Goal: Feedback & Contribution: Submit feedback/report problem

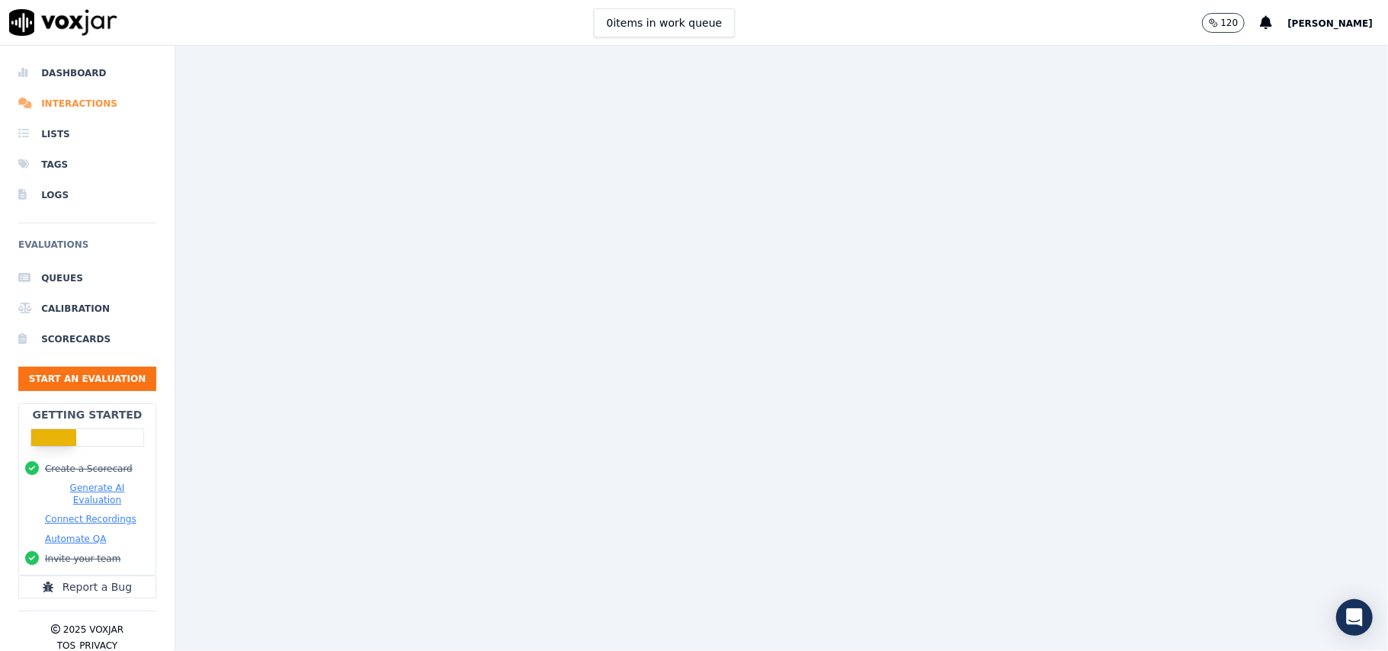
click at [58, 104] on li "Interactions" at bounding box center [87, 103] width 138 height 30
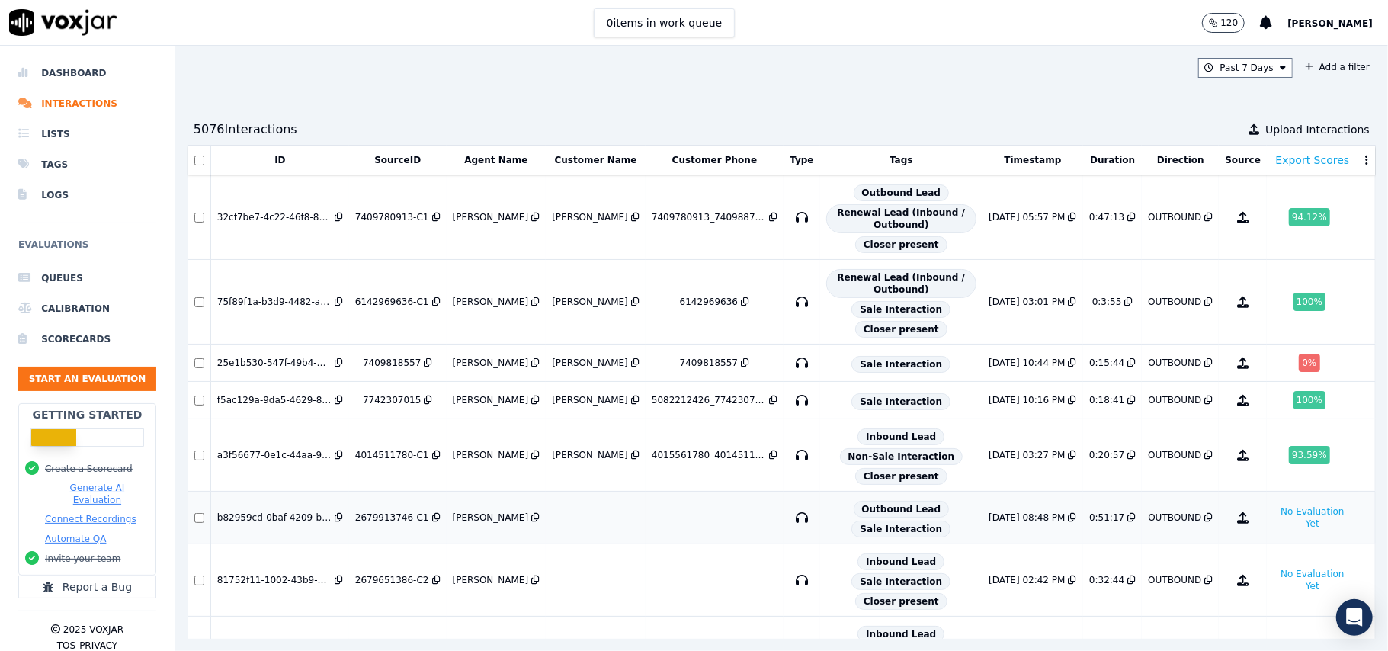
click at [989, 524] on div "8/29/25 08:48 PM" at bounding box center [1027, 518] width 76 height 12
click at [1299, 68] on button "Add a filter" at bounding box center [1337, 67] width 77 height 18
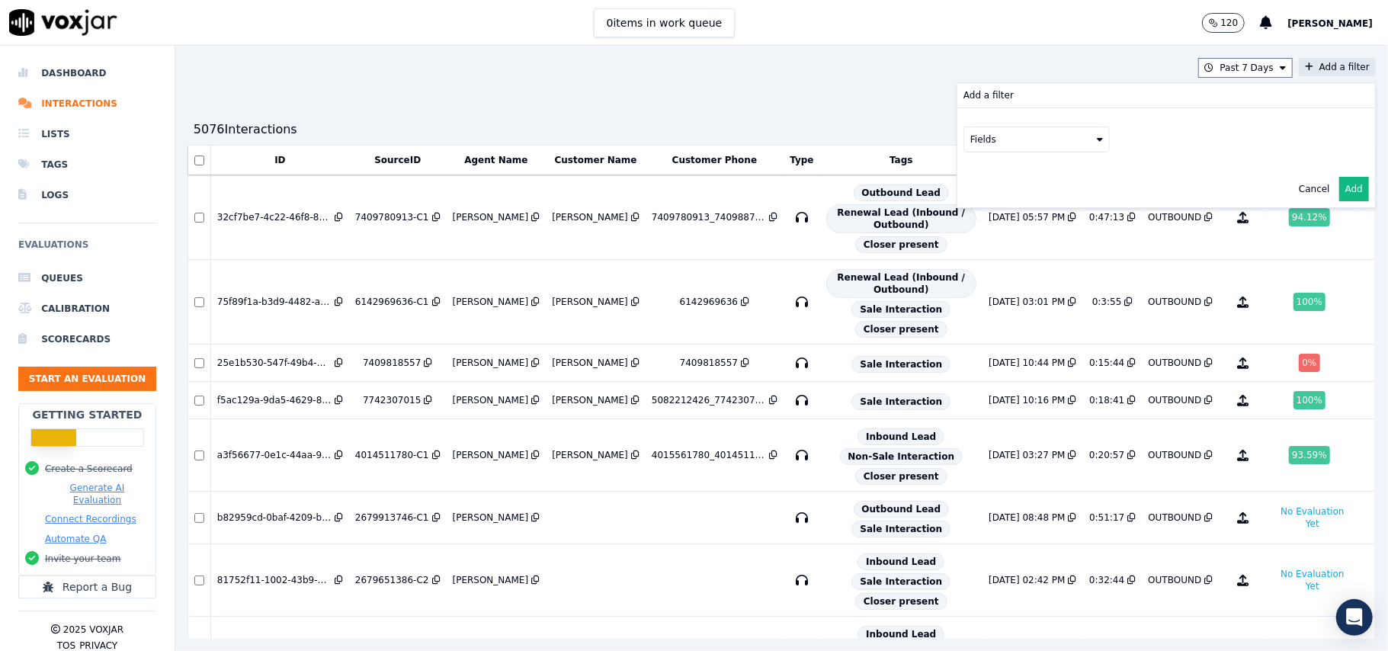
click at [964, 142] on button "Fields" at bounding box center [1037, 140] width 146 height 26
click at [990, 287] on div "customers" at bounding box center [1014, 293] width 48 height 12
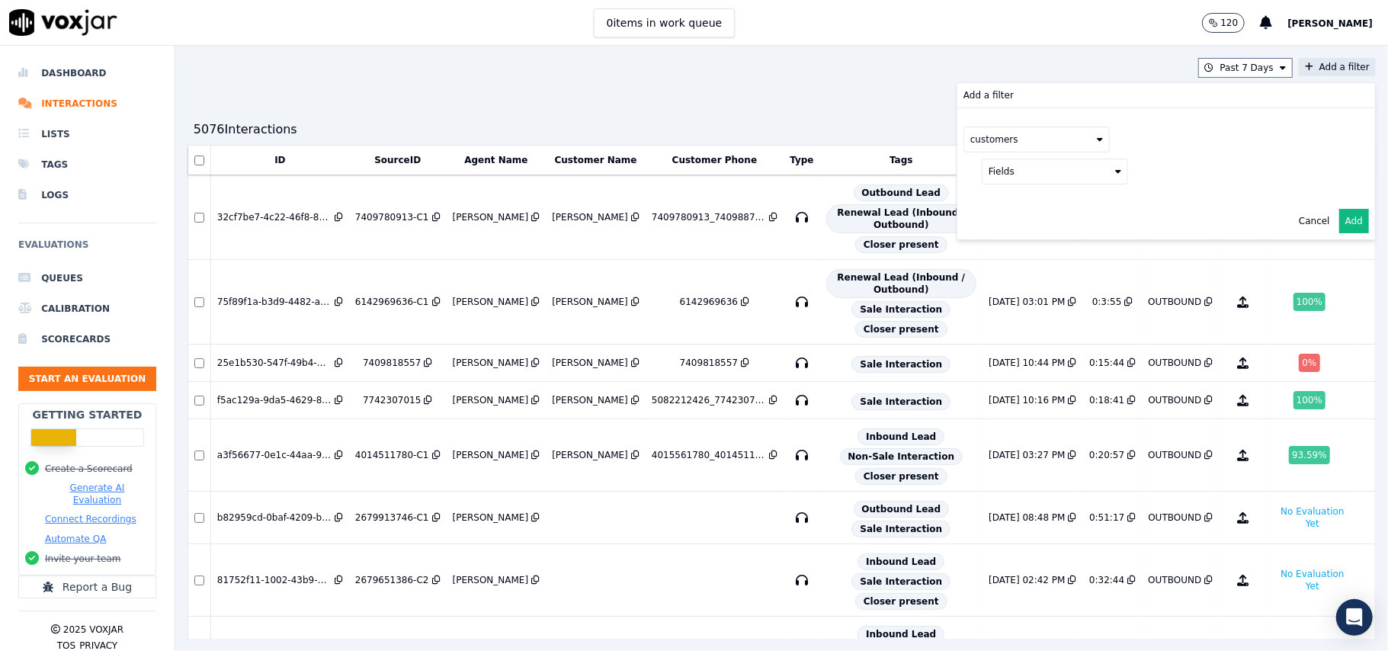
click at [982, 175] on button "Fields" at bounding box center [1055, 172] width 146 height 26
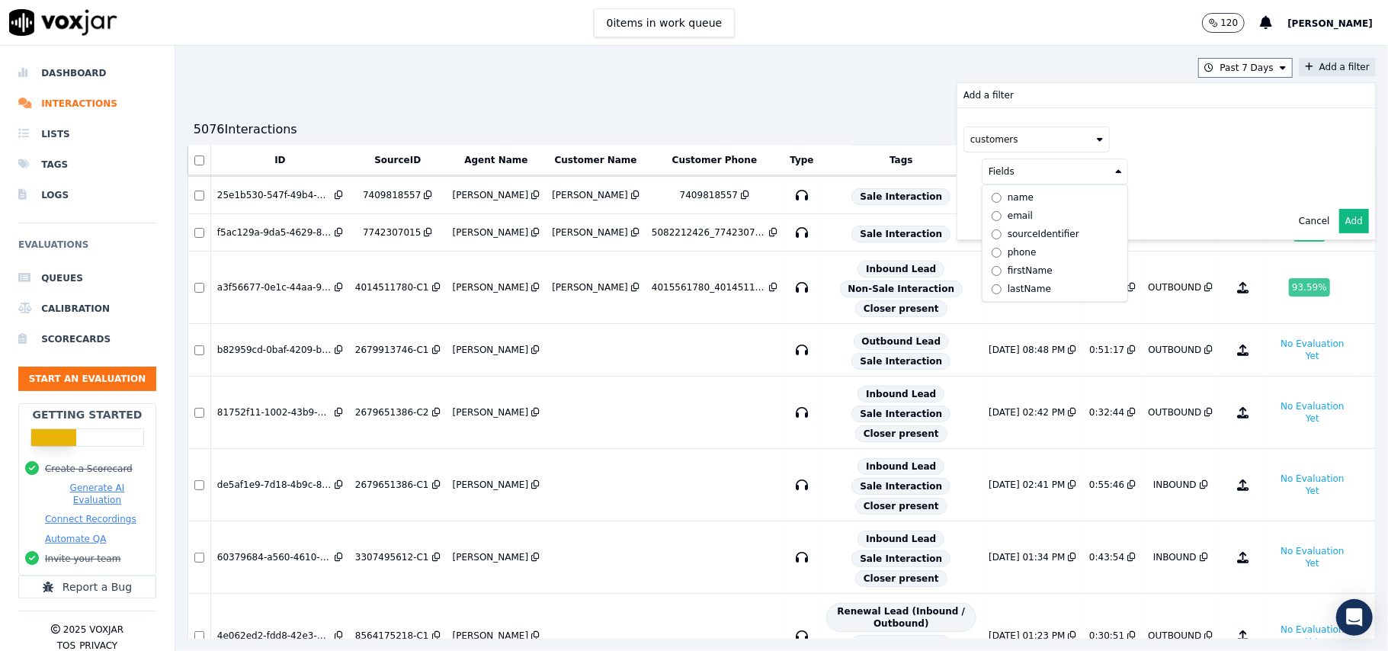
scroll to position [203, 0]
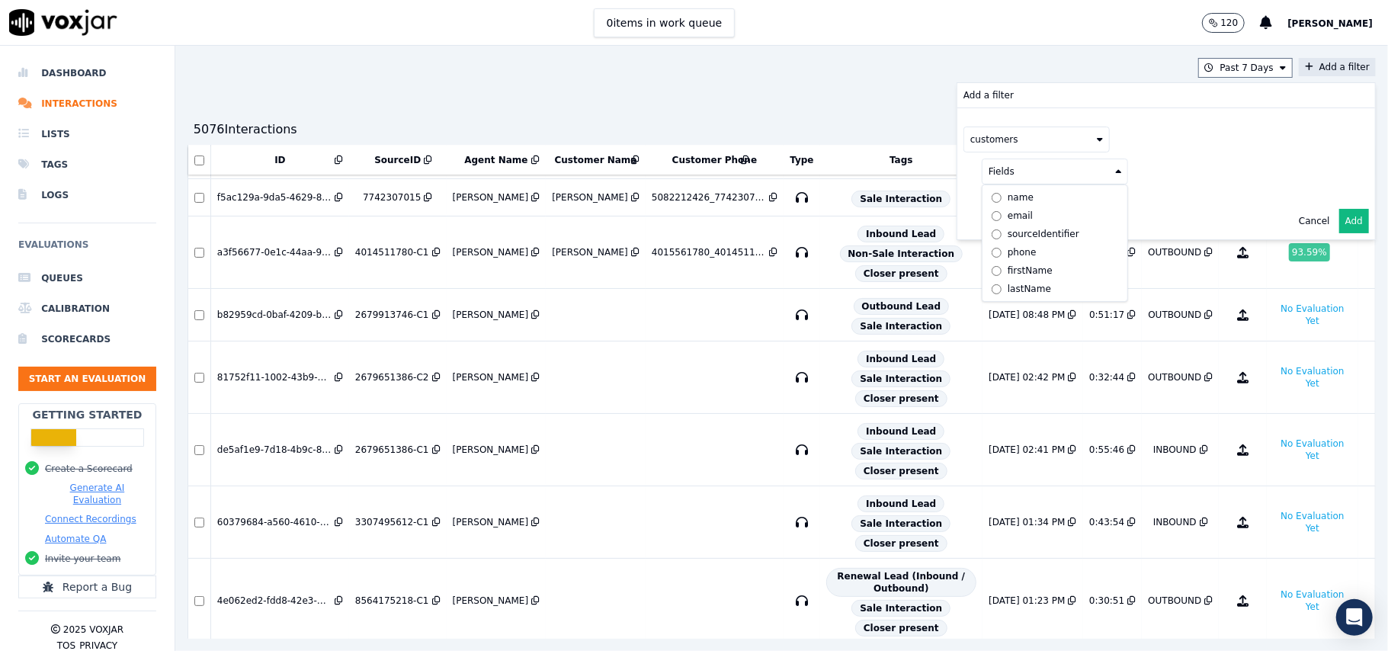
click at [1008, 251] on div "phone" at bounding box center [1022, 252] width 29 height 12
click at [1138, 168] on button at bounding box center [1244, 170] width 220 height 23
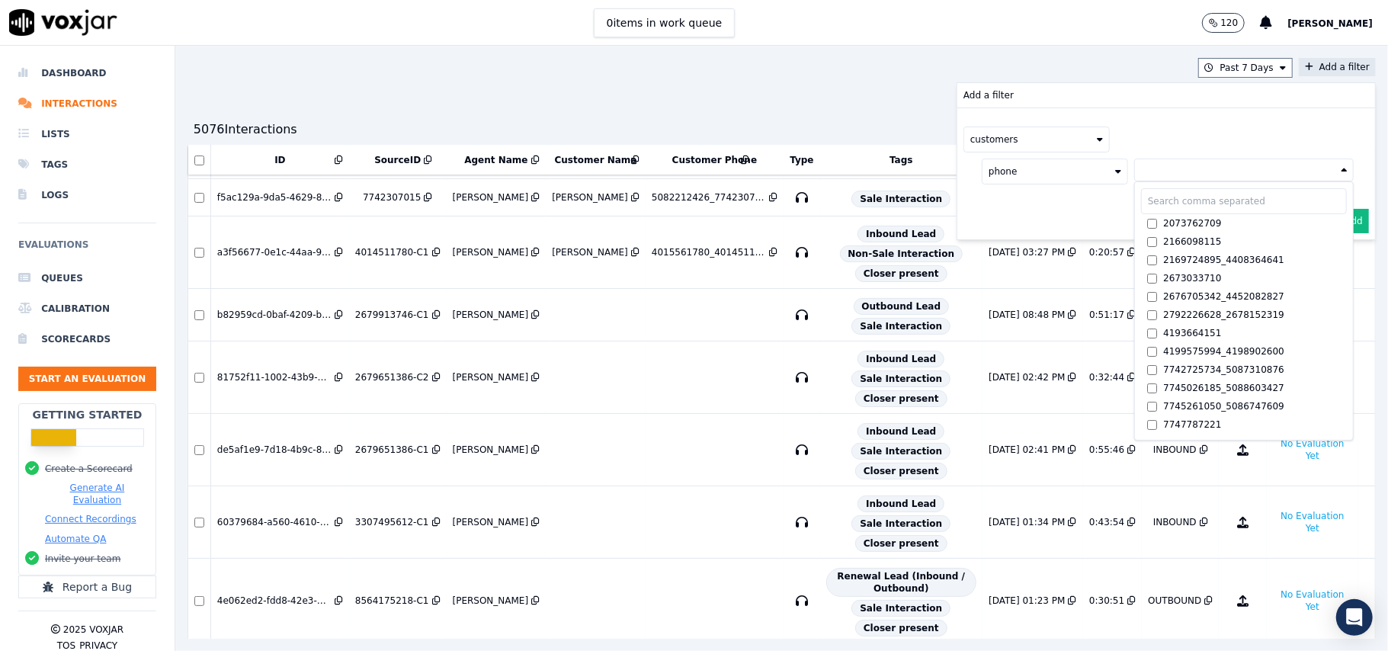
click at [1141, 206] on input "text" at bounding box center [1244, 201] width 206 height 26
paste input "3304333228"
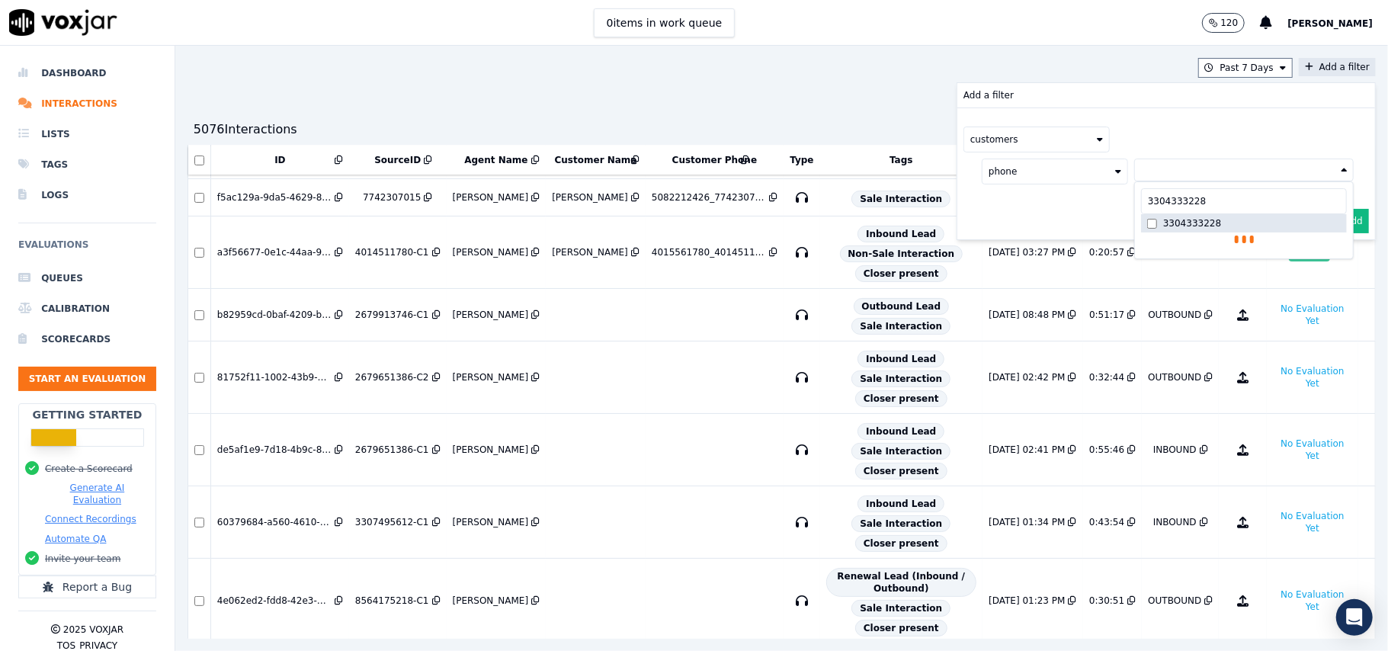
type input "3304333228"
click at [1186, 224] on label "3304333228" at bounding box center [1244, 223] width 206 height 18
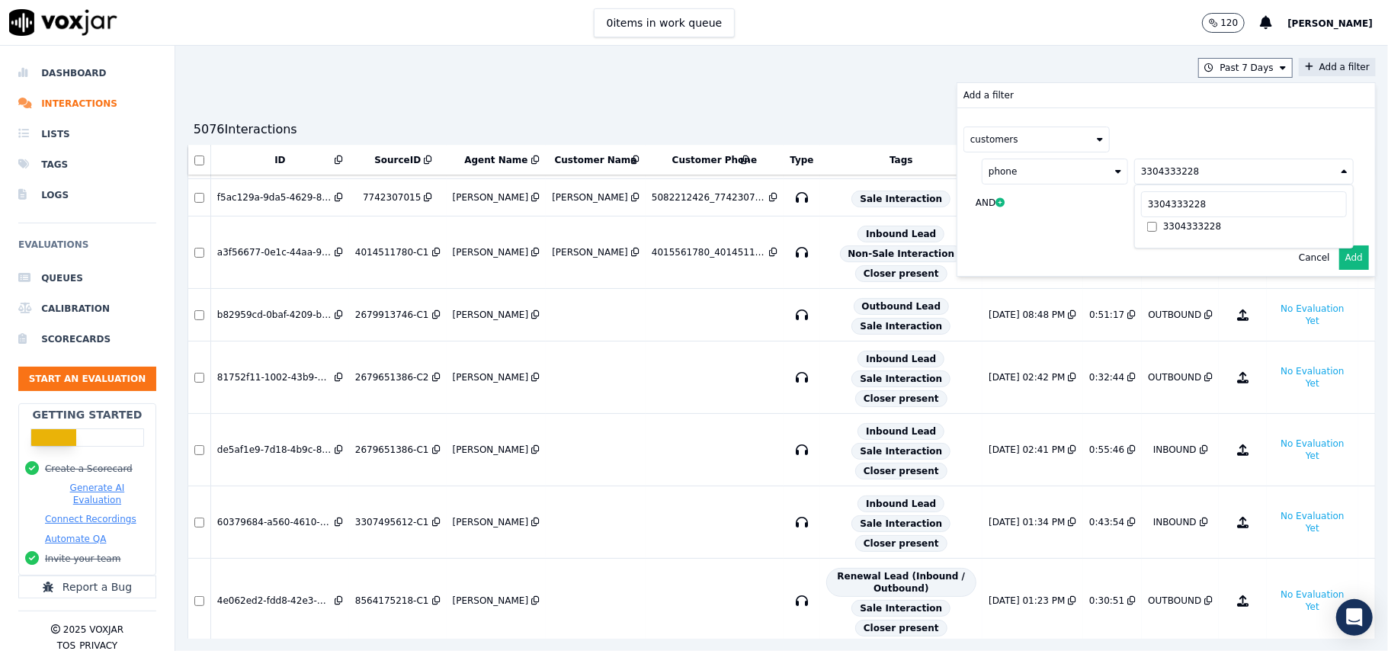
click at [1339, 252] on button "Add" at bounding box center [1354, 257] width 30 height 24
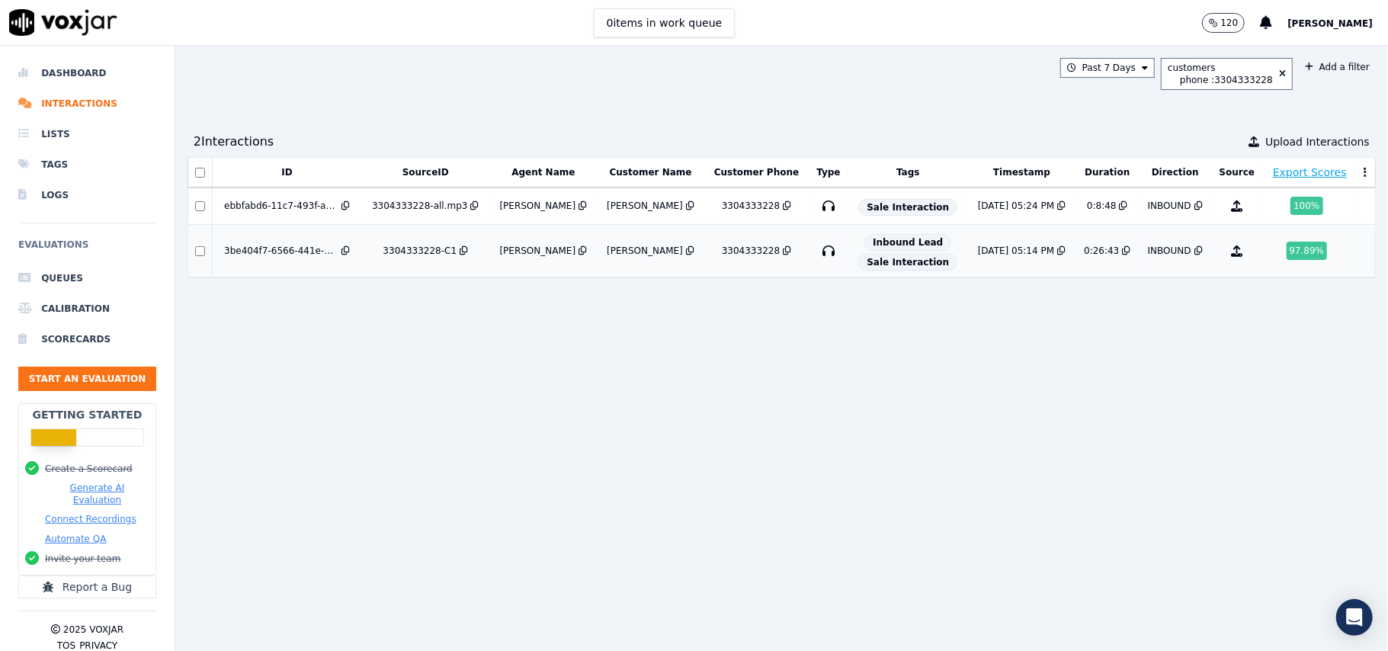
click at [1148, 256] on div "INBOUND" at bounding box center [1169, 251] width 43 height 12
click at [1148, 209] on div "INBOUND" at bounding box center [1169, 206] width 43 height 12
click at [1180, 77] on div "phone : 3304333228" at bounding box center [1226, 80] width 93 height 12
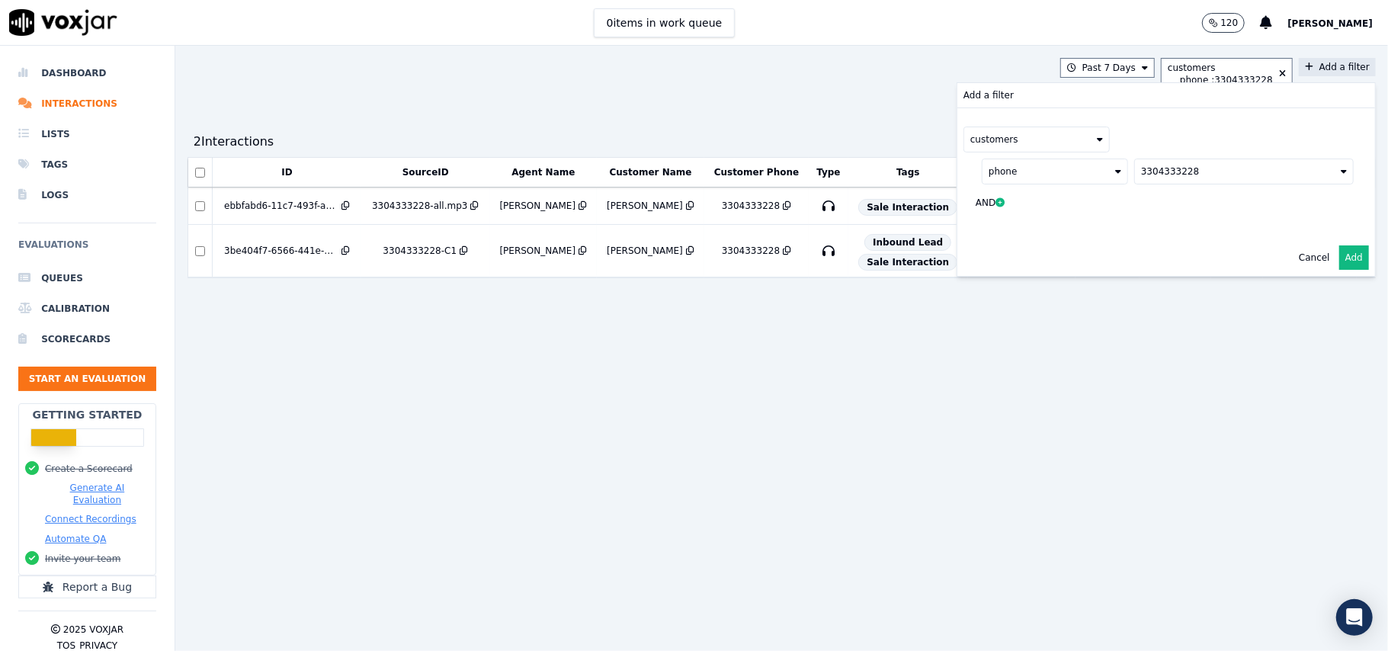
drag, startPoint x: 1153, startPoint y: 175, endPoint x: 1116, endPoint y: 168, distance: 38.0
click at [1134, 175] on button "3304333228" at bounding box center [1244, 172] width 220 height 26
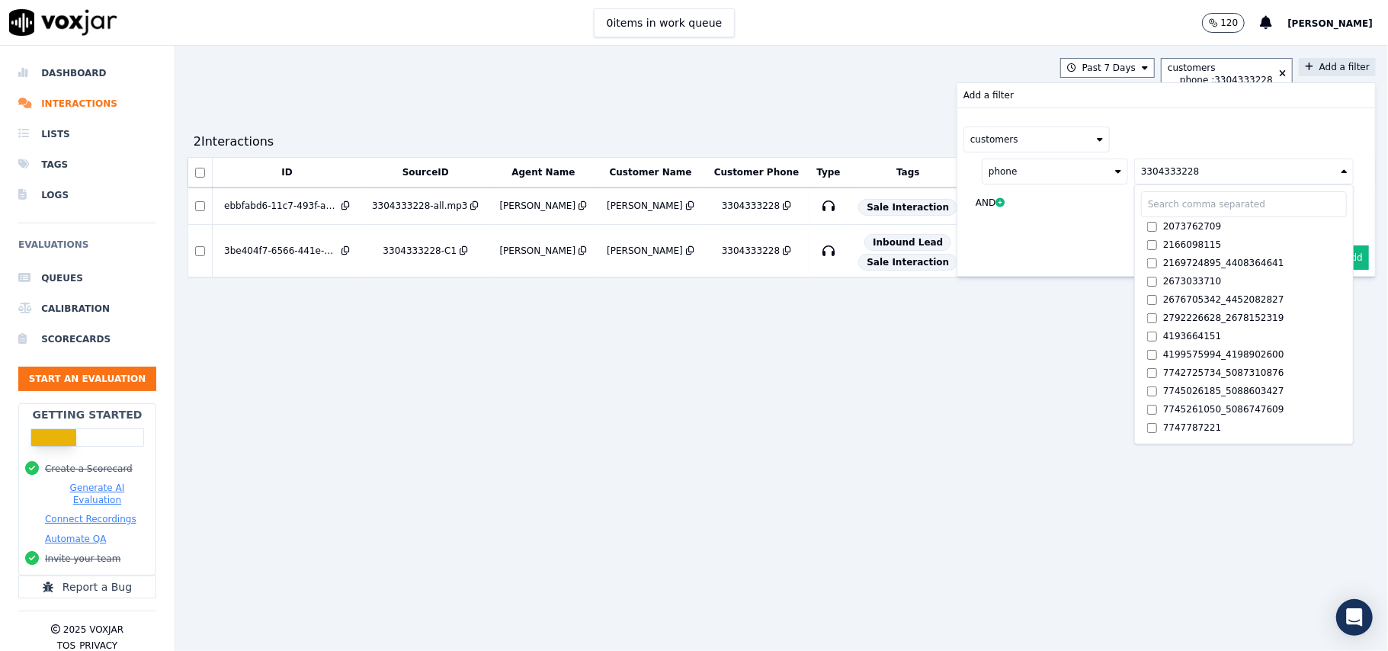
click at [1156, 162] on button "3304333228" at bounding box center [1244, 172] width 220 height 26
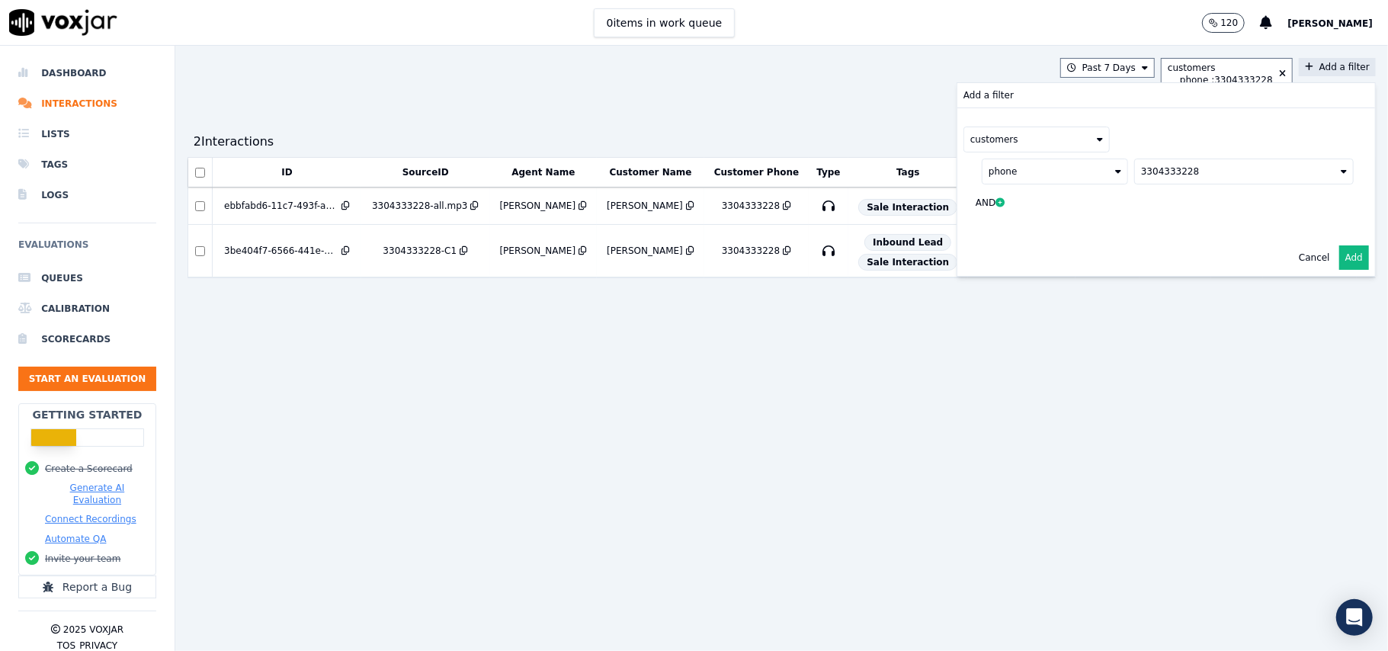
click at [1160, 178] on button "3304333228" at bounding box center [1244, 172] width 220 height 26
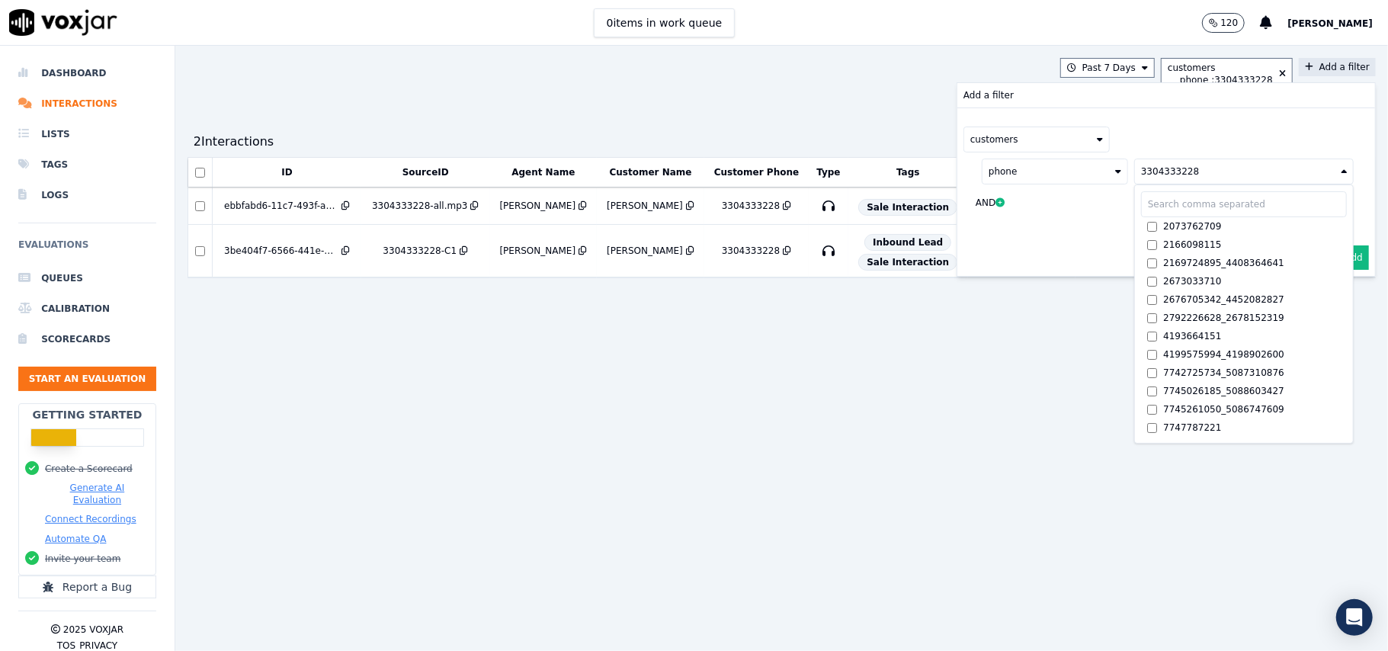
click at [1153, 204] on input "text" at bounding box center [1244, 204] width 206 height 26
paste input "7323008377"
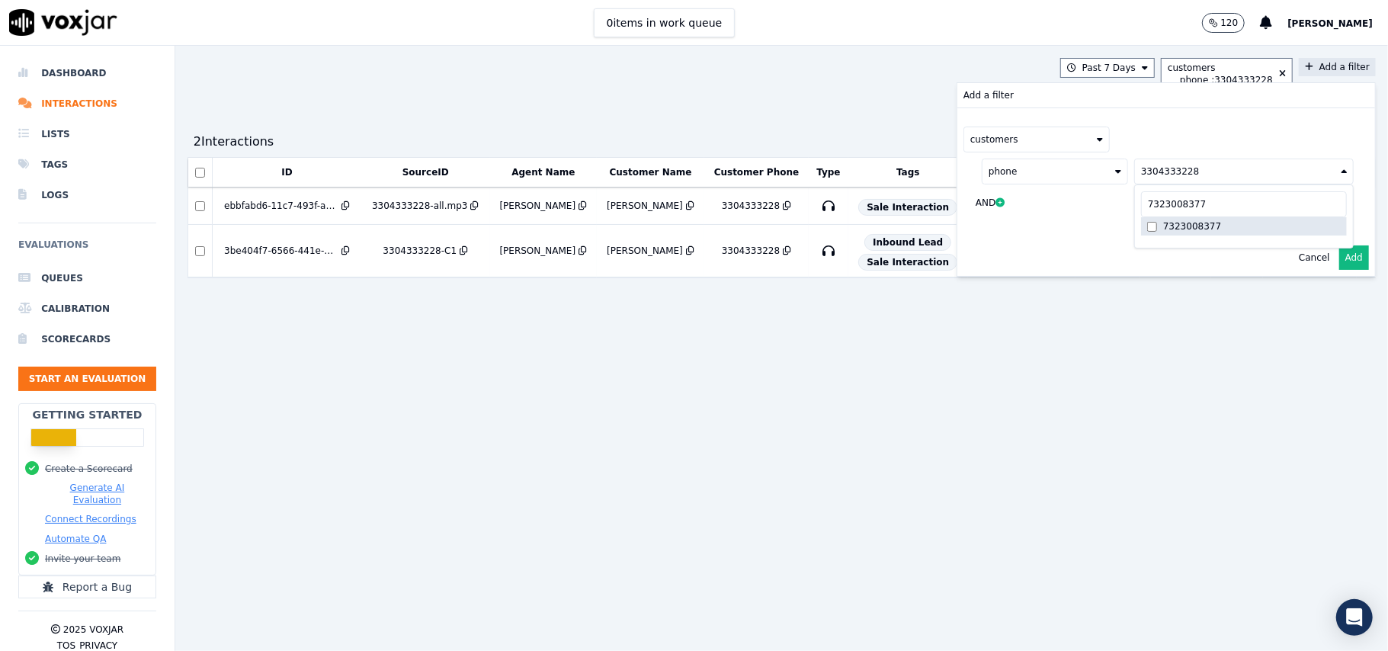
type input "7323008377"
click at [1205, 232] on label "7323008377" at bounding box center [1244, 226] width 206 height 18
click at [1339, 260] on button "Add" at bounding box center [1354, 257] width 30 height 24
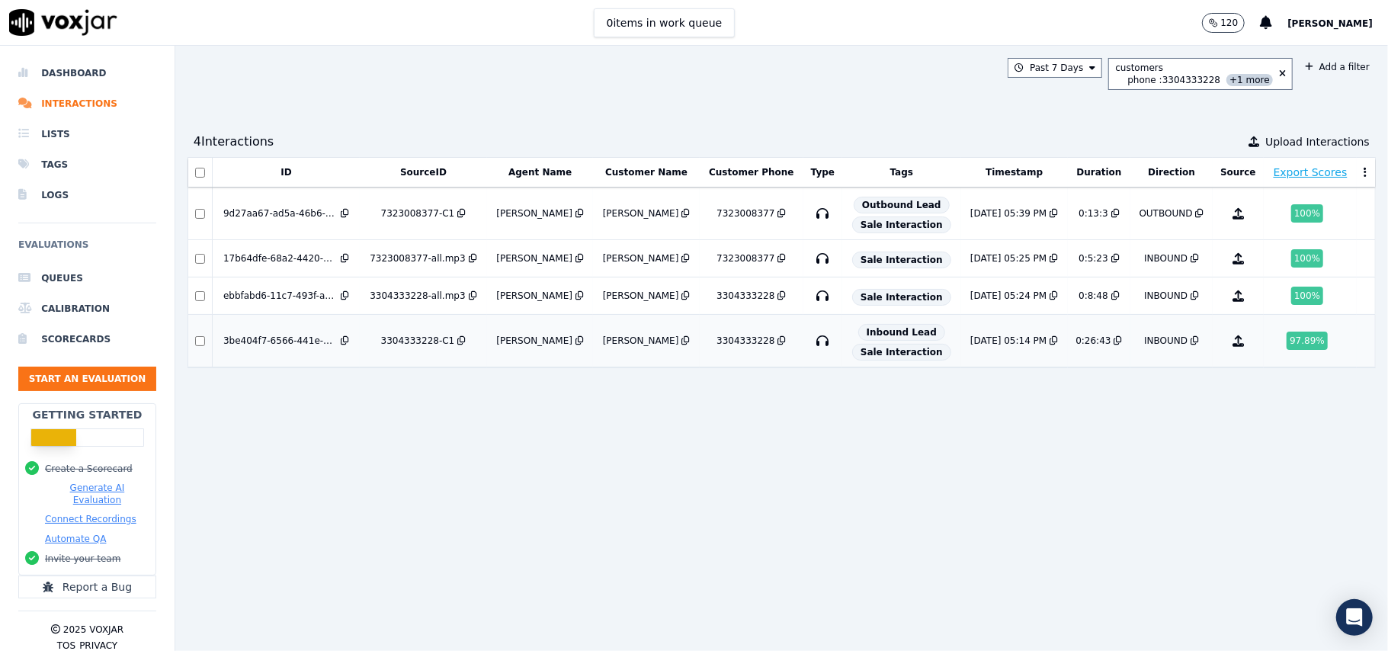
click at [998, 340] on div "8/27/25 05:14 PM" at bounding box center [1008, 341] width 76 height 12
click at [1144, 297] on div "INBOUND" at bounding box center [1165, 296] width 43 height 12
click at [1144, 258] on div "INBOUND" at bounding box center [1165, 258] width 43 height 12
click at [1140, 220] on div "OUTBOUND" at bounding box center [1166, 213] width 53 height 12
click at [87, 377] on button "Start an Evaluation" at bounding box center [87, 379] width 138 height 24
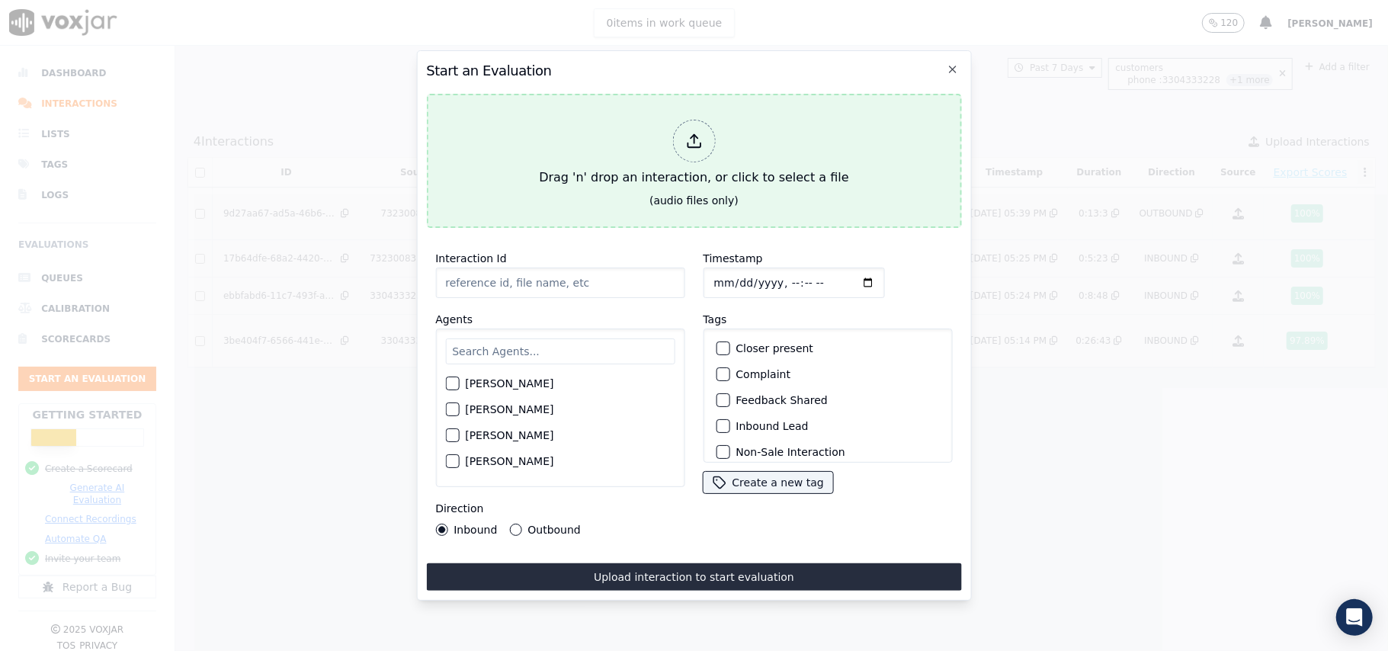
click at [704, 128] on div at bounding box center [693, 141] width 43 height 43
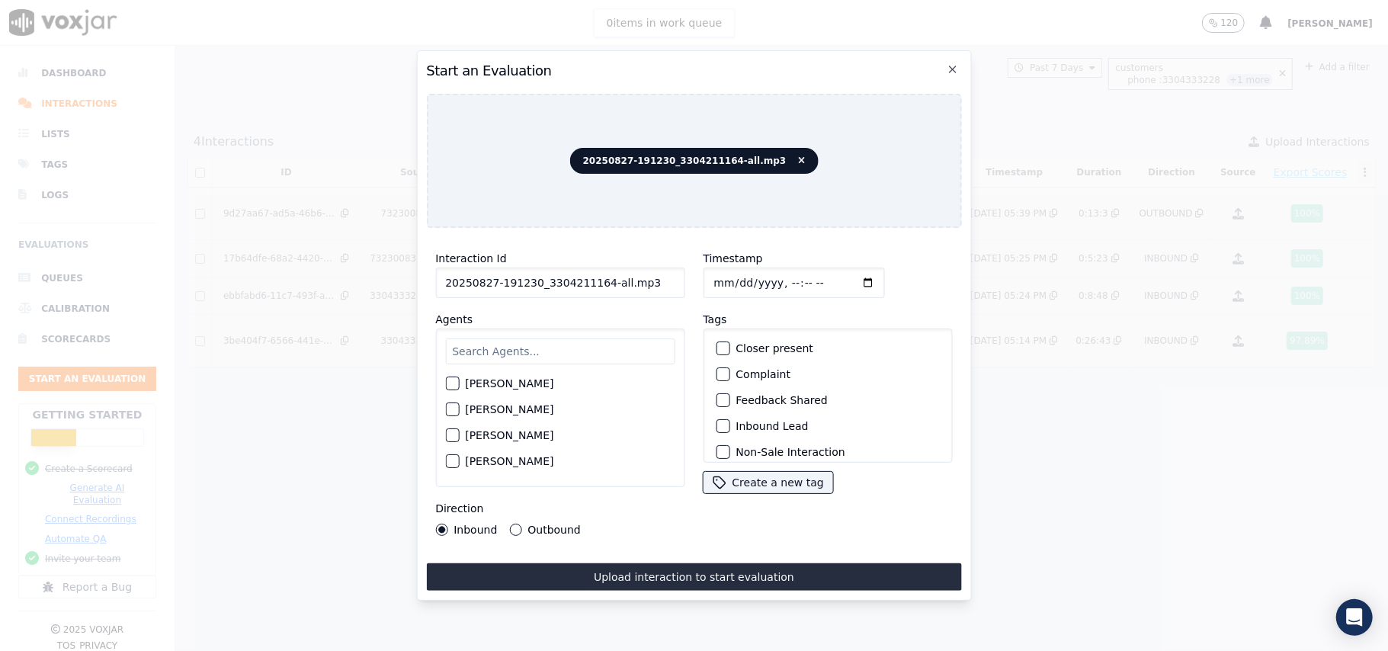
click at [601, 274] on input "20250827-191230_3304211164-all.mp3" at bounding box center [559, 283] width 249 height 30
type input "20250827-191230_3304211164-C1"
click at [733, 271] on input "Timestamp" at bounding box center [793, 283] width 181 height 30
type input "2025-08-27T14:08"
click at [504, 338] on input "text" at bounding box center [559, 351] width 229 height 26
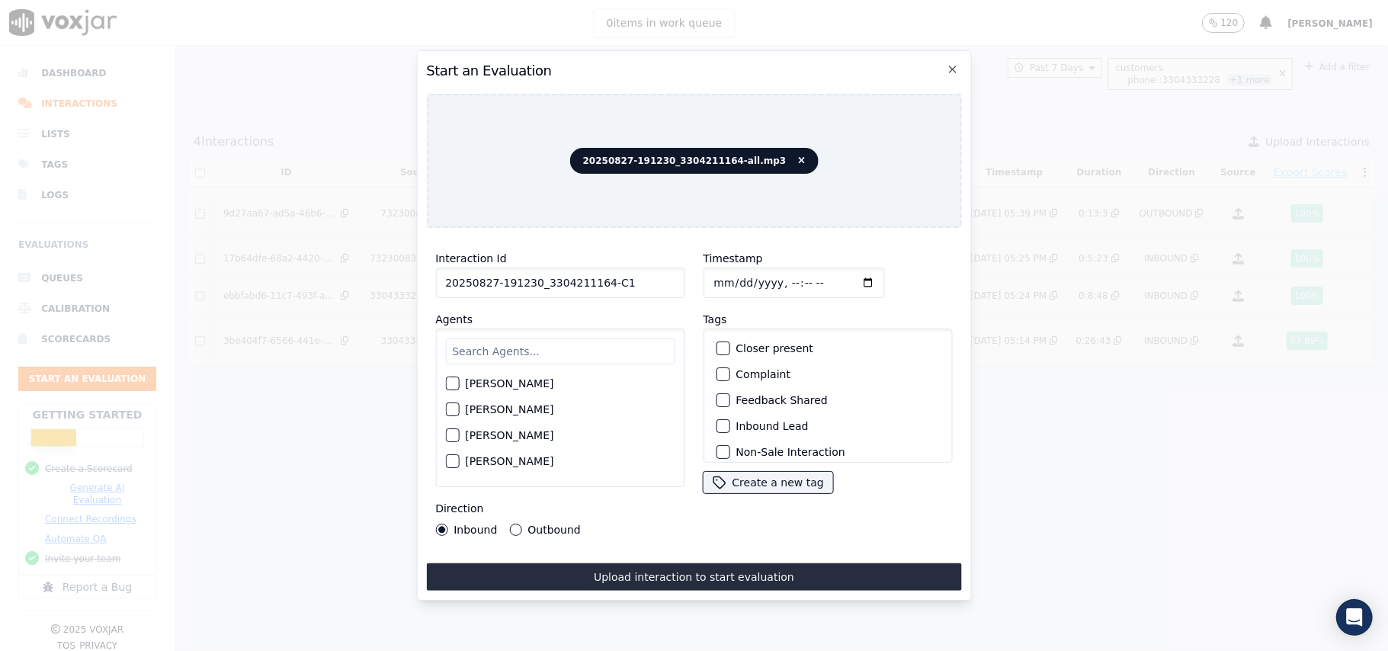
paste input "Marcus"
type input "Marcus"
click at [467, 383] on label "Marcus Kunwar" at bounding box center [509, 388] width 88 height 11
click at [459, 381] on button "Marcus Kunwar" at bounding box center [452, 388] width 14 height 14
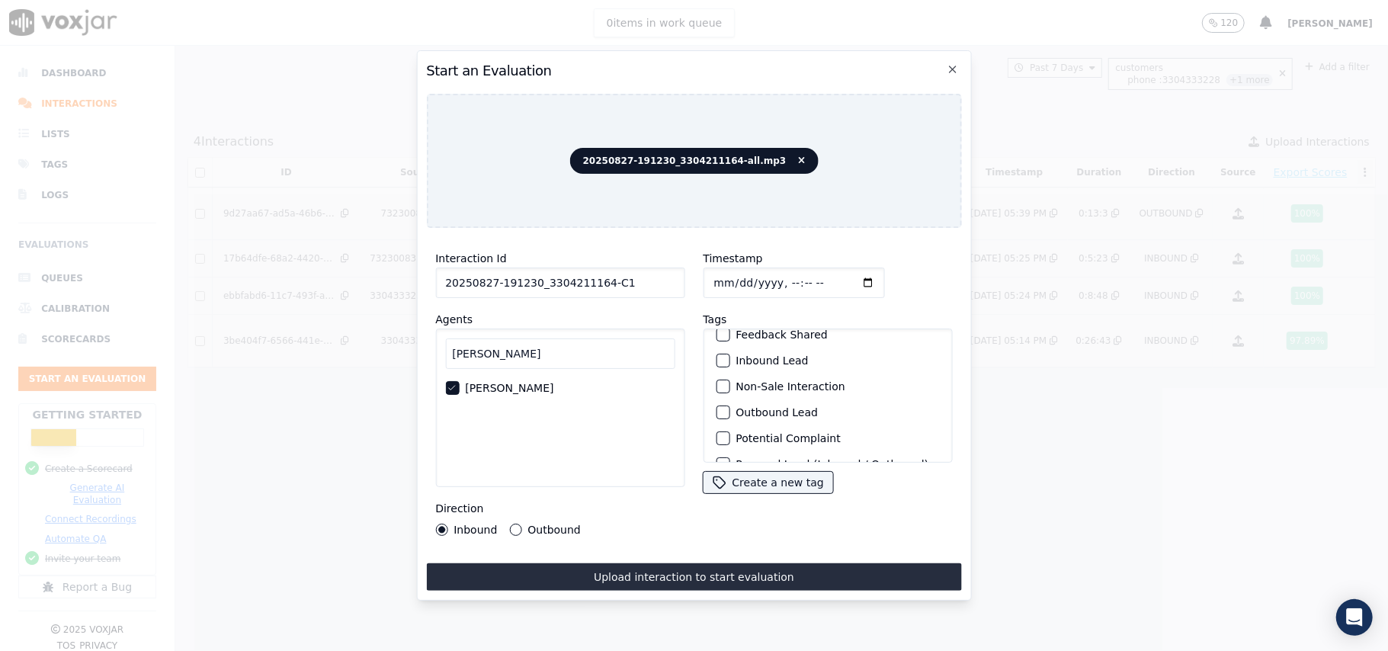
scroll to position [101, 0]
click at [717, 346] on div "button" at bounding box center [722, 350] width 11 height 11
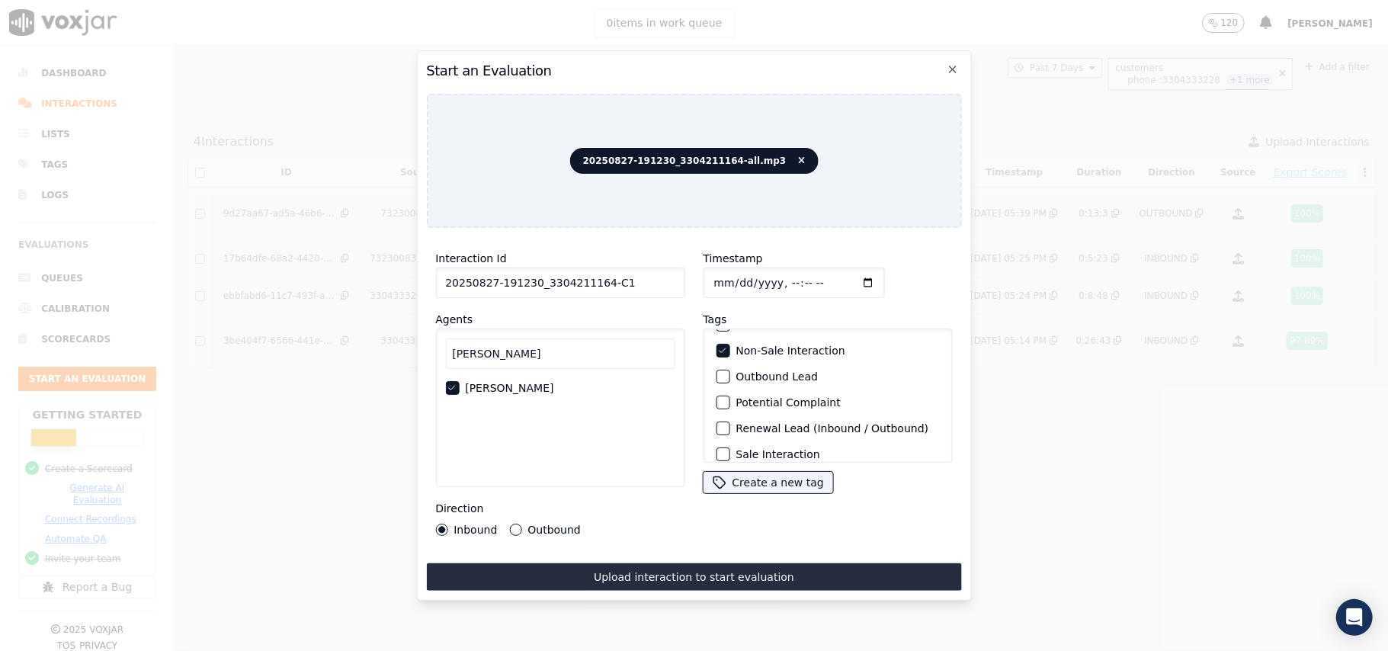
click at [719, 348] on icon "button" at bounding box center [722, 350] width 6 height 5
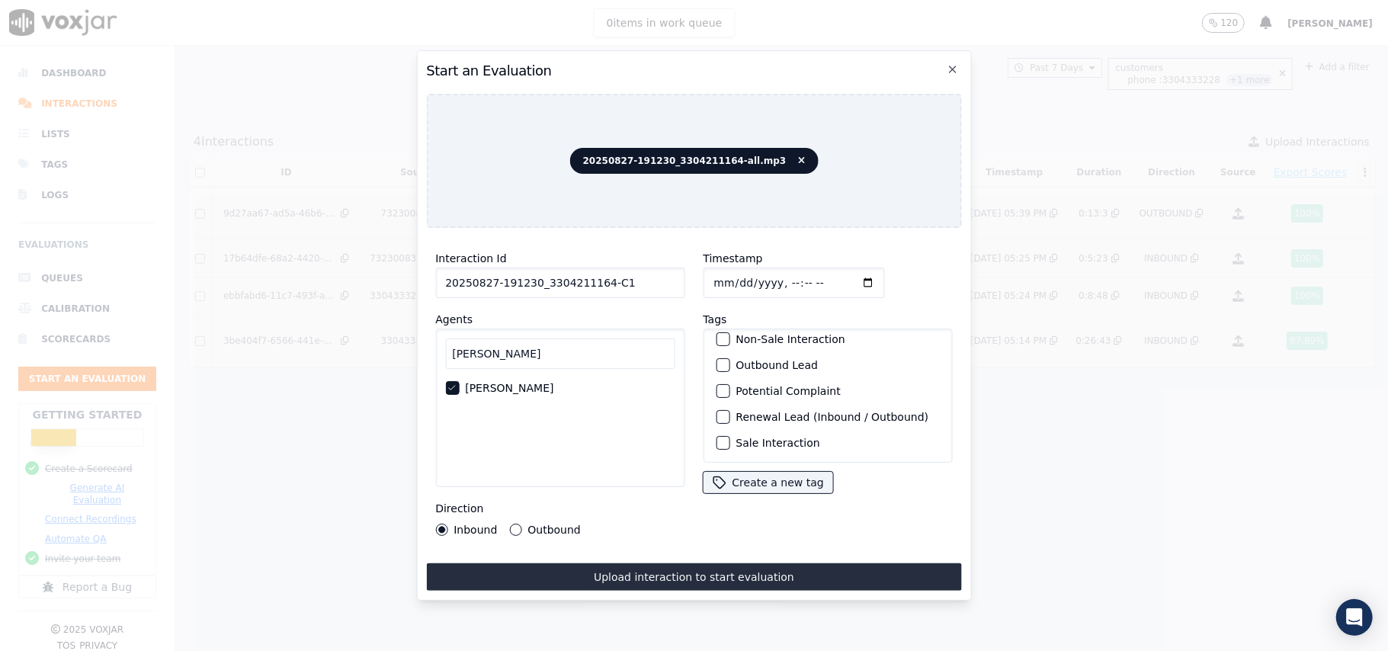
scroll to position [133, 0]
click at [720, 360] on div "button" at bounding box center [722, 365] width 11 height 11
click at [736, 438] on label "Sale Interaction" at bounding box center [778, 443] width 84 height 11
click at [730, 436] on button "Sale Interaction" at bounding box center [723, 443] width 14 height 14
click at [519, 524] on div "Outbound" at bounding box center [544, 530] width 71 height 12
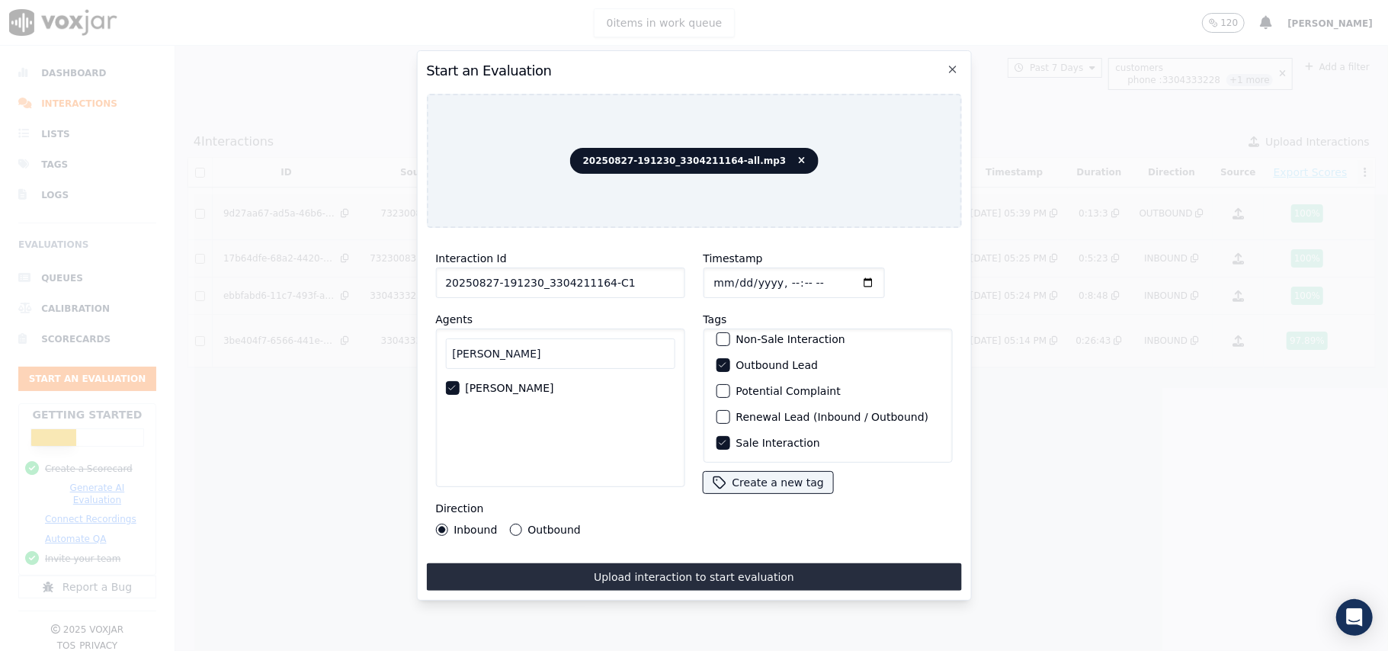
click at [513, 525] on button "Outbound" at bounding box center [515, 530] width 12 height 12
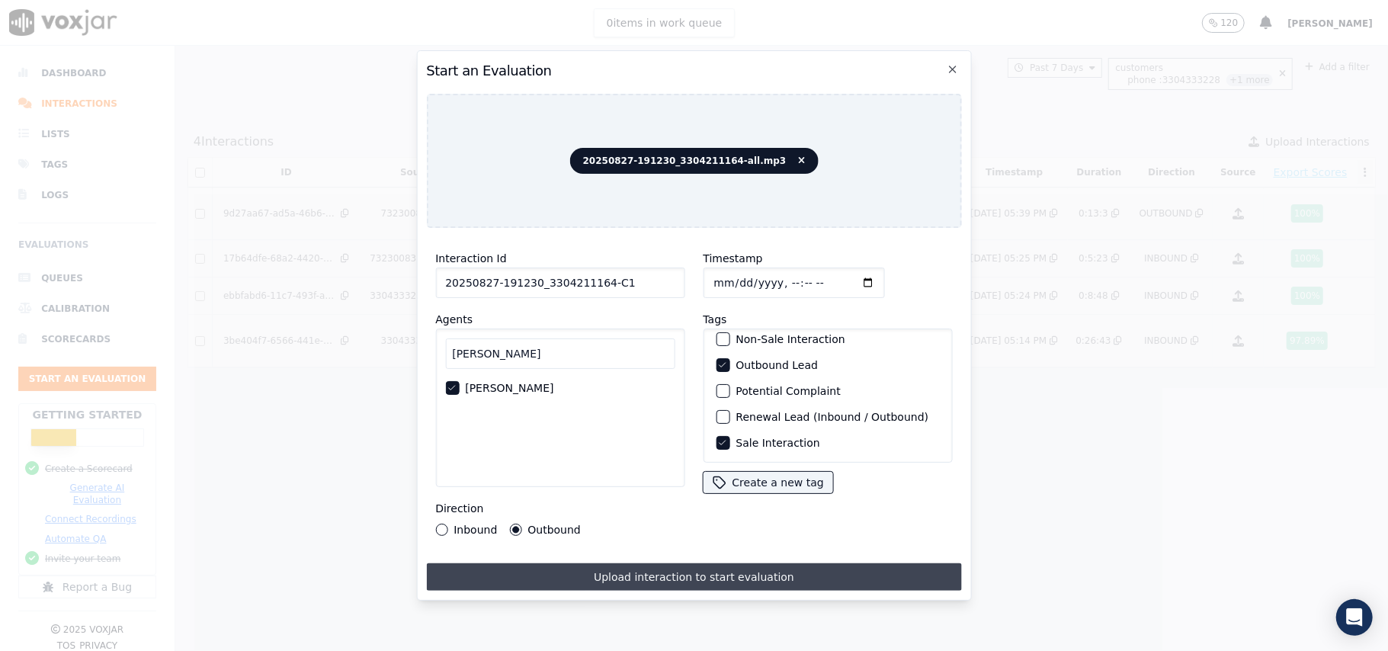
click at [669, 575] on button "Upload interaction to start evaluation" at bounding box center [693, 576] width 535 height 27
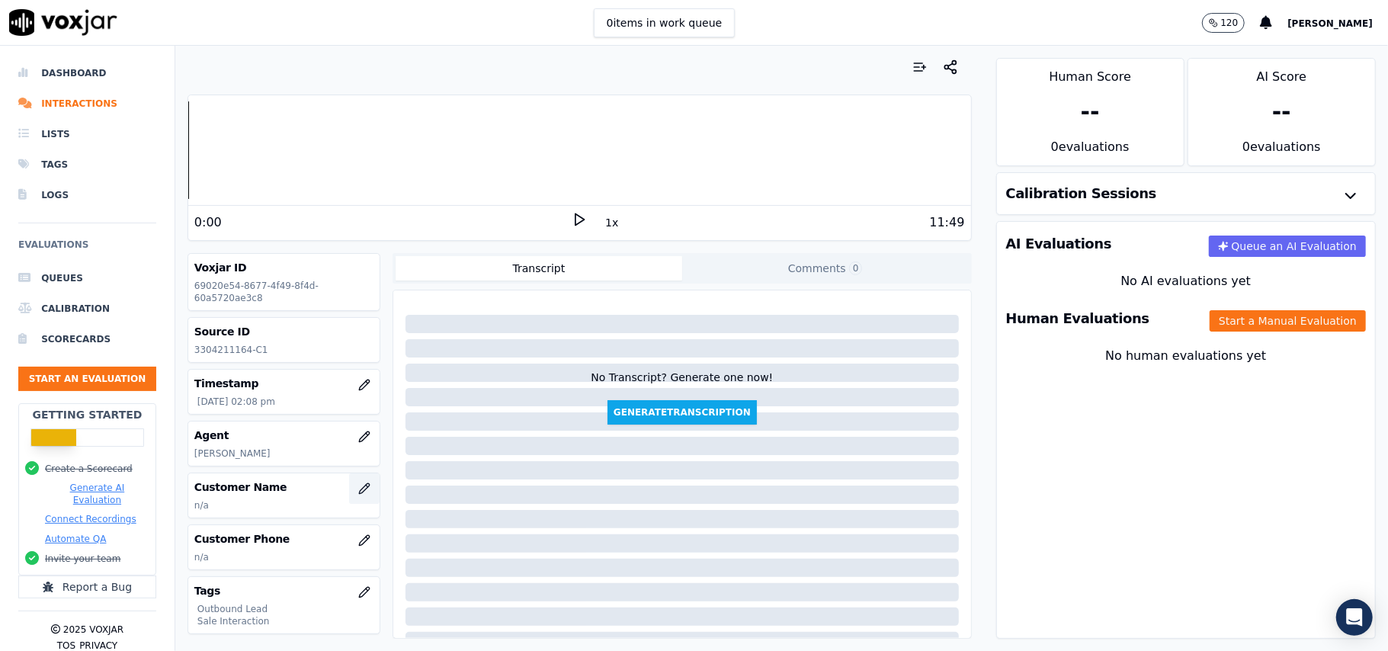
click at [358, 488] on icon "button" at bounding box center [364, 489] width 12 height 12
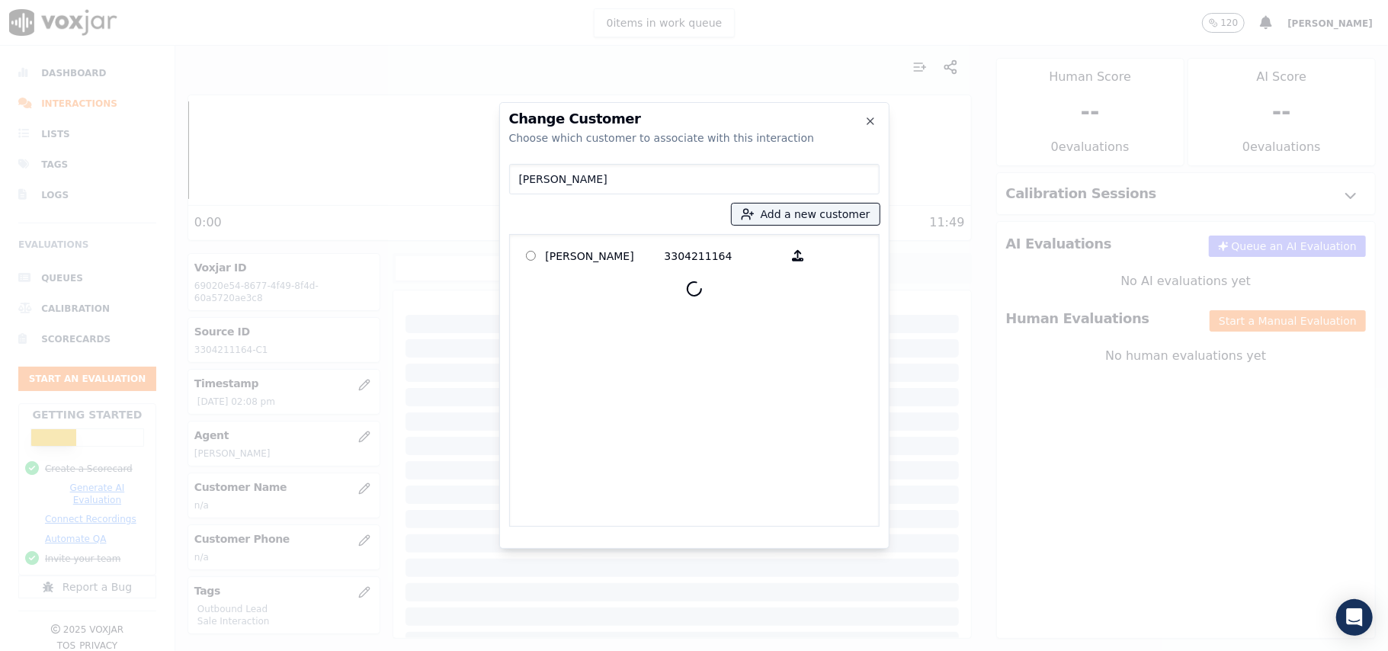
type input "HARRY J PHYILLAIERE"
click at [571, 271] on div "HARRY J PHYILLAIERE 3304211164" at bounding box center [694, 380] width 370 height 293
click at [569, 262] on p "HARRY J PHYILLAIERE" at bounding box center [605, 256] width 119 height 24
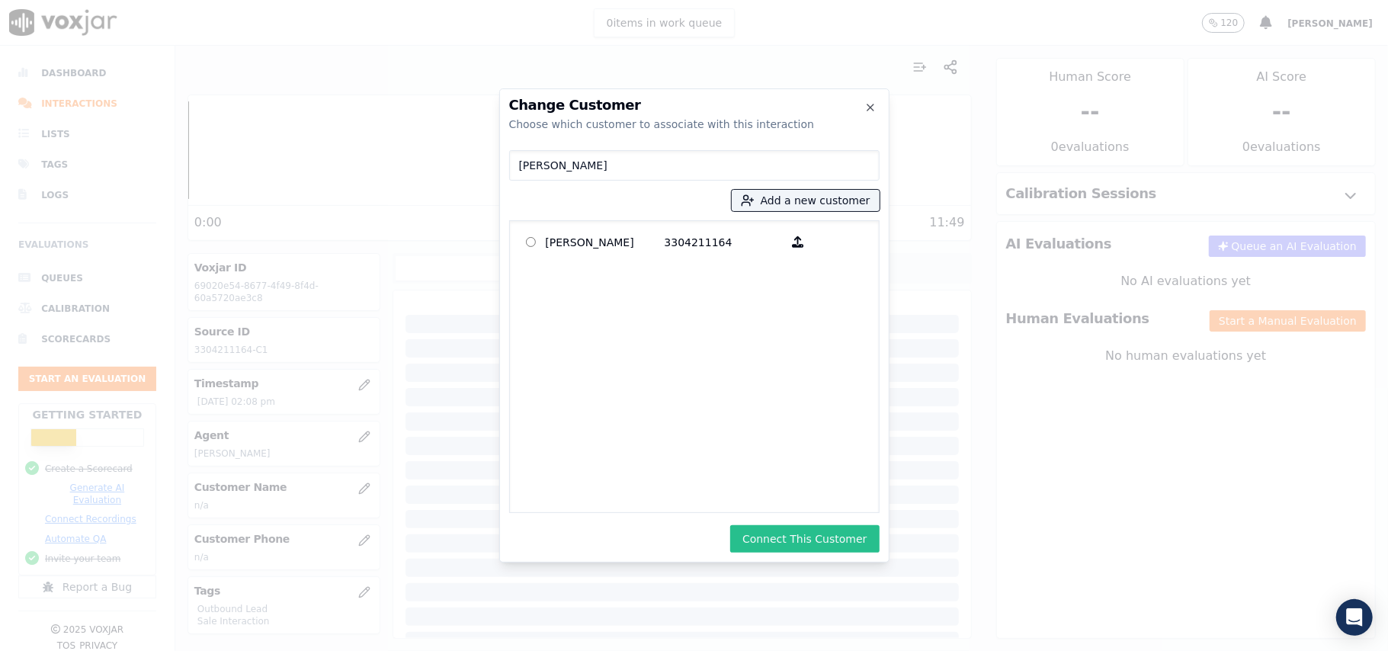
click at [804, 534] on button "Connect This Customer" at bounding box center [804, 538] width 149 height 27
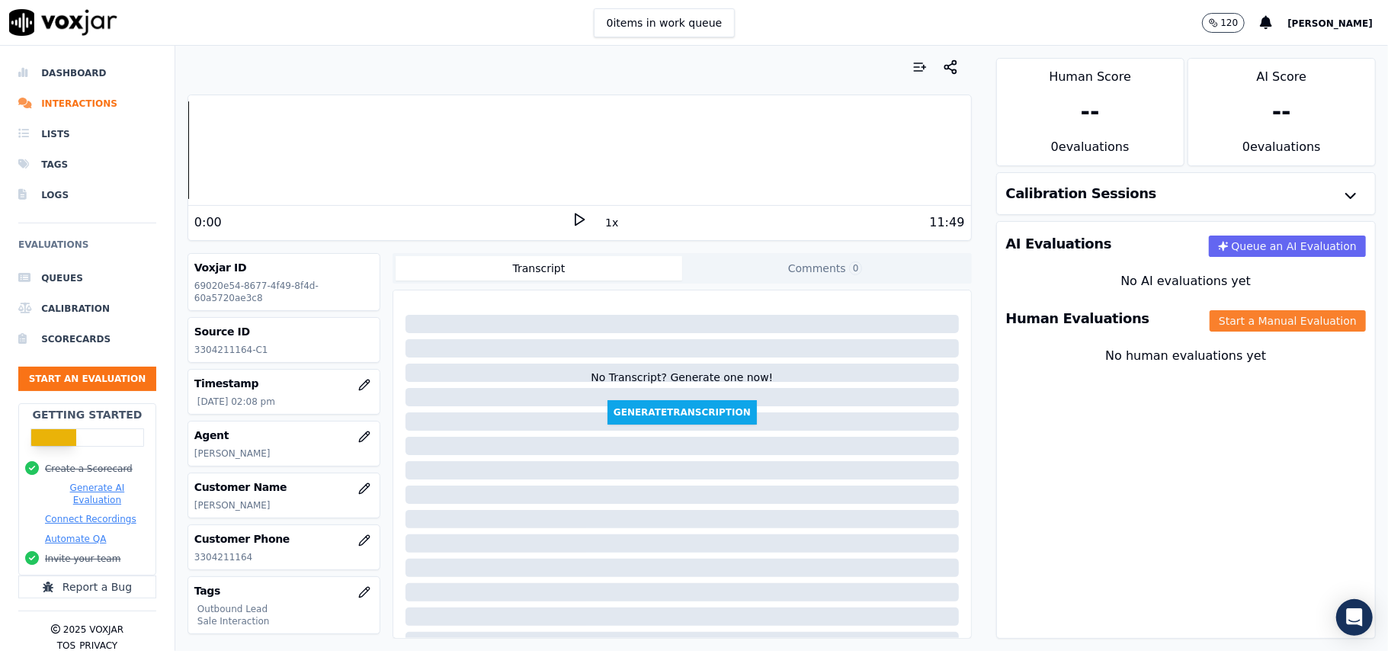
click at [1210, 325] on button "Start a Manual Evaluation" at bounding box center [1288, 320] width 156 height 21
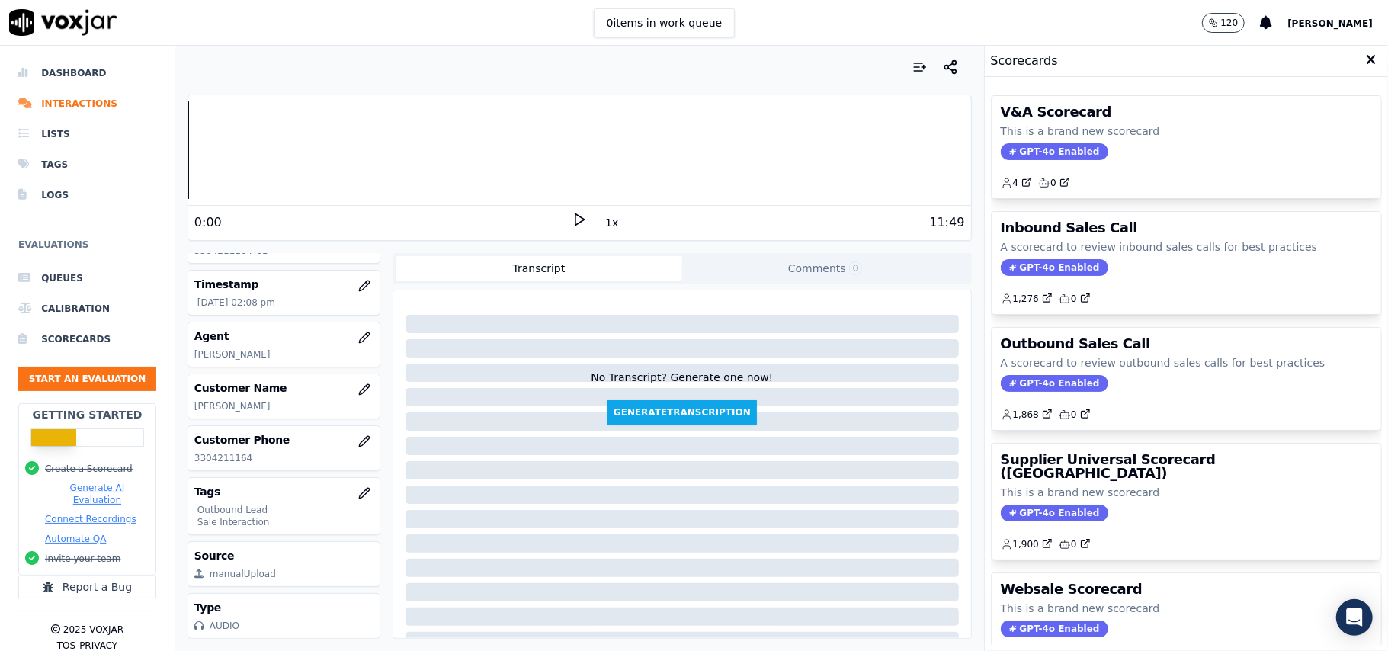
scroll to position [149, 0]
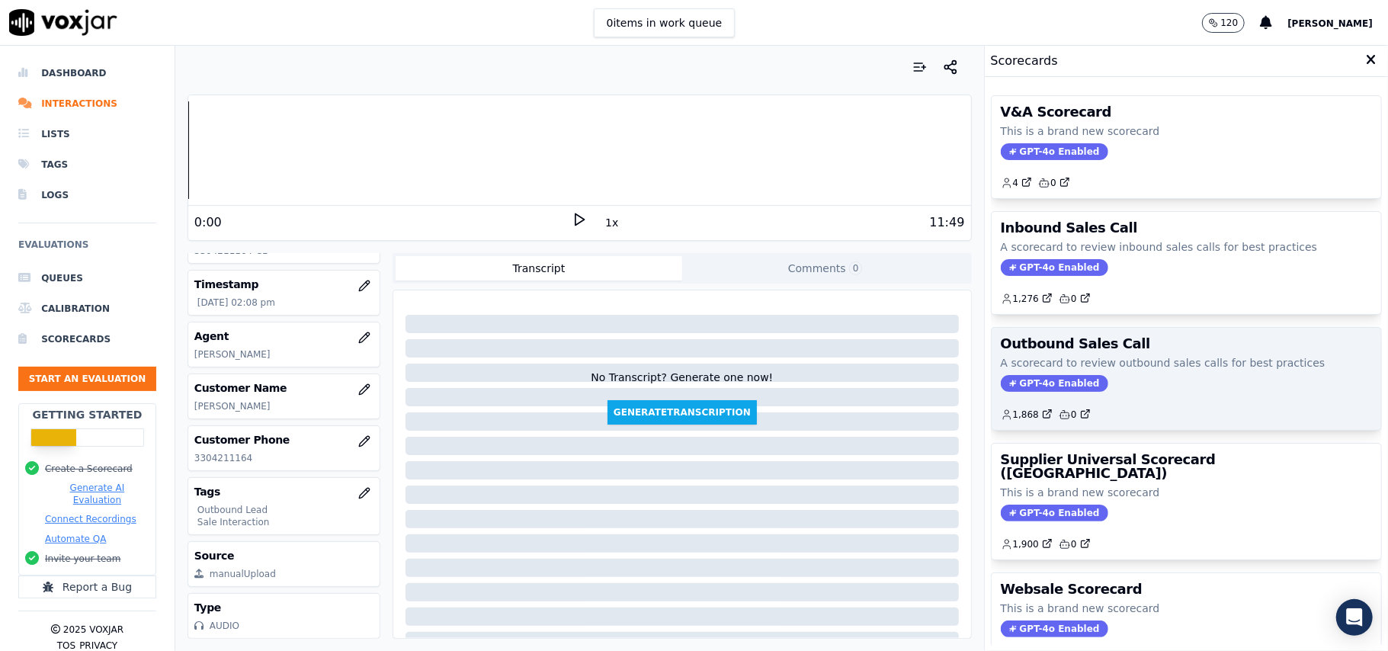
click at [1019, 386] on span "GPT-4o Enabled" at bounding box center [1054, 383] width 107 height 17
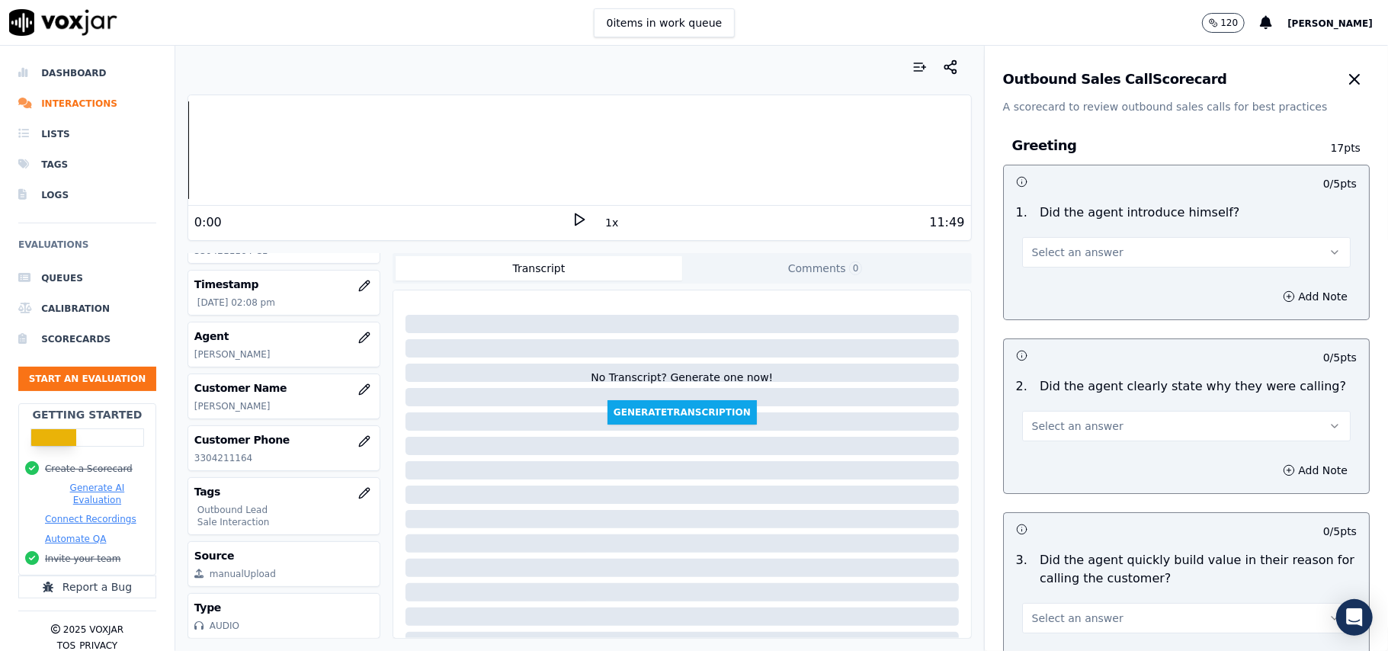
click at [1052, 264] on button "Select an answer" at bounding box center [1186, 252] width 329 height 30
click at [1038, 290] on div "Yes" at bounding box center [1153, 287] width 295 height 24
click at [1087, 428] on span "Select an answer" at bounding box center [1077, 426] width 91 height 15
click at [1063, 460] on div "Yes" at bounding box center [1153, 461] width 295 height 24
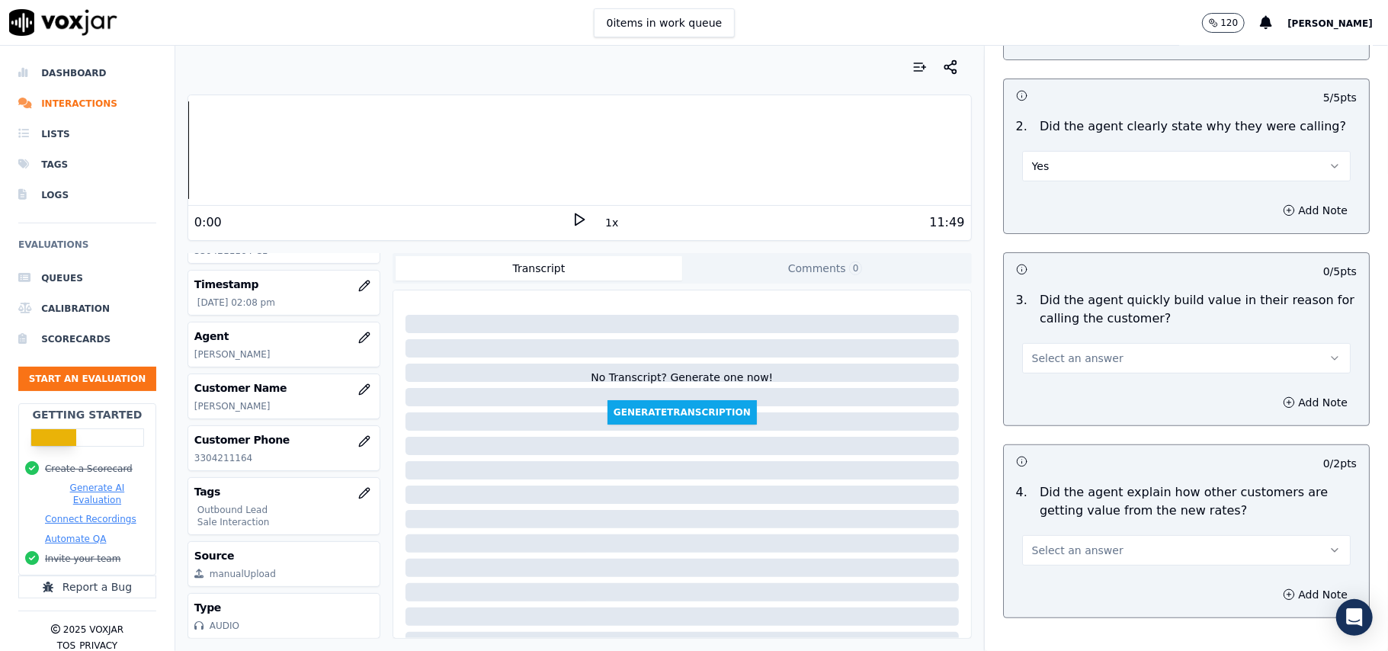
scroll to position [305, 0]
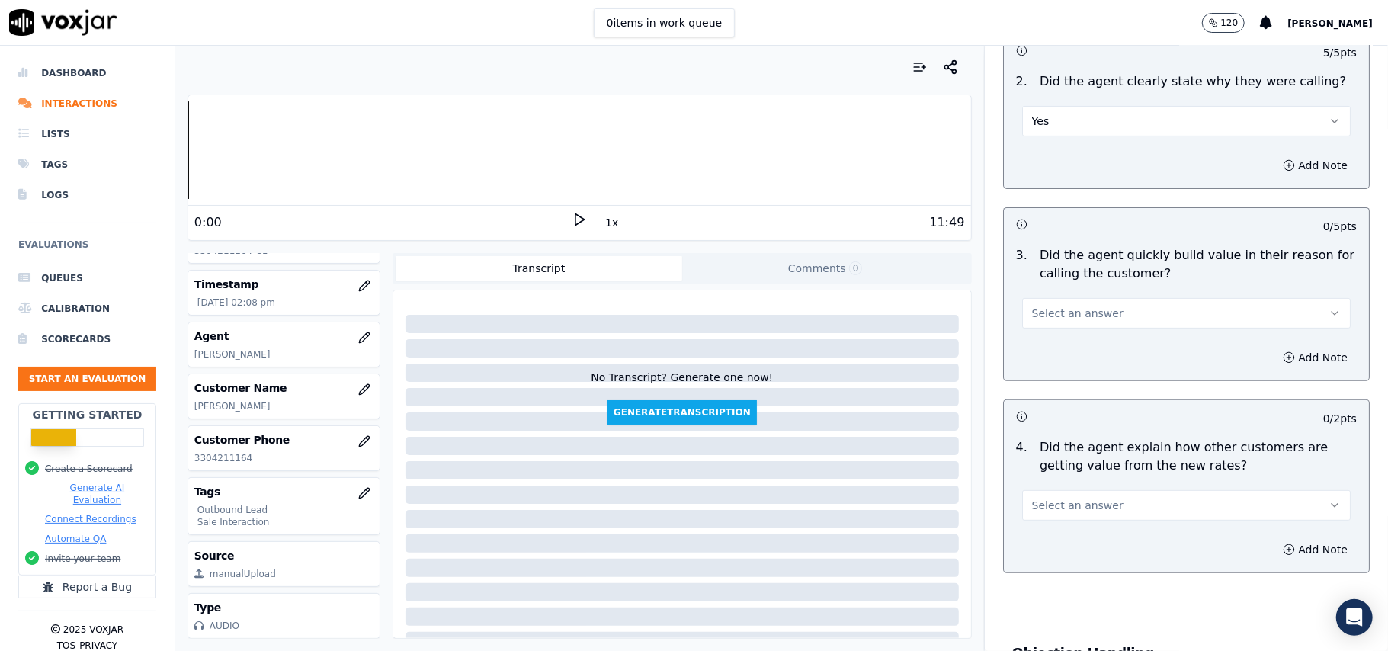
click at [1131, 320] on button "Select an answer" at bounding box center [1186, 313] width 329 height 30
click at [1117, 354] on div "Yes" at bounding box center [1153, 349] width 295 height 24
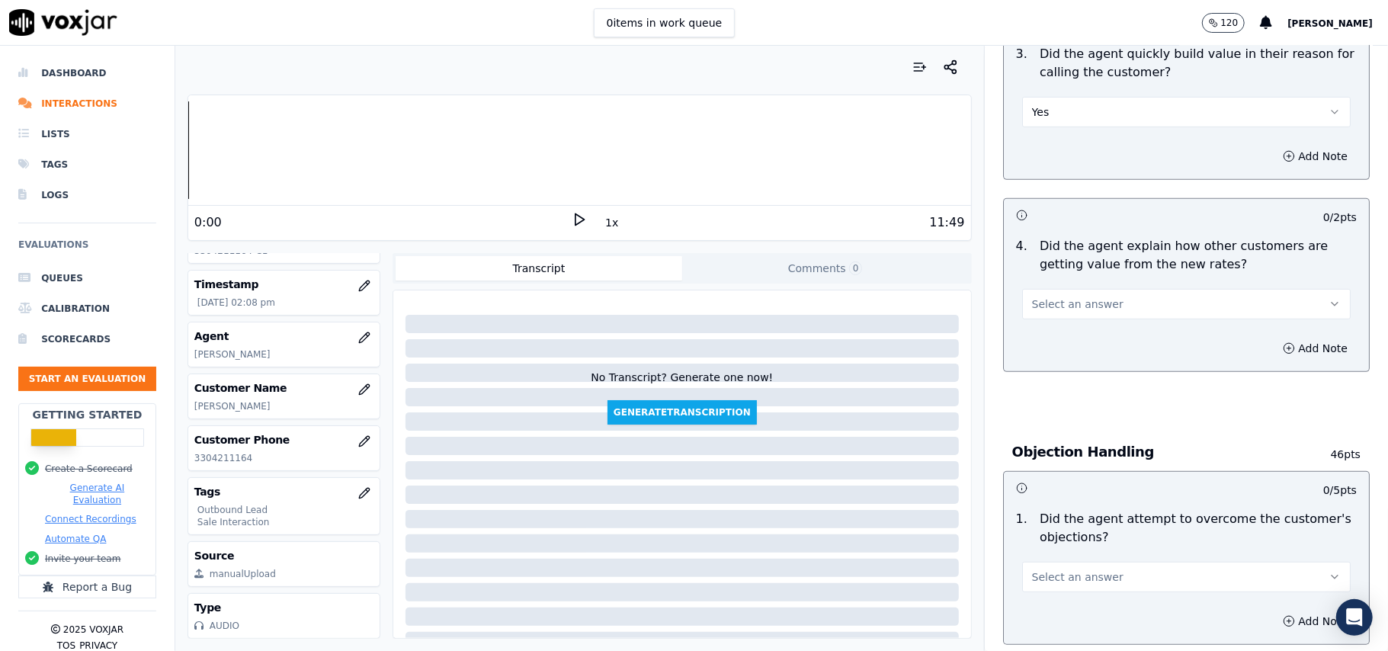
scroll to position [508, 0]
click at [1111, 299] on button "Select an answer" at bounding box center [1186, 302] width 329 height 30
click at [1102, 330] on div "Yes" at bounding box center [1153, 338] width 295 height 24
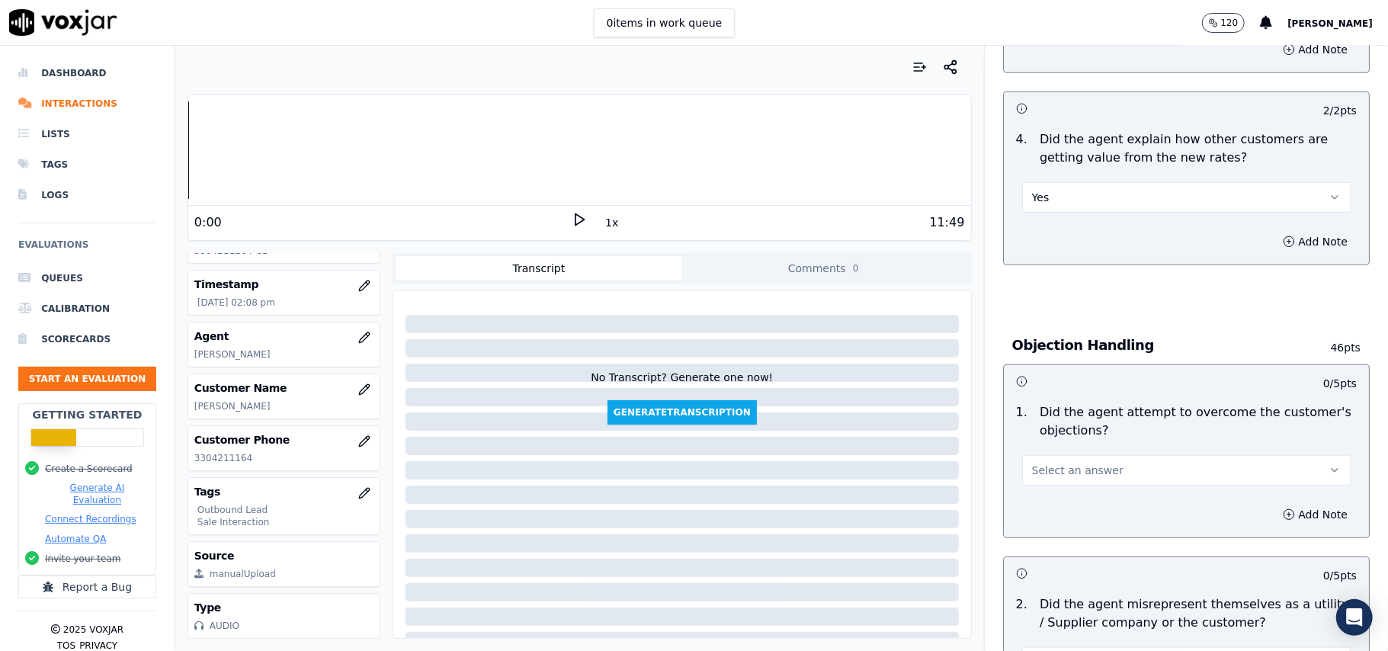
scroll to position [711, 0]
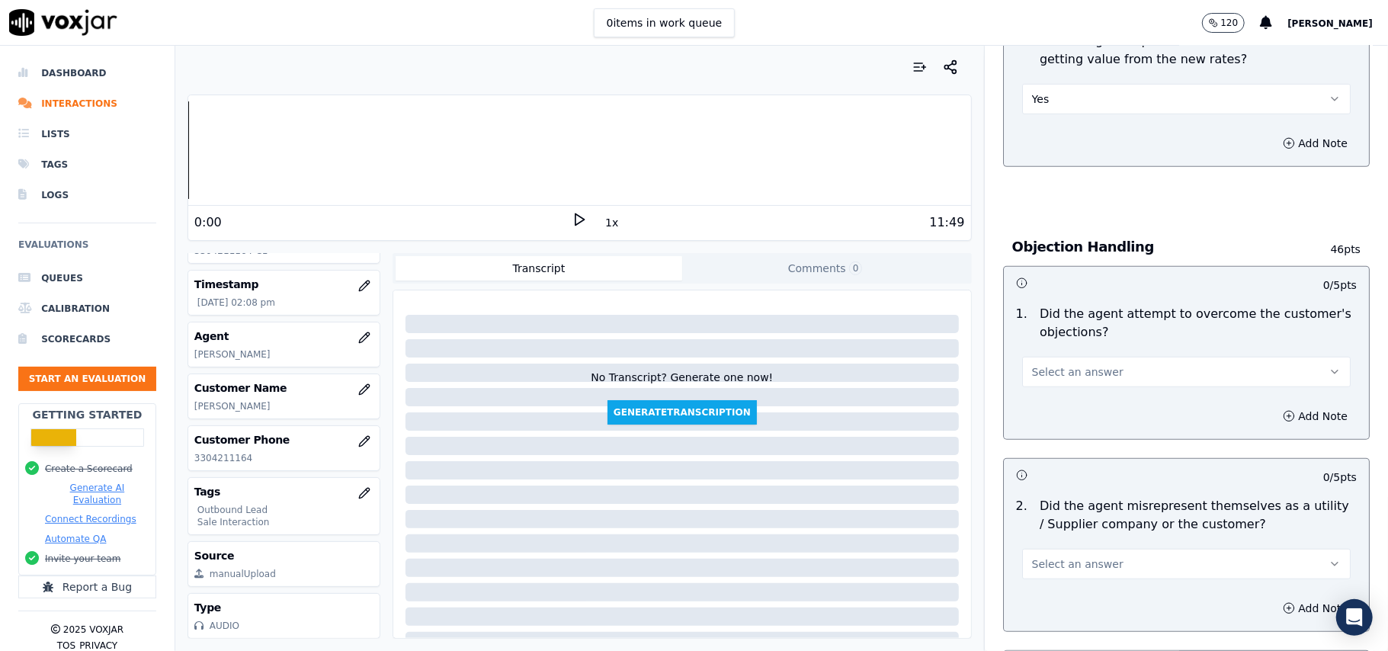
click at [1090, 375] on span "Select an answer" at bounding box center [1077, 371] width 91 height 15
click at [1117, 415] on div "Yes" at bounding box center [1153, 408] width 295 height 24
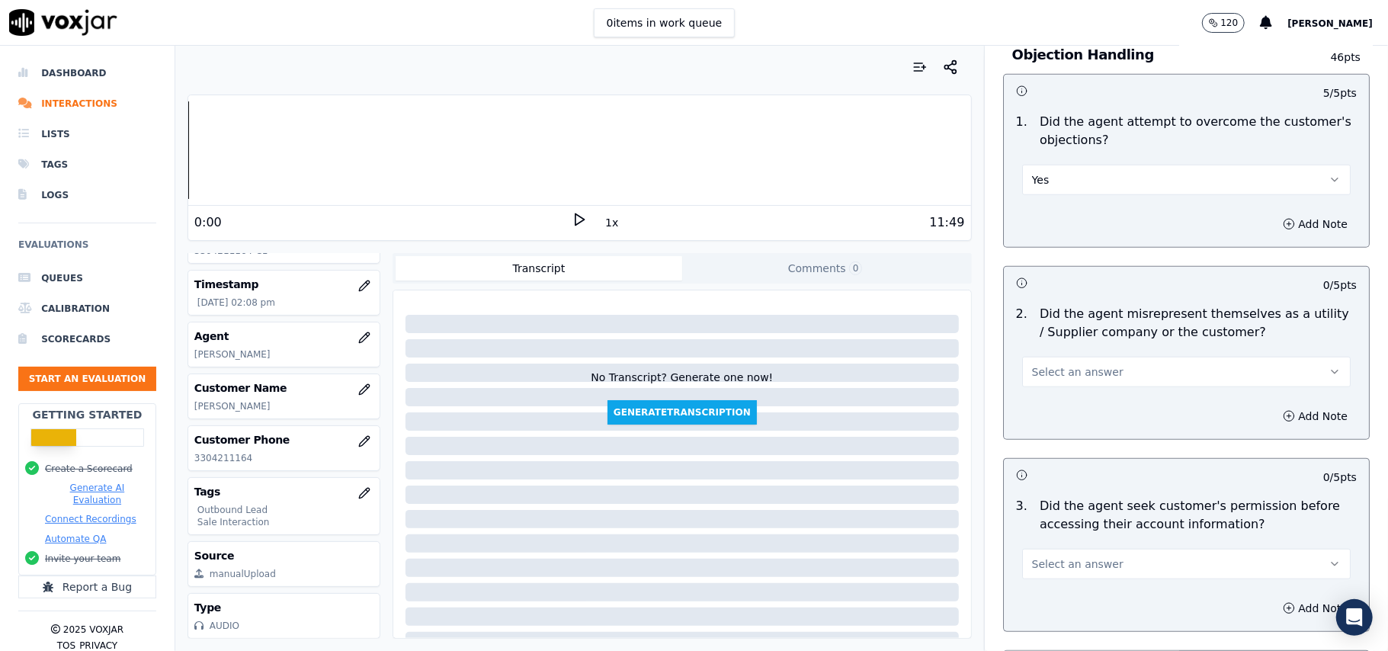
scroll to position [1016, 0]
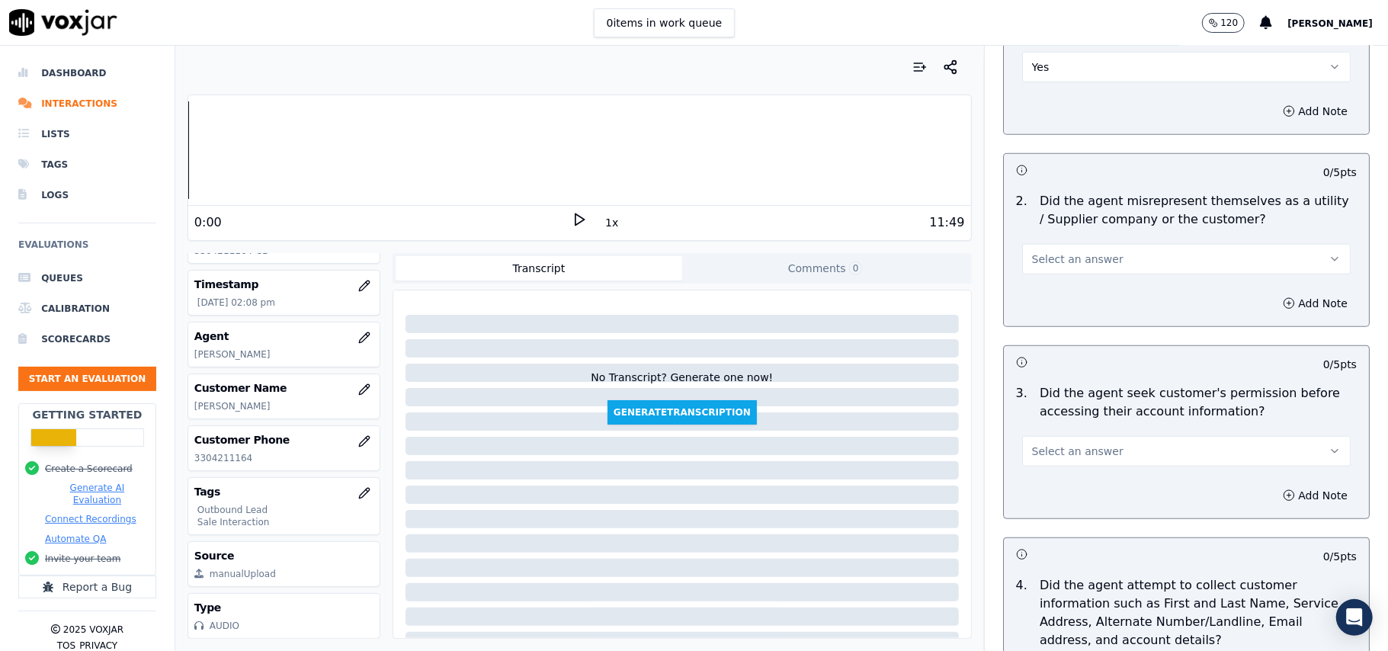
click at [1078, 267] on span "Select an answer" at bounding box center [1077, 259] width 91 height 15
click at [1055, 323] on div "No" at bounding box center [1153, 321] width 295 height 24
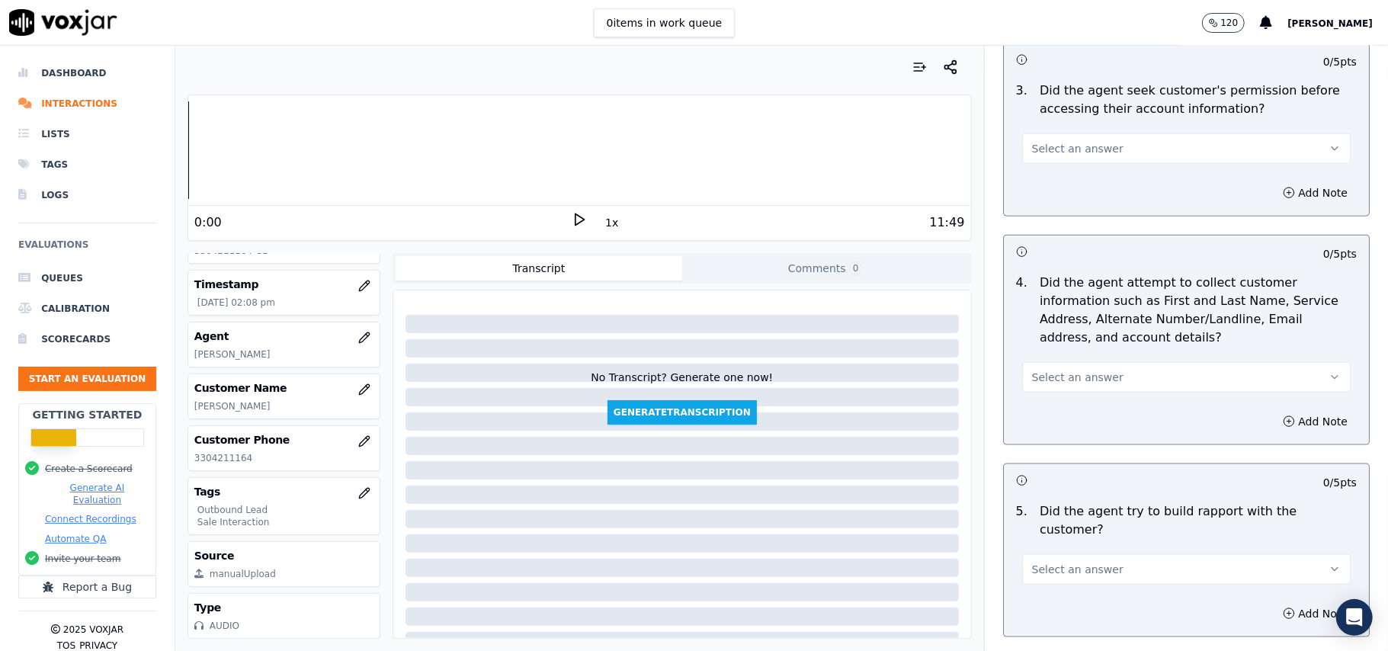
scroll to position [1321, 0]
click at [1121, 149] on button "Select an answer" at bounding box center [1186, 146] width 329 height 30
click at [1114, 175] on div "Yes" at bounding box center [1153, 184] width 295 height 24
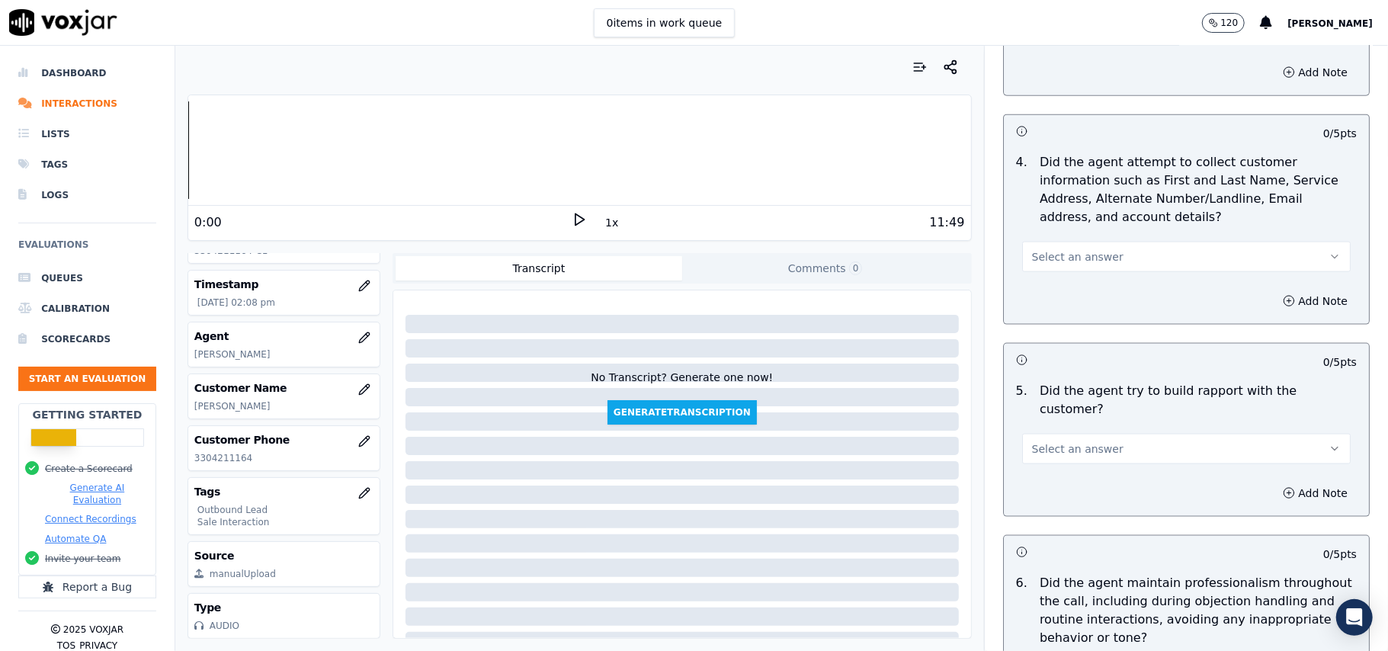
scroll to position [1525, 0]
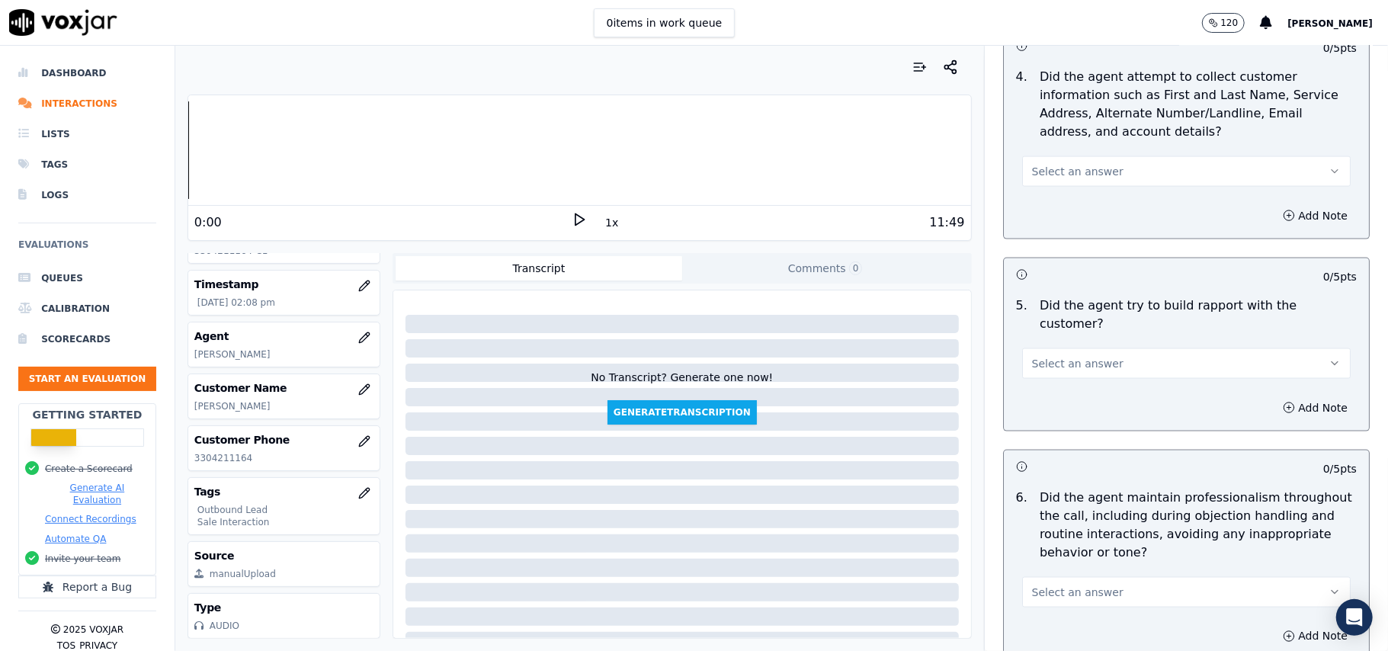
click at [1124, 168] on button "Select an answer" at bounding box center [1186, 171] width 329 height 30
click at [1087, 251] on div "N/A" at bounding box center [1153, 258] width 295 height 24
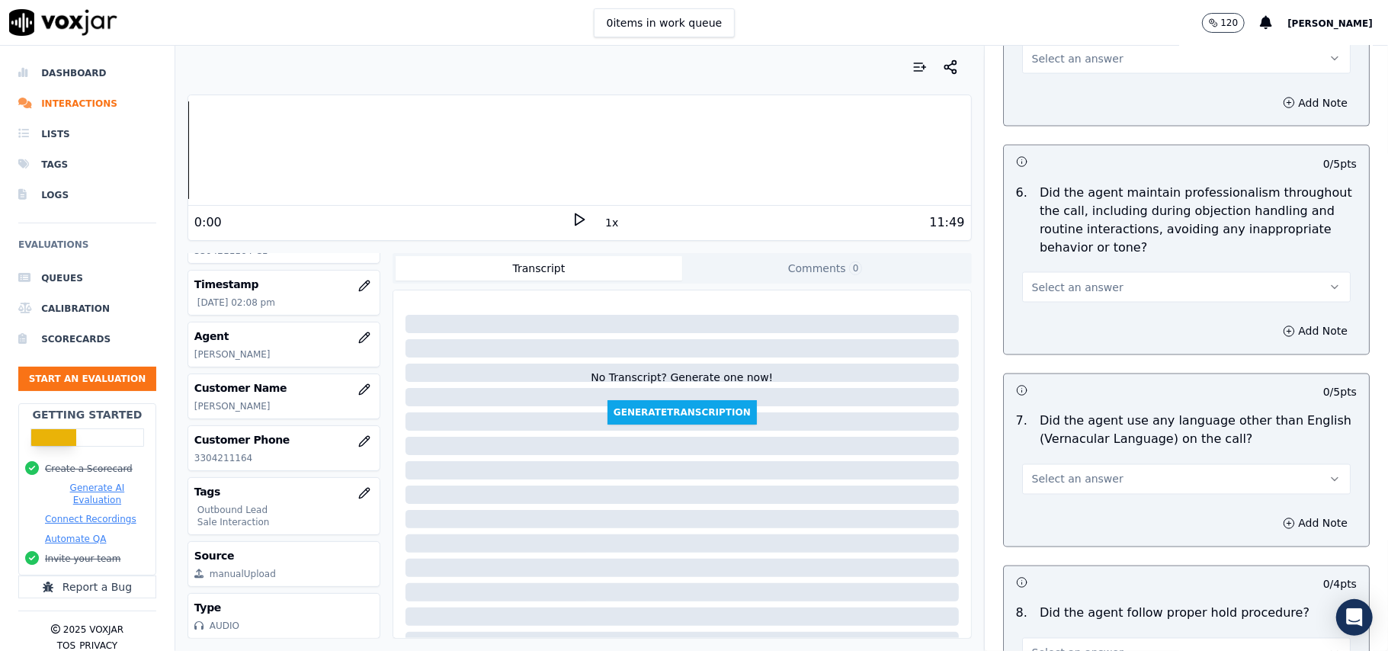
scroll to position [1626, 0]
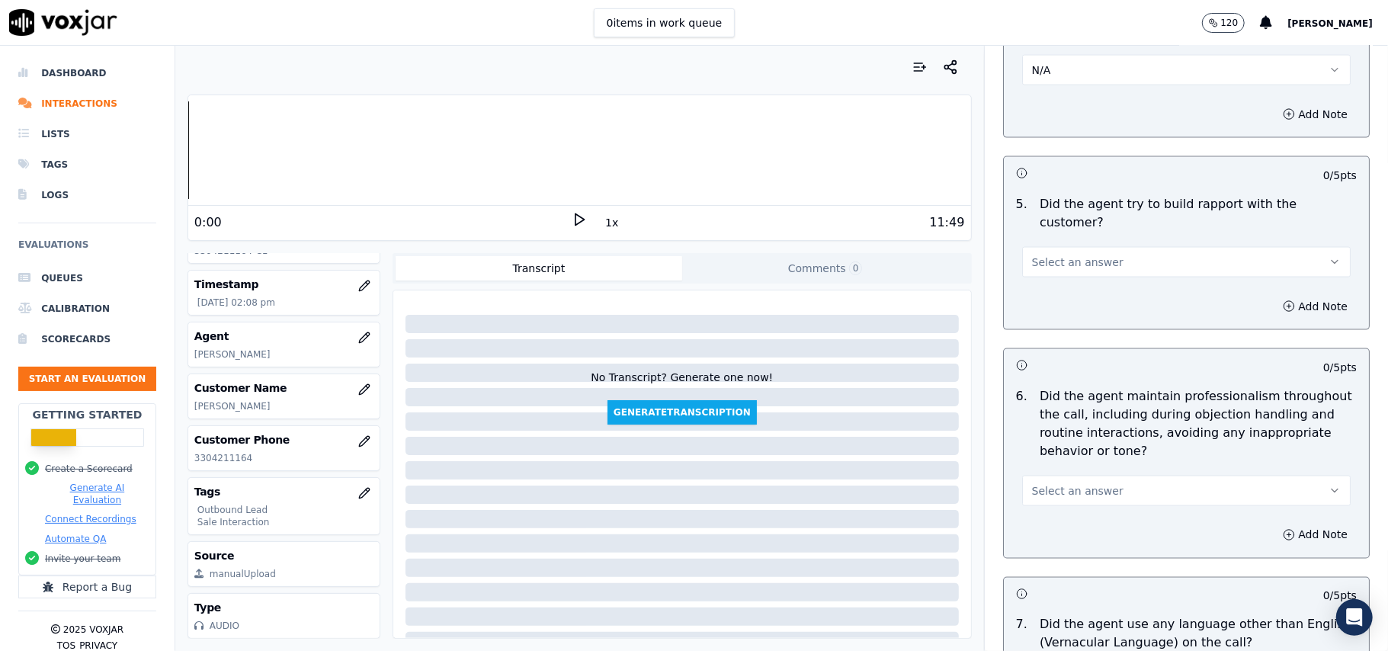
click at [1111, 251] on button "Select an answer" at bounding box center [1186, 262] width 329 height 30
click at [1093, 303] on div "No" at bounding box center [1153, 307] width 295 height 24
click at [1092, 247] on button "No" at bounding box center [1186, 262] width 329 height 30
click at [1071, 278] on div "Yes" at bounding box center [1153, 283] width 295 height 24
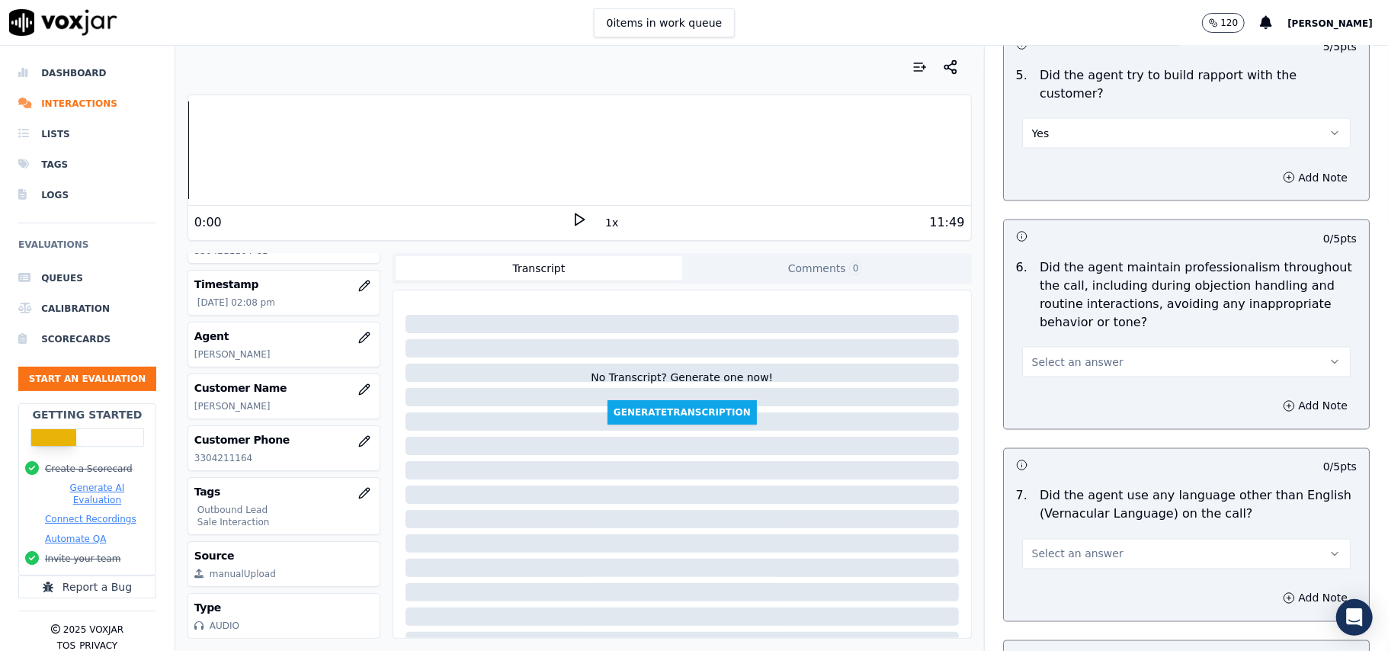
scroll to position [1830, 0]
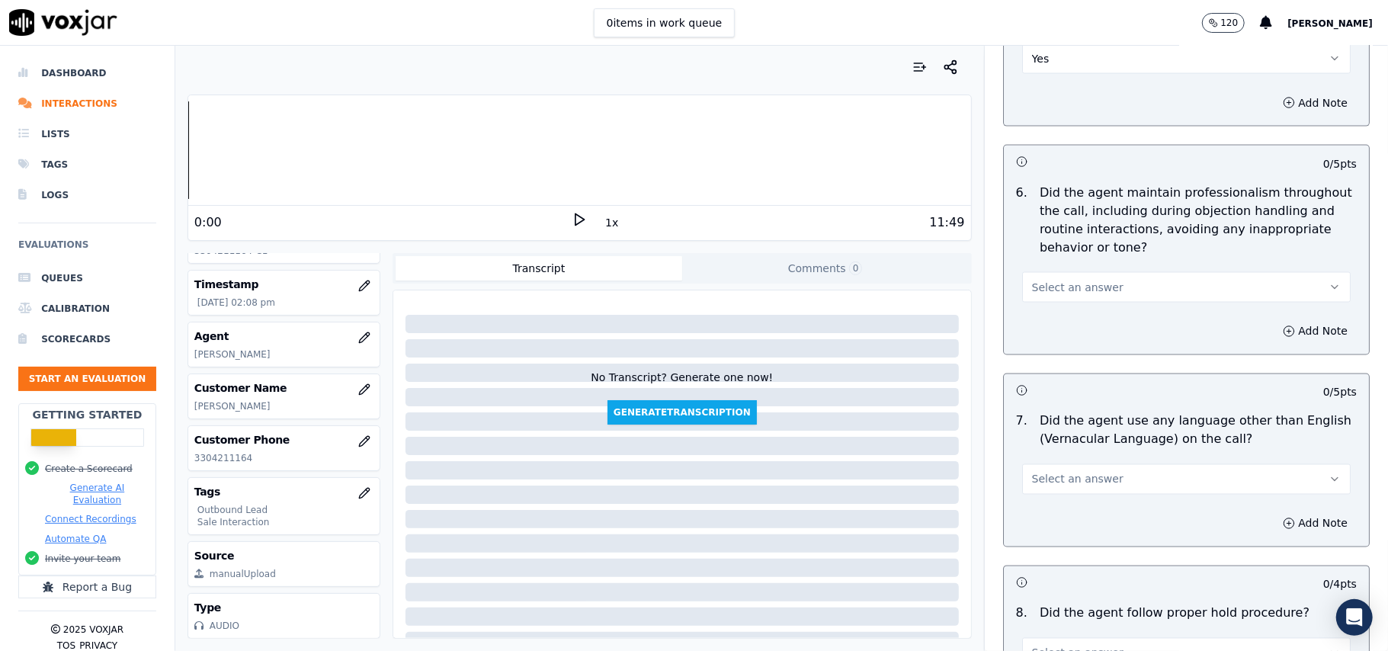
click at [1095, 282] on button "Select an answer" at bounding box center [1186, 287] width 329 height 30
click at [1076, 305] on div "Yes" at bounding box center [1153, 309] width 295 height 24
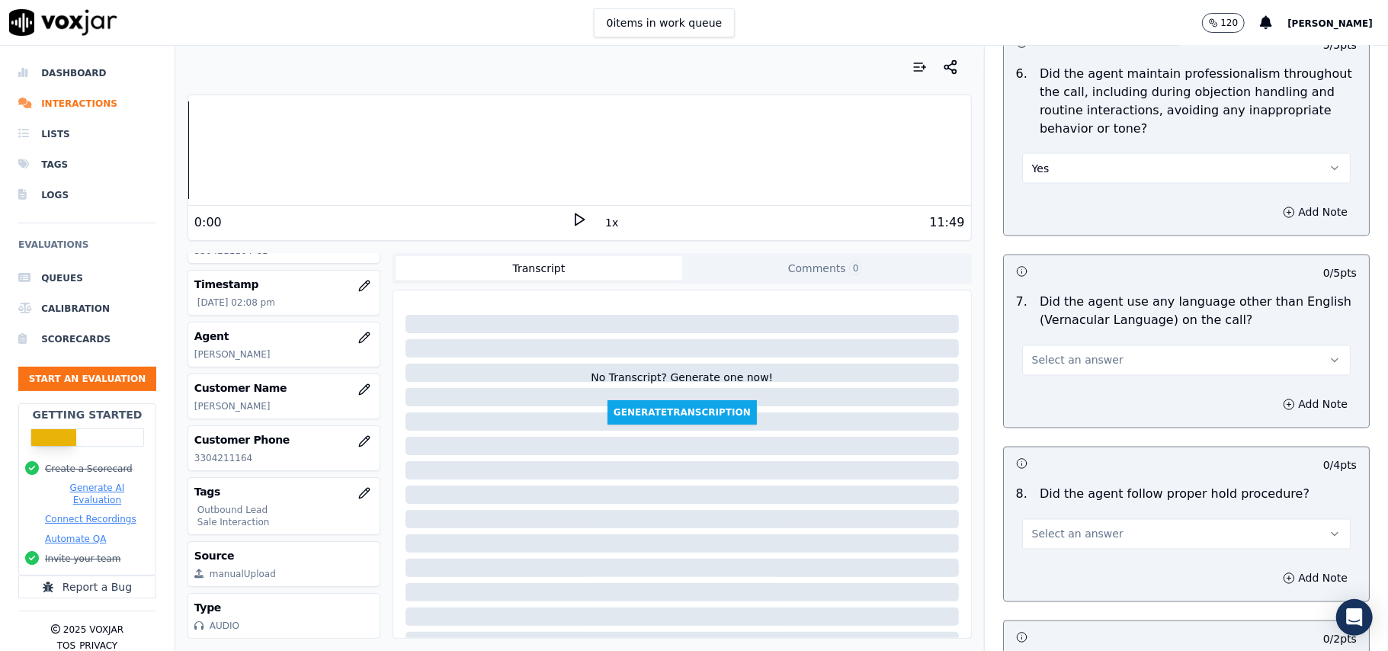
scroll to position [2032, 0]
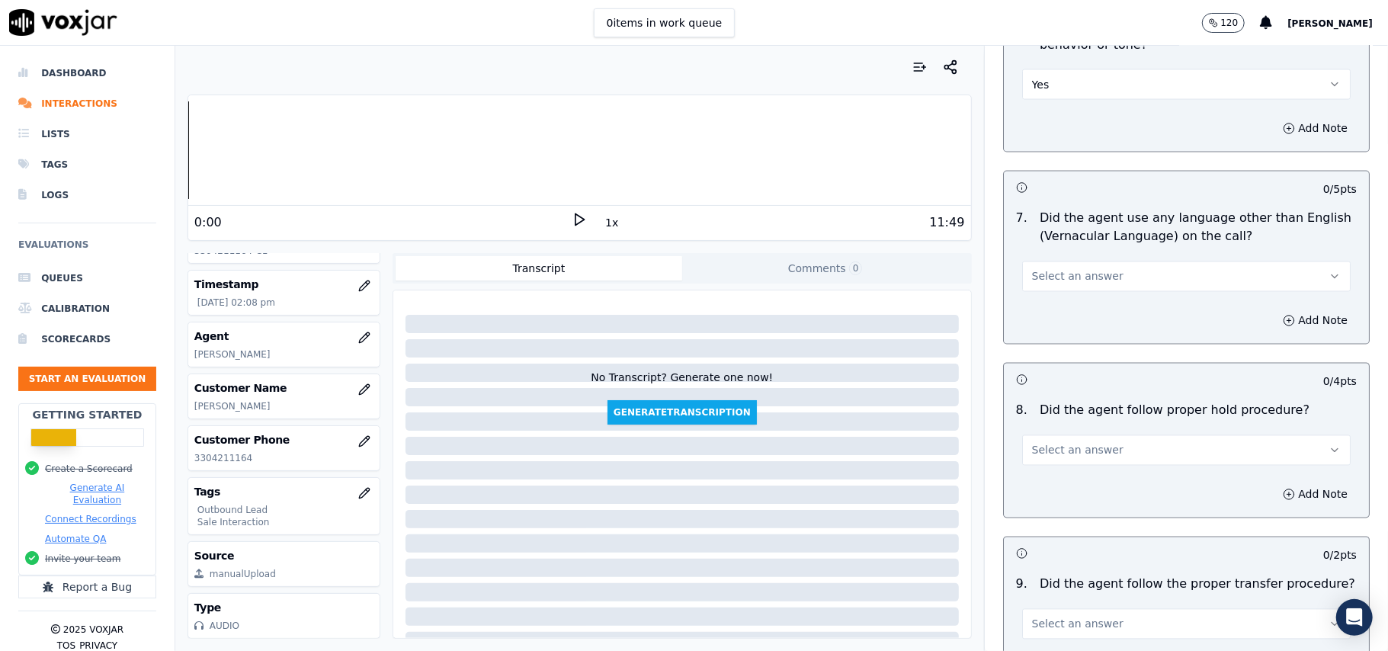
click at [1113, 261] on button "Select an answer" at bounding box center [1186, 276] width 329 height 30
click at [1060, 322] on div "No" at bounding box center [1153, 322] width 295 height 24
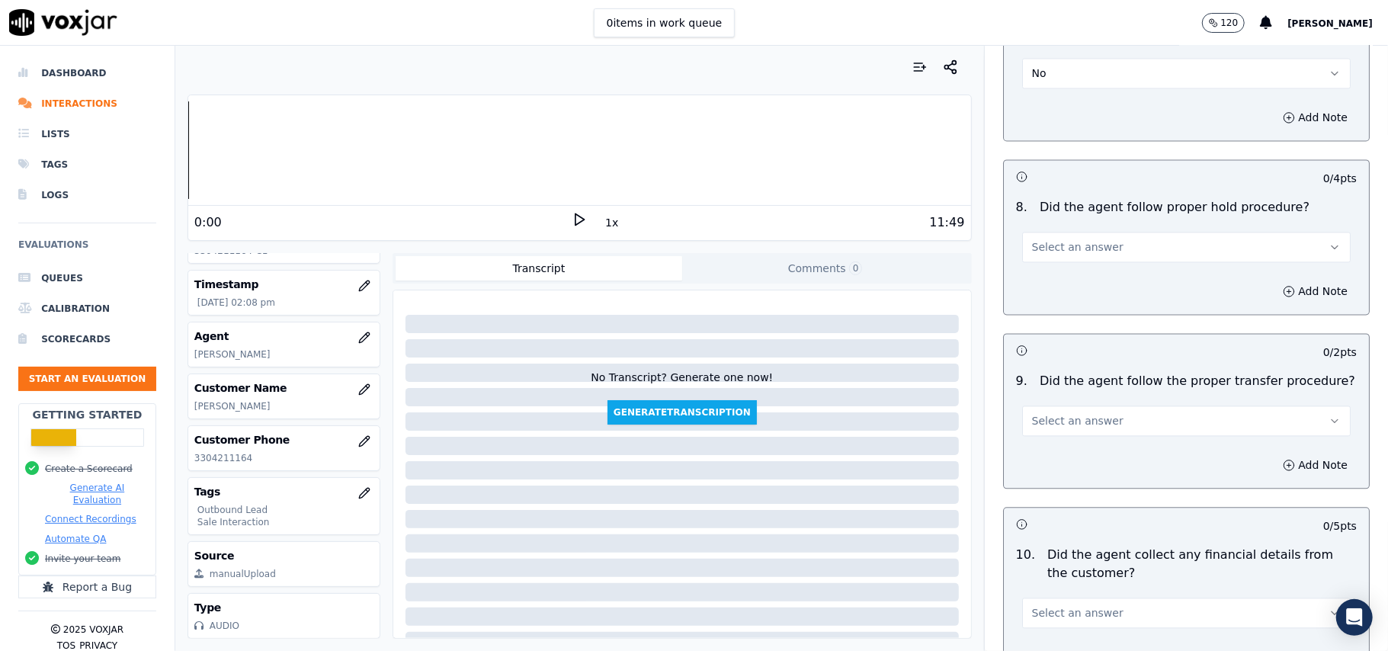
click at [1072, 242] on button "Select an answer" at bounding box center [1186, 247] width 329 height 30
click at [1072, 265] on div "Yes" at bounding box center [1153, 269] width 295 height 24
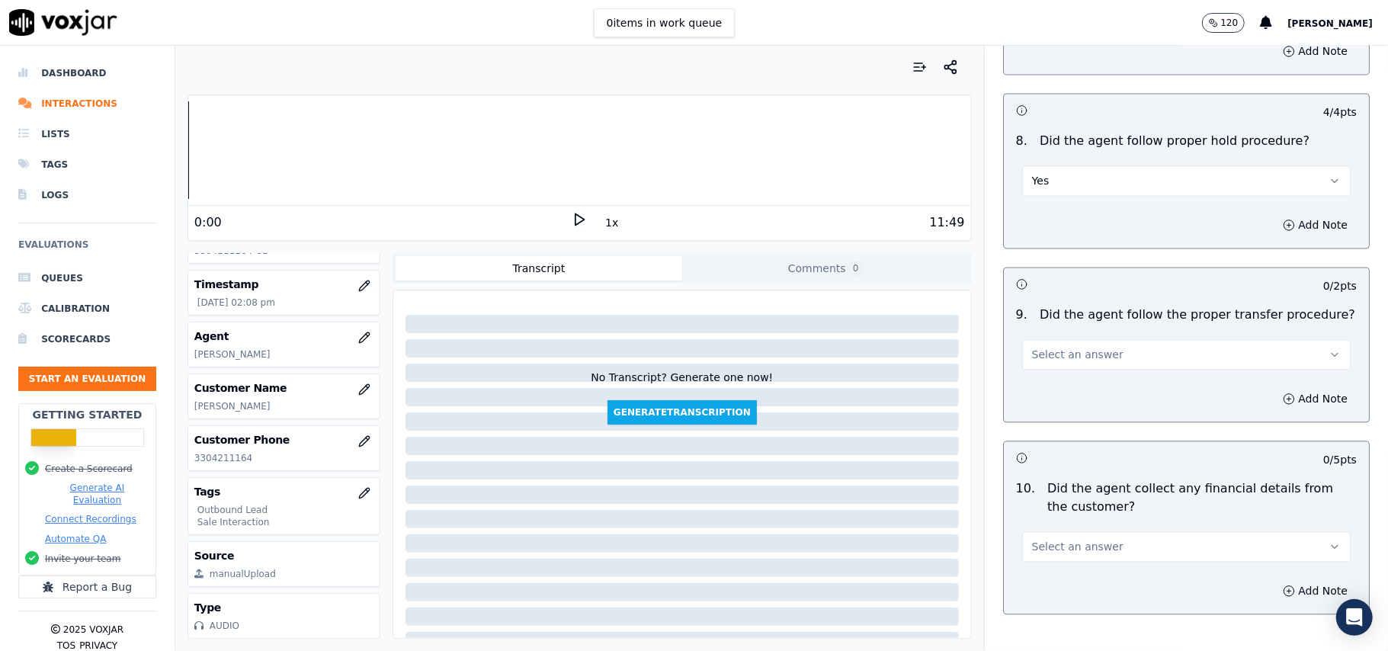
scroll to position [2337, 0]
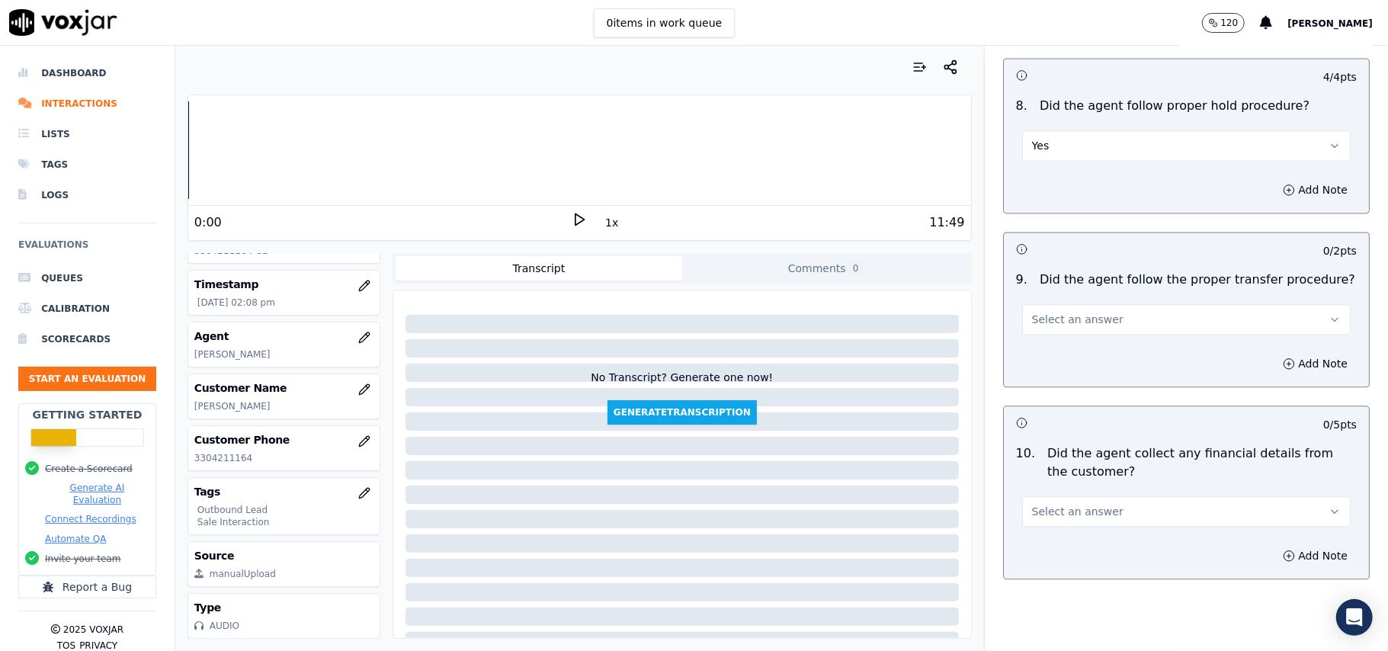
click at [1063, 316] on button "Select an answer" at bounding box center [1186, 319] width 329 height 30
click at [1066, 342] on div "Yes" at bounding box center [1153, 341] width 295 height 24
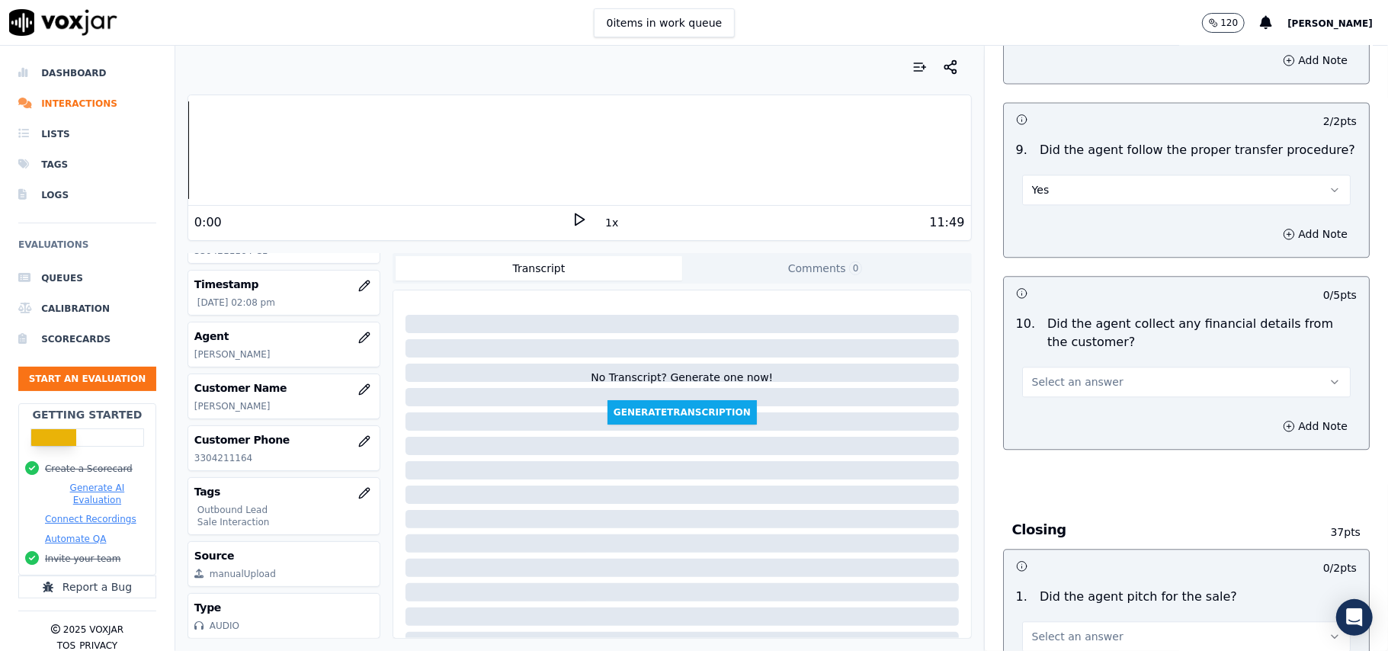
scroll to position [2642, 0]
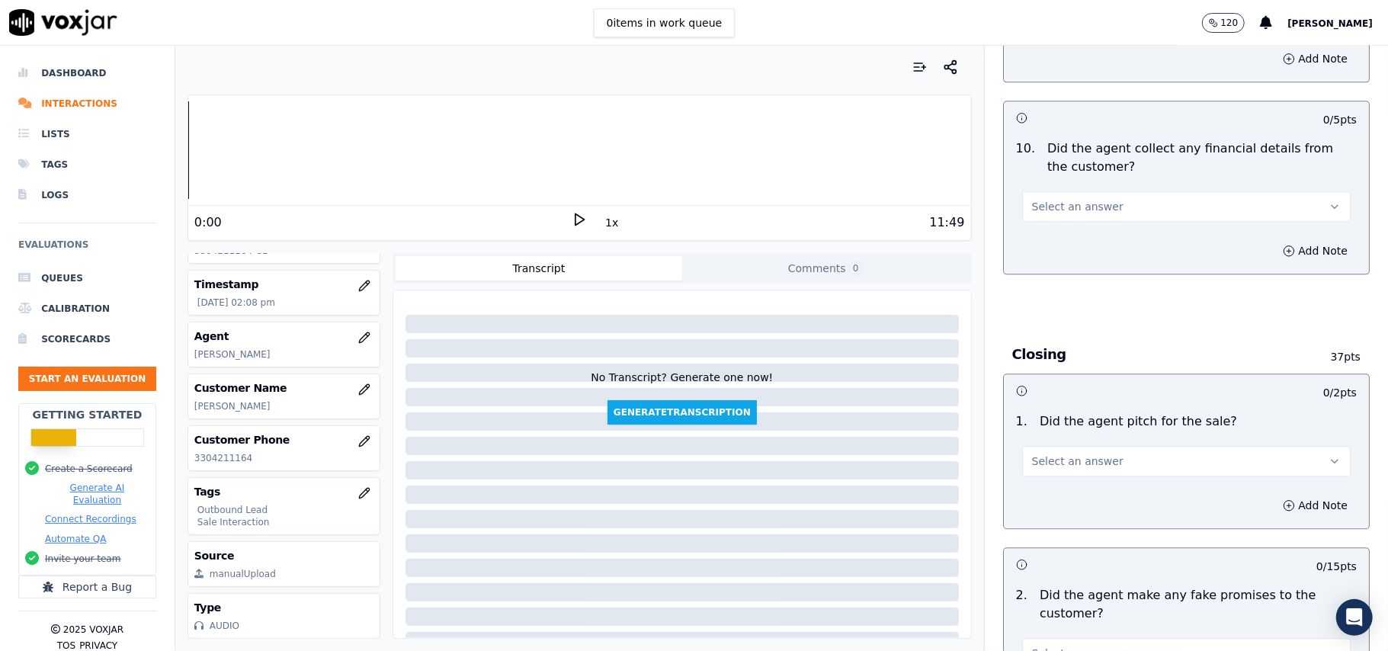
click at [1083, 199] on span "Select an answer" at bounding box center [1077, 206] width 91 height 15
click at [1076, 262] on div "No" at bounding box center [1153, 254] width 295 height 24
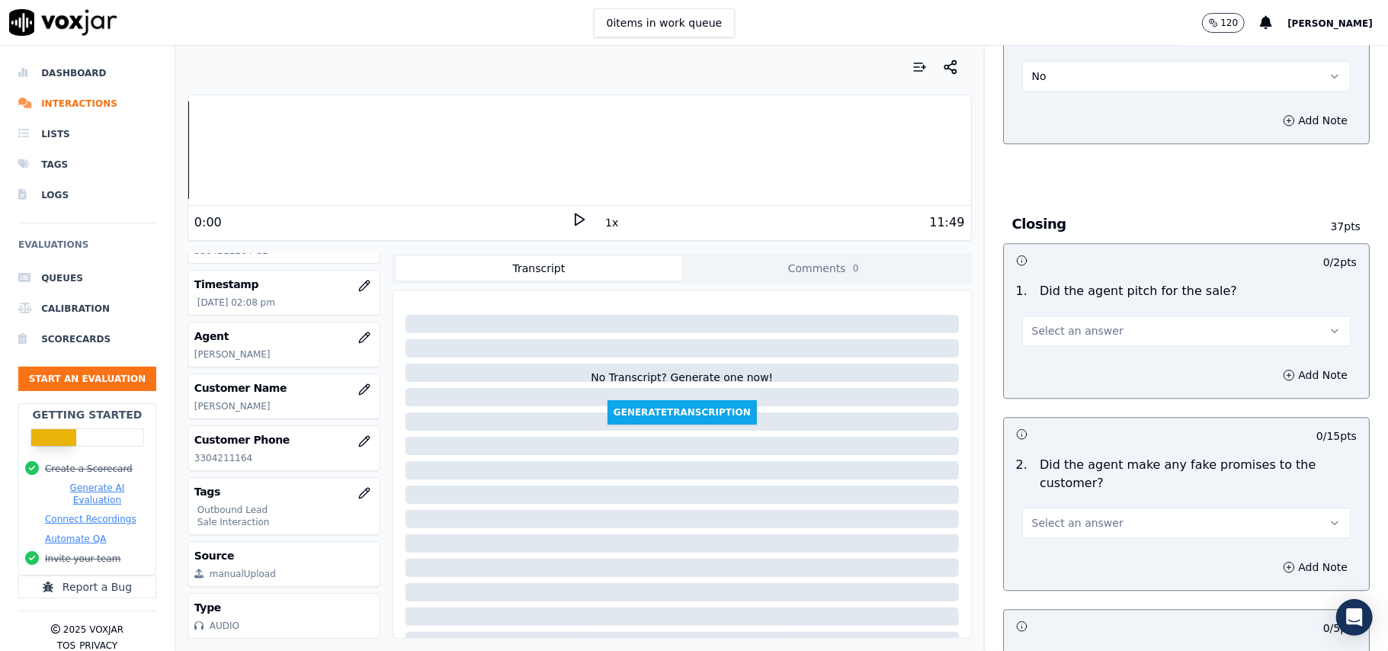
scroll to position [2846, 0]
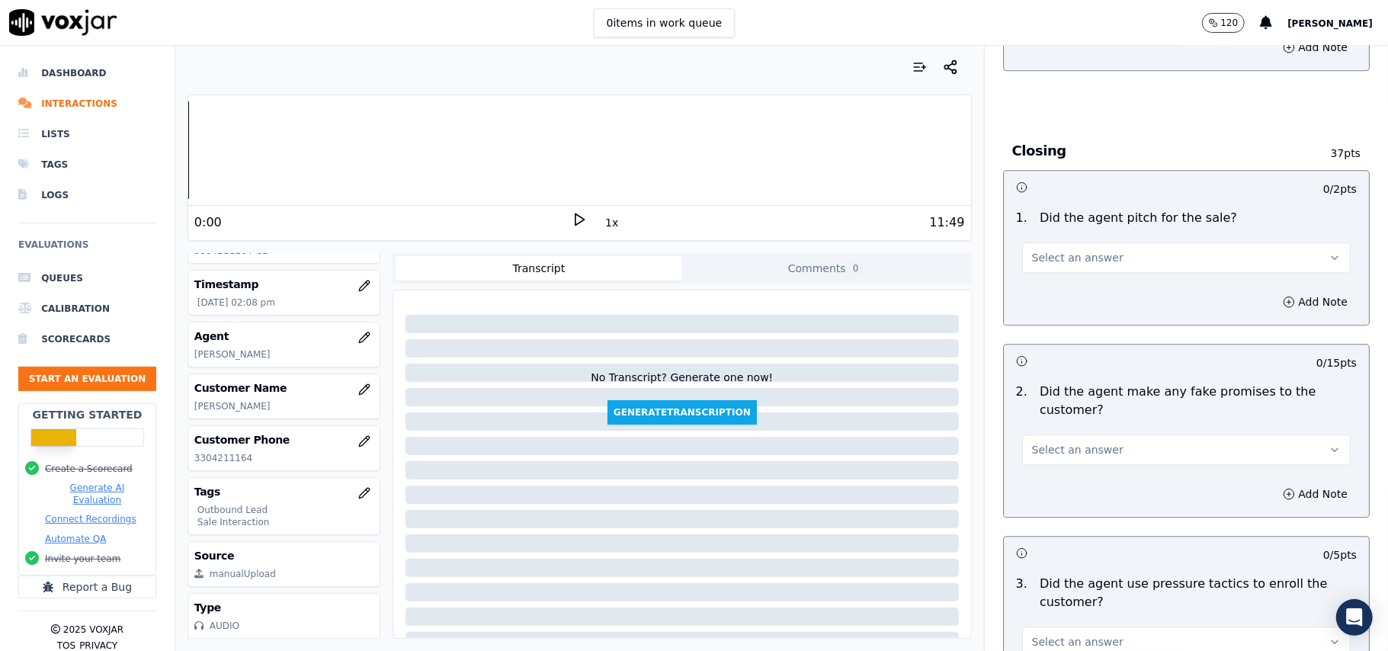
click at [1119, 242] on button "Select an answer" at bounding box center [1186, 257] width 329 height 30
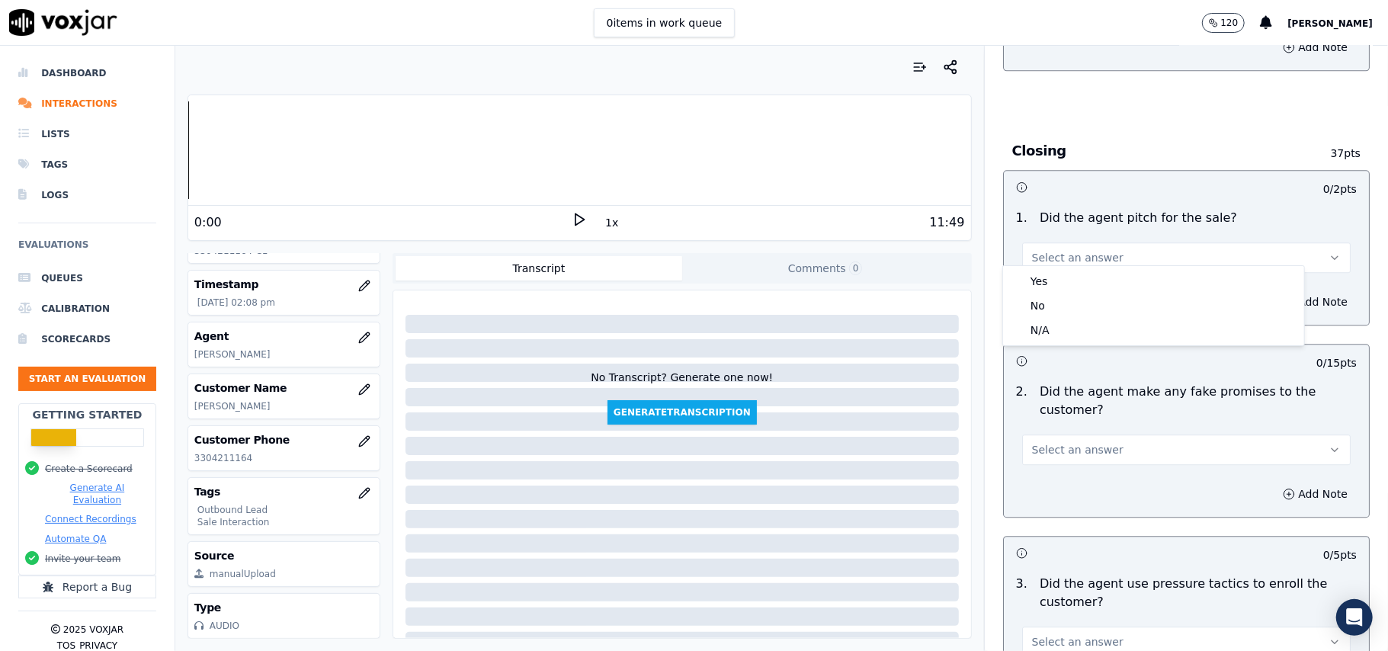
click at [1095, 268] on div "Yes No N/A" at bounding box center [1153, 305] width 301 height 79
click at [1144, 294] on div "No" at bounding box center [1153, 306] width 295 height 24
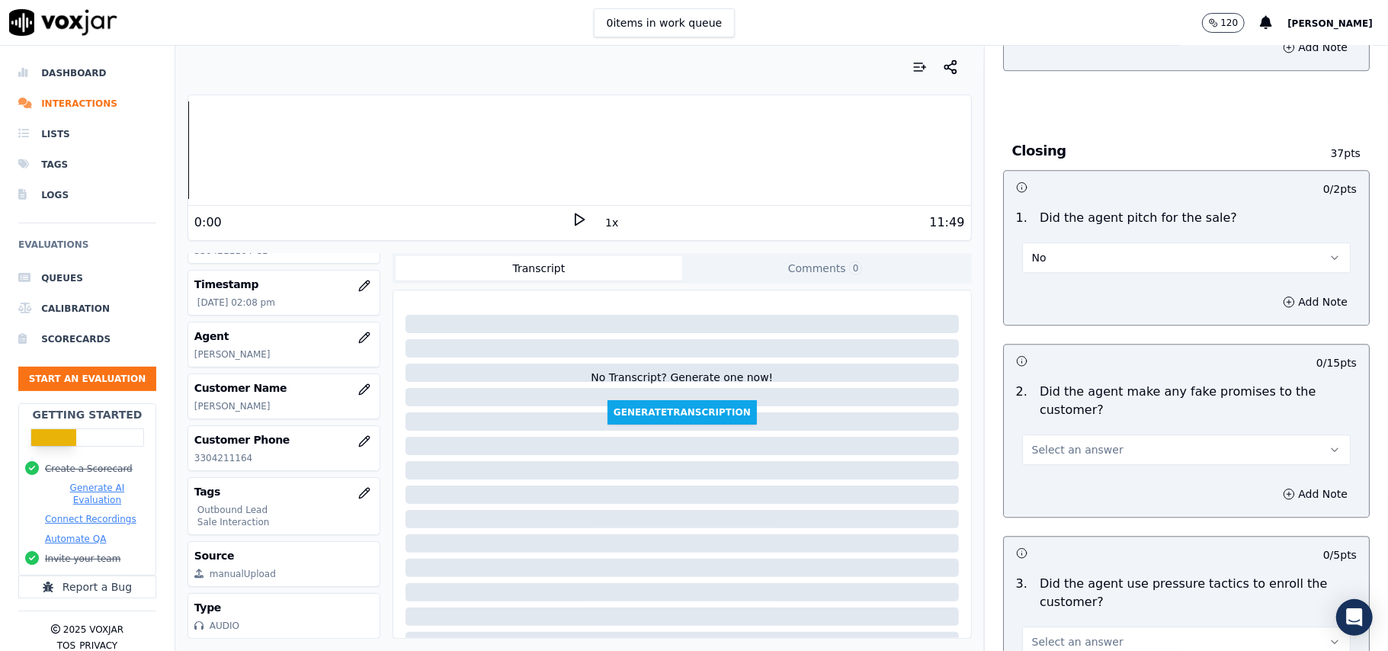
drag, startPoint x: 1136, startPoint y: 236, endPoint x: 1130, endPoint y: 260, distance: 25.1
click at [1136, 242] on button "No" at bounding box center [1186, 257] width 329 height 30
click at [1105, 284] on div "Yes" at bounding box center [1153, 281] width 295 height 24
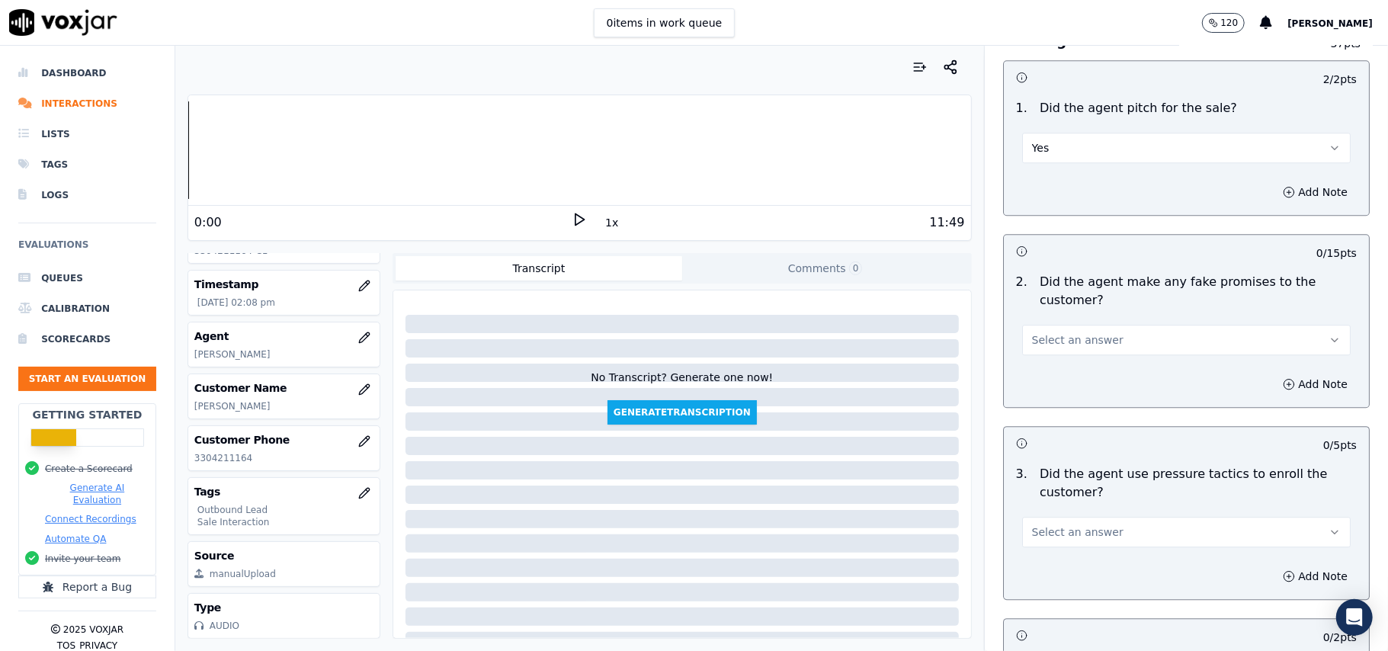
scroll to position [3049, 0]
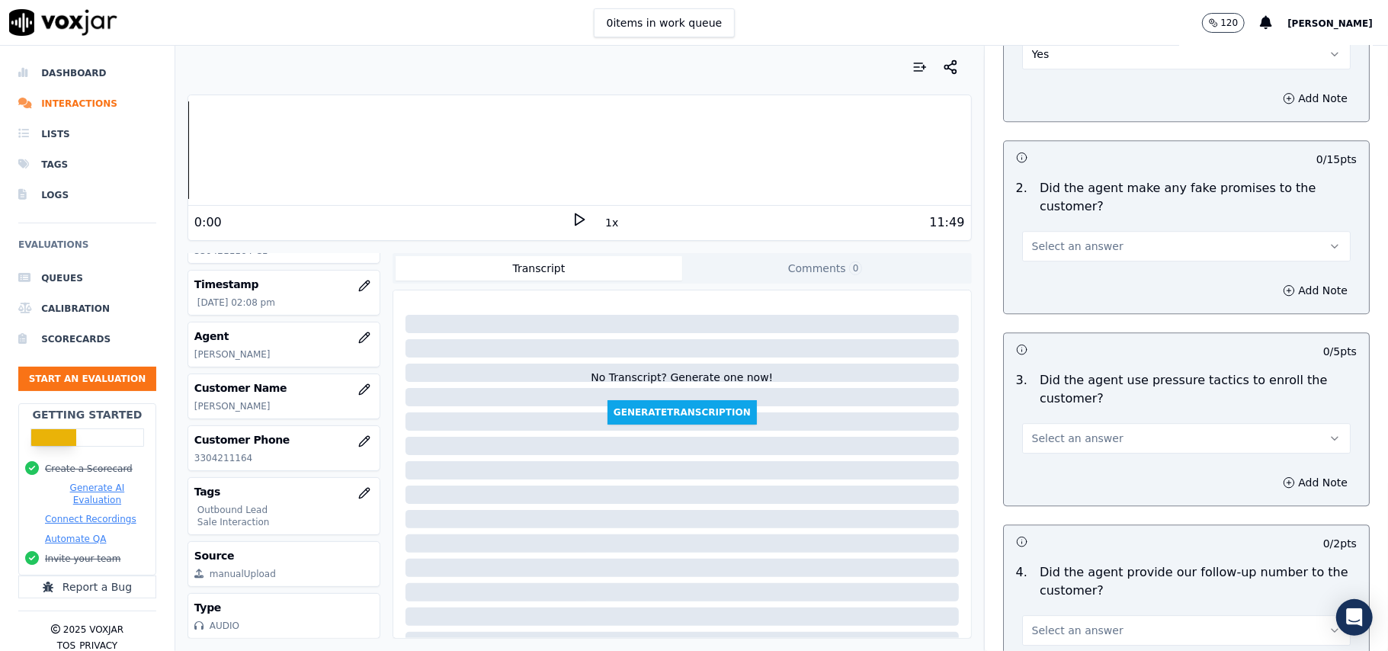
click at [1116, 242] on button "Select an answer" at bounding box center [1186, 246] width 329 height 30
click at [1089, 287] on div "No" at bounding box center [1153, 295] width 295 height 24
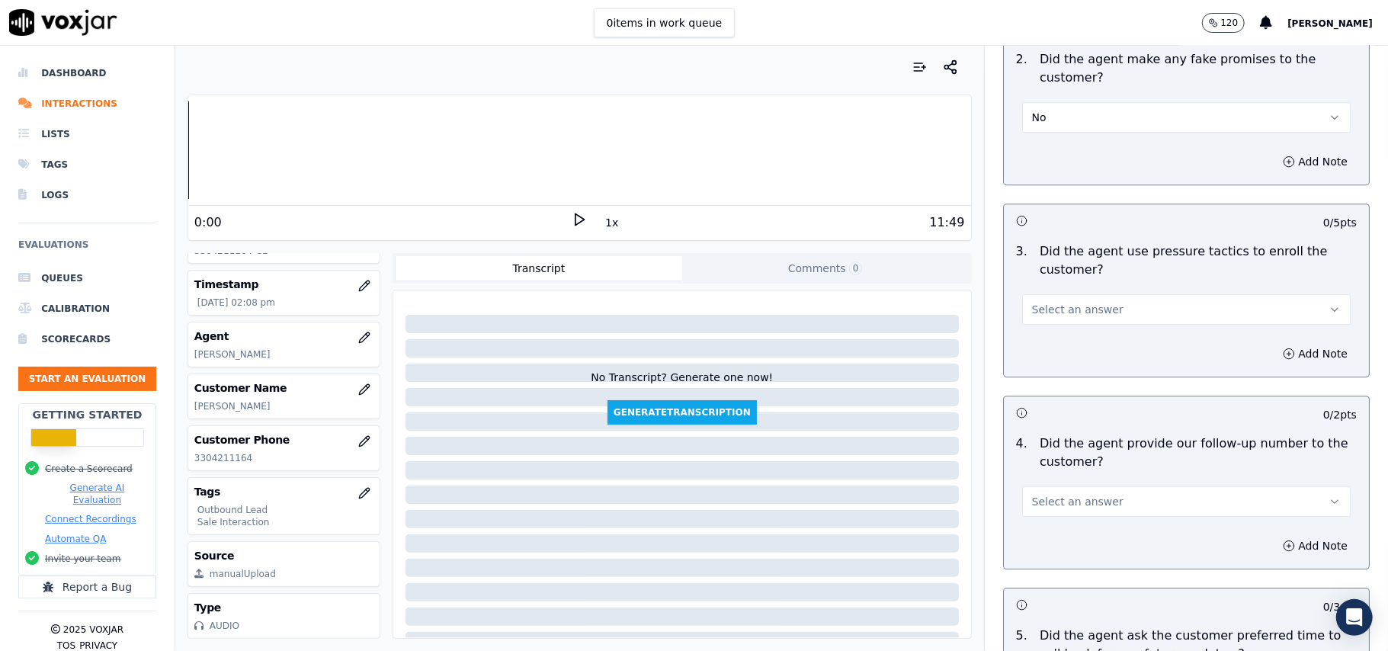
scroll to position [3252, 0]
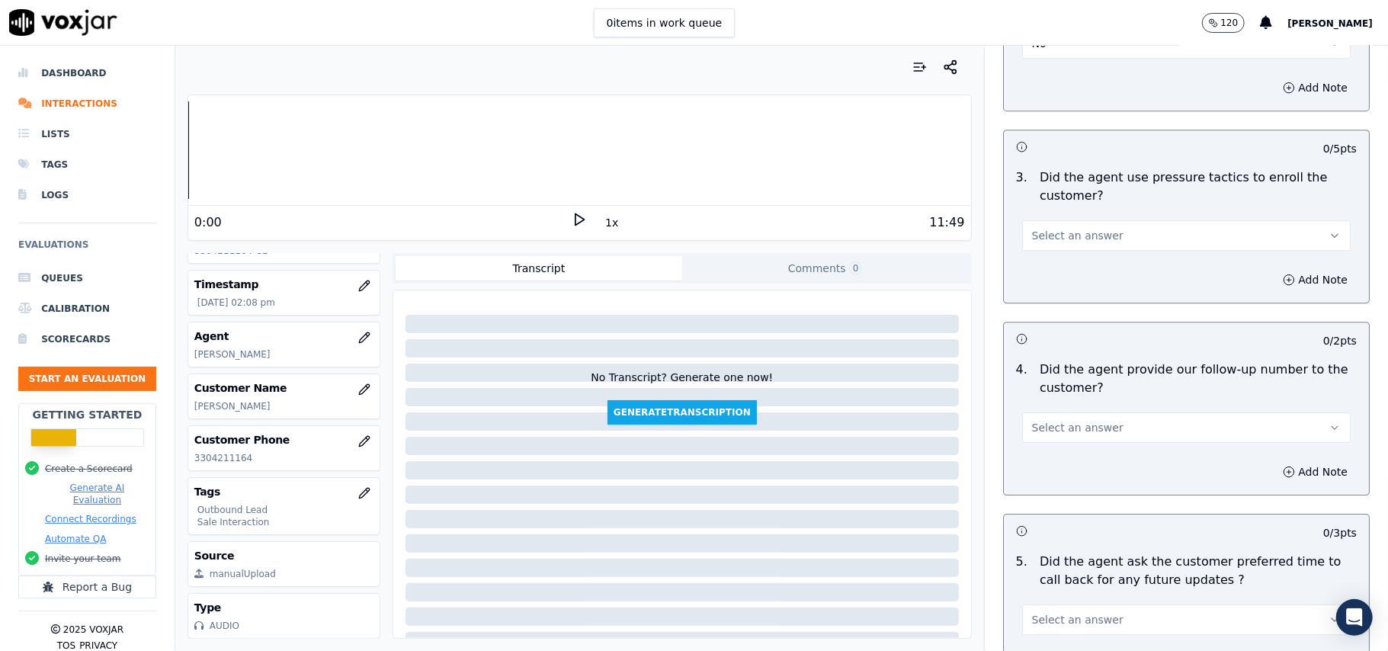
click at [1141, 220] on button "Select an answer" at bounding box center [1186, 235] width 329 height 30
click at [1107, 270] on div "Yes" at bounding box center [1153, 260] width 295 height 24
click at [1126, 224] on button "Yes" at bounding box center [1186, 235] width 329 height 30
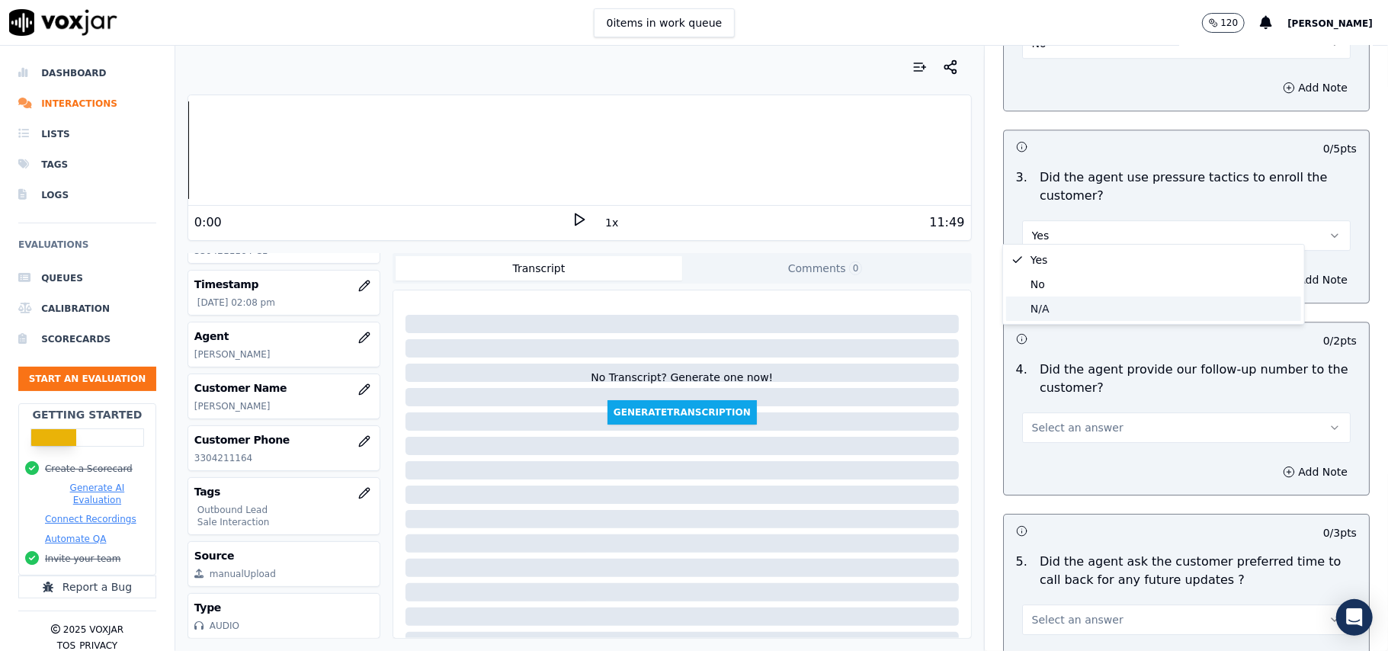
click at [1096, 303] on div "N/A" at bounding box center [1153, 309] width 295 height 24
click at [1120, 230] on button "N/A" at bounding box center [1186, 235] width 329 height 30
click at [1108, 278] on div "No" at bounding box center [1153, 284] width 295 height 24
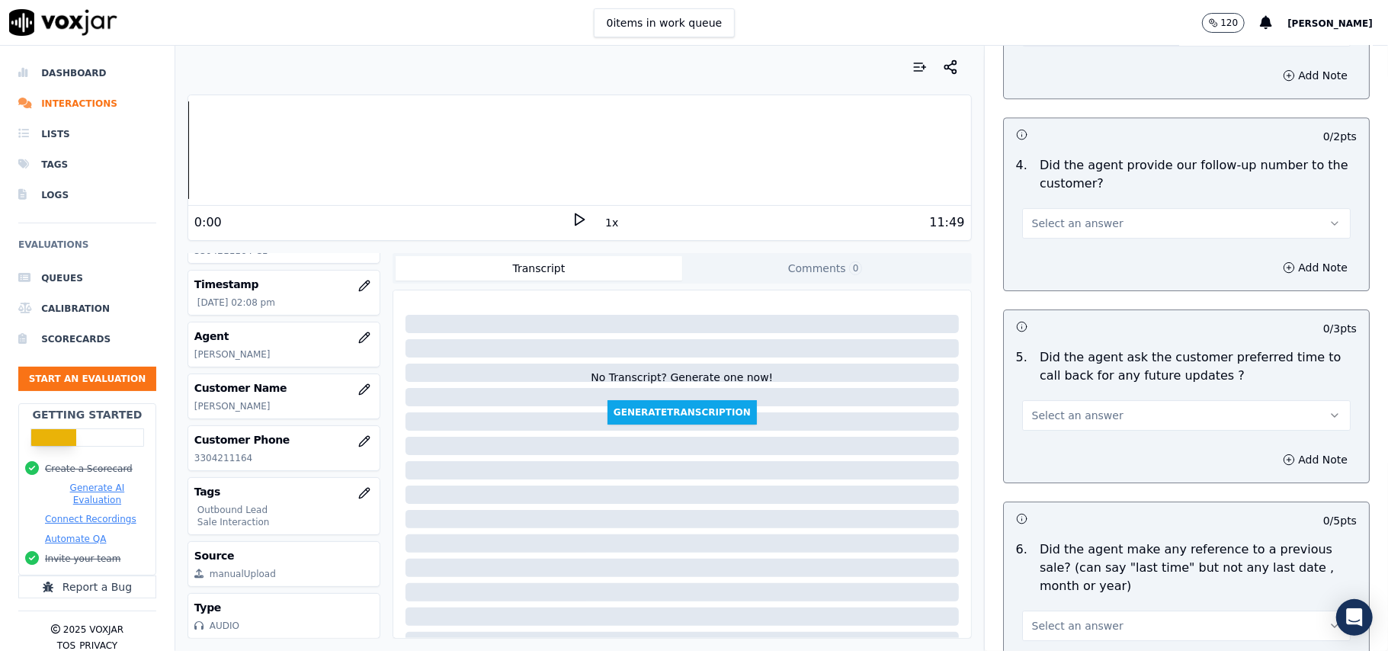
scroll to position [3456, 0]
click at [1099, 209] on button "Select an answer" at bounding box center [1186, 224] width 329 height 30
click at [1077, 250] on div "Yes" at bounding box center [1153, 249] width 295 height 24
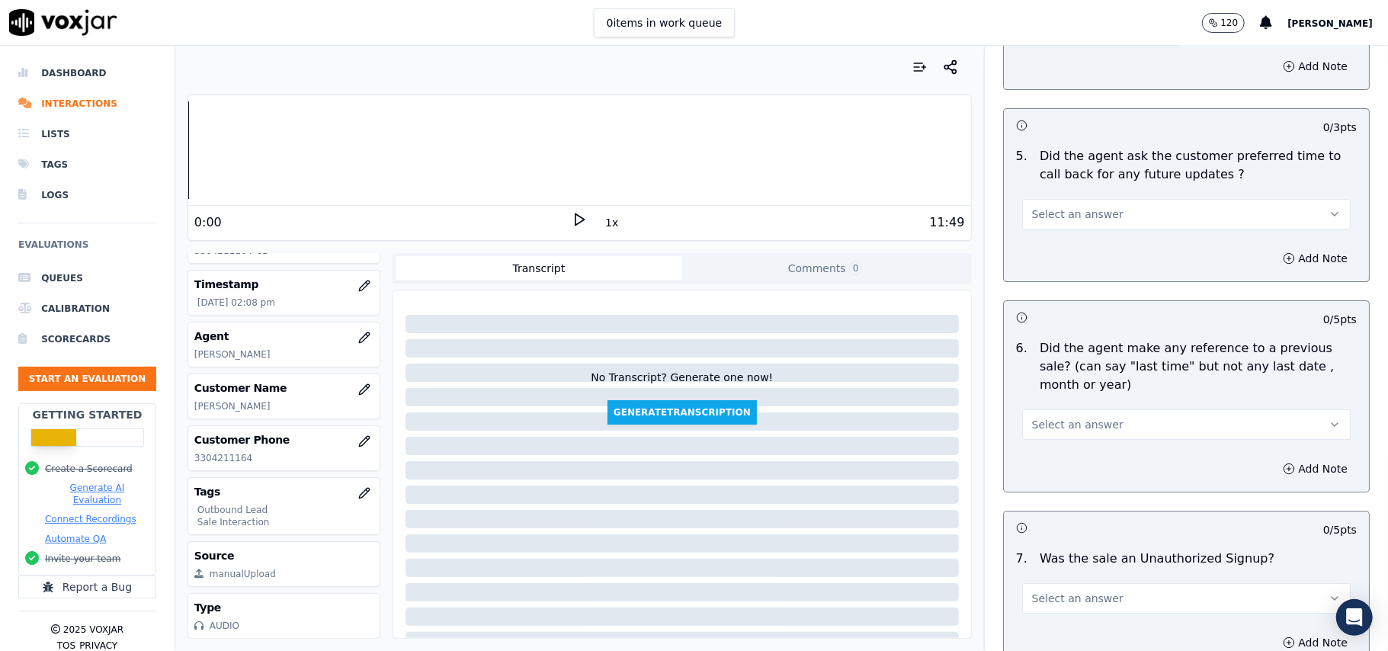
scroll to position [3659, 0]
click at [1099, 204] on button "Select an answer" at bounding box center [1186, 212] width 329 height 30
click at [1083, 277] on div "N/A" at bounding box center [1153, 287] width 295 height 24
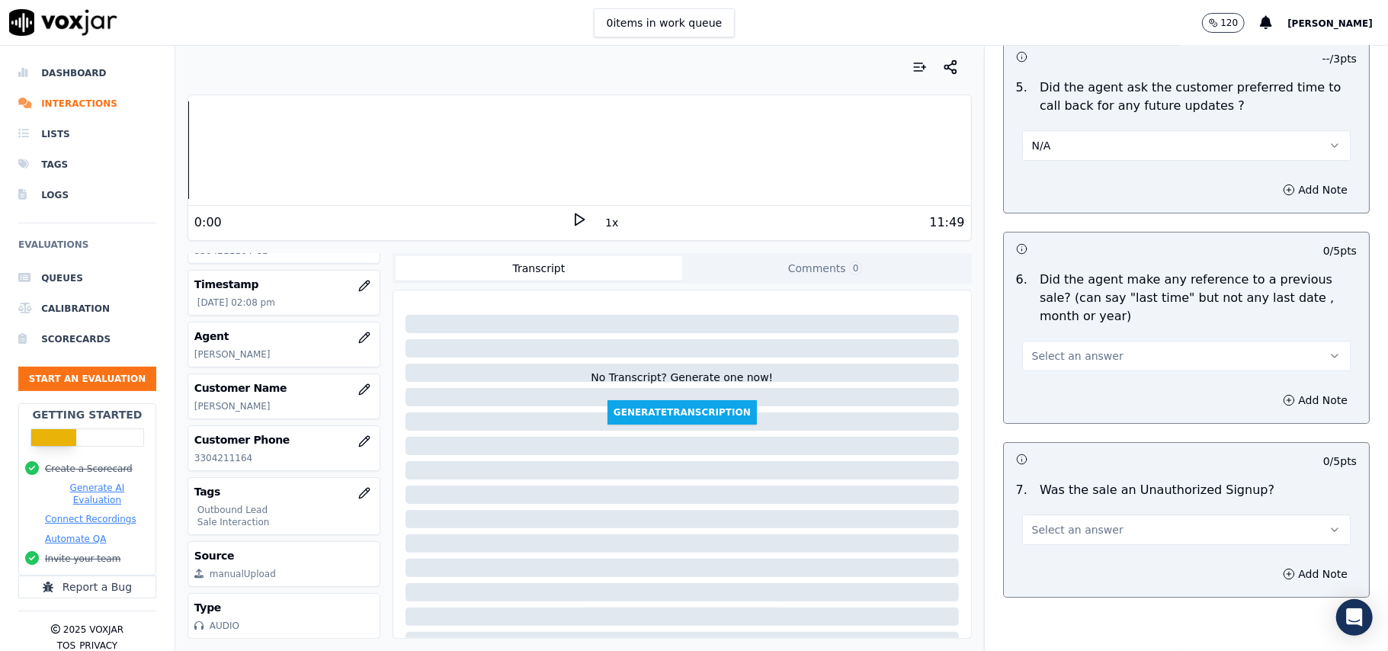
scroll to position [3803, 0]
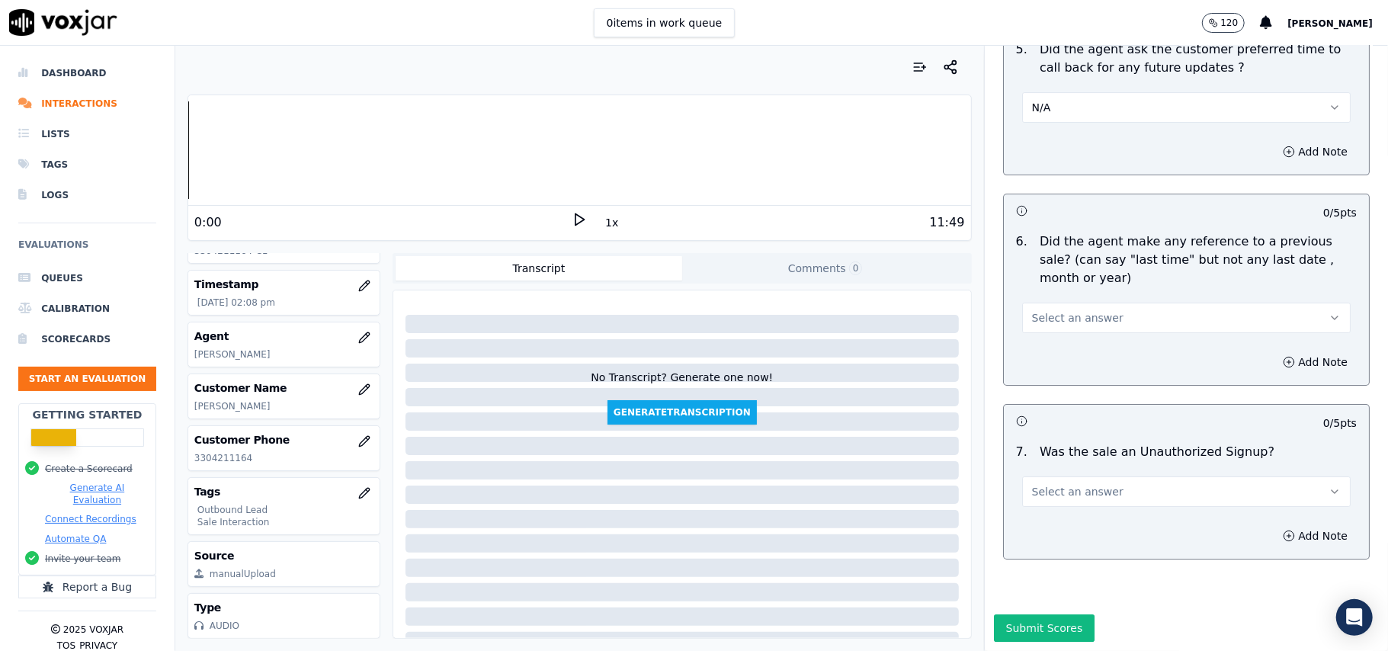
click at [1044, 310] on span "Select an answer" at bounding box center [1077, 317] width 91 height 15
click at [1052, 317] on div "Yes" at bounding box center [1153, 306] width 295 height 24
click at [1053, 476] on button "Select an answer" at bounding box center [1186, 491] width 329 height 30
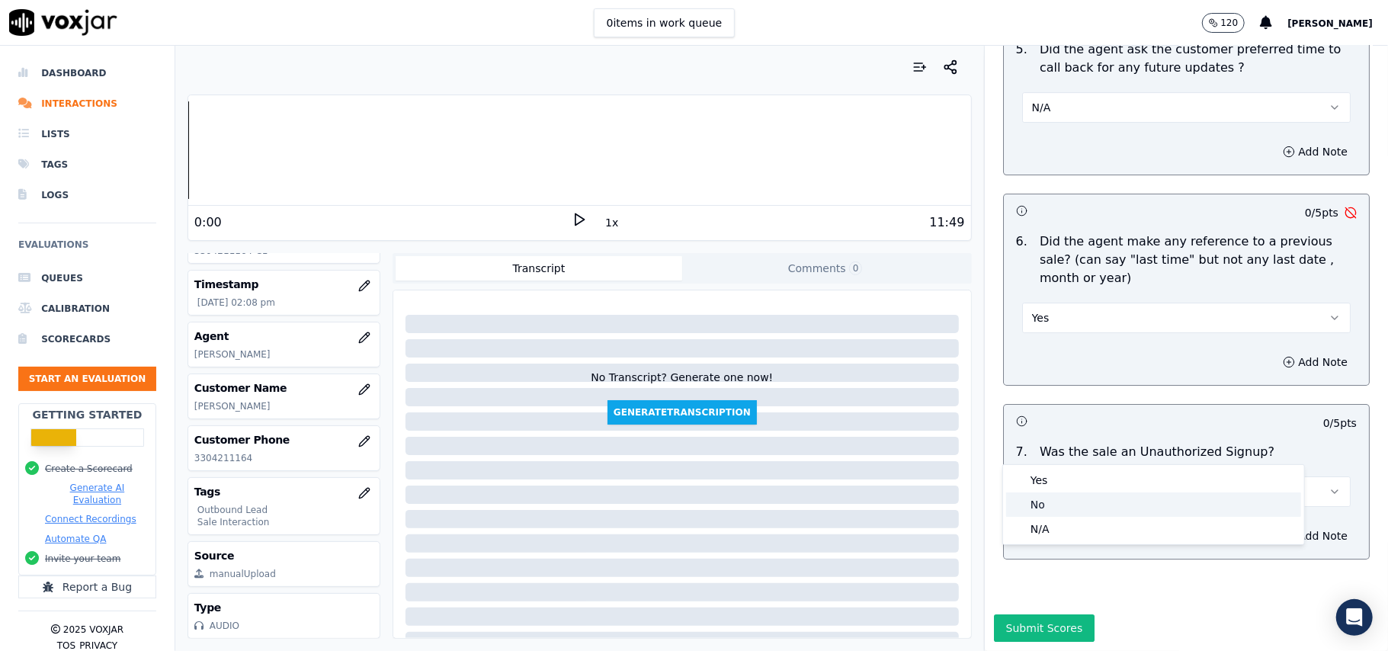
click at [1041, 514] on div "No" at bounding box center [1153, 504] width 295 height 24
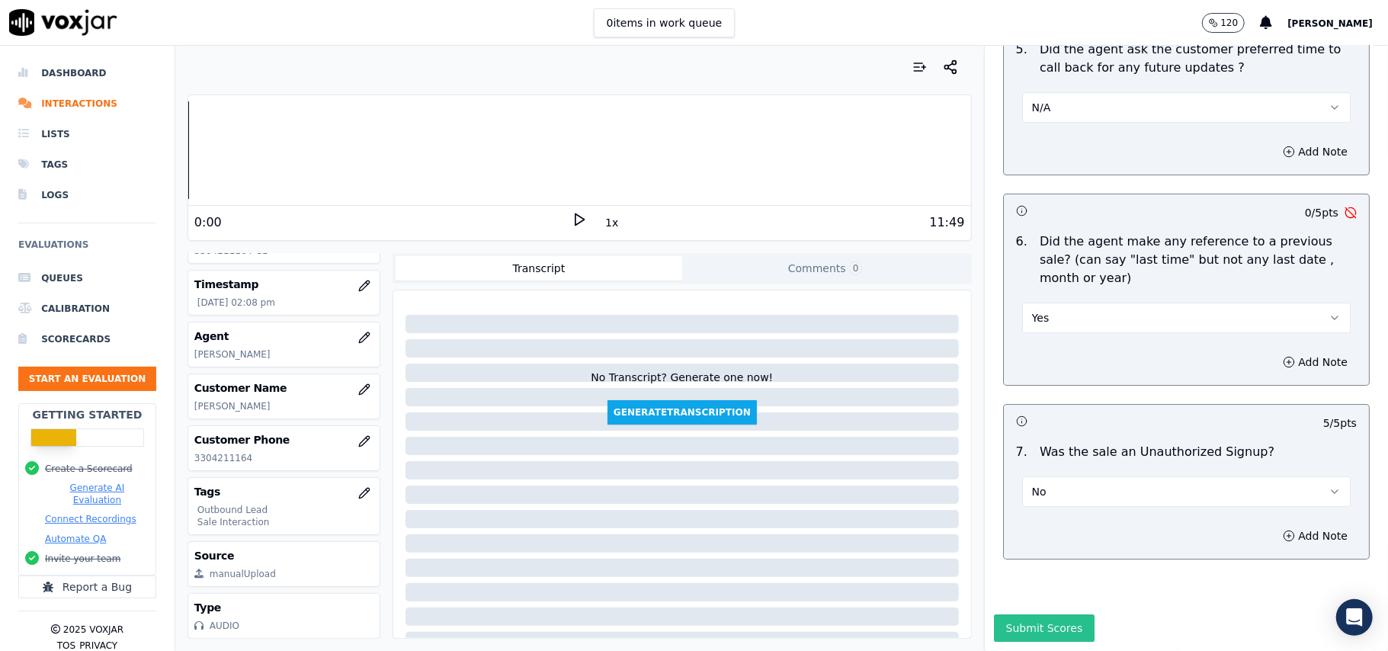
click at [1008, 614] on button "Submit Scores" at bounding box center [1044, 627] width 101 height 27
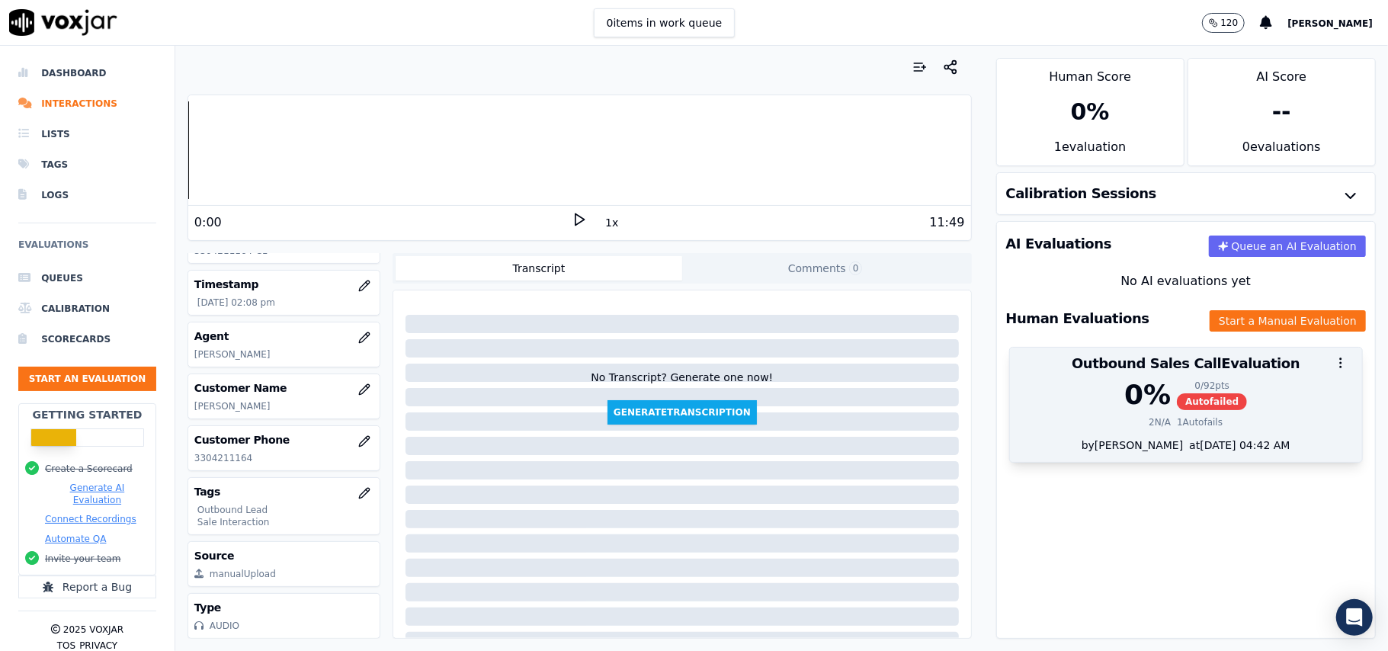
click at [1177, 406] on span "Autofailed" at bounding box center [1212, 401] width 70 height 17
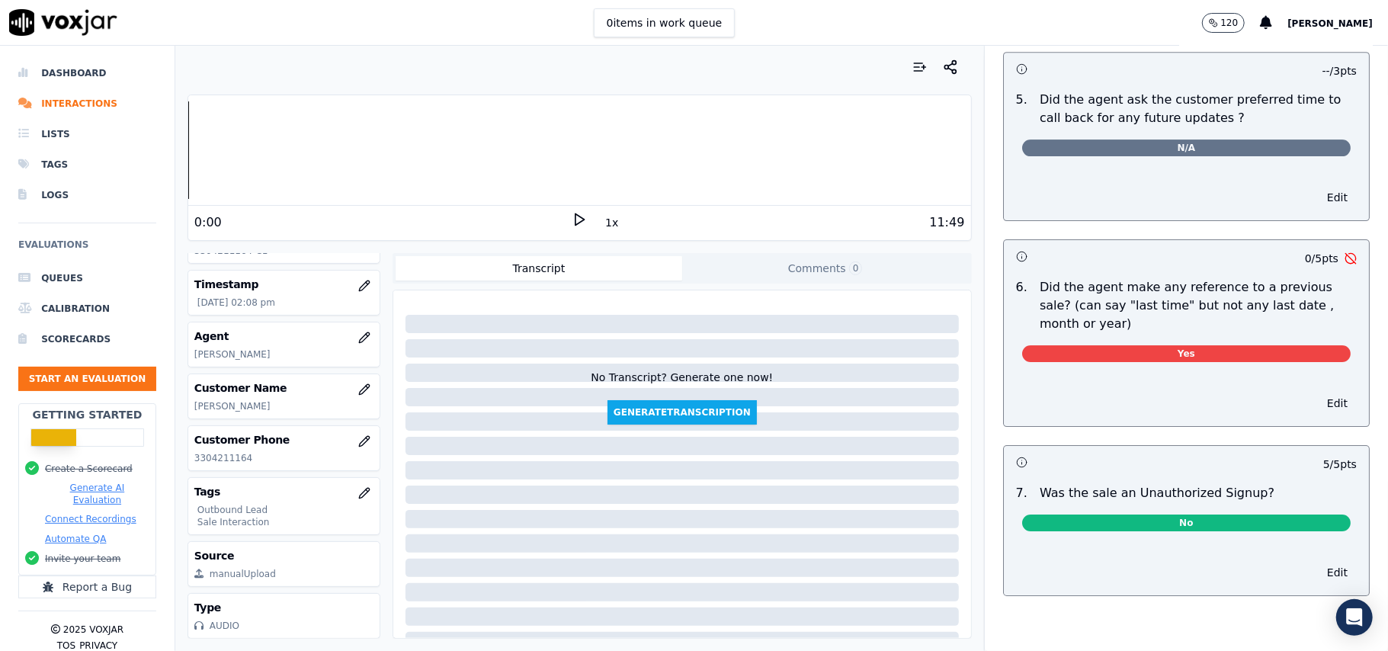
scroll to position [3659, 0]
click at [1318, 393] on button "Edit" at bounding box center [1337, 403] width 39 height 21
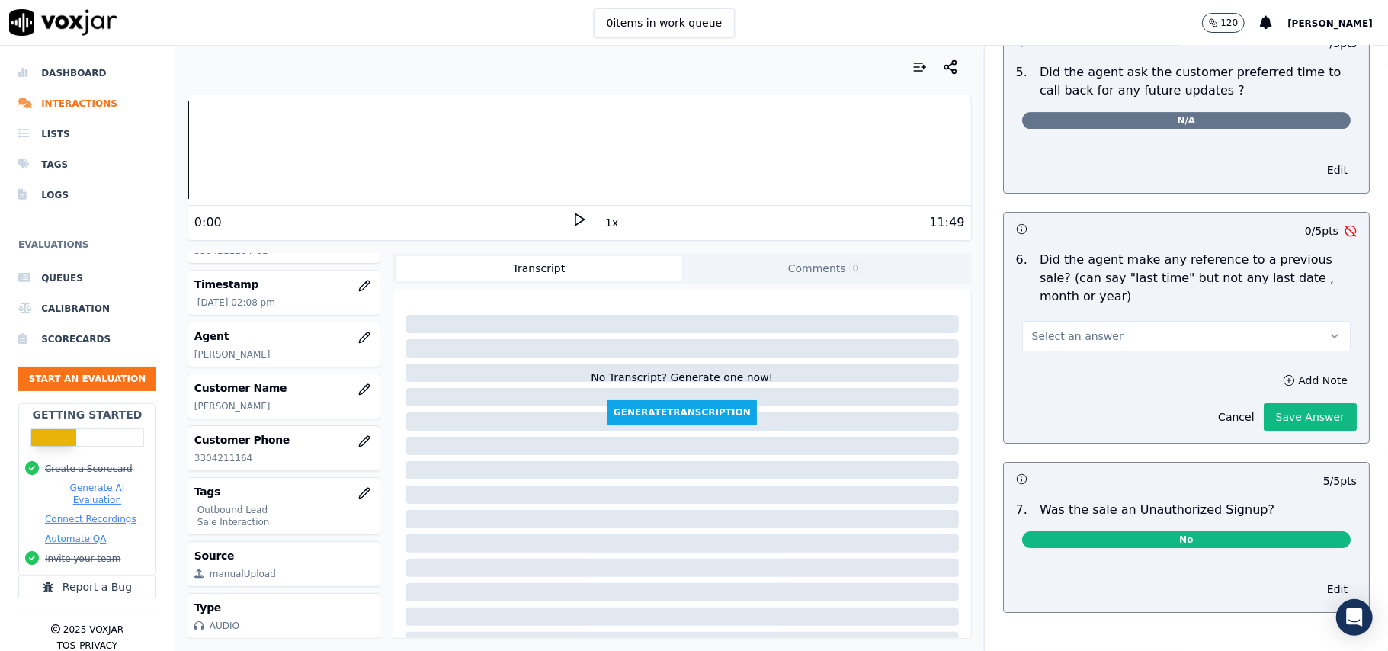
click at [1134, 348] on button "Select an answer" at bounding box center [1186, 336] width 329 height 30
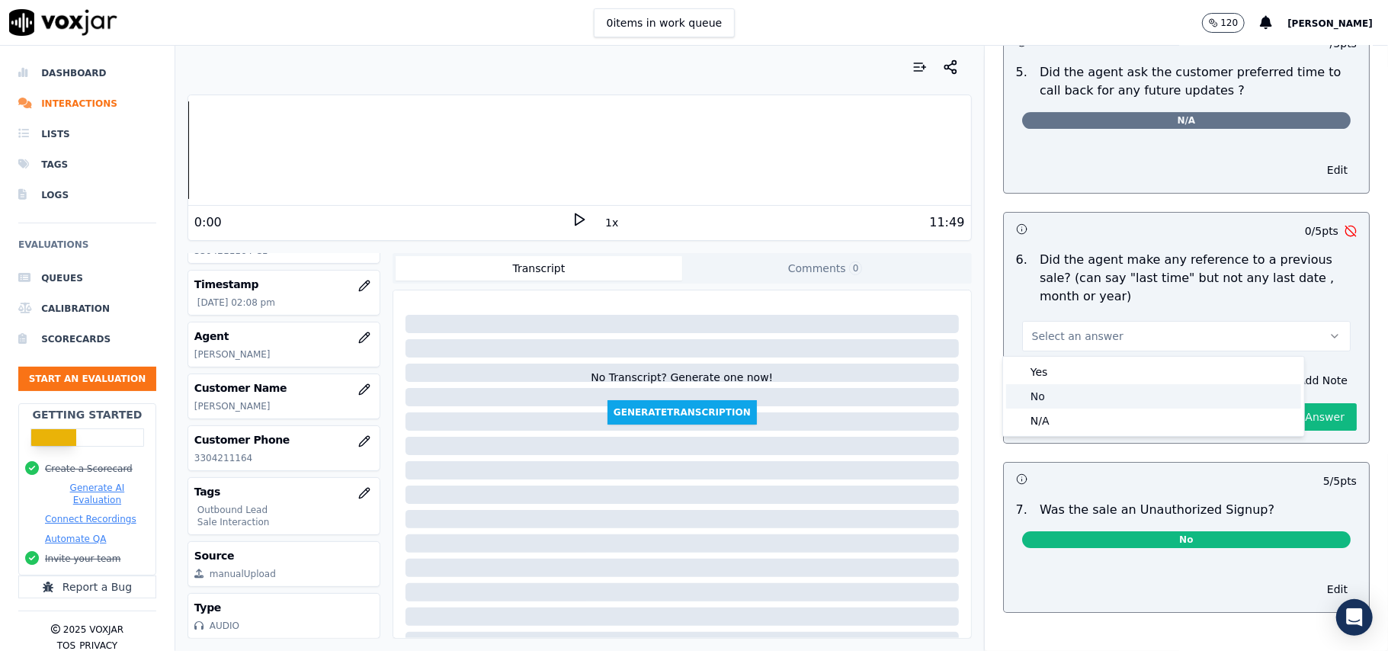
click at [1076, 396] on div "No" at bounding box center [1153, 396] width 295 height 24
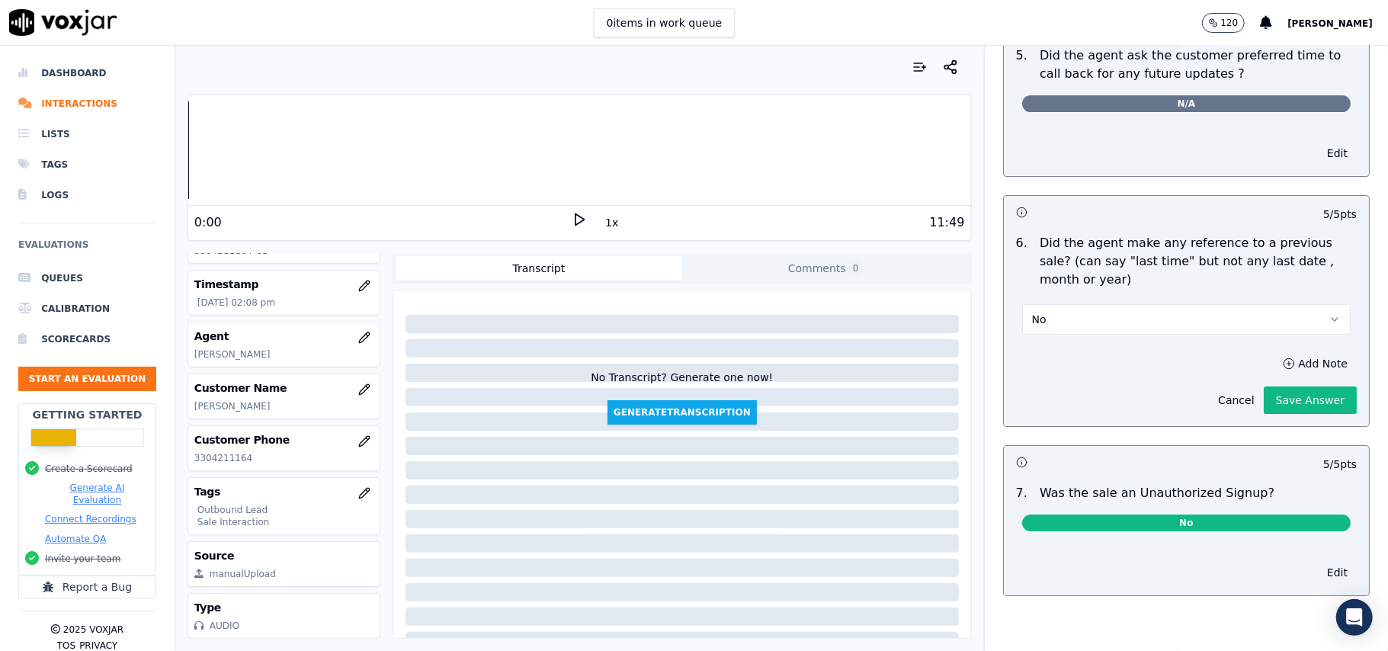
scroll to position [3724, 0]
click at [1264, 387] on button "Save Answer" at bounding box center [1310, 400] width 93 height 27
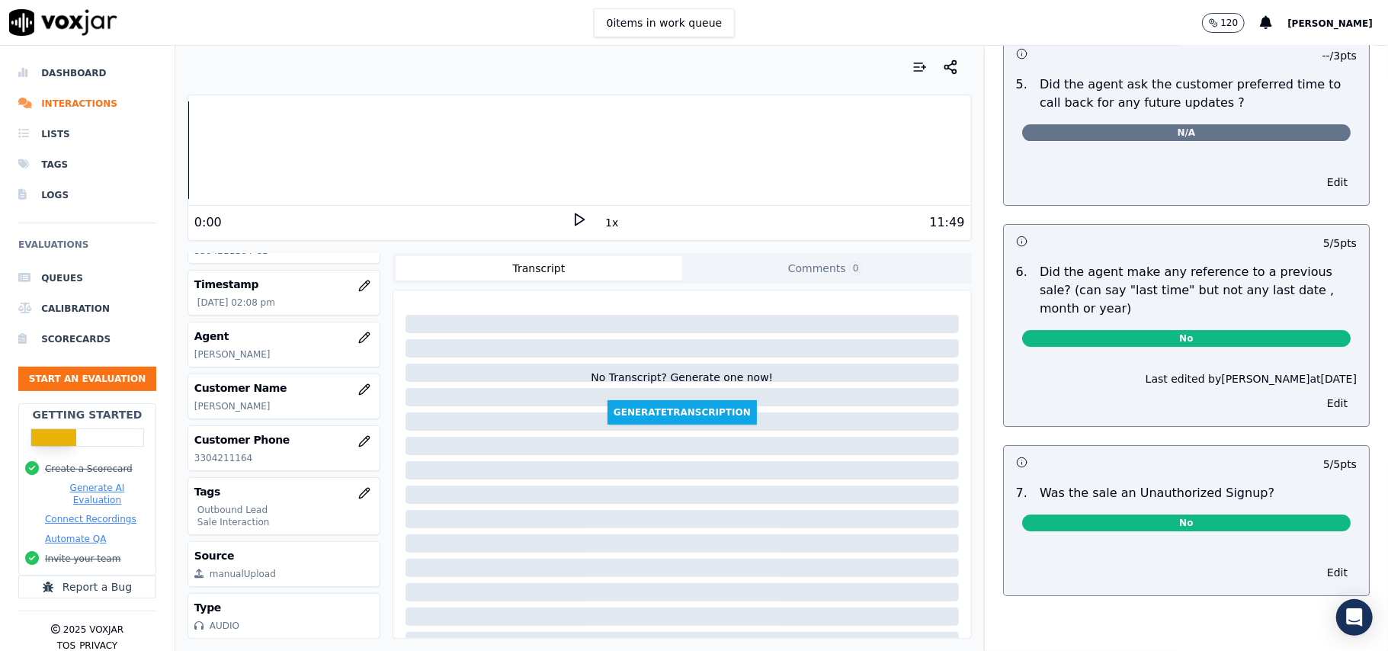
scroll to position [3696, 0]
click at [95, 385] on button "Start an Evaluation" at bounding box center [87, 379] width 138 height 24
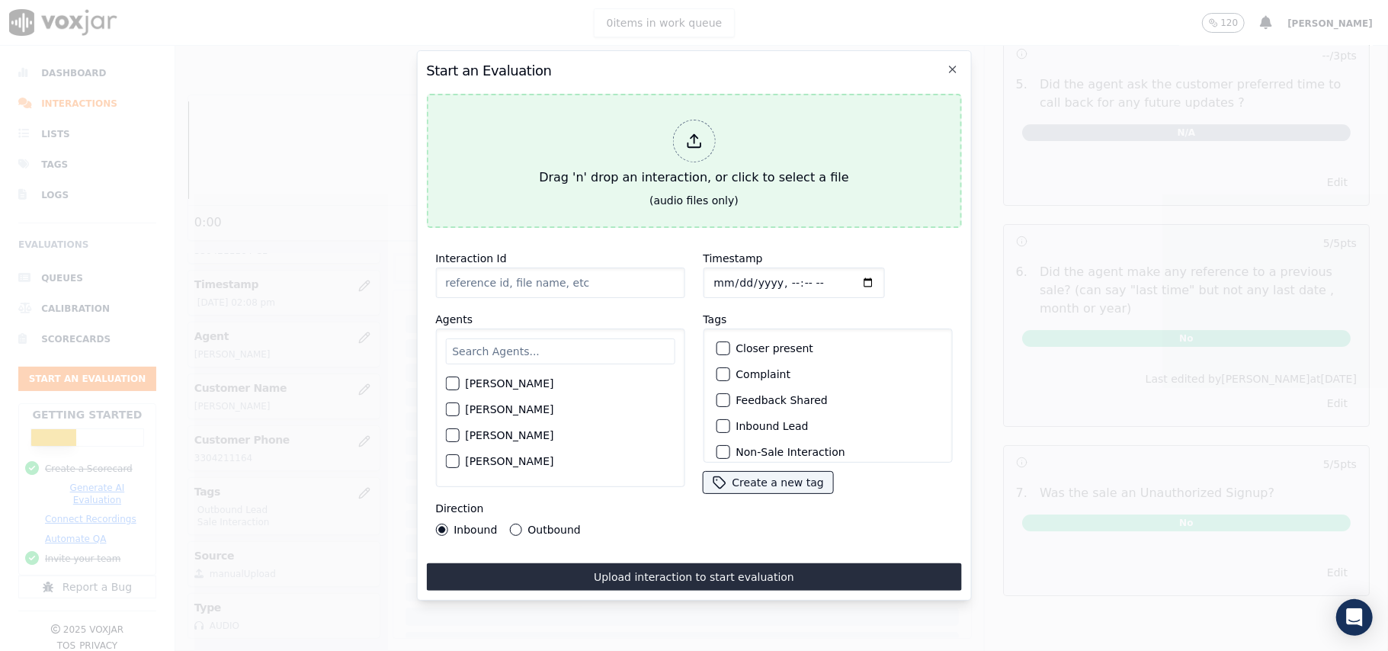
click at [689, 143] on icon at bounding box center [694, 145] width 13 height 5
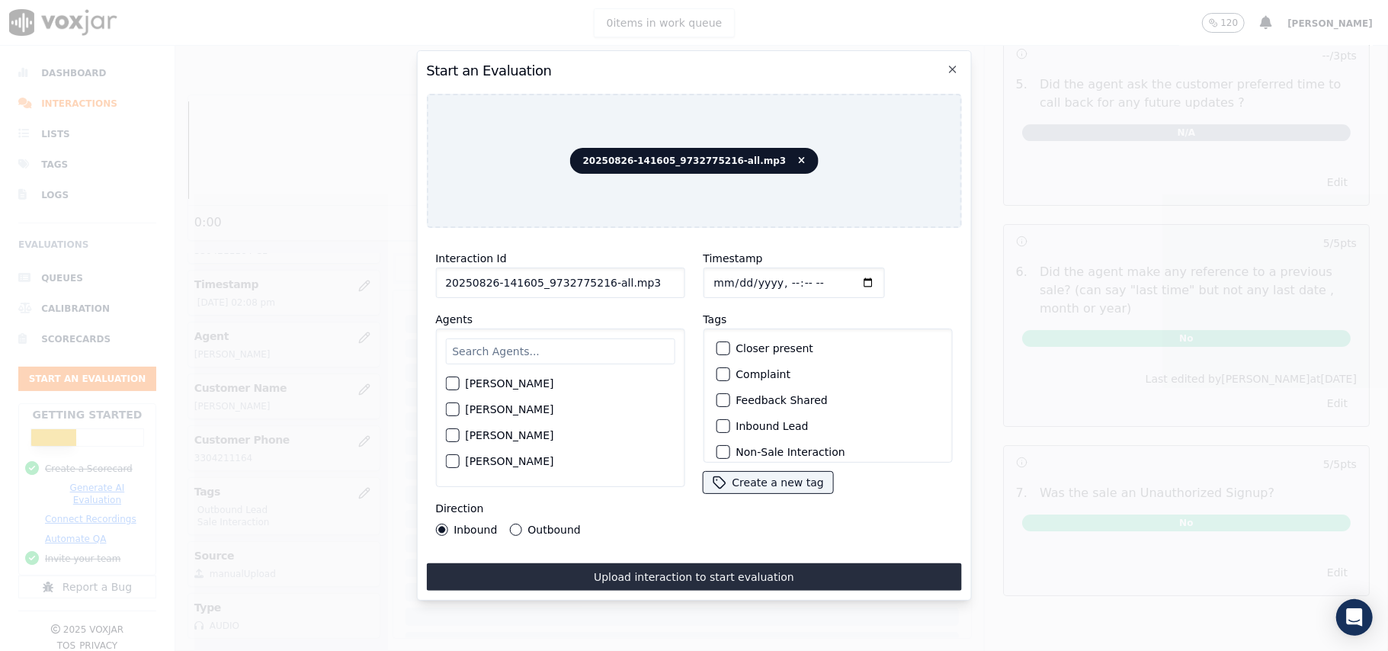
drag, startPoint x: 628, startPoint y: 274, endPoint x: 595, endPoint y: 272, distance: 32.9
click at [595, 272] on input "20250826-141605_9732775216-all.mp3" at bounding box center [559, 283] width 249 height 30
type input "20250826-141605_9732775216-C1"
click at [733, 273] on input "Timestamp" at bounding box center [793, 283] width 181 height 30
type input "2025-09-27T23:13"
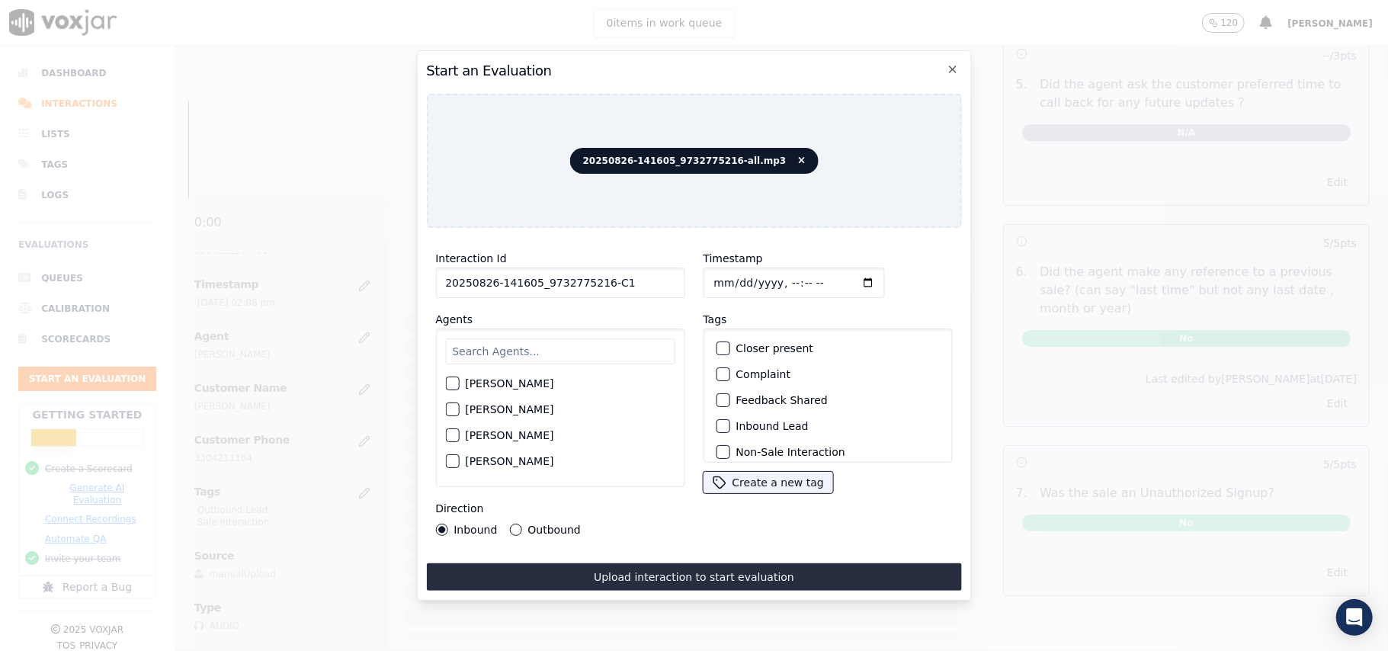
click at [712, 275] on input "Timestamp" at bounding box center [793, 283] width 181 height 30
type input "2025-08-27T23:13"
click at [526, 352] on input "text" at bounding box center [559, 351] width 229 height 26
paste input "Kelvin"
type input "Kelvin"
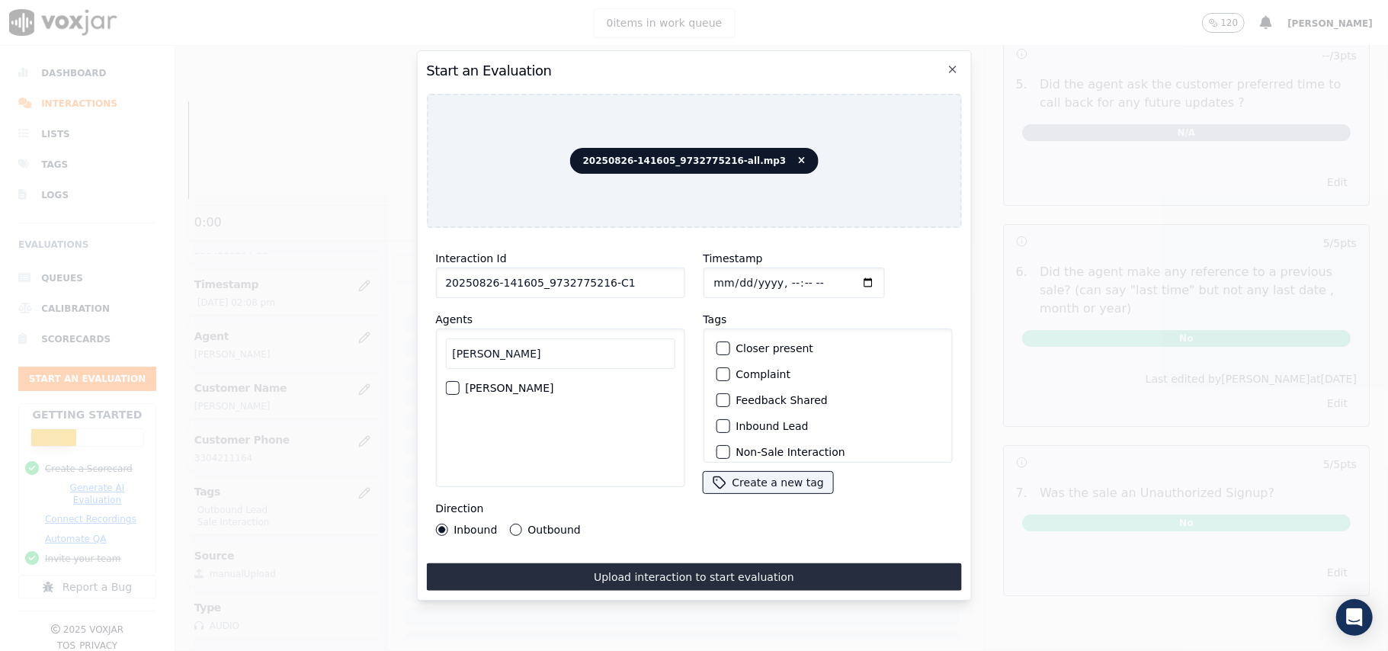
drag, startPoint x: 447, startPoint y: 377, endPoint x: 473, endPoint y: 379, distance: 26.0
click at [447, 383] on div "button" at bounding box center [451, 388] width 11 height 11
click at [717, 421] on div "button" at bounding box center [722, 426] width 11 height 11
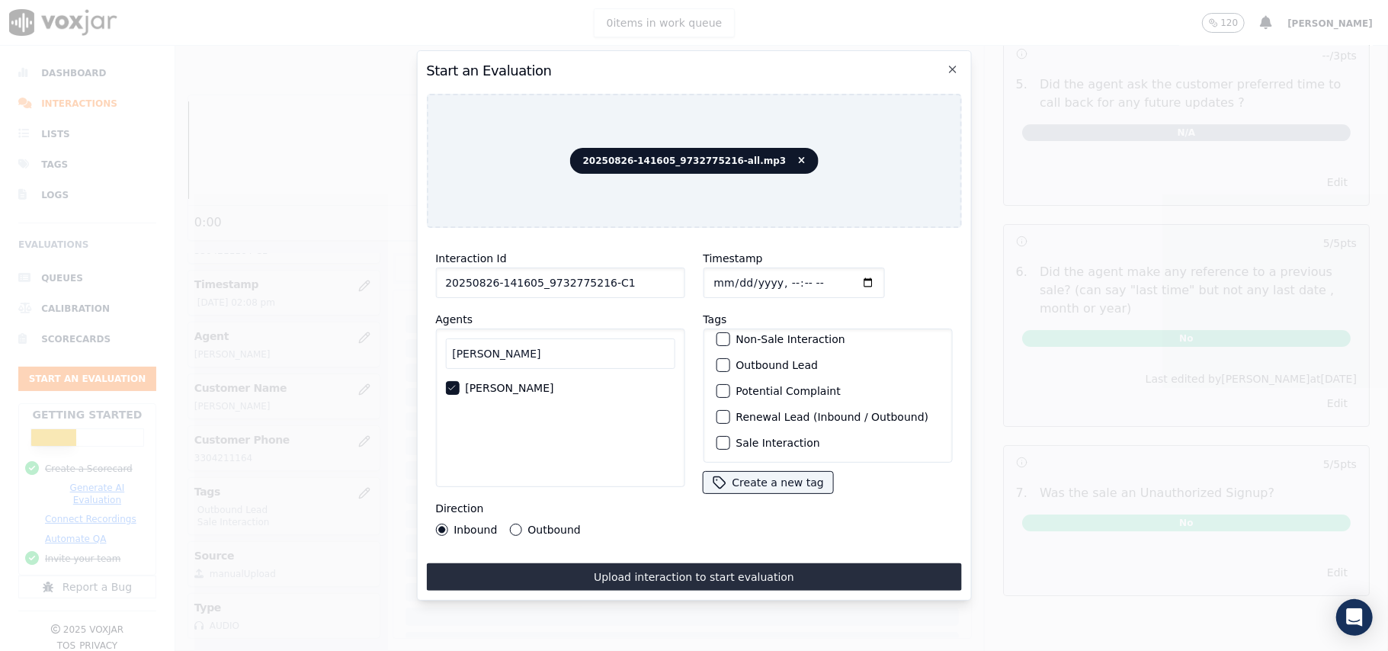
click at [717, 438] on div "button" at bounding box center [722, 443] width 11 height 11
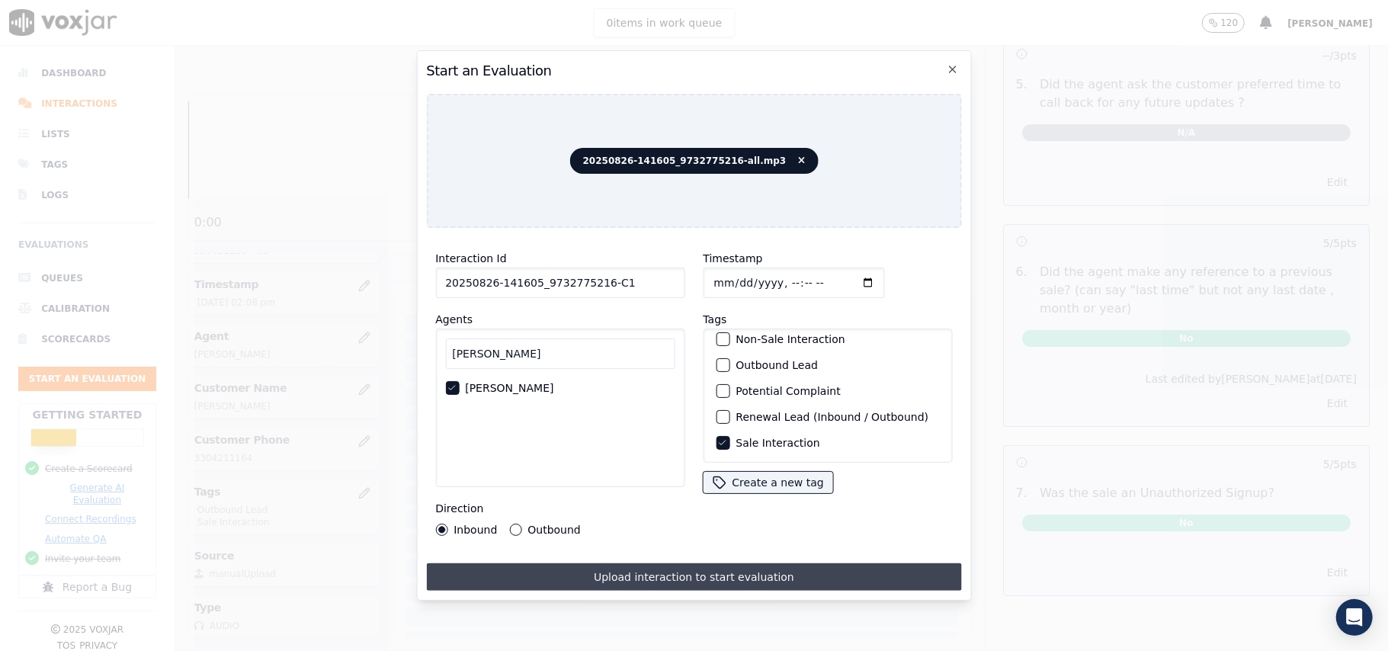
click at [611, 563] on button "Upload interaction to start evaluation" at bounding box center [693, 576] width 535 height 27
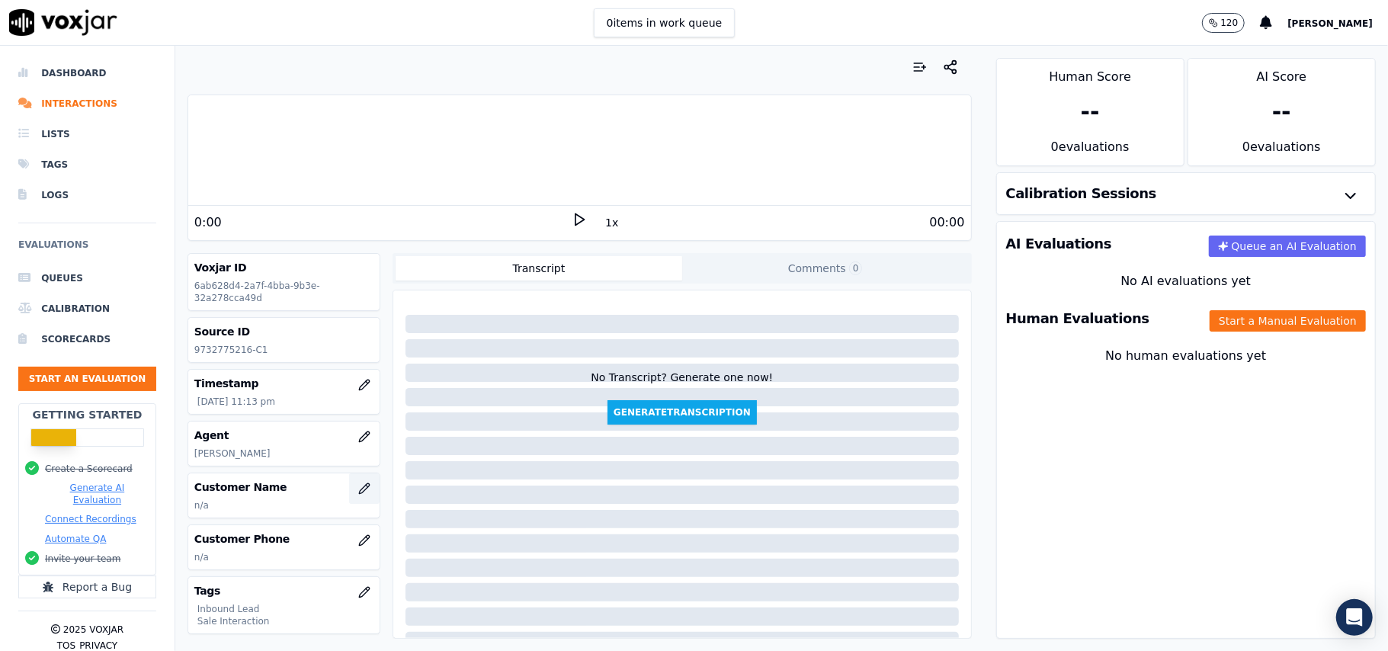
click at [349, 496] on button "button" at bounding box center [364, 488] width 30 height 30
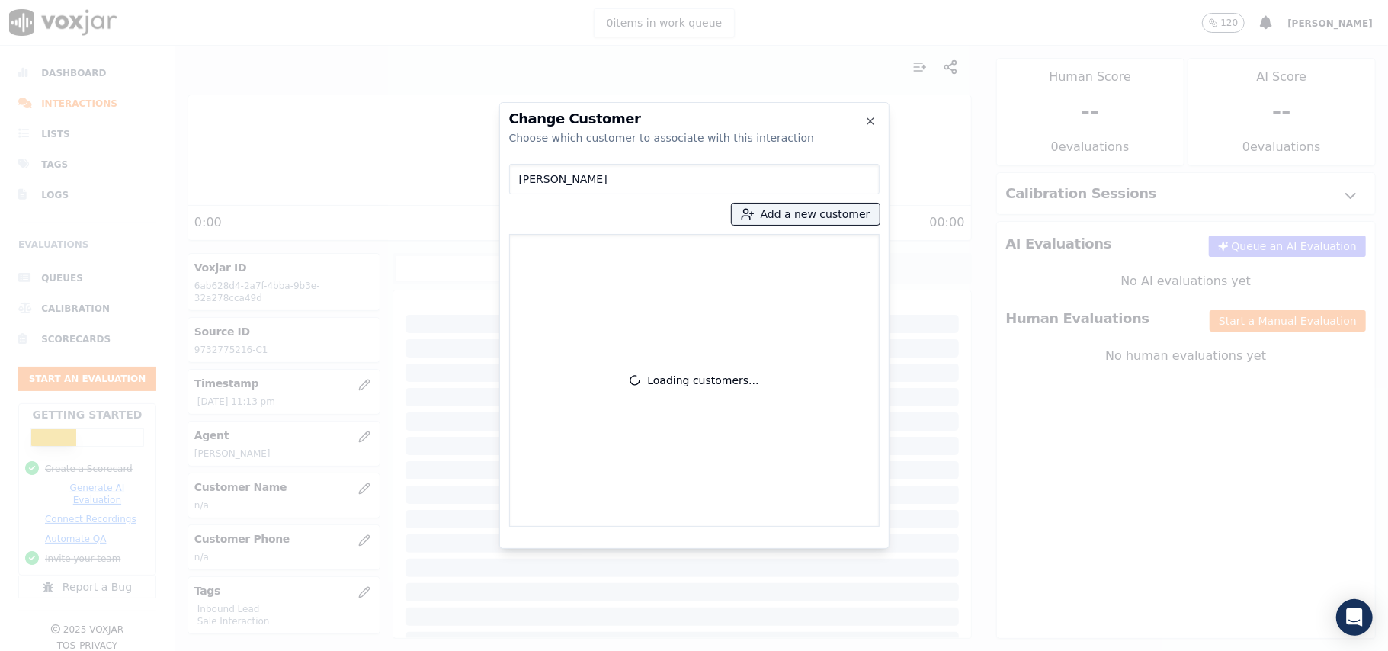
click at [523, 183] on input "Katherine CARTER" at bounding box center [694, 179] width 370 height 30
type input "Katherine CARTER"
click at [595, 252] on p "Katherine CARTER" at bounding box center [605, 256] width 119 height 24
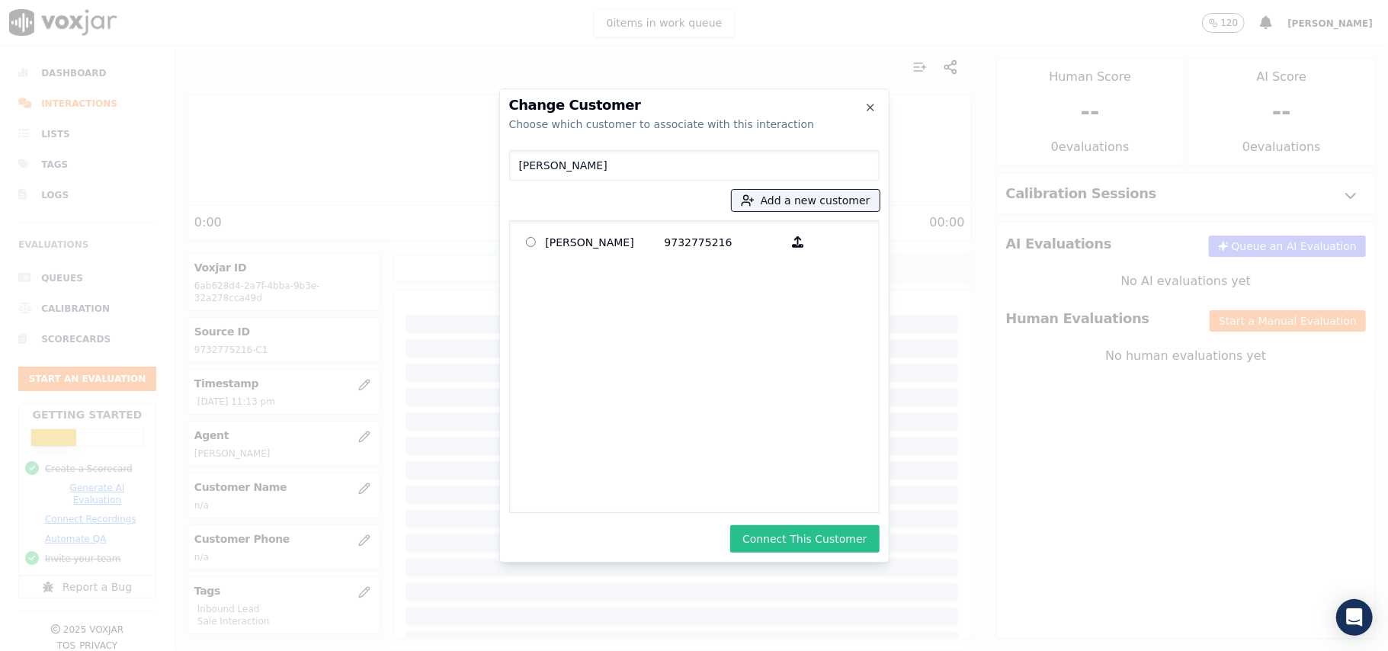
click at [800, 528] on button "Connect This Customer" at bounding box center [804, 538] width 149 height 27
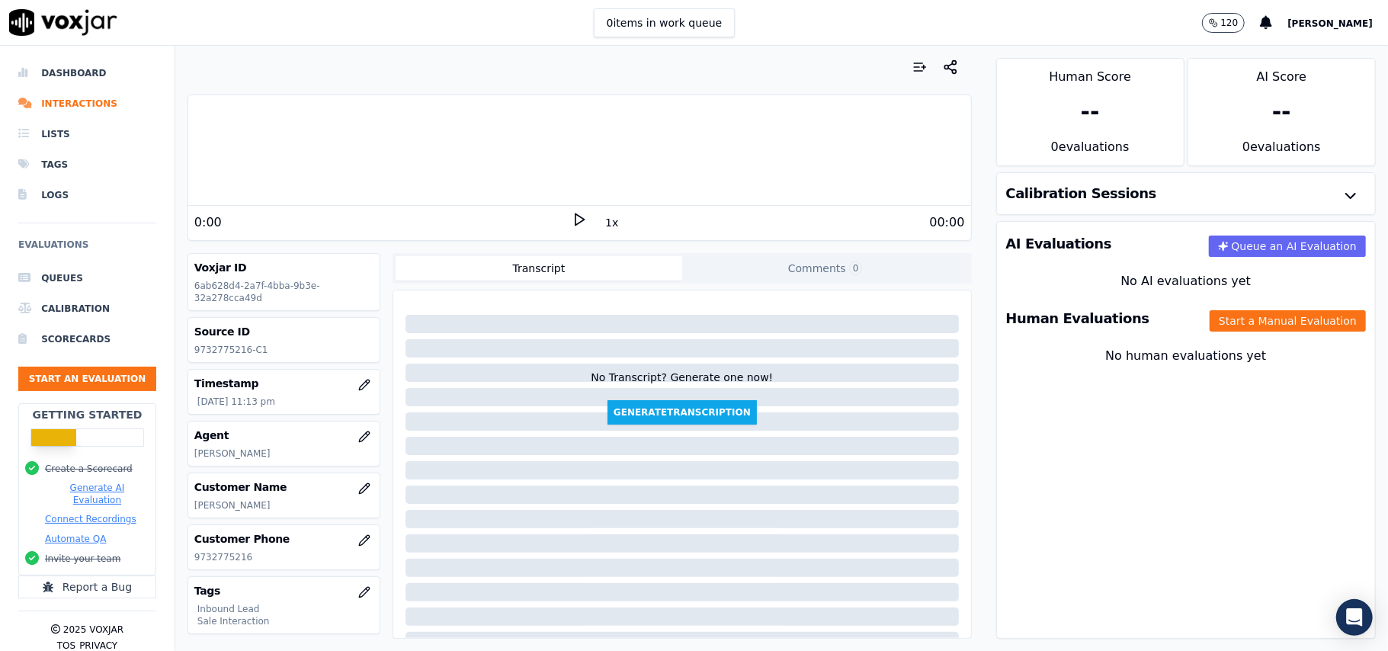
click at [1214, 316] on button "Start a Manual Evaluation" at bounding box center [1288, 320] width 156 height 21
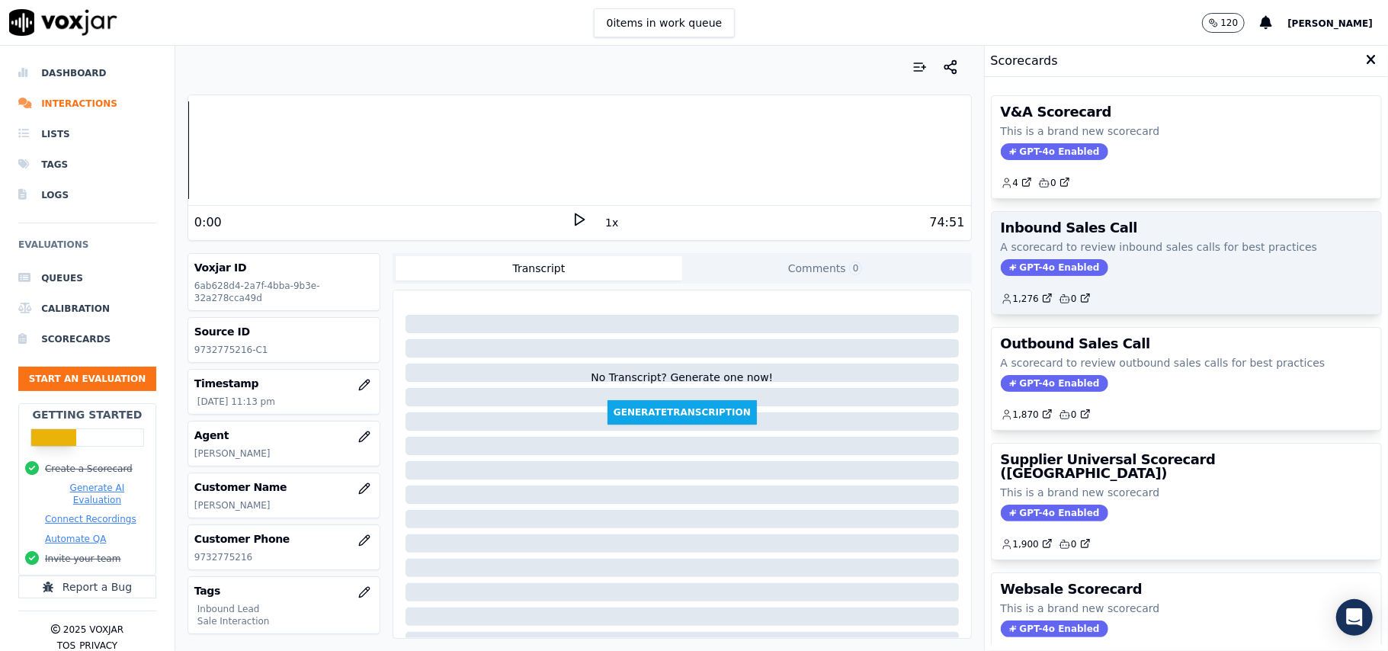
click at [1019, 267] on span "GPT-4o Enabled" at bounding box center [1054, 267] width 107 height 17
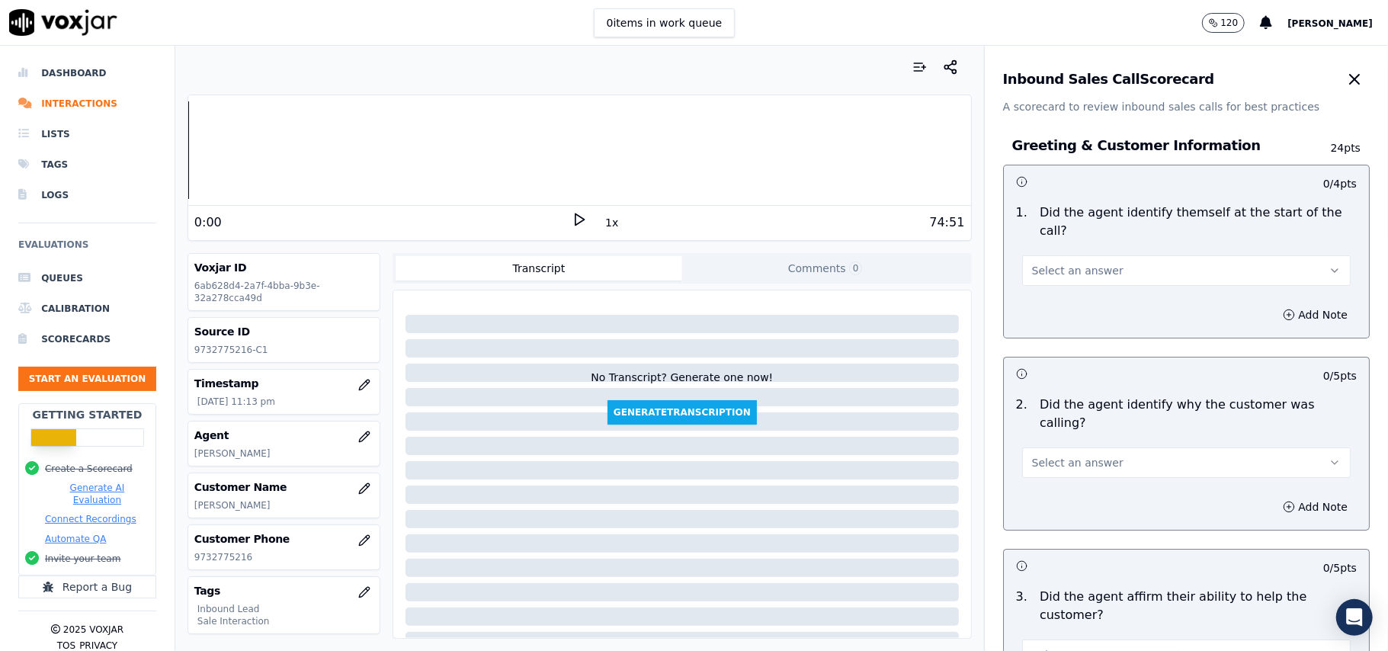
click at [1093, 255] on button "Select an answer" at bounding box center [1186, 270] width 329 height 30
click at [1051, 288] on div "Yes" at bounding box center [1153, 287] width 295 height 24
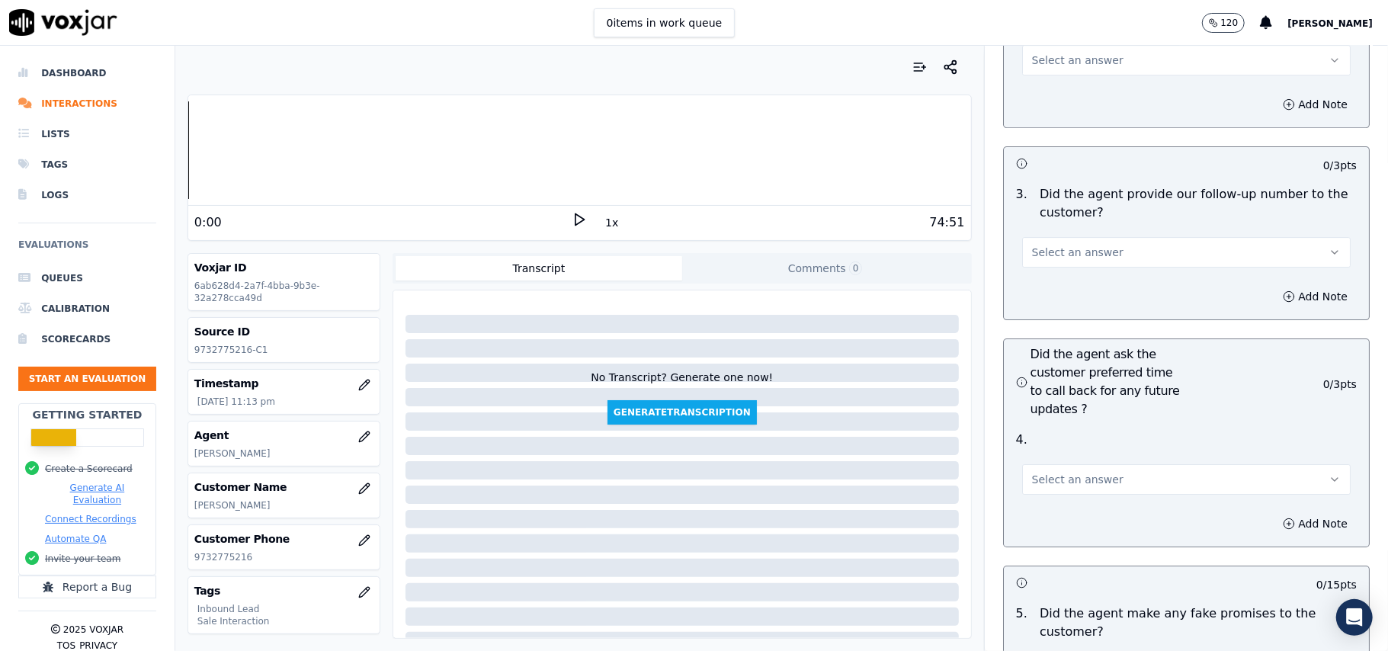
scroll to position [4267, 0]
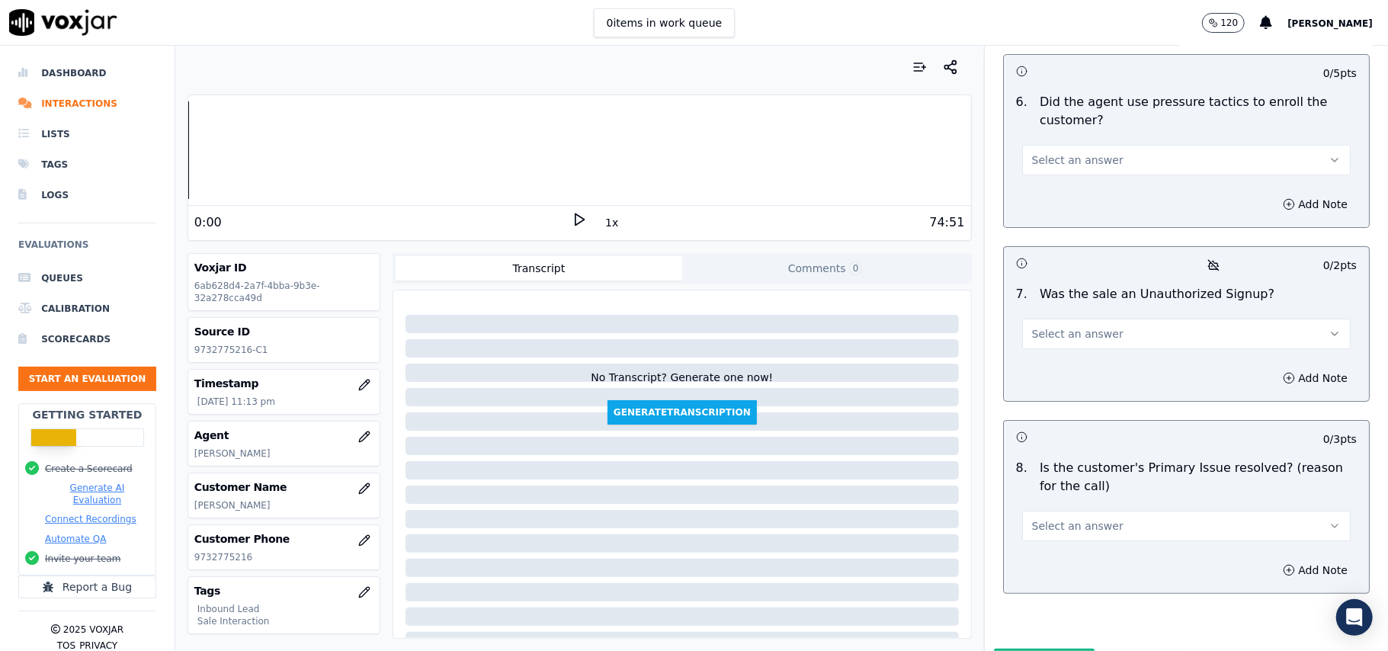
click at [1131, 511] on button "Select an answer" at bounding box center [1186, 526] width 329 height 30
click at [1074, 480] on div "Yes" at bounding box center [1153, 480] width 295 height 24
click at [1046, 326] on span "Select an answer" at bounding box center [1077, 333] width 91 height 15
click at [1034, 317] on div "No" at bounding box center [1153, 312] width 295 height 24
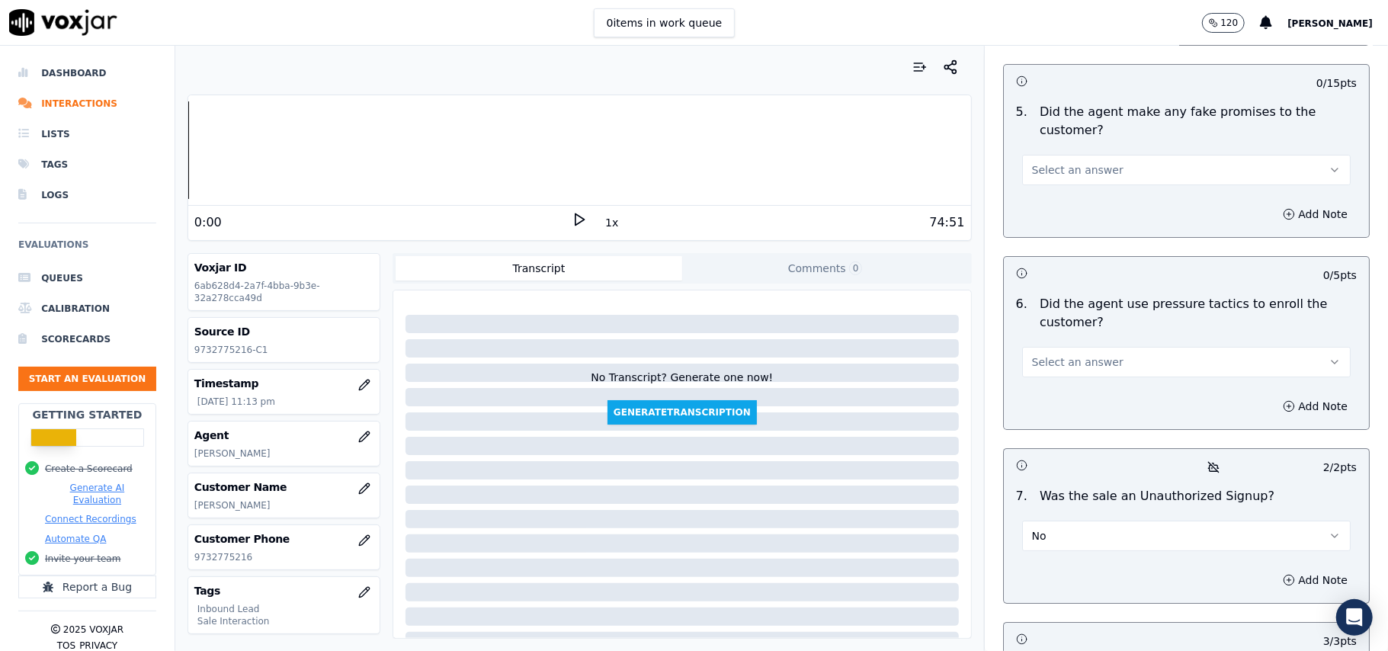
scroll to position [4063, 0]
click at [1061, 356] on span "Select an answer" at bounding box center [1077, 363] width 91 height 15
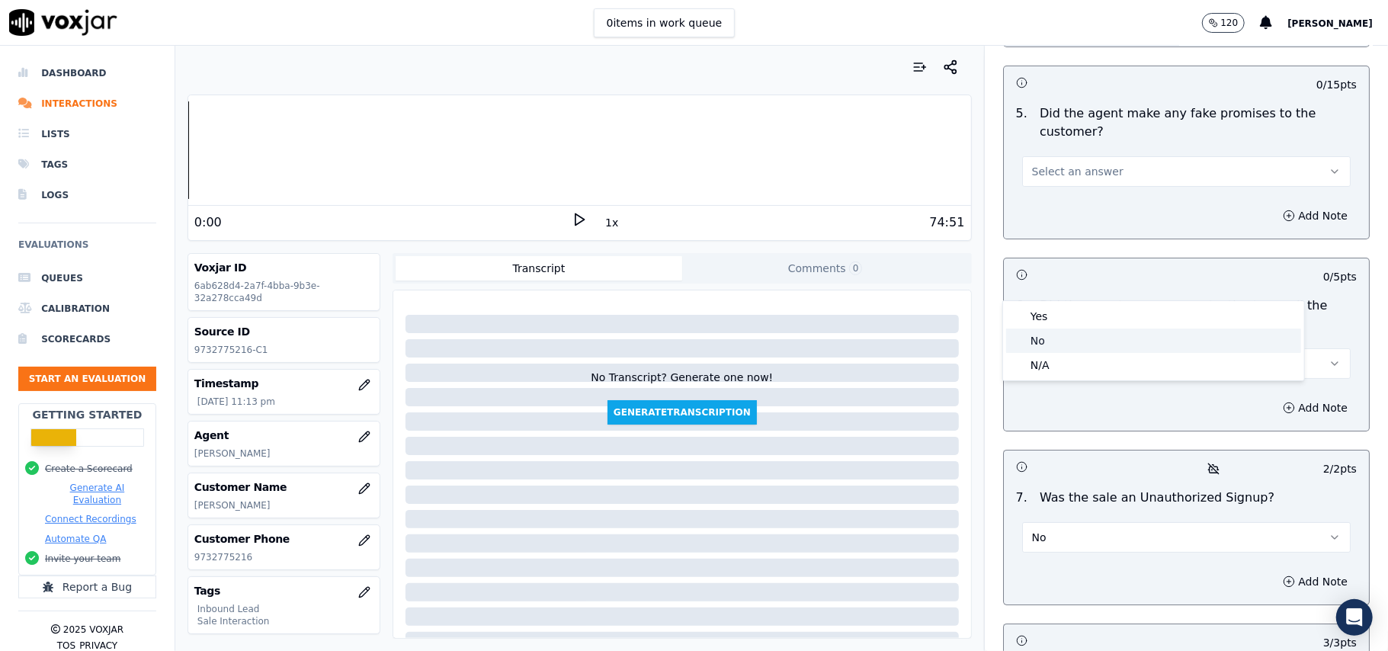
click at [1041, 342] on div "No" at bounding box center [1153, 341] width 295 height 24
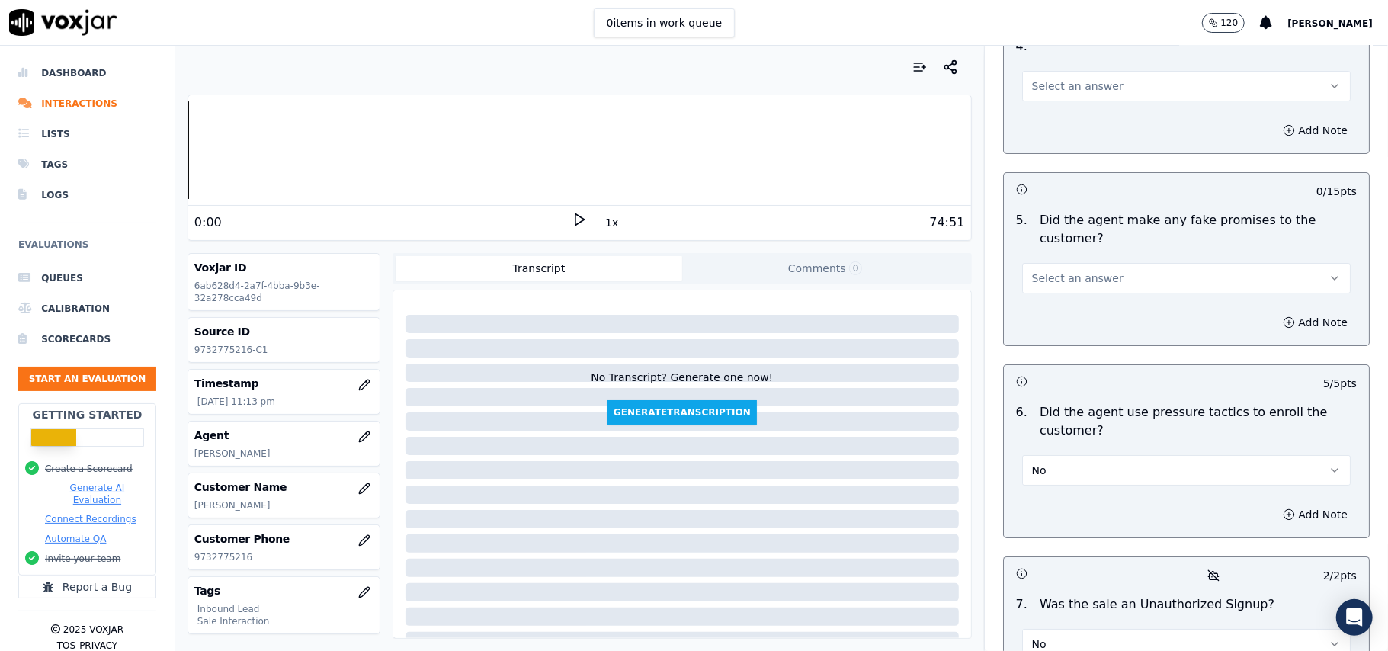
scroll to position [3861, 0]
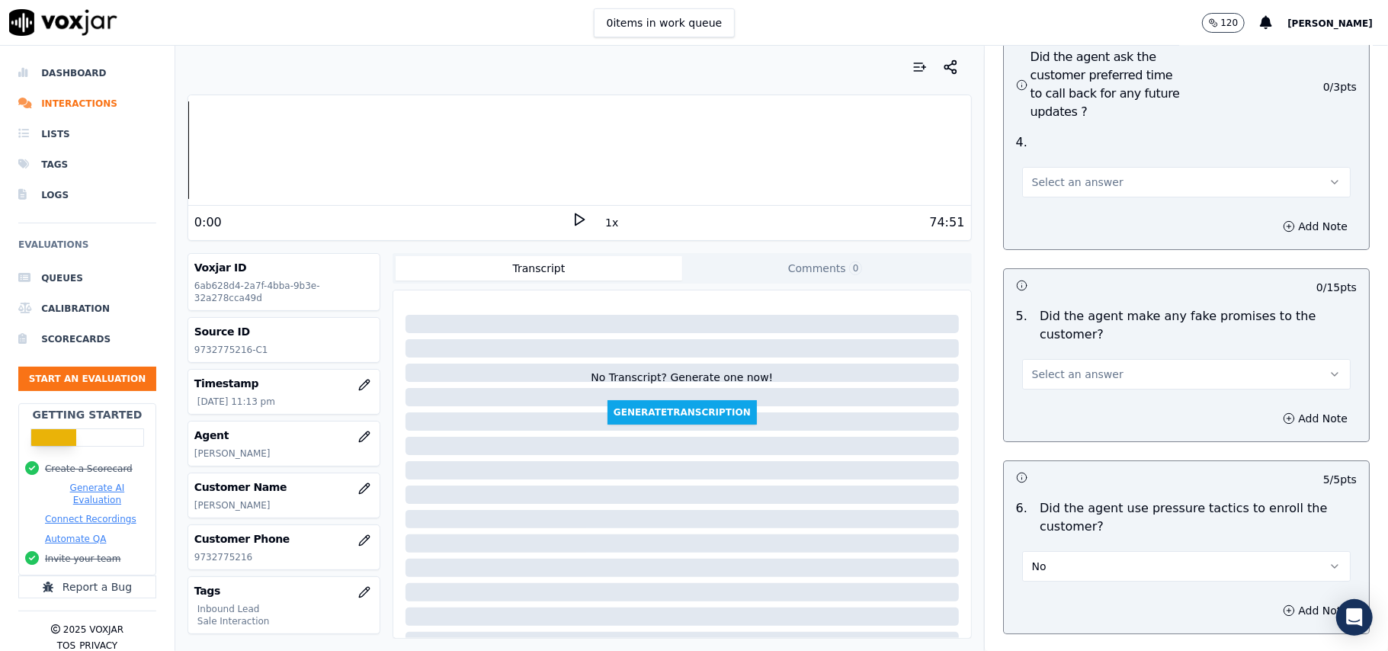
click at [1047, 367] on span "Select an answer" at bounding box center [1077, 374] width 91 height 15
click at [1038, 351] on div "No" at bounding box center [1153, 351] width 295 height 24
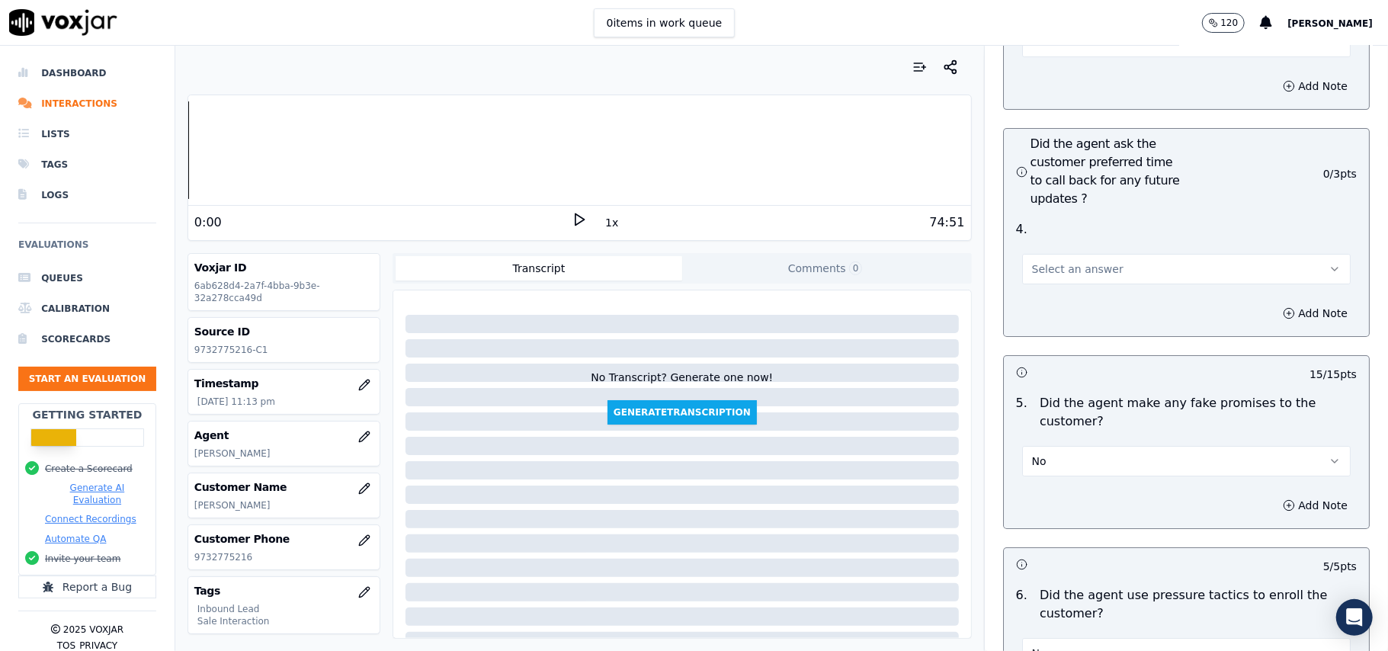
scroll to position [3657, 0]
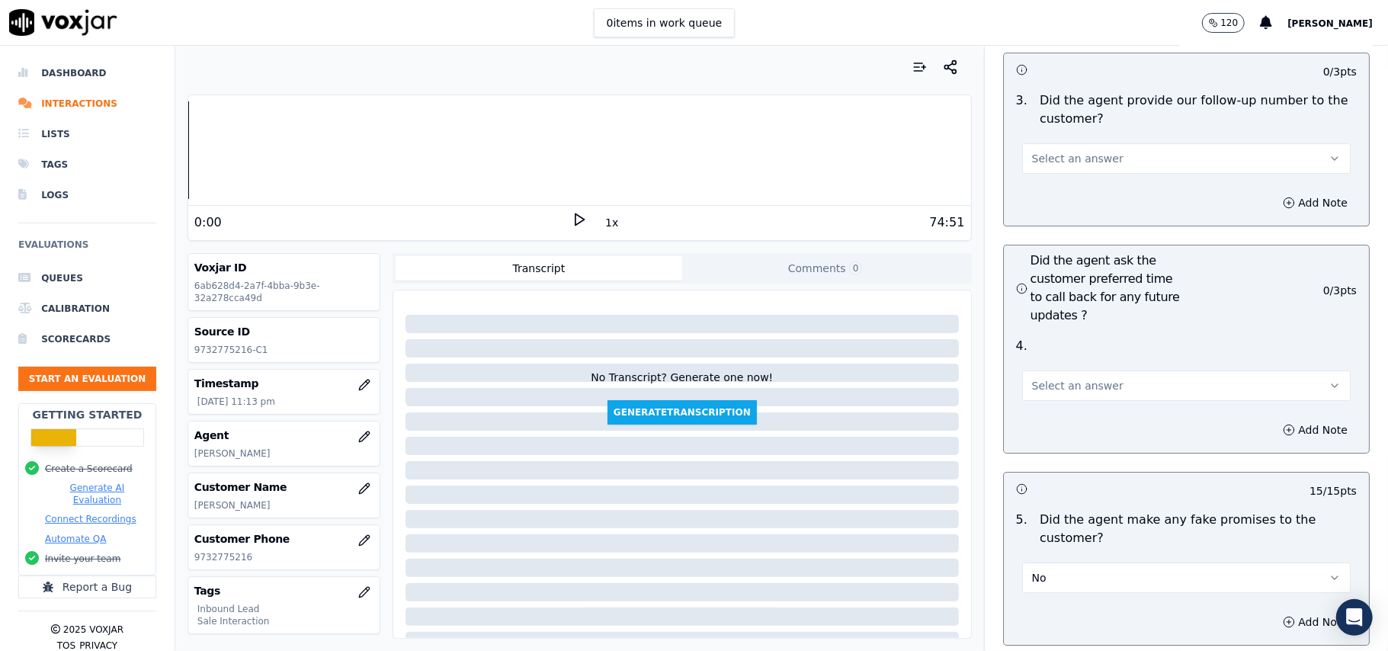
click at [1046, 378] on span "Select an answer" at bounding box center [1077, 385] width 91 height 15
click at [1041, 327] on div "Yes" at bounding box center [1153, 338] width 295 height 24
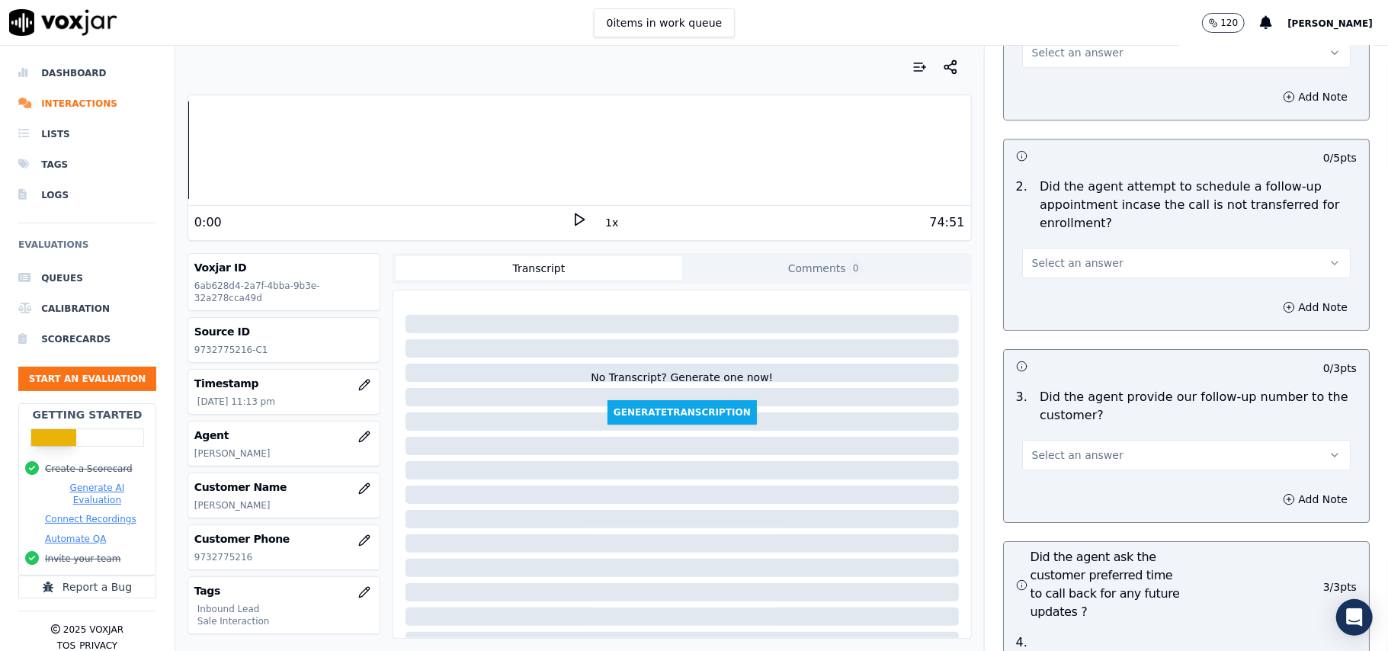
scroll to position [3352, 0]
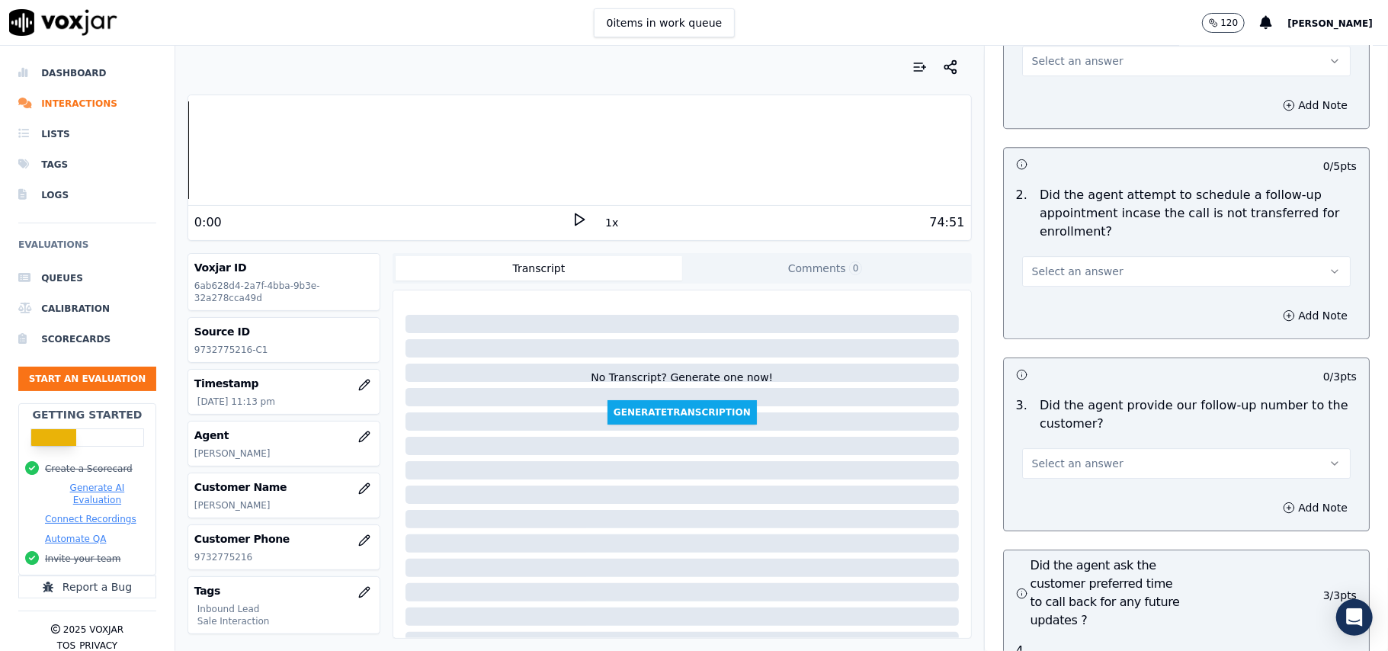
click at [1093, 448] on button "Select an answer" at bounding box center [1186, 463] width 329 height 30
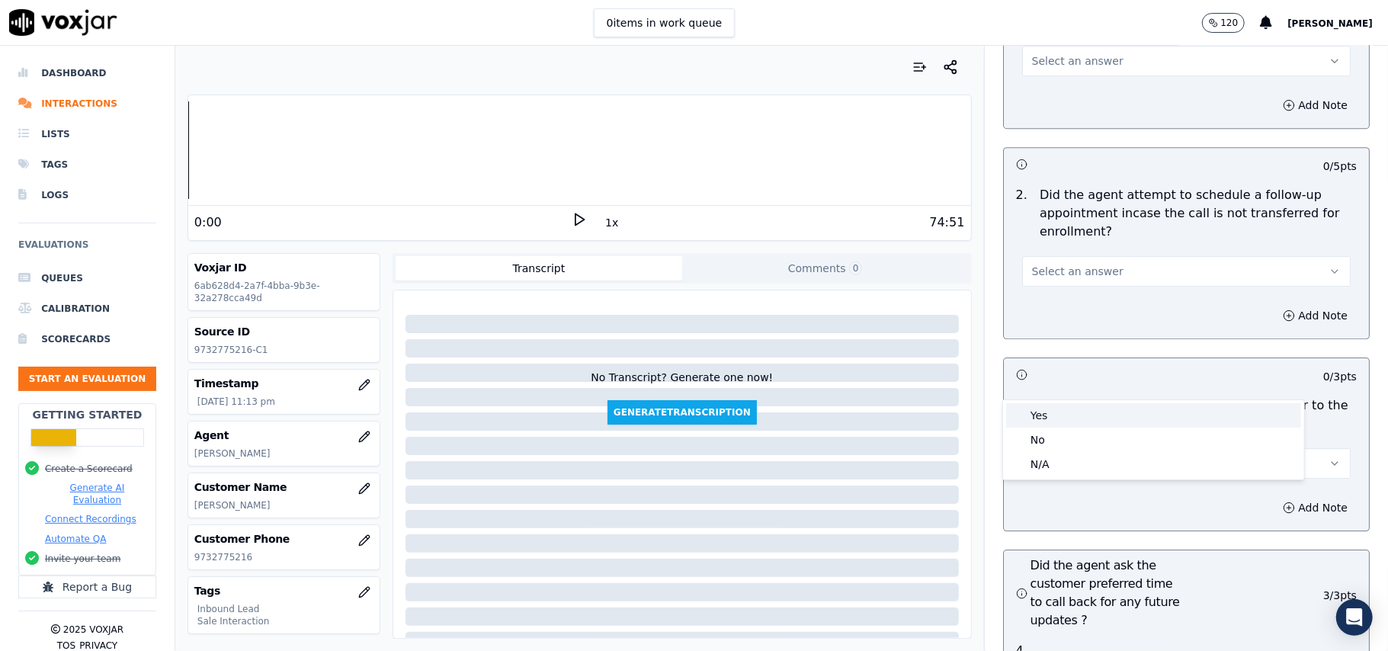
click at [1089, 419] on div "Yes" at bounding box center [1153, 415] width 295 height 24
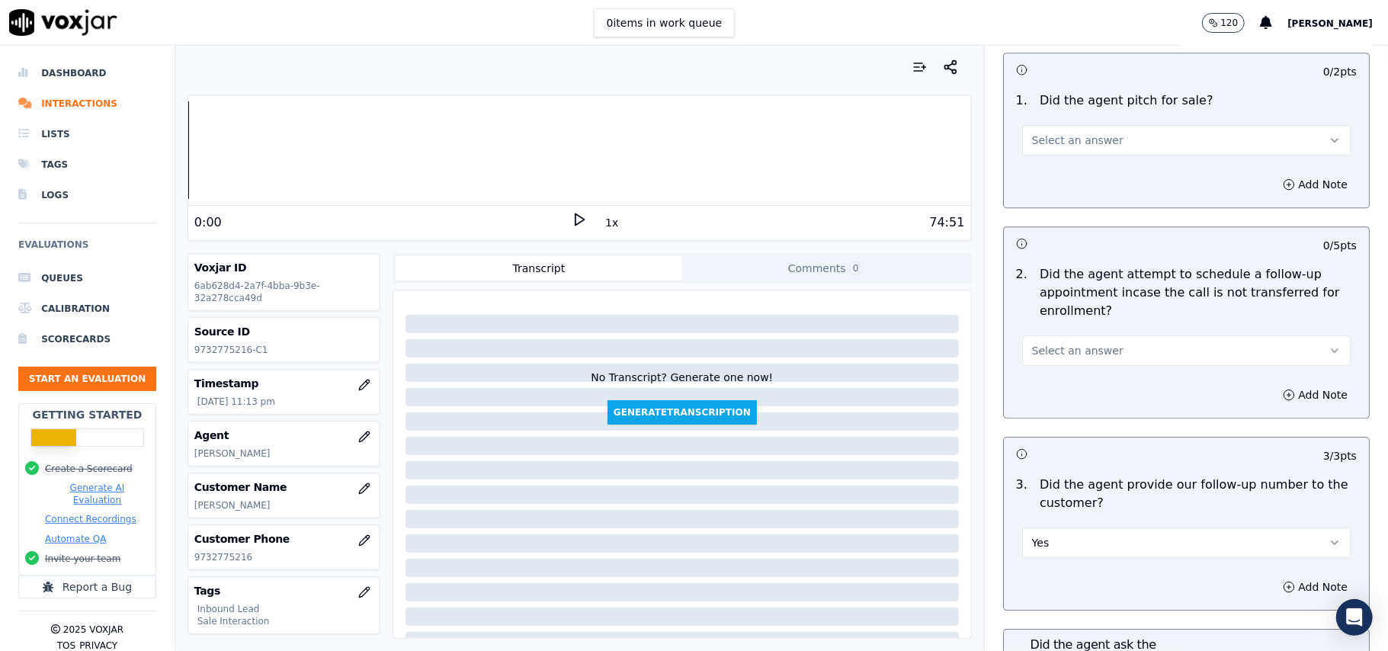
scroll to position [3148, 0]
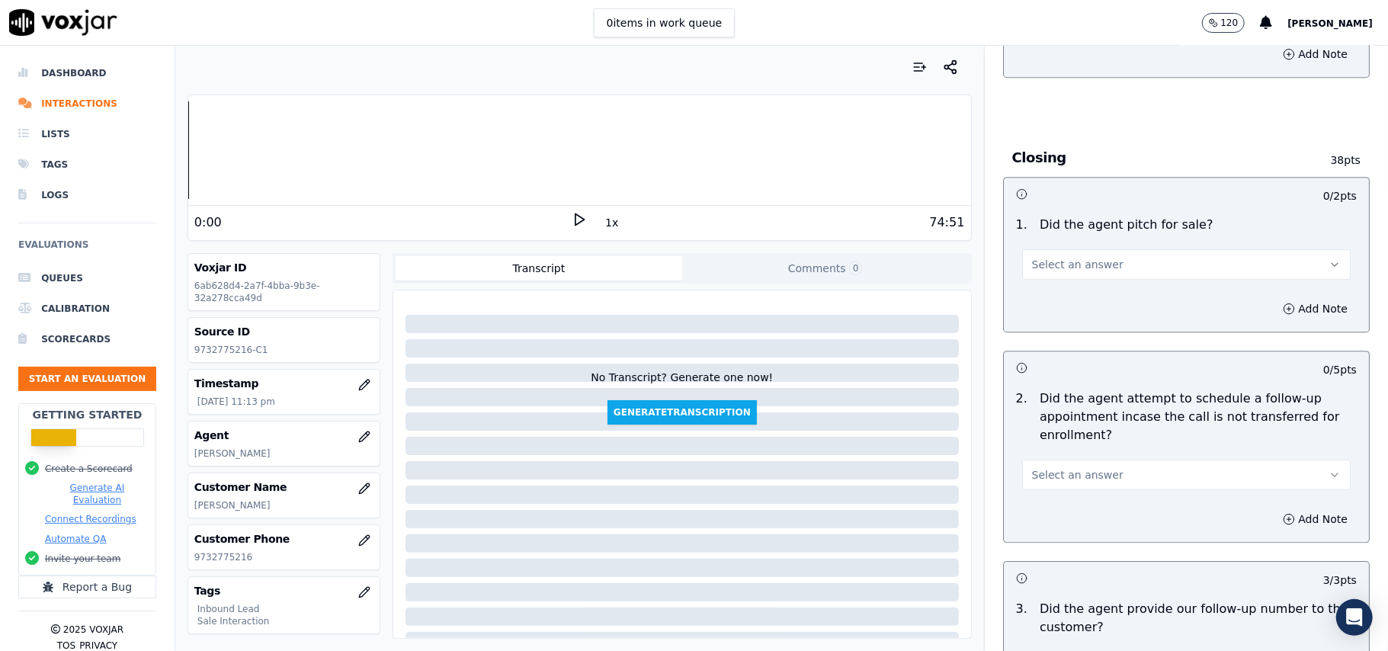
click at [1079, 467] on span "Select an answer" at bounding box center [1077, 474] width 91 height 15
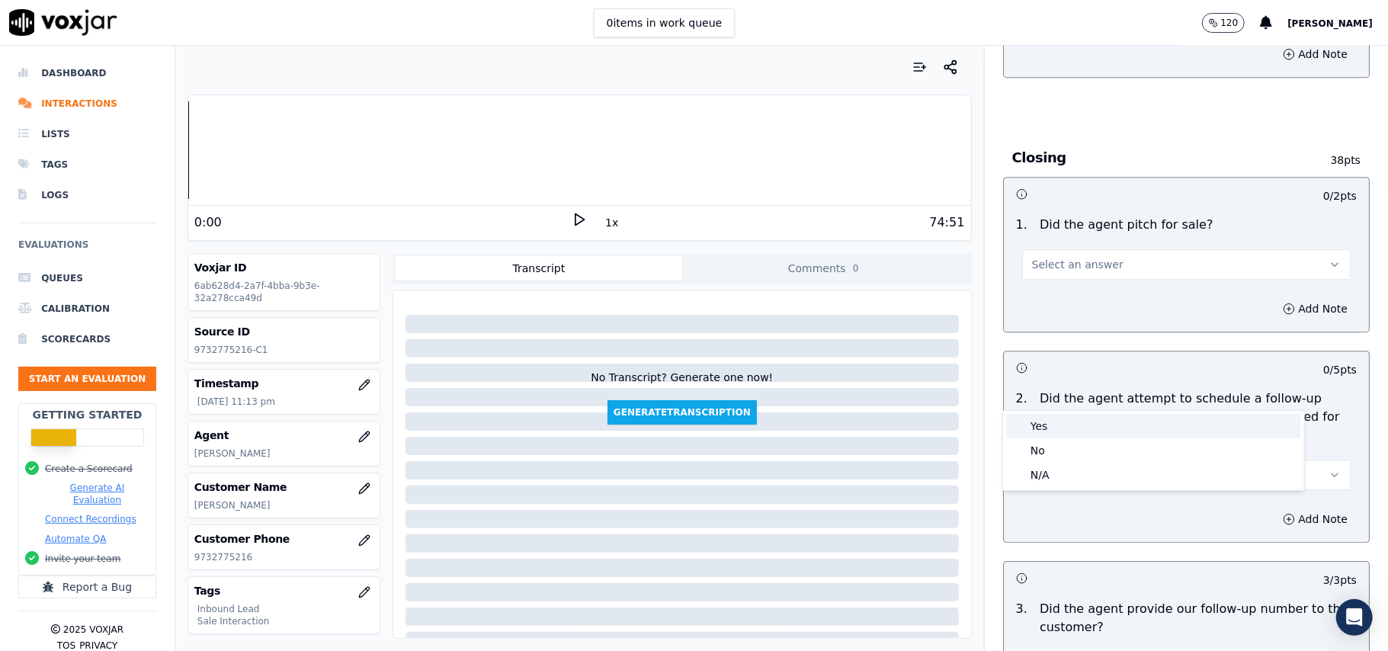
click at [1047, 412] on div "Yes No N/A" at bounding box center [1153, 450] width 301 height 79
click at [1047, 419] on div "Yes" at bounding box center [1153, 426] width 295 height 24
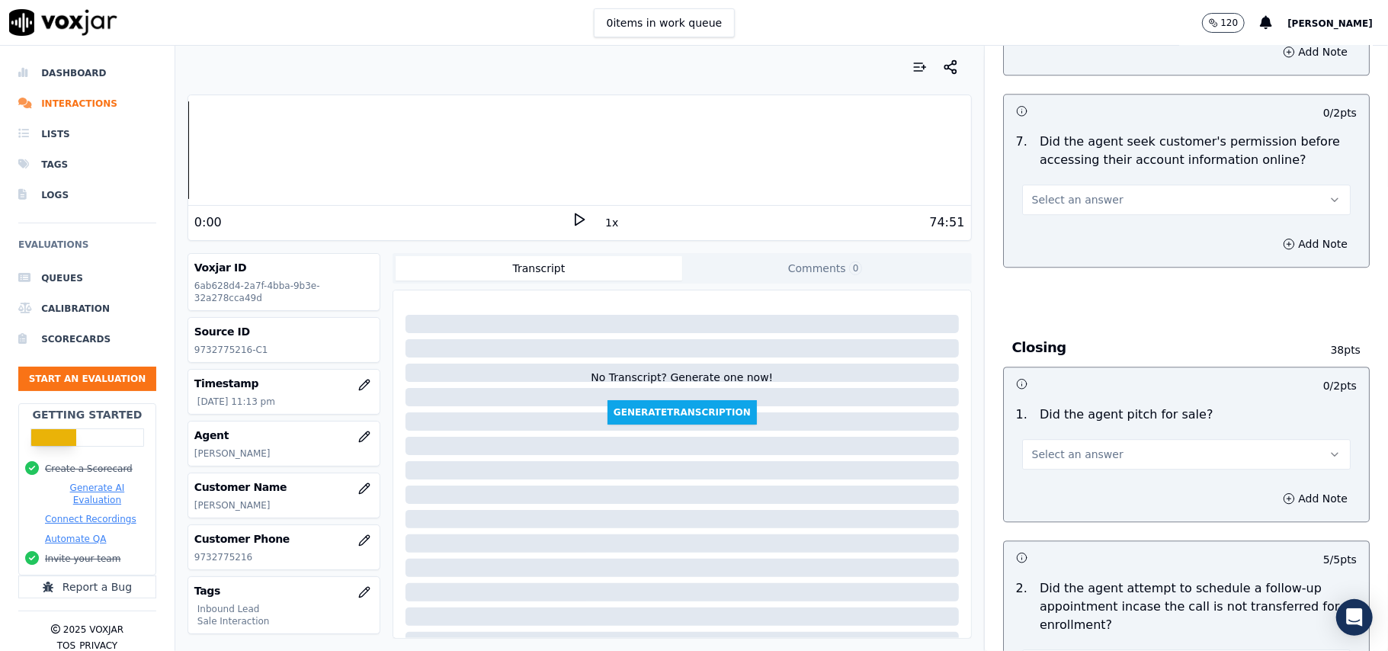
scroll to position [2946, 0]
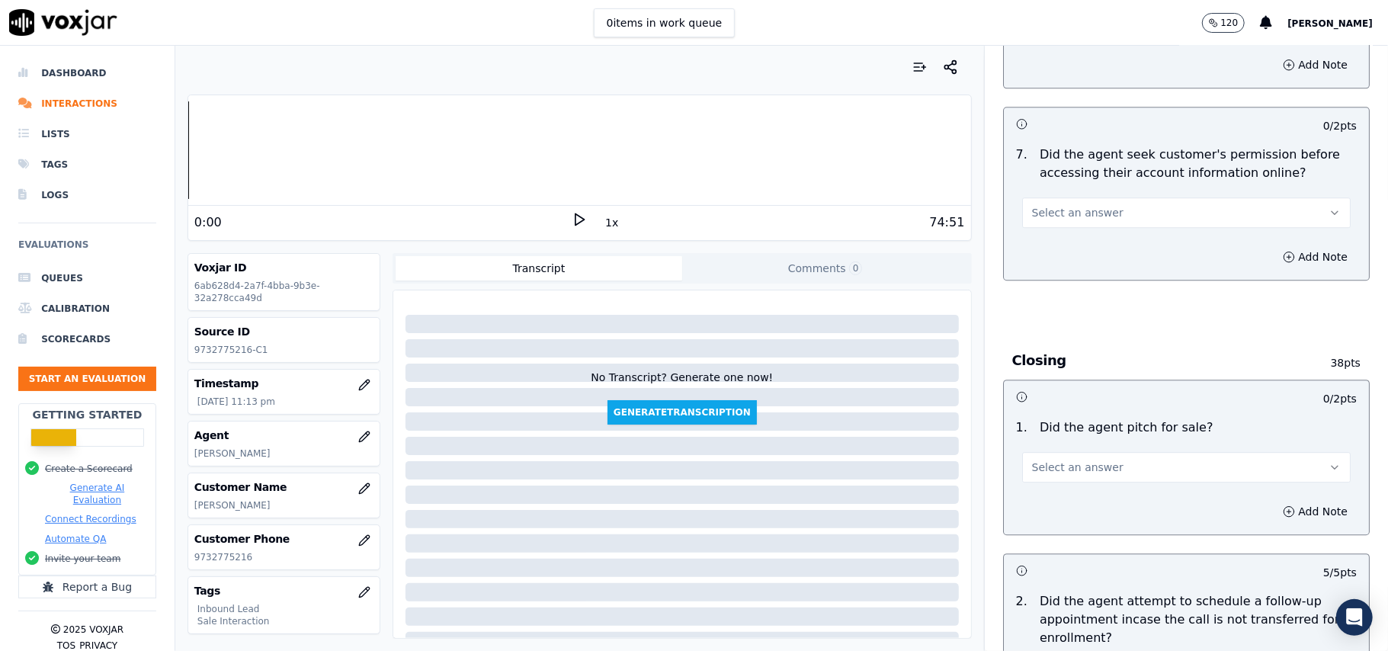
click at [1063, 460] on span "Select an answer" at bounding box center [1077, 467] width 91 height 15
click at [1060, 418] on div "Yes" at bounding box center [1153, 418] width 295 height 24
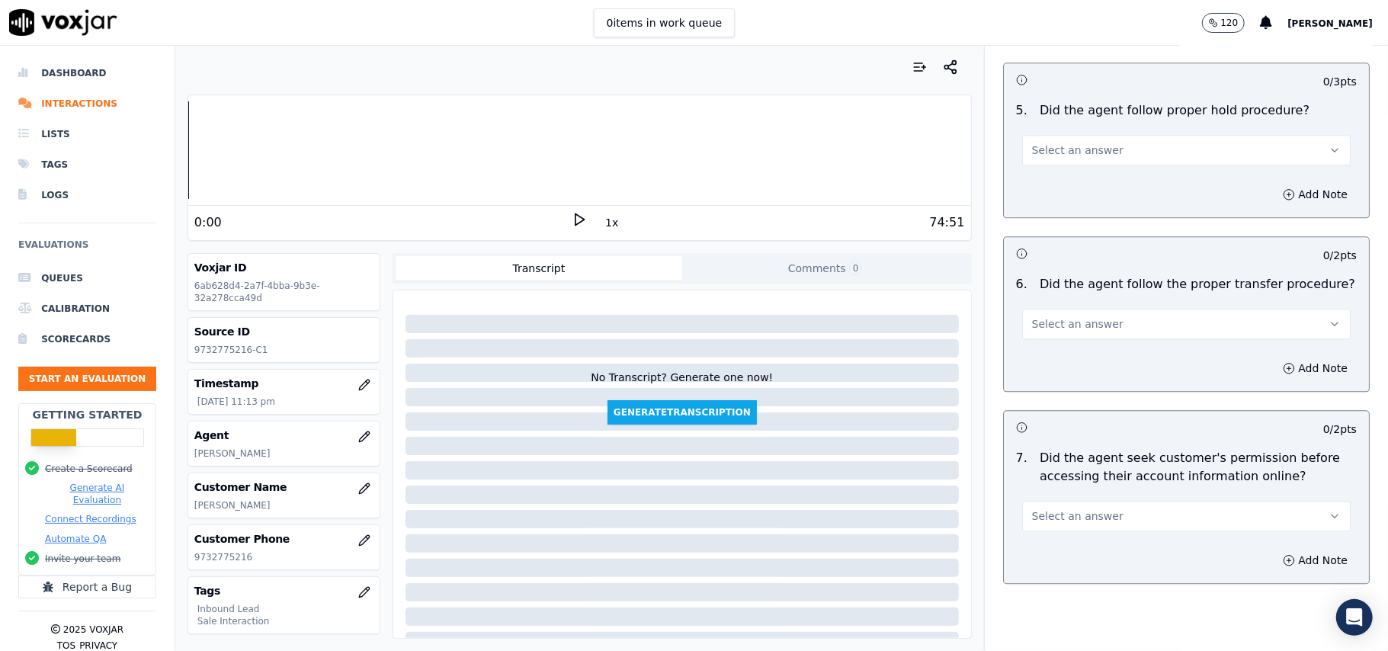
scroll to position [2641, 0]
click at [1049, 510] on span "Select an answer" at bounding box center [1077, 517] width 91 height 15
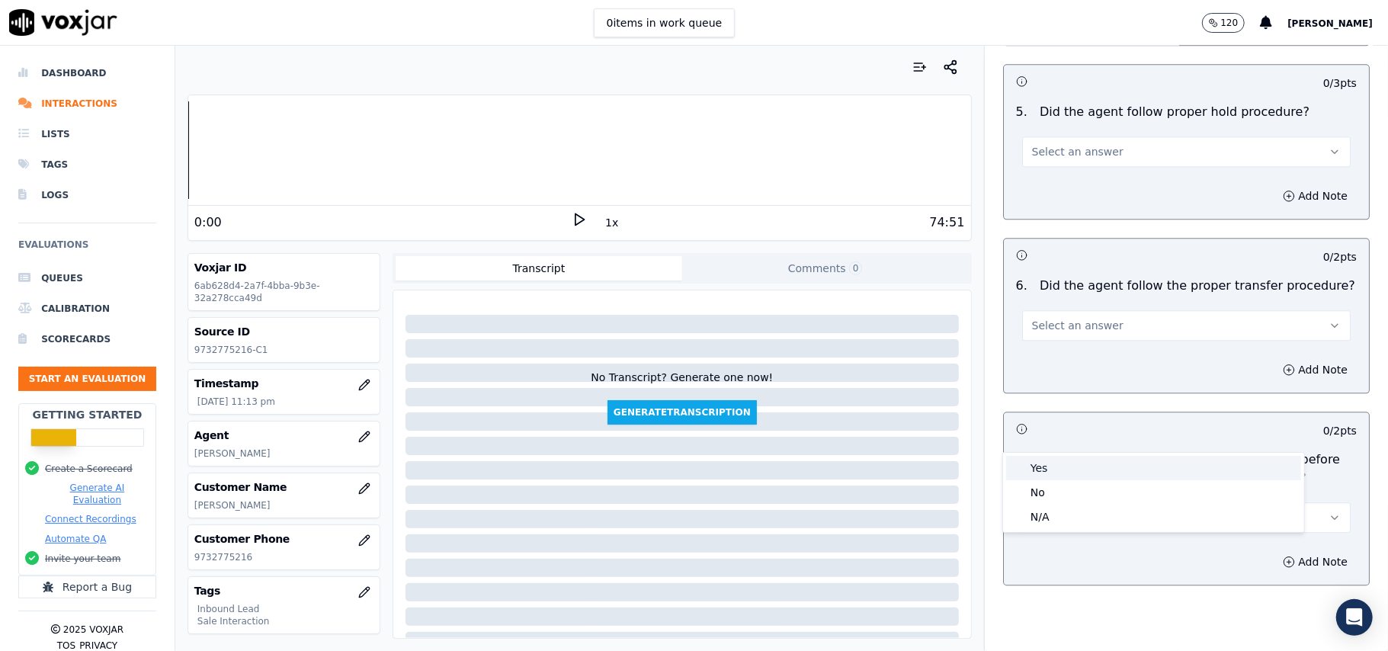
click at [1038, 473] on div "Yes" at bounding box center [1153, 468] width 295 height 24
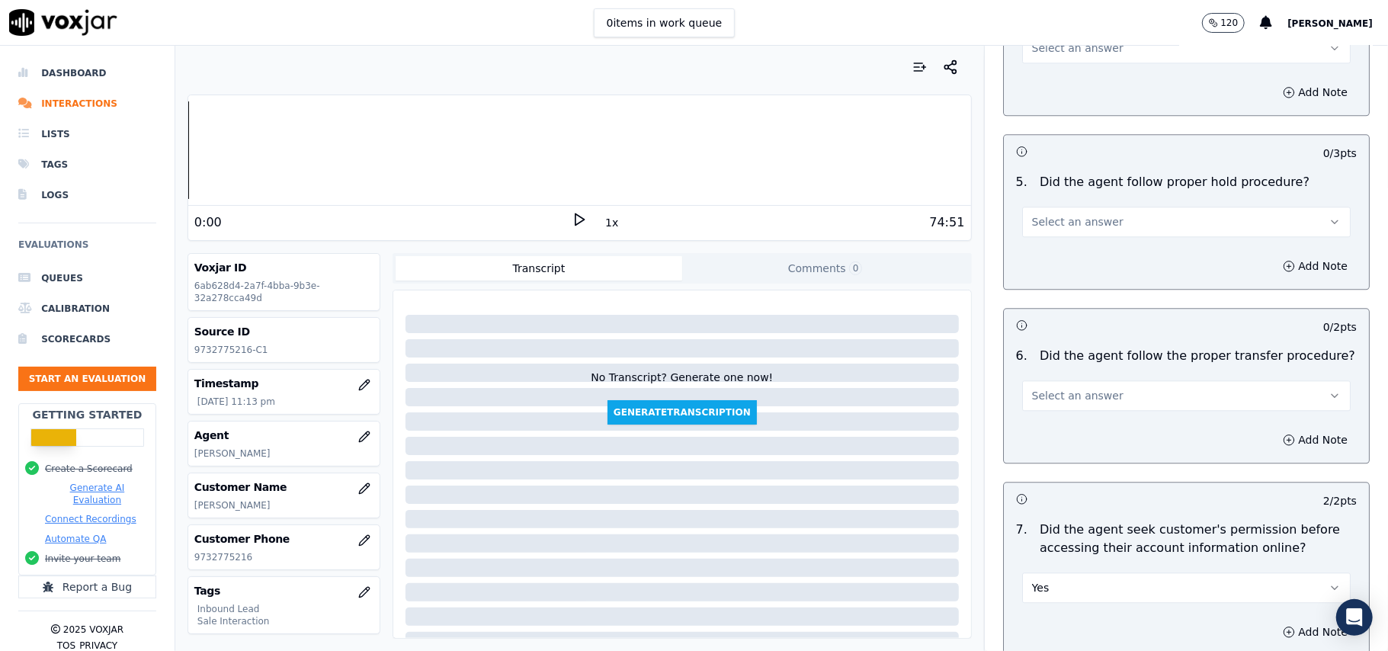
scroll to position [2437, 0]
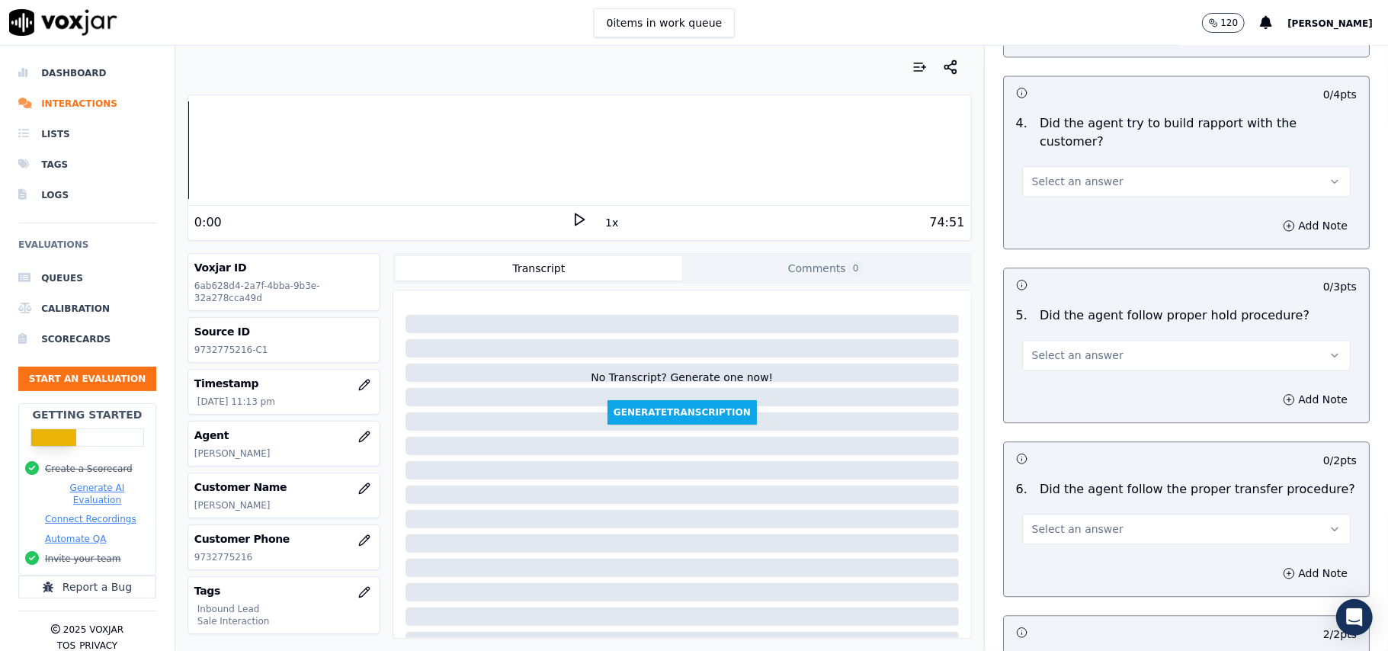
click at [1044, 521] on span "Select an answer" at bounding box center [1077, 528] width 91 height 15
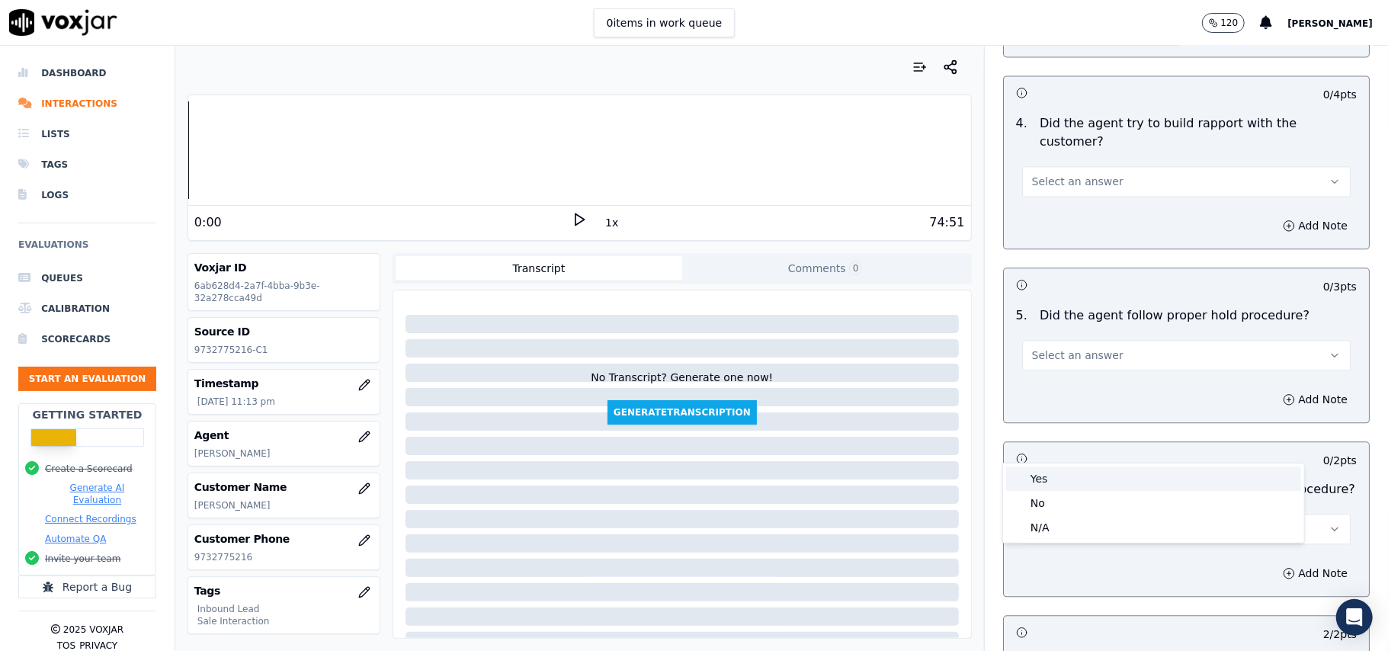
click at [1044, 470] on div "Yes" at bounding box center [1153, 479] width 295 height 24
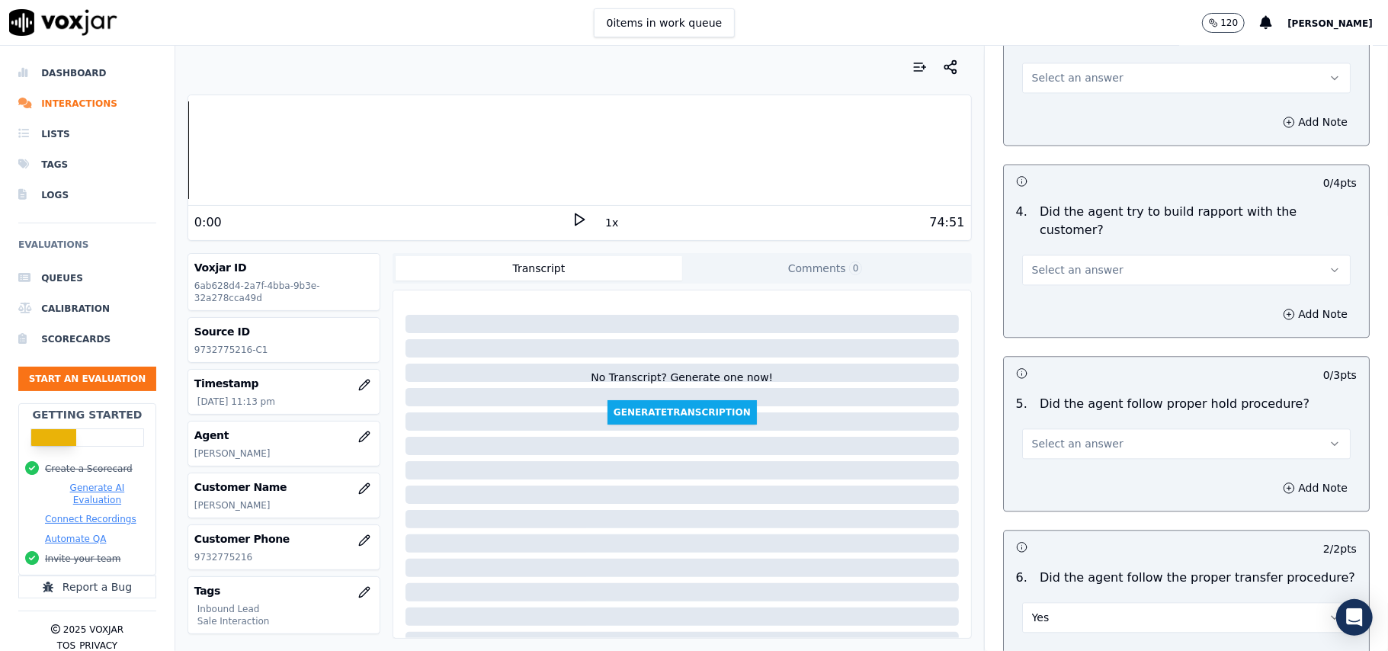
scroll to position [2234, 0]
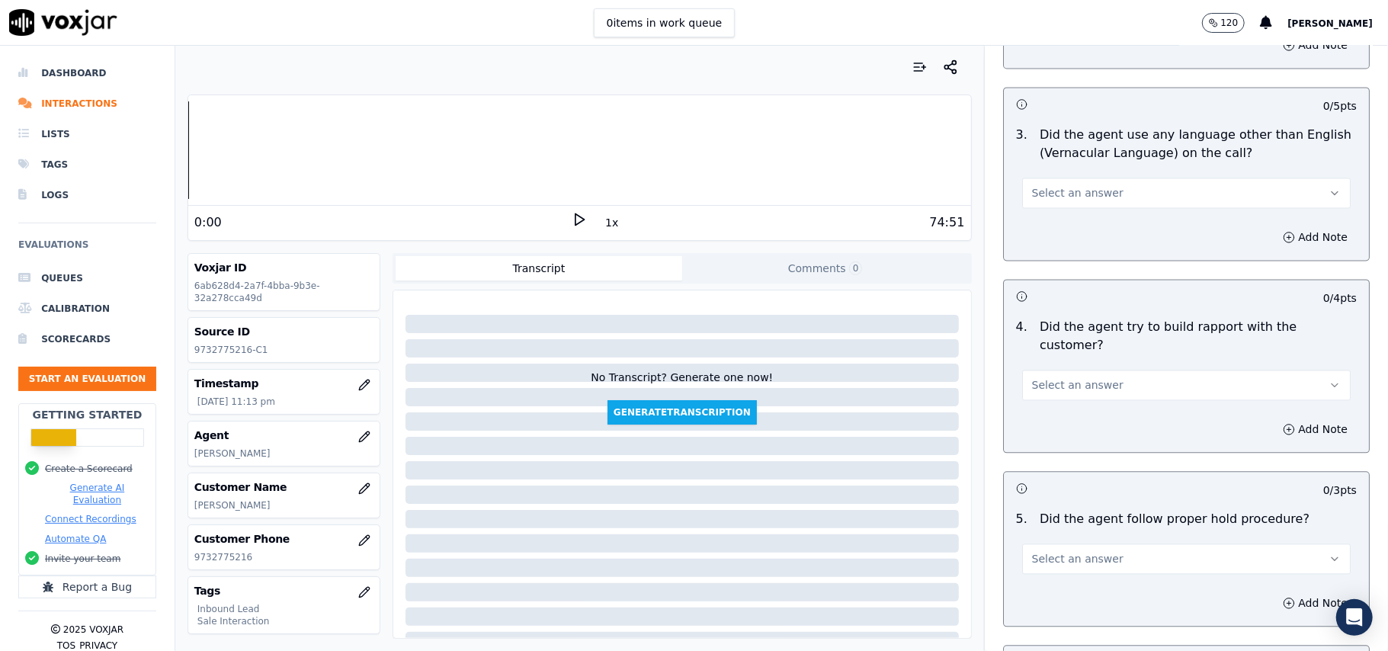
click at [1038, 551] on span "Select an answer" at bounding box center [1077, 558] width 91 height 15
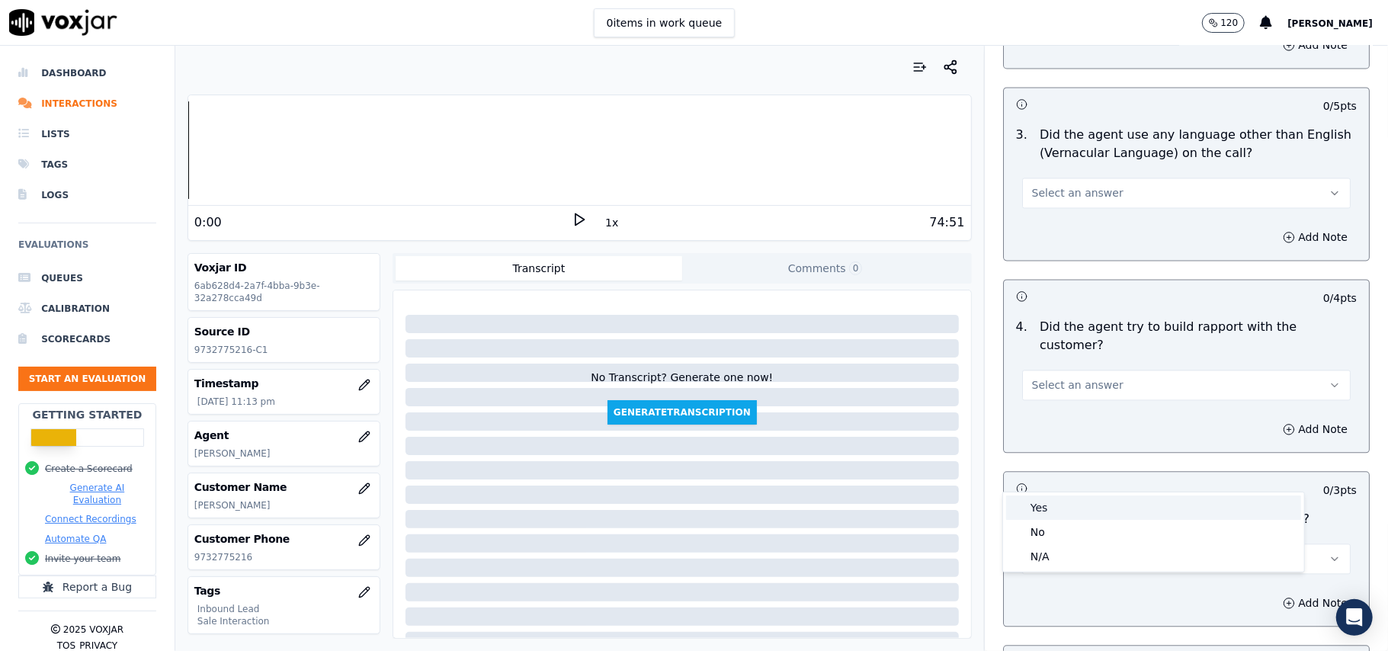
click at [1046, 505] on div "Yes" at bounding box center [1153, 508] width 295 height 24
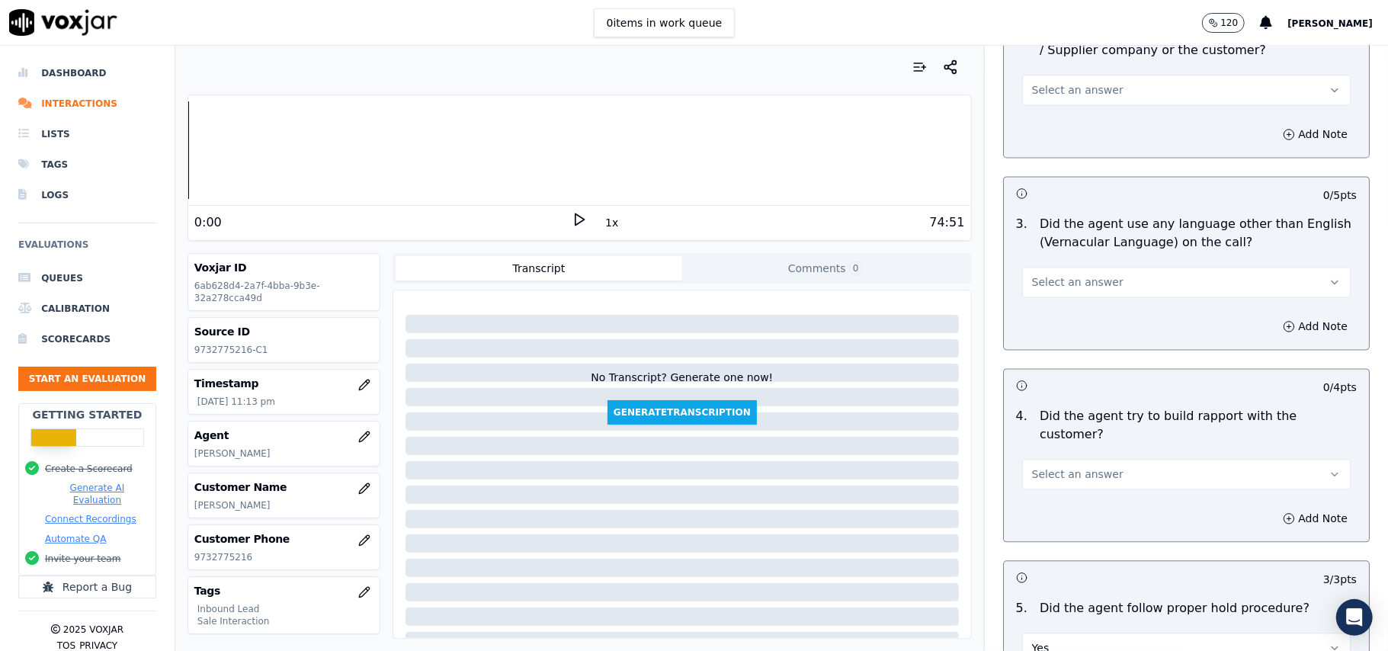
scroll to position [2031, 0]
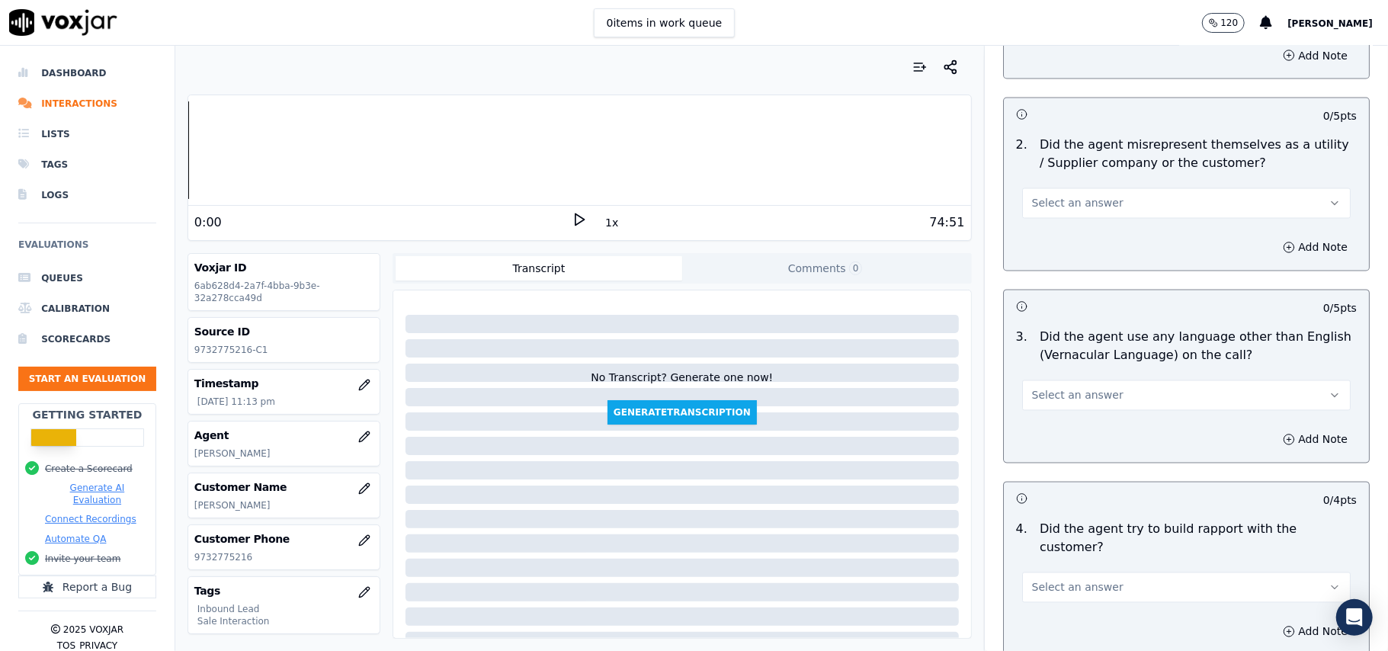
click at [1059, 580] on span "Select an answer" at bounding box center [1077, 587] width 91 height 15
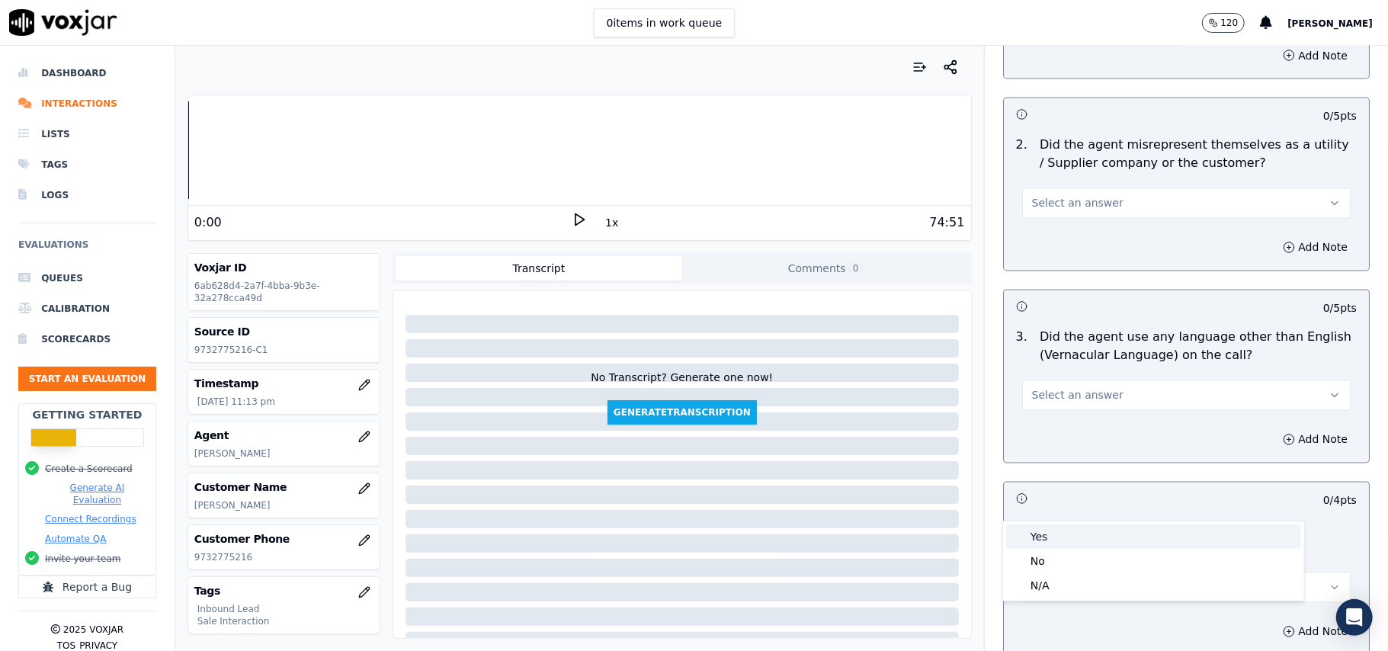
click at [1054, 528] on div "Yes" at bounding box center [1153, 536] width 295 height 24
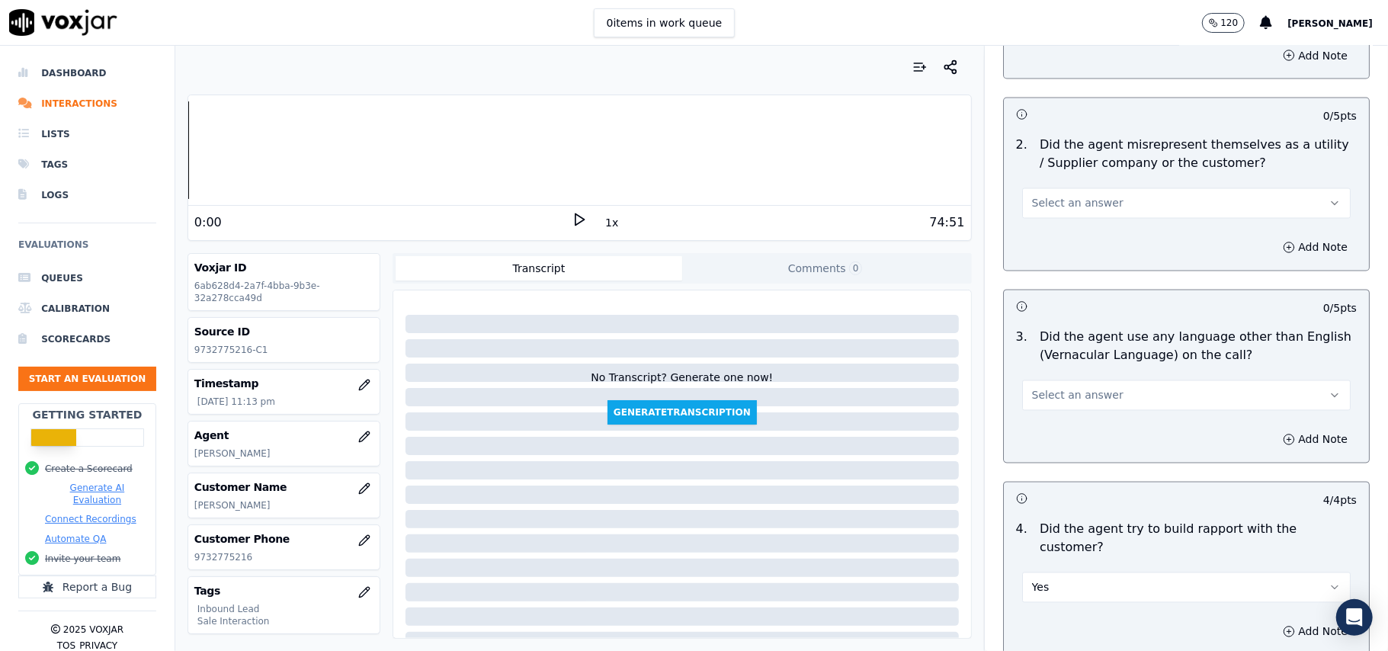
scroll to position [1827, 0]
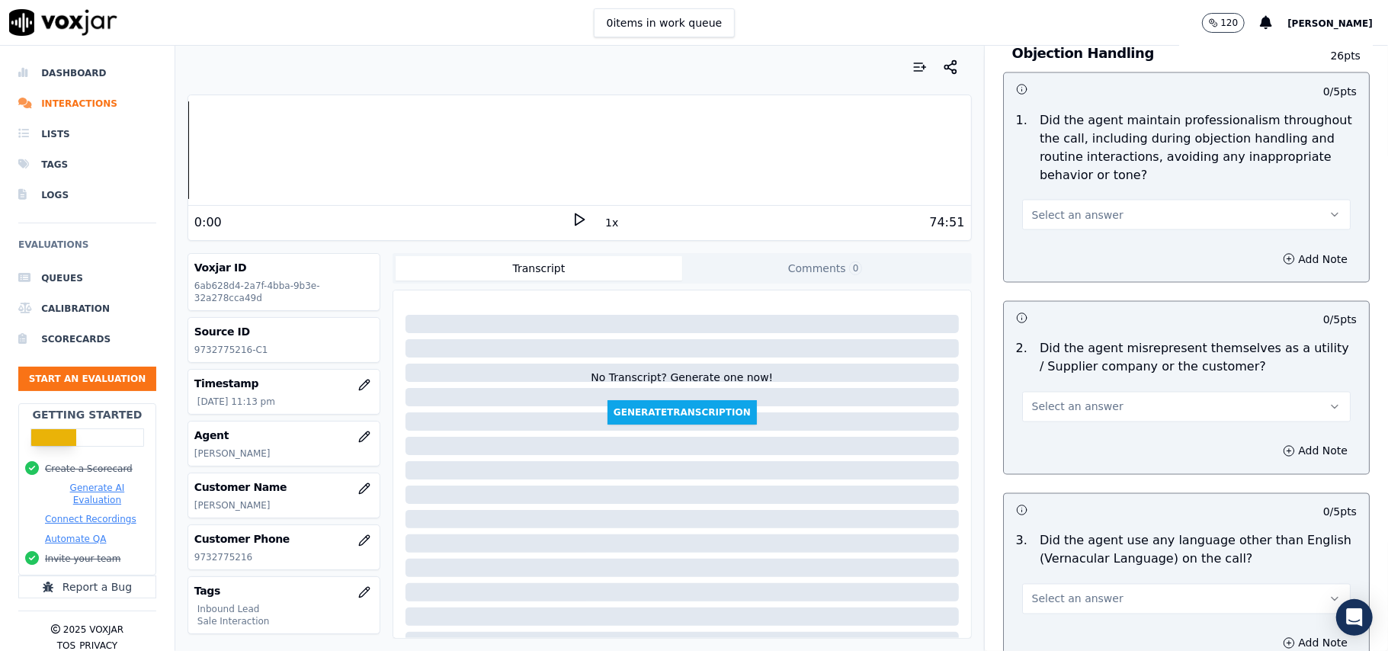
click at [1047, 592] on span "Select an answer" at bounding box center [1077, 599] width 91 height 15
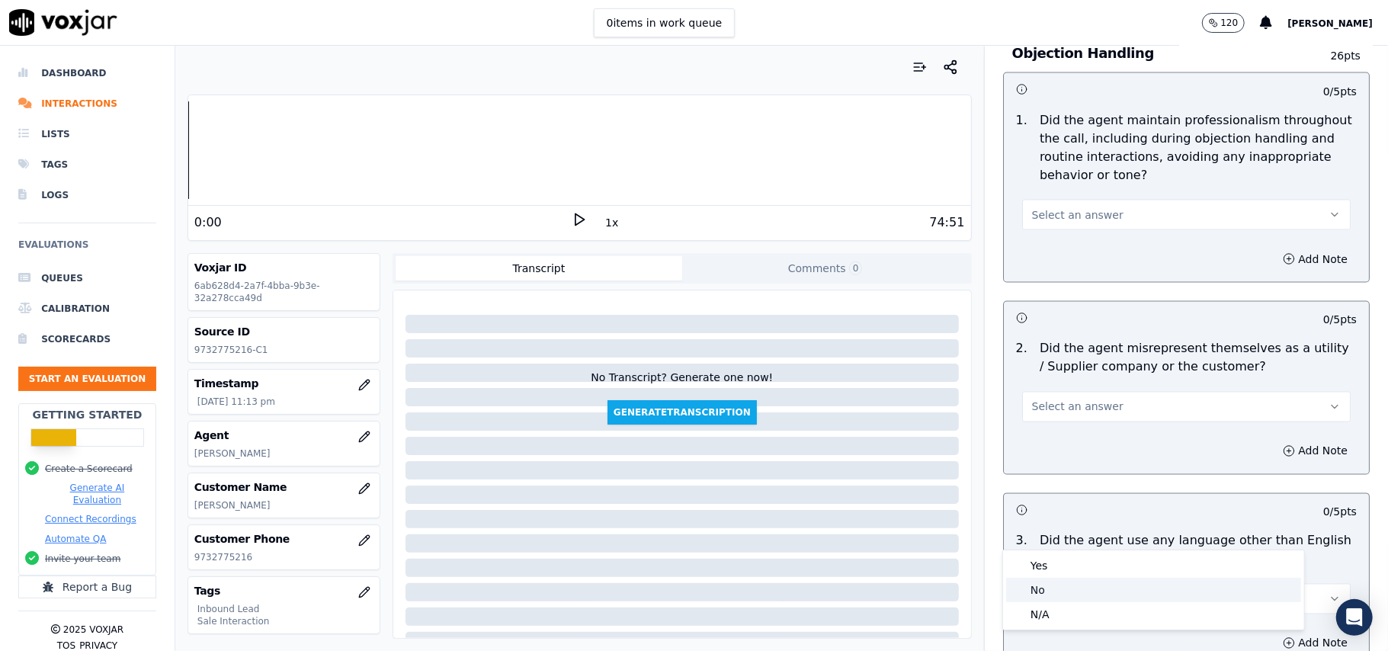
click at [1038, 584] on div "No" at bounding box center [1153, 590] width 295 height 24
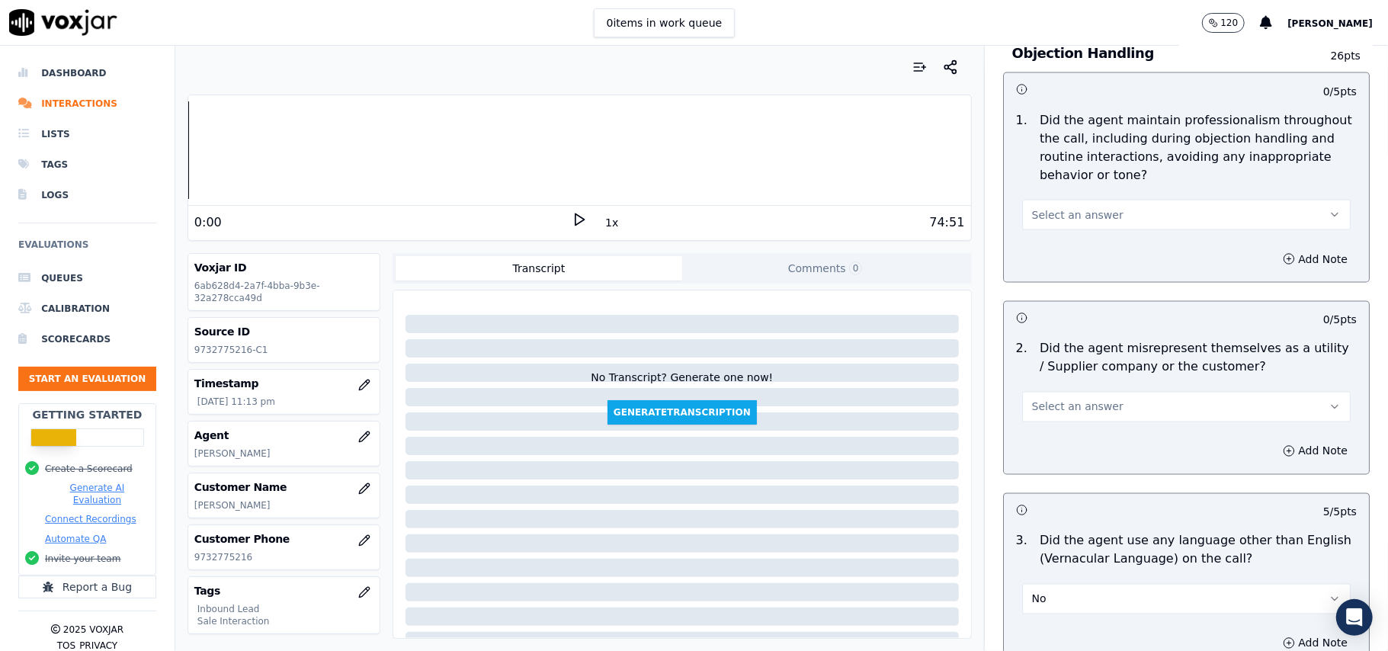
scroll to position [1726, 0]
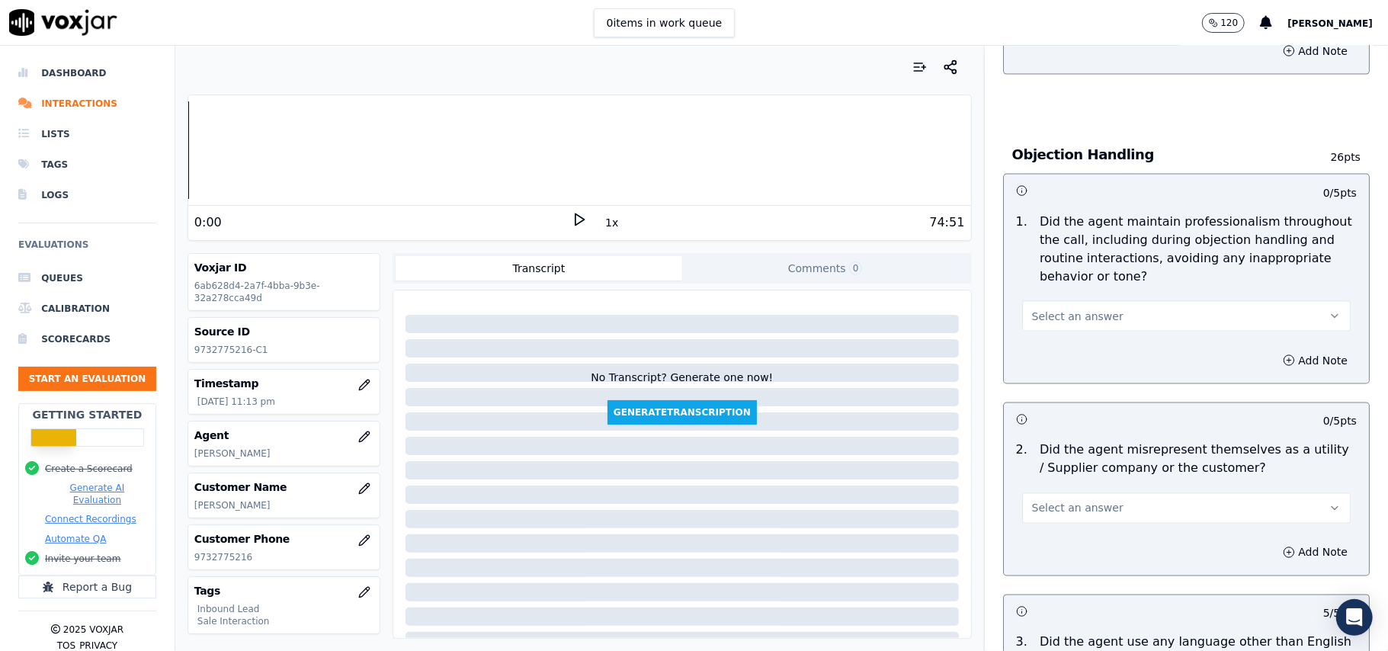
click at [1073, 501] on span "Select an answer" at bounding box center [1077, 508] width 91 height 15
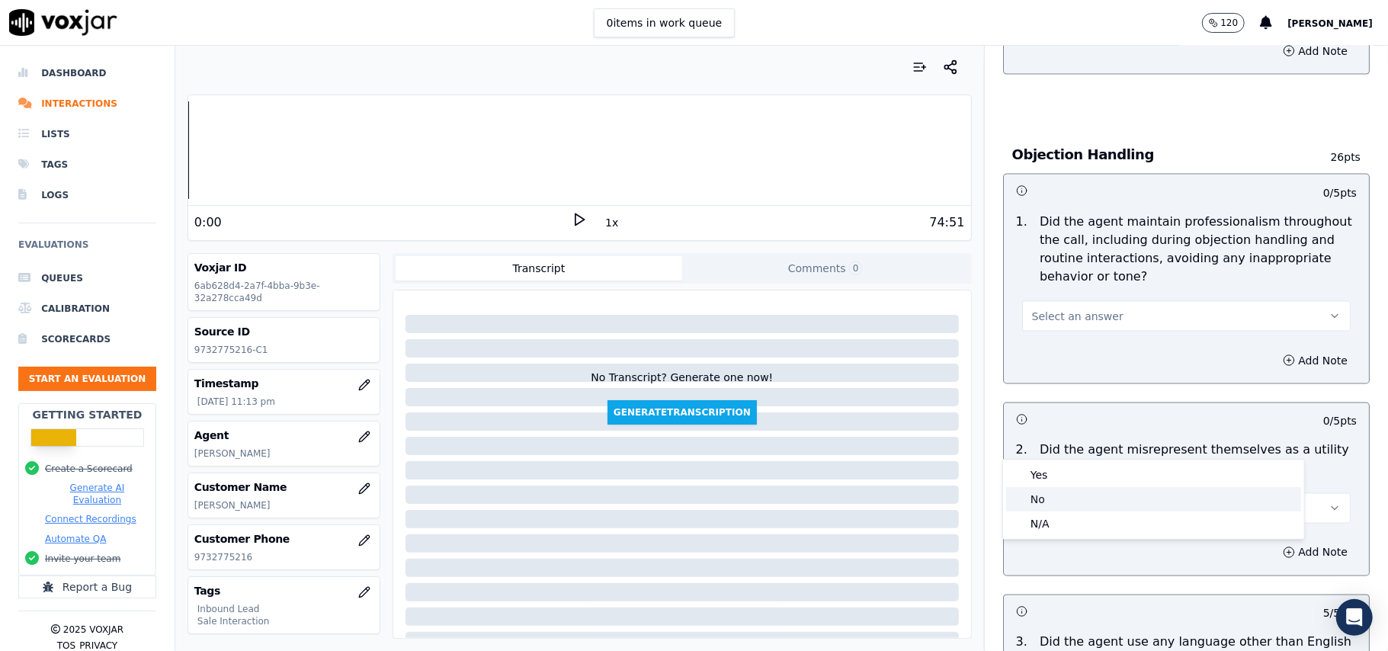
click at [1058, 495] on div "No" at bounding box center [1153, 499] width 295 height 24
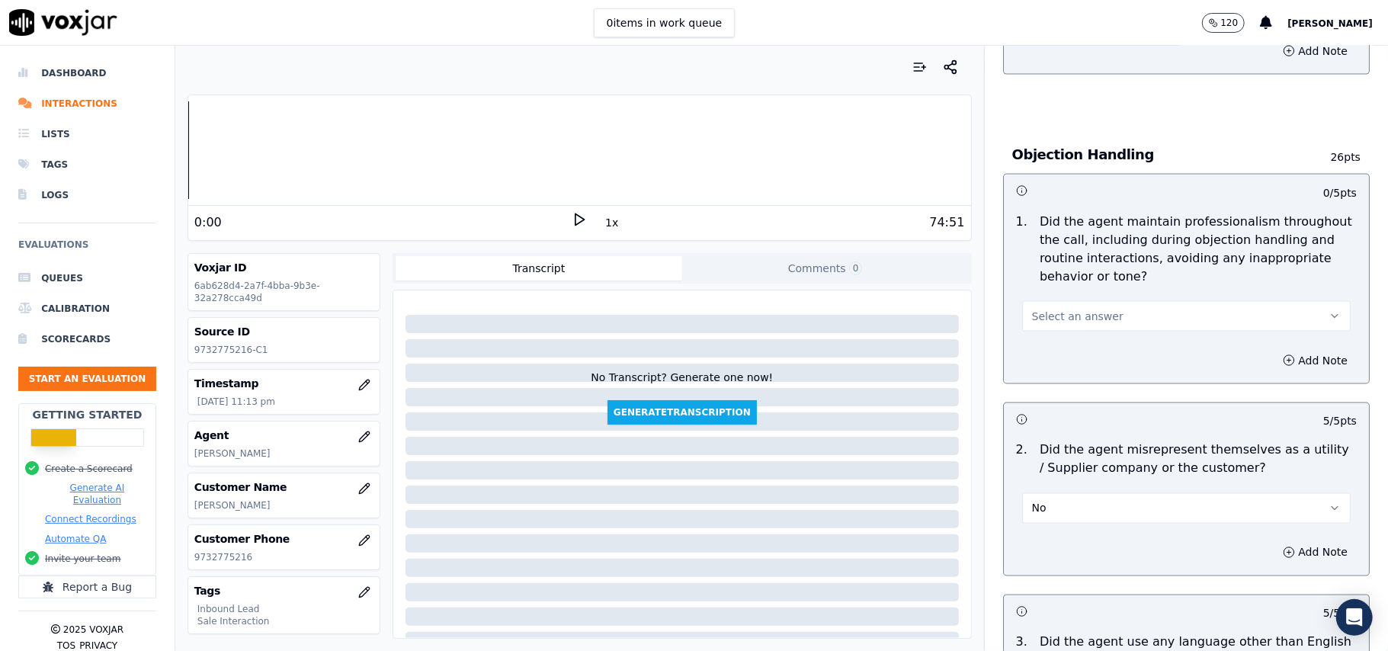
scroll to position [1522, 0]
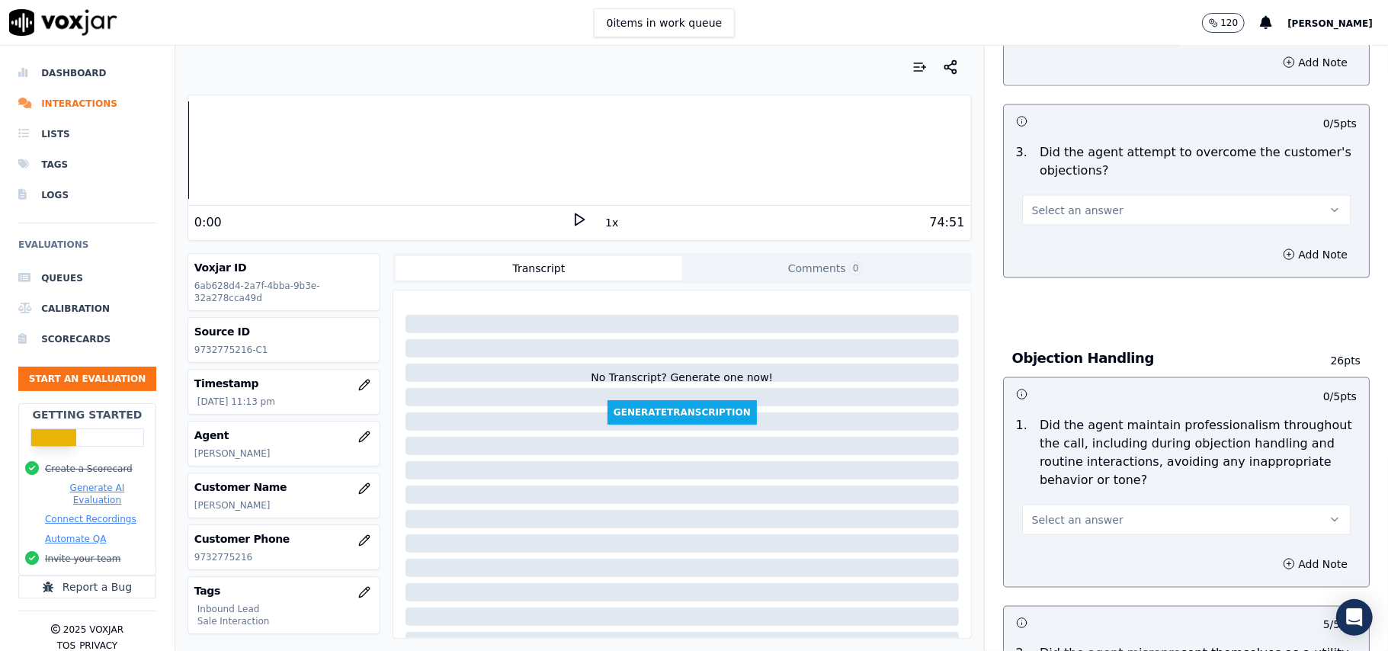
click at [1050, 512] on span "Select an answer" at bounding box center [1077, 519] width 91 height 15
click at [1050, 491] on div "Yes" at bounding box center [1153, 485] width 295 height 24
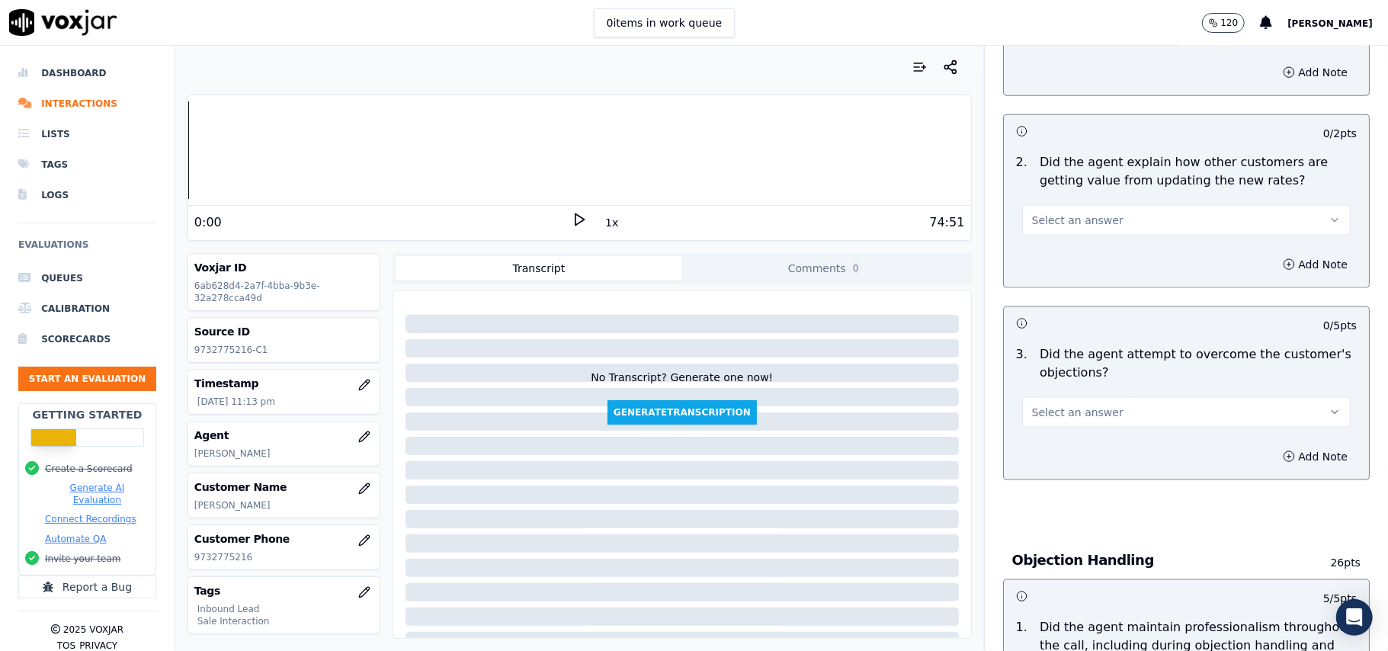
scroll to position [1319, 0]
click at [1066, 399] on button "Select an answer" at bounding box center [1186, 414] width 329 height 30
click at [1061, 379] on div "Yes" at bounding box center [1153, 379] width 295 height 24
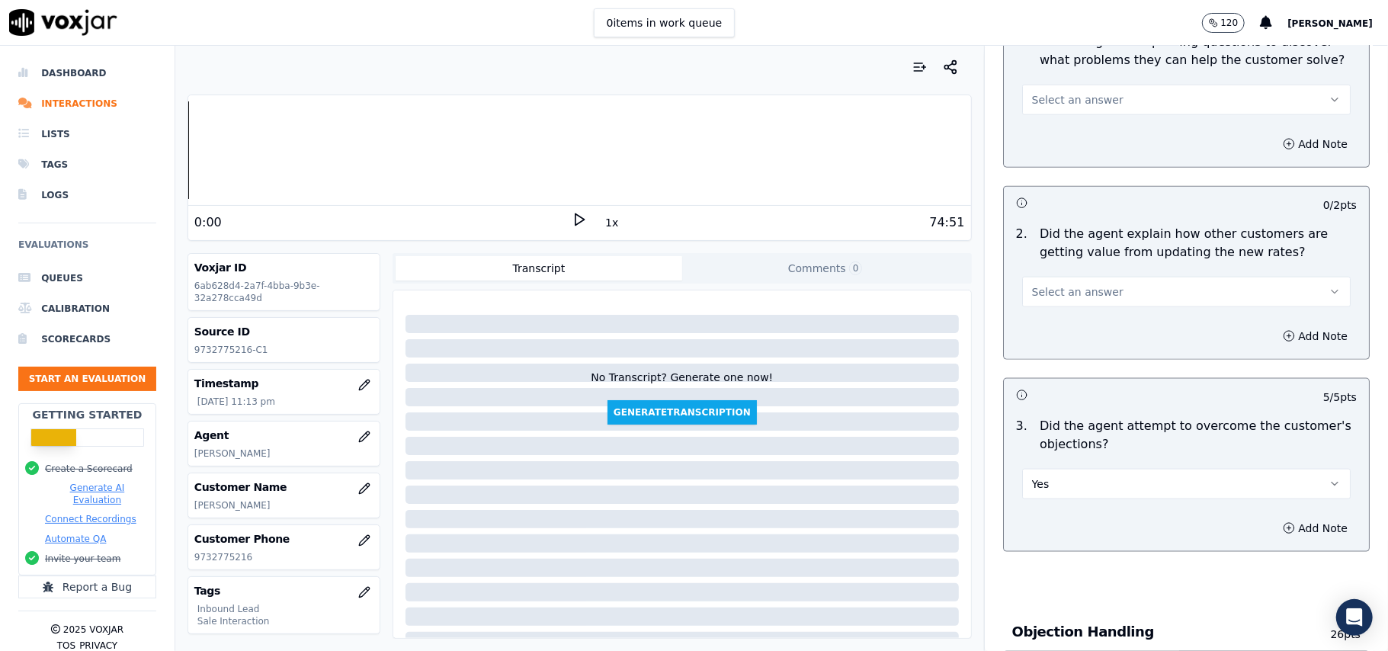
scroll to position [1116, 0]
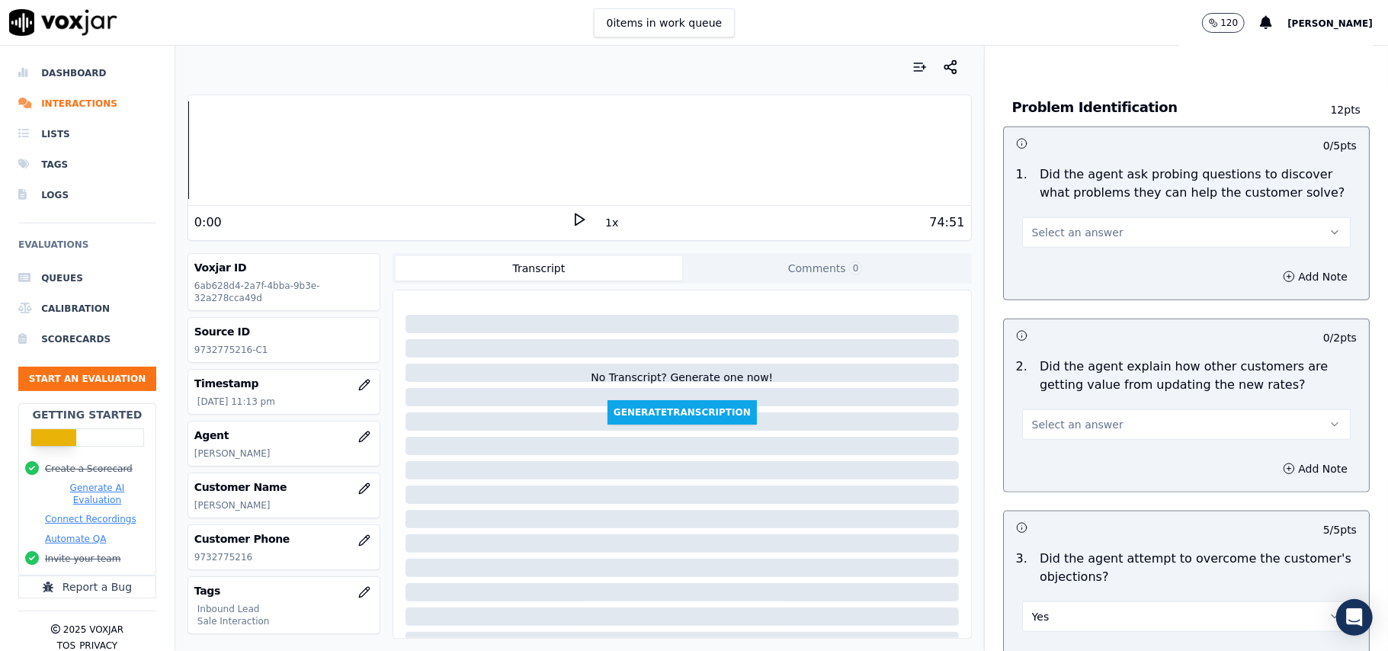
click at [1051, 409] on button "Select an answer" at bounding box center [1186, 424] width 329 height 30
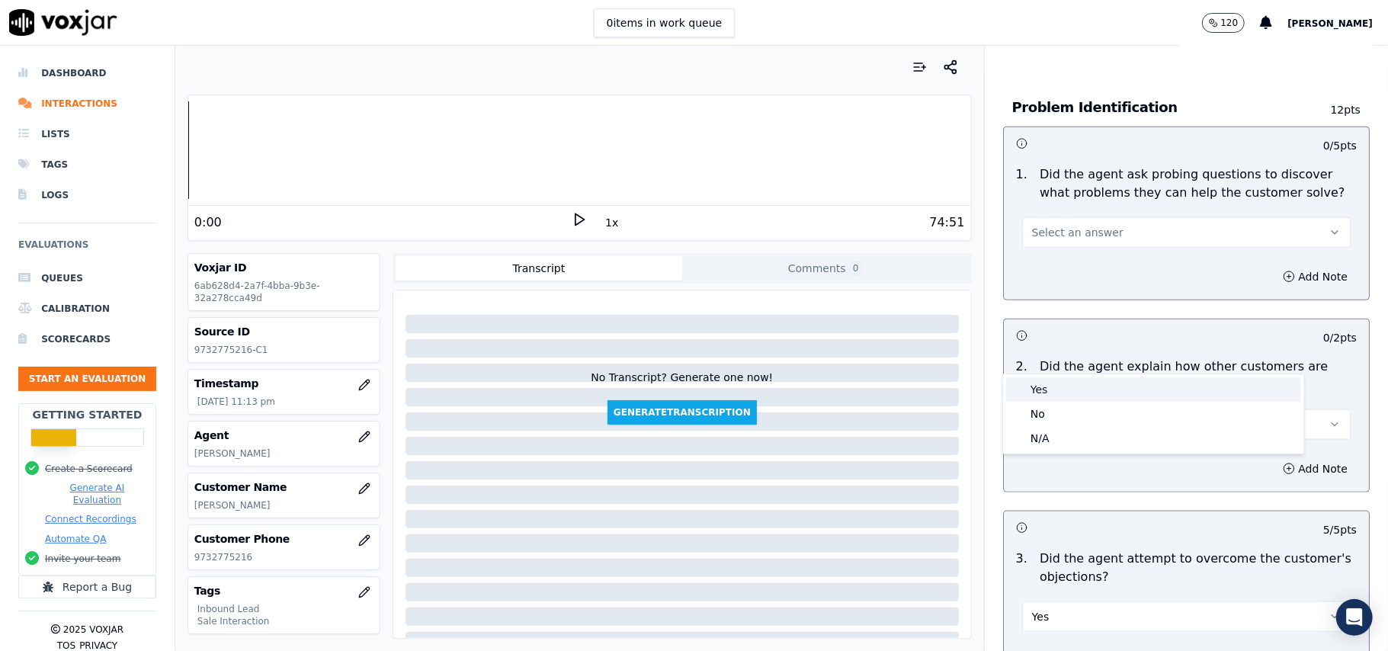
click at [1040, 389] on div "Yes" at bounding box center [1153, 389] width 295 height 24
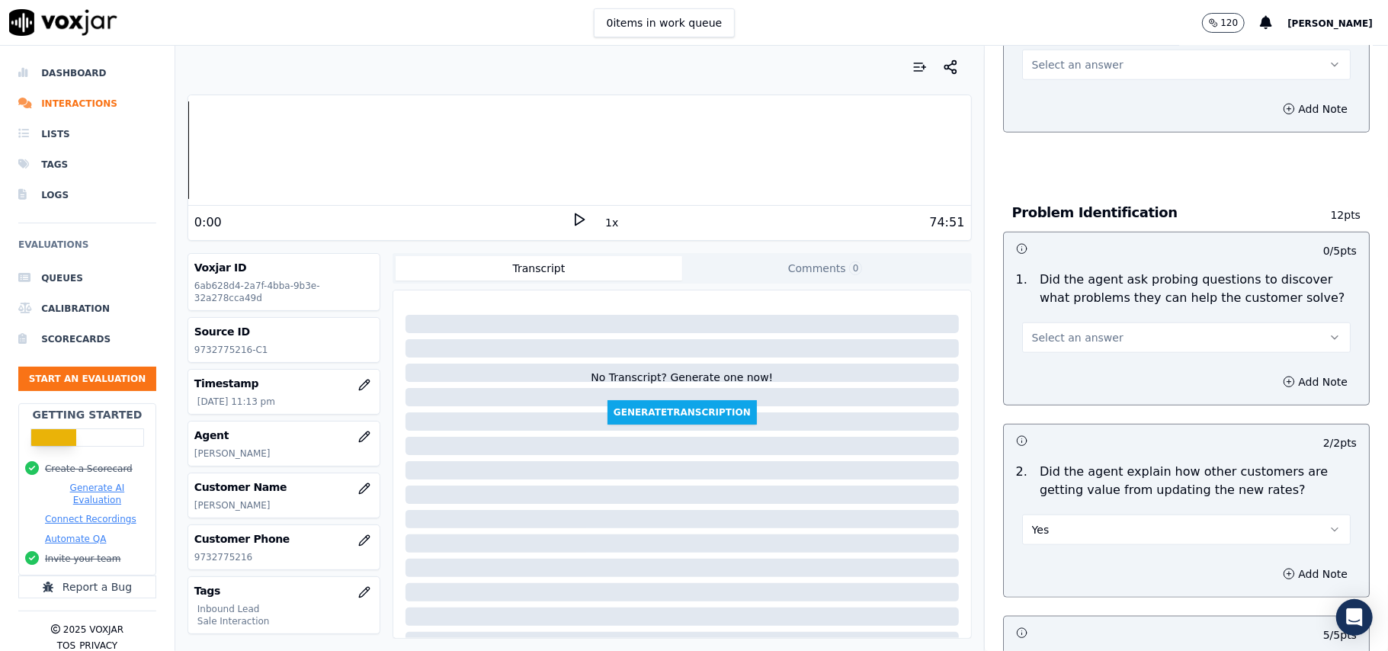
scroll to position [913, 0]
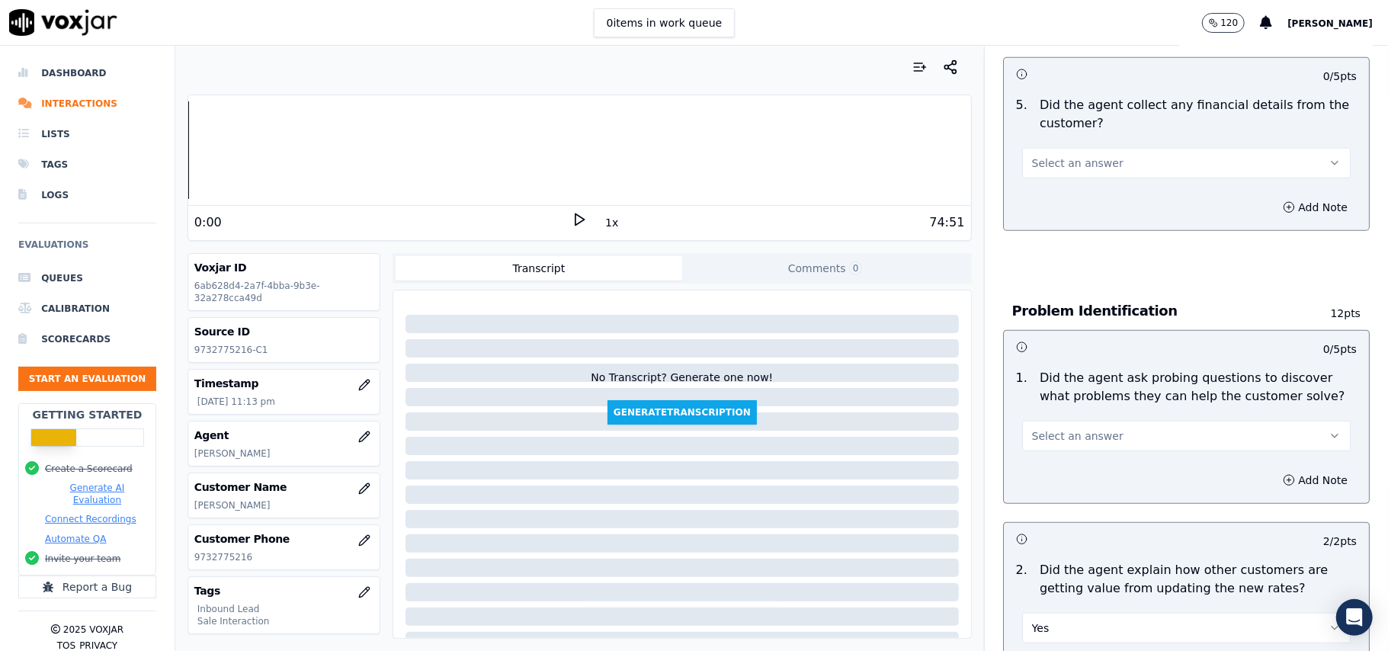
click at [1032, 428] on span "Select an answer" at bounding box center [1077, 435] width 91 height 15
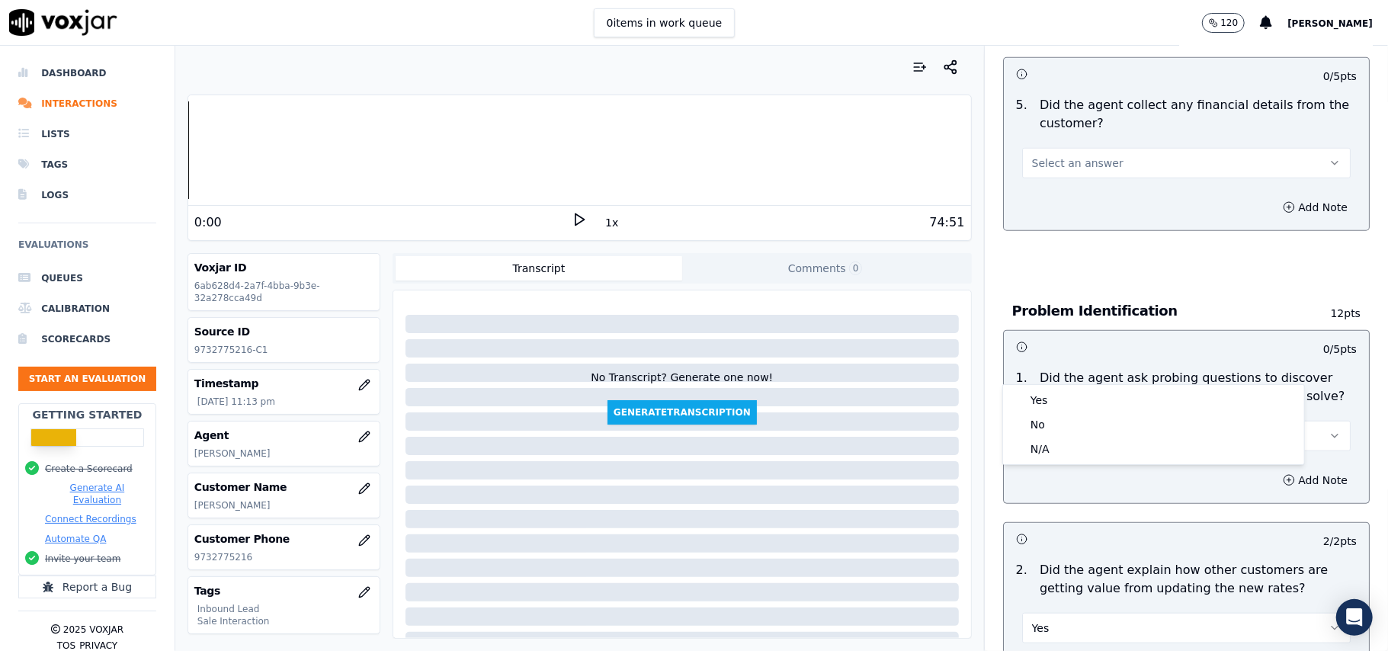
click at [1029, 385] on div "Yes No N/A" at bounding box center [1153, 424] width 301 height 79
click at [1056, 407] on div "Yes" at bounding box center [1153, 400] width 295 height 24
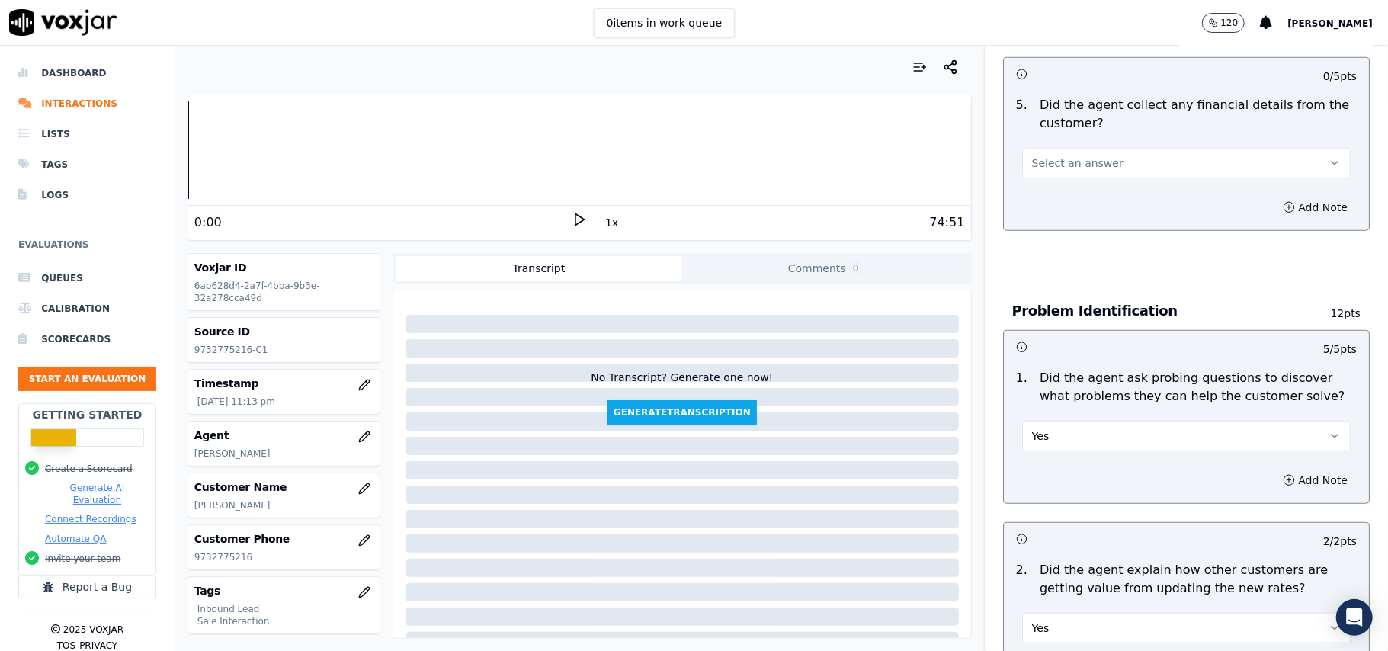
scroll to position [608, 0]
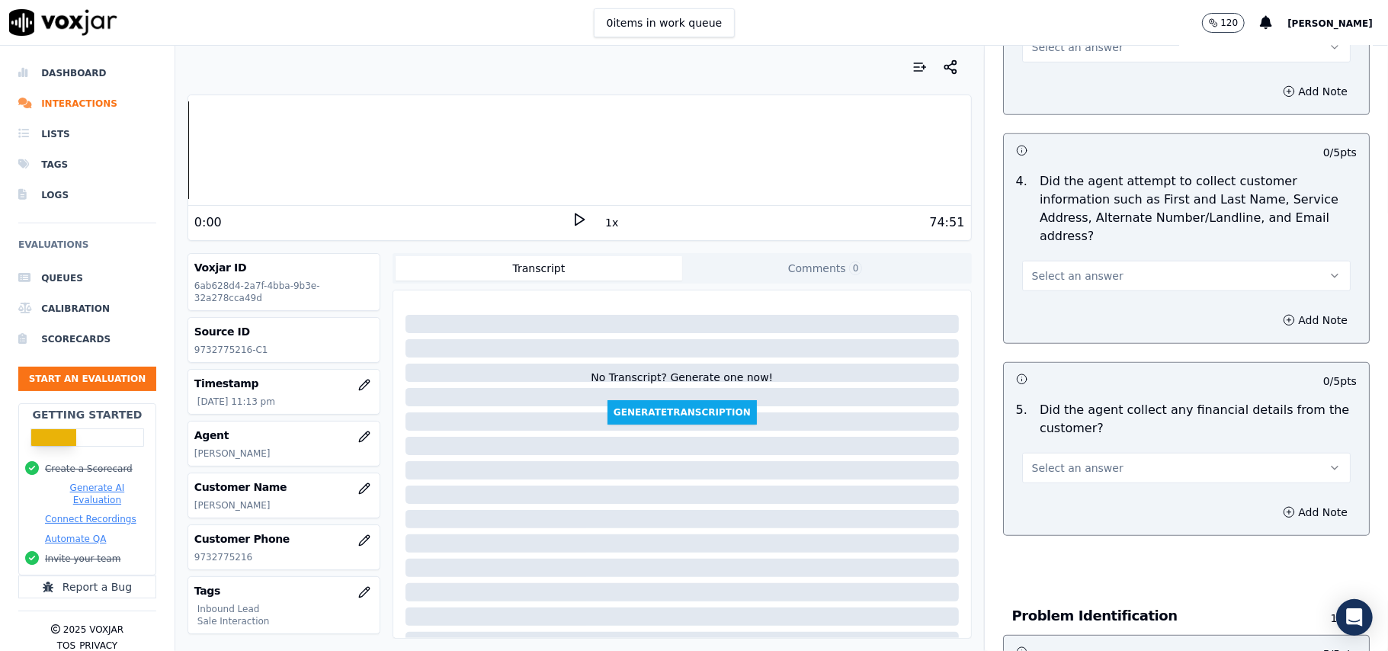
click at [1059, 460] on span "Select an answer" at bounding box center [1077, 467] width 91 height 15
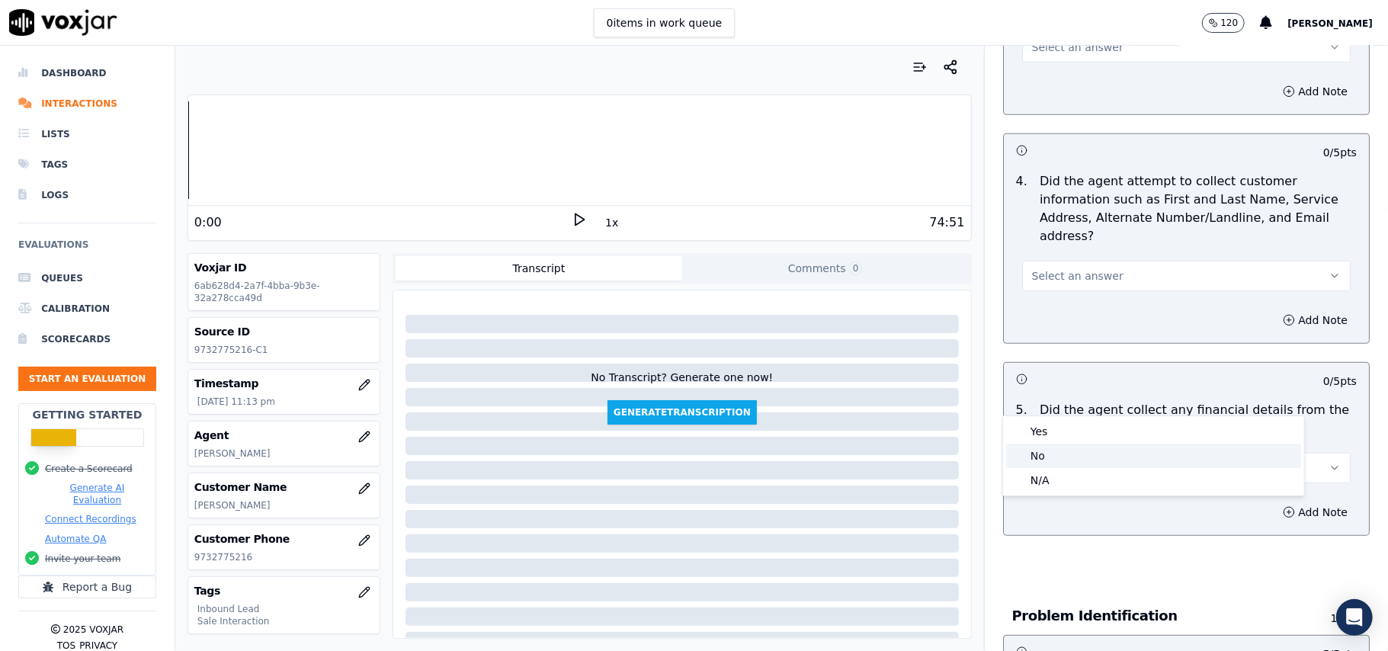
click at [1058, 454] on div "No" at bounding box center [1153, 456] width 295 height 24
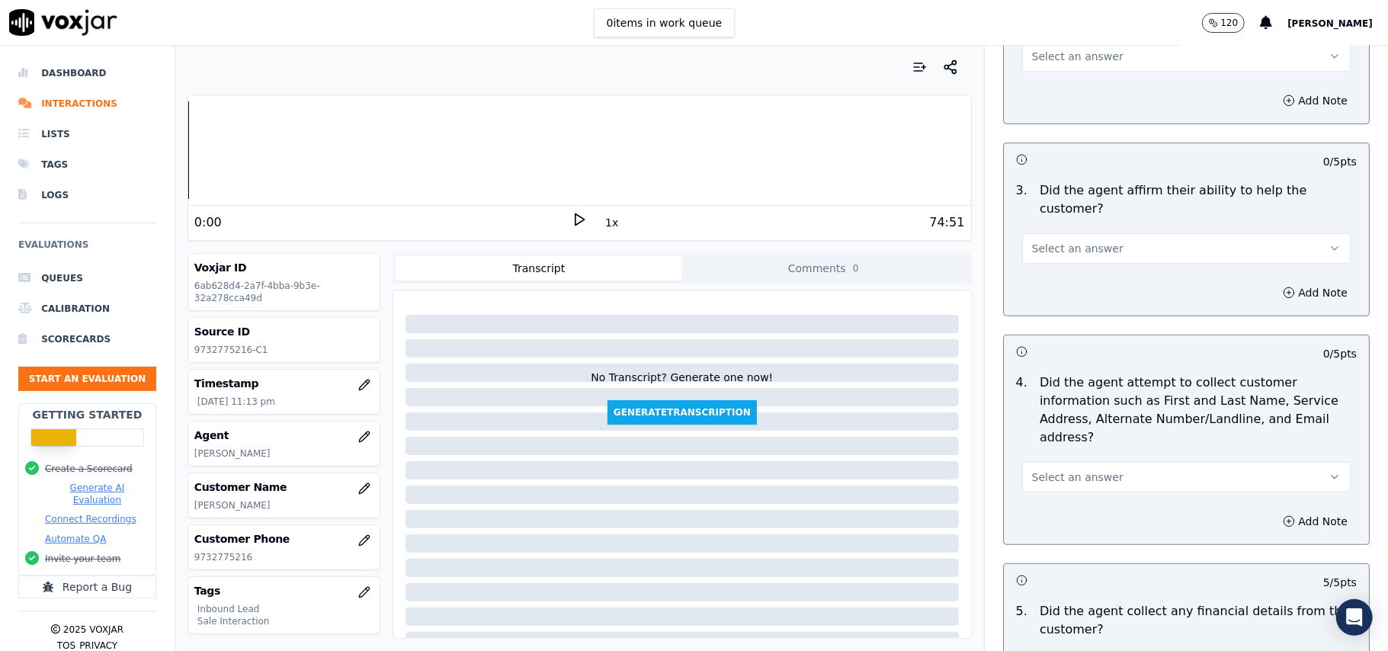
scroll to position [404, 0]
click at [1037, 449] on div "Select an answer" at bounding box center [1186, 472] width 353 height 46
click at [1040, 472] on span "Select an answer" at bounding box center [1077, 479] width 91 height 15
click at [1041, 439] on div "Yes" at bounding box center [1153, 442] width 295 height 24
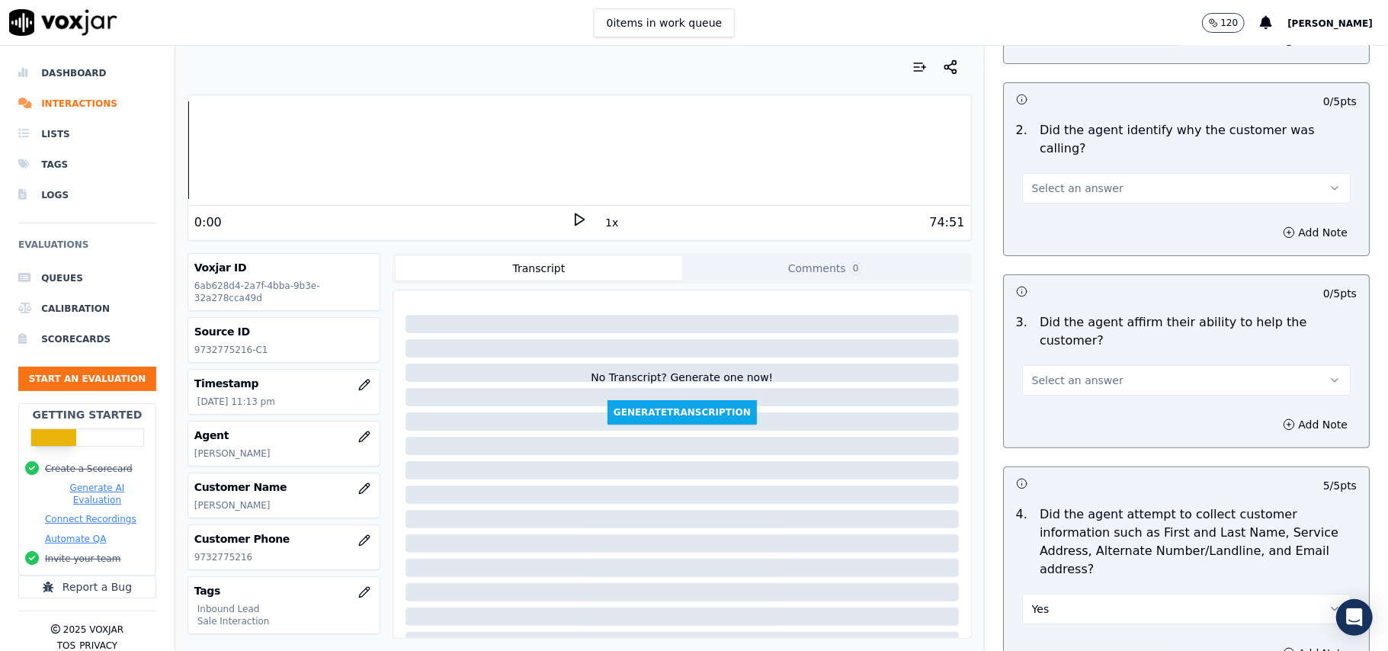
scroll to position [201, 0]
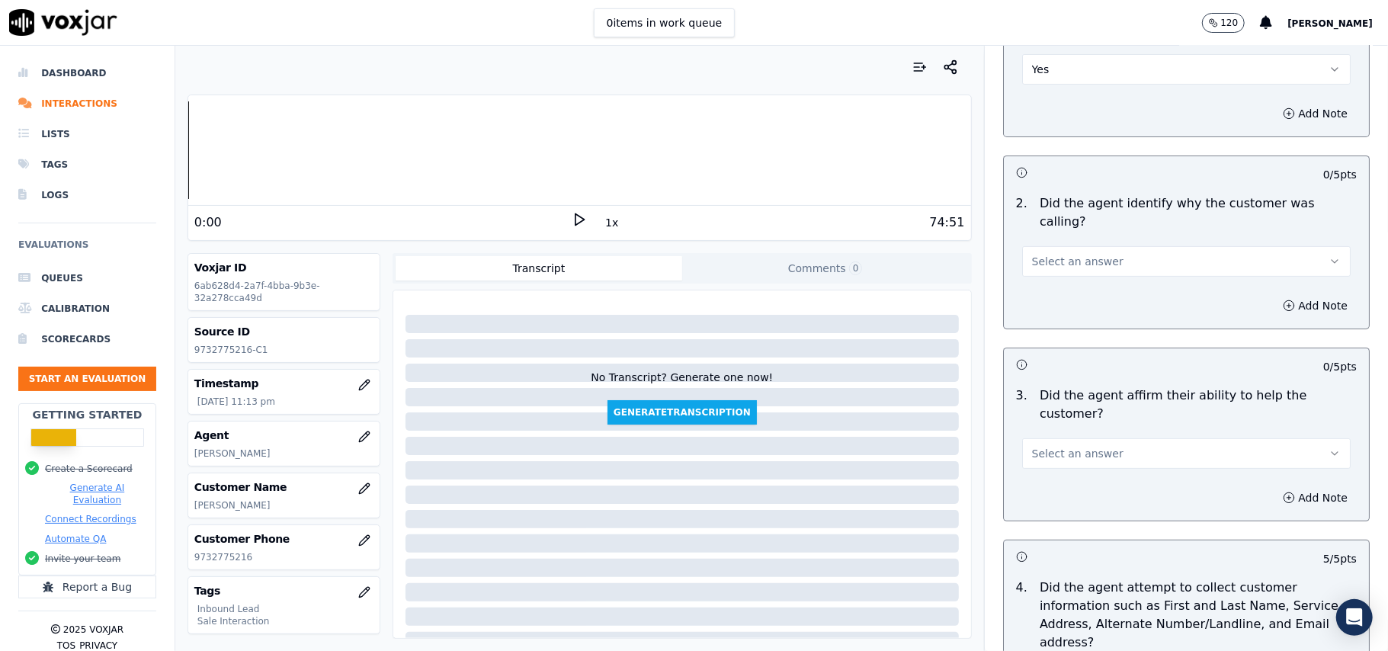
click at [1086, 446] on span "Select an answer" at bounding box center [1077, 453] width 91 height 15
click at [1077, 437] on div "Yes" at bounding box center [1153, 434] width 295 height 24
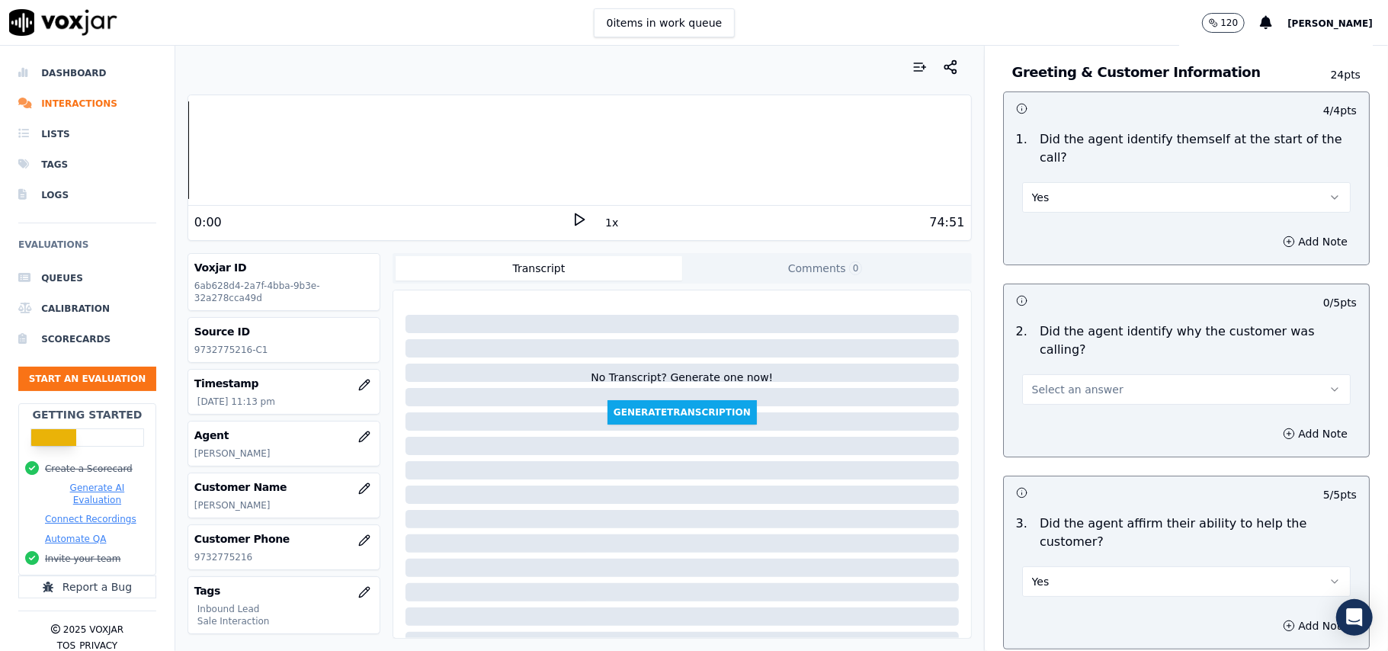
scroll to position [0, 0]
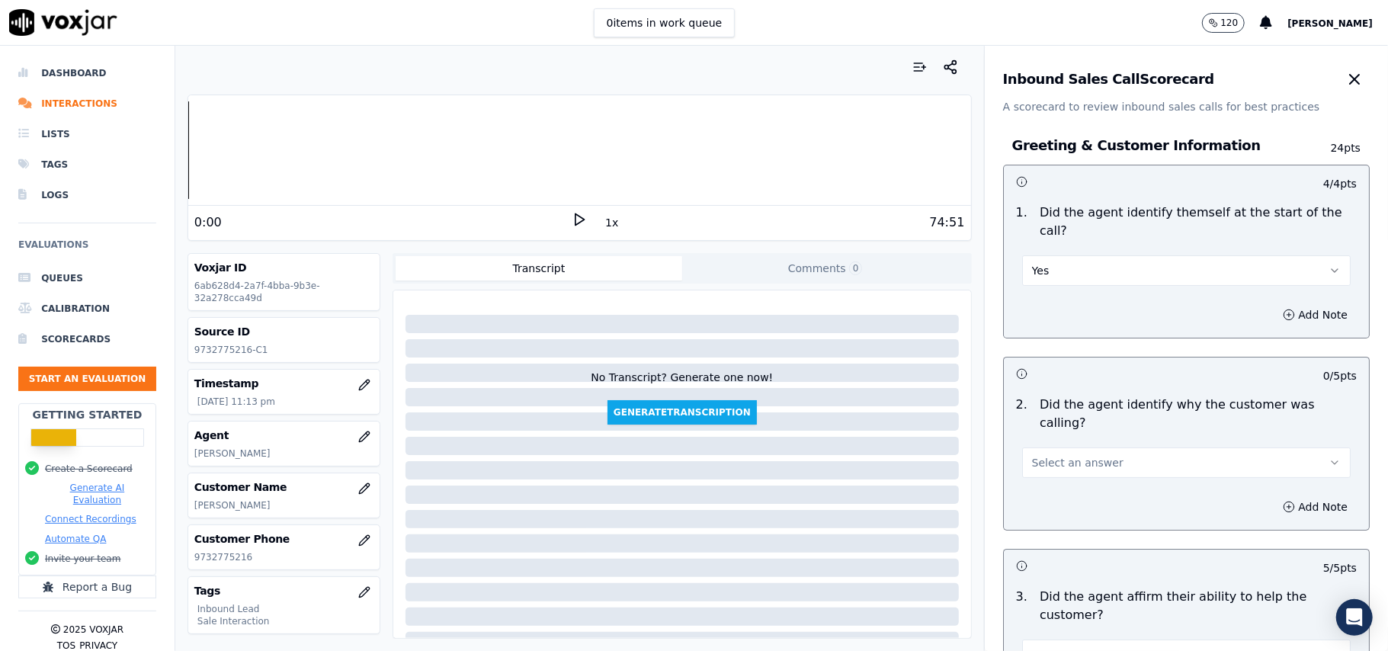
click at [1069, 455] on span "Select an answer" at bounding box center [1077, 462] width 91 height 15
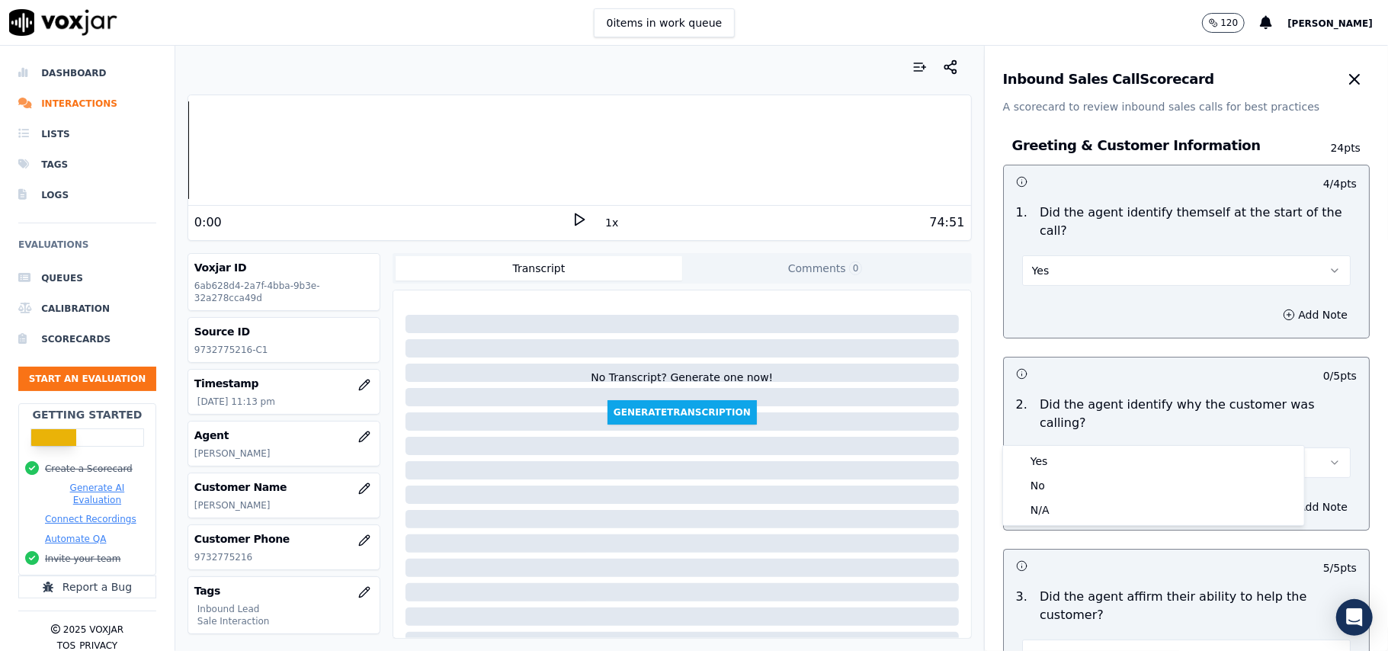
click at [1069, 446] on div "Yes No N/A" at bounding box center [1153, 485] width 301 height 79
click at [1069, 454] on div "Yes" at bounding box center [1153, 461] width 295 height 24
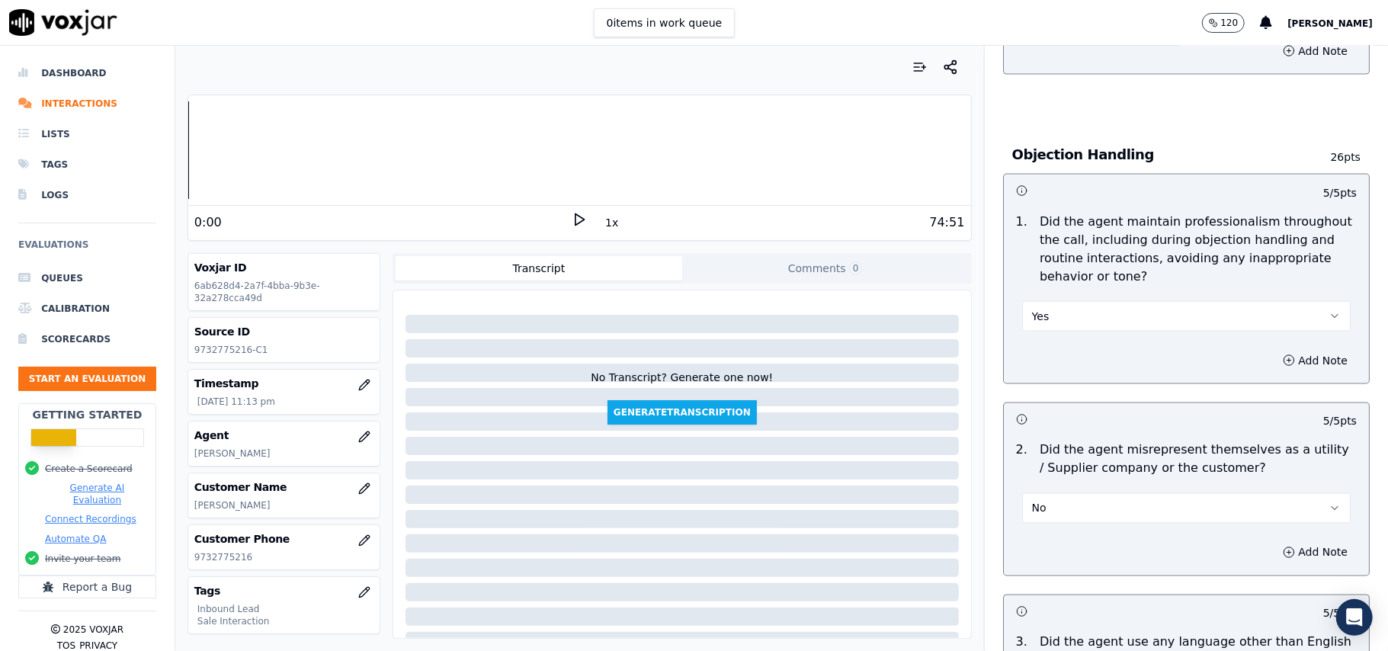
scroll to position [4267, 0]
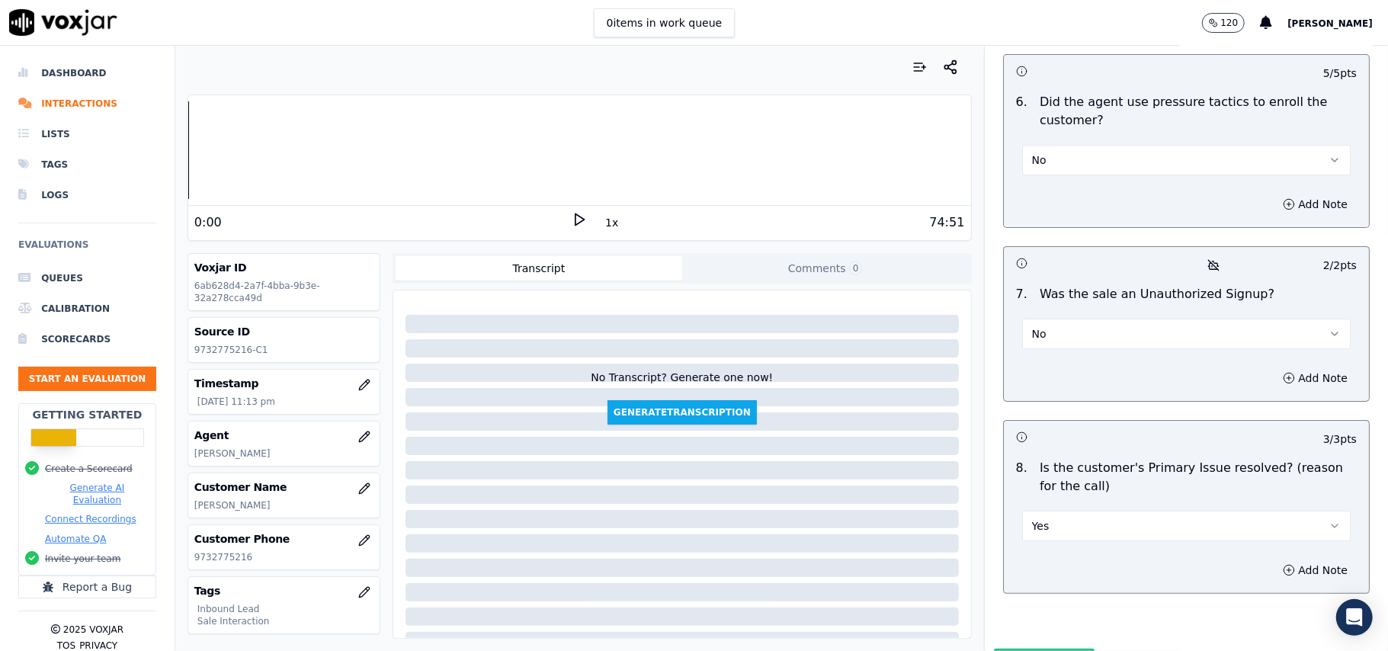
click at [994, 649] on button "Submit Scores" at bounding box center [1044, 662] width 101 height 27
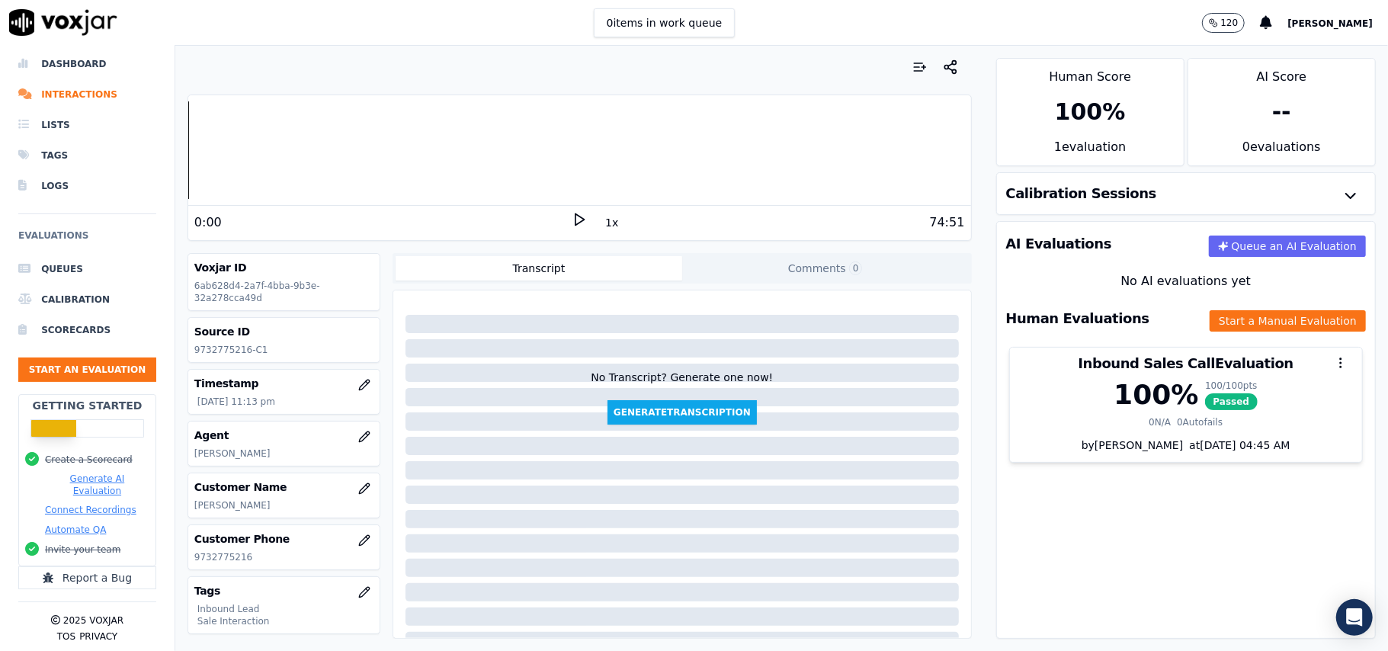
scroll to position [25, 0]
click at [111, 358] on button "Start an Evaluation" at bounding box center [87, 370] width 138 height 24
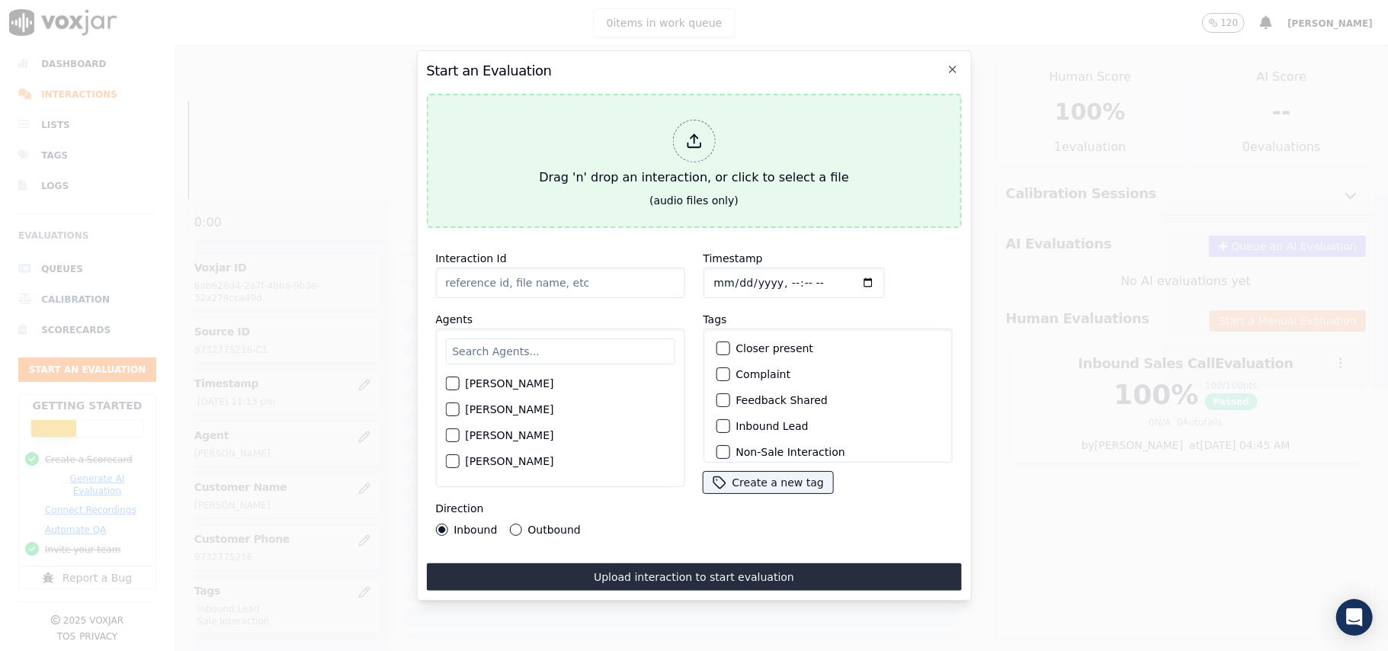
click at [674, 144] on div "Drag 'n' drop an interaction, or click to select a file" at bounding box center [694, 153] width 322 height 79
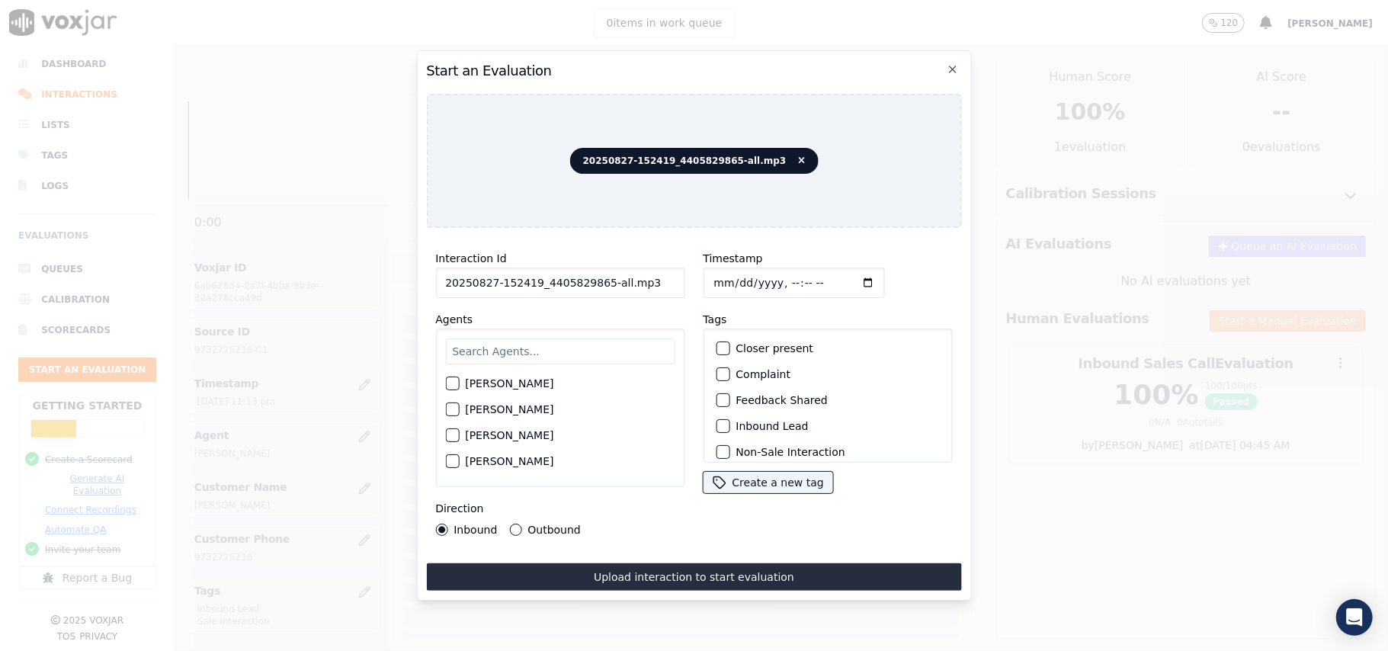
drag, startPoint x: 638, startPoint y: 274, endPoint x: 598, endPoint y: 284, distance: 41.4
click at [598, 284] on input "20250827-152419_4405829865-all.mp3" at bounding box center [559, 283] width 249 height 30
type input "20250827-152419_4405829865-C1"
click at [732, 271] on input "Timestamp" at bounding box center [793, 283] width 181 height 30
click at [733, 268] on input "Timestamp" at bounding box center [793, 283] width 181 height 30
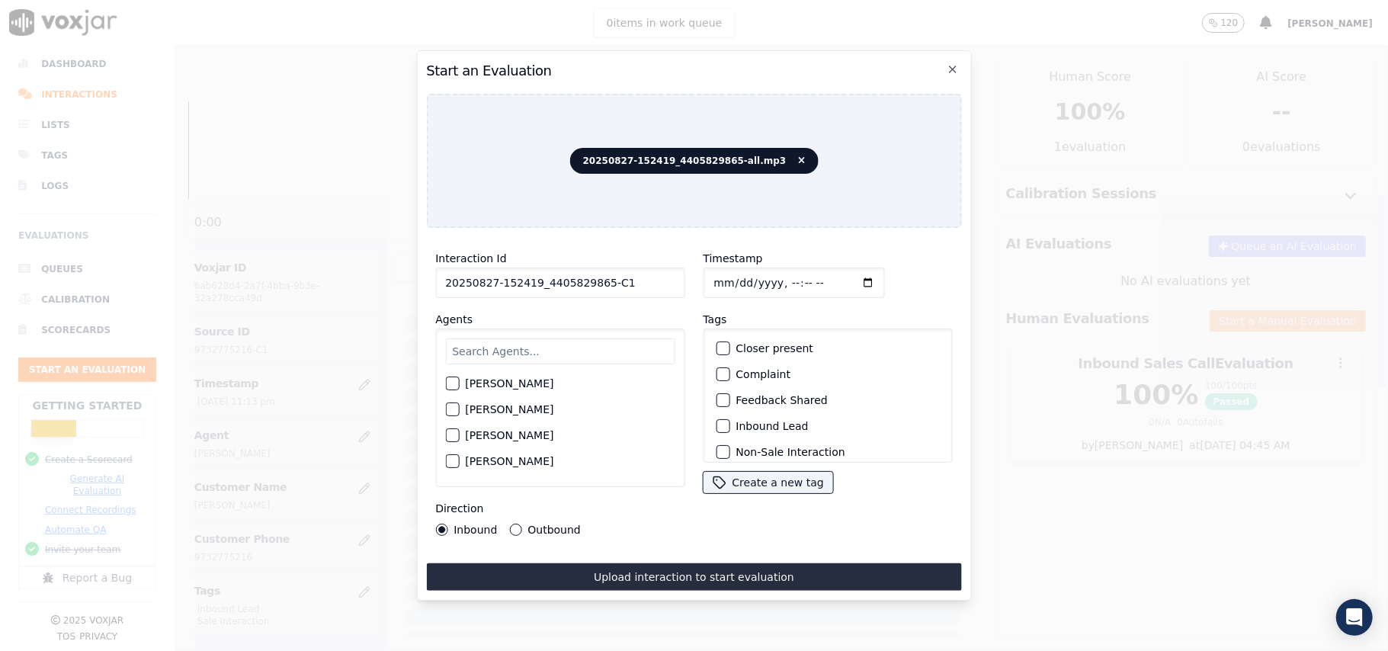
type input "2025-09-27T23:16"
click at [709, 277] on input "Timestamp" at bounding box center [793, 283] width 181 height 30
type input "2025-08-27T23:16"
click at [528, 340] on input "text" at bounding box center [559, 351] width 229 height 26
type input "Harry"
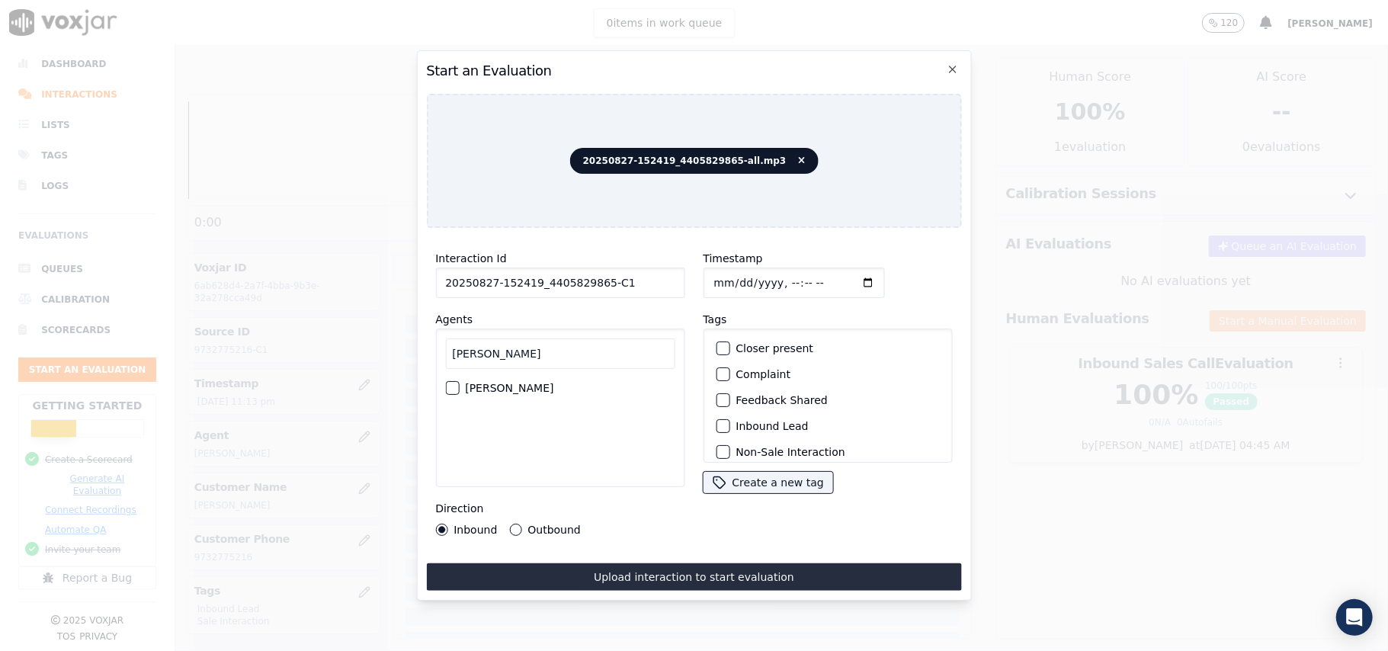
click at [464, 375] on div "Harry Roy" at bounding box center [559, 388] width 229 height 26
click at [457, 383] on div "button" at bounding box center [451, 388] width 11 height 11
click at [720, 419] on button "Inbound Lead" at bounding box center [723, 426] width 14 height 14
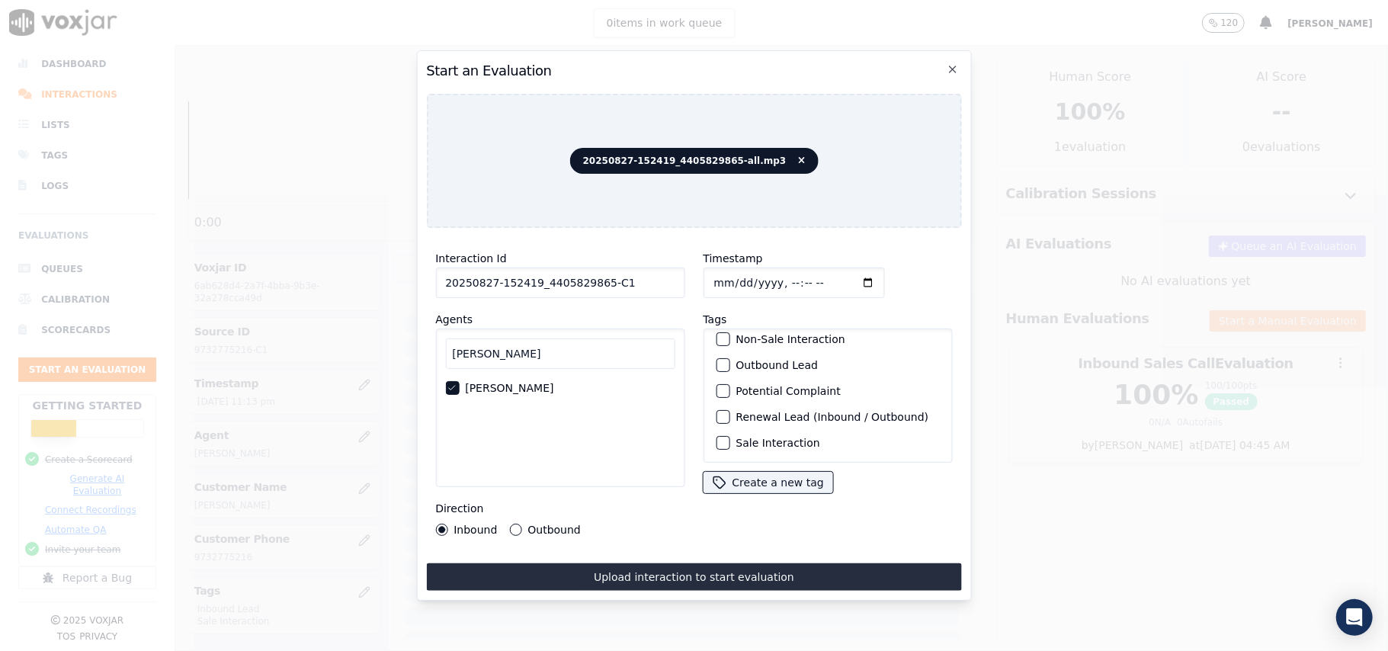
click at [717, 438] on div "button" at bounding box center [722, 443] width 11 height 11
click at [528, 569] on button "Upload interaction to start evaluation" at bounding box center [693, 576] width 535 height 27
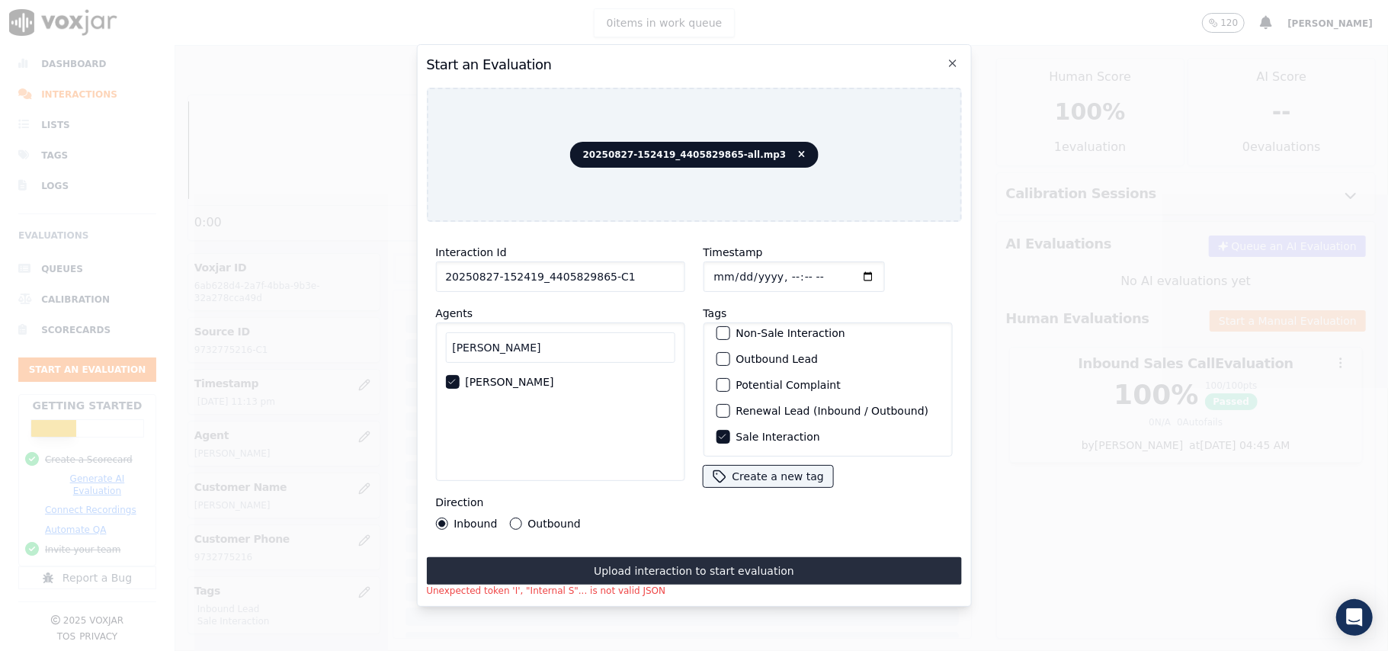
click at [962, 50] on div "Start an Evaluation 20250827-152419_4405829865-all.mp3 Interaction Id 20250827-…" at bounding box center [693, 325] width 555 height 563
click at [953, 57] on icon "button" at bounding box center [953, 63] width 12 height 12
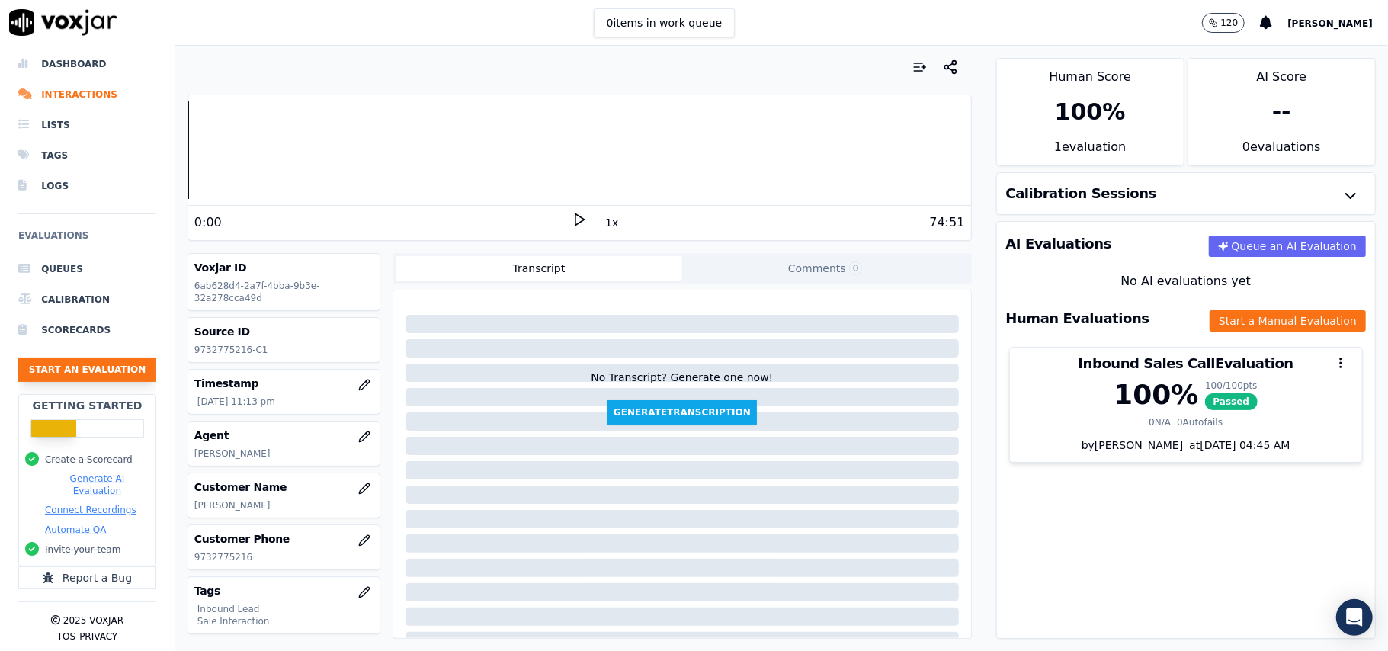
click at [32, 358] on button "Start an Evaluation" at bounding box center [87, 370] width 138 height 24
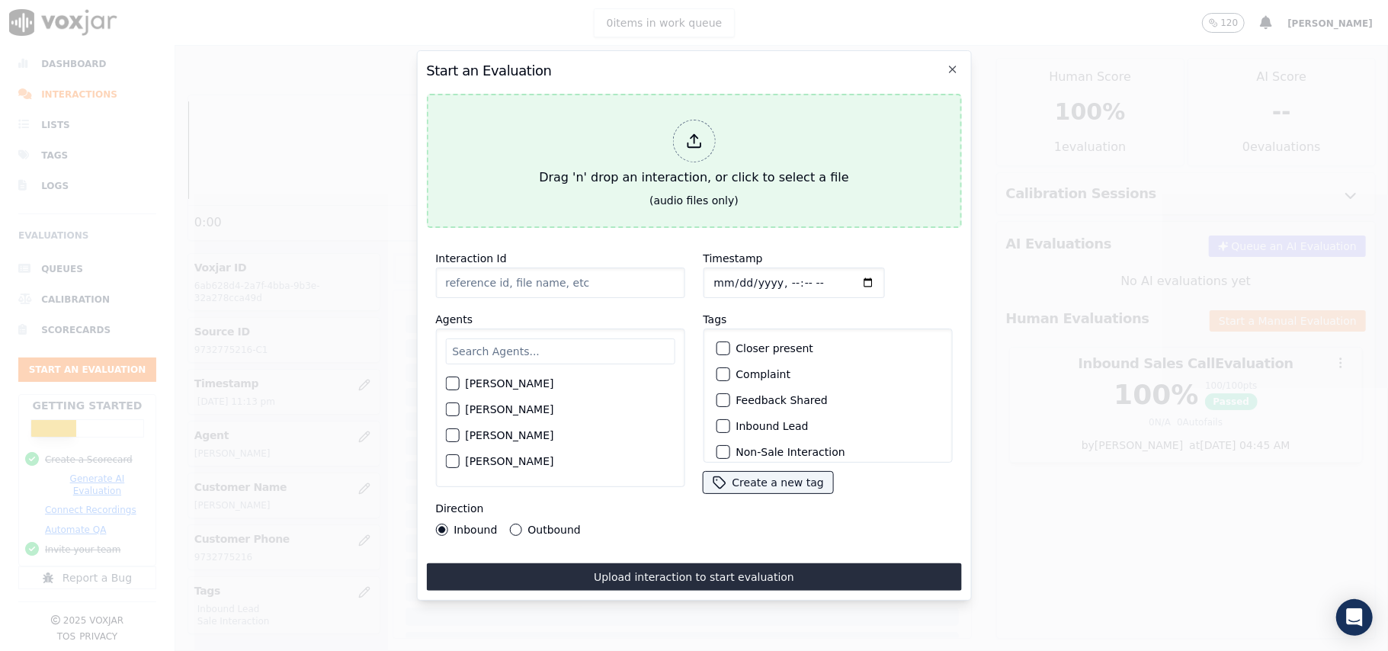
click at [701, 114] on div "Drag 'n' drop an interaction, or click to select a file" at bounding box center [694, 153] width 322 height 79
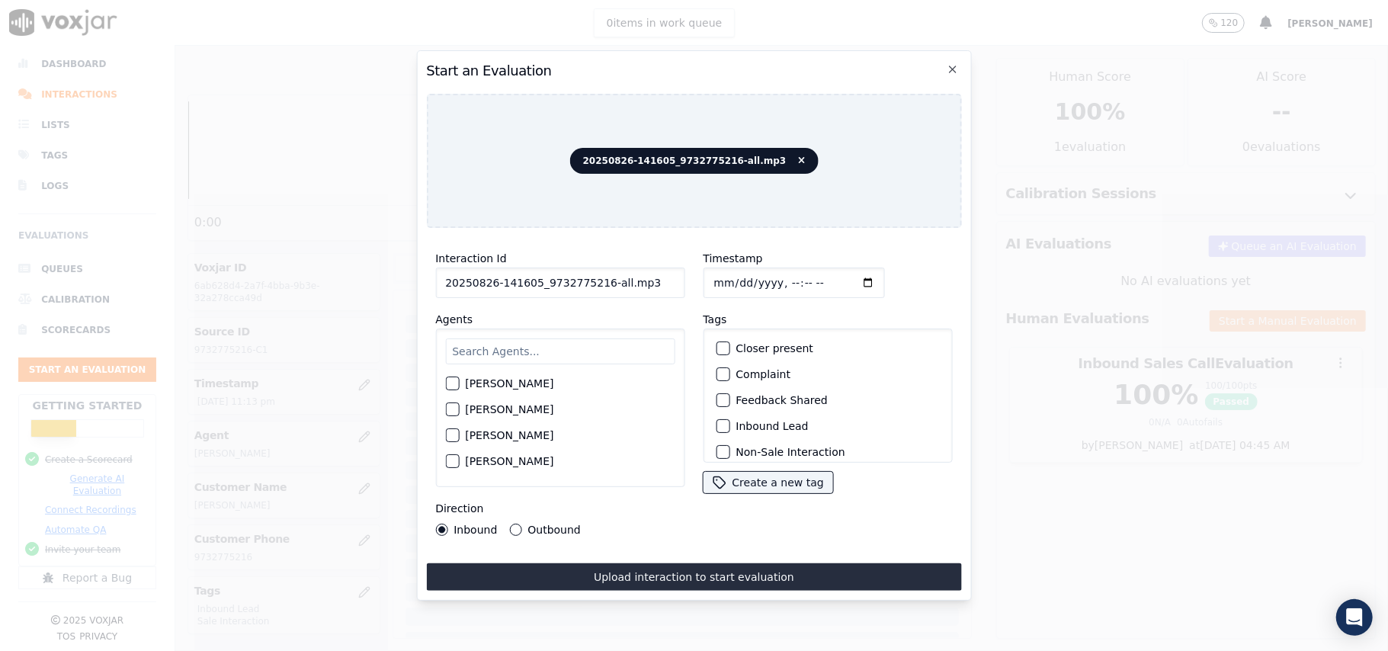
drag, startPoint x: 611, startPoint y: 277, endPoint x: 596, endPoint y: 281, distance: 15.0
click at [596, 281] on input "20250826-141605_9732775216-all.mp3" at bounding box center [559, 283] width 249 height 30
type input "20250826-141605_9732775216-C1"
click at [730, 276] on input "Timestamp" at bounding box center [793, 283] width 181 height 30
type input "2025-09-27T23:20"
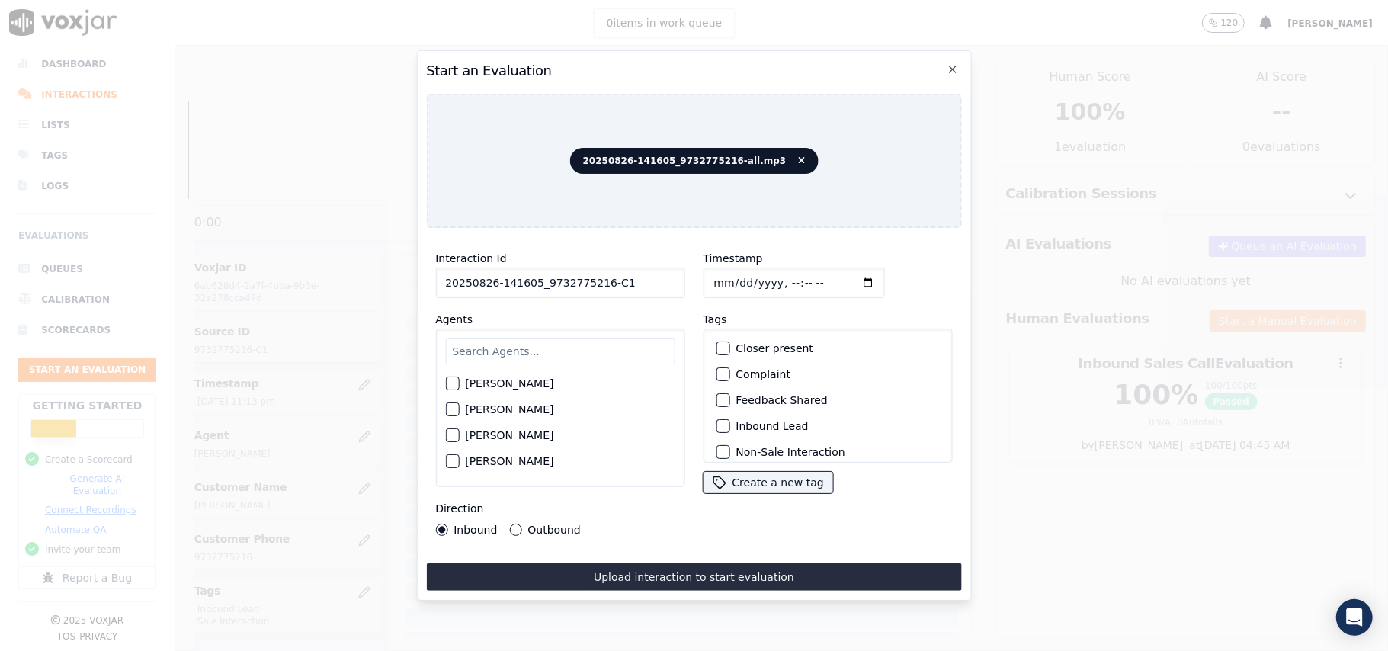
click at [708, 268] on input "Timestamp" at bounding box center [793, 283] width 181 height 30
click at [709, 272] on input "Timestamp" at bounding box center [793, 283] width 181 height 30
type input "2025-08-27T23:20"
click at [620, 338] on input "text" at bounding box center [559, 351] width 229 height 26
click at [458, 381] on button "Harry Roy" at bounding box center [452, 384] width 14 height 14
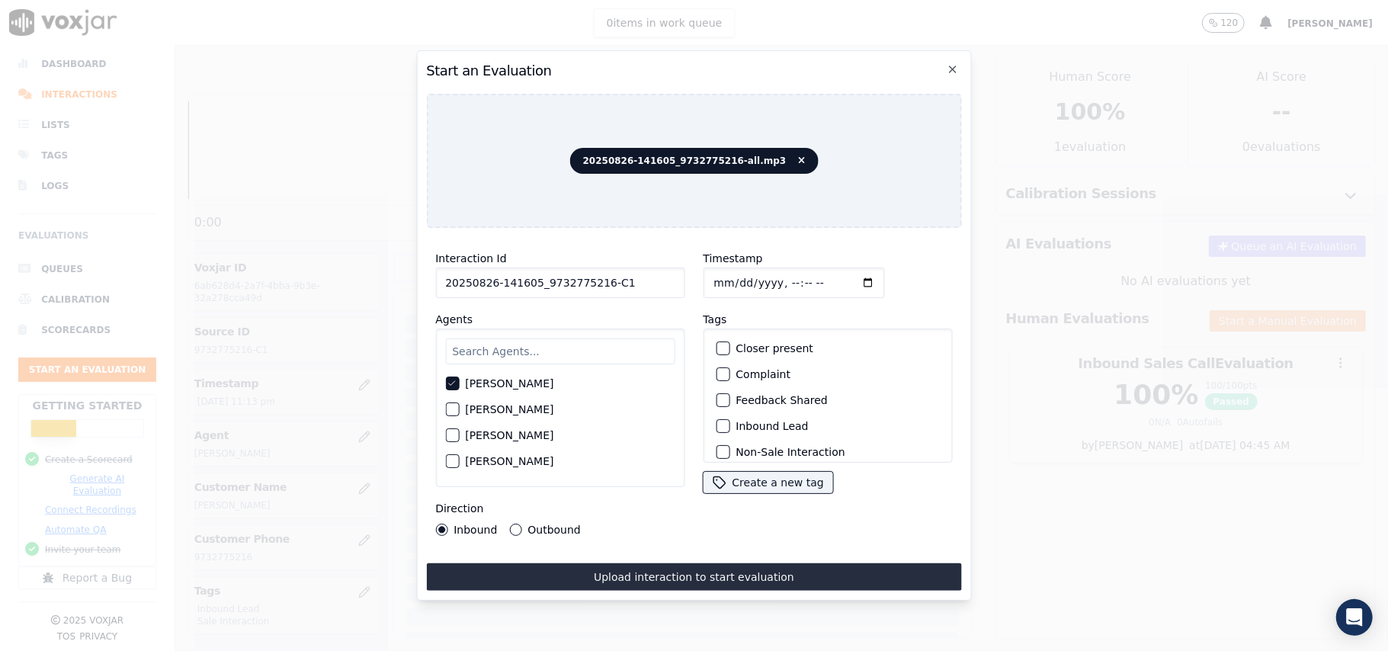
click at [720, 422] on div "button" at bounding box center [722, 426] width 11 height 11
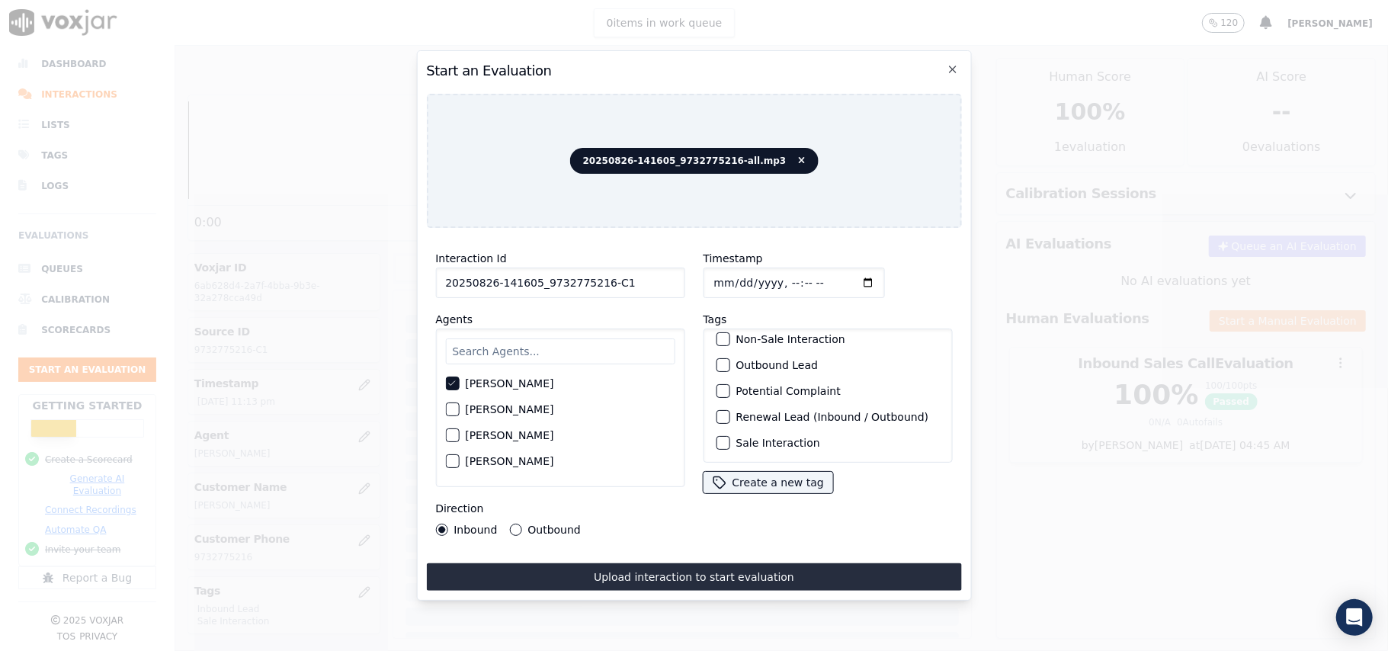
click at [717, 438] on div "button" at bounding box center [722, 443] width 11 height 11
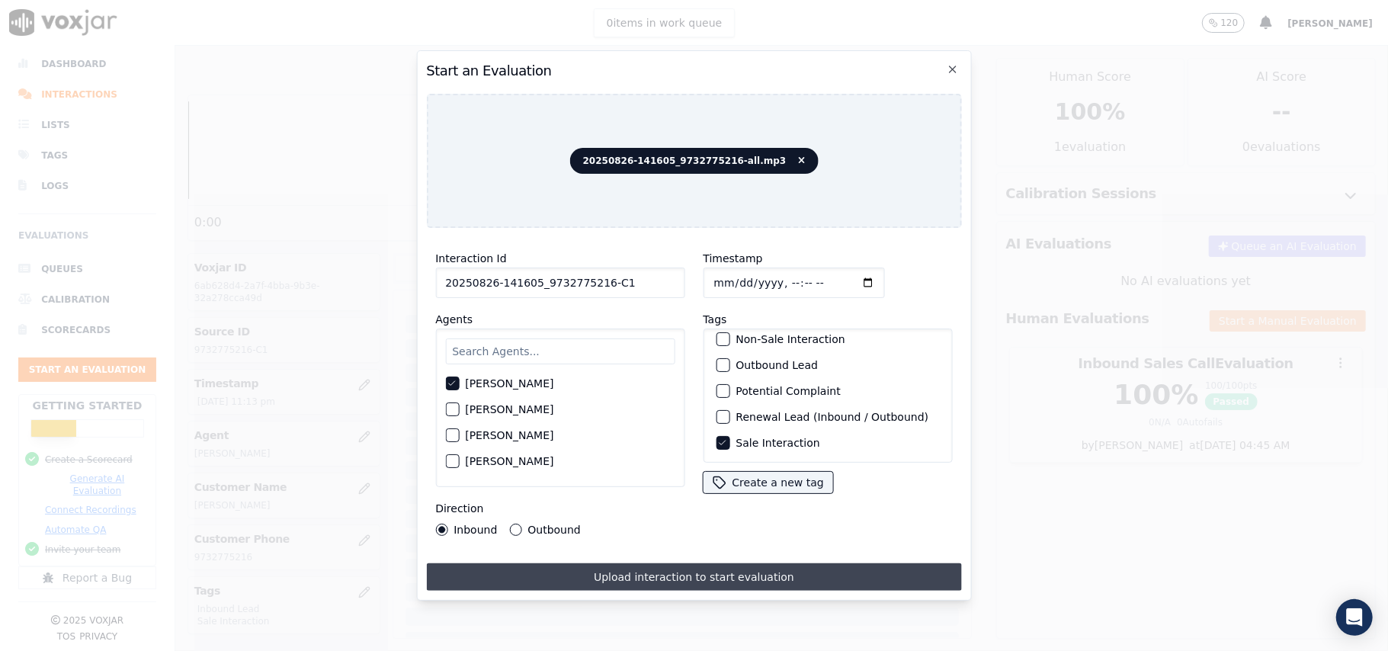
click at [574, 565] on button "Upload interaction to start evaluation" at bounding box center [693, 576] width 535 height 27
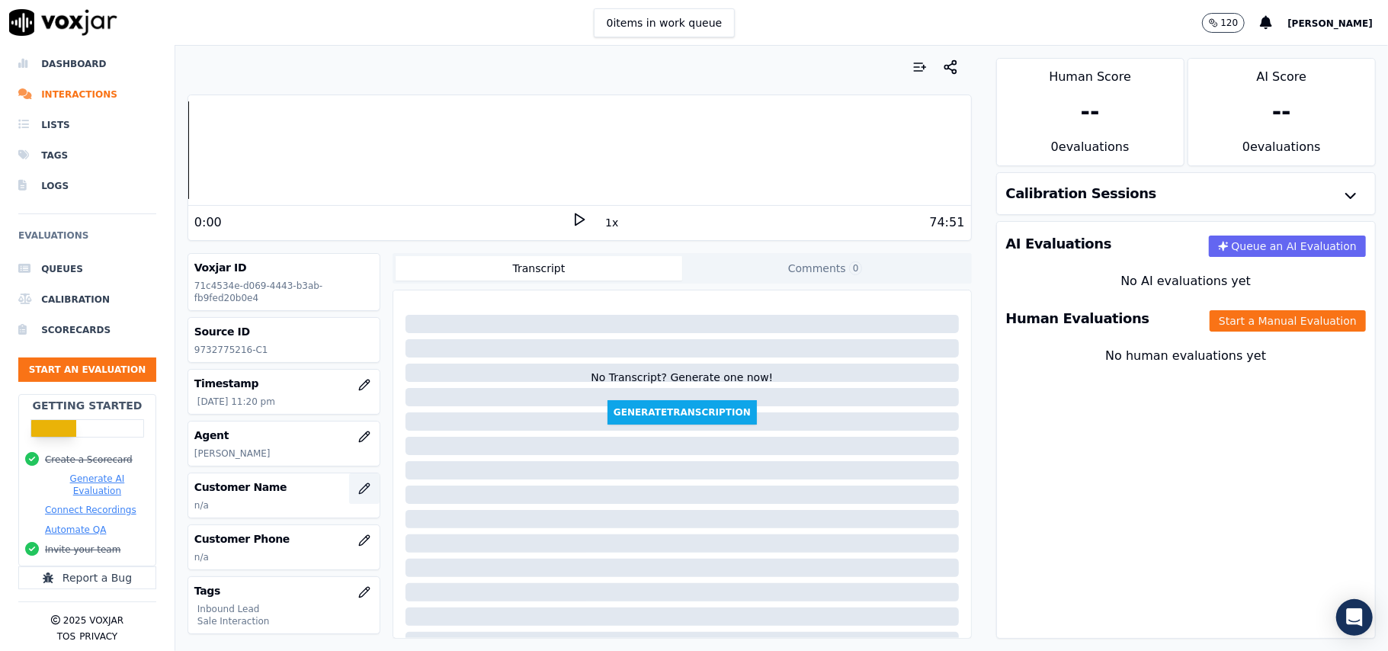
click at [349, 501] on button "button" at bounding box center [364, 488] width 30 height 30
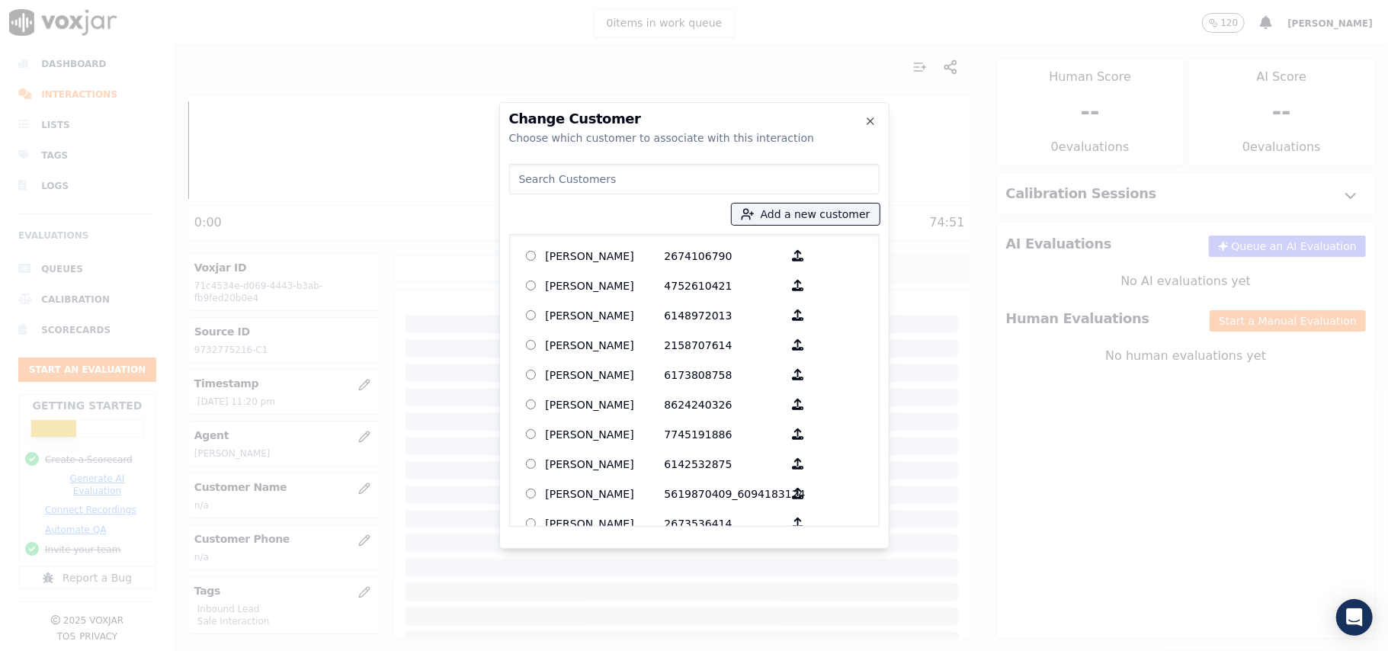
paste input "Katherine CARTER"
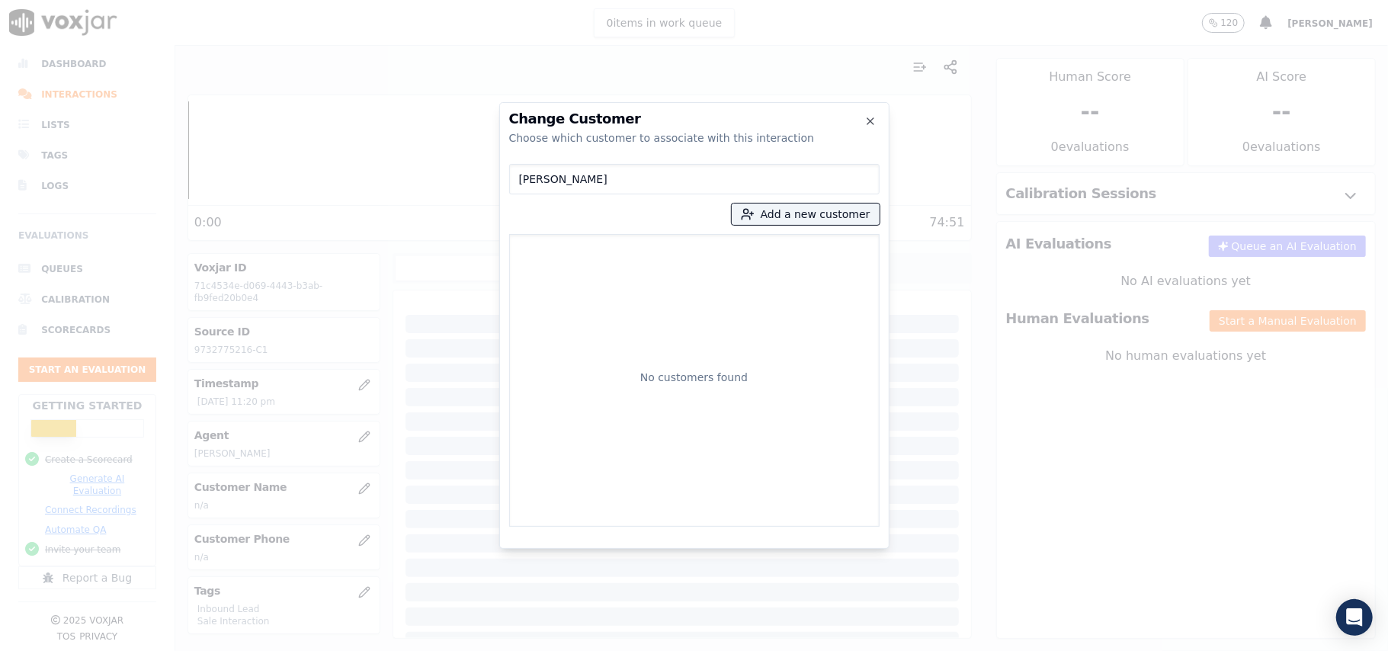
click at [526, 178] on input "Katherine CARTER" at bounding box center [694, 179] width 370 height 30
type input "Katherine CARTER"
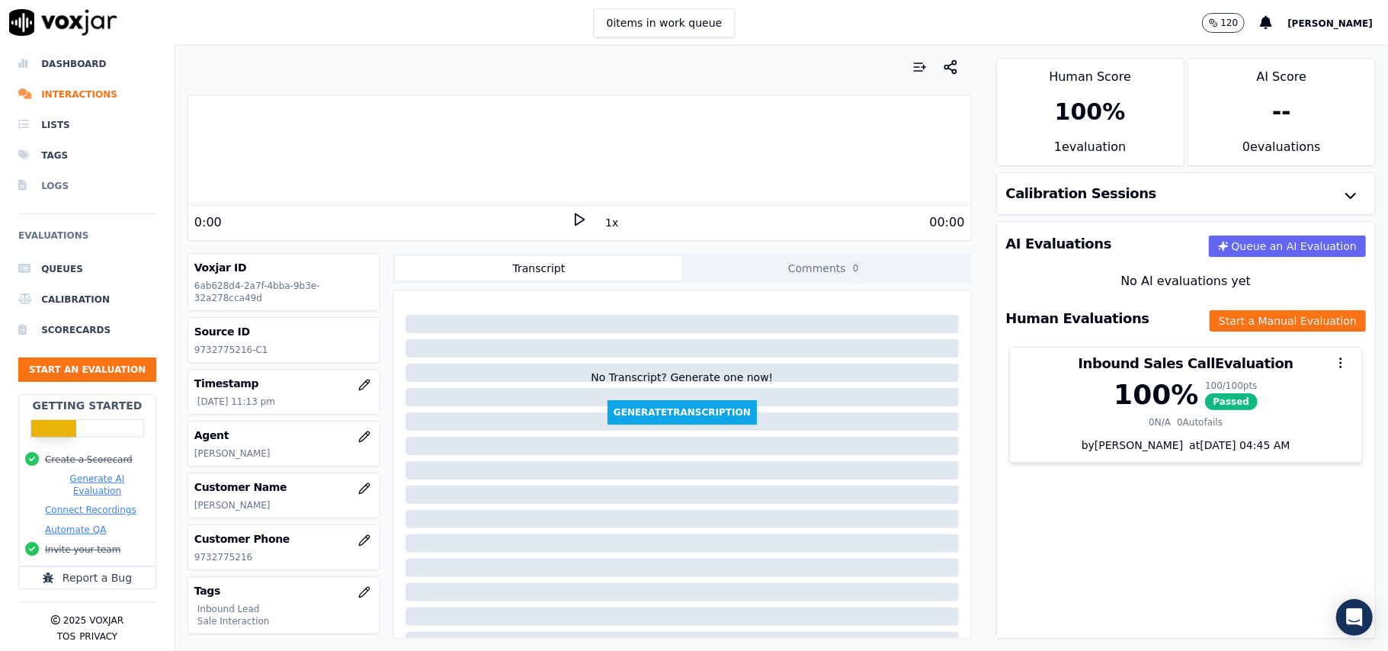
scroll to position [25, 0]
click at [27, 358] on button "Start an Evaluation" at bounding box center [87, 370] width 138 height 24
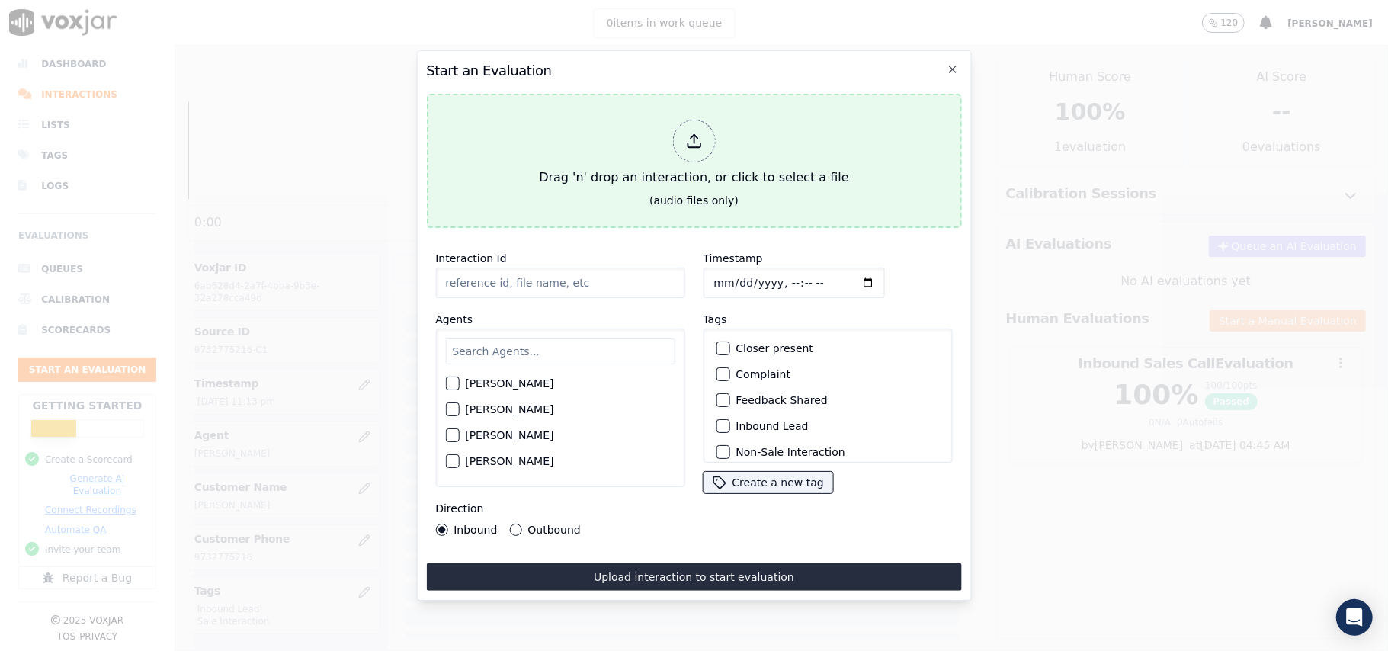
click at [690, 146] on div at bounding box center [693, 141] width 43 height 43
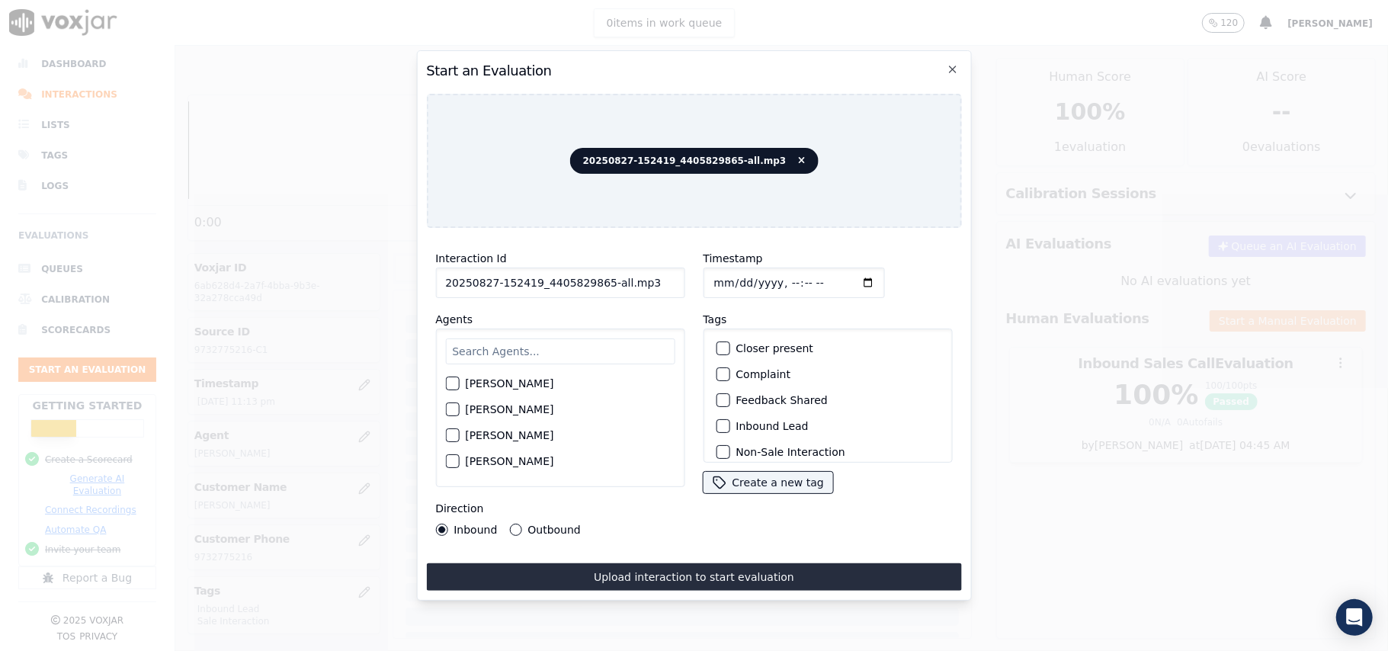
drag, startPoint x: 645, startPoint y: 277, endPoint x: 598, endPoint y: 282, distance: 47.5
click at [598, 282] on input "20250827-152419_4405829865-all.mp3" at bounding box center [559, 283] width 249 height 30
type input "20250827-152419_4405829865-C1"
click at [732, 278] on input "Timestamp" at bounding box center [793, 283] width 181 height 30
type input "2025-09-27T23:23"
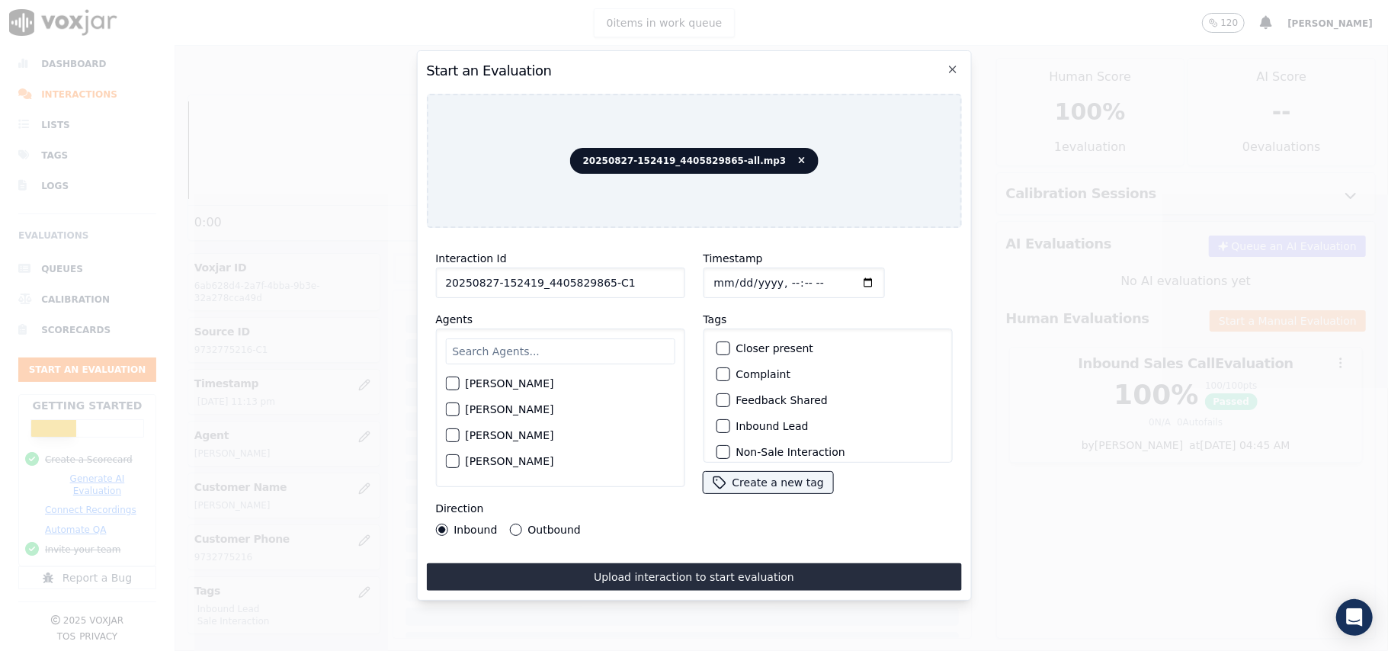
click at [715, 275] on input "Timestamp" at bounding box center [793, 283] width 181 height 30
type input "2025-08-27T23:23"
click at [576, 345] on input "text" at bounding box center [559, 351] width 229 height 26
type input "Edwa"
click at [451, 383] on div "button" at bounding box center [451, 388] width 11 height 11
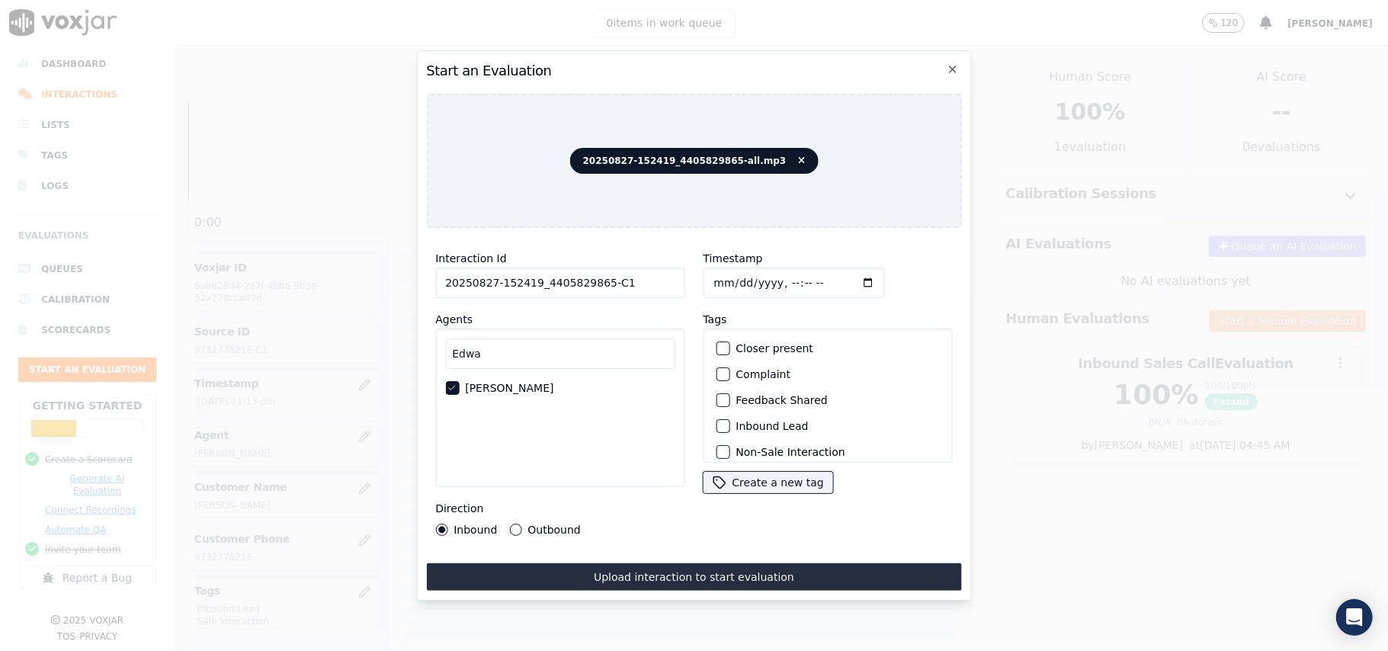
click at [717, 421] on div "button" at bounding box center [722, 426] width 11 height 11
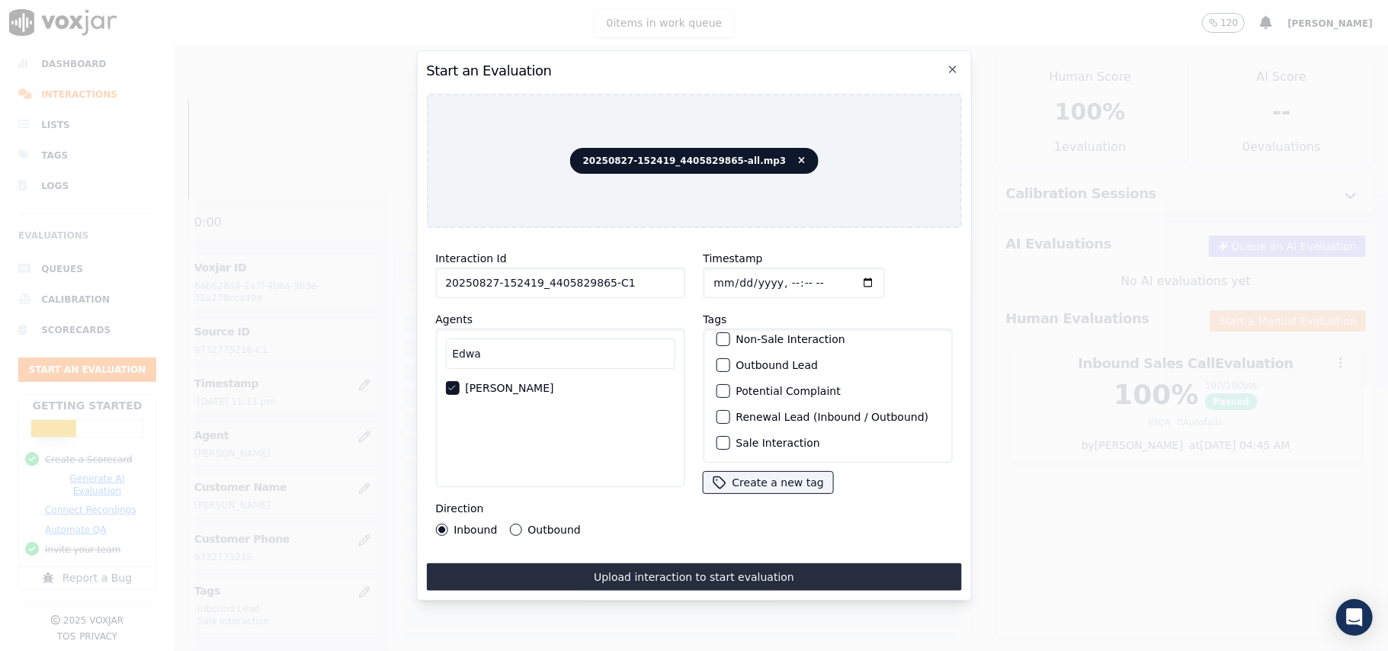
click at [717, 438] on div "button" at bounding box center [722, 443] width 11 height 11
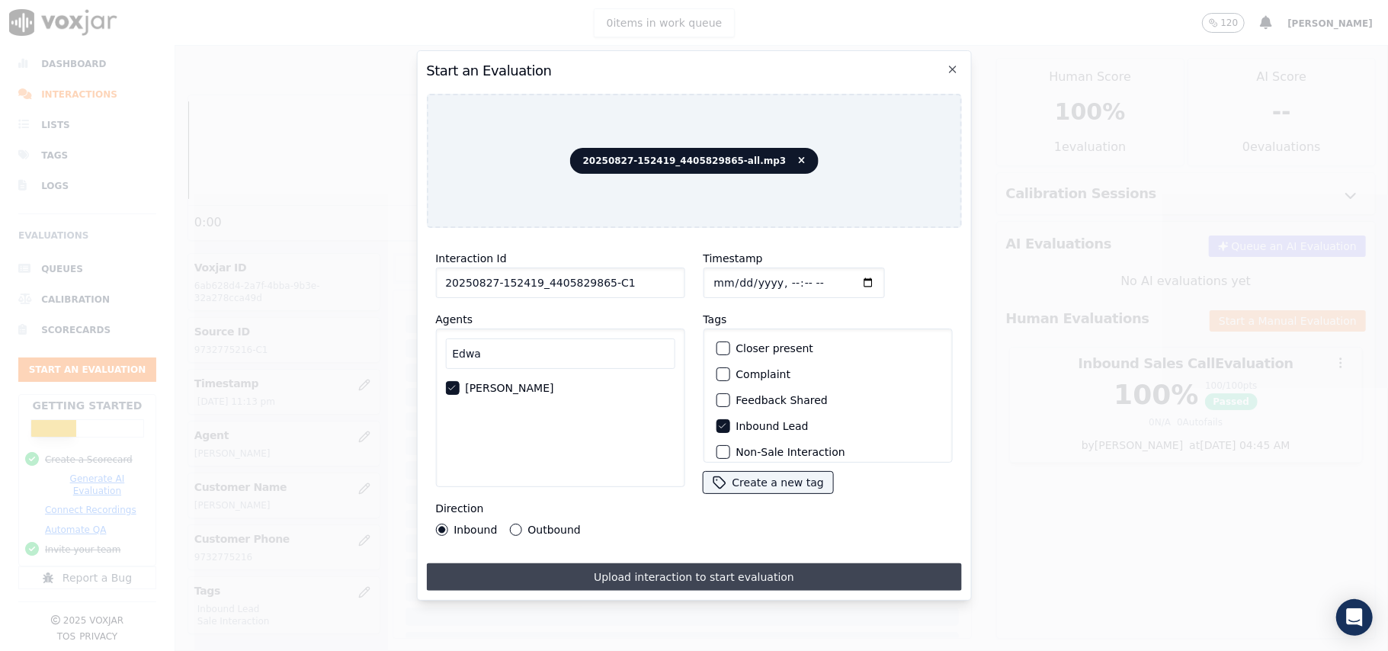
click at [585, 574] on button "Upload interaction to start evaluation" at bounding box center [693, 576] width 535 height 27
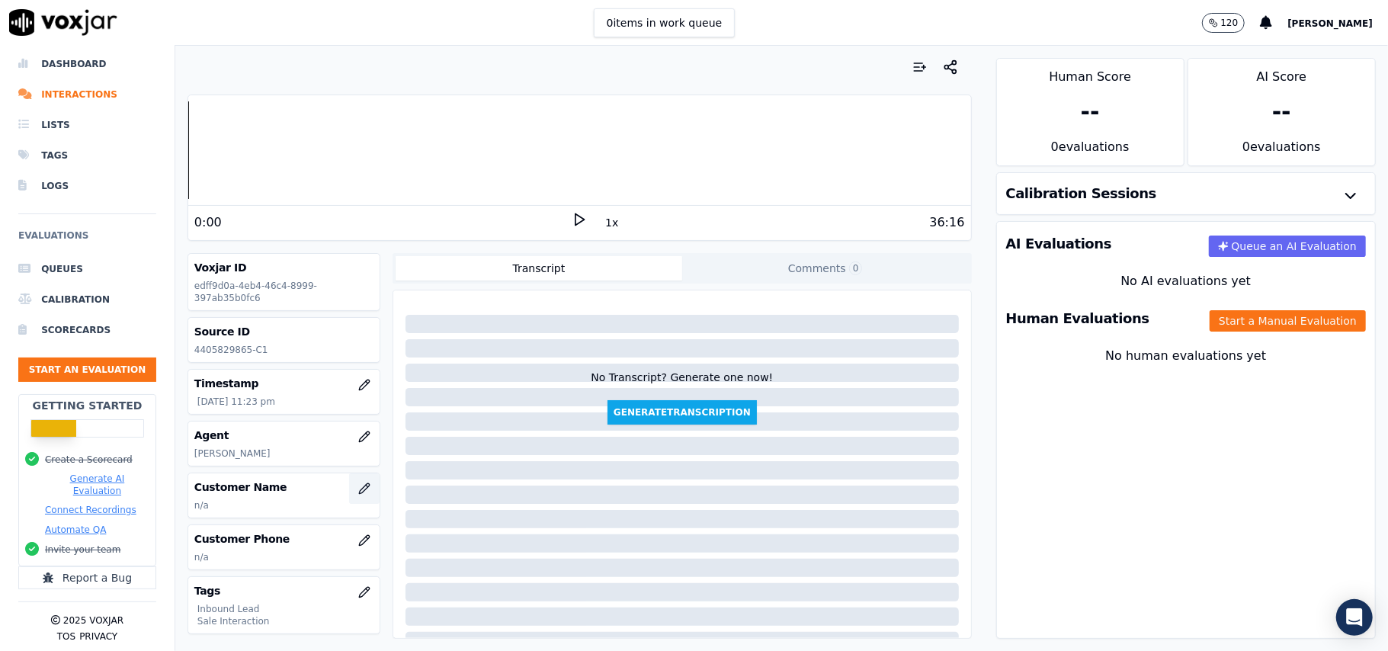
click at [349, 492] on button "button" at bounding box center [364, 488] width 30 height 30
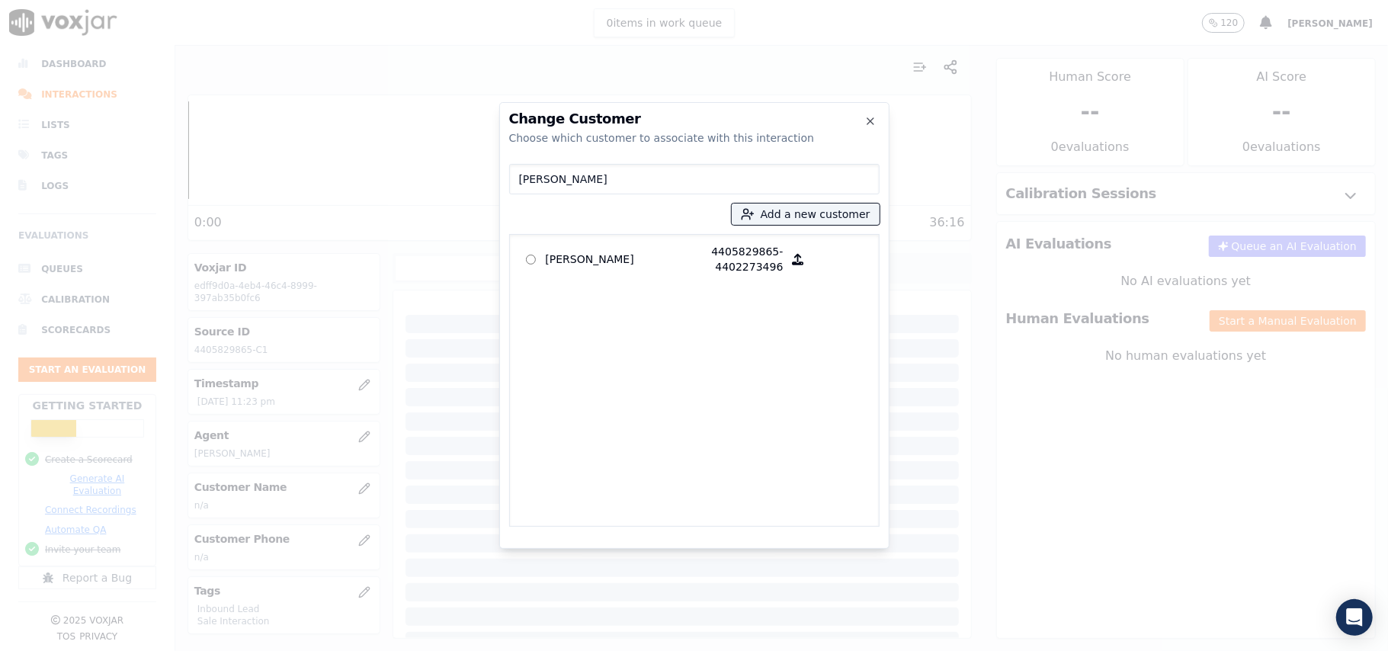
click at [517, 178] on input "JOHN D SPARENGA" at bounding box center [694, 179] width 370 height 30
type input "JOHN D SPARENGA"
click at [564, 265] on p "JOHN D SPARENGA" at bounding box center [605, 259] width 119 height 30
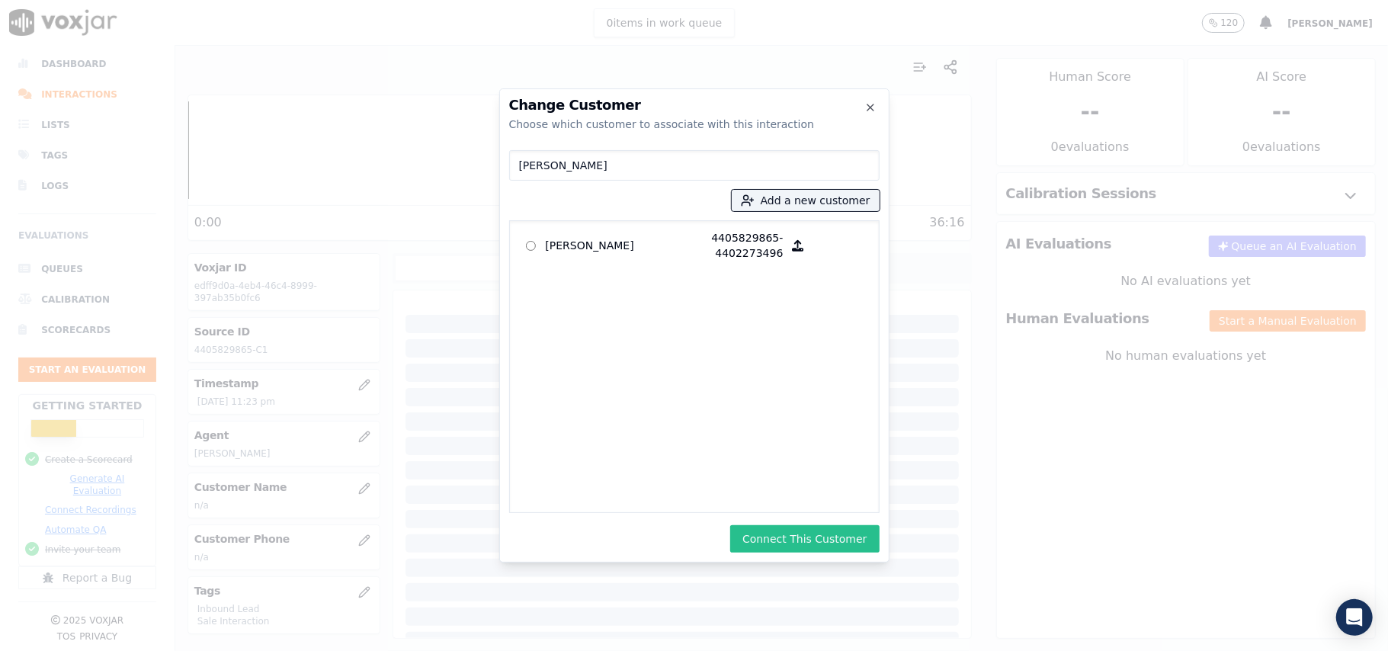
click at [790, 543] on button "Connect This Customer" at bounding box center [804, 538] width 149 height 27
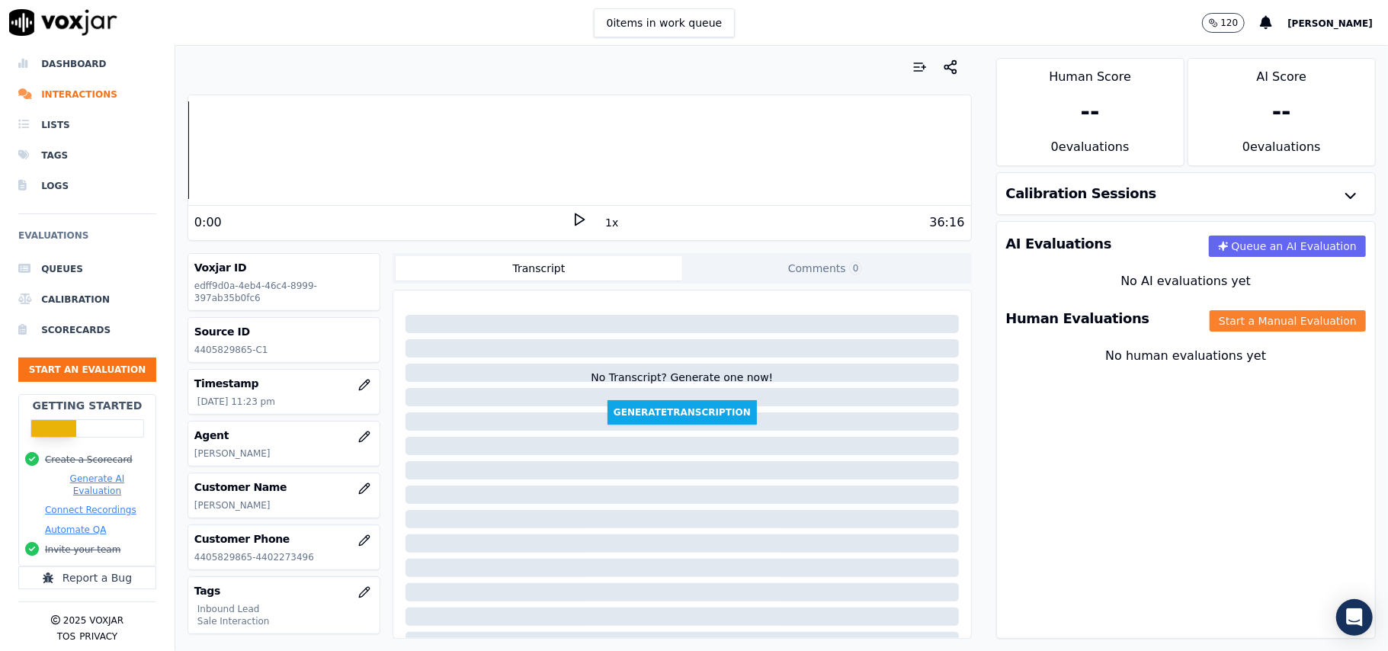
click at [1249, 322] on button "Start a Manual Evaluation" at bounding box center [1288, 320] width 156 height 21
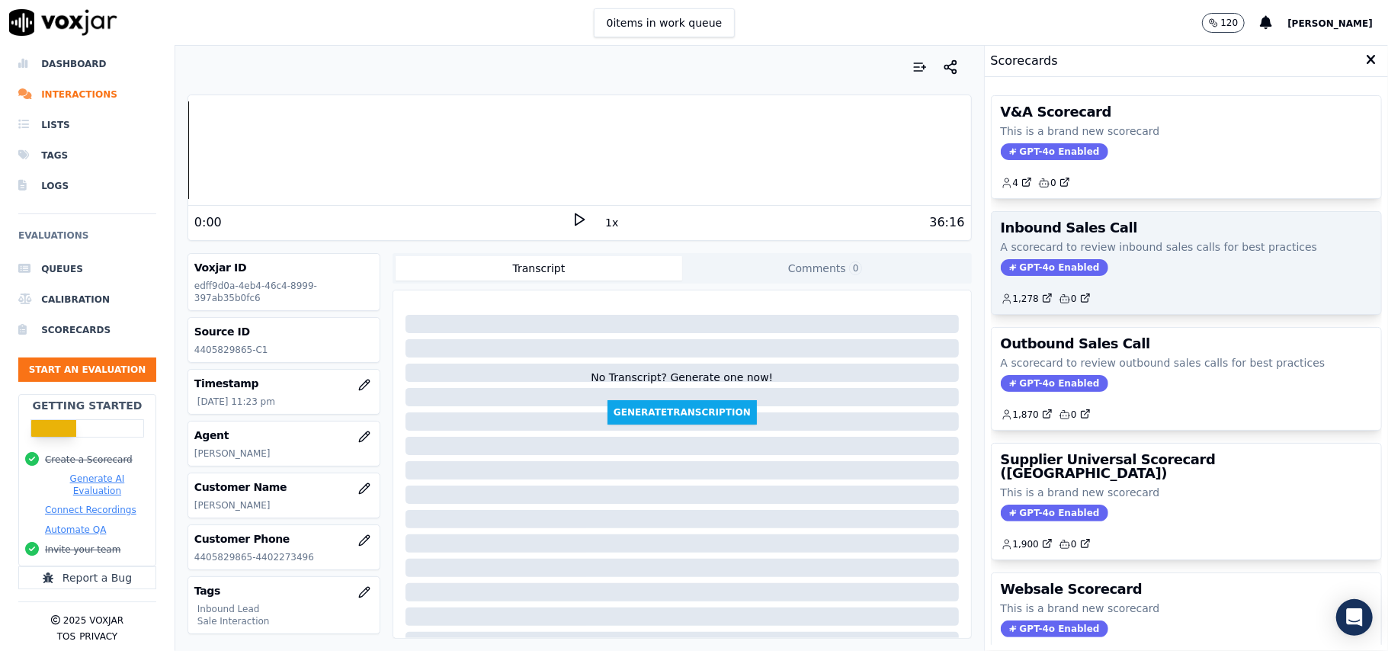
click at [1014, 270] on span "GPT-4o Enabled" at bounding box center [1054, 267] width 107 height 17
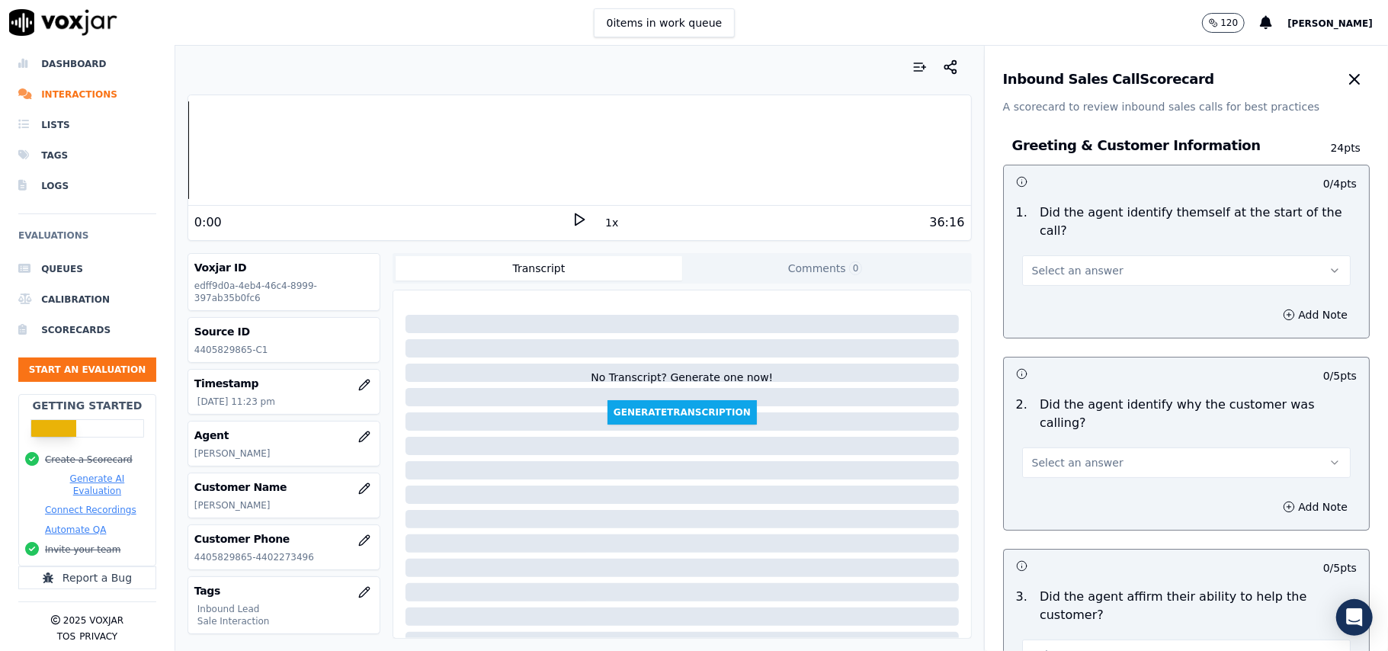
click at [1040, 263] on span "Select an answer" at bounding box center [1077, 270] width 91 height 15
click at [1060, 290] on div "Yes" at bounding box center [1153, 287] width 295 height 24
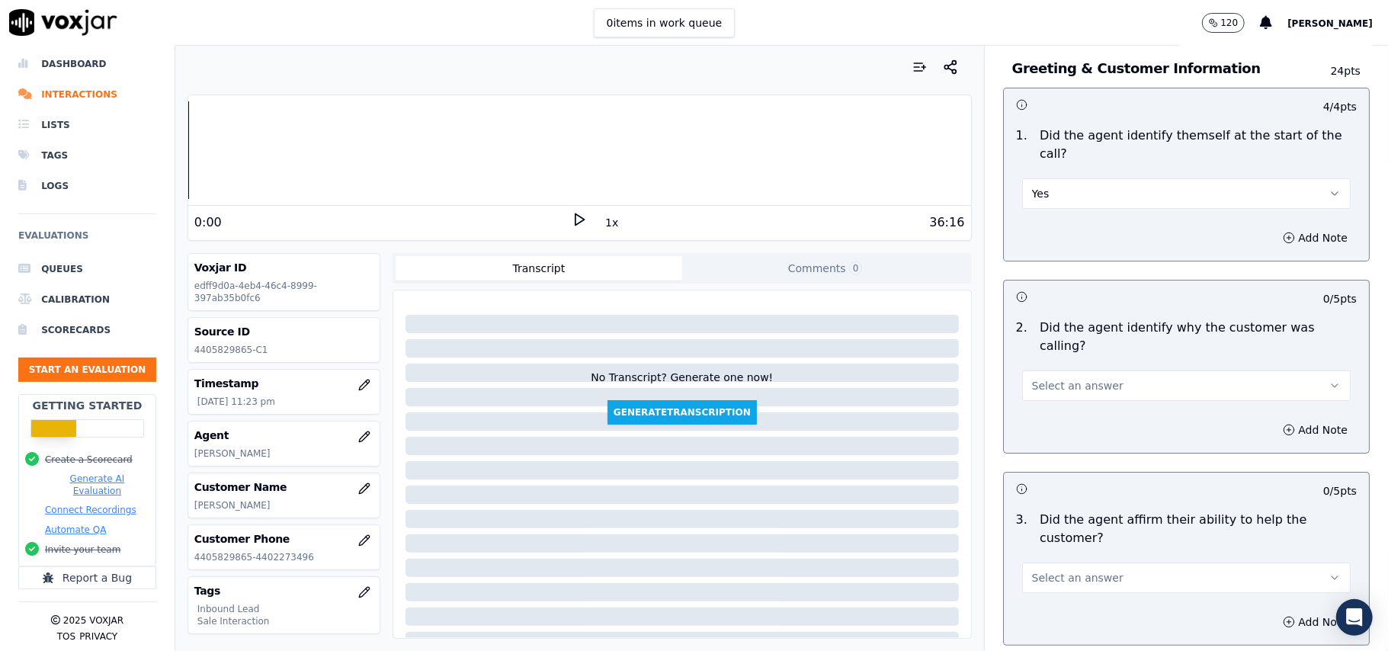
scroll to position [305, 0]
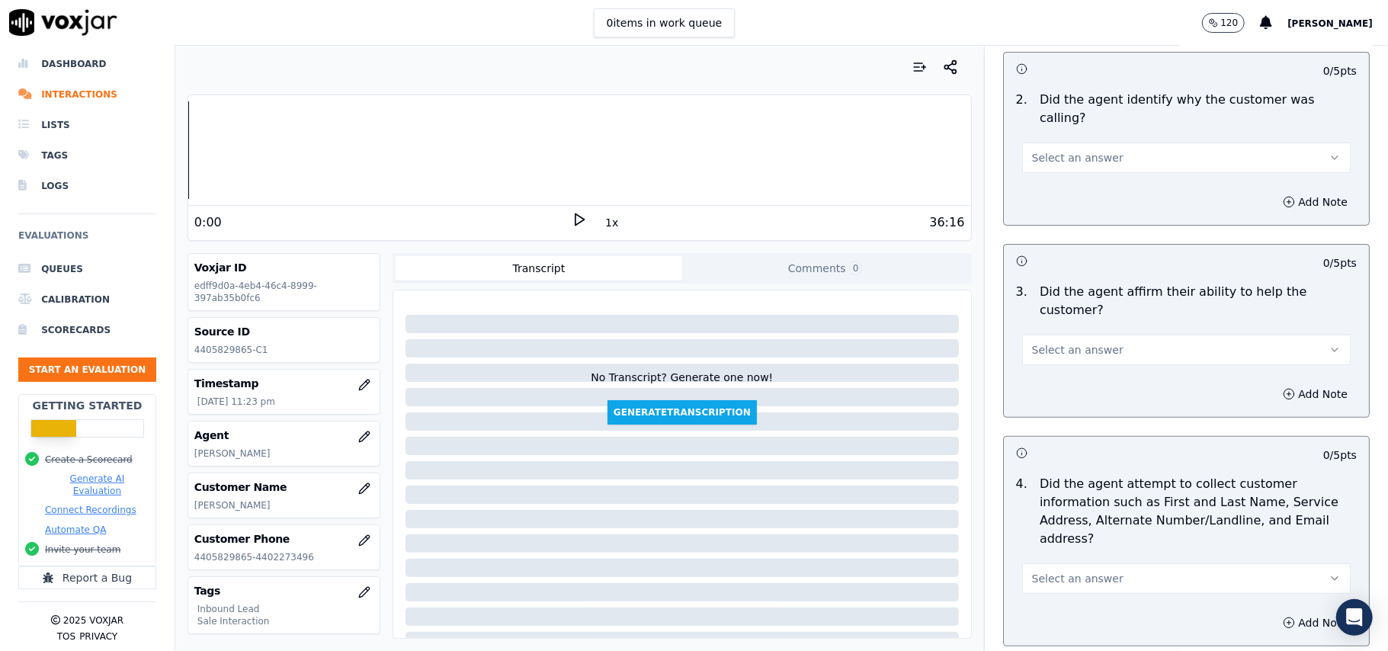
click at [1041, 140] on div "Select an answer" at bounding box center [1186, 157] width 329 height 34
click at [1032, 150] on span "Select an answer" at bounding box center [1077, 157] width 91 height 15
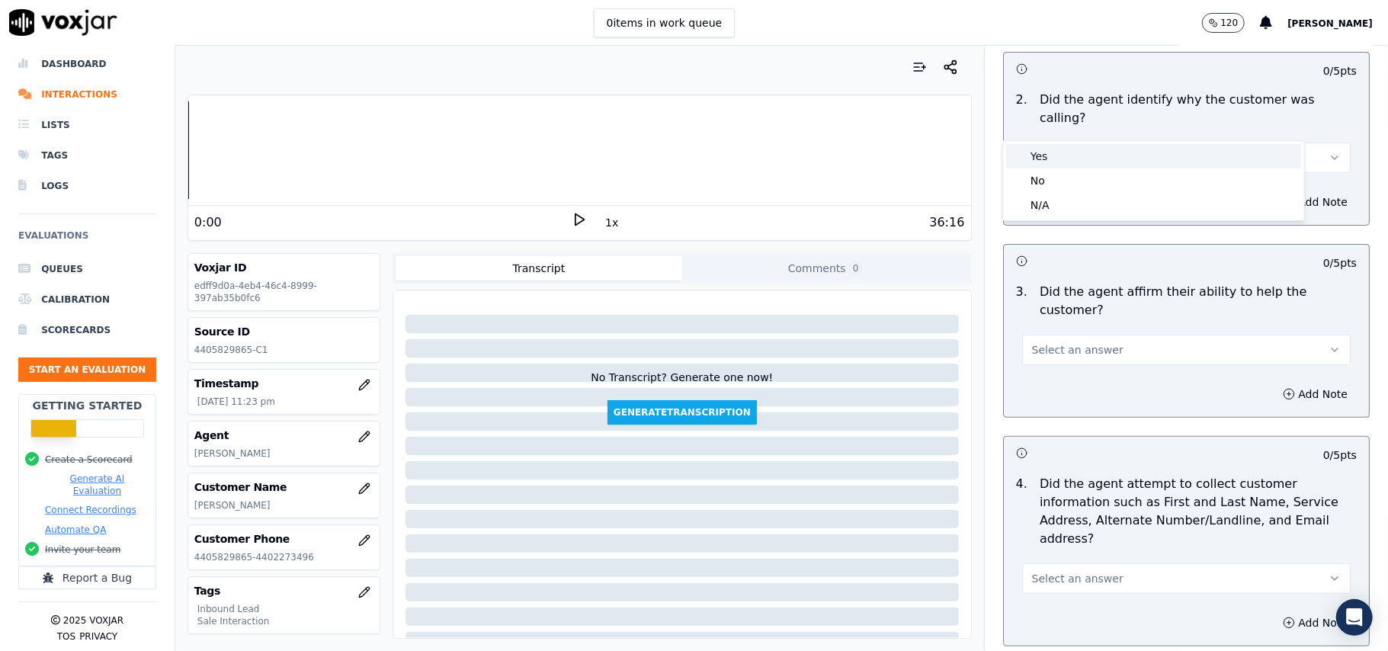
click at [1028, 159] on div "Yes" at bounding box center [1153, 156] width 295 height 24
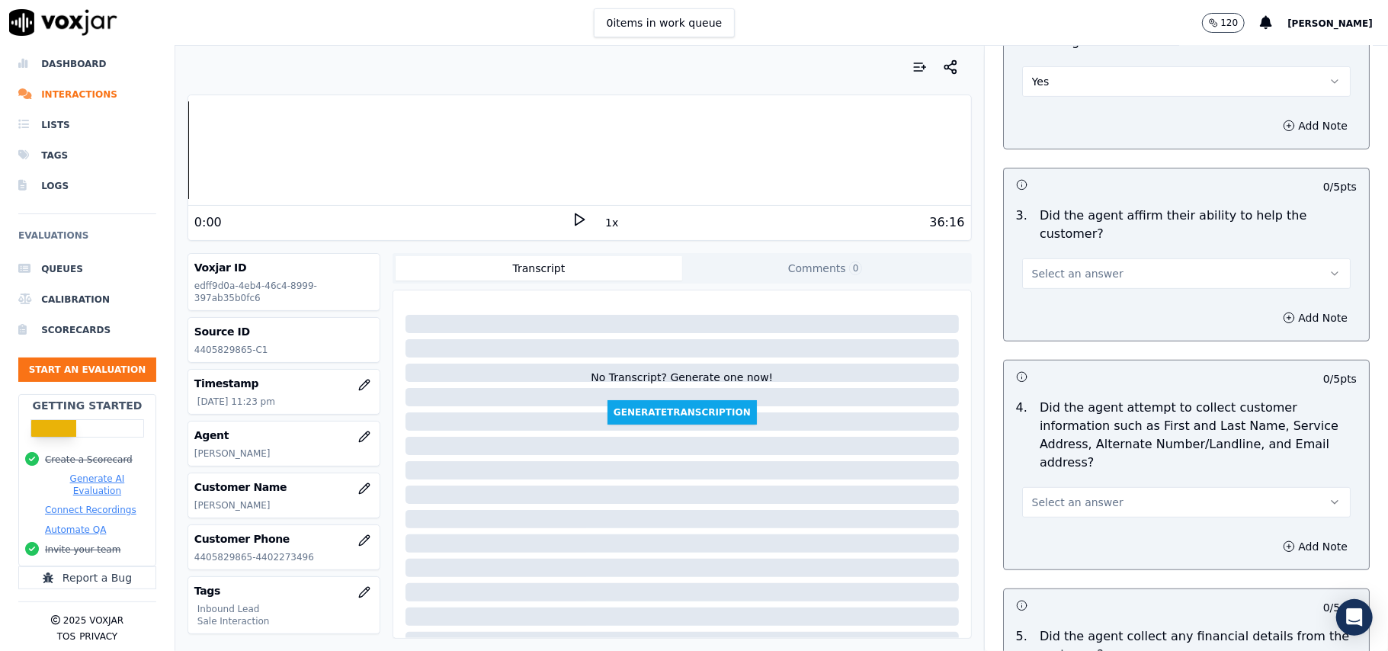
scroll to position [508, 0]
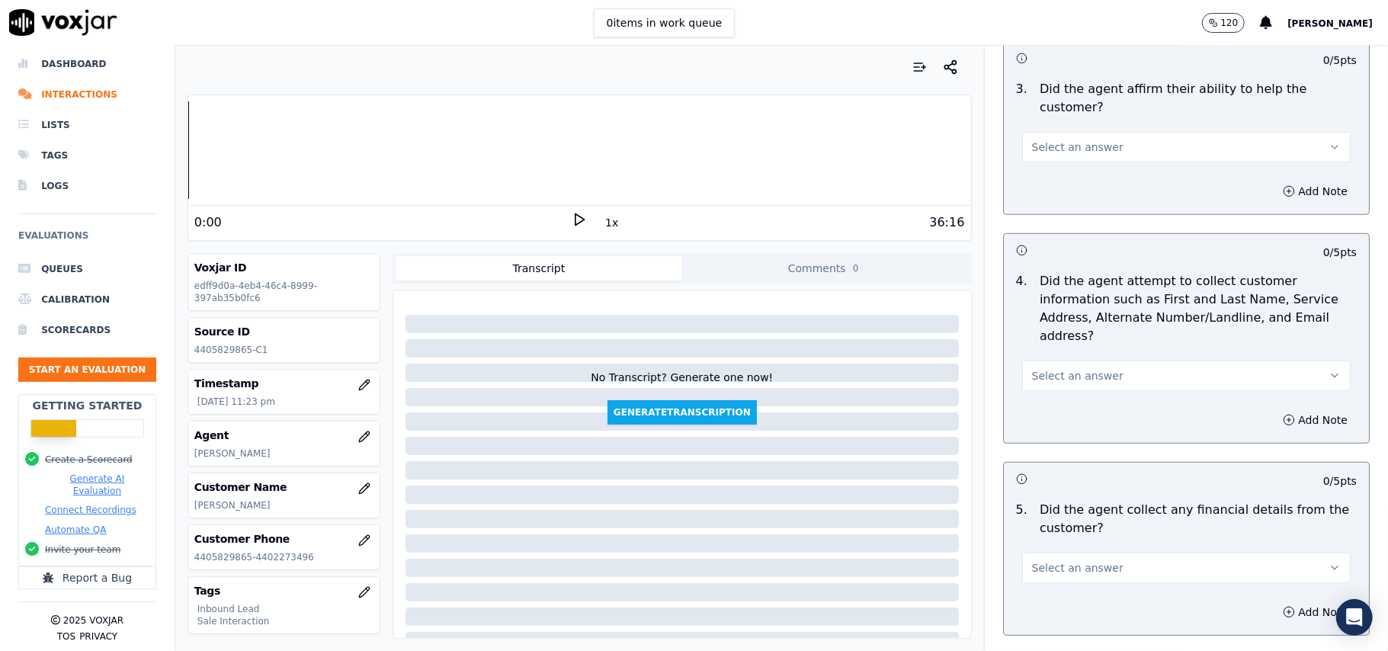
click at [1051, 132] on button "Select an answer" at bounding box center [1186, 147] width 329 height 30
click at [1046, 123] on div "Yes" at bounding box center [1153, 127] width 295 height 24
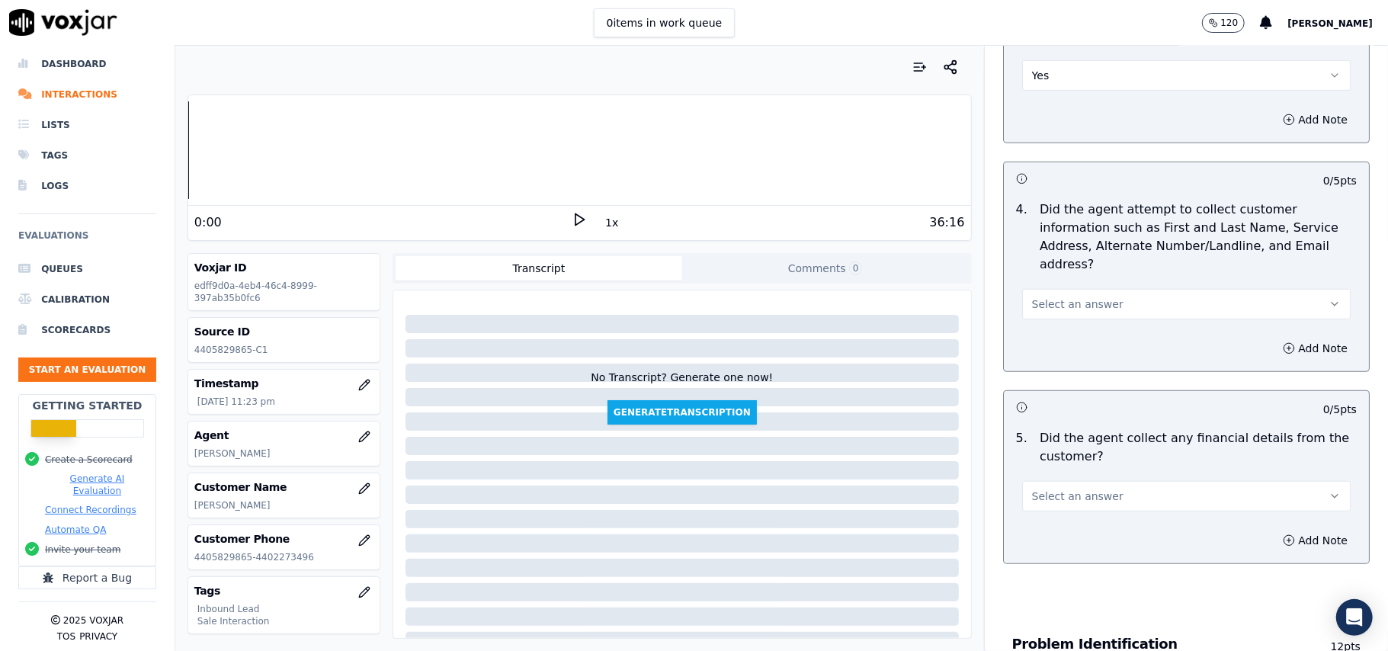
scroll to position [610, 0]
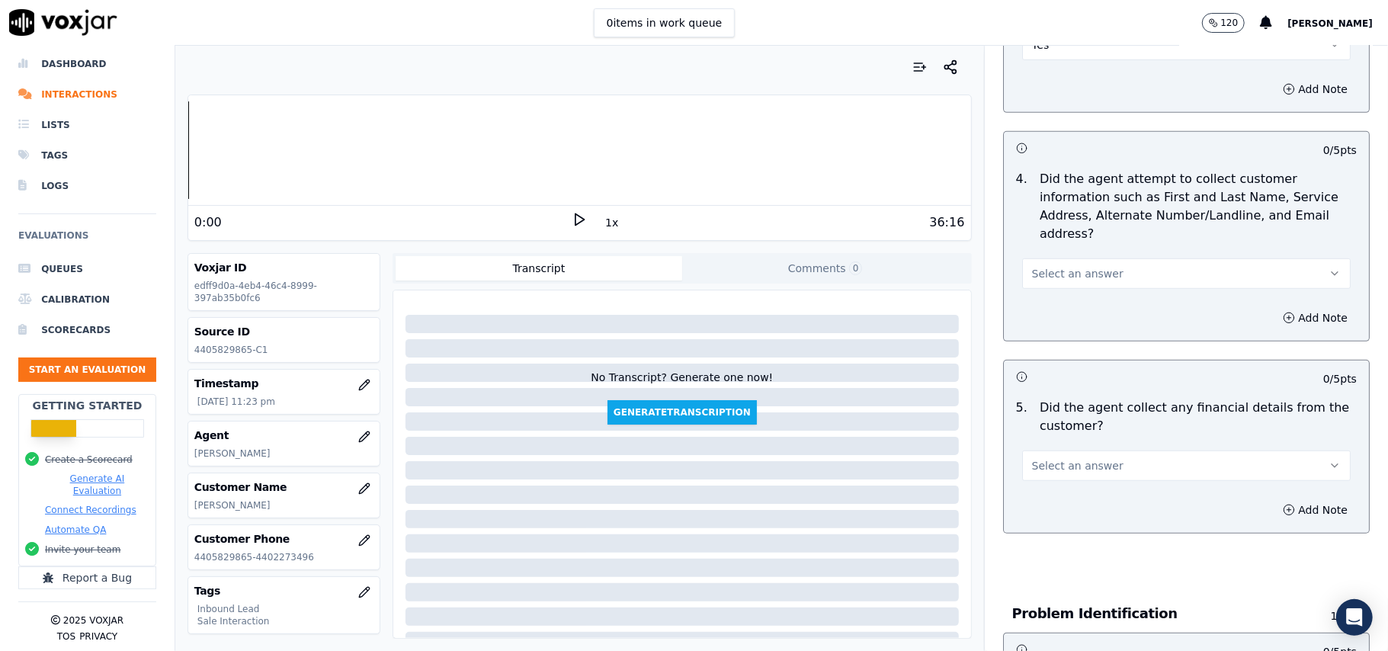
click at [1075, 266] on span "Select an answer" at bounding box center [1077, 273] width 91 height 15
click at [1047, 263] on div "No" at bounding box center [1153, 261] width 295 height 24
click at [1052, 258] on button "No" at bounding box center [1186, 273] width 329 height 30
click at [1041, 245] on div "Yes" at bounding box center [1153, 237] width 295 height 24
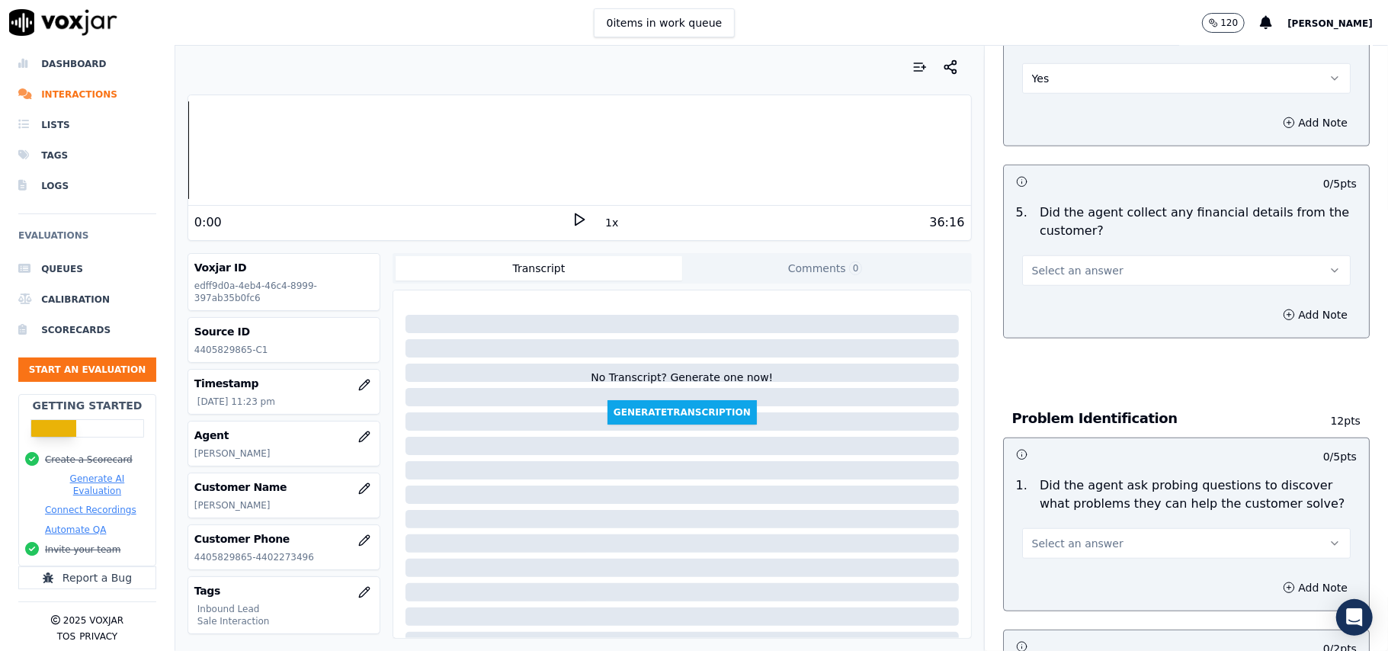
scroll to position [813, 0]
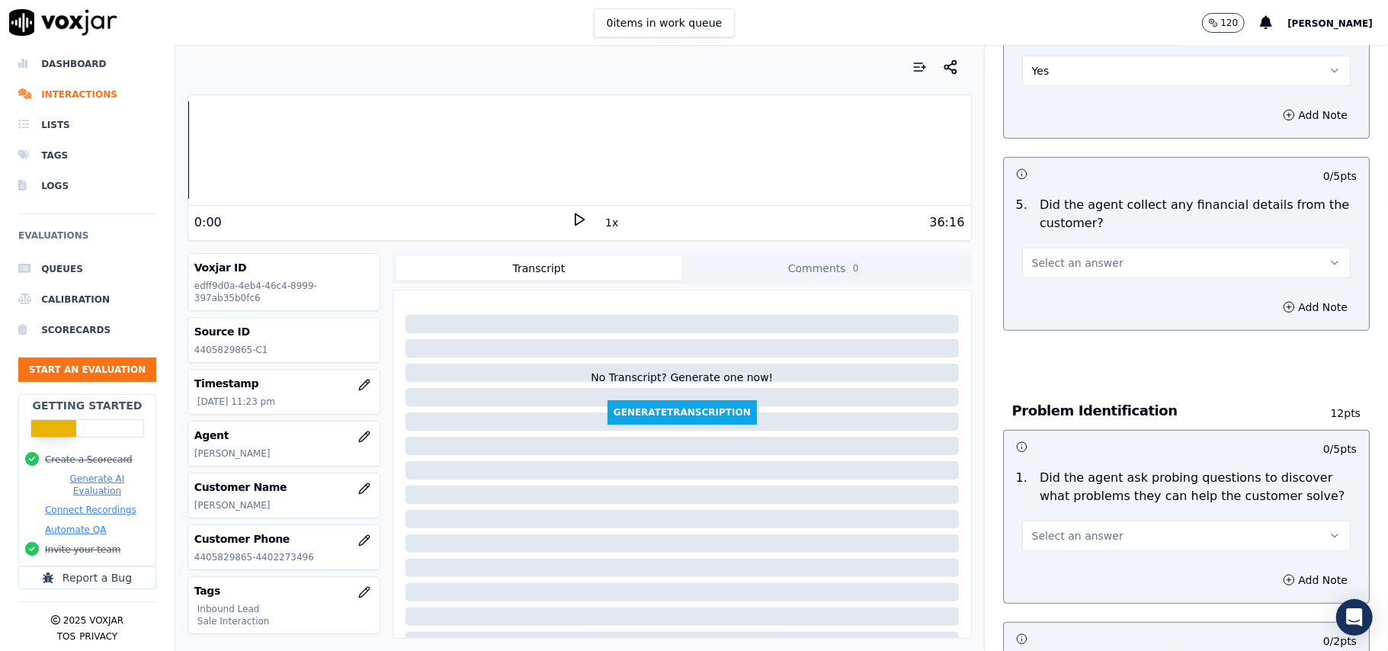
click at [1051, 255] on span "Select an answer" at bounding box center [1077, 262] width 91 height 15
click at [1055, 249] on div "No" at bounding box center [1153, 251] width 295 height 24
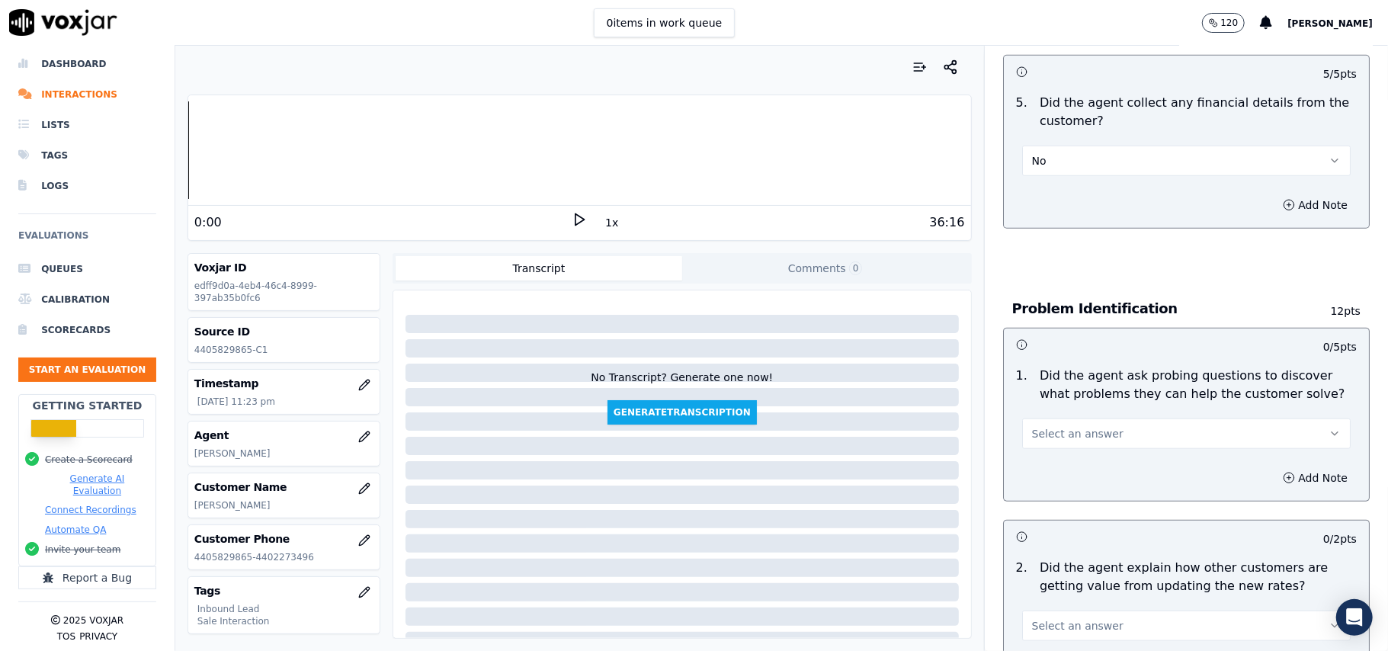
drag, startPoint x: 1053, startPoint y: 364, endPoint x: 1060, endPoint y: 369, distance: 8.7
click at [1053, 426] on span "Select an answer" at bounding box center [1077, 433] width 91 height 15
click at [1070, 403] on div "Yes" at bounding box center [1153, 398] width 295 height 24
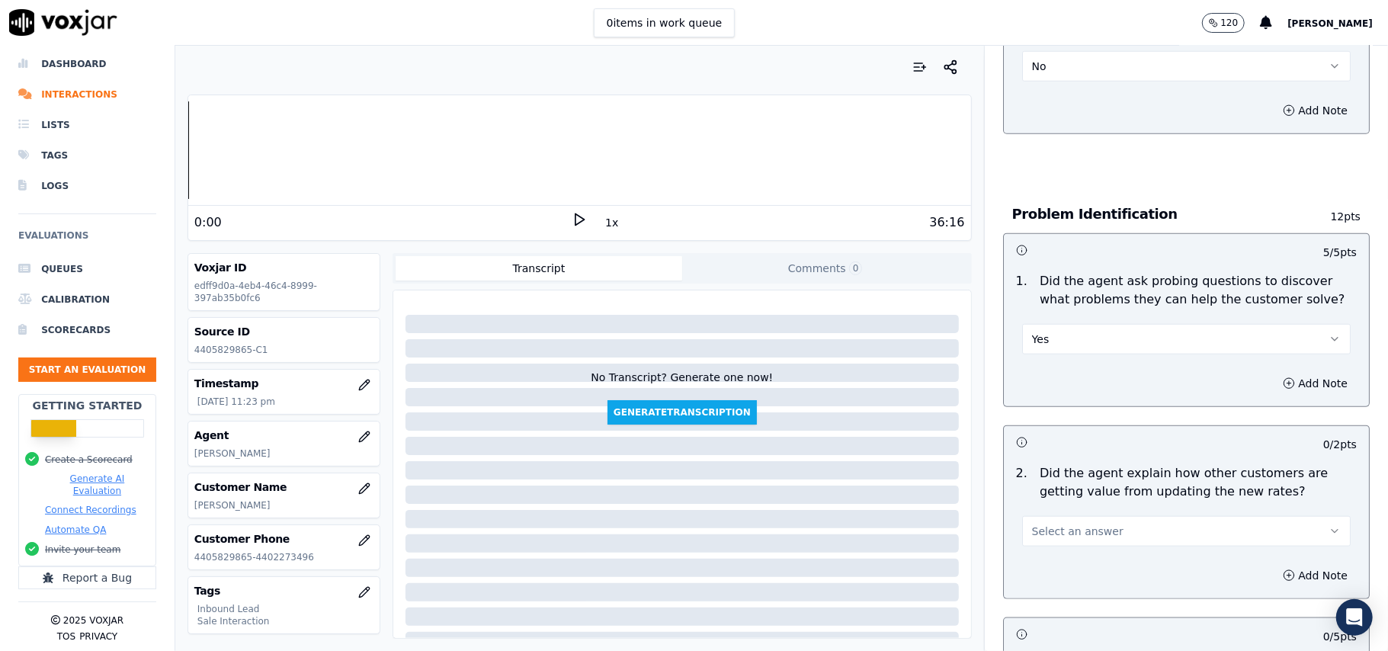
scroll to position [1118, 0]
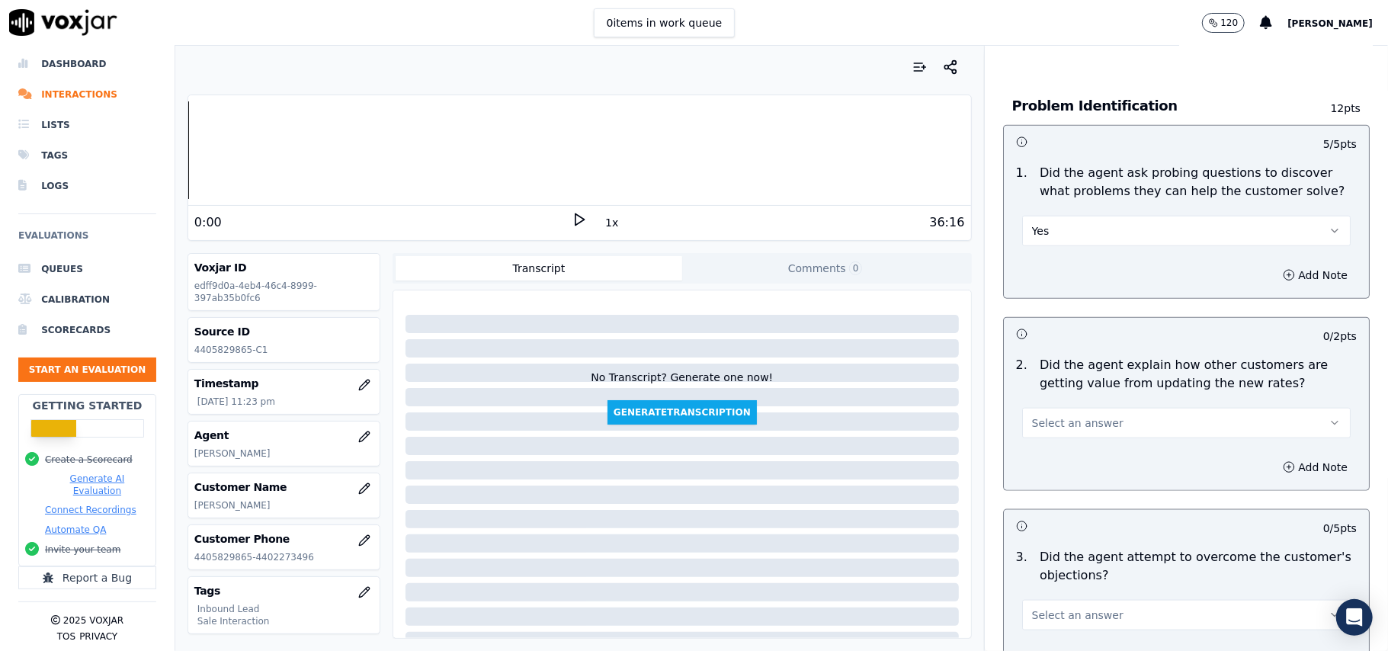
click at [1051, 415] on span "Select an answer" at bounding box center [1077, 422] width 91 height 15
click at [1051, 380] on div "Yes" at bounding box center [1153, 387] width 295 height 24
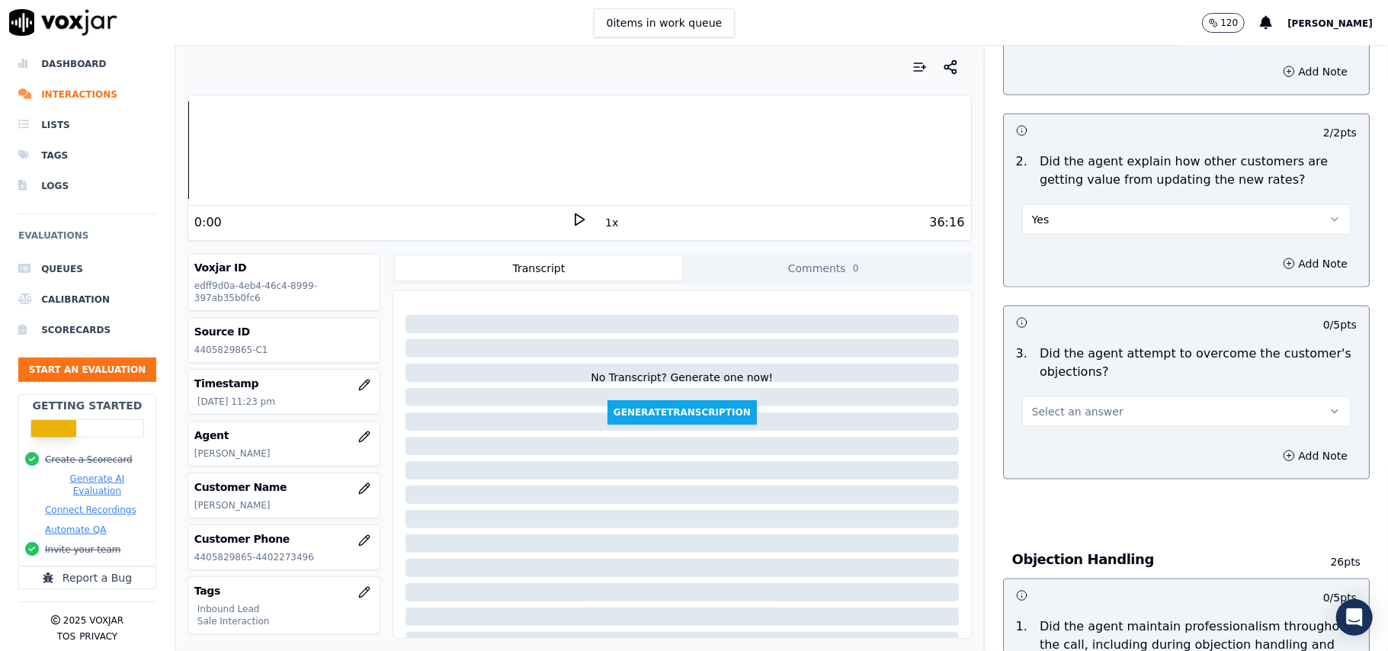
click at [1060, 404] on span "Select an answer" at bounding box center [1077, 411] width 91 height 15
click at [1066, 364] on div "Yes" at bounding box center [1153, 376] width 295 height 24
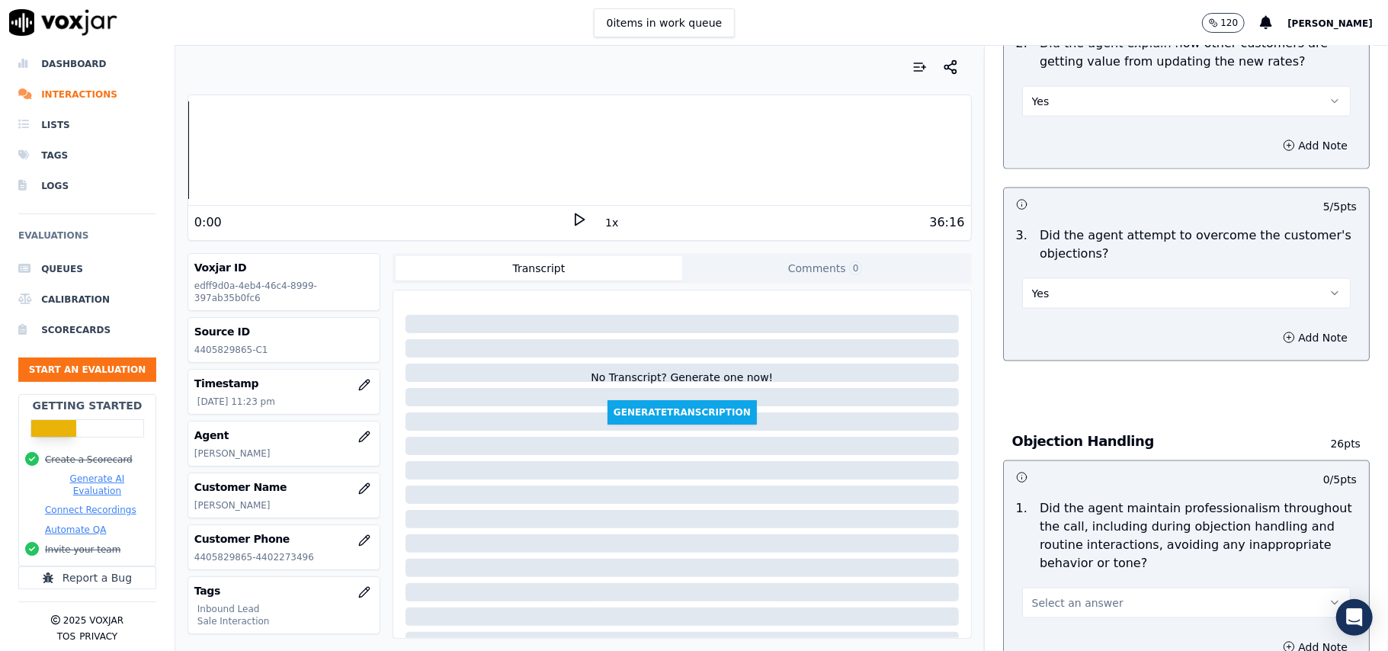
scroll to position [1525, 0]
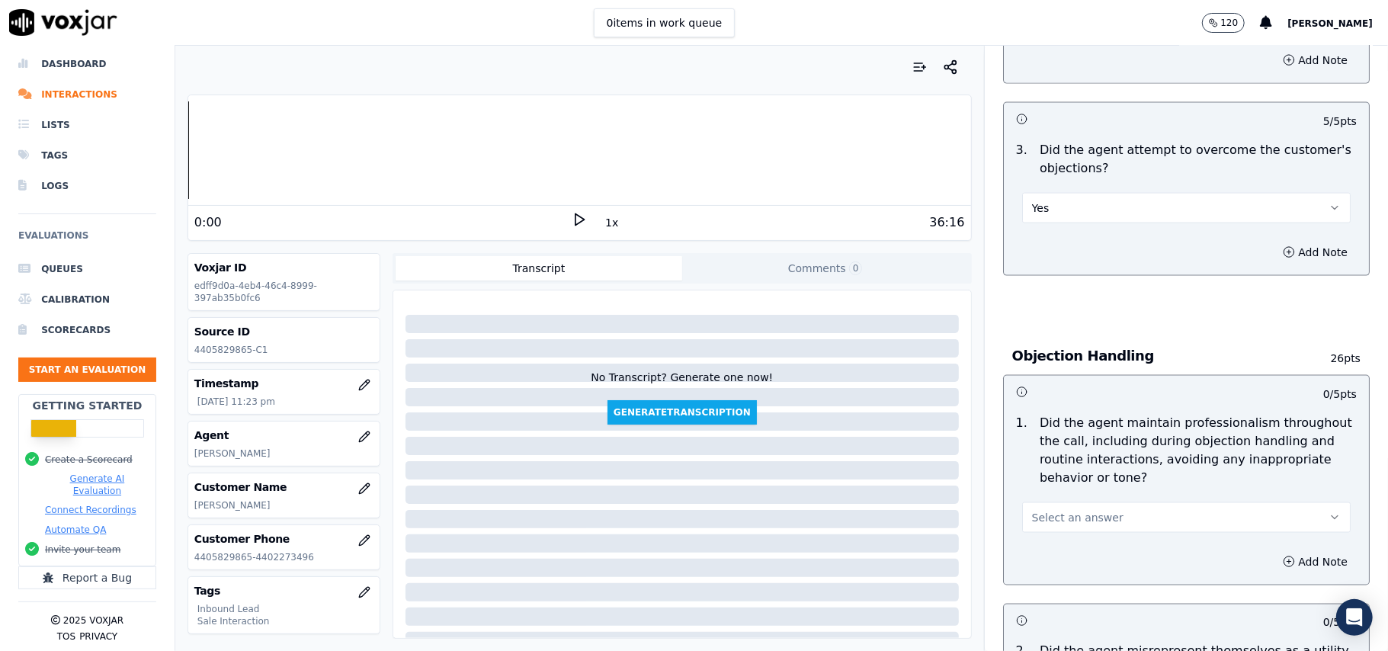
click at [1060, 510] on span "Select an answer" at bounding box center [1077, 517] width 91 height 15
click at [1063, 485] on div "Yes" at bounding box center [1153, 483] width 295 height 24
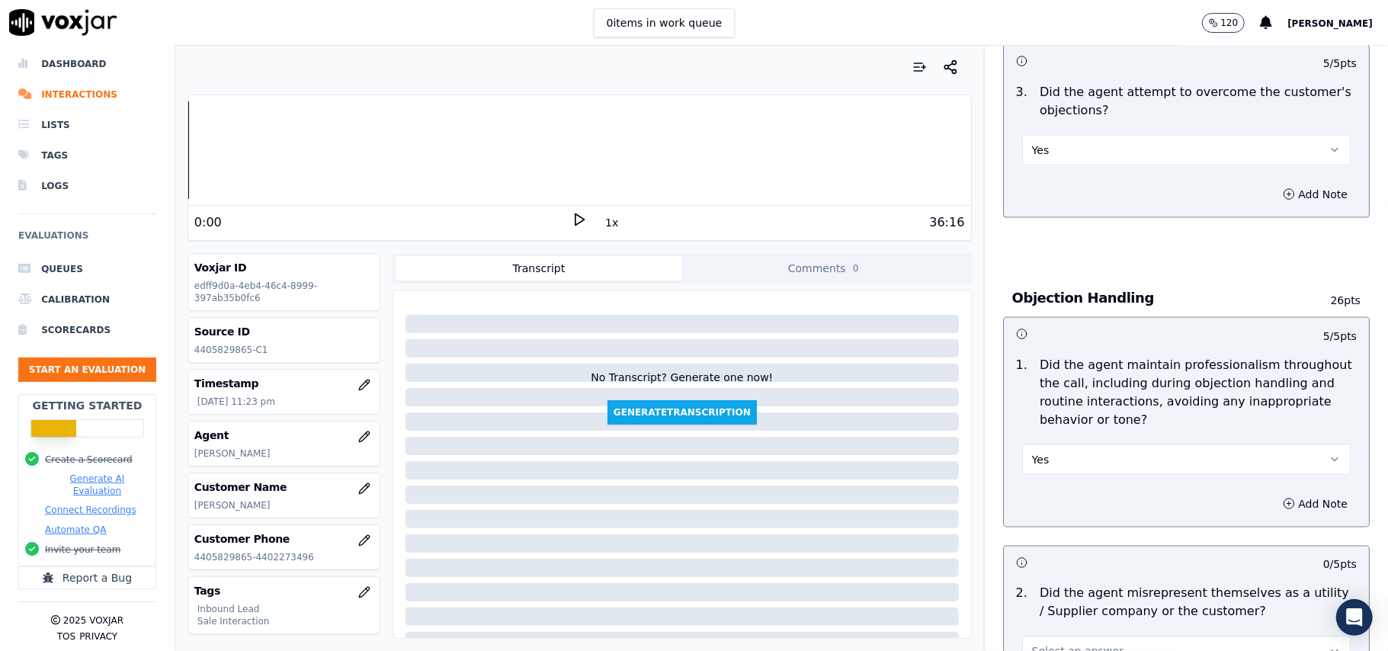
scroll to position [1727, 0]
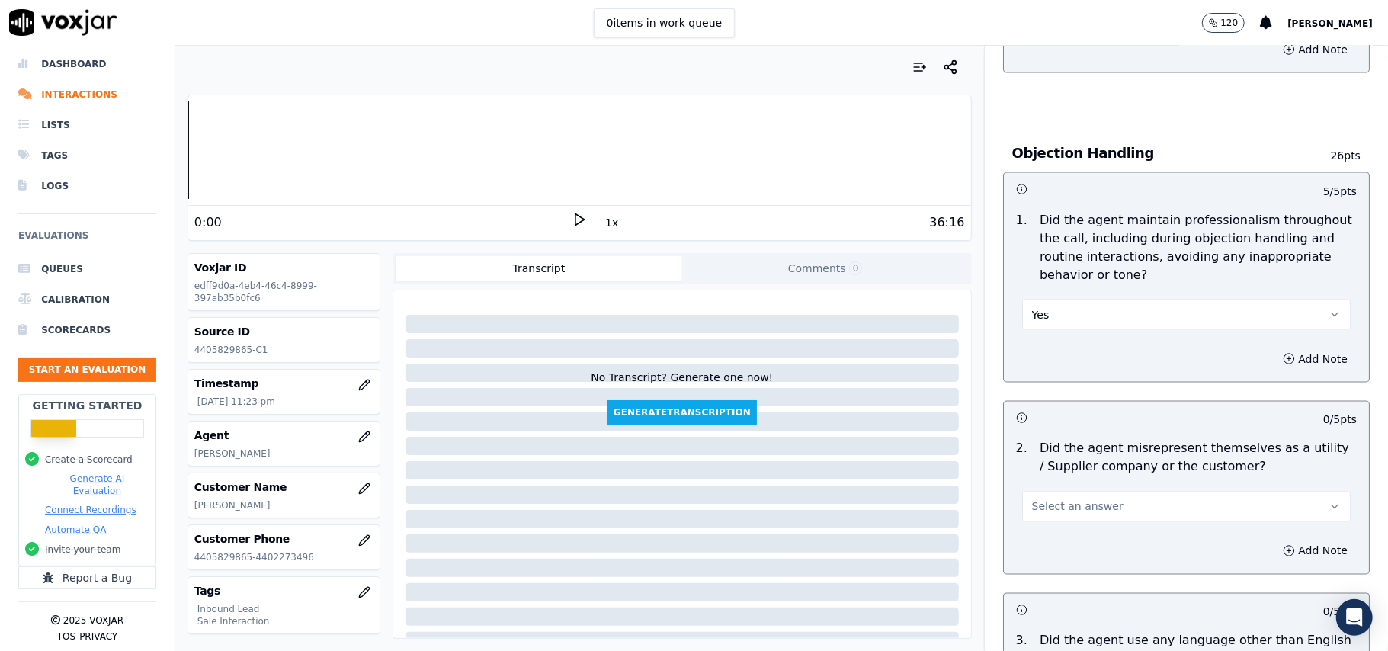
click at [1056, 455] on div "2 . Did the agent misrepresent themselves as a utility / Supplier company or th…" at bounding box center [1186, 481] width 365 height 95
click at [1044, 499] on span "Select an answer" at bounding box center [1077, 506] width 91 height 15
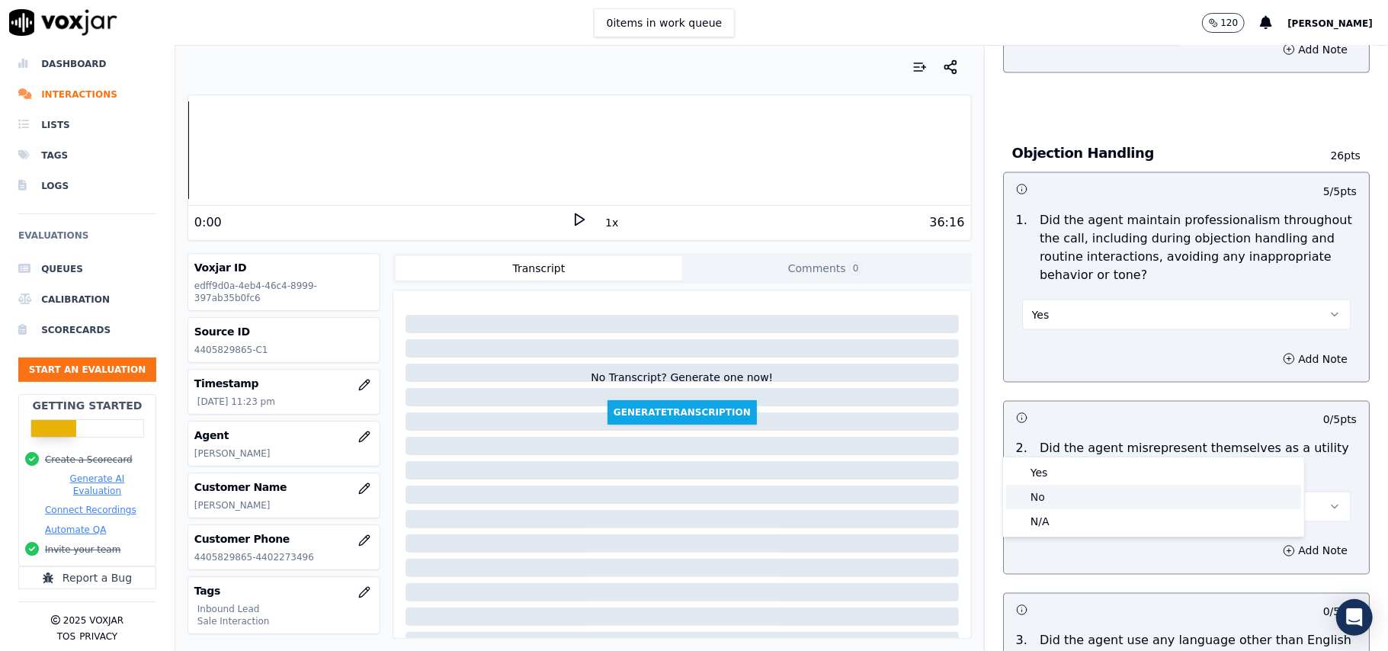
click at [1038, 483] on div "Yes" at bounding box center [1153, 472] width 295 height 24
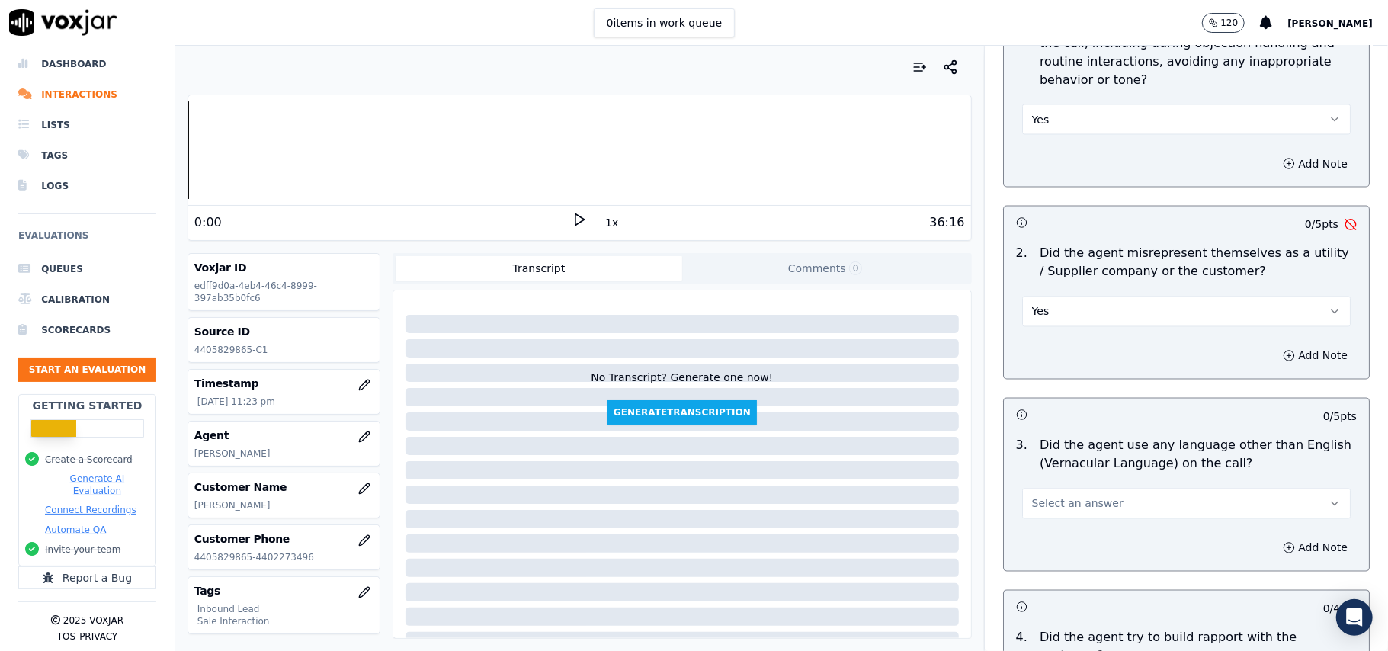
scroll to position [2032, 0]
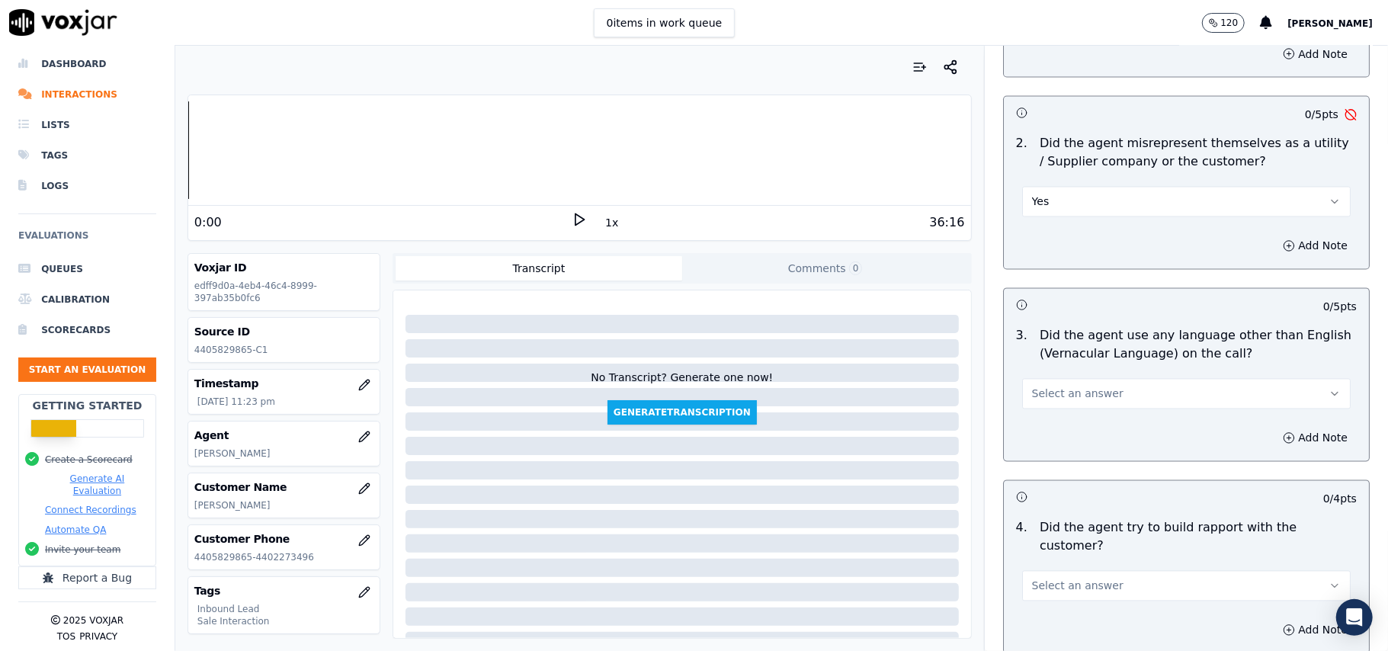
click at [1057, 150] on div "2 . Did the agent misrepresent themselves as a utility / Supplier company or th…" at bounding box center [1186, 176] width 365 height 95
click at [1058, 187] on button "Yes" at bounding box center [1186, 202] width 329 height 30
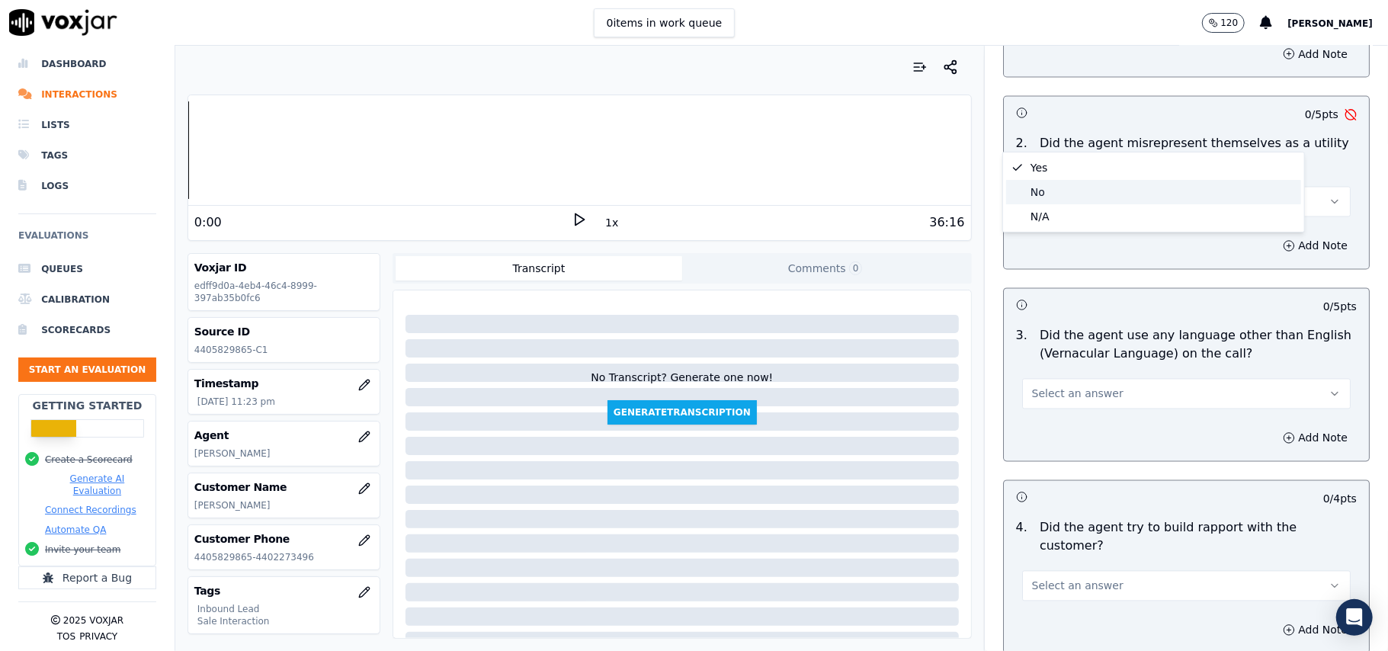
click at [1058, 194] on div "No" at bounding box center [1153, 192] width 295 height 24
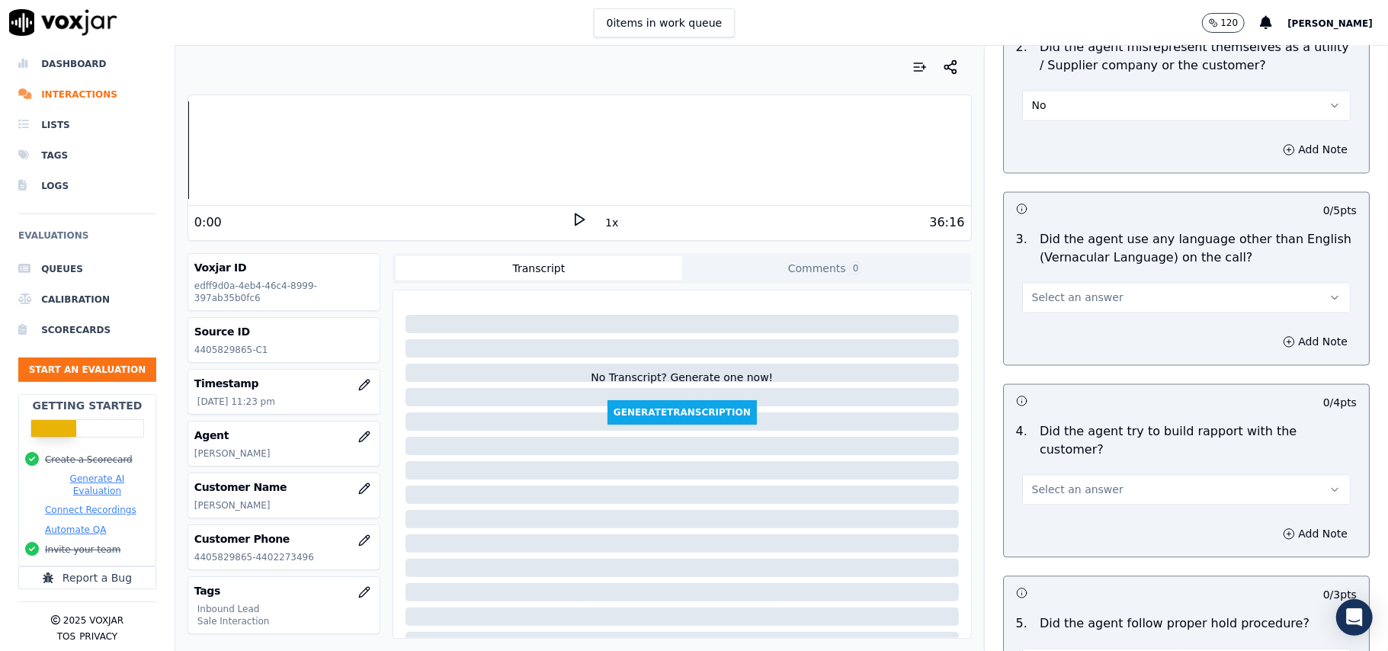
scroll to position [2236, 0]
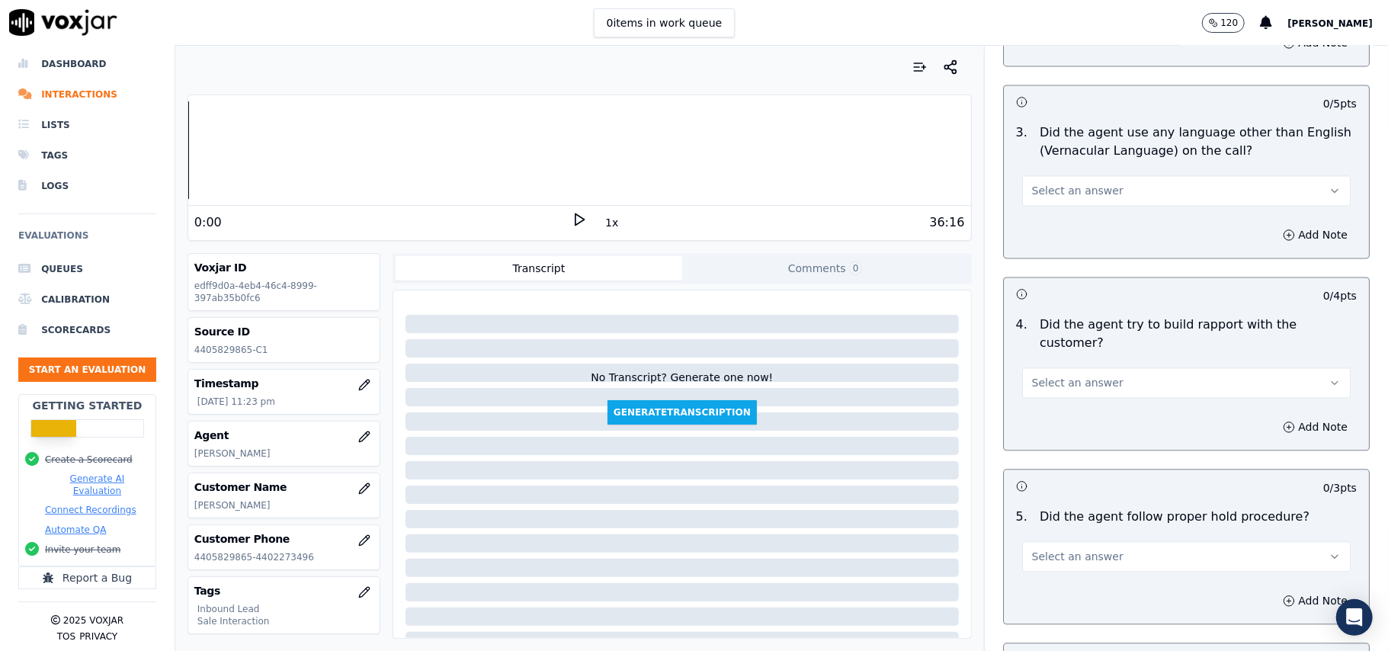
click at [1073, 175] on button "Select an answer" at bounding box center [1186, 190] width 329 height 30
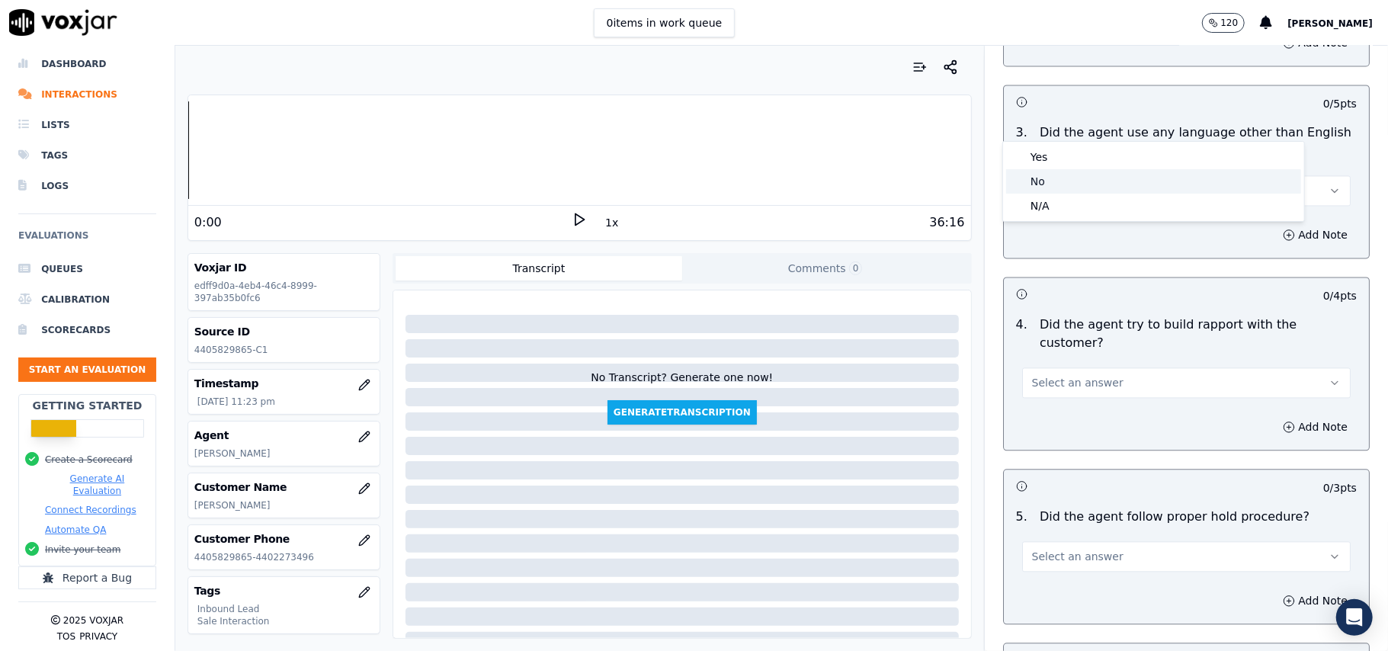
drag, startPoint x: 1058, startPoint y: 183, endPoint x: 1077, endPoint y: 191, distance: 20.5
click at [1058, 184] on div "No" at bounding box center [1153, 181] width 295 height 24
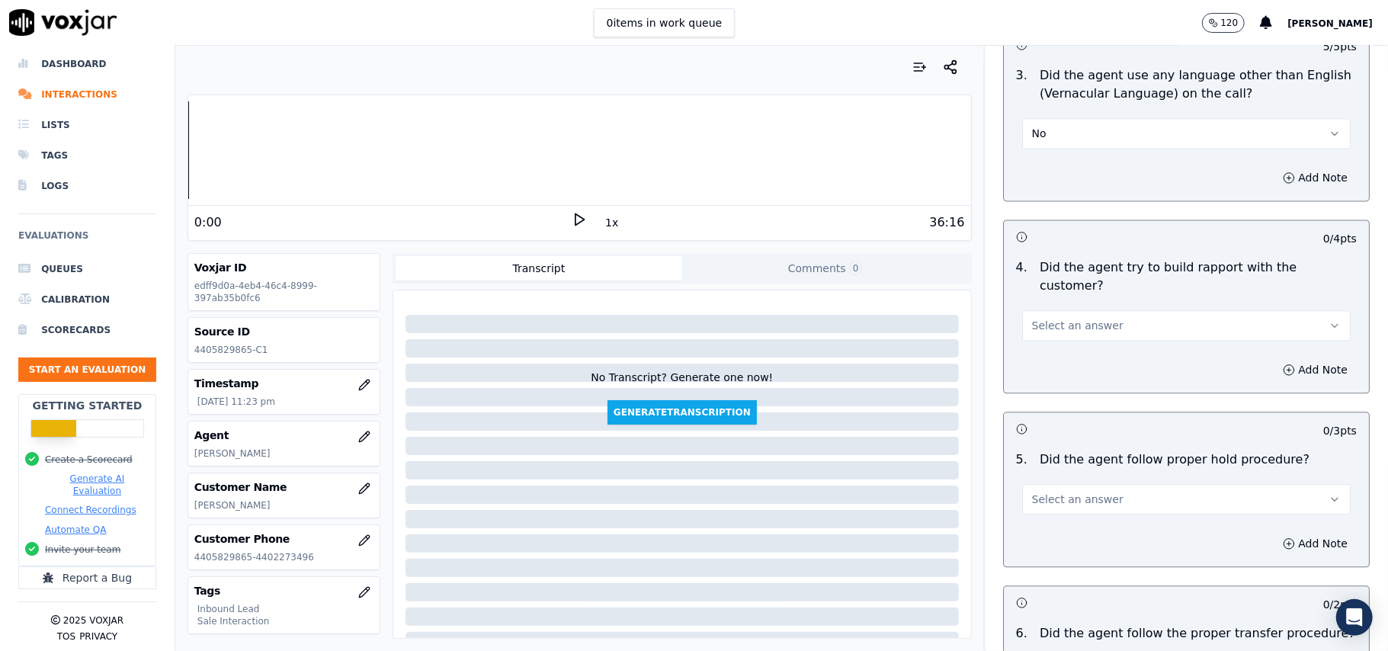
scroll to position [2337, 0]
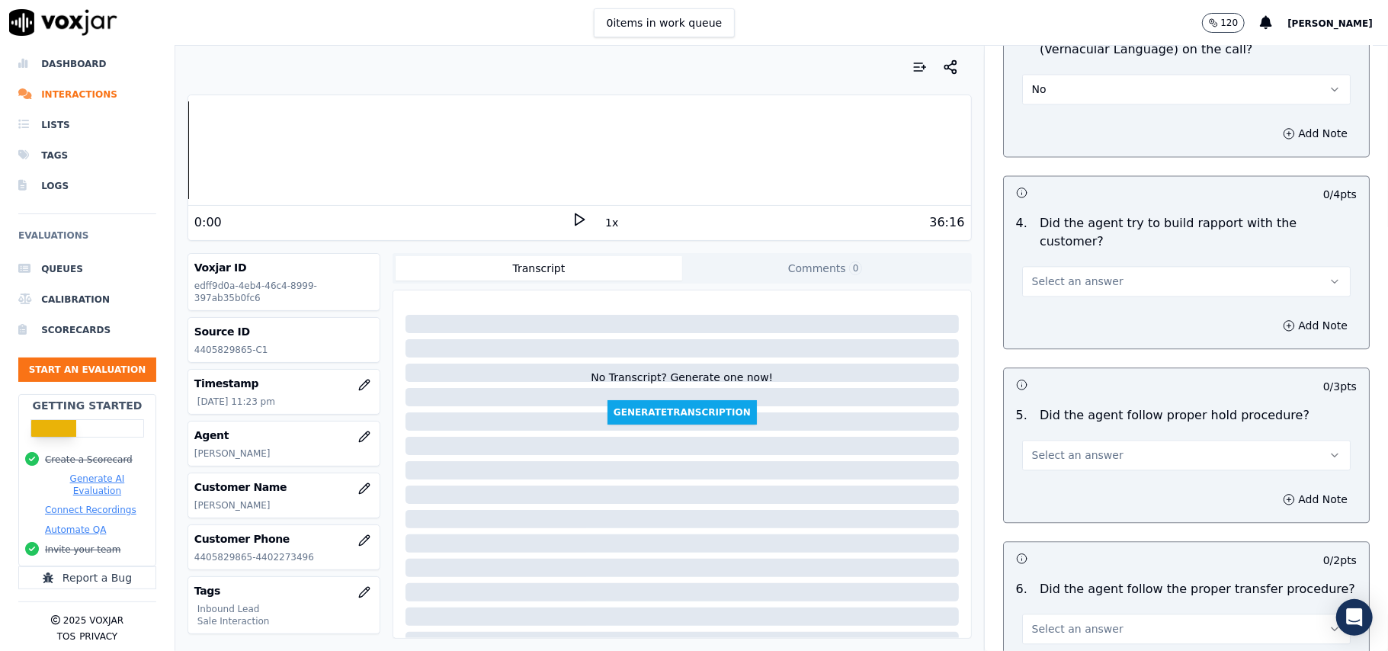
click at [1092, 266] on button "Select an answer" at bounding box center [1186, 281] width 329 height 30
click at [1068, 229] on div "Yes" at bounding box center [1153, 229] width 295 height 24
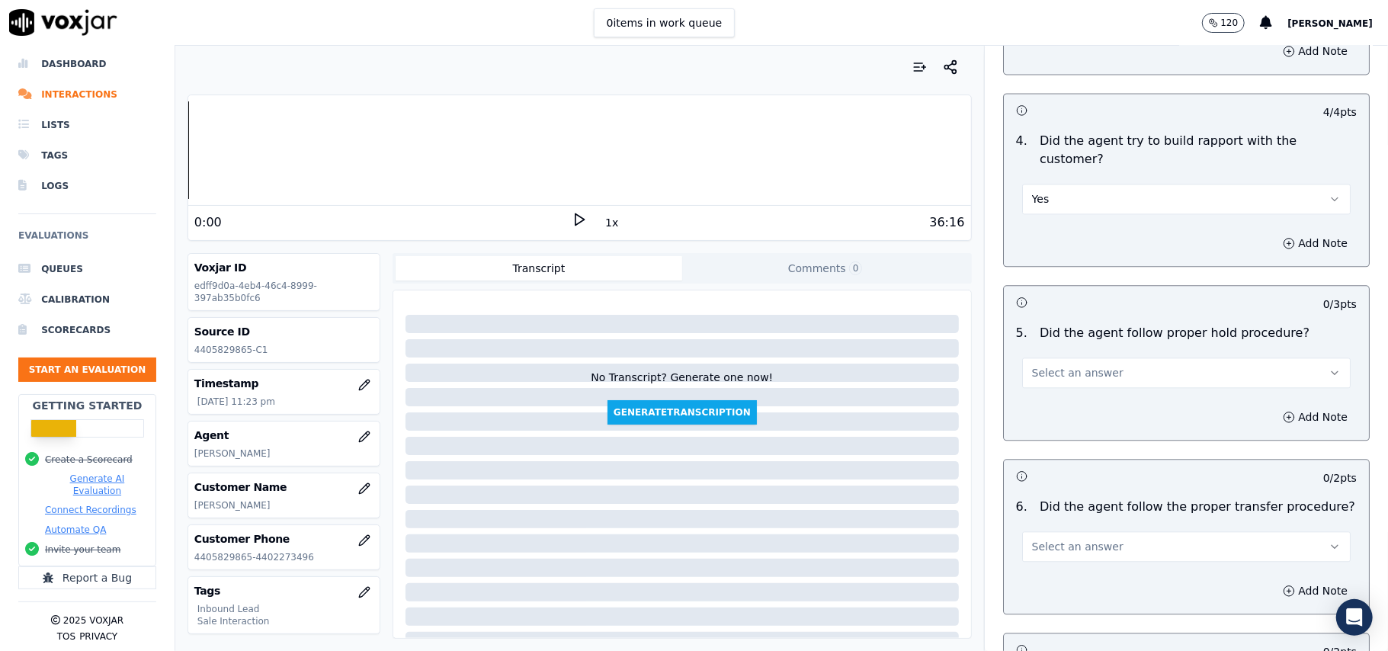
scroll to position [2541, 0]
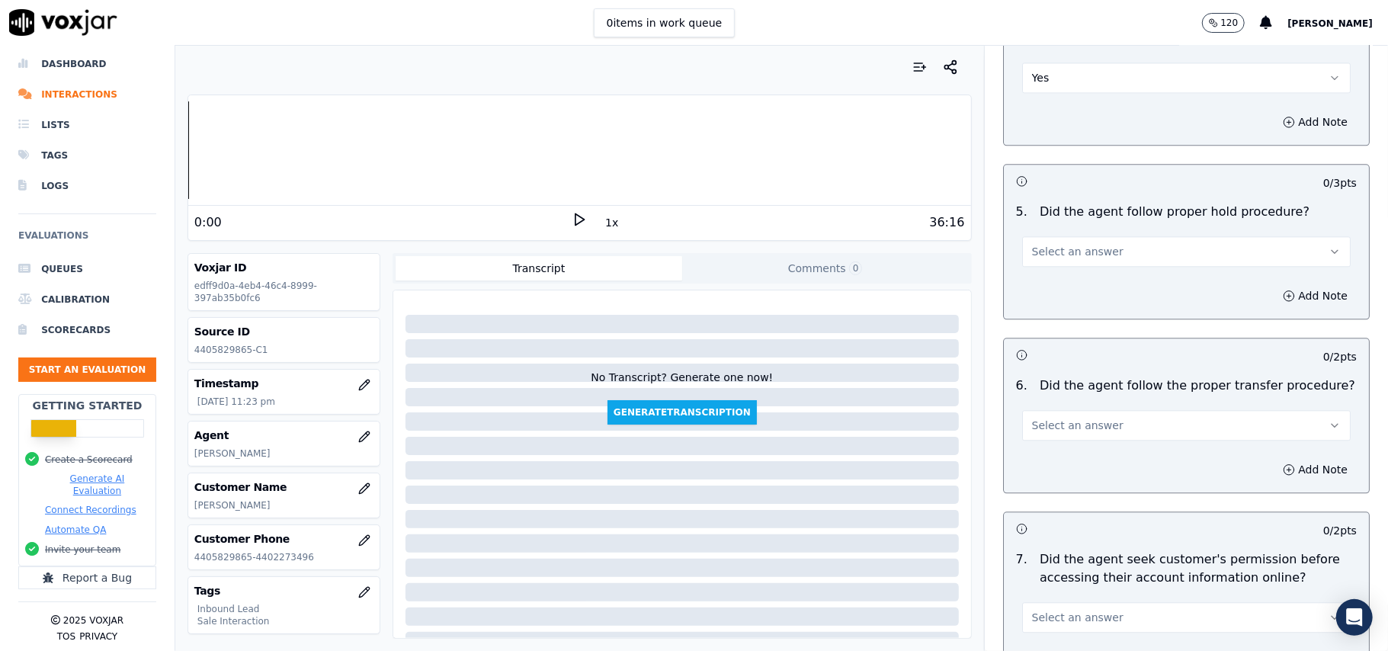
click at [1104, 236] on button "Select an answer" at bounding box center [1186, 251] width 329 height 30
click at [1099, 205] on div "Yes" at bounding box center [1153, 200] width 295 height 24
click at [1099, 410] on button "Select an answer" at bounding box center [1186, 425] width 329 height 30
click at [1092, 369] on div "Yes" at bounding box center [1153, 375] width 295 height 24
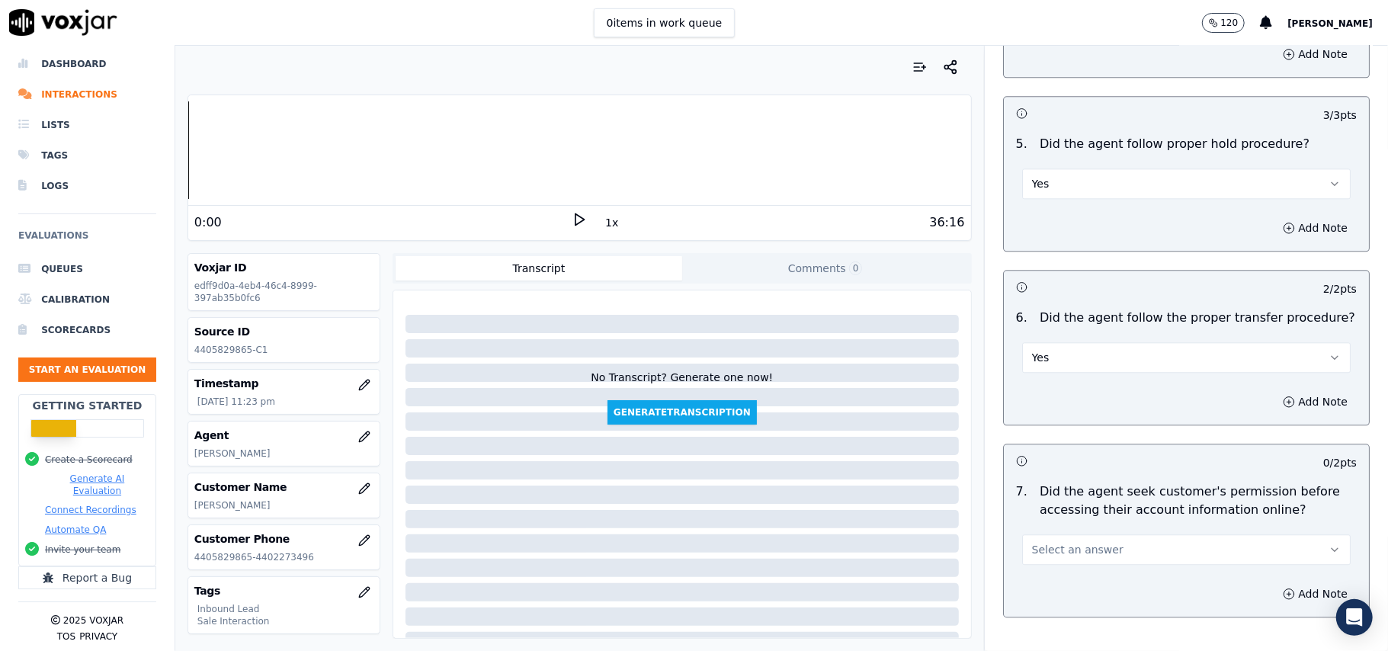
scroll to position [2642, 0]
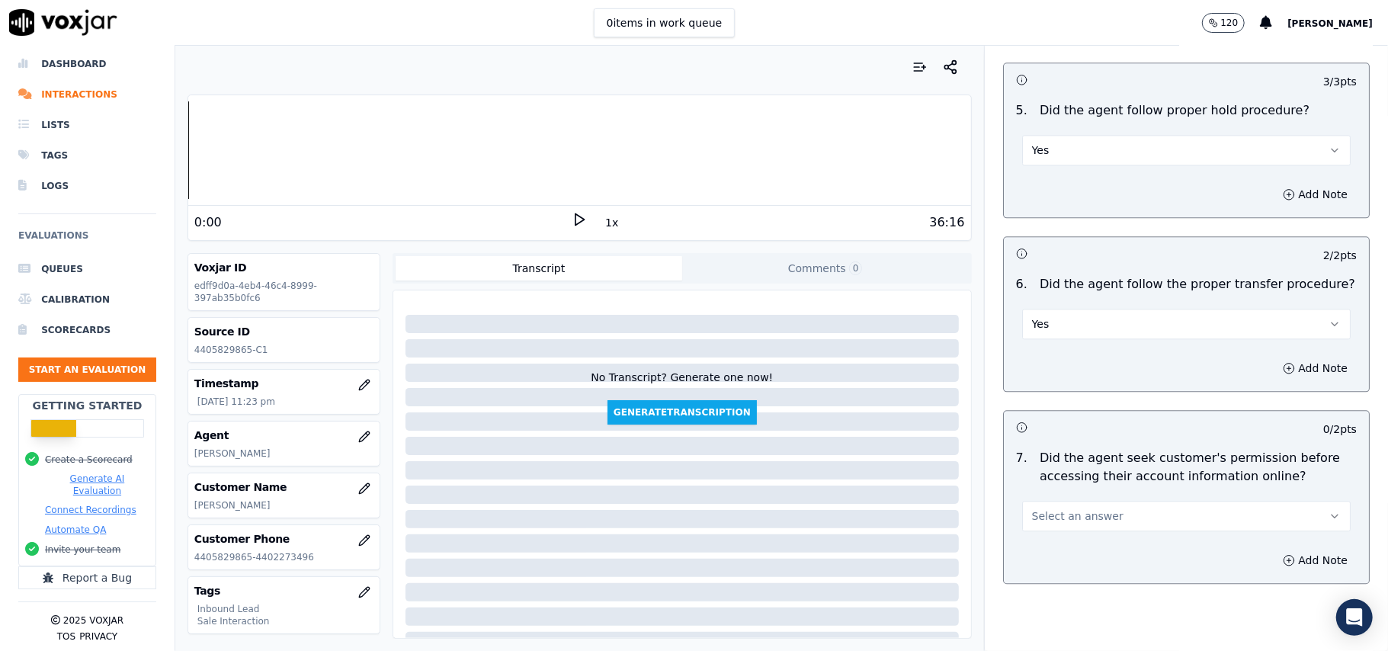
click at [1054, 508] on span "Select an answer" at bounding box center [1077, 515] width 91 height 15
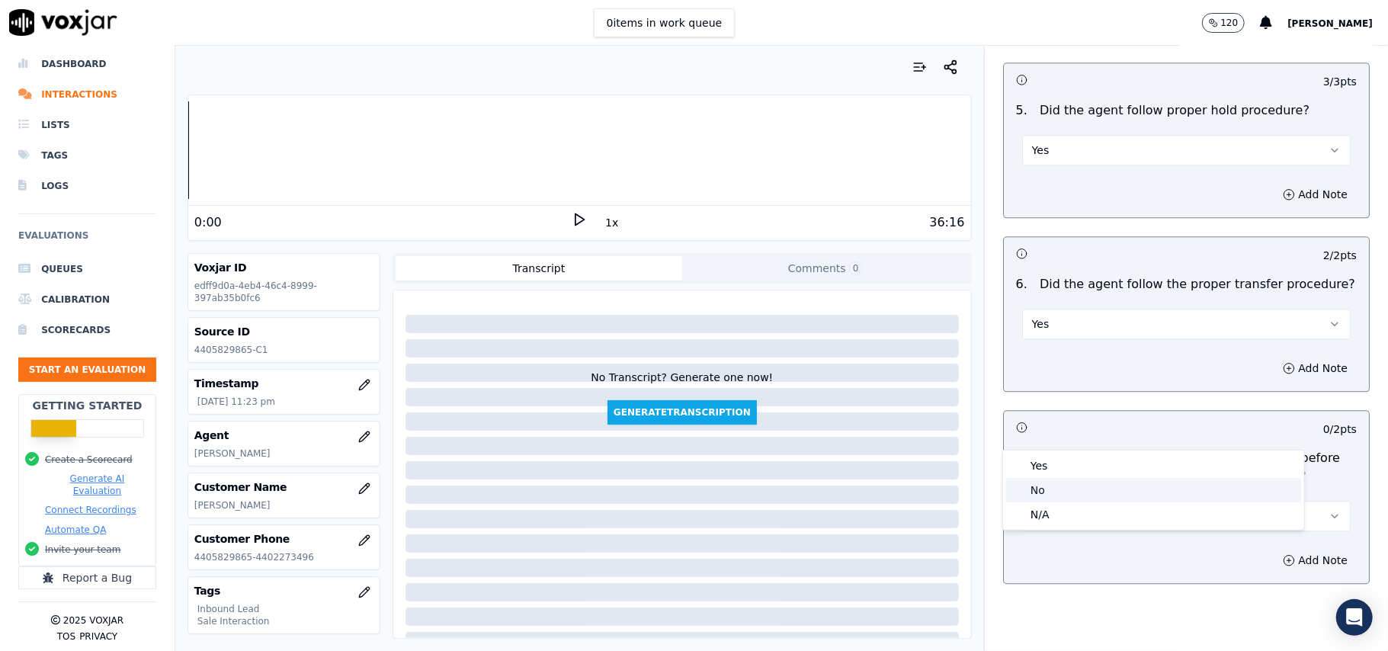
click at [1056, 488] on div "No" at bounding box center [1153, 490] width 295 height 24
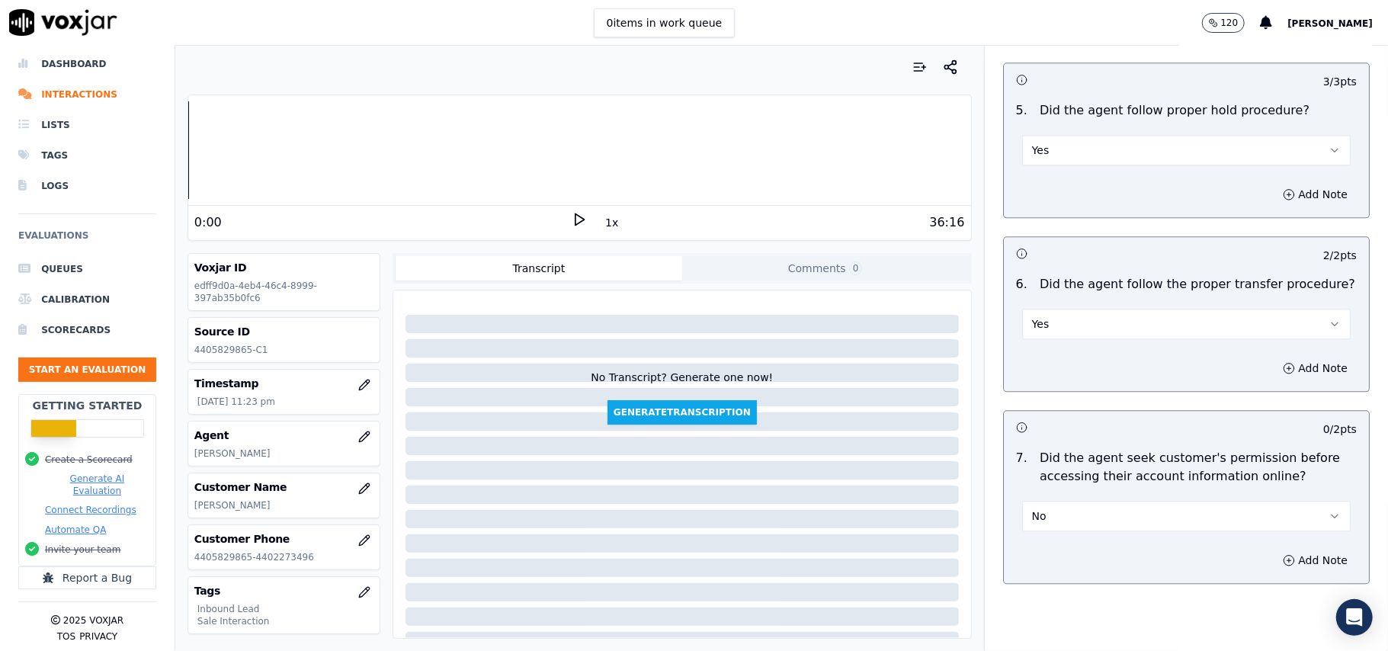
click at [1056, 501] on button "No" at bounding box center [1186, 516] width 329 height 30
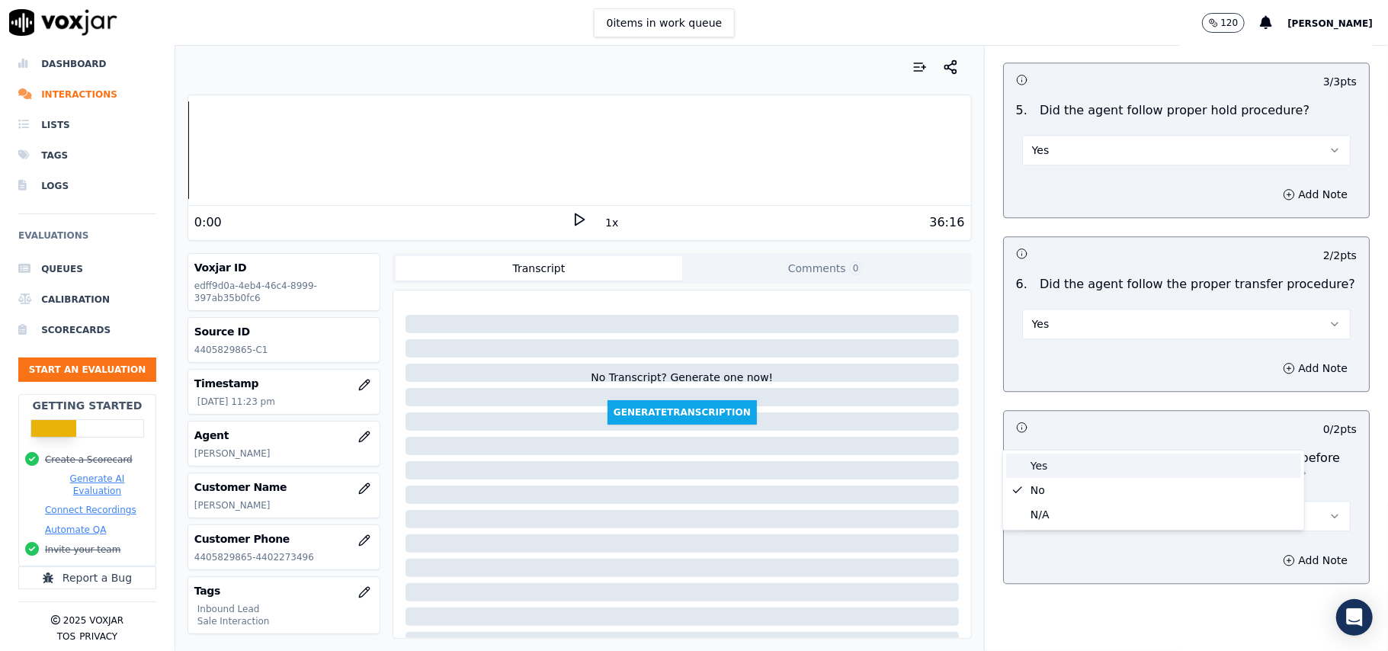
click at [1040, 473] on div "Yes" at bounding box center [1153, 466] width 295 height 24
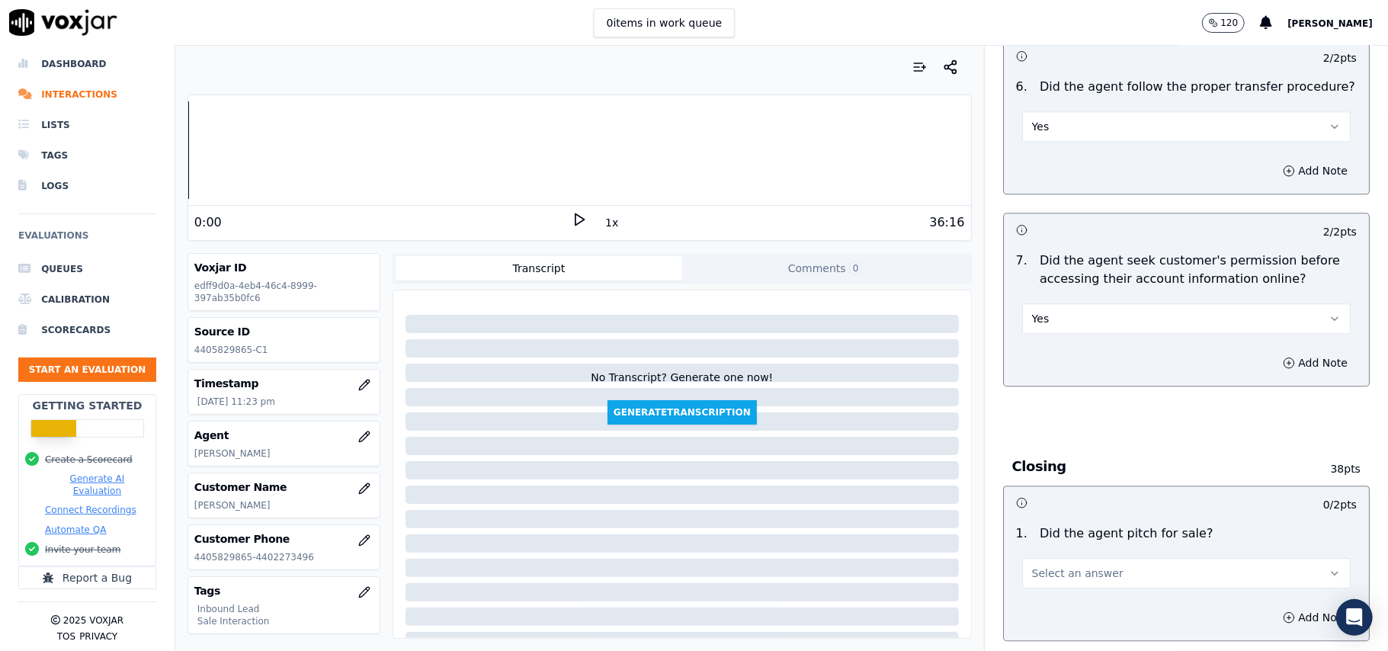
scroll to position [2947, 0]
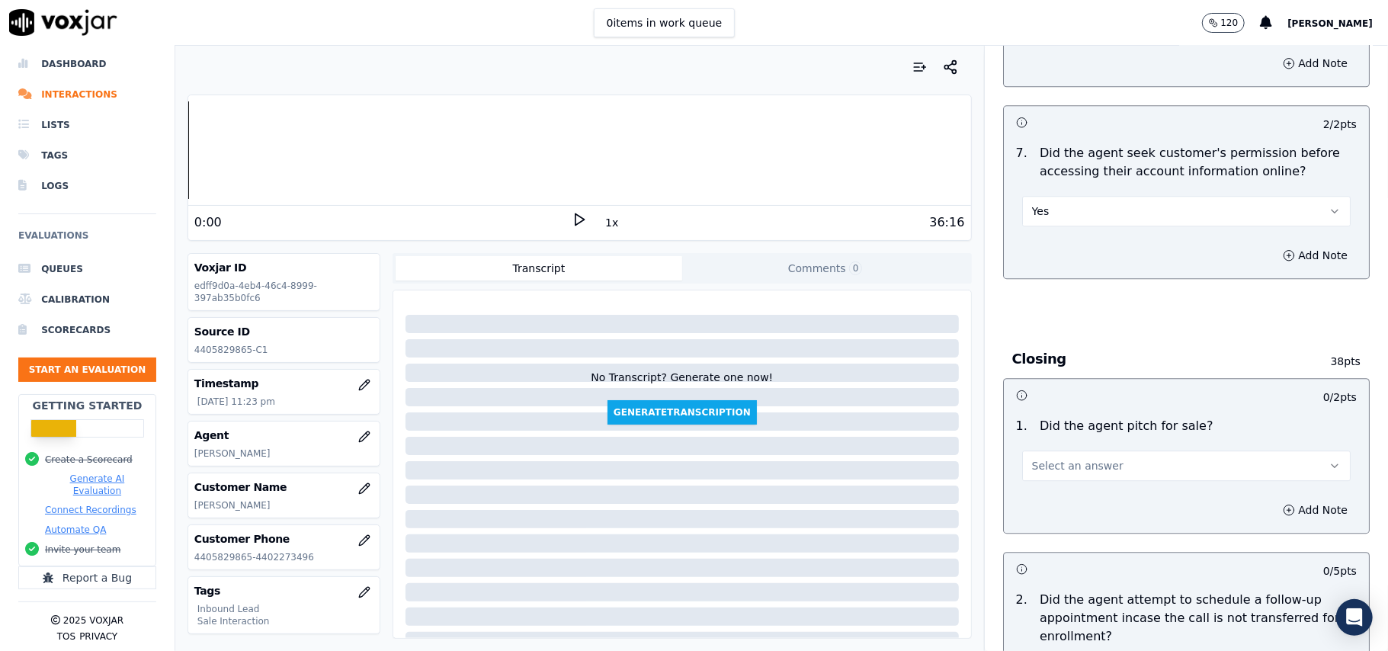
click at [1056, 458] on span "Select an answer" at bounding box center [1077, 465] width 91 height 15
click at [1056, 421] on div "Yes" at bounding box center [1153, 416] width 295 height 24
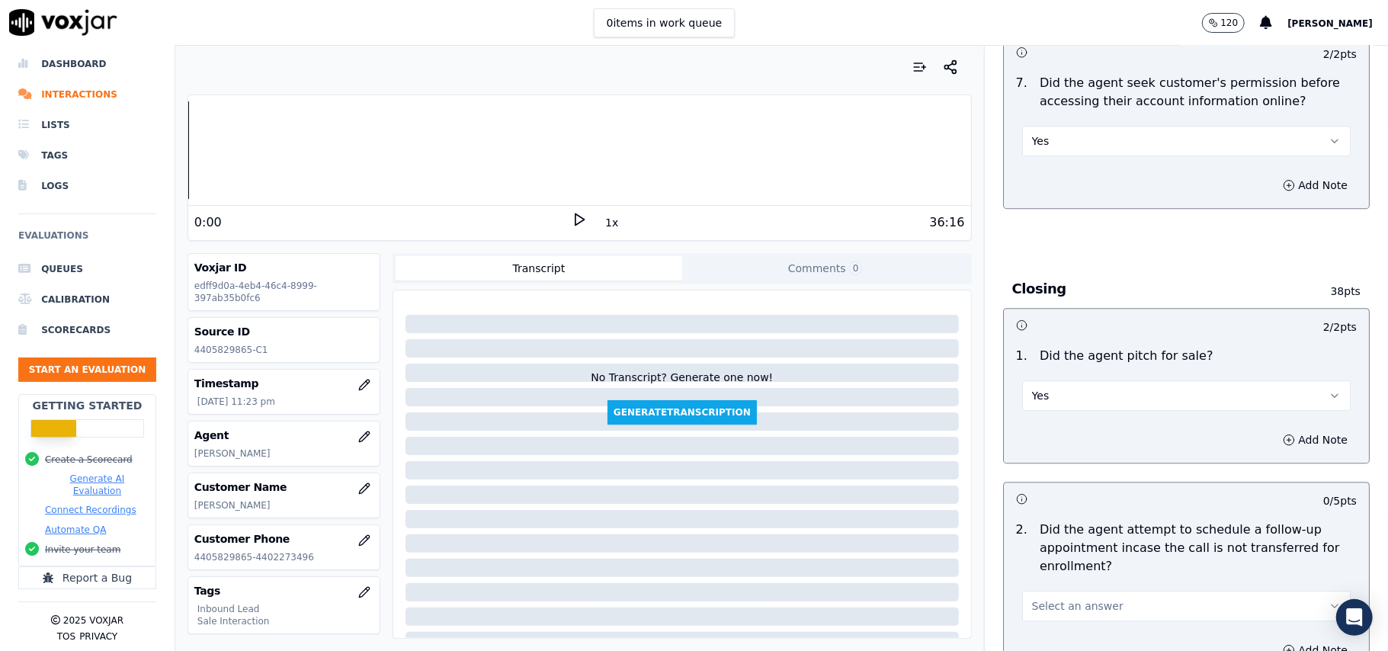
scroll to position [3151, 0]
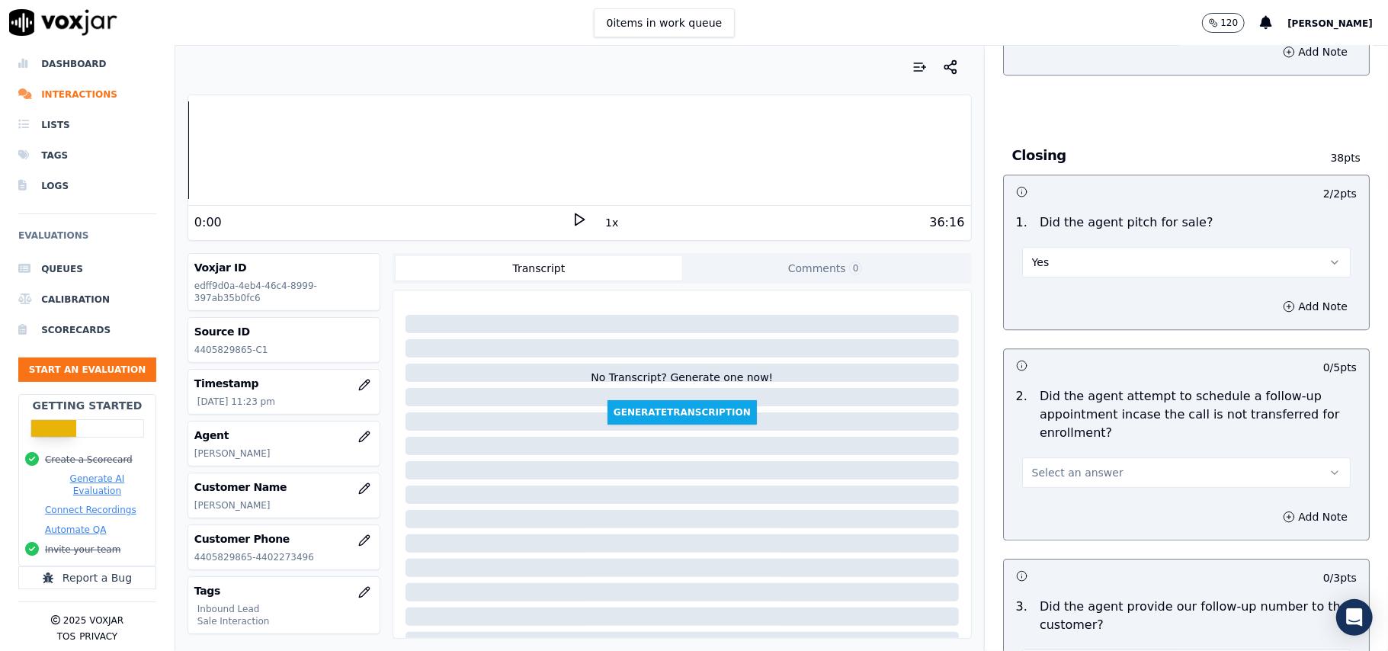
click at [1083, 465] on span "Select an answer" at bounding box center [1077, 472] width 91 height 15
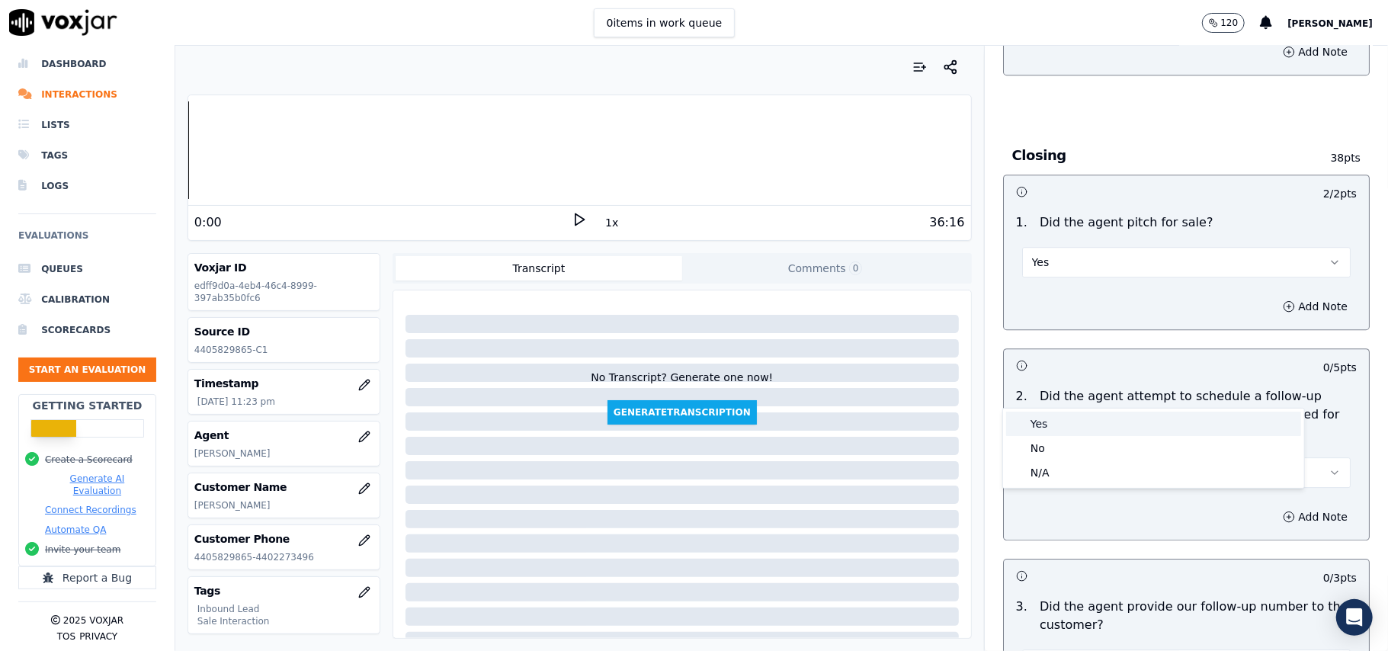
click at [1083, 422] on div "Yes" at bounding box center [1153, 424] width 295 height 24
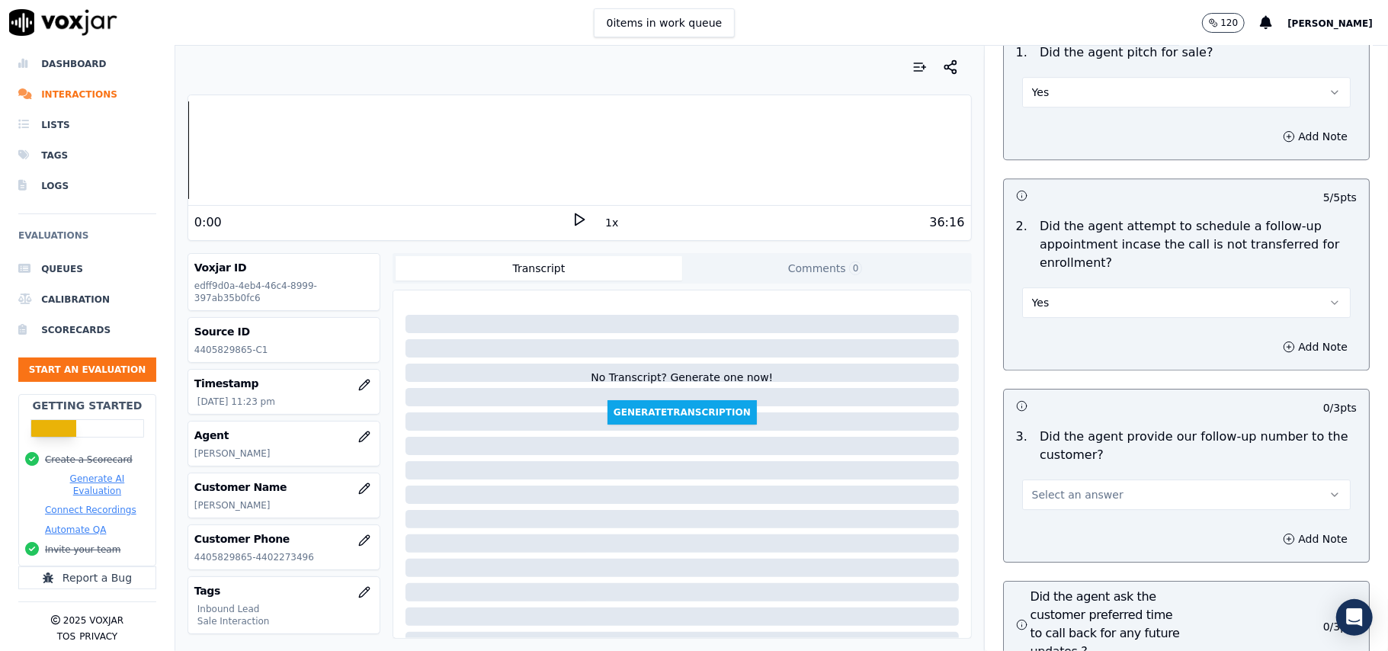
scroll to position [3456, 0]
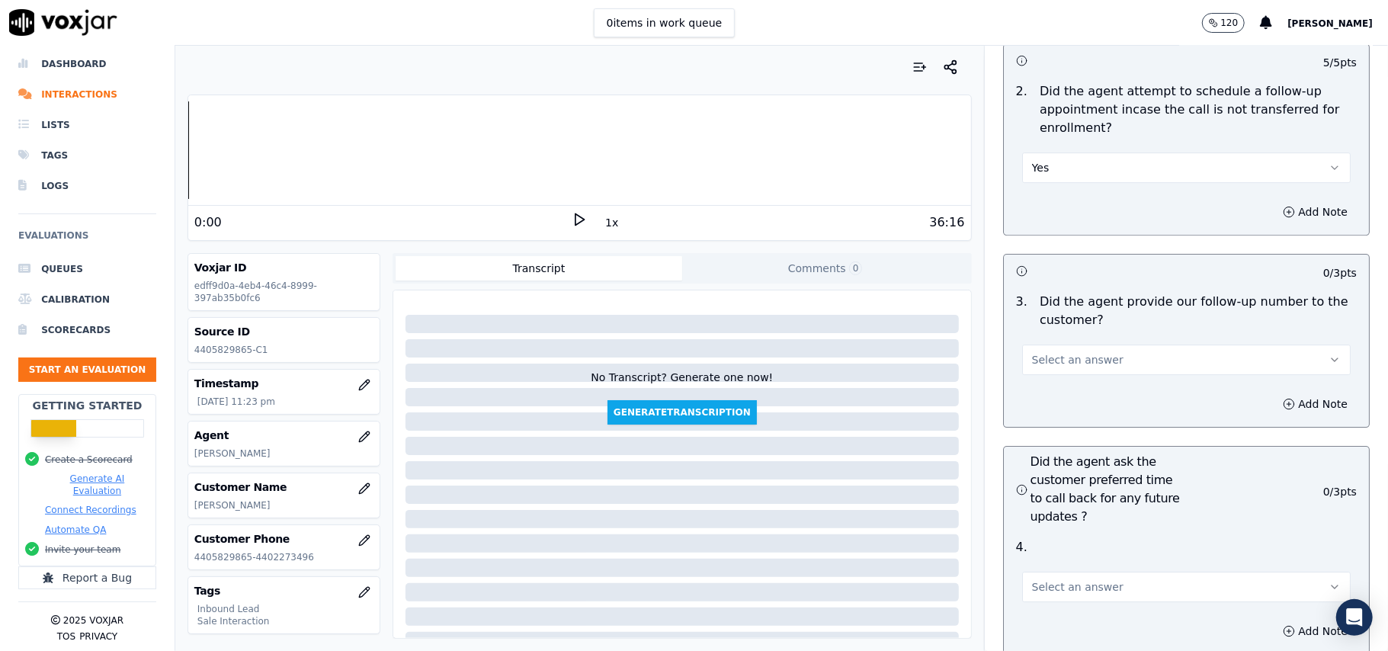
click at [1061, 352] on span "Select an answer" at bounding box center [1077, 359] width 91 height 15
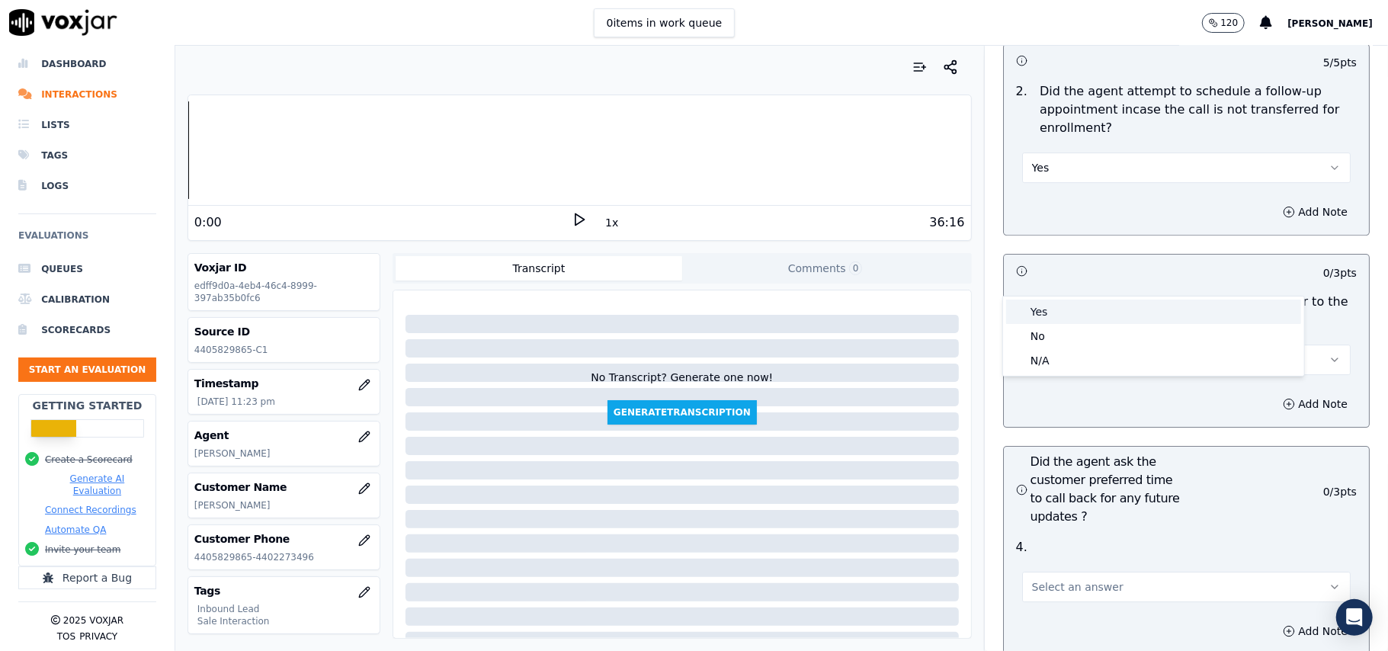
click at [1061, 312] on div "Yes" at bounding box center [1153, 312] width 295 height 24
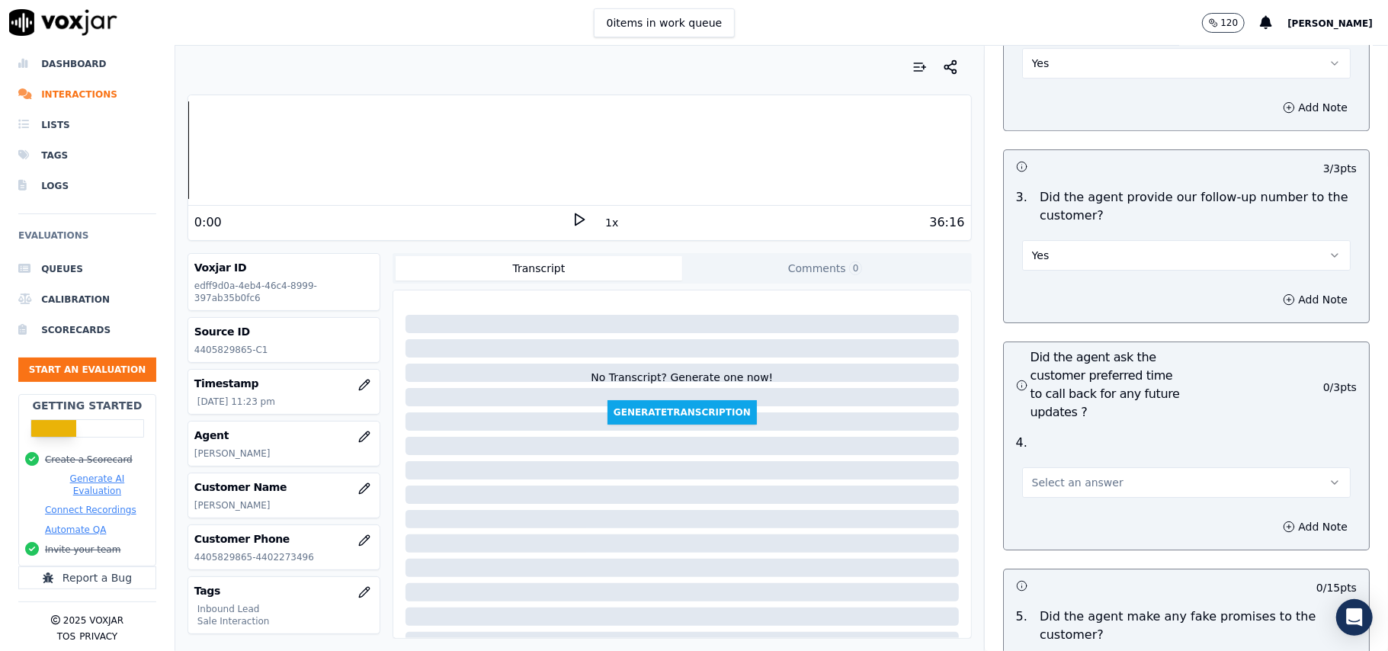
scroll to position [3659, 0]
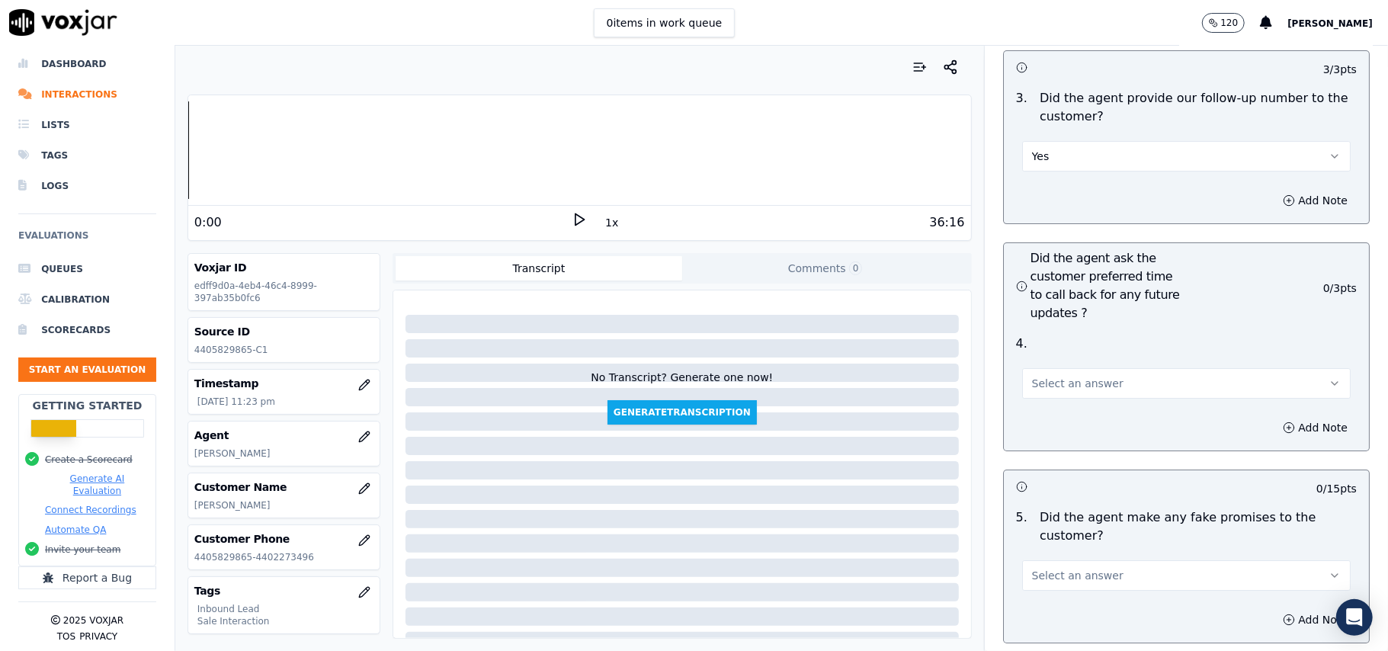
click at [1071, 329] on div "4 . Select an answer" at bounding box center [1186, 367] width 365 height 76
click at [1066, 376] on span "Select an answer" at bounding box center [1077, 383] width 91 height 15
click at [1058, 336] on div "Yes" at bounding box center [1153, 336] width 295 height 24
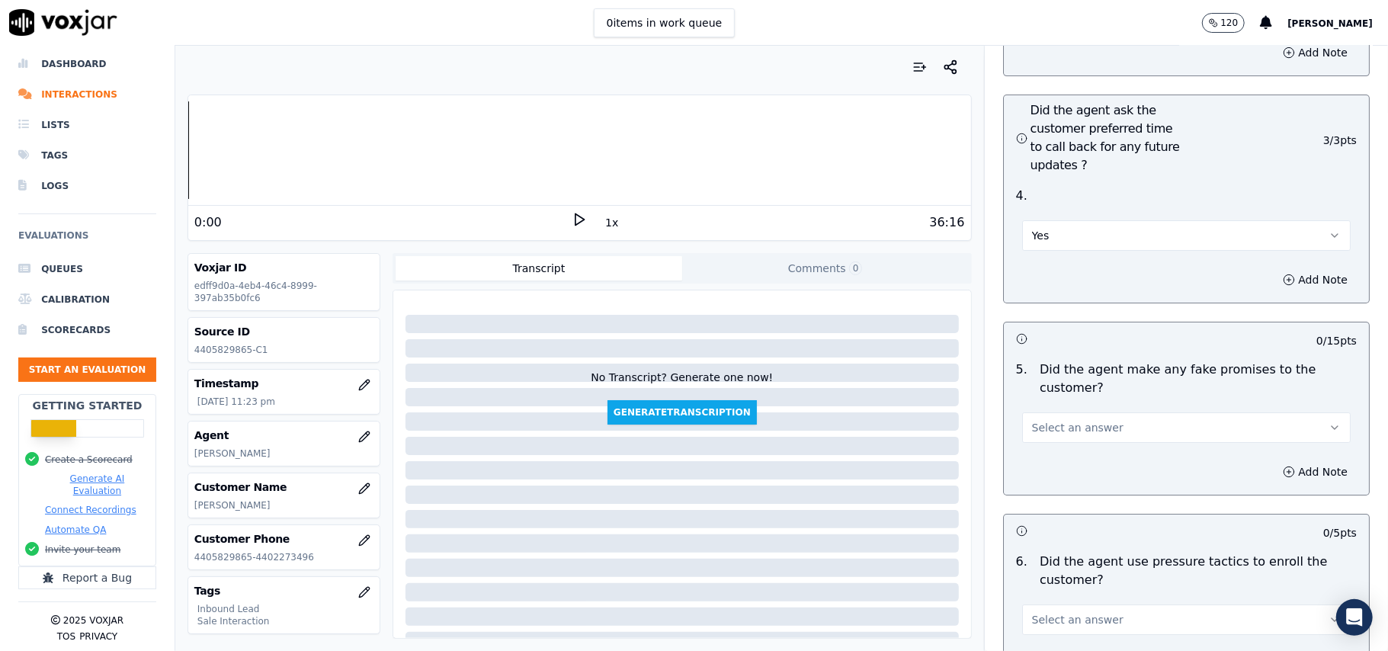
scroll to position [3964, 0]
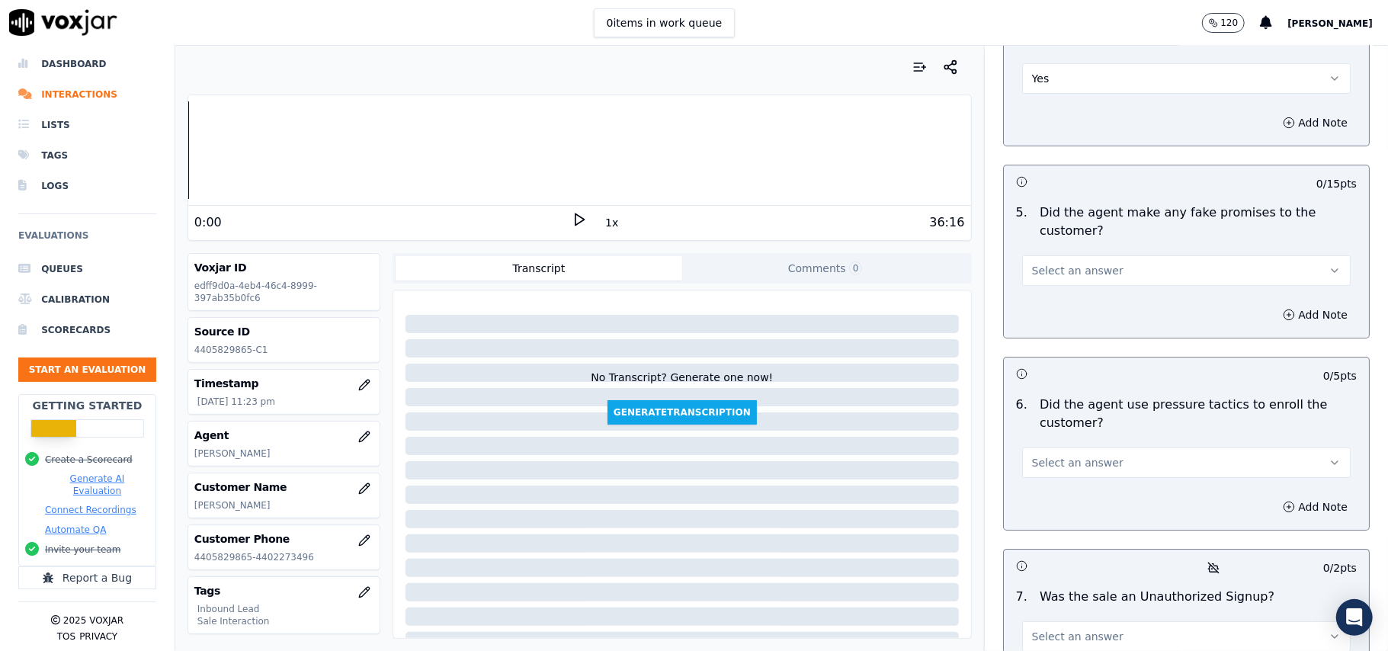
click at [1052, 263] on span "Select an answer" at bounding box center [1077, 270] width 91 height 15
click at [1046, 255] on div "No" at bounding box center [1153, 248] width 295 height 24
click at [1092, 447] on button "Select an answer" at bounding box center [1186, 462] width 329 height 30
click at [1078, 438] on div "No" at bounding box center [1153, 440] width 295 height 24
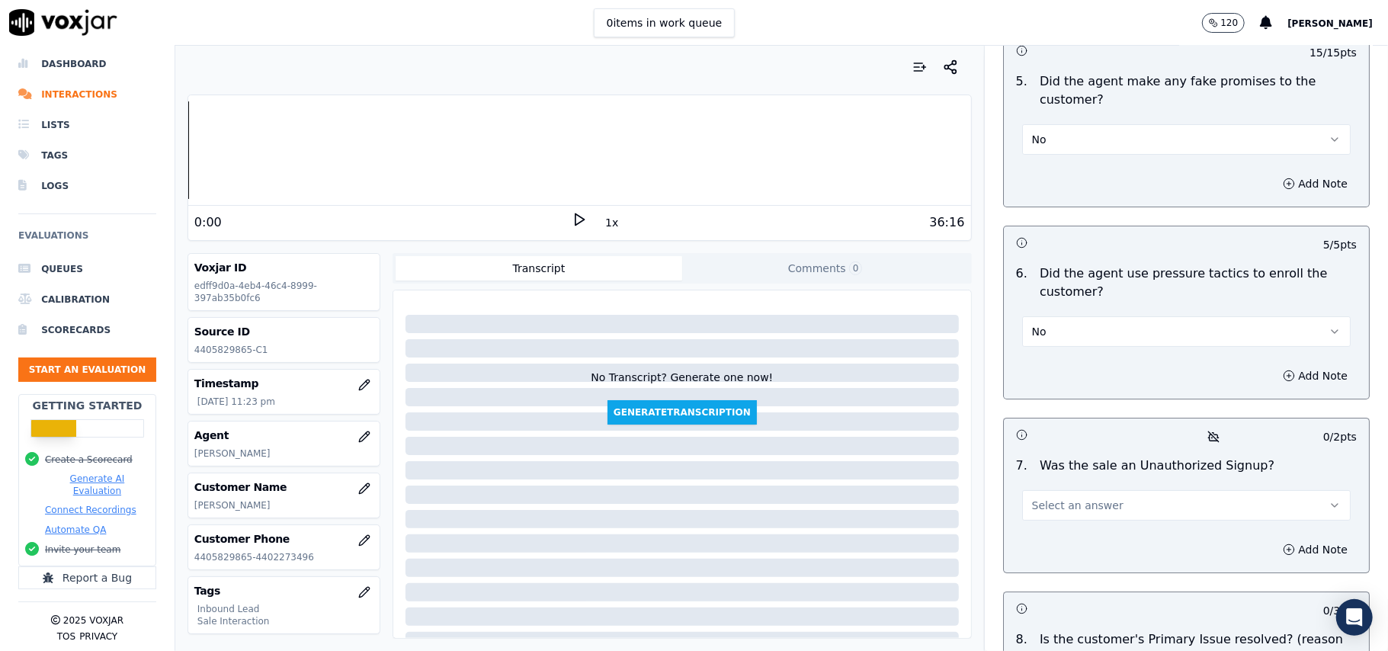
scroll to position [4267, 0]
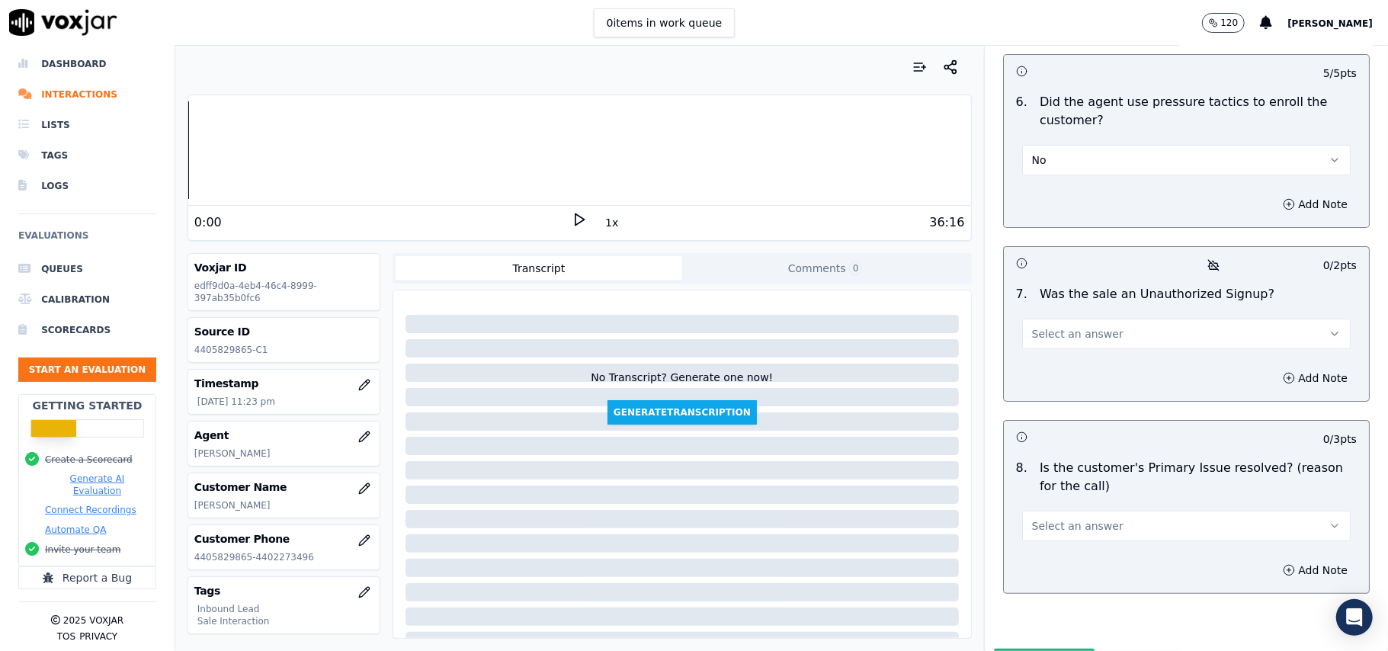
click at [1087, 326] on span "Select an answer" at bounding box center [1077, 333] width 91 height 15
click at [1068, 310] on div "No" at bounding box center [1153, 312] width 295 height 24
click at [1071, 518] on span "Select an answer" at bounding box center [1077, 525] width 91 height 15
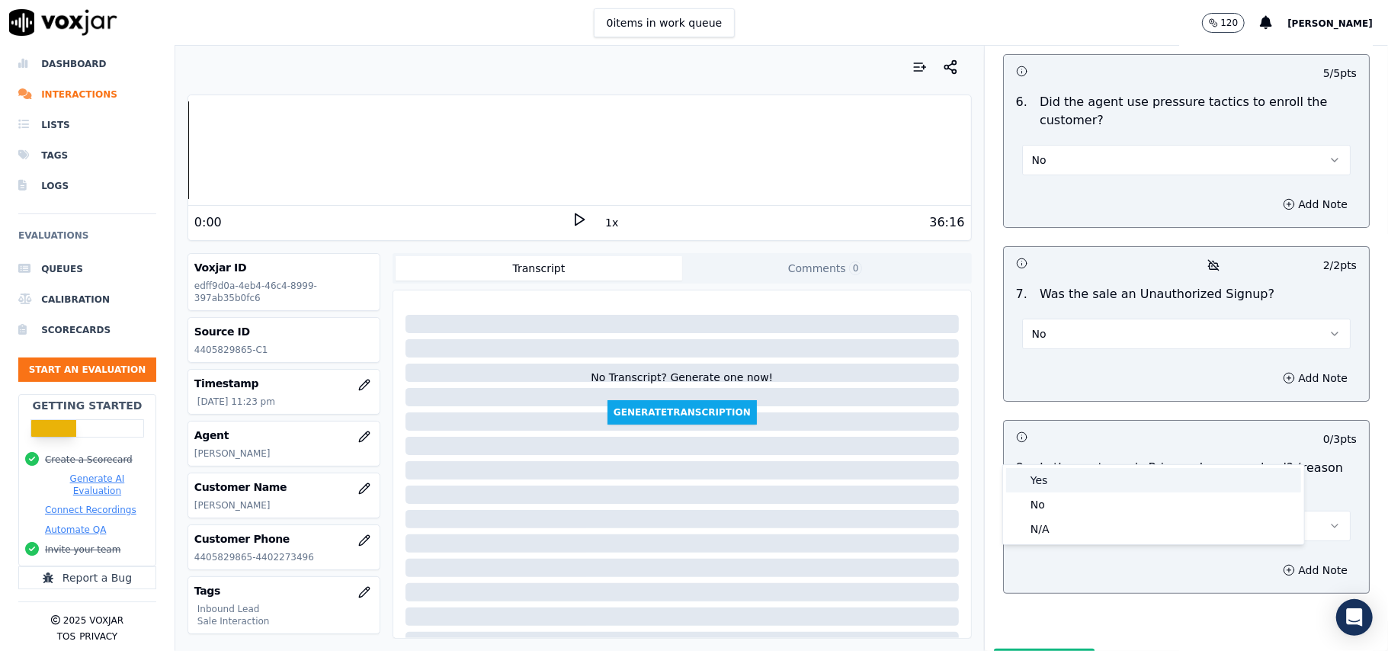
click at [1047, 480] on div "Yes" at bounding box center [1153, 480] width 295 height 24
click at [1001, 649] on button "Submit Scores" at bounding box center [1044, 662] width 101 height 27
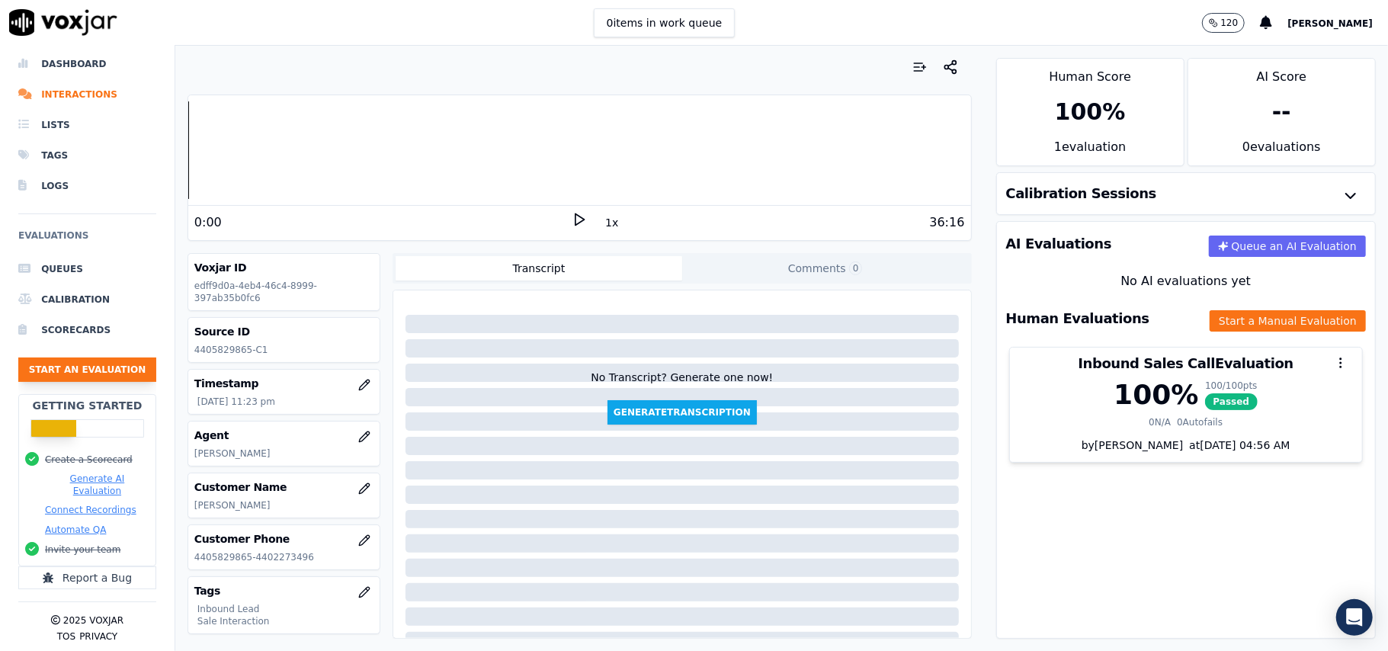
click at [79, 358] on button "Start an Evaluation" at bounding box center [87, 370] width 138 height 24
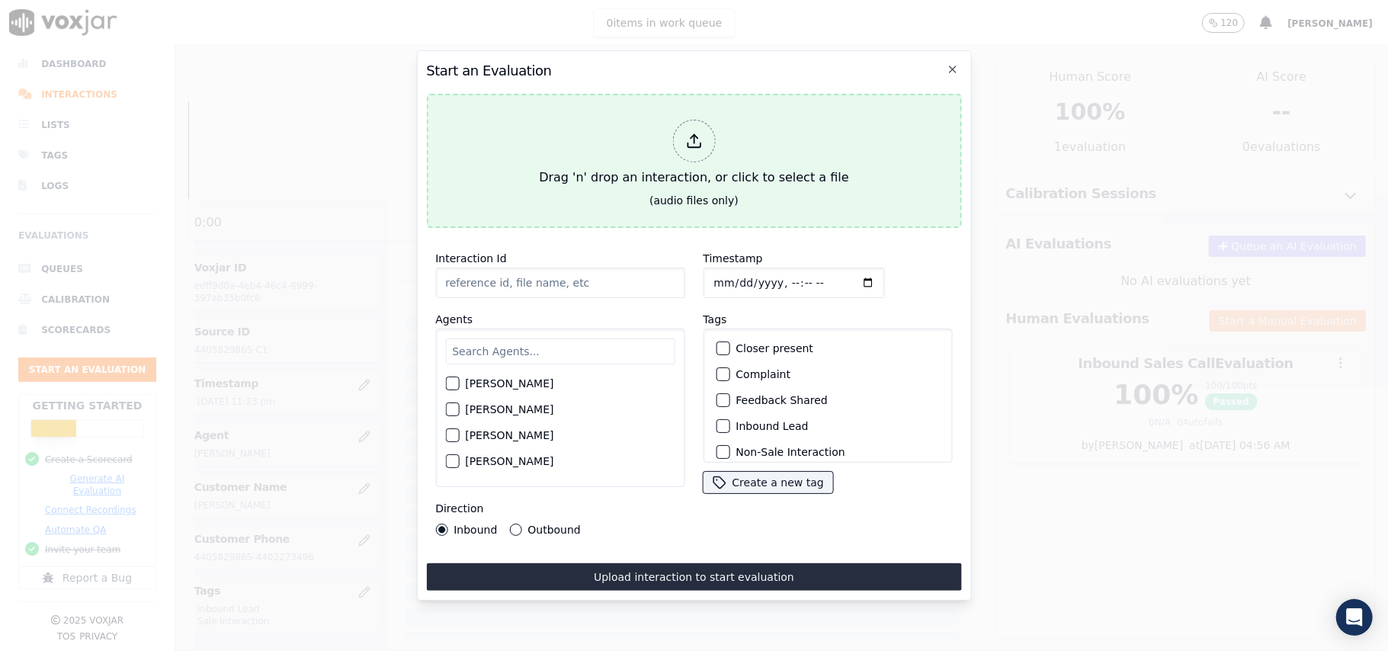
click at [707, 120] on div at bounding box center [693, 141] width 43 height 43
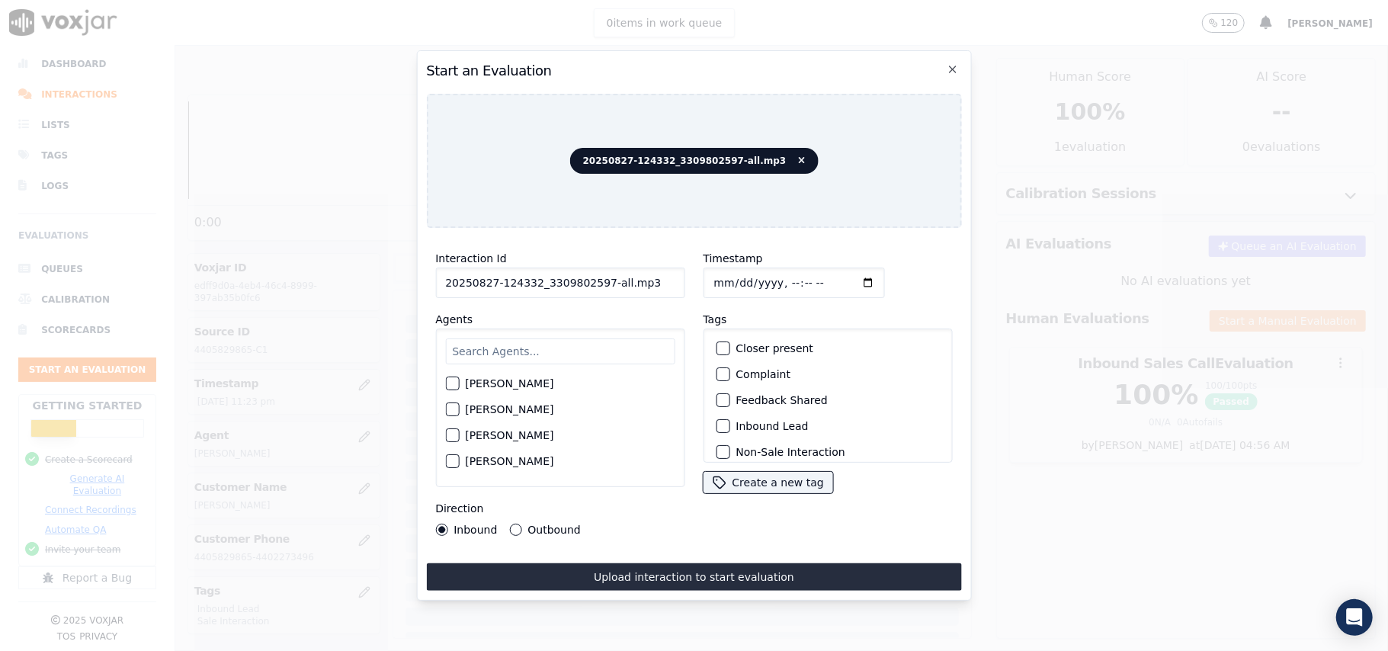
drag, startPoint x: 627, startPoint y: 277, endPoint x: 598, endPoint y: 277, distance: 28.2
click at [598, 277] on input "20250827-124332_3309802597-all.mp3" at bounding box center [559, 283] width 249 height 30
type input "20250827-124332_3309802597-C1"
click at [727, 273] on input "Timestamp" at bounding box center [793, 283] width 181 height 30
type input "2025-09-27T23:27"
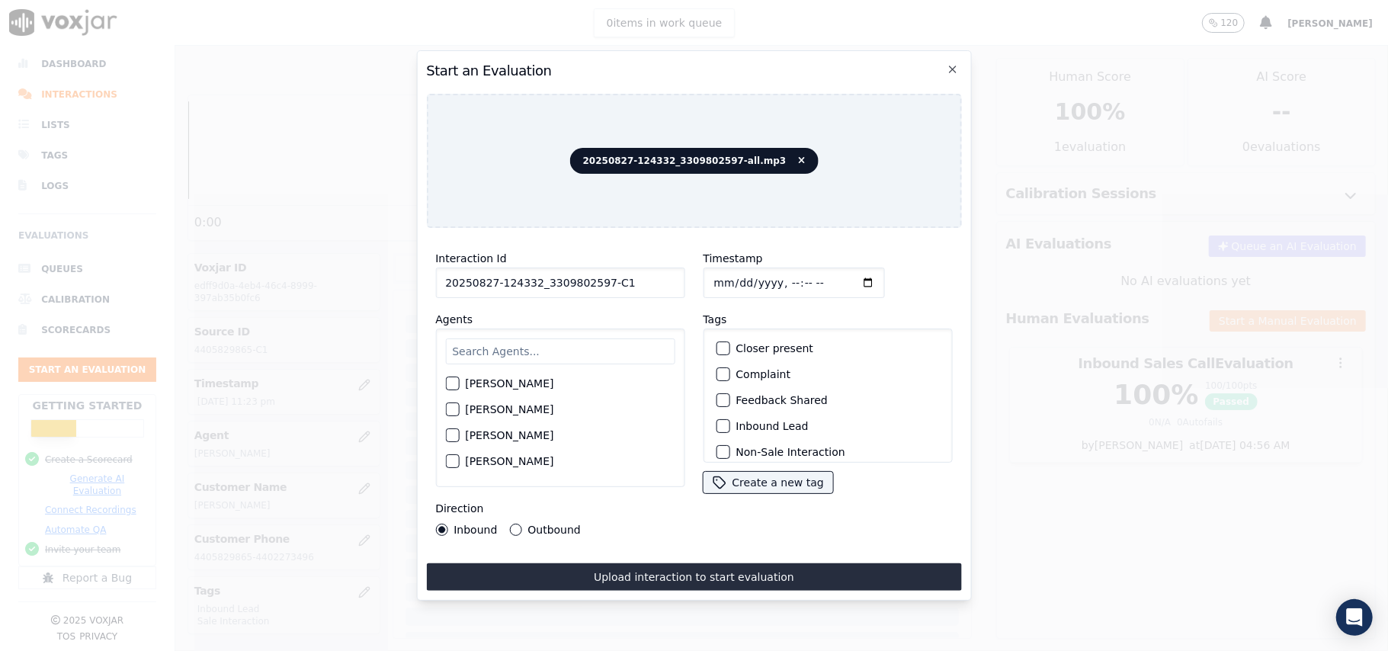
click at [714, 272] on input "Timestamp" at bounding box center [793, 283] width 181 height 30
type input "2025-08-27T23:27"
click at [608, 355] on input "text" at bounding box center [559, 351] width 229 height 26
type input "All"
click at [483, 386] on label "Allen Alam" at bounding box center [509, 388] width 88 height 11
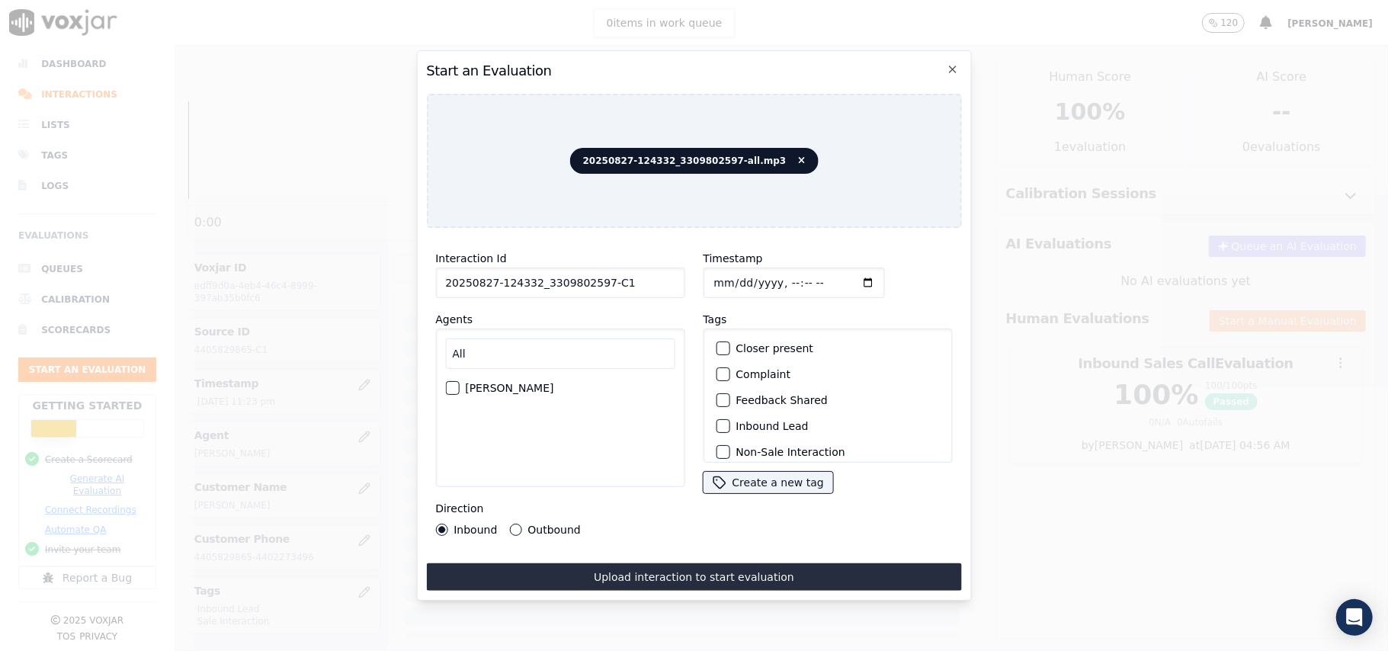
click at [459, 386] on button "Allen Alam" at bounding box center [452, 388] width 14 height 14
click at [727, 367] on div "Outbound Lead" at bounding box center [828, 377] width 236 height 26
click at [720, 371] on div "button" at bounding box center [722, 376] width 11 height 11
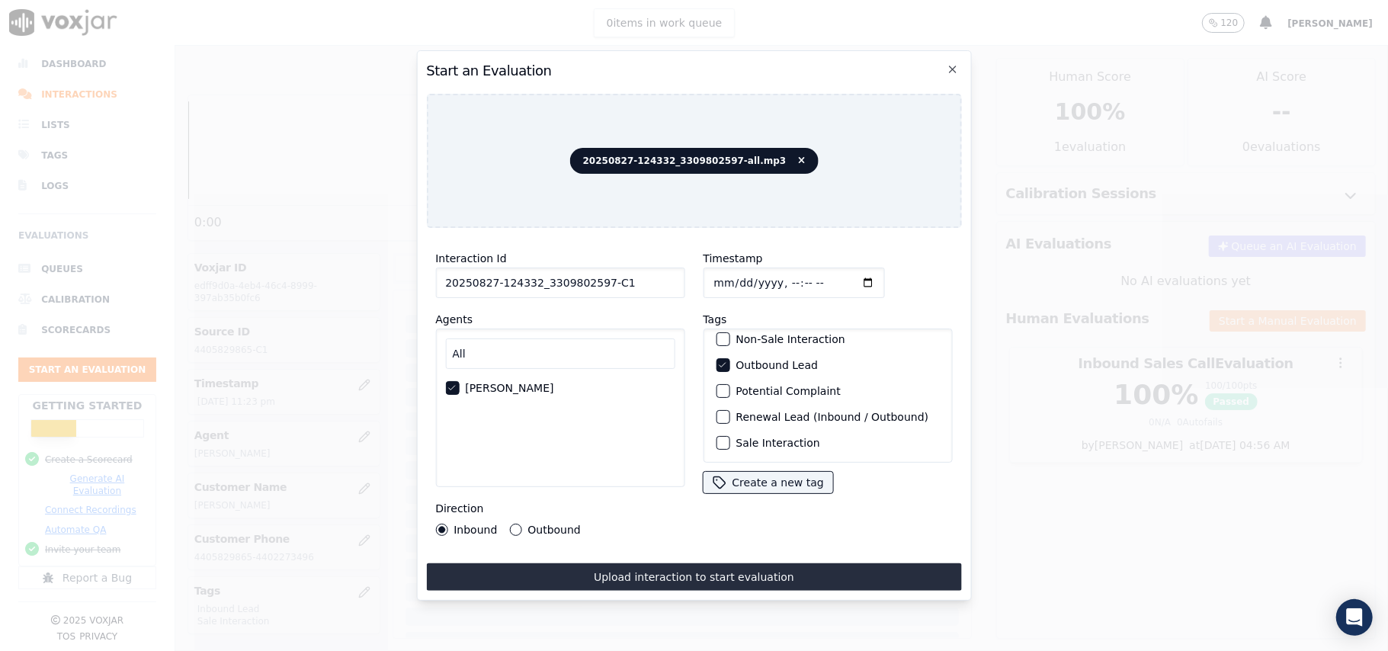
scroll to position [133, 0]
click at [721, 436] on button "Sale Interaction" at bounding box center [723, 443] width 14 height 14
click at [514, 525] on button "Outbound" at bounding box center [515, 530] width 12 height 12
click at [617, 563] on button "Upload interaction to start evaluation" at bounding box center [693, 576] width 535 height 27
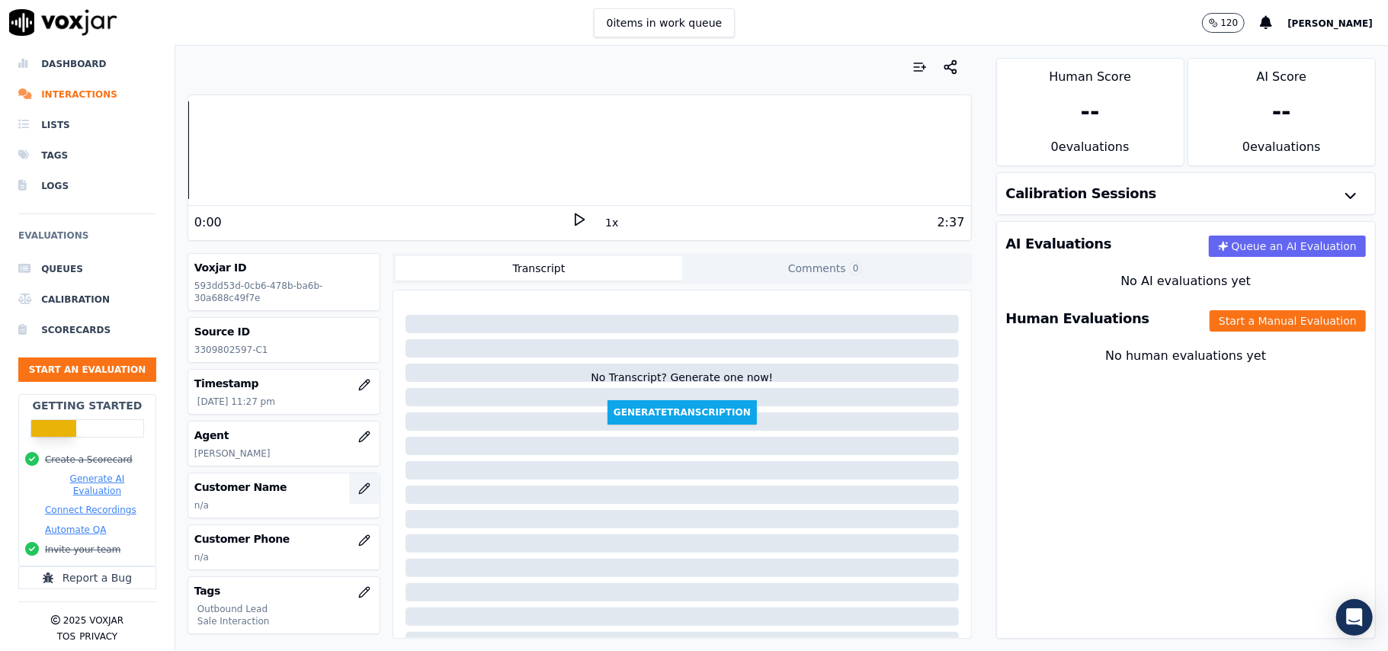
click at [349, 502] on button "button" at bounding box center [364, 488] width 30 height 30
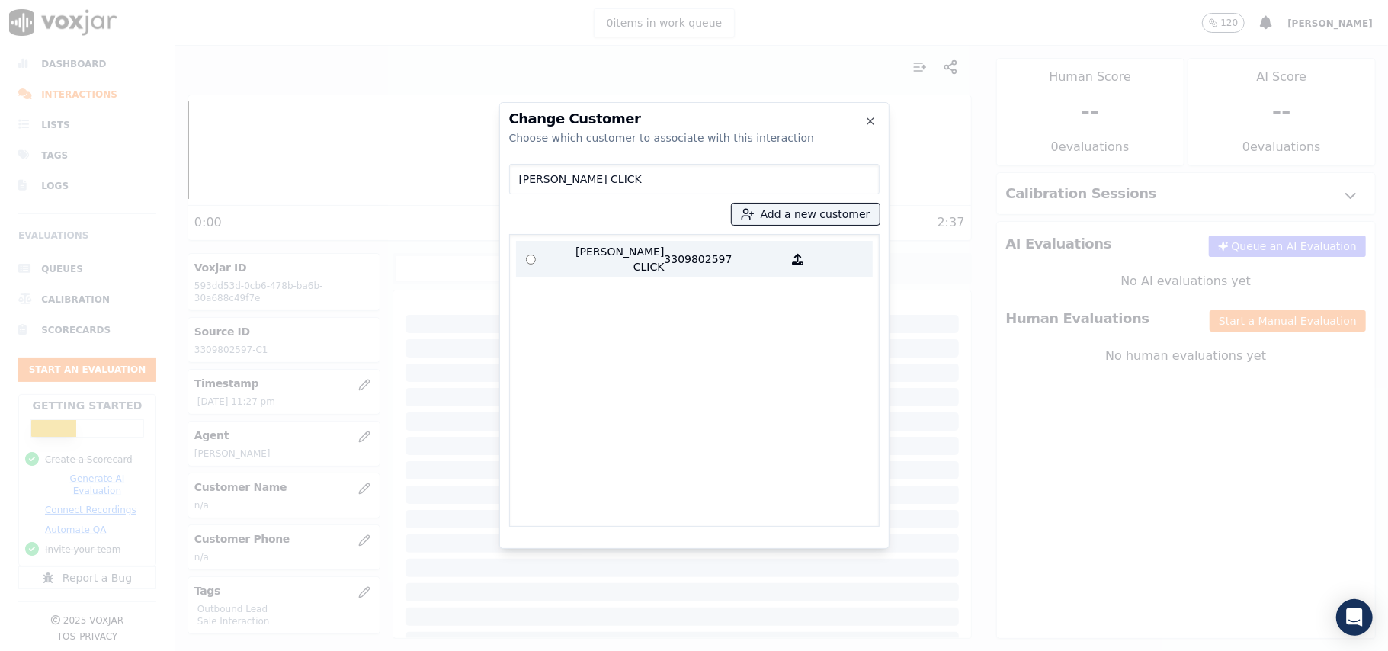
type input "STEPHANIE CLICK"
click at [577, 245] on p "STEPHANIE CLICK" at bounding box center [605, 259] width 119 height 30
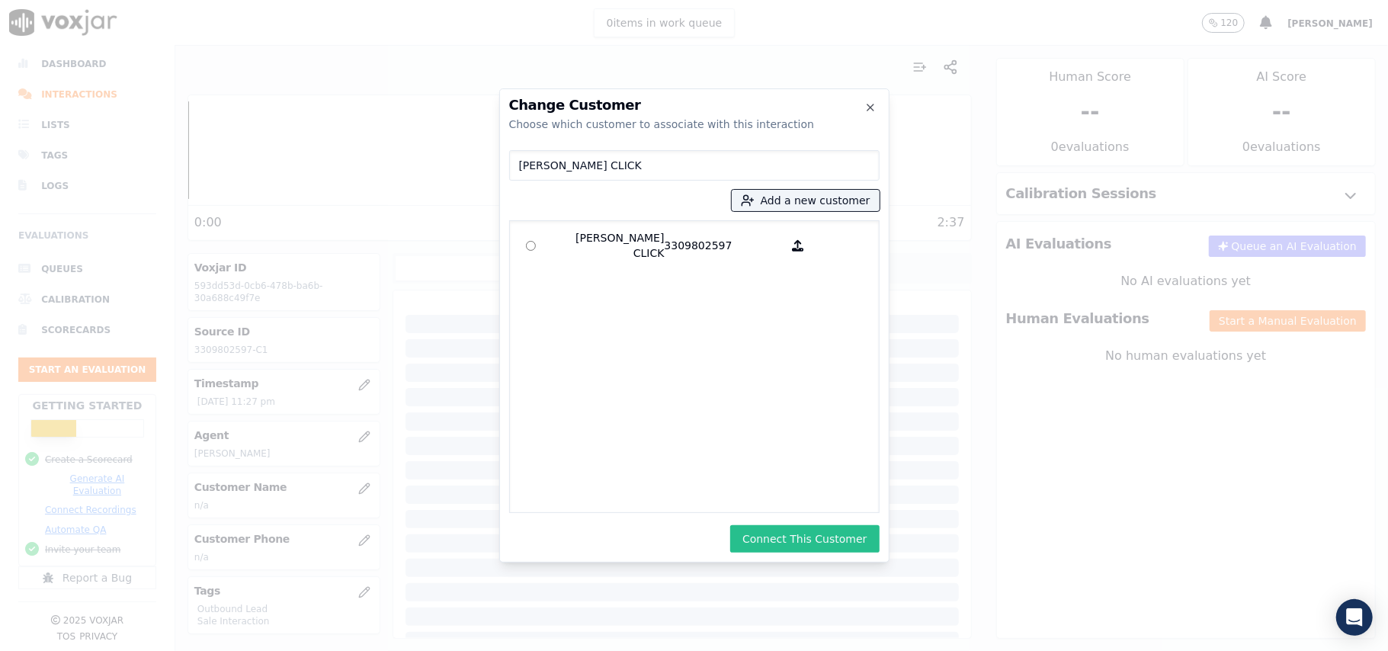
click at [751, 538] on button "Connect This Customer" at bounding box center [804, 538] width 149 height 27
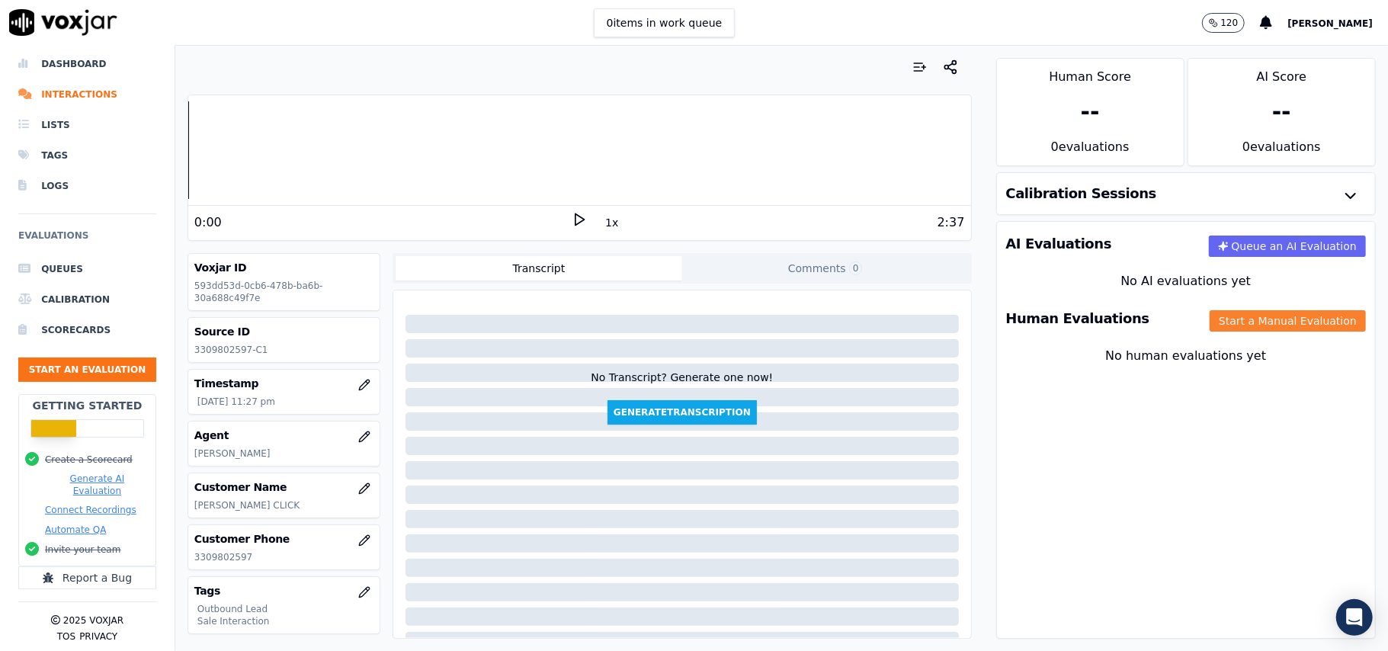
click at [1210, 324] on button "Start a Manual Evaluation" at bounding box center [1288, 320] width 156 height 21
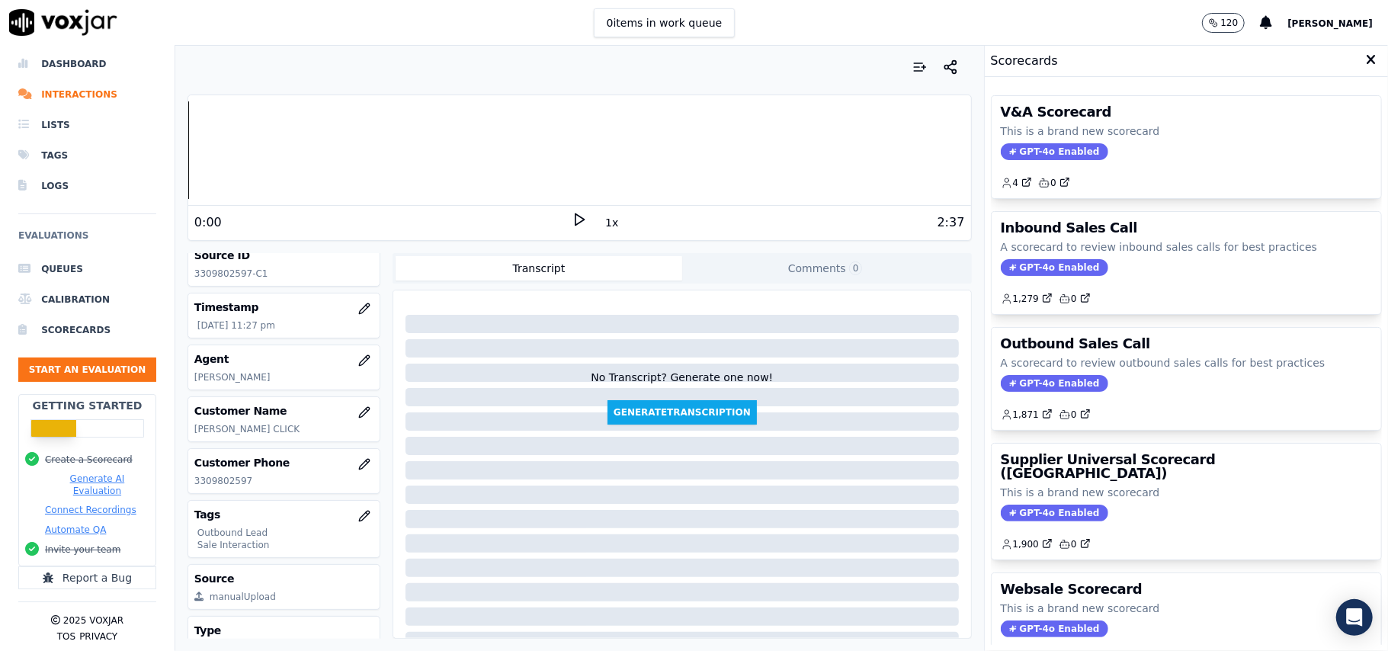
scroll to position [149, 0]
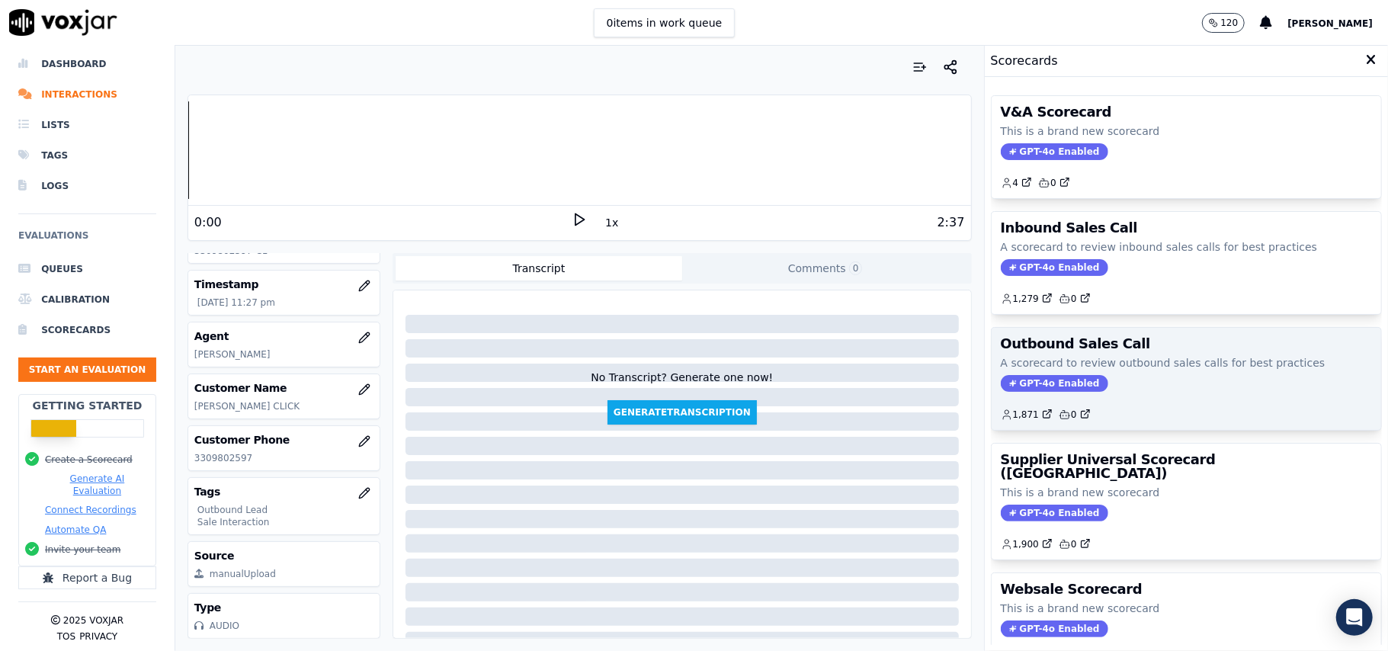
click at [1016, 388] on span "GPT-4o Enabled" at bounding box center [1054, 383] width 107 height 17
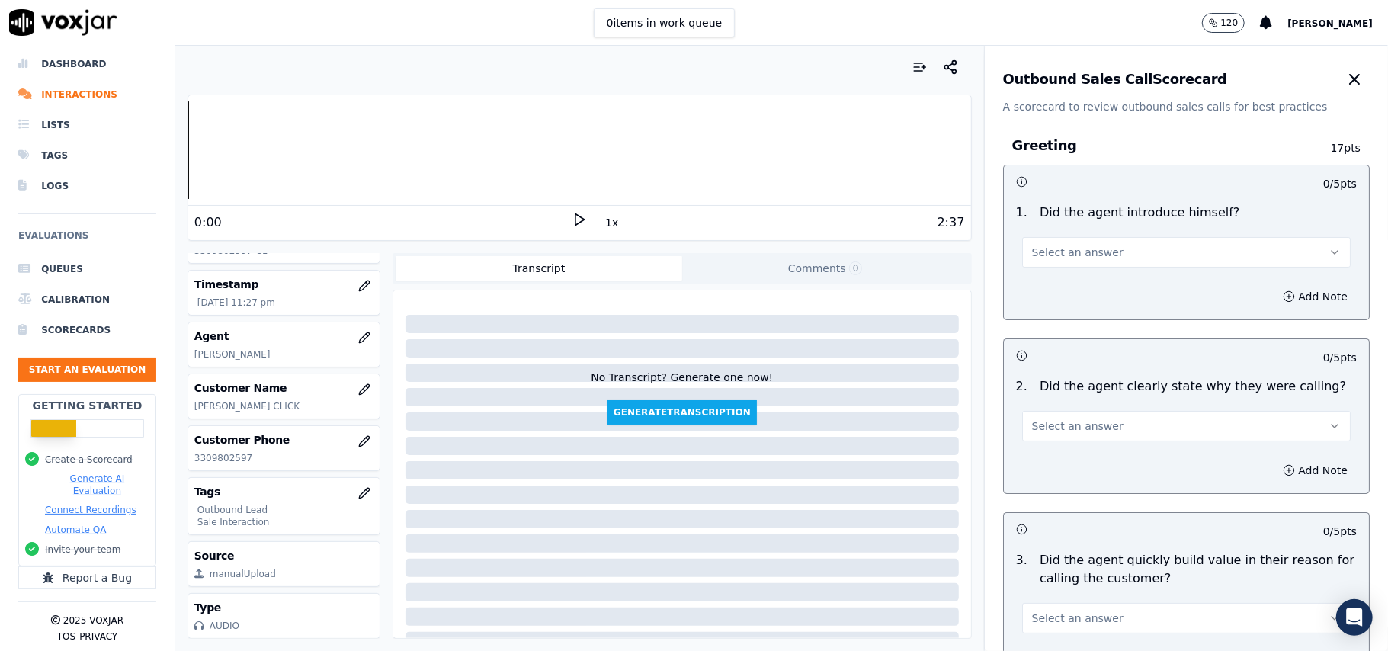
click at [1087, 242] on button "Select an answer" at bounding box center [1186, 252] width 329 height 30
click at [1064, 287] on div "Yes" at bounding box center [1153, 287] width 295 height 24
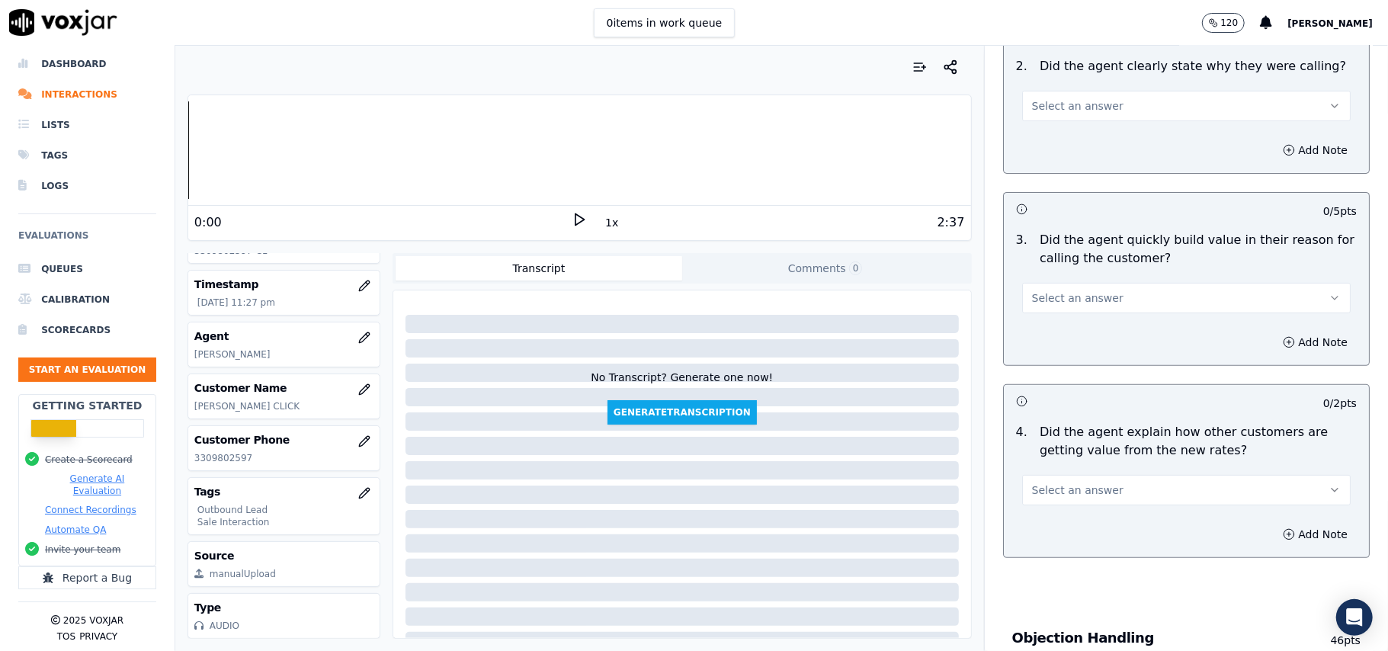
scroll to position [203, 0]
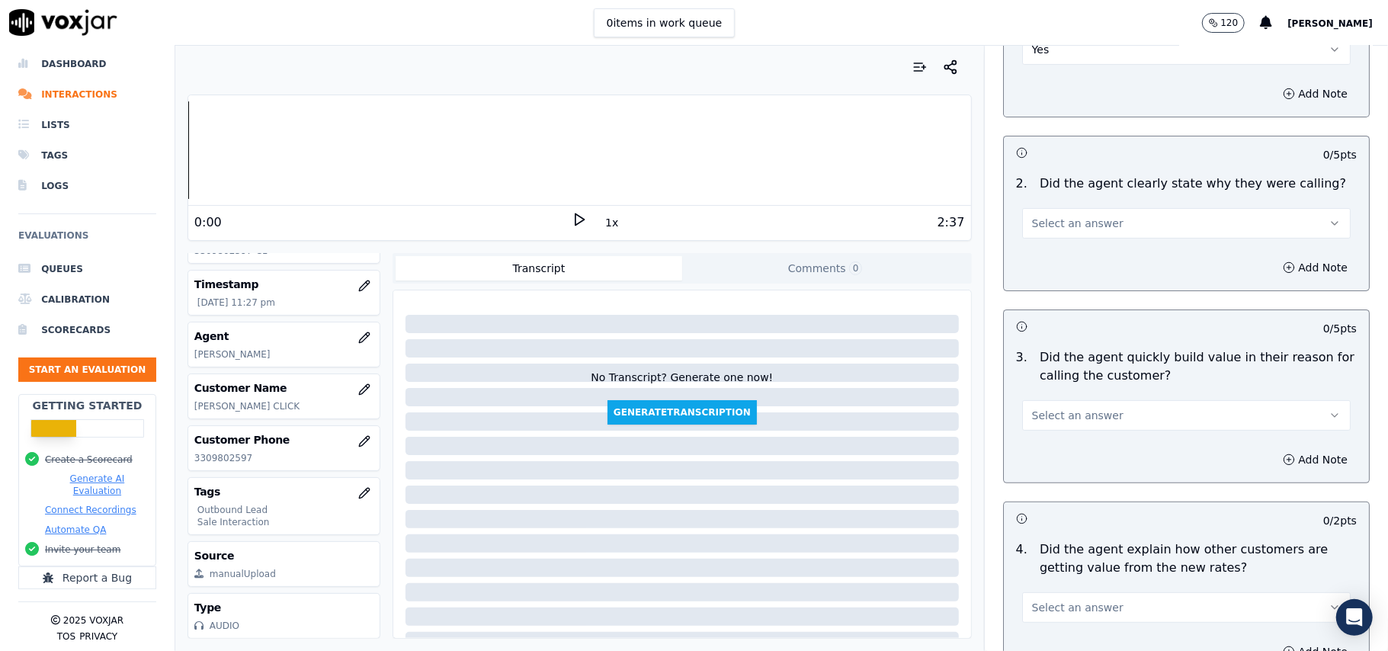
click at [1070, 208] on button "Select an answer" at bounding box center [1186, 223] width 329 height 30
click at [1058, 257] on div "Yes" at bounding box center [1153, 258] width 295 height 24
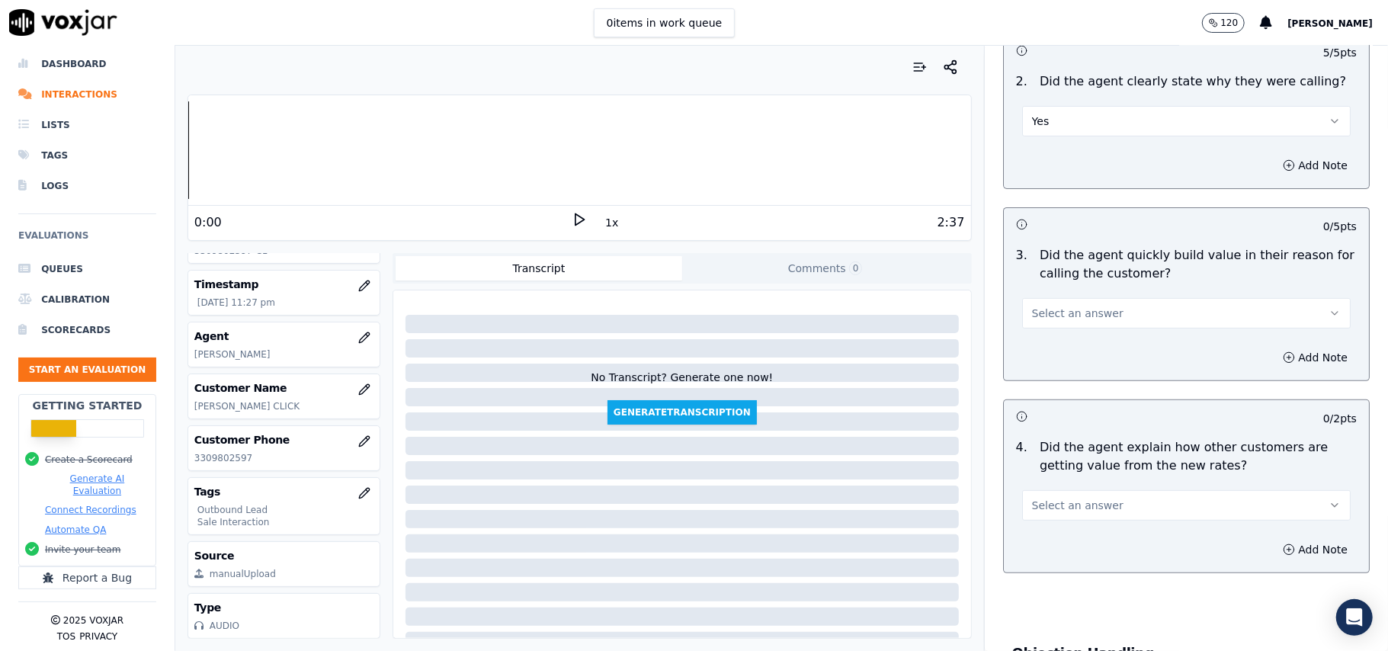
click at [1064, 319] on span "Select an answer" at bounding box center [1077, 313] width 91 height 15
click at [1073, 351] on div "Yes" at bounding box center [1153, 349] width 295 height 24
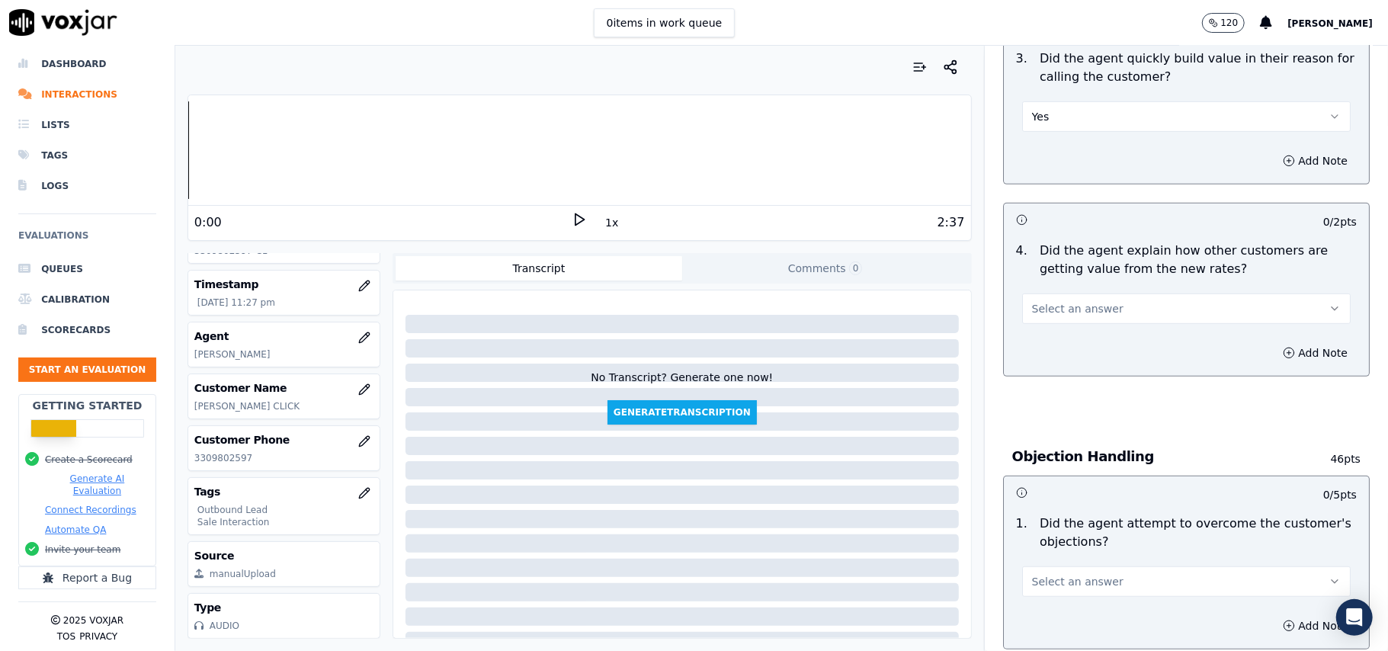
scroll to position [508, 0]
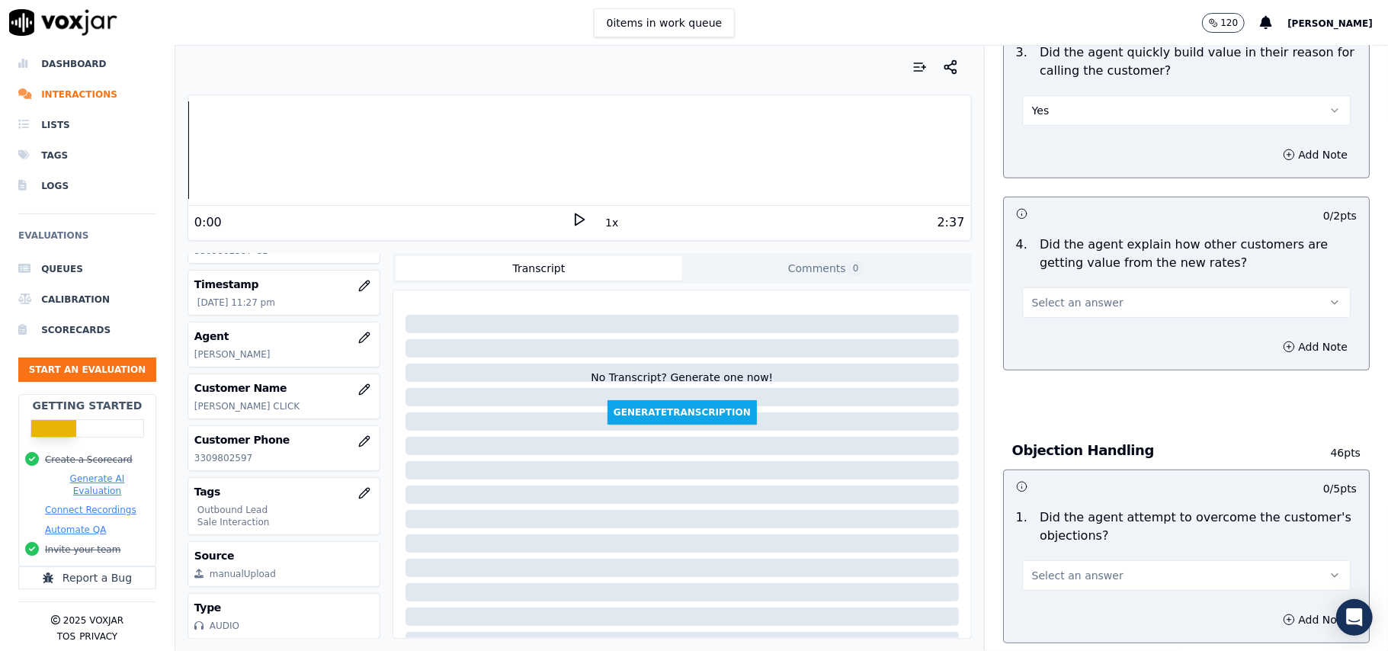
click at [1053, 310] on span "Select an answer" at bounding box center [1077, 302] width 91 height 15
click at [1050, 345] on div "Yes" at bounding box center [1153, 338] width 295 height 24
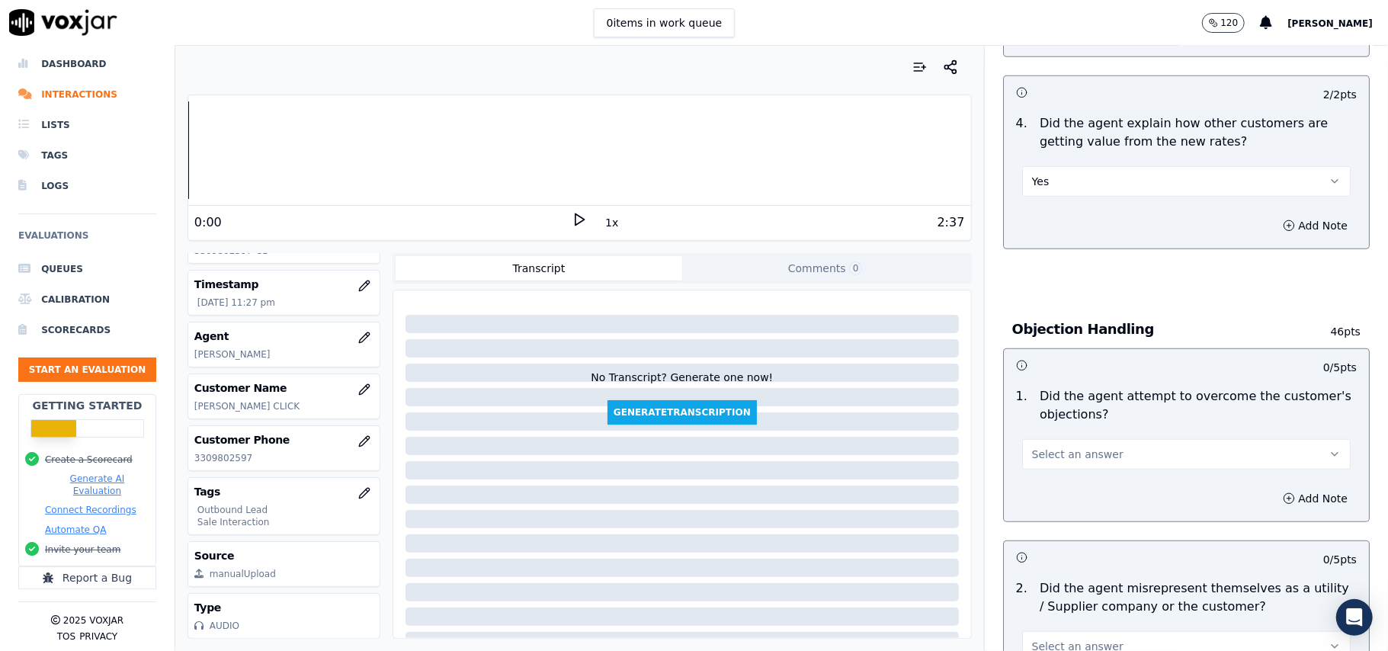
scroll to position [813, 0]
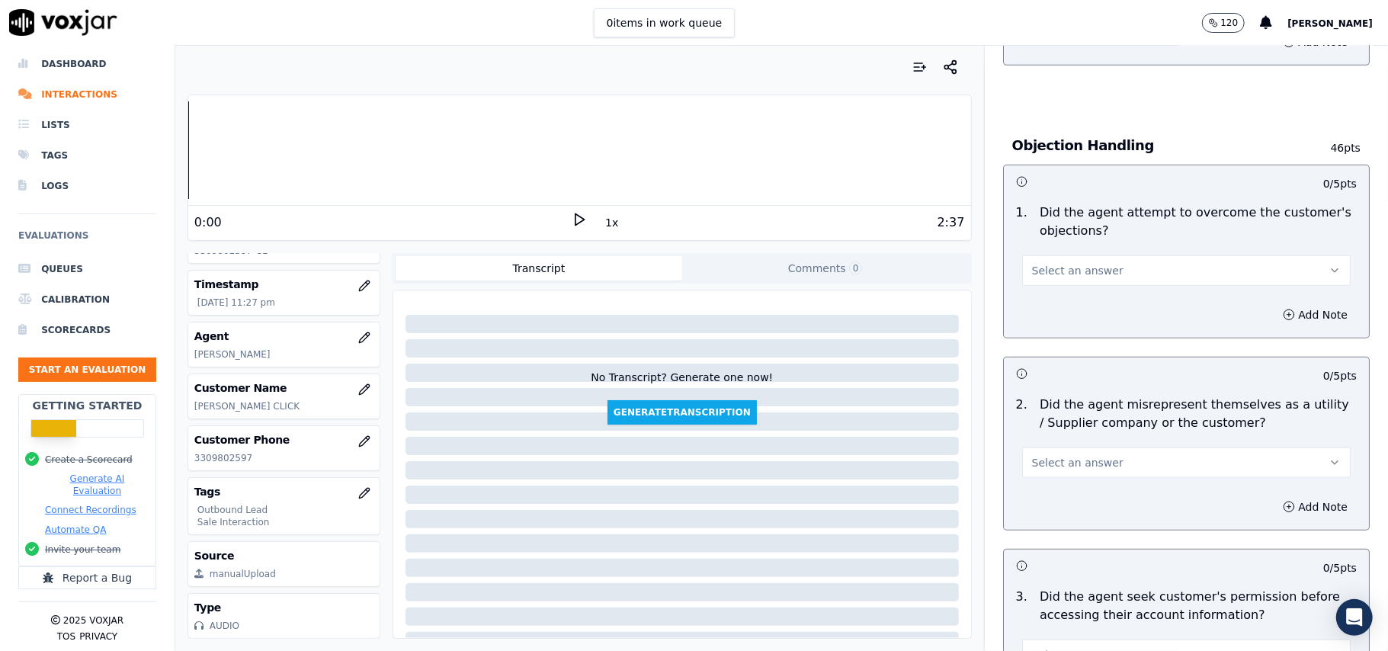
click at [1095, 257] on button "Select an answer" at bounding box center [1186, 270] width 329 height 30
click at [1095, 306] on div "Yes" at bounding box center [1153, 307] width 295 height 24
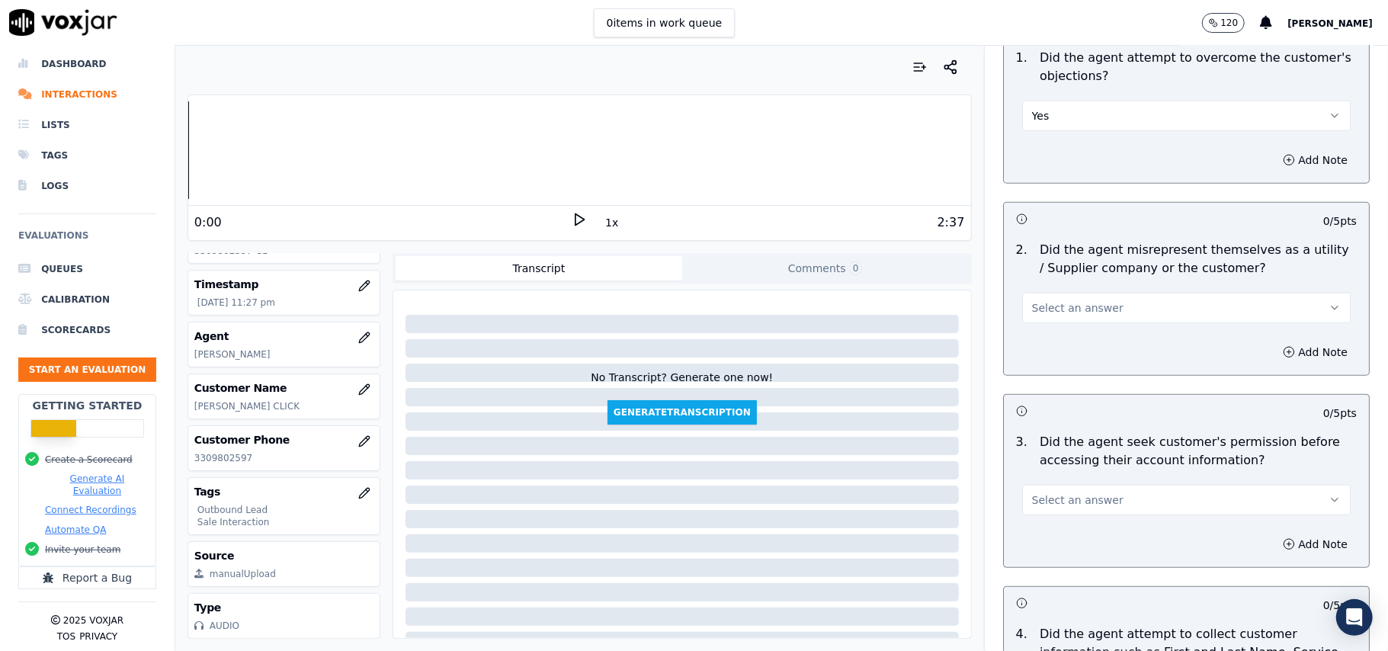
scroll to position [1016, 0]
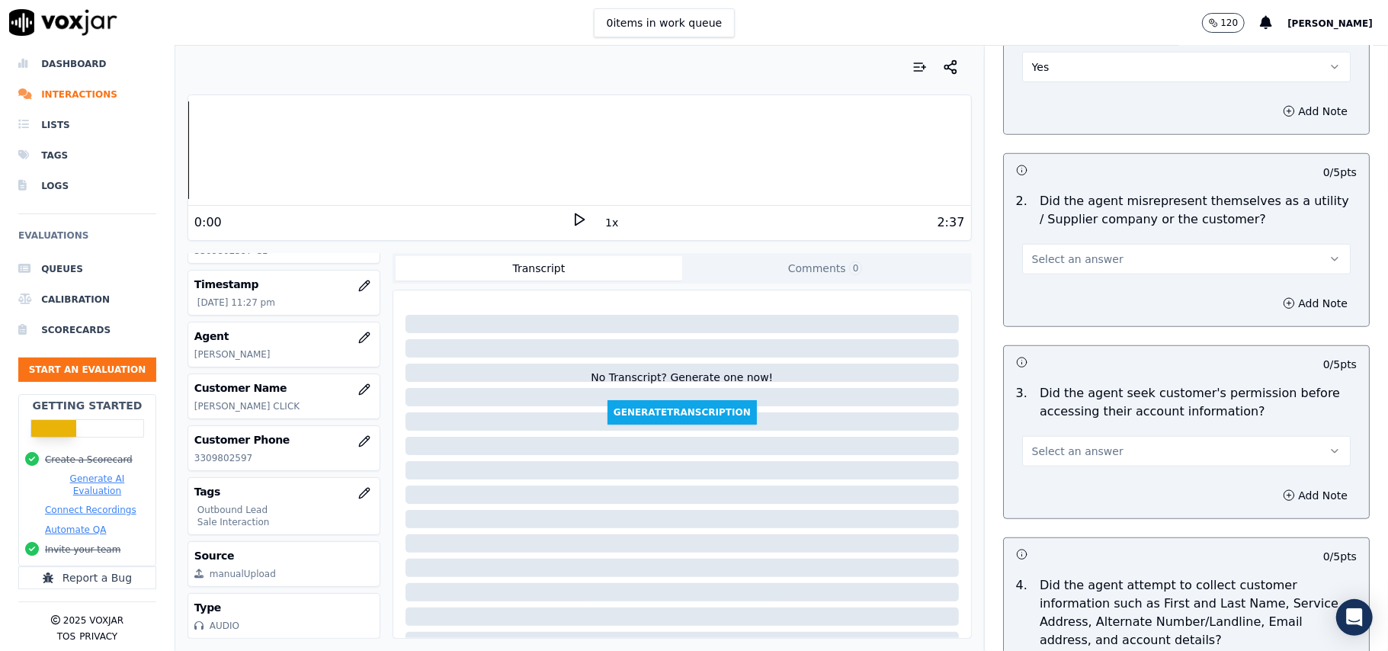
click at [1078, 257] on span "Select an answer" at bounding box center [1077, 259] width 91 height 15
click at [1069, 312] on div "No" at bounding box center [1153, 321] width 295 height 24
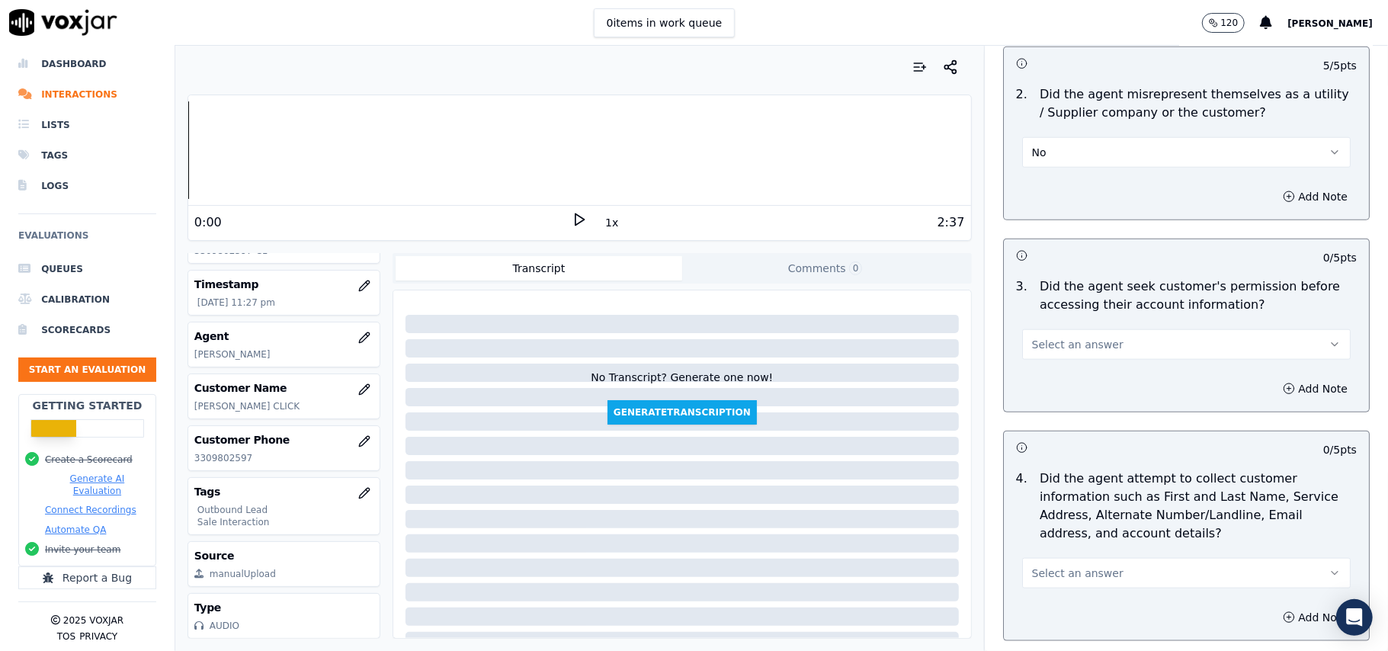
scroll to position [1220, 0]
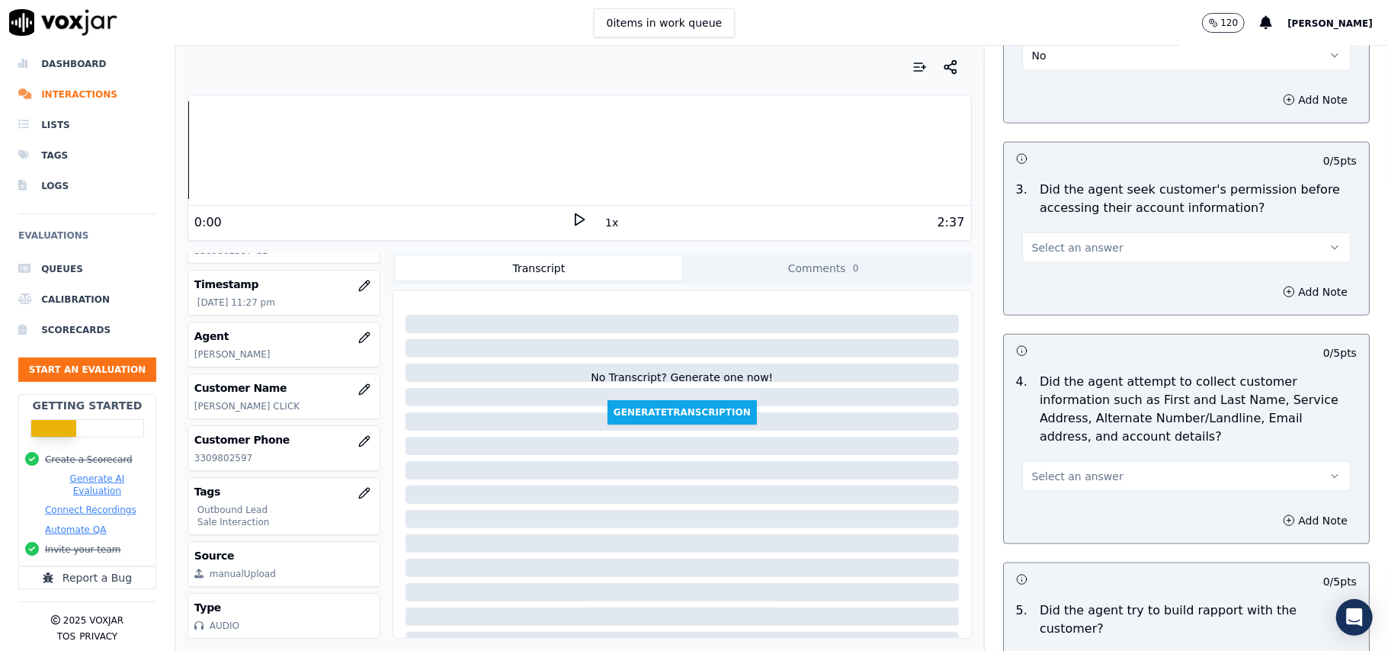
click at [1102, 233] on div "Select an answer" at bounding box center [1186, 246] width 329 height 34
click at [1104, 245] on button "Select an answer" at bounding box center [1186, 248] width 329 height 30
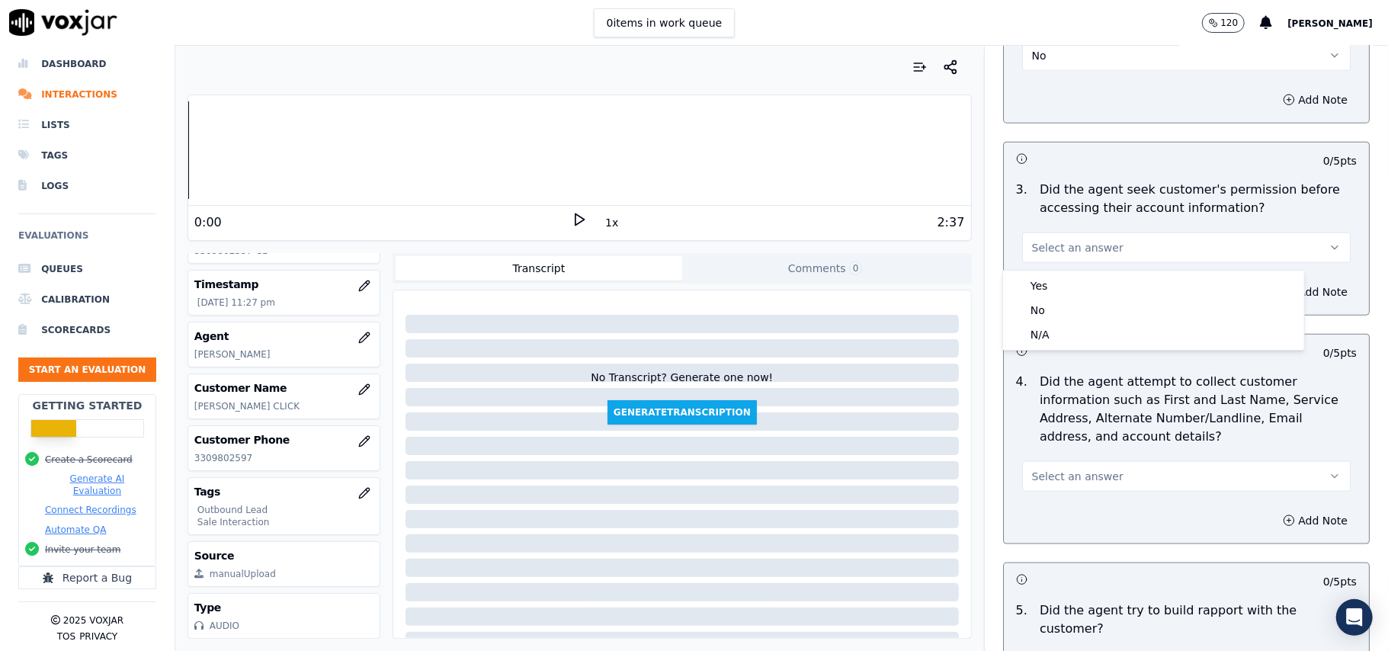
click at [1092, 300] on div "No" at bounding box center [1153, 310] width 295 height 24
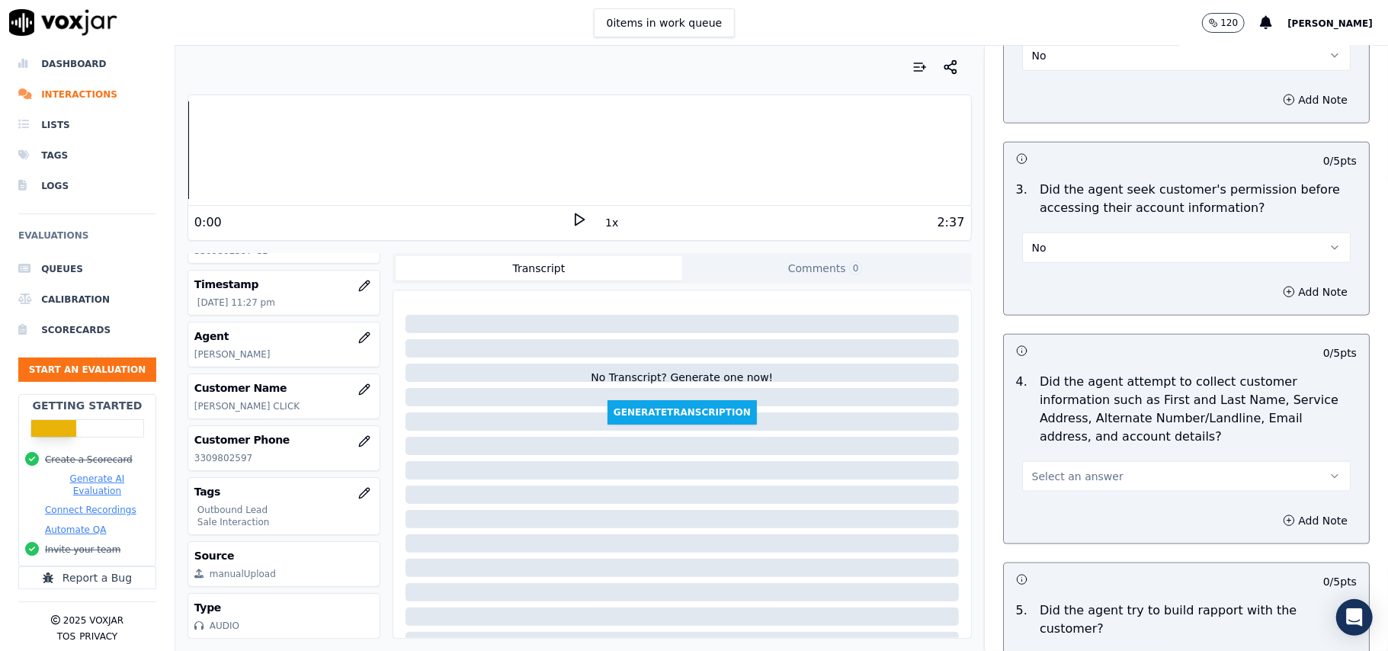
click at [1129, 247] on button "No" at bounding box center [1186, 248] width 329 height 30
click at [1104, 284] on div "Yes" at bounding box center [1153, 286] width 295 height 24
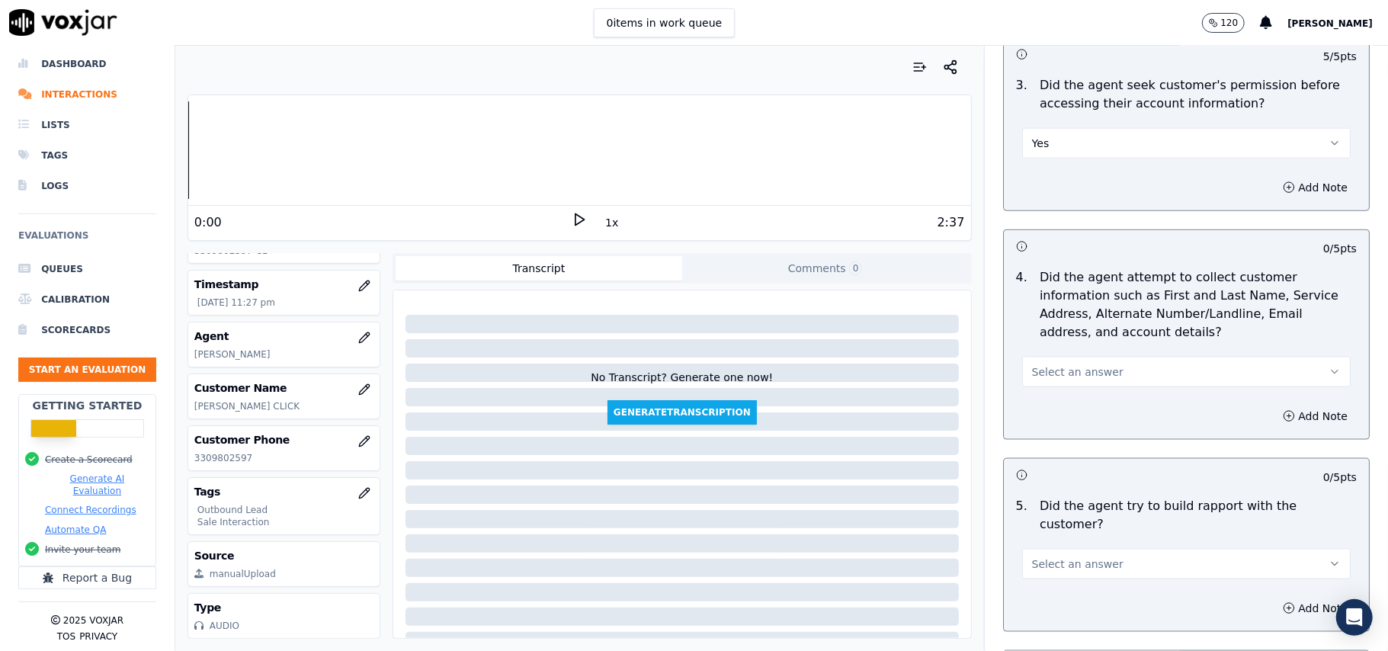
scroll to position [1423, 0]
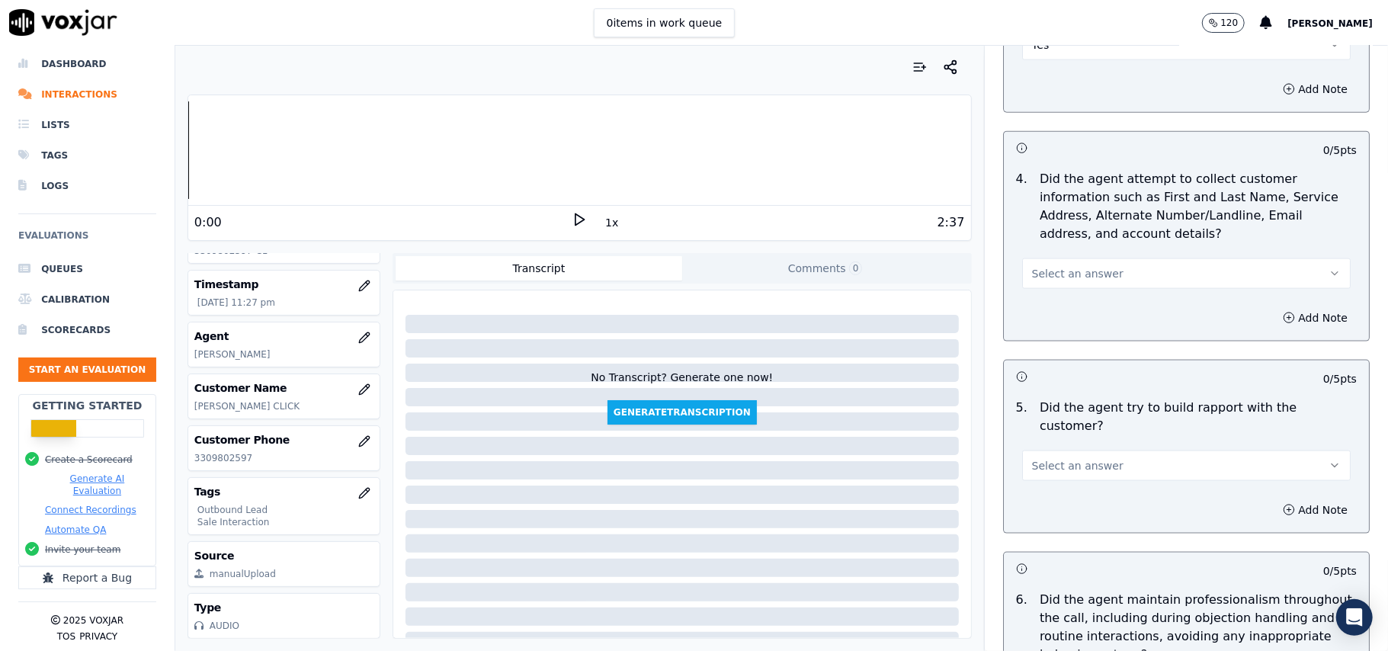
click at [1102, 282] on button "Select an answer" at bounding box center [1186, 273] width 329 height 30
click at [1099, 306] on div "Yes" at bounding box center [1153, 312] width 295 height 24
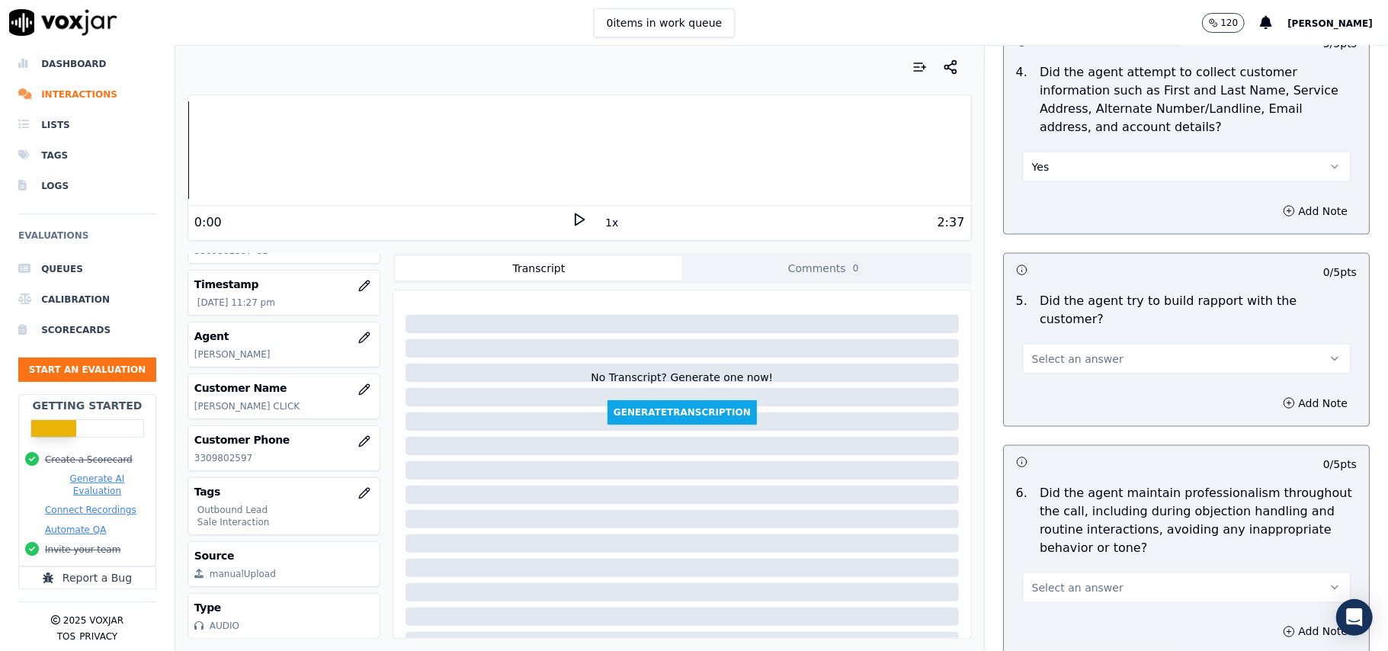
scroll to position [1626, 0]
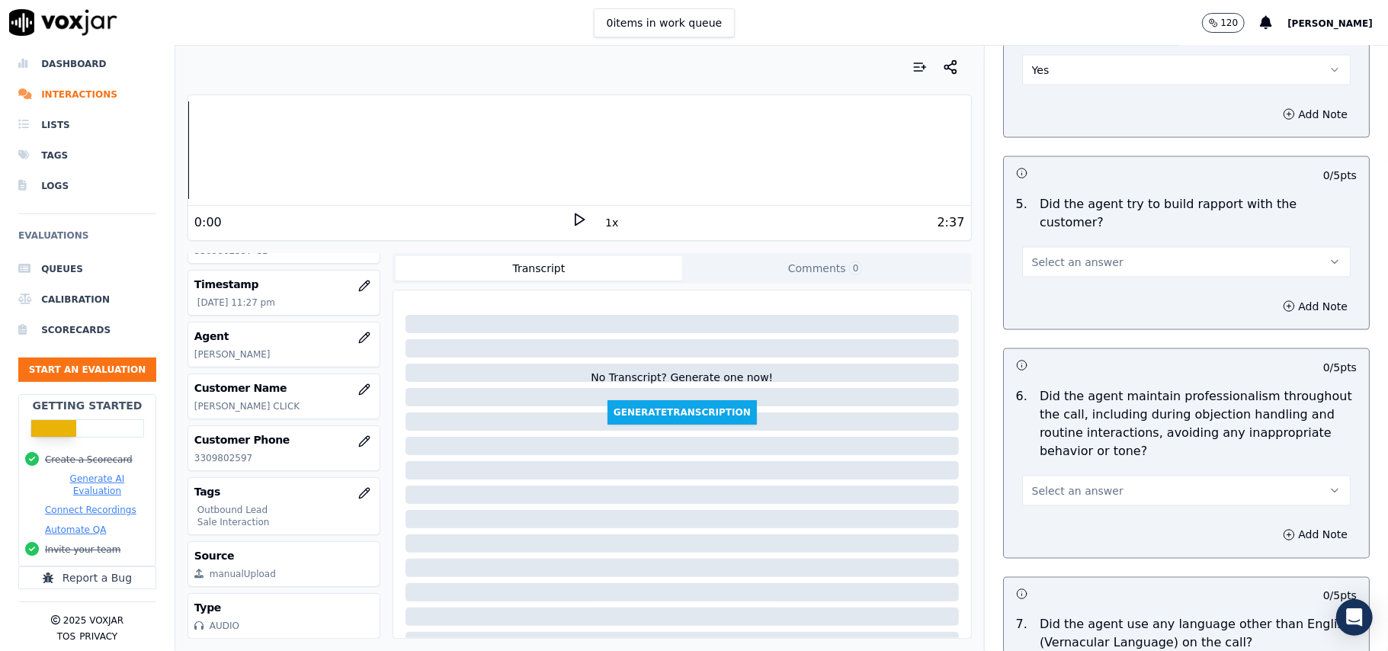
click at [1061, 77] on button "Yes" at bounding box center [1186, 70] width 329 height 30
click at [1058, 160] on div "N/A" at bounding box center [1153, 157] width 295 height 24
click at [1095, 252] on button "Select an answer" at bounding box center [1186, 262] width 329 height 30
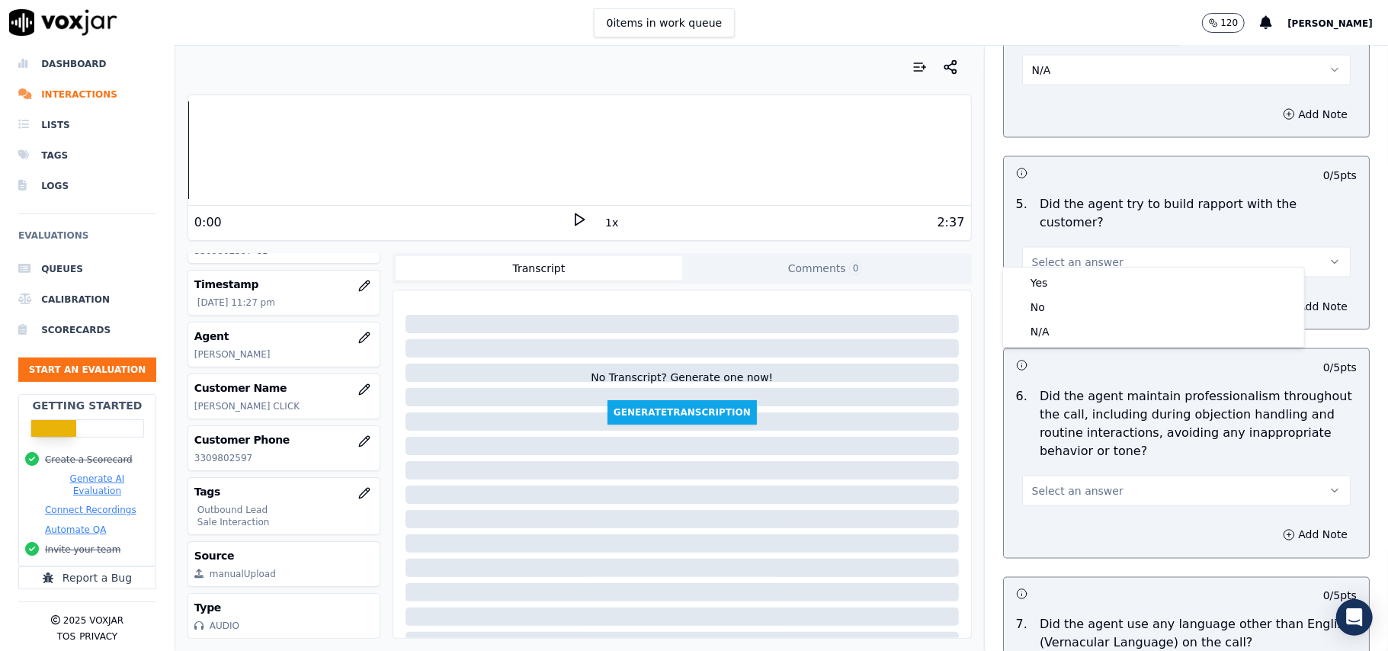
click at [1092, 269] on div "Yes No N/A" at bounding box center [1153, 307] width 301 height 79
click at [1089, 278] on div "Yes" at bounding box center [1153, 283] width 295 height 24
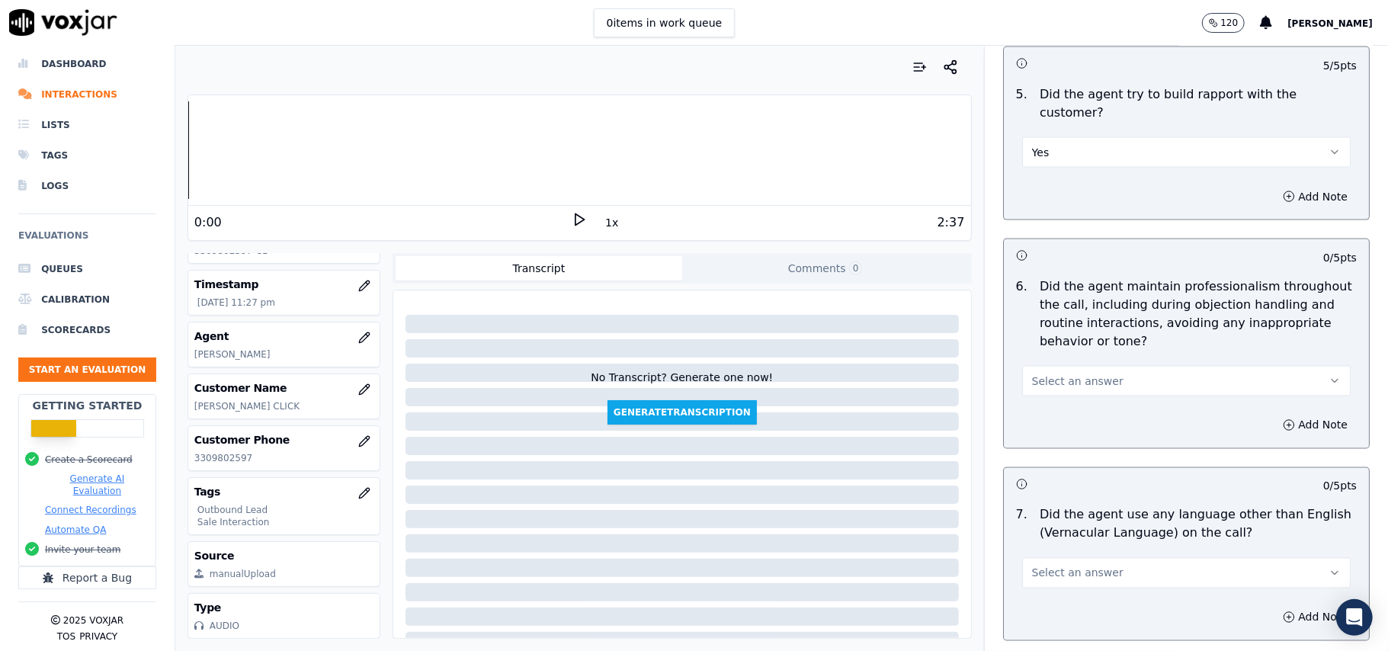
scroll to position [1830, 0]
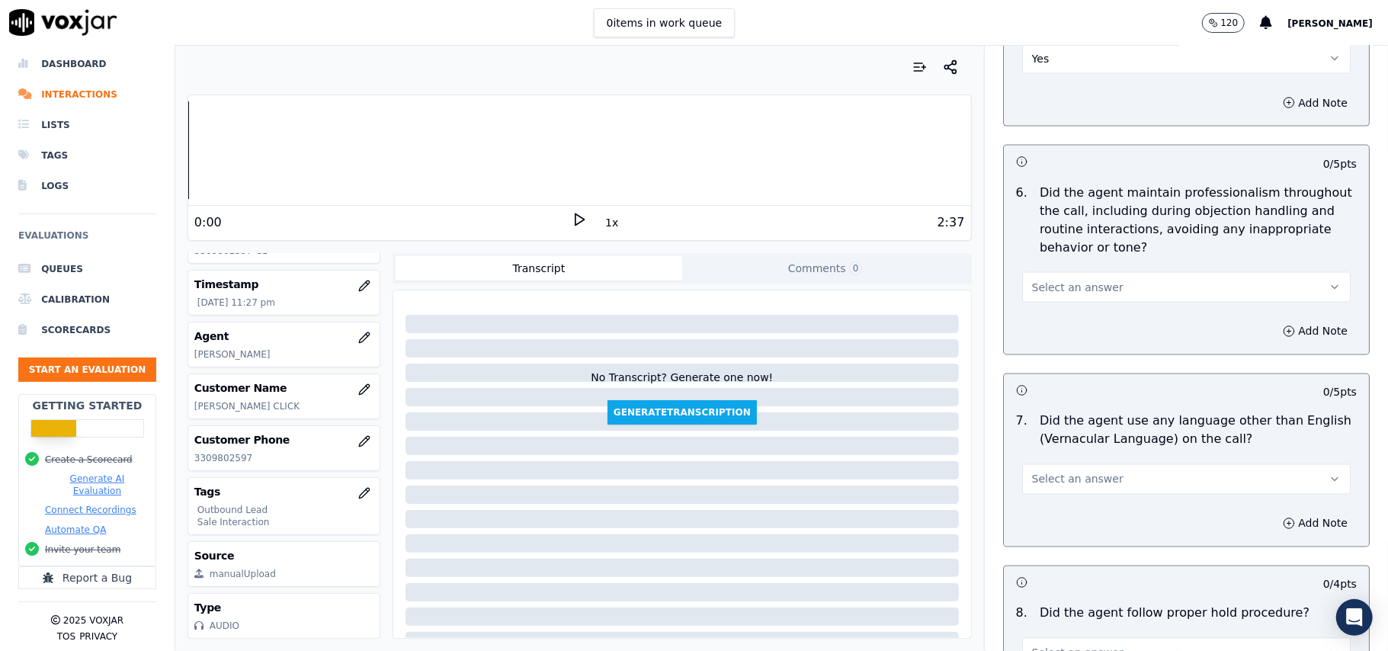
click at [1086, 269] on div "Select an answer" at bounding box center [1186, 286] width 329 height 34
click at [1086, 280] on span "Select an answer" at bounding box center [1077, 287] width 91 height 15
click at [1071, 303] on div "Yes" at bounding box center [1153, 309] width 295 height 24
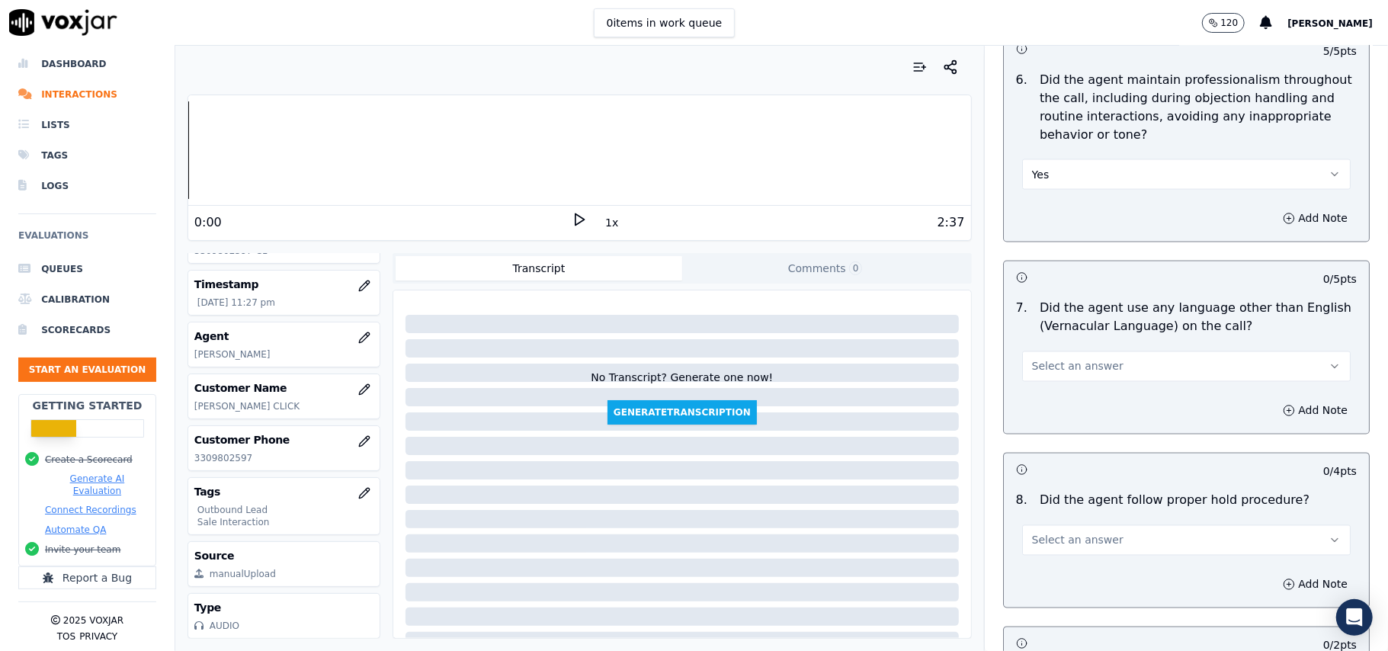
scroll to position [2032, 0]
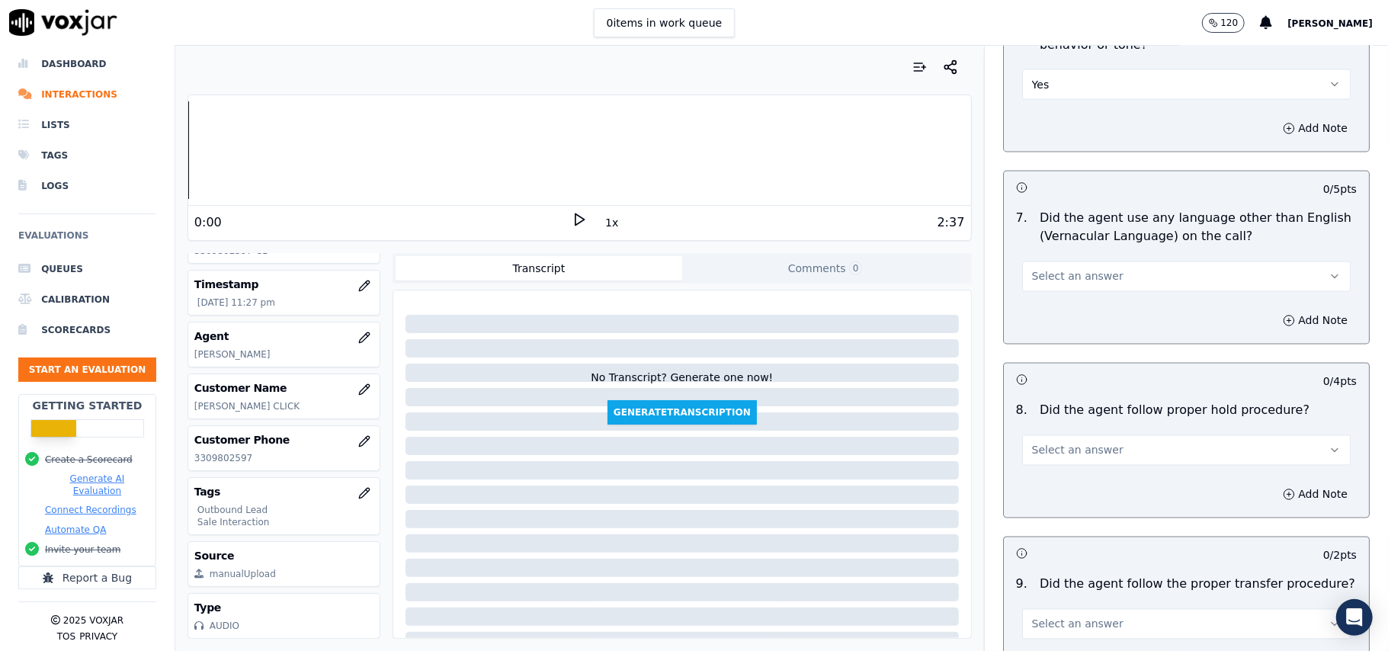
click at [1120, 261] on button "Select an answer" at bounding box center [1186, 276] width 329 height 30
click at [1078, 328] on div "No" at bounding box center [1153, 322] width 295 height 24
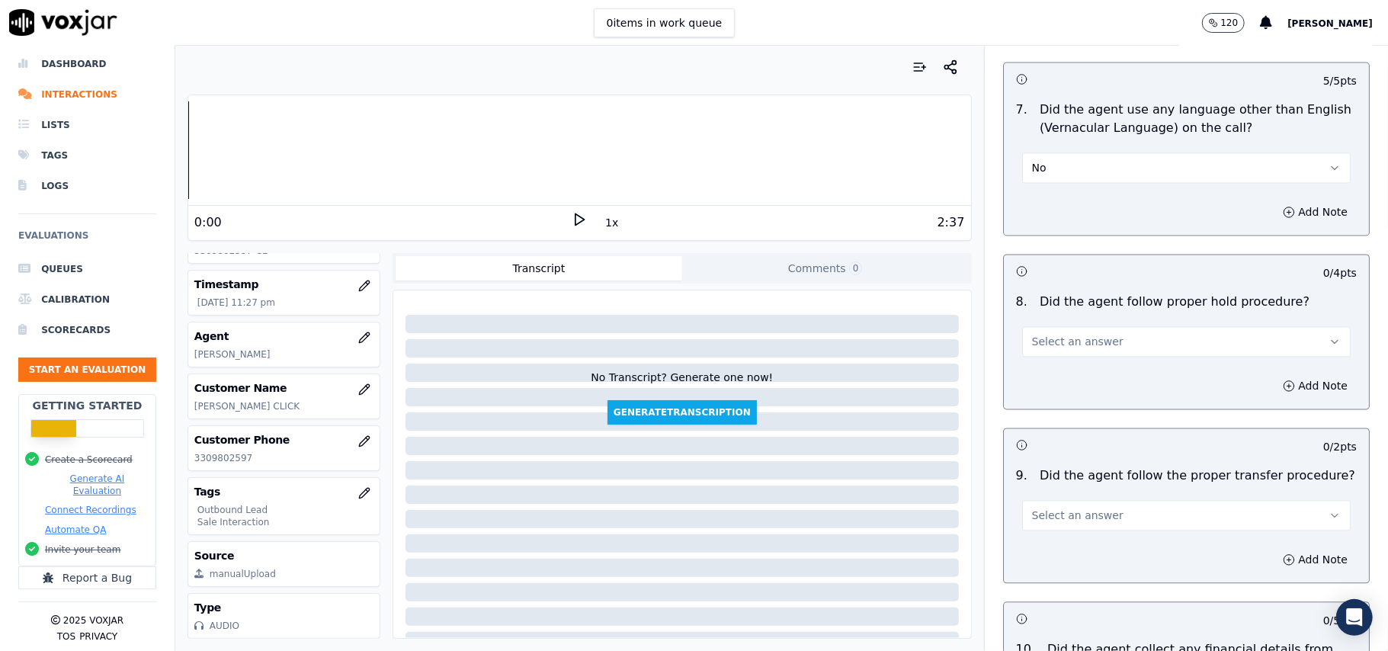
scroll to position [2236, 0]
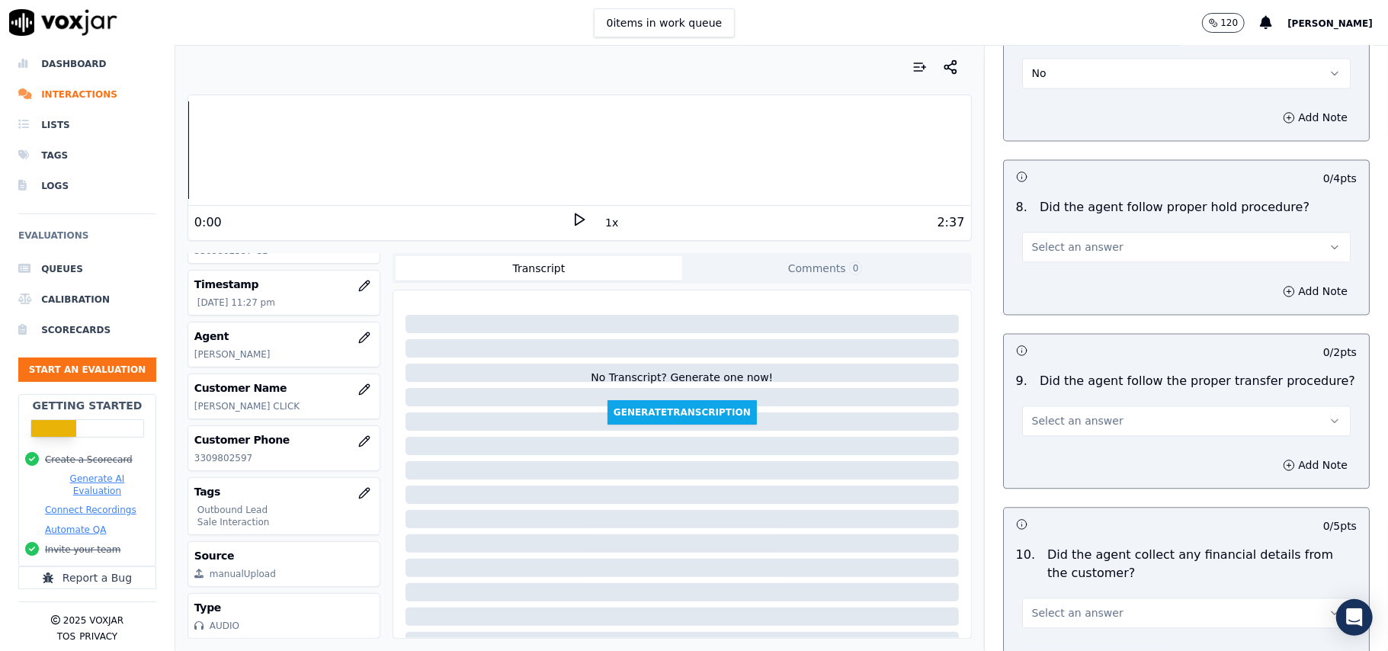
click at [1098, 233] on button "Select an answer" at bounding box center [1186, 247] width 329 height 30
click at [1092, 274] on div "Yes" at bounding box center [1153, 269] width 295 height 24
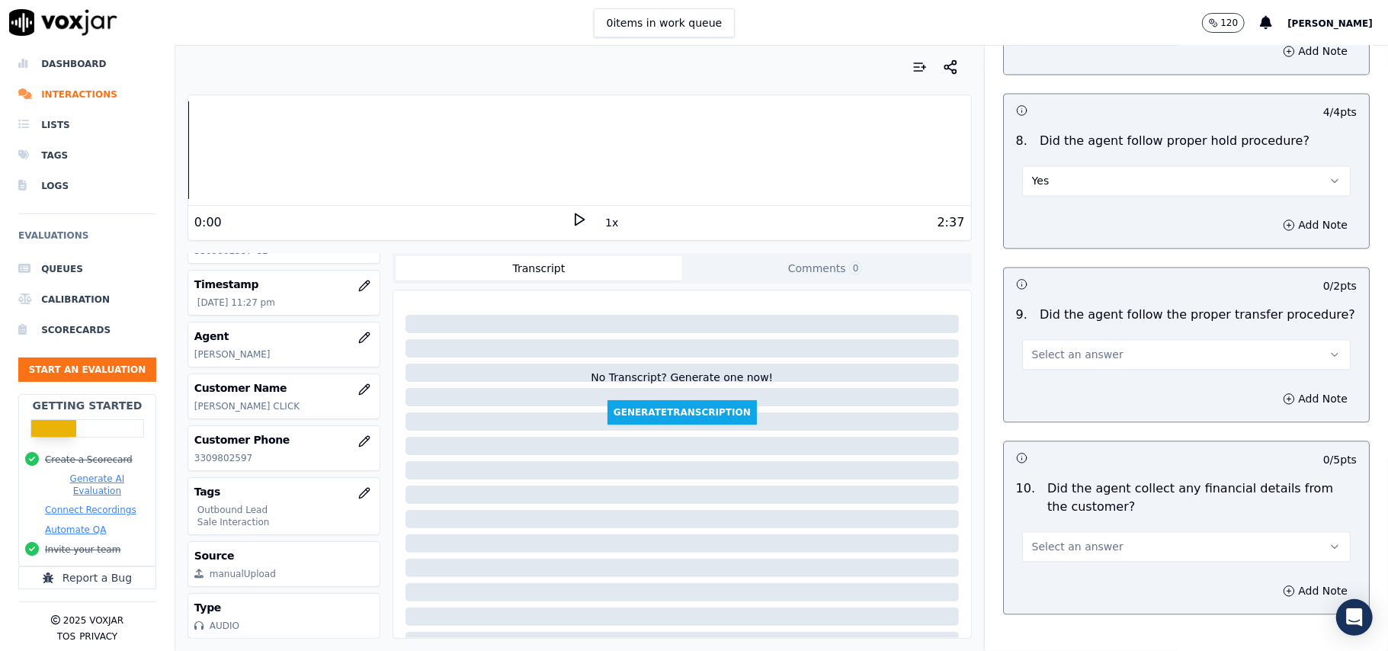
scroll to position [2439, 0]
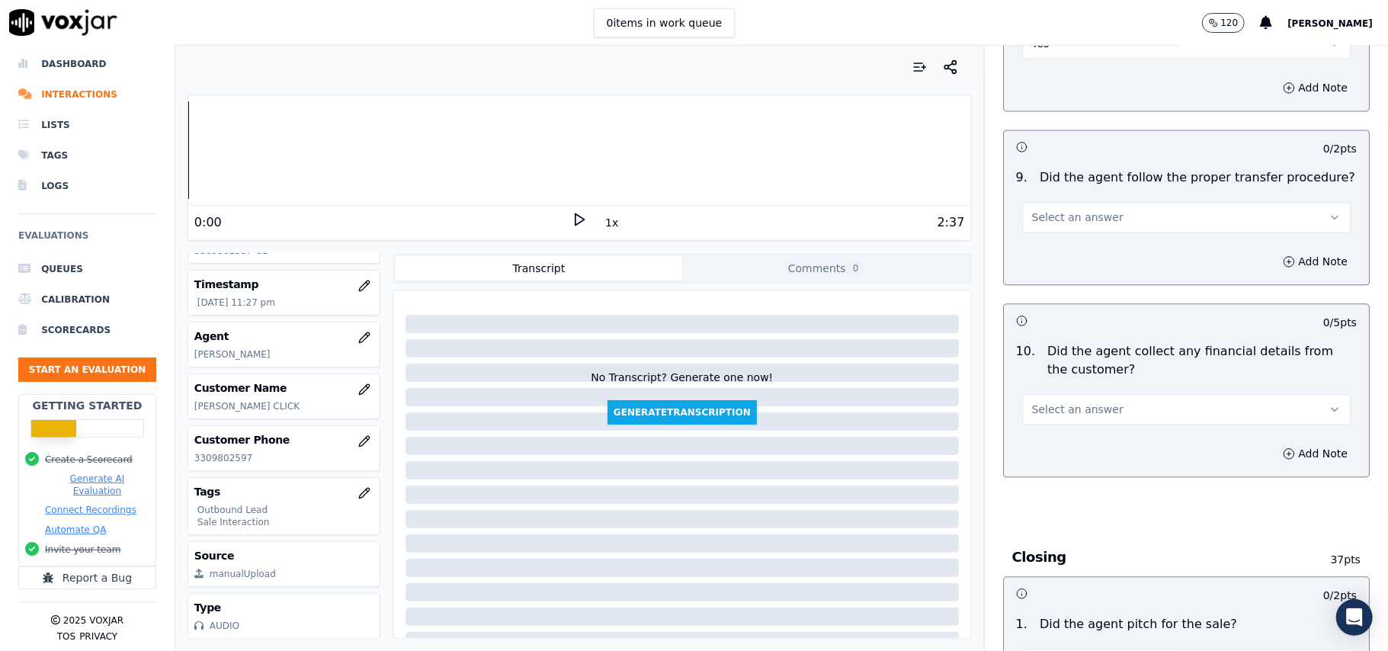
click at [1095, 218] on button "Select an answer" at bounding box center [1186, 217] width 329 height 30
click at [1099, 241] on div "Yes" at bounding box center [1153, 240] width 295 height 24
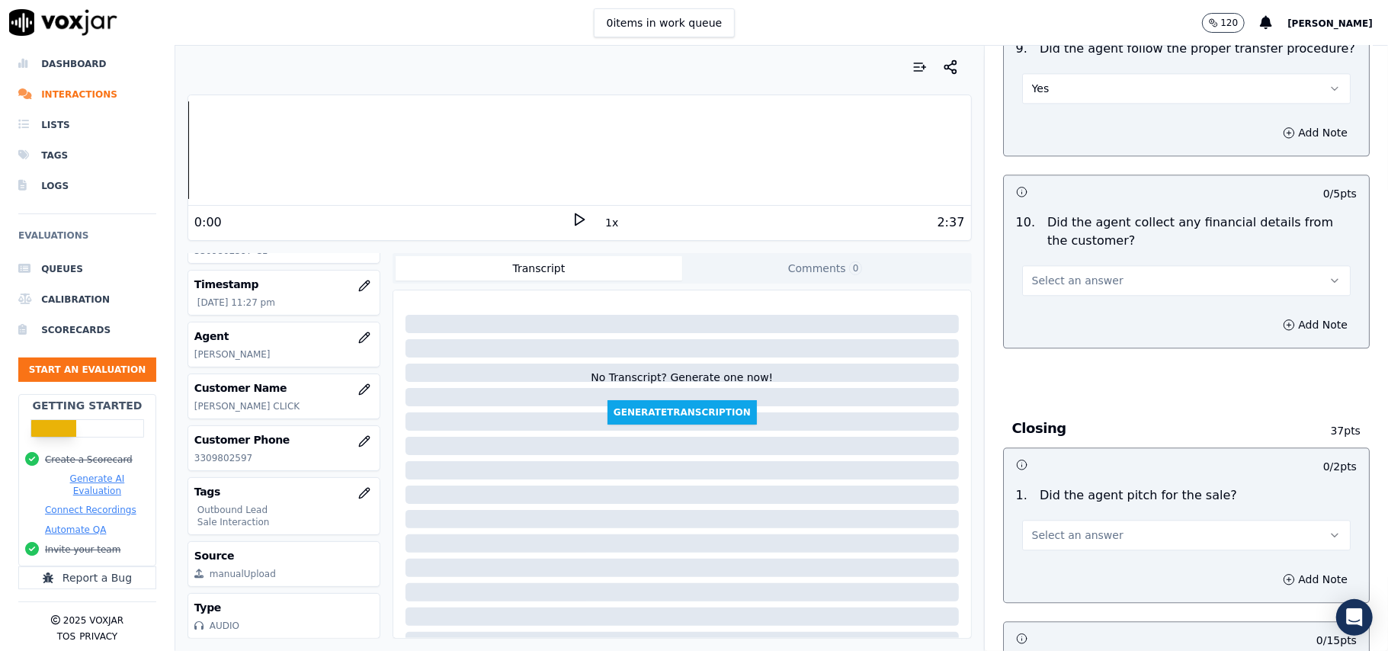
scroll to position [2642, 0]
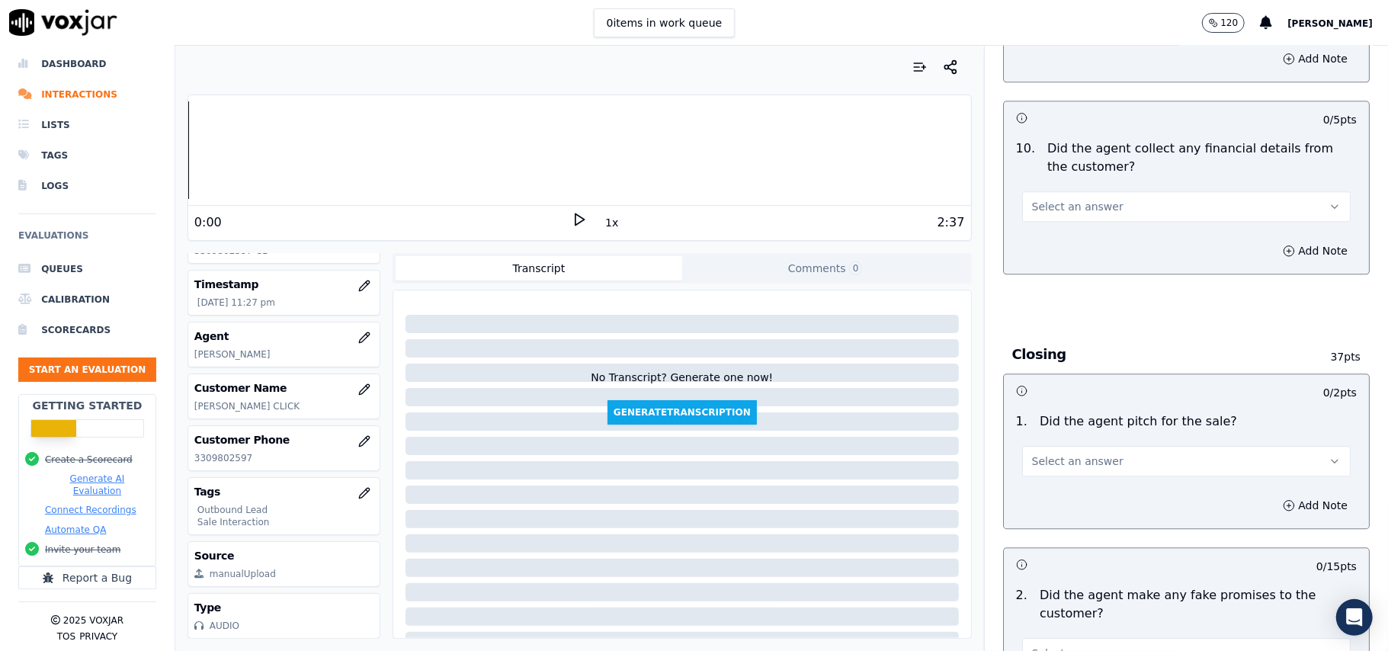
click at [1105, 191] on button "Select an answer" at bounding box center [1186, 206] width 329 height 30
click at [1087, 251] on div "No" at bounding box center [1153, 254] width 295 height 24
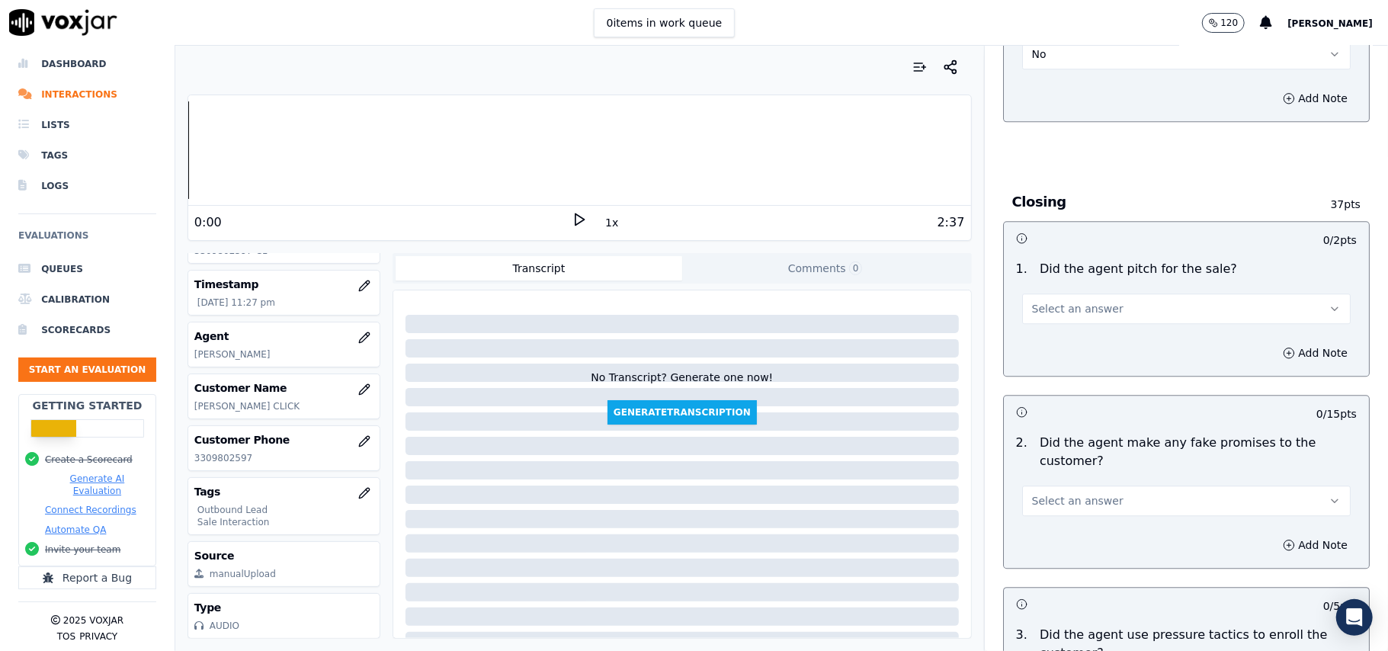
scroll to position [2947, 0]
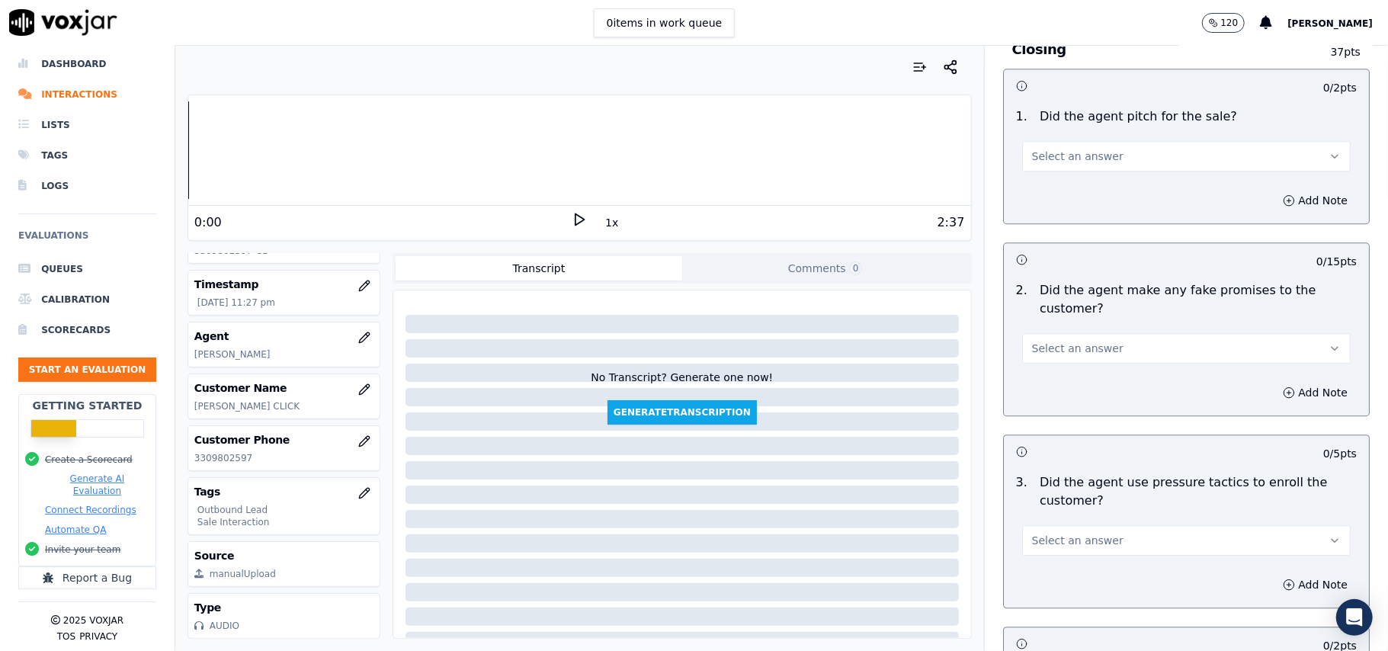
click at [1093, 151] on button "Select an answer" at bounding box center [1186, 156] width 329 height 30
click at [1080, 184] on div "Yes" at bounding box center [1153, 179] width 295 height 24
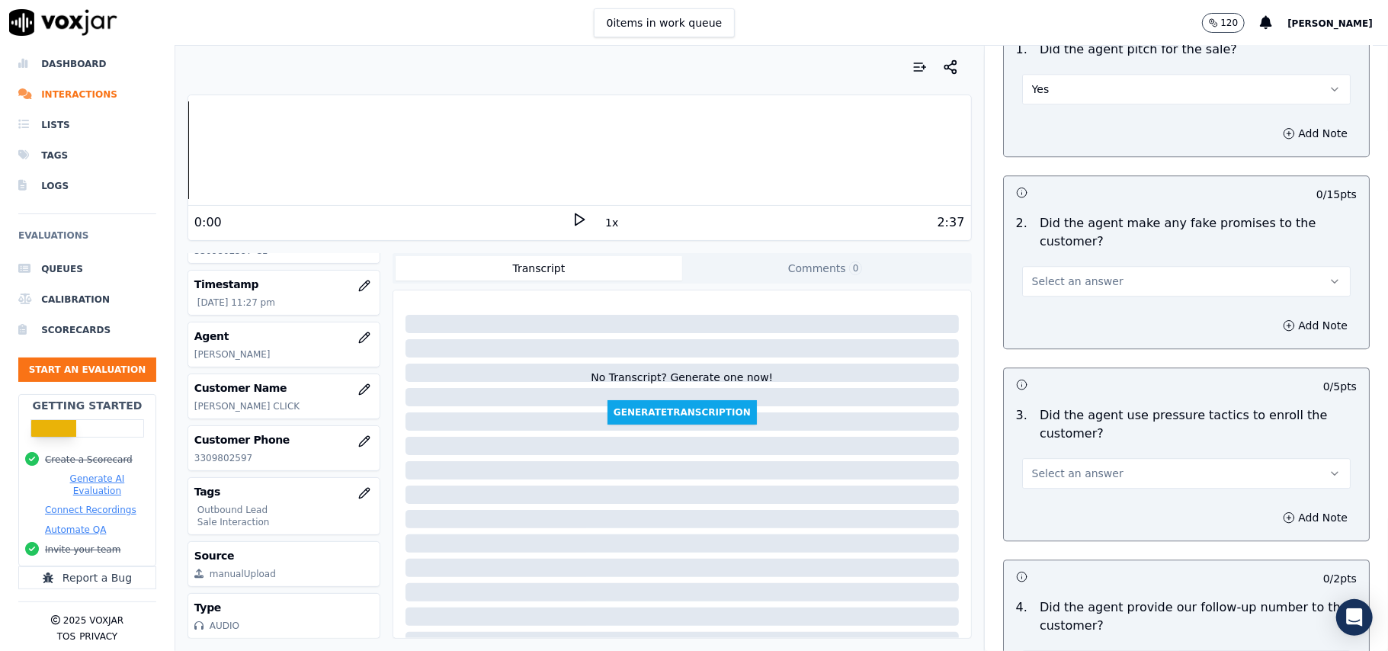
scroll to position [3049, 0]
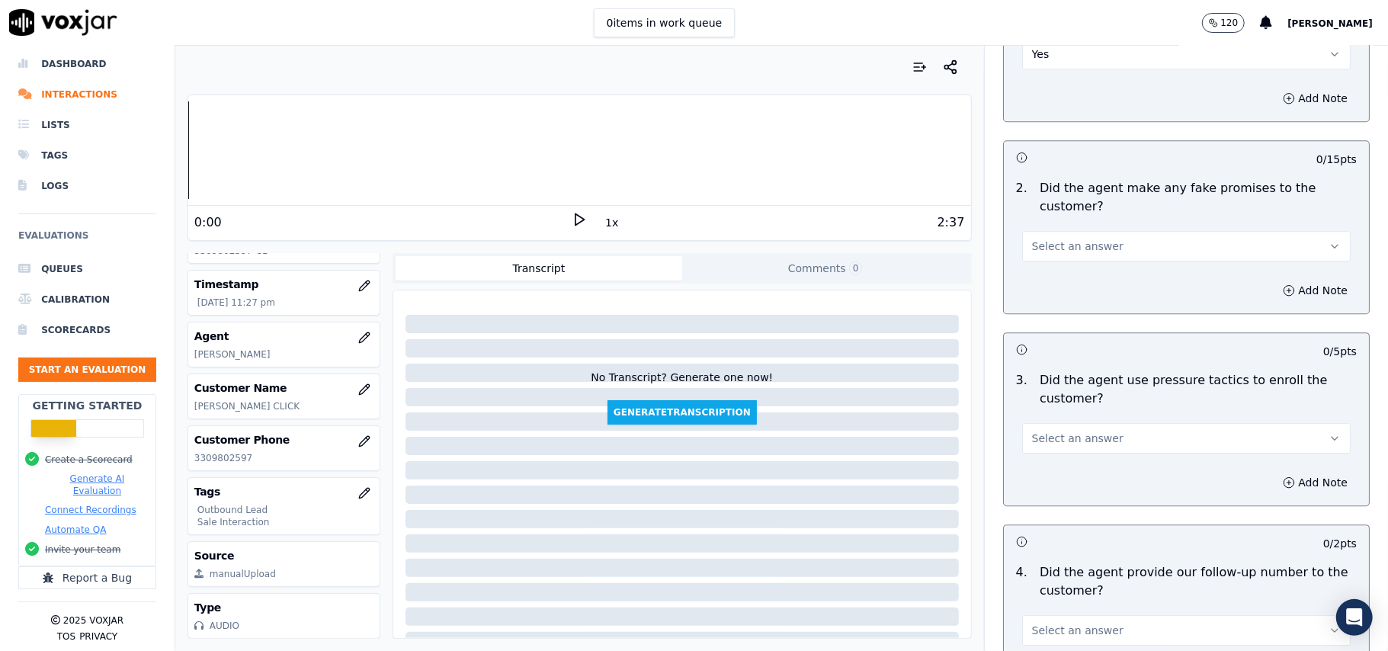
click at [1144, 231] on button "Select an answer" at bounding box center [1186, 246] width 329 height 30
click at [1104, 290] on div "No" at bounding box center [1153, 295] width 295 height 24
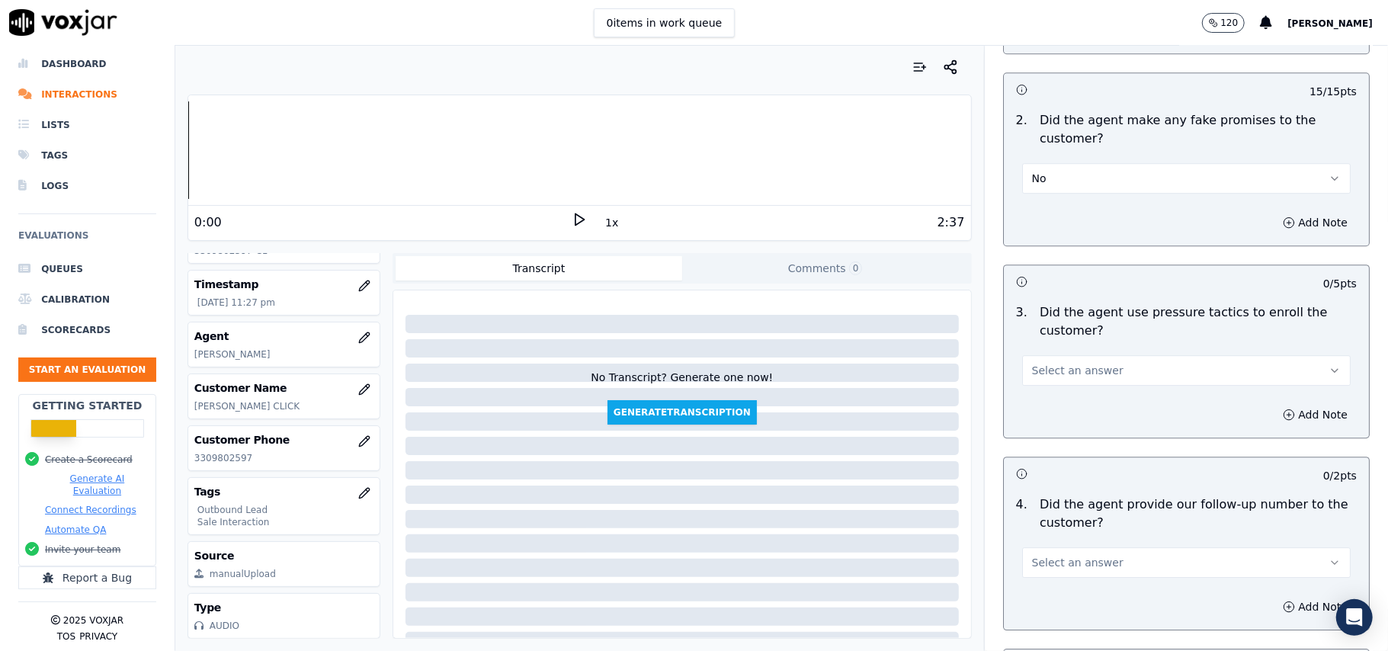
scroll to position [3151, 0]
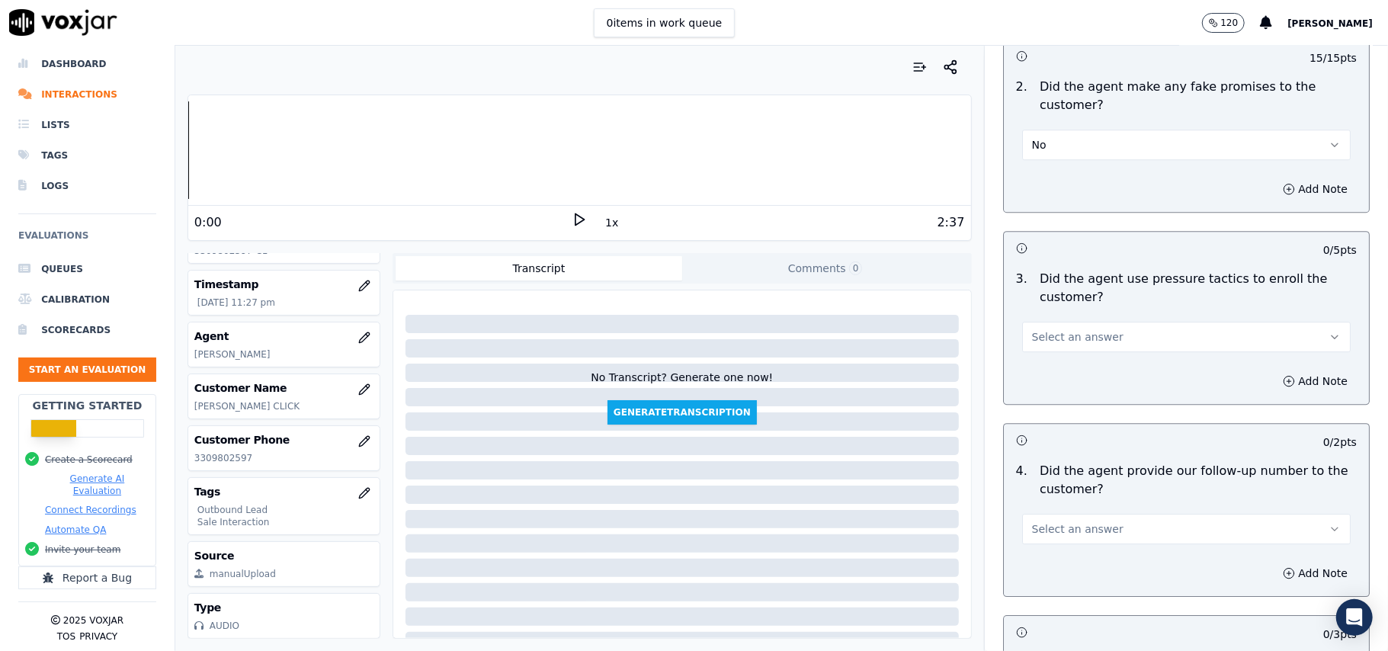
click at [1087, 329] on span "Select an answer" at bounding box center [1077, 336] width 91 height 15
click at [1089, 375] on div "No" at bounding box center [1153, 386] width 295 height 24
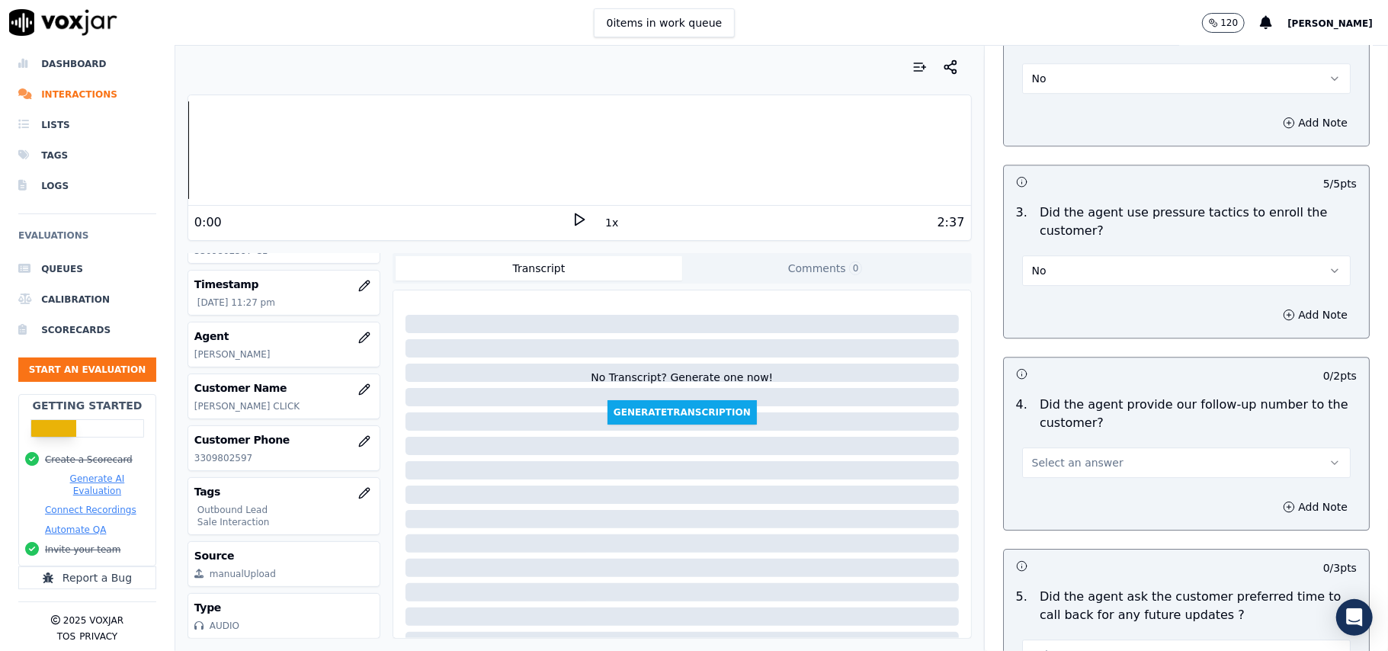
scroll to position [3252, 0]
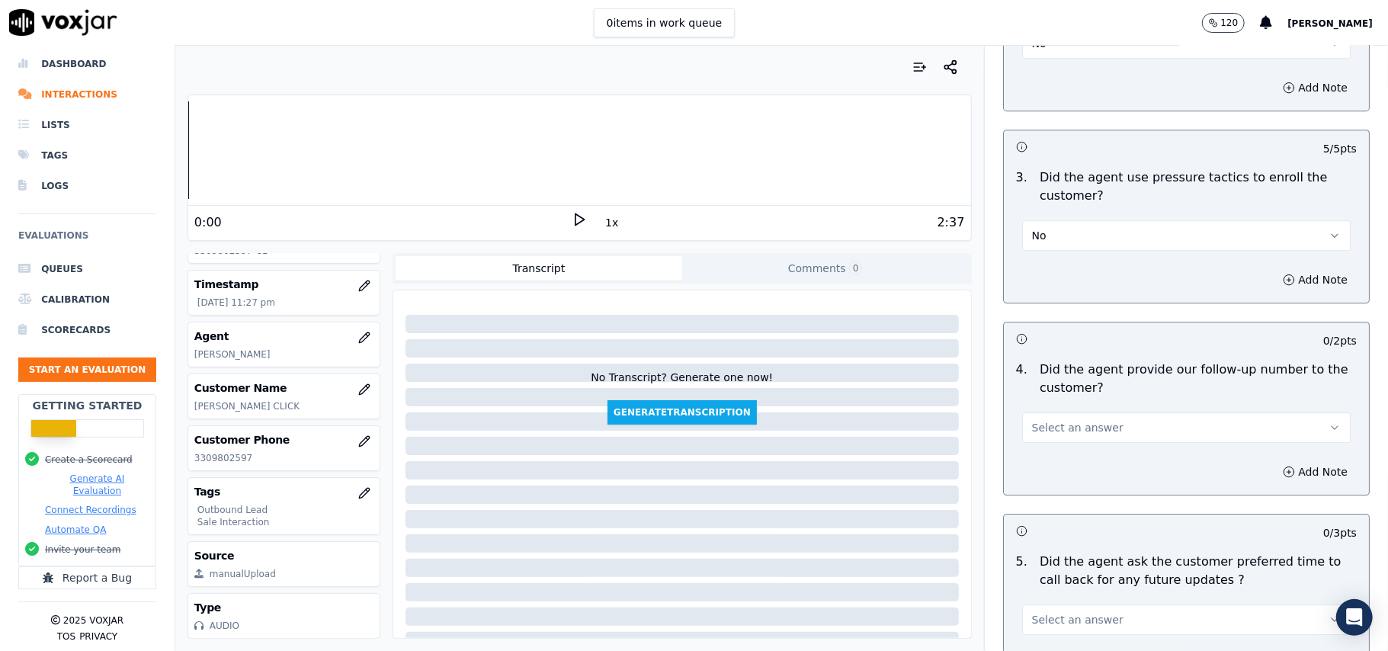
click at [1080, 412] on button "Select an answer" at bounding box center [1186, 427] width 329 height 30
click at [1062, 454] on div "Yes" at bounding box center [1153, 452] width 295 height 24
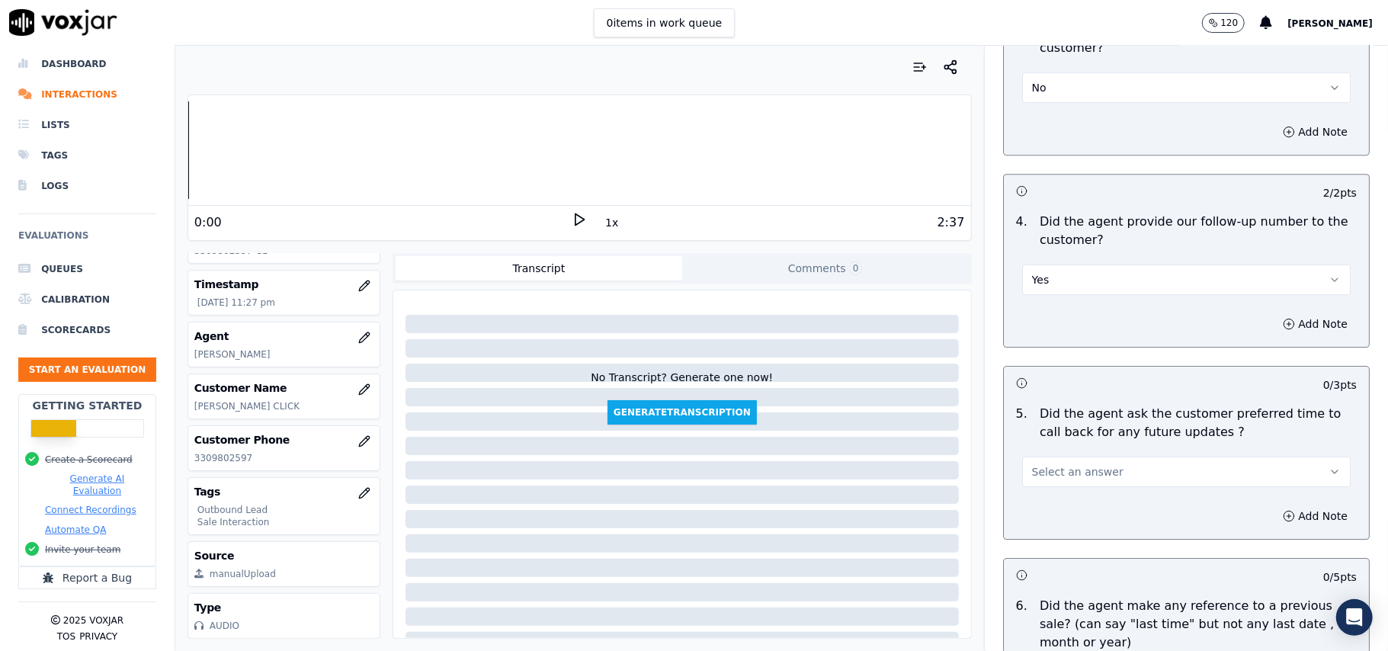
scroll to position [3557, 0]
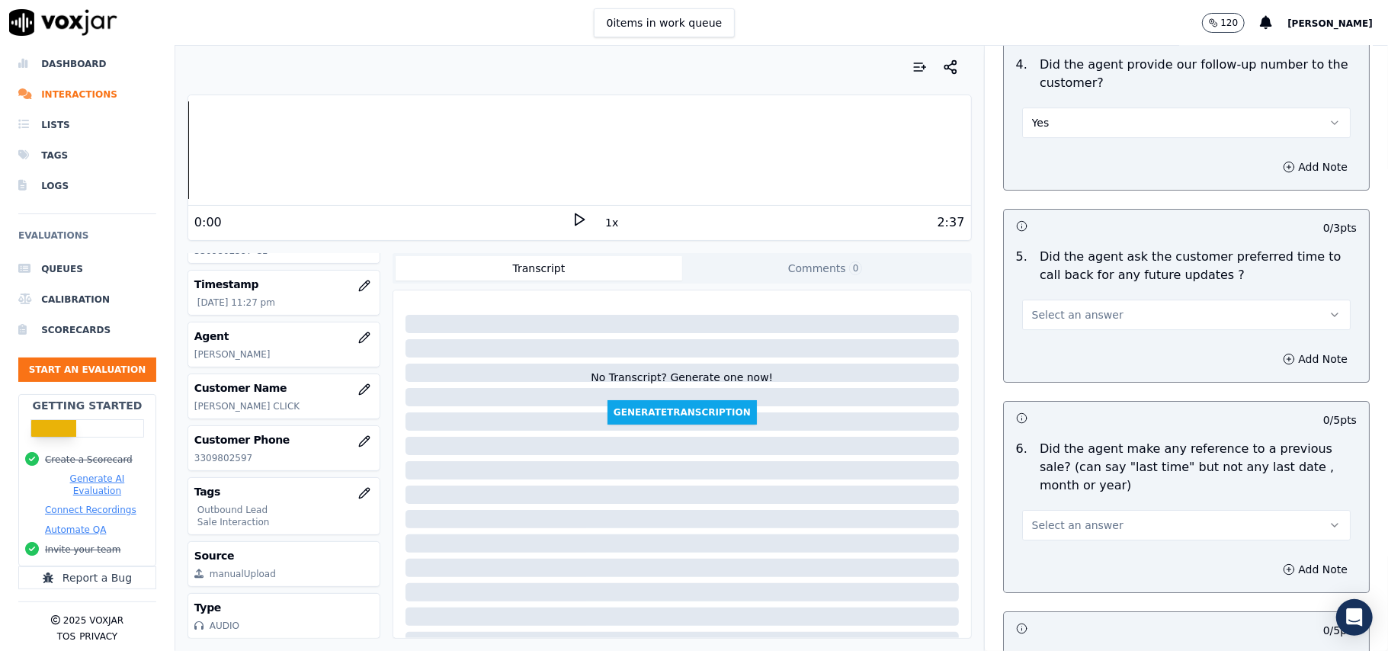
click at [1089, 307] on span "Select an answer" at bounding box center [1077, 314] width 91 height 15
click at [1092, 330] on div "Yes" at bounding box center [1153, 340] width 295 height 24
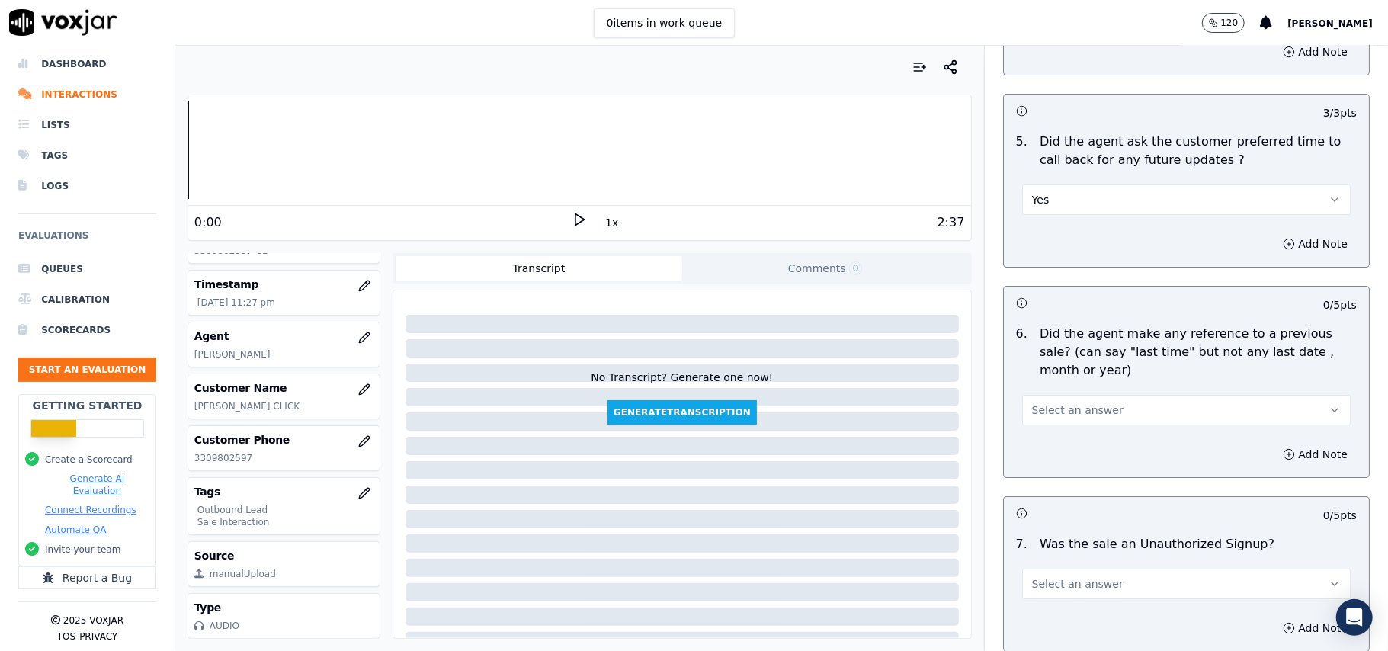
scroll to position [3761, 0]
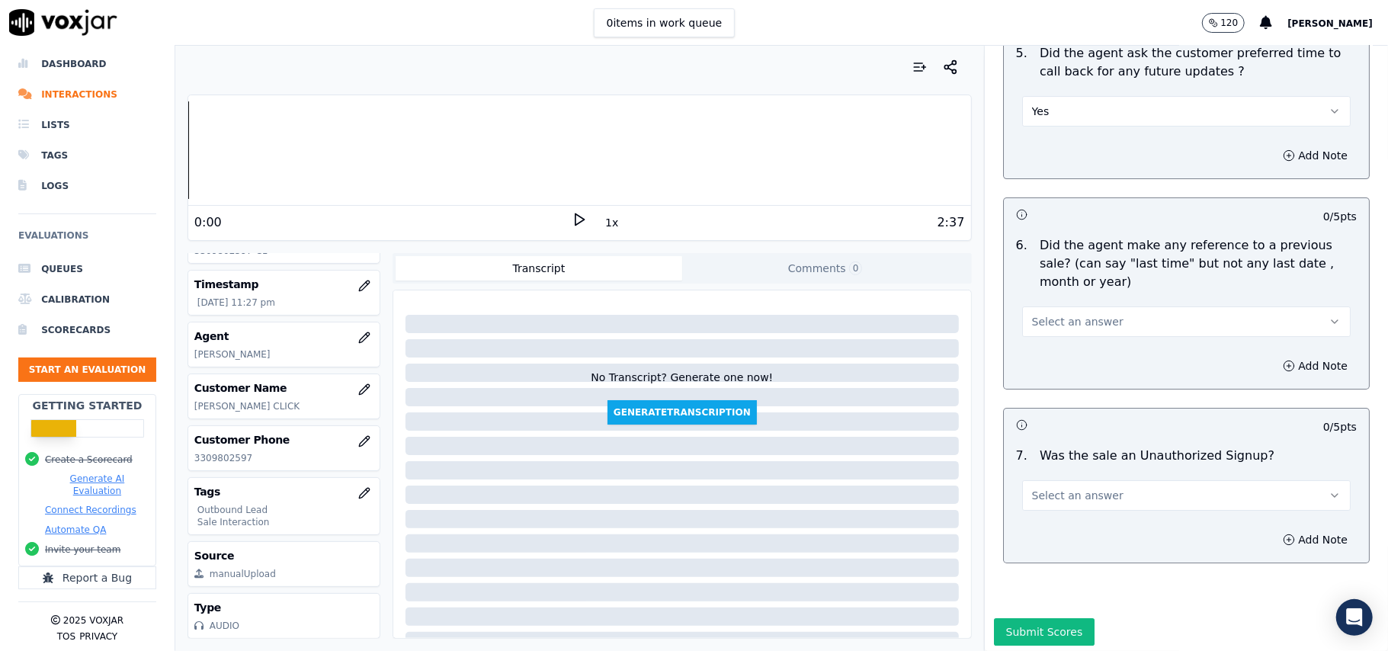
click at [1075, 306] on button "Select an answer" at bounding box center [1186, 321] width 329 height 30
click at [1059, 372] on div "No" at bounding box center [1153, 372] width 295 height 24
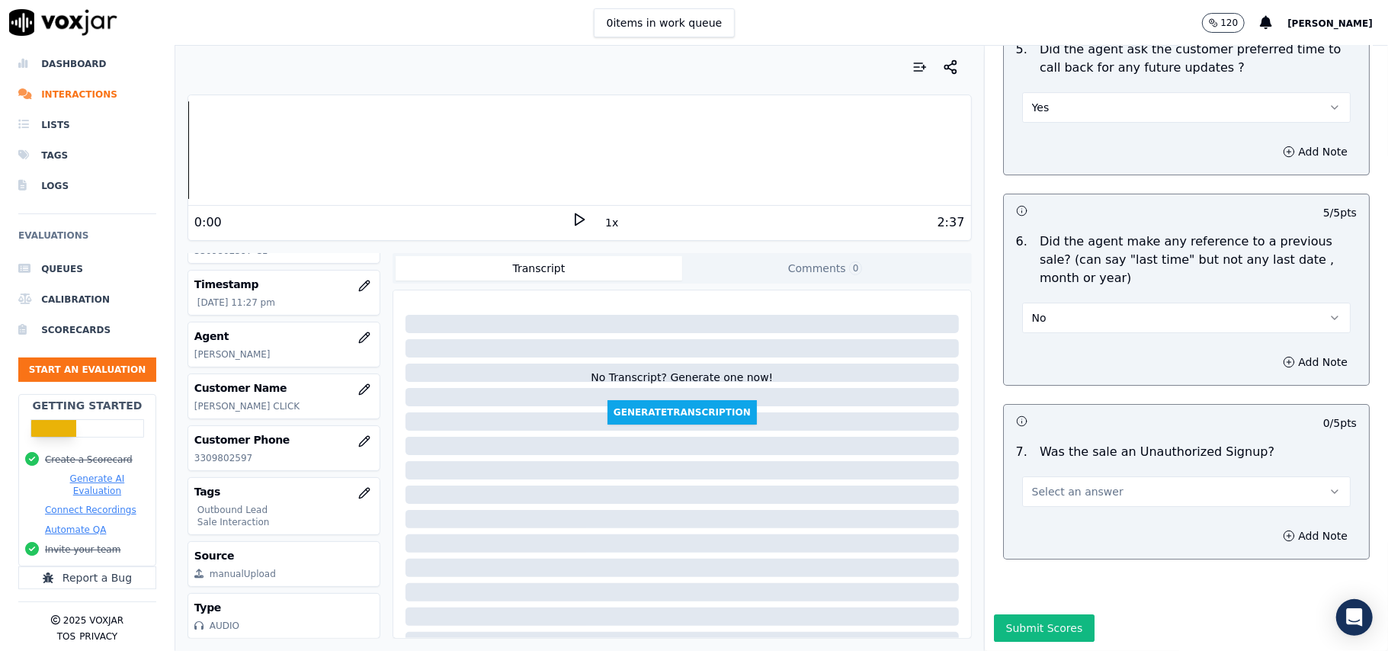
scroll to position [3803, 0]
click at [1041, 484] on span "Select an answer" at bounding box center [1077, 491] width 91 height 15
click at [1038, 476] on div "Yes" at bounding box center [1153, 480] width 295 height 24
click at [1002, 614] on button "Submit Scores" at bounding box center [1044, 627] width 101 height 27
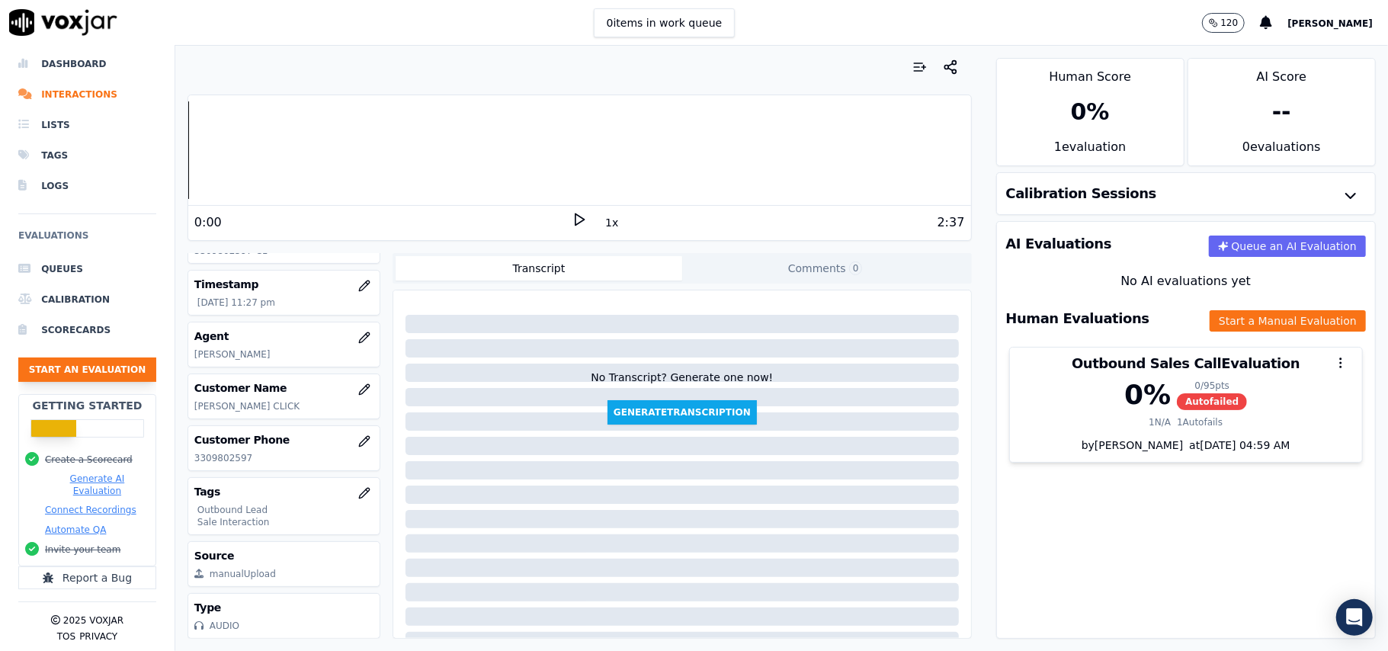
click at [75, 364] on button "Start an Evaluation" at bounding box center [87, 370] width 138 height 24
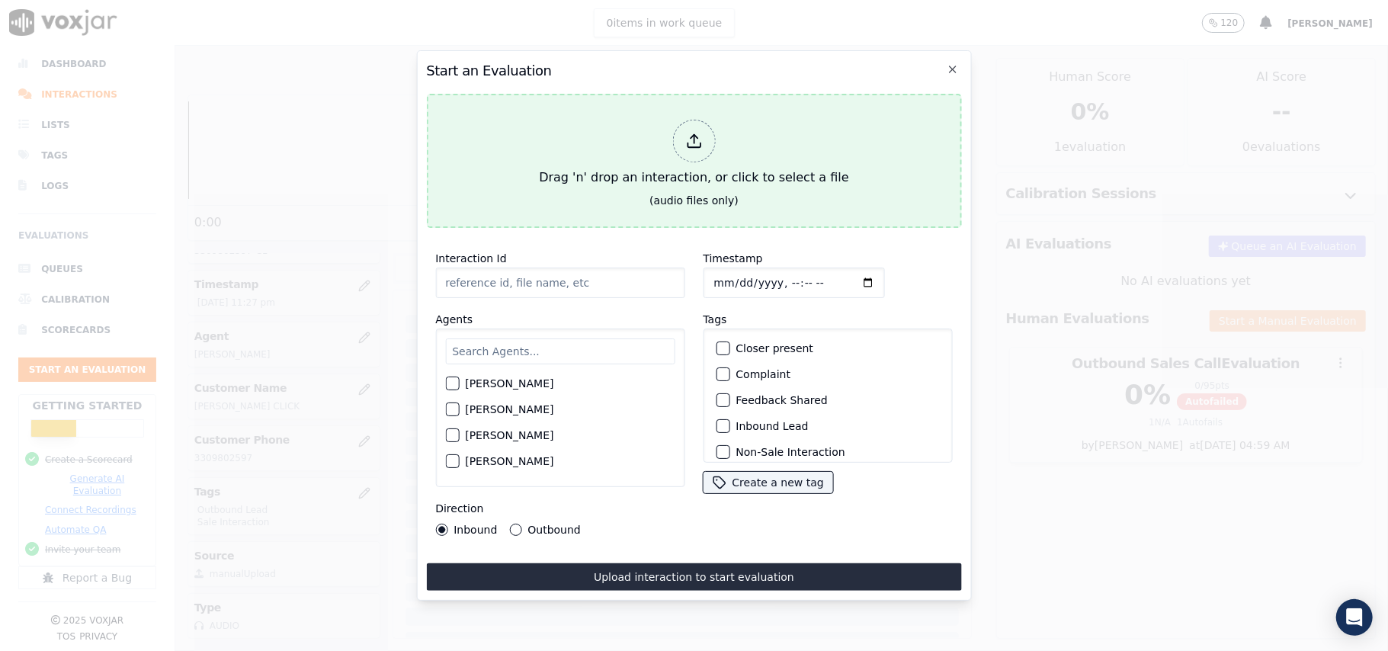
click at [707, 127] on div at bounding box center [693, 141] width 43 height 43
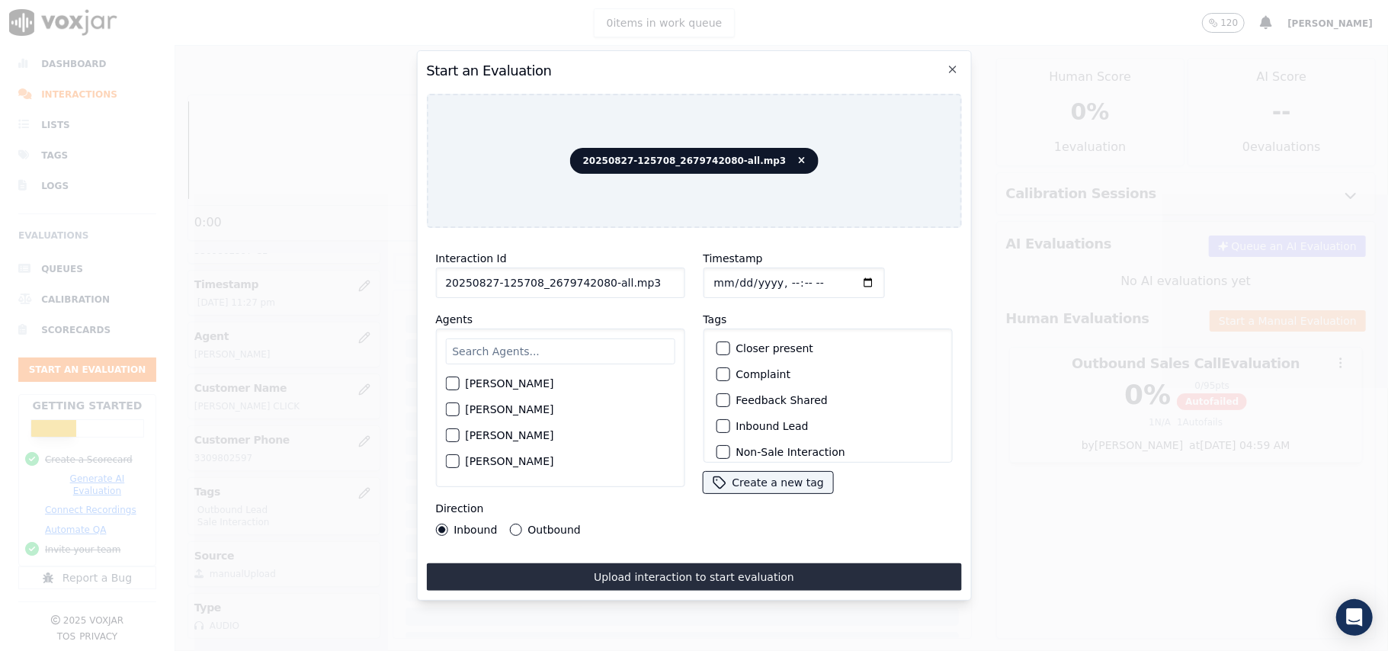
click at [598, 279] on input "20250827-125708_2679742080-all.mp3" at bounding box center [559, 283] width 249 height 30
type input "20250827-125708_2679742080-C1"
click at [727, 277] on input "Timestamp" at bounding box center [793, 283] width 181 height 30
type input "2025-09-27T23:29"
click at [711, 275] on input "Timestamp" at bounding box center [793, 283] width 181 height 30
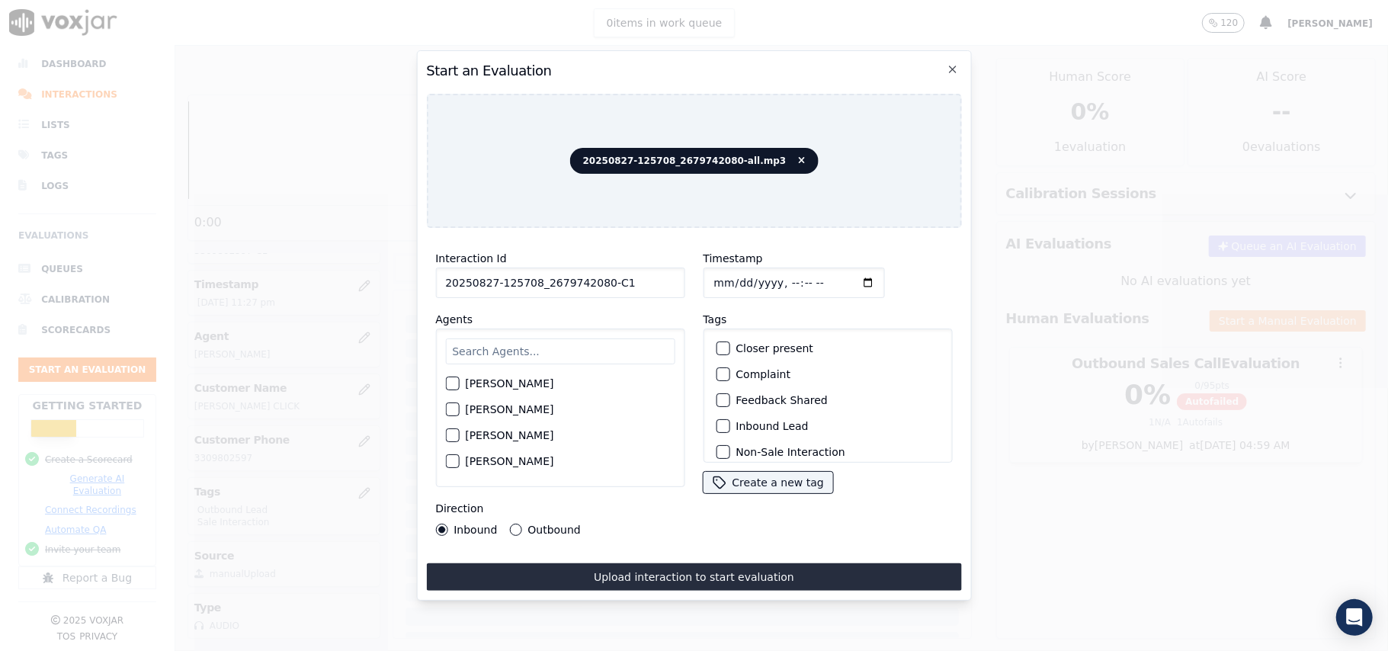
type input "2025-07-27T23:29"
type input "2025-08-27T23:29"
click at [546, 342] on input "text" at bounding box center [559, 351] width 229 height 26
type input "willi"
click at [461, 382] on div "William Sharma" at bounding box center [559, 388] width 229 height 26
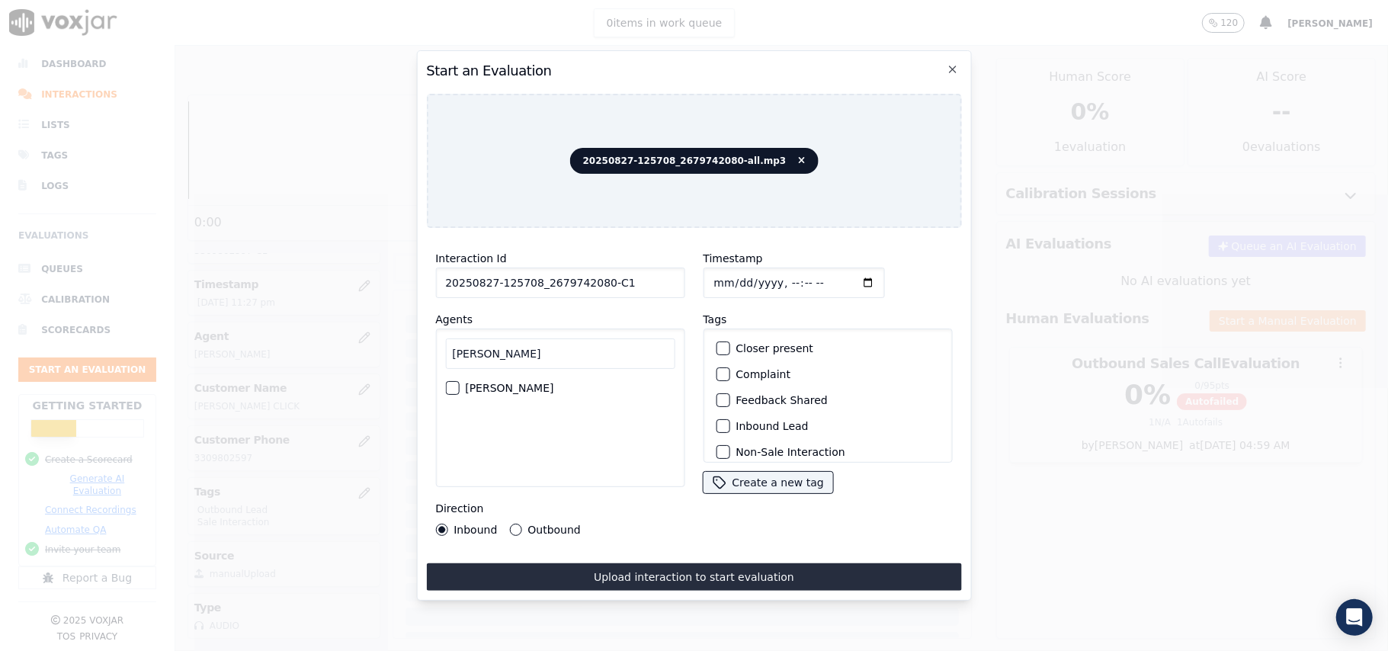
click at [445, 381] on button "William Sharma" at bounding box center [452, 388] width 14 height 14
click at [717, 422] on div "button" at bounding box center [722, 426] width 11 height 11
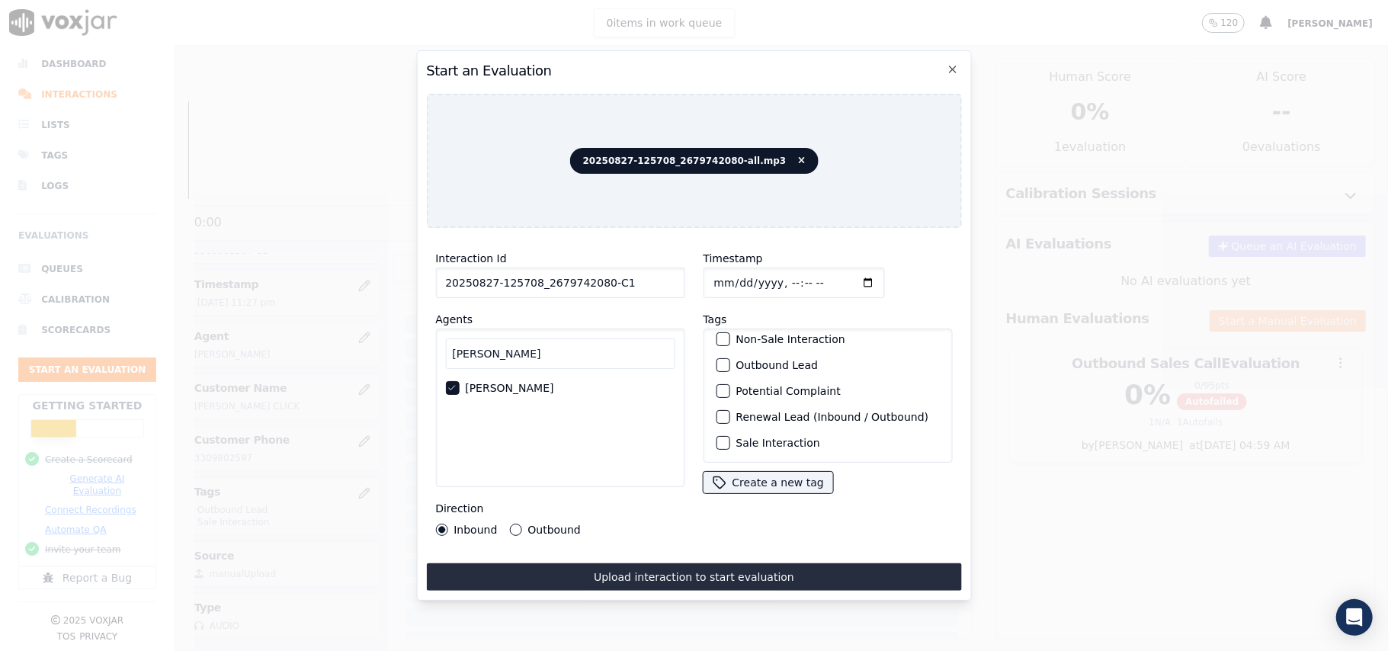
click at [720, 438] on div "button" at bounding box center [722, 443] width 11 height 11
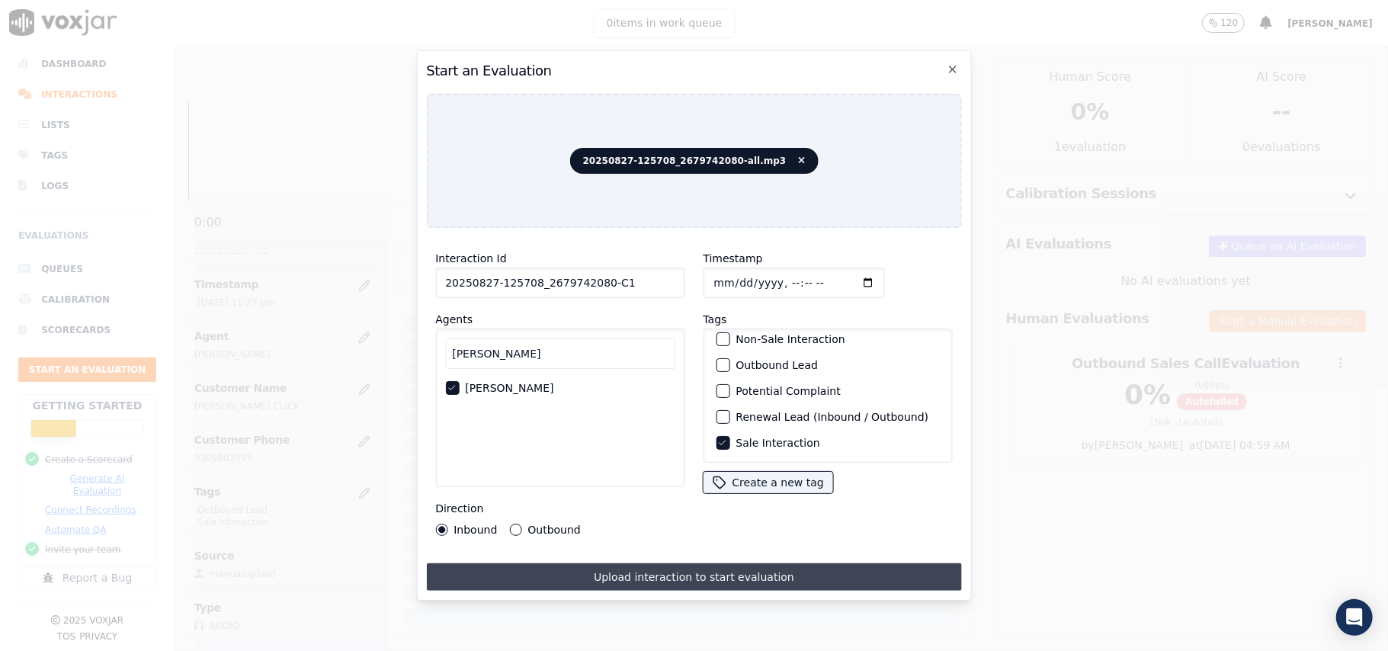
click at [650, 567] on button "Upload interaction to start evaluation" at bounding box center [693, 576] width 535 height 27
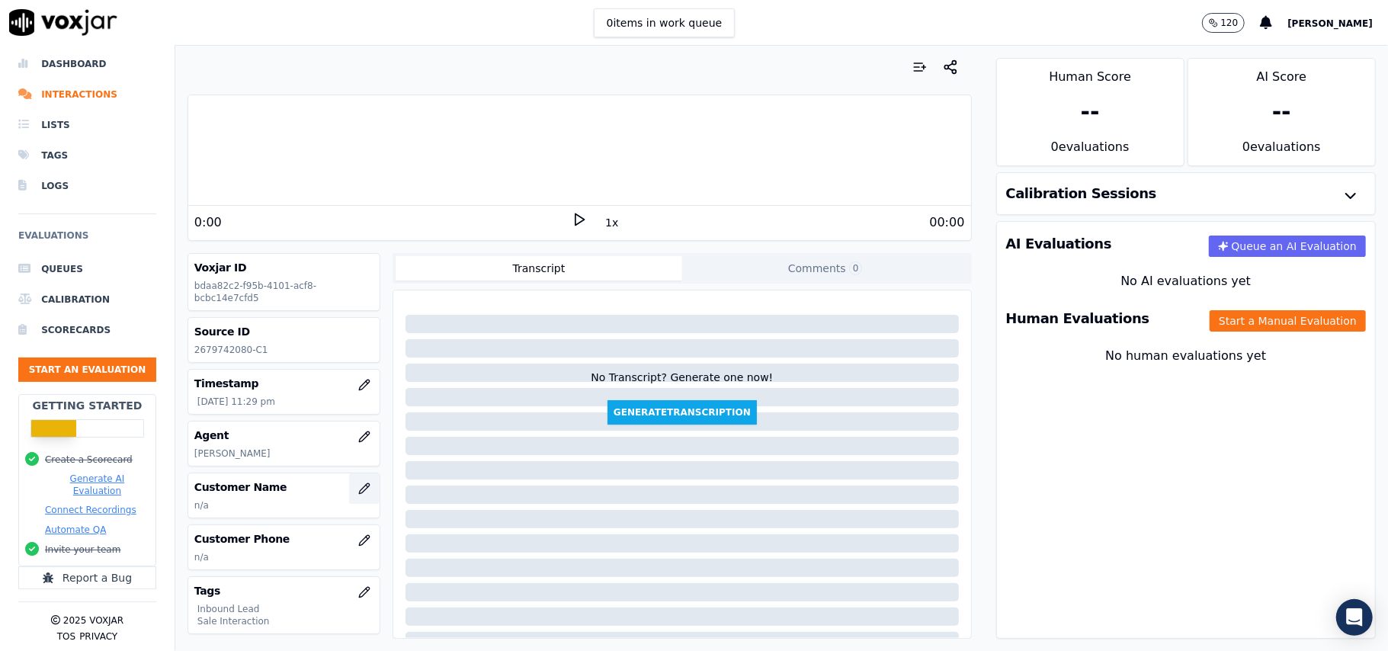
click at [358, 491] on icon "button" at bounding box center [364, 489] width 12 height 12
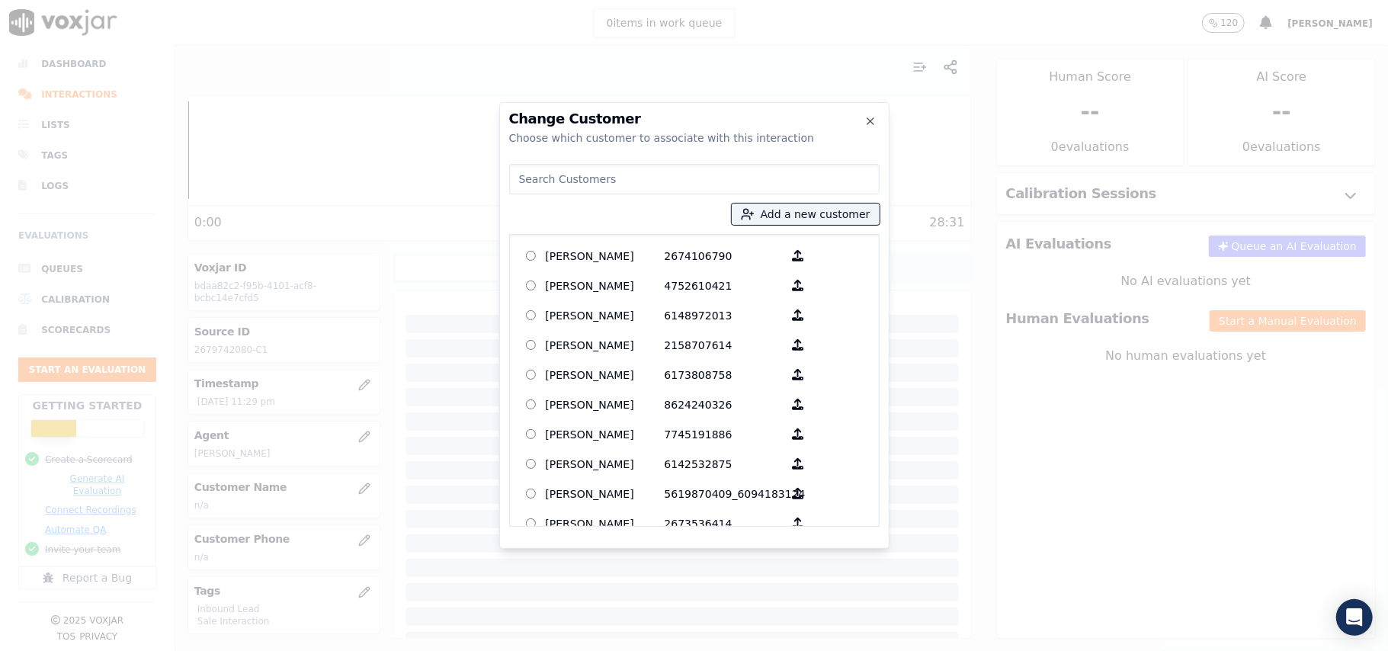
paste input "CHARMA MEANS"
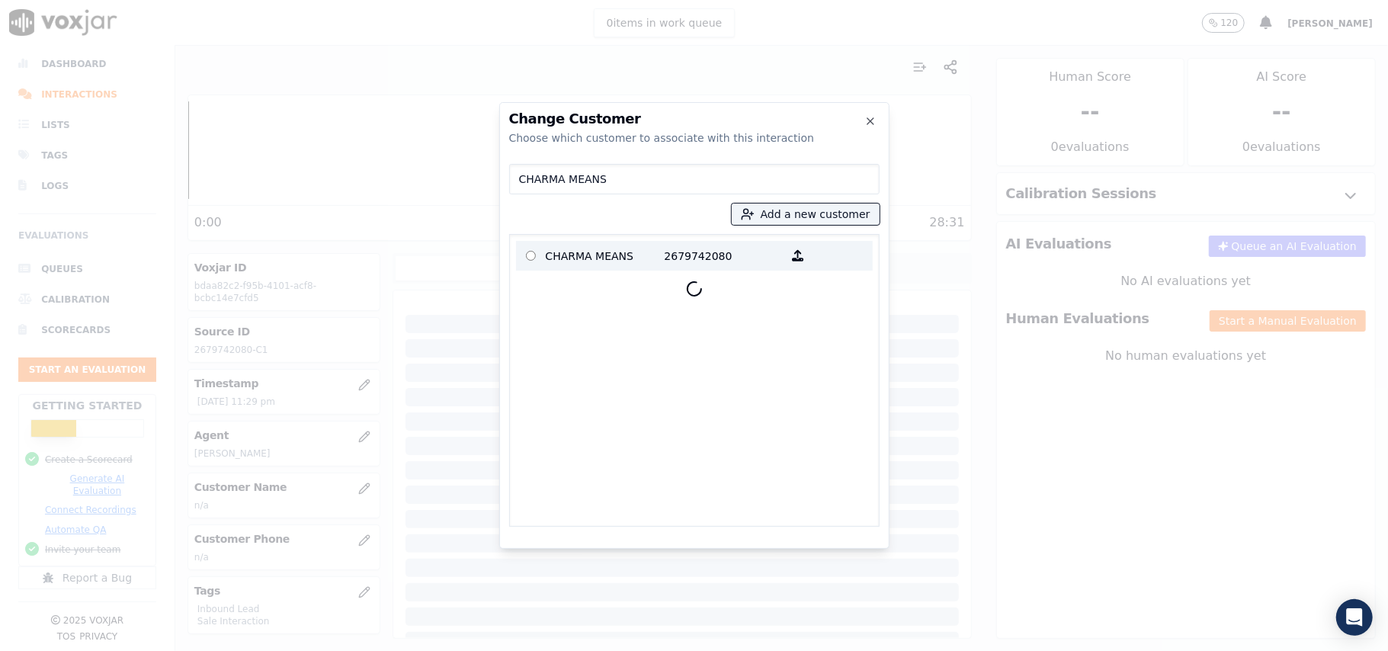
type input "CHARMA MEANS"
click at [569, 261] on p "CHARMA MEANS" at bounding box center [605, 256] width 119 height 24
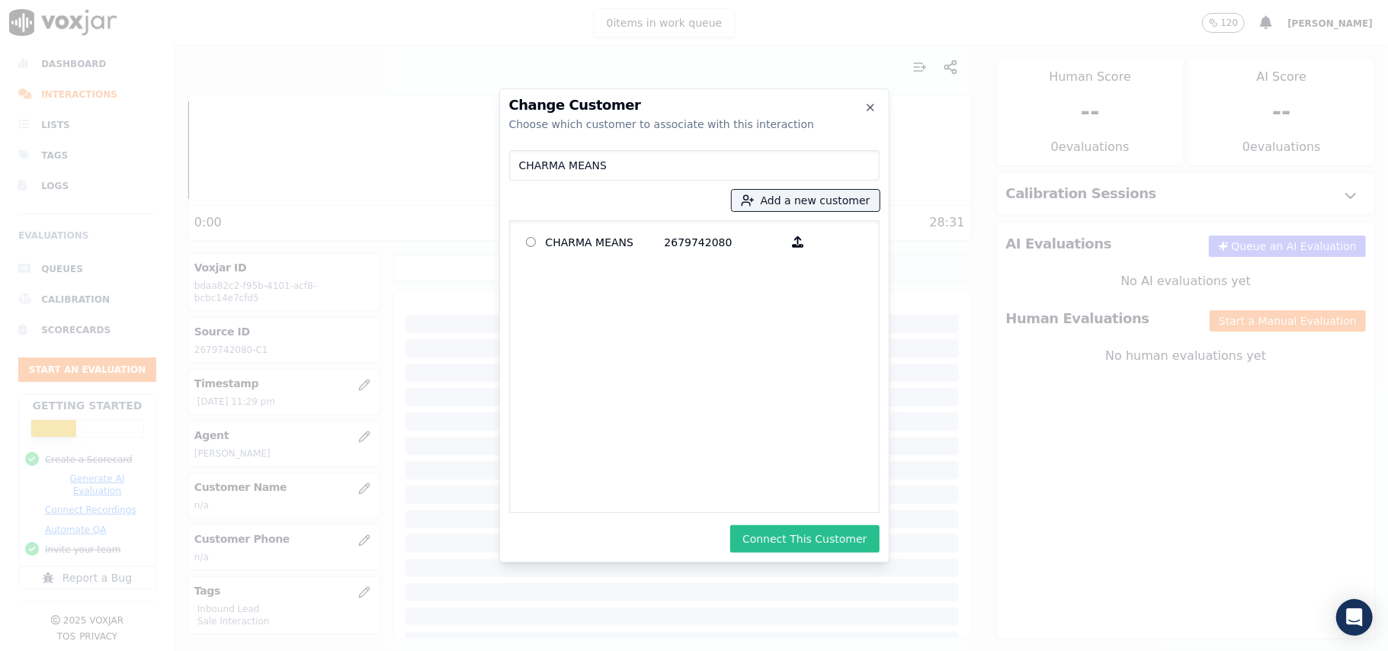
click at [787, 535] on button "Connect This Customer" at bounding box center [804, 538] width 149 height 27
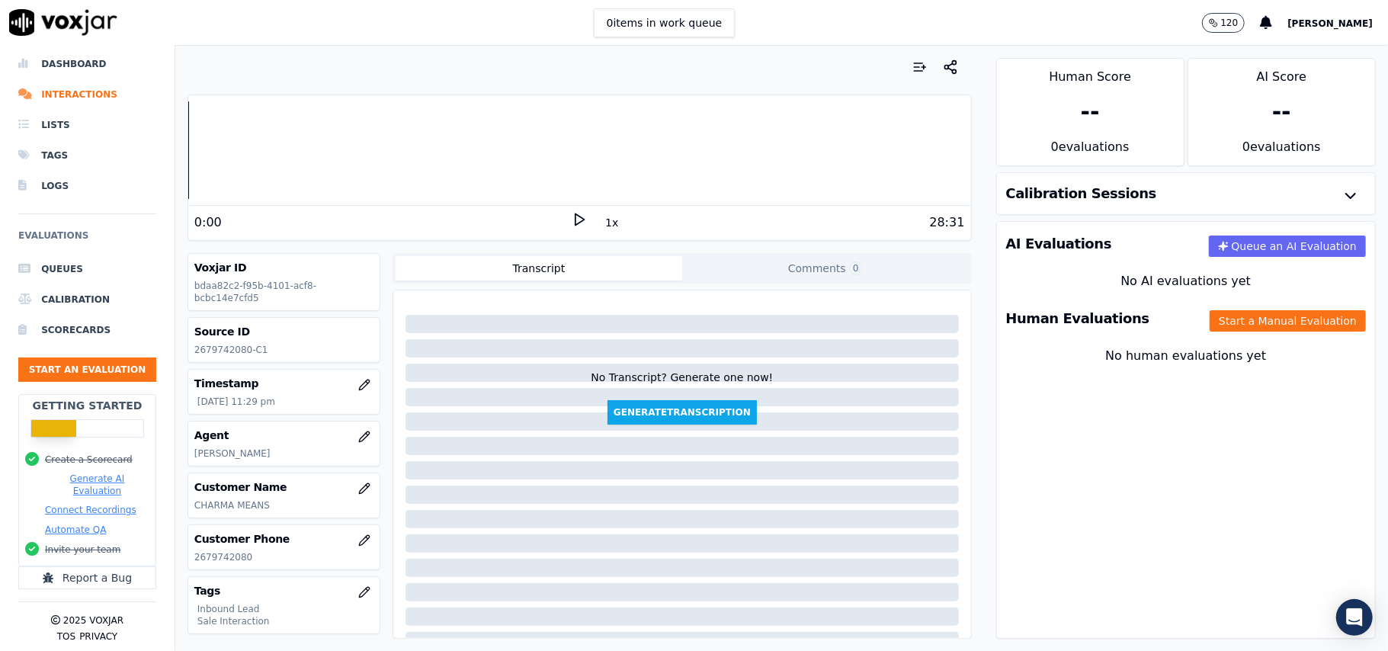
click at [1202, 306] on div "Human Evaluations Start a Manual Evaluation" at bounding box center [1186, 319] width 378 height 44
drag, startPoint x: 1198, startPoint y: 320, endPoint x: 1184, endPoint y: 324, distance: 15.0
click at [1210, 320] on button "Start a Manual Evaluation" at bounding box center [1288, 320] width 156 height 21
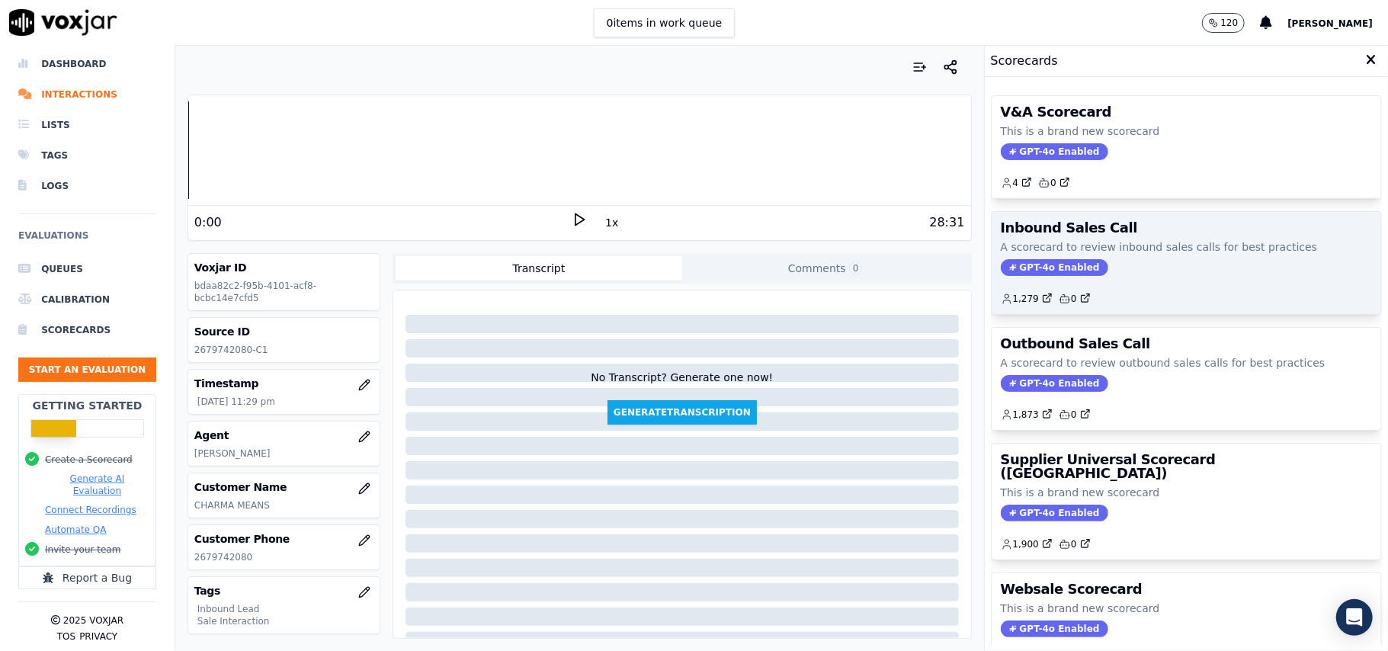
click at [1034, 278] on div "Inbound Sales Call A scorecard to review inbound sales calls for best practices…" at bounding box center [1187, 263] width 390 height 102
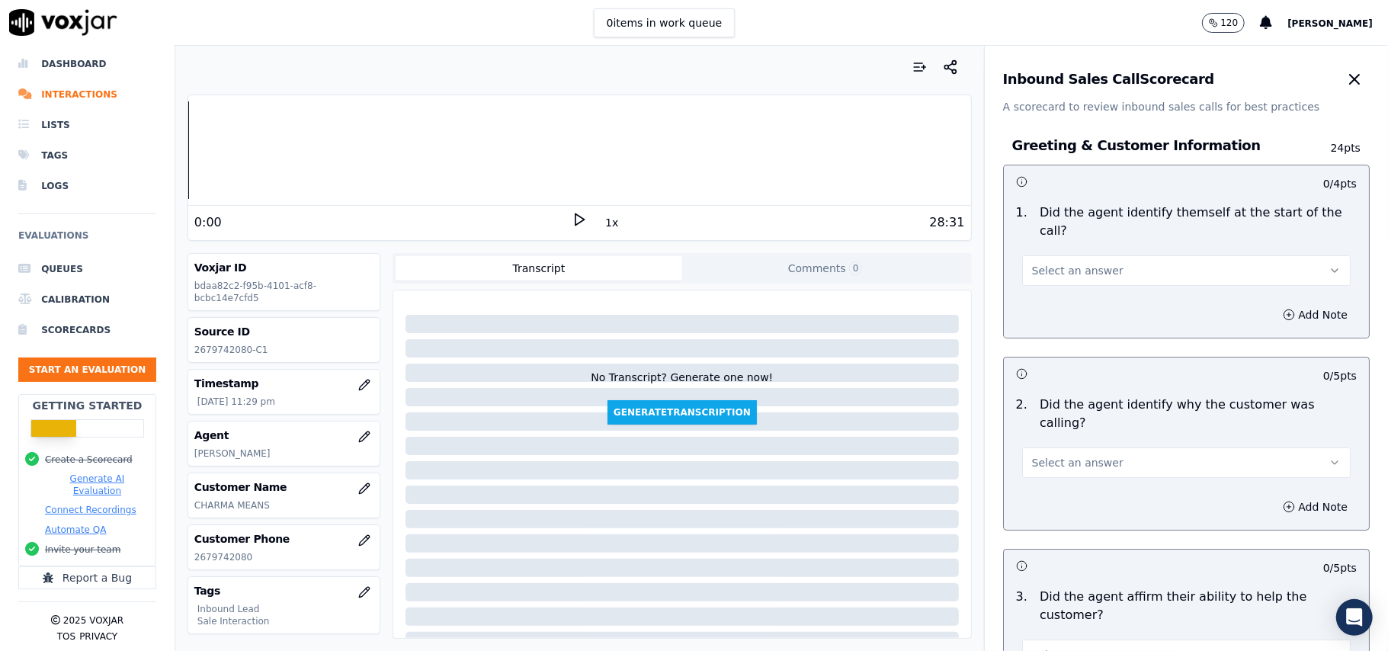
click at [1051, 263] on span "Select an answer" at bounding box center [1077, 270] width 91 height 15
click at [1038, 288] on div "Yes" at bounding box center [1153, 287] width 295 height 24
click at [1067, 455] on span "Select an answer" at bounding box center [1077, 462] width 91 height 15
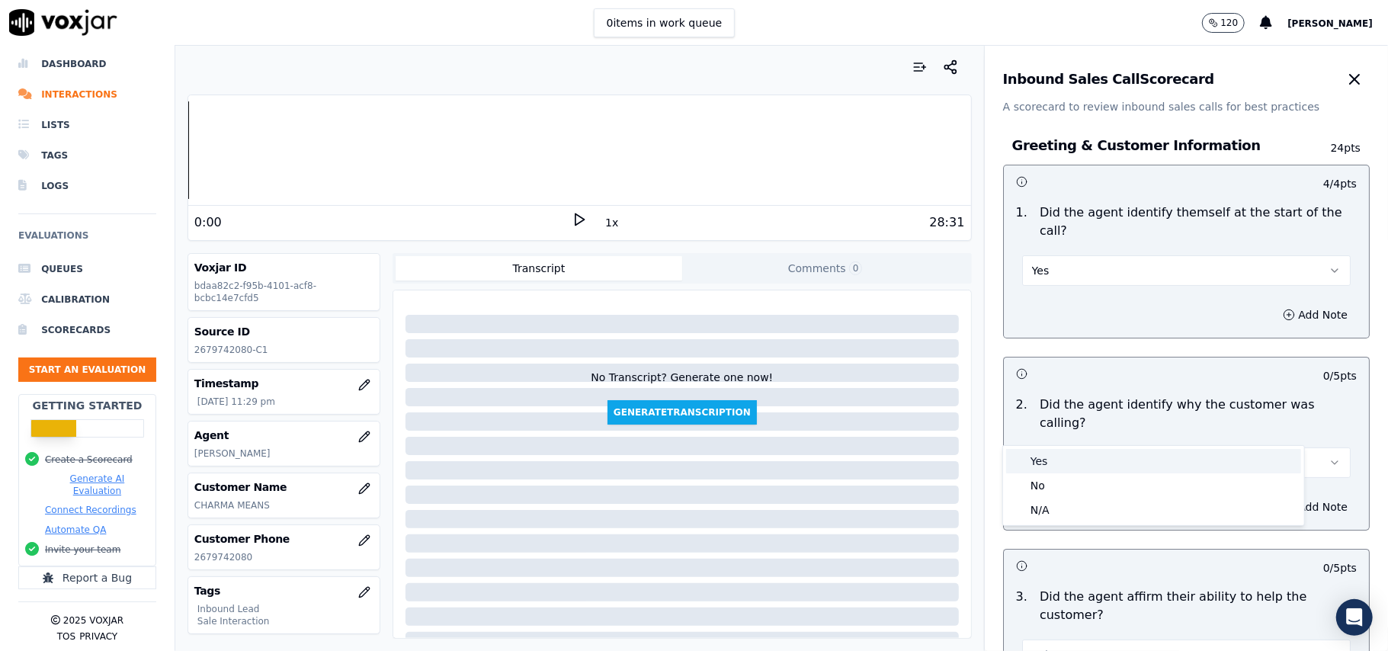
click at [1052, 467] on div "Yes" at bounding box center [1153, 461] width 295 height 24
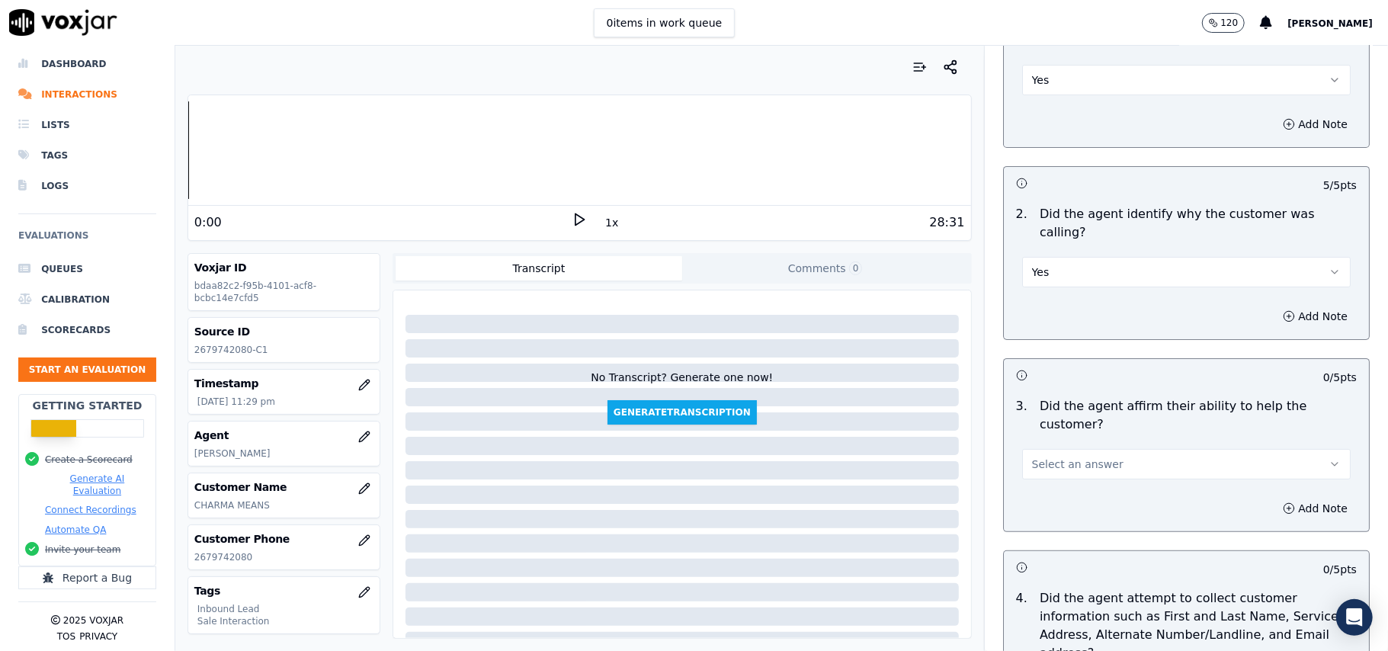
scroll to position [305, 0]
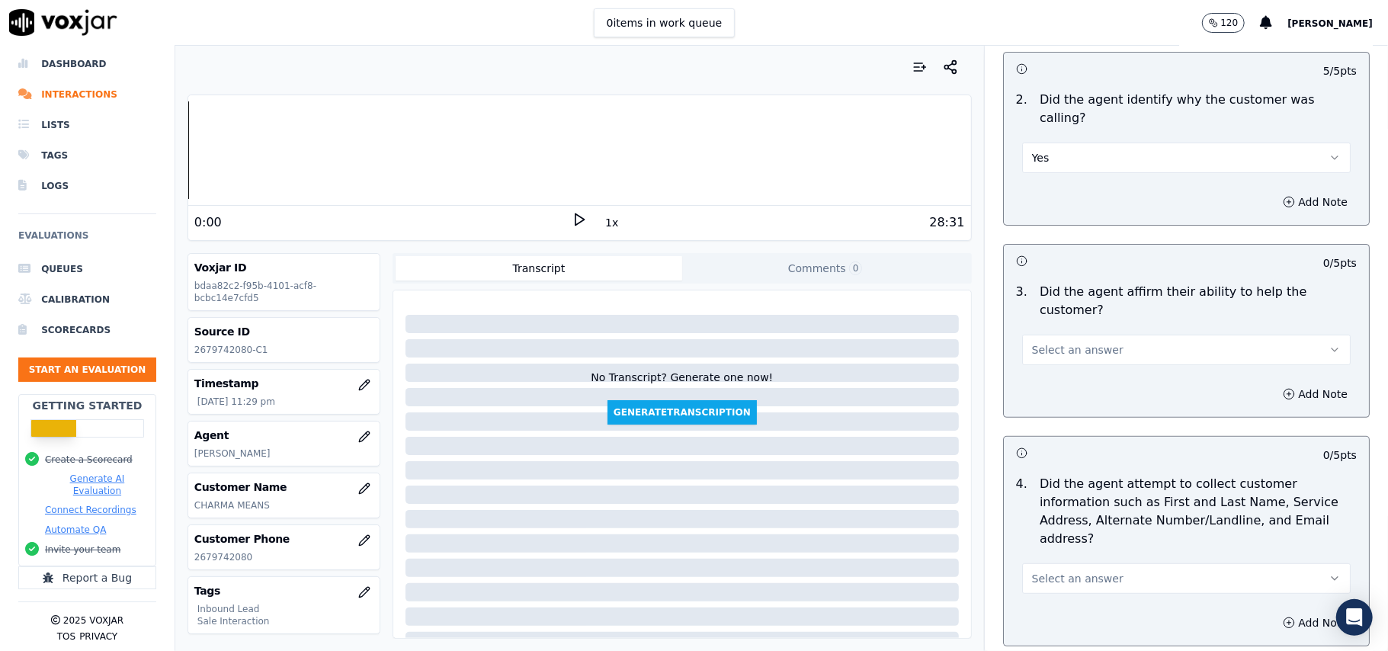
click at [1102, 335] on button "Select an answer" at bounding box center [1186, 350] width 329 height 30
click at [1066, 329] on div "Yes" at bounding box center [1153, 331] width 295 height 24
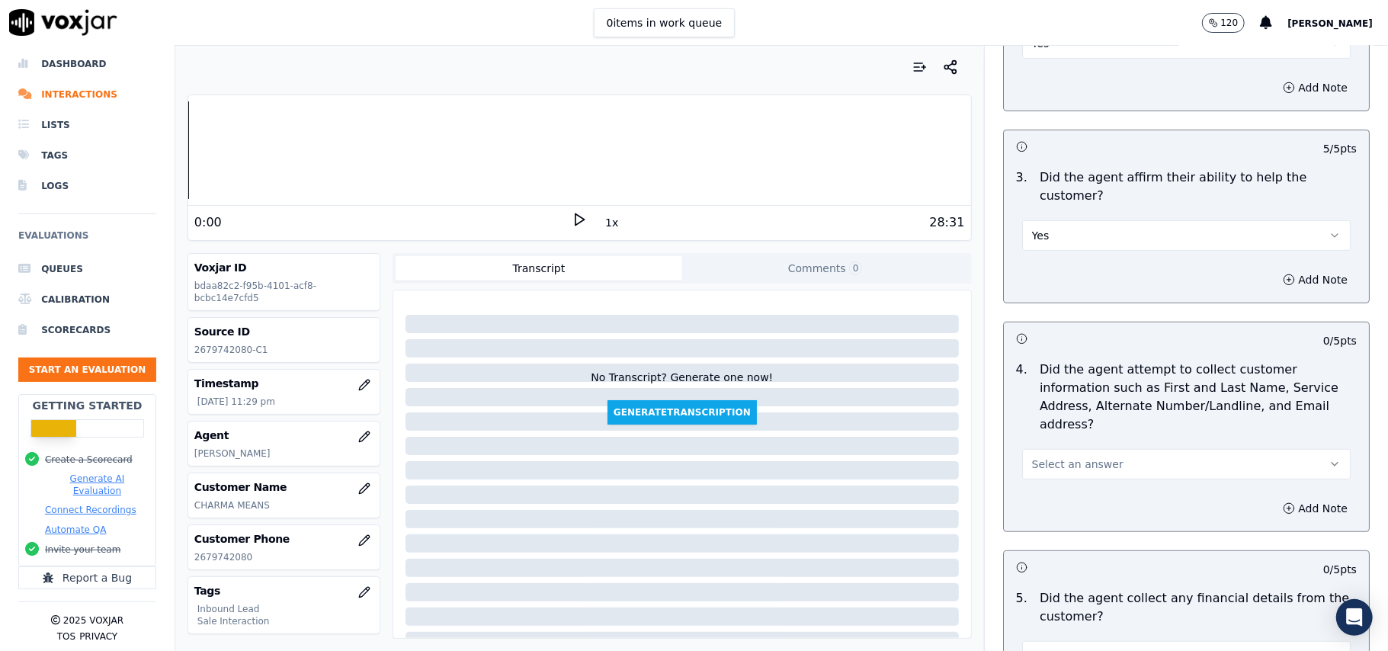
scroll to position [508, 0]
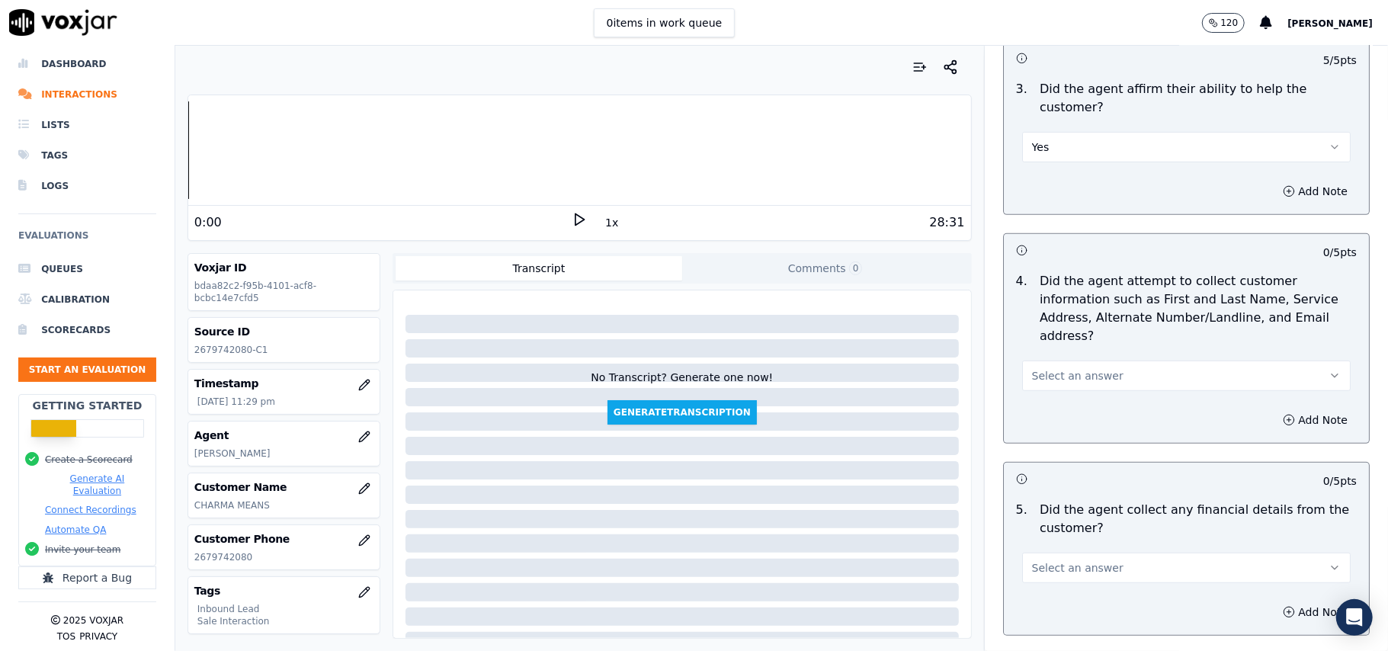
click at [1069, 361] on button "Select an answer" at bounding box center [1186, 376] width 329 height 30
click at [1063, 334] on div "Yes" at bounding box center [1153, 338] width 295 height 24
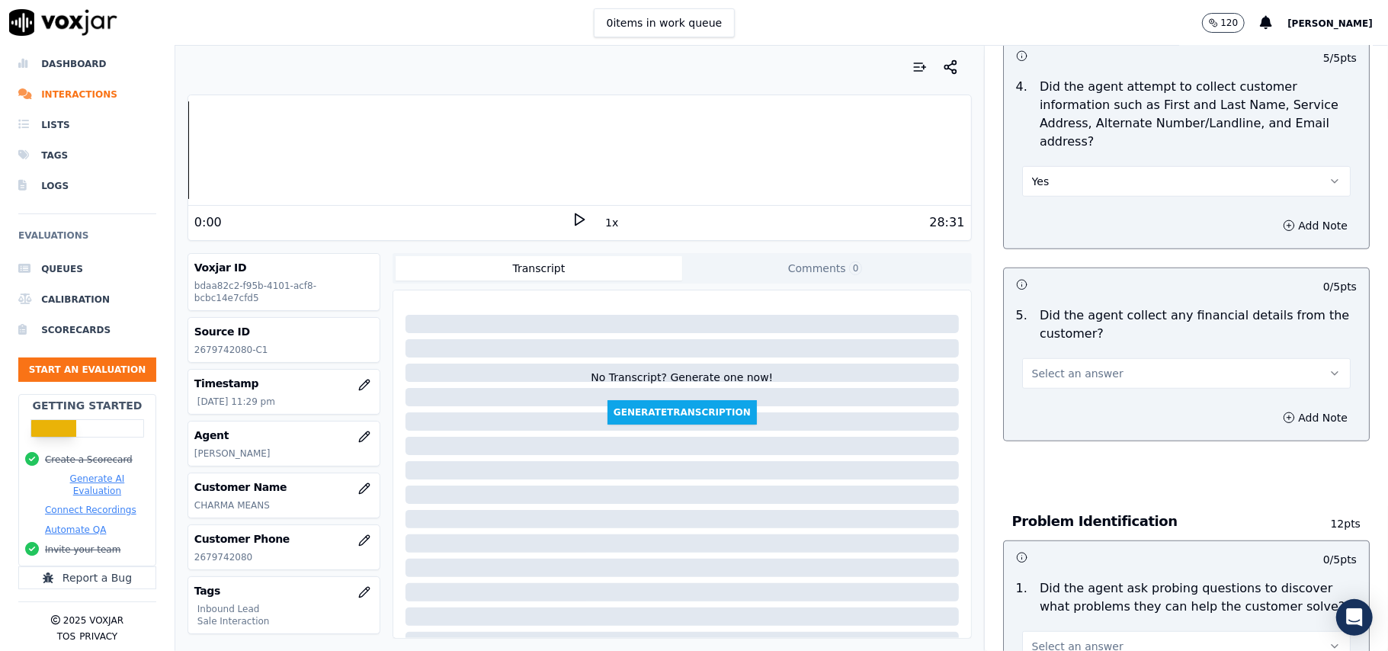
scroll to position [813, 0]
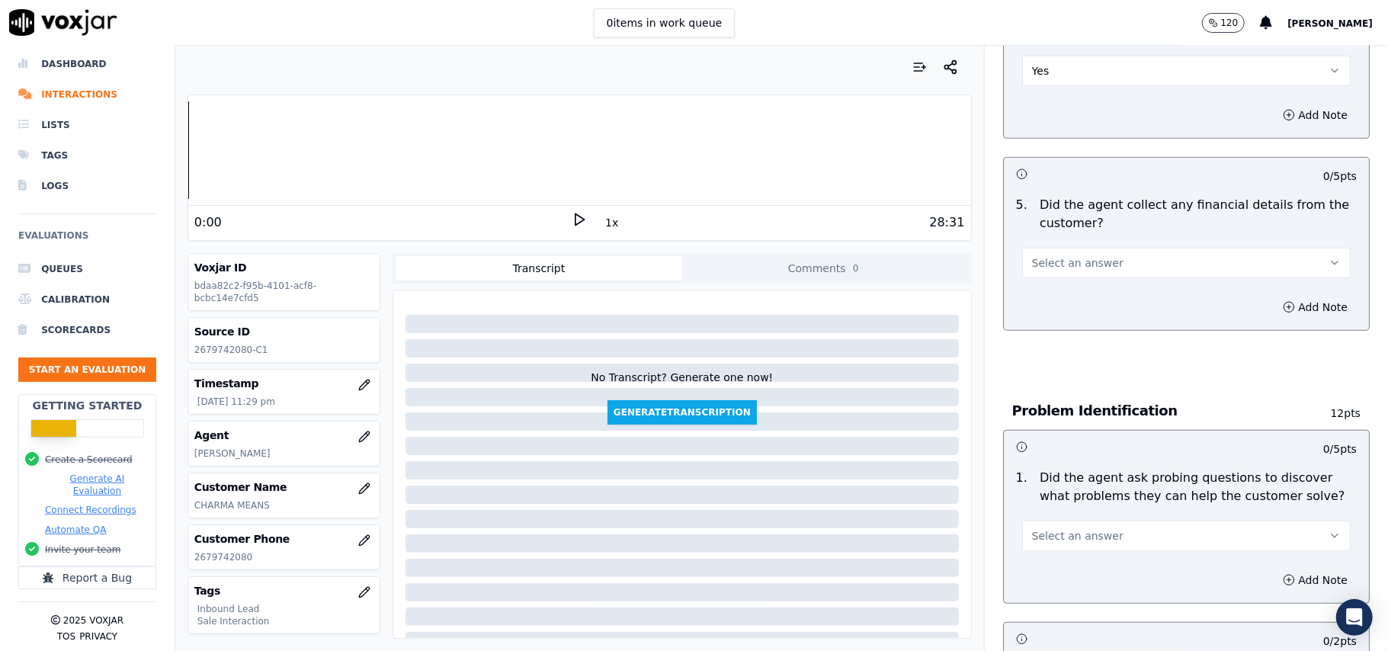
click at [1071, 255] on span "Select an answer" at bounding box center [1077, 262] width 91 height 15
click at [1060, 215] on div "Yes" at bounding box center [1153, 226] width 295 height 24
click at [1111, 248] on button "Yes" at bounding box center [1186, 263] width 329 height 30
click at [1068, 249] on div "No" at bounding box center [1153, 251] width 295 height 24
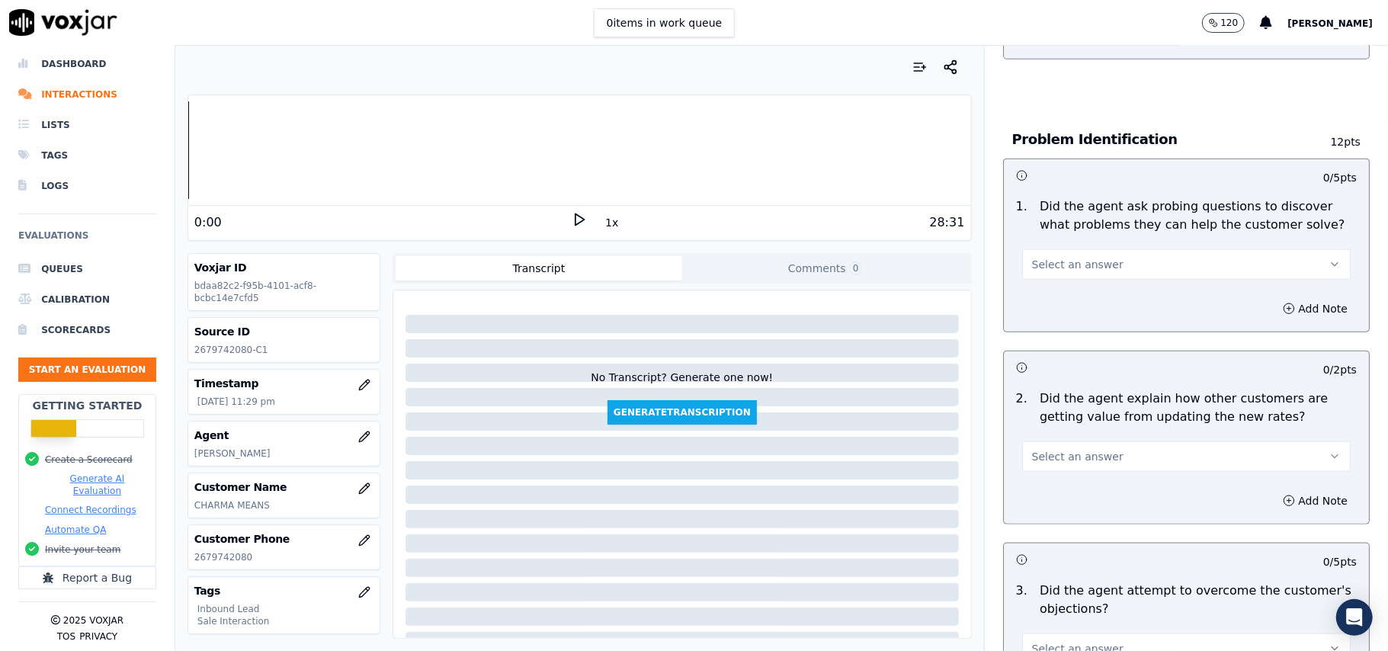
scroll to position [1118, 0]
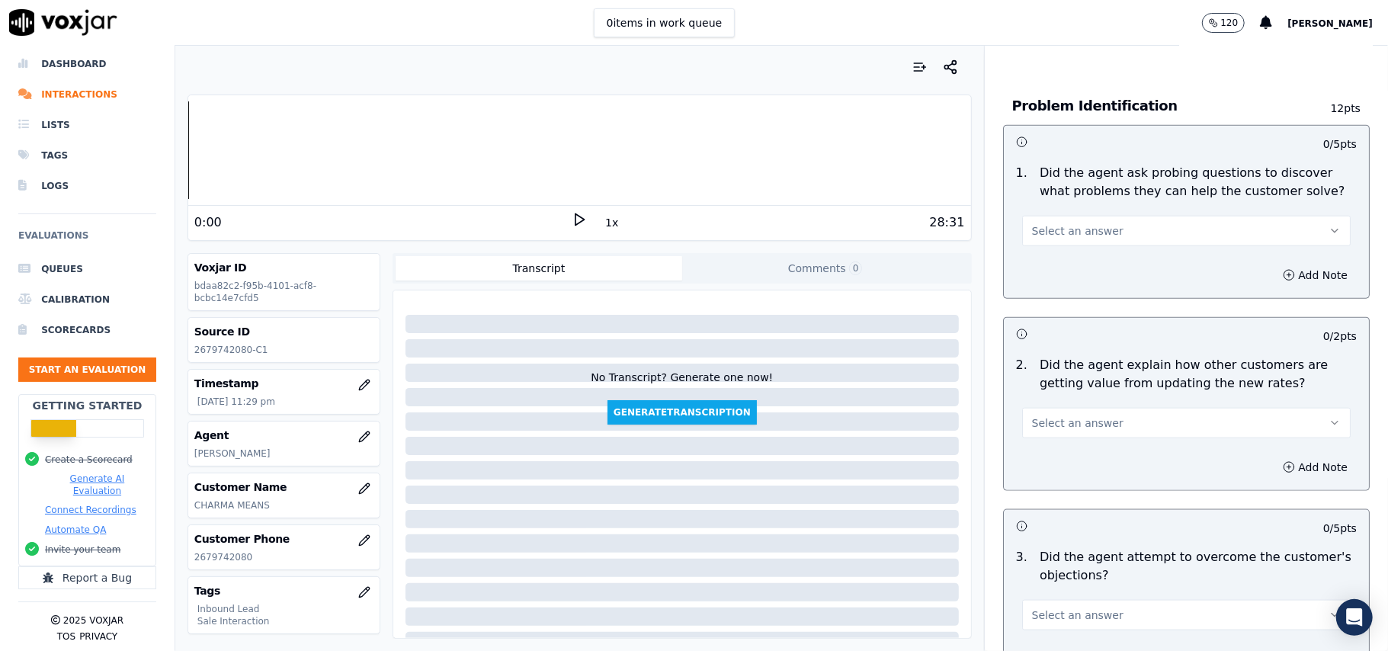
click at [1071, 223] on span "Select an answer" at bounding box center [1077, 230] width 91 height 15
click at [1058, 193] on div "Yes" at bounding box center [1153, 194] width 295 height 24
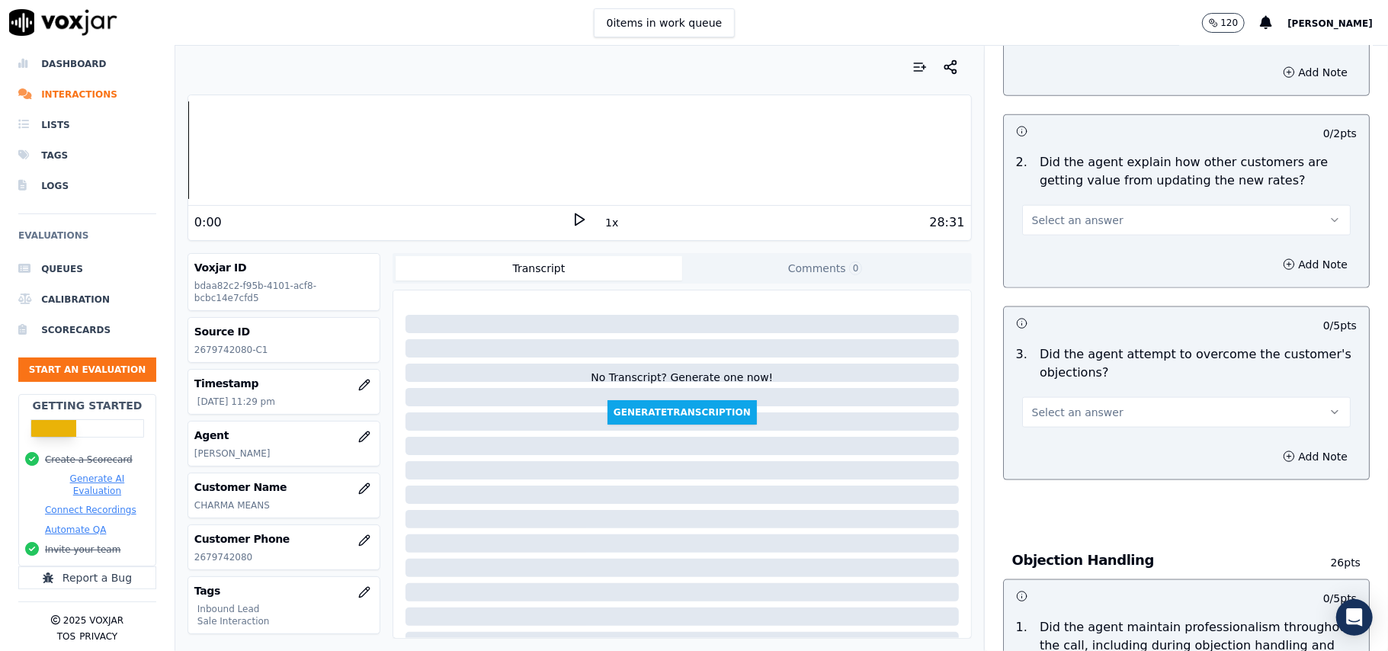
scroll to position [1321, 0]
drag, startPoint x: 1114, startPoint y: 142, endPoint x: 1108, endPoint y: 159, distance: 18.6
click at [1110, 204] on button "Select an answer" at bounding box center [1186, 219] width 329 height 30
click at [1081, 181] on div "Yes" at bounding box center [1153, 184] width 295 height 24
click at [1038, 396] on button "Select an answer" at bounding box center [1186, 411] width 329 height 30
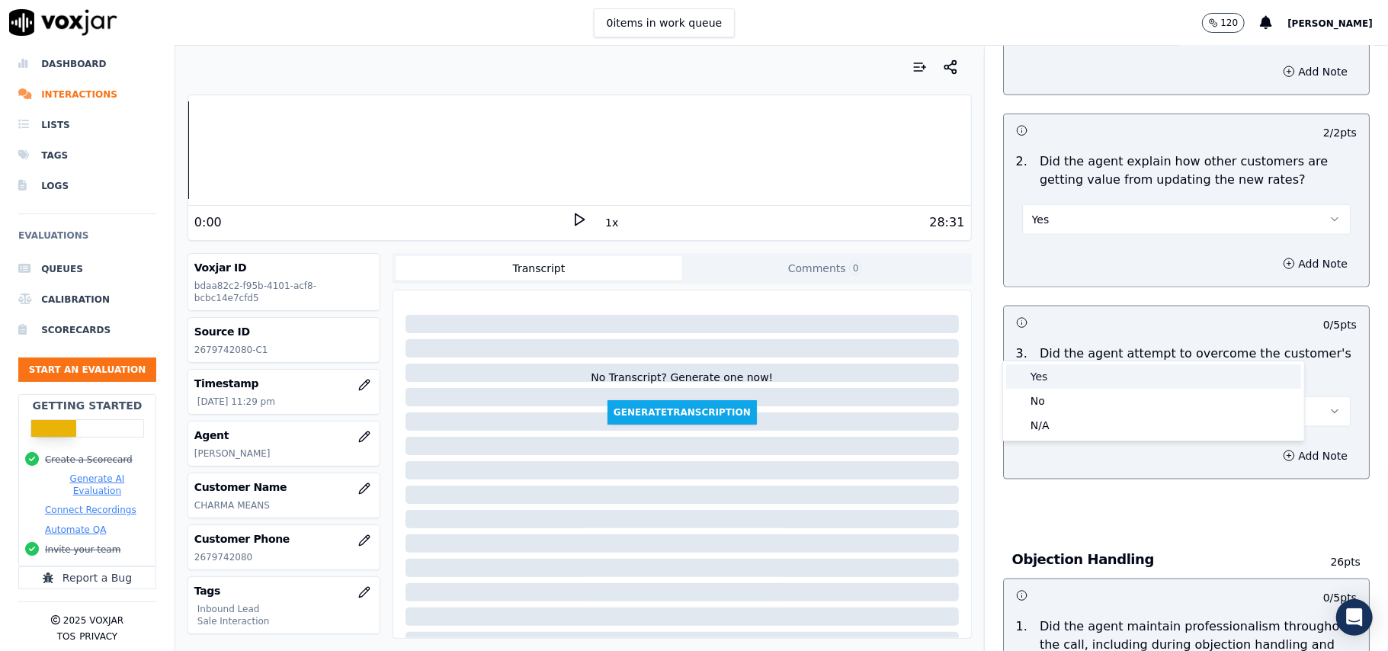
click at [1038, 367] on div "Yes" at bounding box center [1153, 376] width 295 height 24
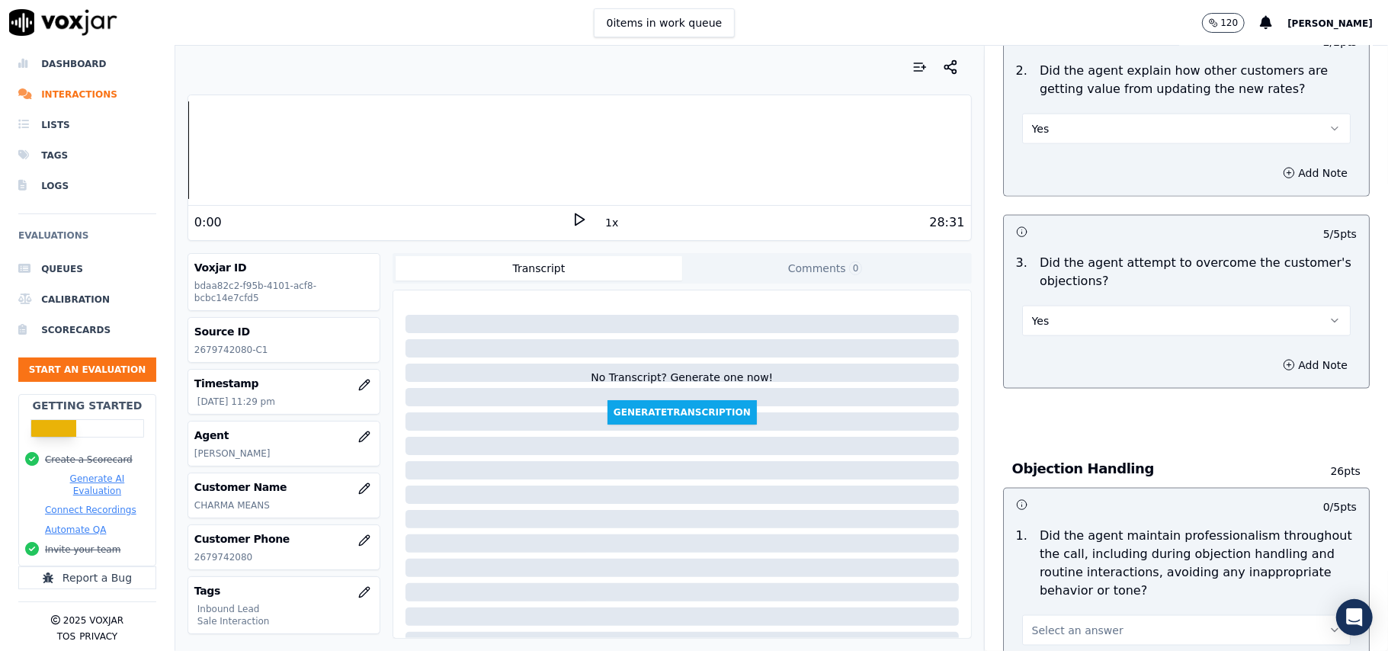
scroll to position [1525, 0]
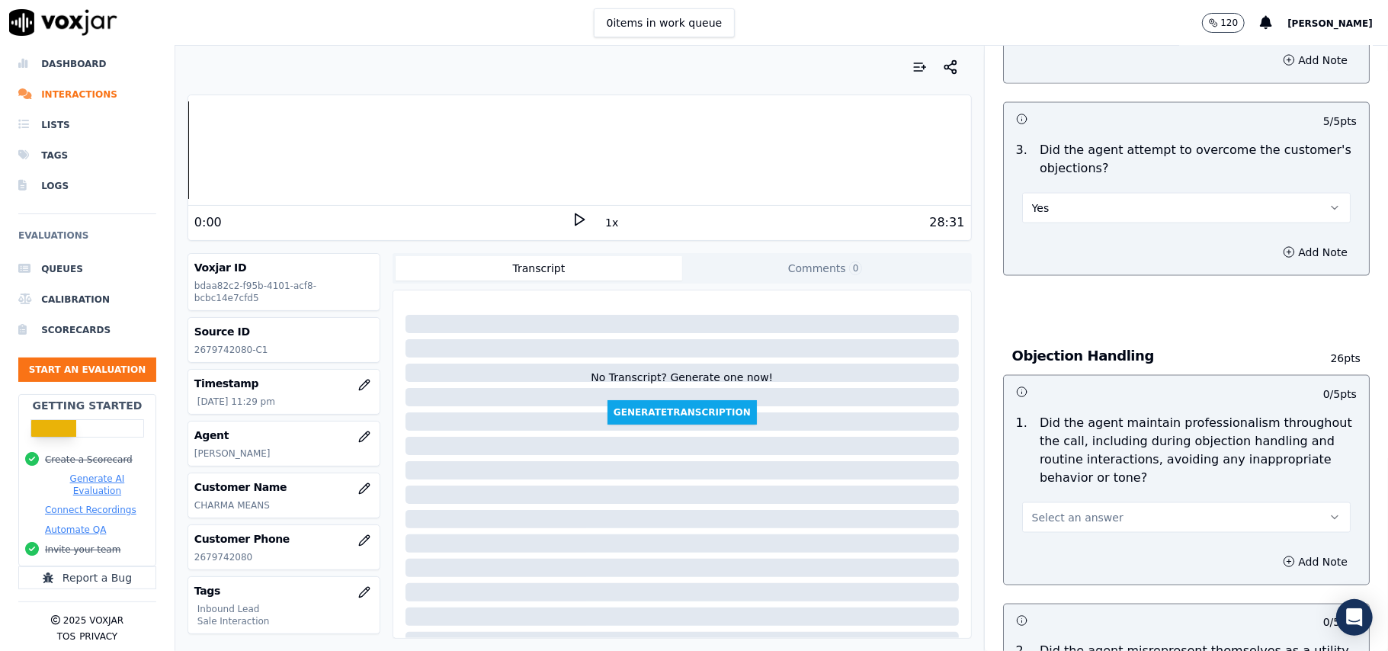
click at [1047, 502] on button "Select an answer" at bounding box center [1186, 517] width 329 height 30
click at [1032, 483] on div "Yes" at bounding box center [1153, 483] width 295 height 24
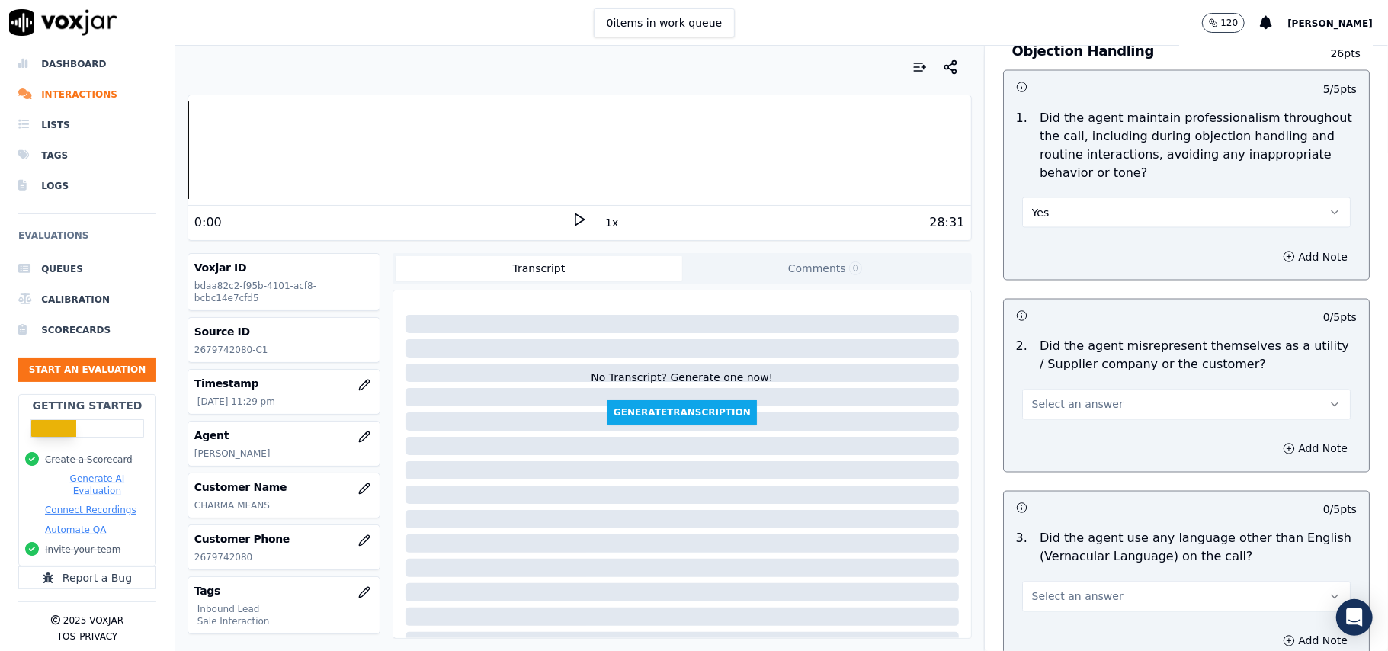
click at [1090, 397] on span "Select an answer" at bounding box center [1077, 404] width 91 height 15
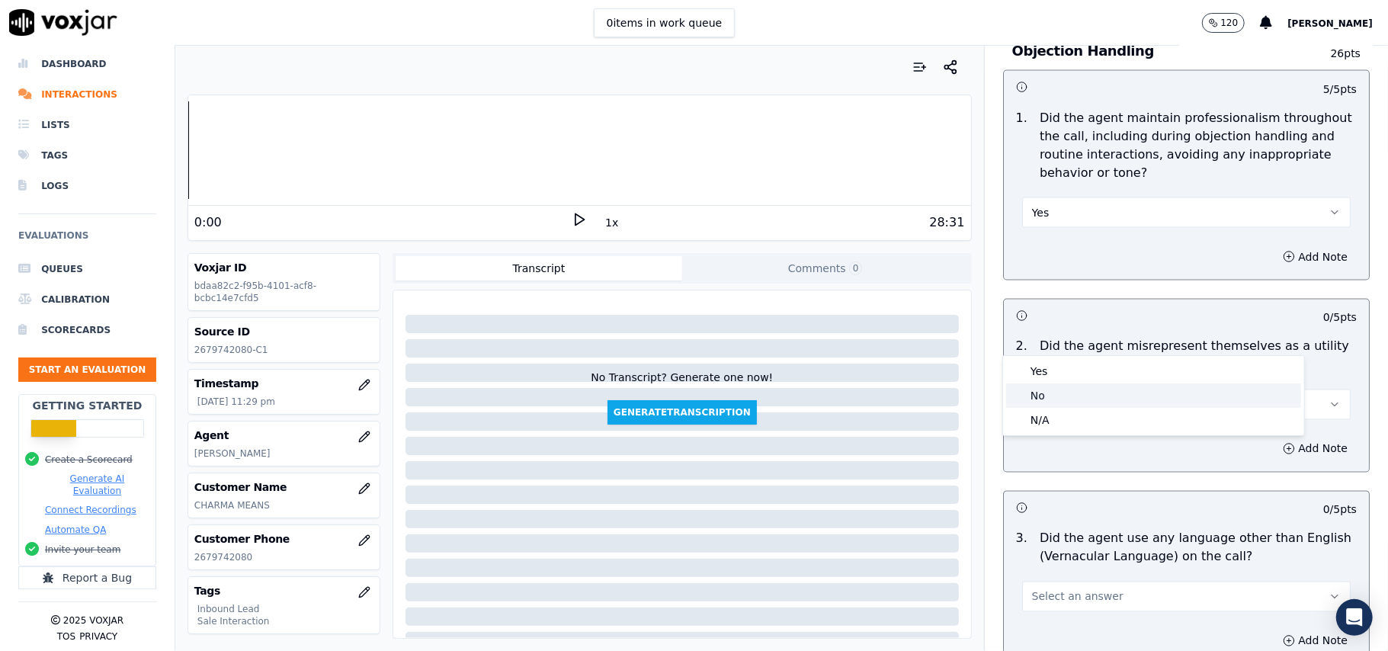
click at [1069, 387] on div "No" at bounding box center [1153, 395] width 295 height 24
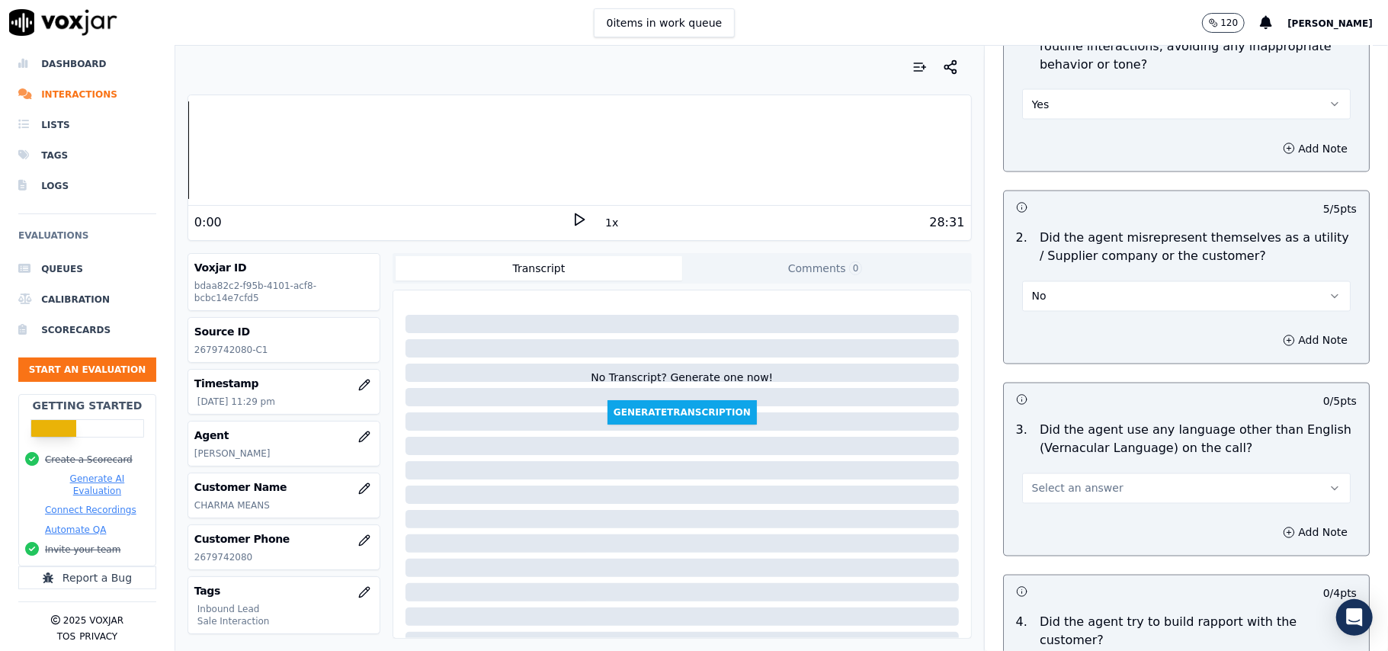
scroll to position [2032, 0]
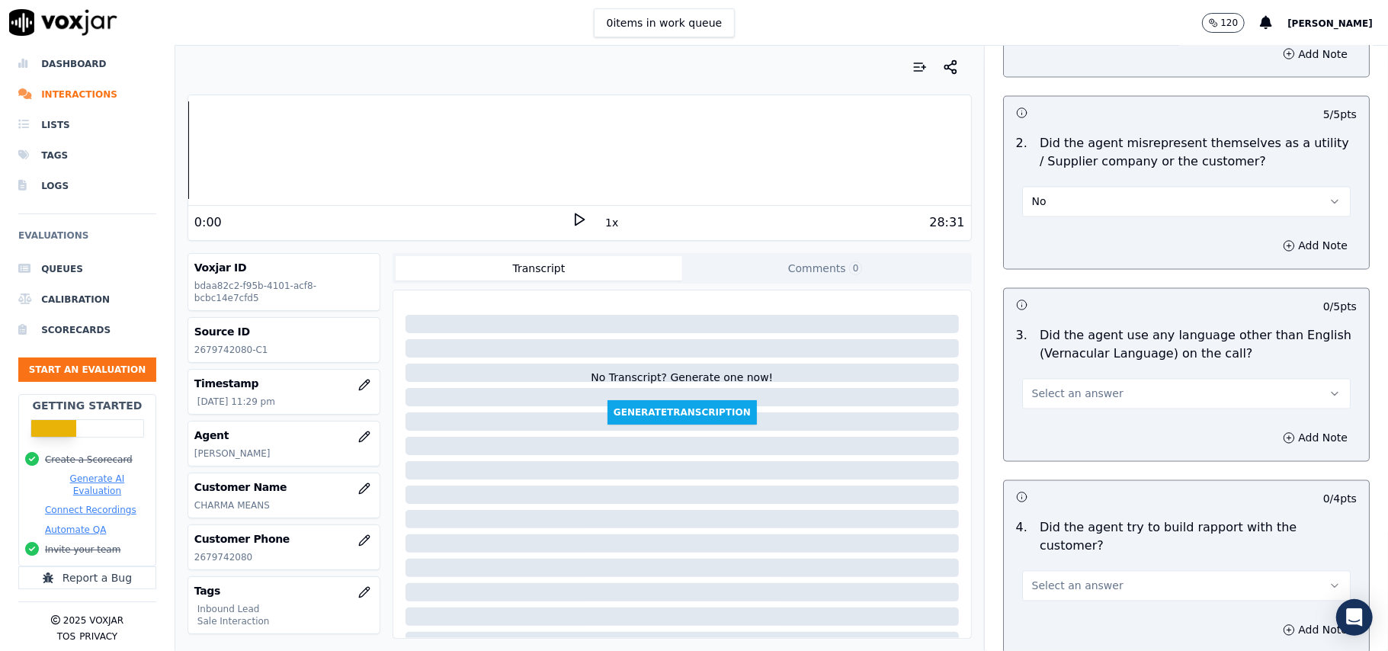
click at [1121, 379] on button "Select an answer" at bounding box center [1186, 394] width 329 height 30
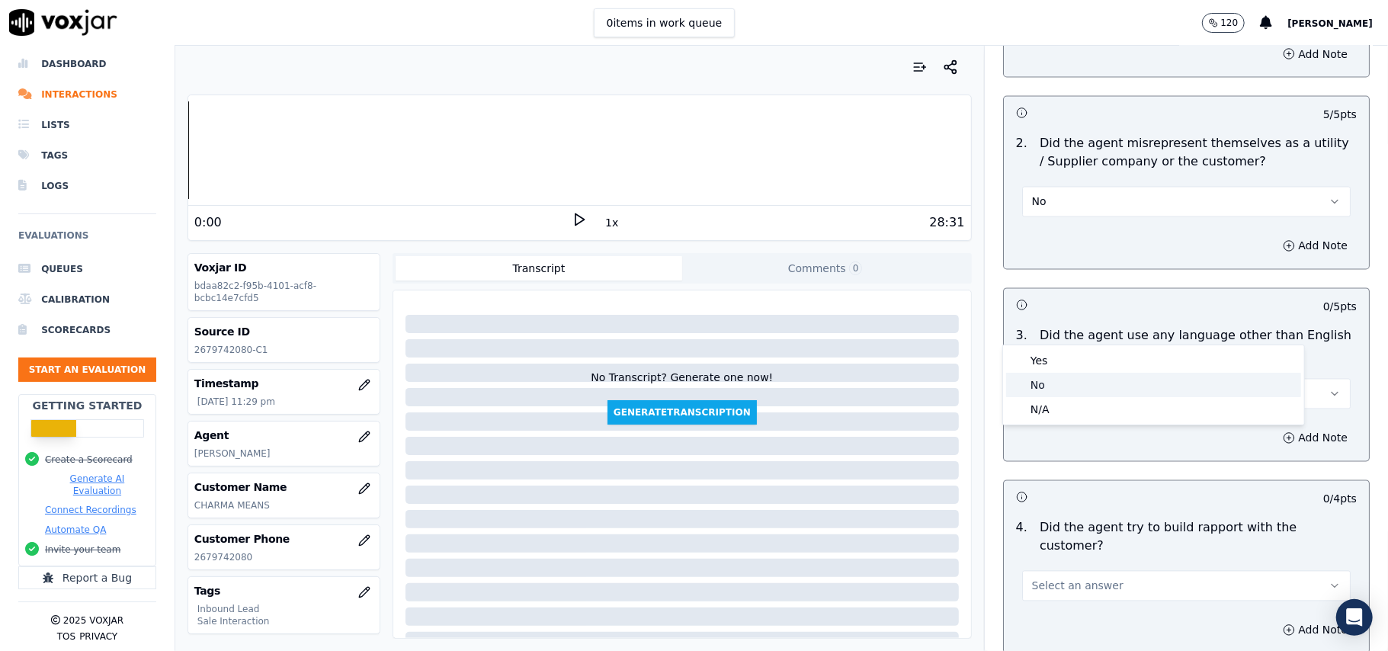
click at [1084, 388] on div "No" at bounding box center [1153, 385] width 295 height 24
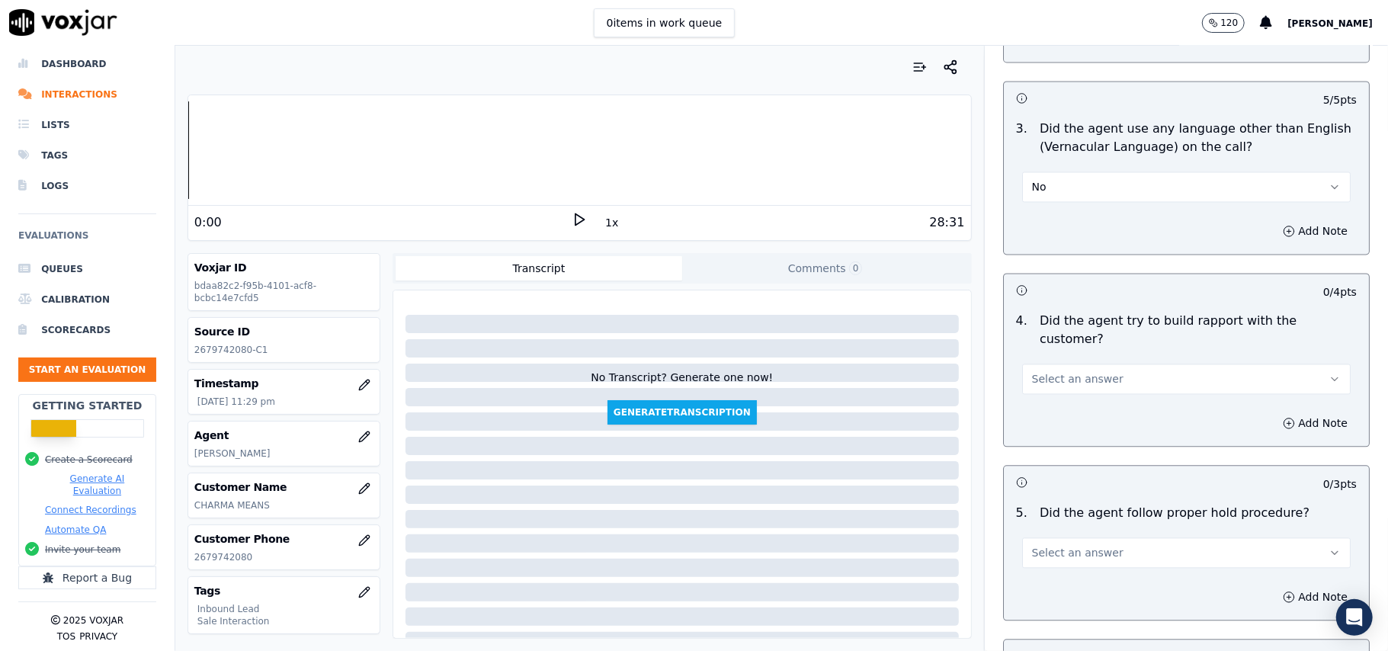
scroll to position [2337, 0]
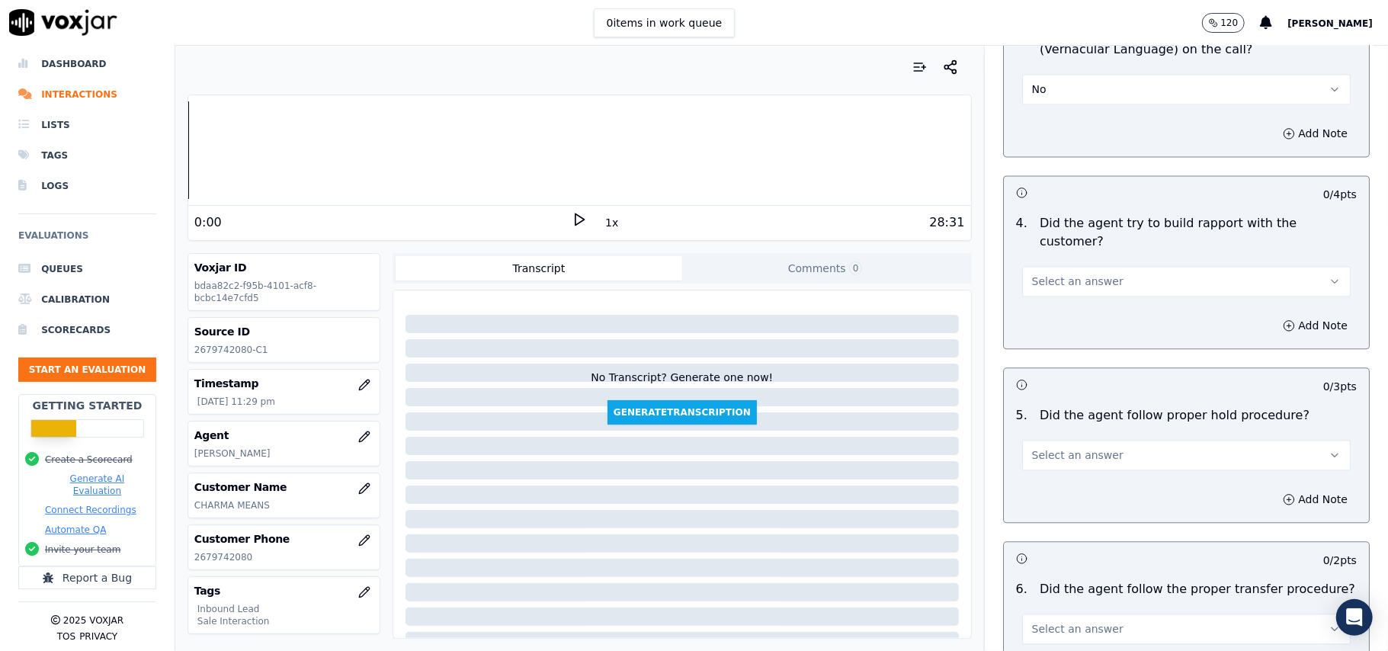
click at [1123, 266] on button "Select an answer" at bounding box center [1186, 281] width 329 height 30
click at [1104, 242] on div "No" at bounding box center [1153, 254] width 295 height 24
click at [1117, 266] on button "No" at bounding box center [1186, 281] width 329 height 30
click at [1099, 217] on div "Yes No N/A" at bounding box center [1153, 253] width 301 height 79
click at [1095, 229] on div "Yes" at bounding box center [1153, 229] width 295 height 24
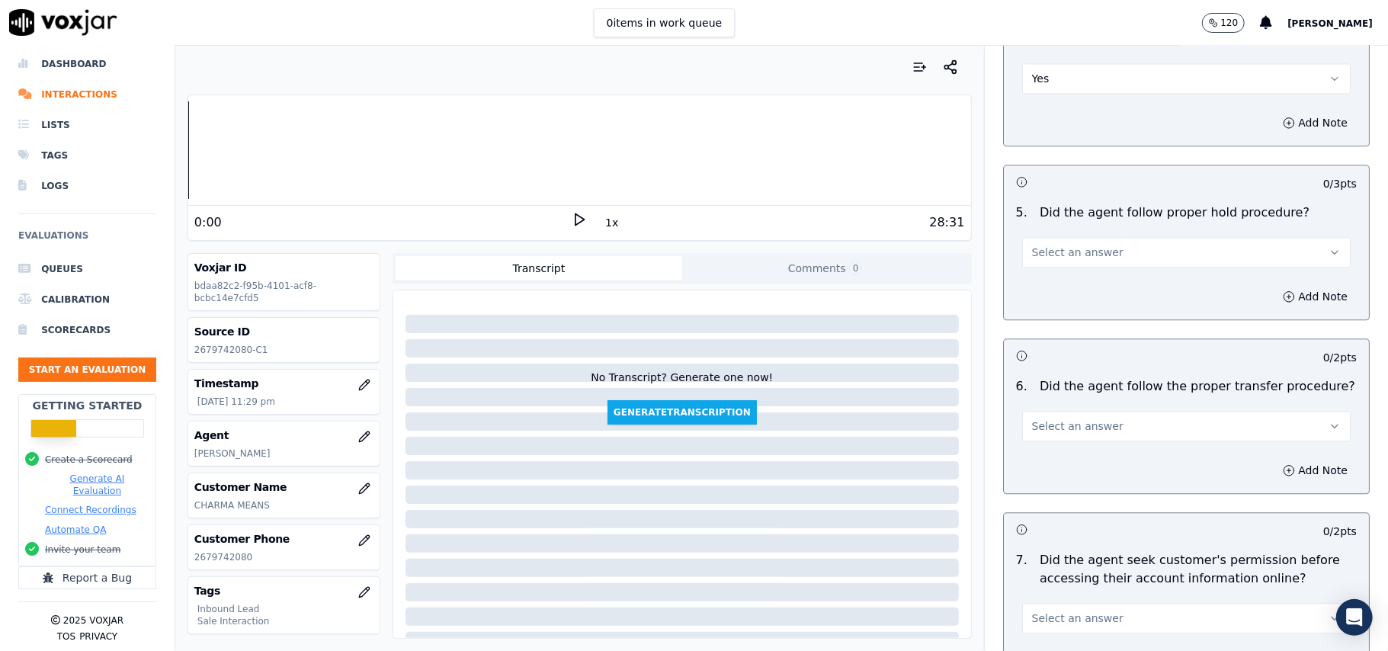
scroll to position [2541, 0]
click at [1118, 236] on button "Select an answer" at bounding box center [1186, 251] width 329 height 30
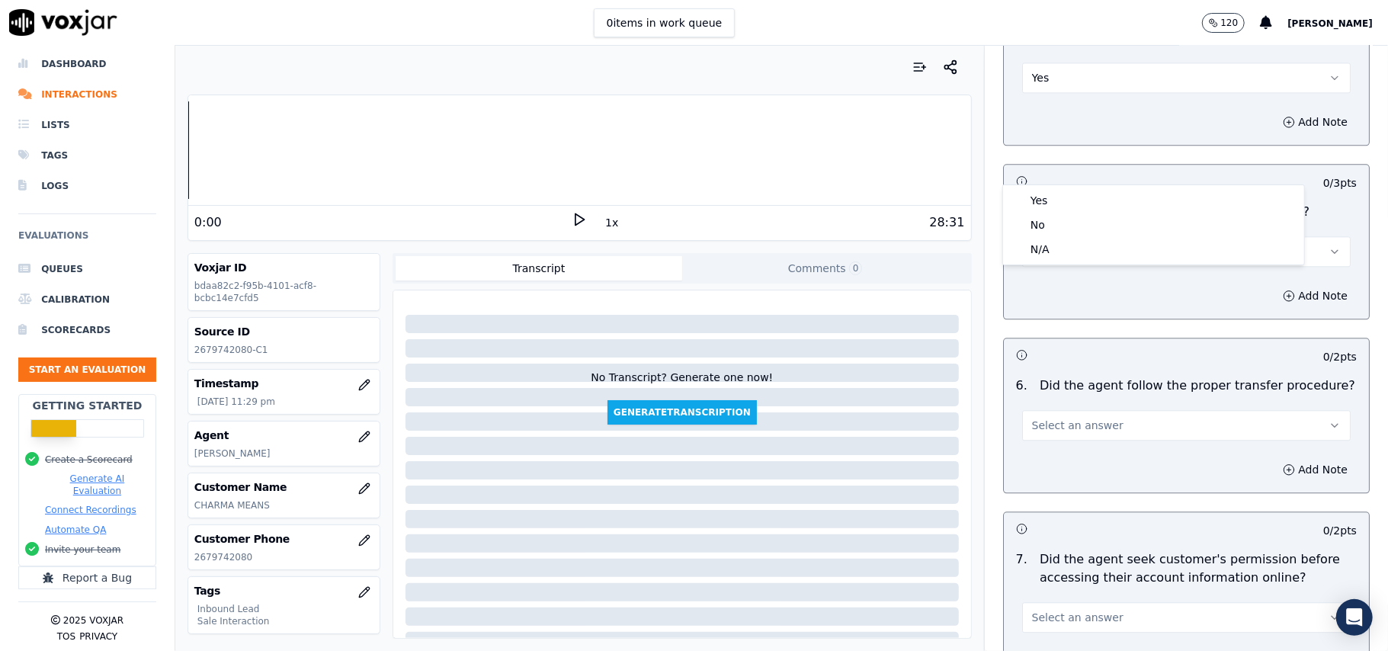
click at [1111, 184] on div "Yes No N/A" at bounding box center [1153, 224] width 303 height 81
click at [1102, 199] on div "Yes" at bounding box center [1153, 200] width 295 height 24
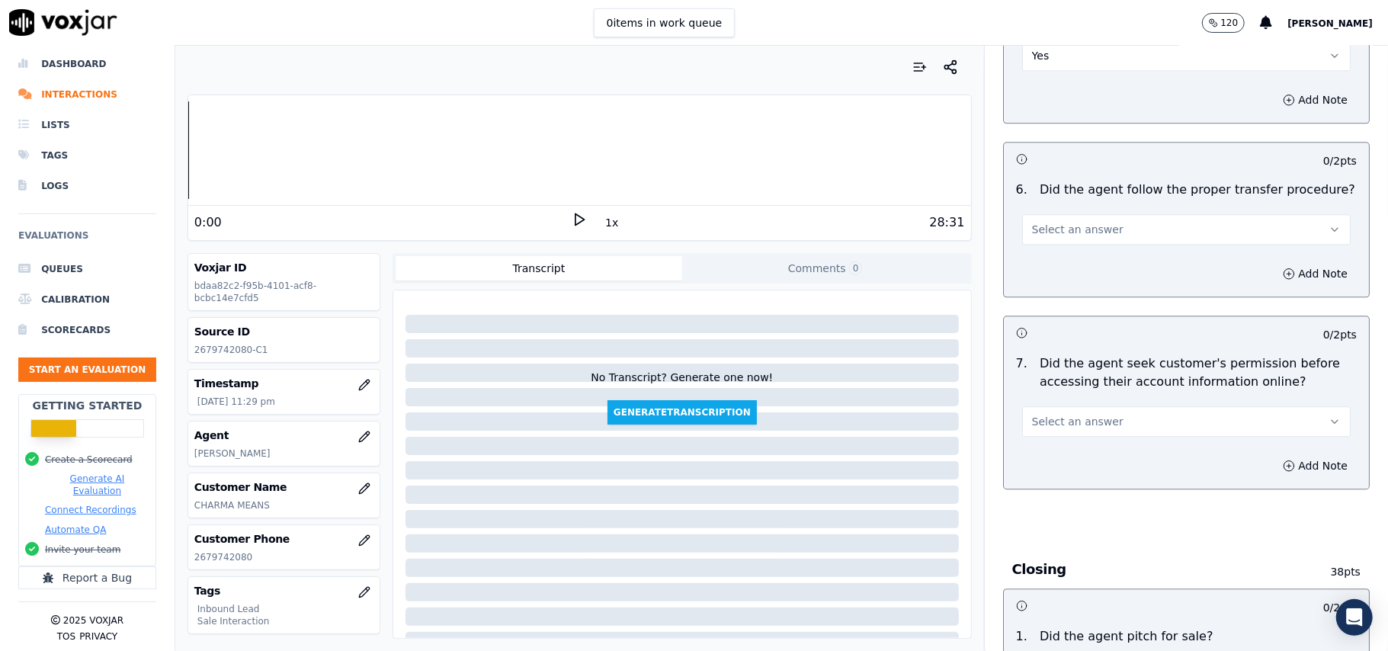
scroll to position [2744, 0]
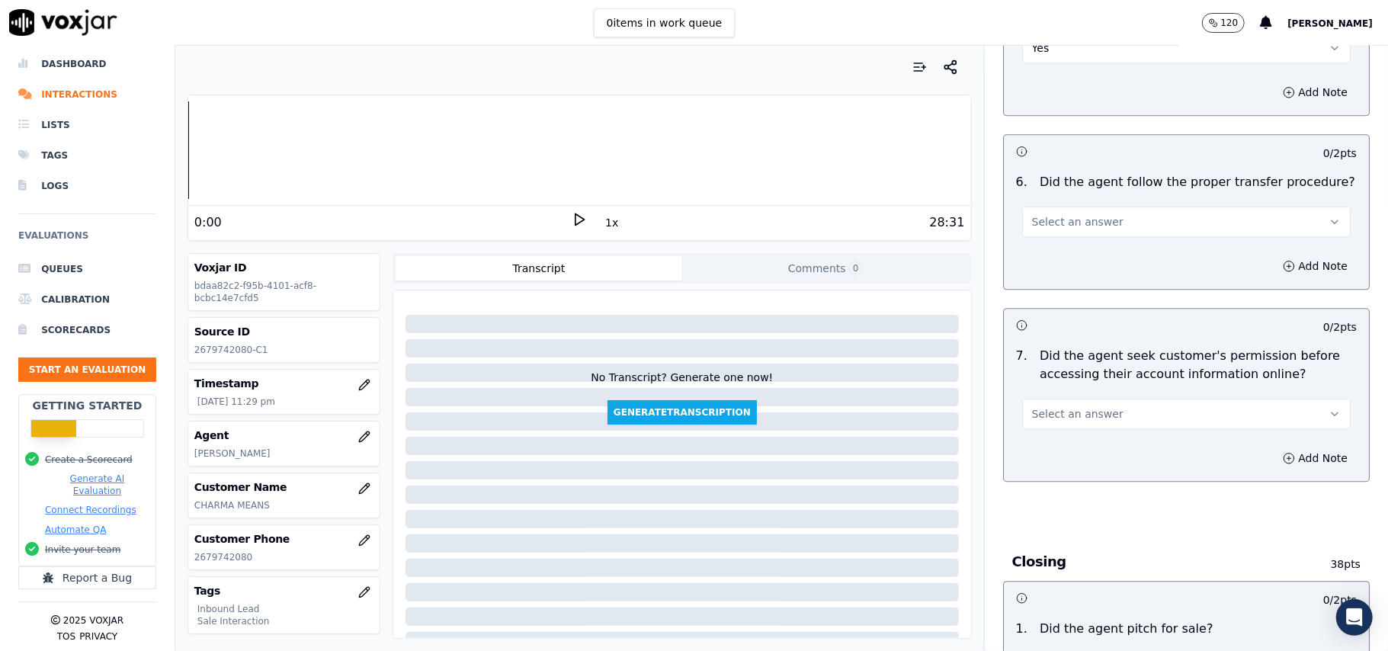
click at [1122, 207] on button "Select an answer" at bounding box center [1186, 222] width 329 height 30
click at [1105, 168] on div "Yes" at bounding box center [1153, 171] width 295 height 24
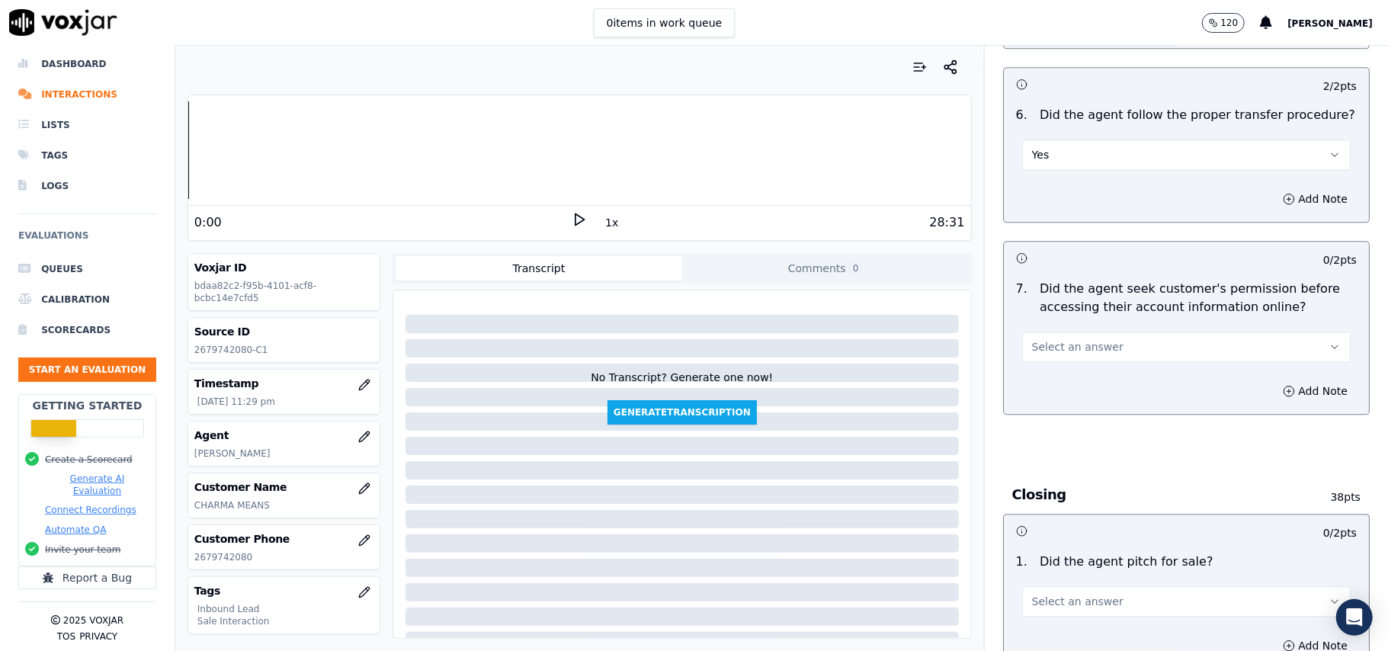
scroll to position [2846, 0]
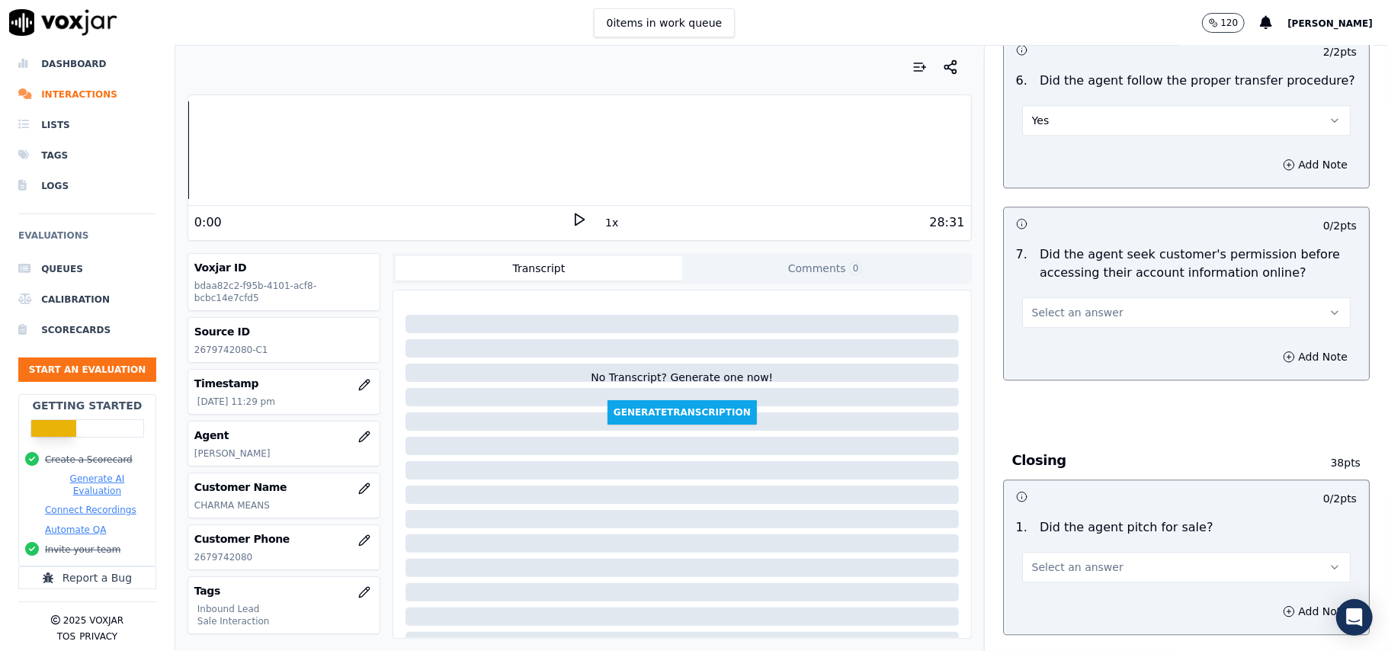
click at [1105, 297] on button "Select an answer" at bounding box center [1186, 312] width 329 height 30
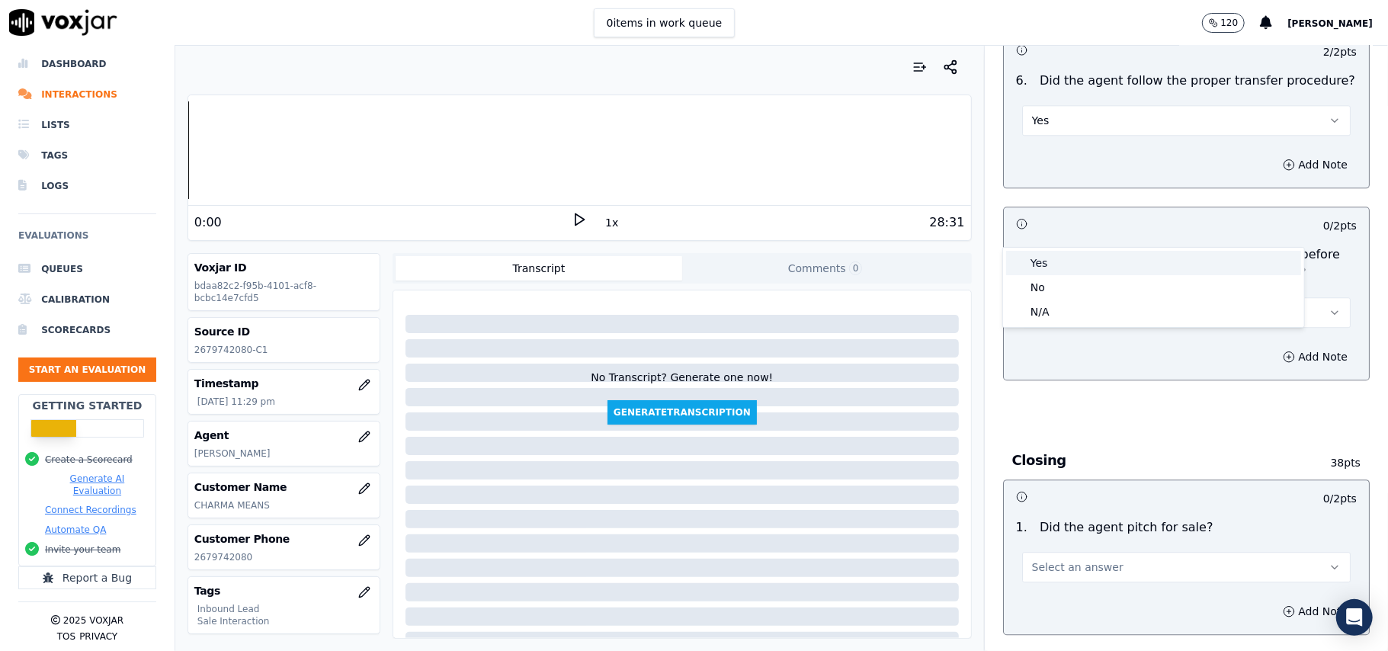
click at [1089, 258] on div "Yes" at bounding box center [1153, 263] width 295 height 24
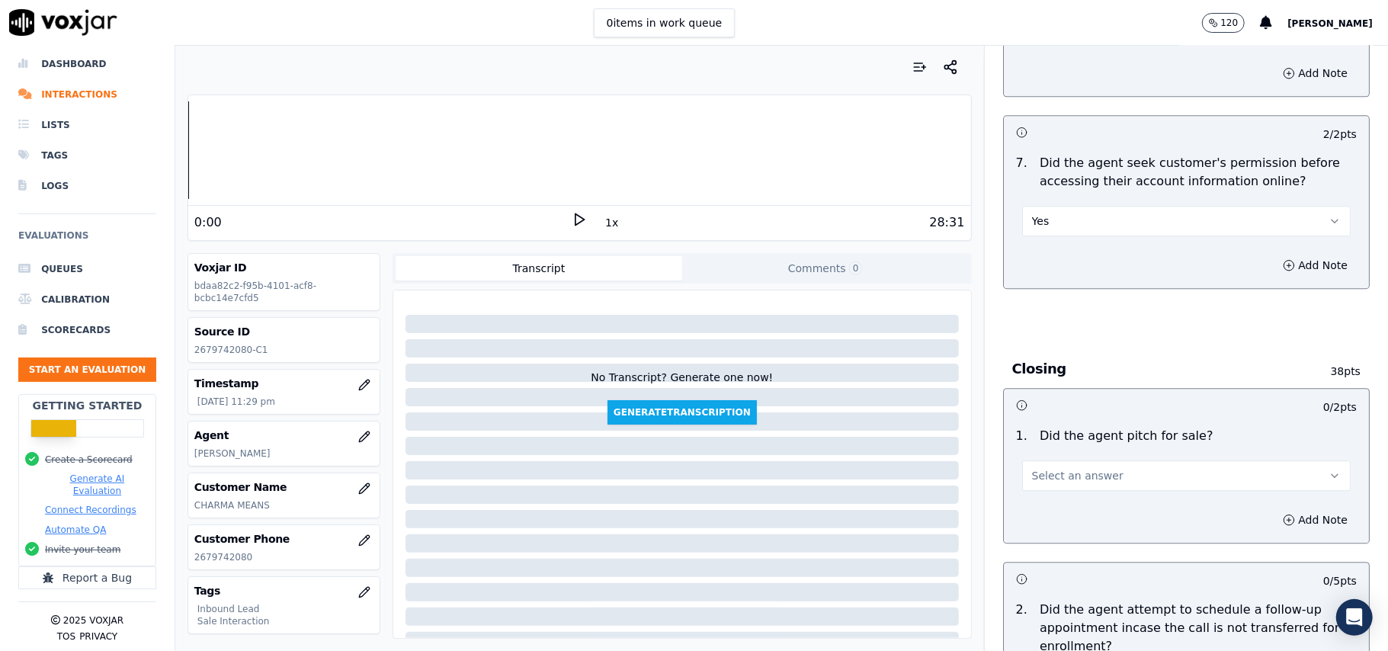
scroll to position [3049, 0]
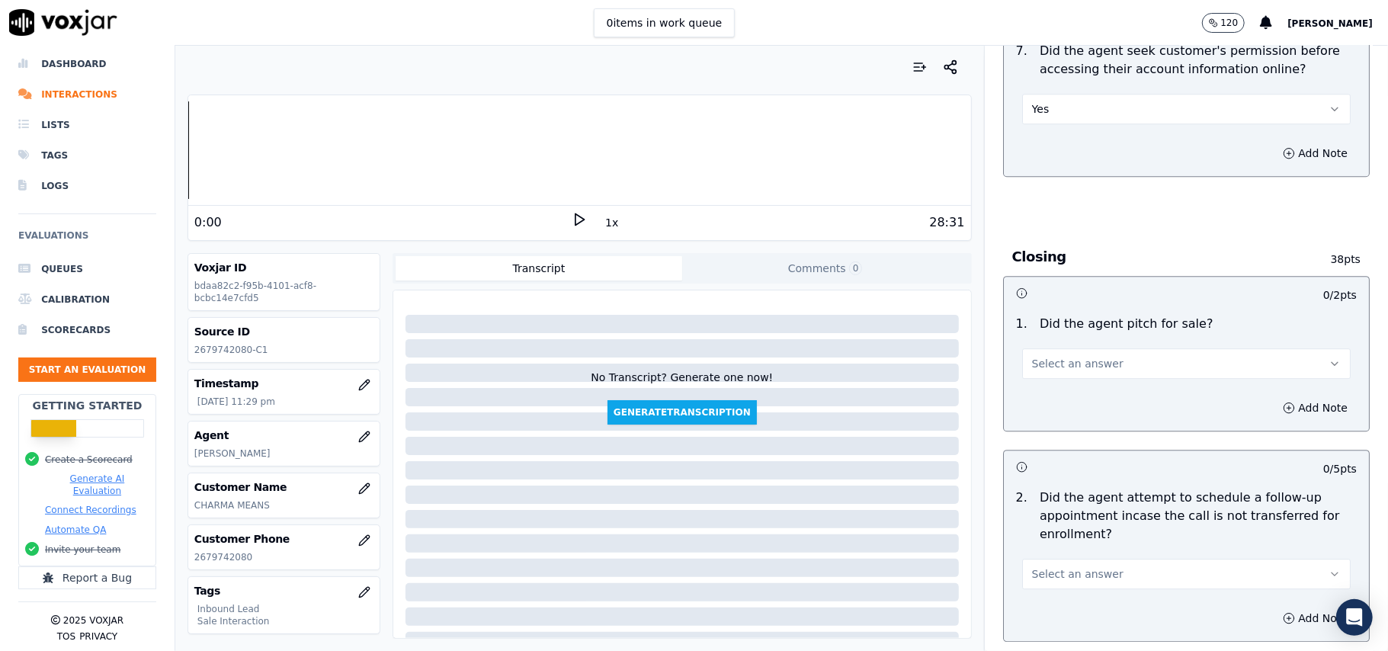
click at [1075, 348] on button "Select an answer" at bounding box center [1186, 363] width 329 height 30
drag, startPoint x: 1073, startPoint y: 282, endPoint x: 1058, endPoint y: 311, distance: 32.7
click at [1058, 311] on div "Yes" at bounding box center [1153, 315] width 295 height 24
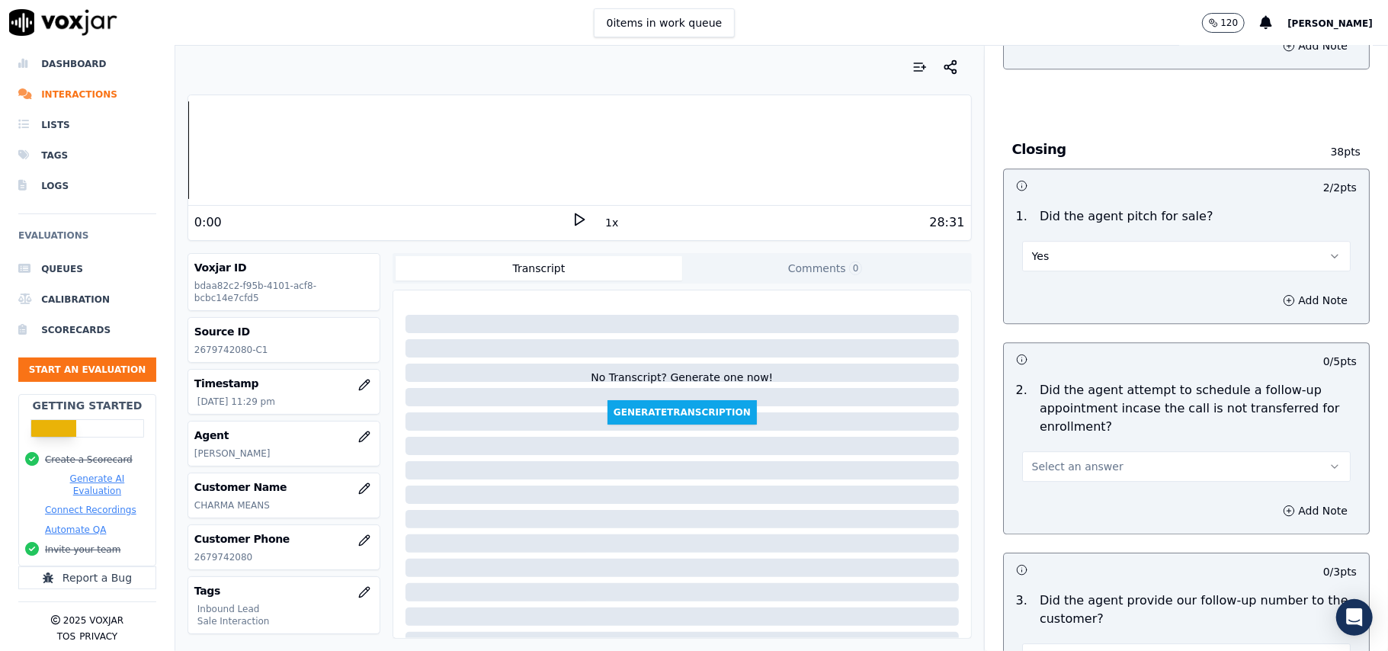
scroll to position [3252, 0]
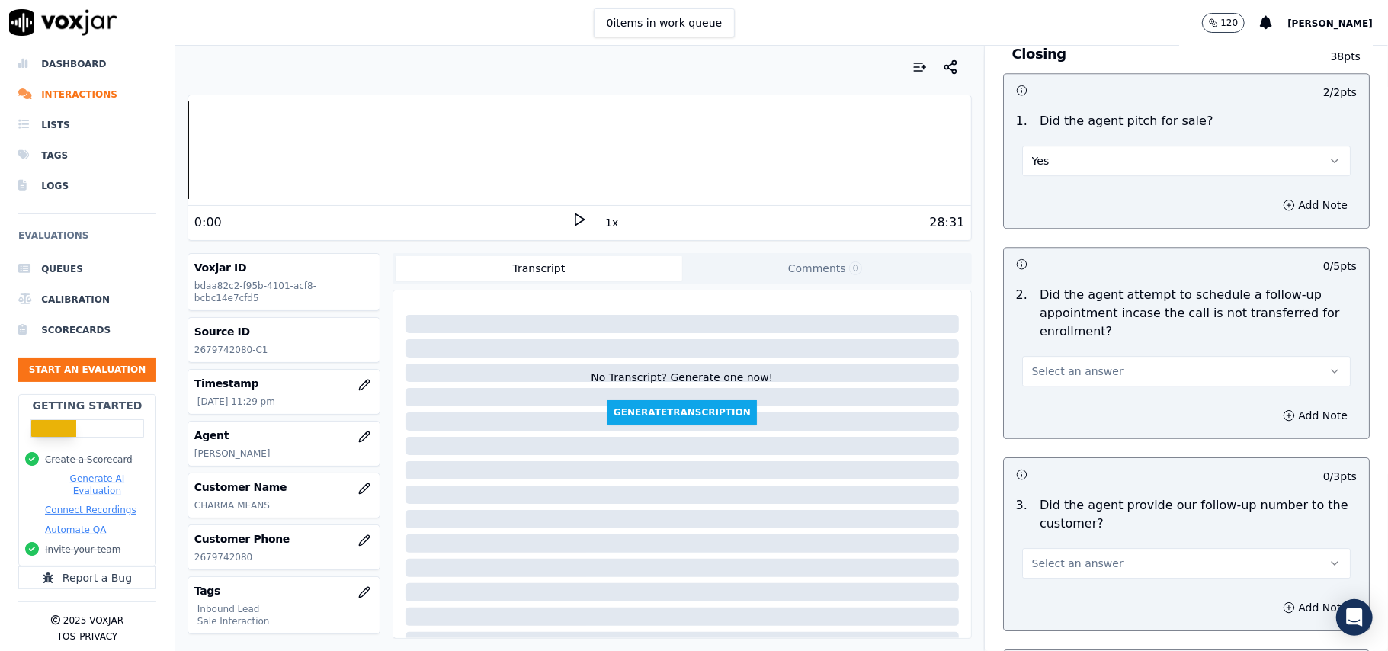
click at [1087, 364] on span "Select an answer" at bounding box center [1077, 371] width 91 height 15
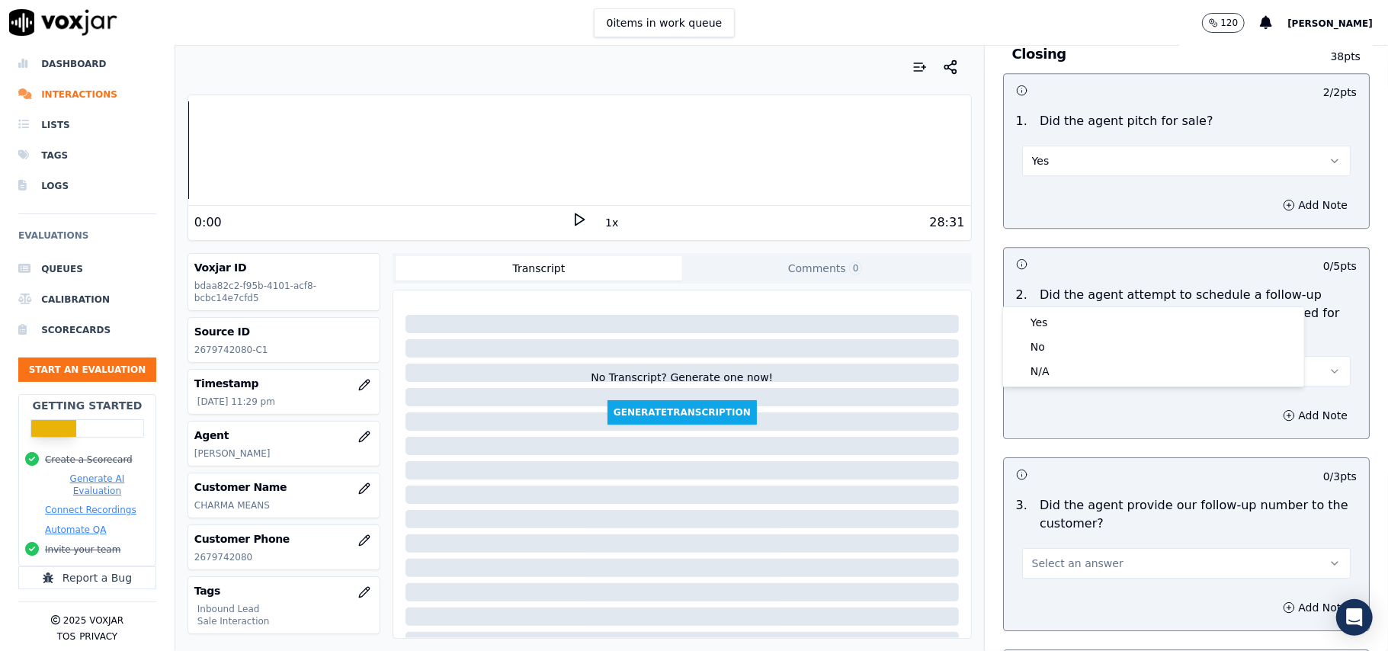
click at [1090, 356] on button "Select an answer" at bounding box center [1186, 371] width 329 height 30
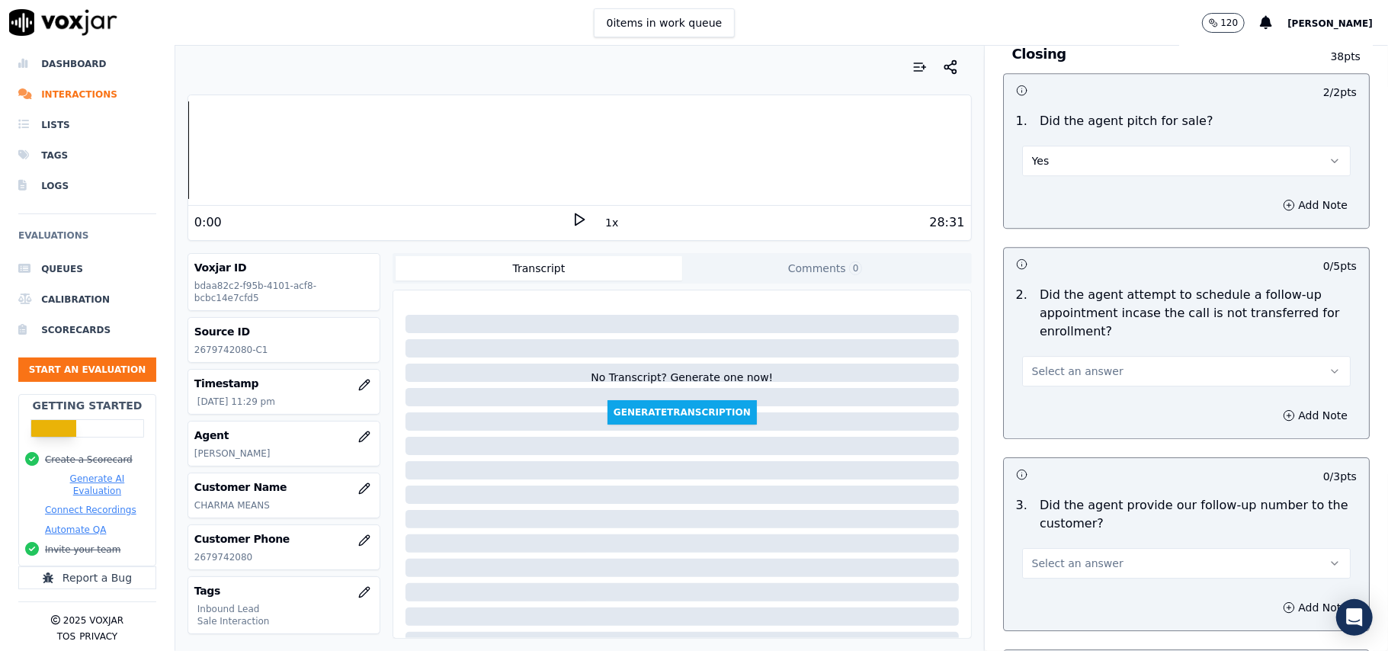
drag, startPoint x: 1093, startPoint y: 284, endPoint x: 1095, endPoint y: 294, distance: 9.3
click at [1095, 356] on button "Select an answer" at bounding box center [1186, 371] width 329 height 30
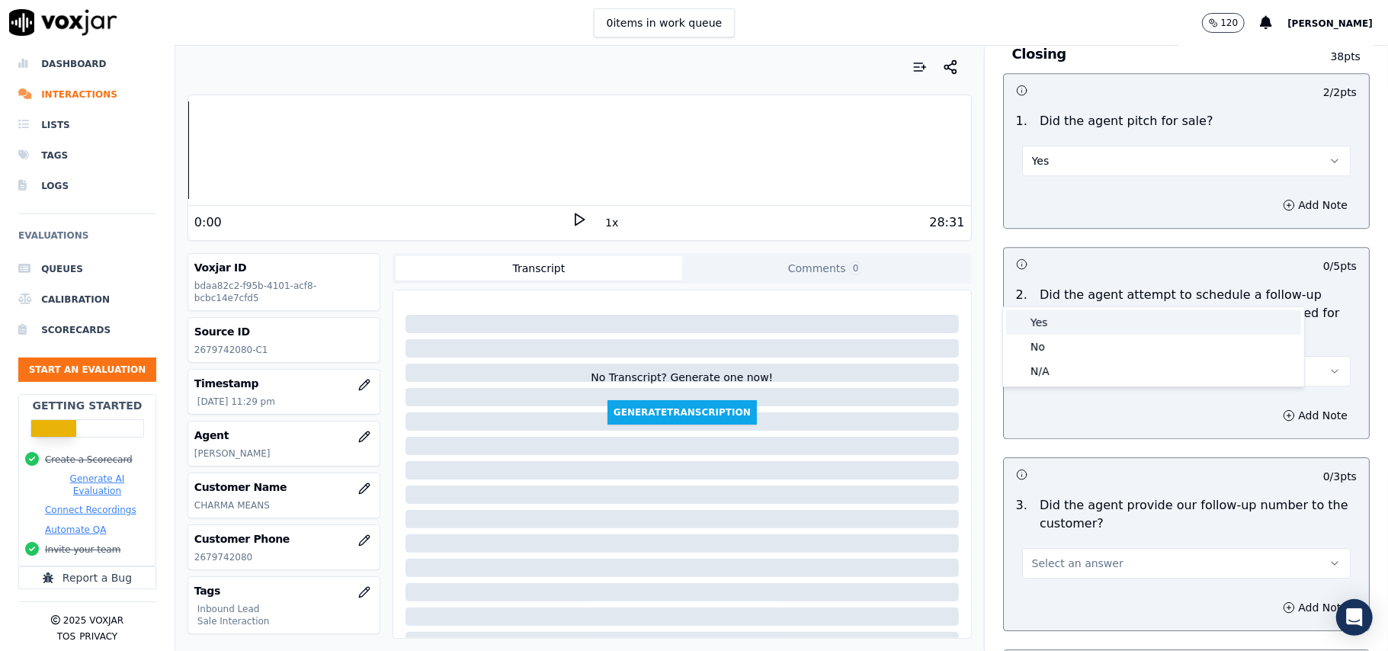
click at [1084, 328] on div "Yes" at bounding box center [1153, 322] width 295 height 24
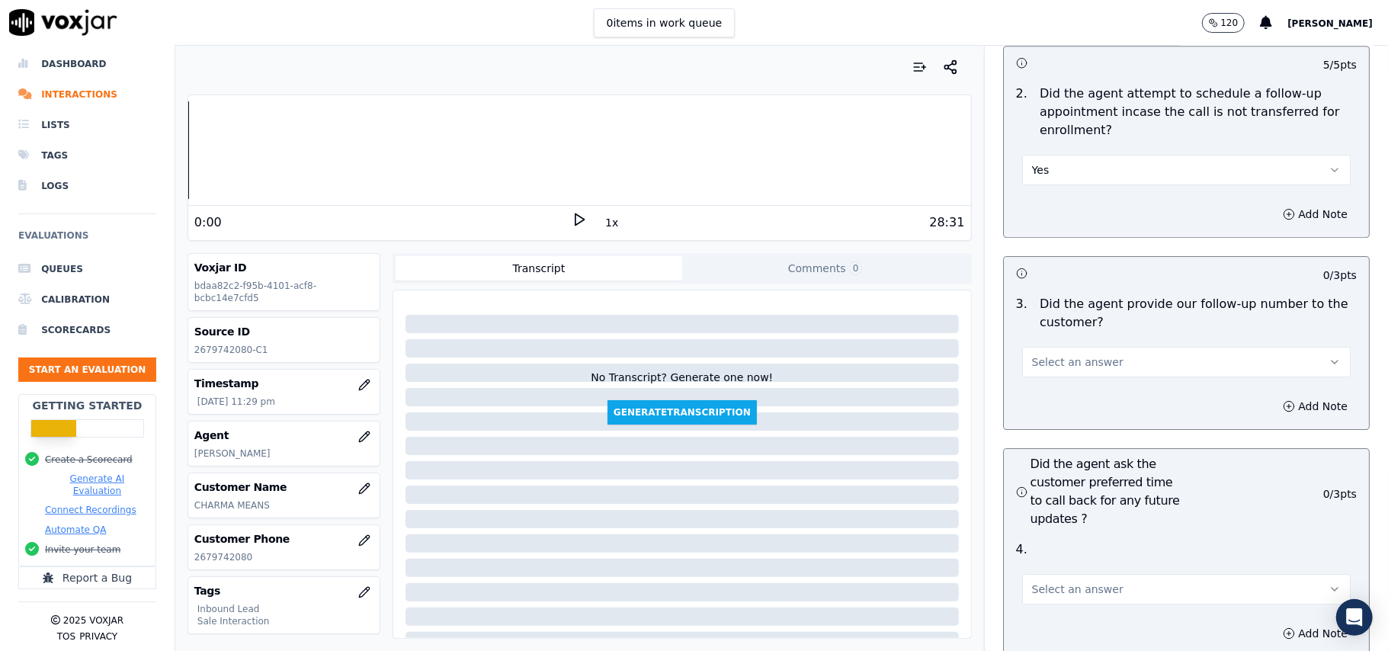
scroll to position [3456, 0]
drag, startPoint x: 1081, startPoint y: 260, endPoint x: 1081, endPoint y: 285, distance: 25.2
click at [1081, 342] on div "Select an answer" at bounding box center [1186, 359] width 329 height 34
click at [1081, 345] on button "Select an answer" at bounding box center [1186, 360] width 329 height 30
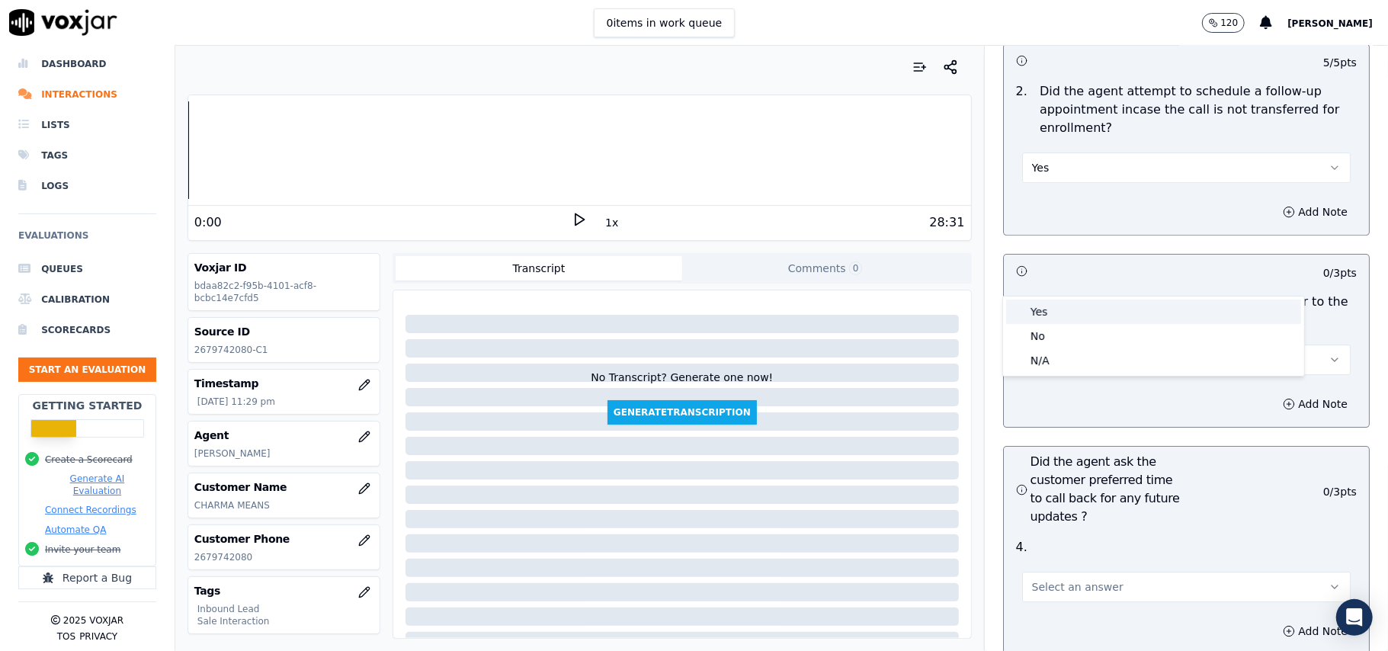
click at [1056, 318] on div "Yes" at bounding box center [1153, 312] width 295 height 24
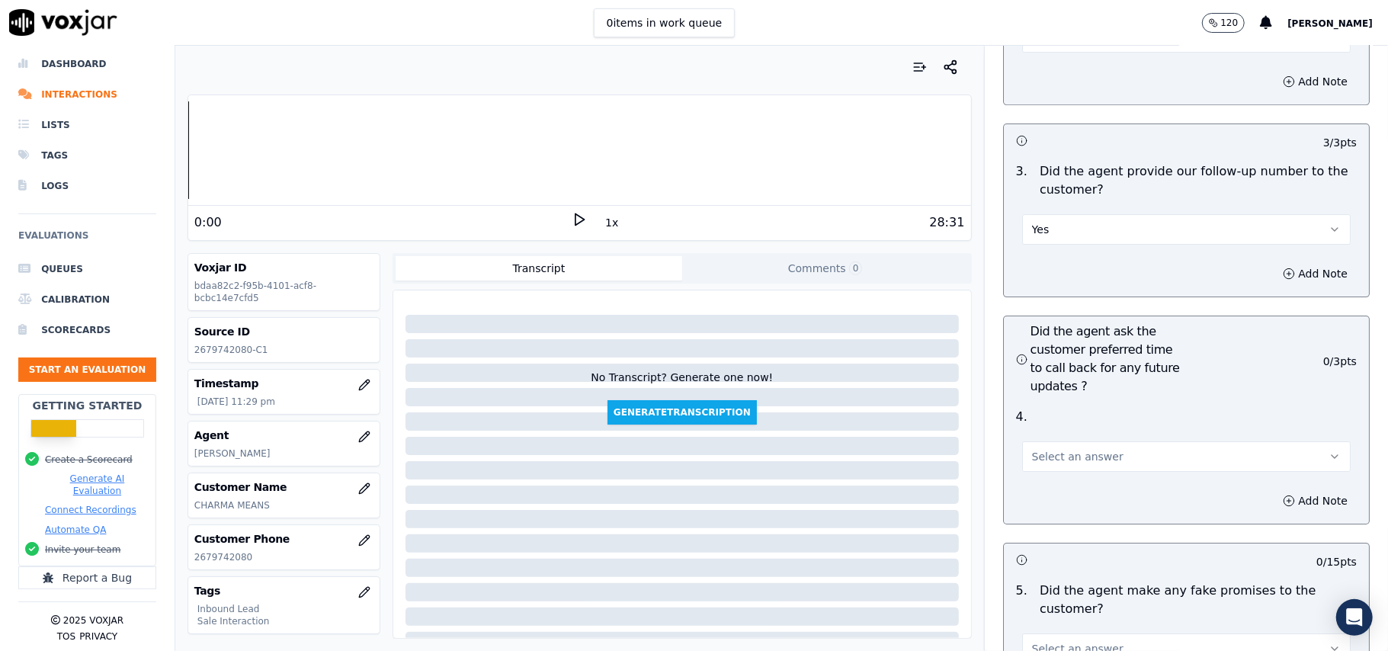
scroll to position [3659, 0]
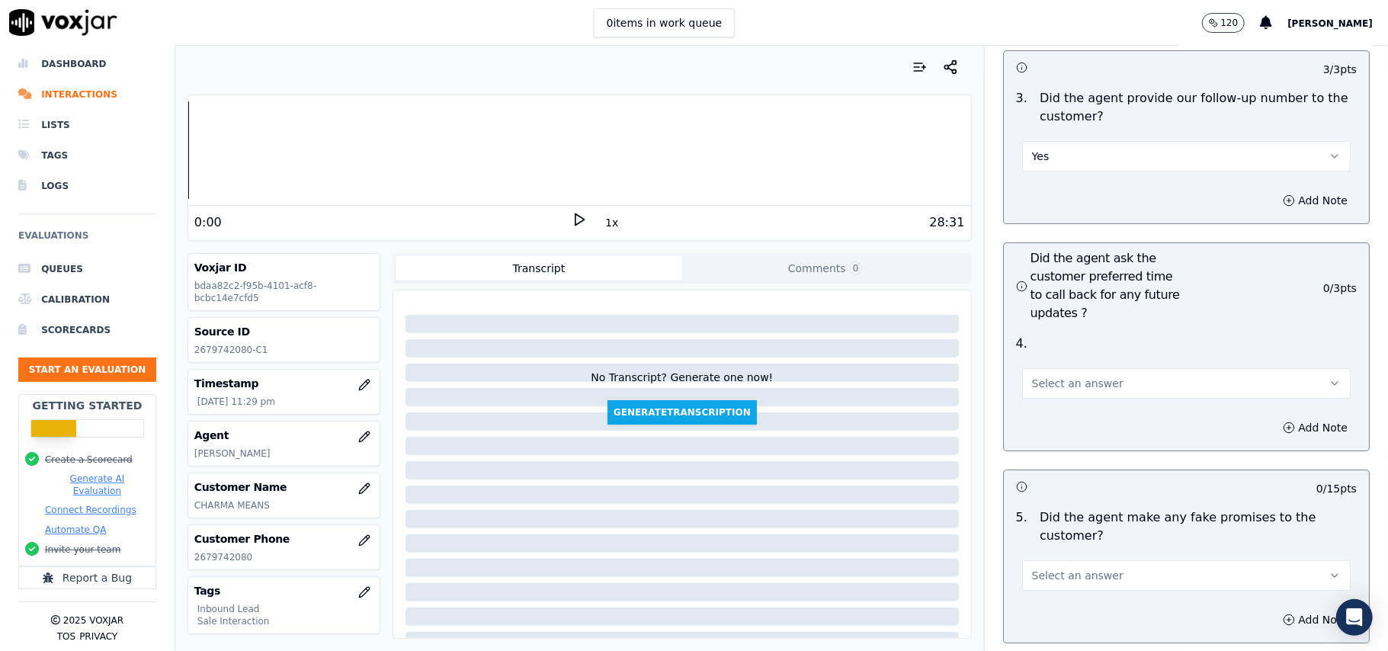
click at [1056, 376] on span "Select an answer" at bounding box center [1077, 383] width 91 height 15
click at [1040, 355] on div "No" at bounding box center [1153, 360] width 295 height 24
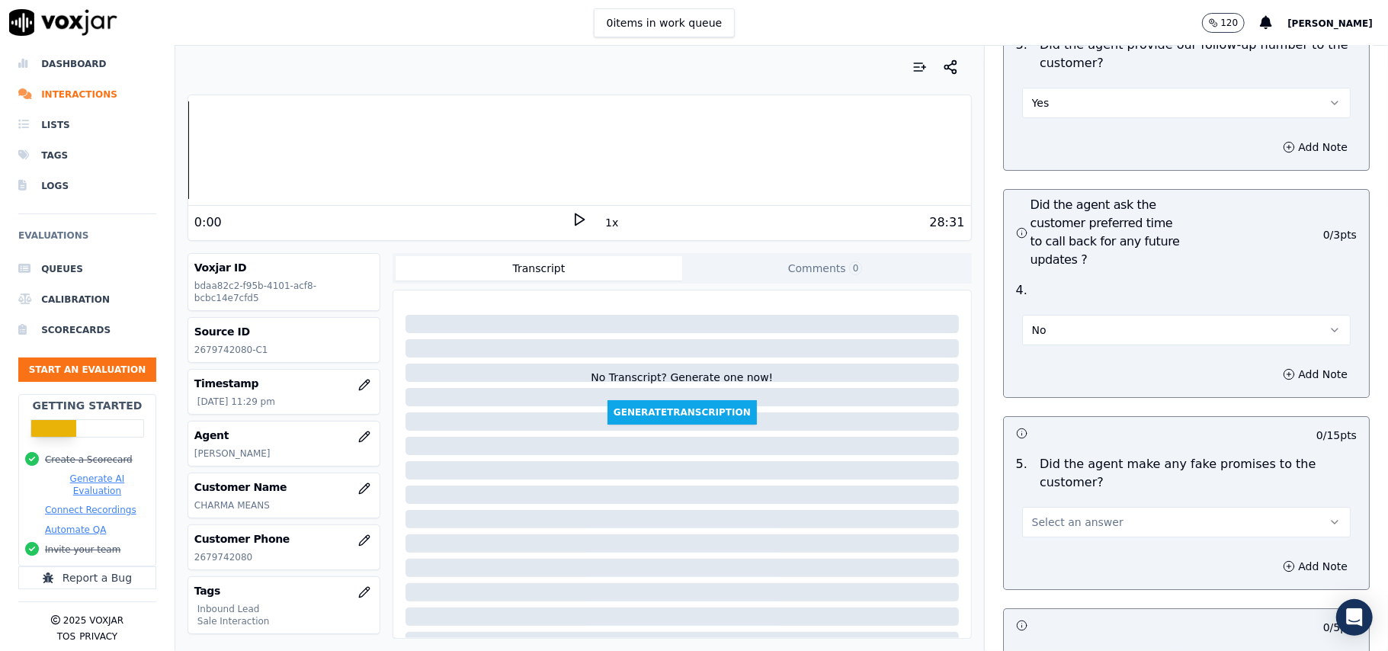
scroll to position [3862, 0]
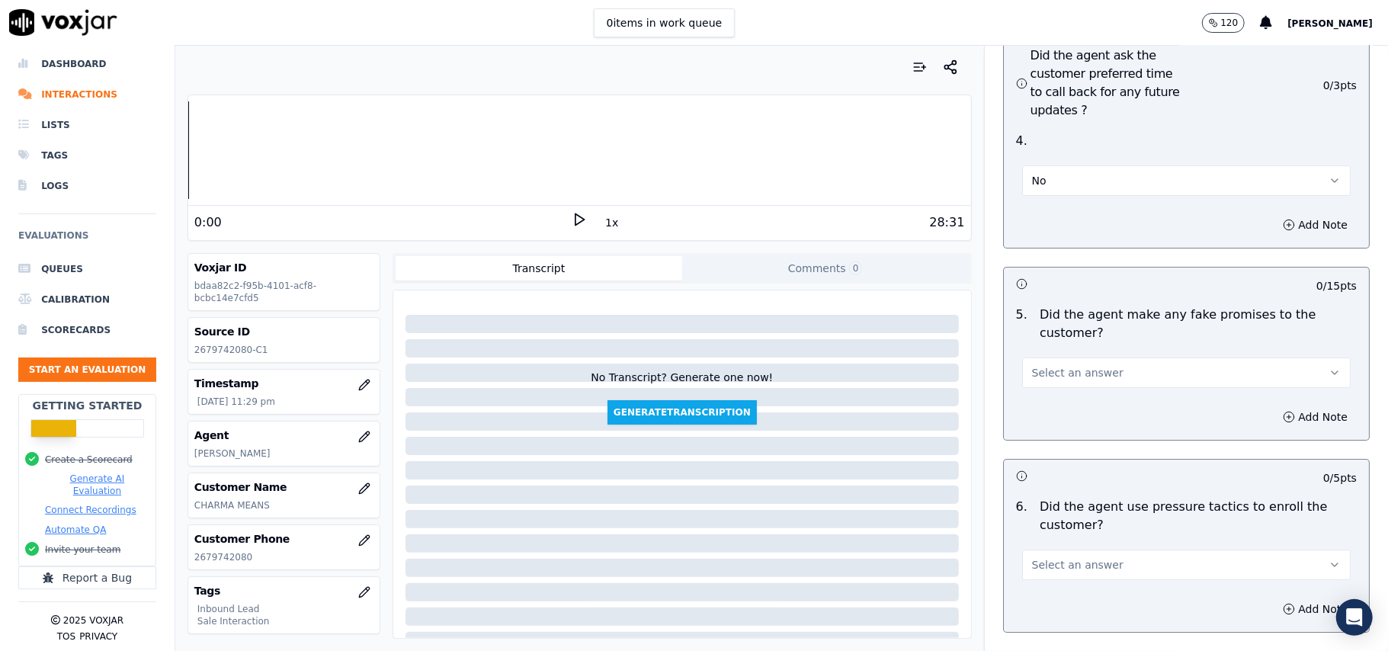
click at [1074, 365] on span "Select an answer" at bounding box center [1077, 372] width 91 height 15
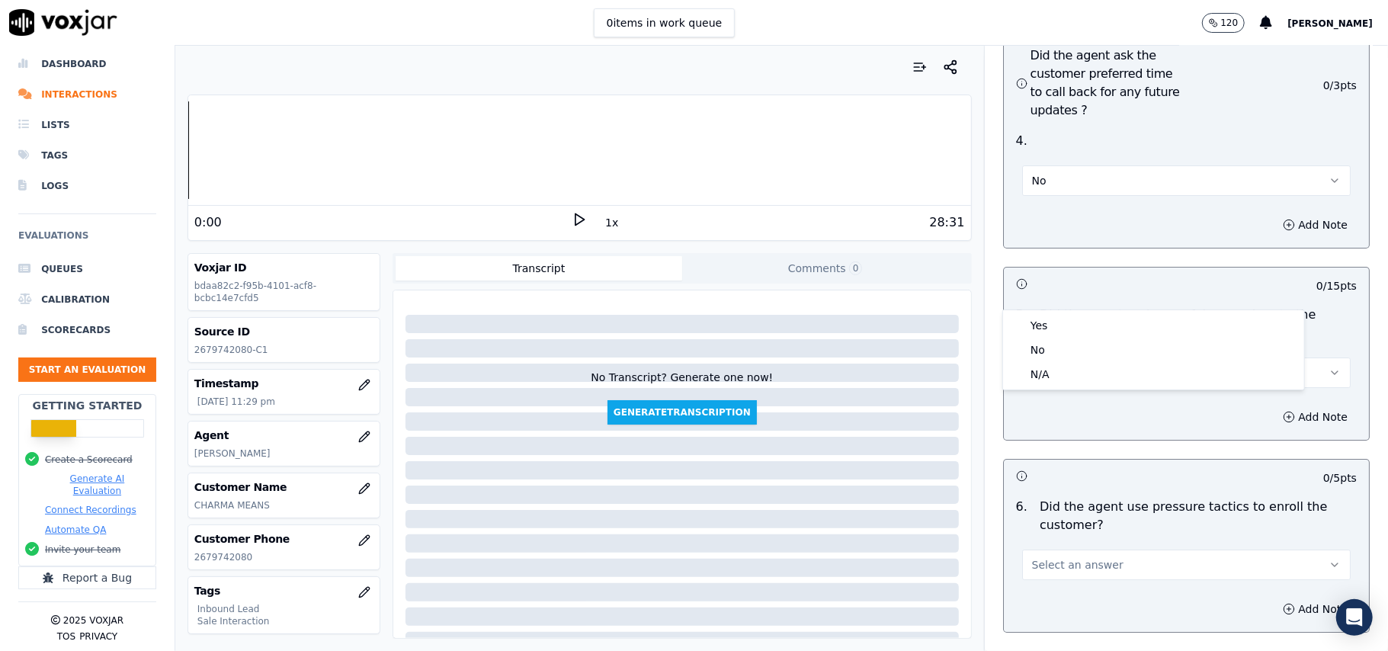
click at [1066, 310] on div "Yes No N/A" at bounding box center [1153, 350] width 303 height 81
click at [1052, 322] on div "Yes" at bounding box center [1153, 325] width 295 height 24
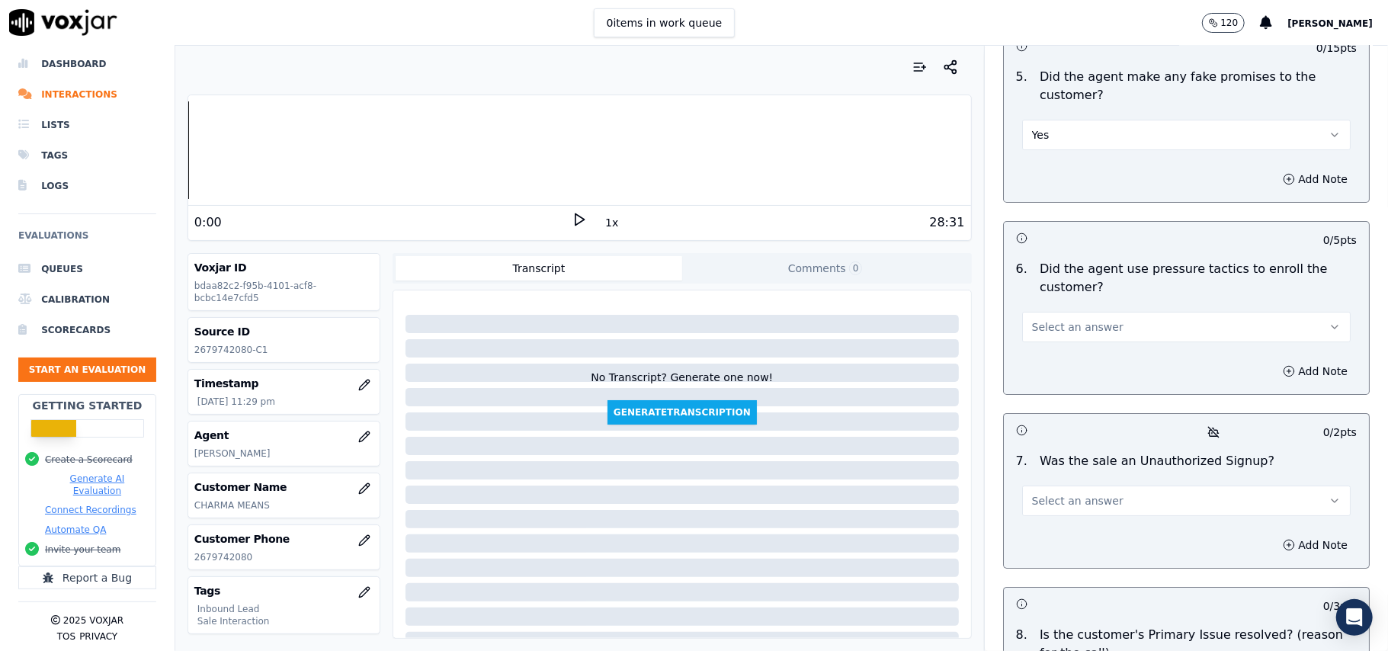
scroll to position [3964, 0]
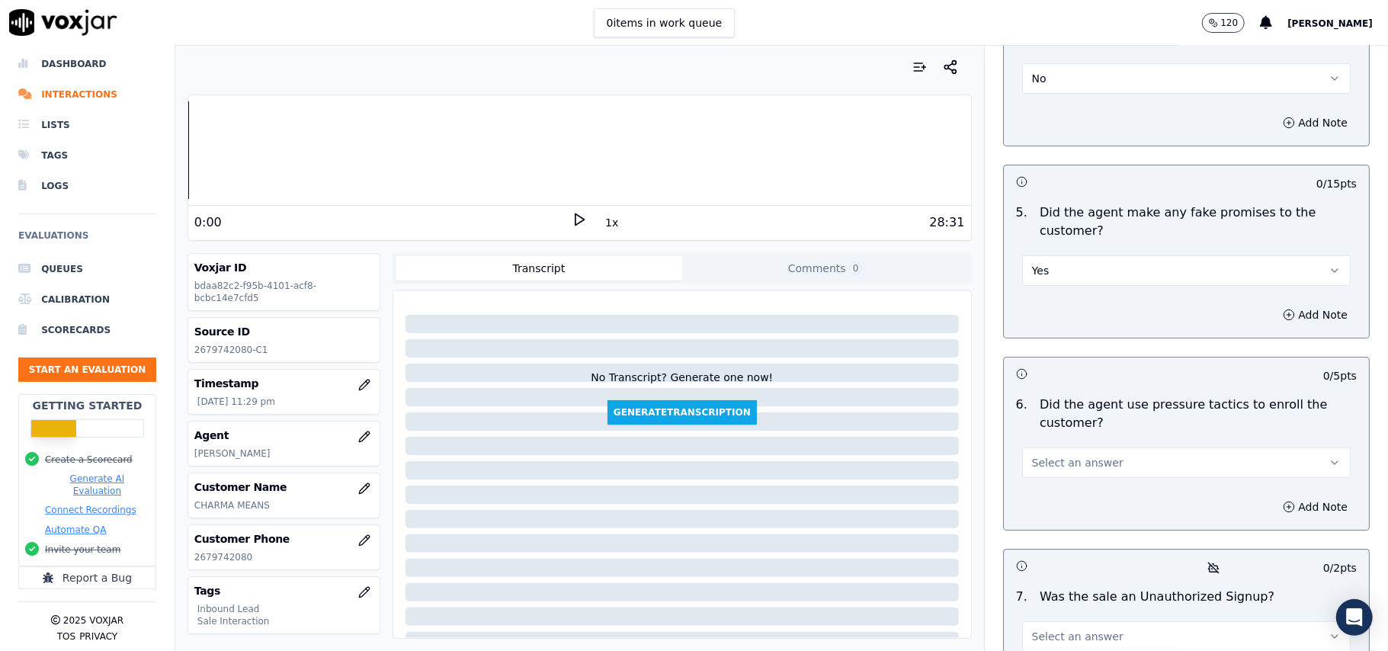
click at [1069, 255] on button "Yes" at bounding box center [1186, 270] width 329 height 30
click at [1051, 236] on div "No" at bounding box center [1153, 248] width 295 height 24
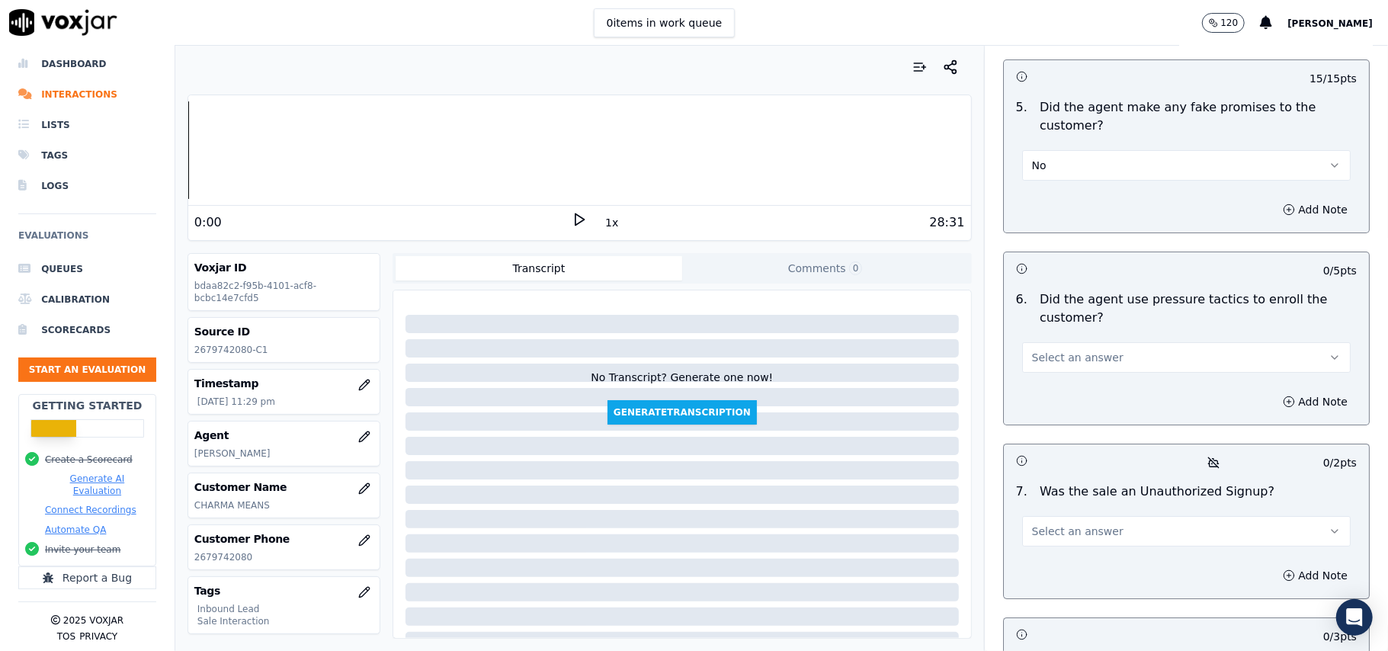
scroll to position [4167, 0]
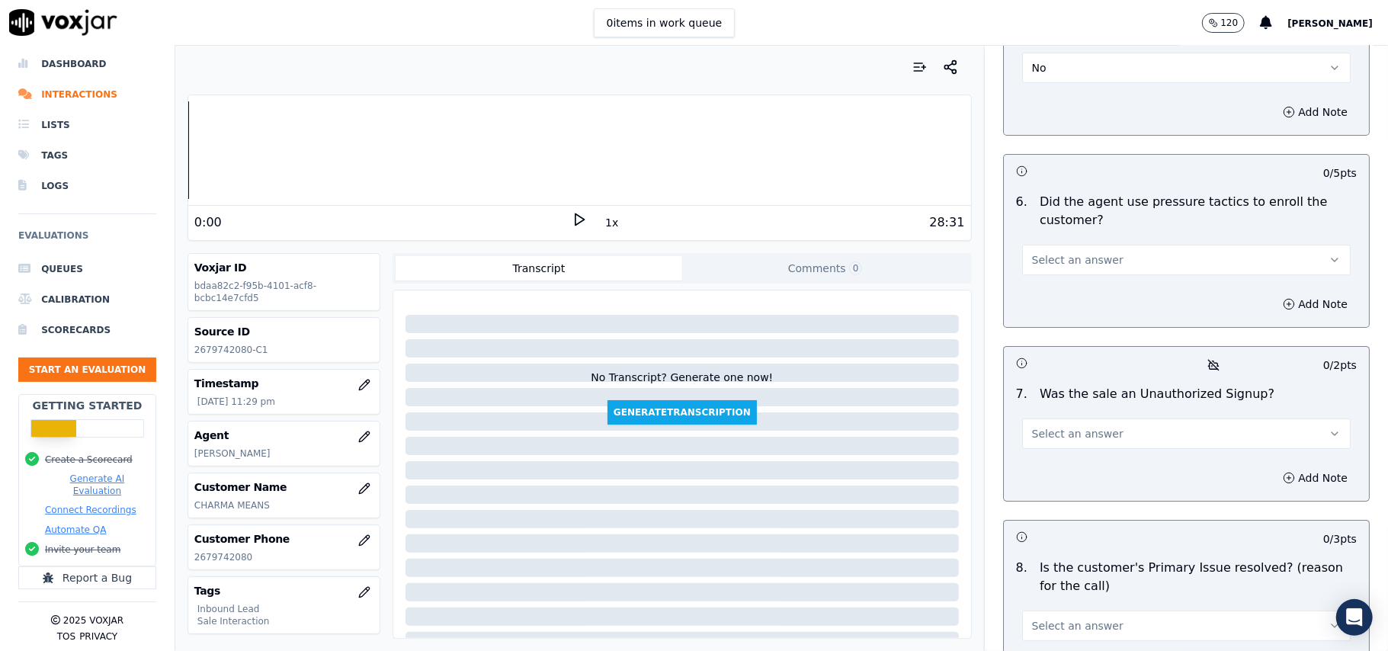
click at [1127, 245] on button "Select an answer" at bounding box center [1186, 260] width 329 height 30
click at [1073, 233] on div "No" at bounding box center [1153, 237] width 295 height 24
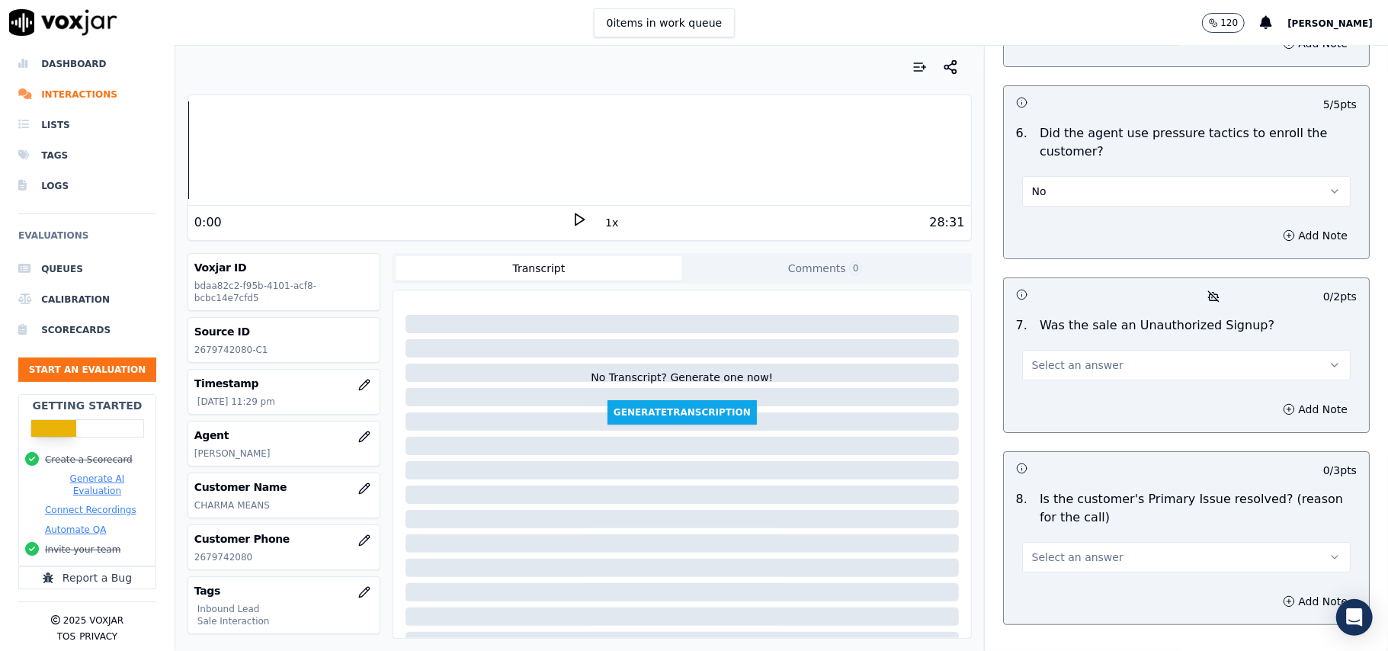
scroll to position [4267, 0]
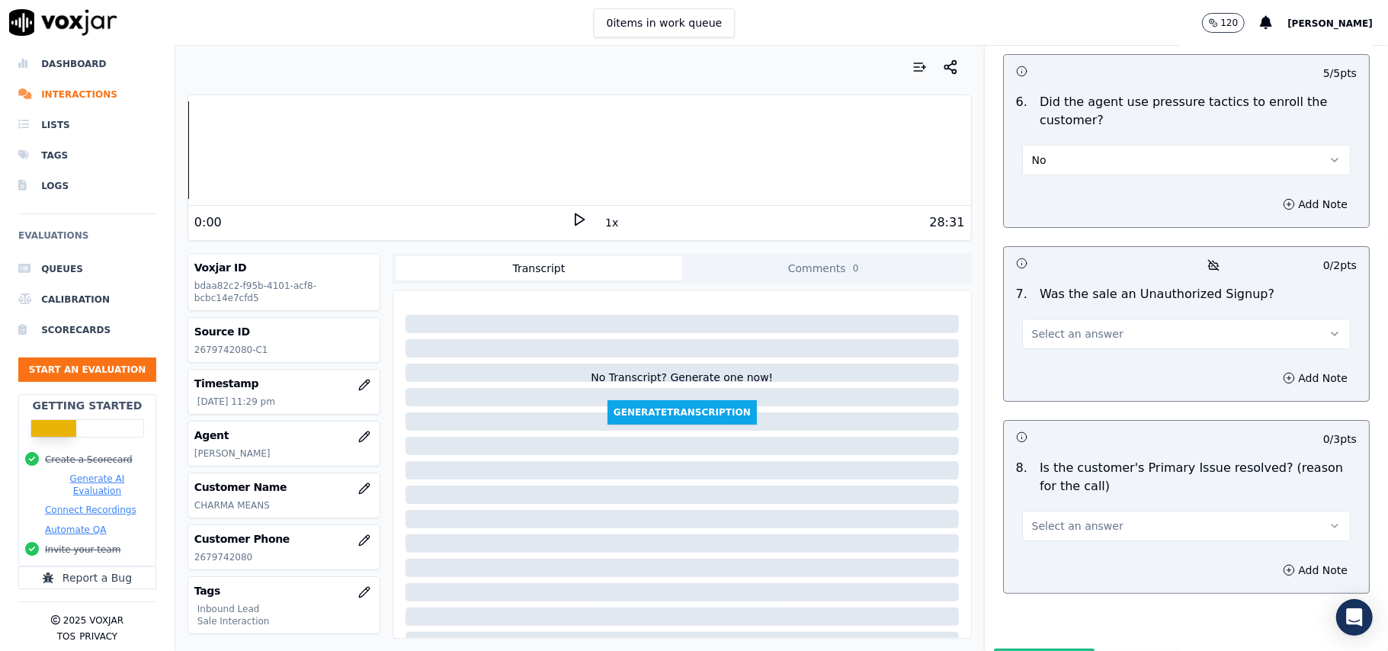
click at [1073, 319] on button "Select an answer" at bounding box center [1186, 334] width 329 height 30
click at [1032, 306] on div "No" at bounding box center [1153, 312] width 295 height 24
click at [1029, 511] on button "Select an answer" at bounding box center [1186, 526] width 329 height 30
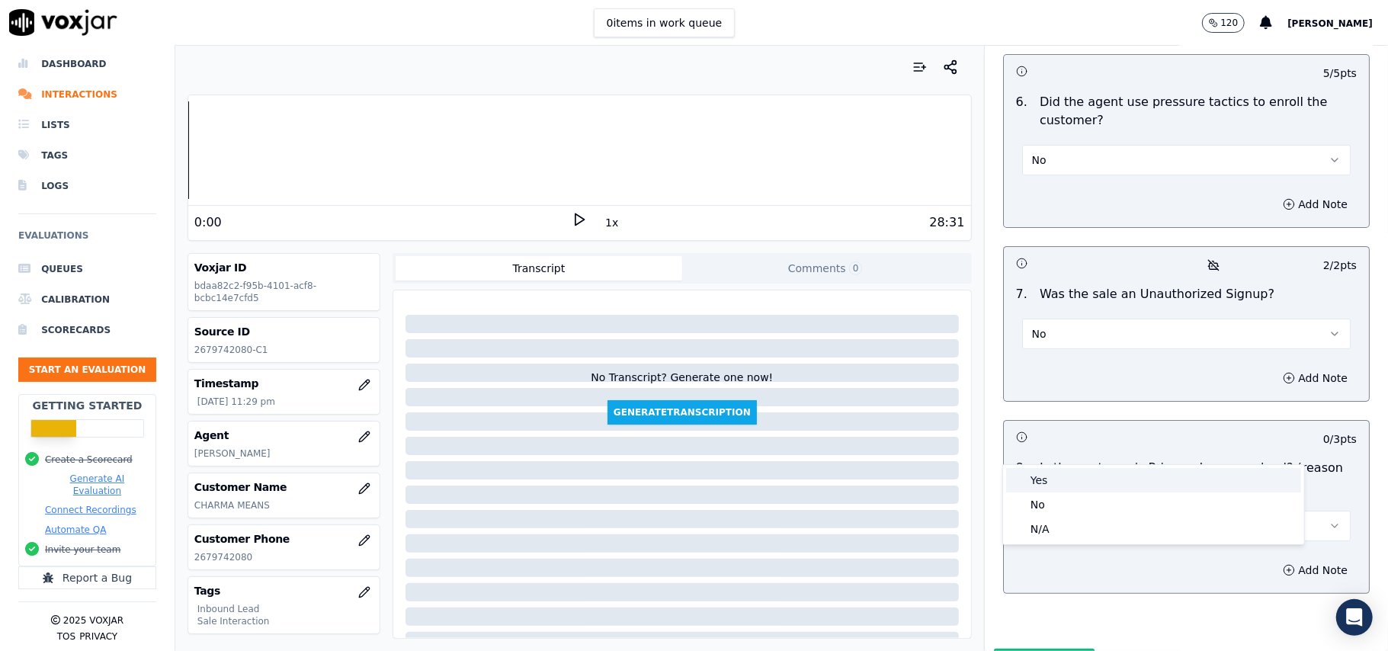
click at [1029, 473] on div "Yes" at bounding box center [1153, 480] width 295 height 24
click at [996, 649] on button "Submit Scores" at bounding box center [1044, 662] width 101 height 27
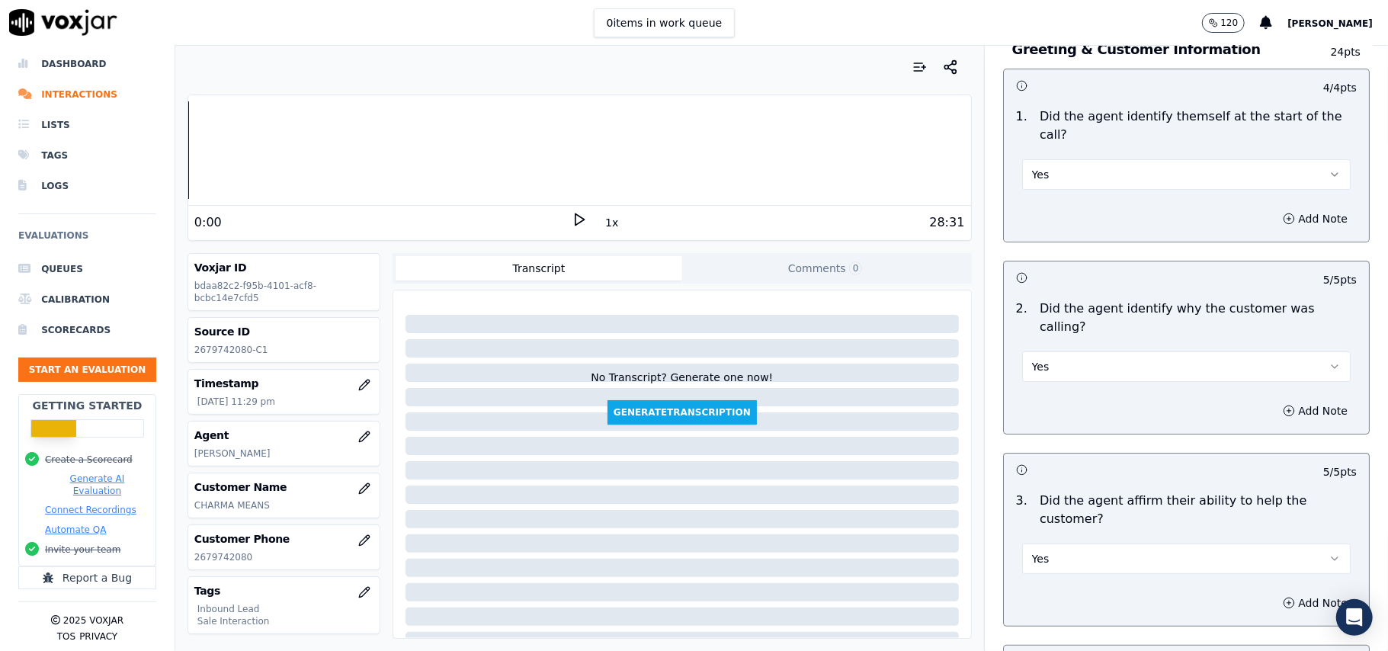
scroll to position [0, 0]
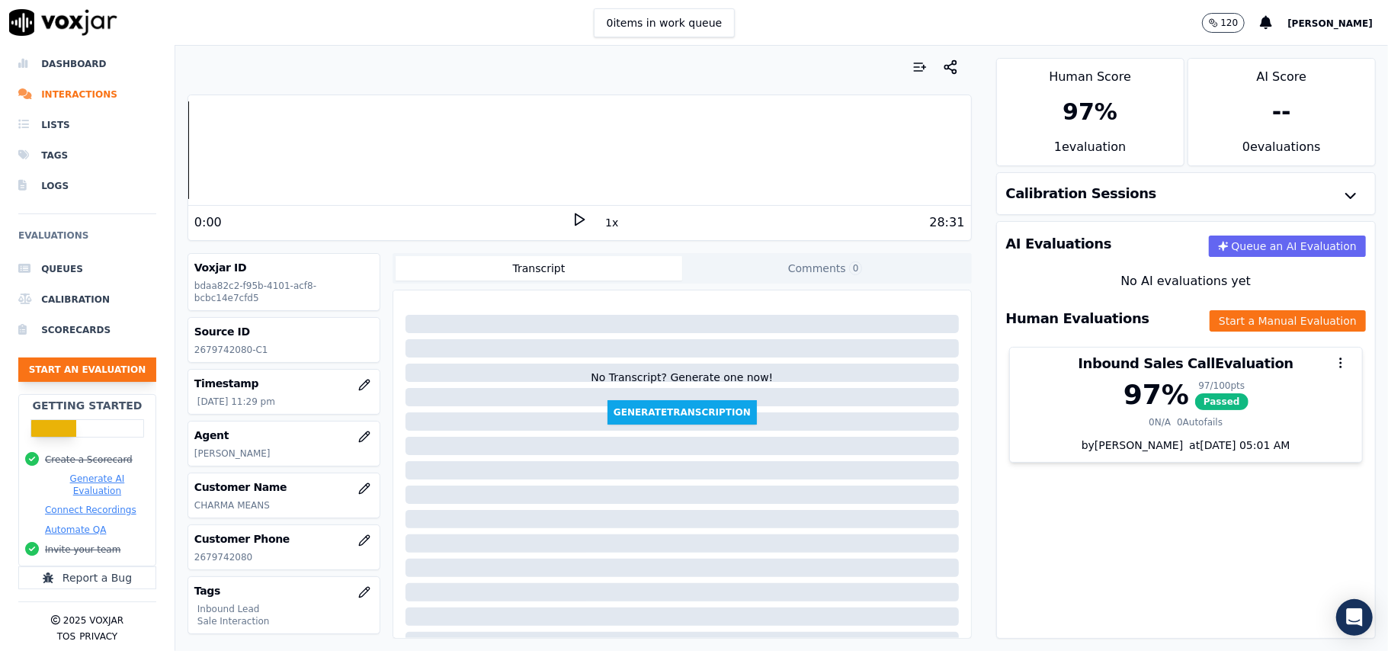
click at [107, 358] on button "Start an Evaluation" at bounding box center [87, 370] width 138 height 24
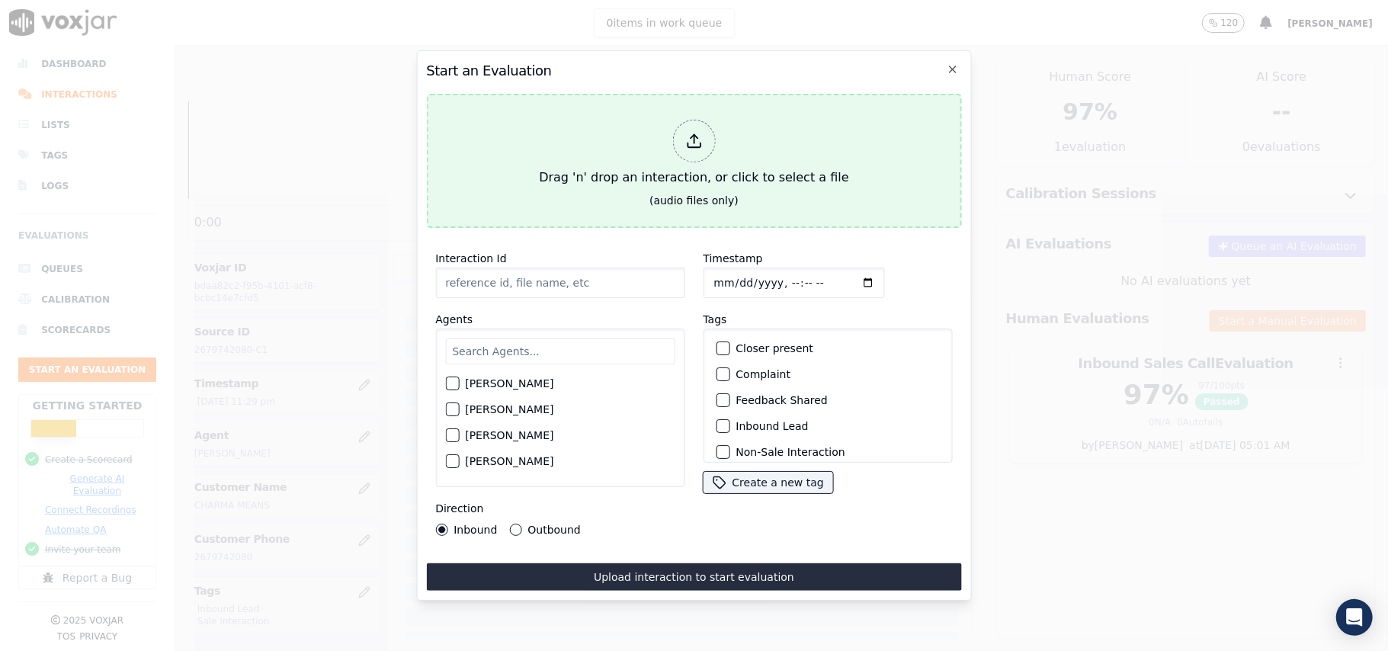
click at [689, 123] on div at bounding box center [693, 141] width 43 height 43
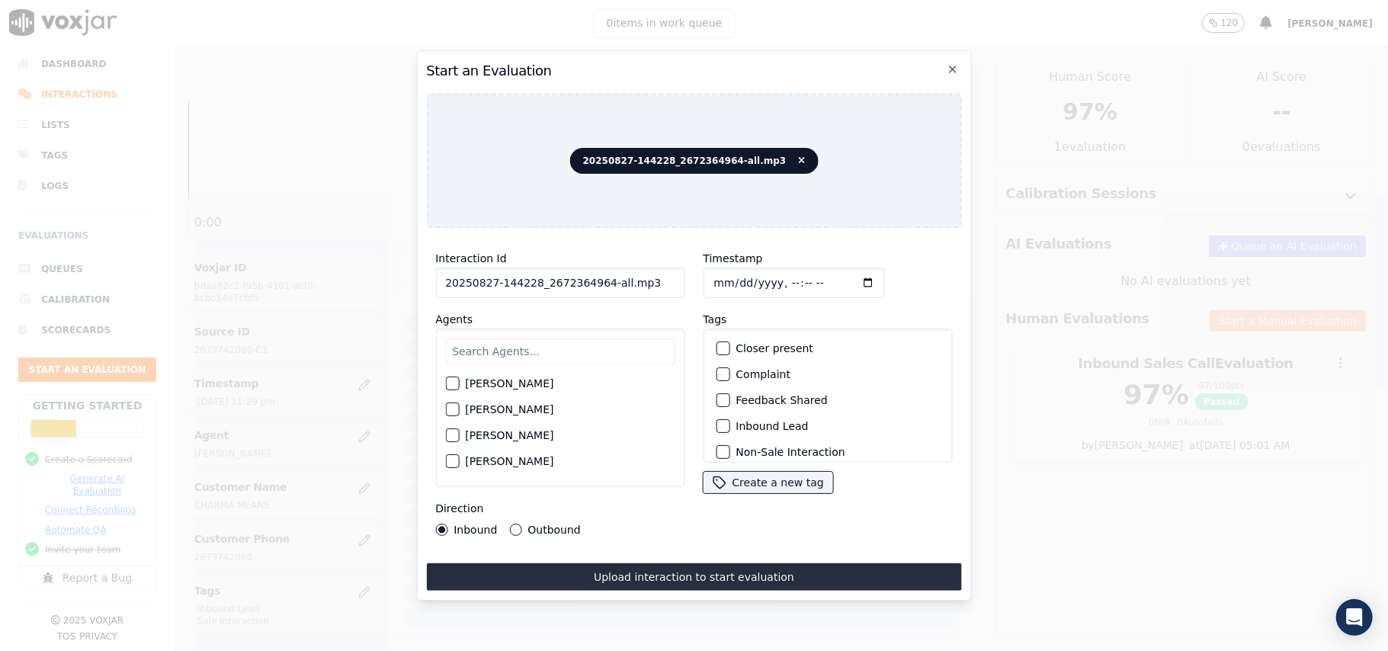
drag, startPoint x: 630, startPoint y: 269, endPoint x: 598, endPoint y: 275, distance: 32.6
click at [598, 275] on input "20250827-144228_2672364964-all.mp3" at bounding box center [559, 283] width 249 height 30
type input "20250827-144228_2672364964-C1"
click at [733, 272] on input "Timestamp" at bounding box center [793, 283] width 181 height 30
type input "2025-09-27T23:31"
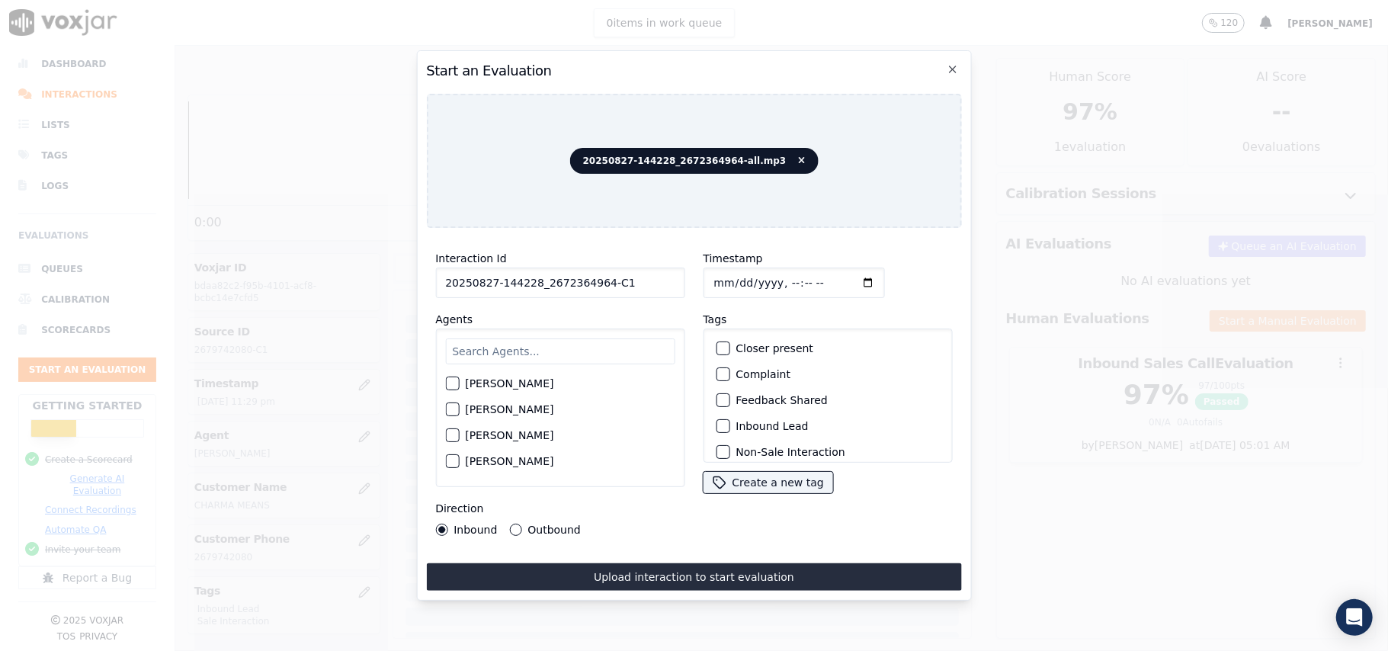
type input "2025-08-27T23:31"
click at [569, 357] on input "text" at bounding box center [559, 351] width 229 height 26
type input "wal"
click at [440, 404] on div "wal David Stephen Walter Sarkar" at bounding box center [559, 408] width 249 height 159
click at [446, 409] on div "button" at bounding box center [451, 414] width 11 height 11
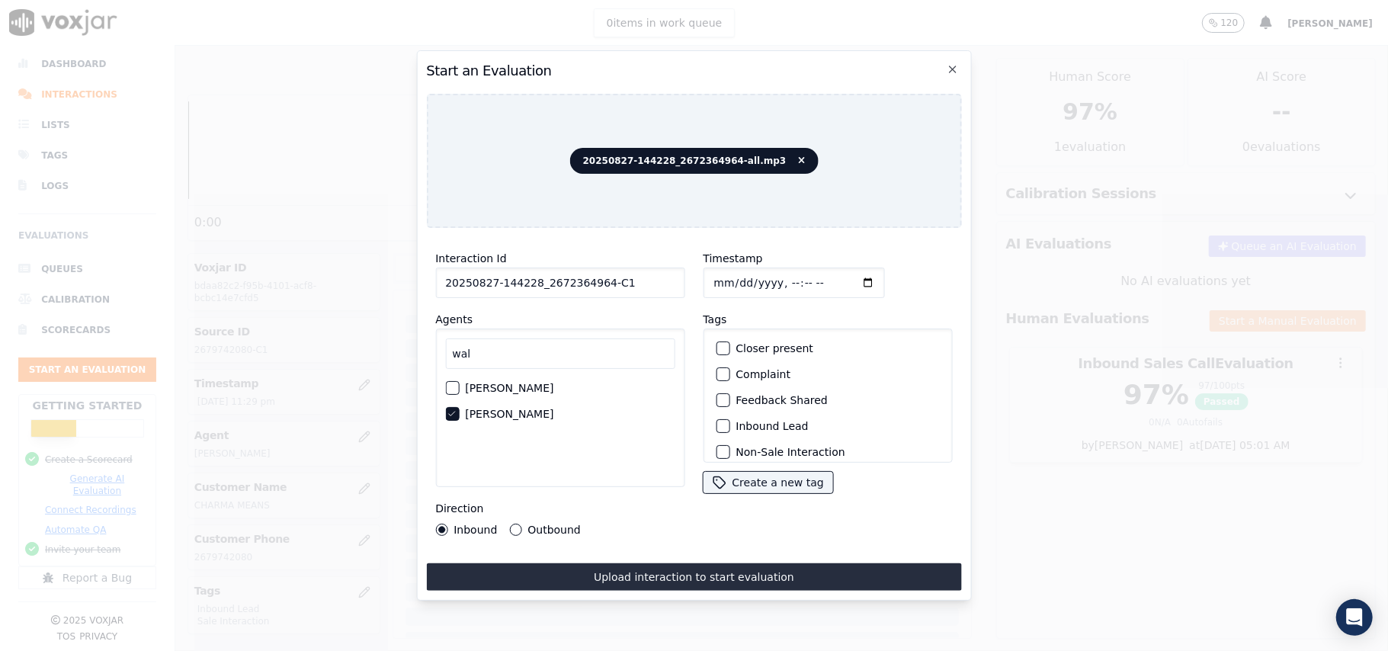
click at [723, 413] on div "Inbound Lead" at bounding box center [828, 426] width 236 height 26
click at [720, 419] on button "Inbound Lead" at bounding box center [723, 426] width 14 height 14
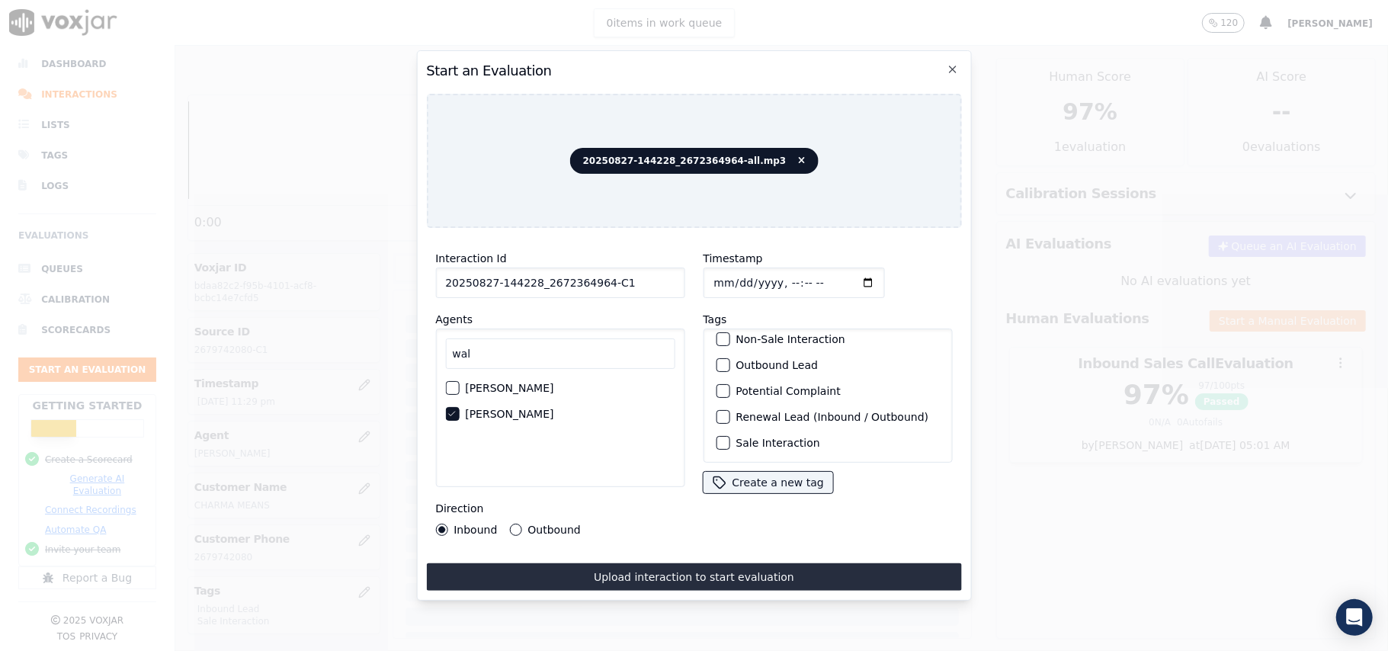
click at [788, 438] on label "Sale Interaction" at bounding box center [778, 443] width 84 height 11
click at [730, 436] on button "Sale Interaction" at bounding box center [723, 443] width 14 height 14
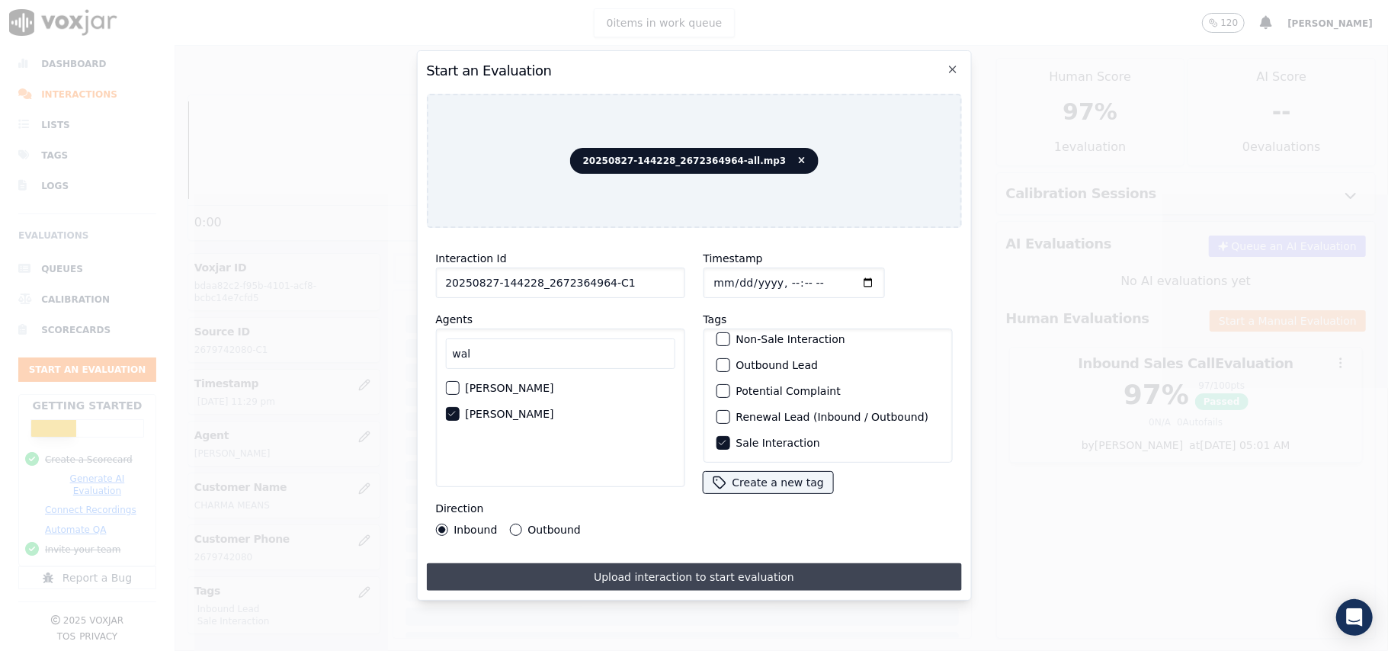
click at [662, 569] on button "Upload interaction to start evaluation" at bounding box center [693, 576] width 535 height 27
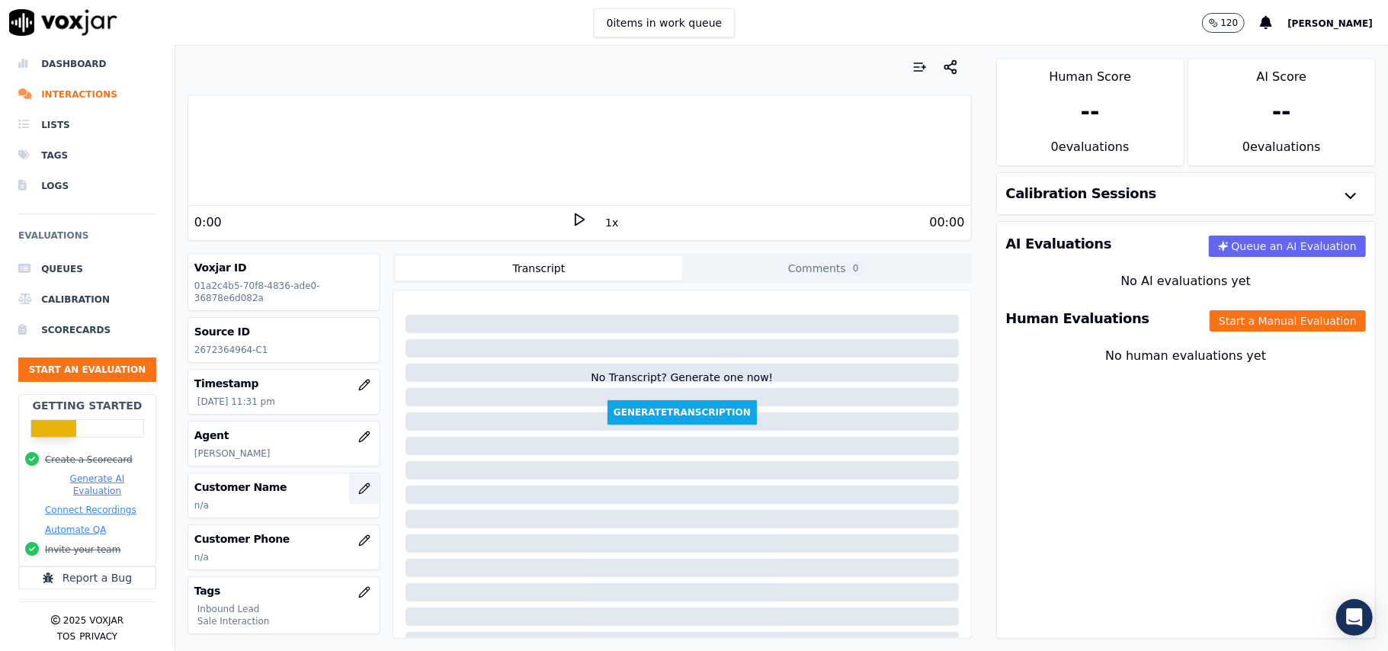
click at [349, 499] on button "button" at bounding box center [364, 488] width 30 height 30
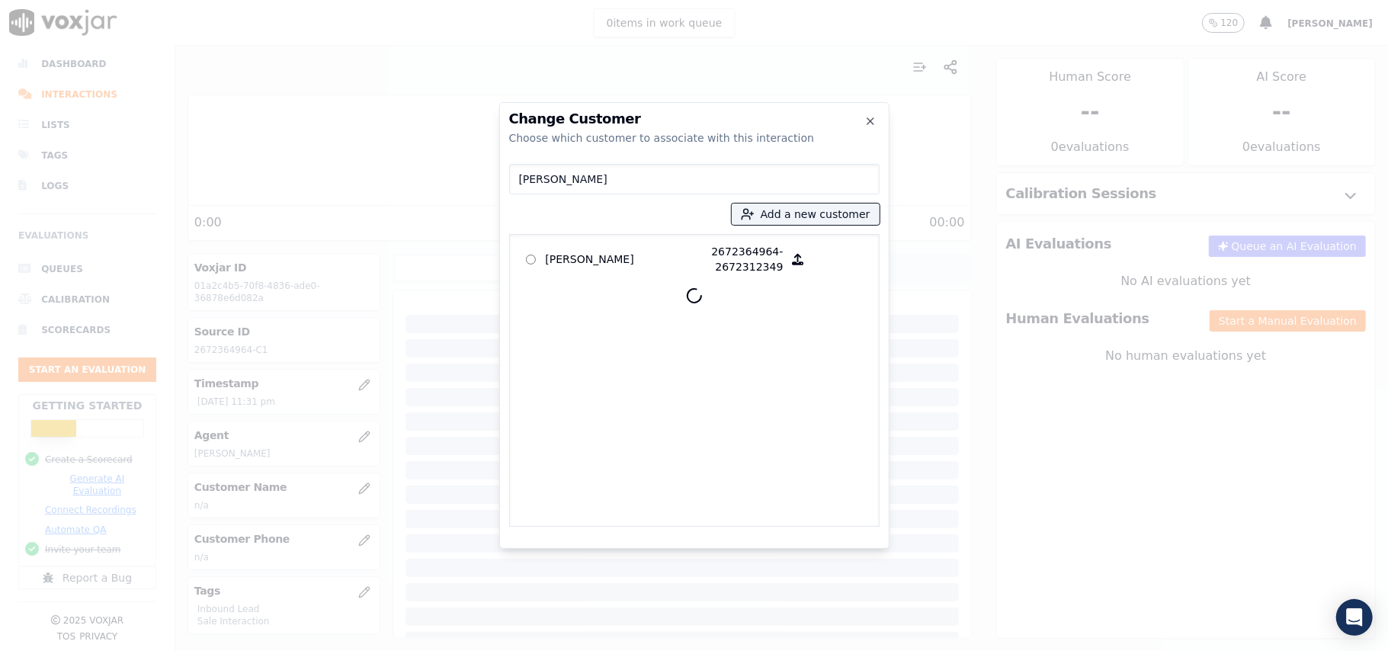
click at [519, 181] on input "ALEENA CHANDY" at bounding box center [694, 179] width 370 height 30
type input "ALEENA CHANDY"
click at [599, 251] on p "ALEENA CHANDY" at bounding box center [605, 259] width 119 height 30
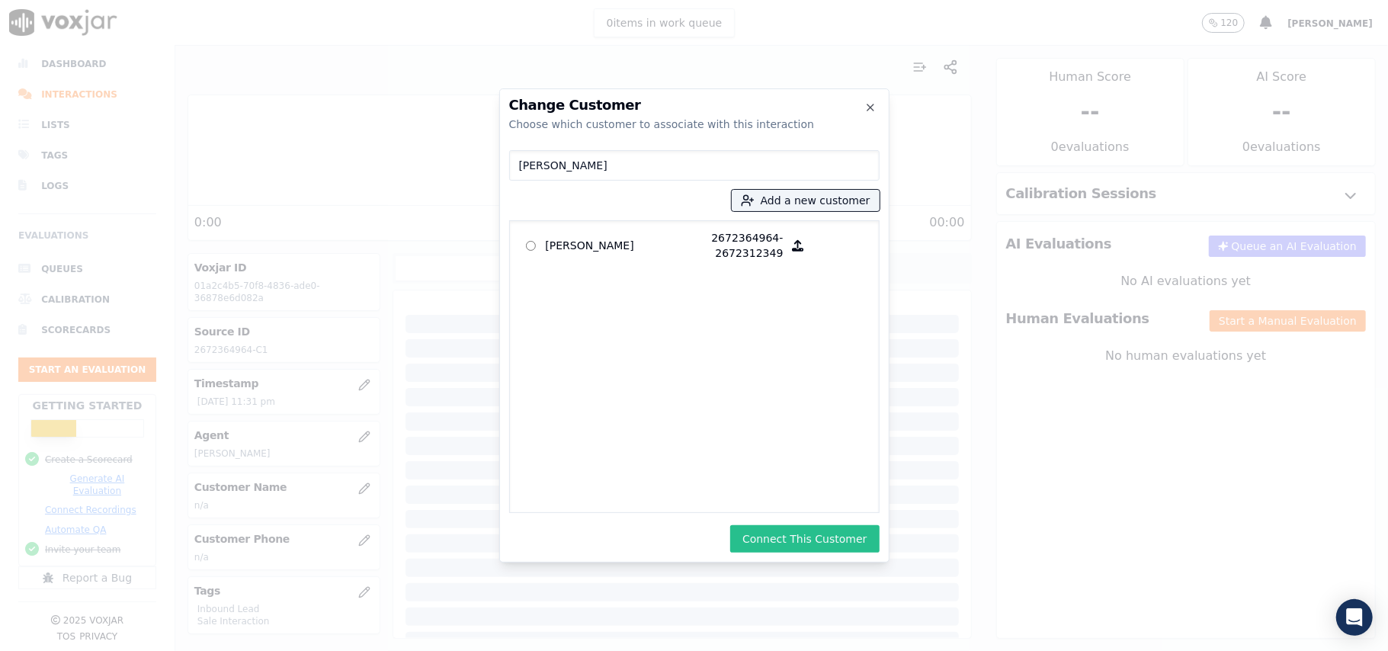
click at [796, 541] on button "Connect This Customer" at bounding box center [804, 538] width 149 height 27
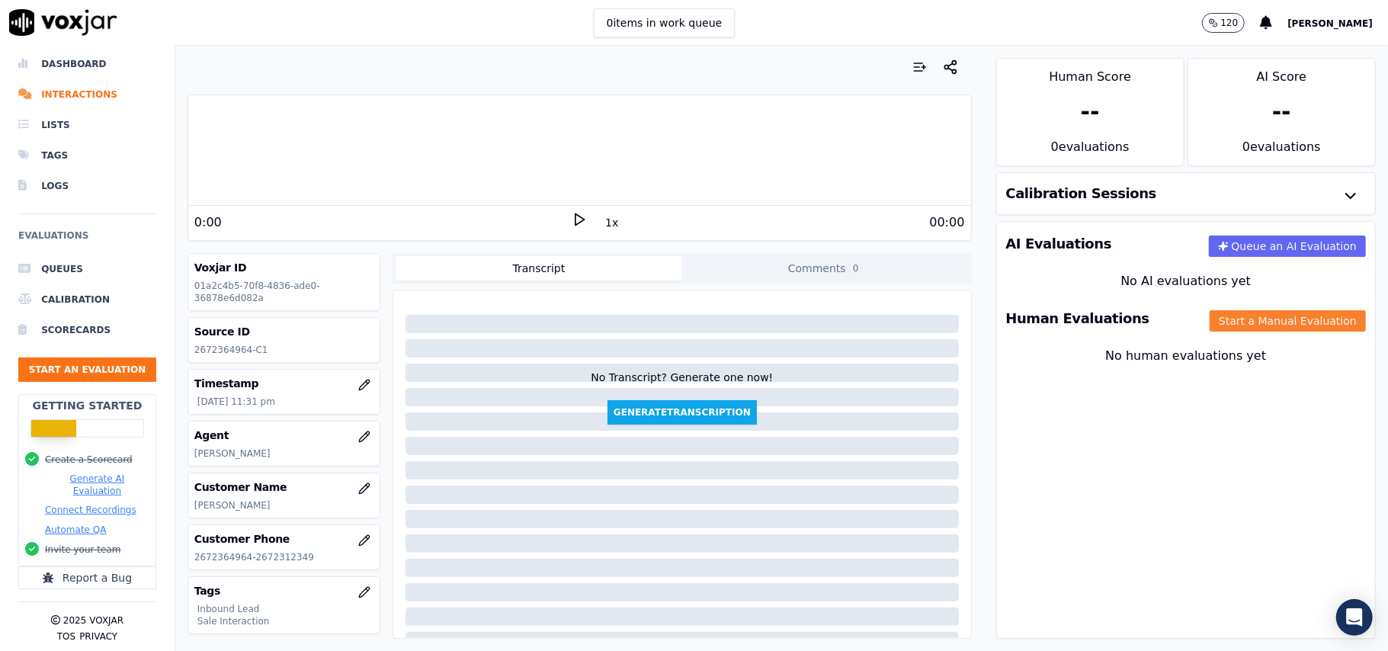
click at [1236, 322] on button "Start a Manual Evaluation" at bounding box center [1288, 320] width 156 height 21
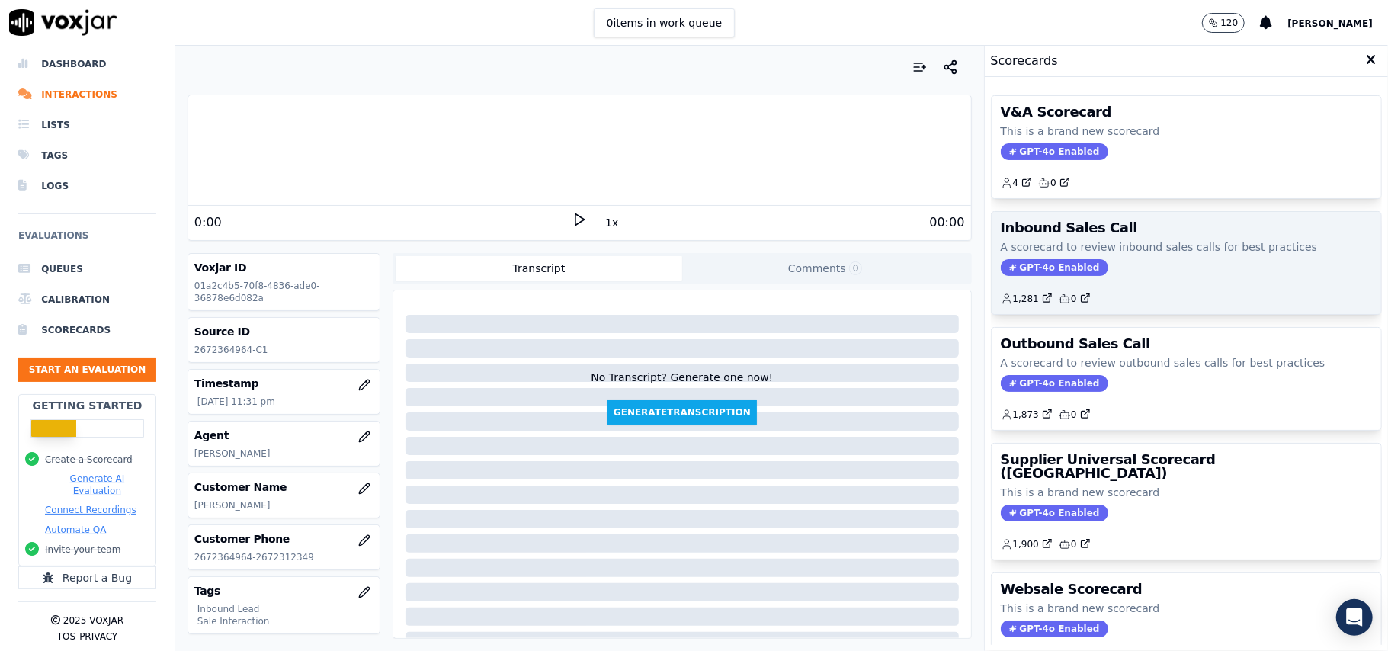
click at [1047, 265] on span "GPT-4o Enabled" at bounding box center [1054, 267] width 107 height 17
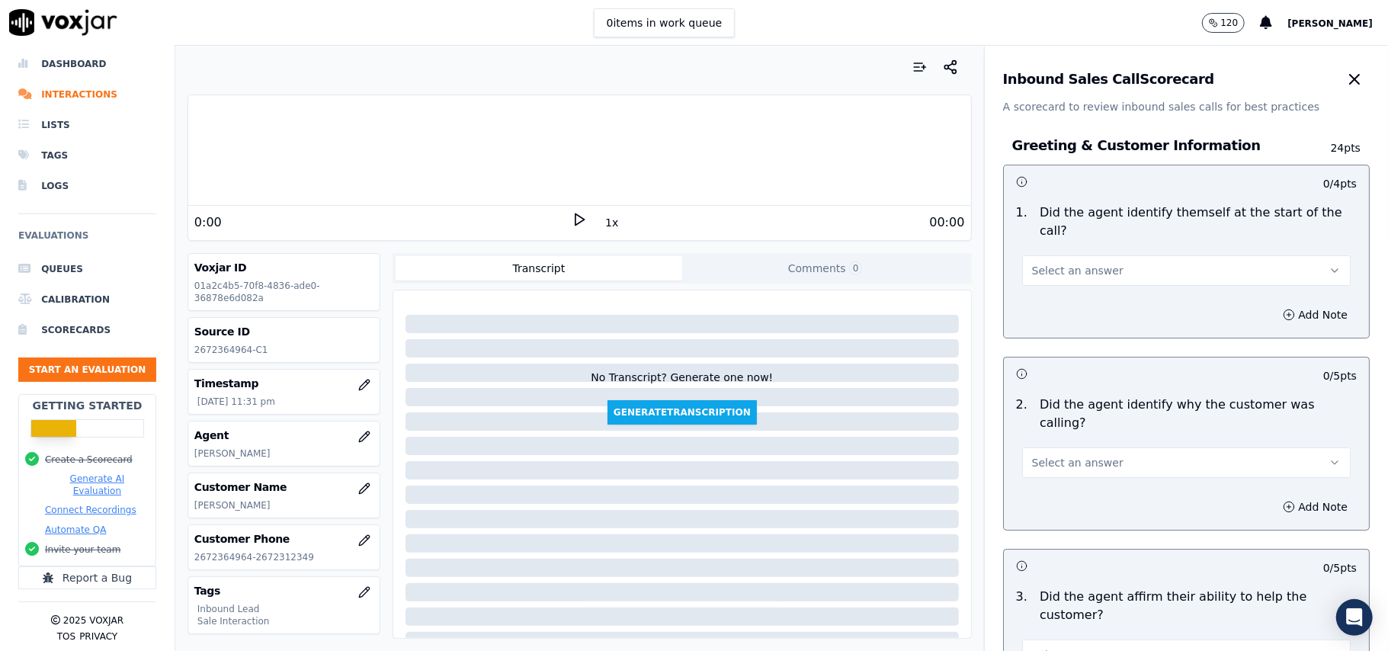
click at [1064, 263] on span "Select an answer" at bounding box center [1077, 270] width 91 height 15
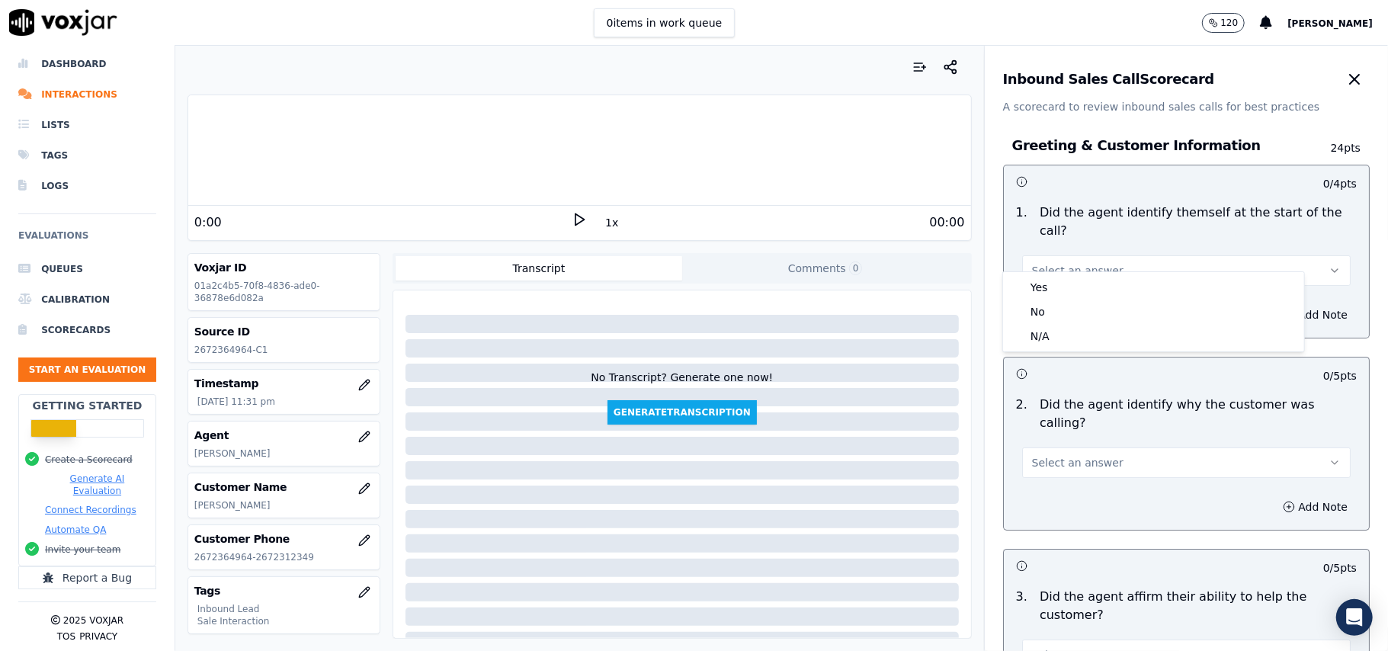
click at [1060, 274] on div "Yes No N/A" at bounding box center [1153, 311] width 301 height 79
click at [1077, 285] on div "Yes" at bounding box center [1153, 287] width 295 height 24
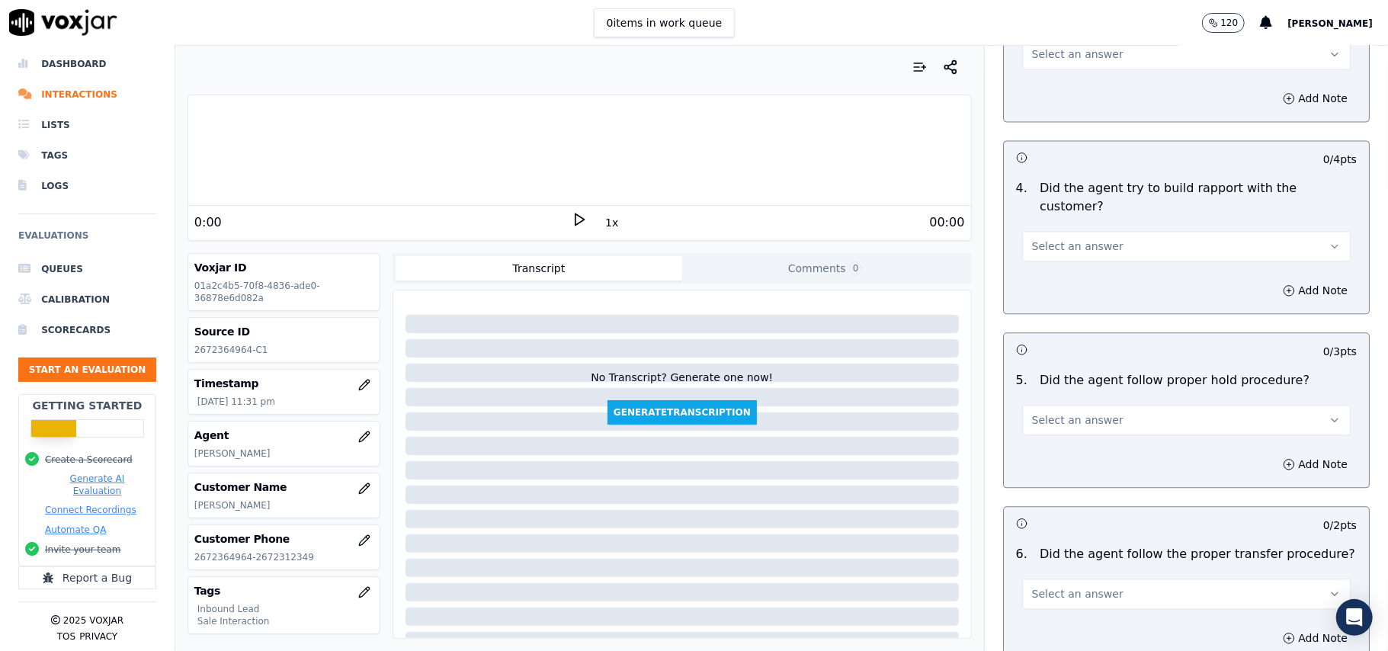
scroll to position [4267, 0]
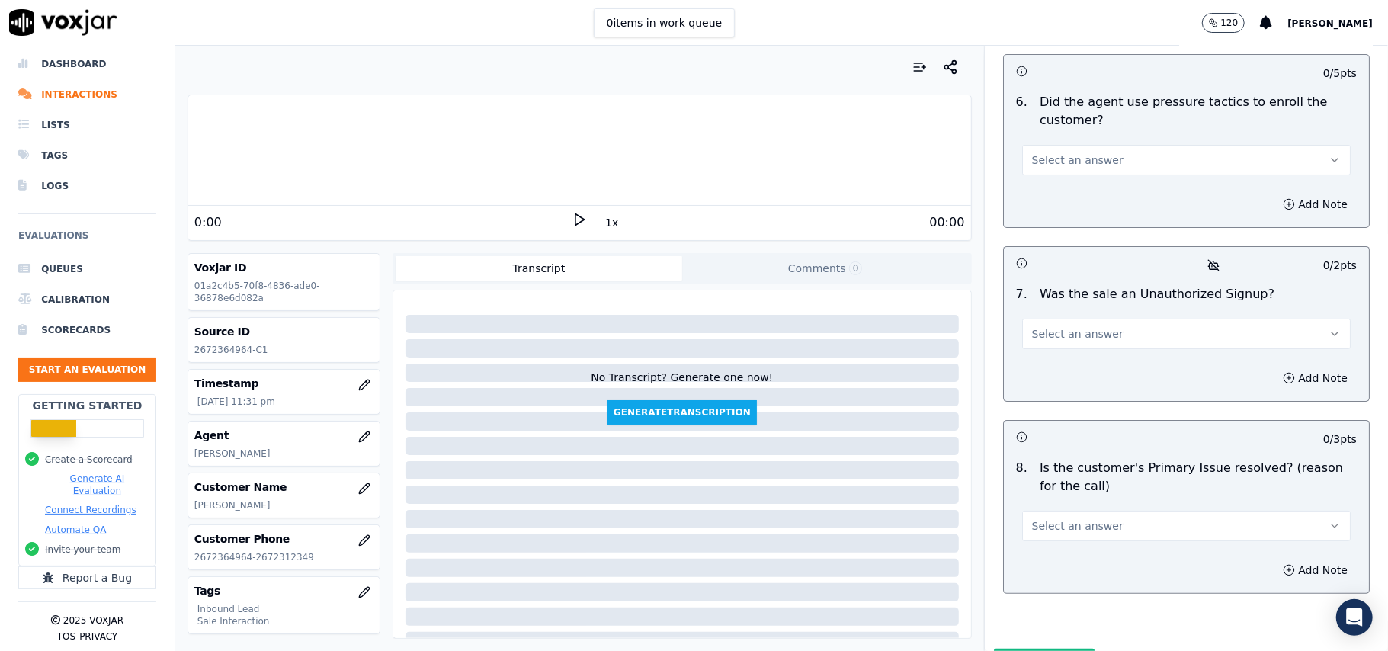
click at [1064, 511] on button "Select an answer" at bounding box center [1186, 526] width 329 height 30
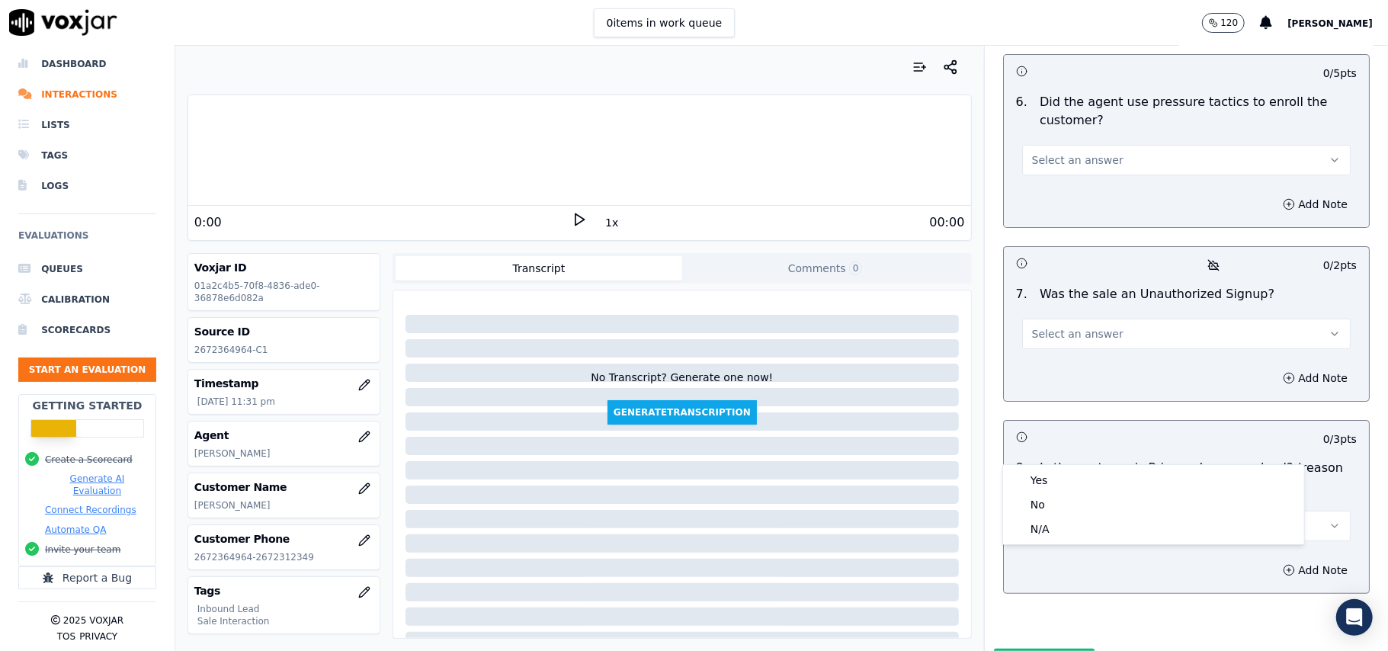
click at [1046, 486] on div "Yes" at bounding box center [1153, 480] width 295 height 24
click at [1057, 326] on span "Select an answer" at bounding box center [1077, 333] width 91 height 15
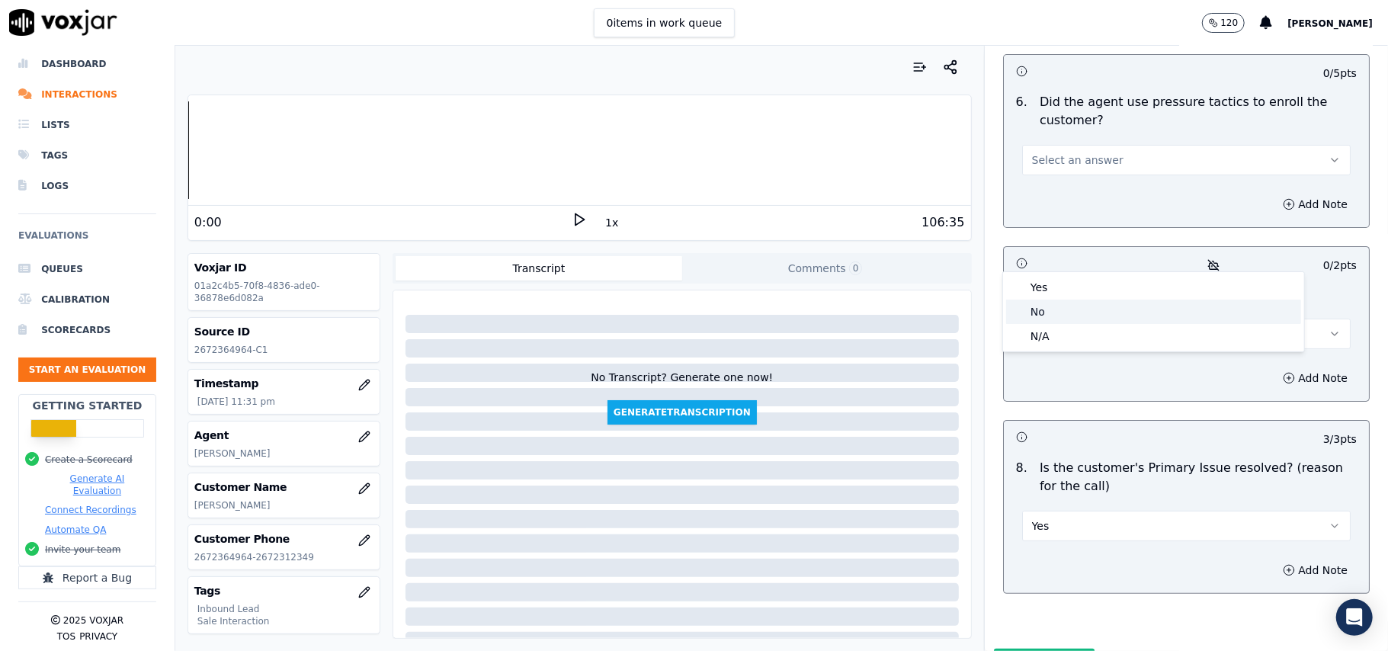
click at [1051, 312] on div "No" at bounding box center [1153, 312] width 295 height 24
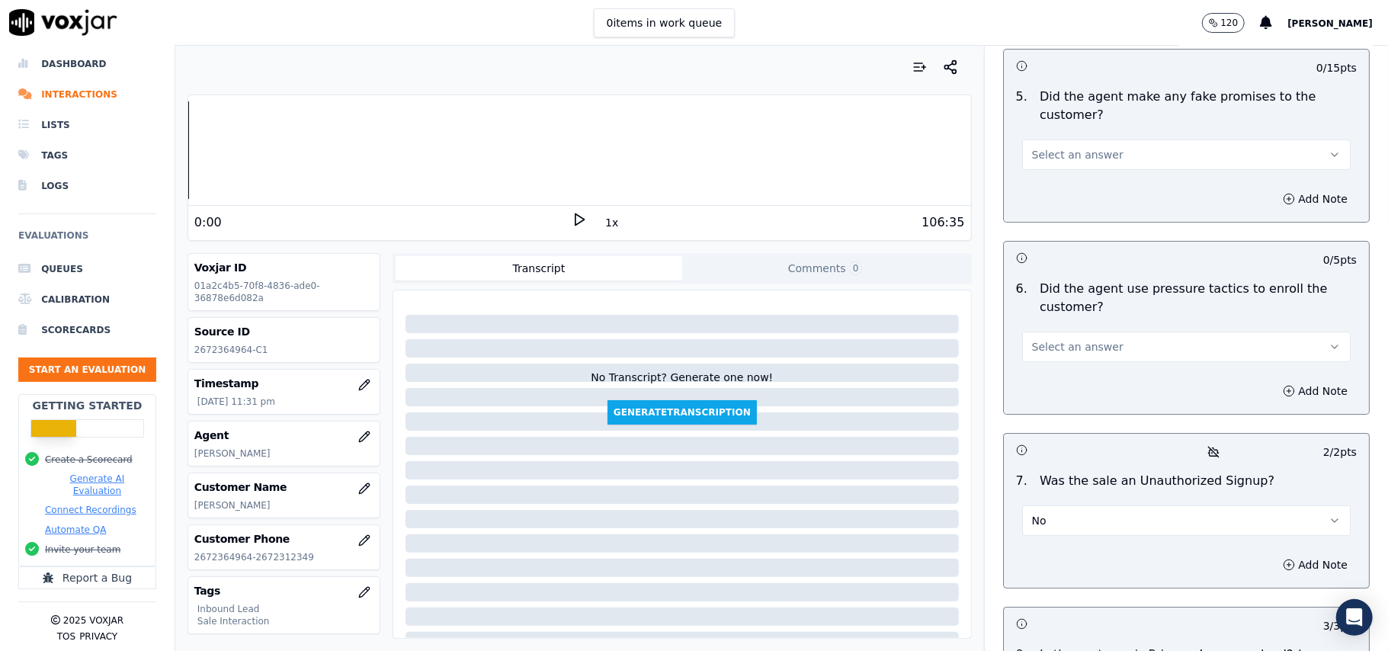
scroll to position [4063, 0]
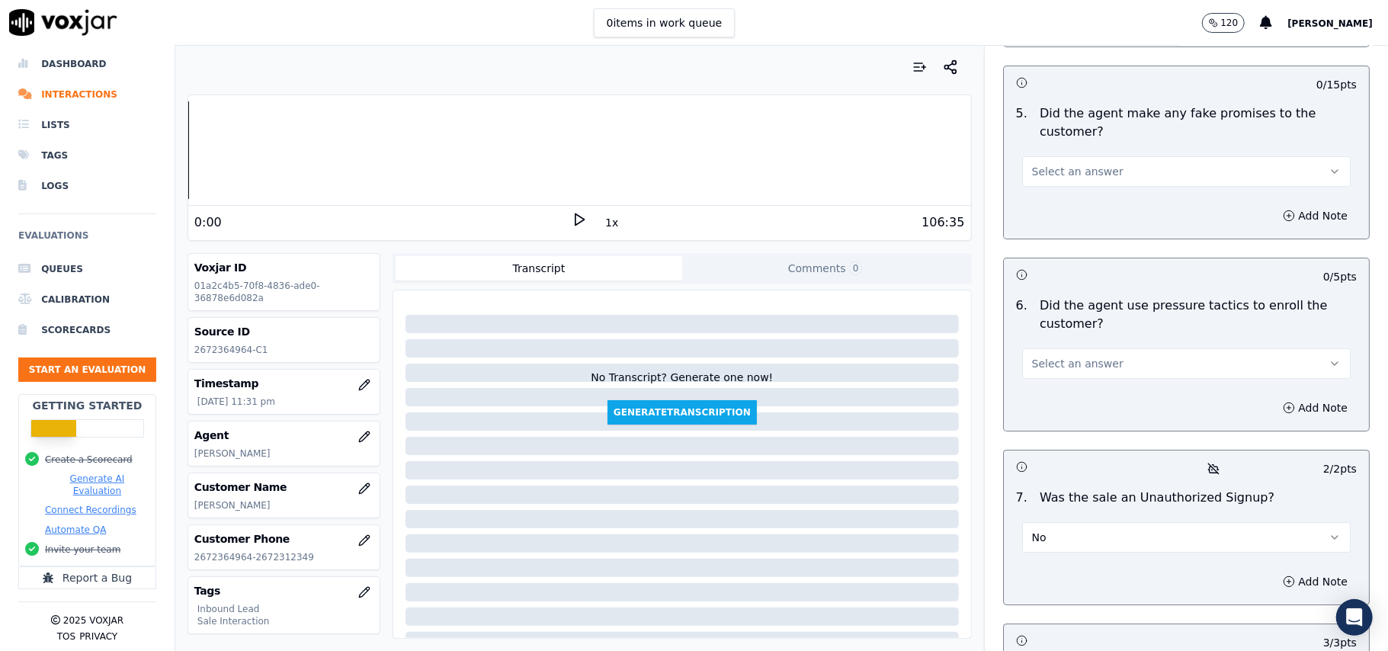
click at [1004, 297] on div "6 . Did the agent use pressure tactics to enroll the customer? Select an answer" at bounding box center [1186, 337] width 365 height 95
click at [1076, 356] on span "Select an answer" at bounding box center [1077, 363] width 91 height 15
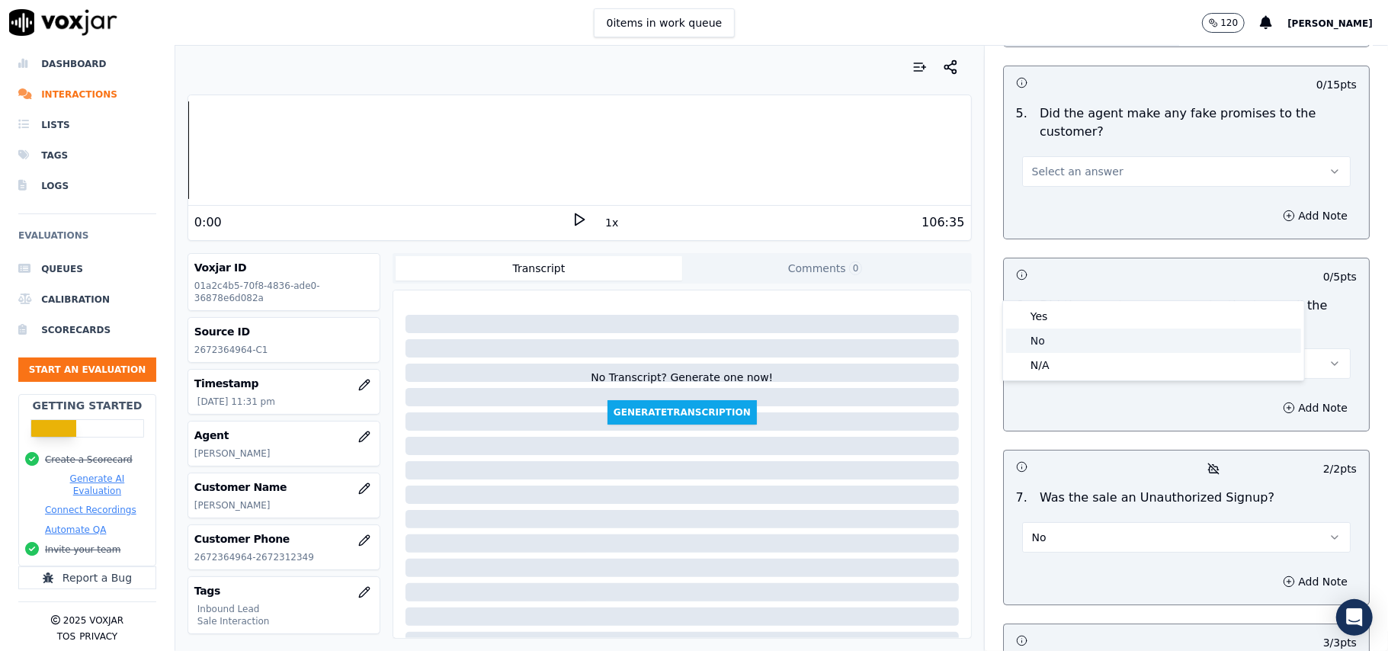
click at [1054, 332] on div "No" at bounding box center [1153, 341] width 295 height 24
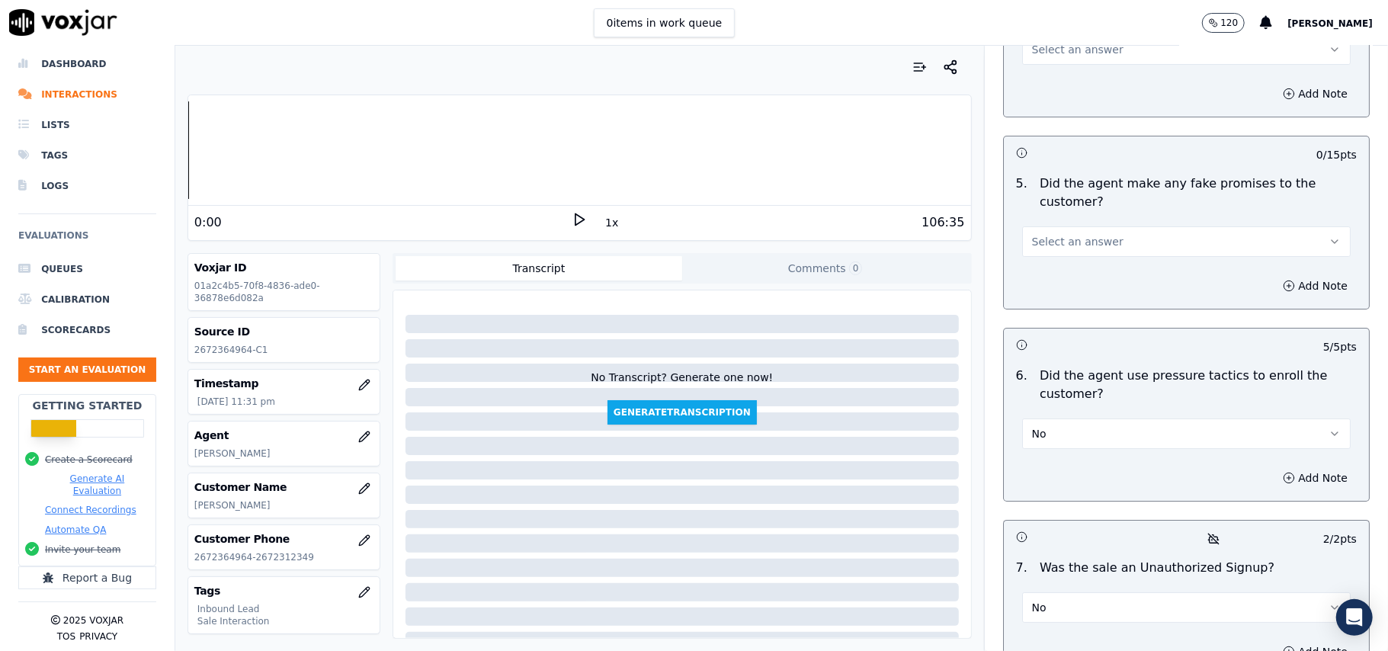
scroll to position [3962, 0]
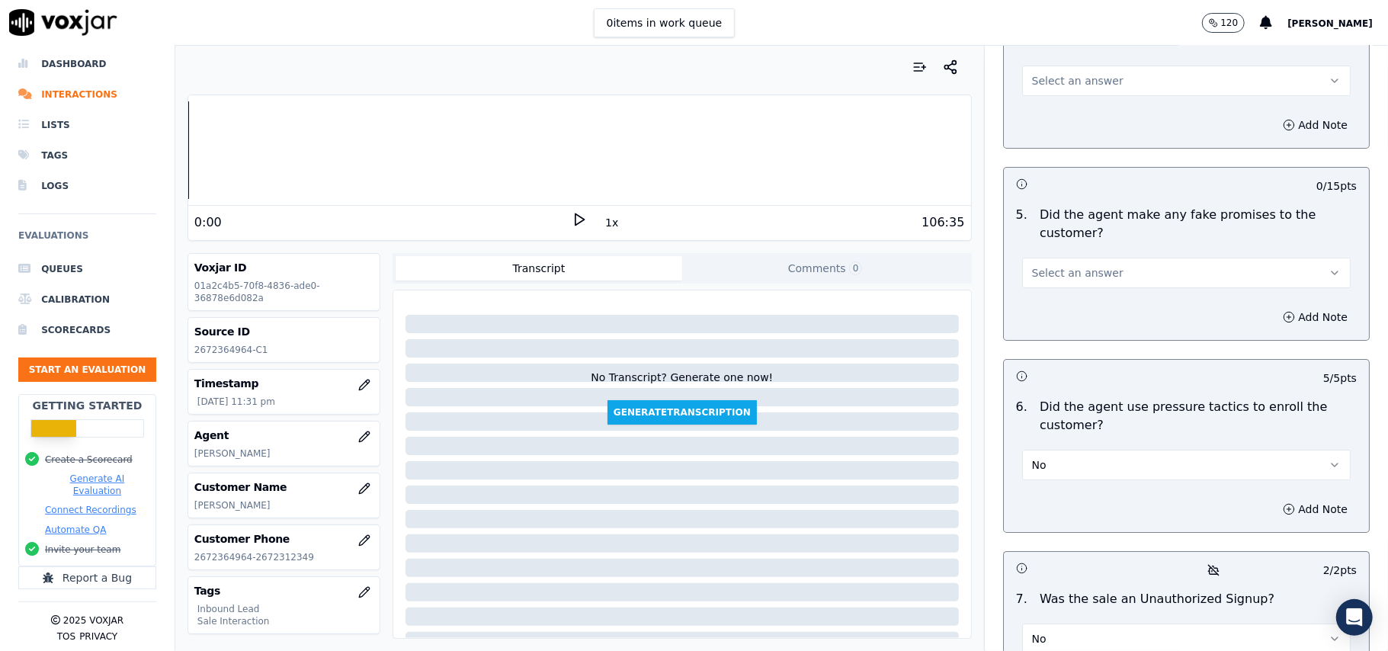
click at [1051, 258] on button "Select an answer" at bounding box center [1186, 273] width 329 height 30
click at [1053, 252] on div "No" at bounding box center [1153, 250] width 295 height 24
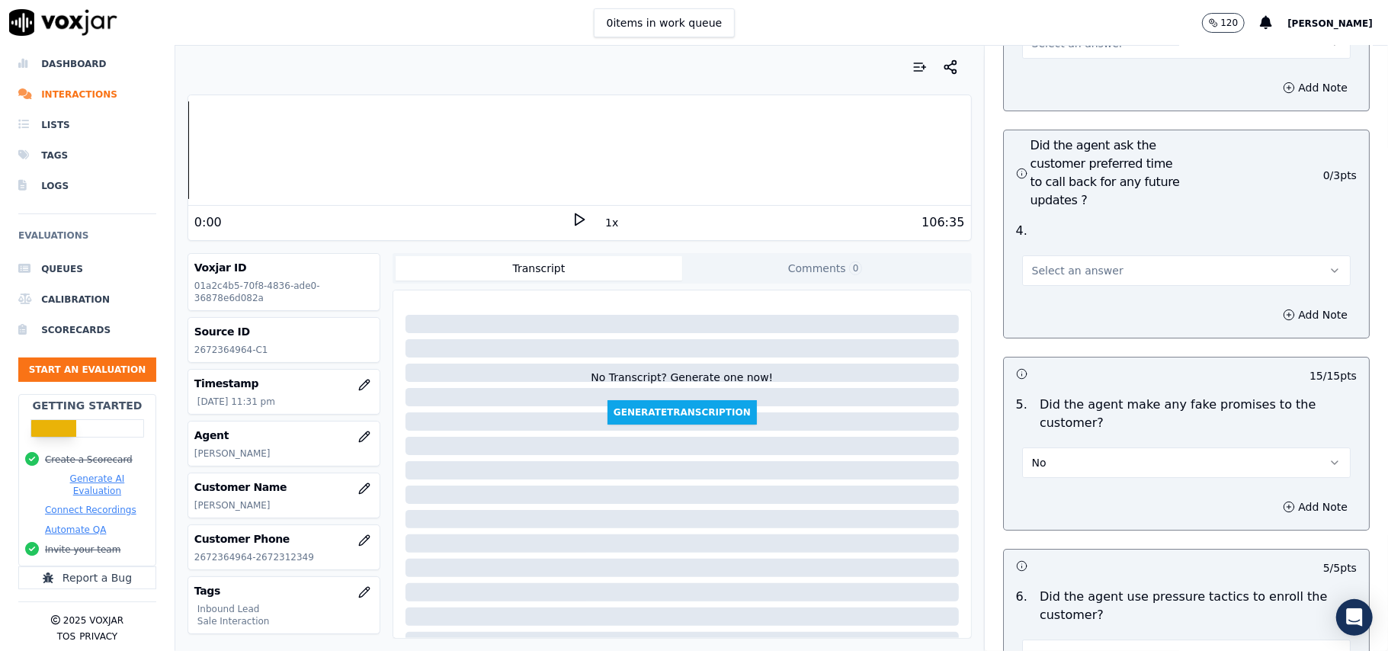
scroll to position [3556, 0]
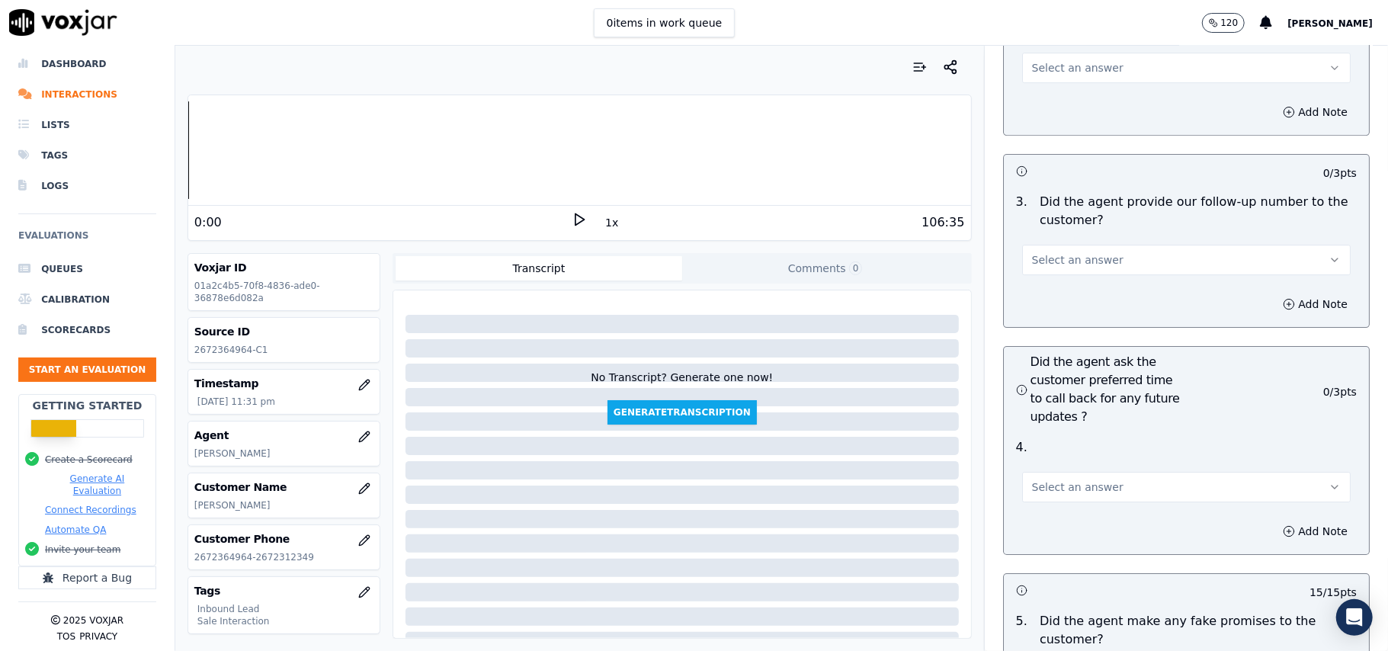
click at [1062, 480] on span "Select an answer" at bounding box center [1077, 487] width 91 height 15
click at [1060, 445] on div "Yes" at bounding box center [1153, 440] width 295 height 24
click at [1055, 245] on button "Select an answer" at bounding box center [1186, 260] width 329 height 30
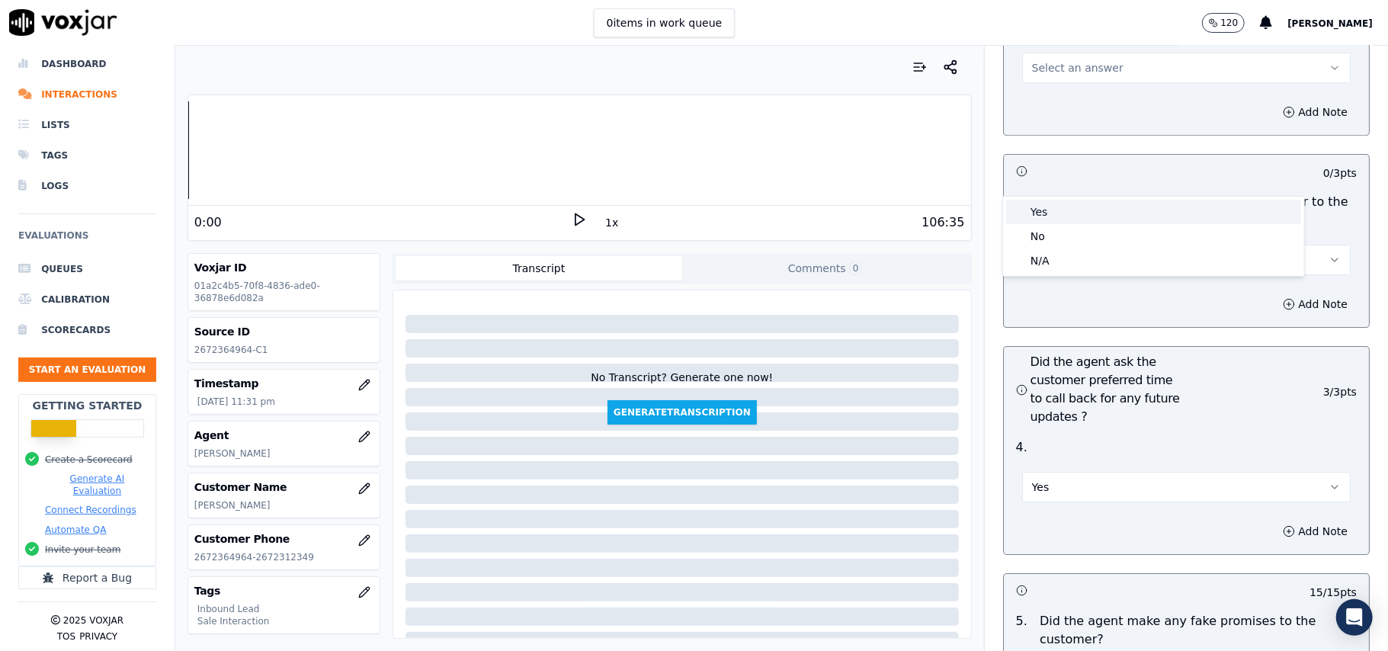
click at [1057, 203] on div "Yes" at bounding box center [1153, 212] width 295 height 24
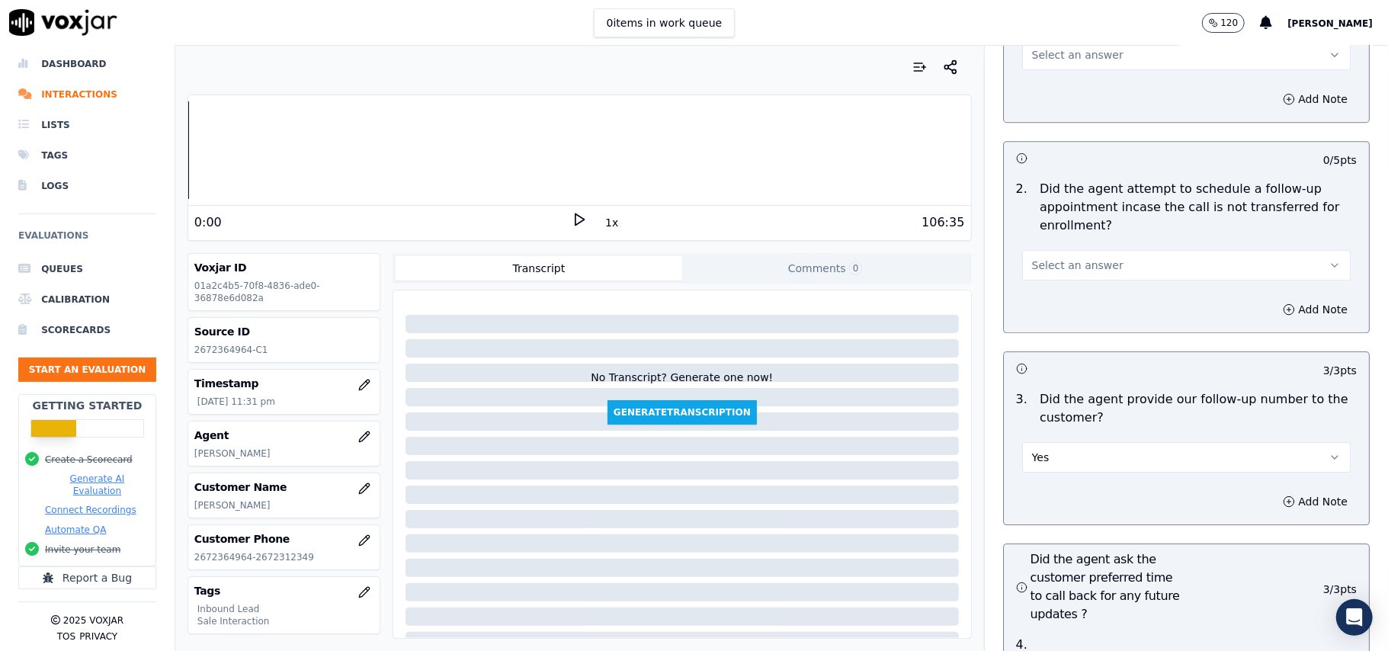
scroll to position [3148, 0]
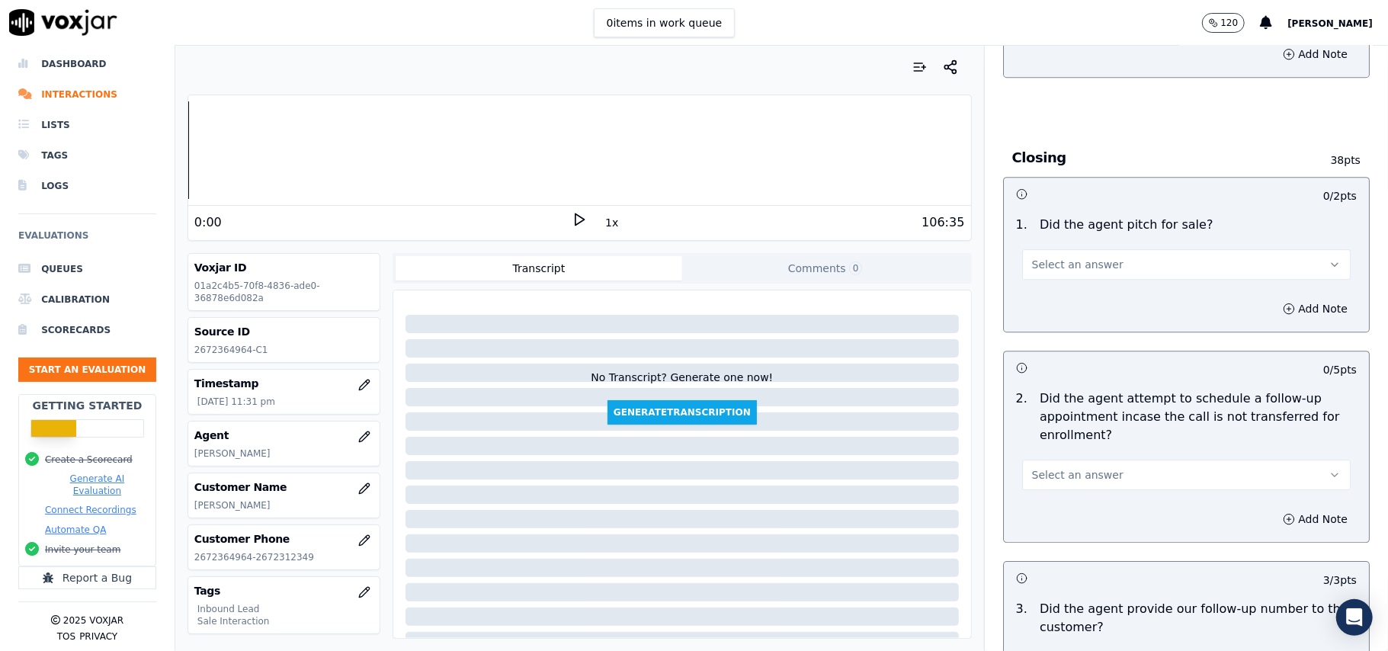
click at [1061, 467] on span "Select an answer" at bounding box center [1077, 474] width 91 height 15
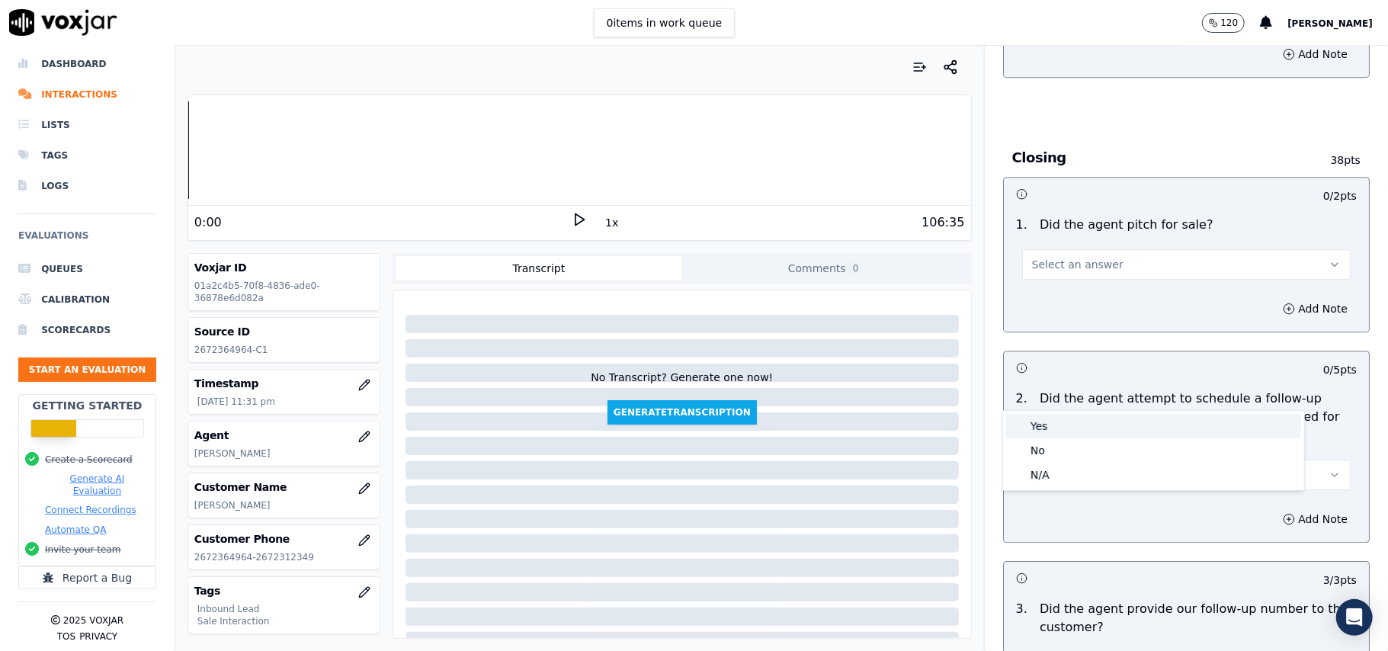
click at [1047, 431] on div "Yes" at bounding box center [1153, 426] width 295 height 24
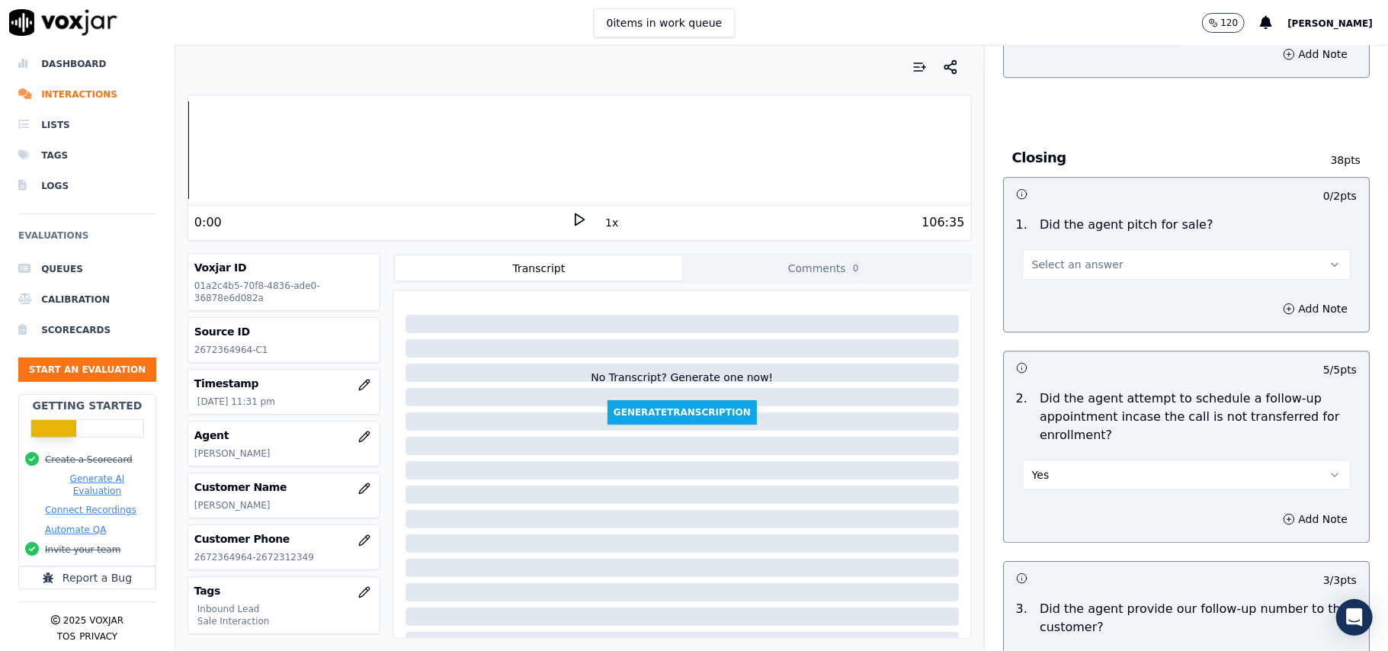
drag, startPoint x: 1053, startPoint y: 178, endPoint x: 1054, endPoint y: 188, distance: 9.2
click at [1054, 257] on span "Select an answer" at bounding box center [1077, 264] width 91 height 15
click at [1049, 214] on div "Yes" at bounding box center [1153, 215] width 295 height 24
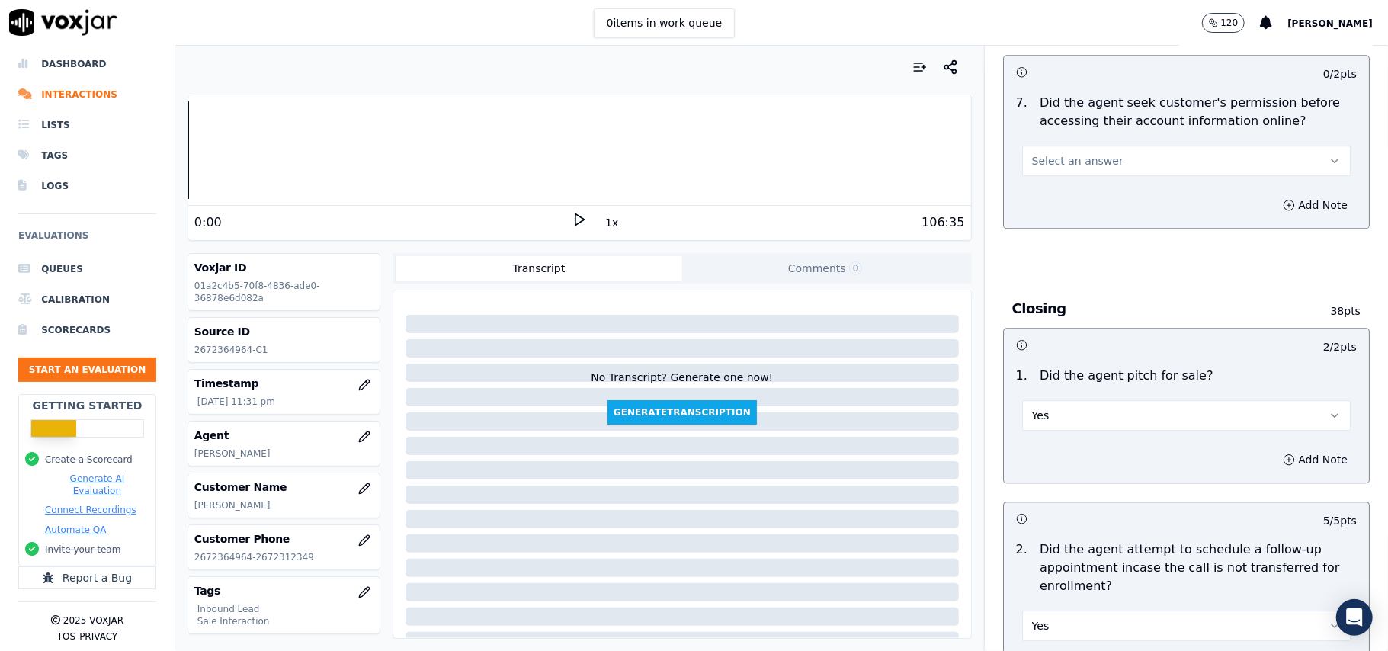
scroll to position [2742, 0]
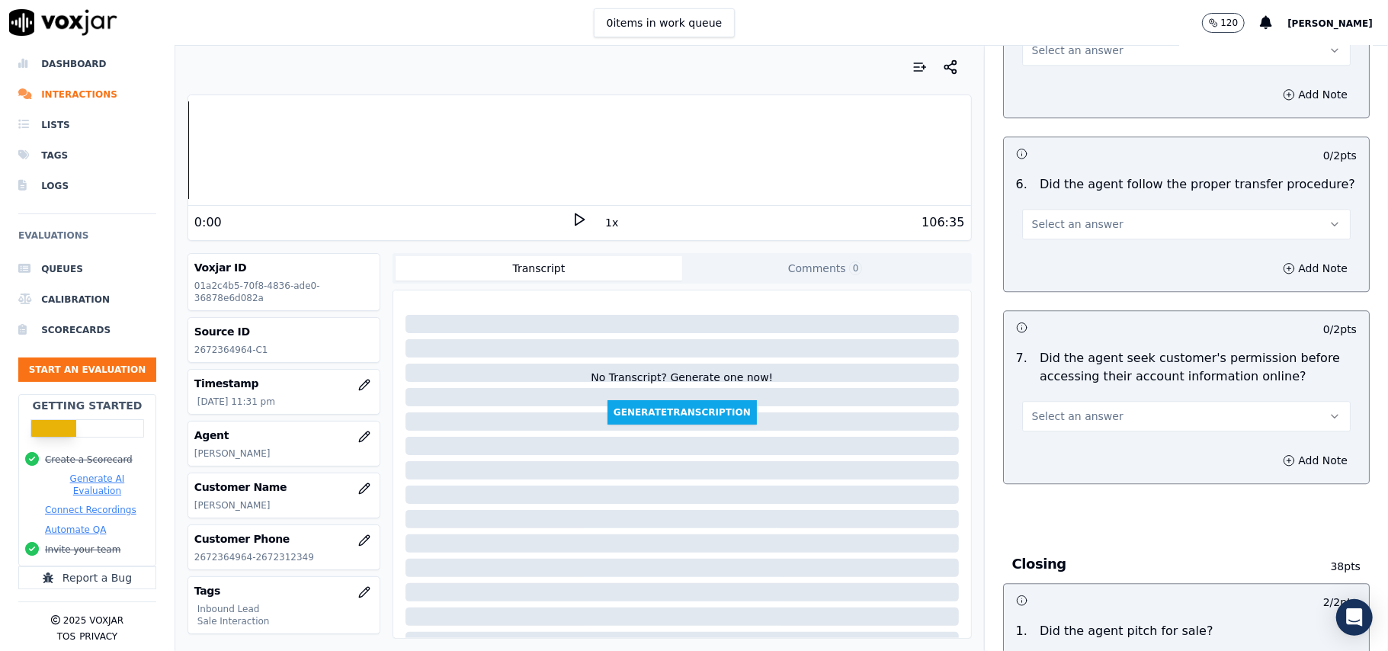
drag, startPoint x: 1038, startPoint y: 320, endPoint x: 1041, endPoint y: 339, distance: 19.3
click at [1040, 401] on button "Select an answer" at bounding box center [1186, 416] width 329 height 30
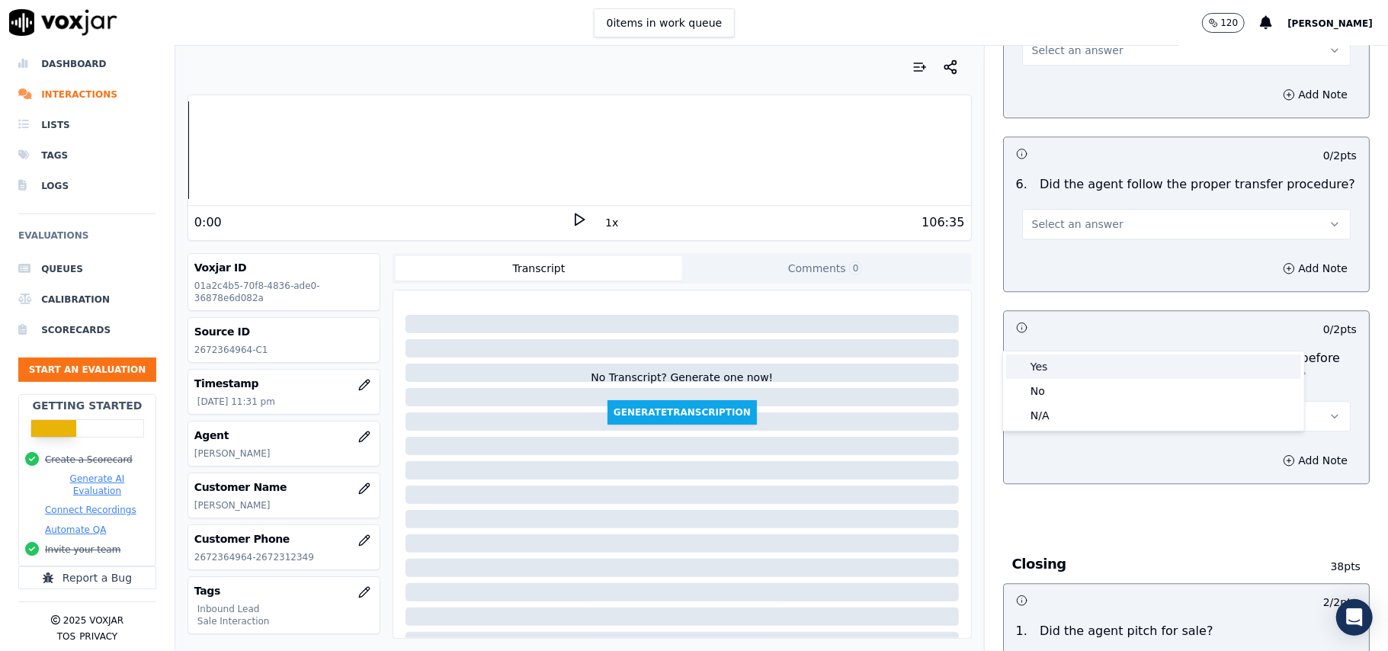
click at [1050, 372] on div "Yes" at bounding box center [1153, 366] width 295 height 24
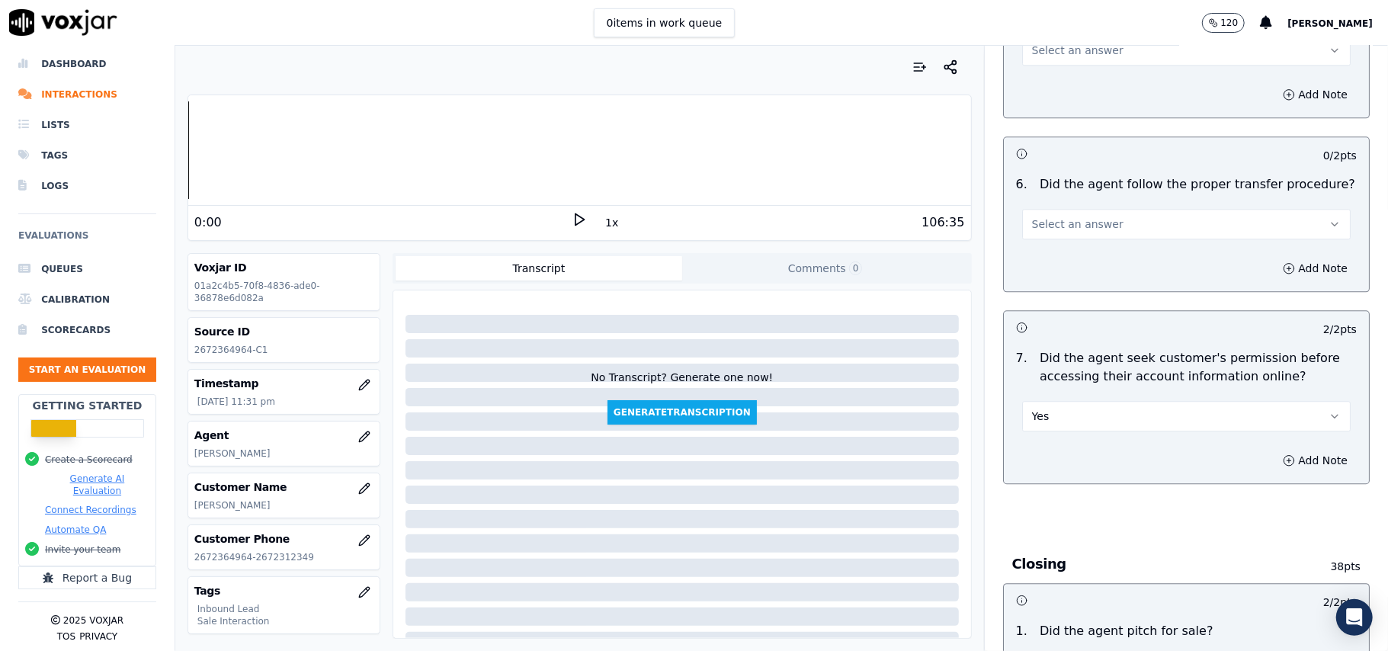
scroll to position [2539, 0]
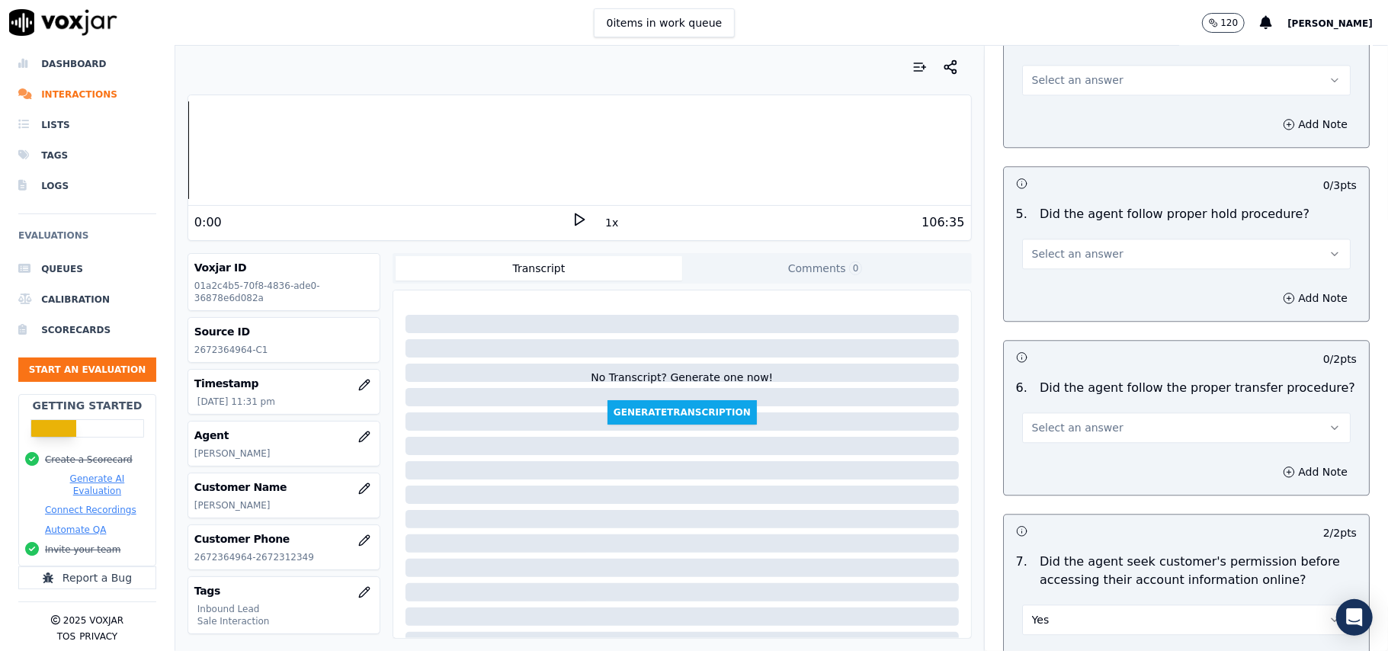
click at [1057, 420] on span "Select an answer" at bounding box center [1077, 427] width 91 height 15
click at [1058, 385] on div "Yes" at bounding box center [1153, 377] width 295 height 24
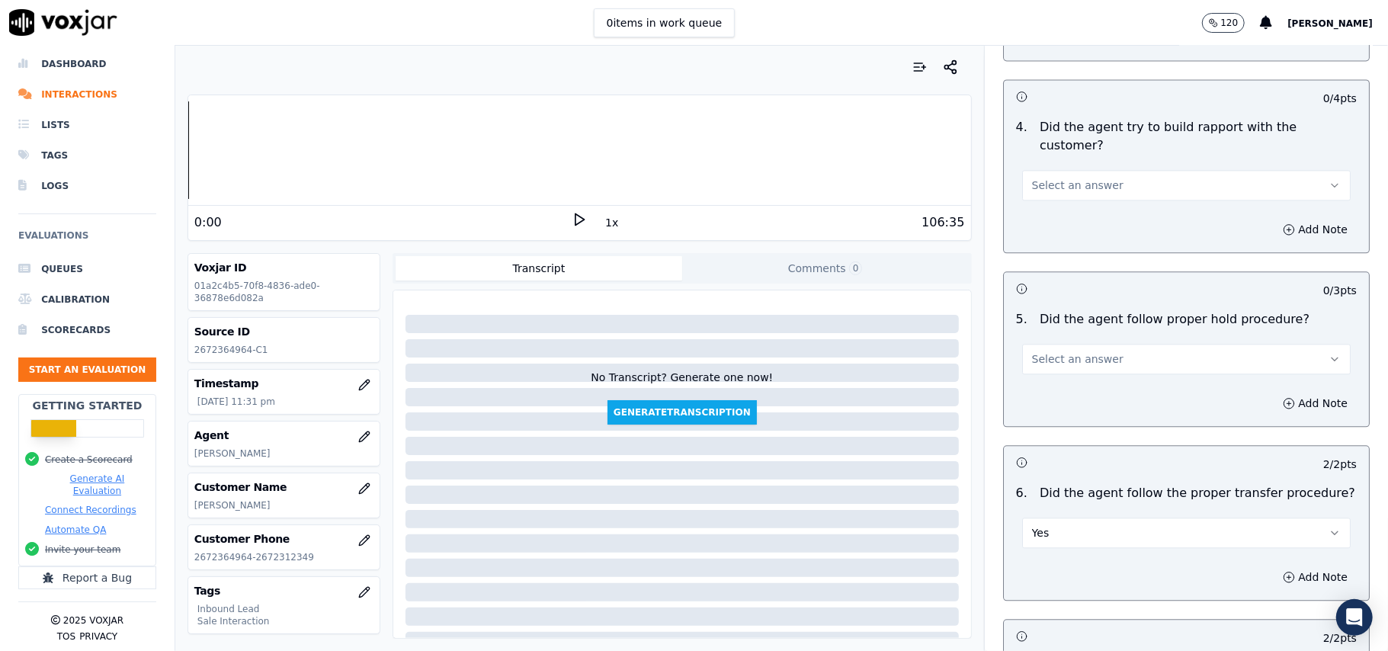
scroll to position [2336, 0]
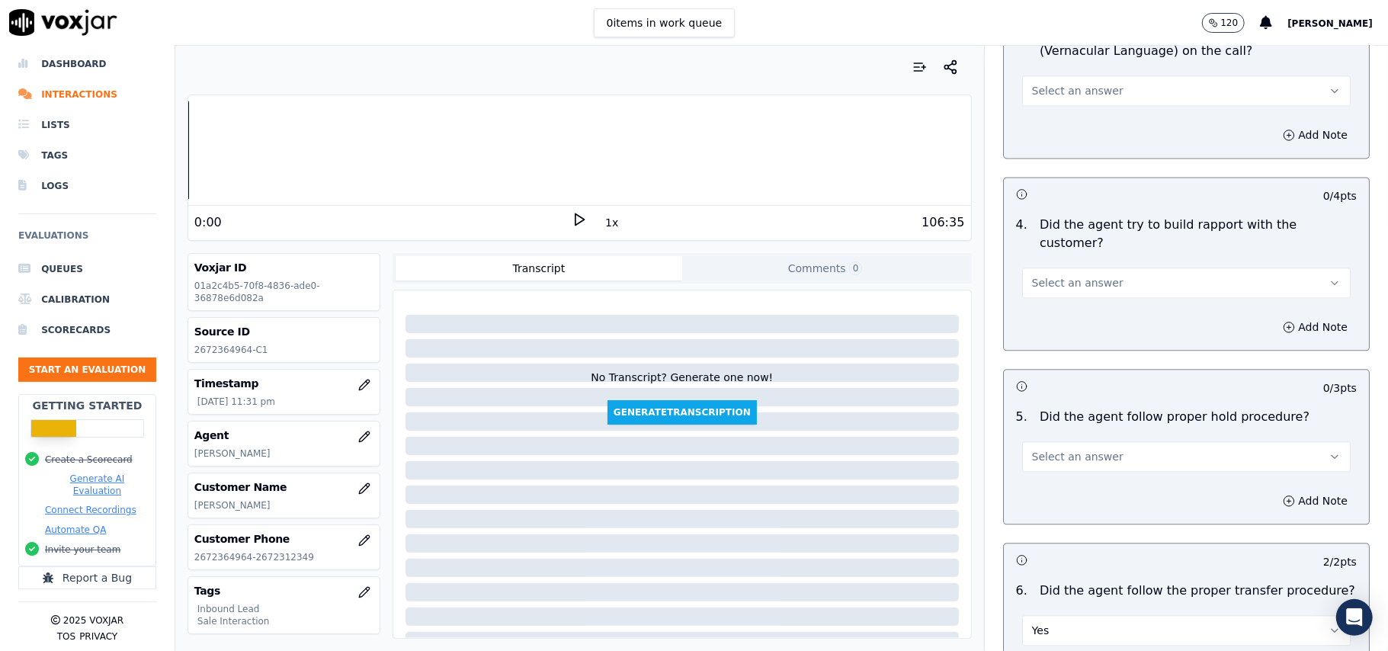
click at [1055, 449] on span "Select an answer" at bounding box center [1077, 456] width 91 height 15
click at [1051, 409] on div "Yes" at bounding box center [1153, 406] width 295 height 24
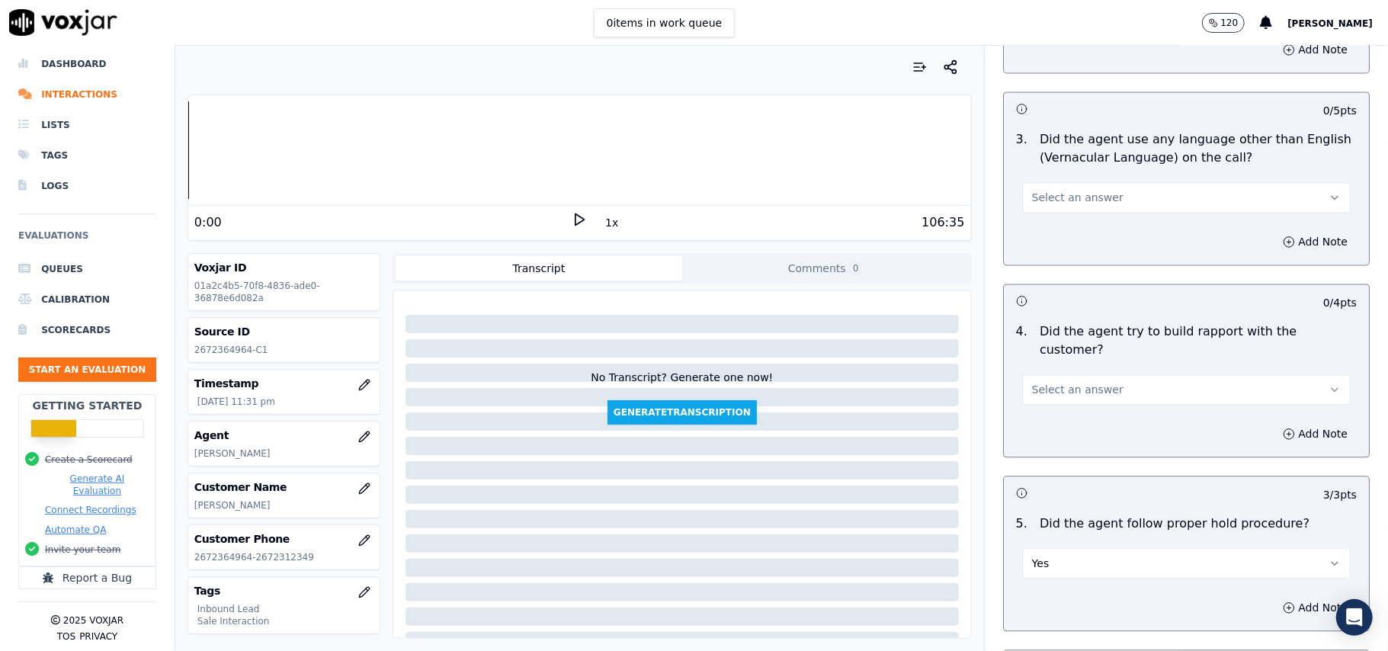
scroll to position [2132, 0]
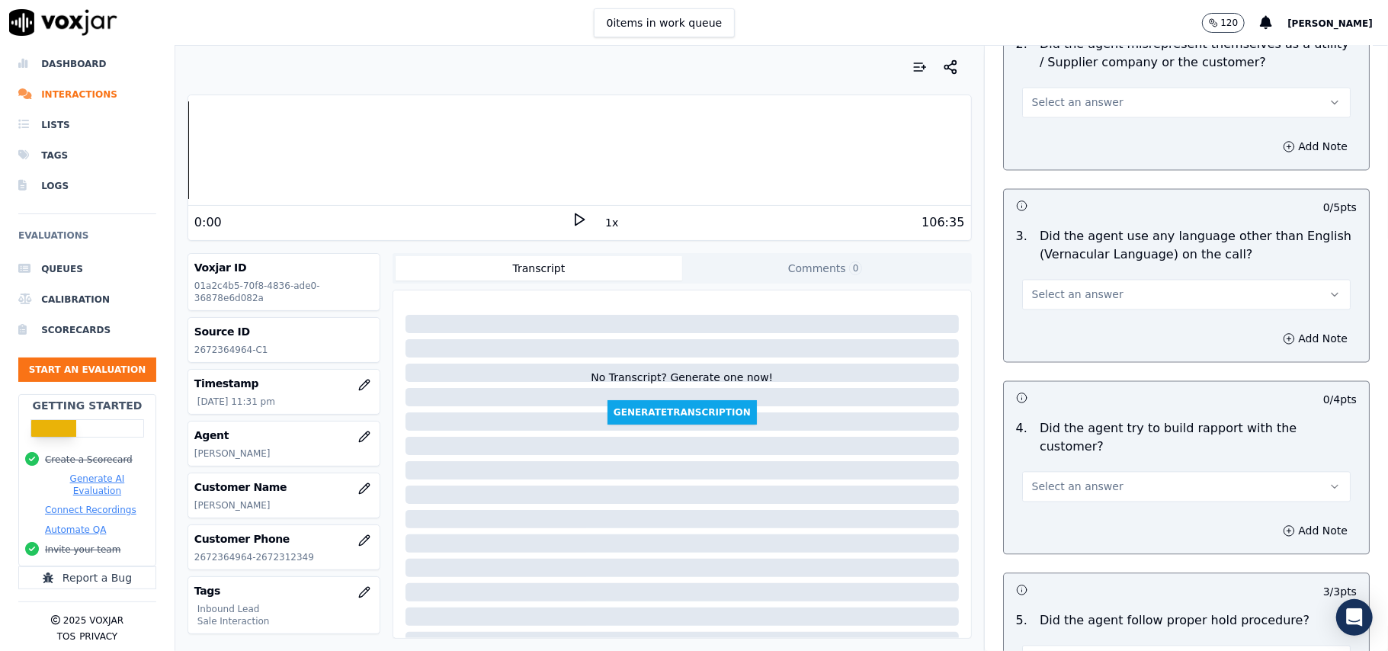
click at [1038, 471] on button "Select an answer" at bounding box center [1186, 486] width 329 height 30
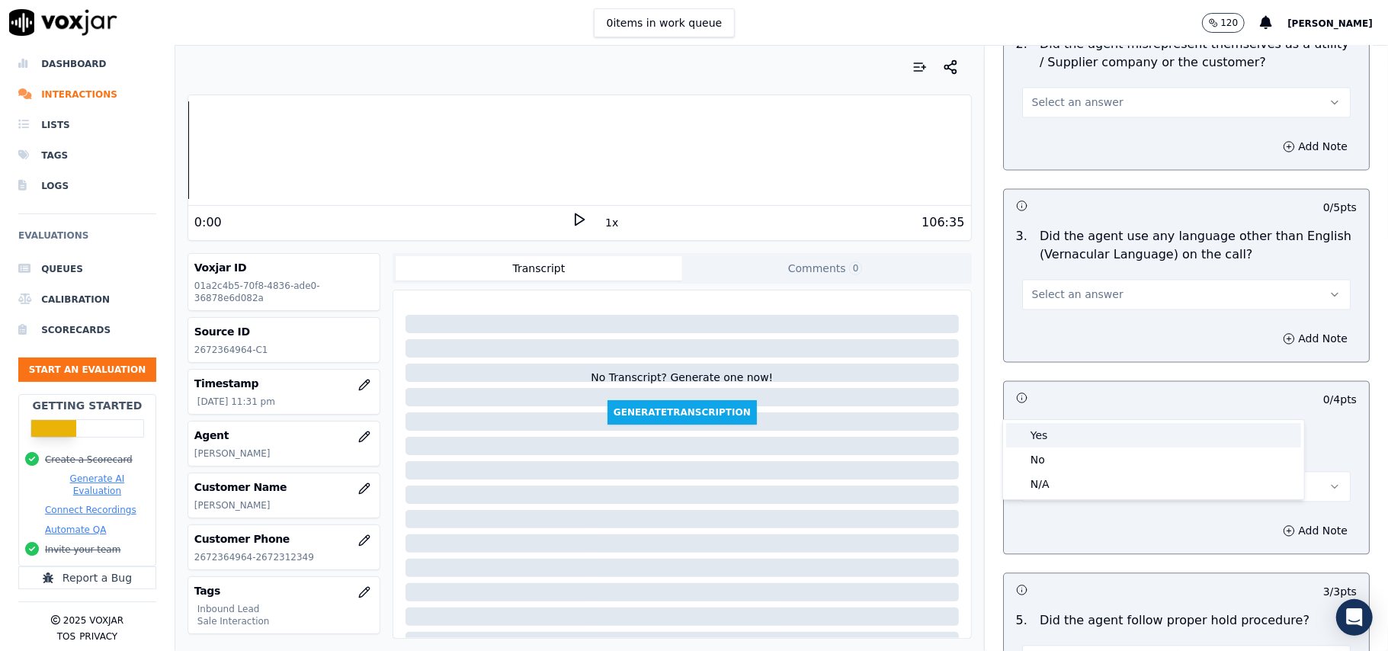
click at [1047, 437] on div "Yes" at bounding box center [1153, 435] width 295 height 24
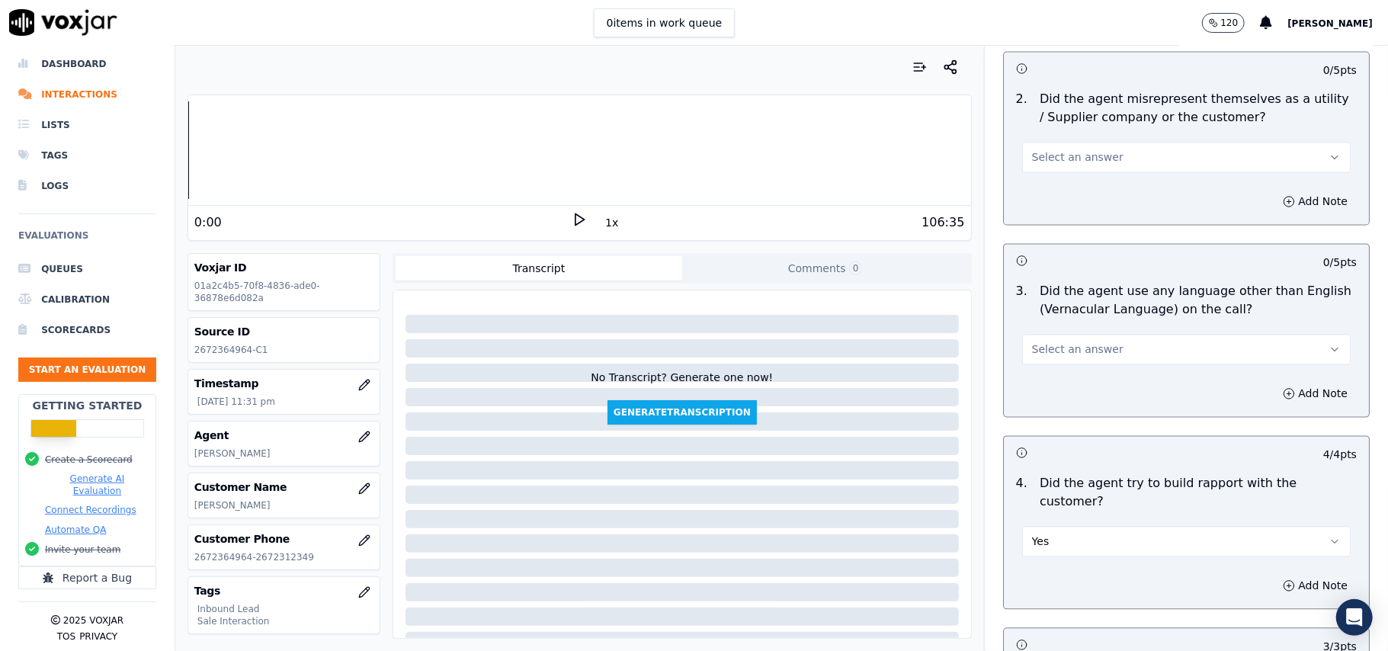
scroll to position [2031, 0]
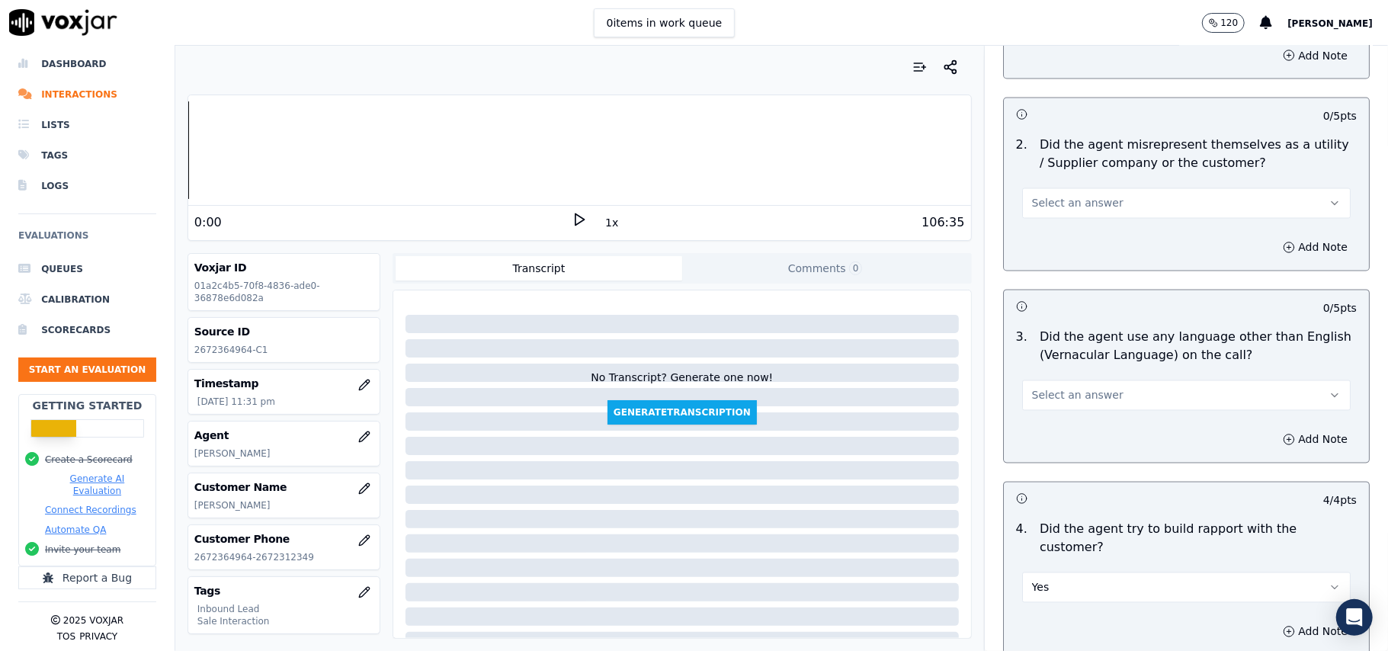
click at [1061, 388] on span "Select an answer" at bounding box center [1077, 395] width 91 height 15
click at [1051, 375] on div "No" at bounding box center [1153, 386] width 295 height 24
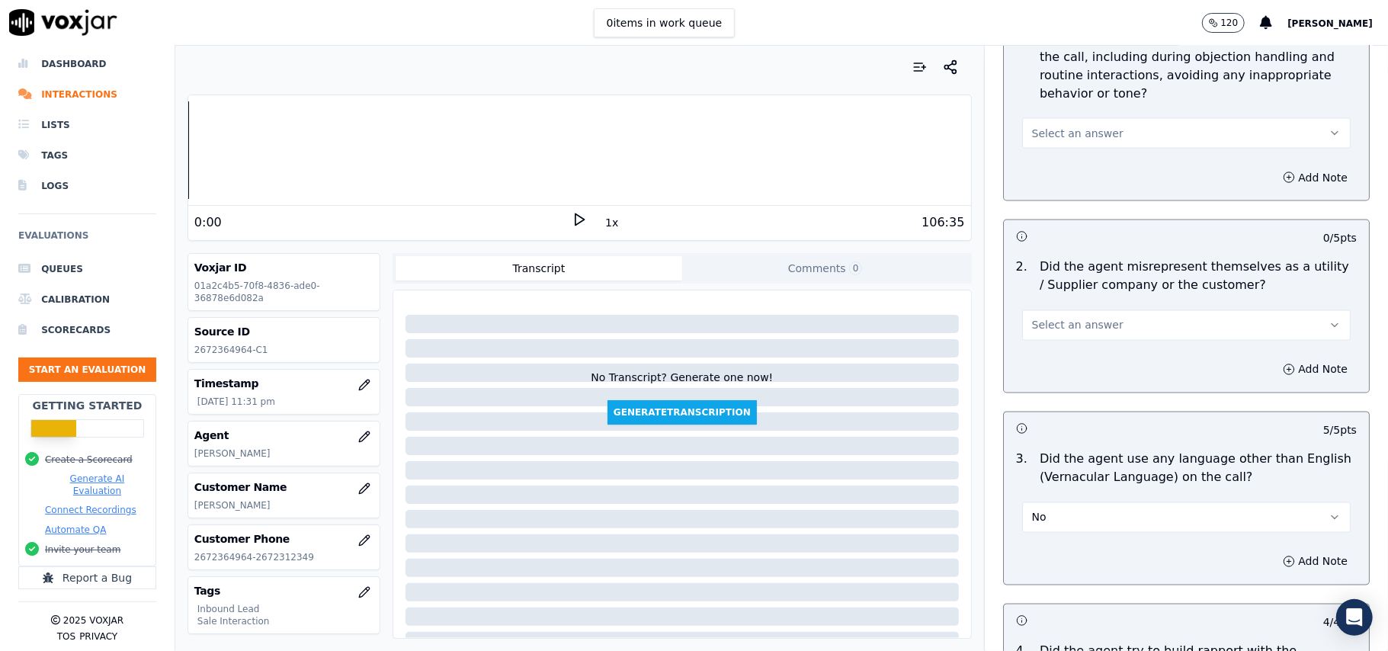
scroll to position [1726, 0]
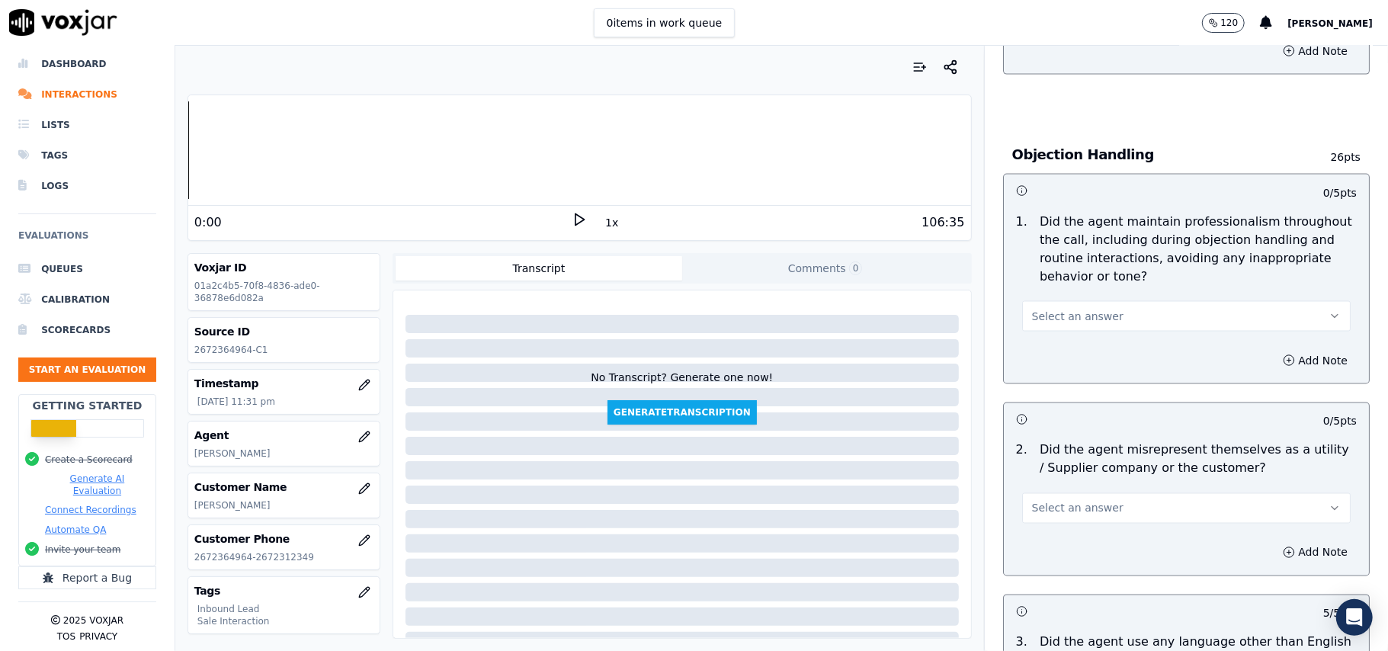
drag, startPoint x: 1068, startPoint y: 442, endPoint x: 1070, endPoint y: 453, distance: 10.9
click at [1068, 501] on span "Select an answer" at bounding box center [1077, 508] width 91 height 15
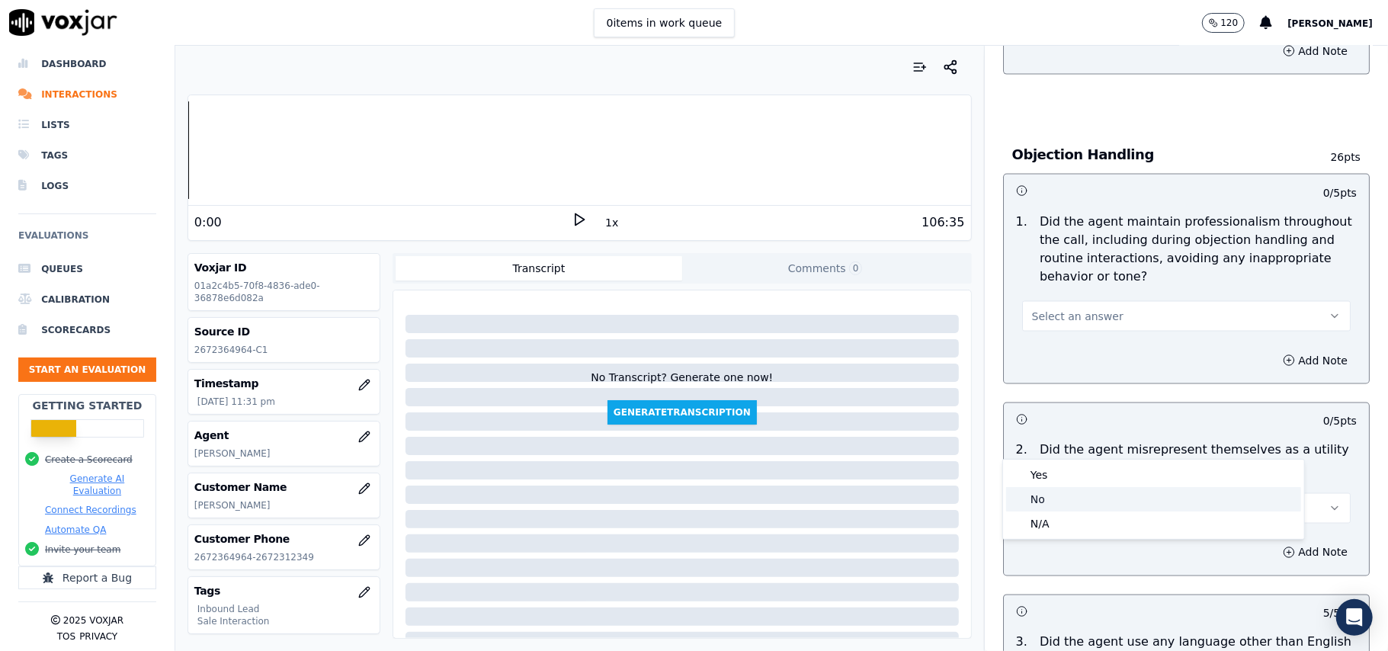
click at [1068, 491] on div "No" at bounding box center [1153, 499] width 295 height 24
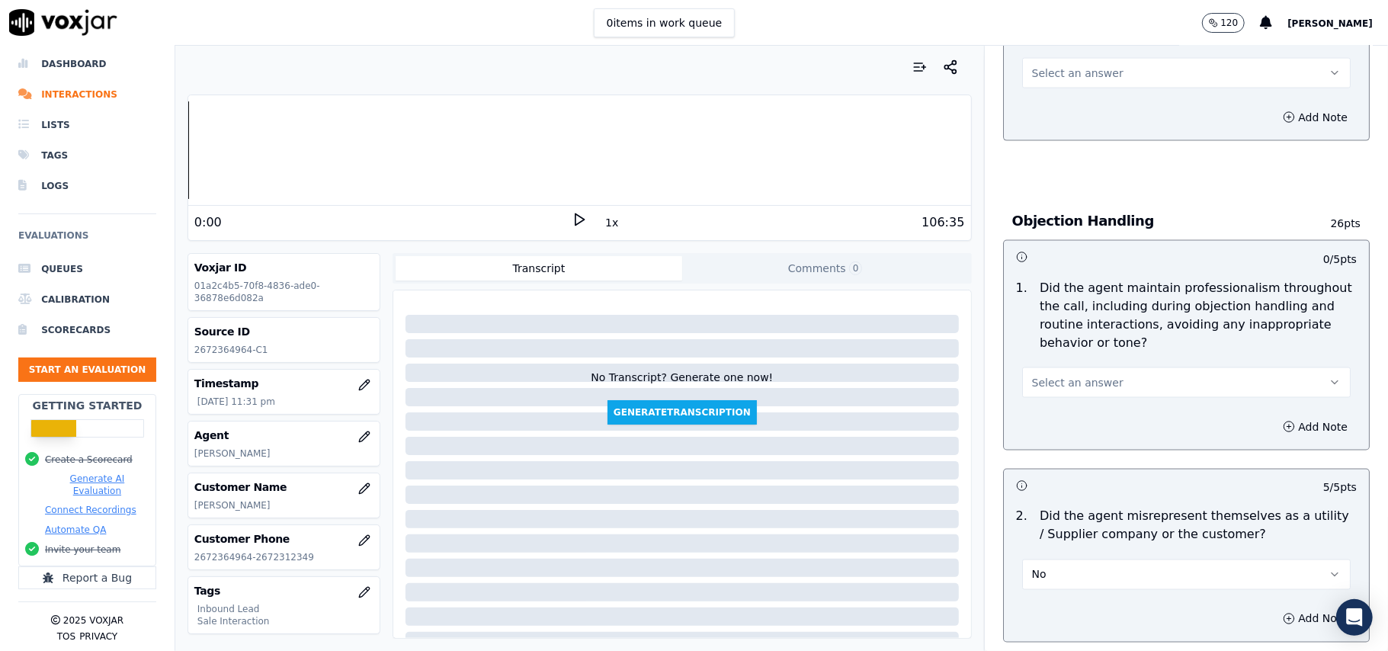
scroll to position [1624, 0]
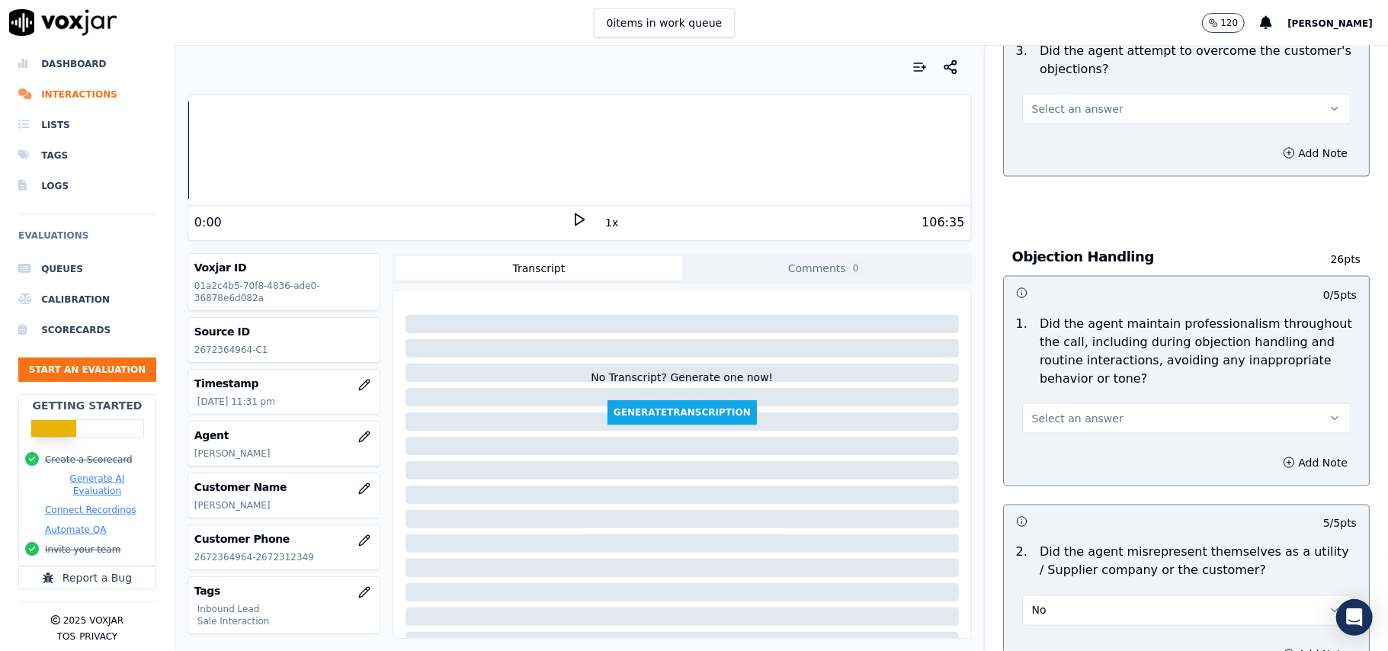
click at [1059, 411] on span "Select an answer" at bounding box center [1077, 418] width 91 height 15
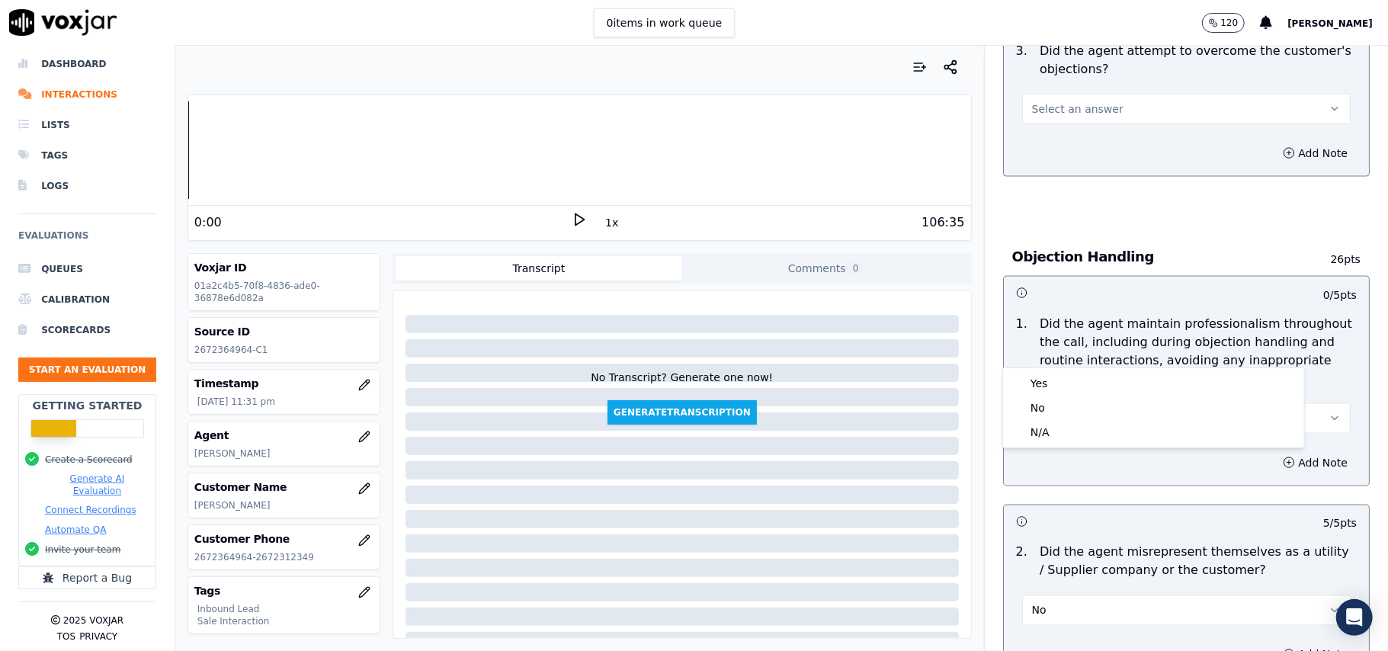
click at [1052, 367] on div "Yes No N/A" at bounding box center [1153, 407] width 303 height 81
click at [1052, 377] on div "Yes" at bounding box center [1153, 383] width 295 height 24
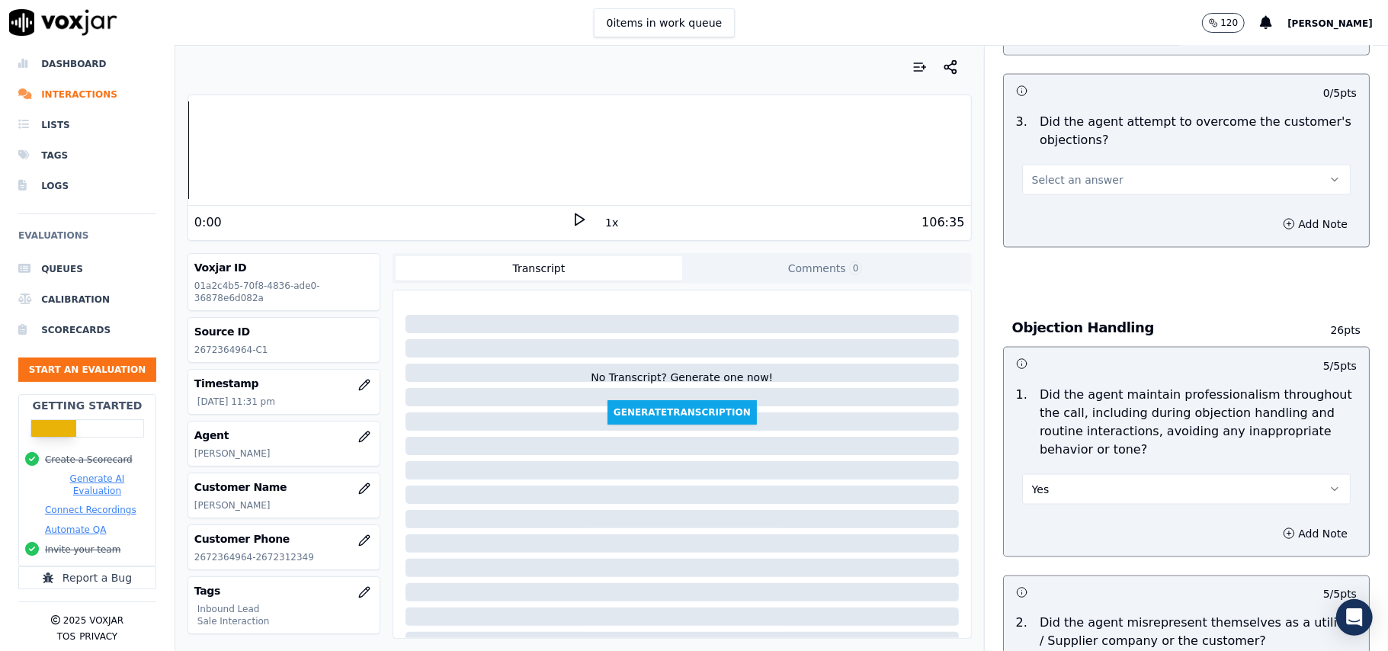
scroll to position [1421, 0]
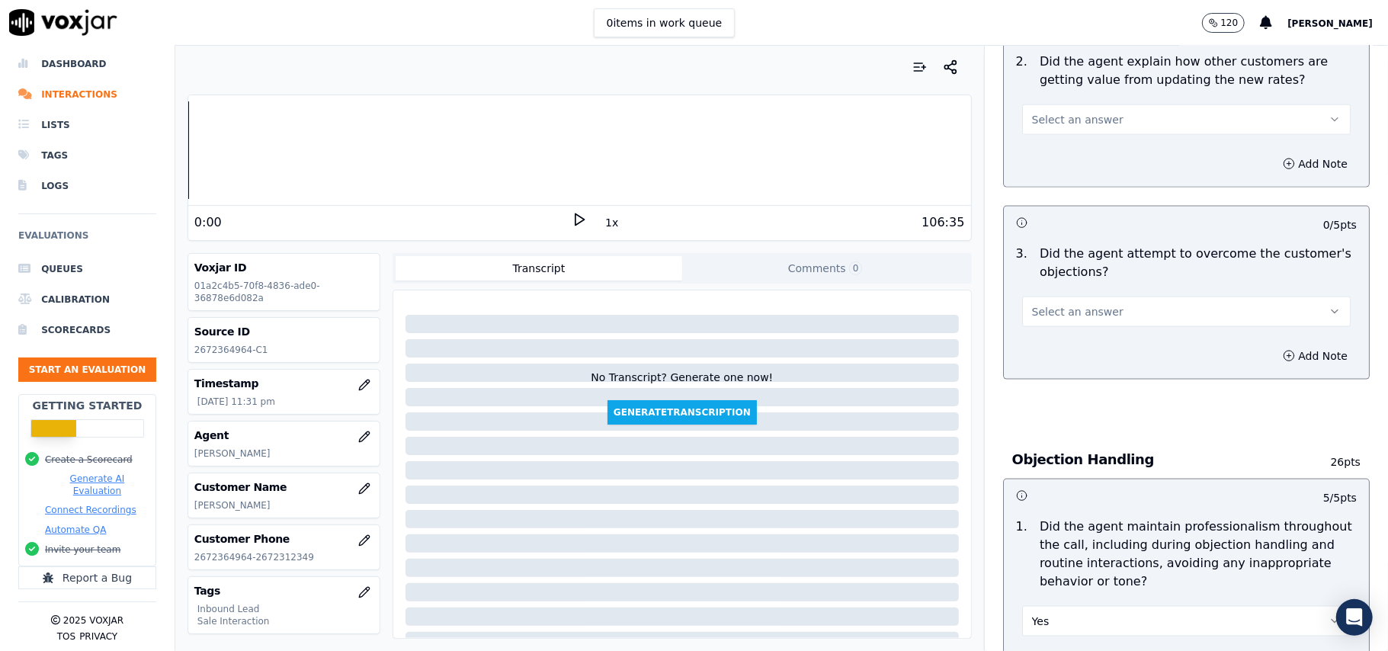
click at [1056, 304] on span "Select an answer" at bounding box center [1077, 311] width 91 height 15
click at [1046, 287] on div "Yes" at bounding box center [1153, 277] width 295 height 24
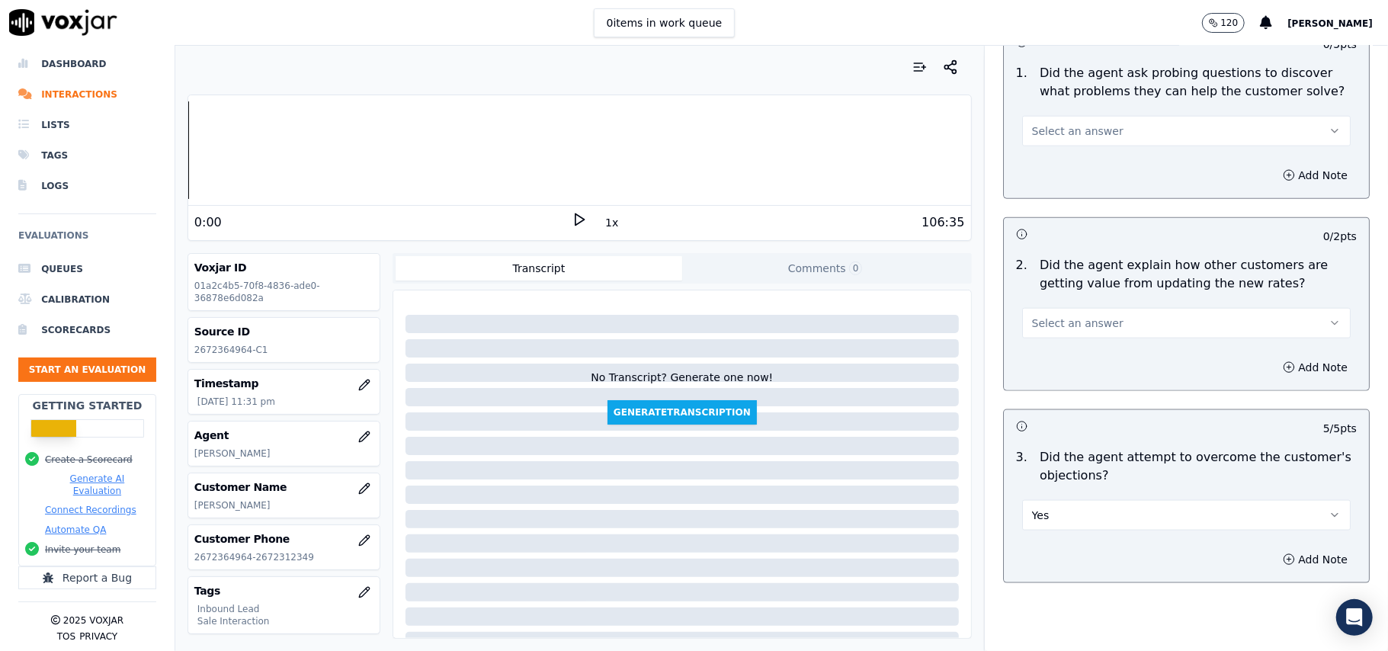
click at [1063, 316] on span "Select an answer" at bounding box center [1077, 323] width 91 height 15
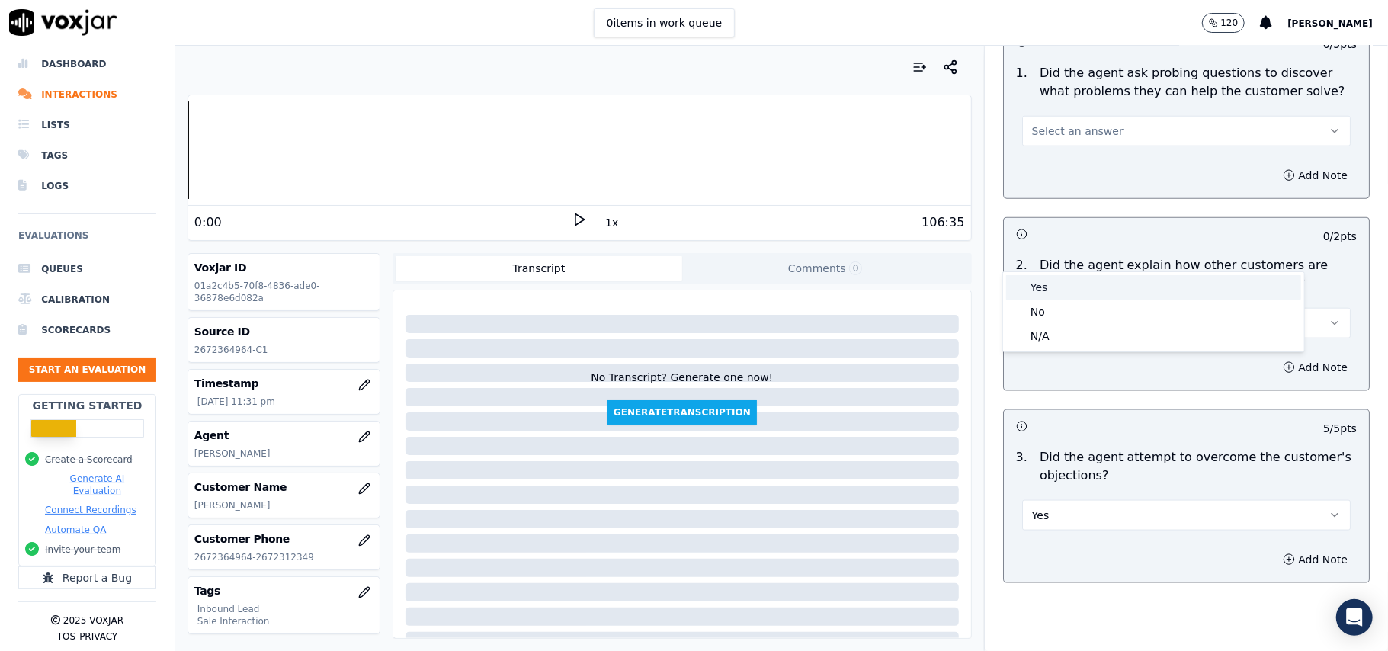
click at [1063, 277] on div "Yes" at bounding box center [1153, 287] width 295 height 24
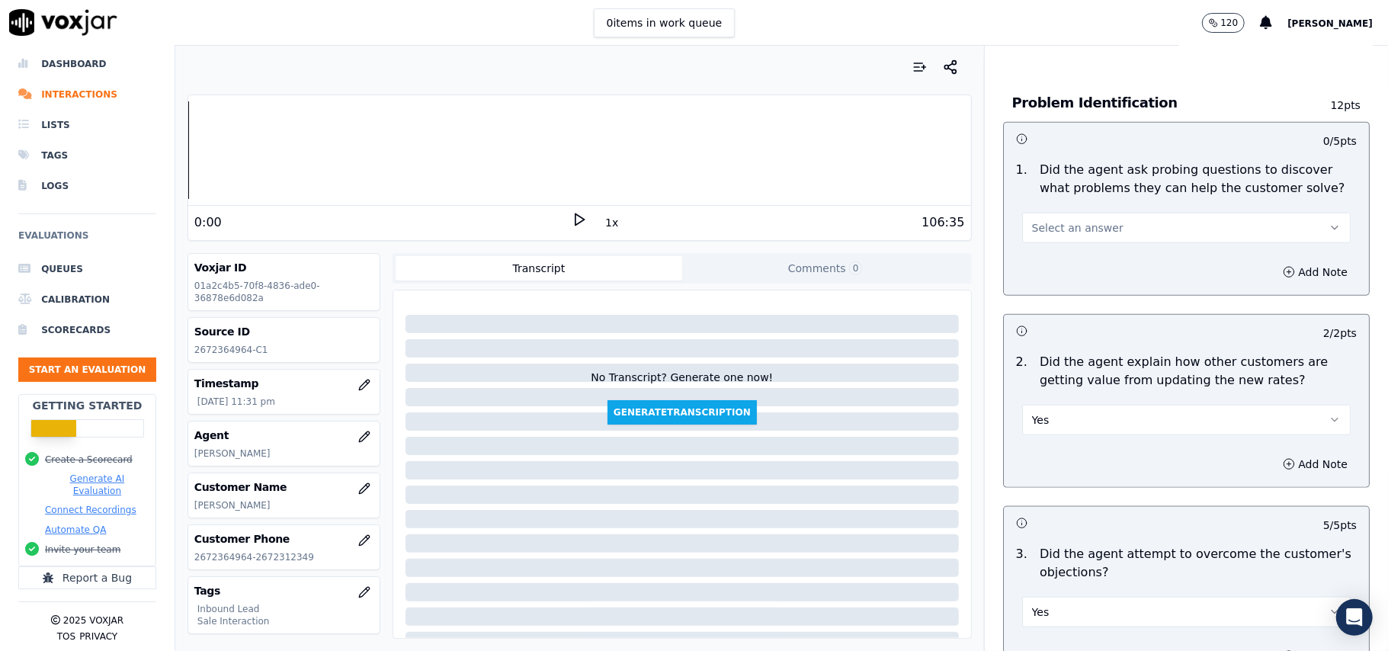
scroll to position [1014, 0]
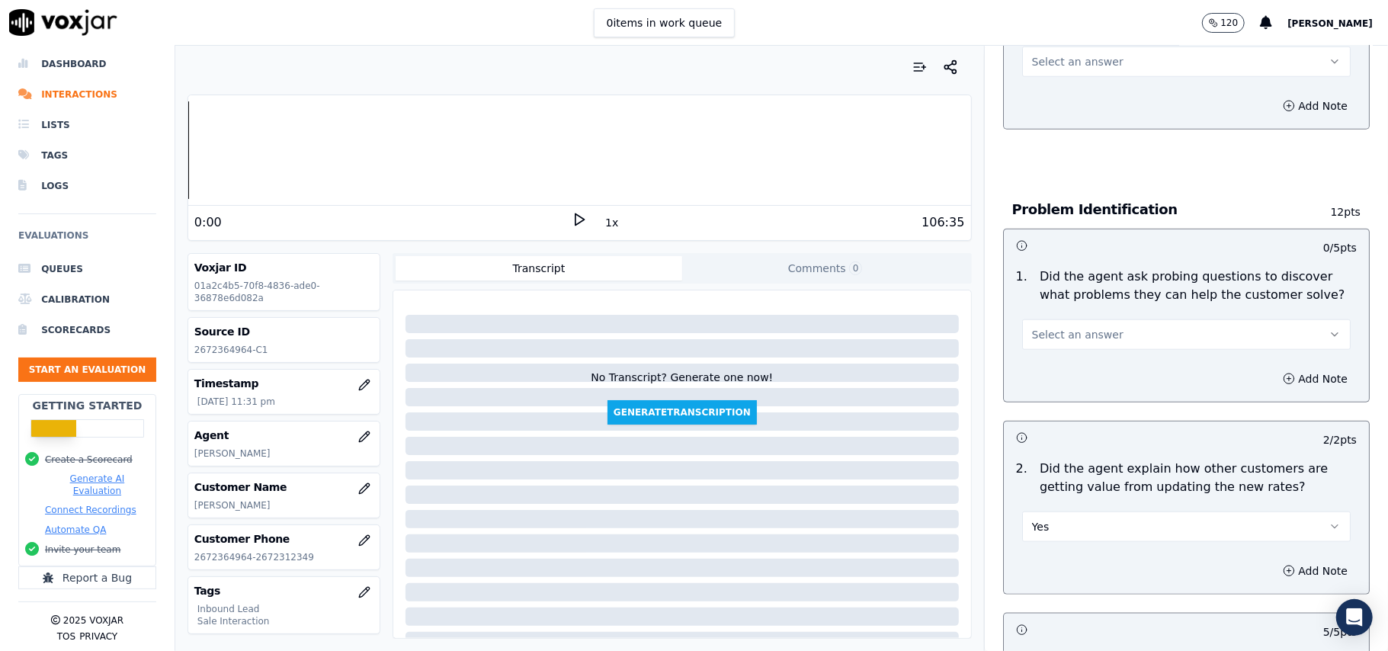
click at [1061, 327] on span "Select an answer" at bounding box center [1077, 334] width 91 height 15
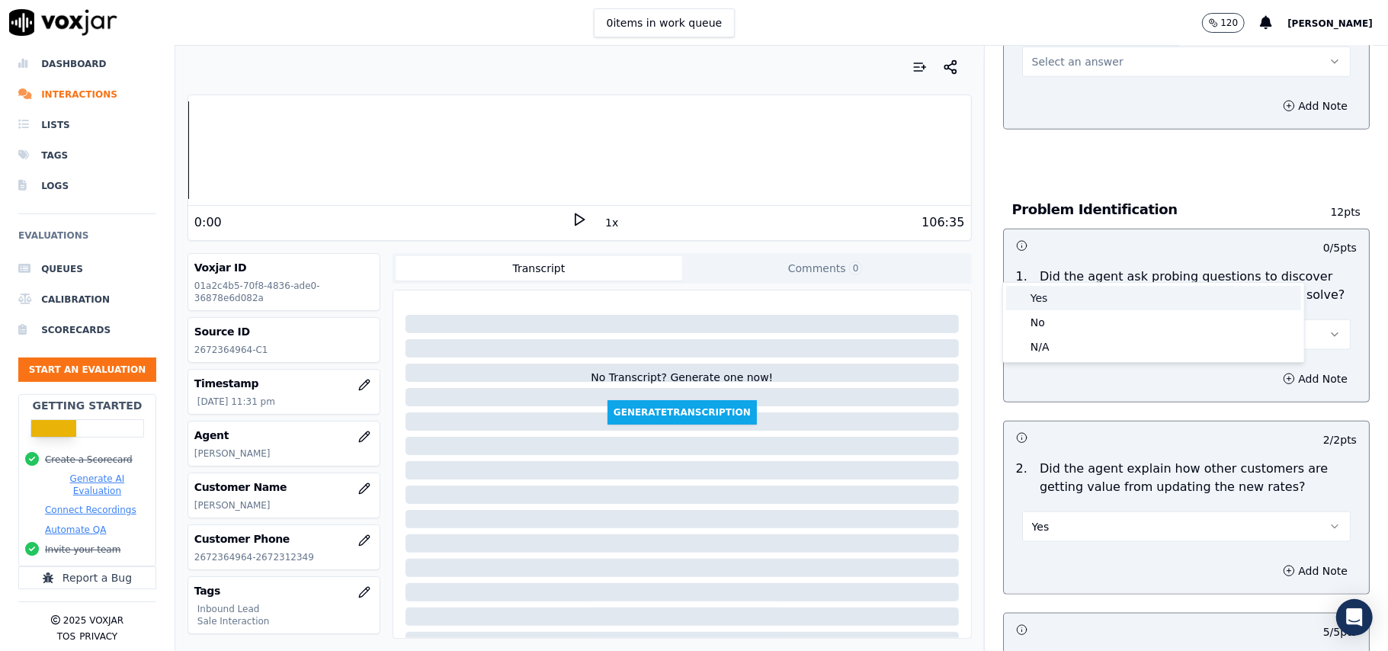
click at [1058, 300] on div "Yes" at bounding box center [1153, 298] width 295 height 24
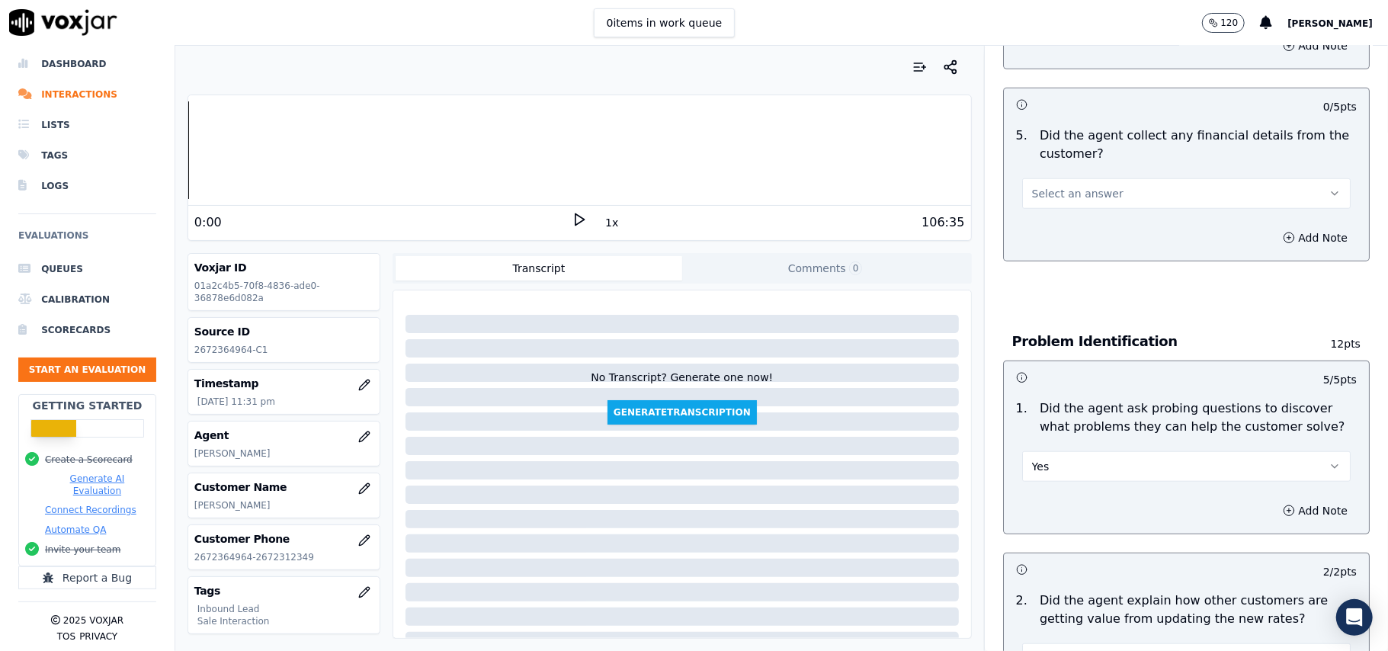
scroll to position [709, 0]
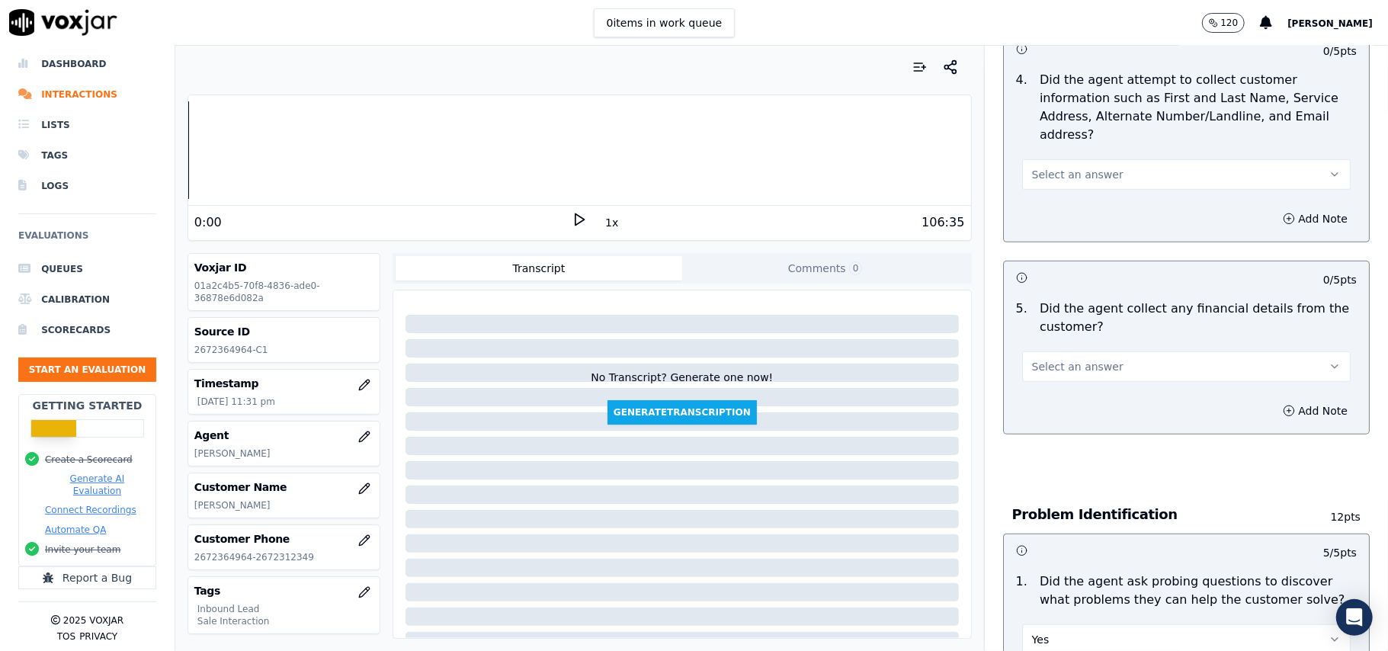
click at [1056, 359] on span "Select an answer" at bounding box center [1077, 366] width 91 height 15
click at [1058, 328] on div "Yes" at bounding box center [1153, 330] width 295 height 24
drag, startPoint x: 1070, startPoint y: 287, endPoint x: 1068, endPoint y: 297, distance: 10.2
click at [1070, 351] on button "Yes" at bounding box center [1186, 366] width 329 height 30
click at [1056, 354] on div "No" at bounding box center [1153, 354] width 295 height 24
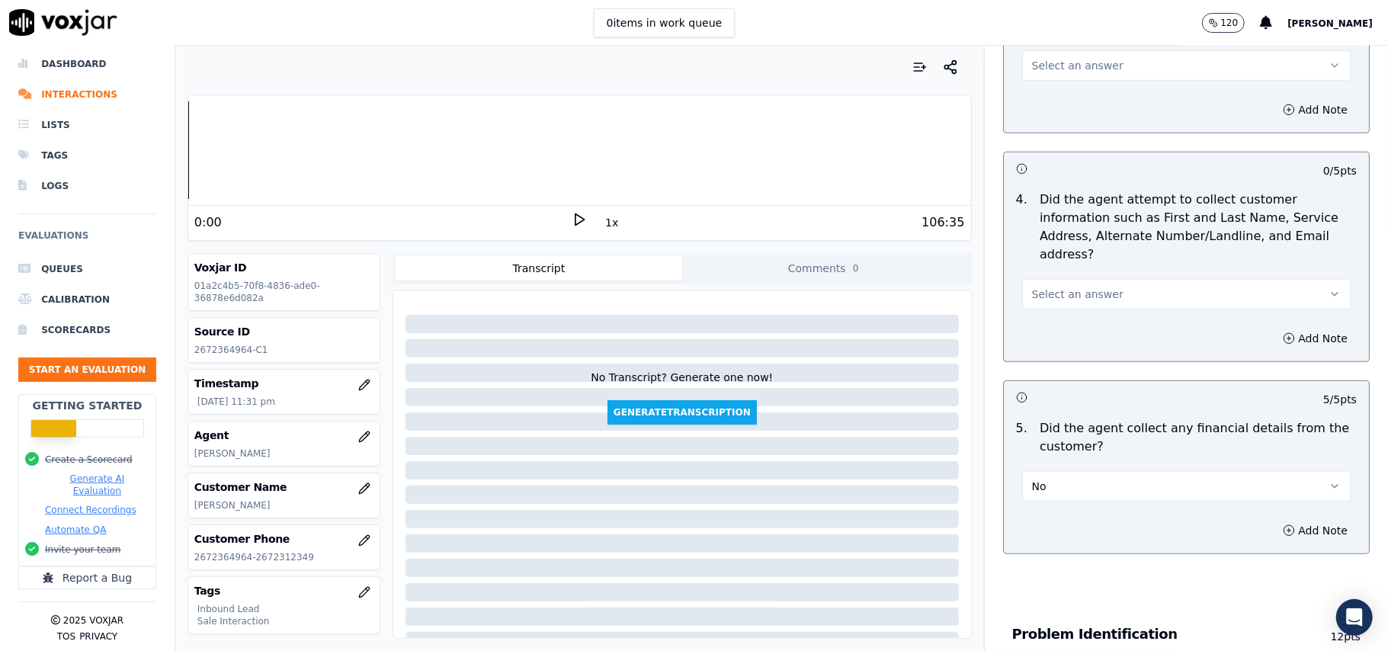
scroll to position [404, 0]
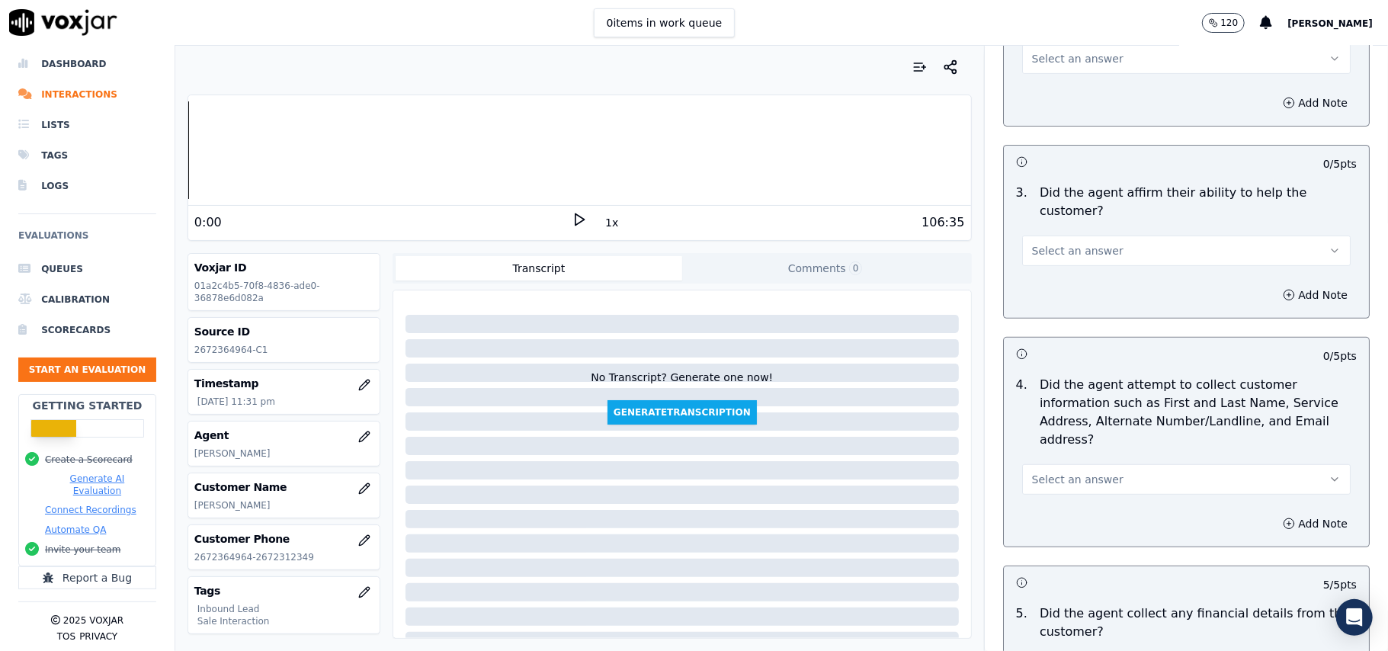
drag, startPoint x: 1051, startPoint y: 406, endPoint x: 1055, endPoint y: 424, distance: 18.9
click at [1051, 472] on span "Select an answer" at bounding box center [1077, 479] width 91 height 15
click at [1056, 437] on div "Yes" at bounding box center [1153, 442] width 295 height 24
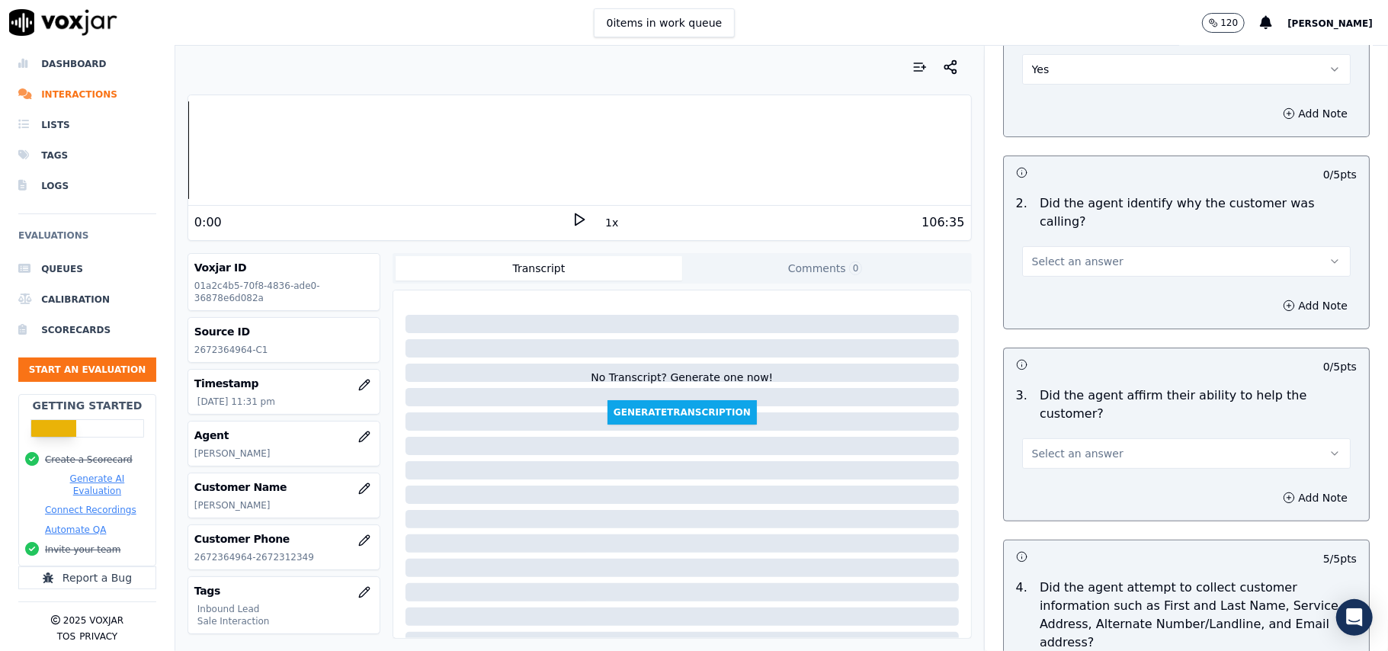
click at [1050, 415] on div "3 . Did the agent affirm their ability to help the customer? Select an answer" at bounding box center [1186, 427] width 365 height 95
click at [1050, 446] on span "Select an answer" at bounding box center [1077, 453] width 91 height 15
click at [1052, 431] on div "Yes" at bounding box center [1153, 434] width 295 height 24
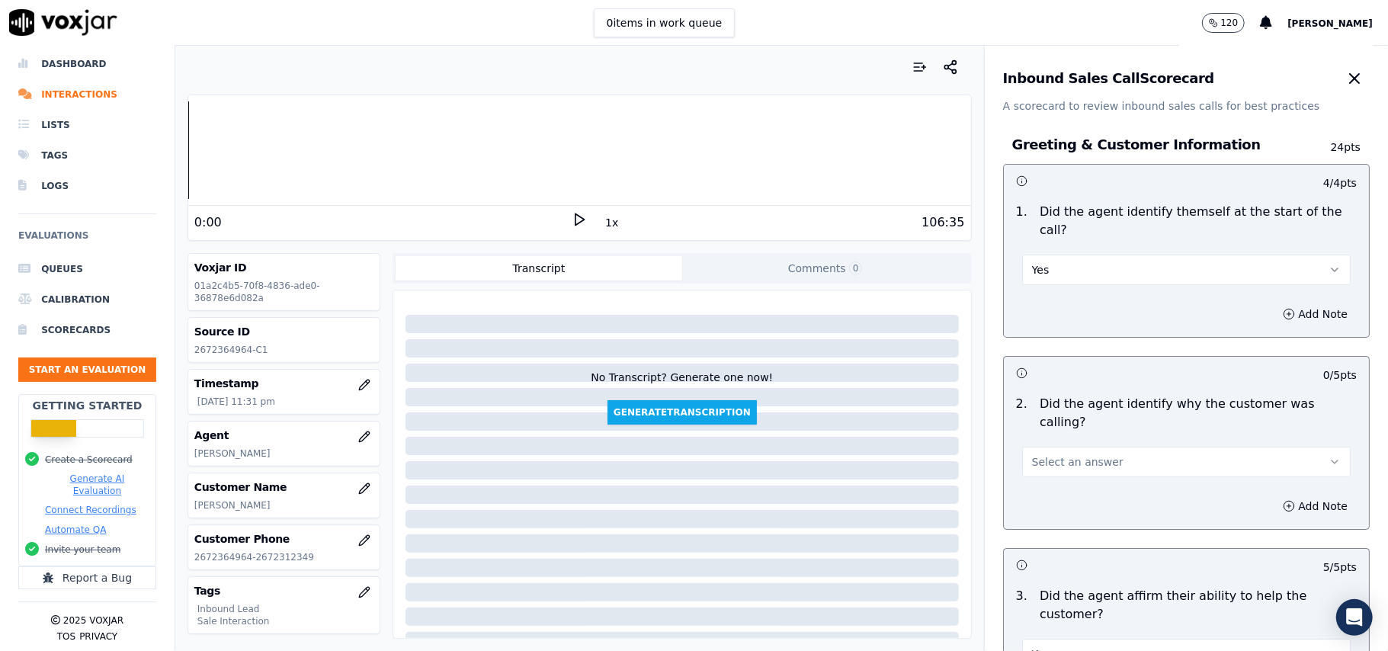
scroll to position [0, 0]
click at [1047, 455] on span "Select an answer" at bounding box center [1077, 462] width 91 height 15
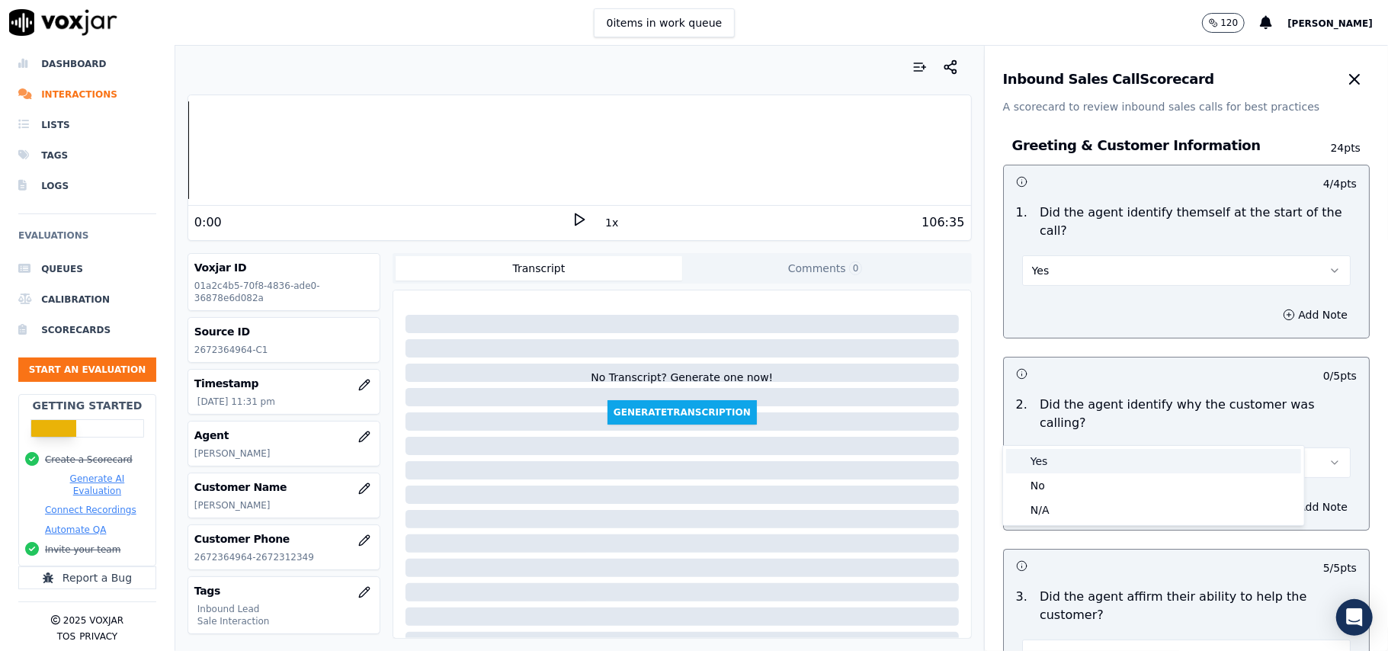
click at [1038, 453] on div "Yes" at bounding box center [1153, 461] width 295 height 24
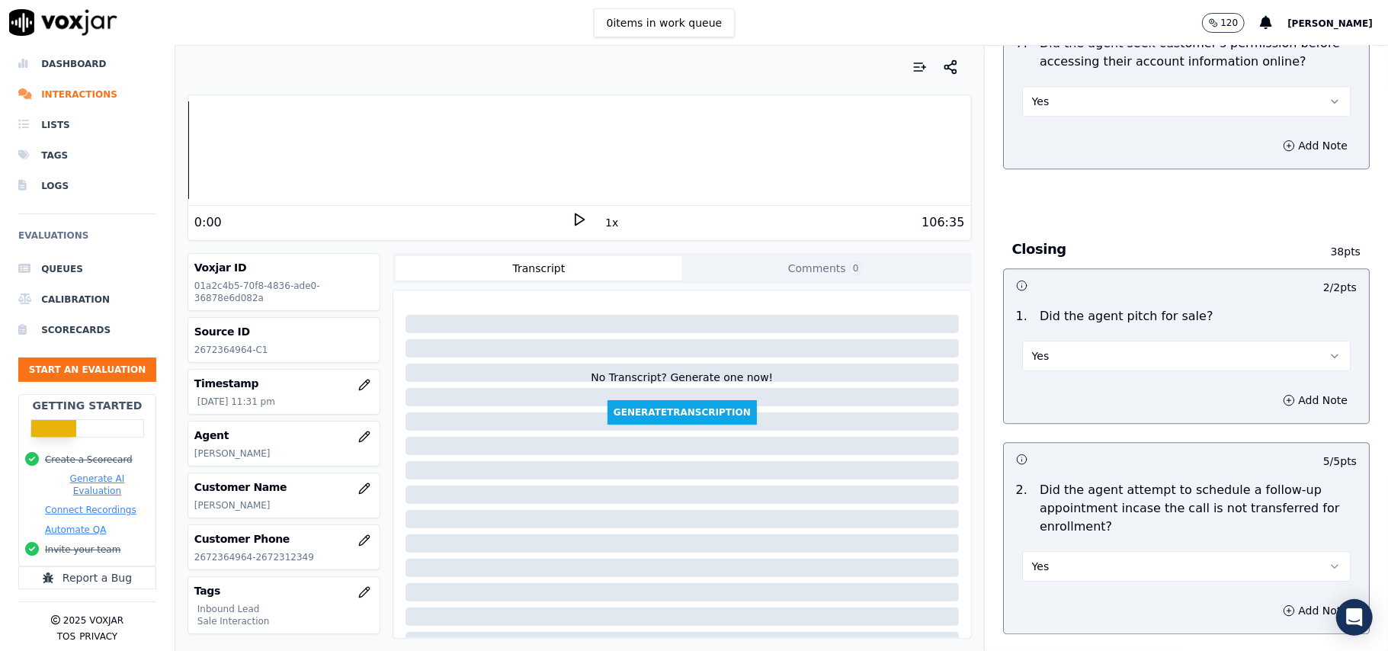
scroll to position [4267, 0]
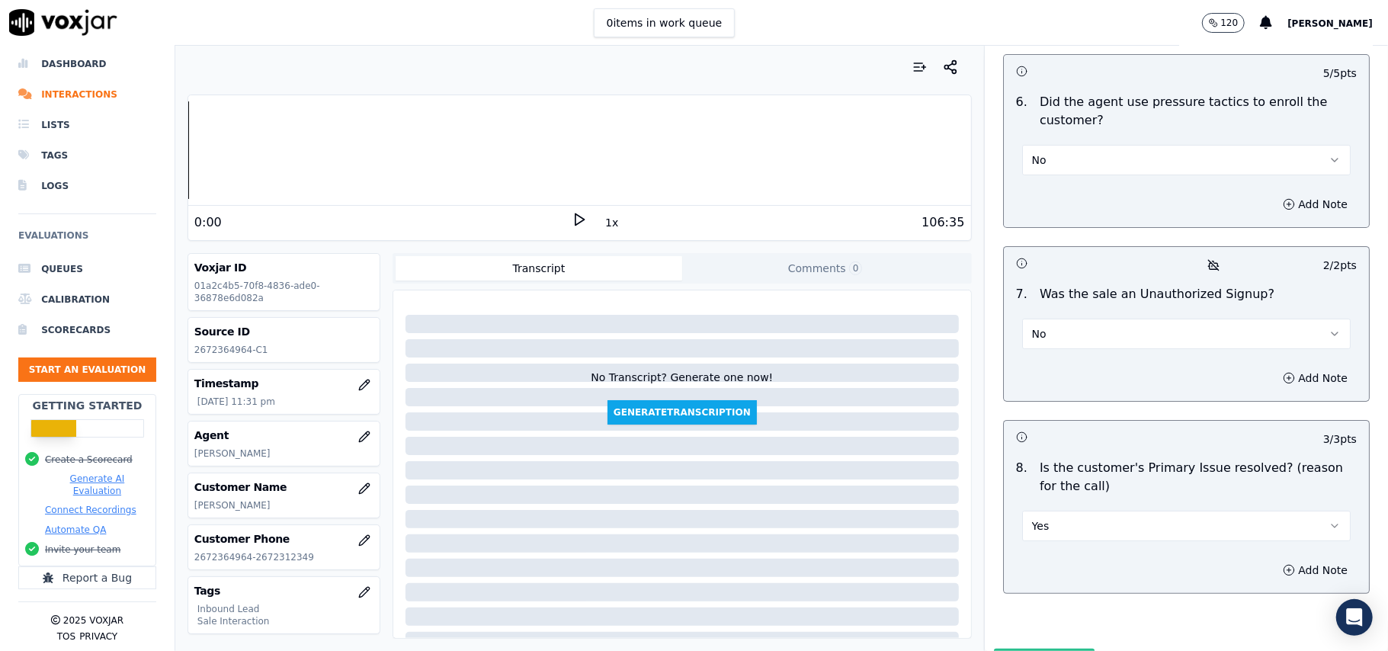
click at [1022, 649] on button "Submit Scores" at bounding box center [1044, 662] width 101 height 27
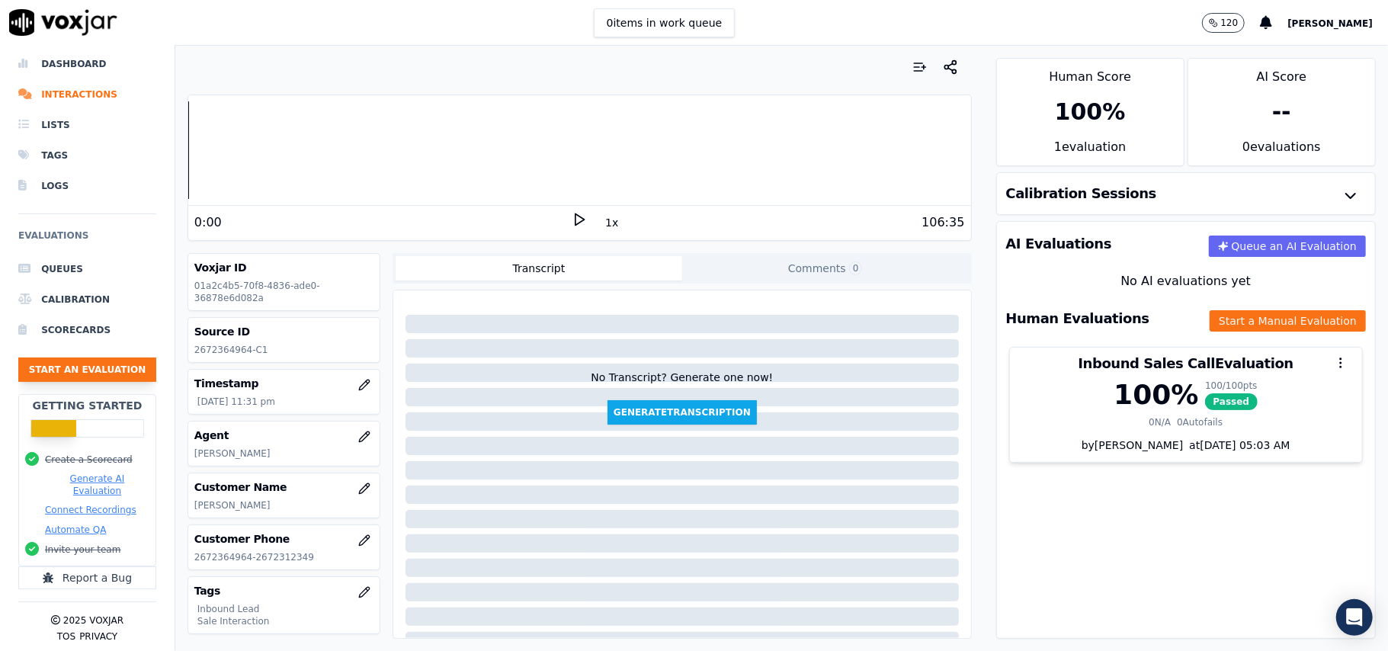
click at [110, 358] on button "Start an Evaluation" at bounding box center [87, 370] width 138 height 24
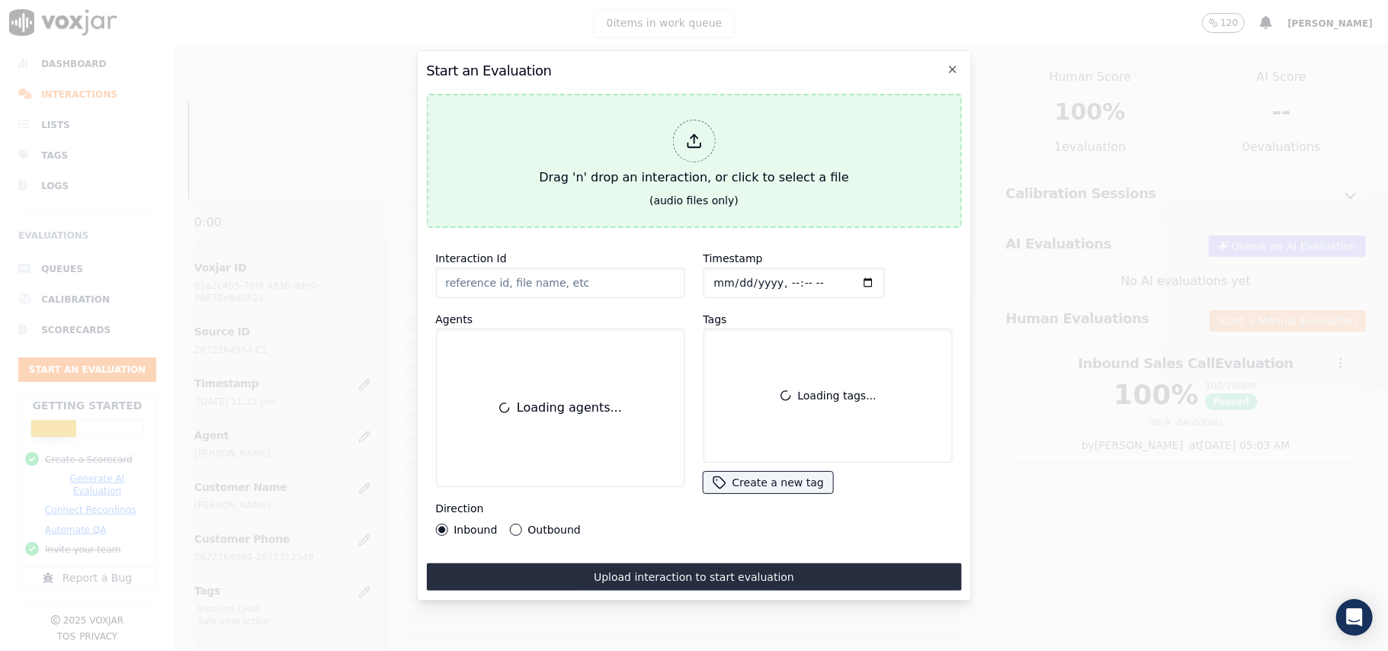
click at [691, 145] on div at bounding box center [693, 141] width 43 height 43
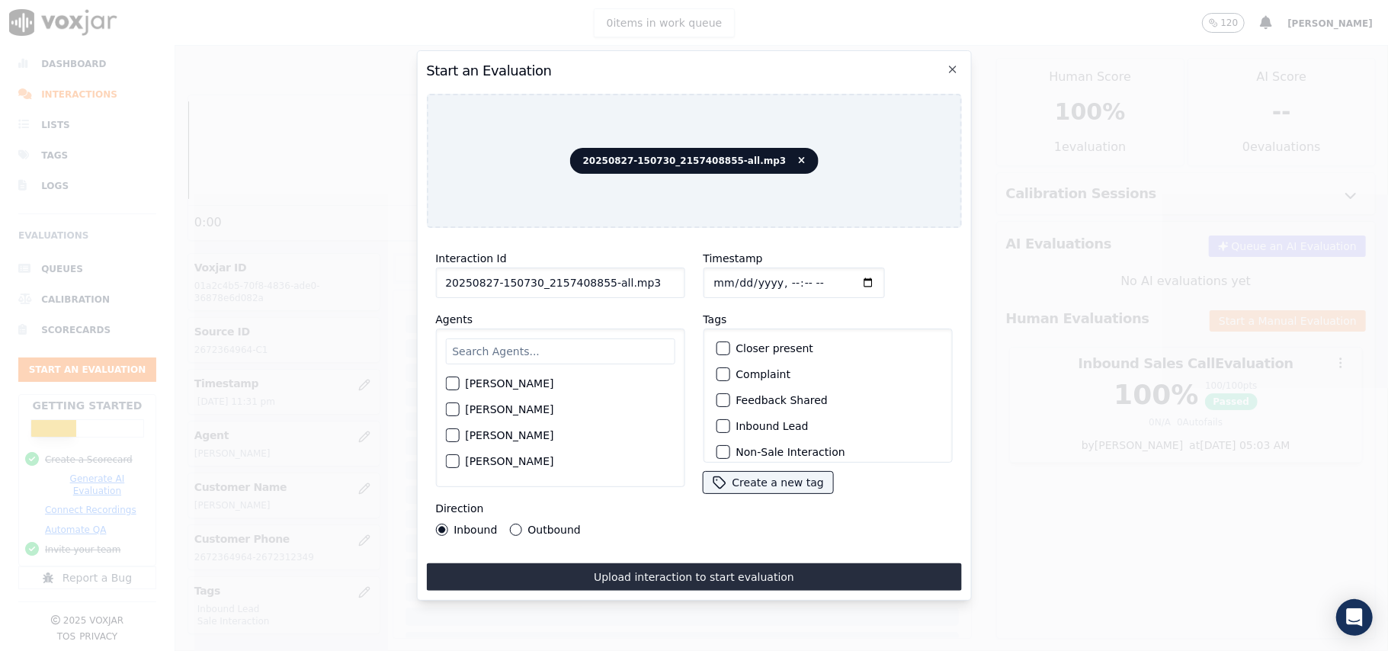
drag, startPoint x: 642, startPoint y: 278, endPoint x: 598, endPoint y: 281, distance: 43.5
click at [598, 281] on input "20250827-150730_2157408855-all.mp3" at bounding box center [559, 283] width 249 height 30
type input "20250827-150730_2157408855-C1"
click at [727, 281] on input "Timestamp" at bounding box center [793, 283] width 181 height 30
type input "2025-09-27T23:33"
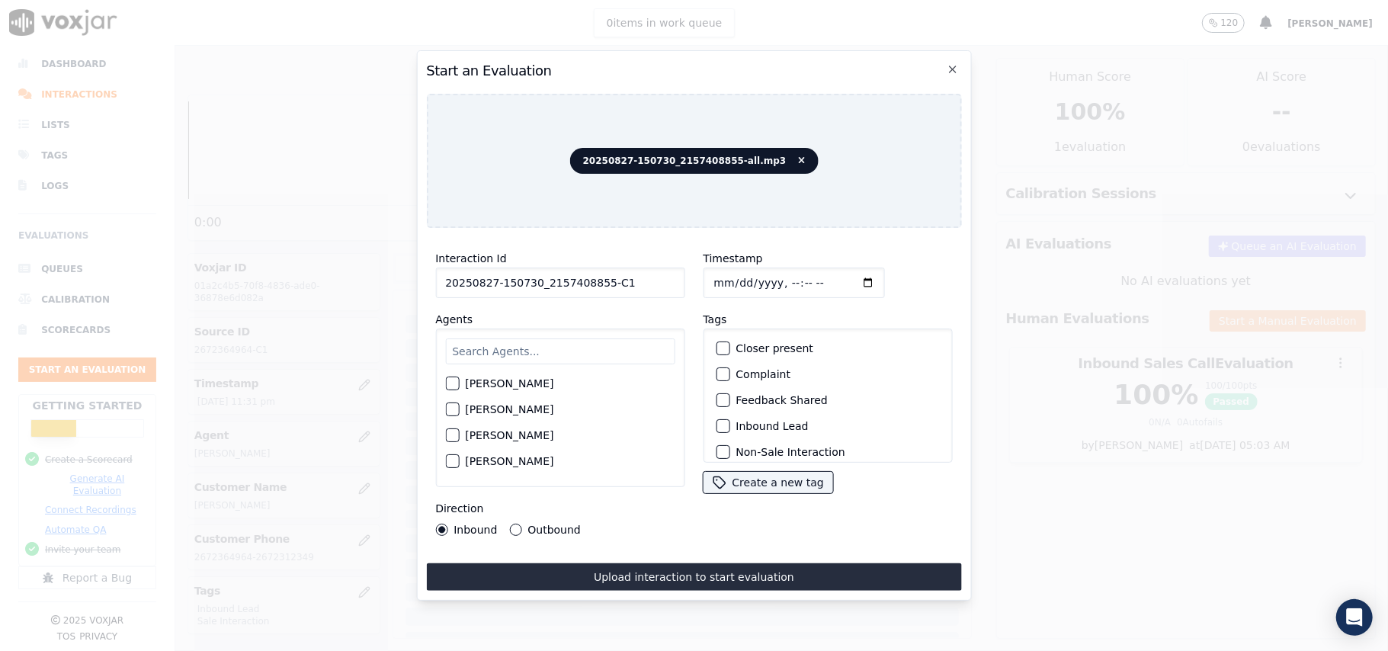
click at [711, 277] on input "Timestamp" at bounding box center [793, 283] width 181 height 30
type input "2025-08-27T23:33"
drag, startPoint x: 596, startPoint y: 348, endPoint x: 245, endPoint y: 174, distance: 391.7
click at [595, 348] on input "text" at bounding box center [559, 351] width 229 height 26
paste input "Brandon"
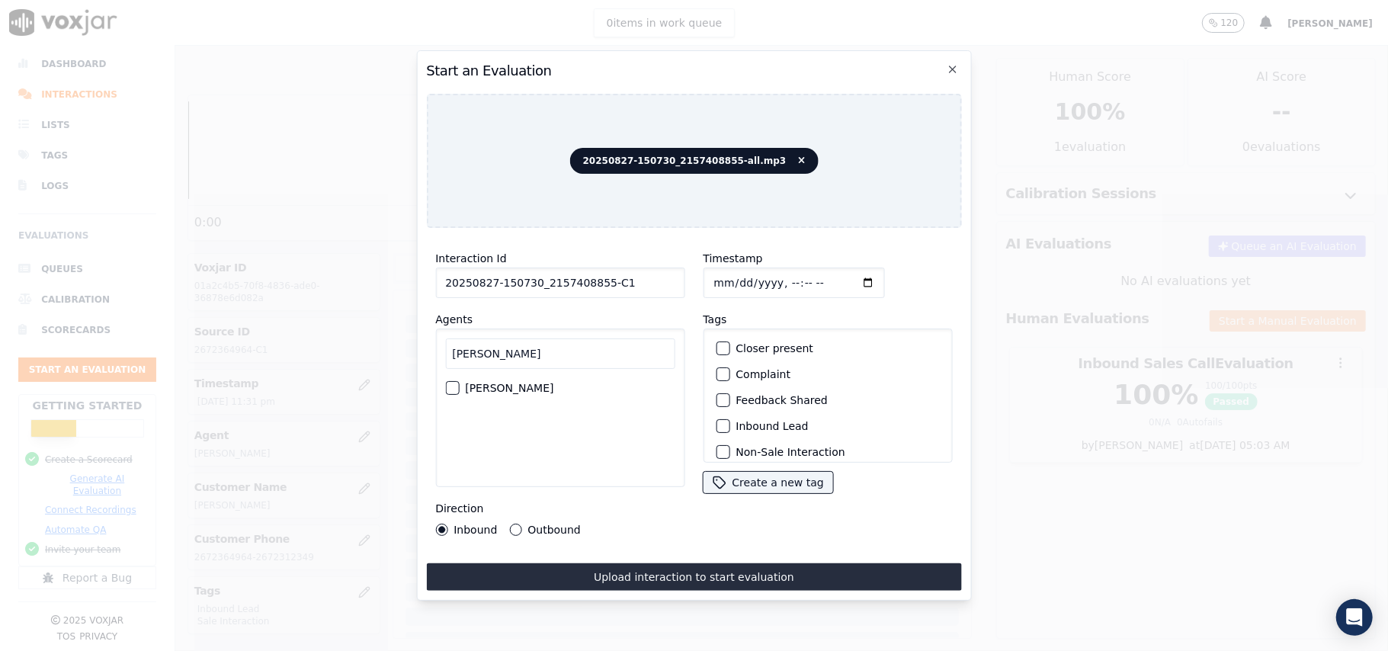
type input "Brandon"
click at [486, 383] on label "Brandon Roy" at bounding box center [509, 388] width 88 height 11
click at [459, 381] on button "Brandon Roy" at bounding box center [452, 388] width 14 height 14
click at [721, 419] on button "Inbound Lead" at bounding box center [723, 426] width 14 height 14
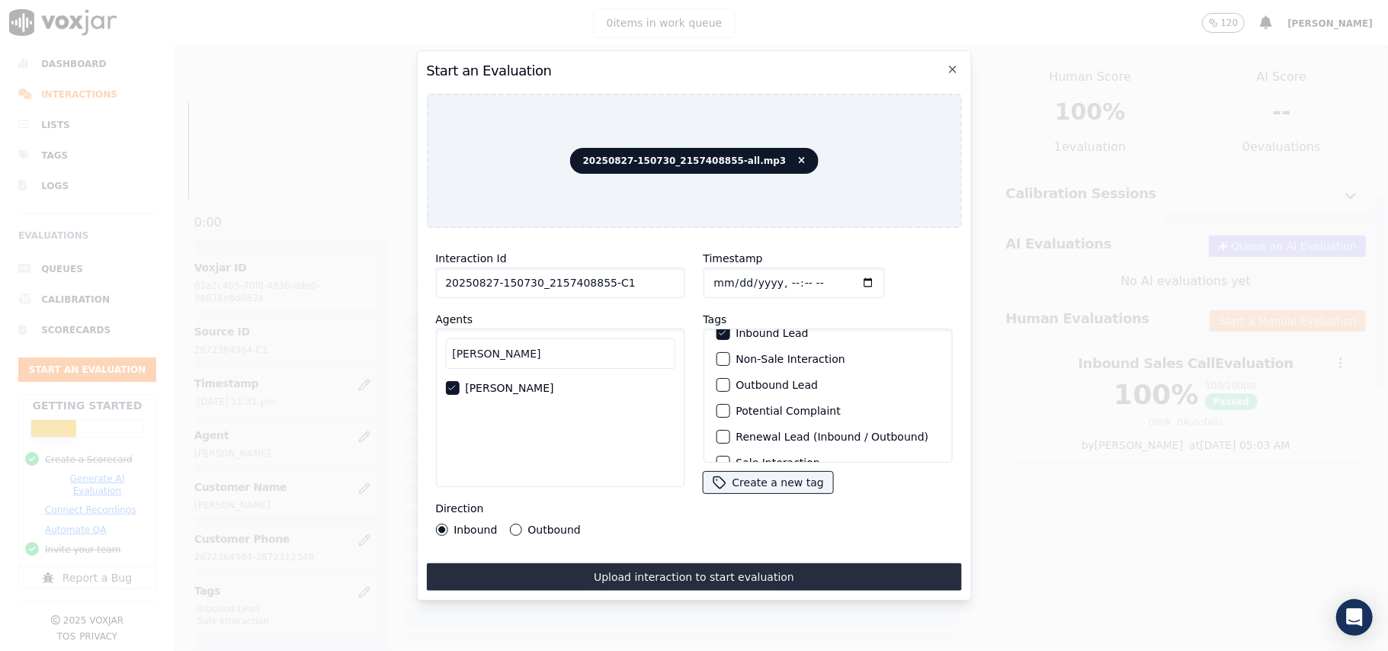
scroll to position [133, 0]
click at [723, 430] on div "Sale Interaction" at bounding box center [828, 443] width 236 height 26
click at [717, 438] on div "button" at bounding box center [722, 443] width 11 height 11
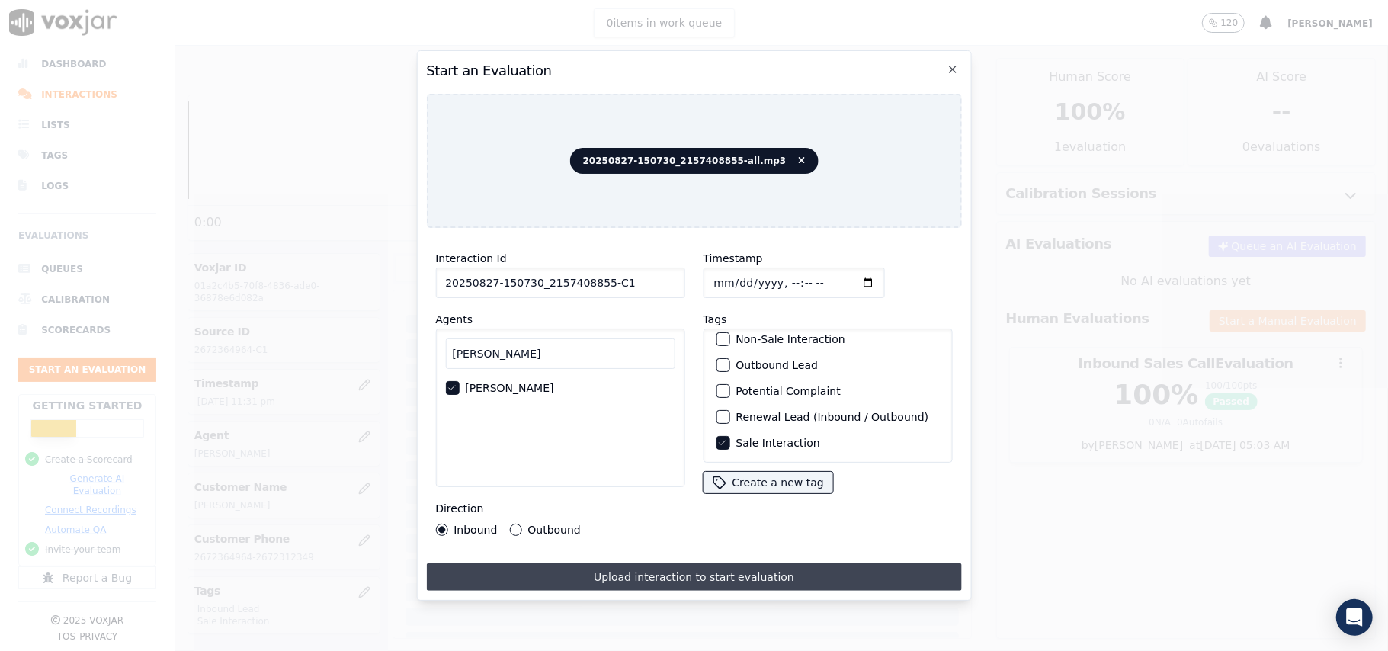
click at [687, 566] on button "Upload interaction to start evaluation" at bounding box center [693, 576] width 535 height 27
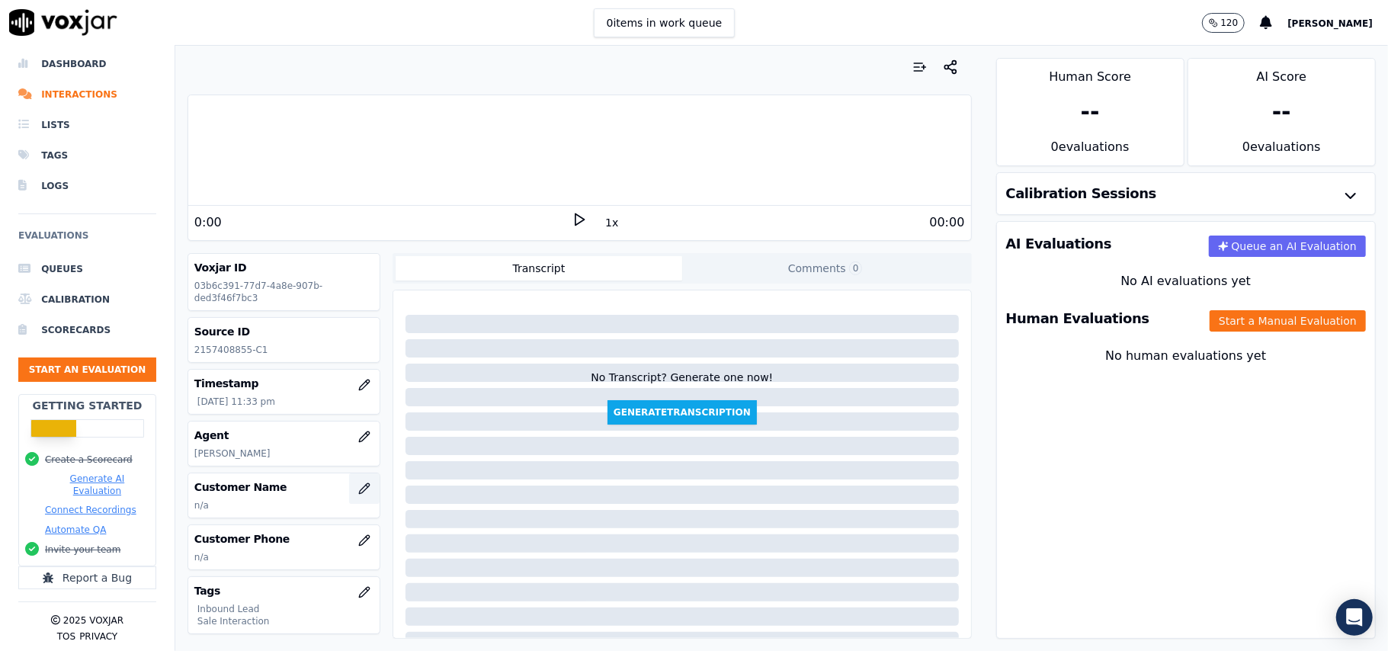
click at [359, 492] on icon "button" at bounding box center [364, 488] width 10 height 10
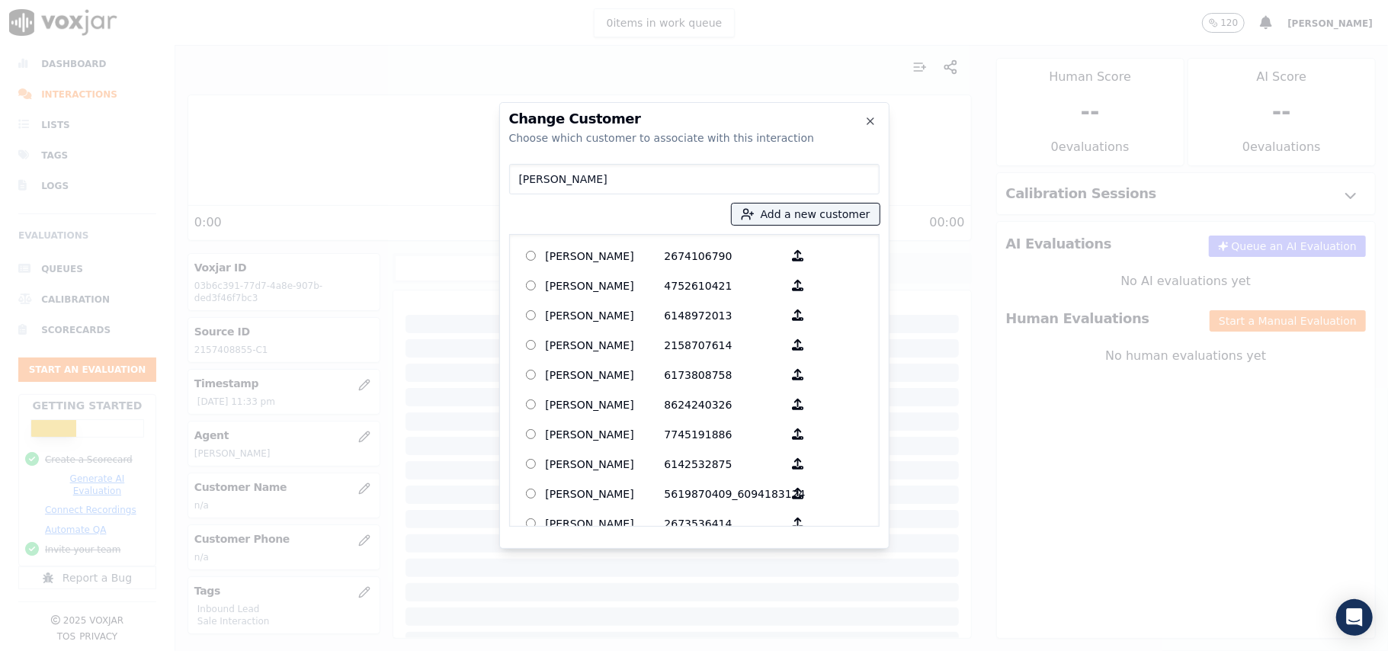
click at [522, 177] on input "DEWITT MOORE" at bounding box center [694, 179] width 370 height 30
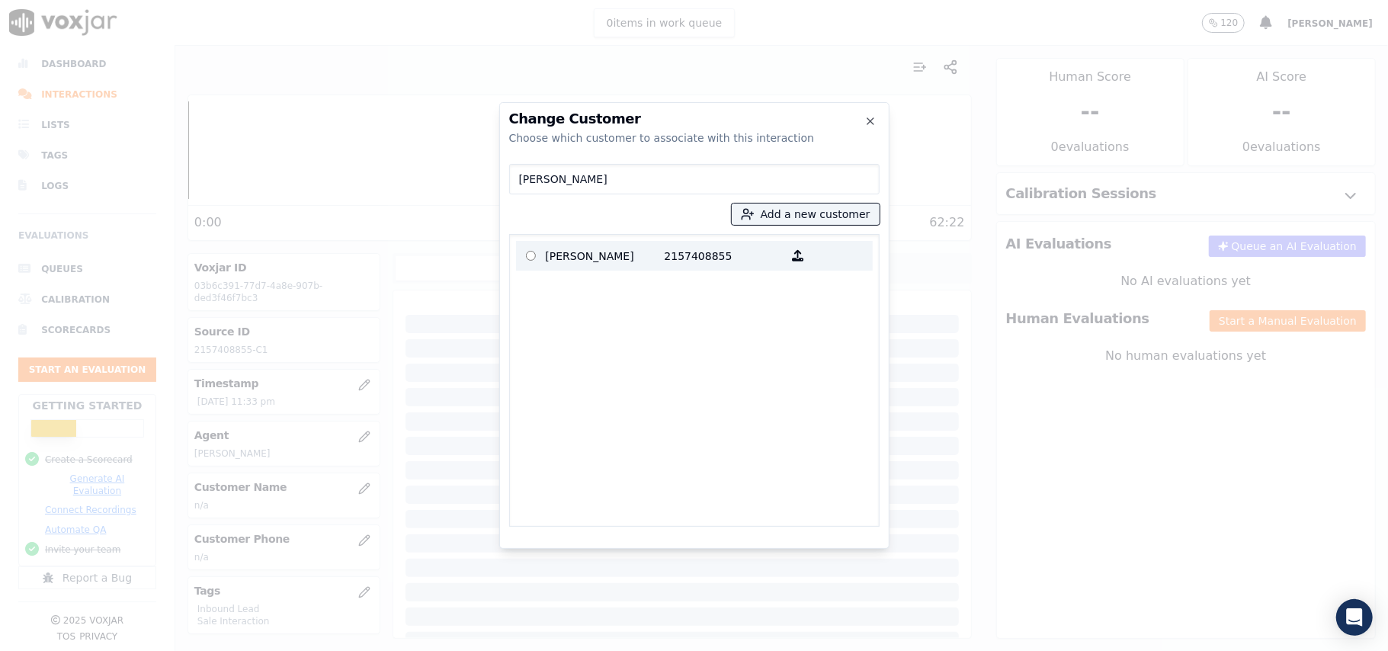
type input "DEWITT MOORE"
click at [572, 252] on p "DEWITT MOORE" at bounding box center [605, 256] width 119 height 24
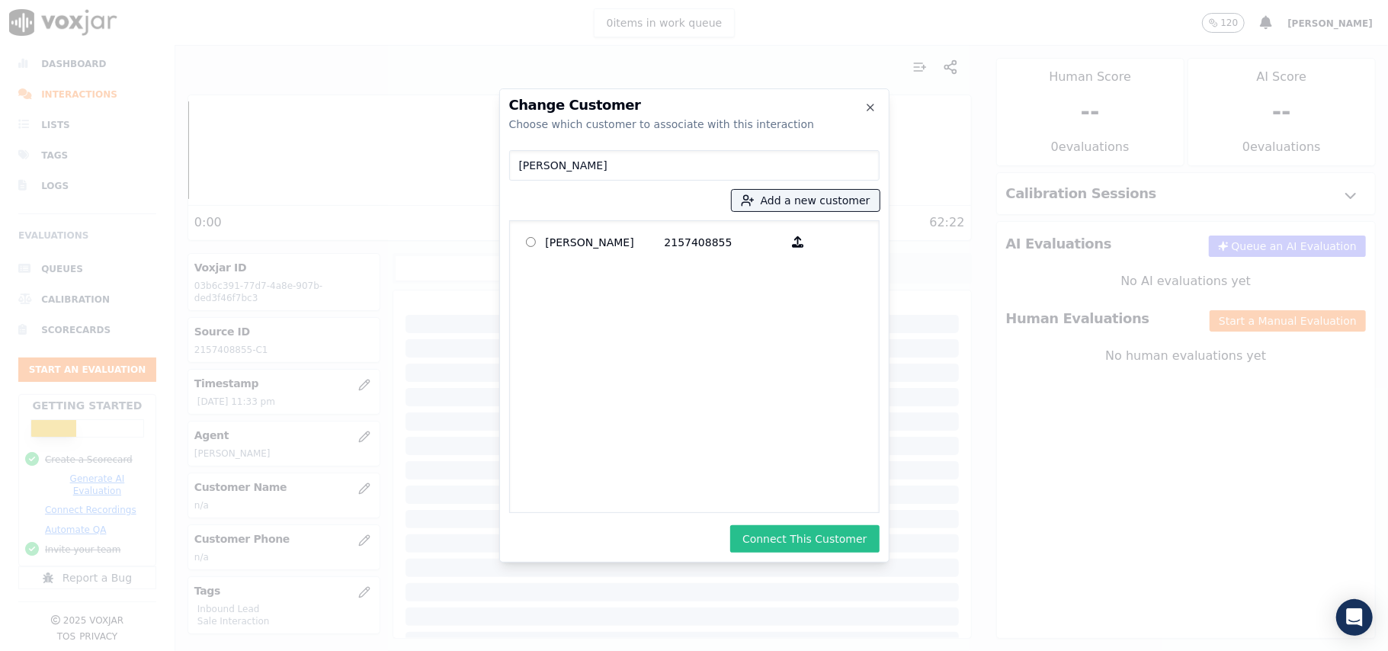
click at [766, 547] on button "Connect This Customer" at bounding box center [804, 538] width 149 height 27
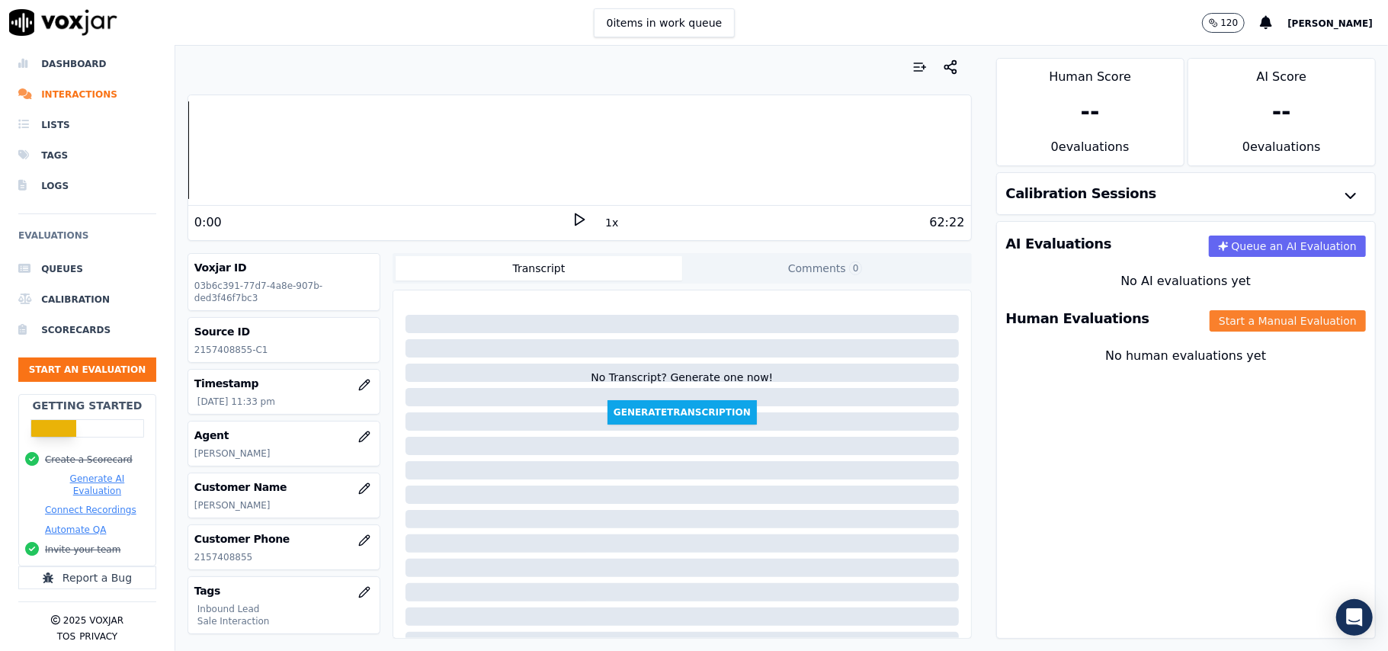
click at [1240, 328] on button "Start a Manual Evaluation" at bounding box center [1288, 320] width 156 height 21
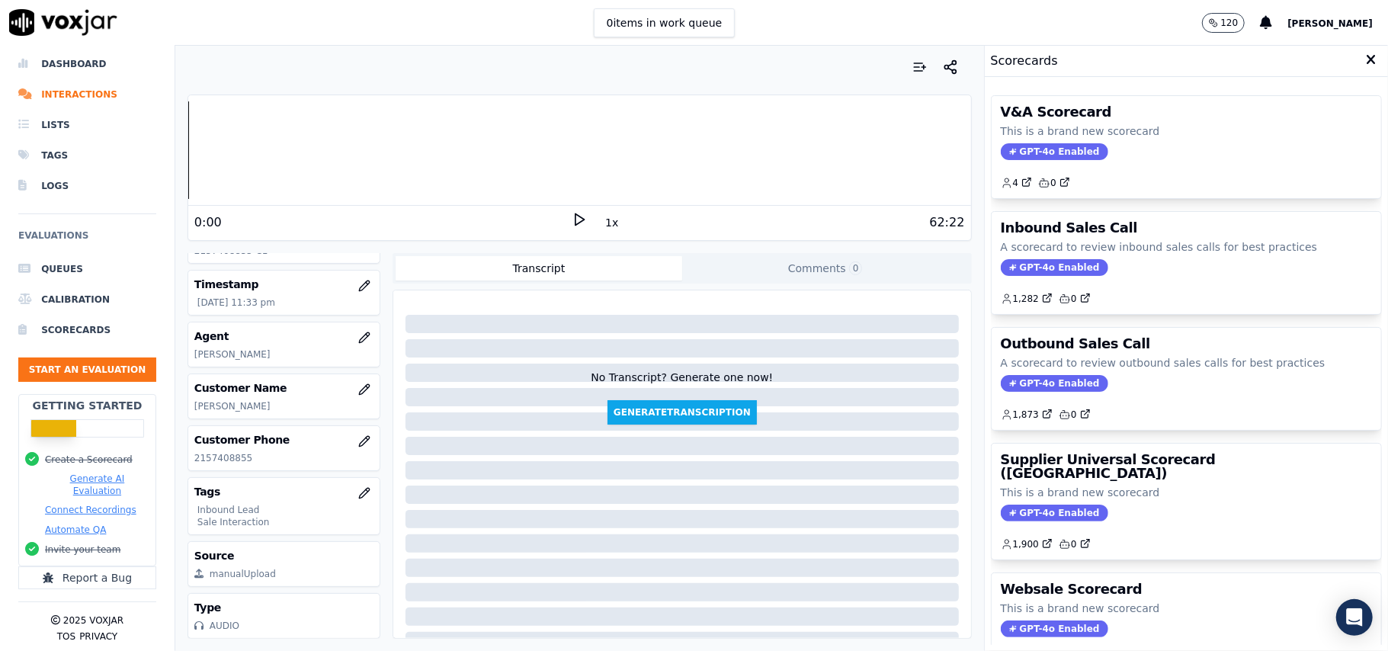
scroll to position [149, 0]
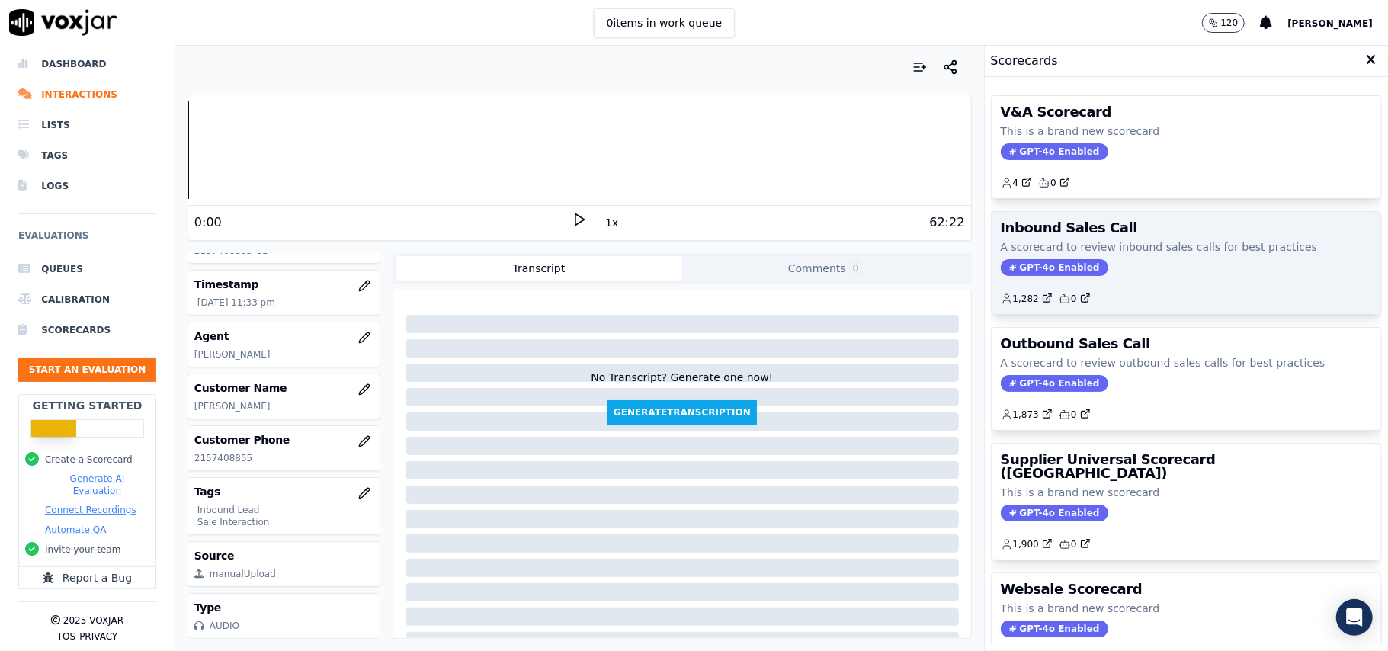
click at [1018, 275] on span "GPT-4o Enabled" at bounding box center [1054, 267] width 107 height 17
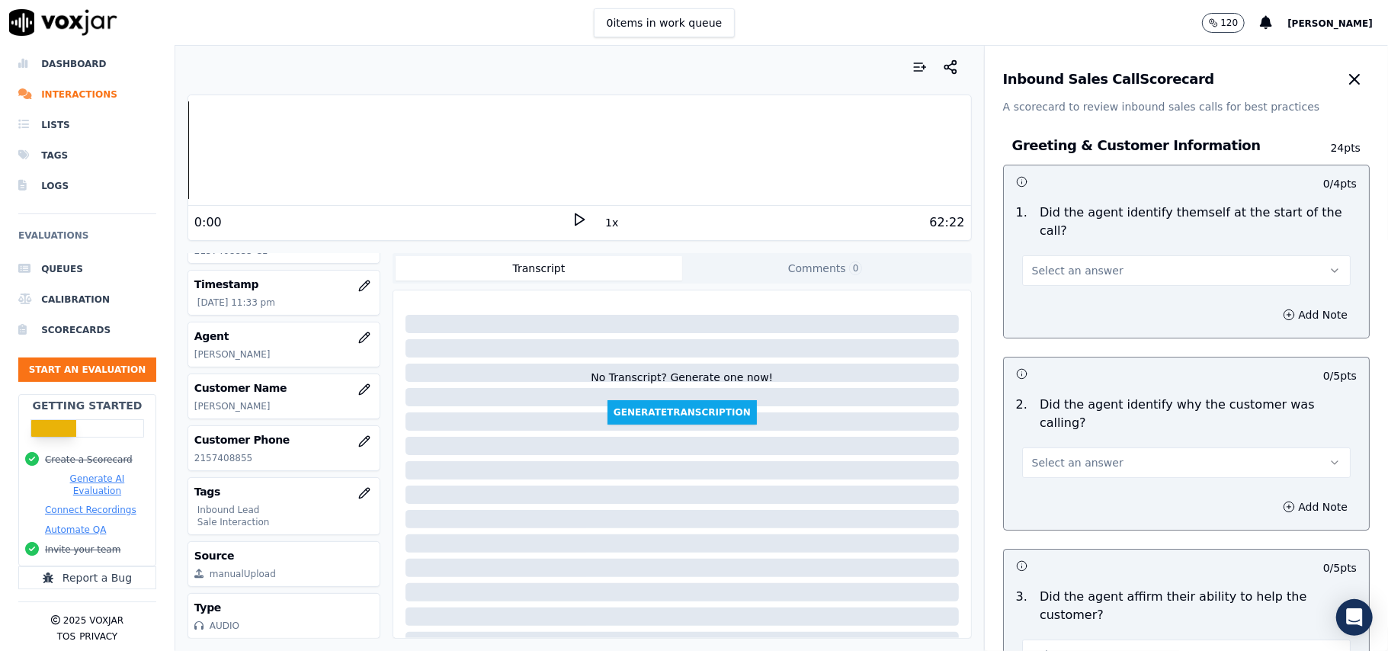
click at [1153, 259] on button "Select an answer" at bounding box center [1186, 270] width 329 height 30
click at [1057, 290] on div "Yes" at bounding box center [1153, 287] width 295 height 24
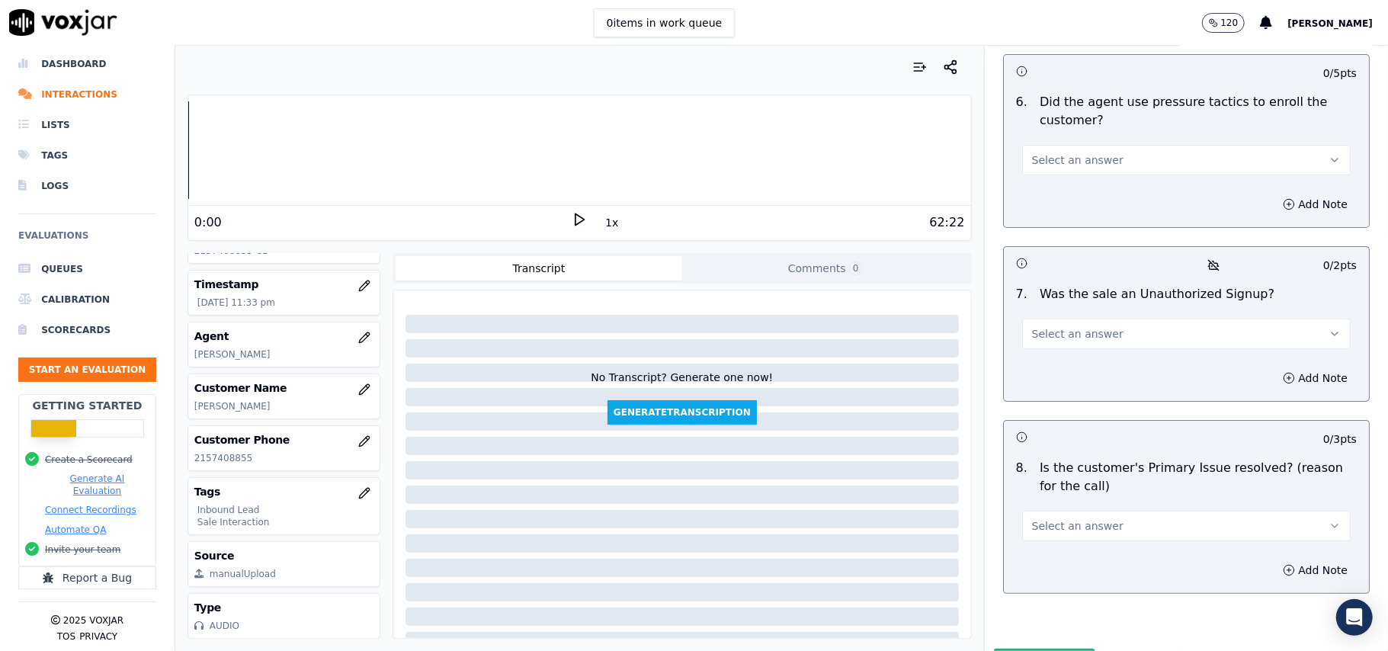
click at [1083, 511] on button "Select an answer" at bounding box center [1186, 526] width 329 height 30
click at [1066, 477] on div "Yes" at bounding box center [1153, 480] width 295 height 24
click at [1066, 326] on span "Select an answer" at bounding box center [1077, 333] width 91 height 15
click at [1063, 306] on div "No" at bounding box center [1153, 312] width 295 height 24
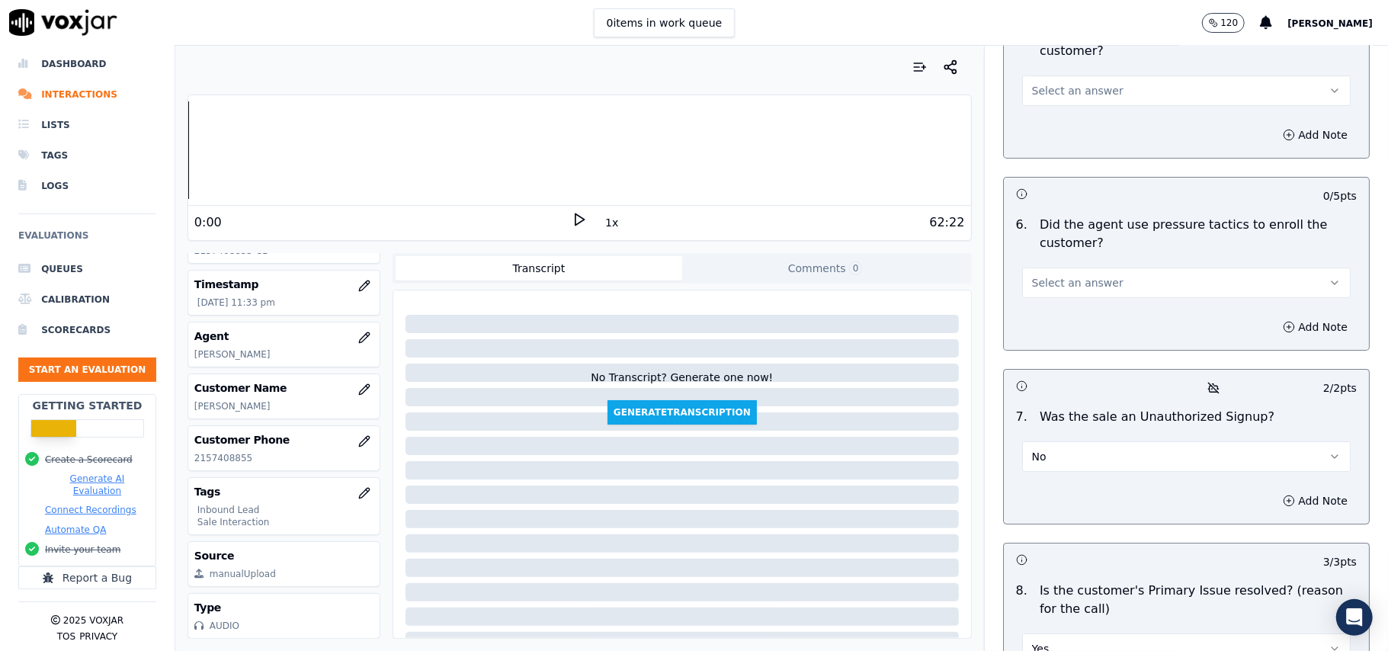
scroll to position [3962, 0]
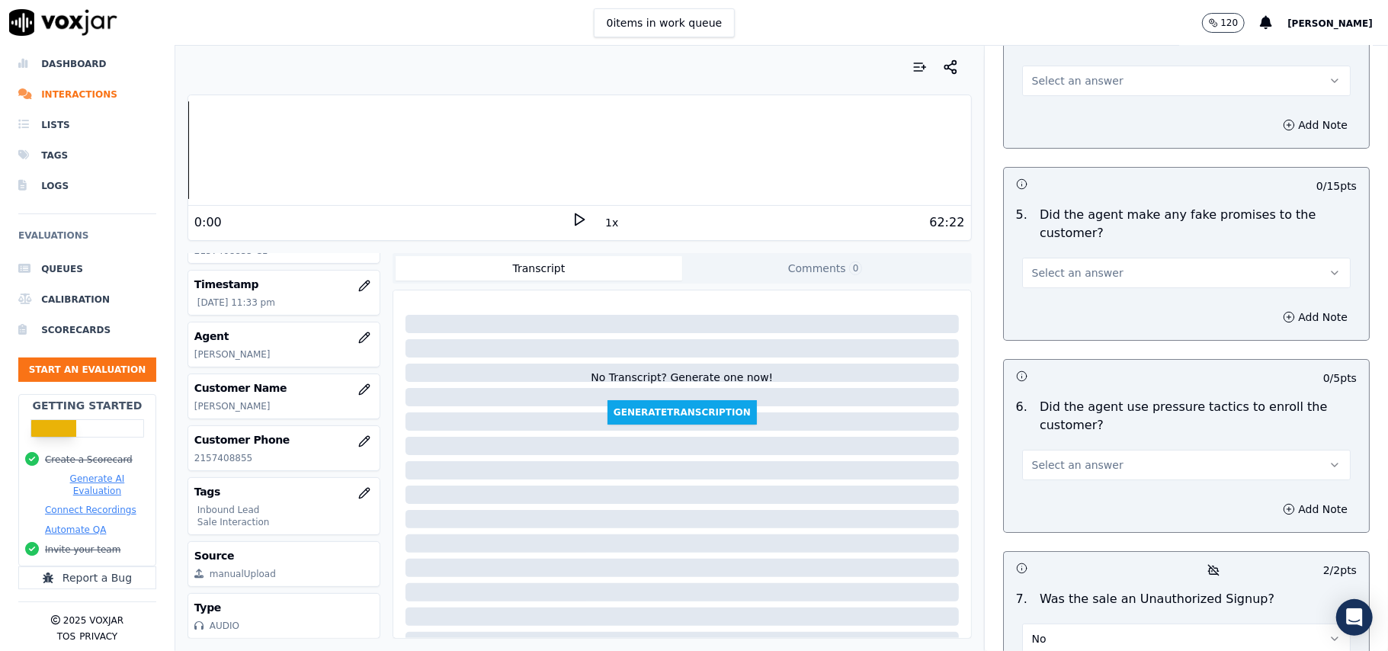
click at [1061, 450] on button "Select an answer" at bounding box center [1186, 465] width 329 height 30
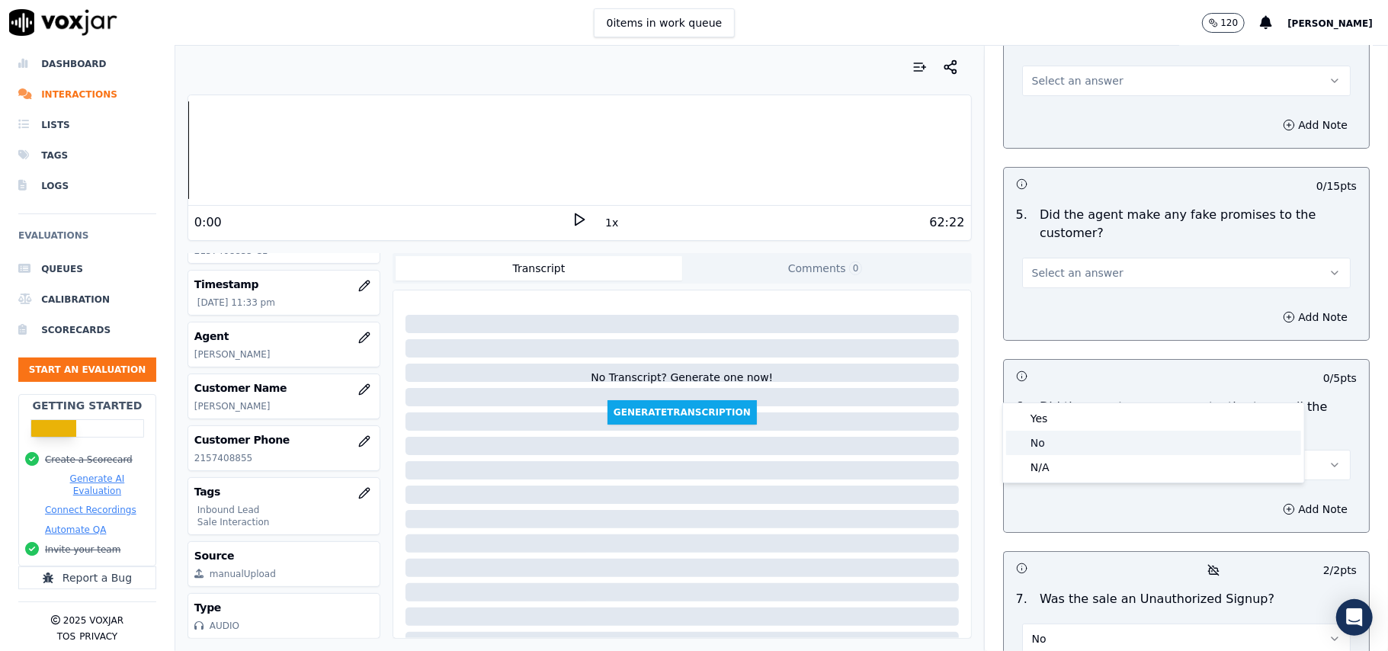
click at [1068, 439] on div "No" at bounding box center [1153, 443] width 295 height 24
click at [1095, 258] on button "Select an answer" at bounding box center [1186, 273] width 329 height 30
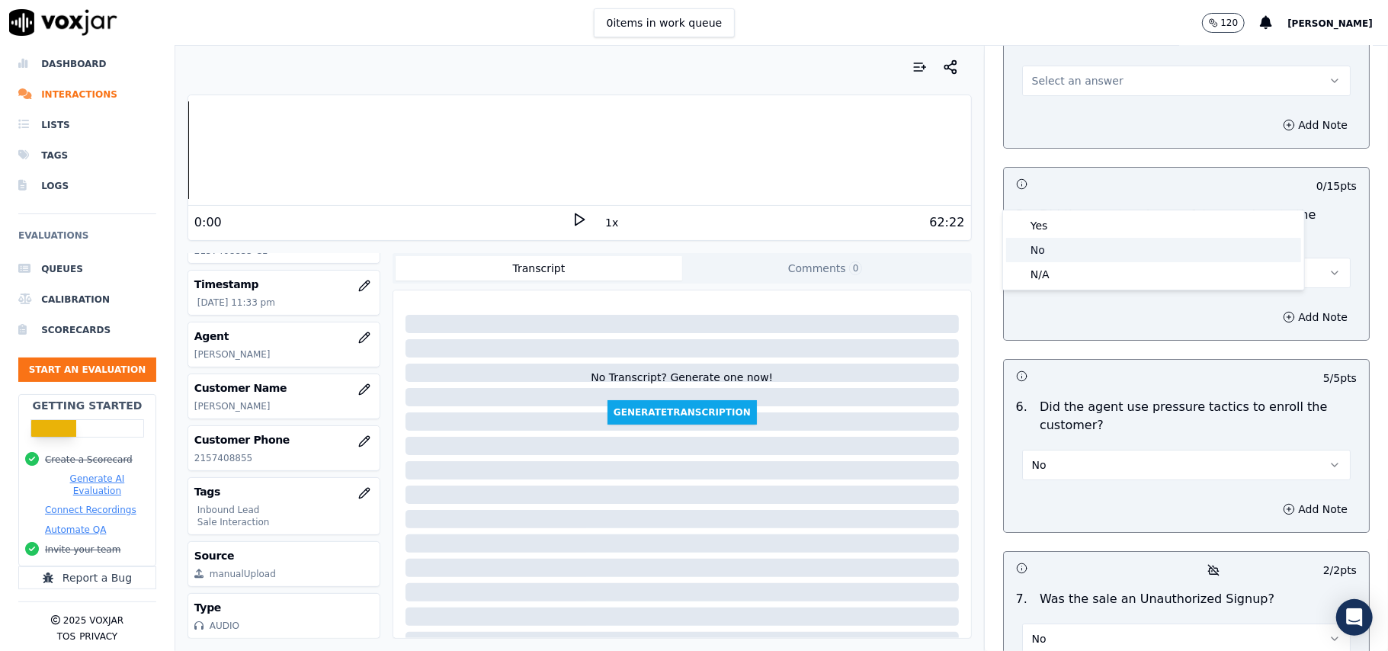
click at [1089, 251] on div "No" at bounding box center [1153, 250] width 295 height 24
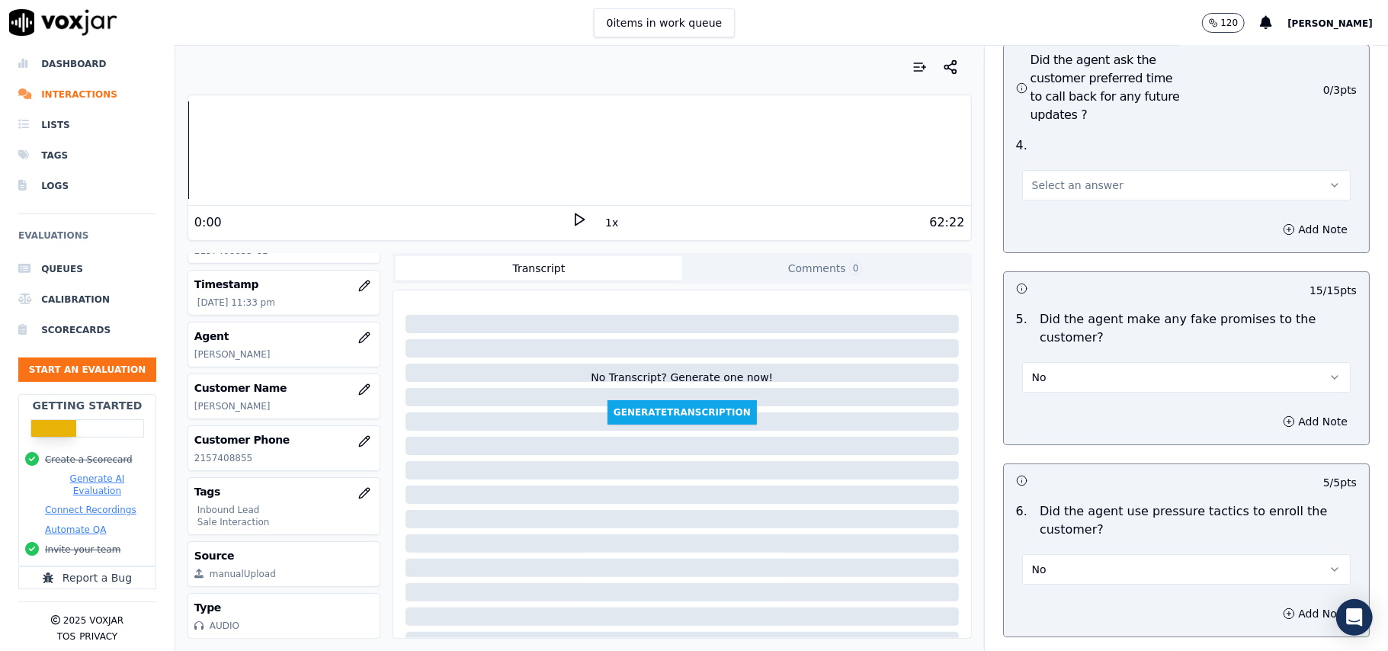
scroll to position [3758, 0]
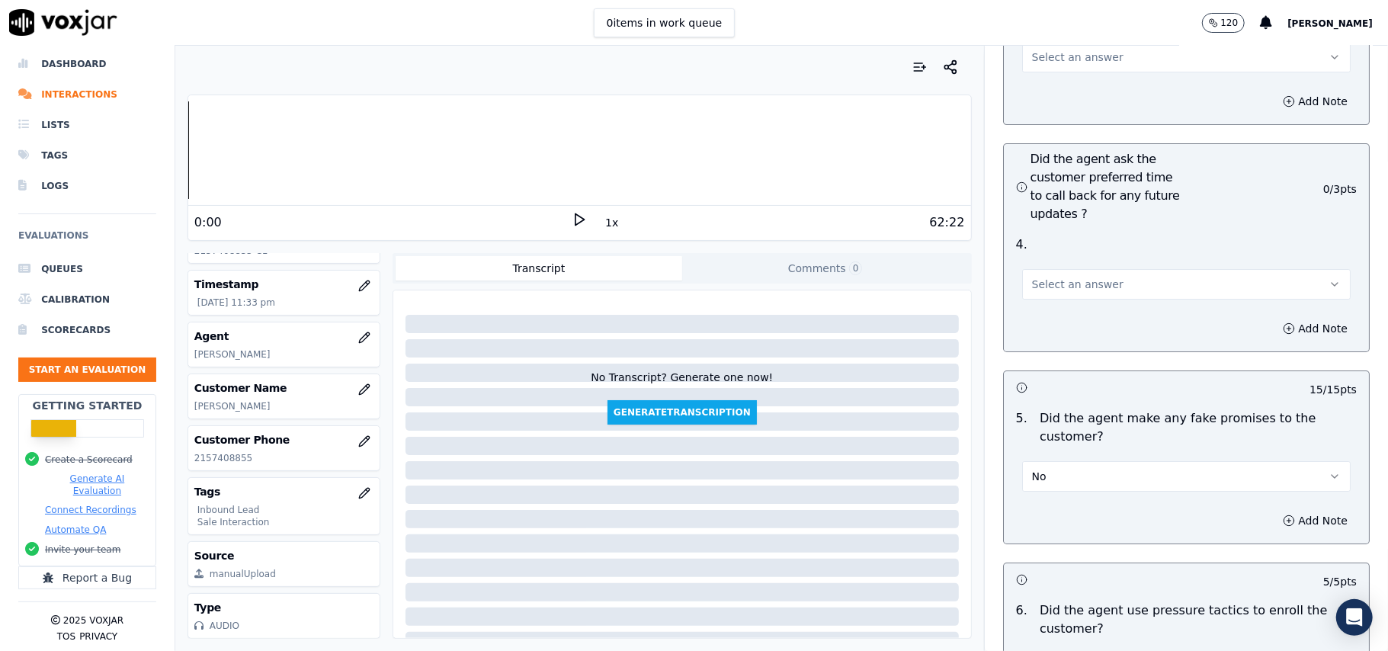
click at [1080, 277] on span "Select an answer" at bounding box center [1077, 284] width 91 height 15
click at [1068, 227] on div "Yes" at bounding box center [1153, 236] width 295 height 24
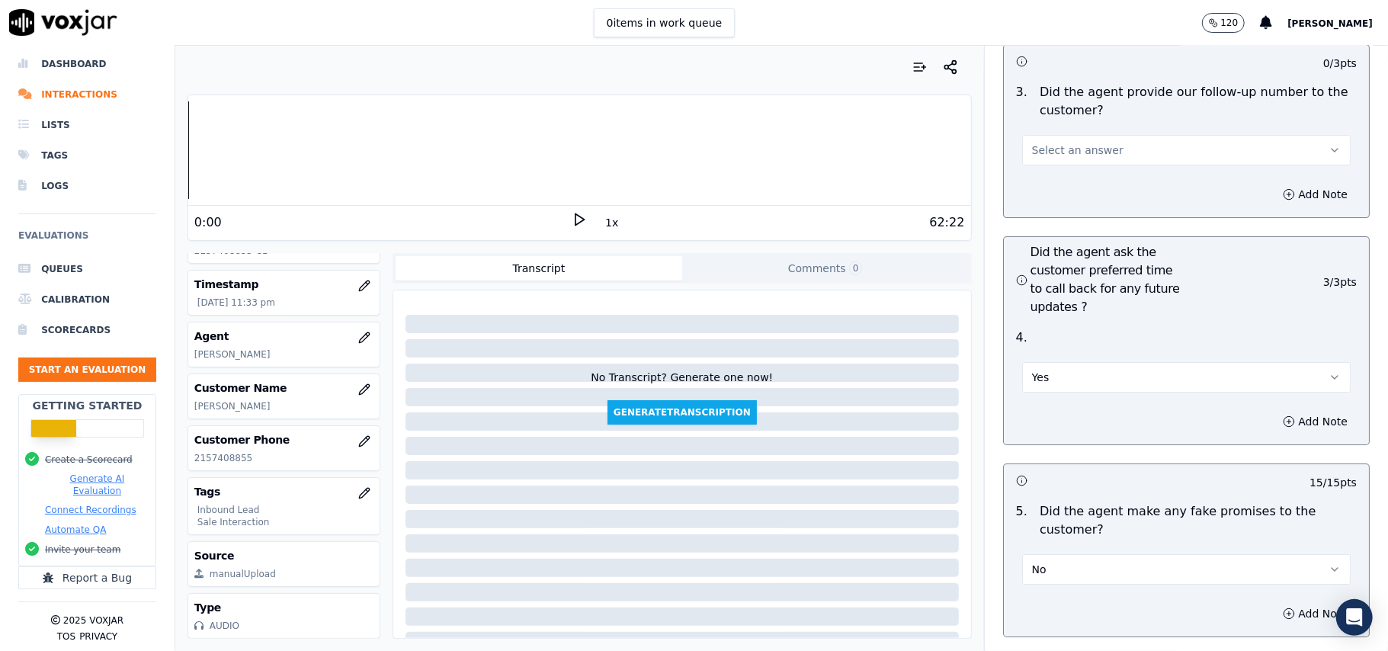
scroll to position [3556, 0]
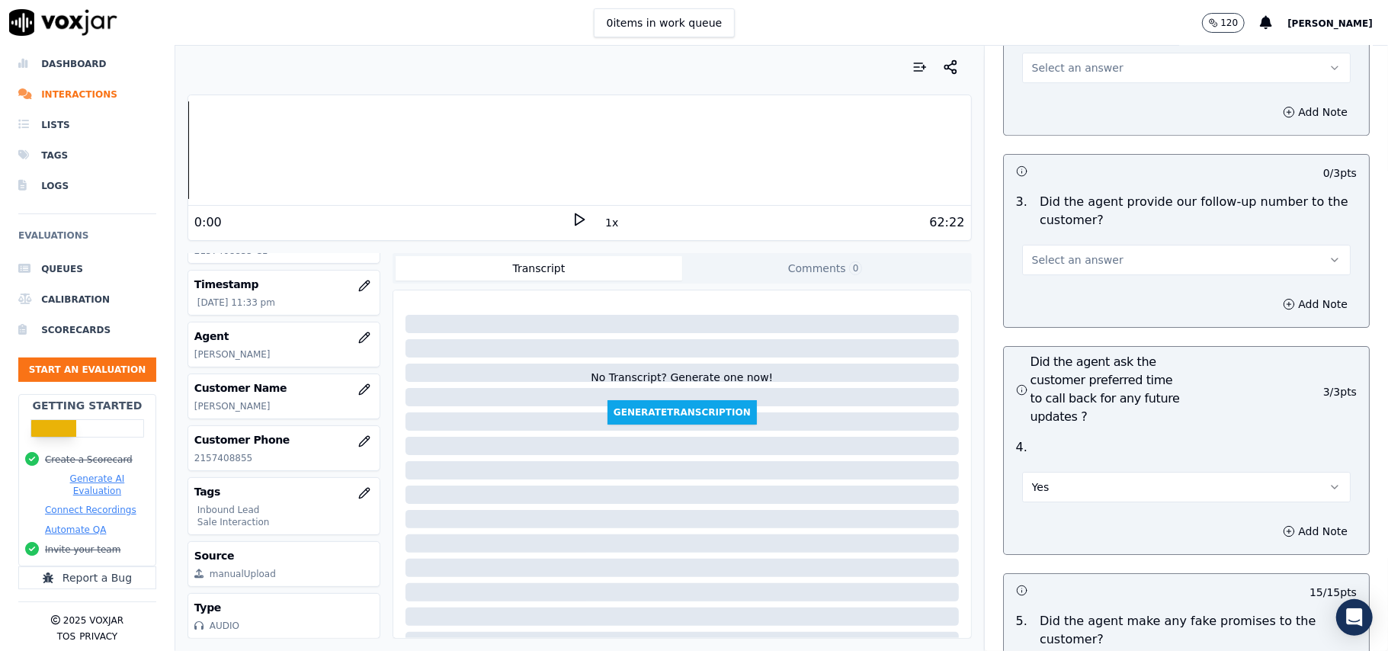
click at [1075, 252] on span "Select an answer" at bounding box center [1077, 259] width 91 height 15
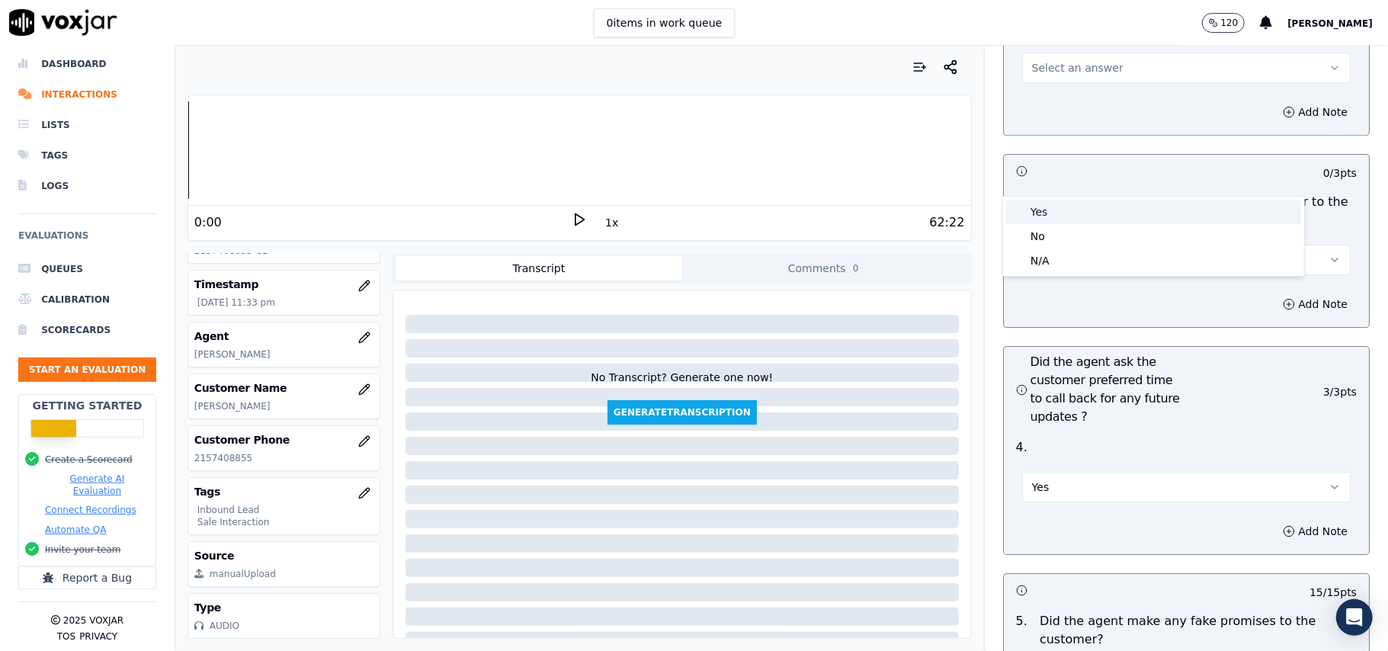
click at [1070, 203] on div "Yes" at bounding box center [1153, 212] width 295 height 24
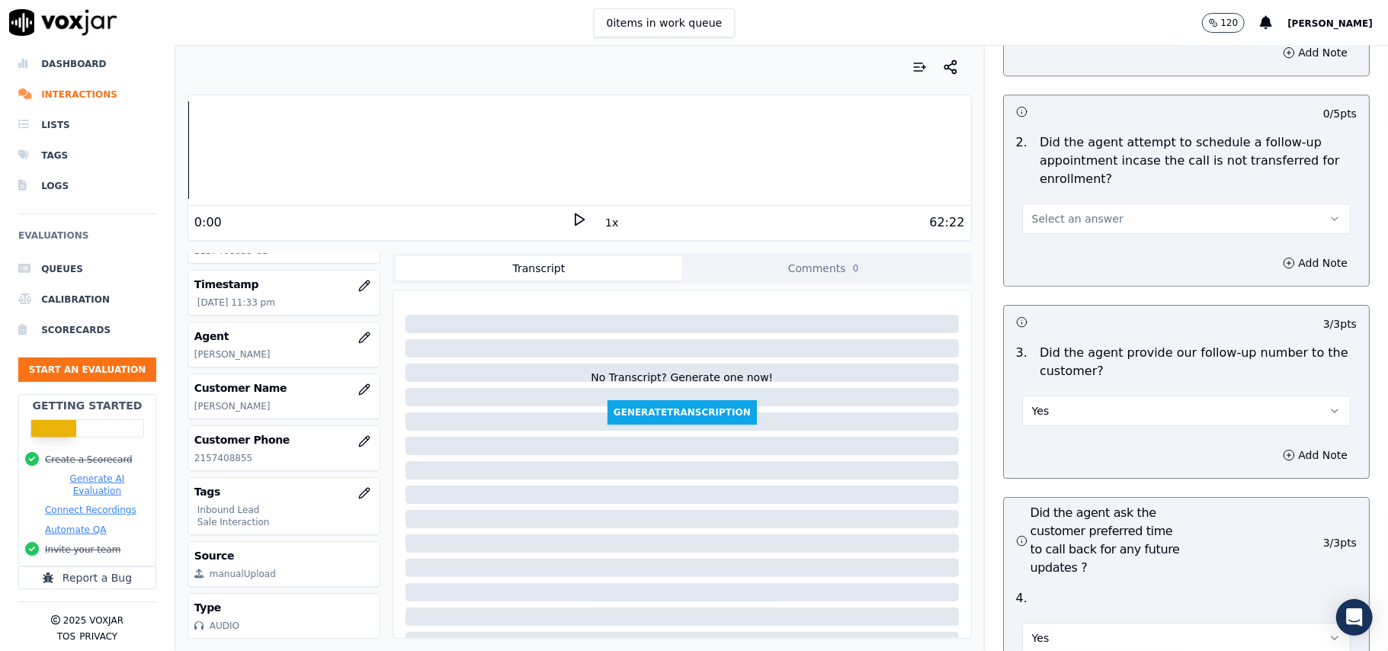
scroll to position [3251, 0]
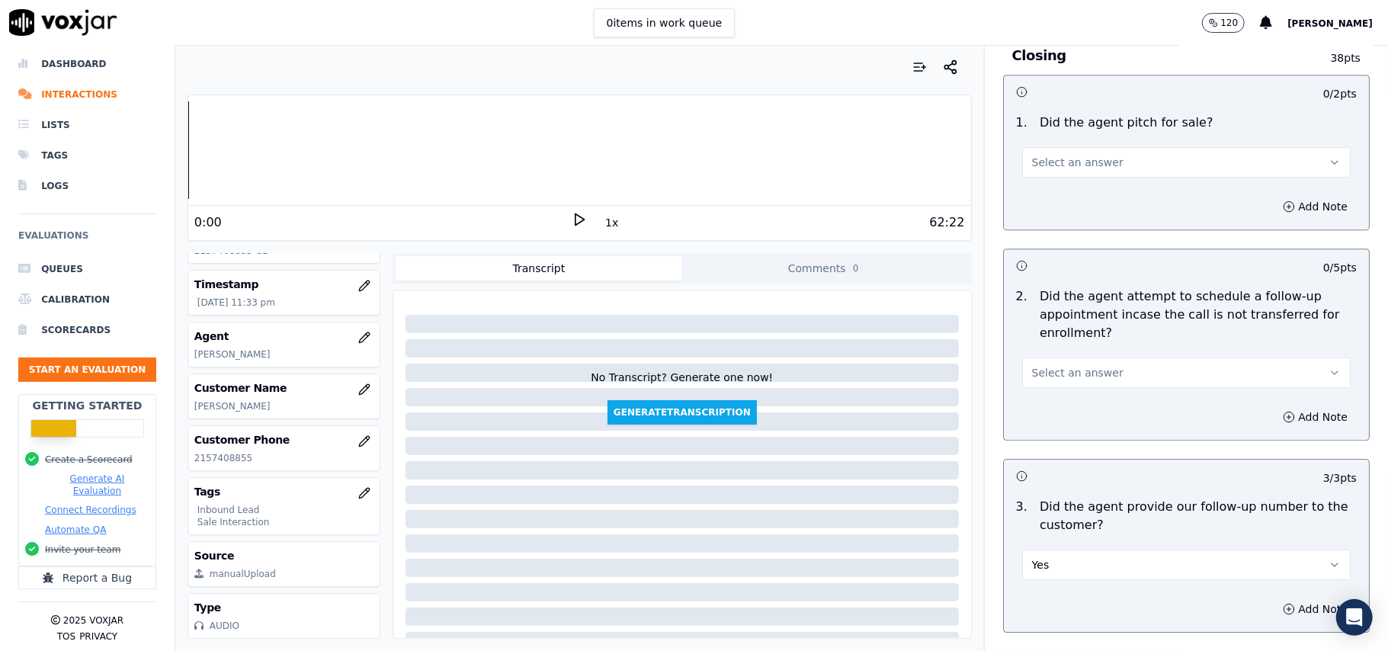
click at [1055, 358] on button "Select an answer" at bounding box center [1186, 373] width 329 height 30
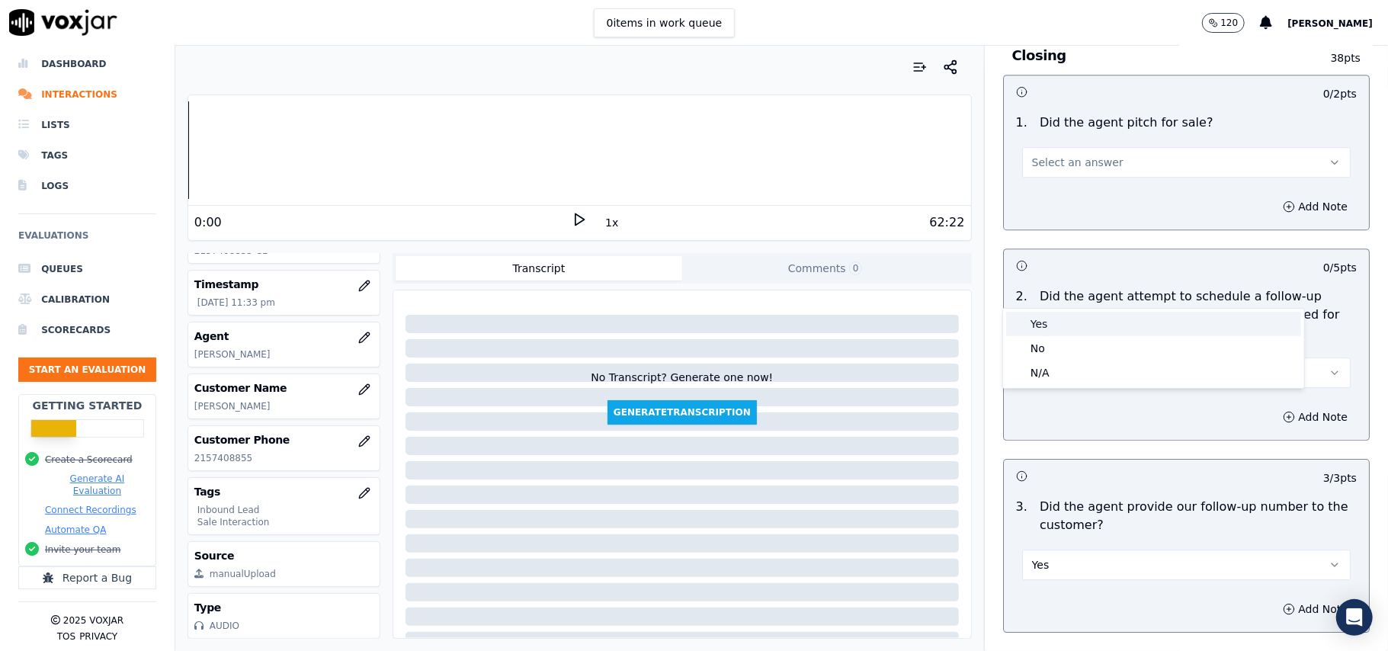
click at [1058, 324] on div "Yes" at bounding box center [1153, 324] width 295 height 24
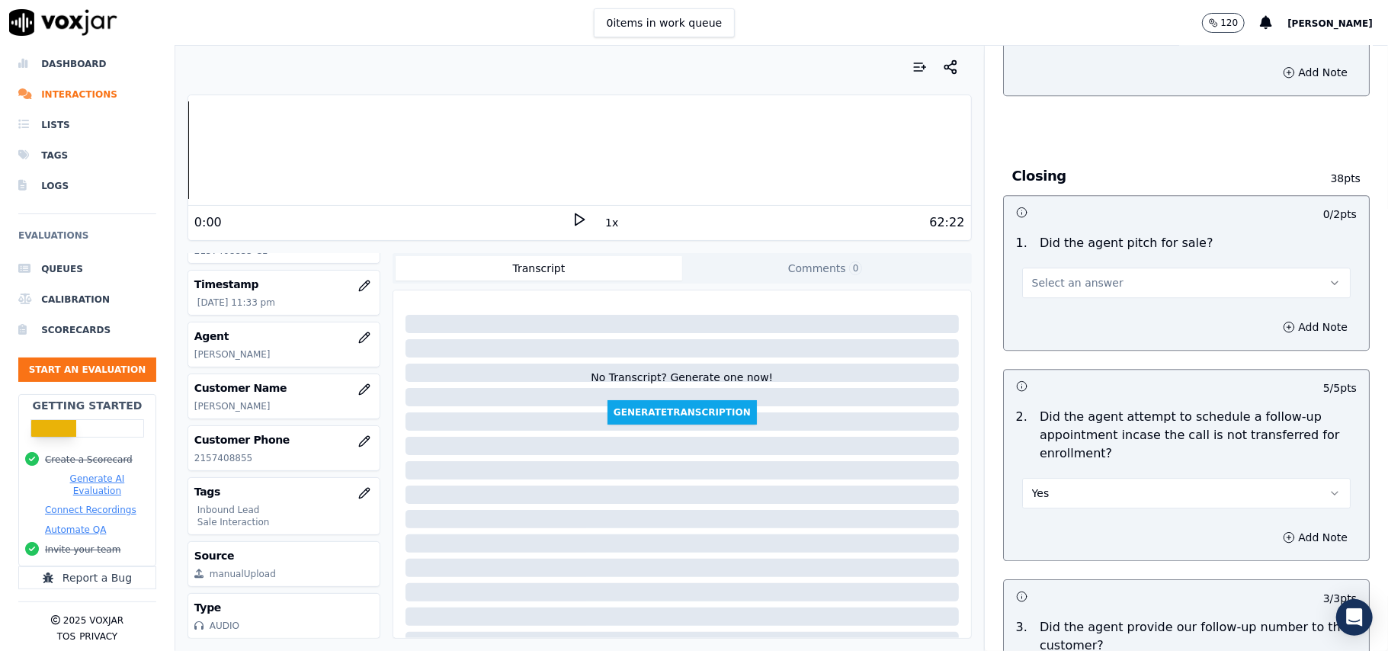
scroll to position [2946, 0]
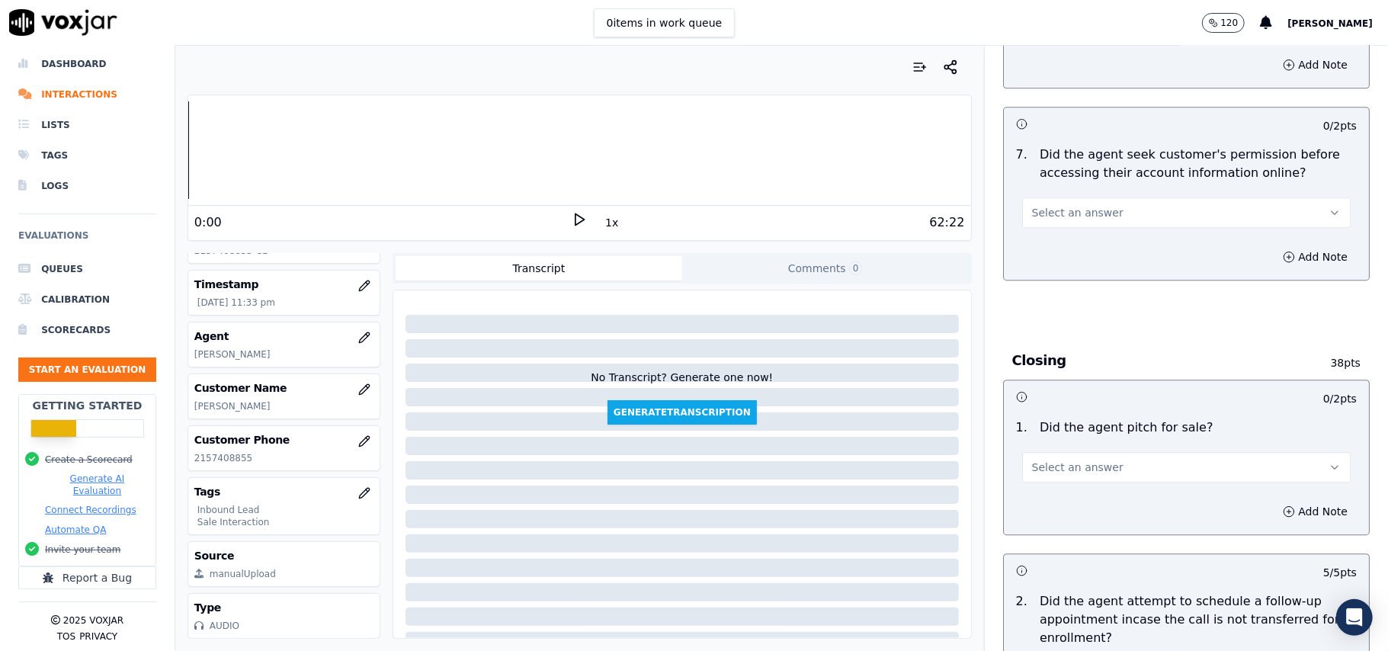
click at [1072, 460] on span "Select an answer" at bounding box center [1077, 467] width 91 height 15
click at [1071, 415] on div "Yes" at bounding box center [1153, 418] width 295 height 24
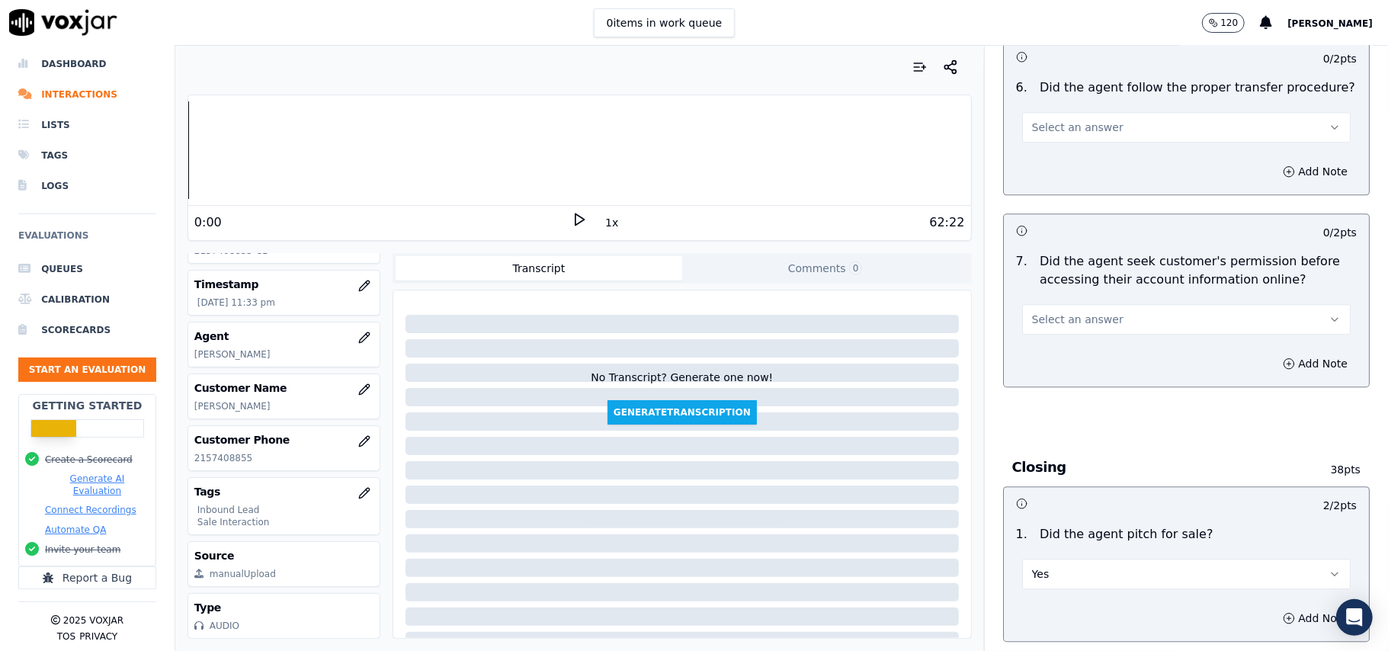
scroll to position [2742, 0]
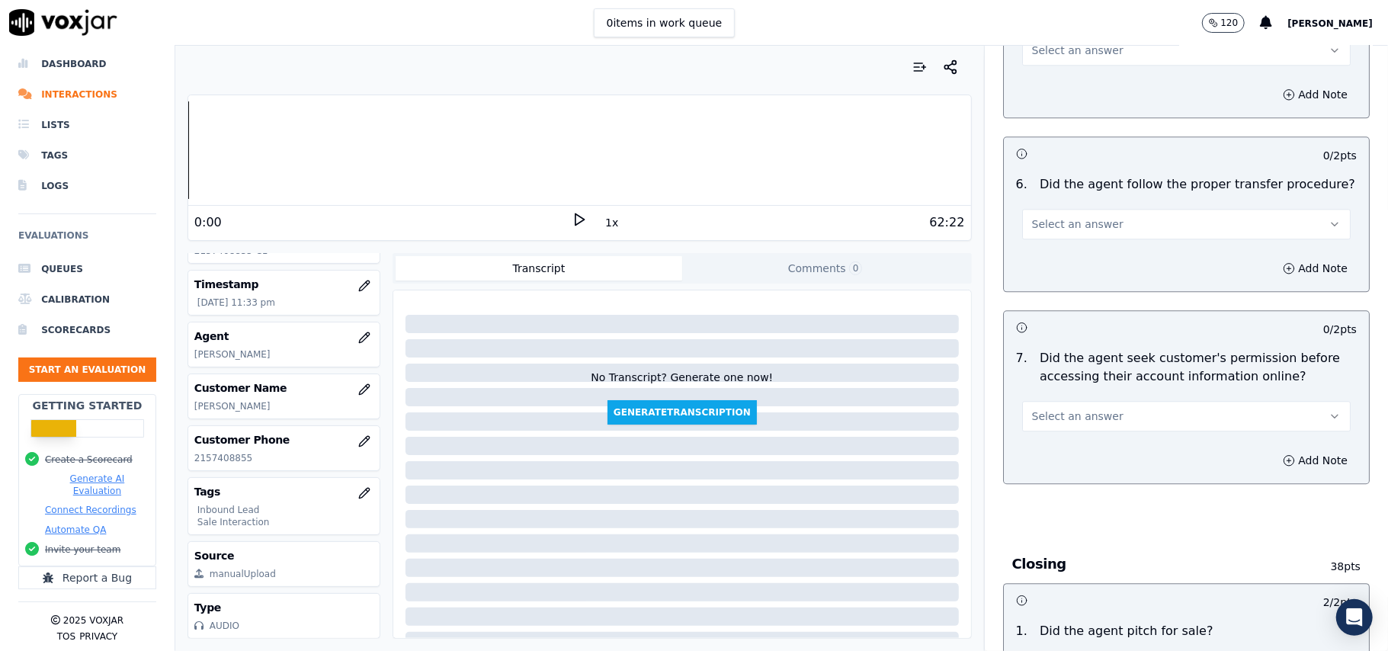
click at [1092, 401] on button "Select an answer" at bounding box center [1186, 416] width 329 height 30
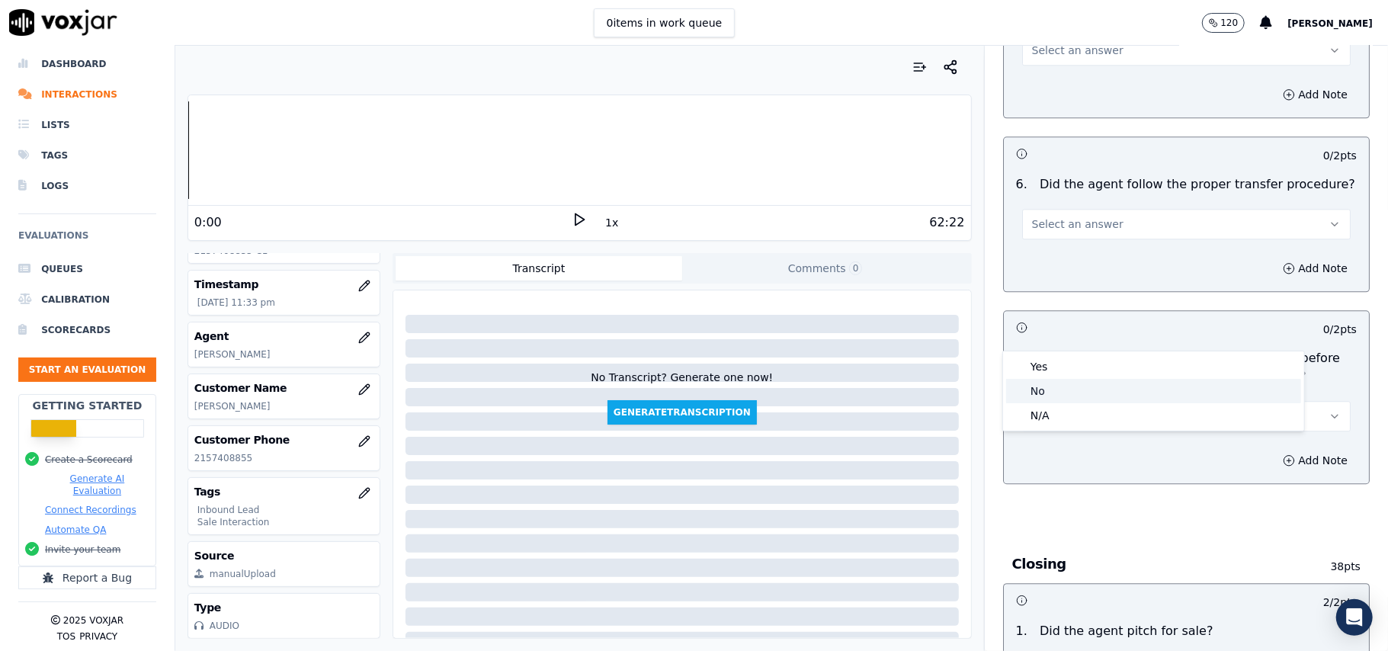
click at [1086, 388] on div "No" at bounding box center [1153, 391] width 295 height 24
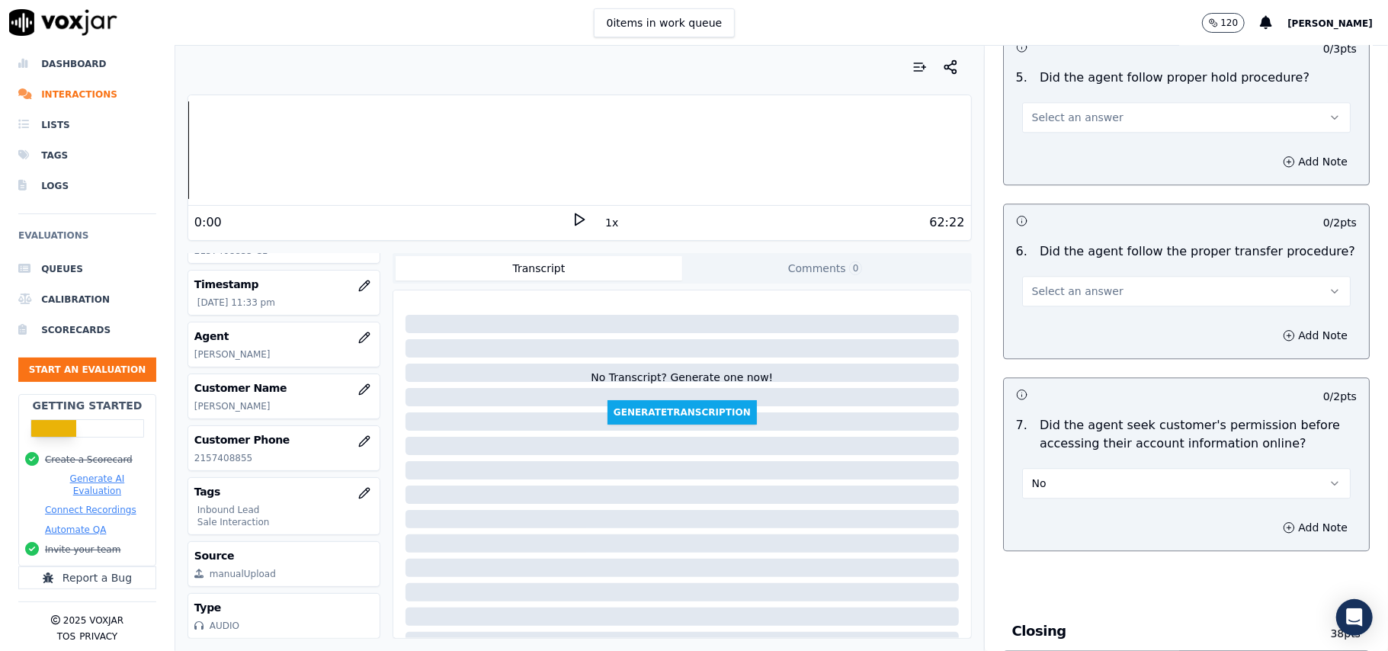
scroll to position [2641, 0]
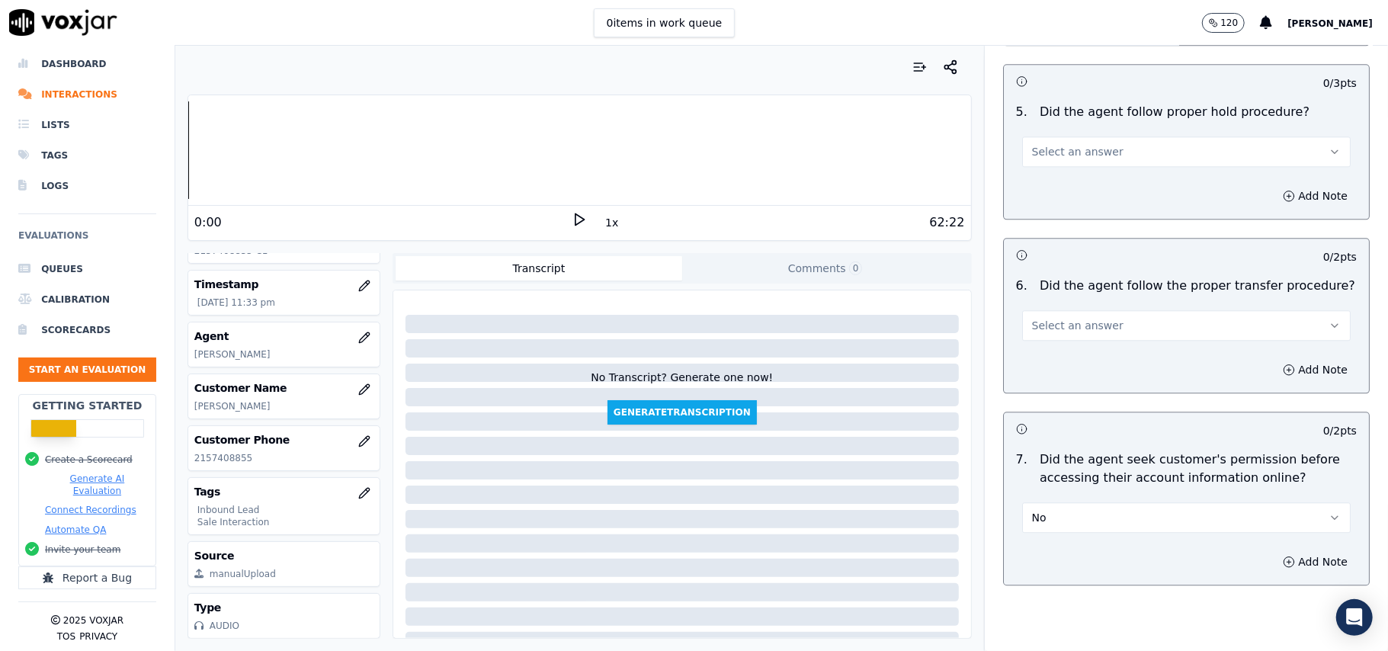
click at [1067, 502] on button "No" at bounding box center [1186, 517] width 329 height 30
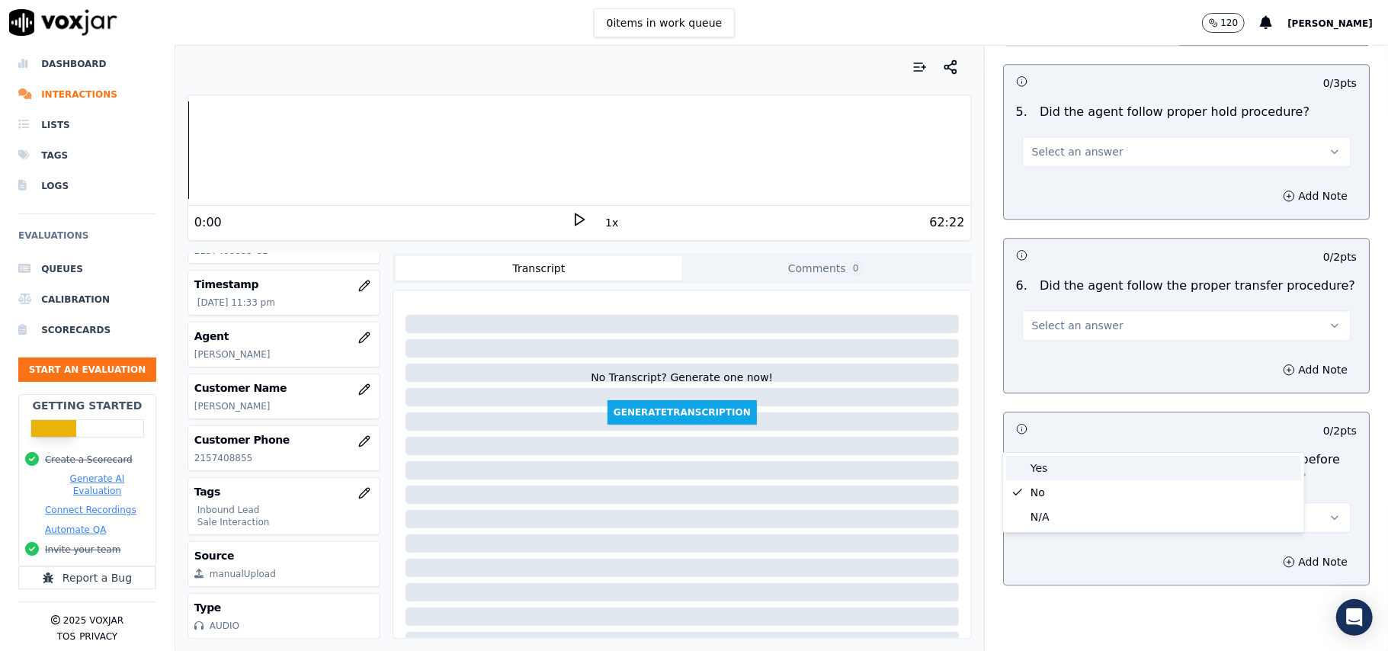
click at [1060, 462] on div "Yes" at bounding box center [1153, 468] width 295 height 24
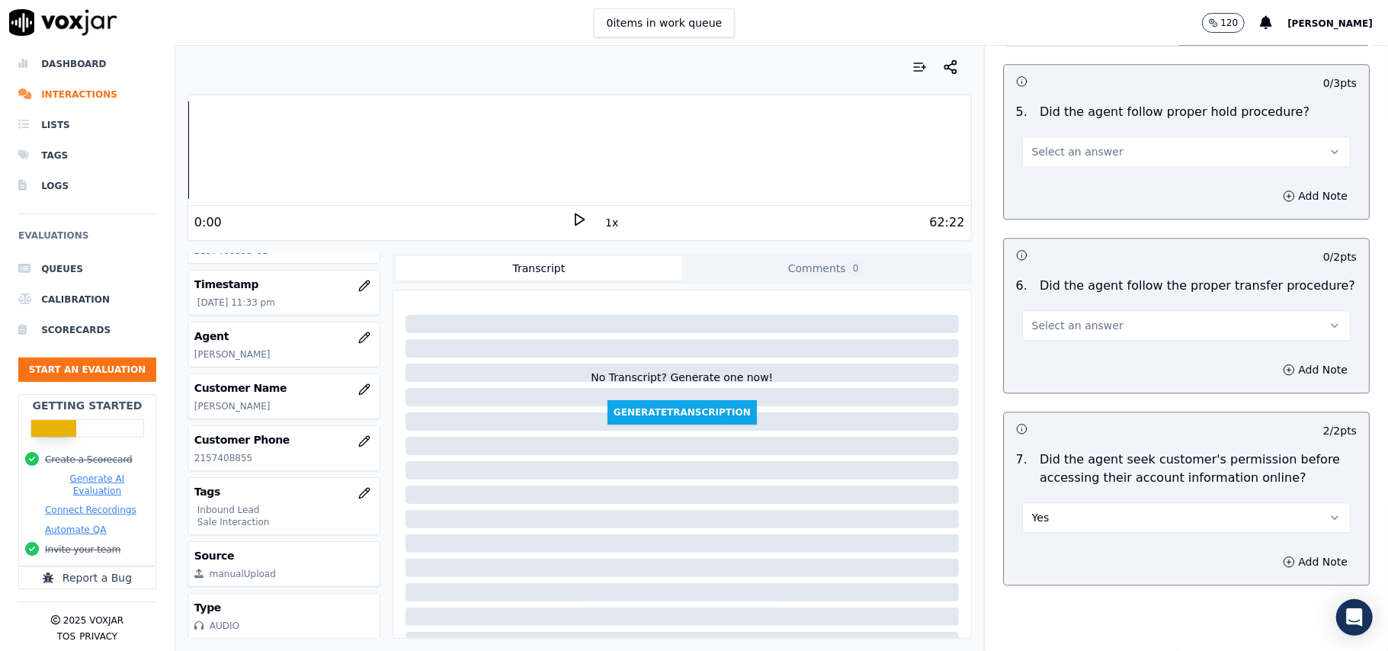
click at [1065, 318] on span "Select an answer" at bounding box center [1077, 325] width 91 height 15
click at [1063, 275] on div "Yes" at bounding box center [1153, 275] width 295 height 24
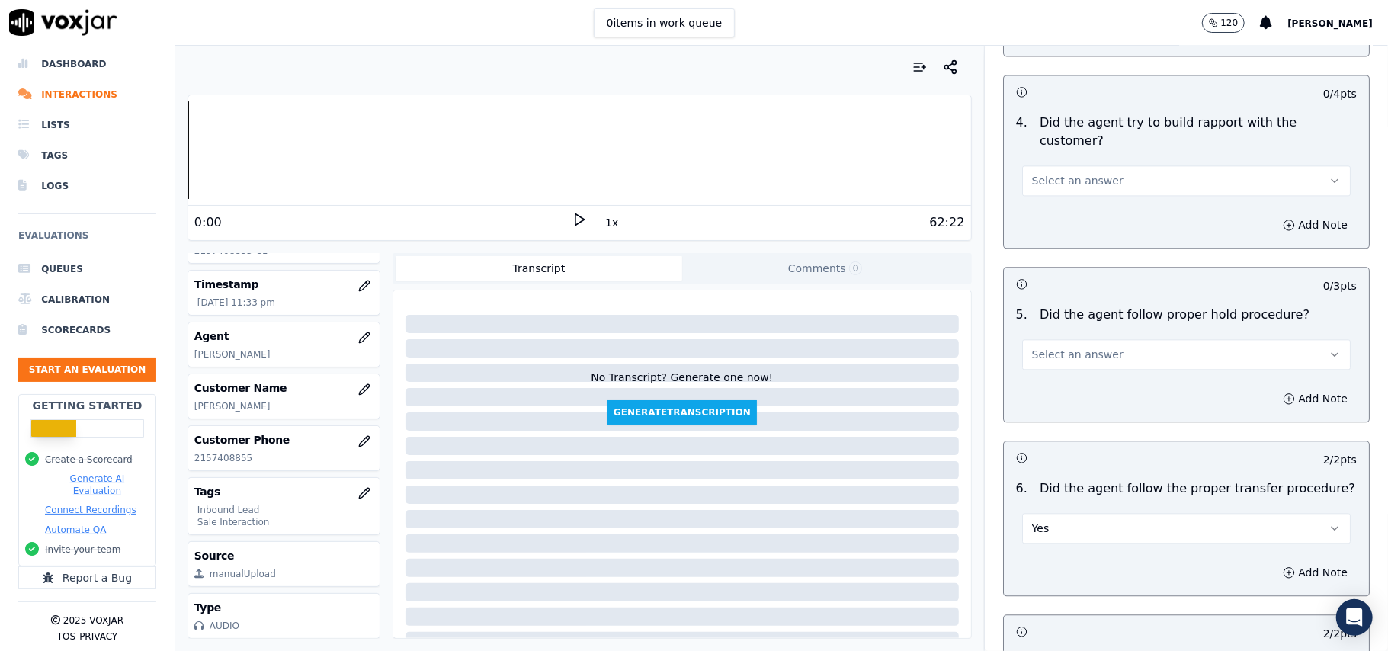
scroll to position [2437, 0]
click at [1079, 348] on span "Select an answer" at bounding box center [1077, 355] width 91 height 15
click at [1075, 308] on div "Yes" at bounding box center [1153, 304] width 295 height 24
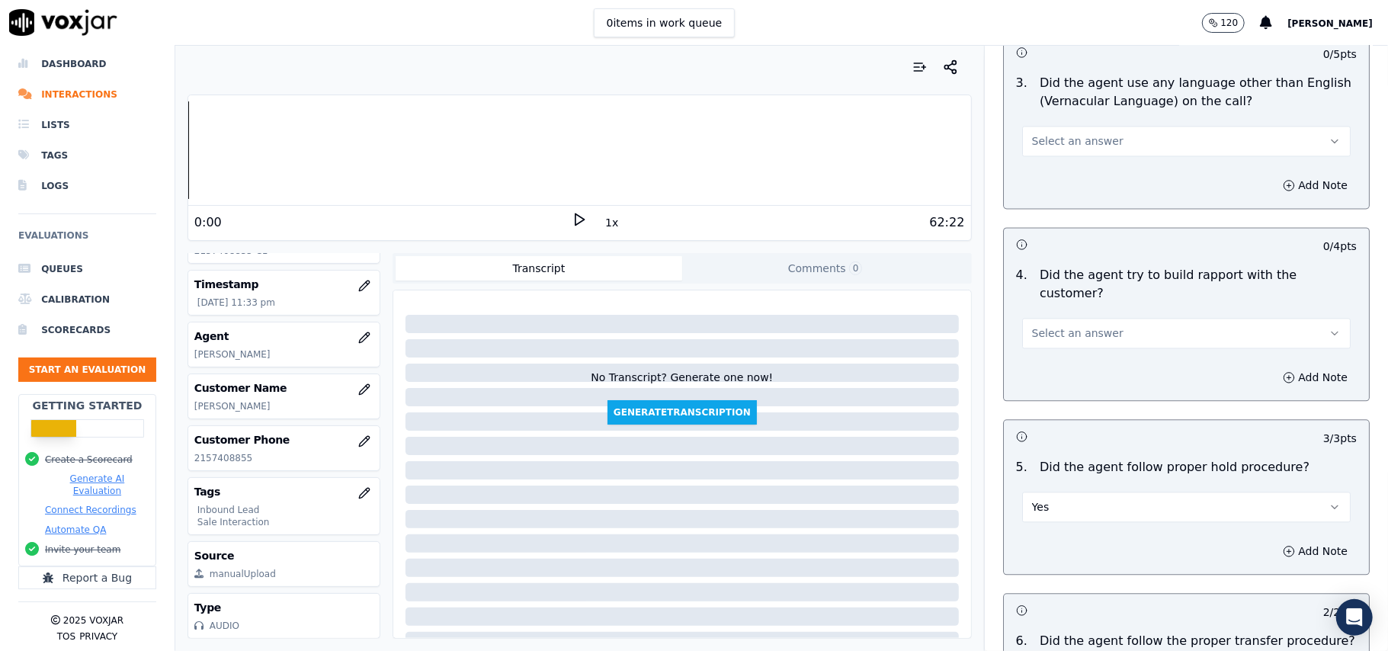
scroll to position [2132, 0]
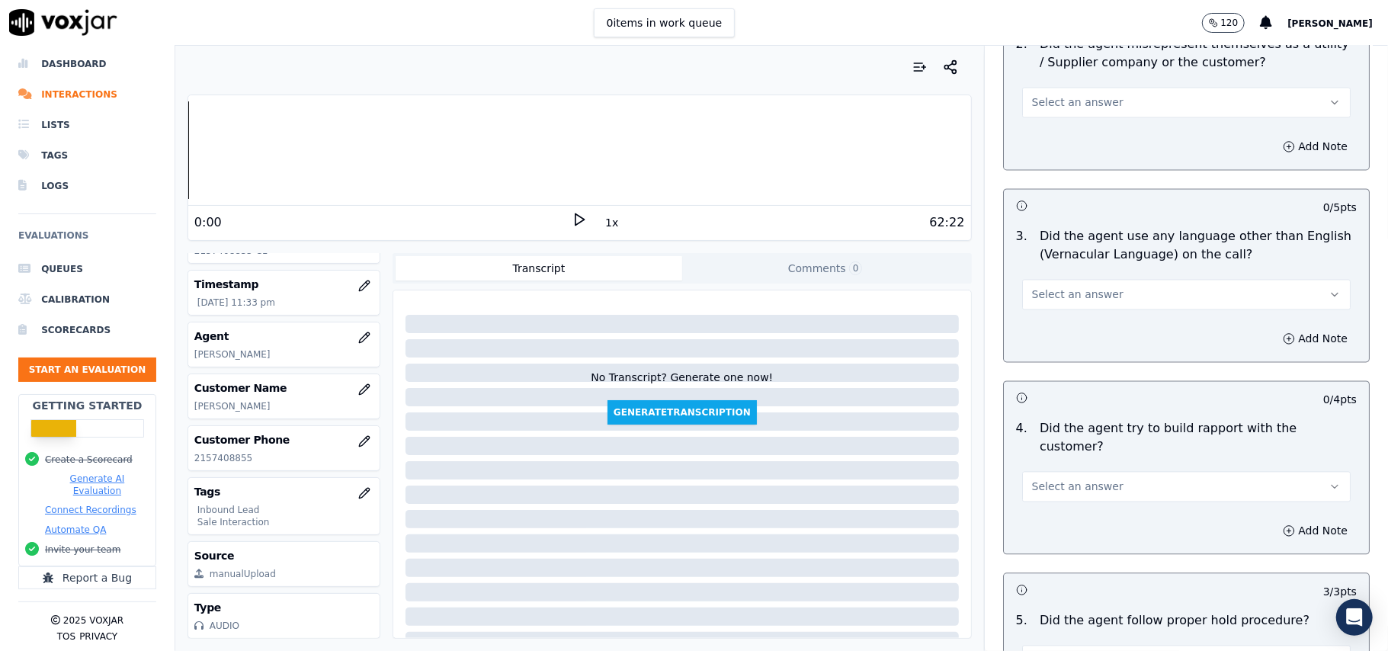
click at [1081, 479] on span "Select an answer" at bounding box center [1077, 486] width 91 height 15
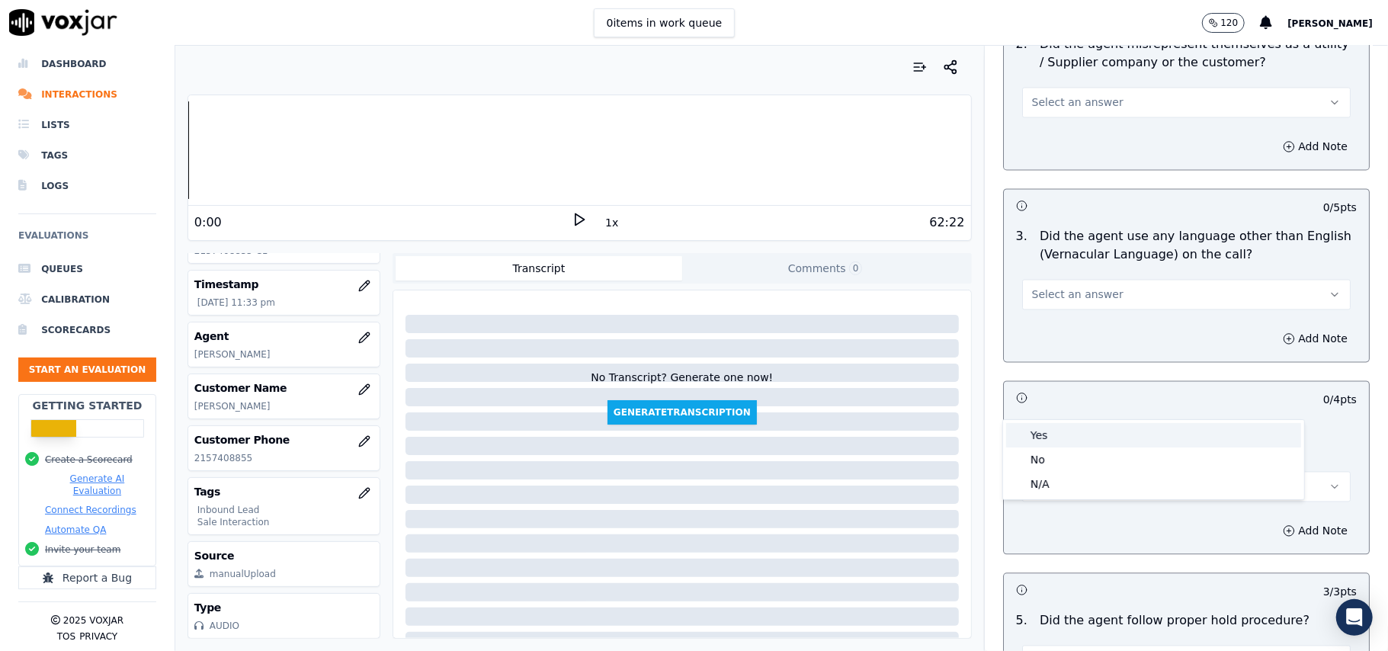
click at [1076, 435] on div "Yes" at bounding box center [1153, 435] width 295 height 24
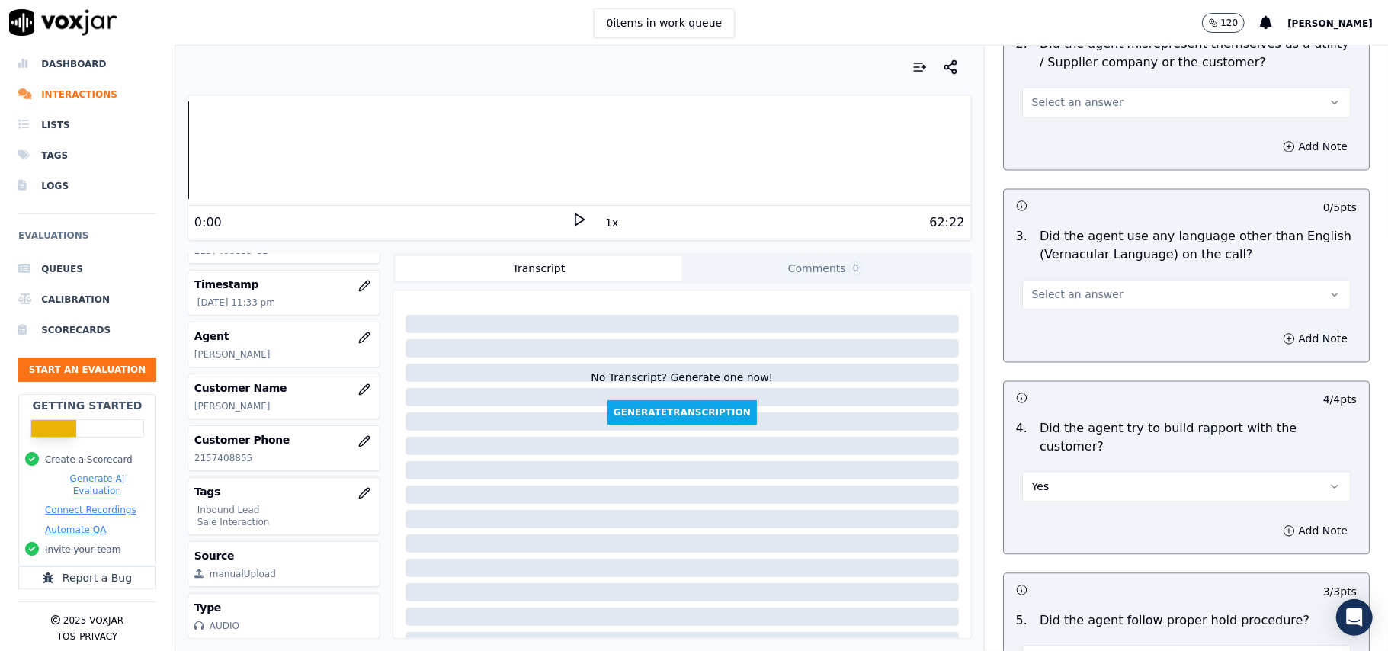
click at [1054, 287] on span "Select an answer" at bounding box center [1077, 294] width 91 height 15
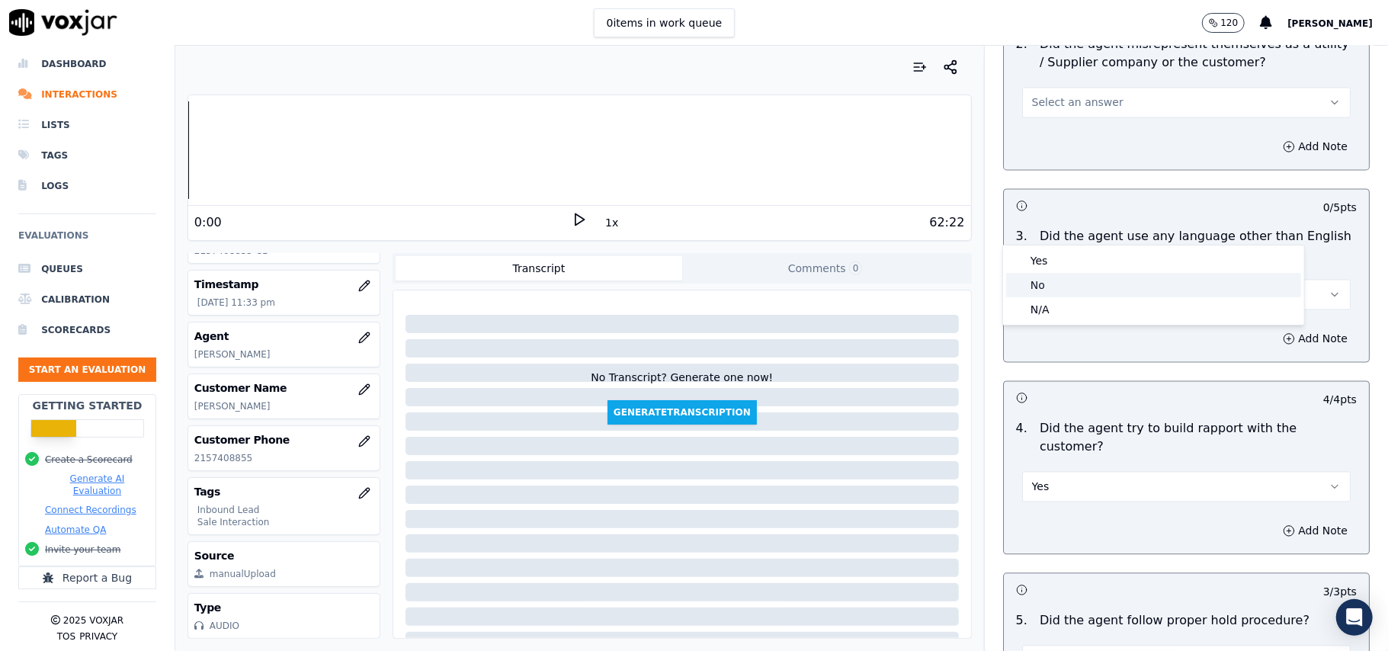
click at [1065, 274] on div "No" at bounding box center [1153, 285] width 295 height 24
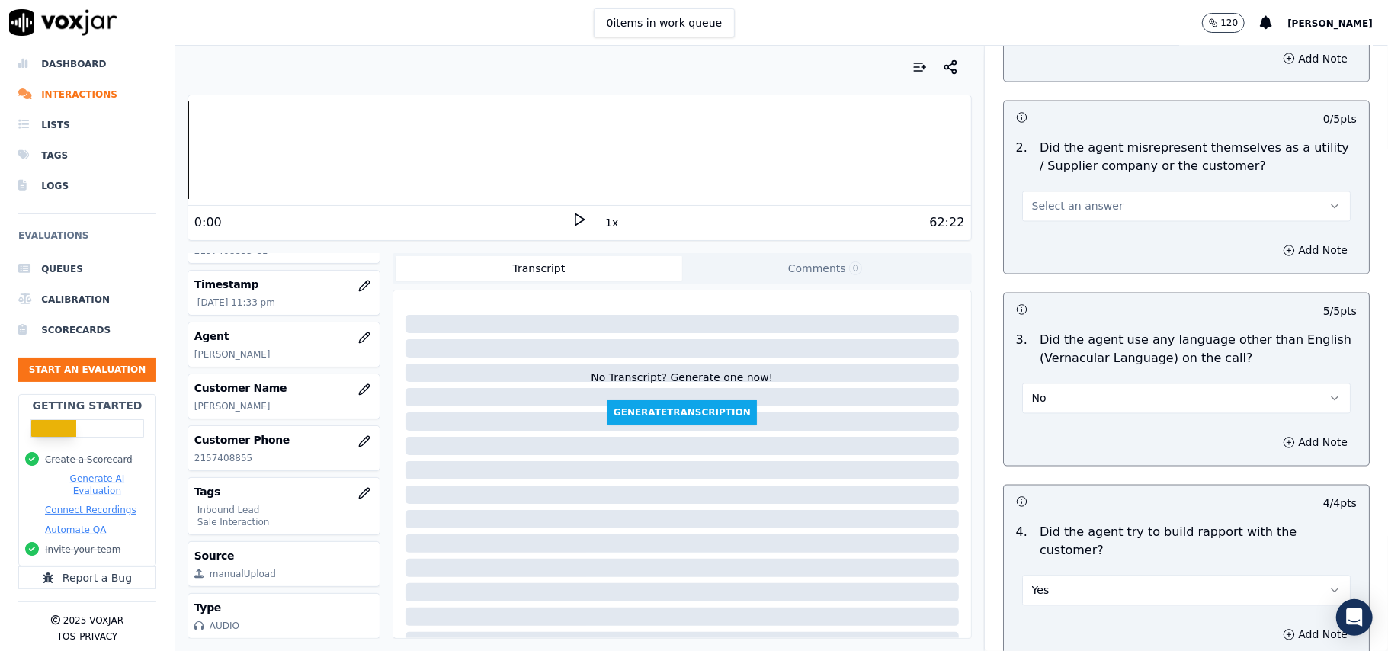
scroll to position [1929, 0]
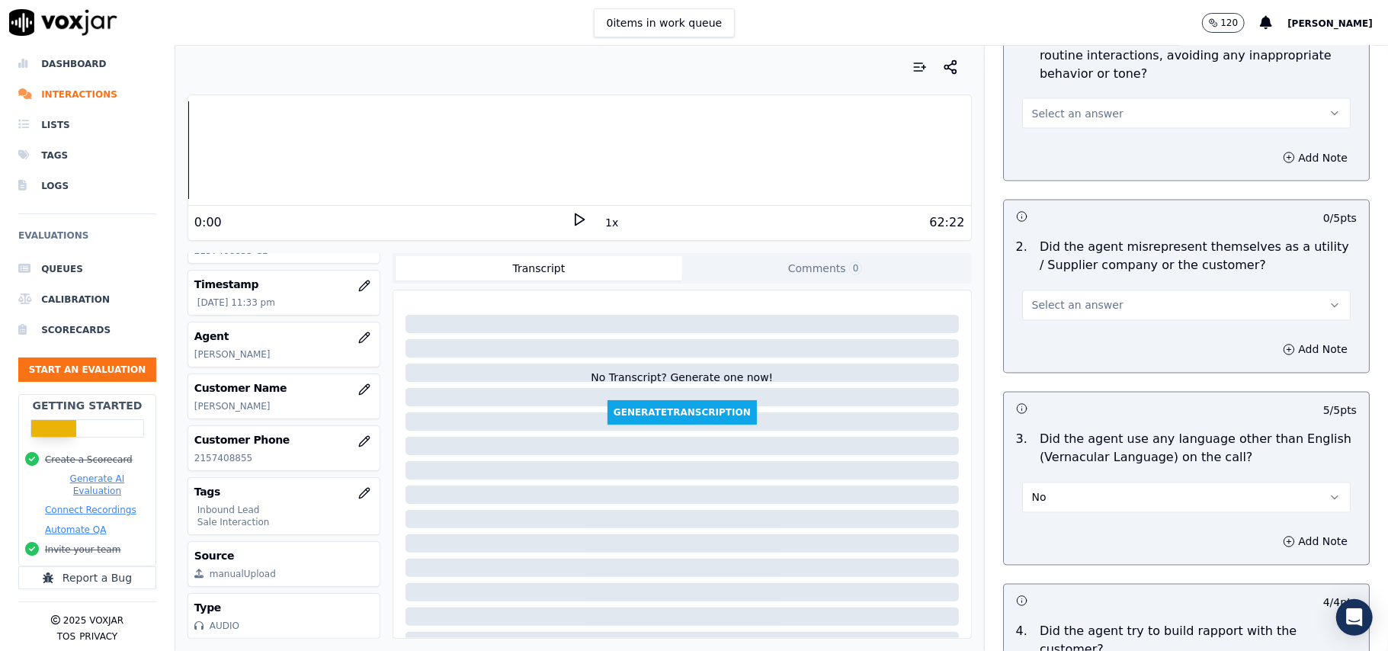
click at [1083, 298] on span "Select an answer" at bounding box center [1077, 305] width 91 height 15
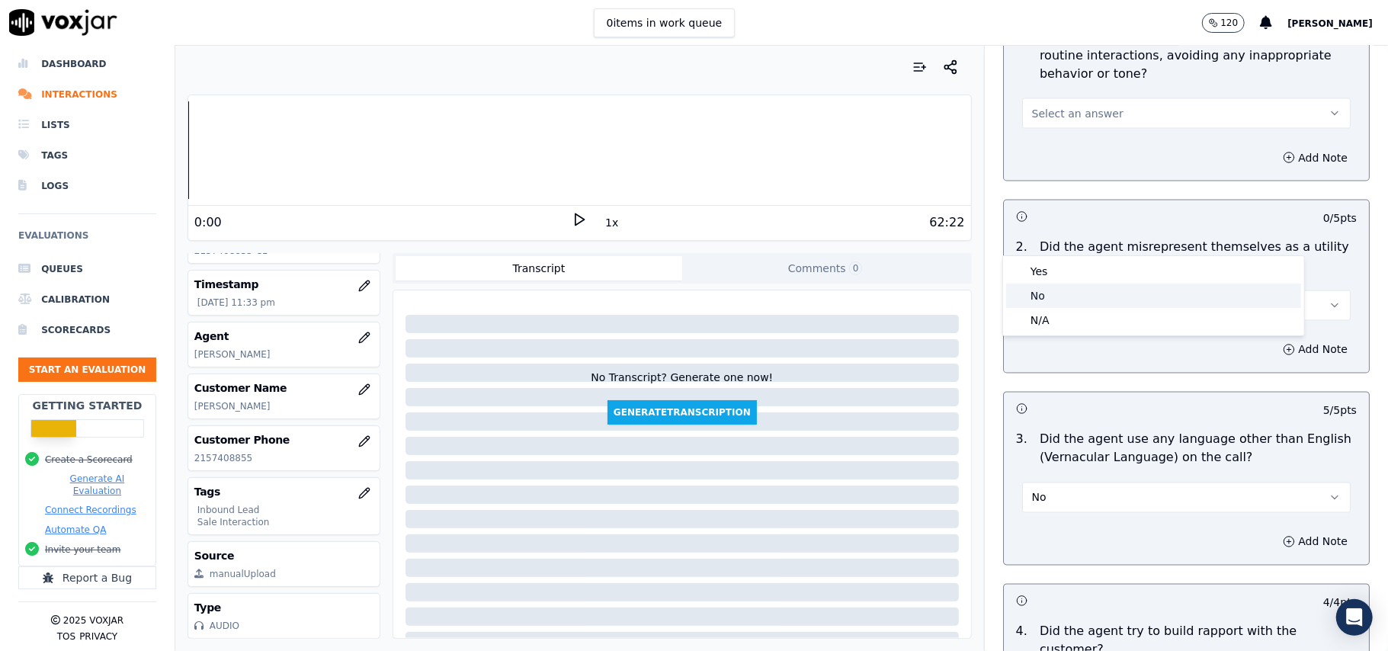
click at [1072, 306] on div "No" at bounding box center [1153, 296] width 295 height 24
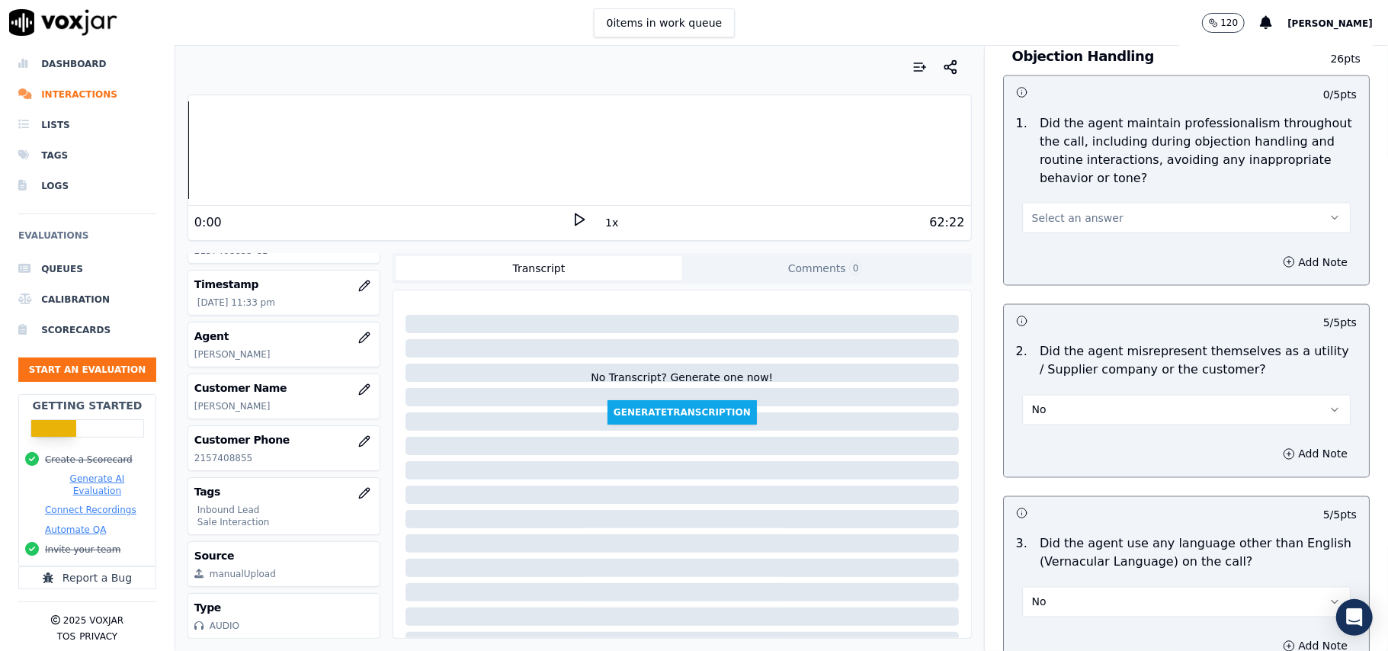
scroll to position [1726, 0]
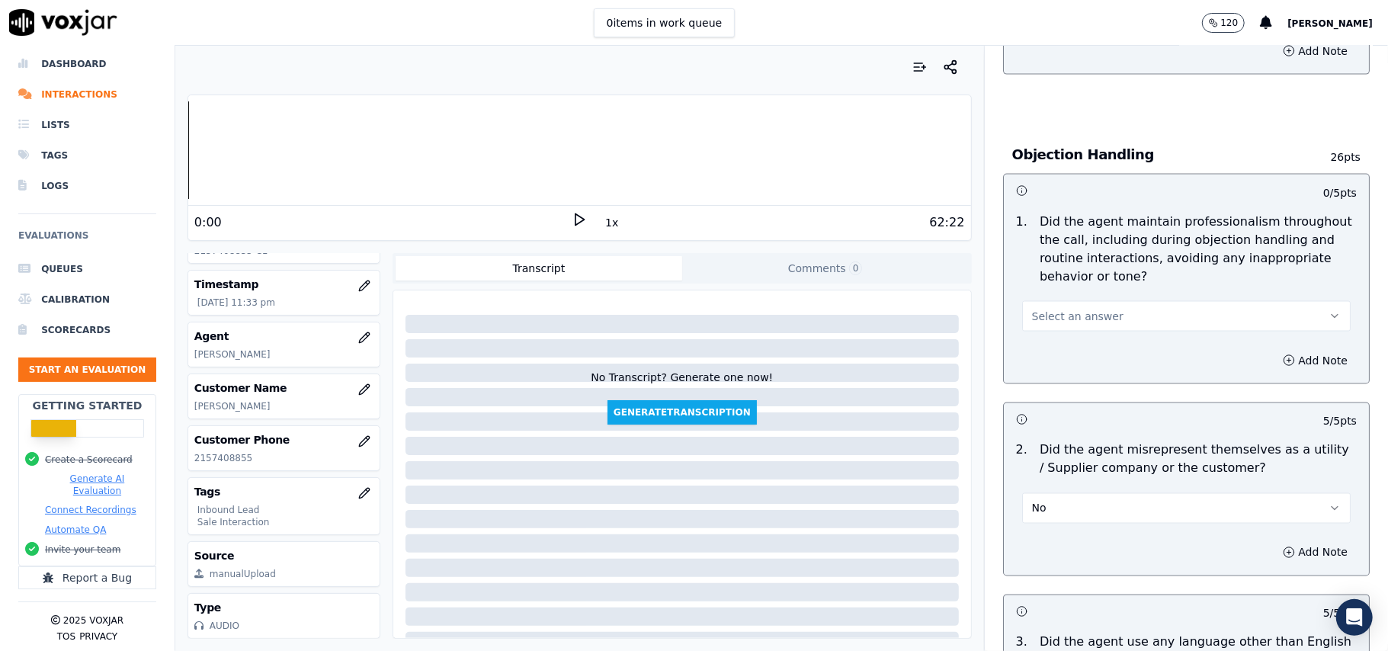
click at [1089, 301] on button "Select an answer" at bounding box center [1186, 316] width 329 height 30
click at [1089, 271] on div "Yes" at bounding box center [1153, 282] width 295 height 24
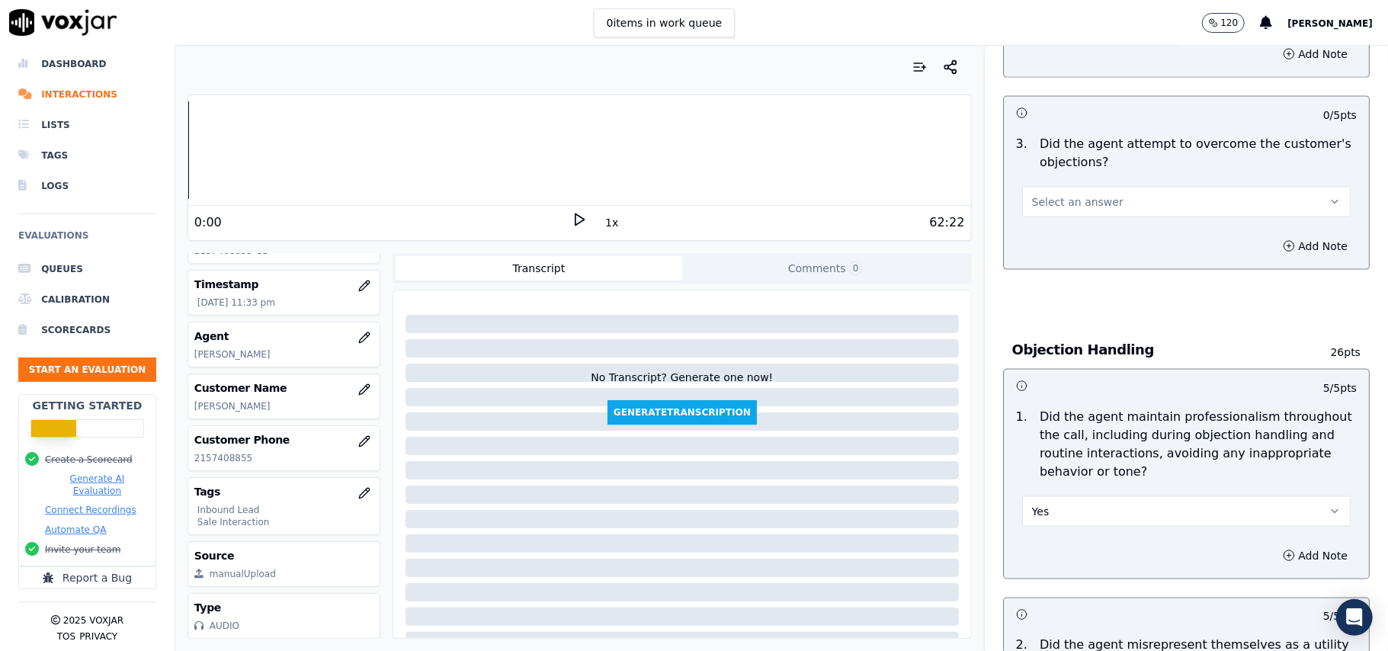
scroll to position [1522, 0]
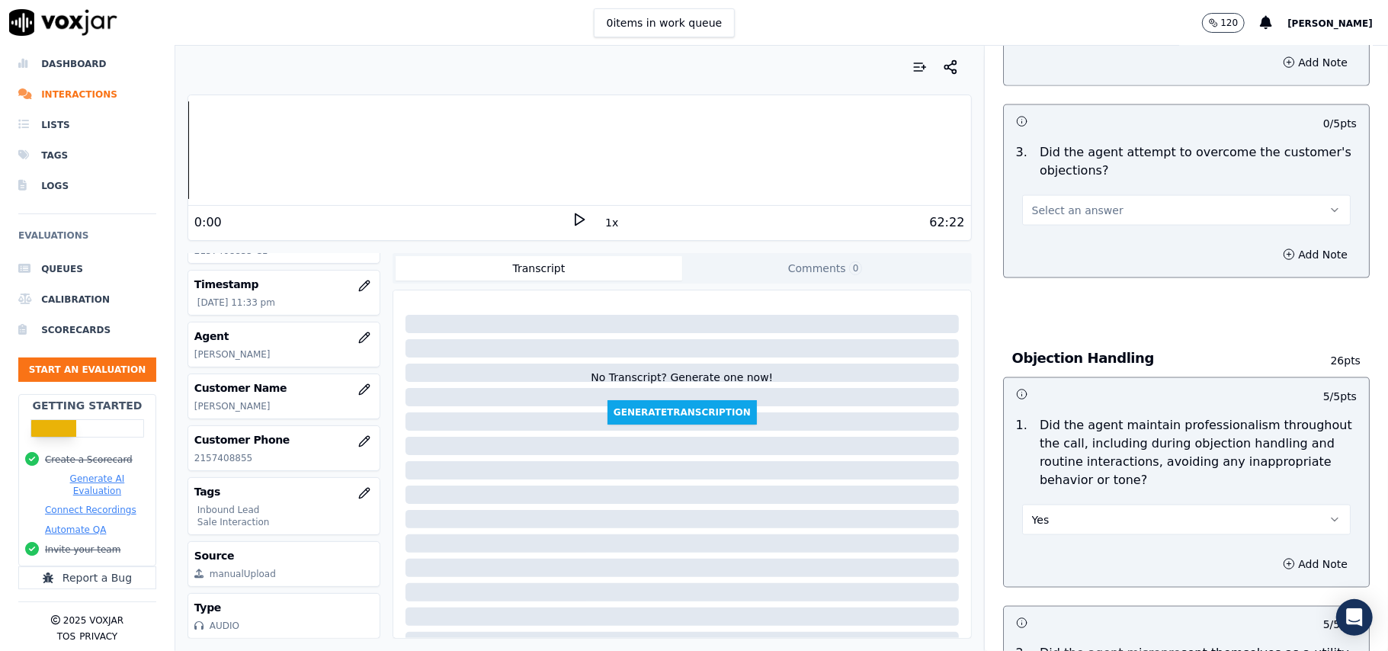
click at [1044, 195] on button "Select an answer" at bounding box center [1186, 210] width 329 height 30
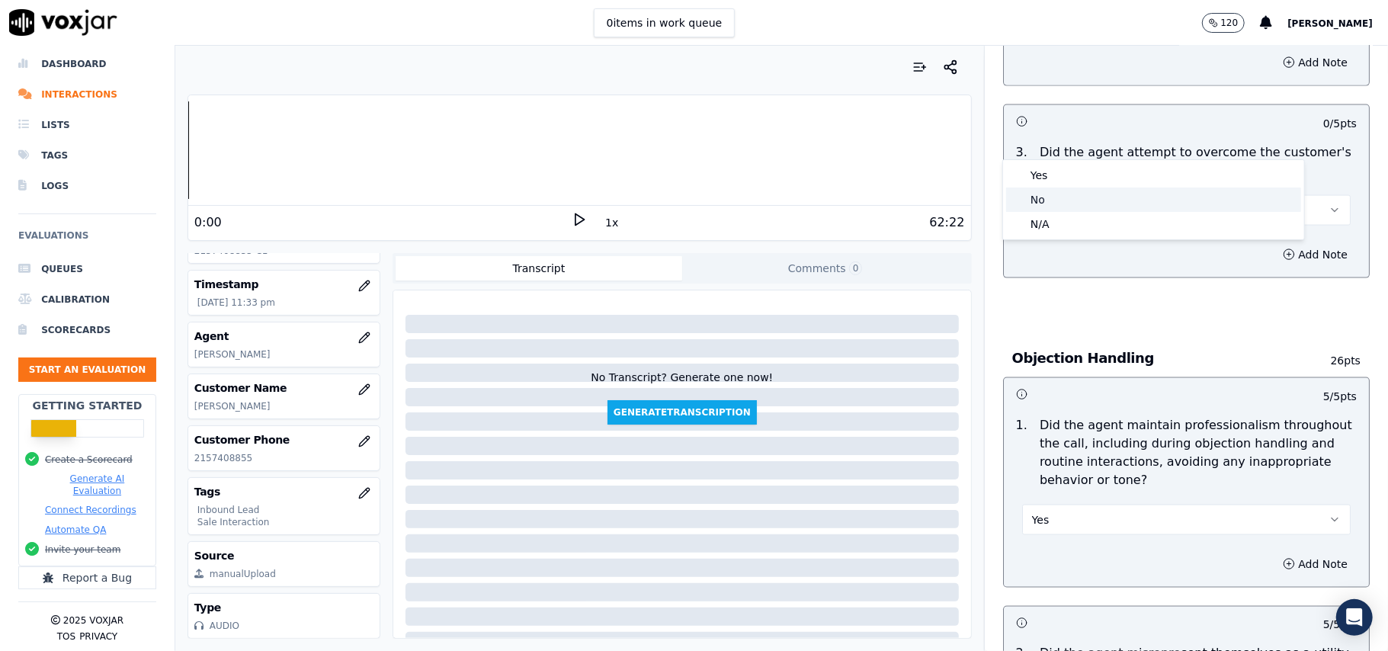
click at [1069, 192] on div "No" at bounding box center [1153, 200] width 295 height 24
click at [1050, 195] on button "No" at bounding box center [1186, 210] width 329 height 30
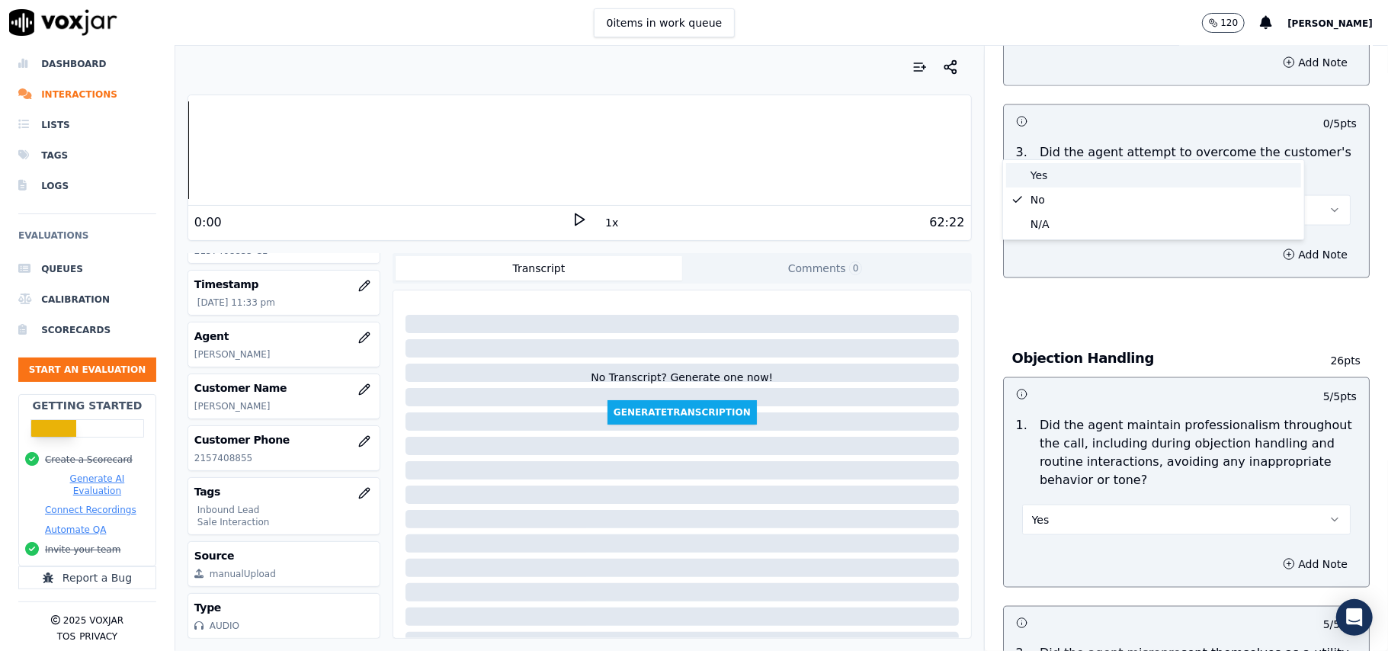
drag, startPoint x: 1054, startPoint y: 165, endPoint x: 1058, endPoint y: 172, distance: 8.2
click at [1055, 165] on div "Yes" at bounding box center [1153, 175] width 295 height 24
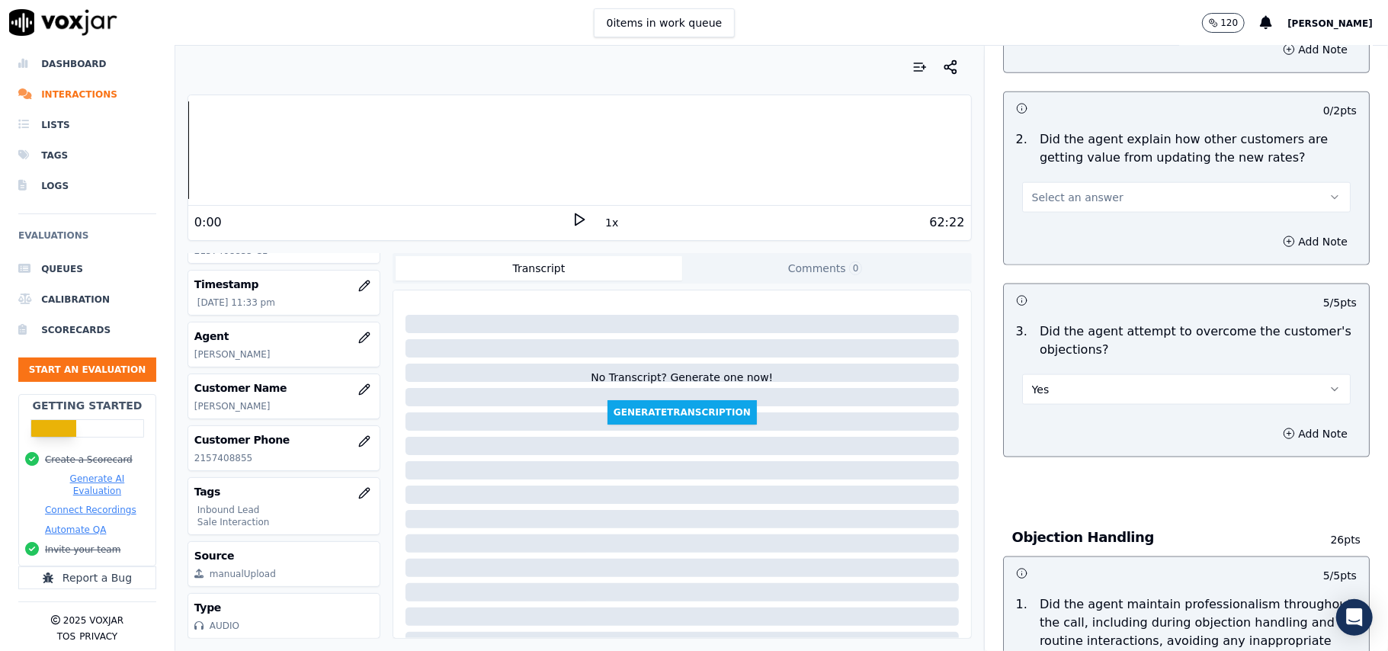
scroll to position [1217, 0]
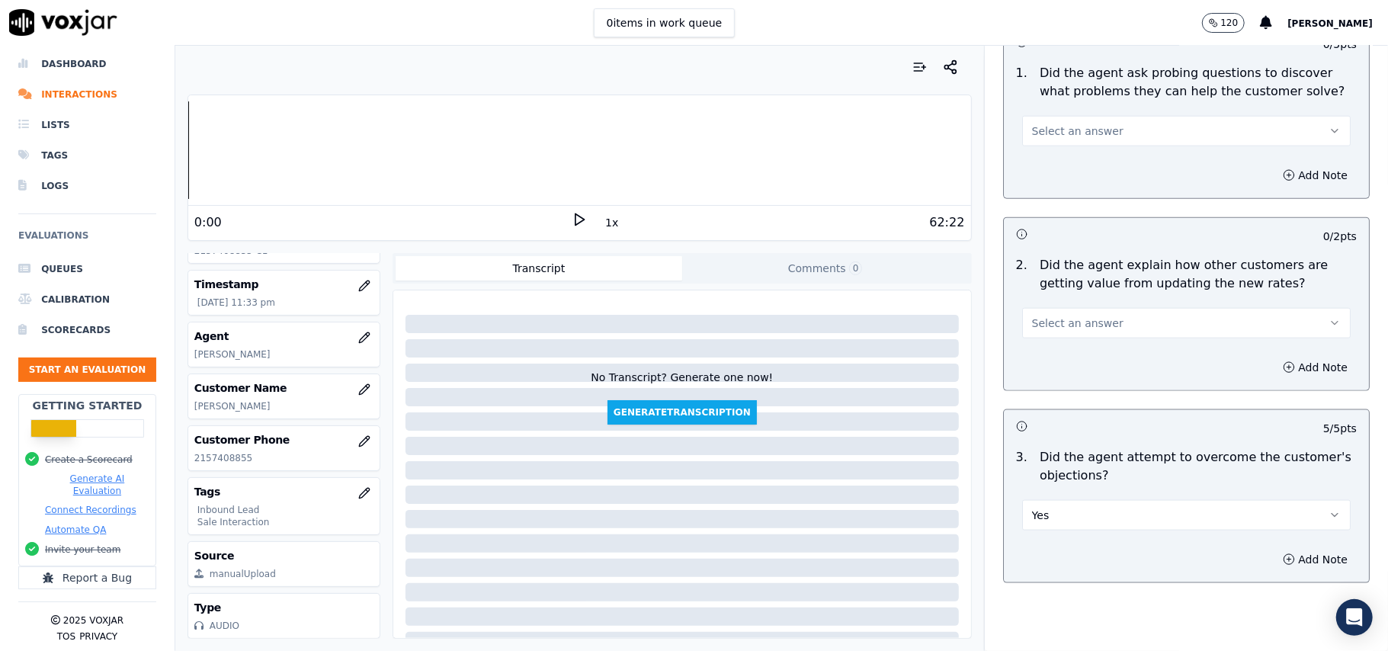
click at [1071, 316] on span "Select an answer" at bounding box center [1077, 323] width 91 height 15
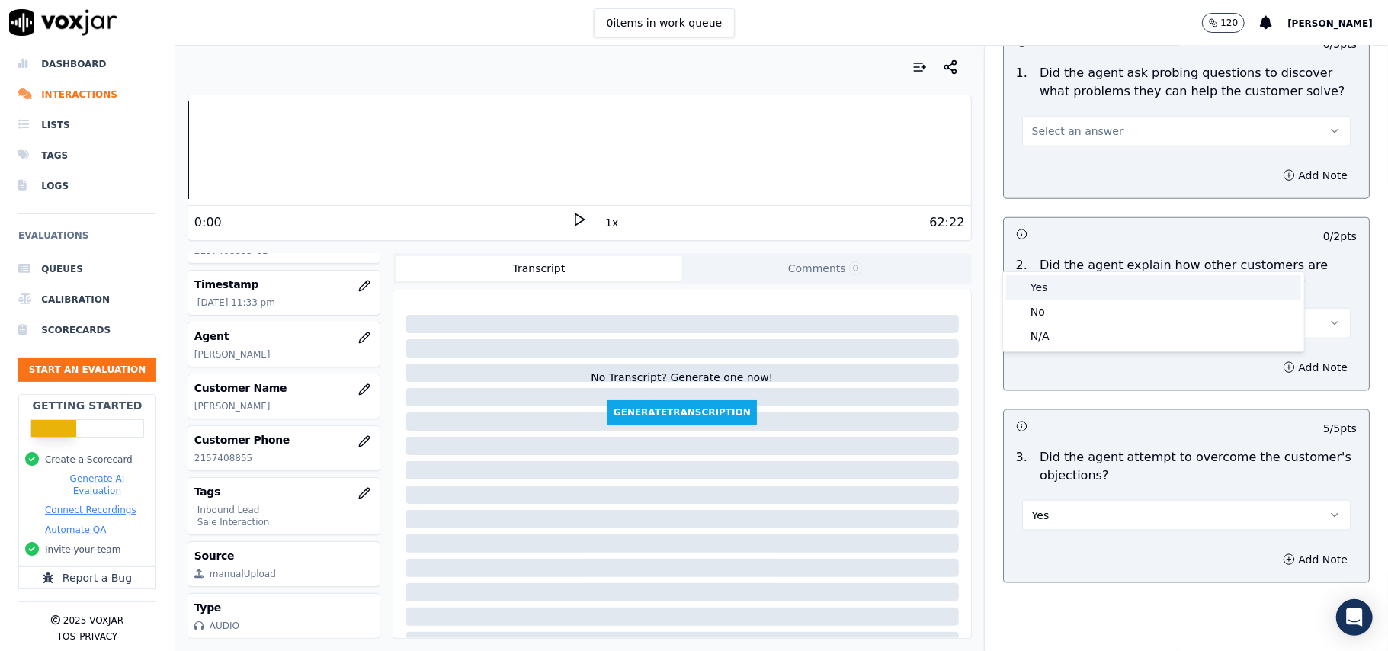
click at [1072, 281] on div "Yes" at bounding box center [1153, 287] width 295 height 24
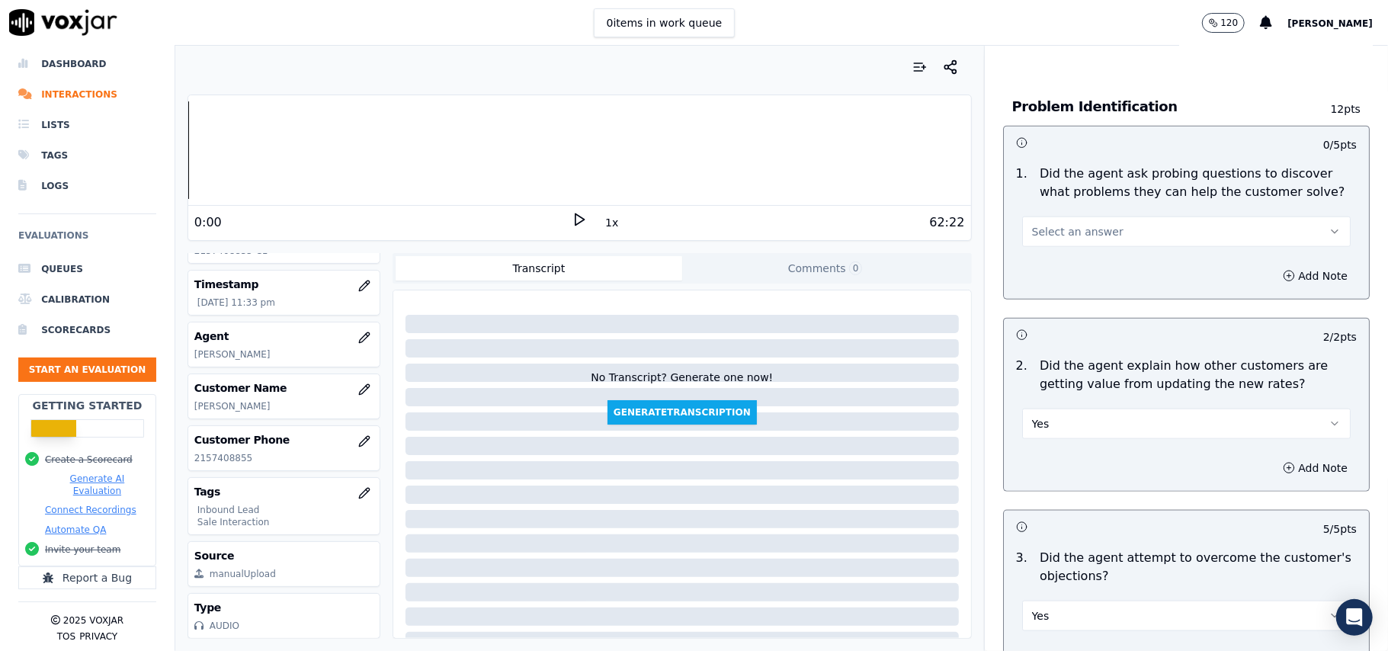
scroll to position [1116, 0]
click at [1107, 217] on button "Select an answer" at bounding box center [1186, 232] width 329 height 30
click at [1098, 189] on div "Yes" at bounding box center [1153, 196] width 295 height 24
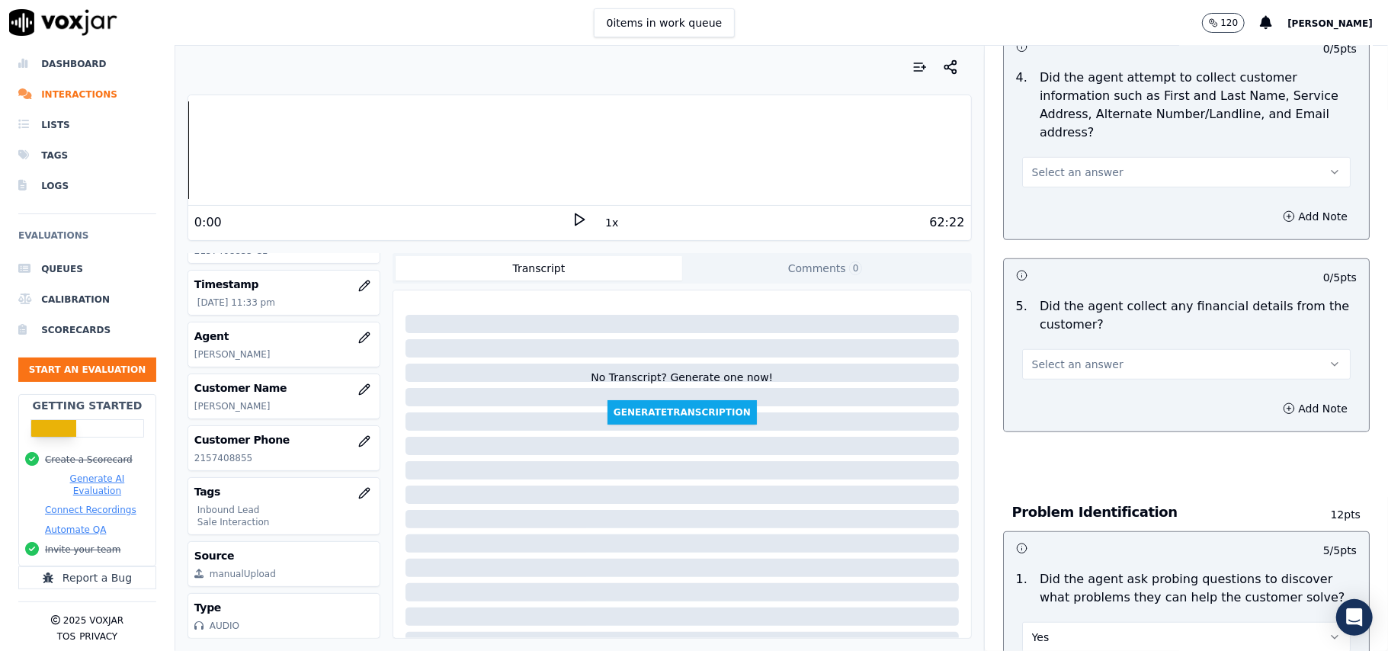
scroll to position [709, 0]
click at [1092, 351] on button "Select an answer" at bounding box center [1186, 366] width 329 height 30
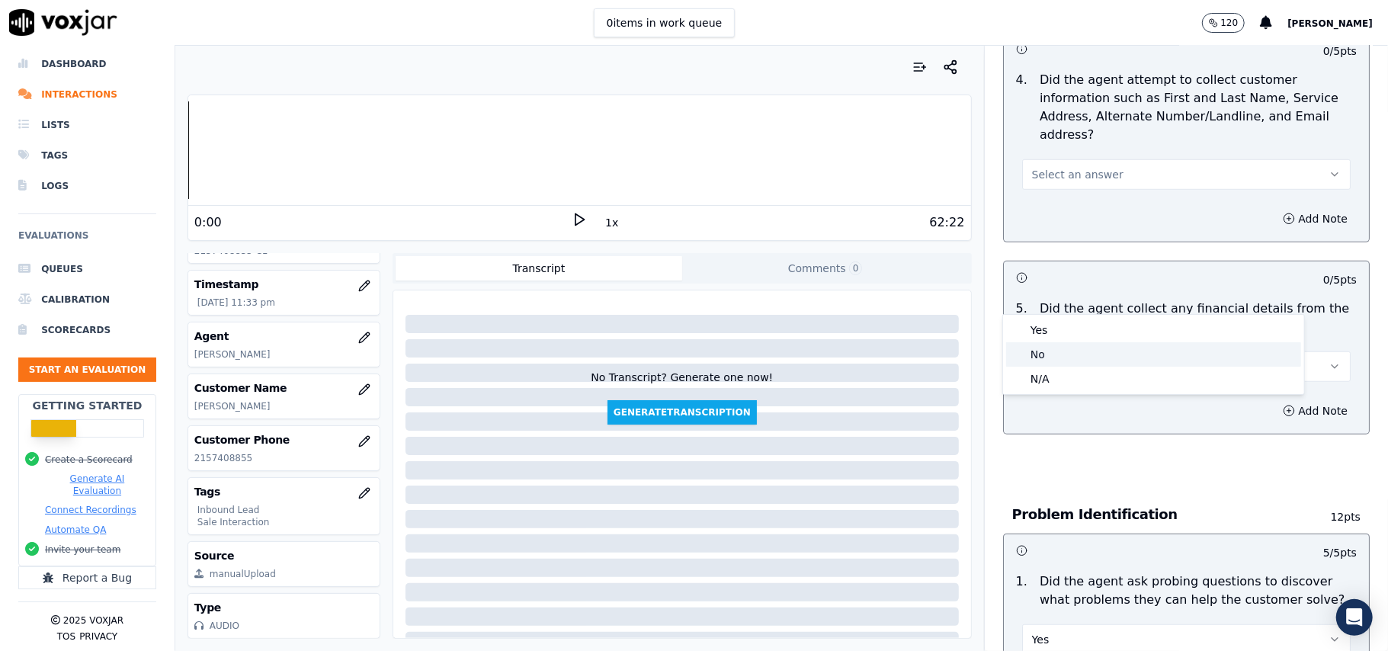
click at [1095, 354] on div "No" at bounding box center [1153, 354] width 295 height 24
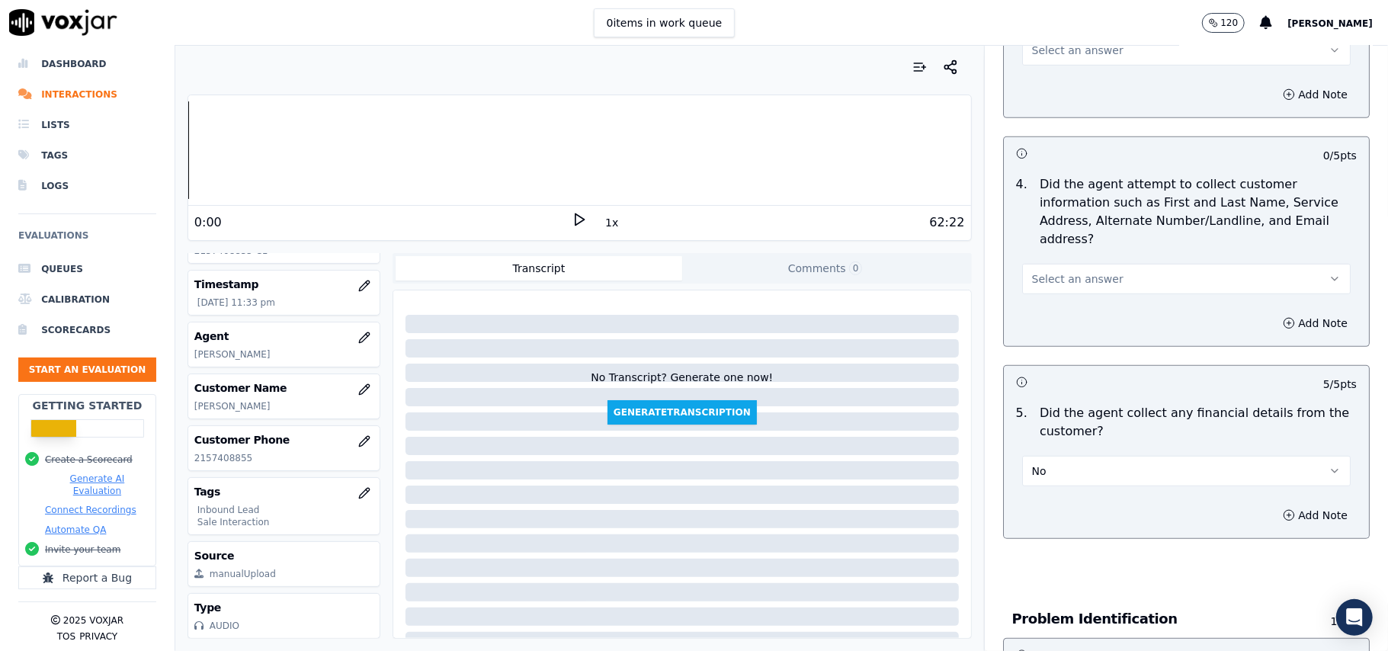
scroll to position [506, 0]
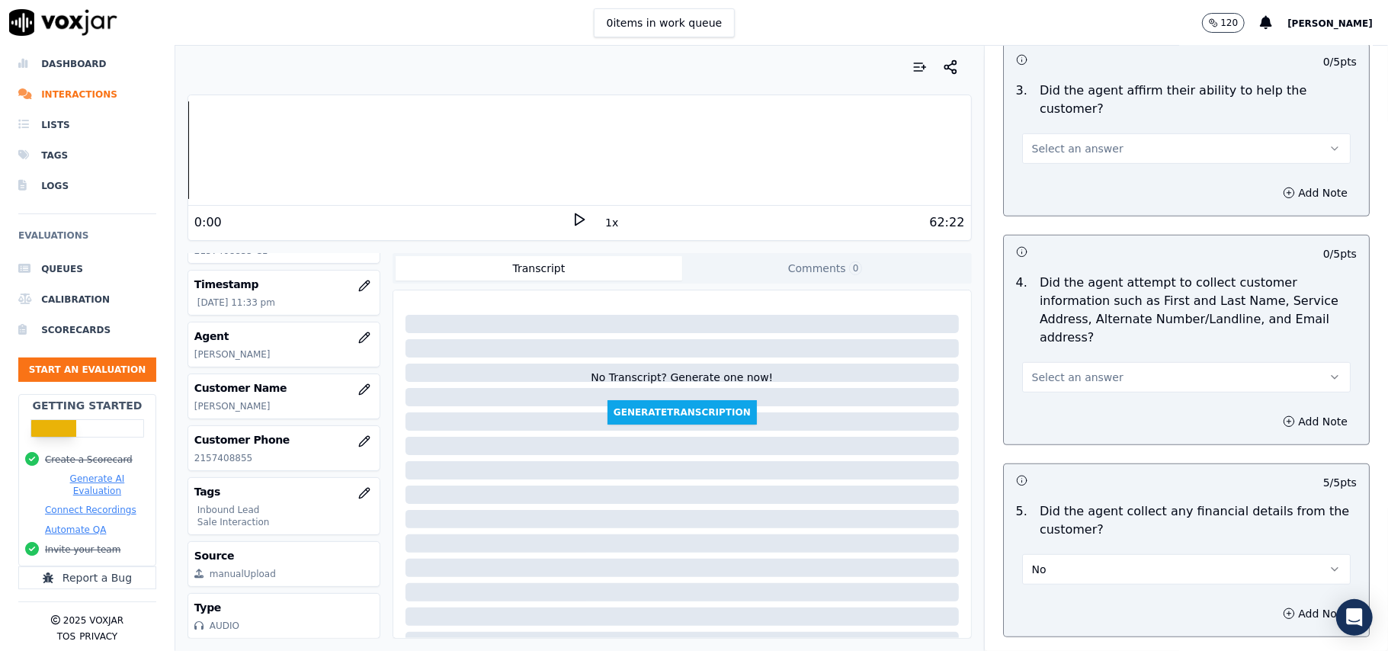
click at [1090, 370] on span "Select an answer" at bounding box center [1077, 377] width 91 height 15
click at [1086, 342] on div "Yes" at bounding box center [1153, 341] width 295 height 24
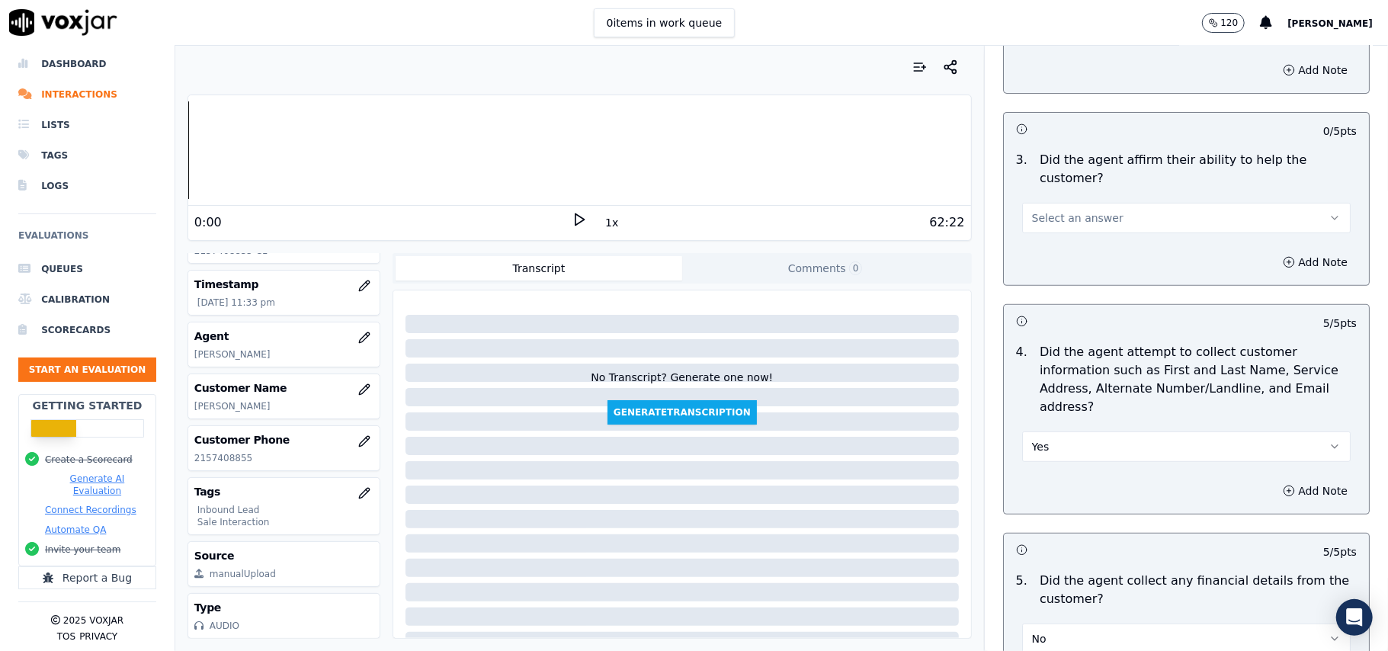
scroll to position [303, 0]
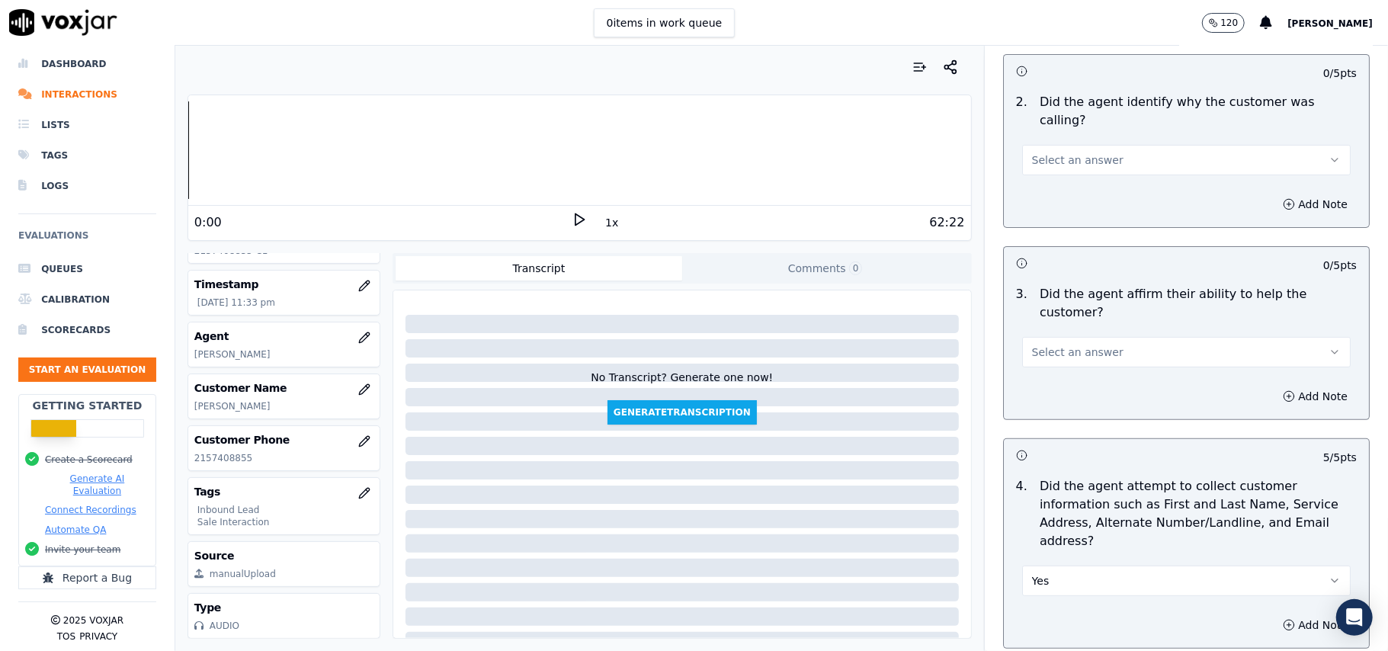
click at [1089, 345] on span "Select an answer" at bounding box center [1077, 352] width 91 height 15
click at [1084, 331] on div "Yes" at bounding box center [1153, 333] width 295 height 24
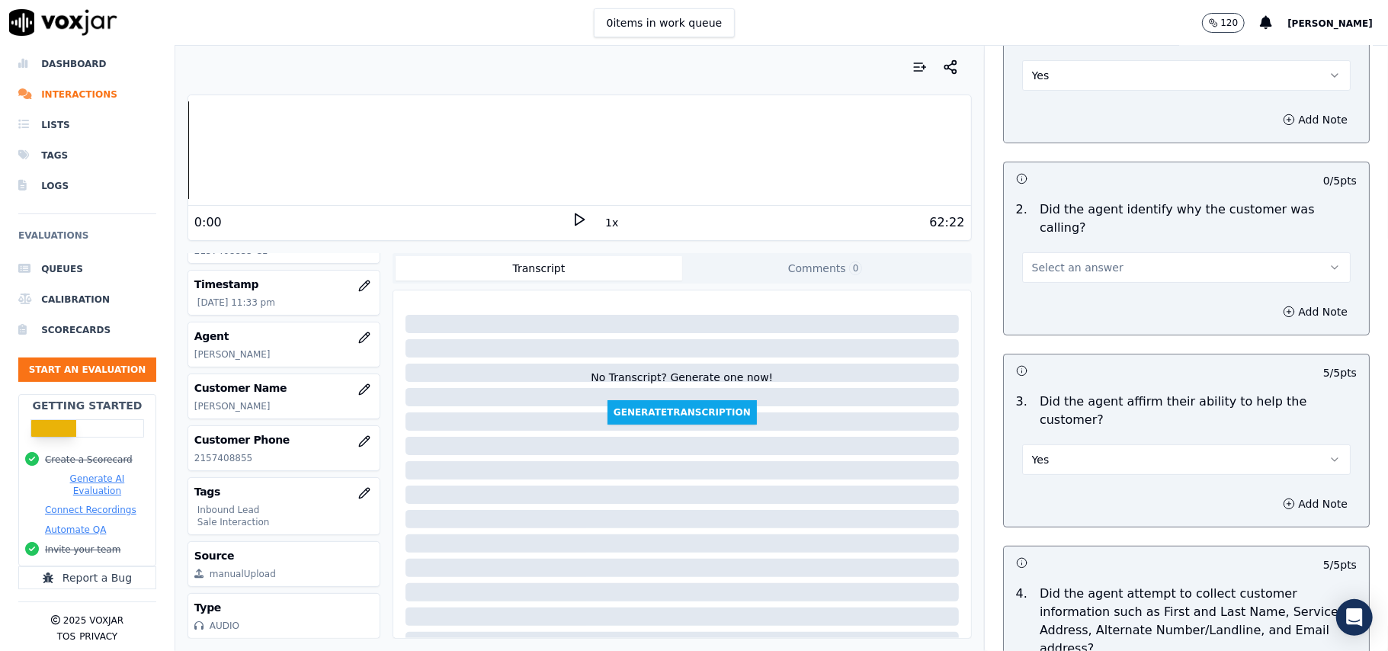
scroll to position [0, 0]
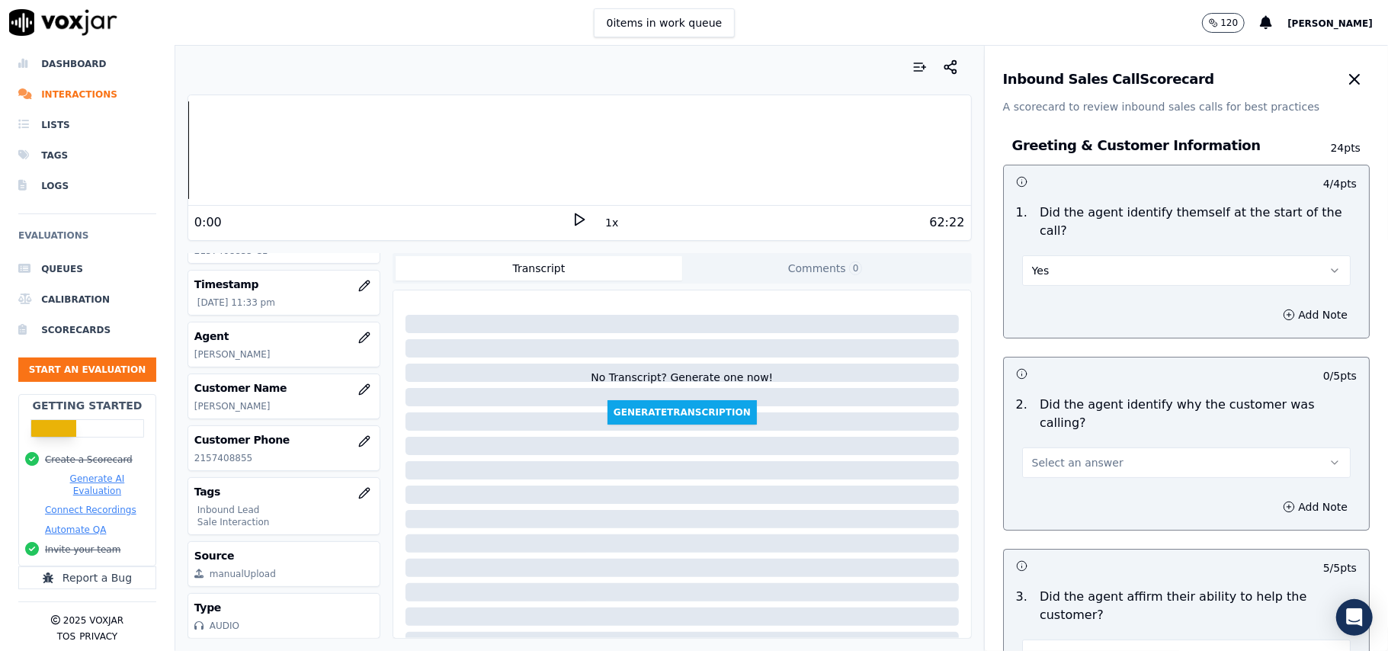
click at [1063, 447] on button "Select an answer" at bounding box center [1186, 462] width 329 height 30
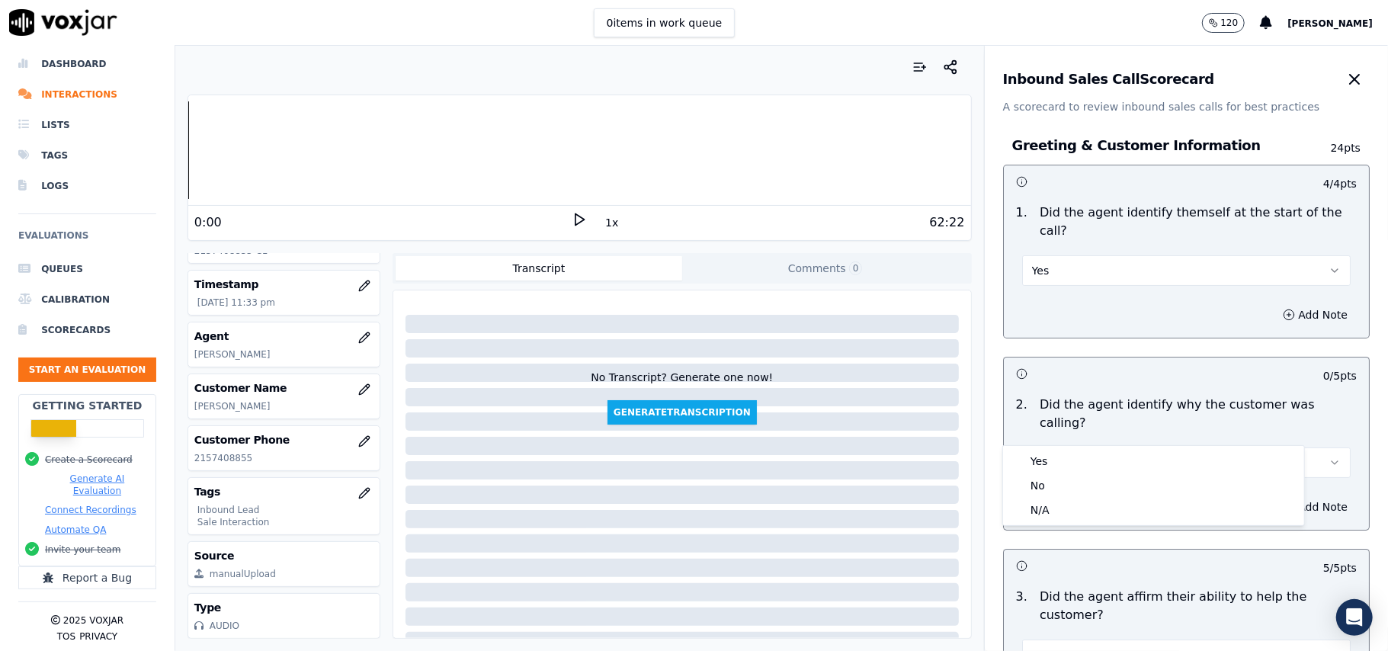
click at [1060, 444] on div "2 . Did the agent identify why the customer was calling? Select an answer" at bounding box center [1186, 437] width 365 height 95
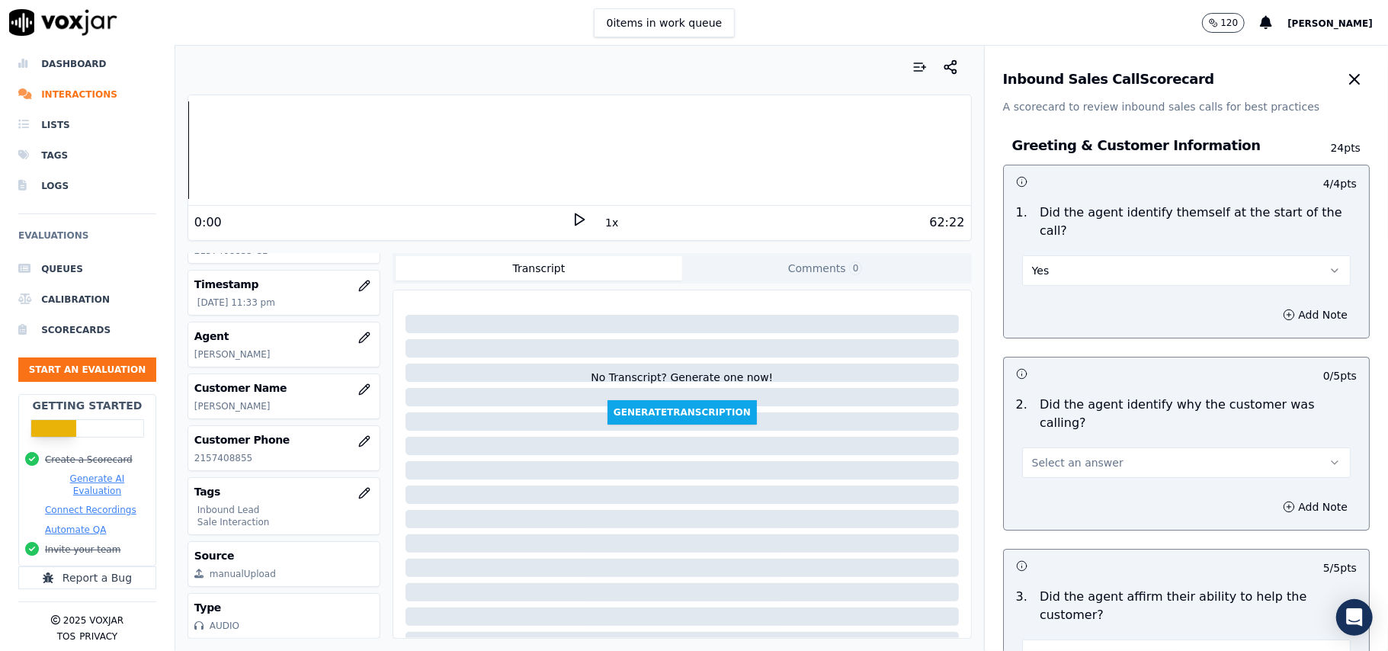
click at [1062, 455] on span "Select an answer" at bounding box center [1077, 462] width 91 height 15
click at [1056, 476] on div "No" at bounding box center [1153, 485] width 295 height 24
click at [1076, 447] on button "No" at bounding box center [1186, 462] width 329 height 30
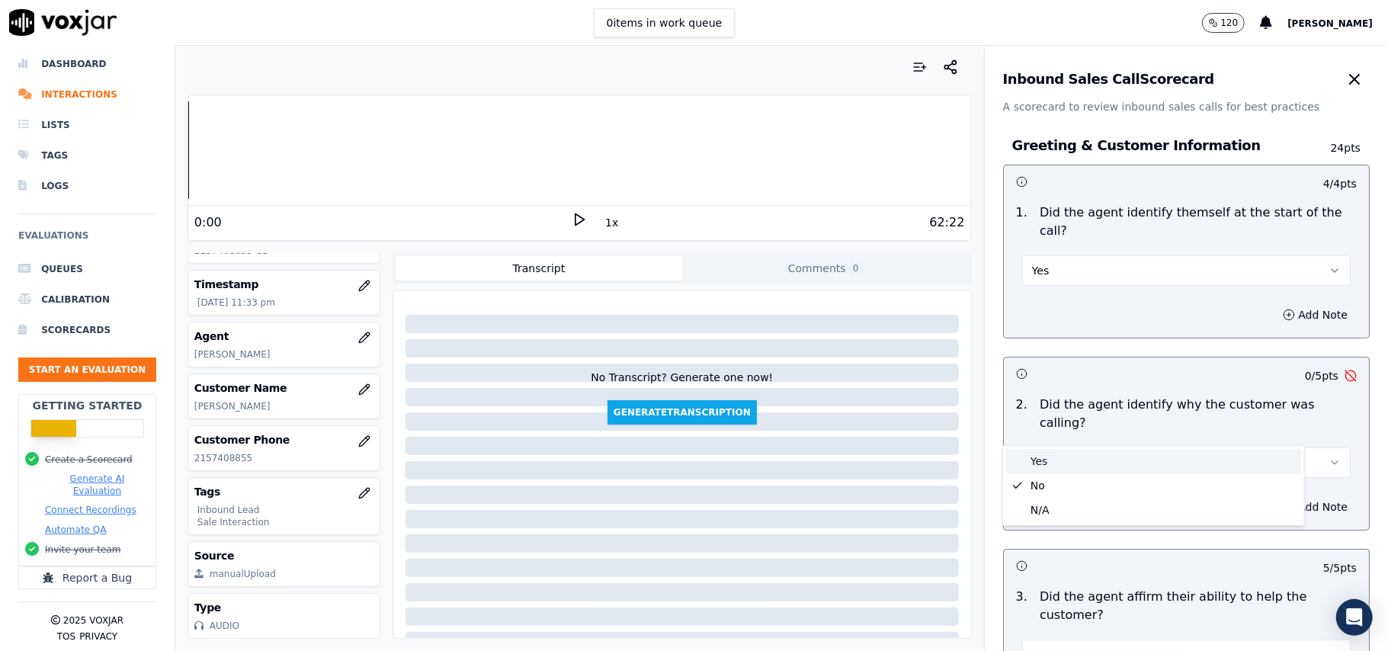
drag, startPoint x: 1060, startPoint y: 458, endPoint x: 1077, endPoint y: 442, distance: 23.7
click at [1060, 457] on div "Yes" at bounding box center [1153, 461] width 295 height 24
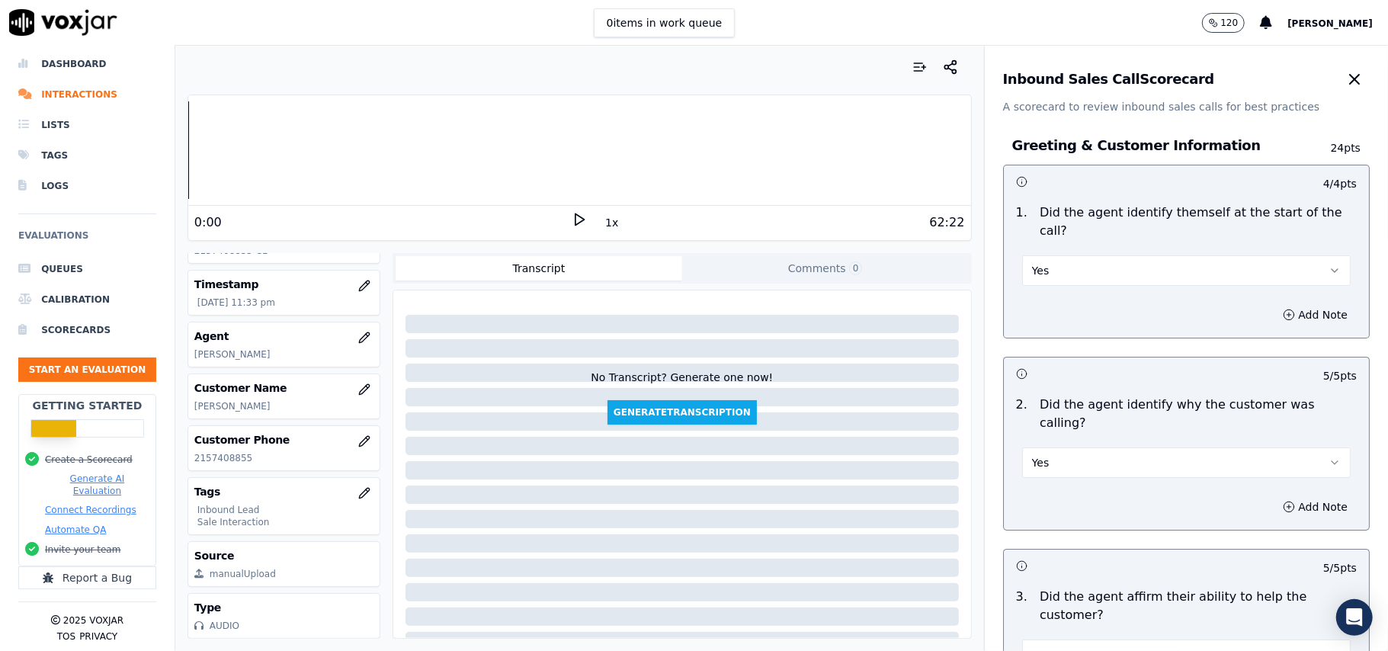
scroll to position [4267, 0]
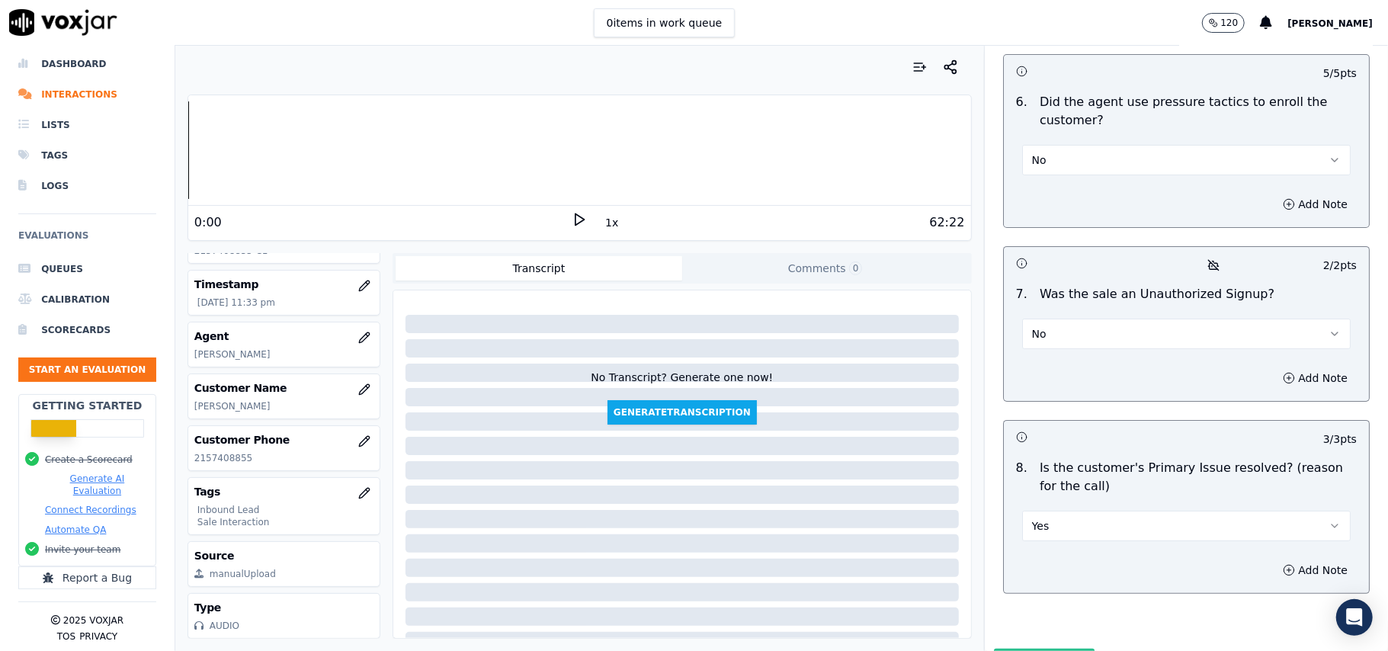
click at [1040, 649] on button "Submit Scores" at bounding box center [1044, 662] width 101 height 27
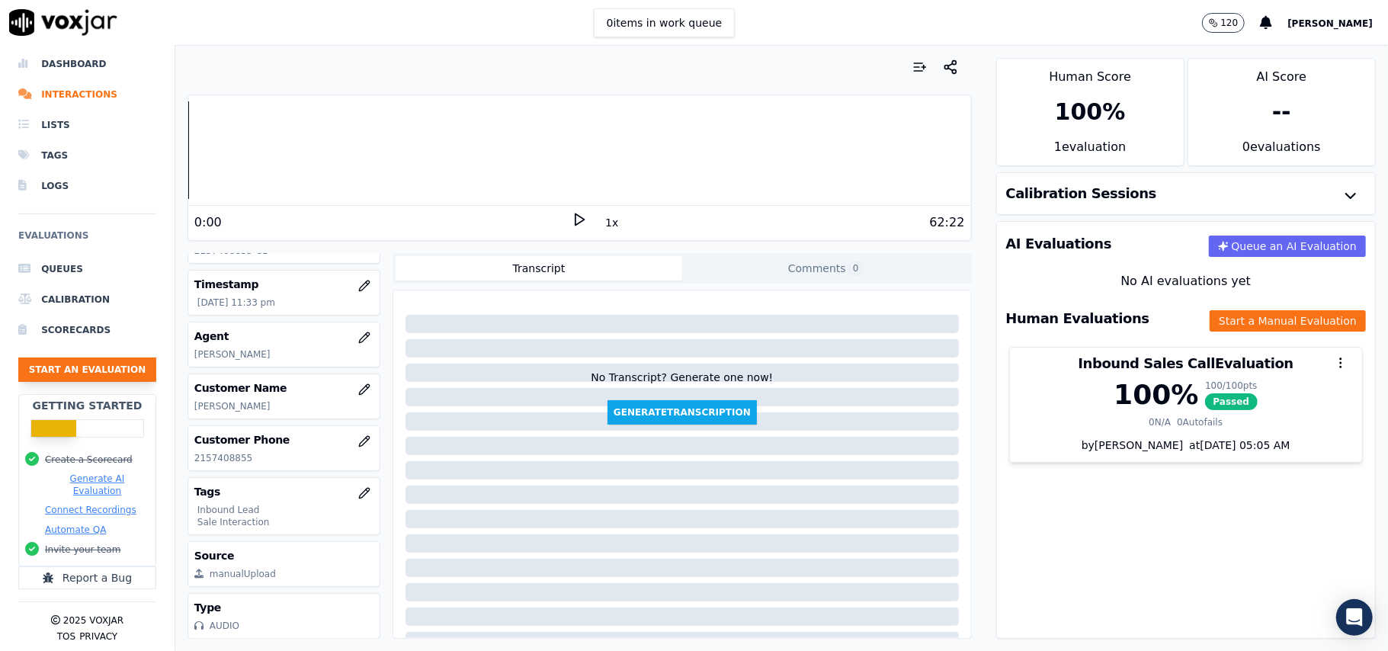
click at [91, 358] on button "Start an Evaluation" at bounding box center [87, 370] width 138 height 24
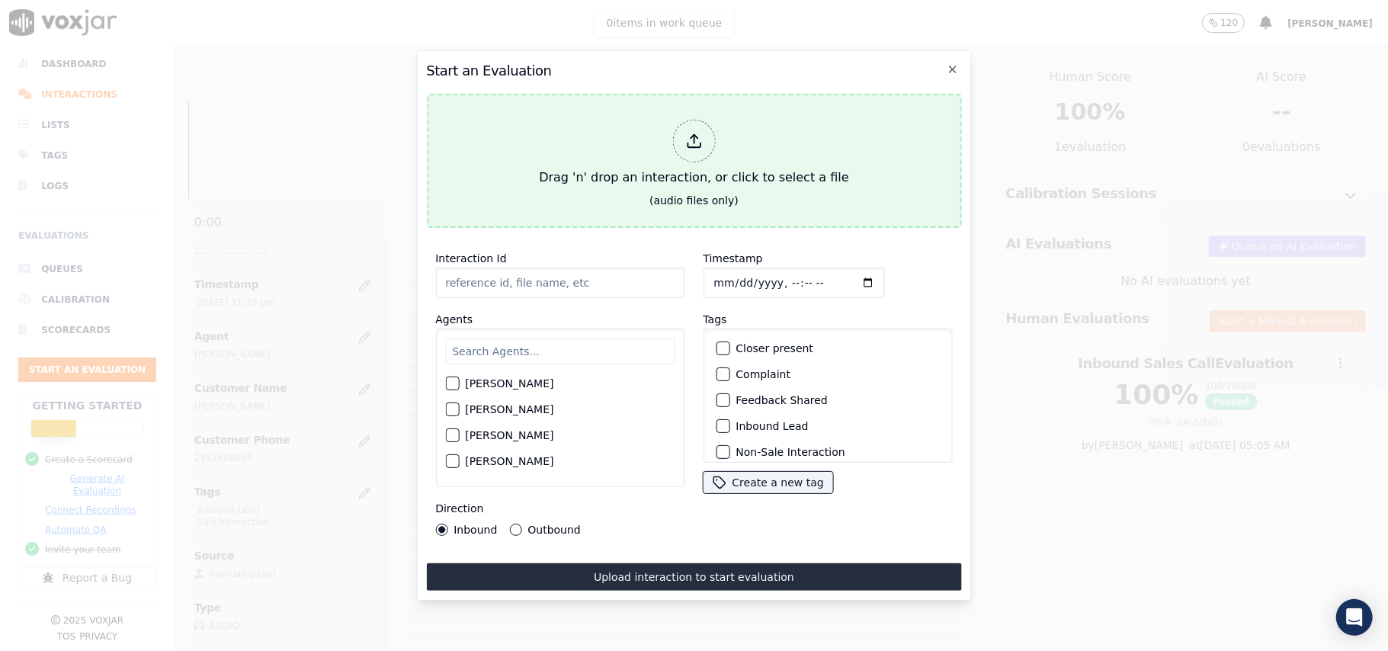
click at [699, 142] on div at bounding box center [693, 141] width 43 height 43
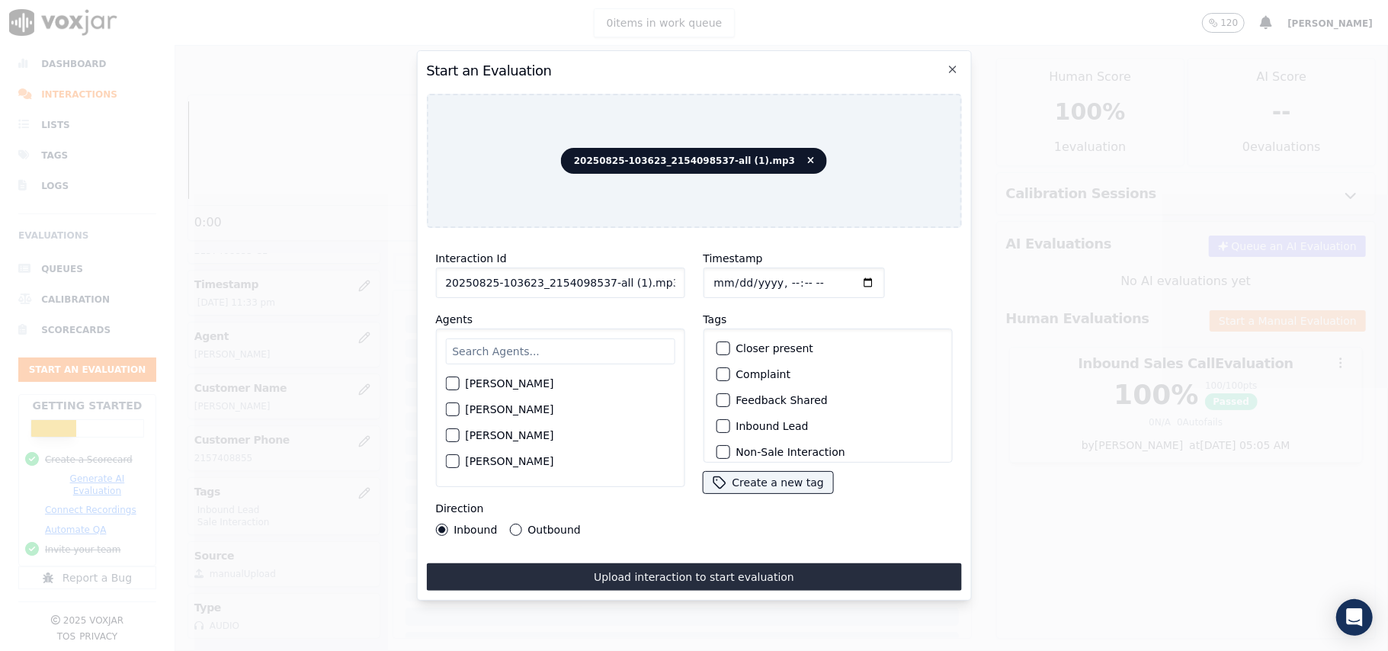
drag, startPoint x: 656, startPoint y: 278, endPoint x: 598, endPoint y: 281, distance: 57.2
click at [598, 281] on input "20250825-103623_2154098537-all (1).mp3" at bounding box center [559, 283] width 249 height 30
type input "20250825-103623_2154098537-C1"
click at [729, 274] on input "Timestamp" at bounding box center [793, 283] width 181 height 30
type input "2025-09-27T23:35"
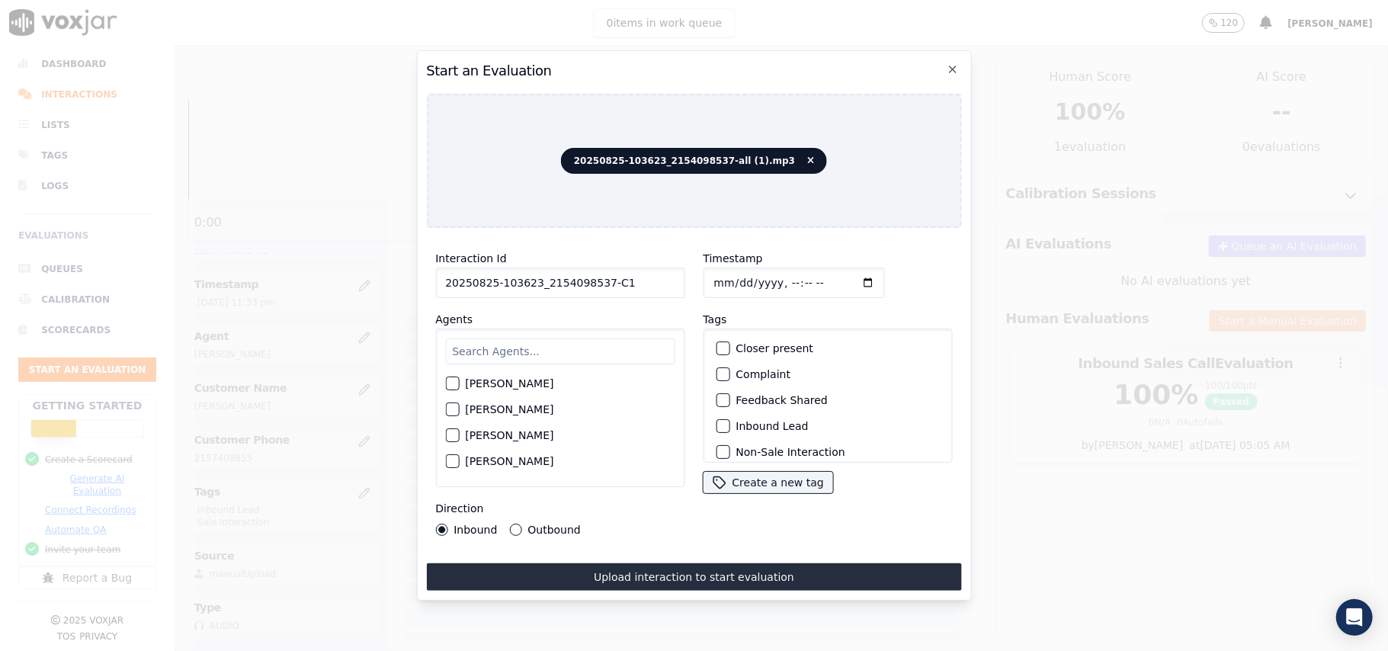
click at [714, 278] on input "Timestamp" at bounding box center [793, 283] width 181 height 30
type input "2025-08-27T23:35"
click at [579, 343] on input "text" at bounding box center [559, 351] width 229 height 26
type input "rich"
click at [468, 383] on label "Richard Kumar" at bounding box center [509, 388] width 88 height 11
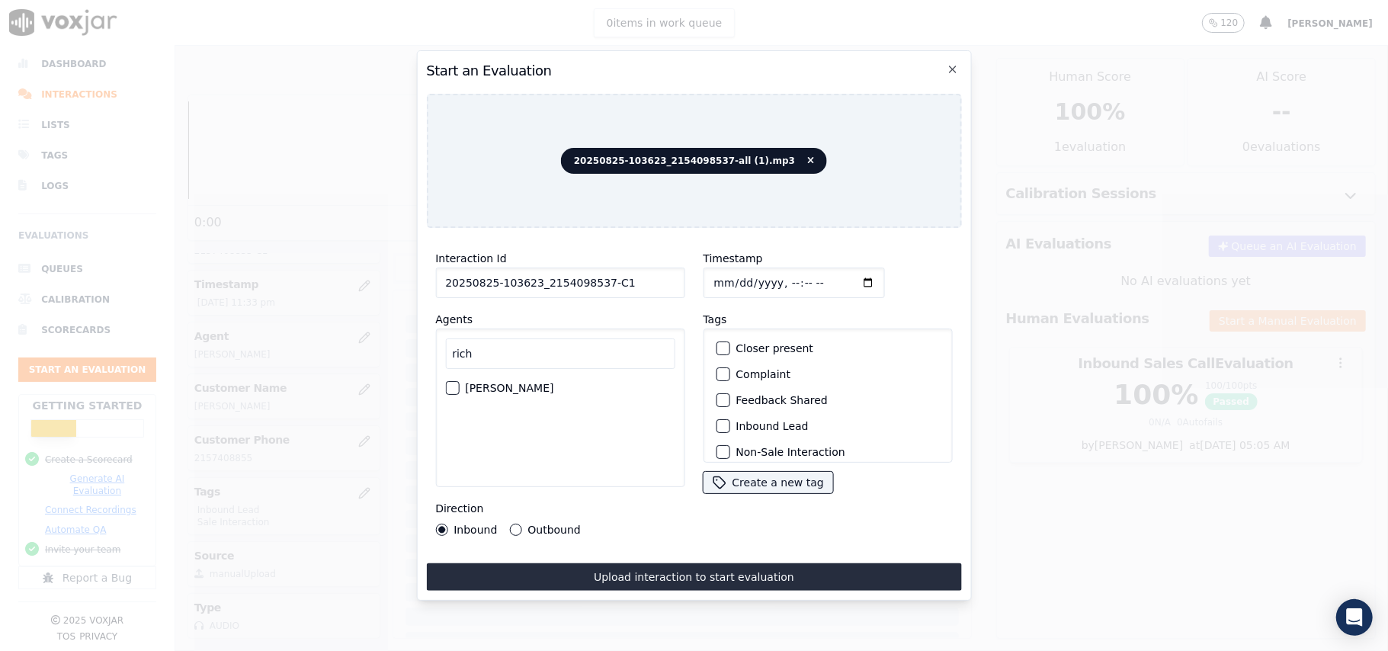
click at [459, 381] on button "Richard Kumar" at bounding box center [452, 388] width 14 height 14
click at [736, 424] on label "Inbound Lead" at bounding box center [772, 426] width 72 height 11
click at [730, 424] on button "Inbound Lead" at bounding box center [723, 426] width 14 height 14
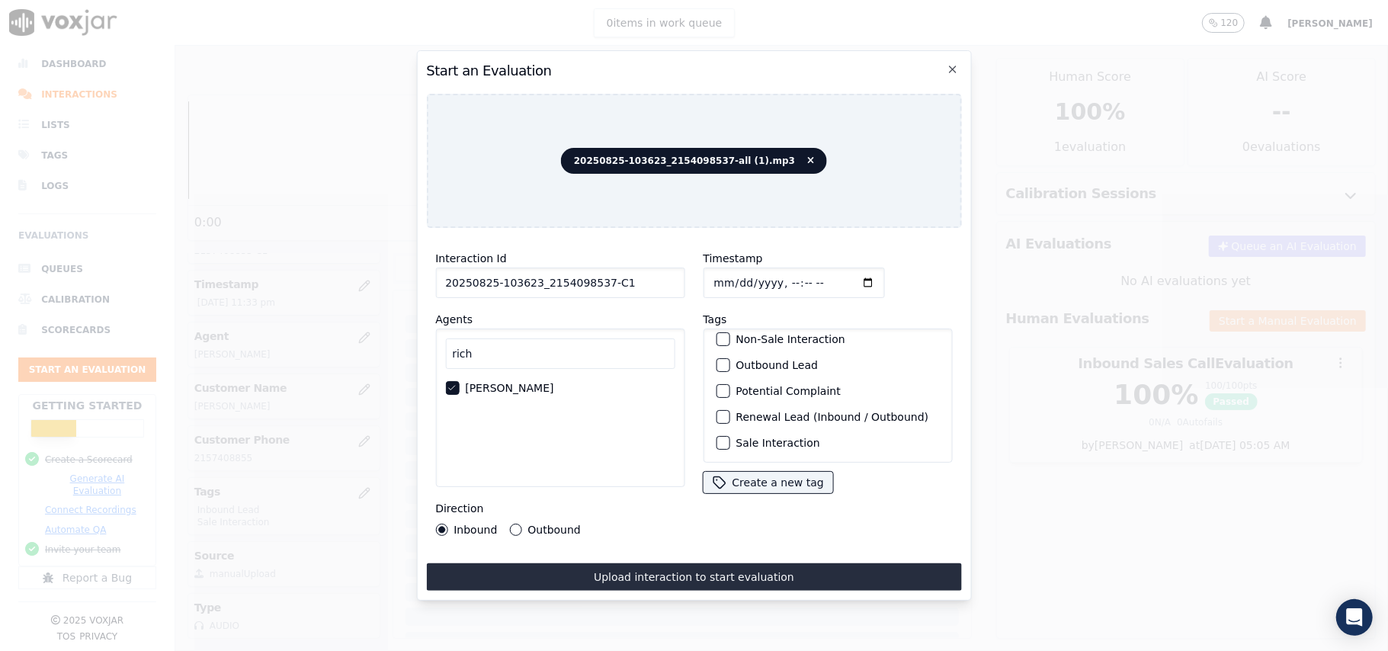
scroll to position [133, 0]
click at [727, 430] on div "Sale Interaction" at bounding box center [828, 443] width 236 height 26
click at [716, 436] on button "Sale Interaction" at bounding box center [723, 443] width 14 height 14
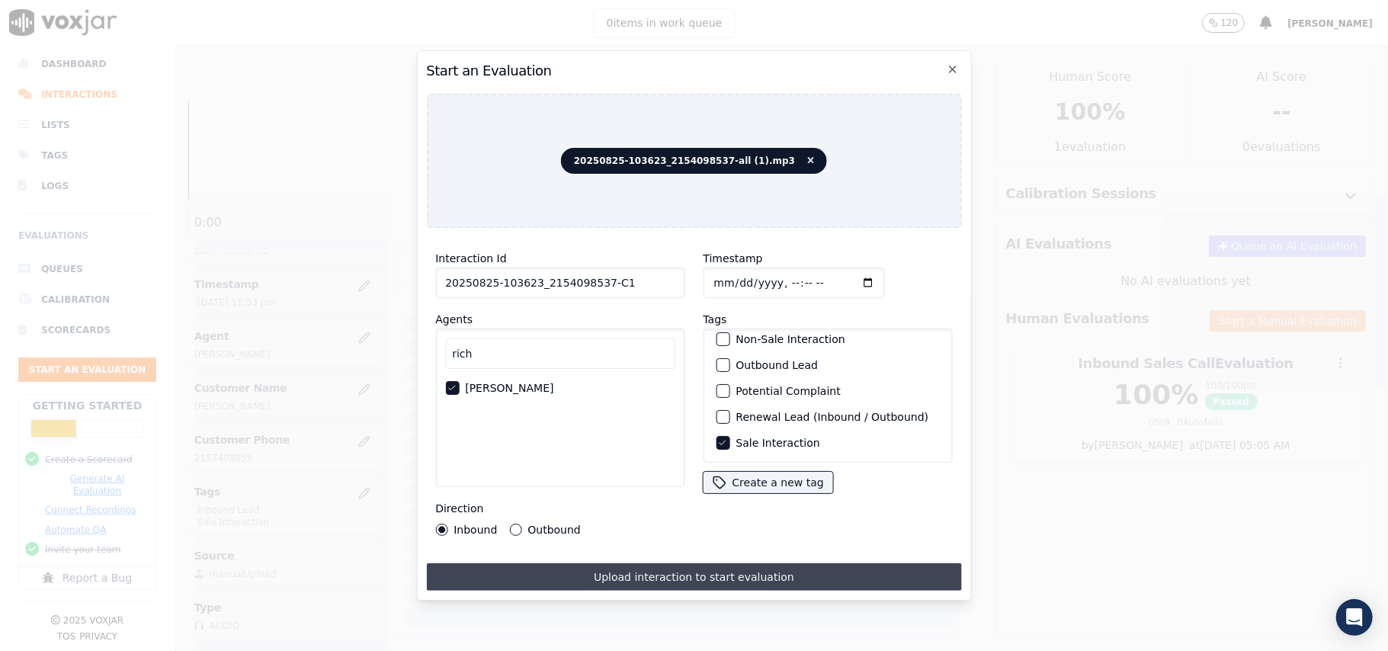
click at [656, 564] on button "Upload interaction to start evaluation" at bounding box center [693, 576] width 535 height 27
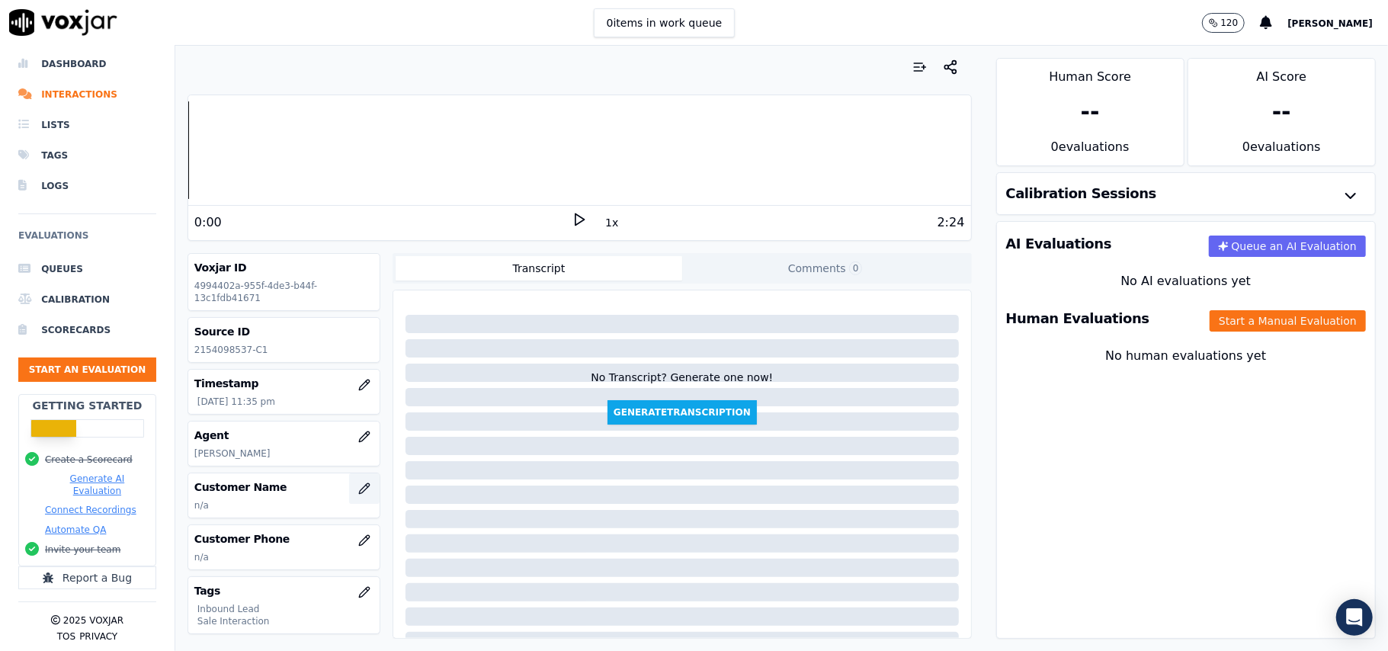
click at [366, 487] on icon "button" at bounding box center [367, 486] width 2 height 2
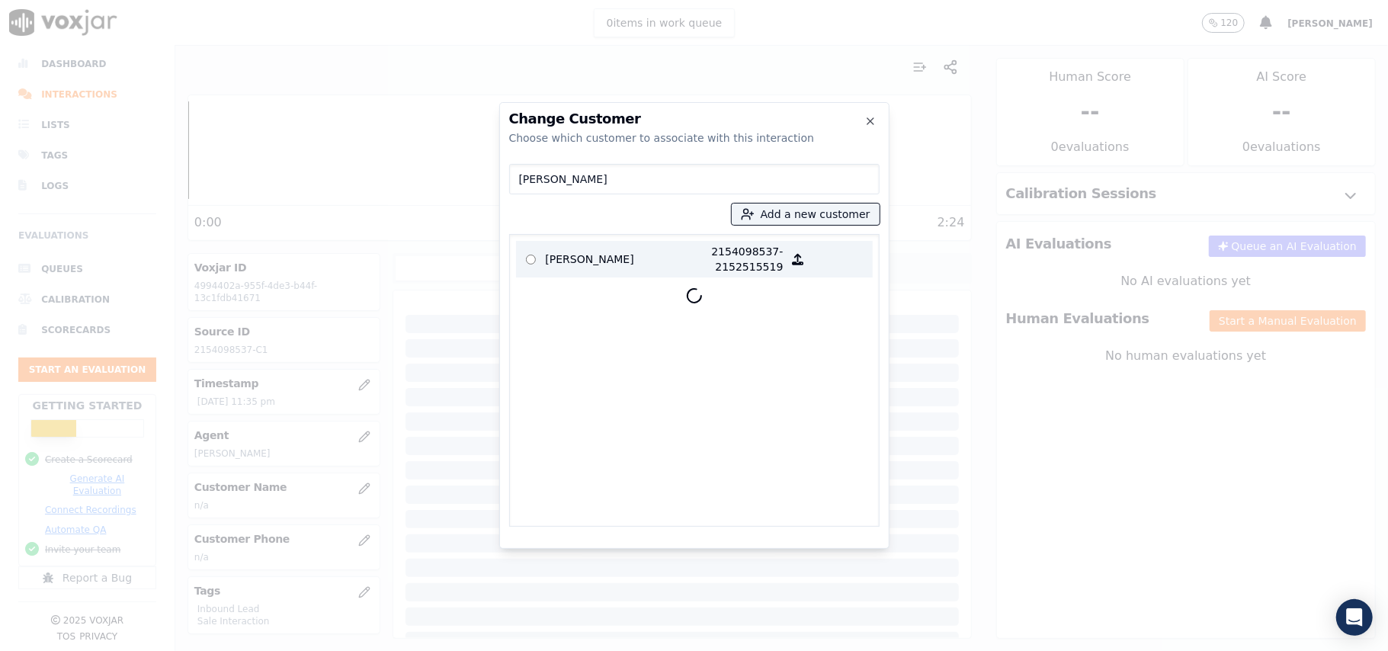
type input "MORRIS DUNBAR"
click at [576, 261] on p "MORRIS DUNBAR" at bounding box center [605, 259] width 119 height 30
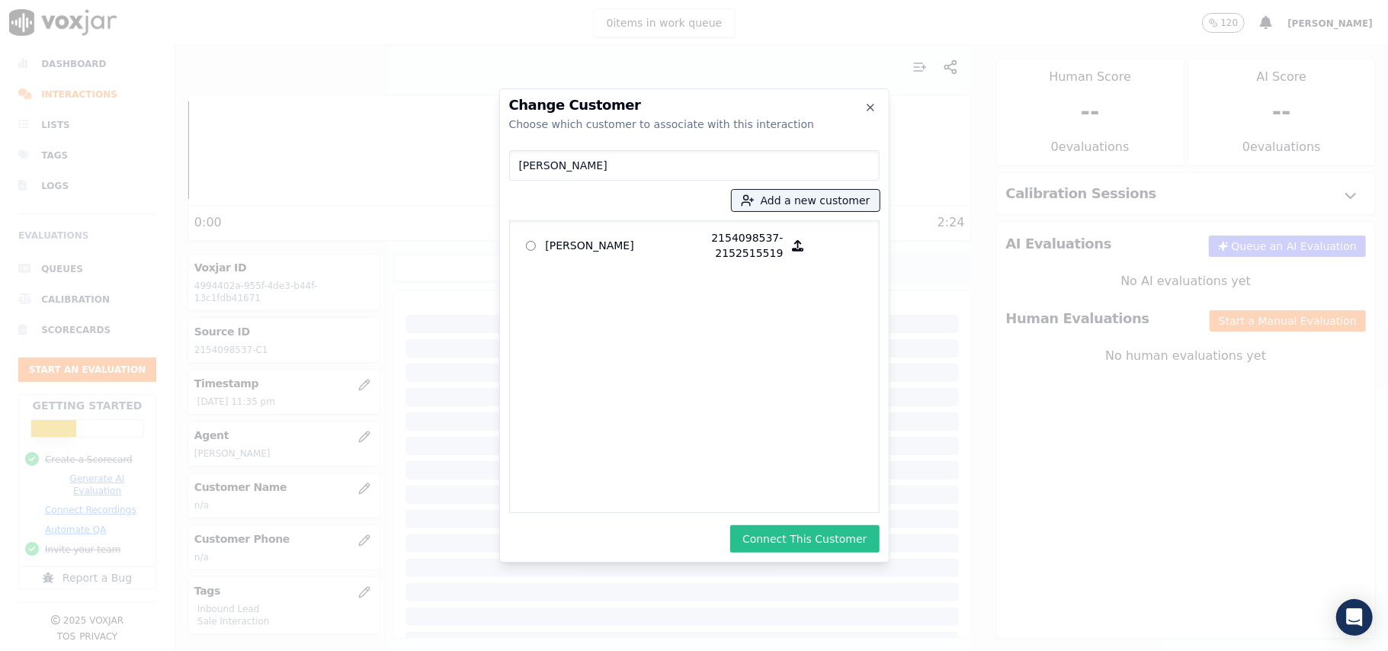
click at [775, 543] on button "Connect This Customer" at bounding box center [804, 538] width 149 height 27
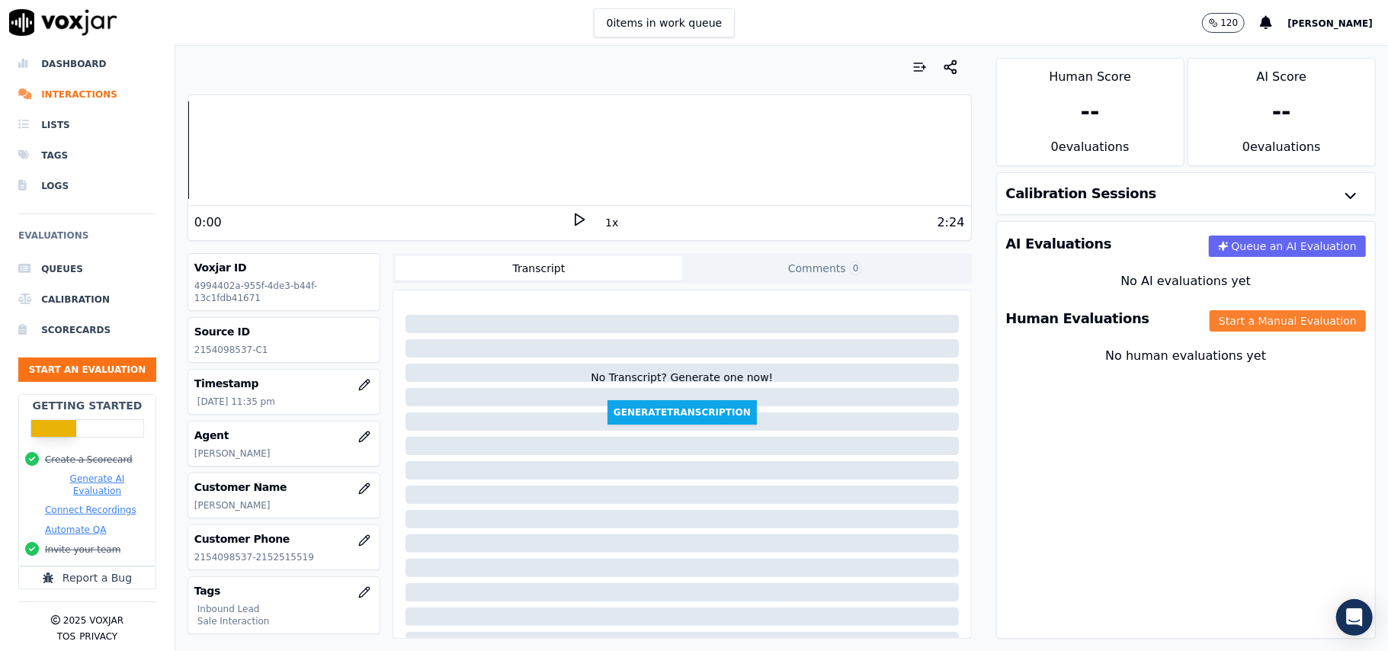
click at [1224, 321] on button "Start a Manual Evaluation" at bounding box center [1288, 320] width 156 height 21
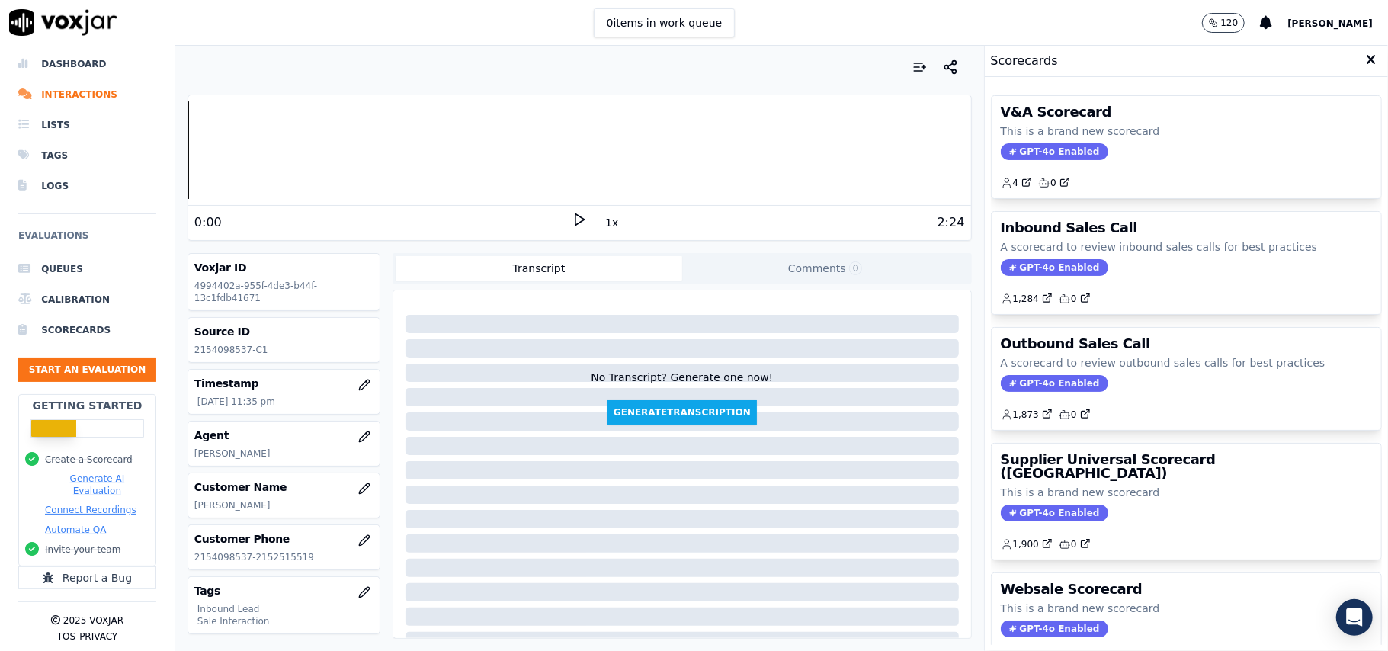
scroll to position [101, 0]
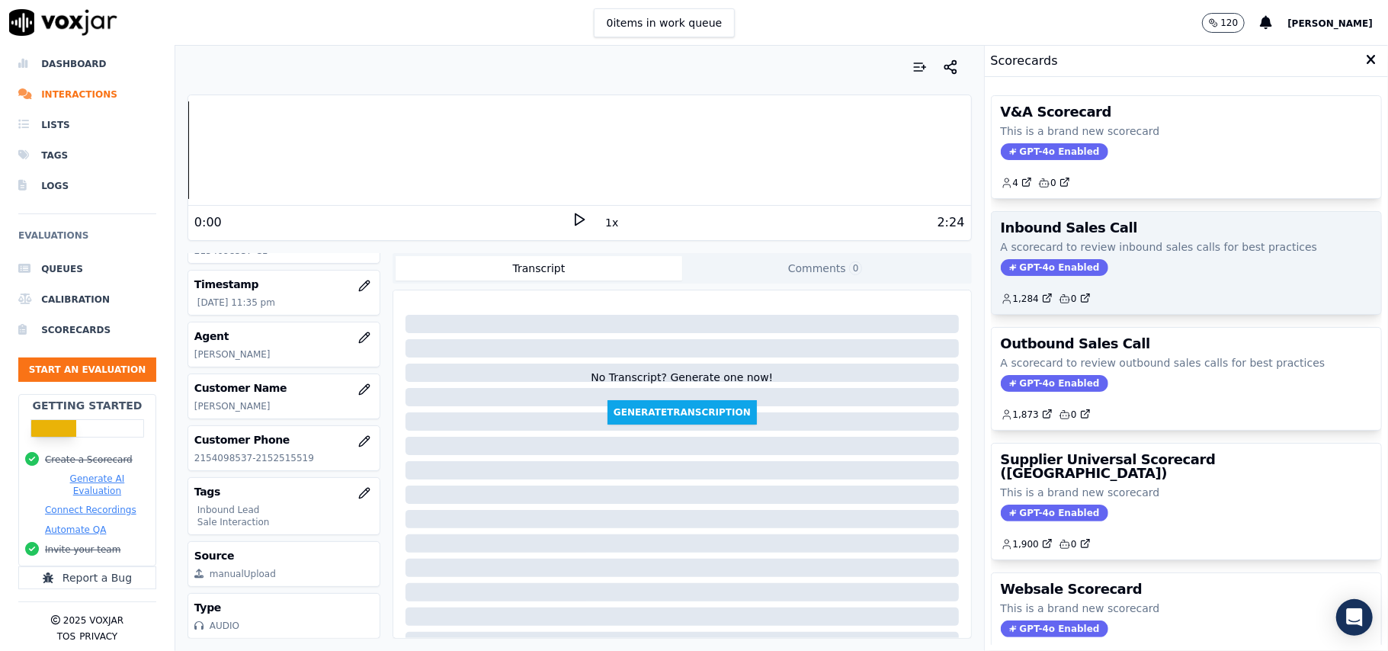
click at [1035, 270] on span "GPT-4o Enabled" at bounding box center [1054, 267] width 107 height 17
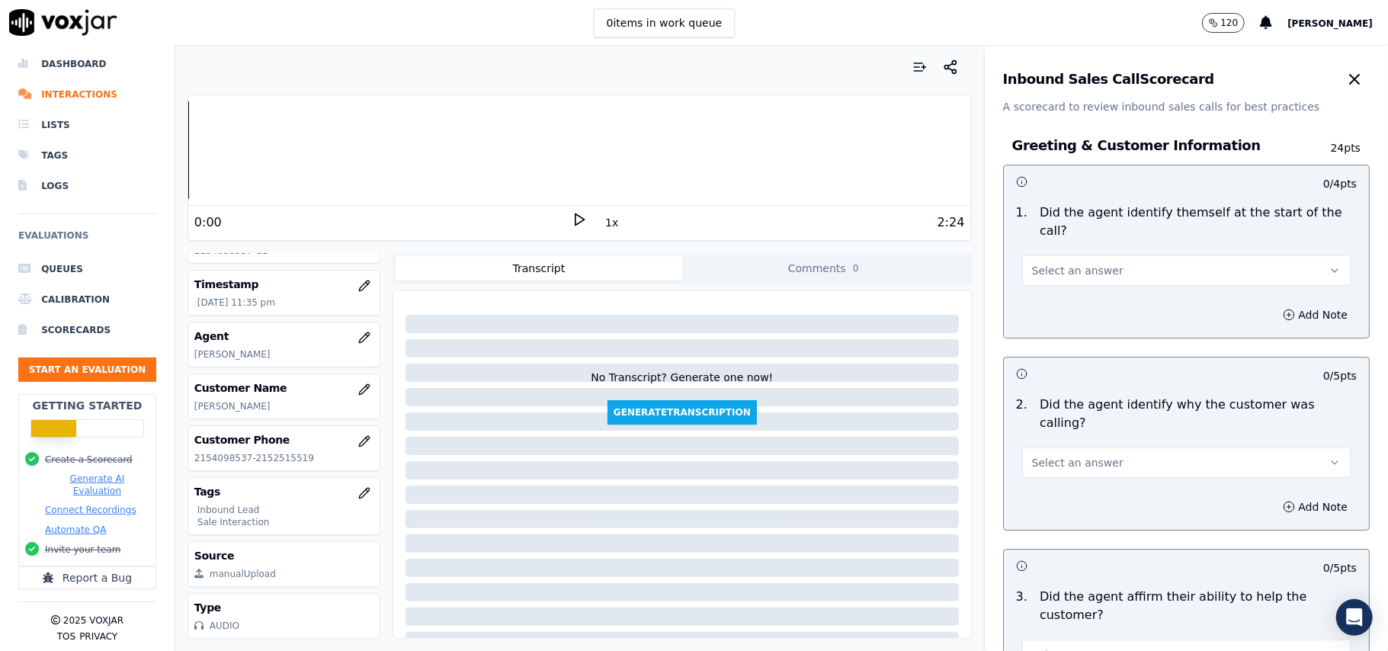
click at [1060, 261] on button "Select an answer" at bounding box center [1186, 270] width 329 height 30
click at [1050, 287] on div "Yes" at bounding box center [1153, 287] width 295 height 24
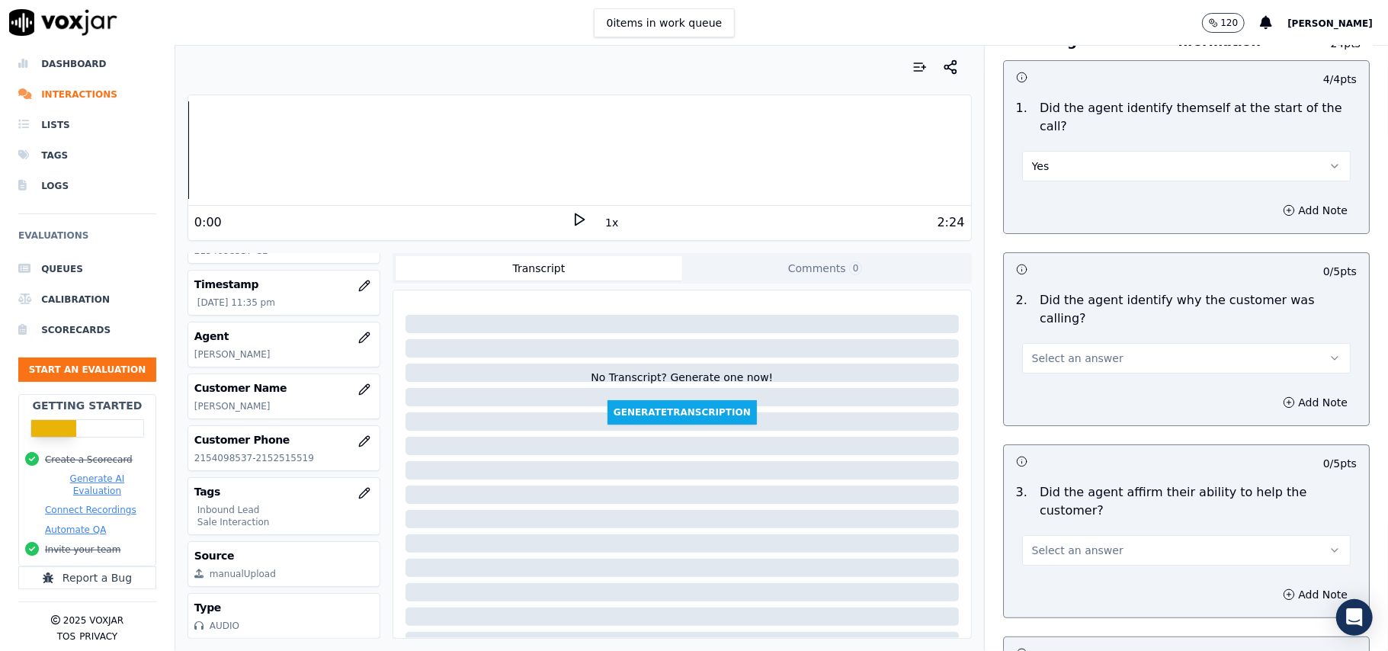
scroll to position [203, 0]
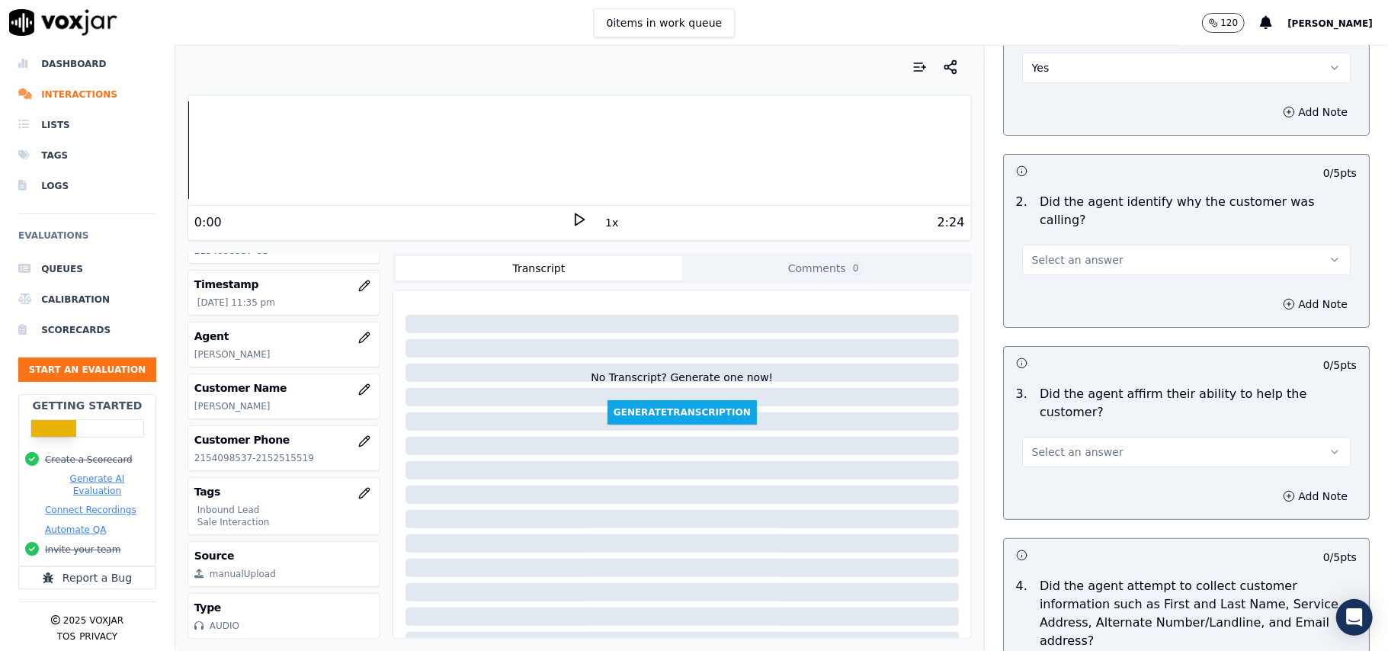
click at [1054, 252] on span "Select an answer" at bounding box center [1077, 259] width 91 height 15
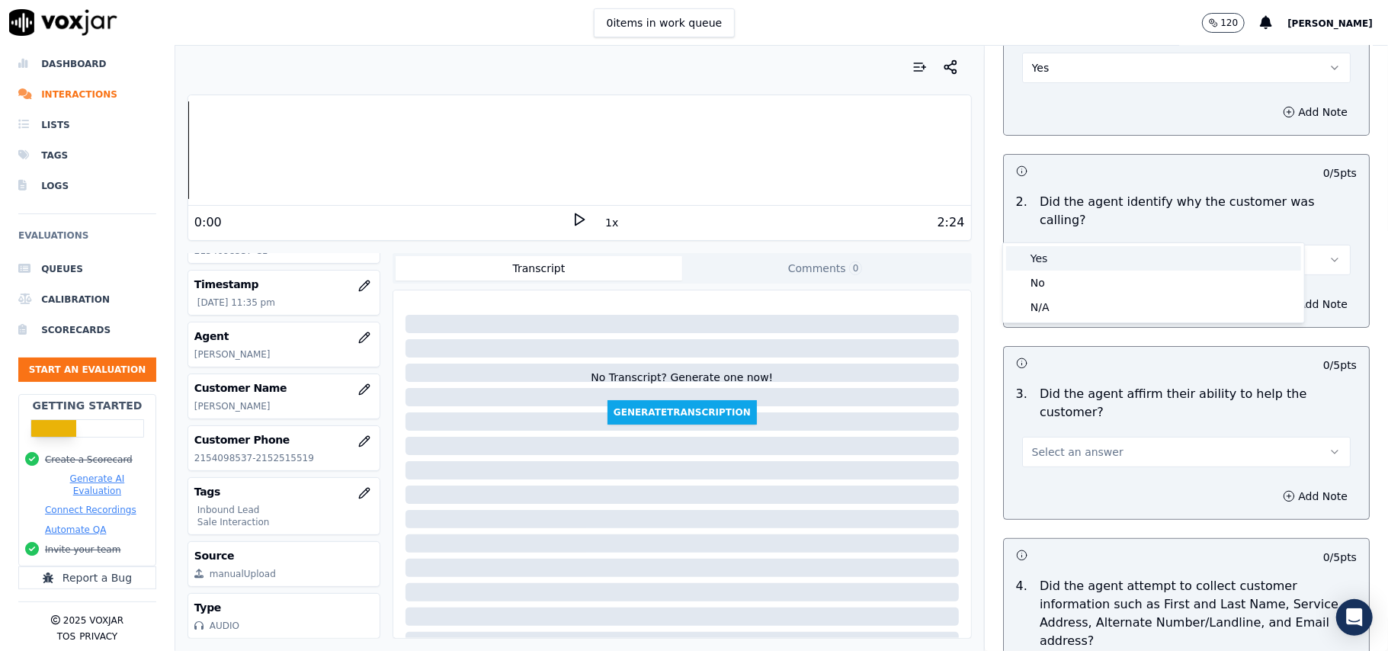
click at [1041, 263] on div "Yes" at bounding box center [1153, 258] width 295 height 24
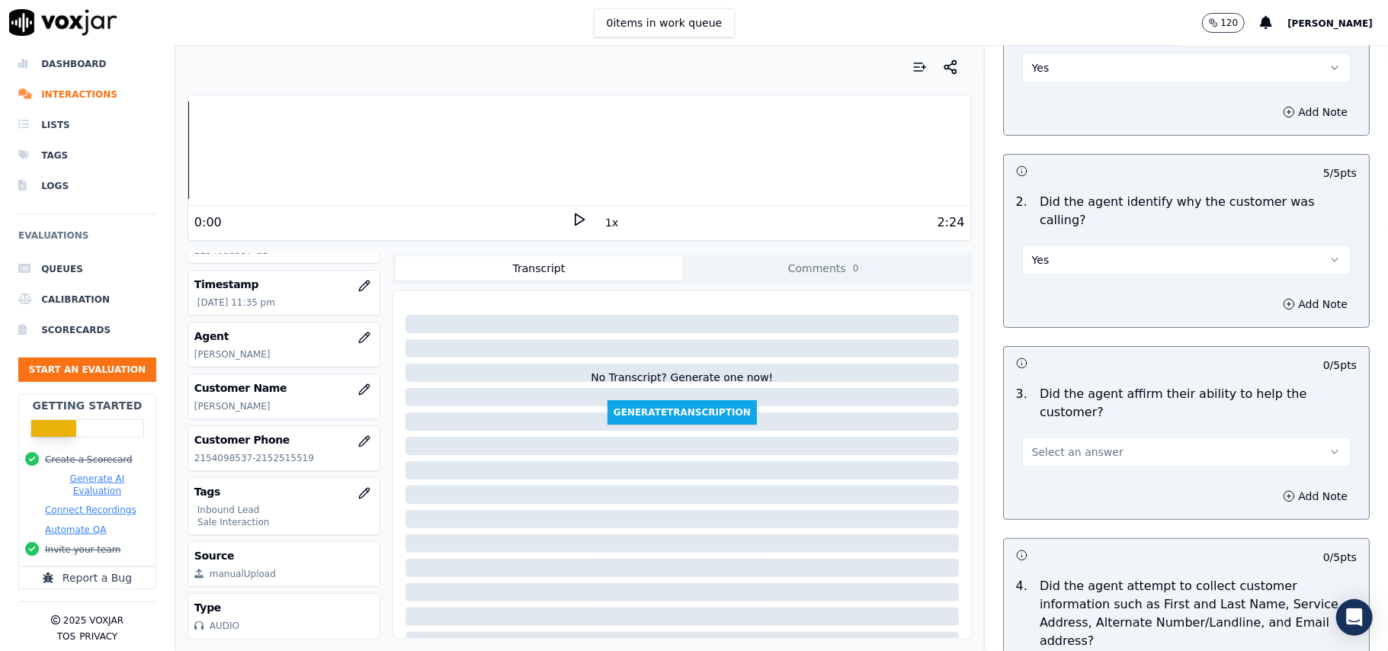
click at [1059, 444] on span "Select an answer" at bounding box center [1077, 451] width 91 height 15
click at [1059, 431] on div "Yes" at bounding box center [1153, 432] width 295 height 24
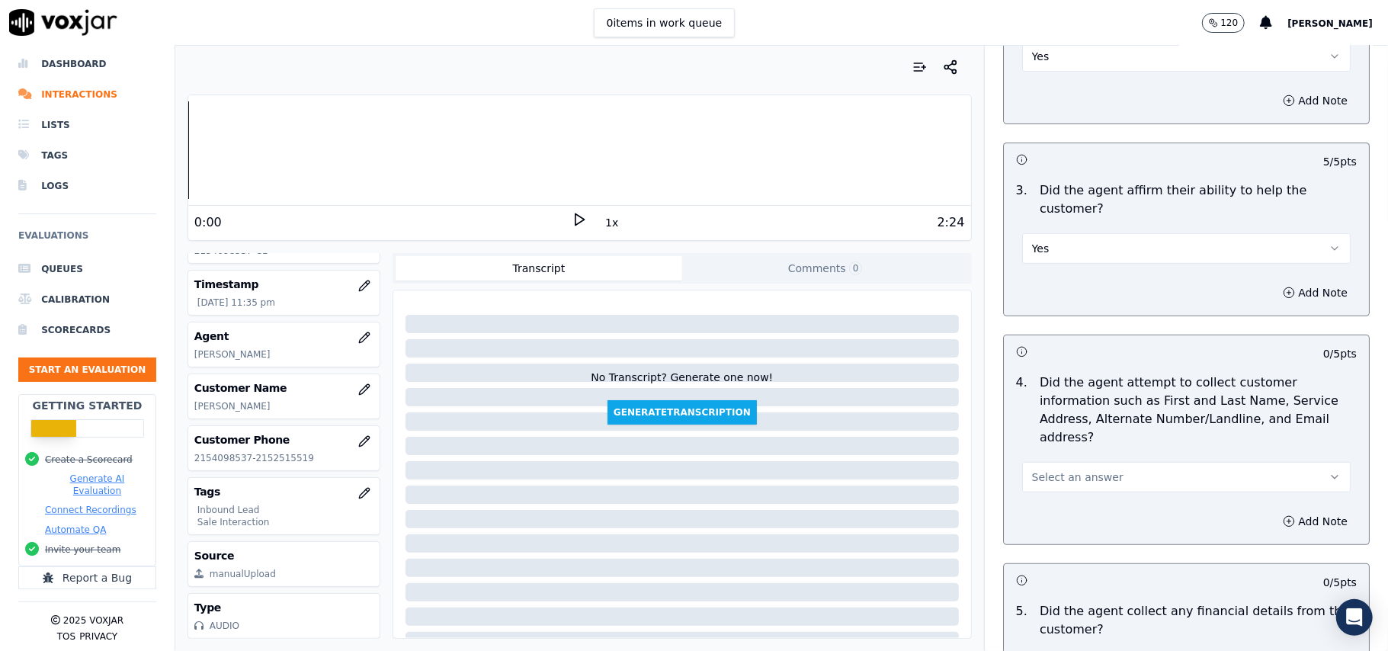
click at [1041, 470] on span "Select an answer" at bounding box center [1077, 477] width 91 height 15
click at [1041, 431] on div "Yes" at bounding box center [1153, 440] width 295 height 24
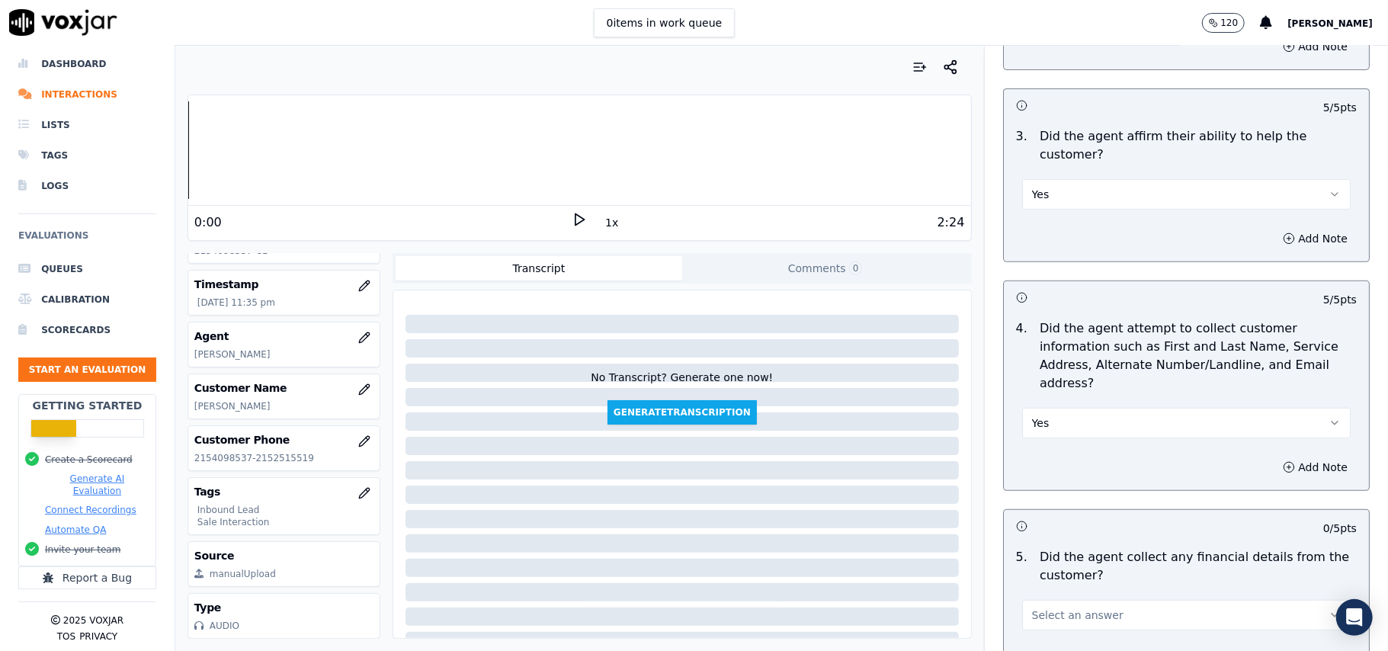
scroll to position [508, 0]
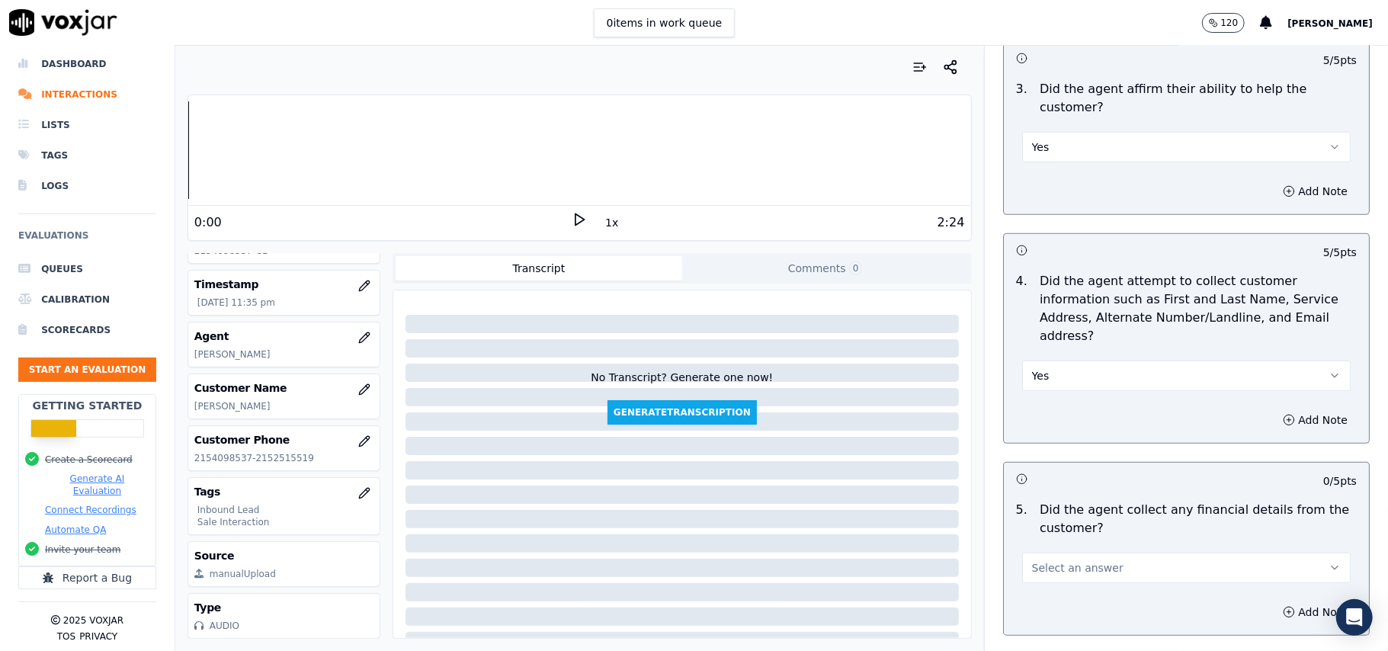
click at [1040, 560] on span "Select an answer" at bounding box center [1077, 567] width 91 height 15
click at [1031, 560] on div "No" at bounding box center [1153, 556] width 295 height 24
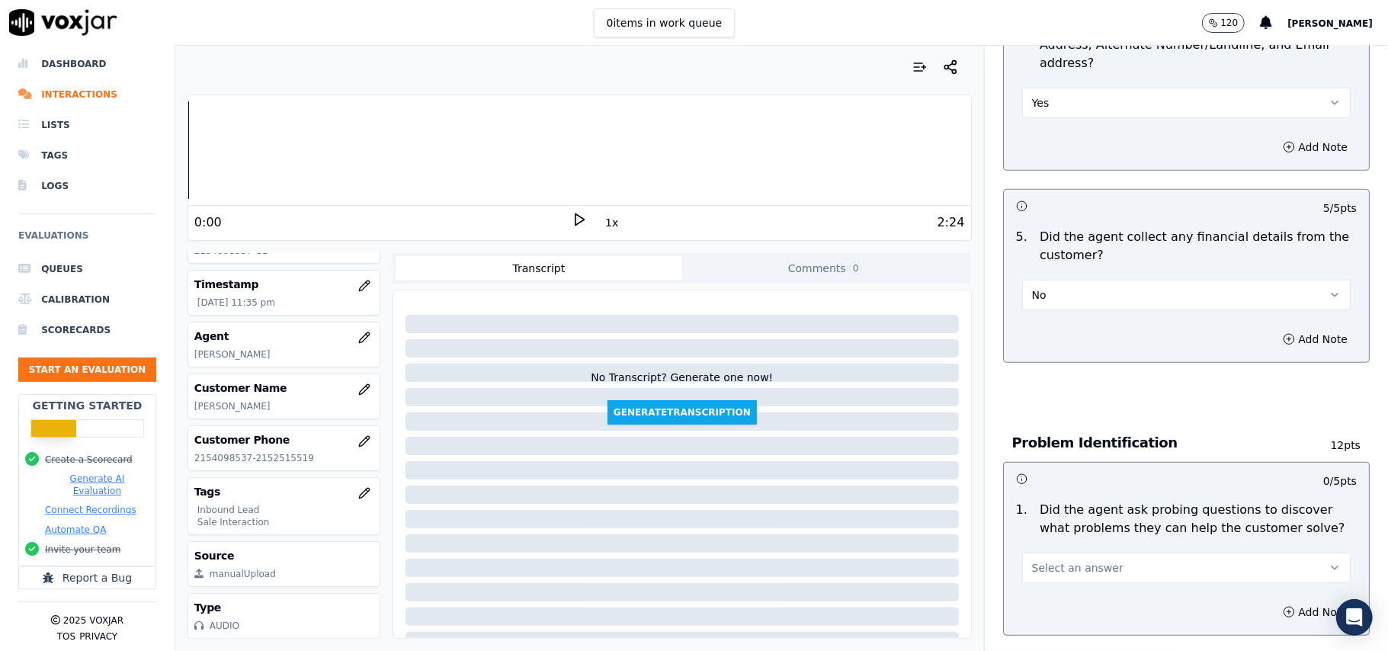
scroll to position [813, 0]
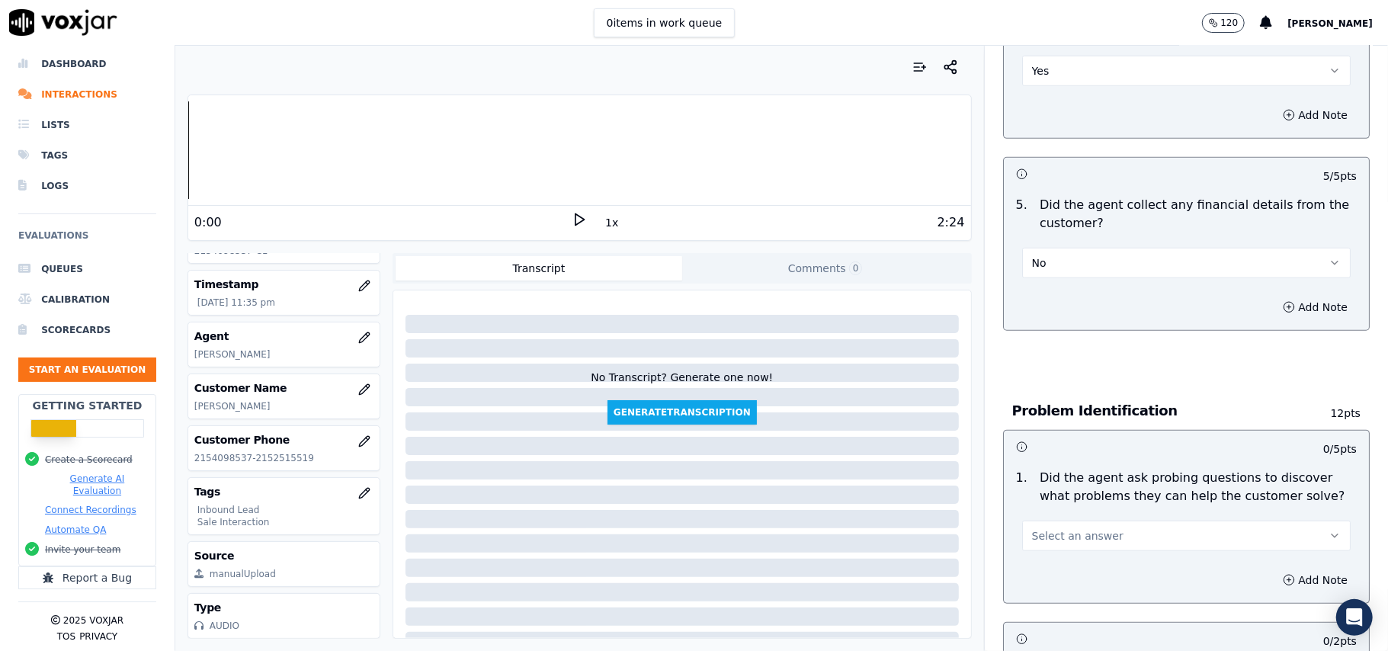
click at [1095, 521] on button "Select an answer" at bounding box center [1186, 536] width 329 height 30
click at [1081, 509] on div "Yes" at bounding box center [1153, 499] width 295 height 24
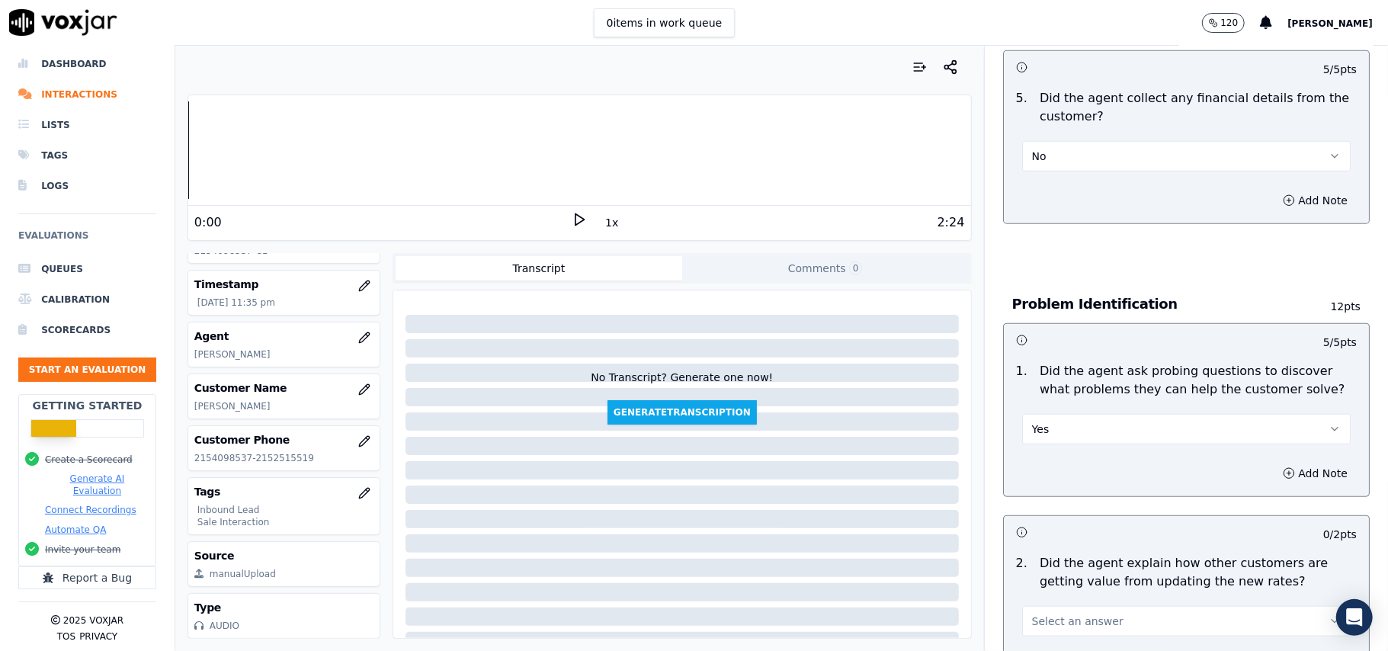
scroll to position [1118, 0]
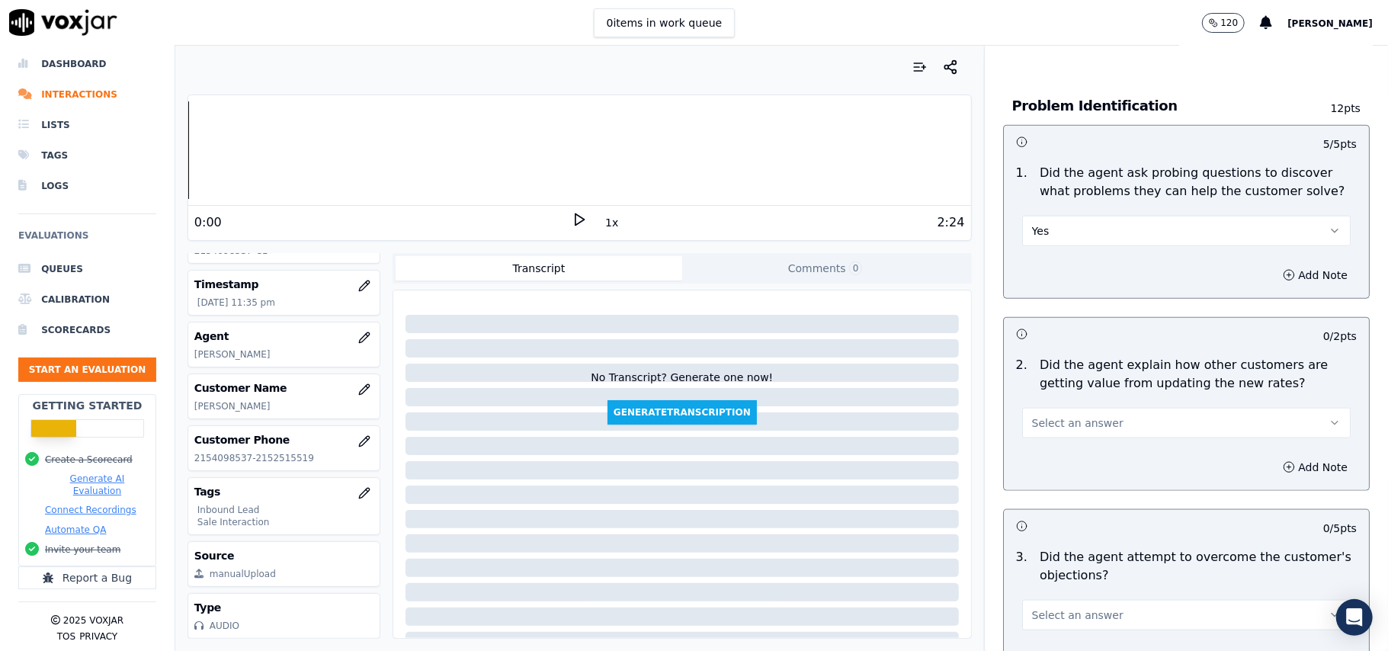
click at [1062, 415] on span "Select an answer" at bounding box center [1077, 422] width 91 height 15
click at [1059, 382] on div "Yes" at bounding box center [1153, 387] width 295 height 24
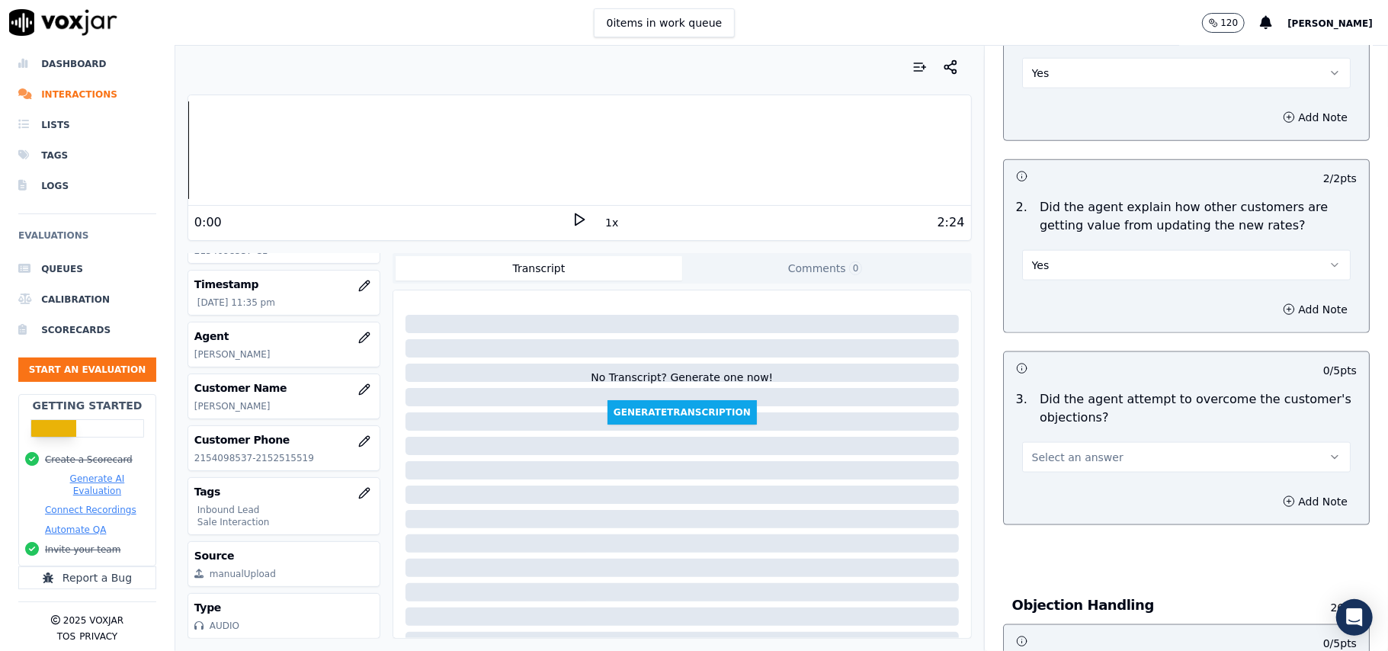
scroll to position [1321, 0]
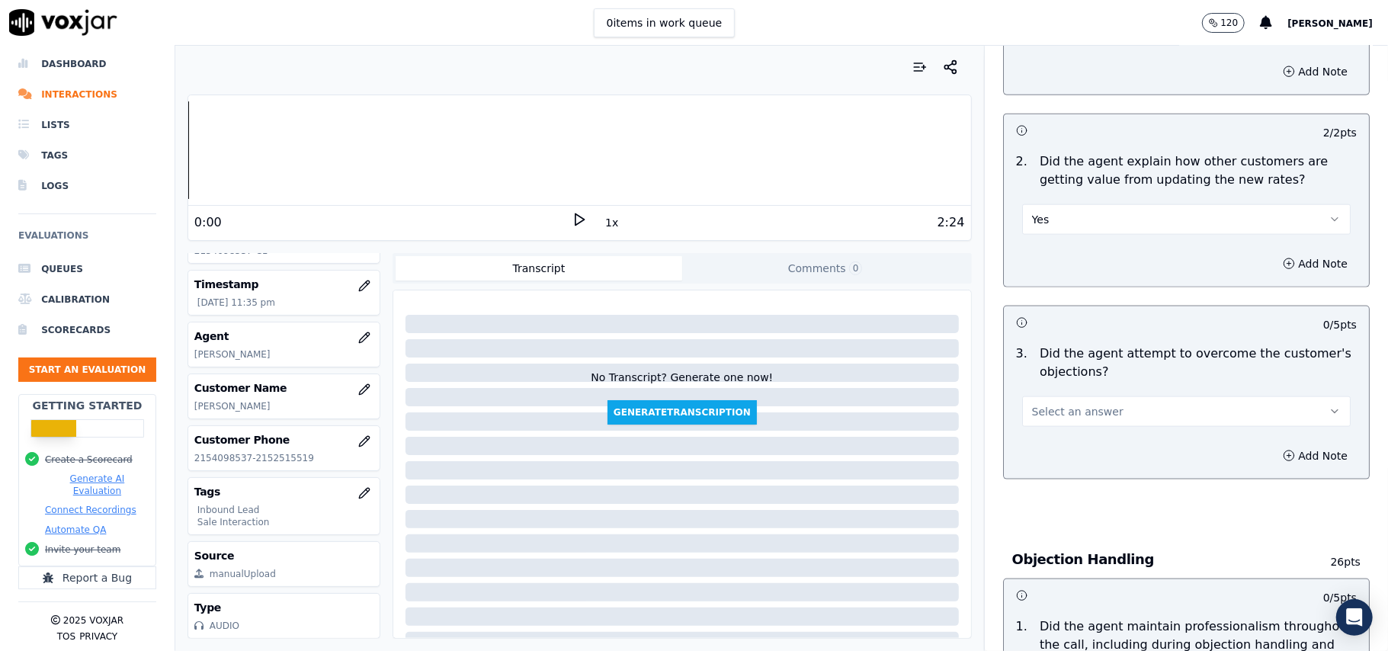
click at [1044, 404] on span "Select an answer" at bounding box center [1077, 411] width 91 height 15
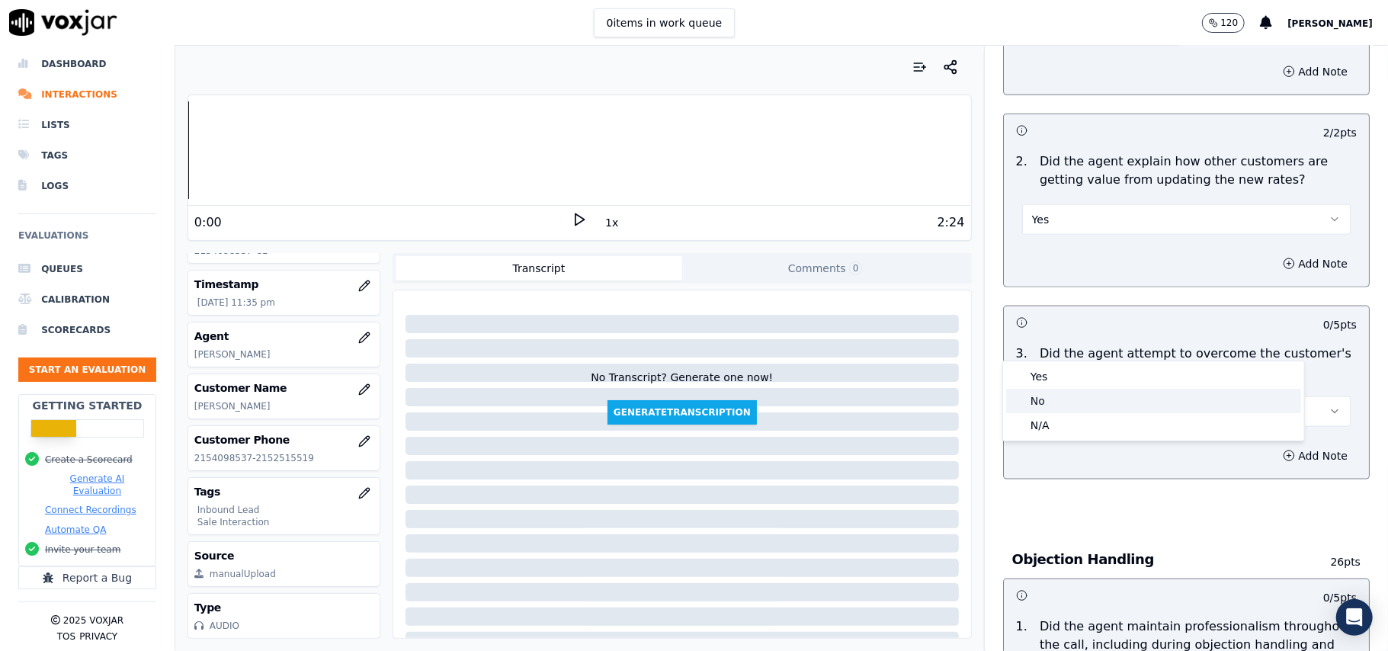
click at [1054, 381] on div "Yes" at bounding box center [1153, 376] width 295 height 24
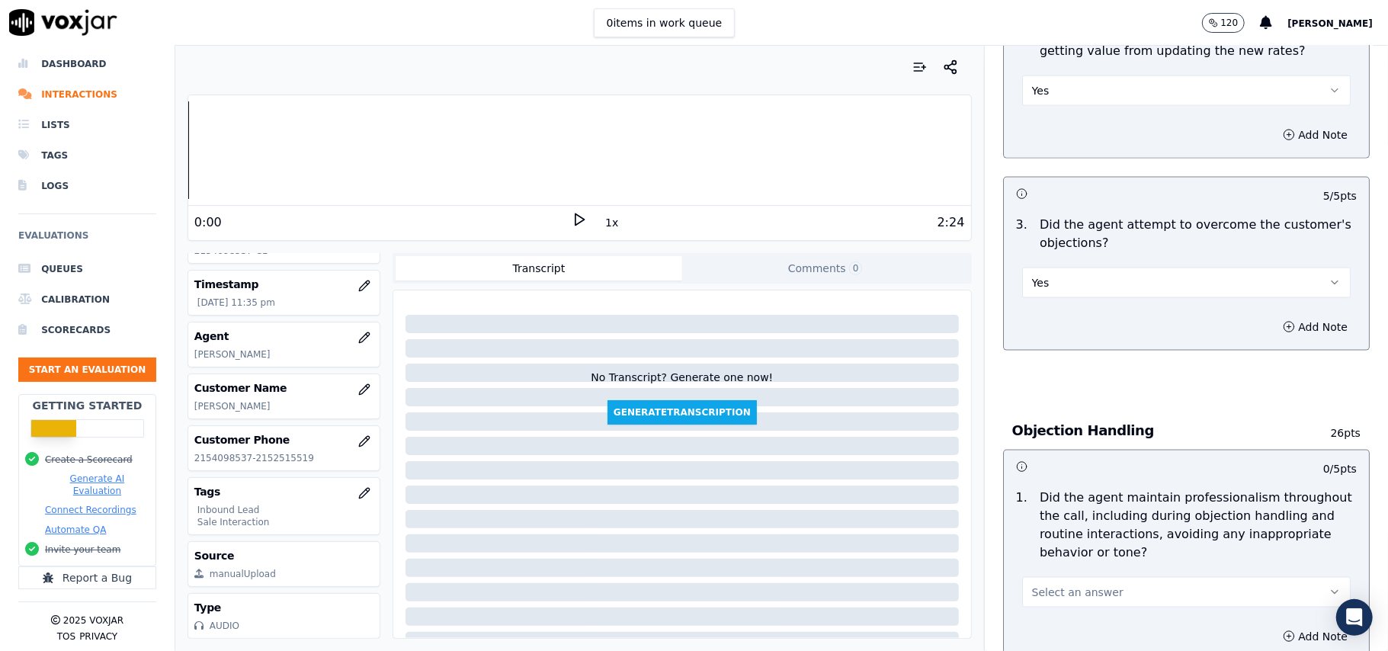
scroll to position [1525, 0]
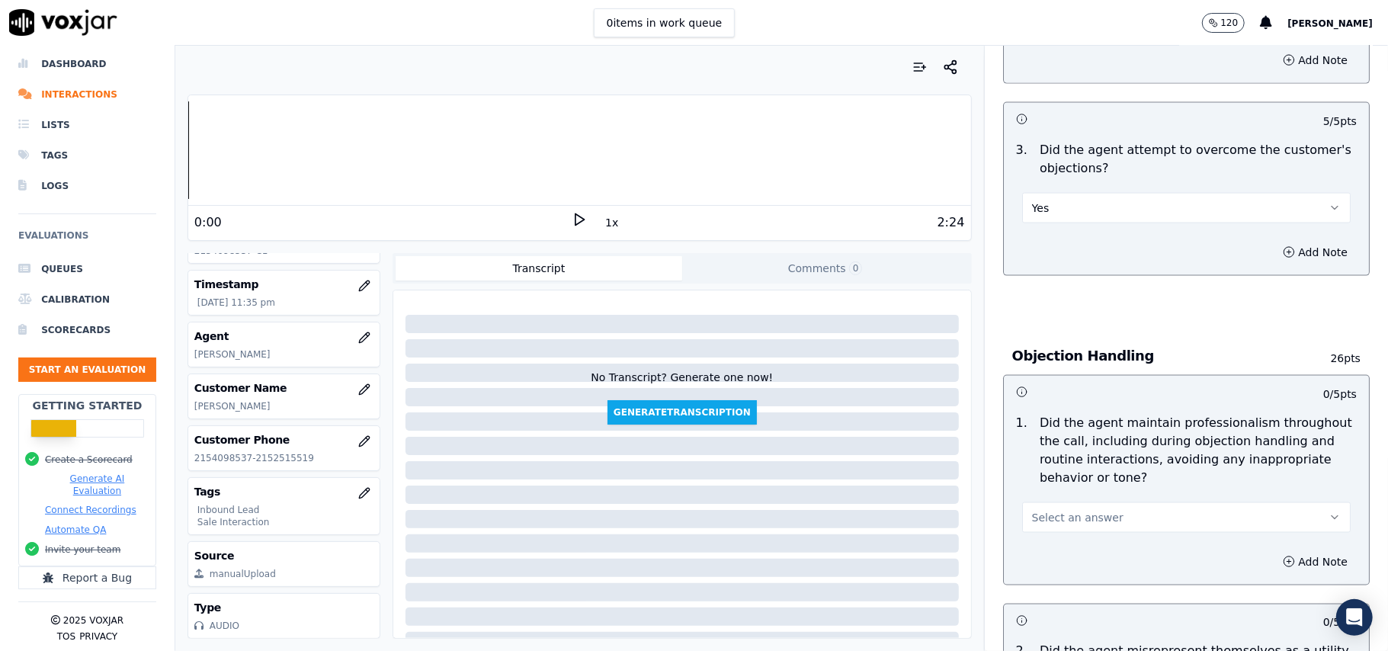
click at [1032, 510] on span "Select an answer" at bounding box center [1077, 517] width 91 height 15
click at [1044, 485] on div "Yes" at bounding box center [1153, 483] width 295 height 24
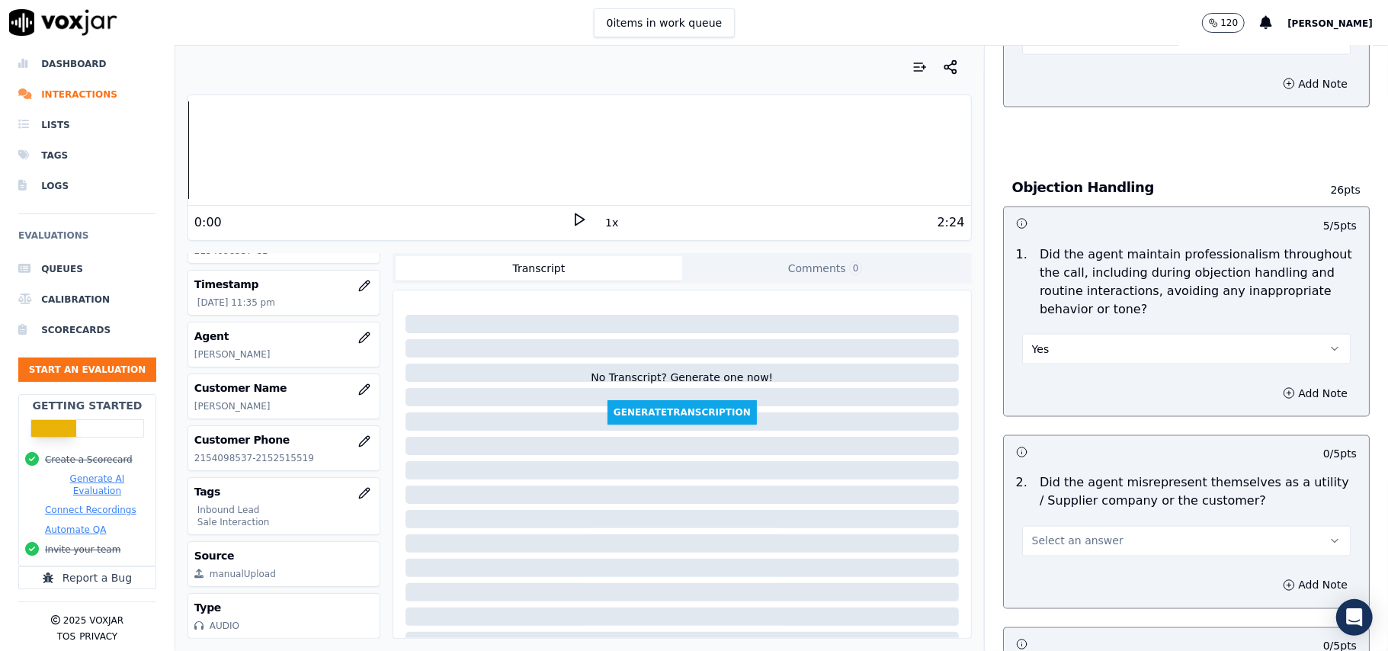
scroll to position [1830, 0]
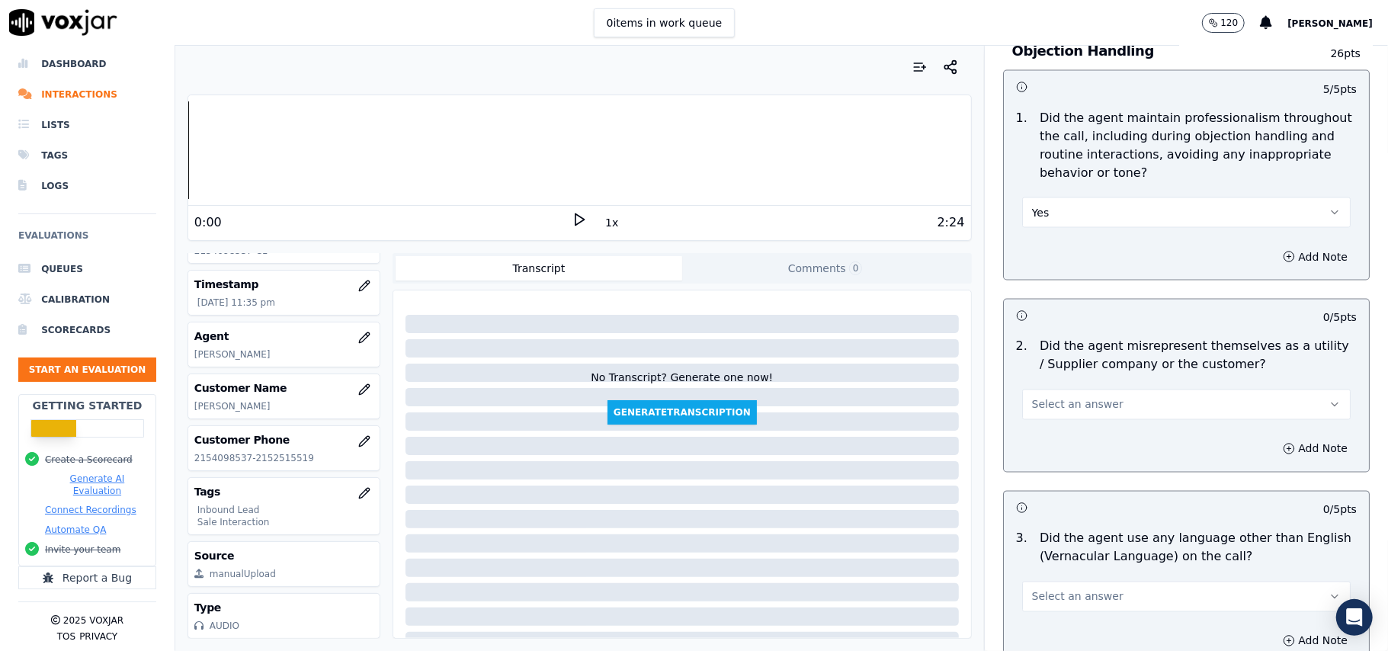
click at [1075, 397] on span "Select an answer" at bounding box center [1077, 404] width 91 height 15
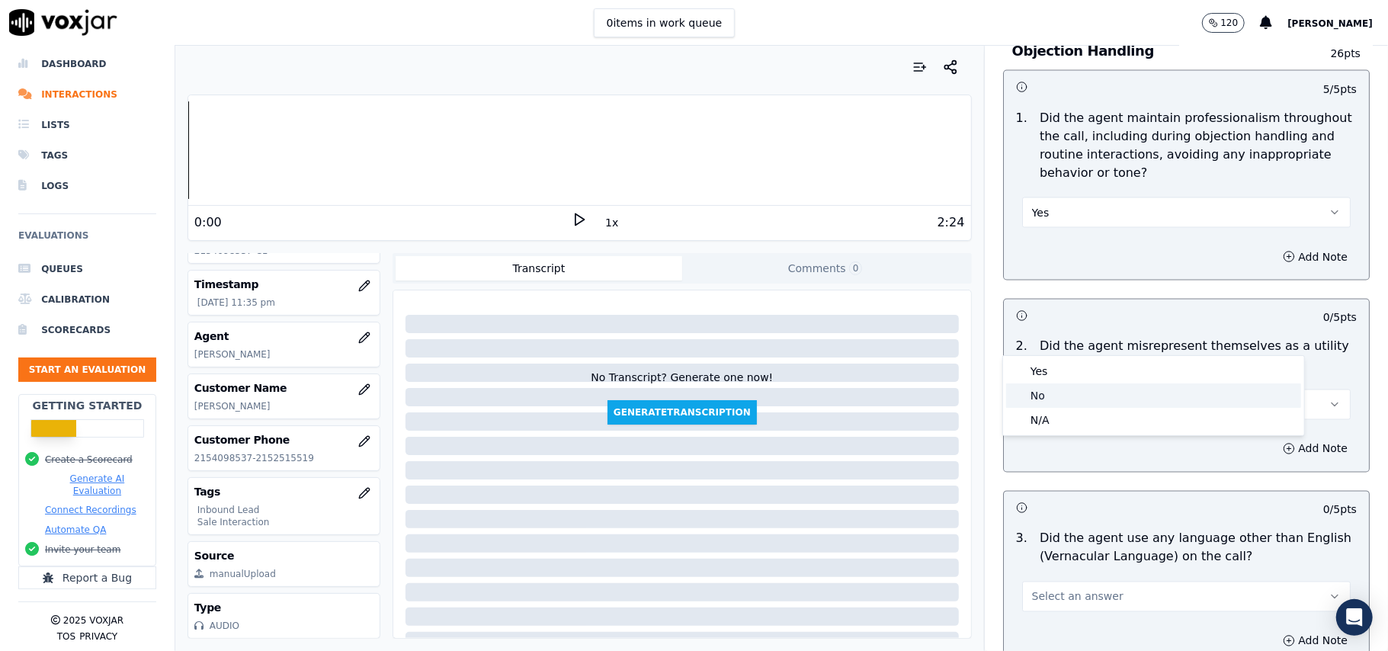
click at [1063, 398] on div "No" at bounding box center [1153, 395] width 295 height 24
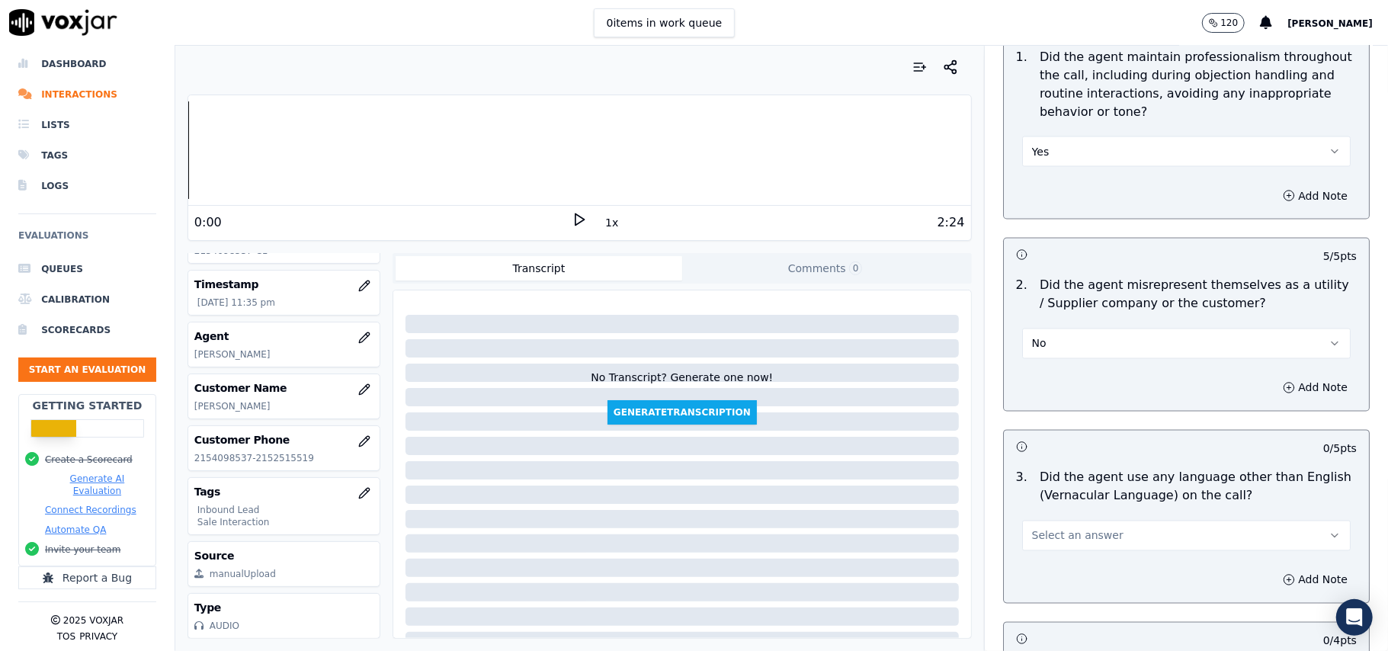
scroll to position [2135, 0]
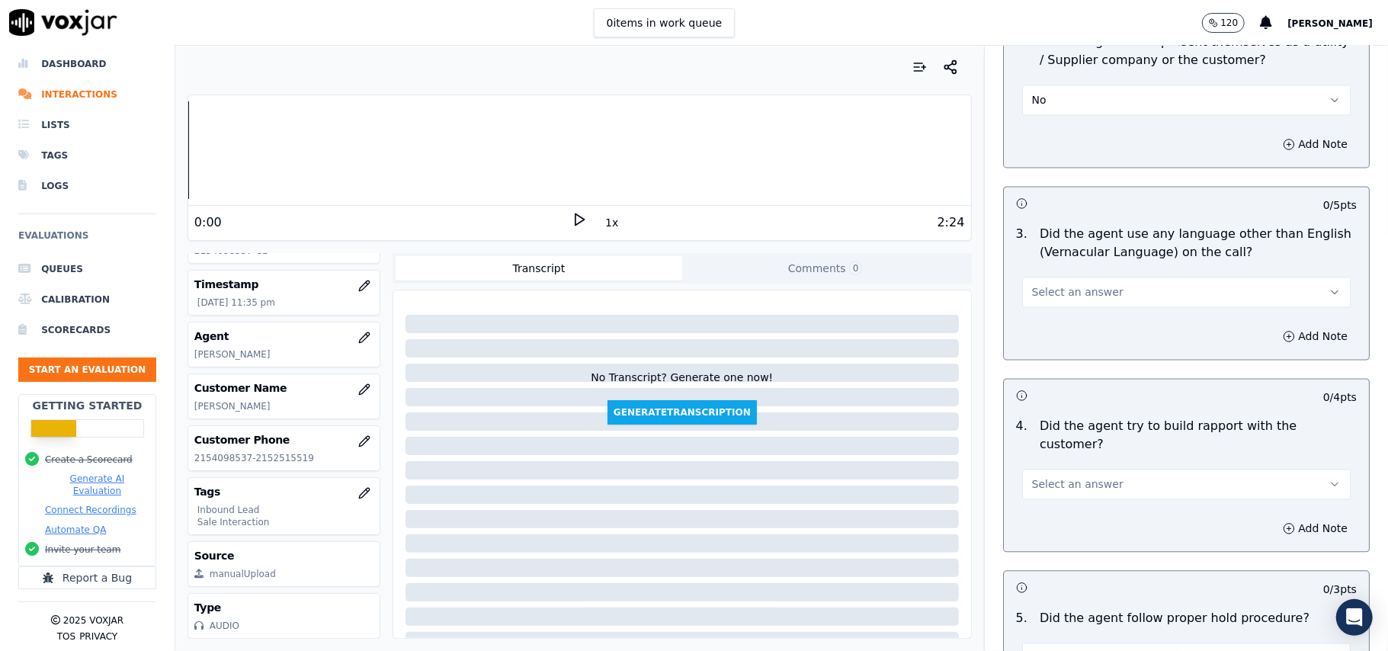
click at [1055, 284] on span "Select an answer" at bounding box center [1077, 291] width 91 height 15
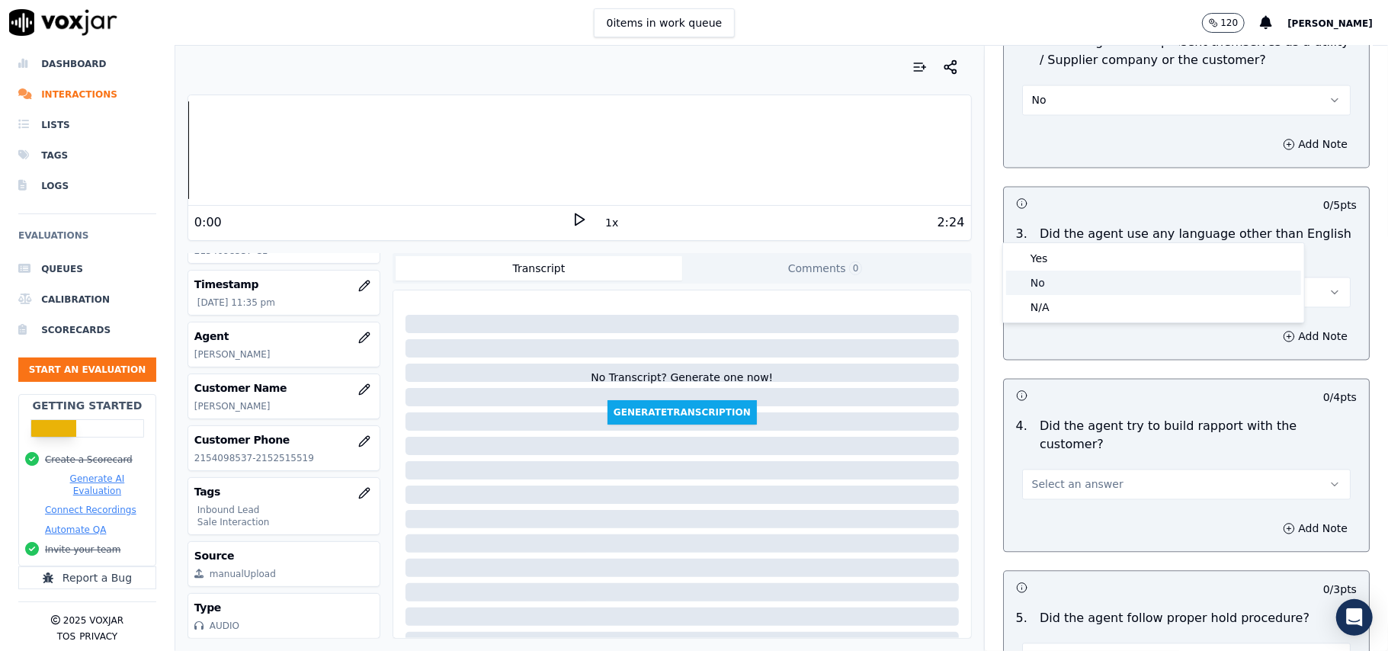
click at [1037, 277] on div "No" at bounding box center [1153, 283] width 295 height 24
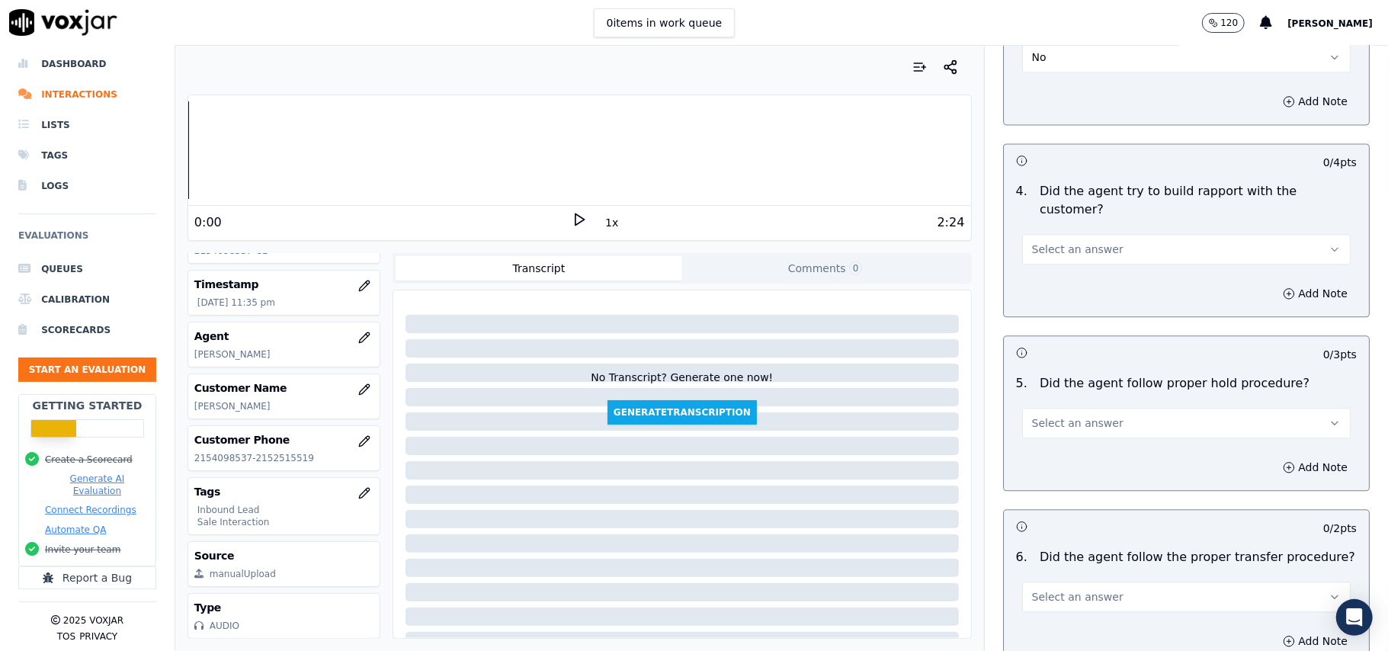
scroll to position [2337, 0]
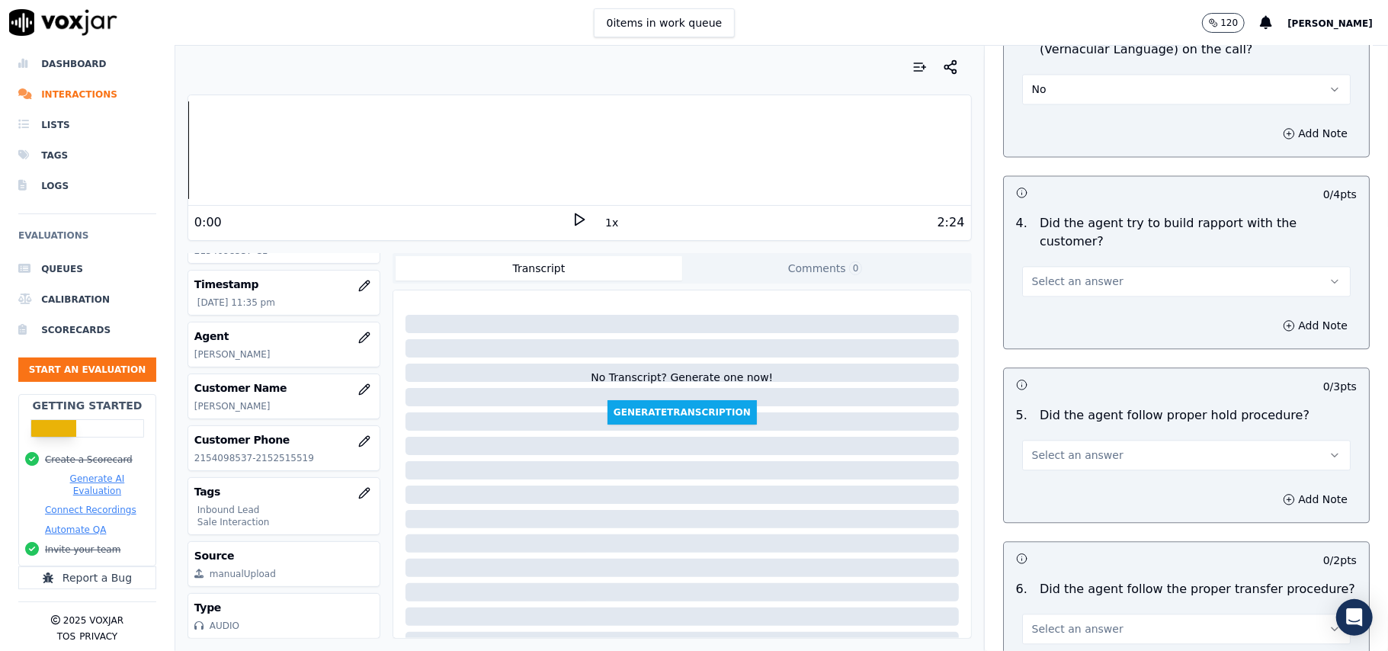
click at [1047, 266] on button "Select an answer" at bounding box center [1186, 281] width 329 height 30
drag, startPoint x: 1054, startPoint y: 236, endPoint x: 1070, endPoint y: 235, distance: 16.8
click at [1055, 236] on div "Yes" at bounding box center [1153, 229] width 295 height 24
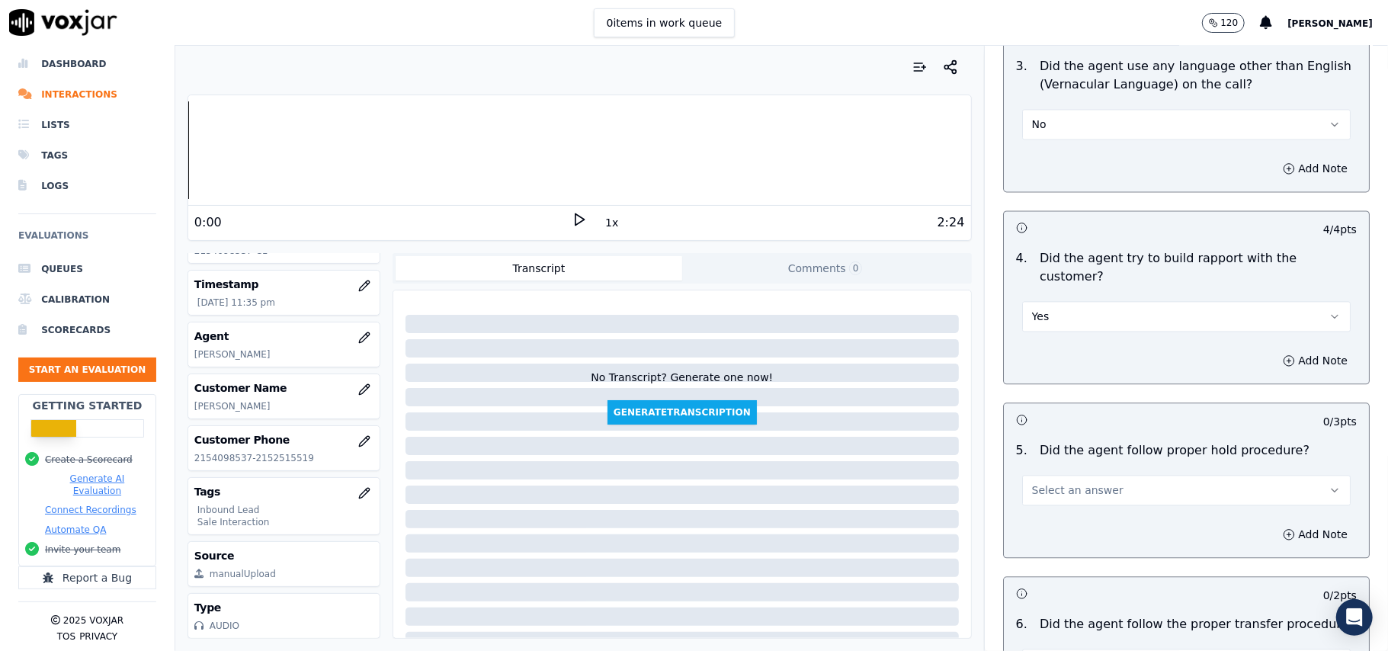
scroll to position [2439, 0]
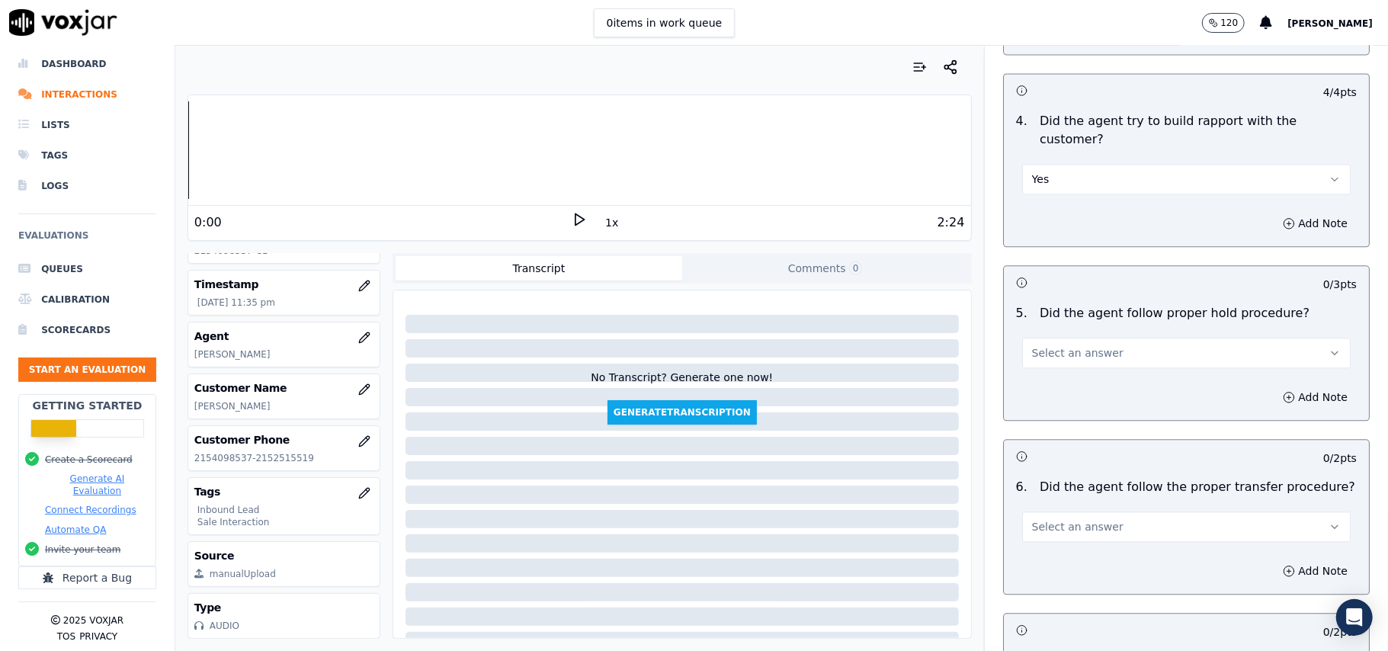
click at [1032, 345] on span "Select an answer" at bounding box center [1077, 352] width 91 height 15
click at [1031, 310] on div "Yes" at bounding box center [1153, 302] width 295 height 24
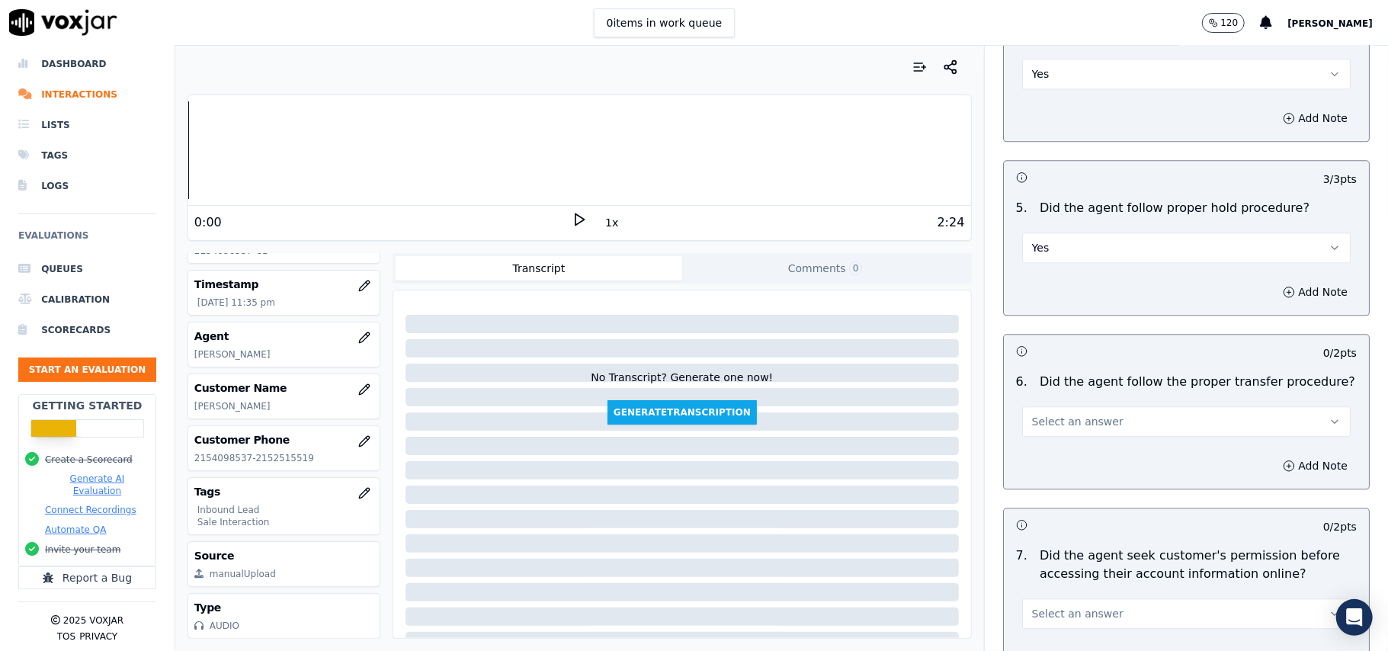
scroll to position [2642, 0]
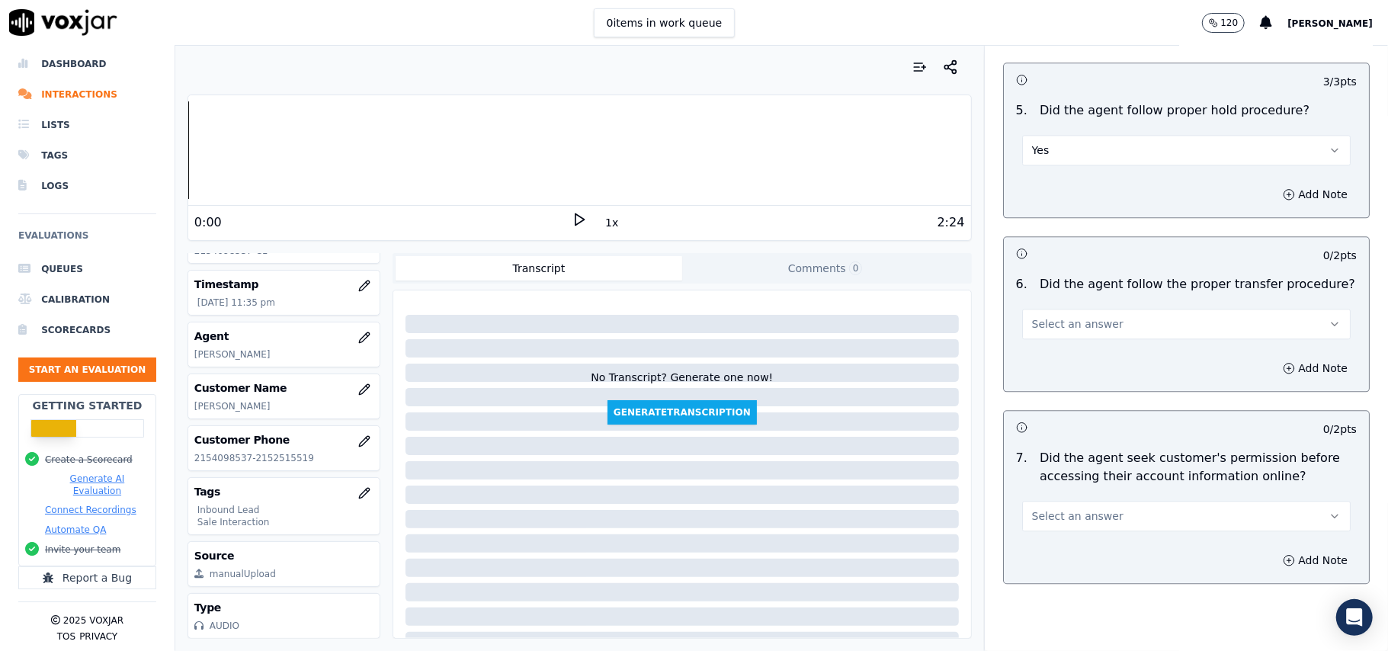
click at [1108, 309] on button "Select an answer" at bounding box center [1186, 324] width 329 height 30
click at [1098, 268] on div "Yes" at bounding box center [1153, 273] width 295 height 24
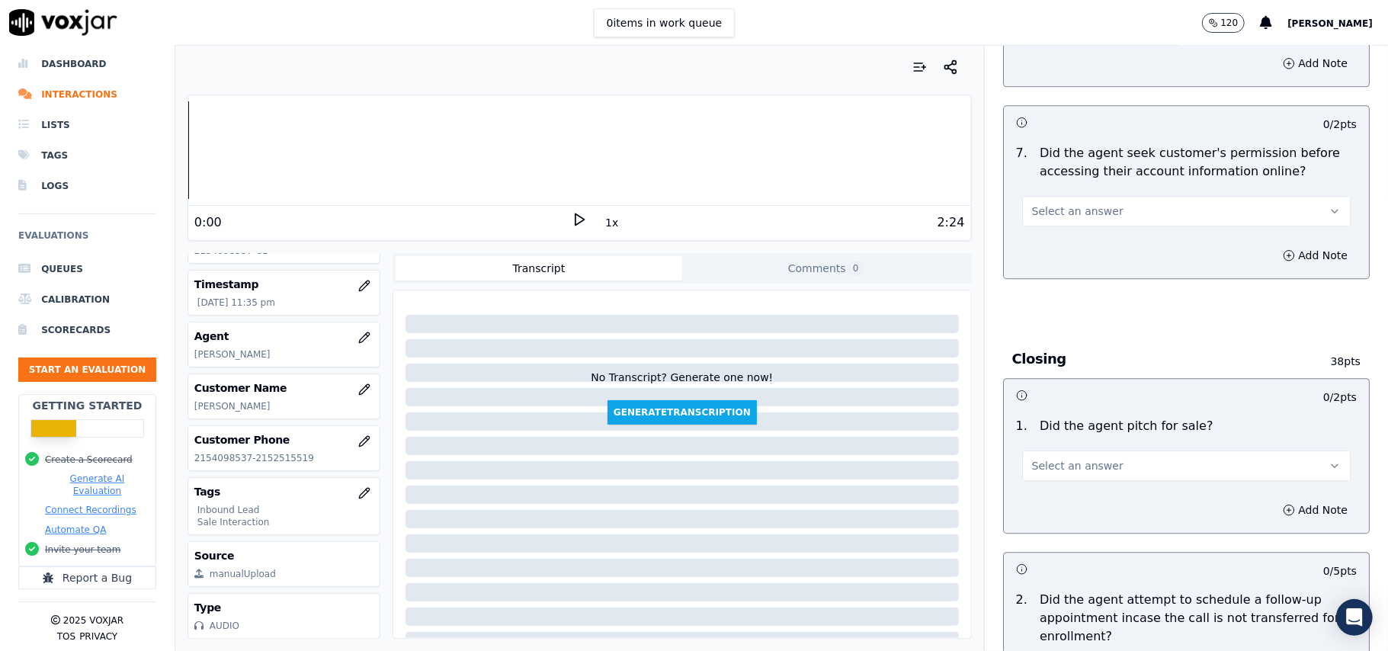
click at [1077, 204] on span "Select an answer" at bounding box center [1077, 211] width 91 height 15
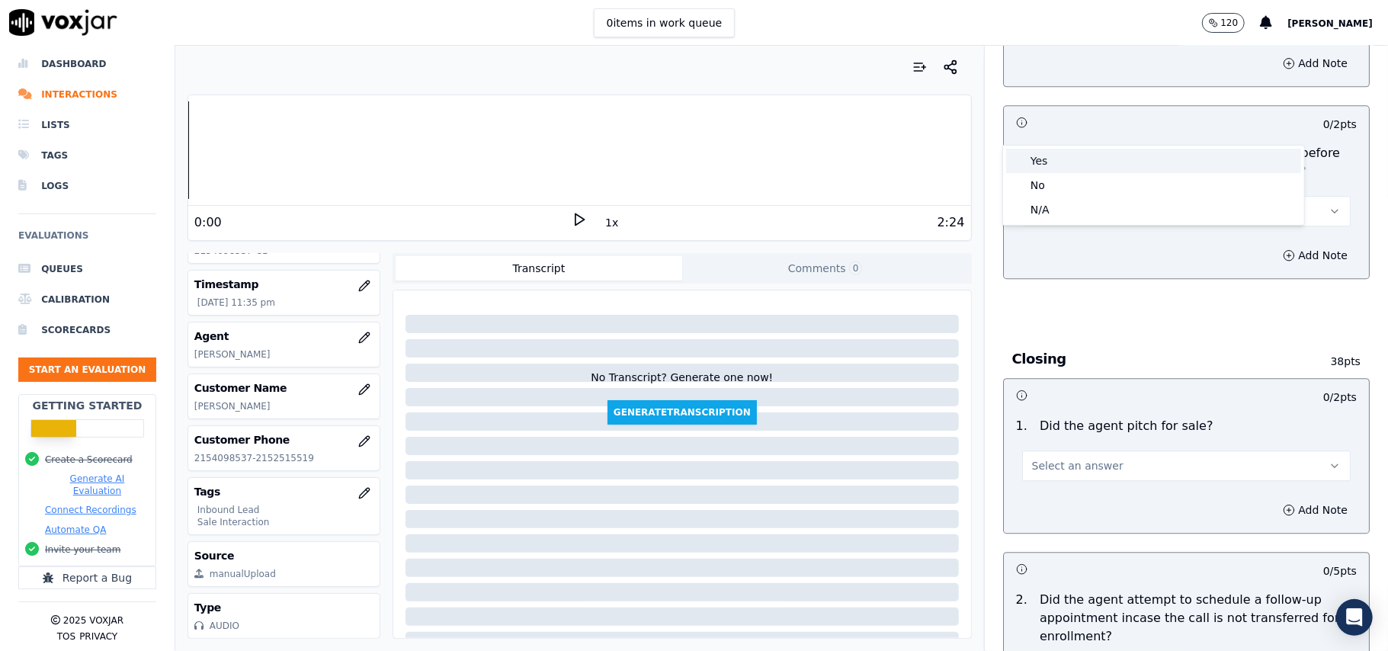
click at [1084, 156] on div "Yes" at bounding box center [1153, 161] width 295 height 24
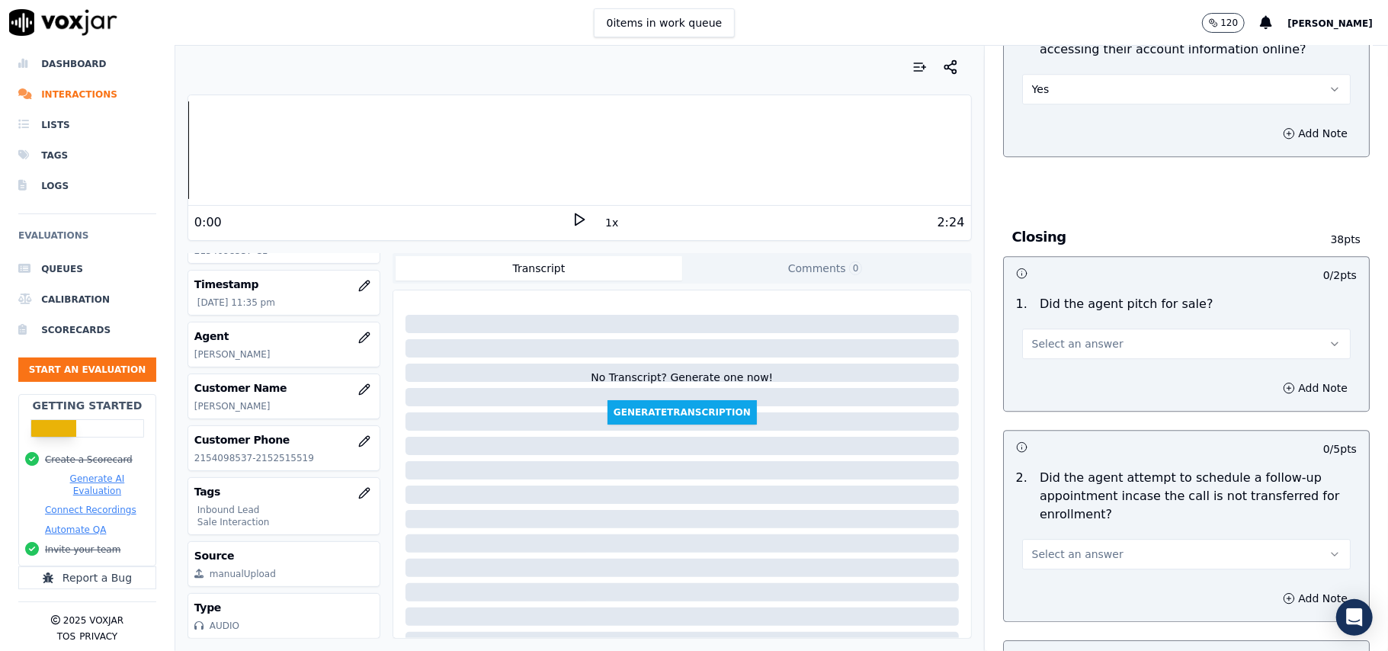
scroll to position [3151, 0]
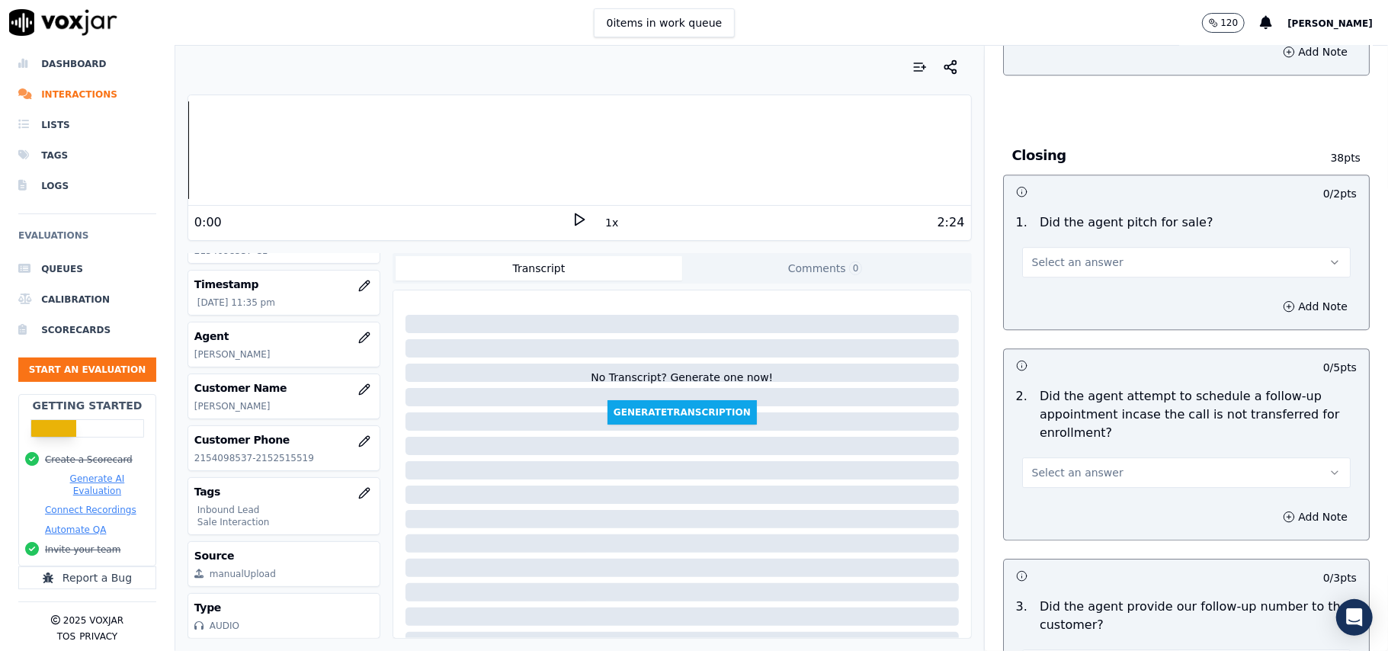
click at [1078, 255] on span "Select an answer" at bounding box center [1077, 262] width 91 height 15
drag, startPoint x: 1078, startPoint y: 195, endPoint x: 1081, endPoint y: 203, distance: 8.2
click at [1078, 203] on div "Yes" at bounding box center [1153, 212] width 295 height 24
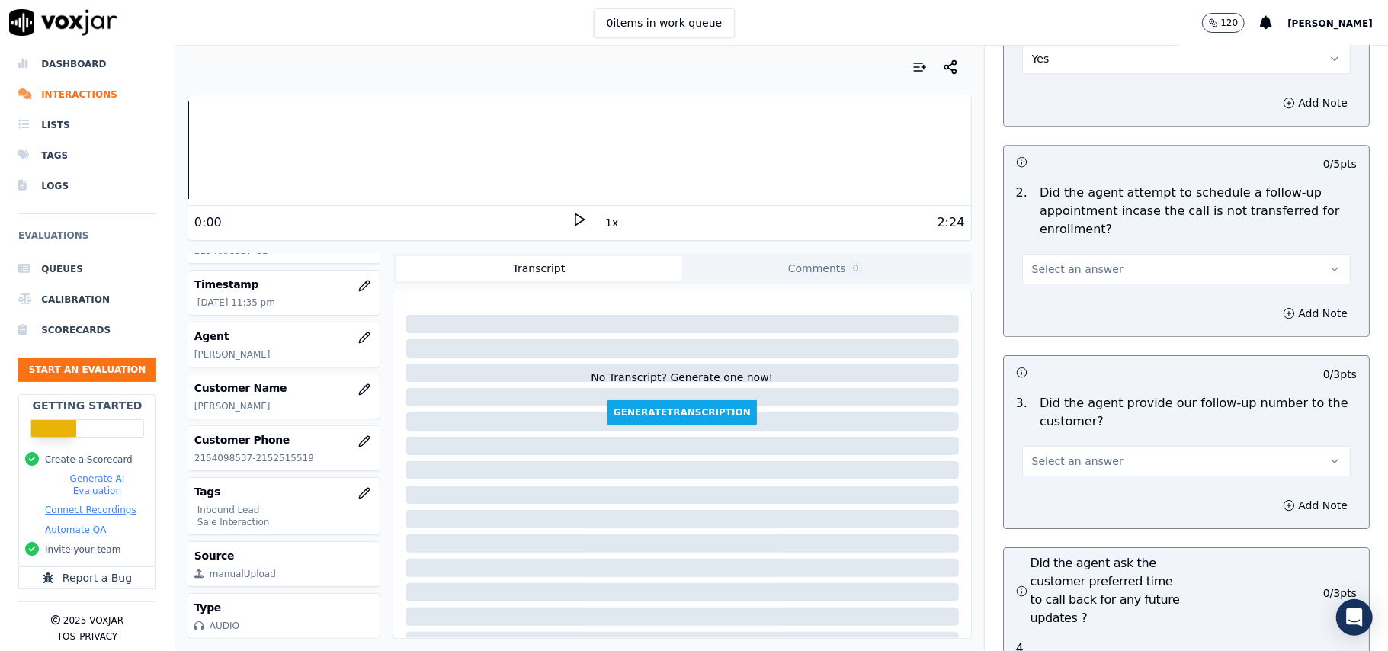
click at [1062, 261] on span "Select an answer" at bounding box center [1077, 268] width 91 height 15
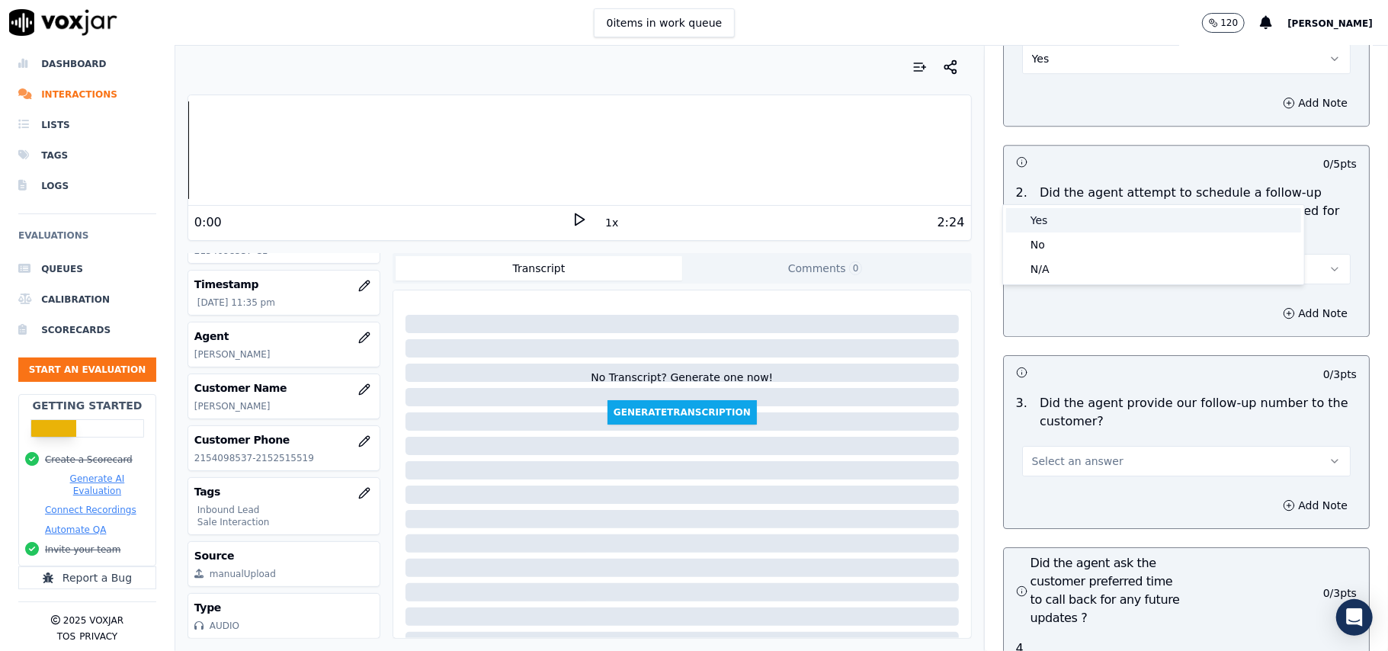
click at [1057, 220] on div "Yes" at bounding box center [1153, 220] width 295 height 24
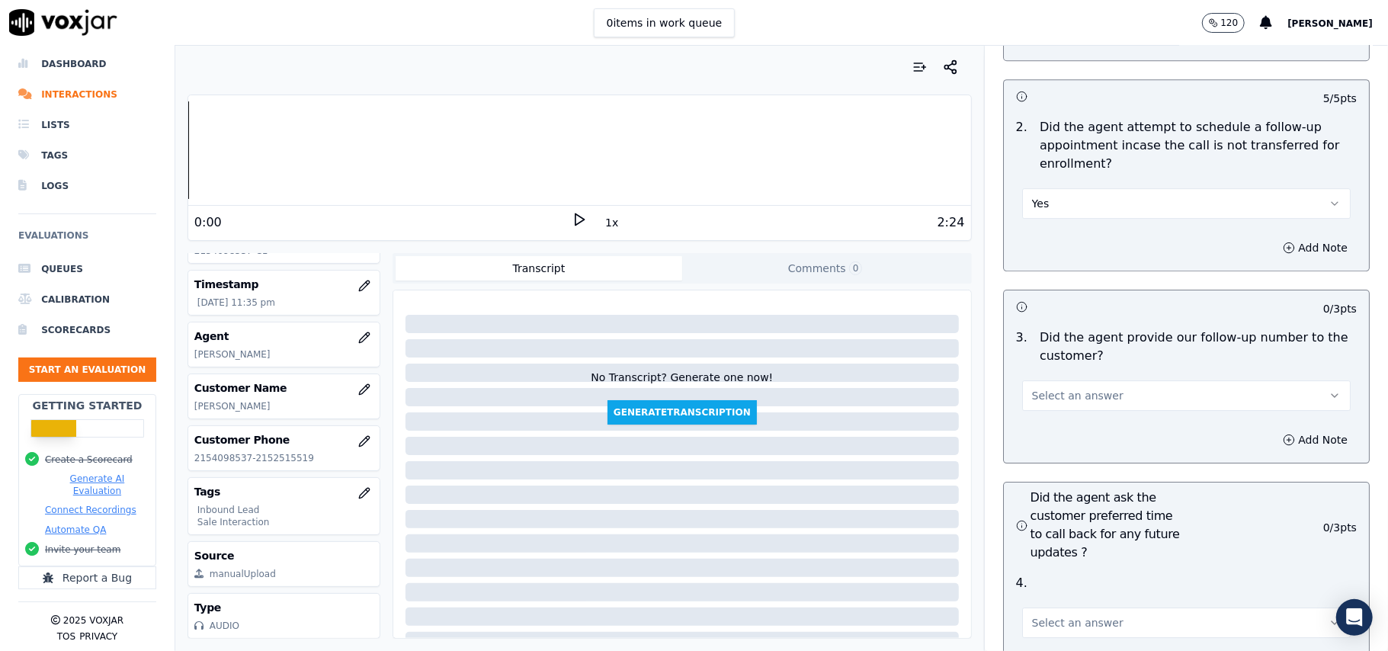
scroll to position [3456, 0]
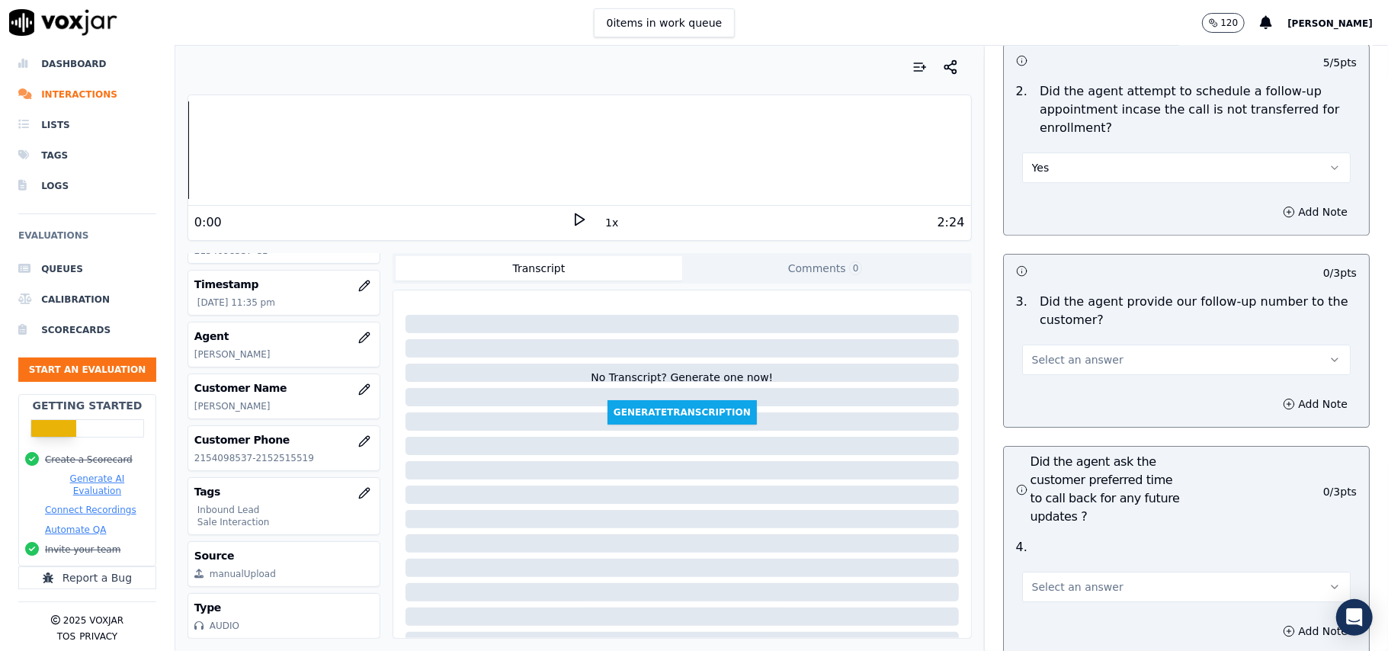
click at [1060, 345] on button "Select an answer" at bounding box center [1186, 360] width 329 height 30
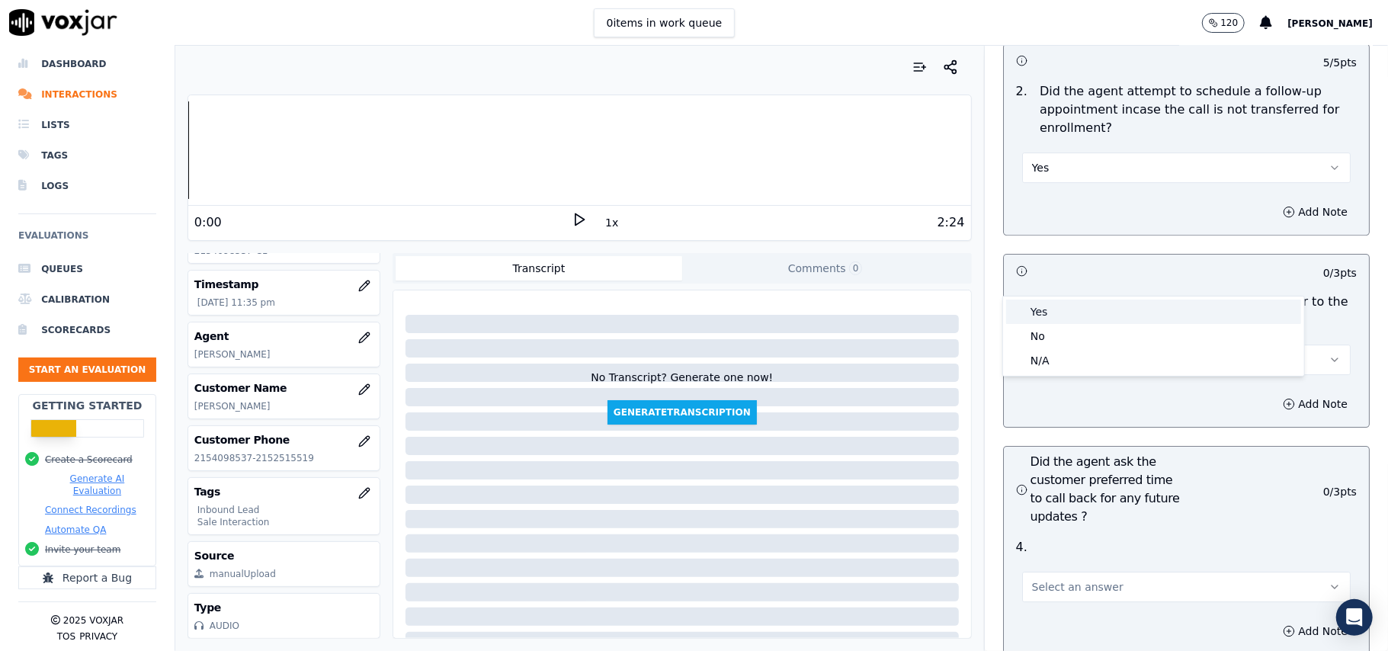
click at [1057, 311] on div "Yes" at bounding box center [1153, 312] width 295 height 24
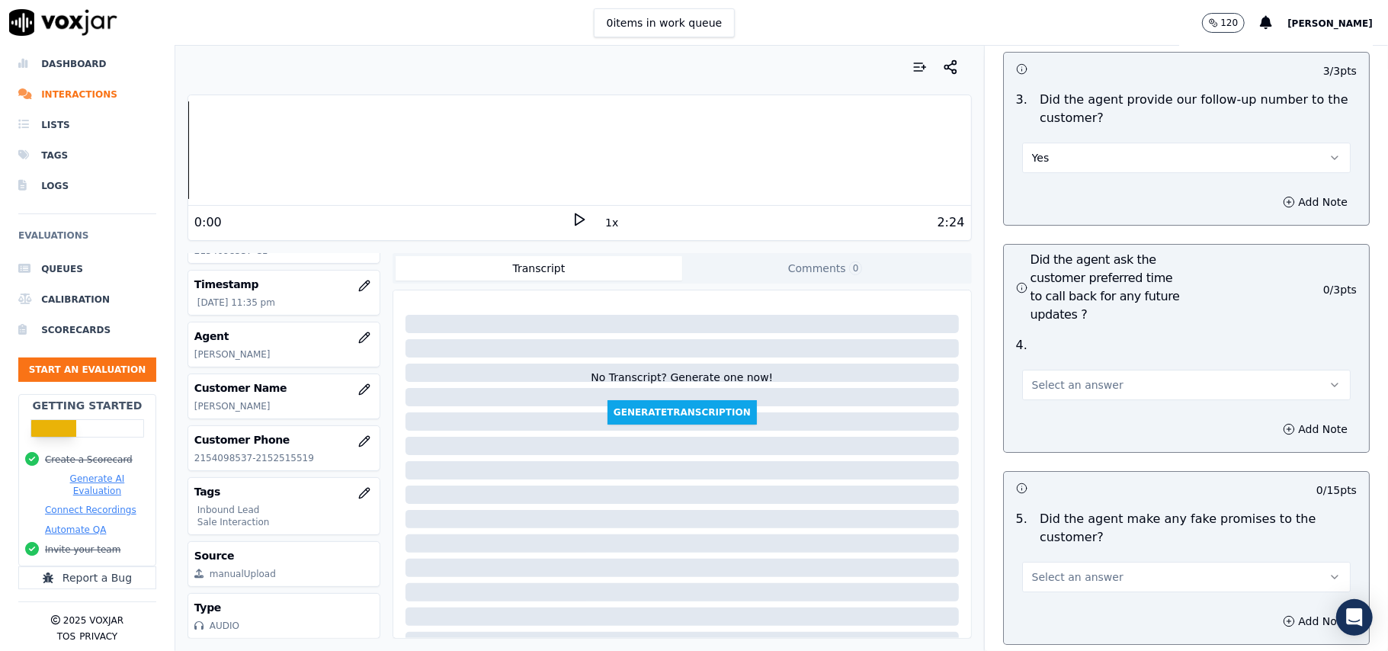
scroll to position [3659, 0]
click at [1049, 376] on span "Select an answer" at bounding box center [1077, 383] width 91 height 15
click at [1051, 335] on div "Yes" at bounding box center [1153, 336] width 295 height 24
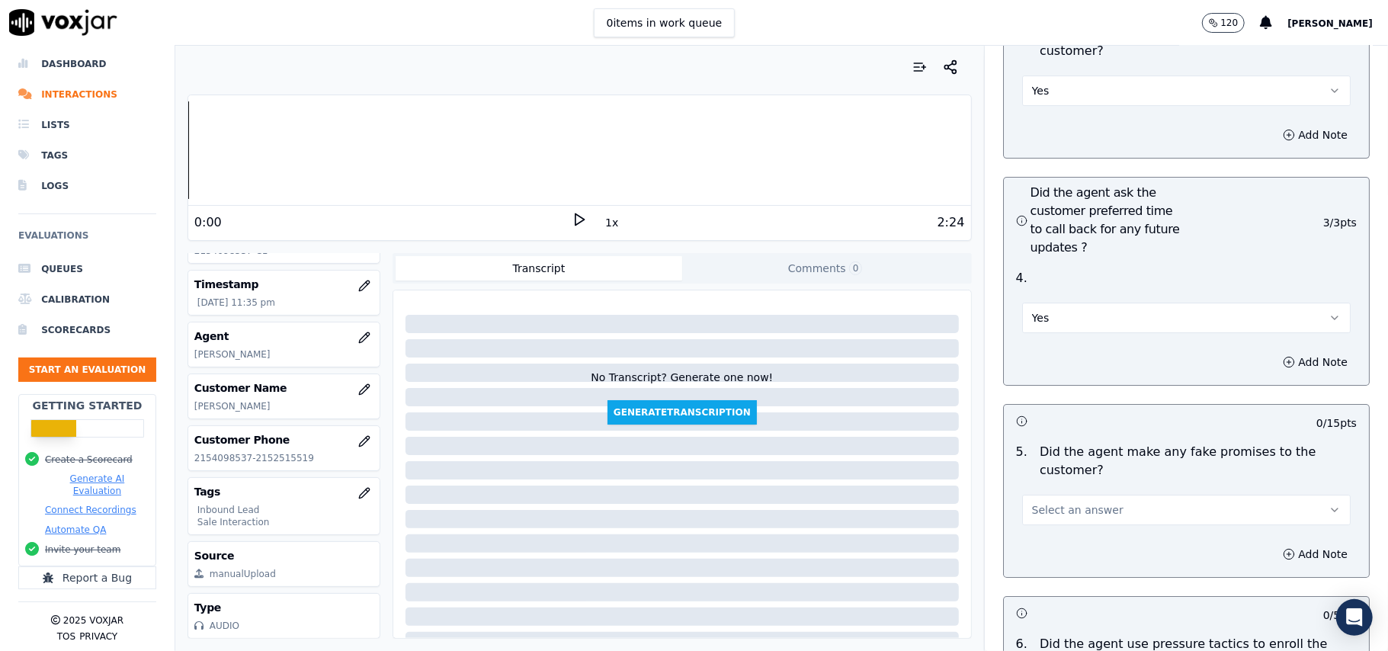
scroll to position [3862, 0]
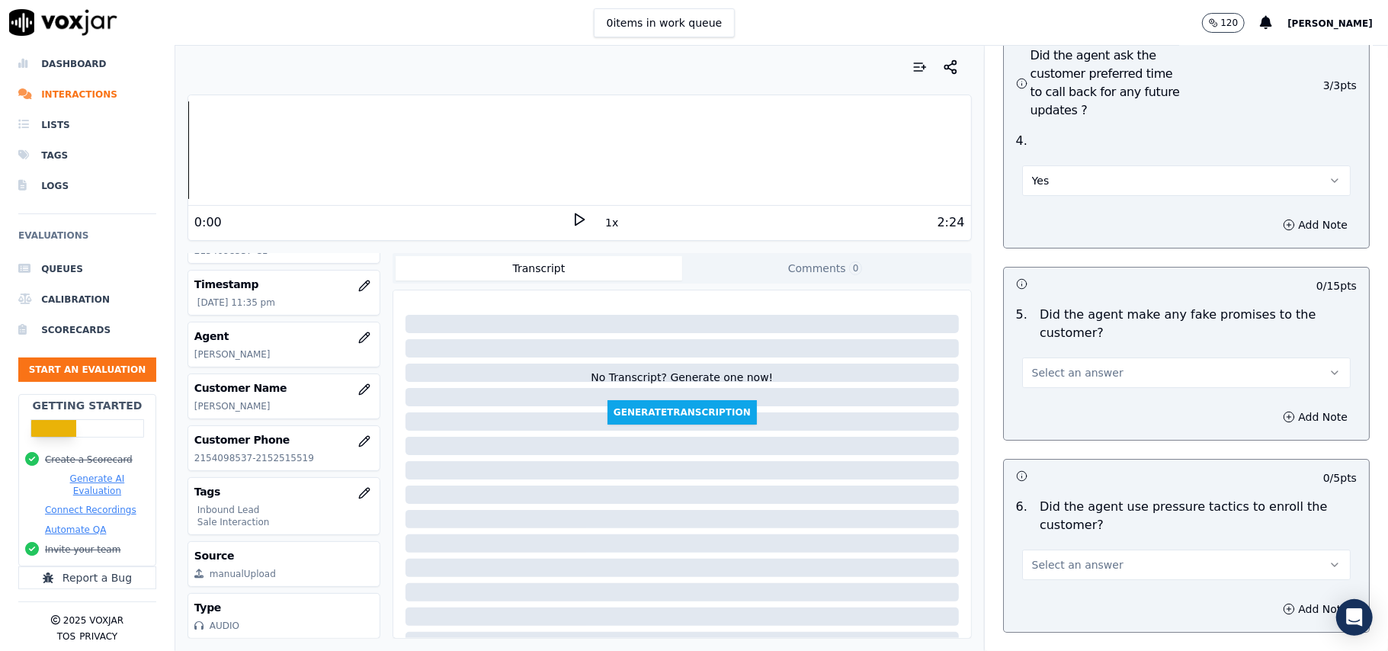
click at [1075, 365] on span "Select an answer" at bounding box center [1077, 372] width 91 height 15
click at [1069, 345] on div "No" at bounding box center [1153, 350] width 295 height 24
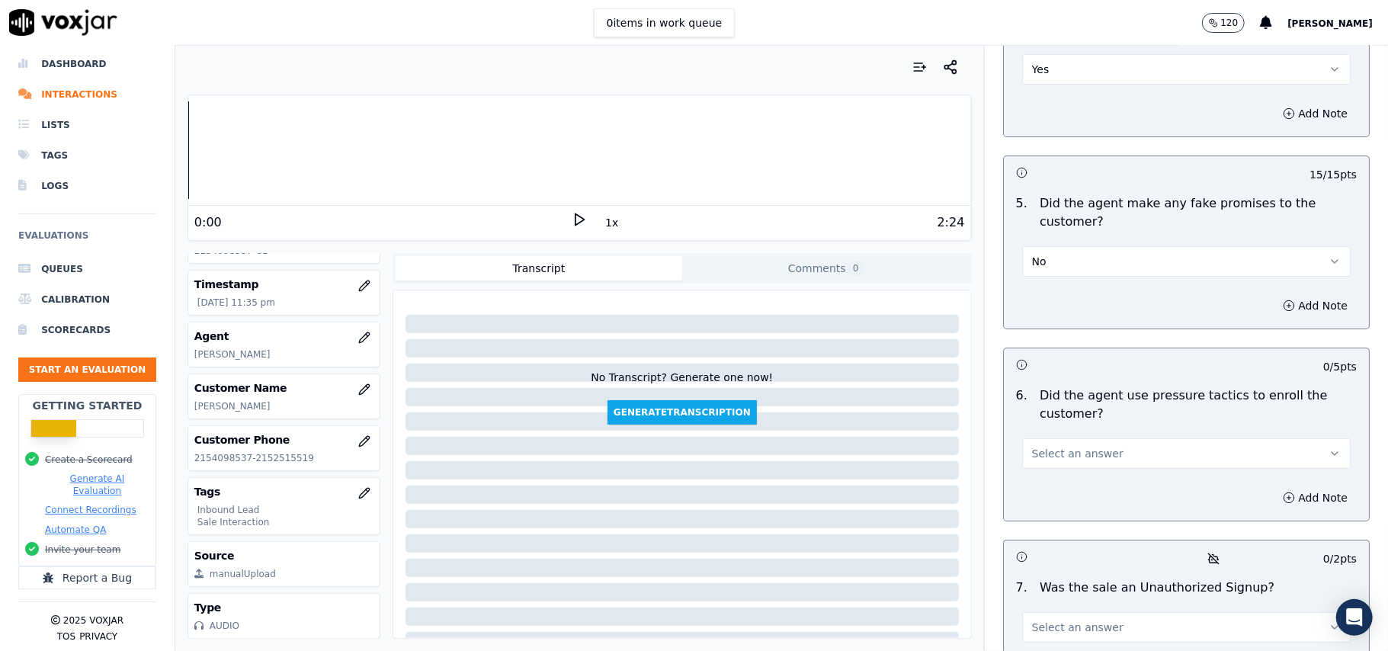
scroll to position [4066, 0]
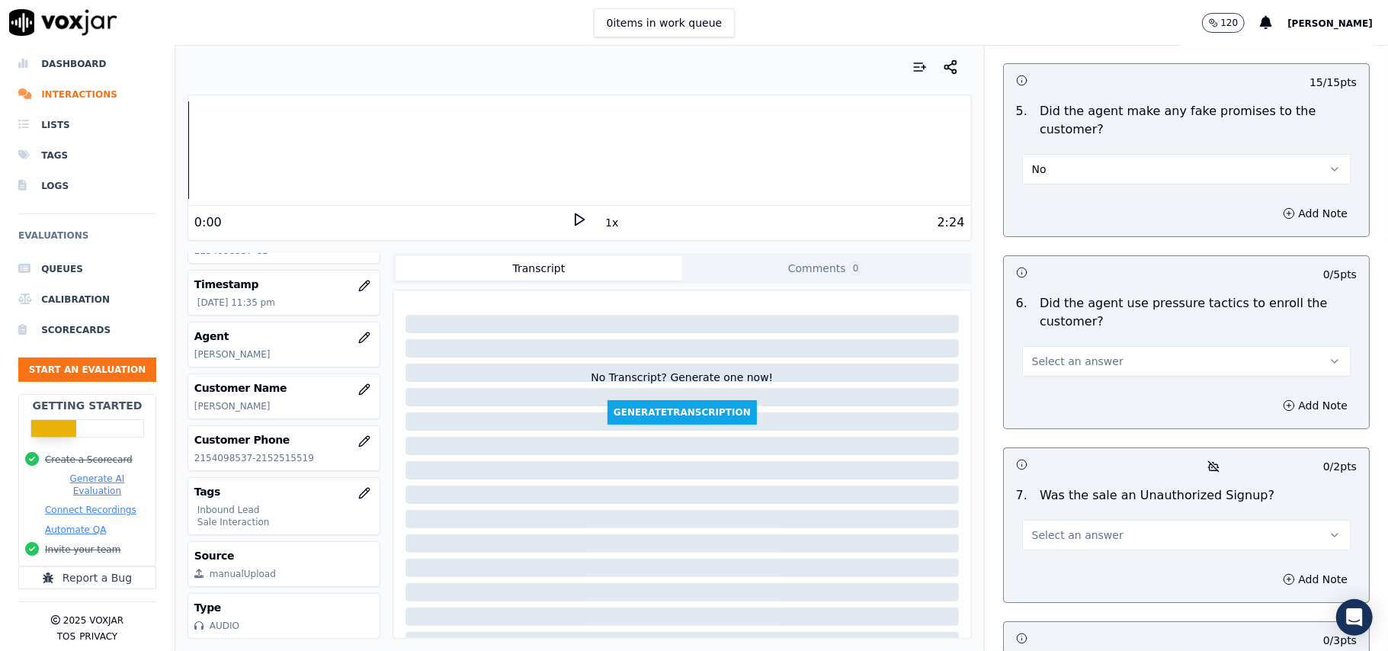
click at [1052, 354] on span "Select an answer" at bounding box center [1077, 361] width 91 height 15
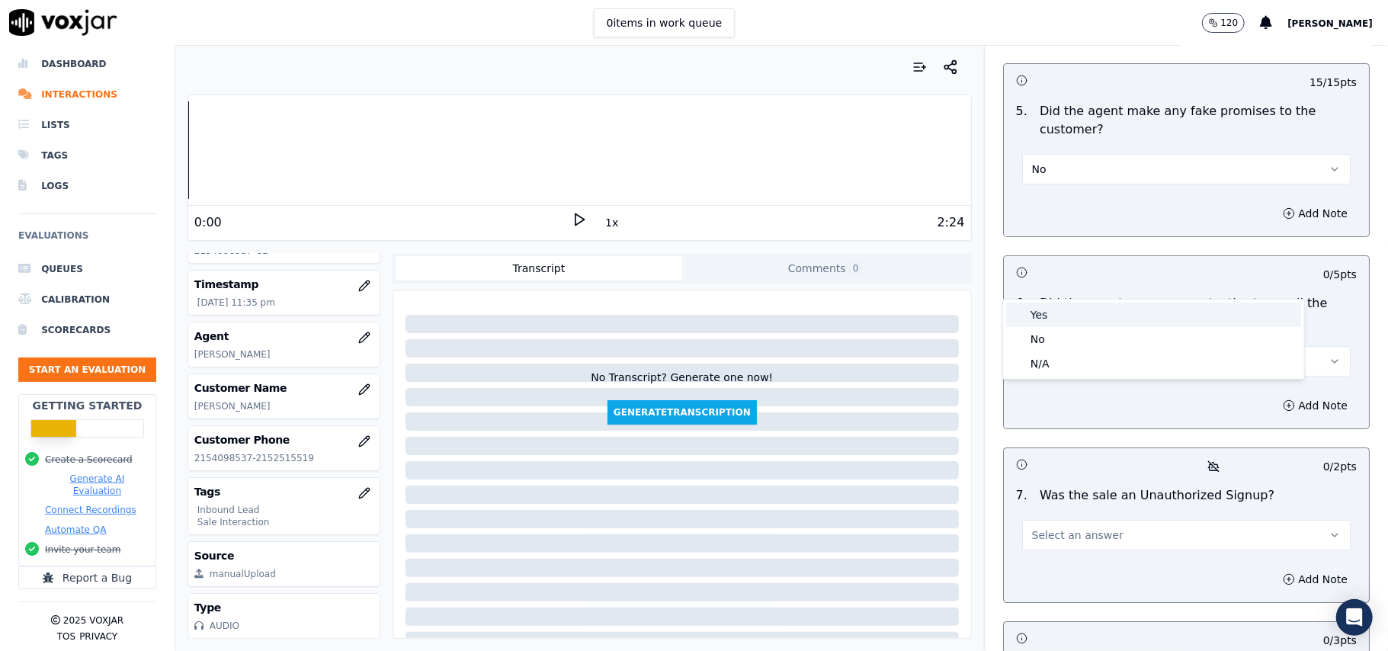
click at [1055, 324] on div "Yes" at bounding box center [1153, 315] width 295 height 24
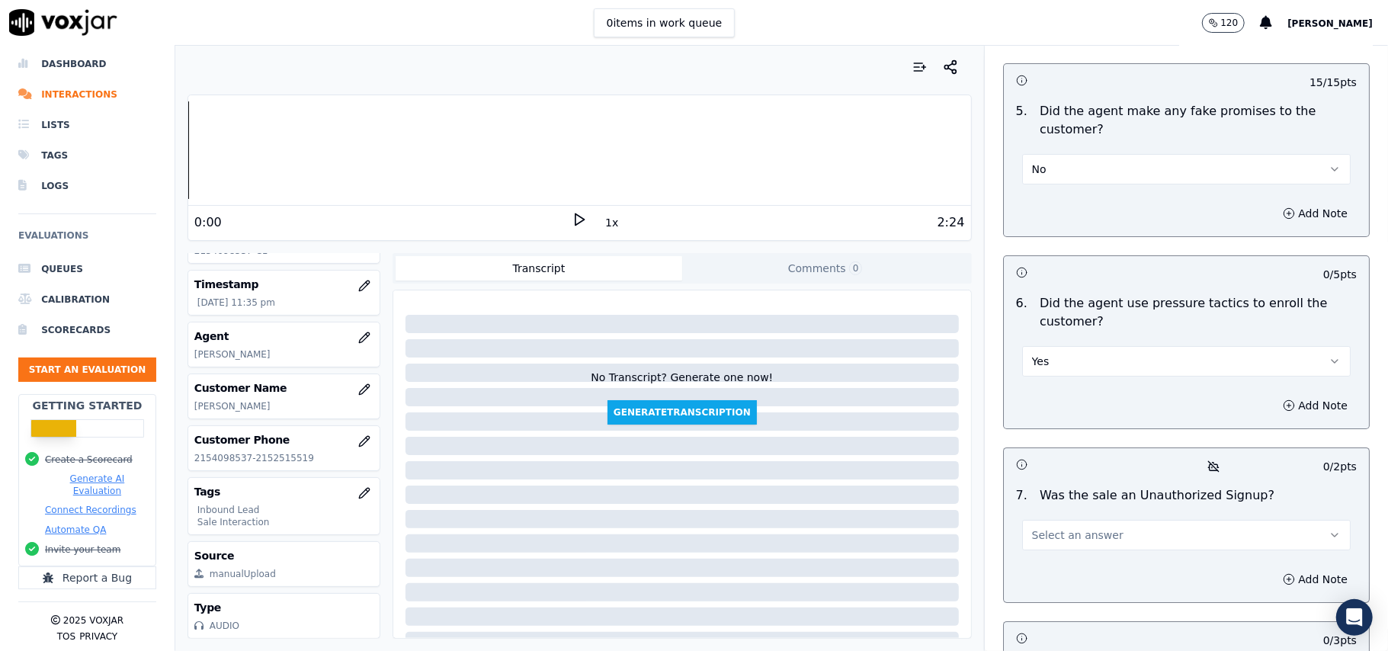
click at [1059, 346] on button "Yes" at bounding box center [1186, 361] width 329 height 30
click at [1054, 338] on div "No" at bounding box center [1153, 339] width 295 height 24
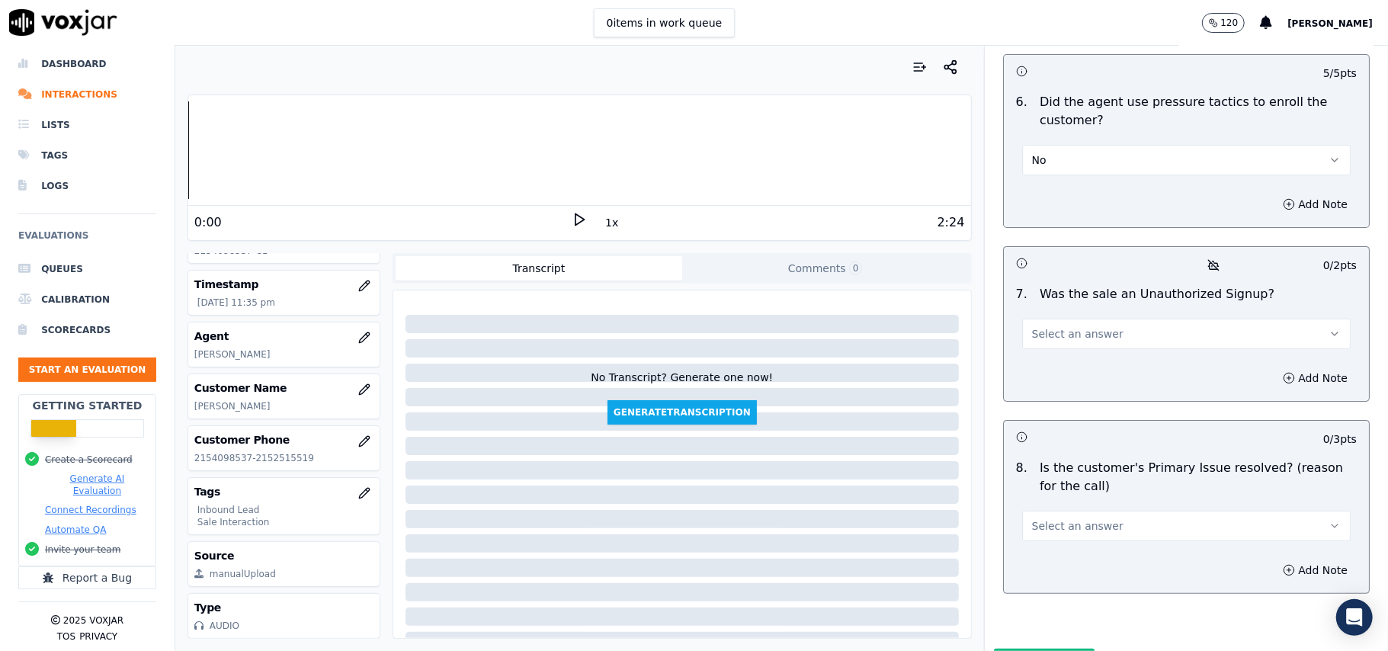
click at [1079, 326] on span "Select an answer" at bounding box center [1077, 333] width 91 height 15
click at [1070, 310] on div "No" at bounding box center [1153, 312] width 295 height 24
click at [1032, 518] on span "Select an answer" at bounding box center [1077, 525] width 91 height 15
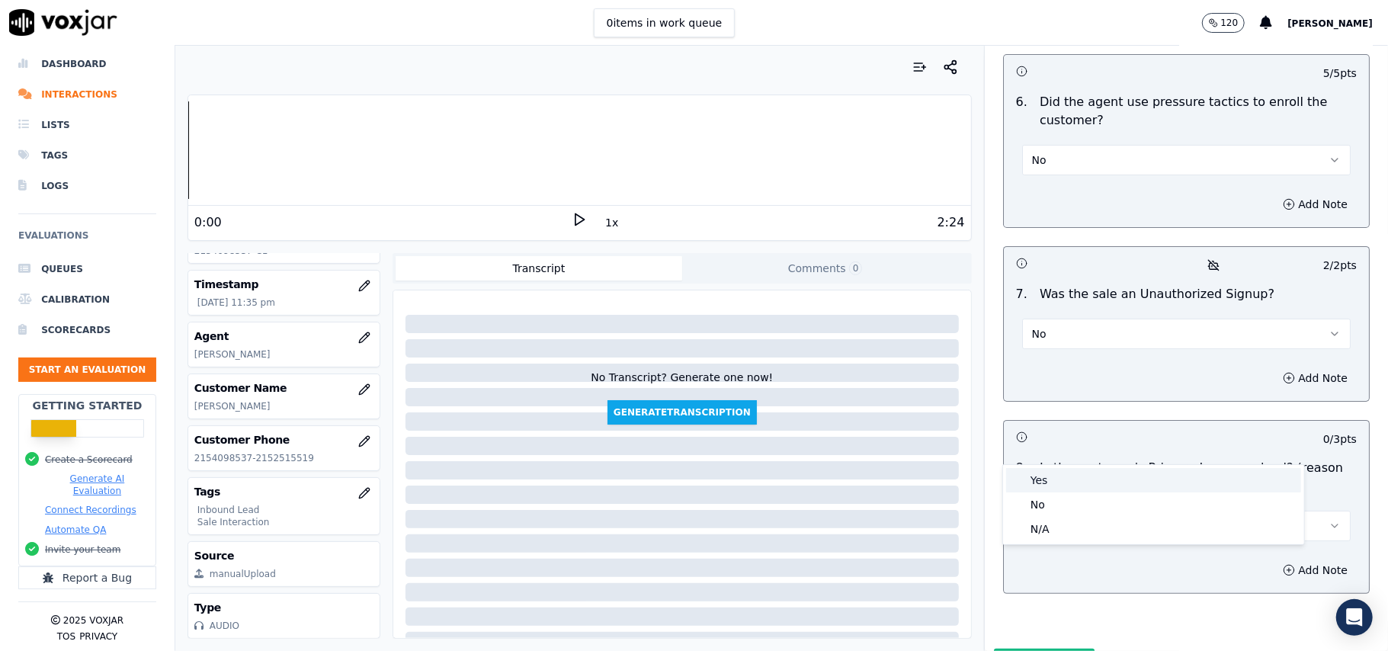
click at [1035, 488] on div "Yes" at bounding box center [1153, 480] width 295 height 24
click at [1018, 649] on button "Submit Scores" at bounding box center [1044, 662] width 101 height 27
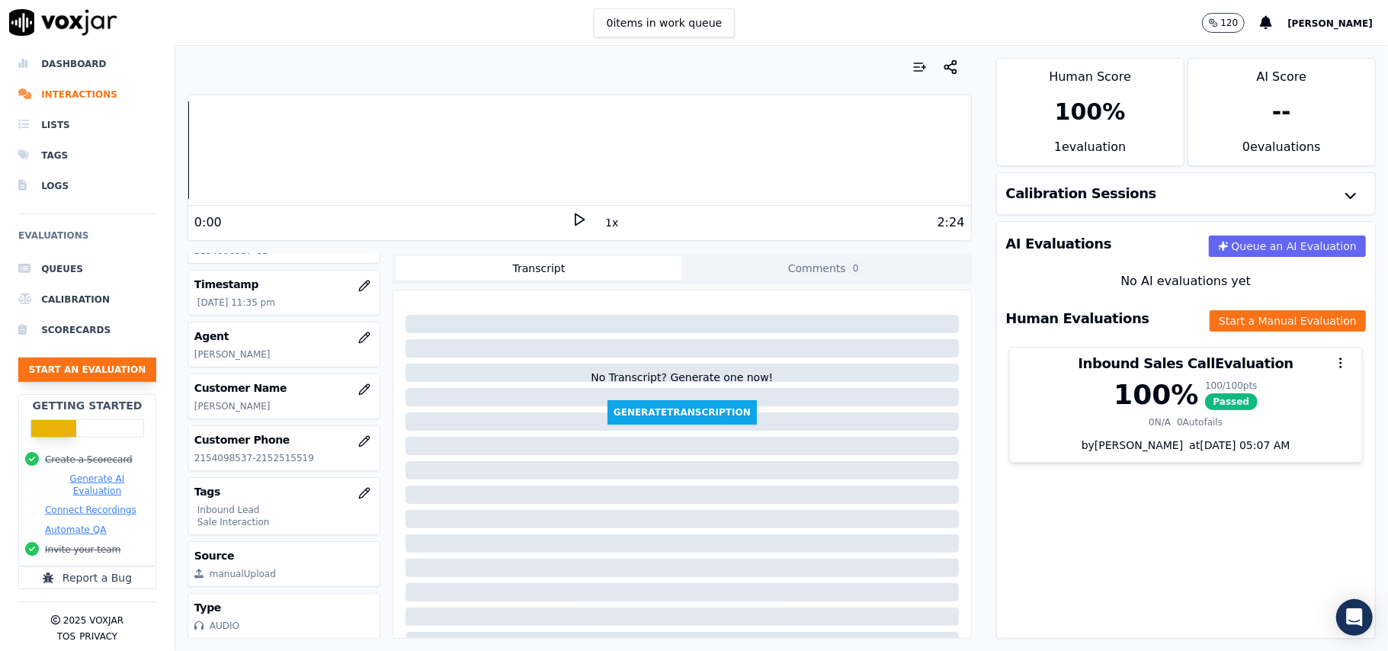
click at [98, 358] on button "Start an Evaluation" at bounding box center [87, 370] width 138 height 24
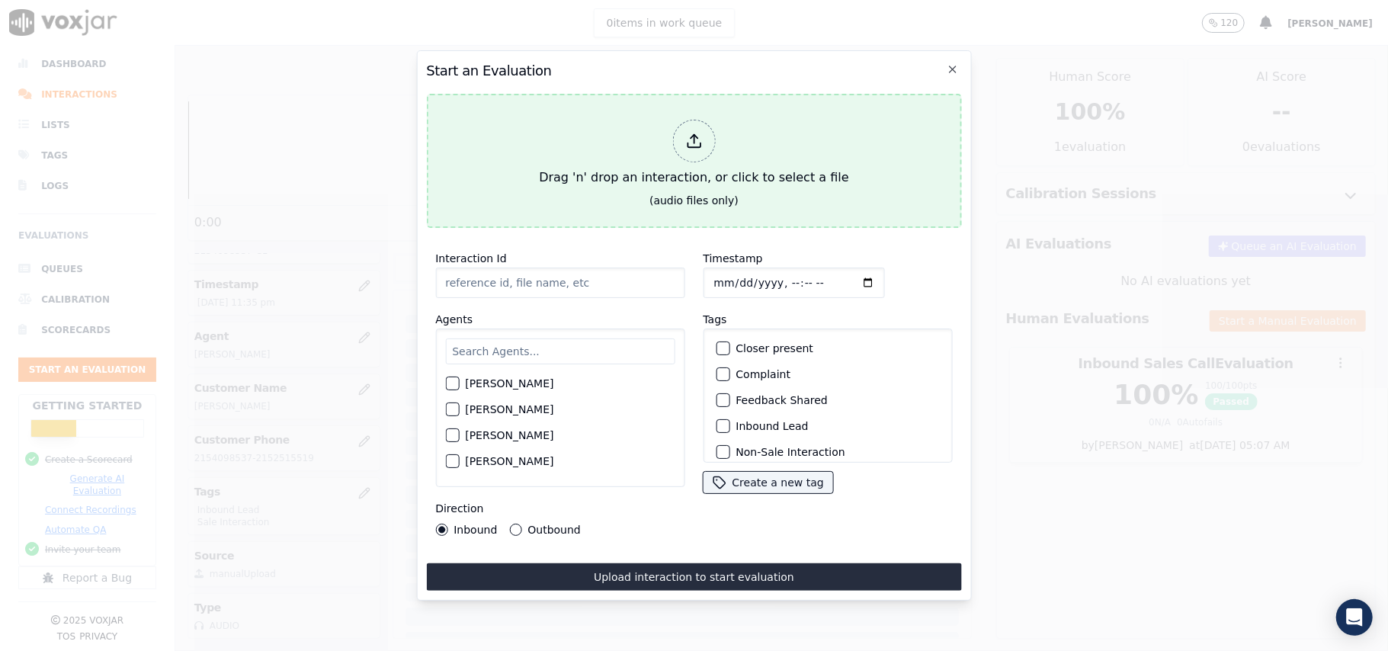
click at [688, 159] on div "Drag 'n' drop an interaction, or click to select a file" at bounding box center [694, 153] width 322 height 79
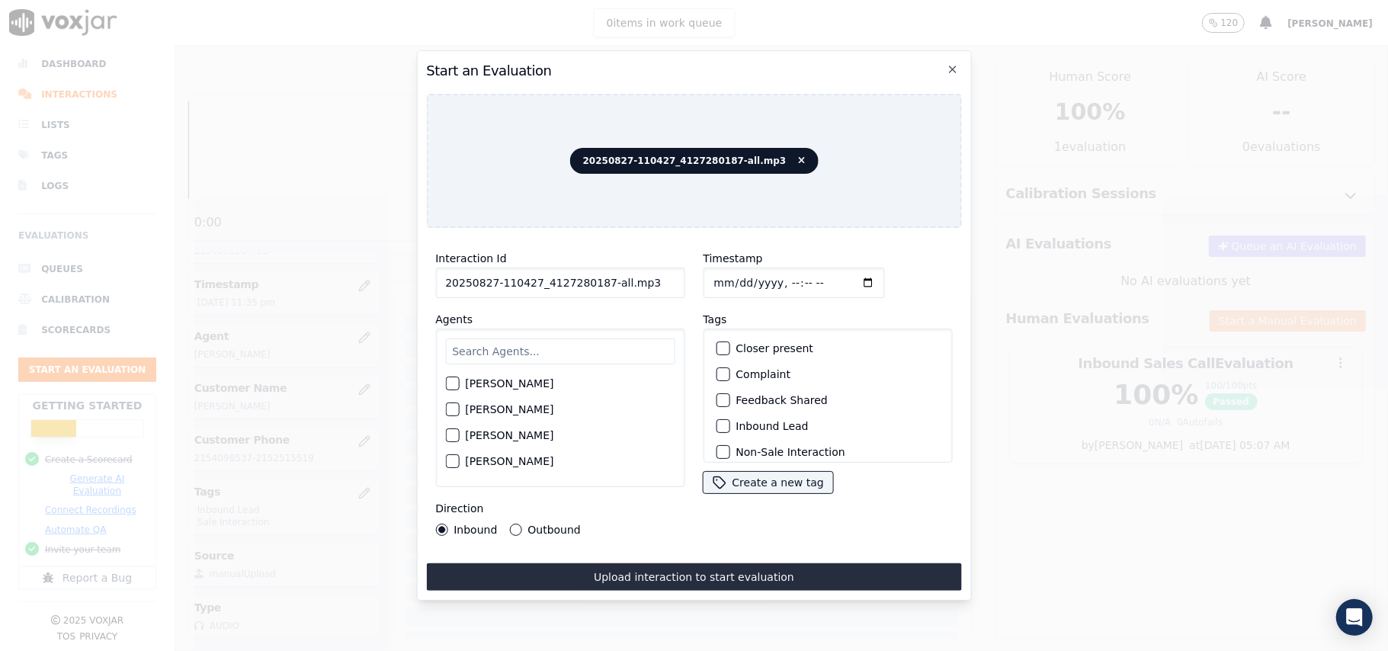
drag, startPoint x: 633, startPoint y: 281, endPoint x: 598, endPoint y: 284, distance: 35.1
click at [598, 284] on input "20250827-110427_4127280187-all.mp3" at bounding box center [559, 283] width 249 height 30
type input "20250827-110427_4127280187-C1"
click at [733, 276] on input "Timestamp" at bounding box center [793, 283] width 181 height 30
type input "2025-09-27T23:37"
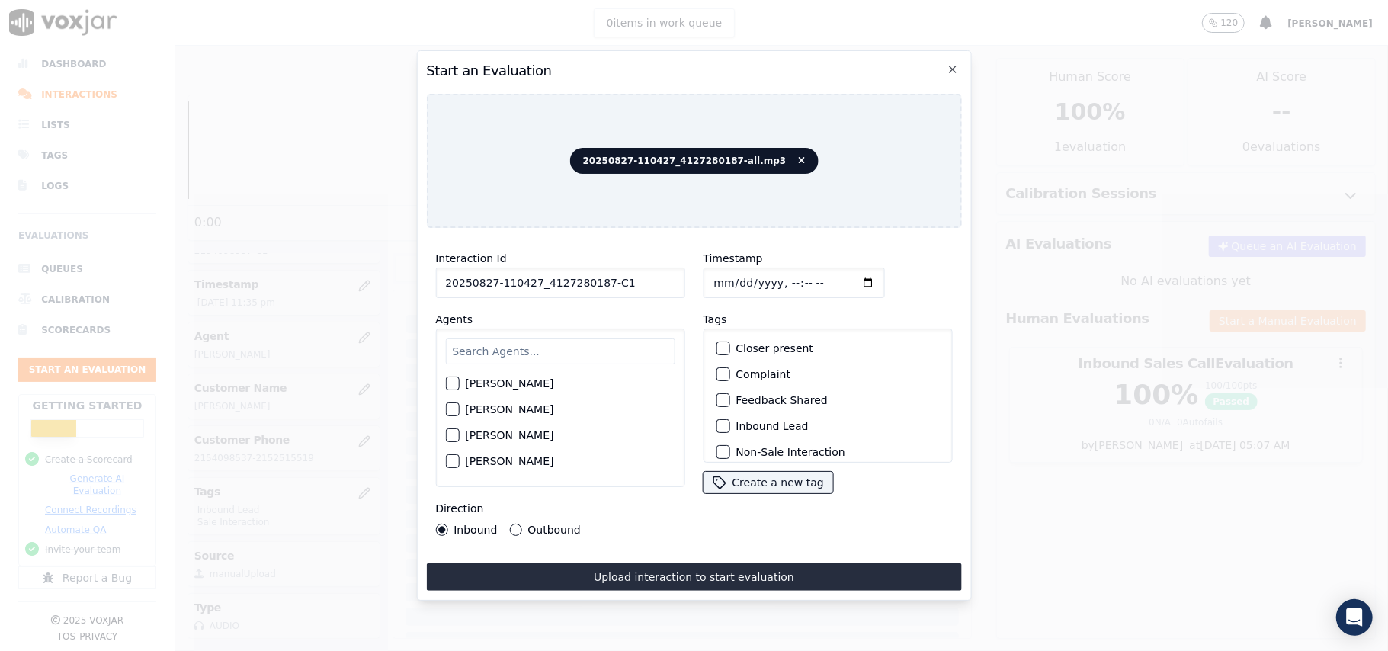
click at [709, 273] on input "Timestamp" at bounding box center [793, 283] width 181 height 30
type input "2025-01-27T23:37"
type input "2025-08-27T23:37"
click at [547, 340] on input "text" at bounding box center [559, 351] width 229 height 26
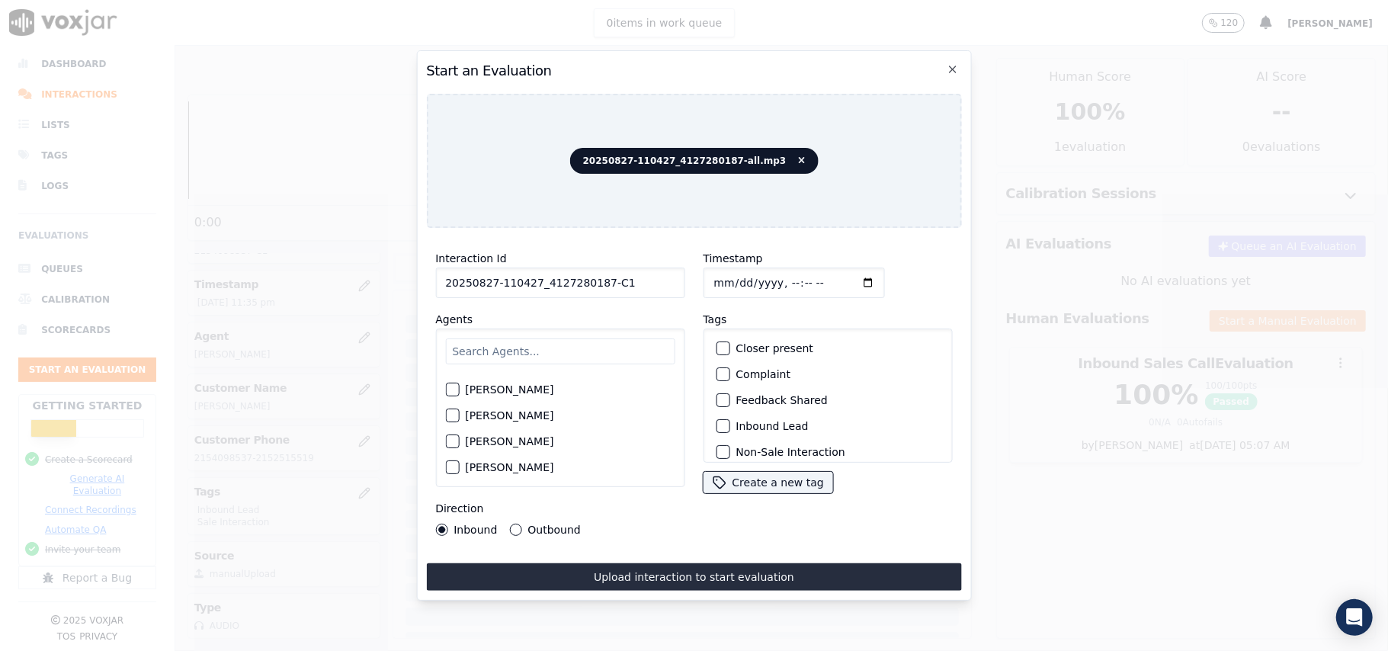
type input "e"
type input "ri"
click at [483, 407] on label "Richard Kumar" at bounding box center [509, 412] width 88 height 11
click at [459, 406] on button "Richard Kumar" at bounding box center [452, 413] width 14 height 14
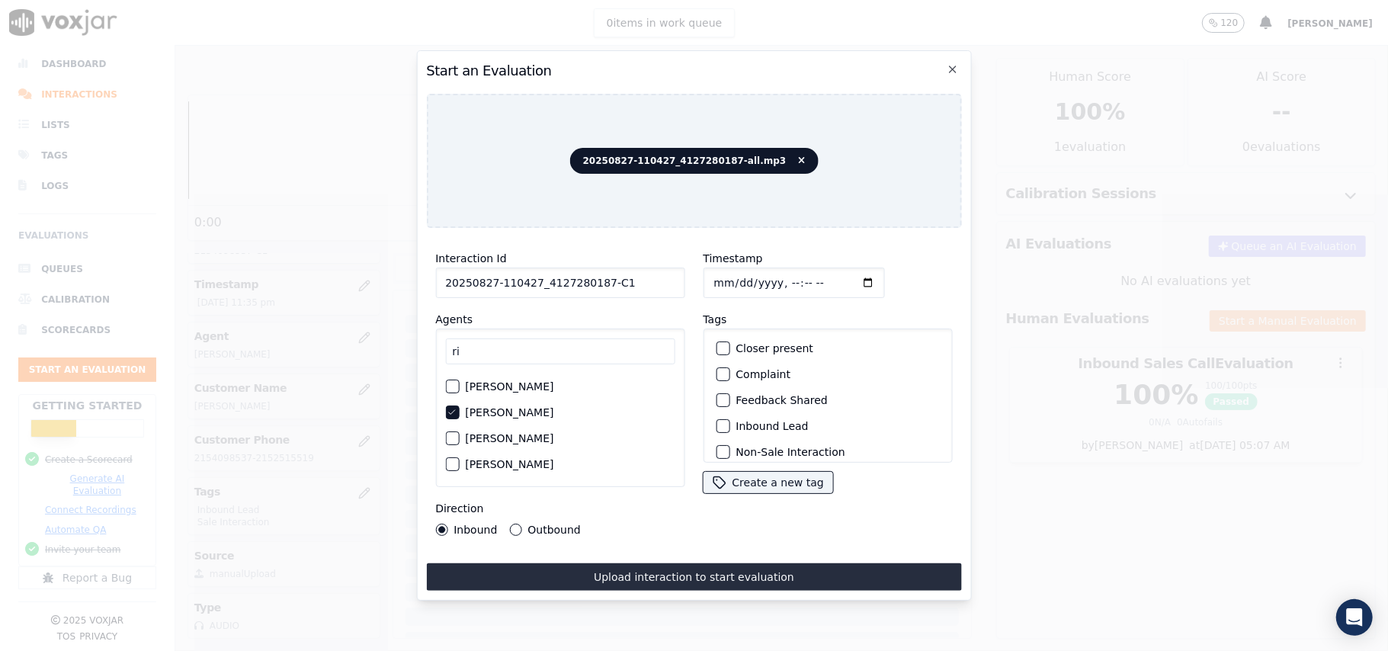
click at [736, 422] on label "Inbound Lead" at bounding box center [772, 426] width 72 height 11
click at [730, 422] on button "Inbound Lead" at bounding box center [723, 426] width 14 height 14
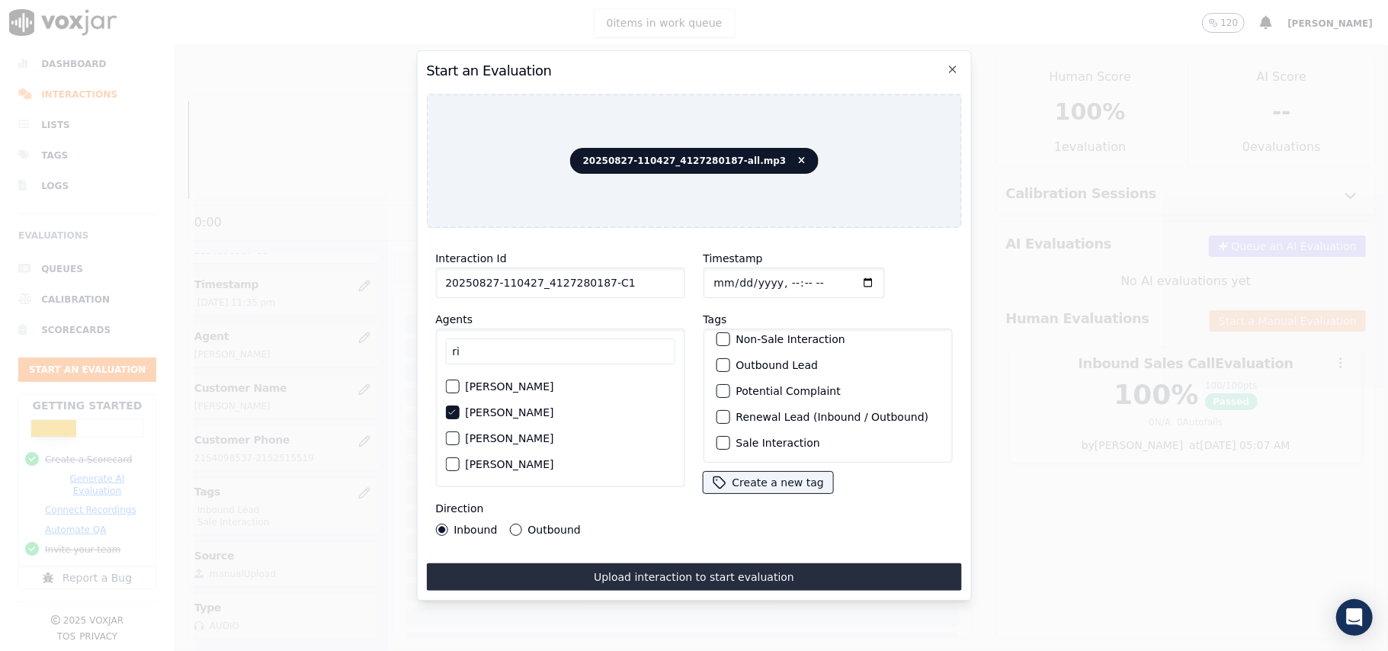
click at [724, 430] on div "Sale Interaction" at bounding box center [828, 443] width 236 height 26
click at [720, 430] on div "Sale Interaction" at bounding box center [828, 443] width 236 height 26
click at [717, 438] on div "button" at bounding box center [722, 443] width 11 height 11
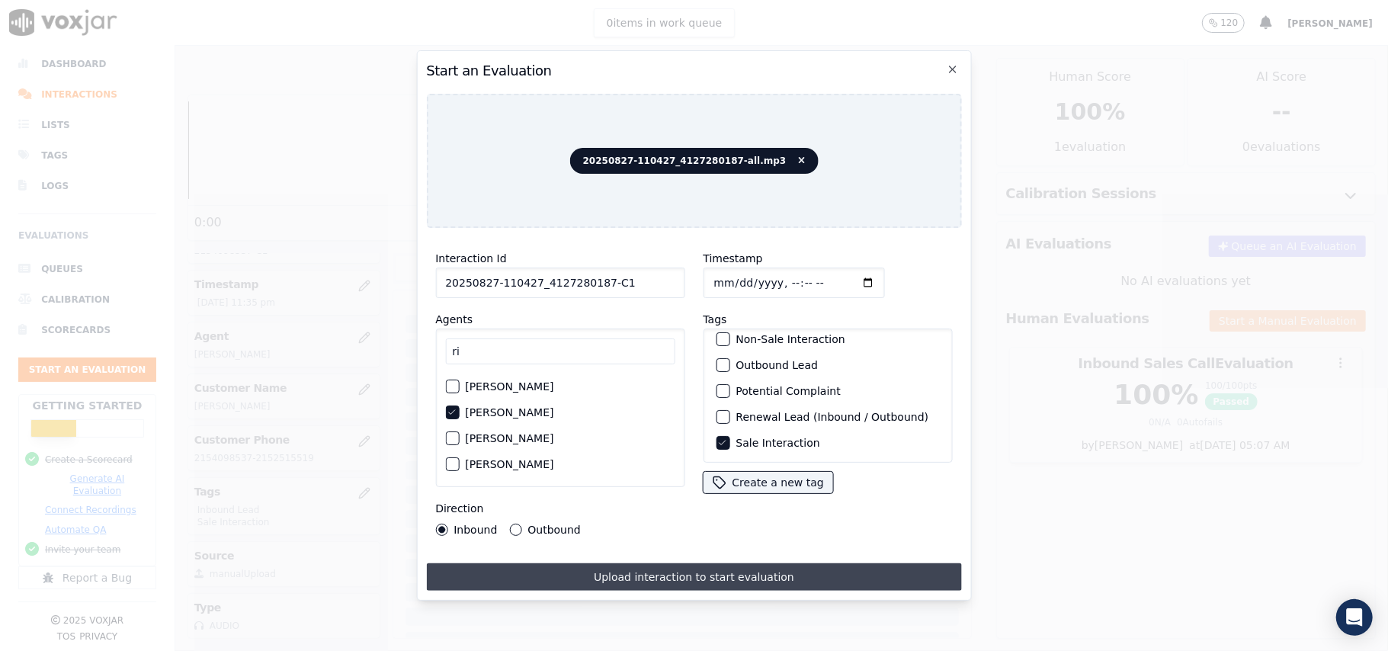
click at [605, 572] on button "Upload interaction to start evaluation" at bounding box center [693, 576] width 535 height 27
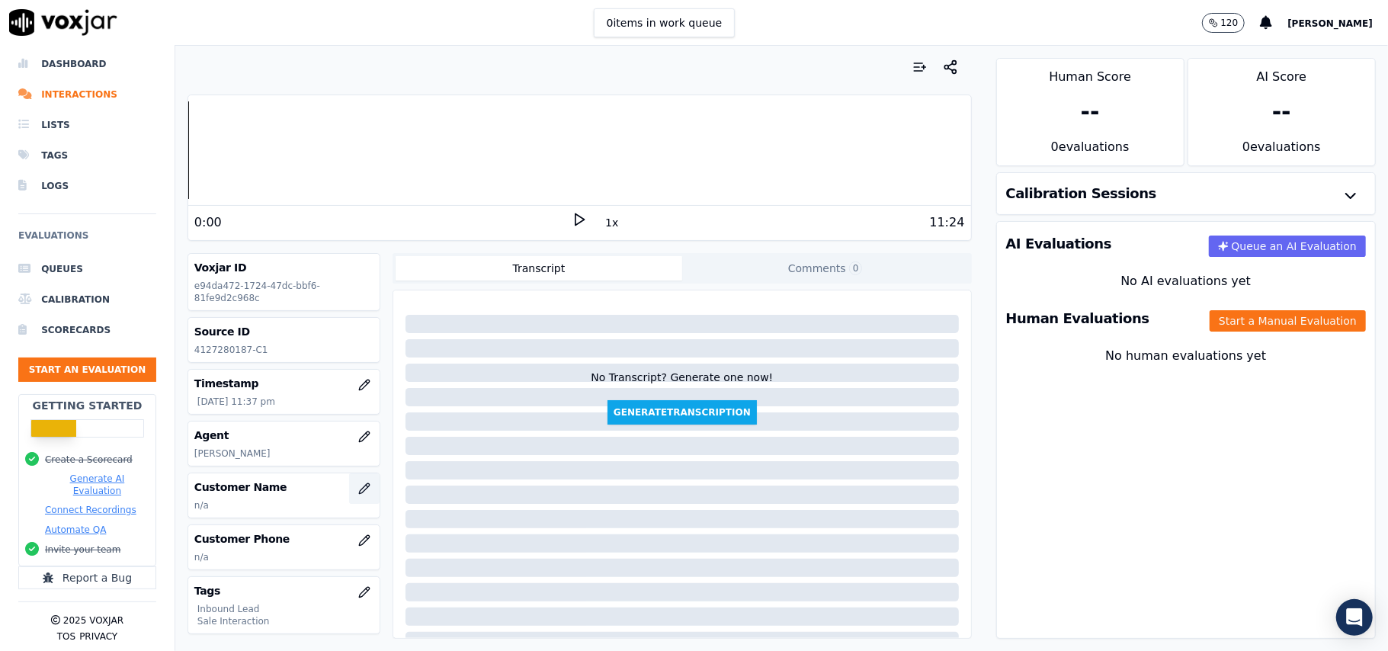
click at [349, 496] on button "button" at bounding box center [364, 488] width 30 height 30
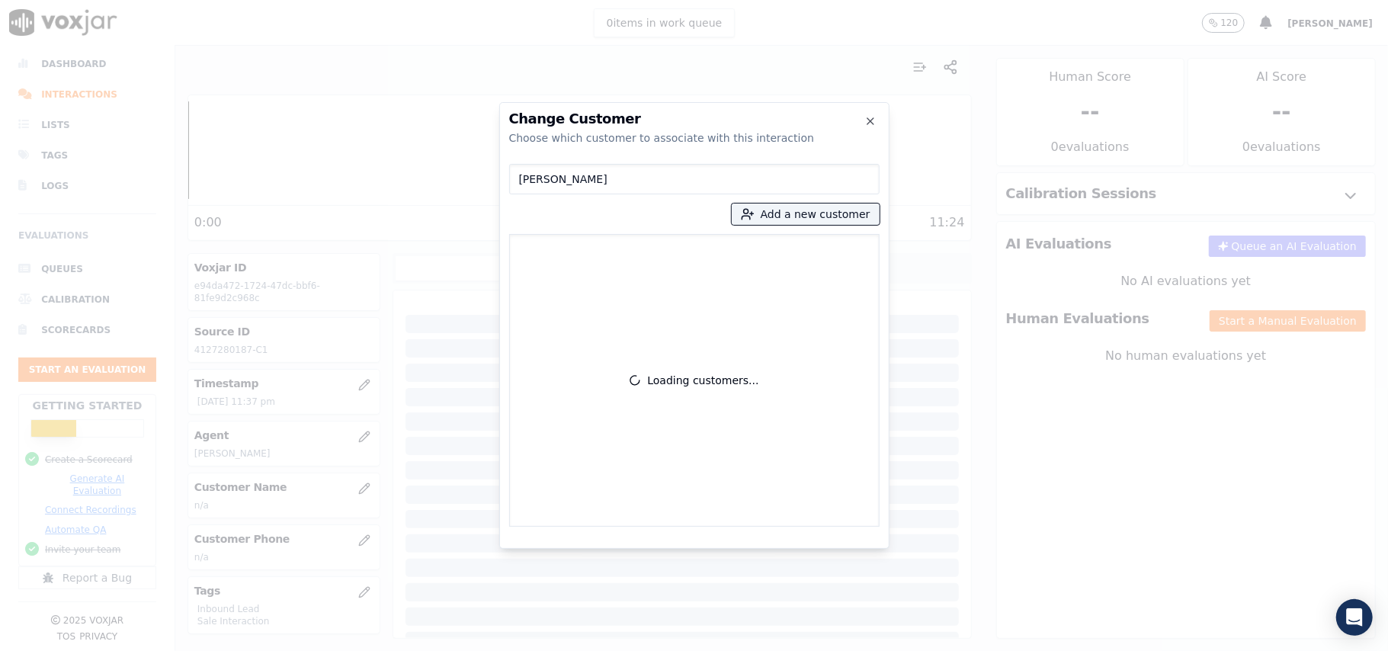
click at [521, 181] on input "Peter Baynes" at bounding box center [694, 179] width 370 height 30
type input "Peter Baynes"
click at [555, 242] on label "Peter Baynes 4127280187" at bounding box center [694, 256] width 357 height 30
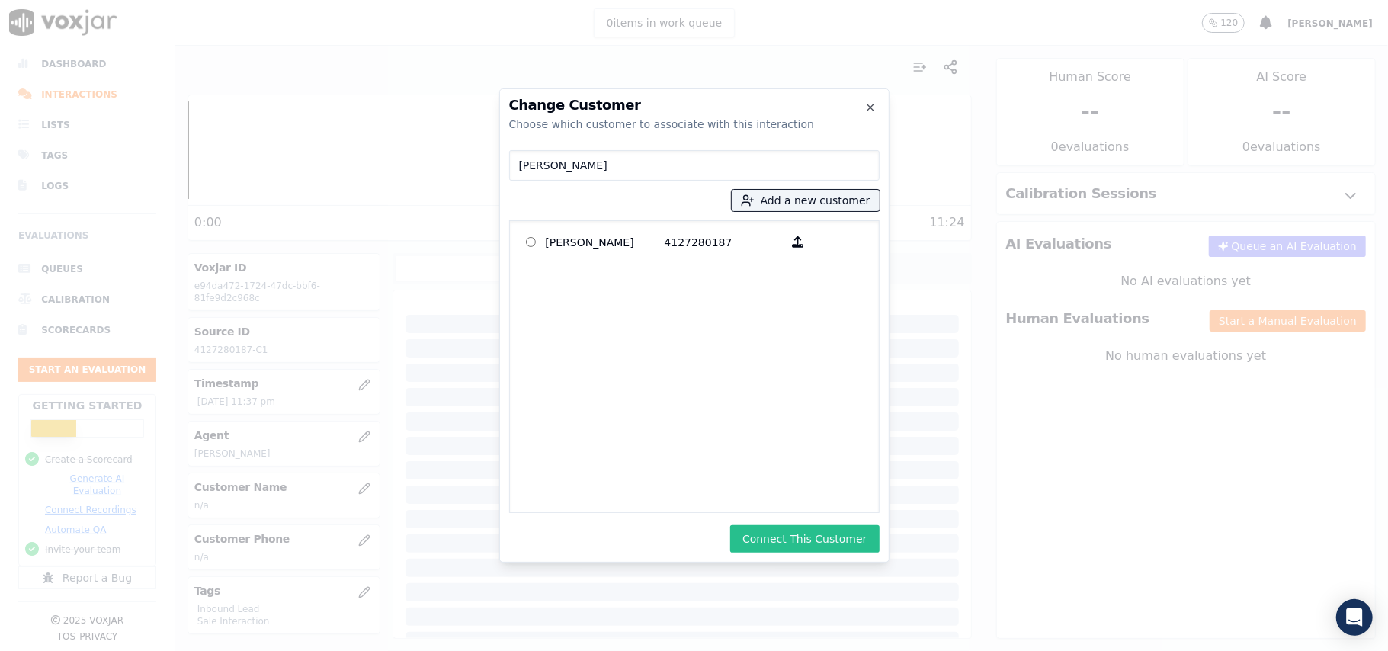
click at [791, 537] on button "Connect This Customer" at bounding box center [804, 538] width 149 height 27
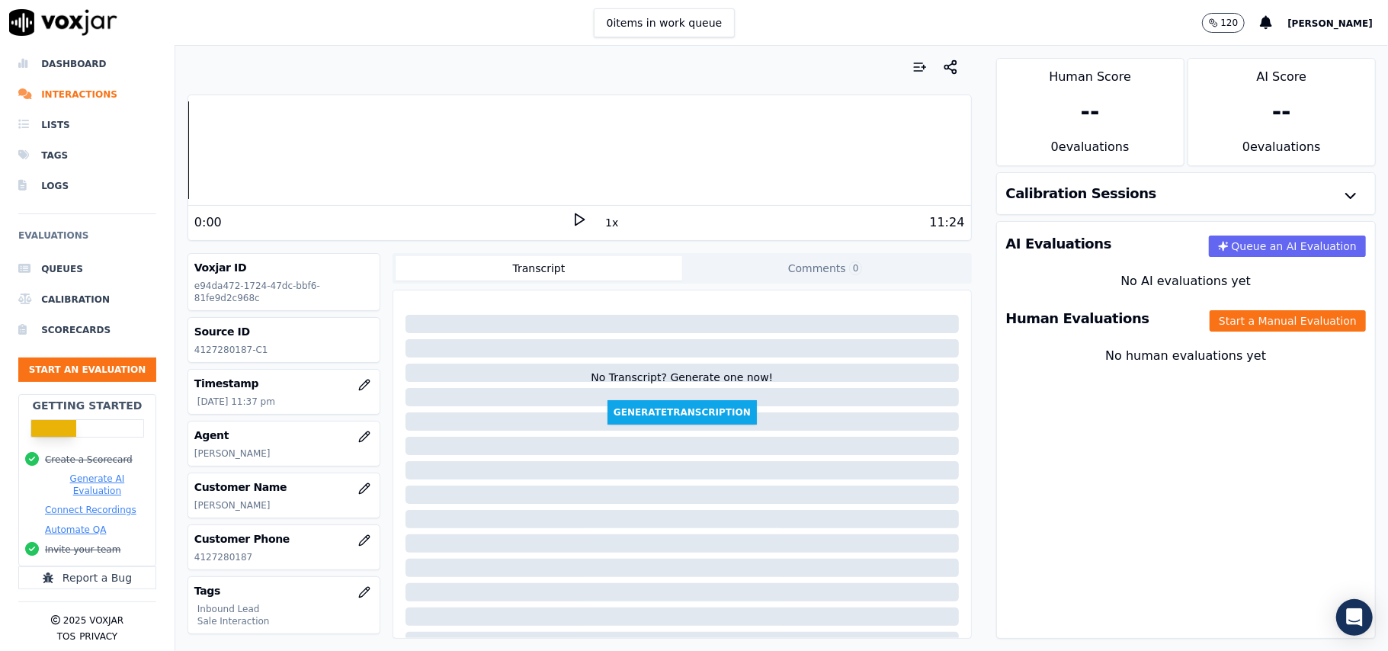
click at [1214, 335] on div "Human Evaluations Start a Manual Evaluation" at bounding box center [1186, 319] width 378 height 44
click at [1210, 324] on button "Start a Manual Evaluation" at bounding box center [1288, 320] width 156 height 21
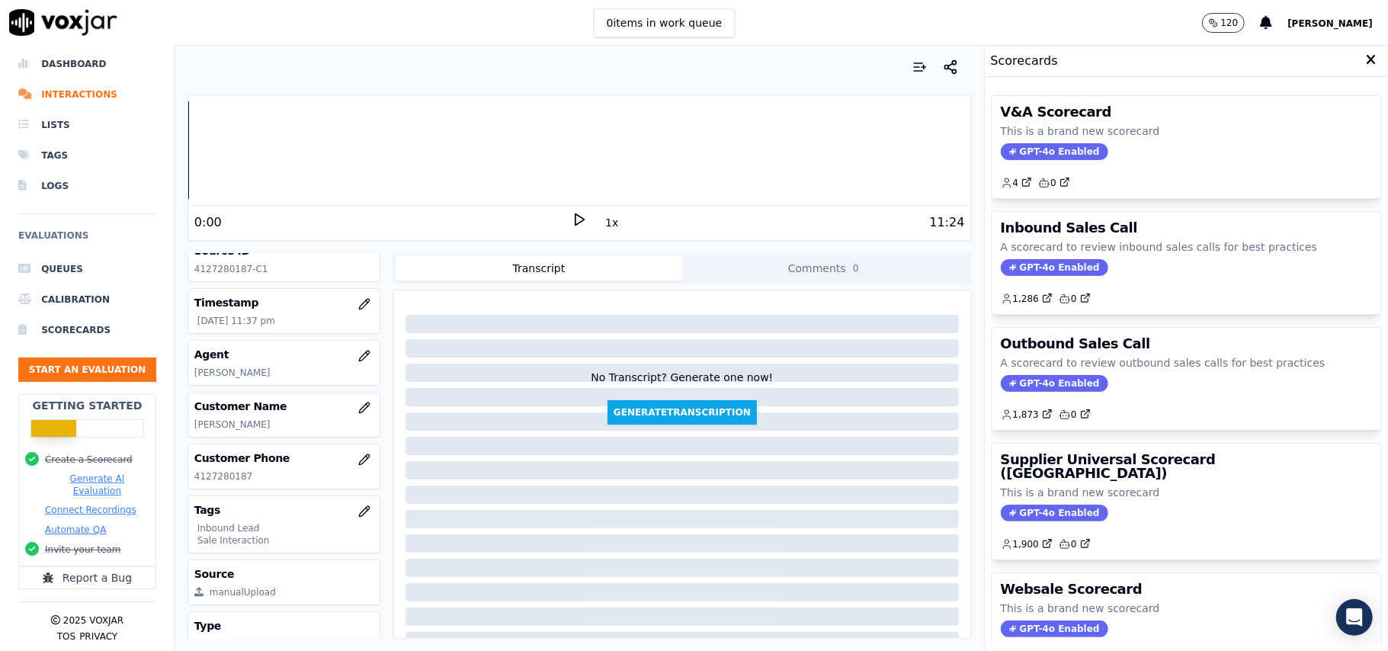
scroll to position [149, 0]
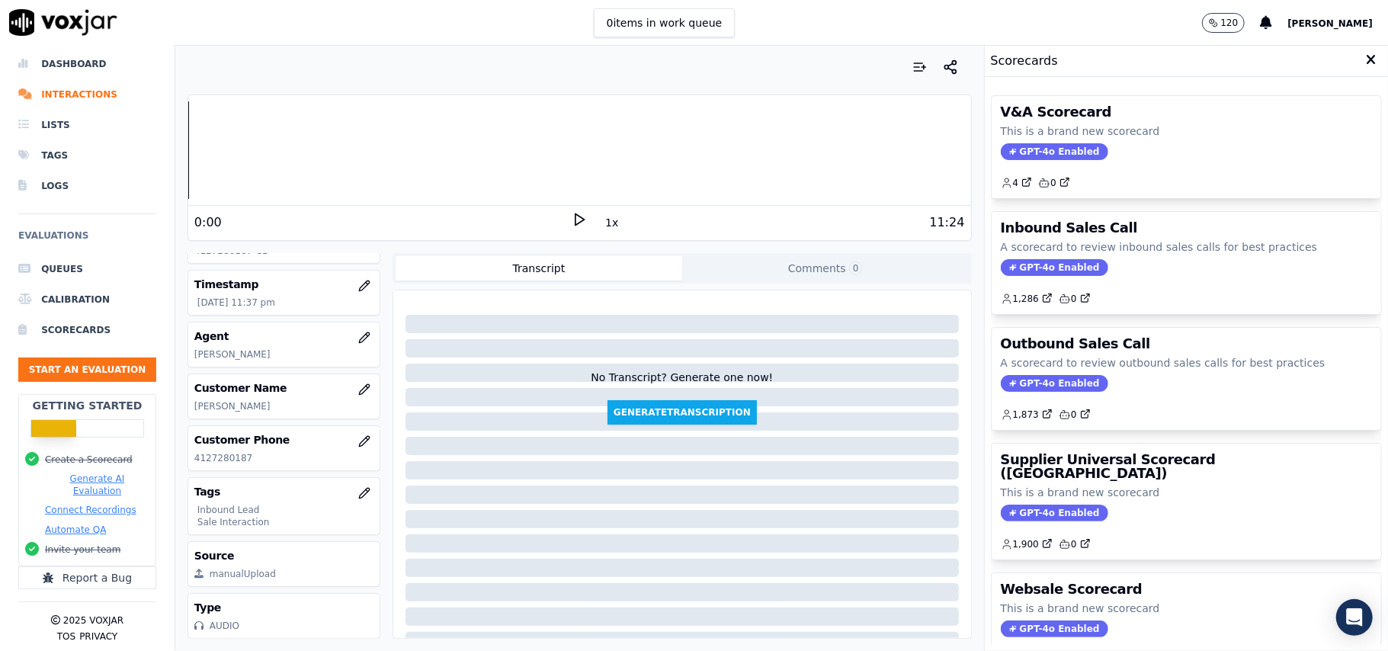
click at [1046, 276] on span "GPT-4o Enabled" at bounding box center [1054, 267] width 107 height 17
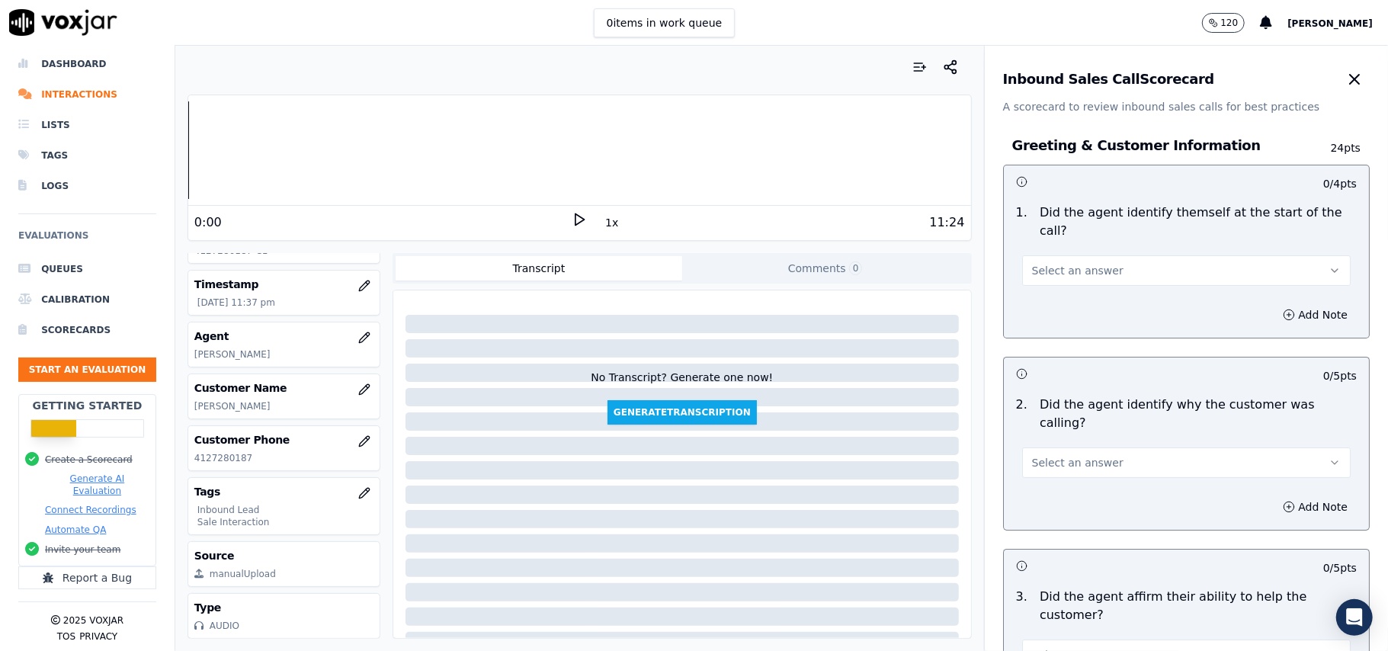
click at [1079, 263] on span "Select an answer" at bounding box center [1077, 270] width 91 height 15
click at [1079, 277] on div "Yes" at bounding box center [1153, 287] width 295 height 24
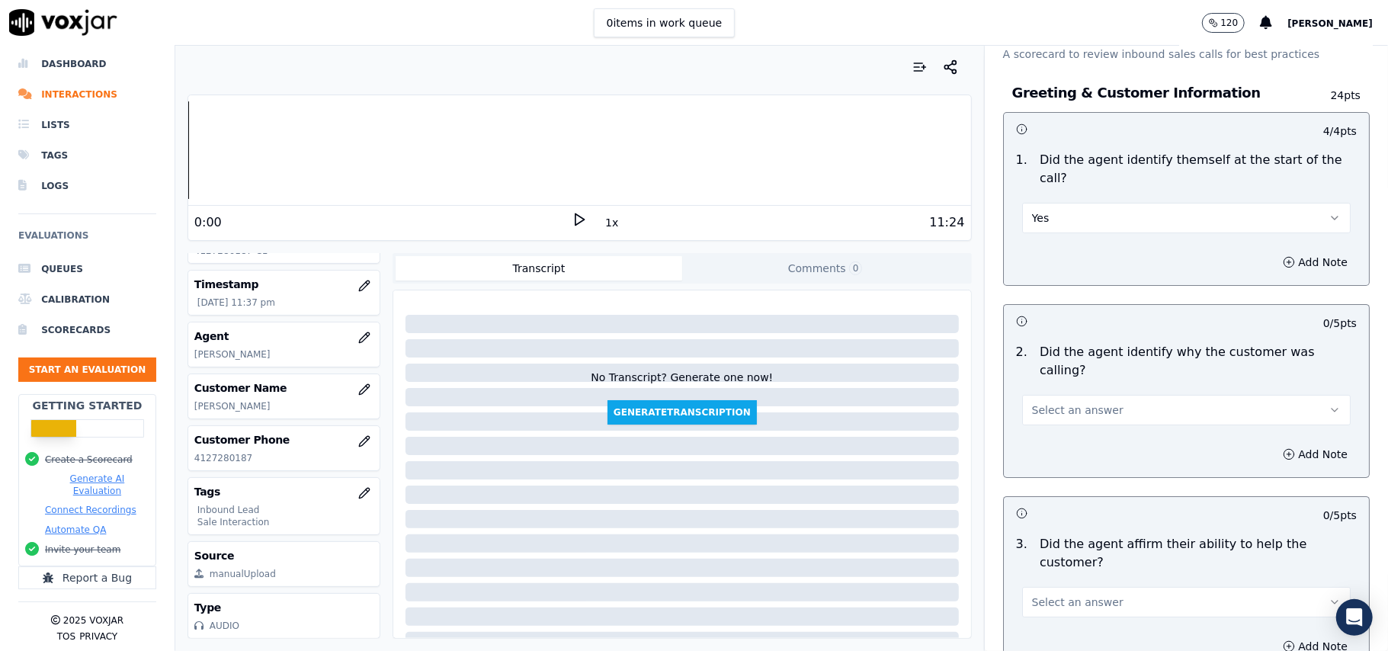
scroll to position [101, 0]
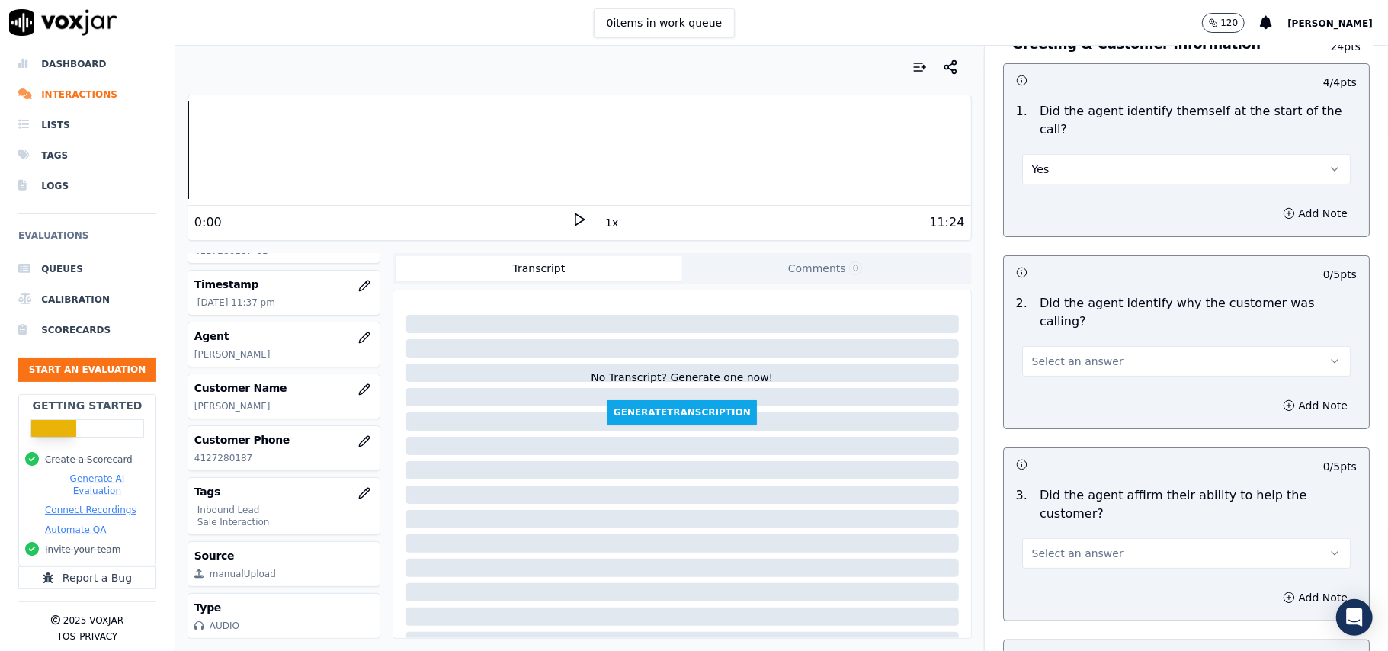
click at [1078, 354] on span "Select an answer" at bounding box center [1077, 361] width 91 height 15
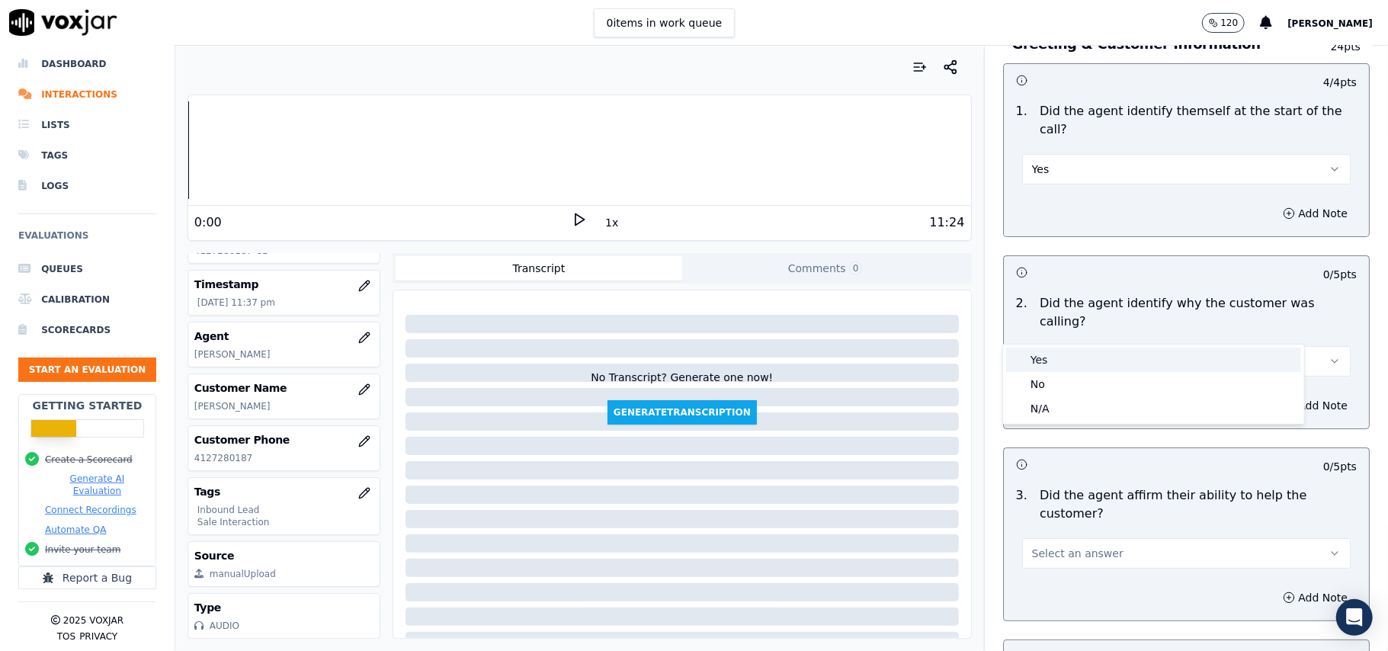
click at [1089, 358] on div "Yes" at bounding box center [1153, 360] width 295 height 24
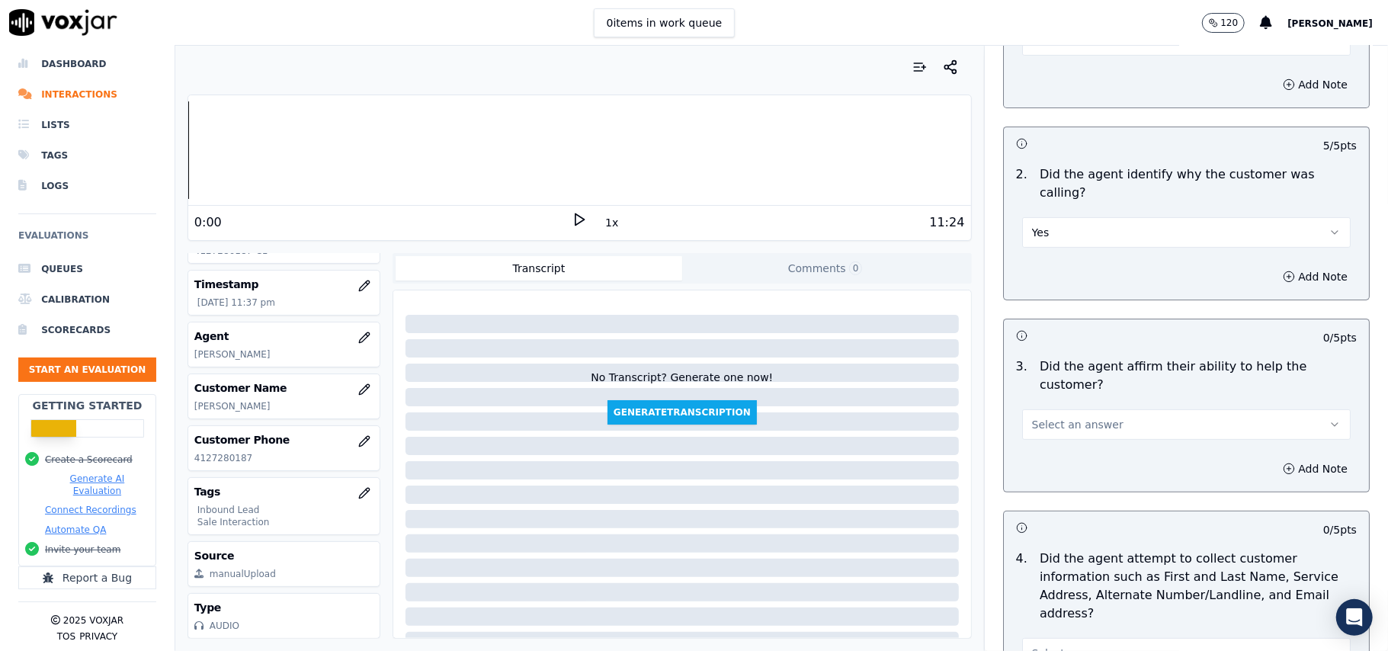
scroll to position [305, 0]
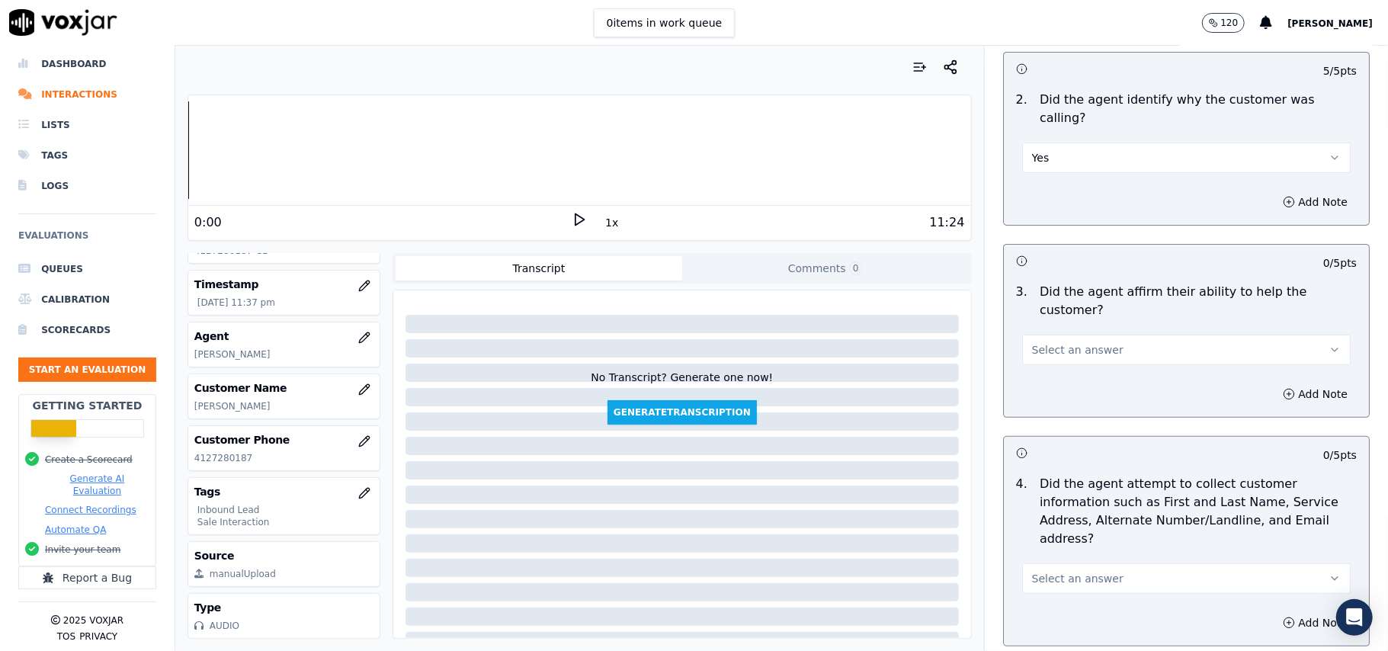
click at [1102, 335] on button "Select an answer" at bounding box center [1186, 350] width 329 height 30
click at [1099, 323] on div "Yes" at bounding box center [1153, 331] width 295 height 24
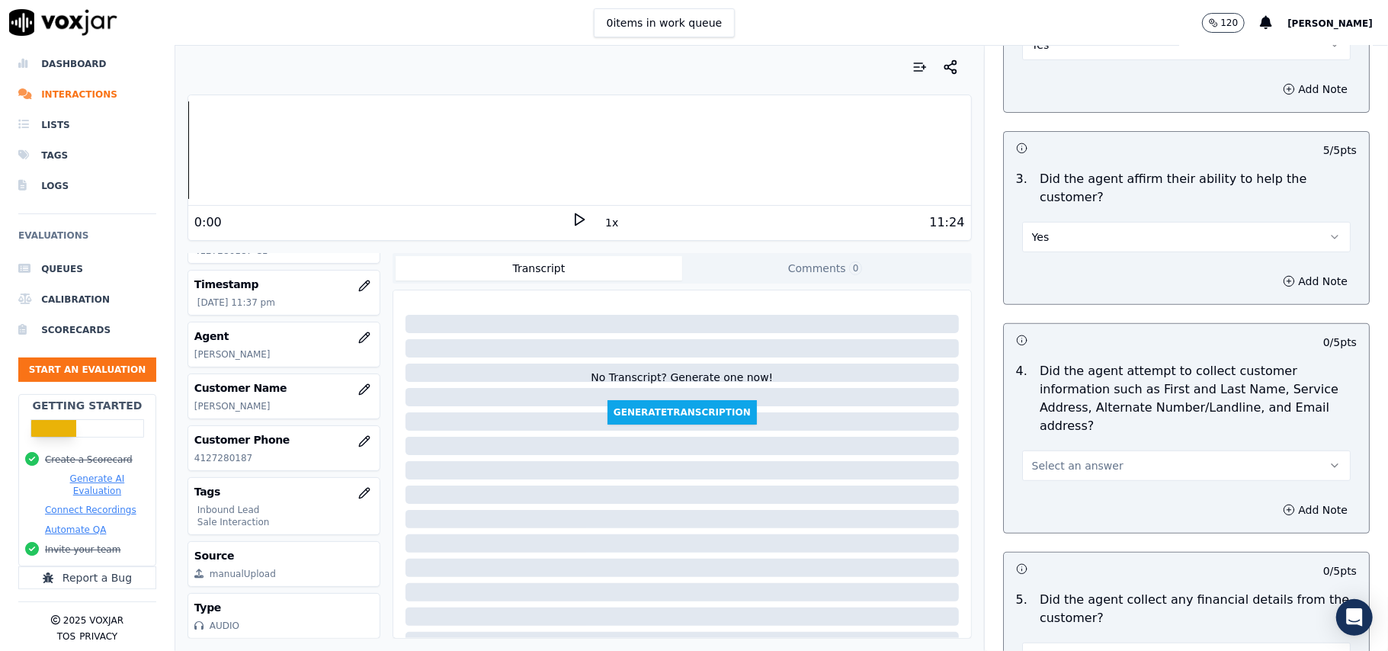
scroll to position [508, 0]
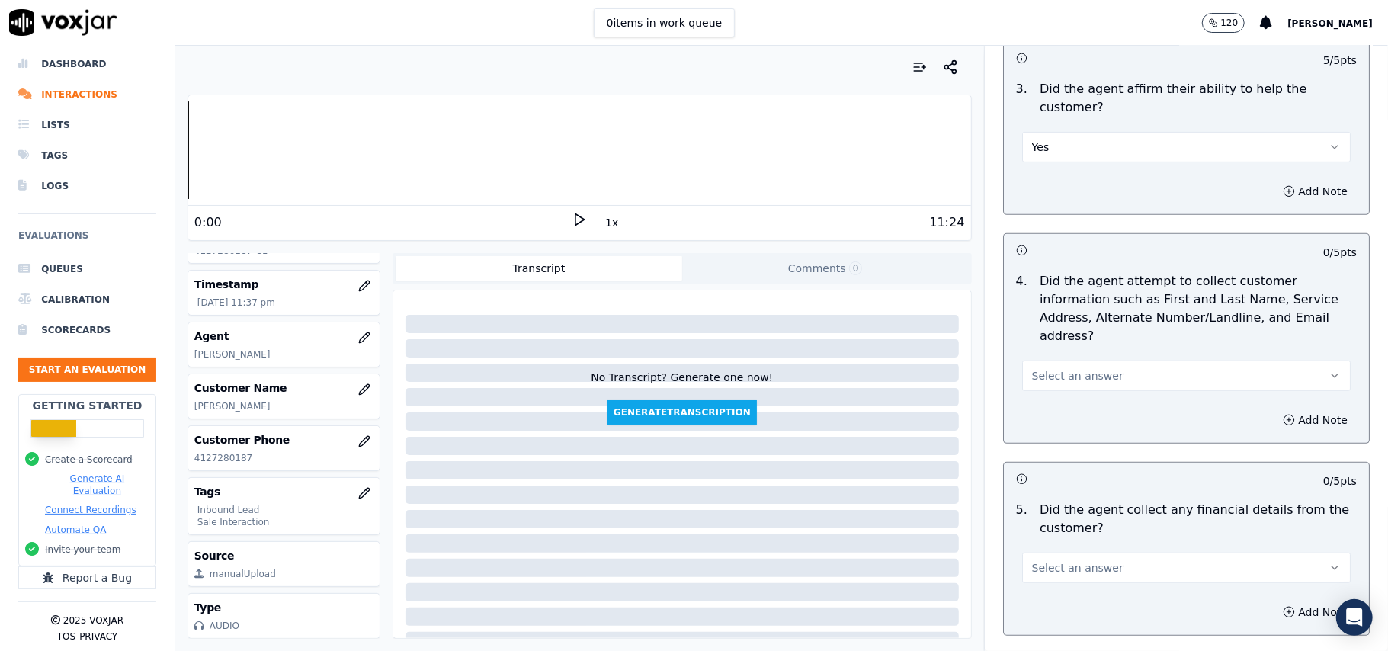
click at [1099, 361] on button "Select an answer" at bounding box center [1186, 376] width 329 height 30
click at [1089, 355] on div "No" at bounding box center [1153, 363] width 295 height 24
click at [1107, 361] on button "No" at bounding box center [1186, 376] width 329 height 30
click at [1070, 335] on div "Yes" at bounding box center [1153, 338] width 295 height 24
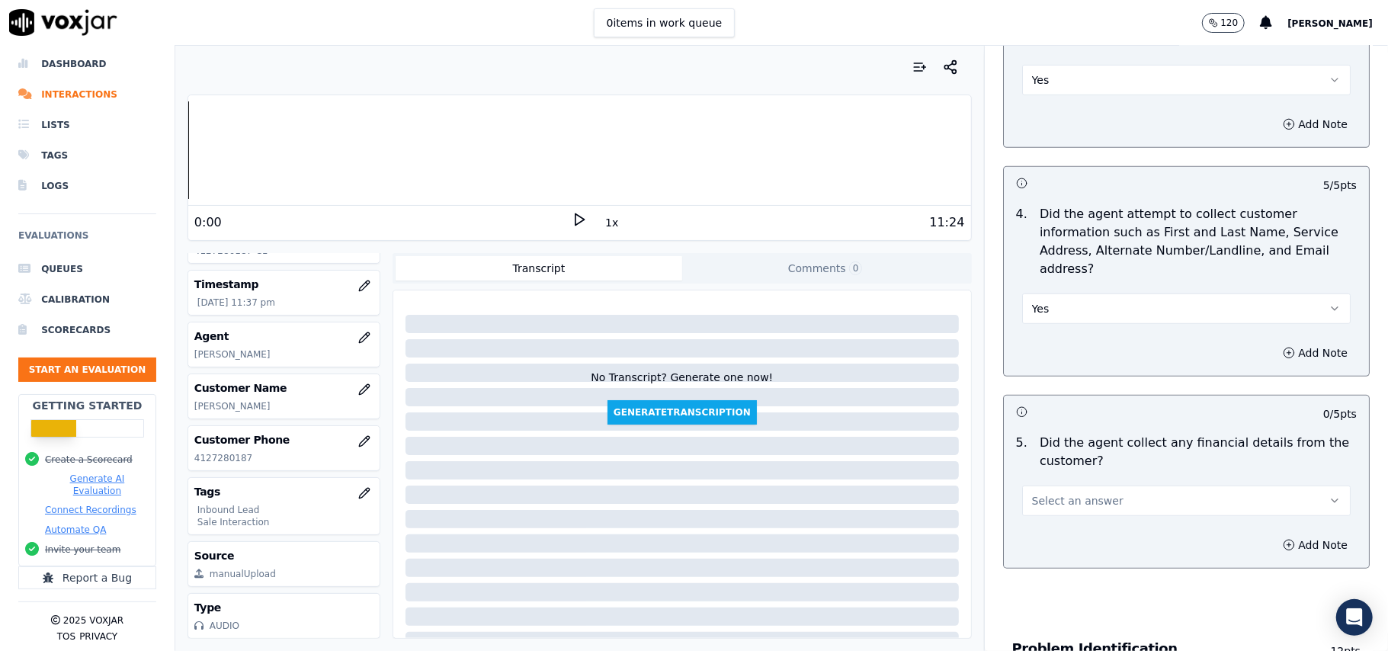
scroll to position [610, 0]
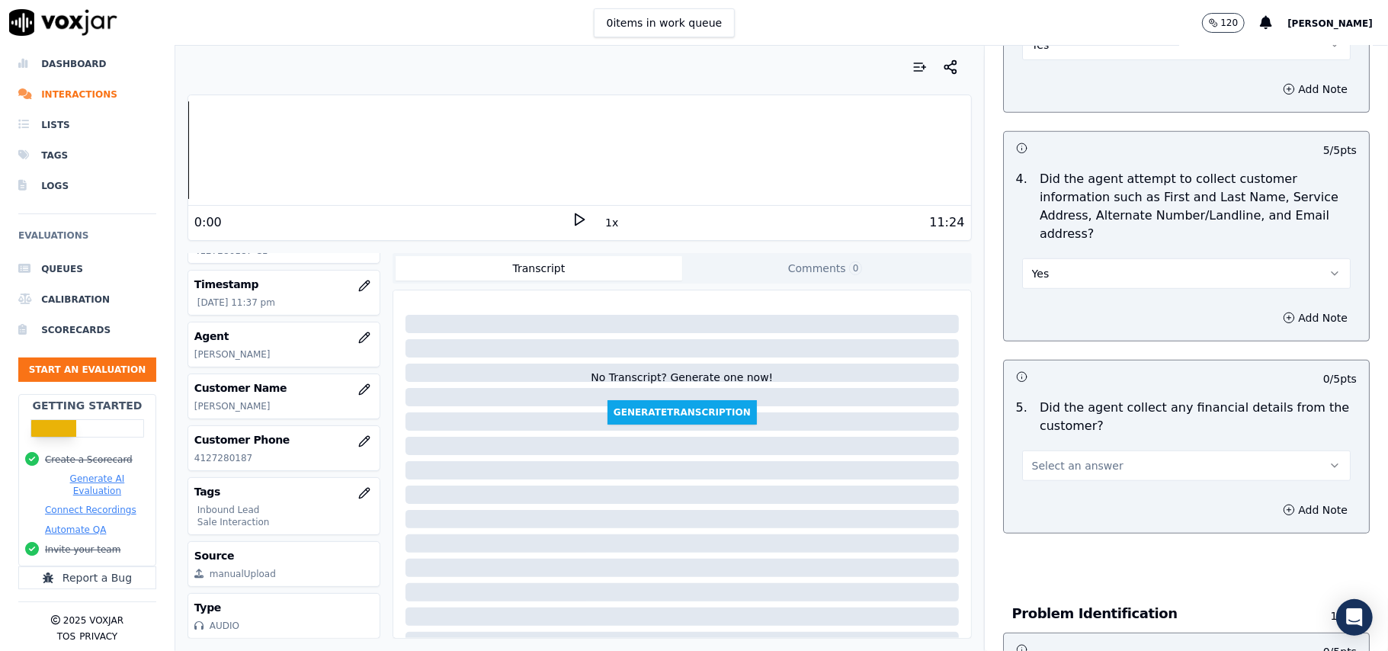
click at [1102, 451] on button "Select an answer" at bounding box center [1186, 466] width 329 height 30
click at [1087, 436] on div "Yes" at bounding box center [1153, 429] width 295 height 24
click at [1086, 451] on button "Yes" at bounding box center [1186, 466] width 329 height 30
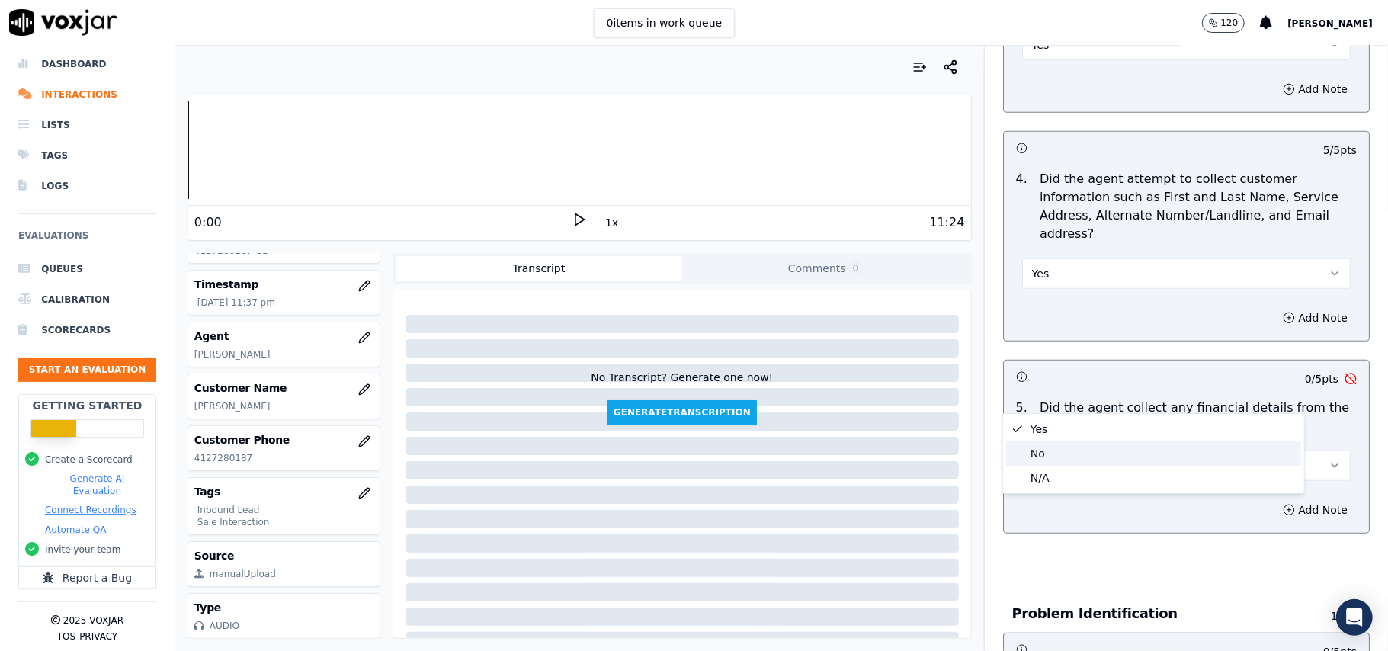
click at [1069, 460] on div "No" at bounding box center [1153, 453] width 295 height 24
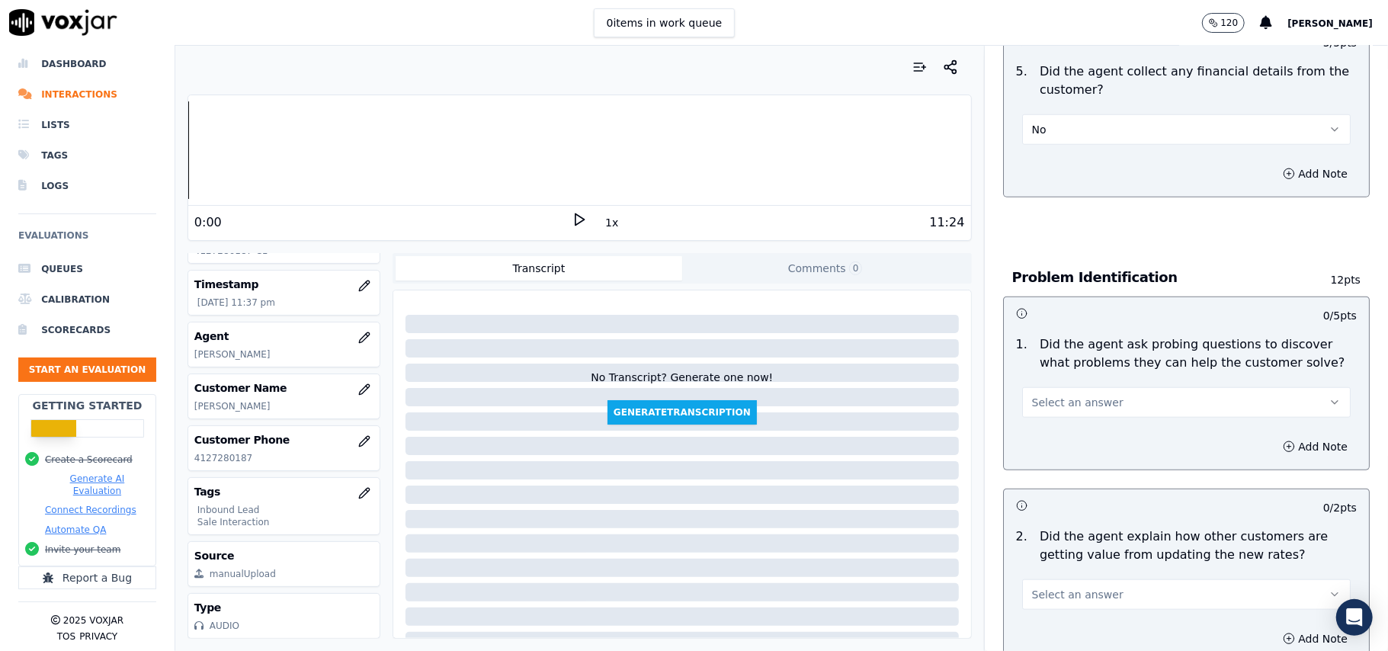
scroll to position [1016, 0]
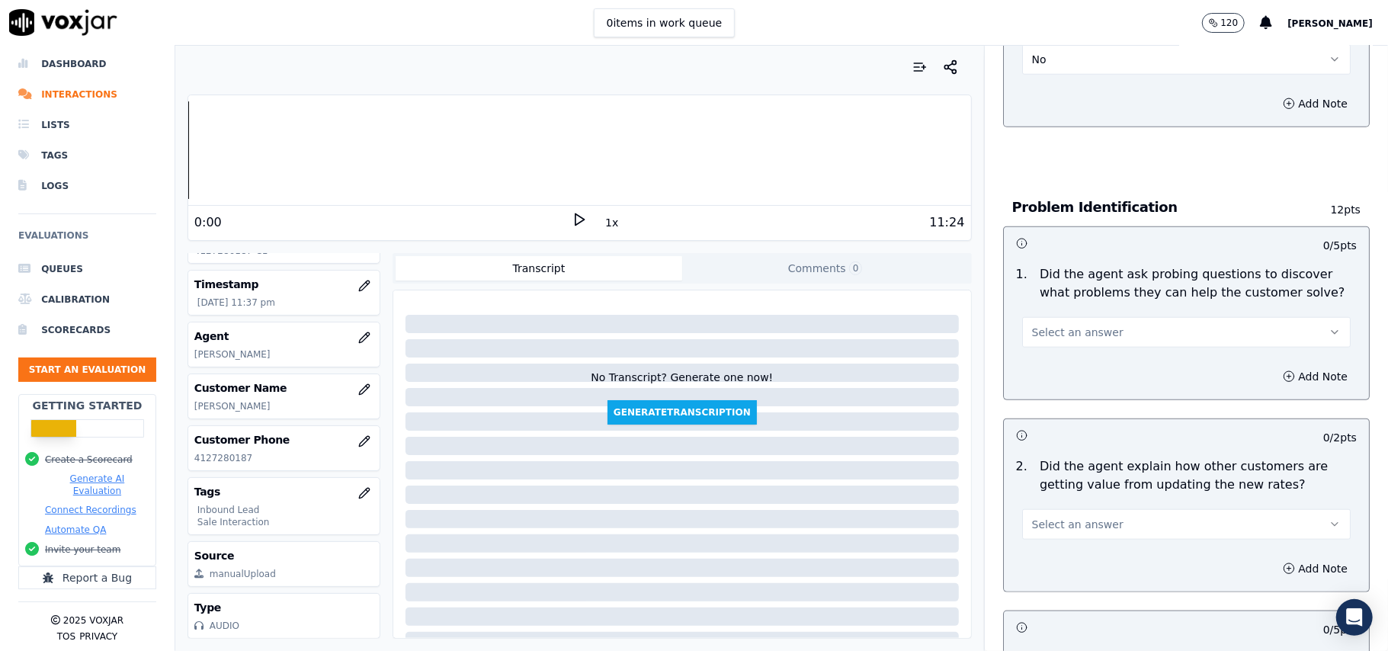
click at [1102, 317] on button "Select an answer" at bounding box center [1186, 332] width 329 height 30
click at [1098, 303] on div "Yes" at bounding box center [1153, 296] width 295 height 24
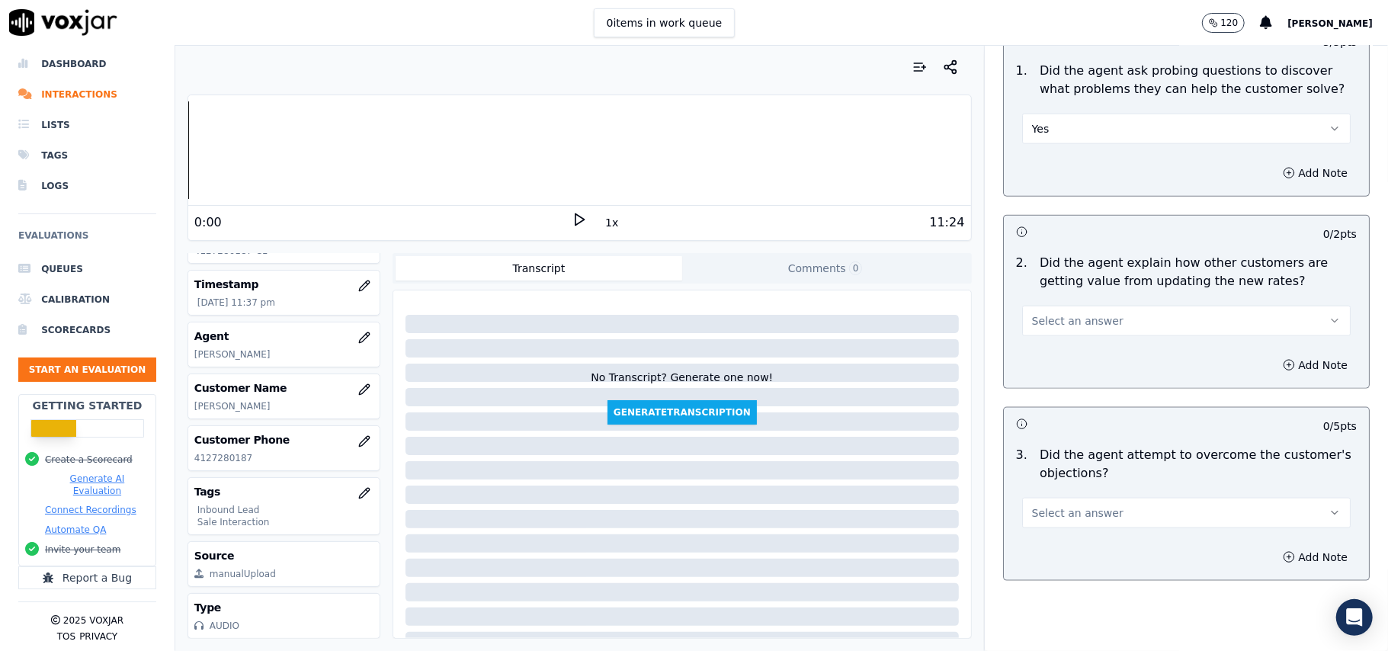
click at [1078, 306] on button "Select an answer" at bounding box center [1186, 321] width 329 height 30
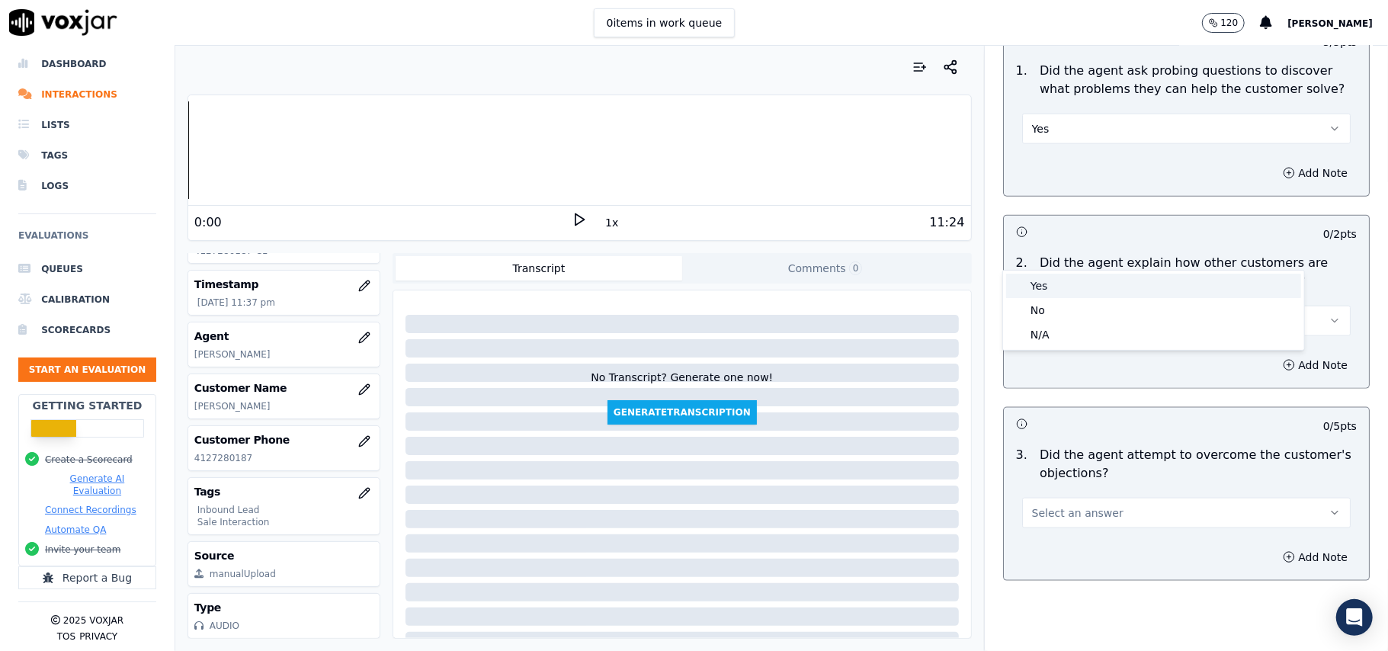
click at [1083, 281] on div "Yes" at bounding box center [1153, 286] width 295 height 24
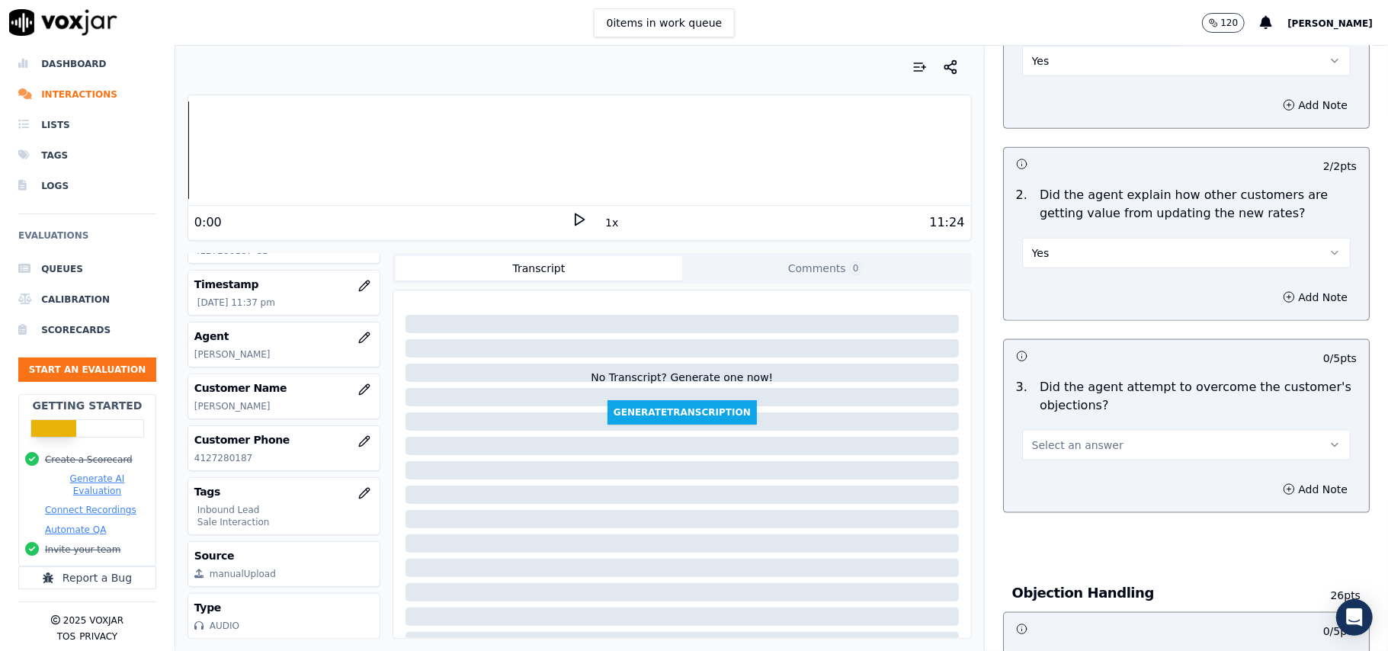
scroll to position [1321, 0]
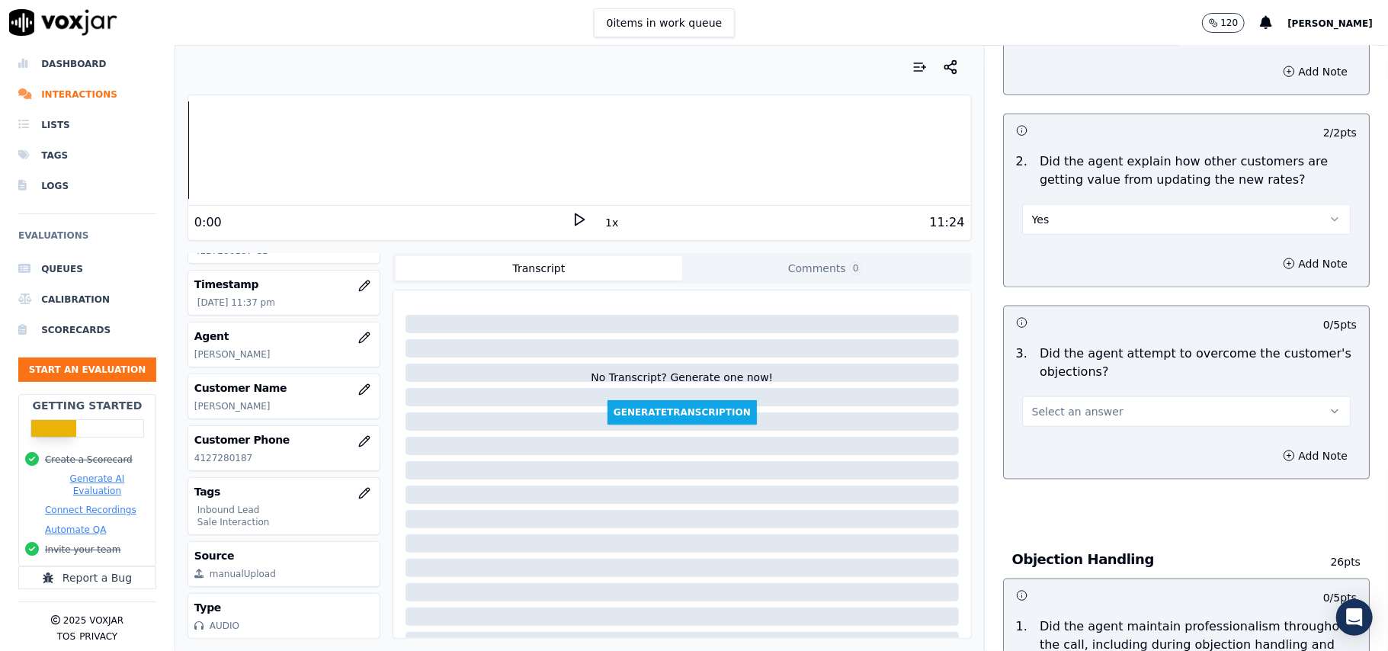
click at [1081, 404] on span "Select an answer" at bounding box center [1077, 411] width 91 height 15
click at [1079, 376] on div "Yes" at bounding box center [1153, 376] width 295 height 24
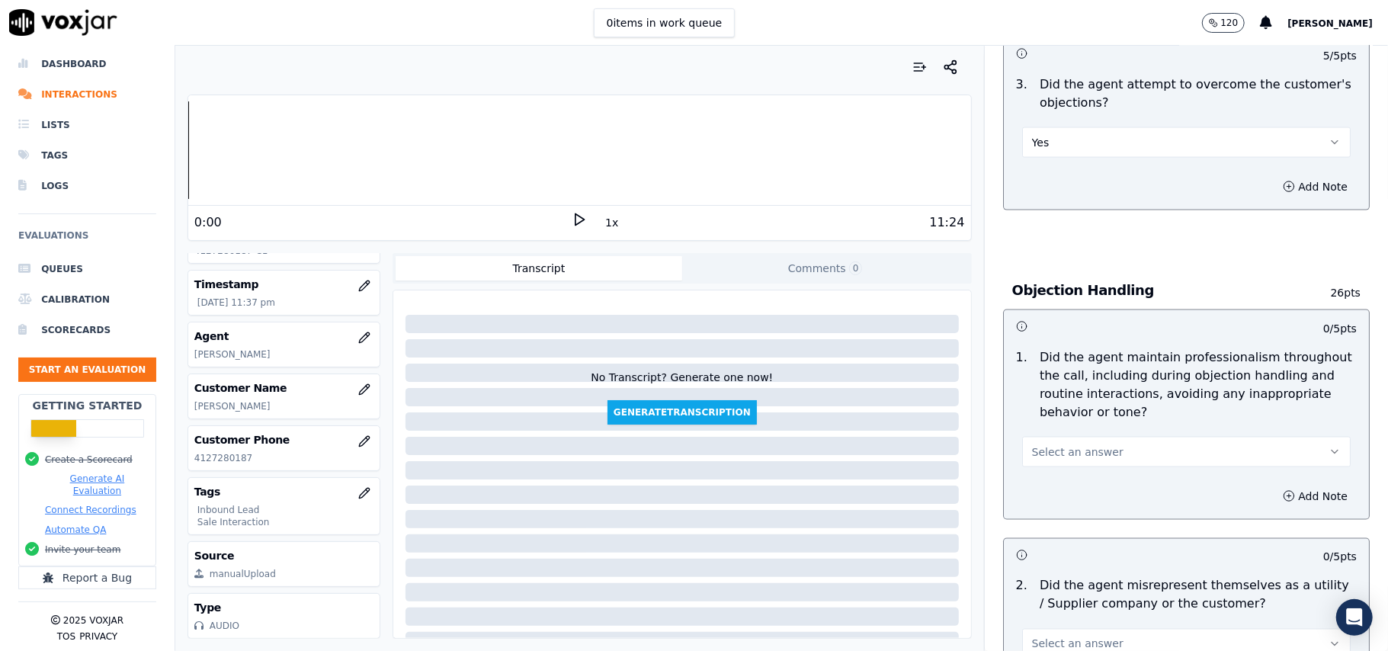
scroll to position [1626, 0]
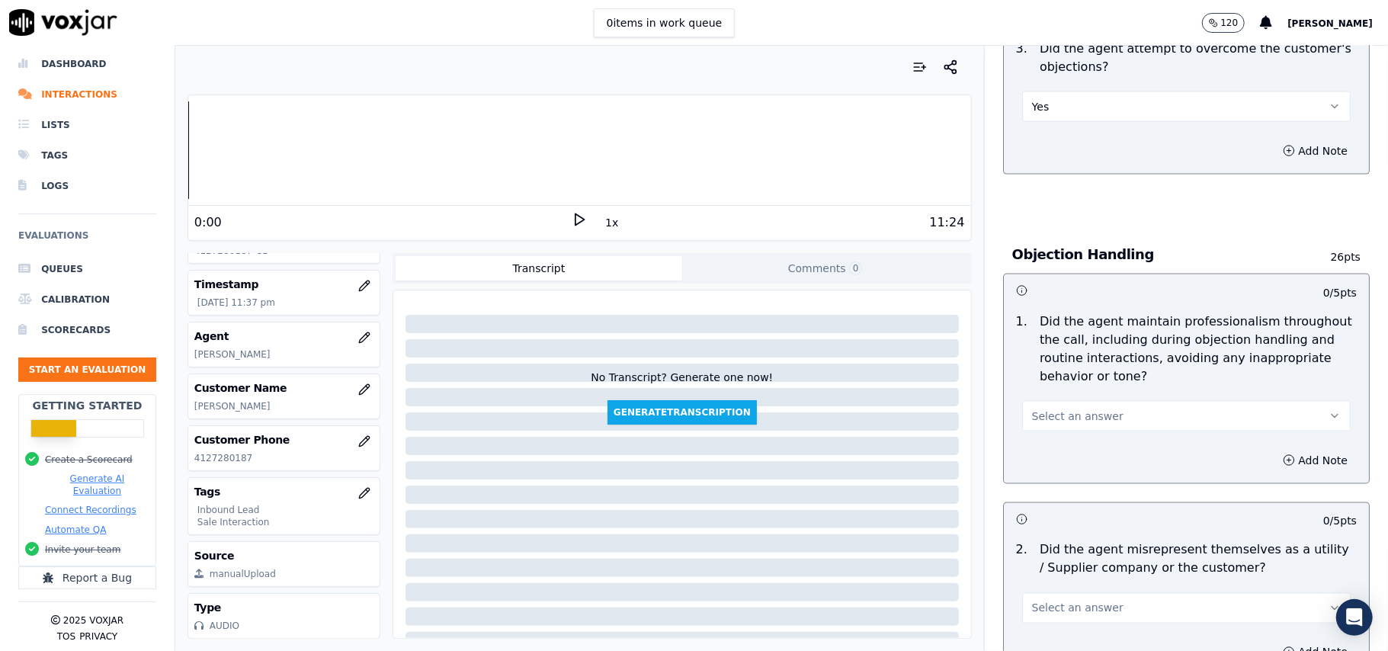
click at [1108, 401] on button "Select an answer" at bounding box center [1186, 416] width 329 height 30
click at [1105, 375] on div "Yes" at bounding box center [1153, 382] width 295 height 24
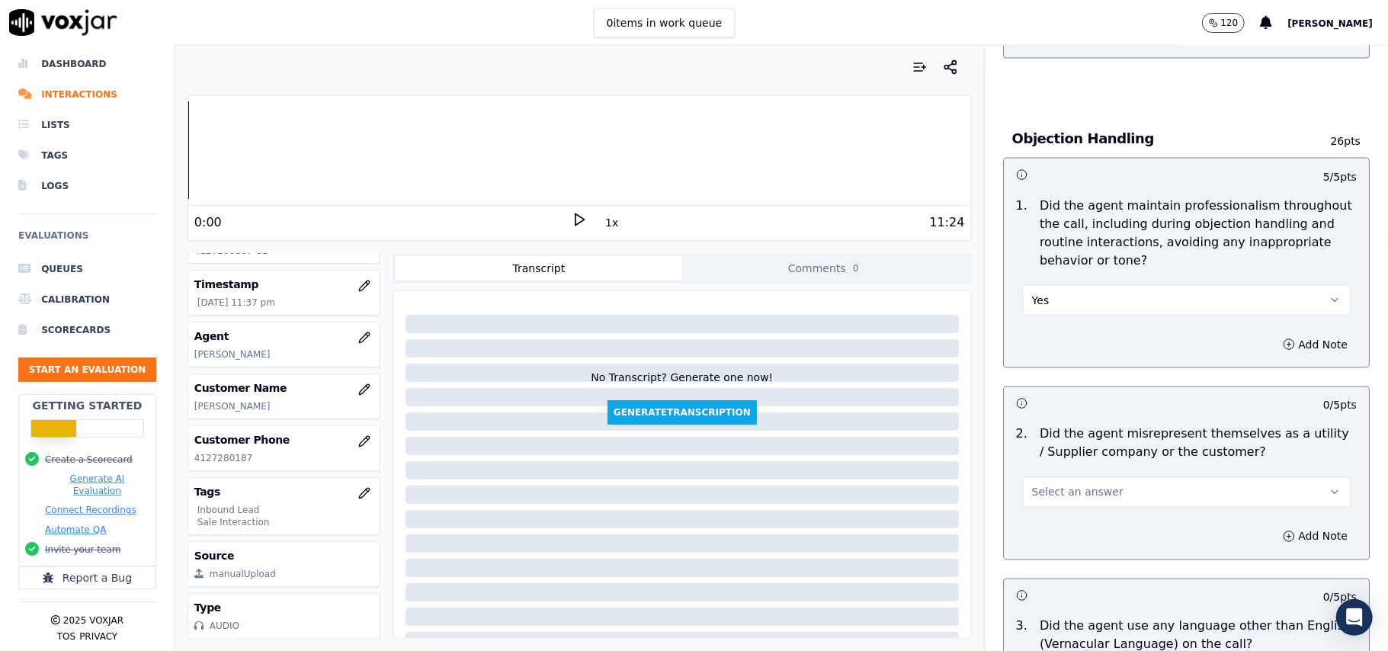
scroll to position [1830, 0]
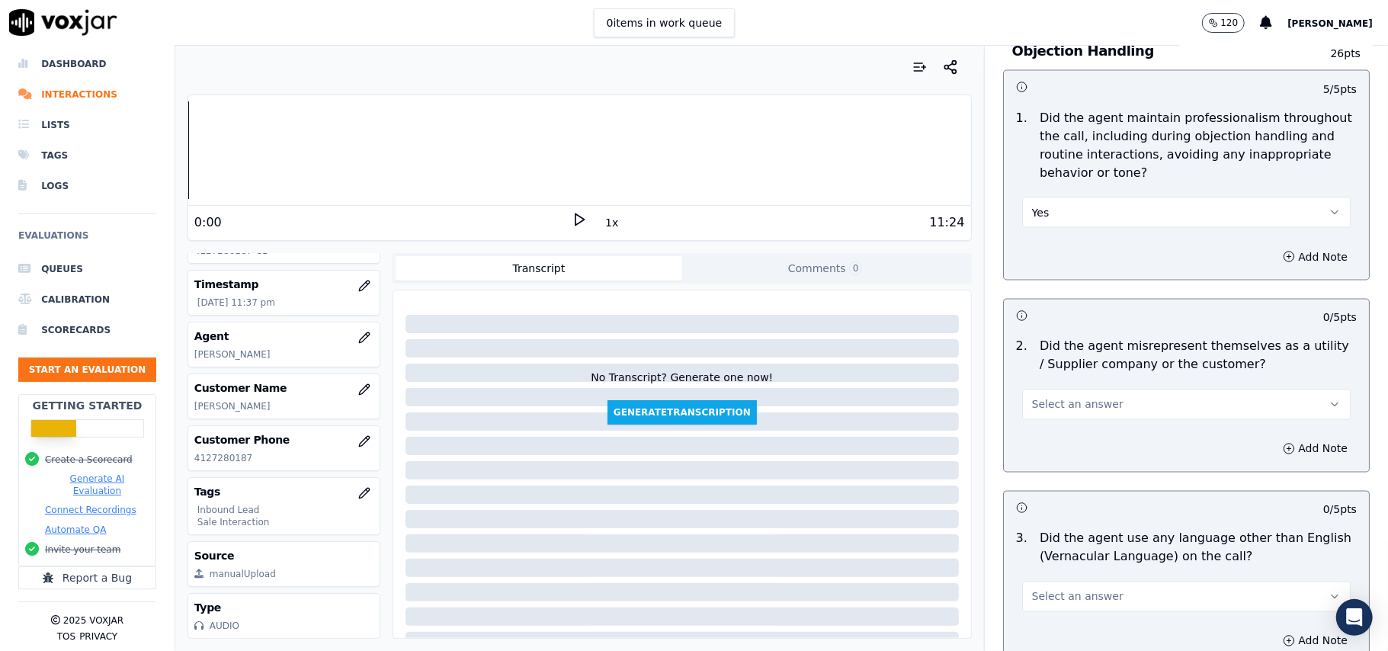
click at [1104, 390] on button "Select an answer" at bounding box center [1186, 405] width 329 height 30
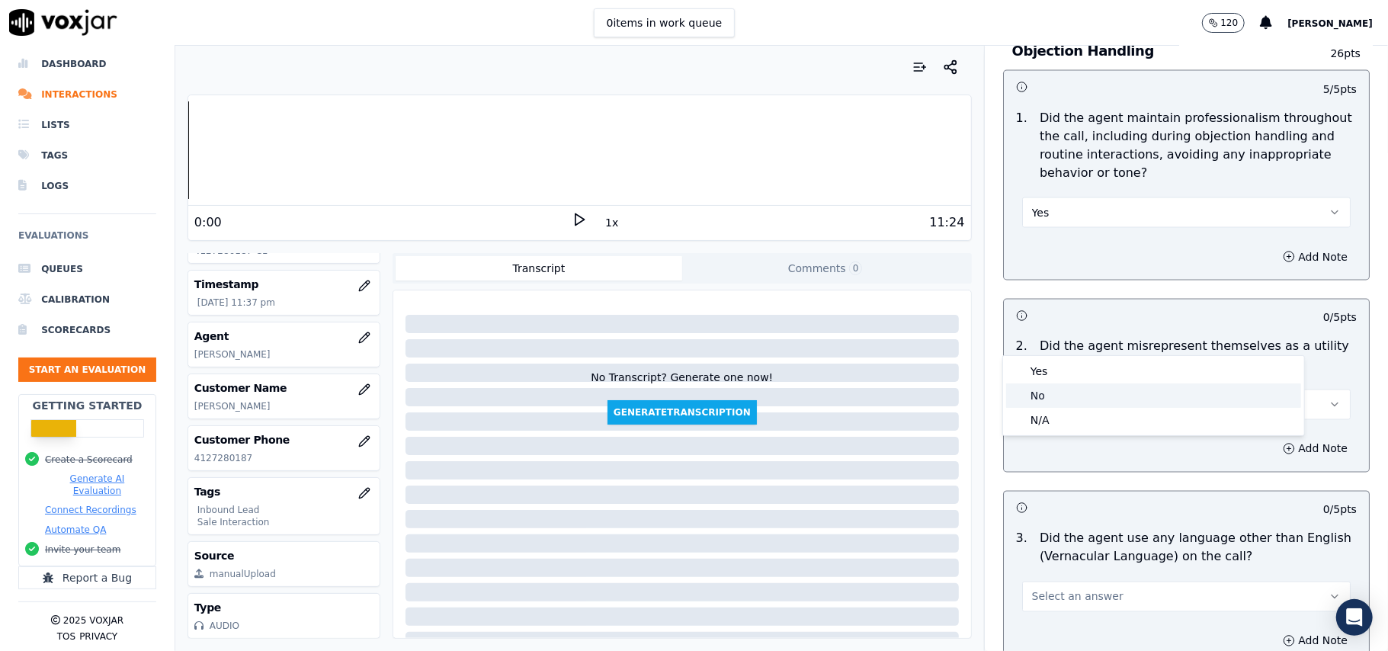
click at [1076, 400] on div "No" at bounding box center [1153, 395] width 295 height 24
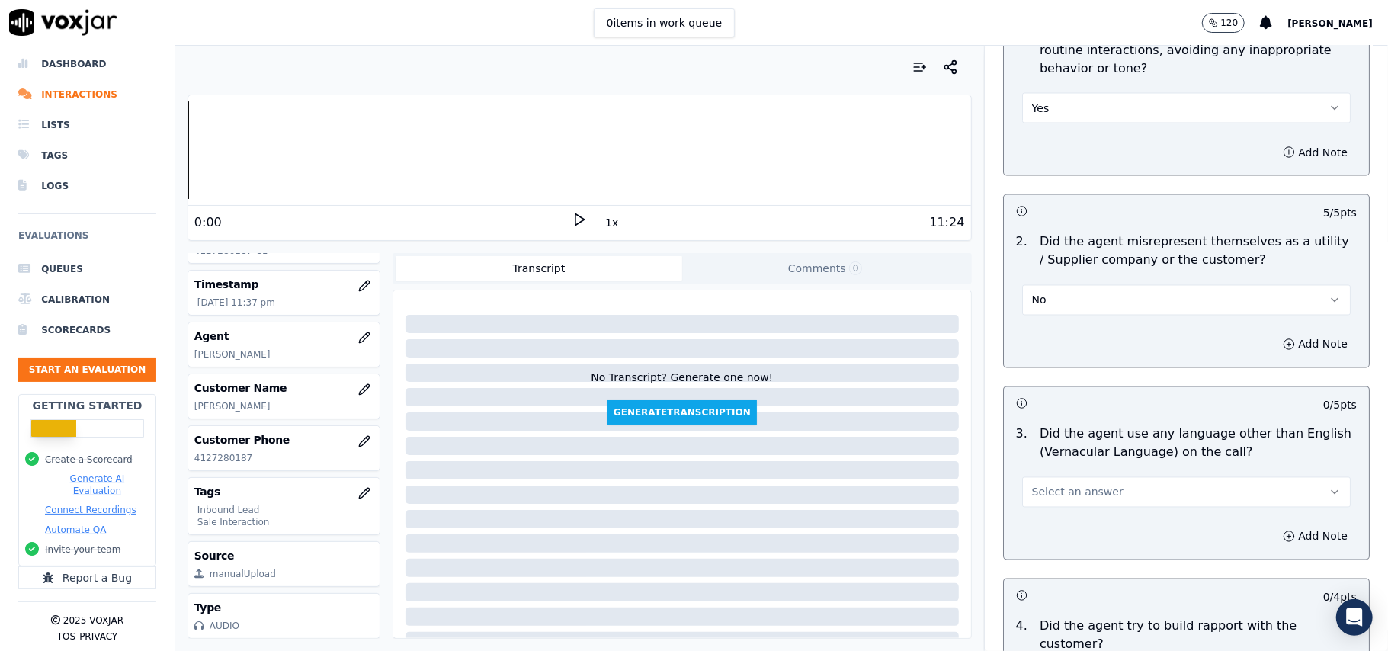
scroll to position [2032, 0]
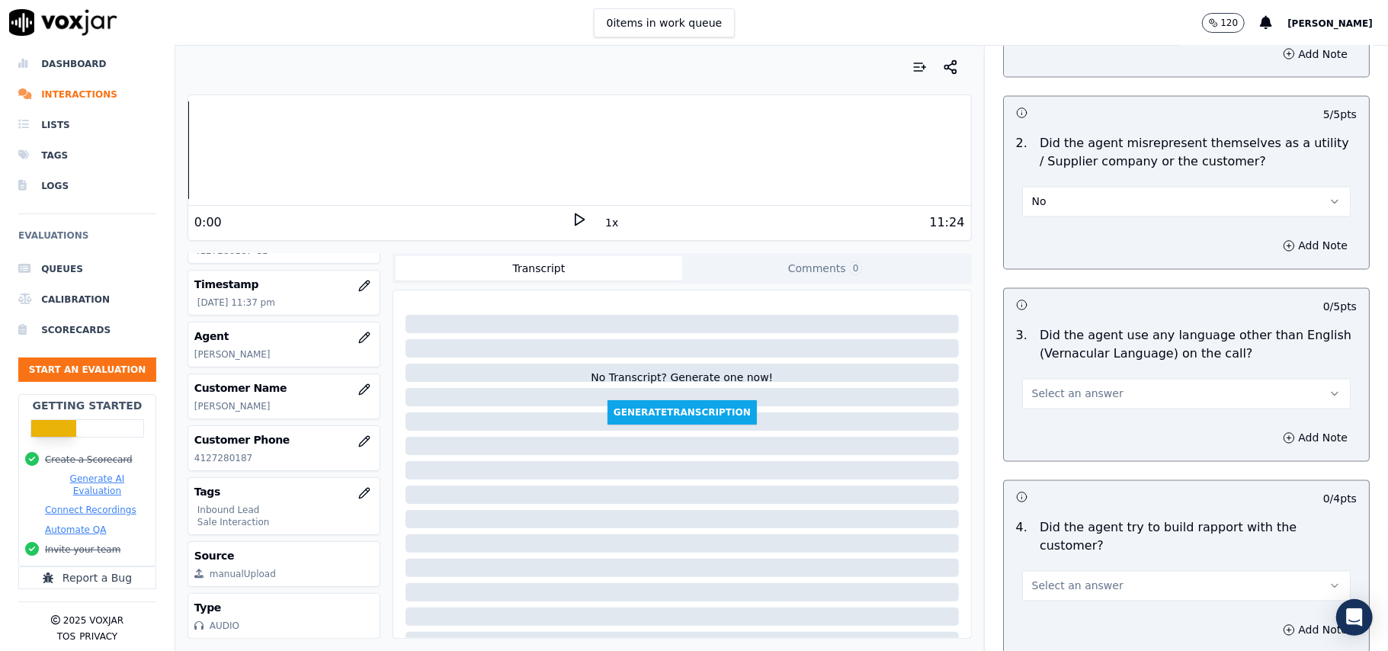
click at [1056, 379] on button "Select an answer" at bounding box center [1186, 394] width 329 height 30
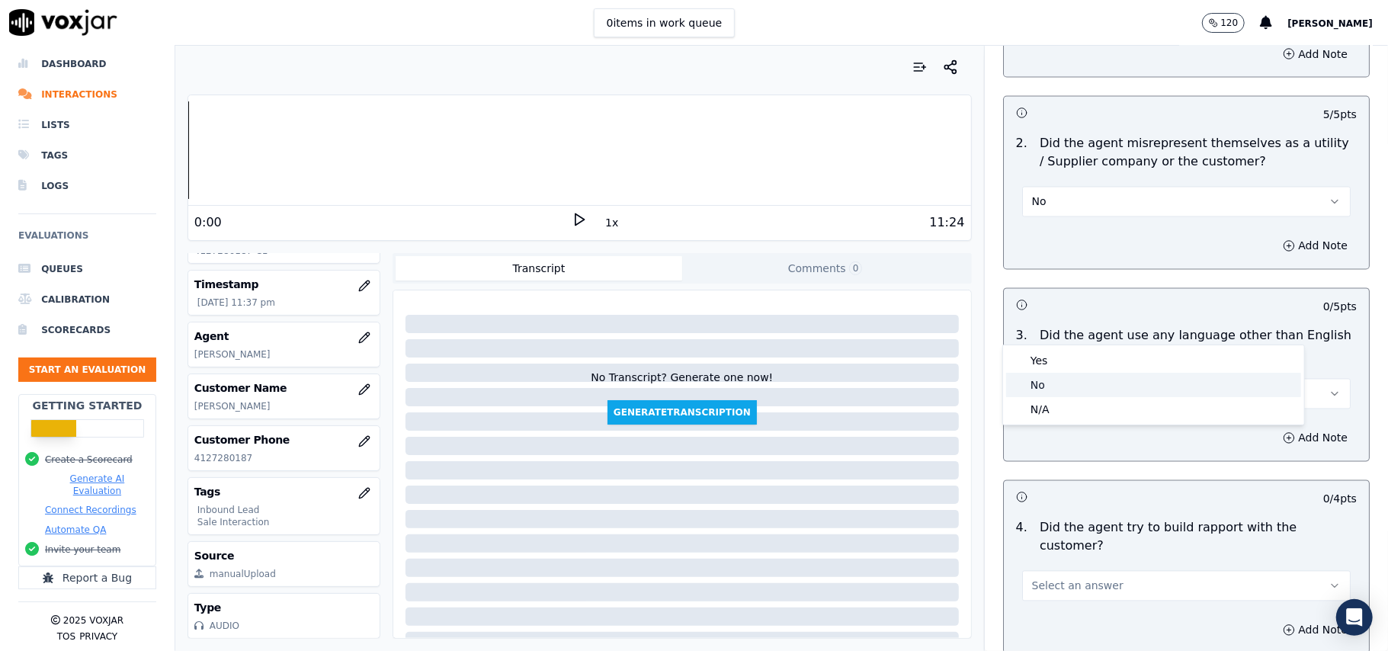
click at [1055, 374] on div "No" at bounding box center [1153, 385] width 295 height 24
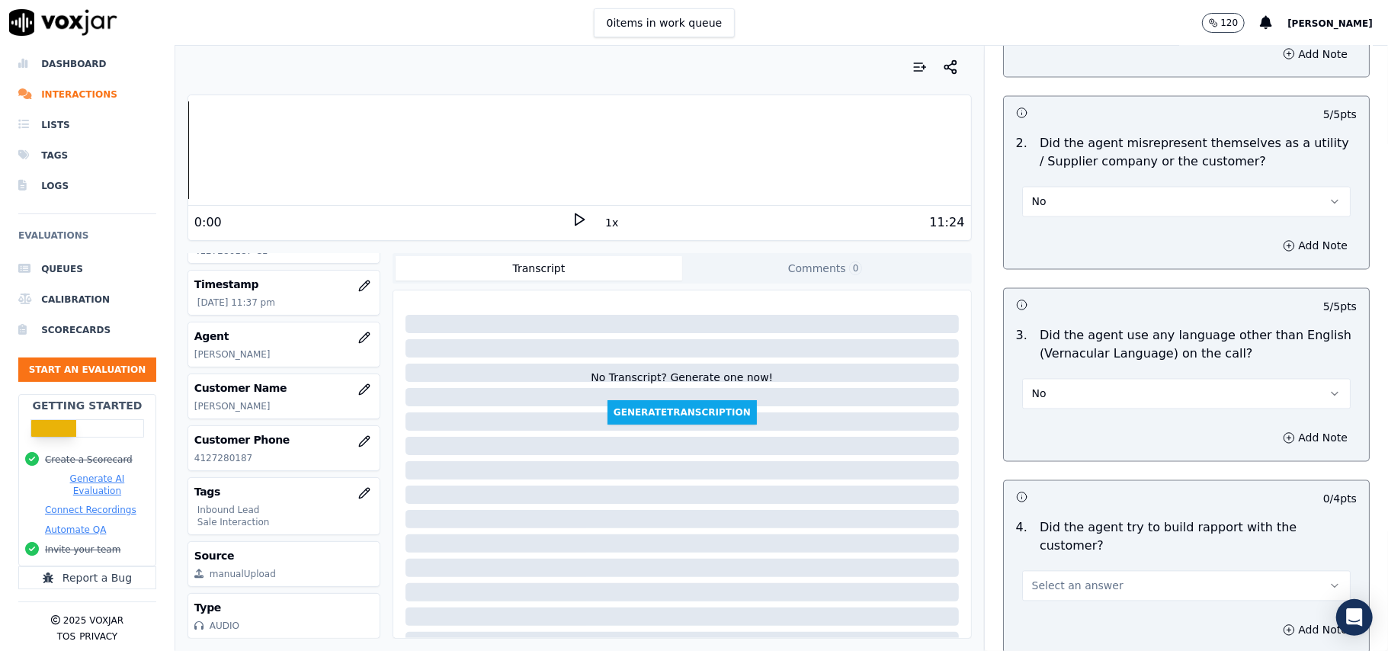
scroll to position [2135, 0]
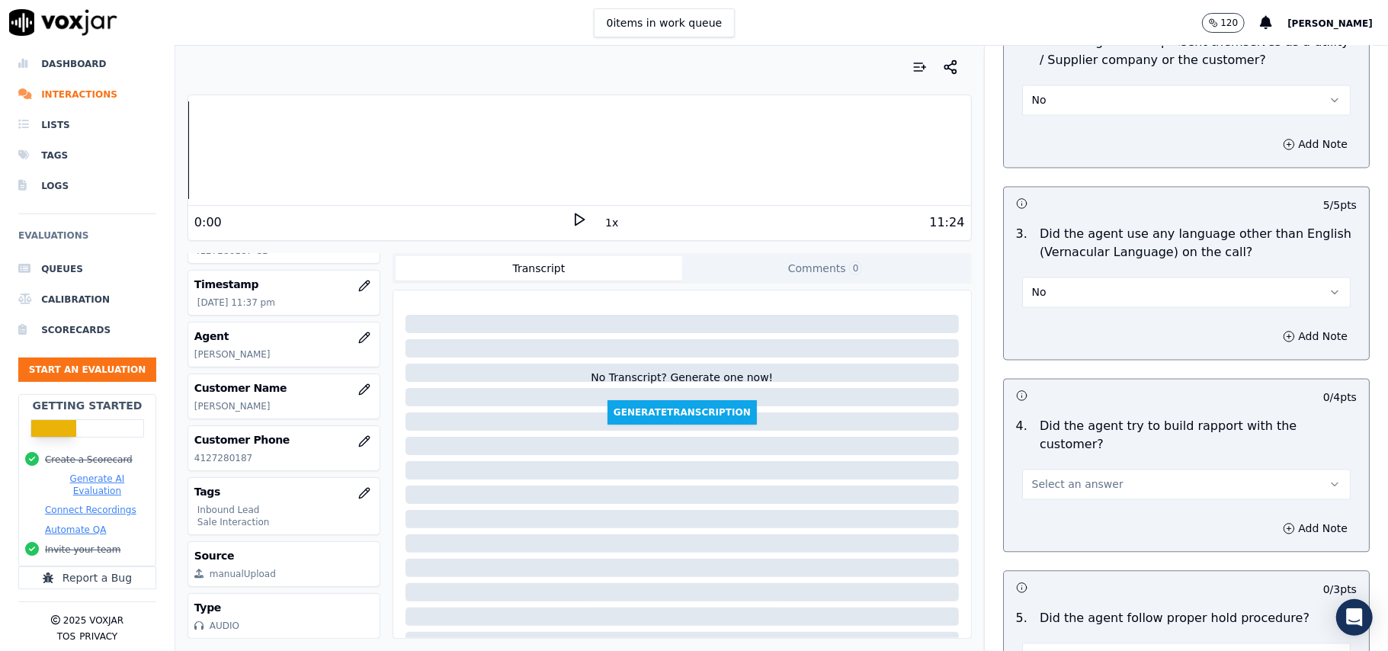
click at [1073, 476] on span "Select an answer" at bounding box center [1077, 483] width 91 height 15
click at [1086, 437] on div "Yes" at bounding box center [1153, 433] width 295 height 24
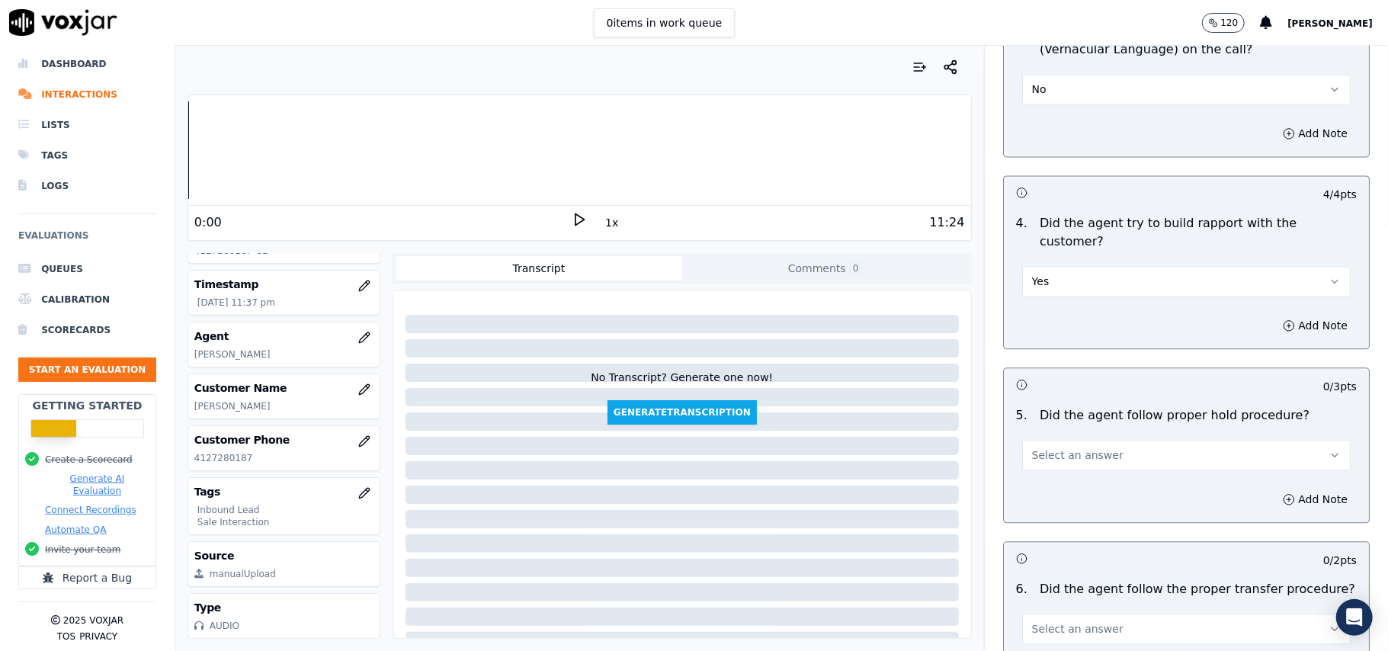
click at [1099, 440] on button "Select an answer" at bounding box center [1186, 455] width 329 height 30
click at [1087, 404] on div "Yes" at bounding box center [1153, 404] width 295 height 24
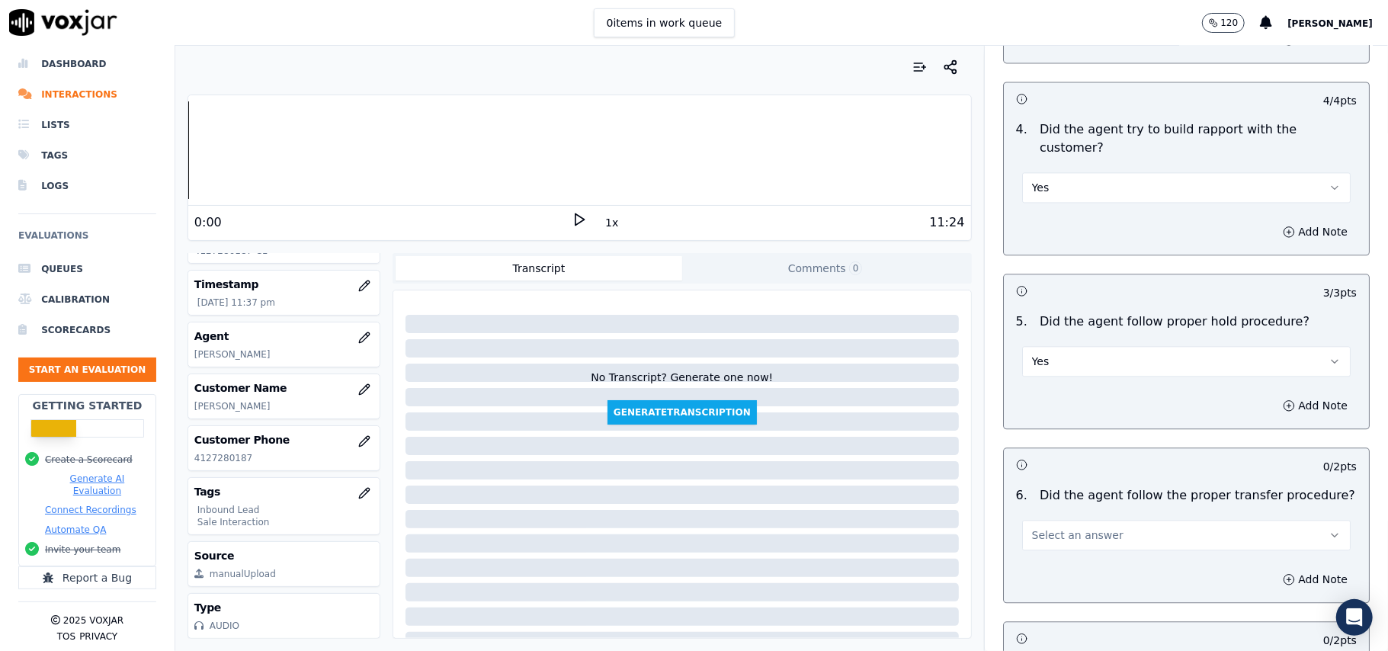
scroll to position [2541, 0]
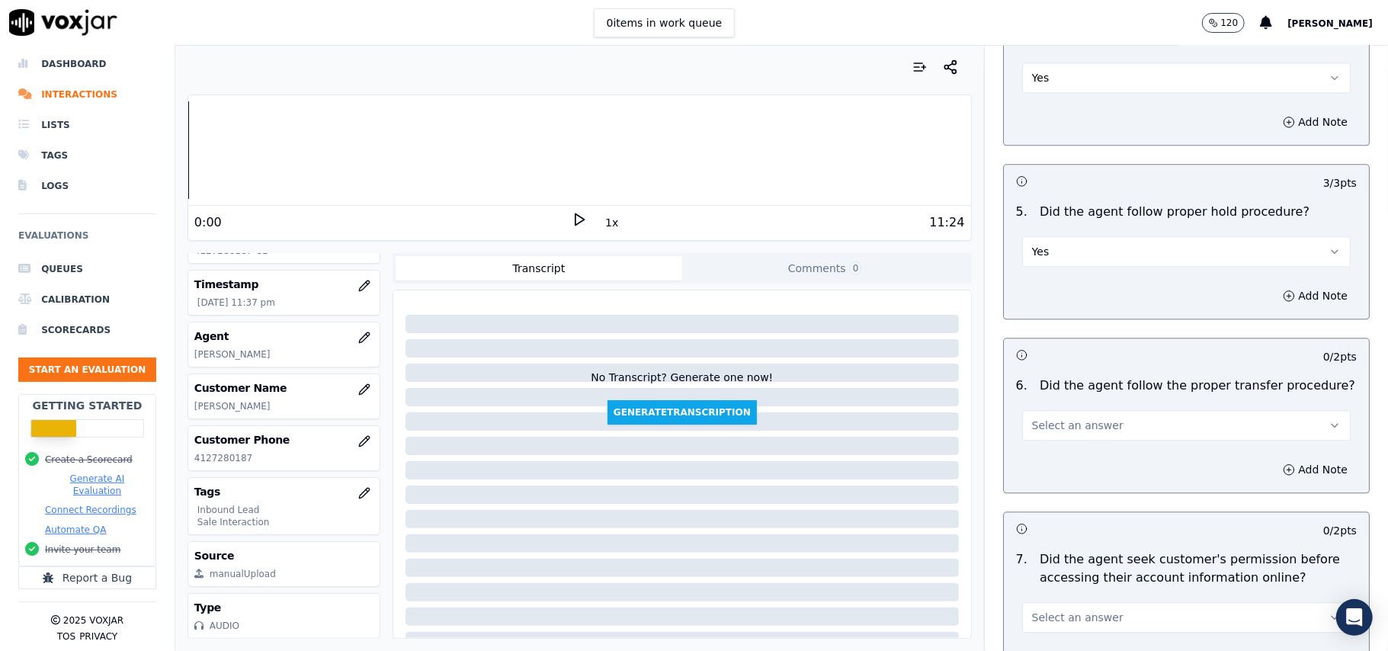
click at [1113, 410] on button "Select an answer" at bounding box center [1186, 425] width 329 height 30
click at [1113, 379] on div "Yes" at bounding box center [1153, 375] width 295 height 24
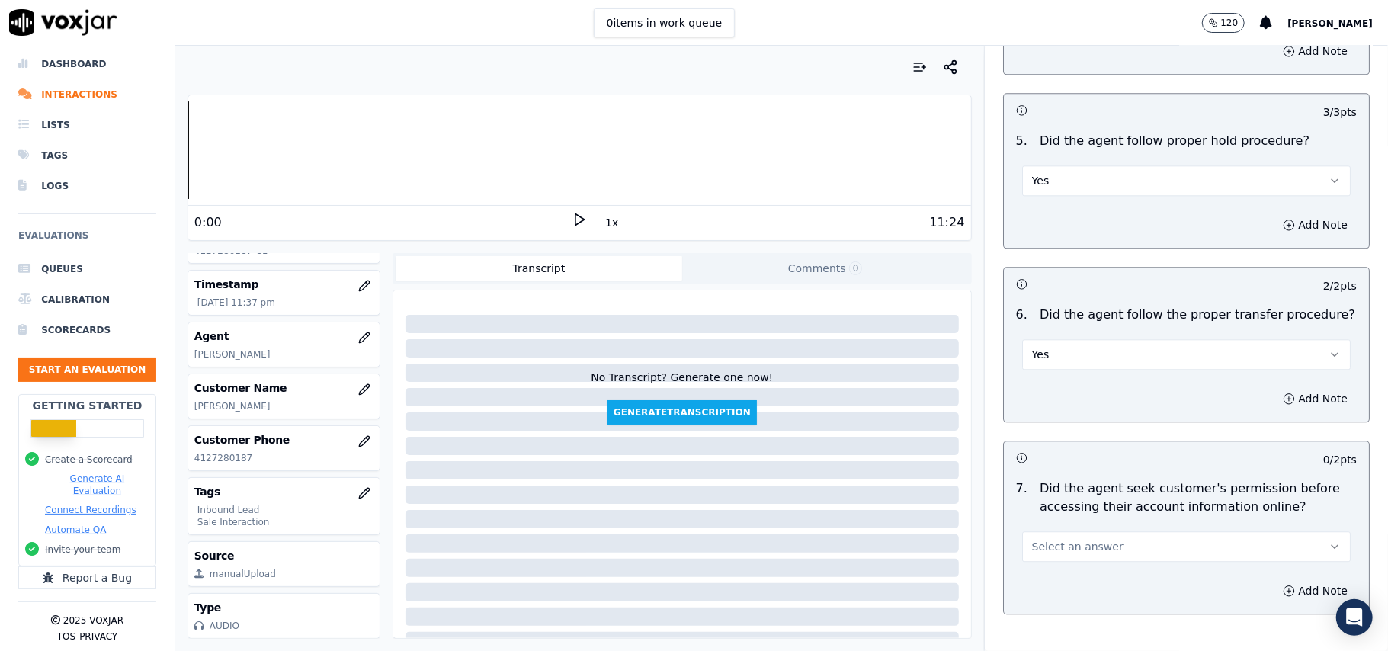
scroll to position [2744, 0]
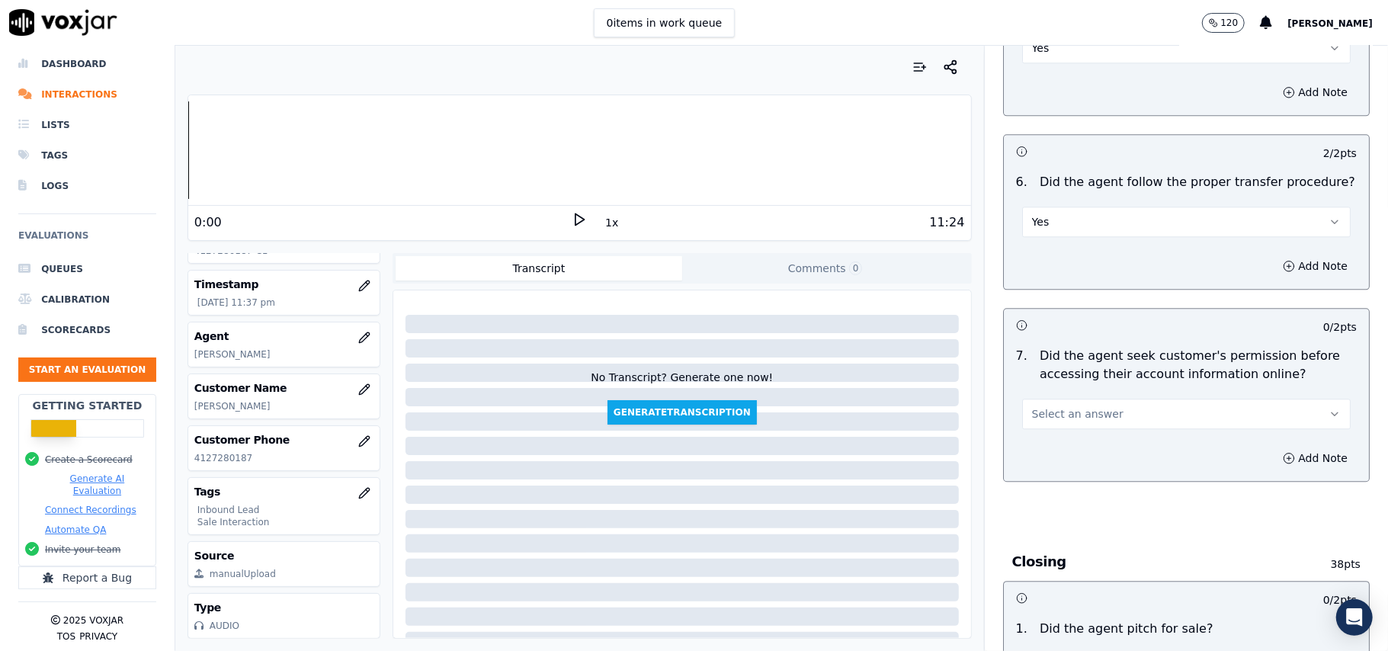
click at [1081, 406] on span "Select an answer" at bounding box center [1077, 413] width 91 height 15
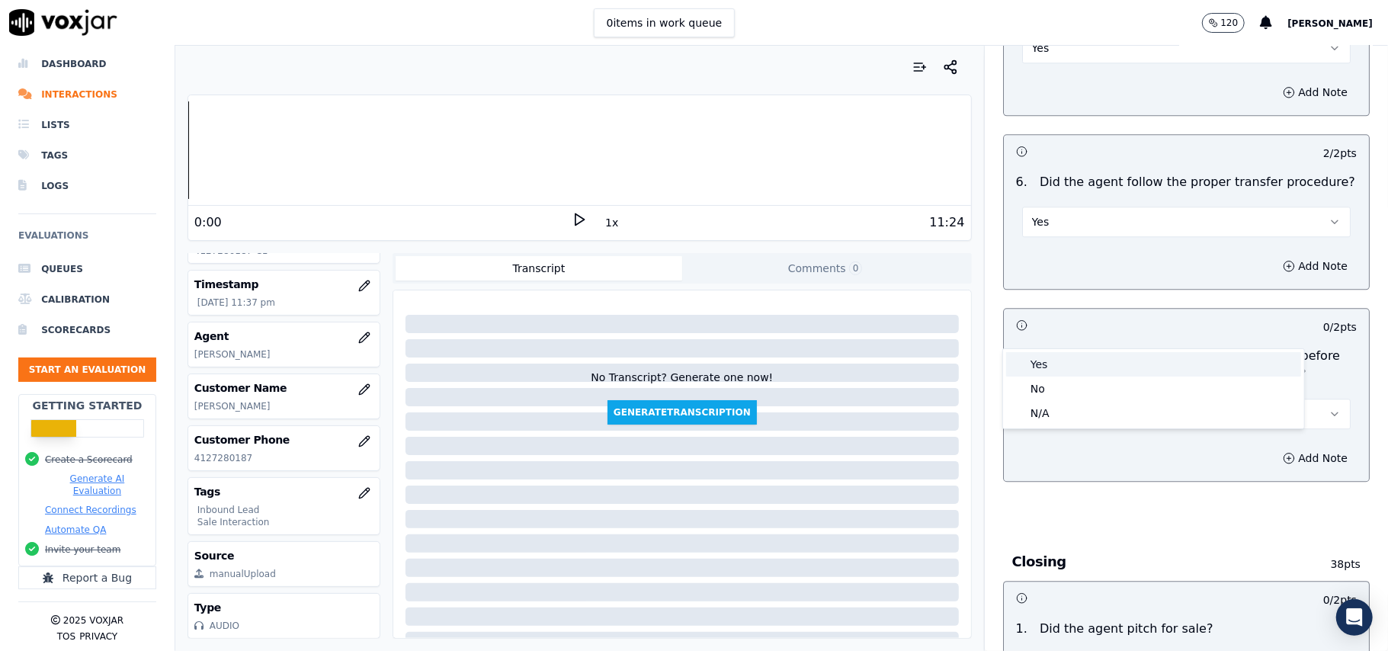
click at [1083, 372] on div "Yes" at bounding box center [1153, 364] width 295 height 24
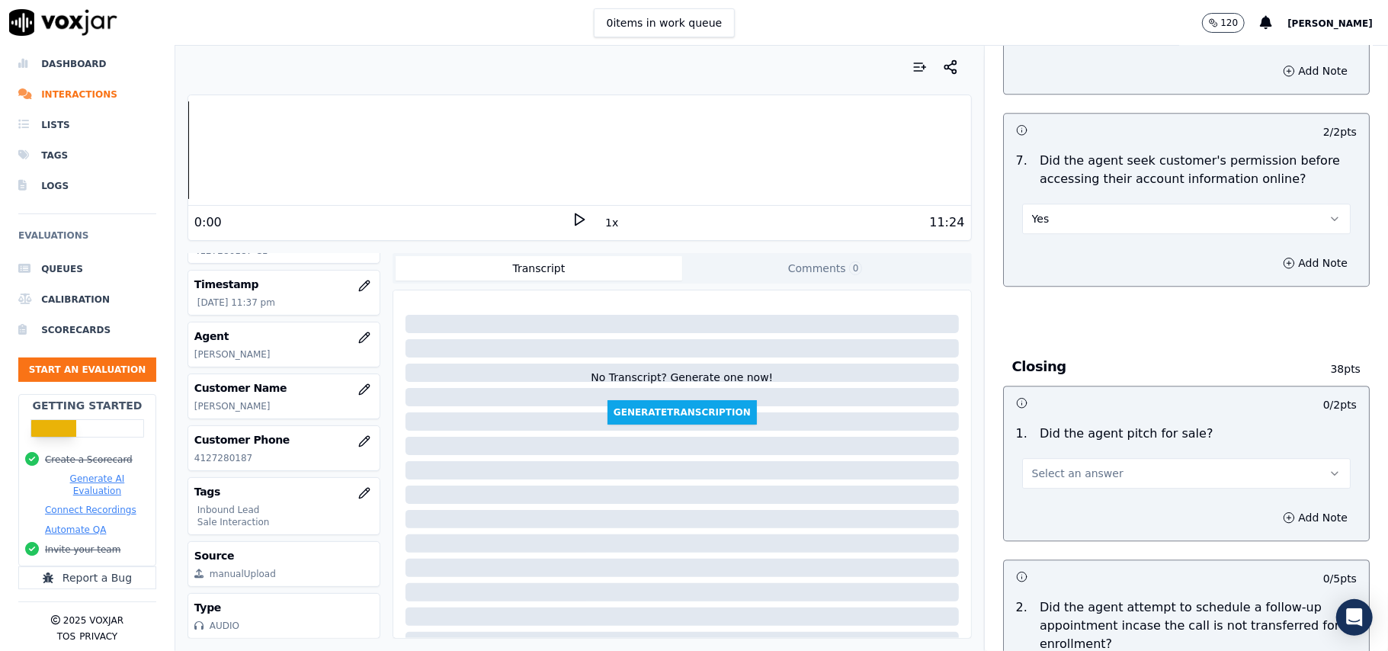
scroll to position [3049, 0]
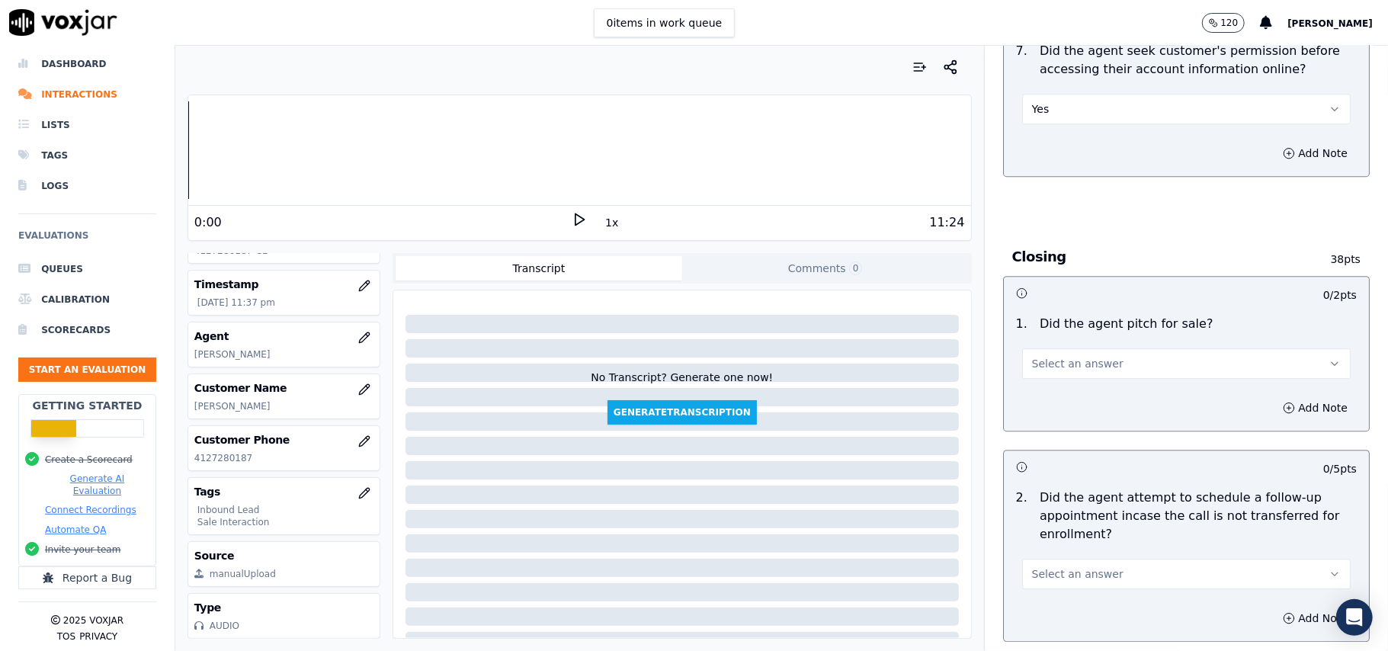
click at [1058, 348] on button "Select an answer" at bounding box center [1186, 363] width 329 height 30
click at [1050, 328] on div "No" at bounding box center [1153, 339] width 295 height 24
click at [1093, 348] on button "No" at bounding box center [1186, 363] width 329 height 30
click at [1083, 320] on div "Yes" at bounding box center [1153, 315] width 295 height 24
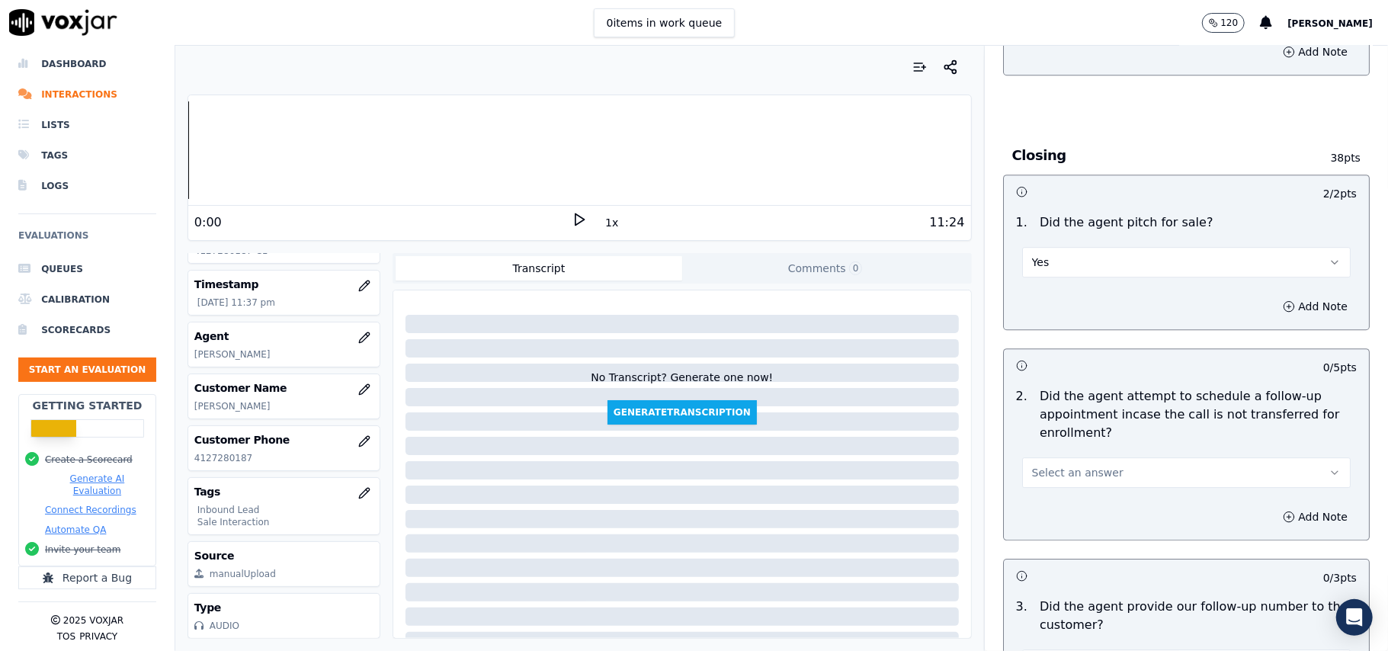
click at [1049, 457] on button "Select an answer" at bounding box center [1186, 472] width 329 height 30
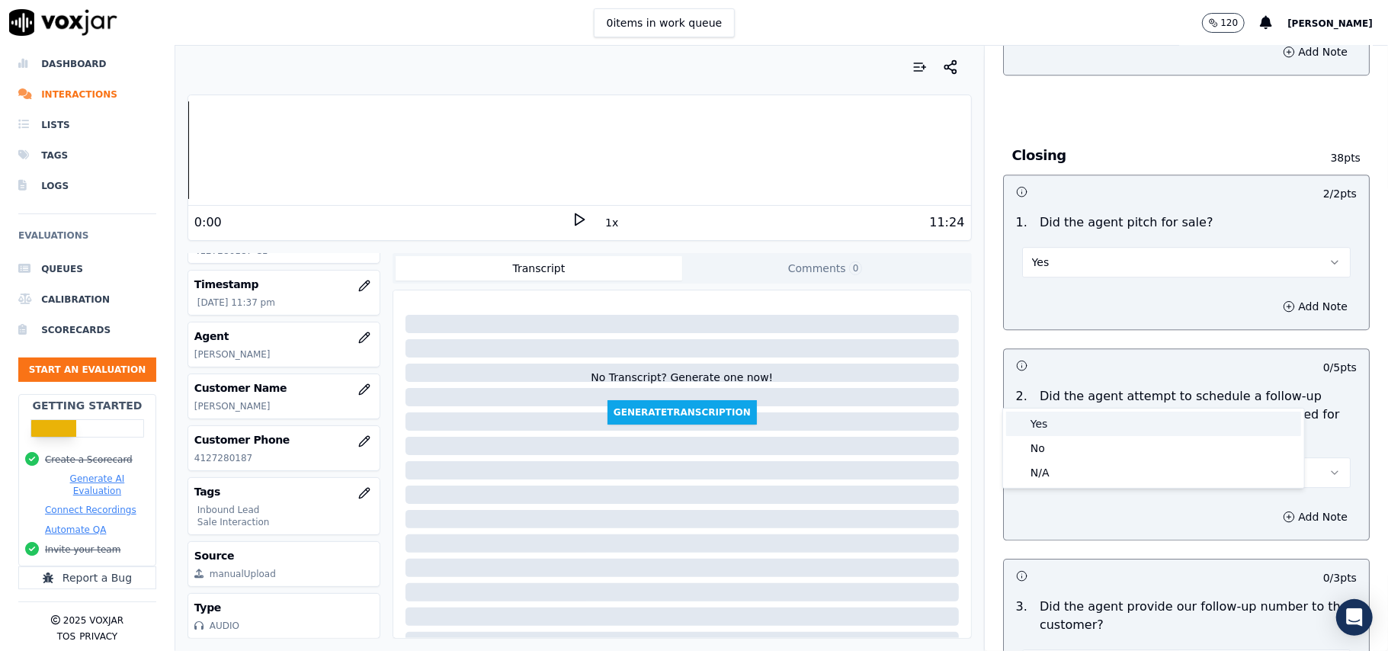
click at [1053, 422] on div "Yes" at bounding box center [1153, 424] width 295 height 24
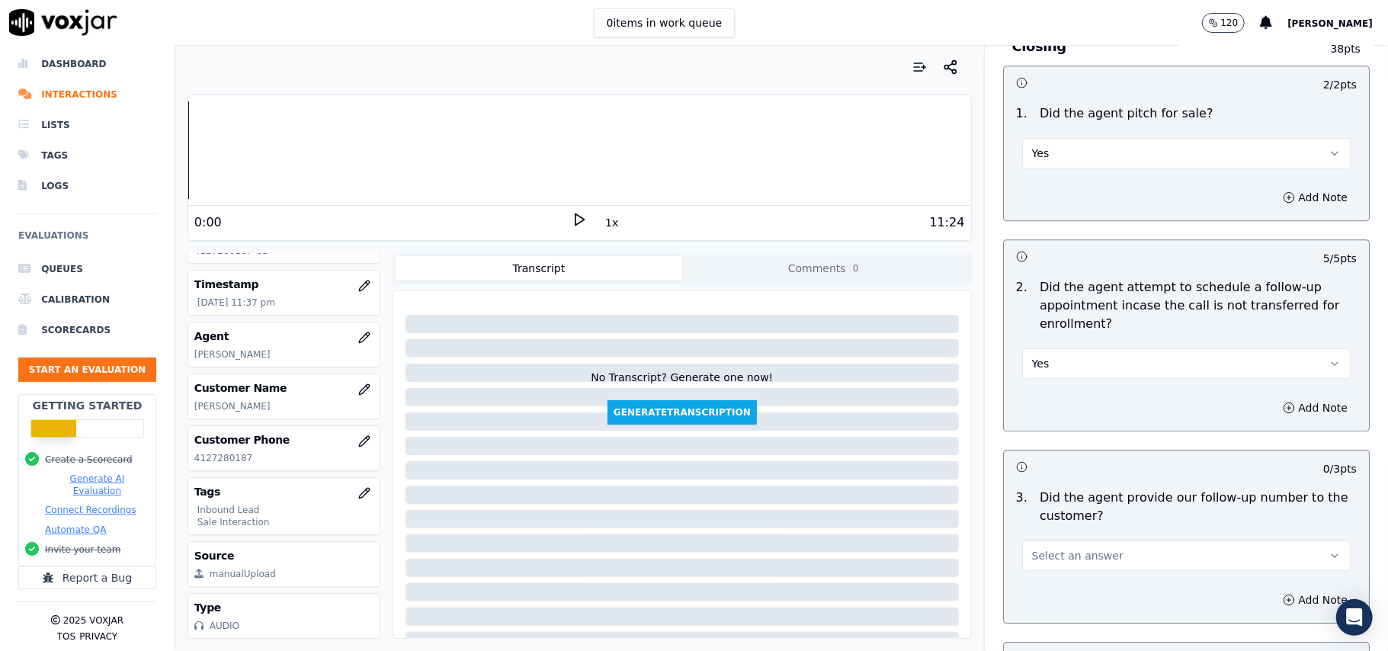
scroll to position [3456, 0]
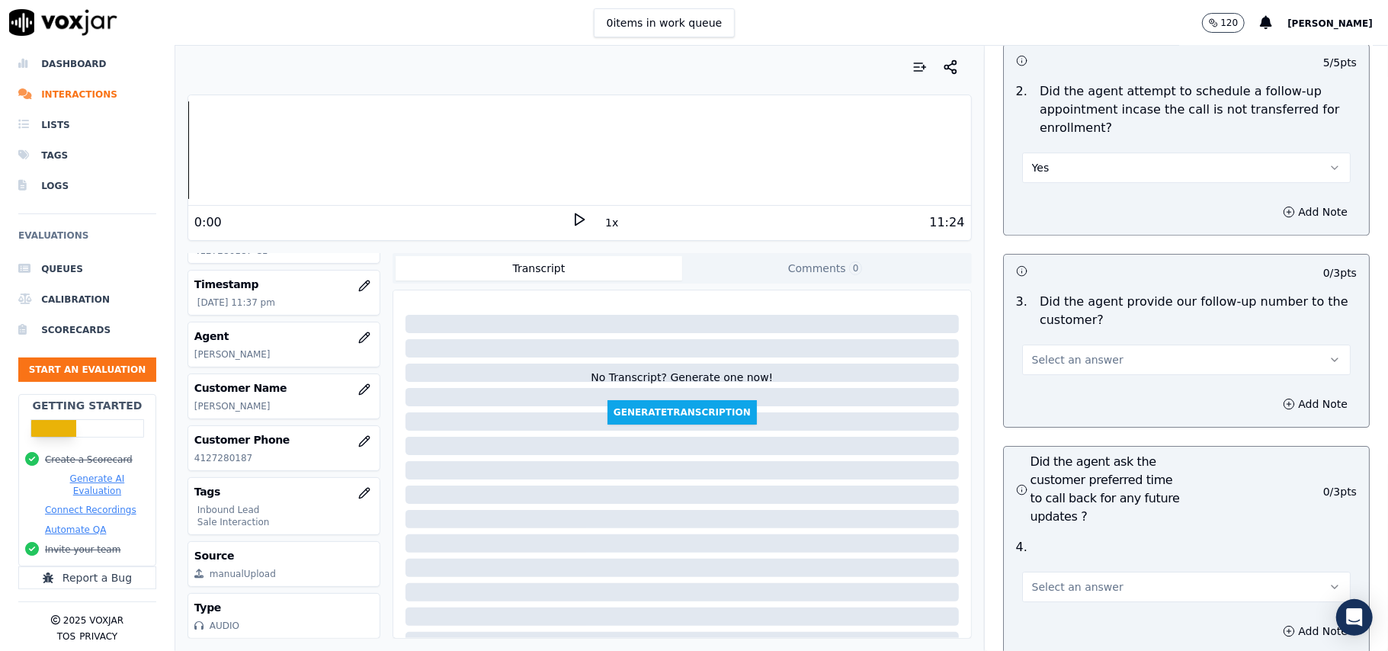
click at [1067, 352] on span "Select an answer" at bounding box center [1077, 359] width 91 height 15
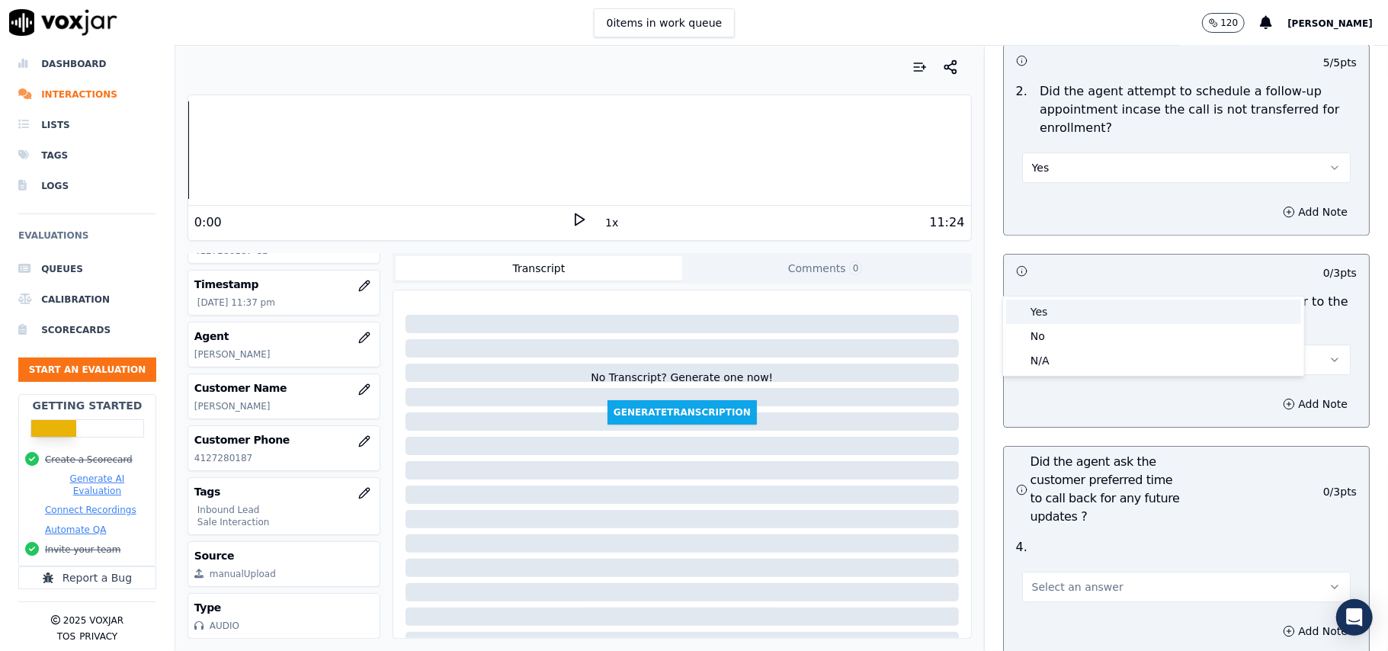
click at [1067, 315] on div "Yes" at bounding box center [1153, 312] width 295 height 24
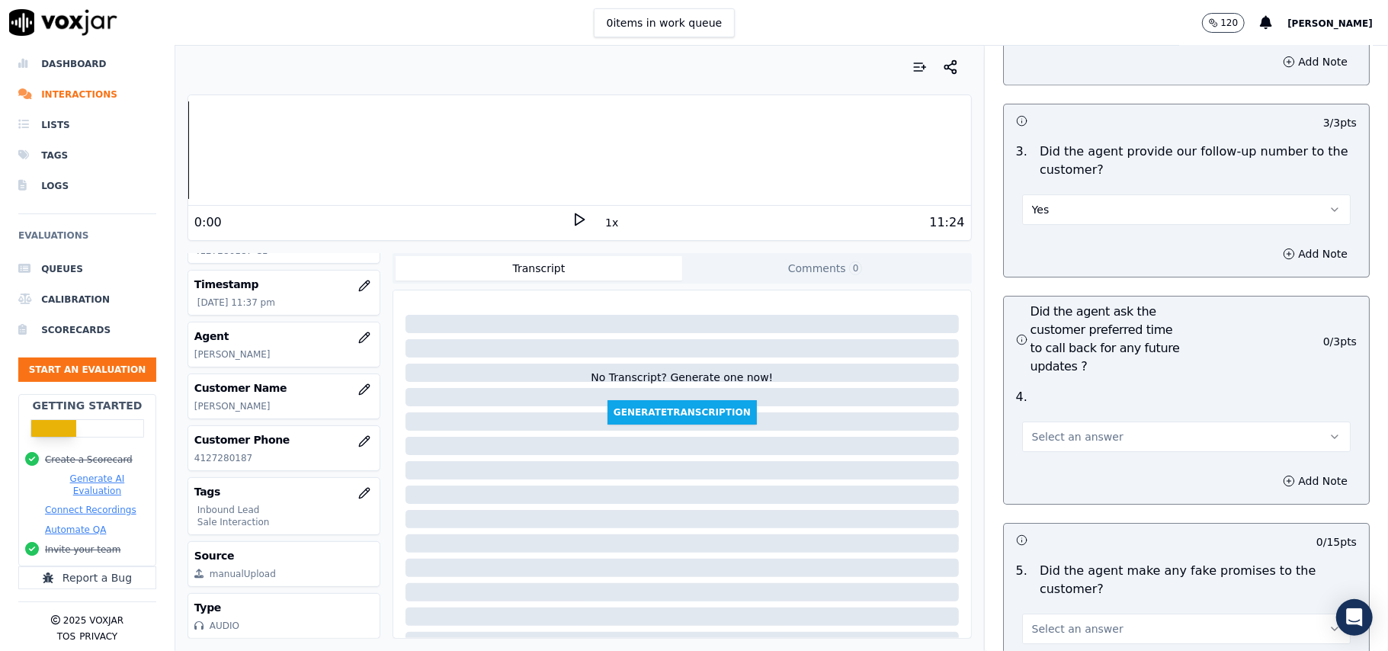
scroll to position [3761, 0]
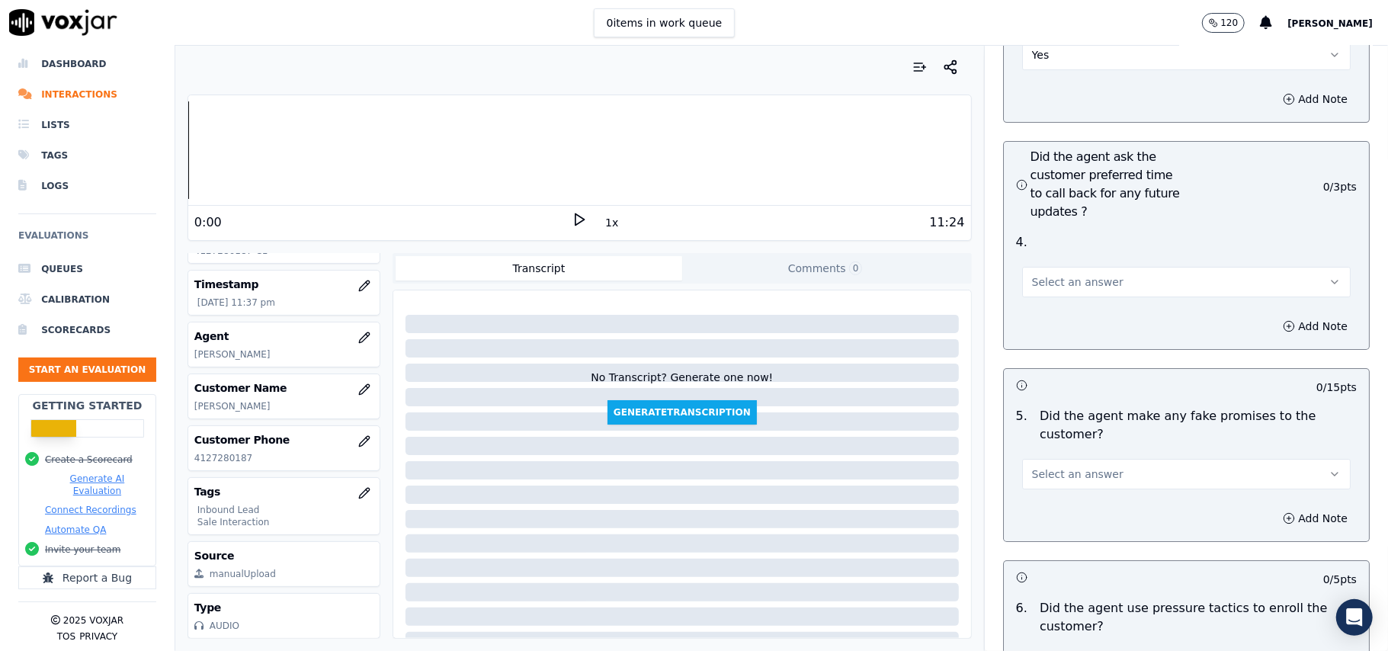
click at [1086, 274] on span "Select an answer" at bounding box center [1077, 281] width 91 height 15
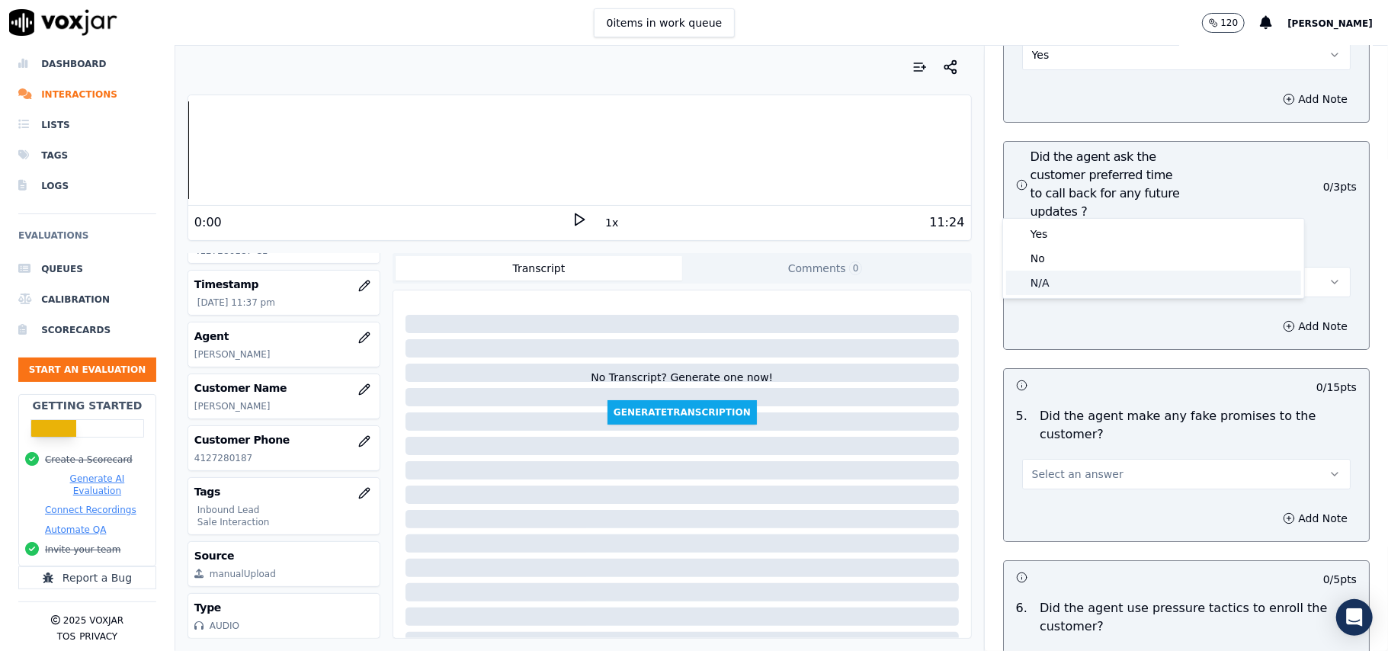
click at [1057, 287] on div "N/A" at bounding box center [1153, 283] width 295 height 24
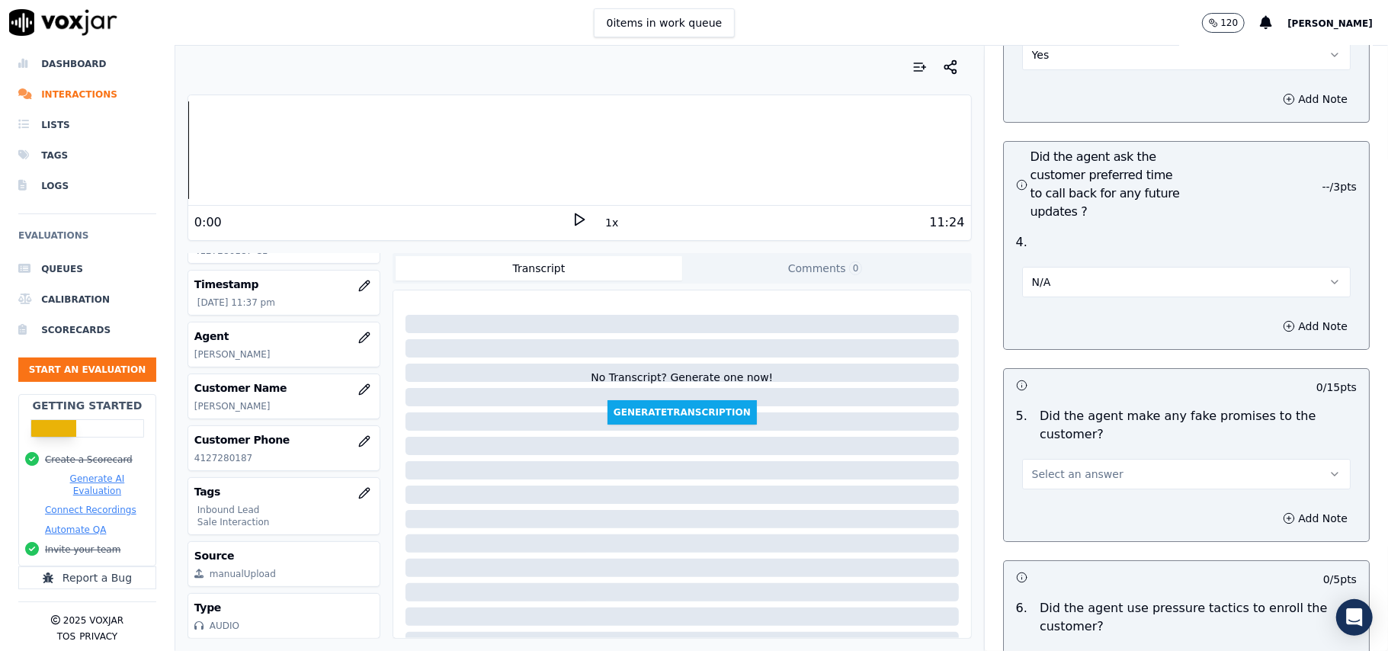
scroll to position [3862, 0]
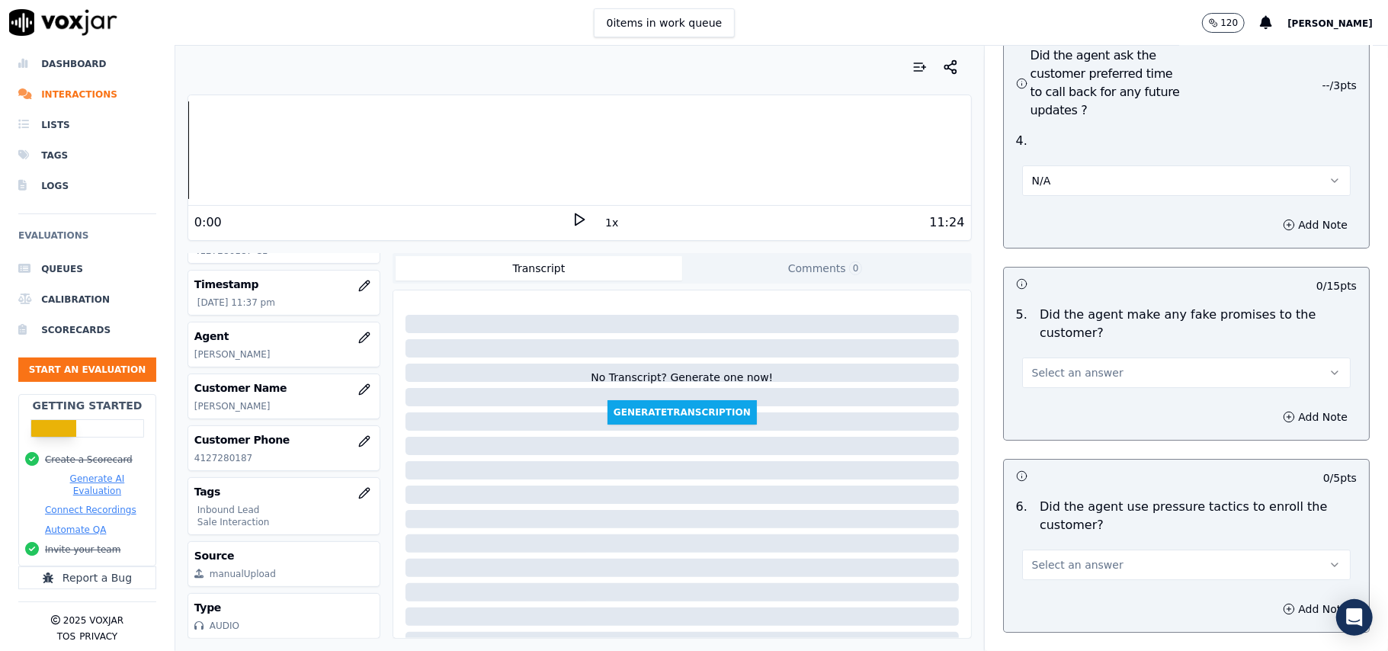
drag, startPoint x: 1046, startPoint y: 294, endPoint x: 1046, endPoint y: 303, distance: 9.1
click at [1046, 365] on span "Select an answer" at bounding box center [1077, 372] width 91 height 15
click at [1035, 358] on div "No" at bounding box center [1153, 350] width 295 height 24
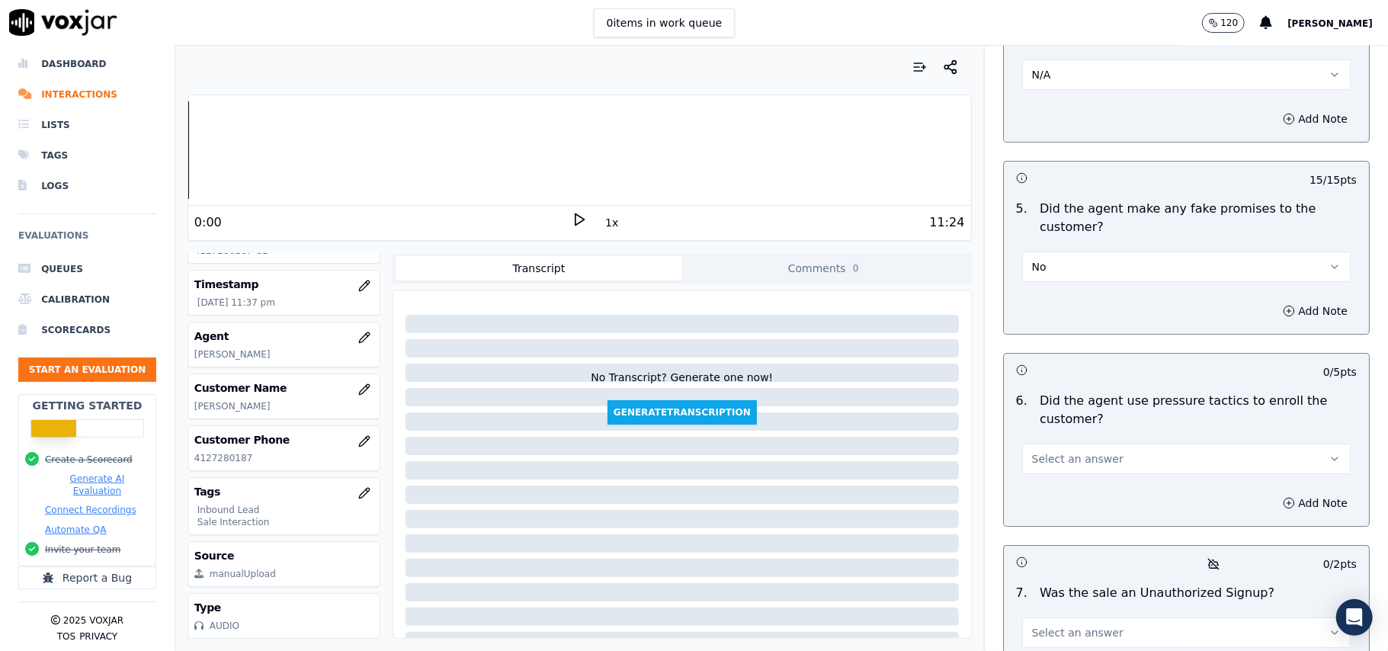
scroll to position [4066, 0]
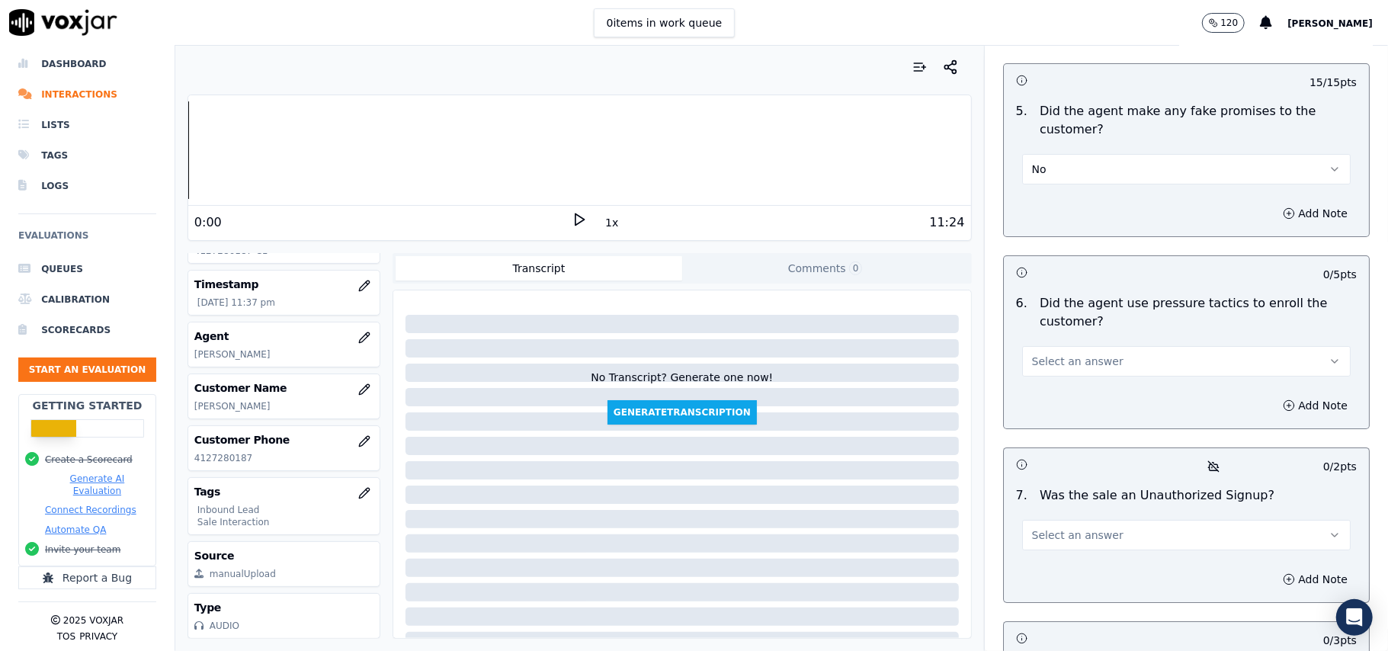
click at [1102, 346] on button "Select an answer" at bounding box center [1186, 361] width 329 height 30
click at [1086, 345] on div "No" at bounding box center [1153, 339] width 295 height 24
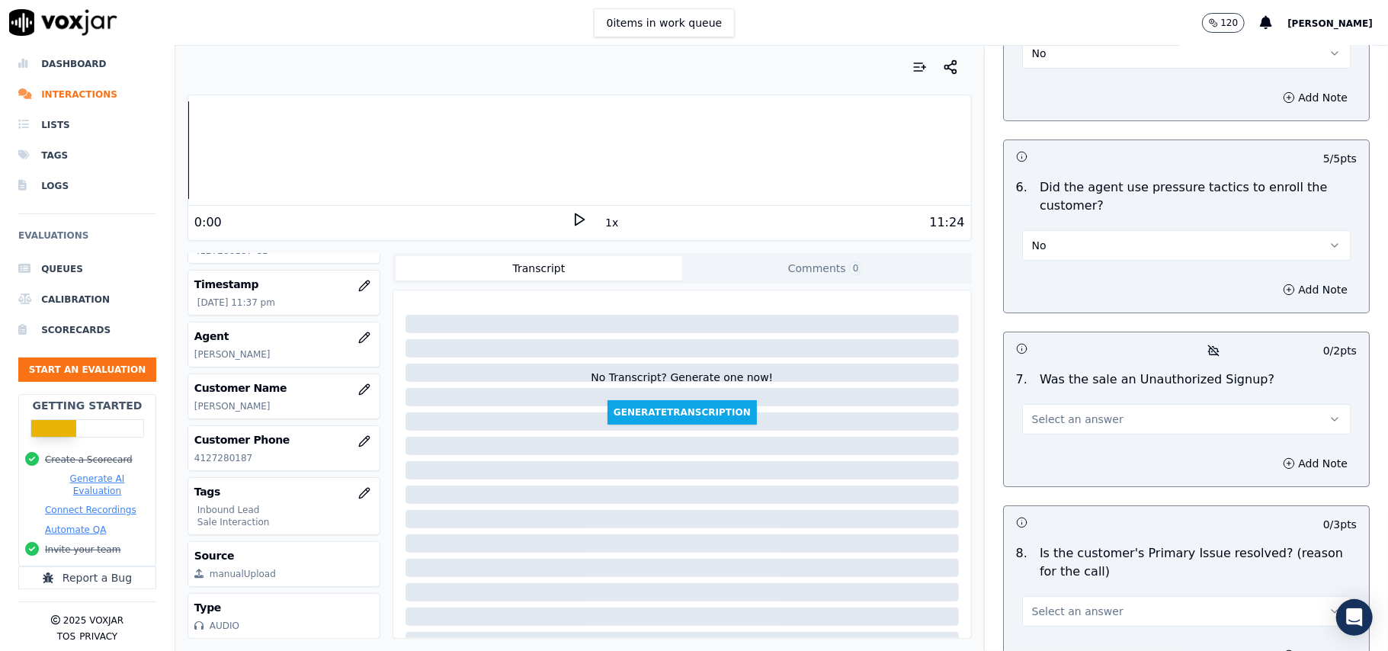
scroll to position [4267, 0]
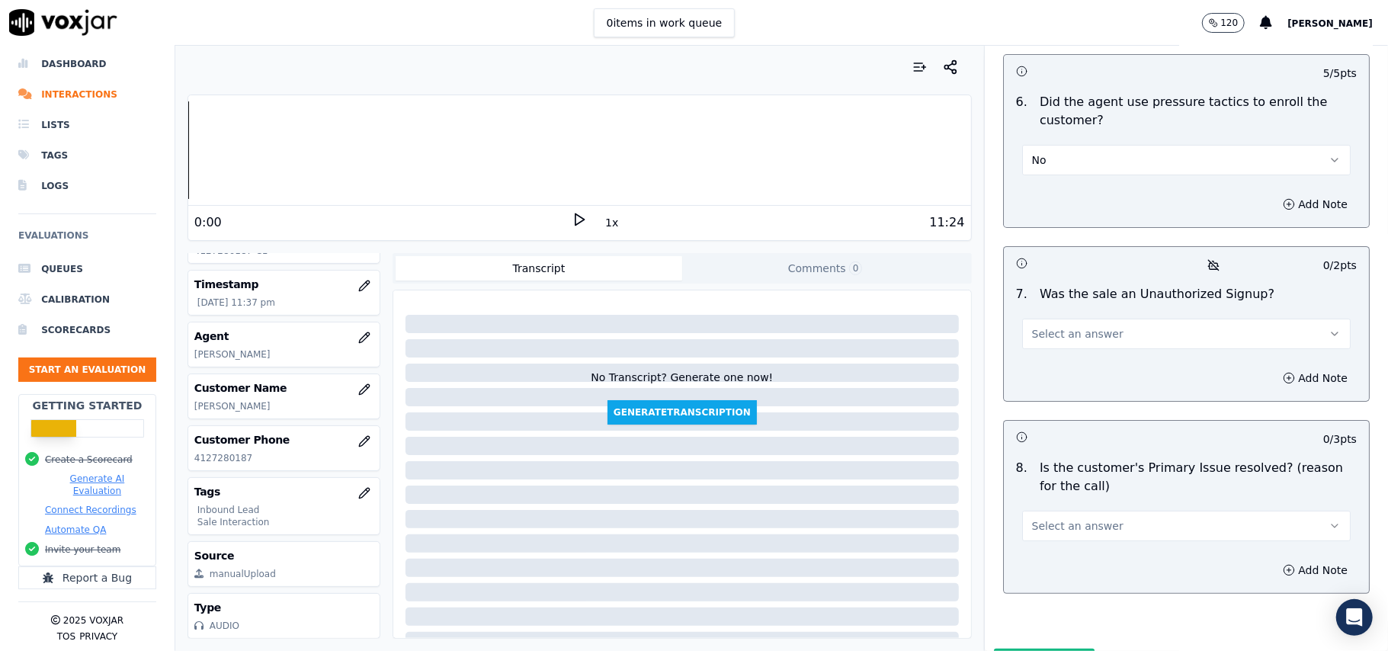
click at [1107, 319] on button "Select an answer" at bounding box center [1186, 334] width 329 height 30
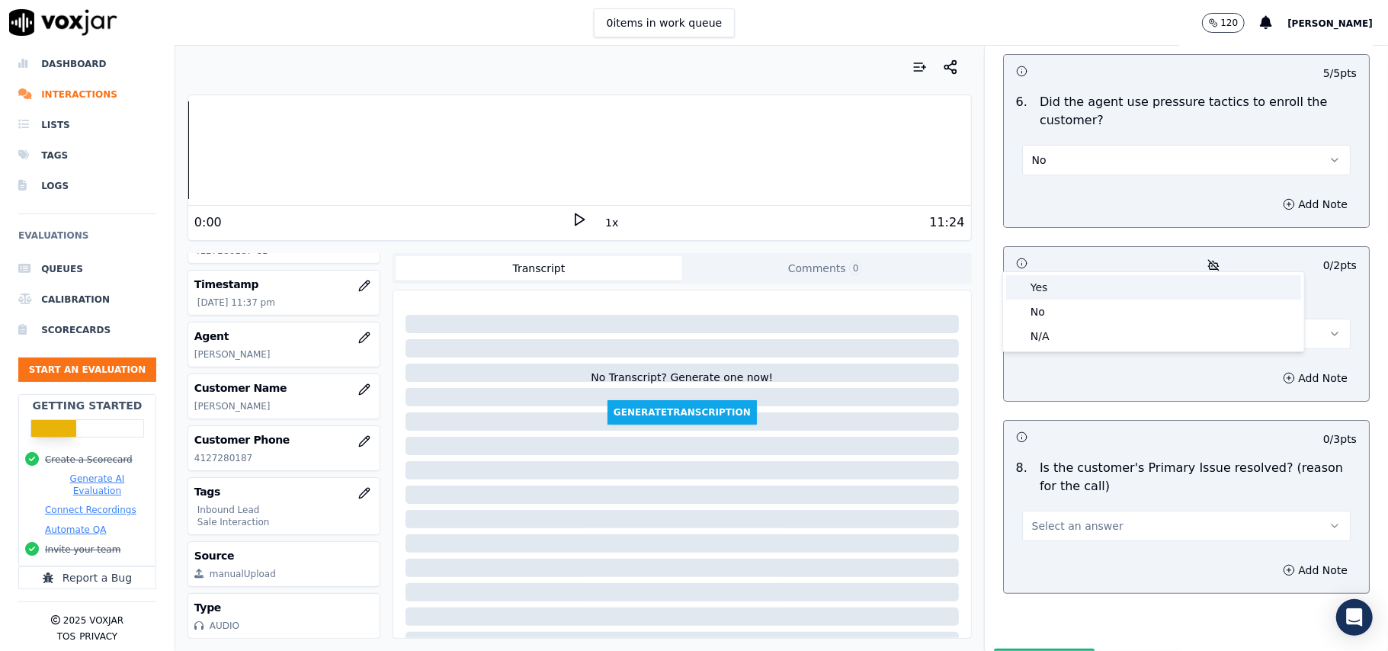
click at [1092, 288] on div "Yes" at bounding box center [1153, 287] width 295 height 24
click at [1110, 319] on button "Yes" at bounding box center [1186, 334] width 329 height 30
click at [1087, 312] on div "No" at bounding box center [1153, 312] width 295 height 24
click at [1059, 518] on span "Select an answer" at bounding box center [1077, 525] width 91 height 15
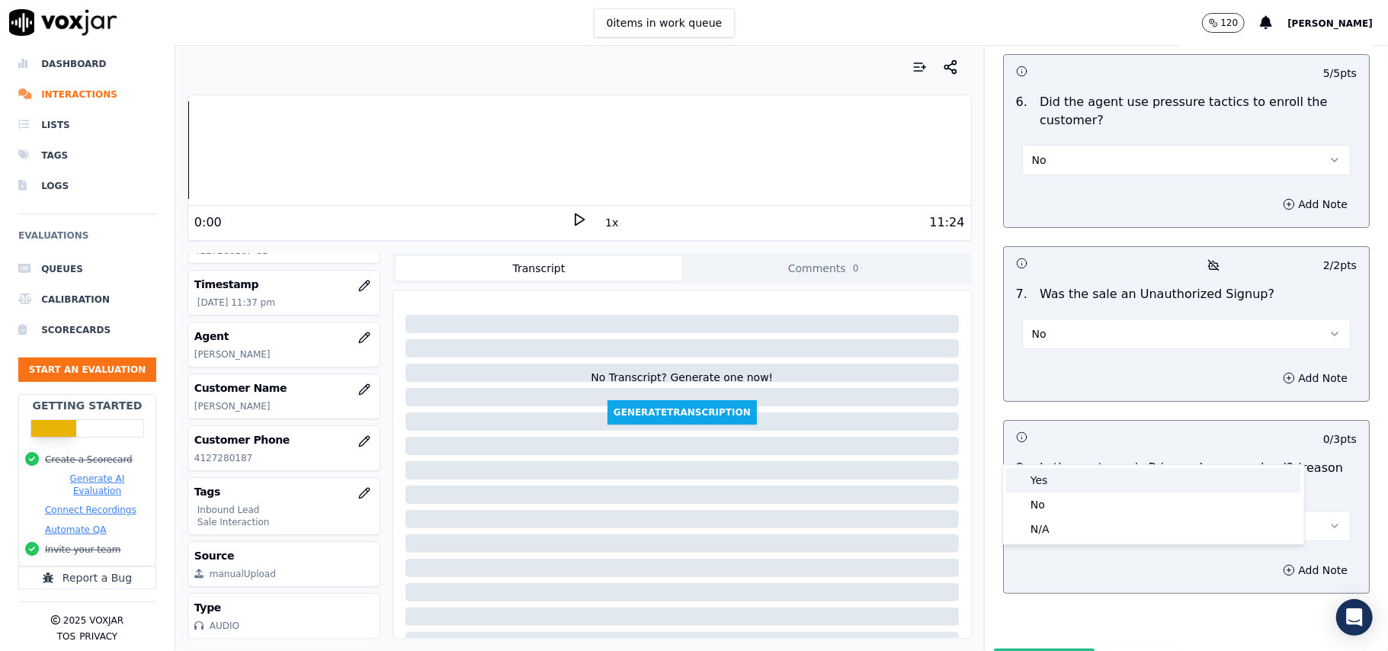
click at [1049, 482] on div "Yes" at bounding box center [1153, 480] width 295 height 24
click at [1012, 649] on button "Submit Scores" at bounding box center [1044, 662] width 101 height 27
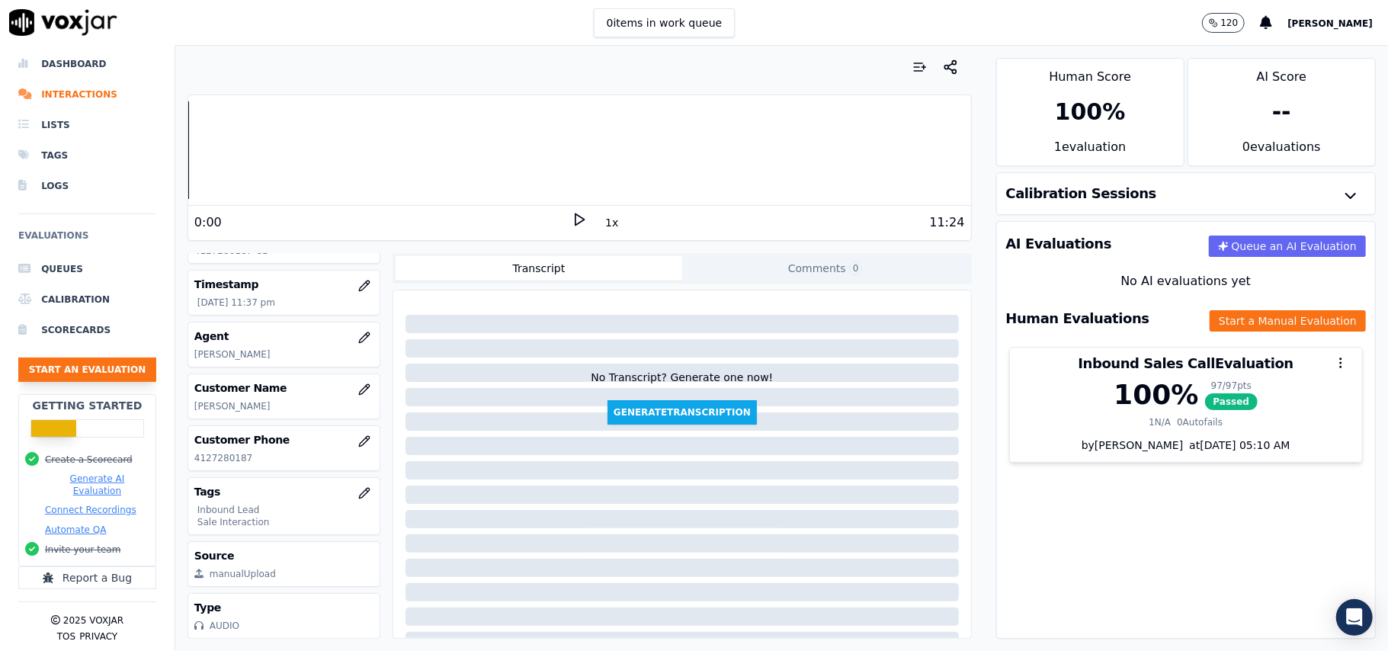
click at [68, 358] on button "Start an Evaluation" at bounding box center [87, 370] width 138 height 24
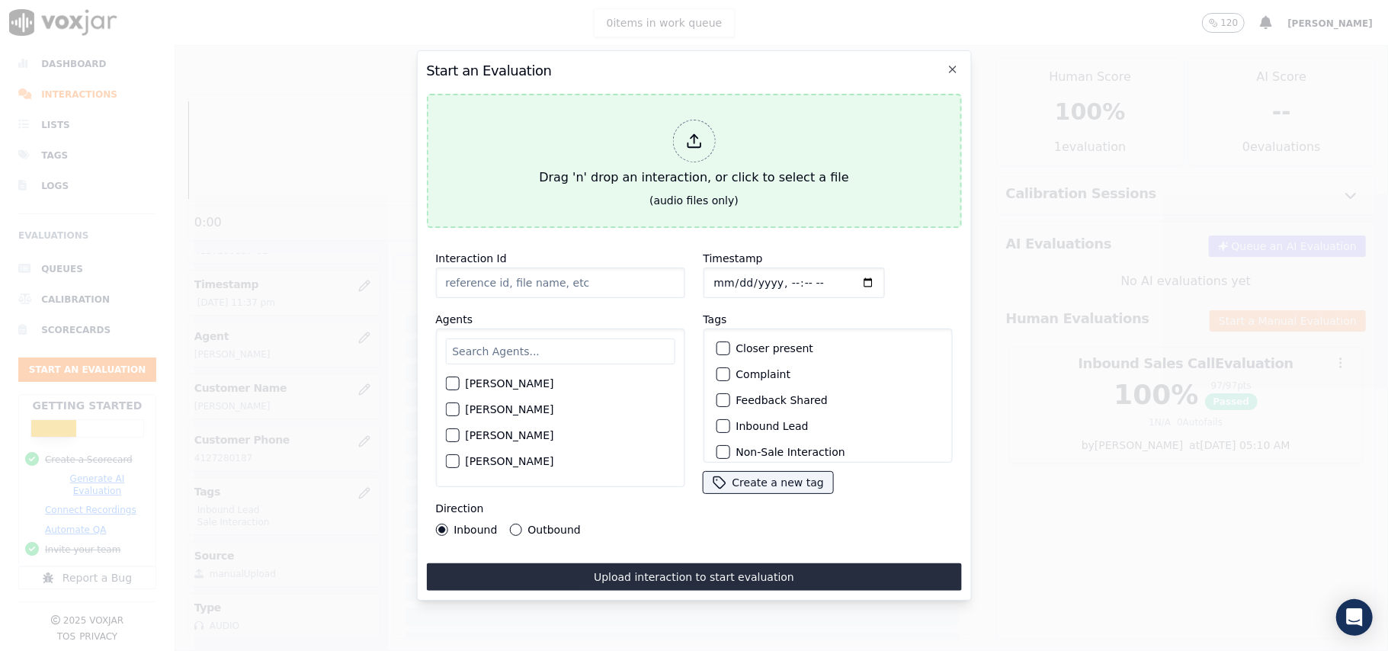
click at [704, 137] on div at bounding box center [693, 141] width 43 height 43
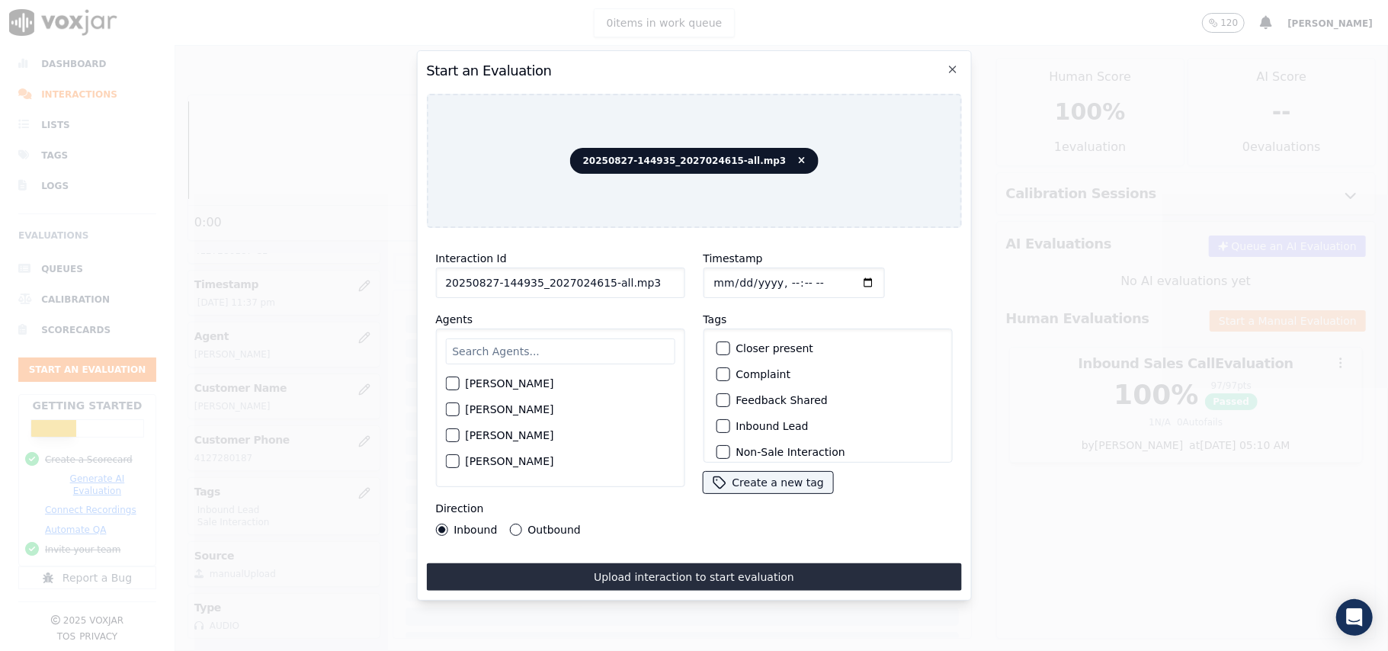
drag, startPoint x: 644, startPoint y: 273, endPoint x: 599, endPoint y: 275, distance: 45.0
click at [599, 275] on input "20250827-144935_2027024615-all.mp3" at bounding box center [559, 283] width 249 height 30
type input "20250827-144935_2027024615-C1"
click at [727, 273] on input "Timestamp" at bounding box center [793, 283] width 181 height 30
type input "2025-09-27T23:40"
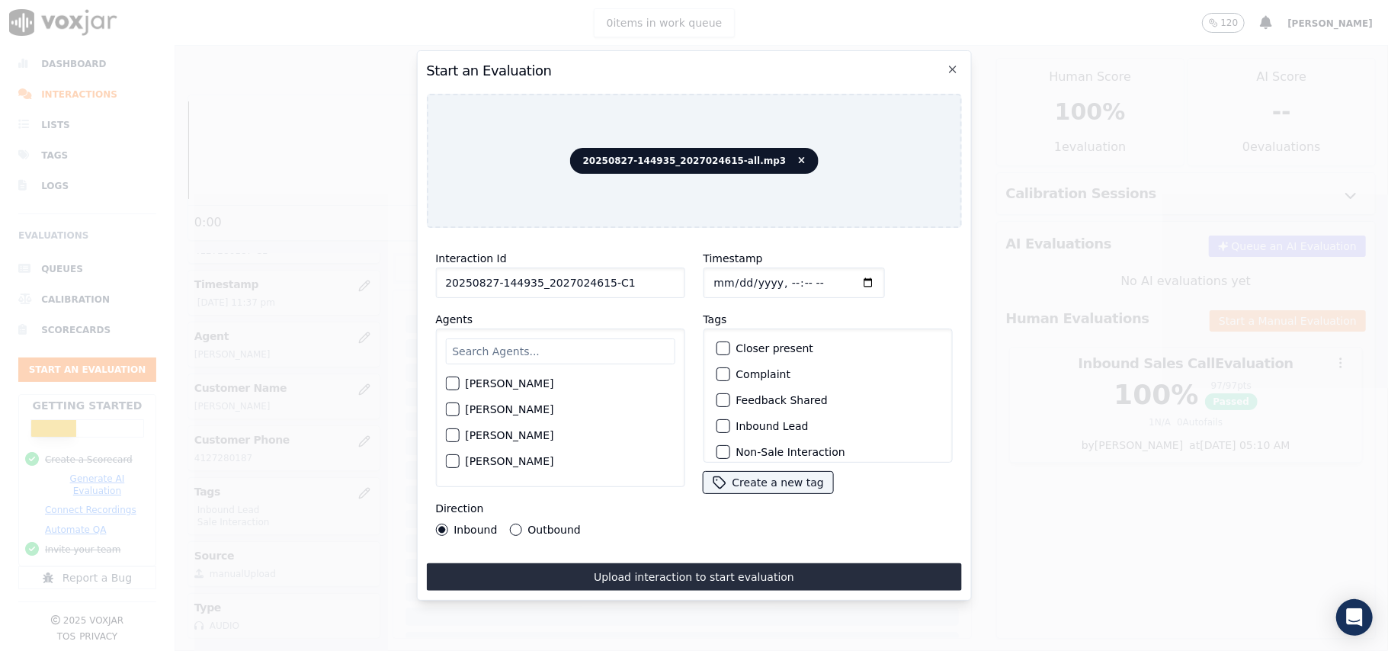
type input "2025-08-27T23:40"
drag, startPoint x: 666, startPoint y: 334, endPoint x: 656, endPoint y: 348, distance: 16.5
click at [660, 342] on input "text" at bounding box center [559, 351] width 229 height 26
paste input "Victor"
type input "Victor"
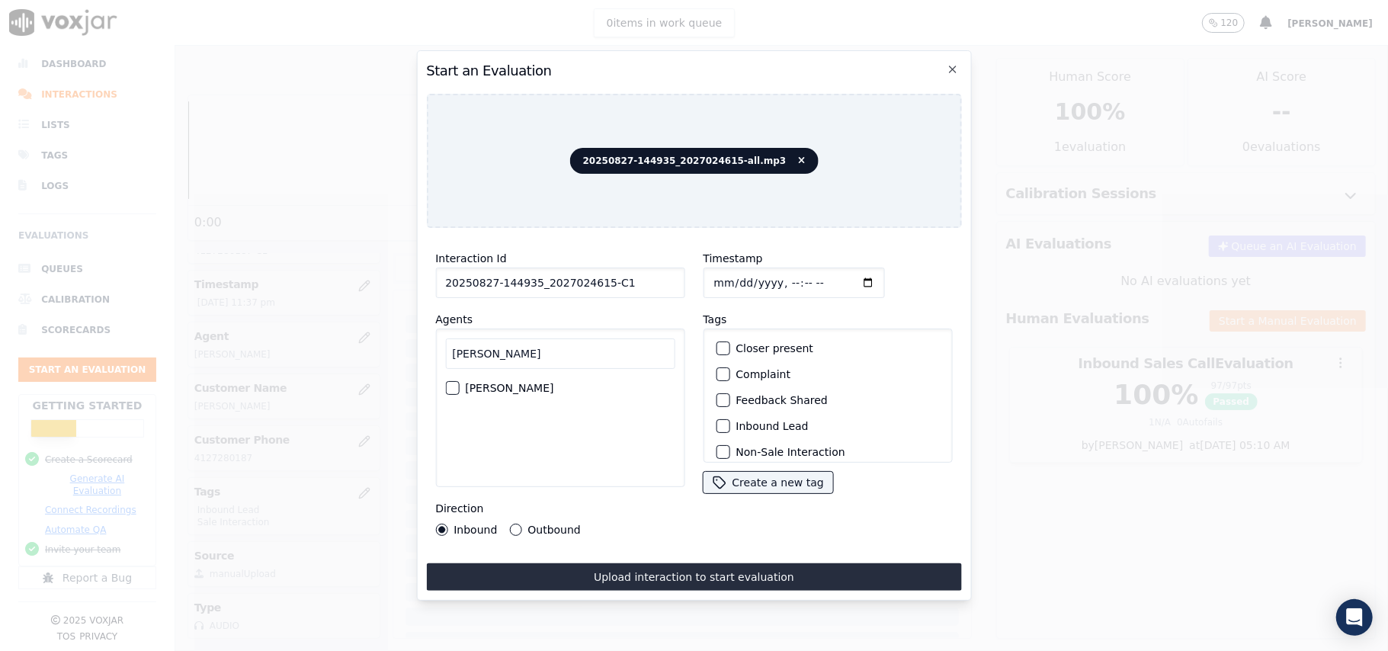
click at [452, 389] on div "Victor Noor" at bounding box center [559, 388] width 229 height 26
drag, startPoint x: 464, startPoint y: 383, endPoint x: 437, endPoint y: 361, distance: 34.2
click at [464, 381] on div "Victor Noor" at bounding box center [559, 388] width 229 height 26
click at [443, 384] on div "Victor Victor Noor" at bounding box center [559, 408] width 249 height 159
click at [454, 383] on div "button" at bounding box center [451, 388] width 11 height 11
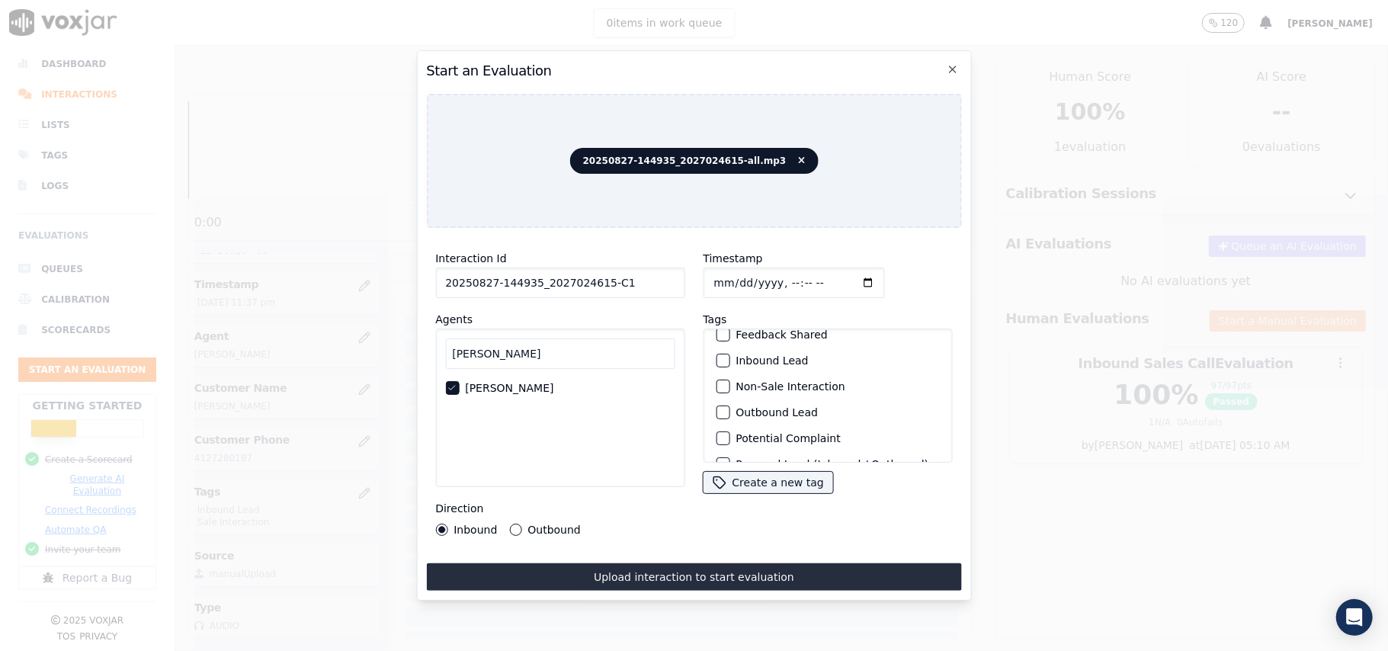
scroll to position [101, 0]
click at [745, 364] on div "Outbound Lead" at bounding box center [828, 377] width 236 height 26
click at [741, 364] on div "Outbound Lead" at bounding box center [828, 377] width 236 height 26
click at [717, 371] on div "button" at bounding box center [722, 376] width 11 height 11
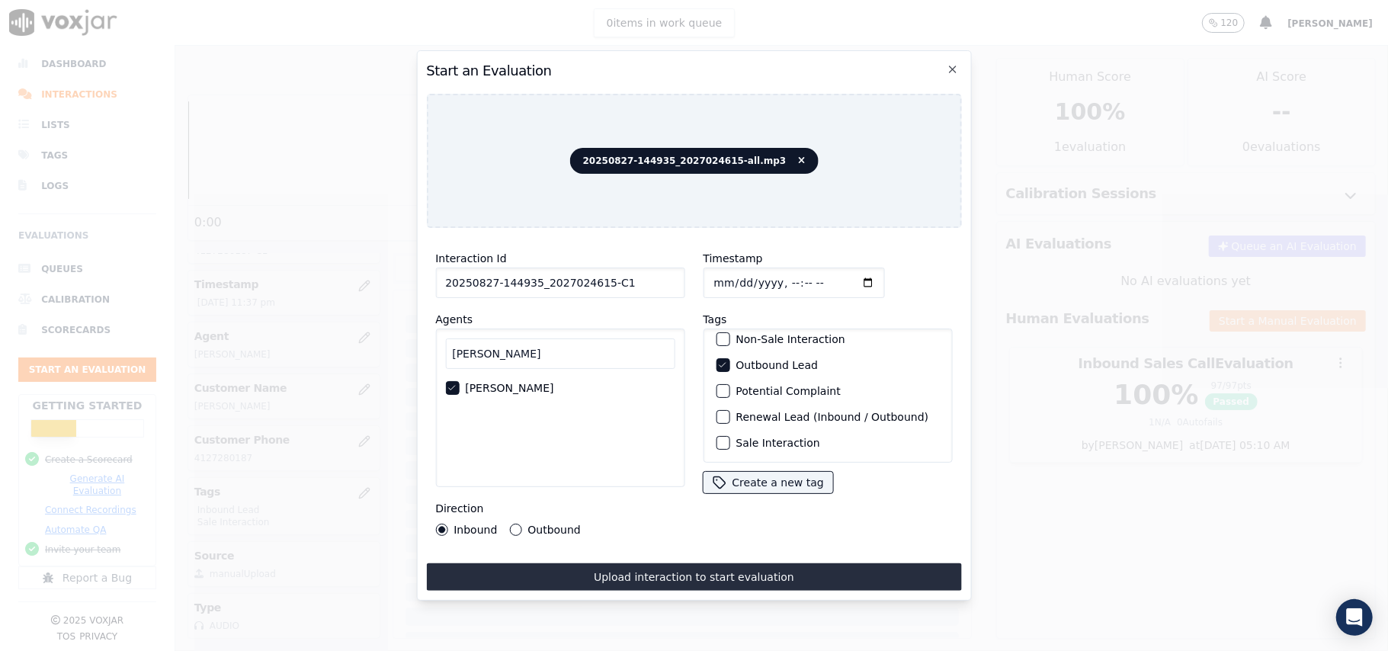
click at [717, 438] on div "button" at bounding box center [722, 443] width 11 height 11
click at [514, 524] on button "Outbound" at bounding box center [515, 530] width 12 height 12
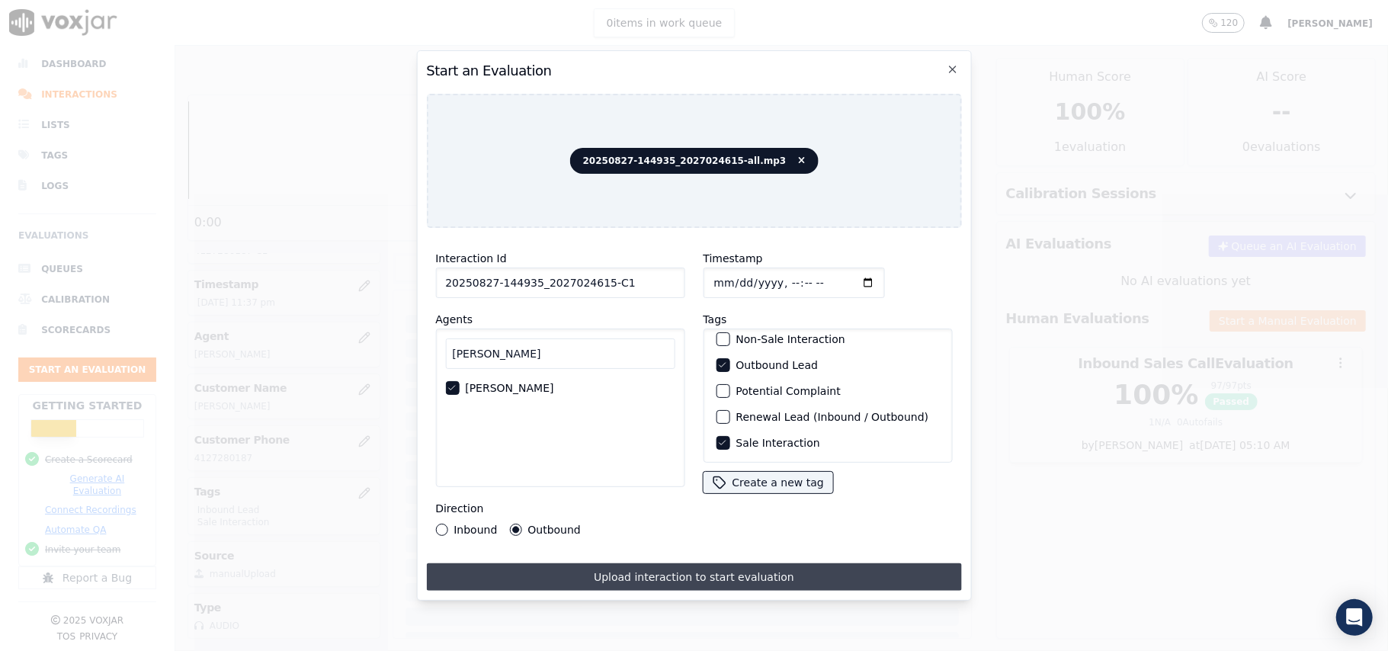
click at [601, 569] on button "Upload interaction to start evaluation" at bounding box center [693, 576] width 535 height 27
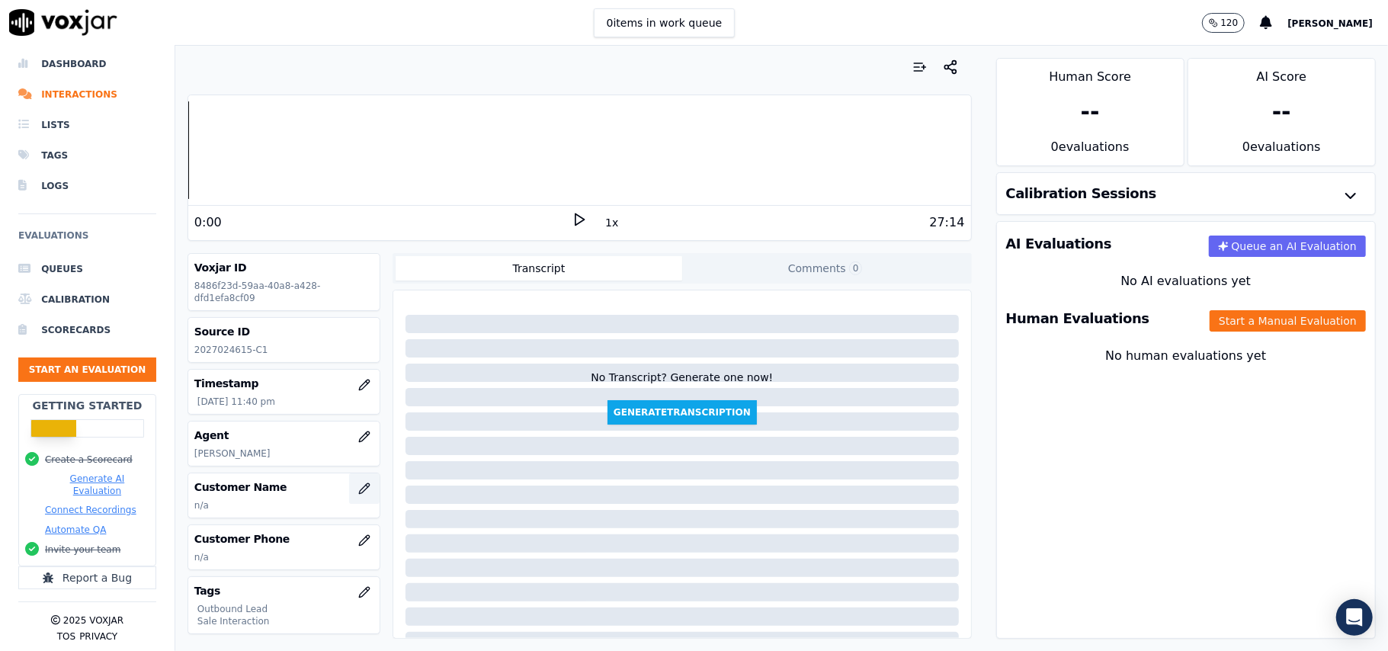
click at [358, 492] on icon "button" at bounding box center [364, 489] width 12 height 12
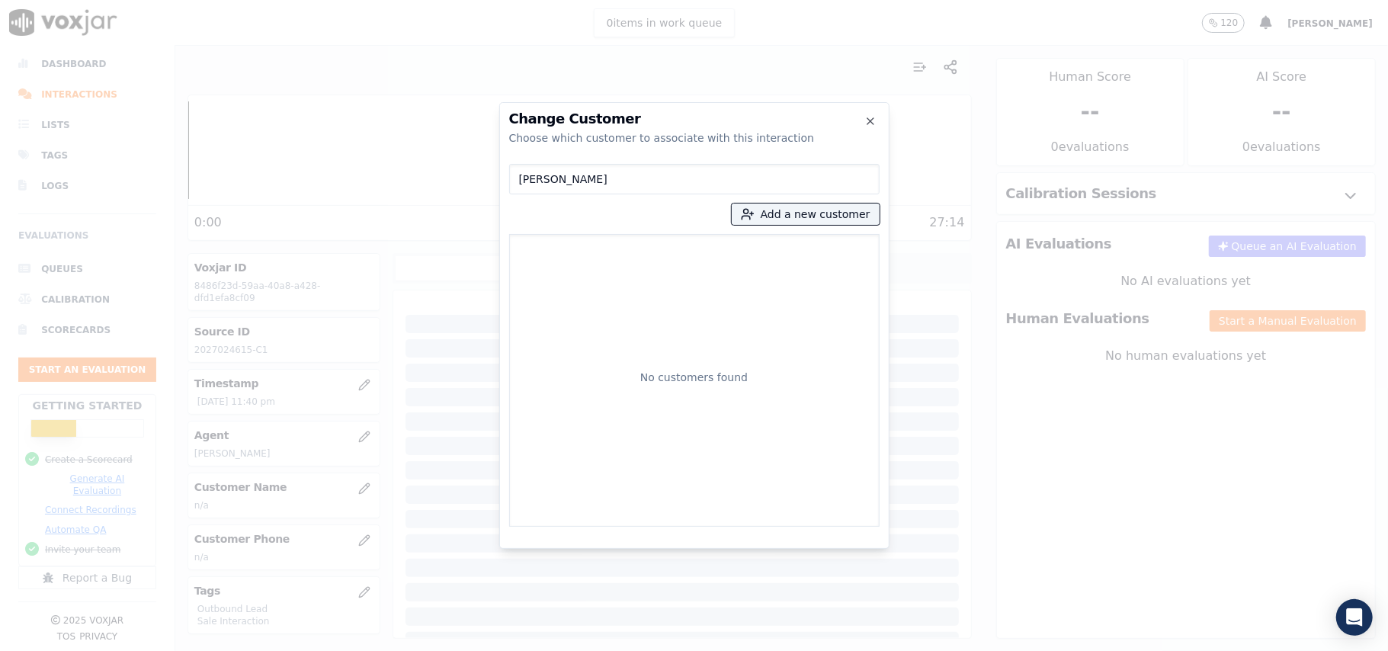
click at [522, 178] on input "LATASHA MILLER" at bounding box center [694, 179] width 370 height 30
type input "LATASHA MILLER"
click at [565, 263] on p "LATASHA MILLER" at bounding box center [605, 259] width 119 height 30
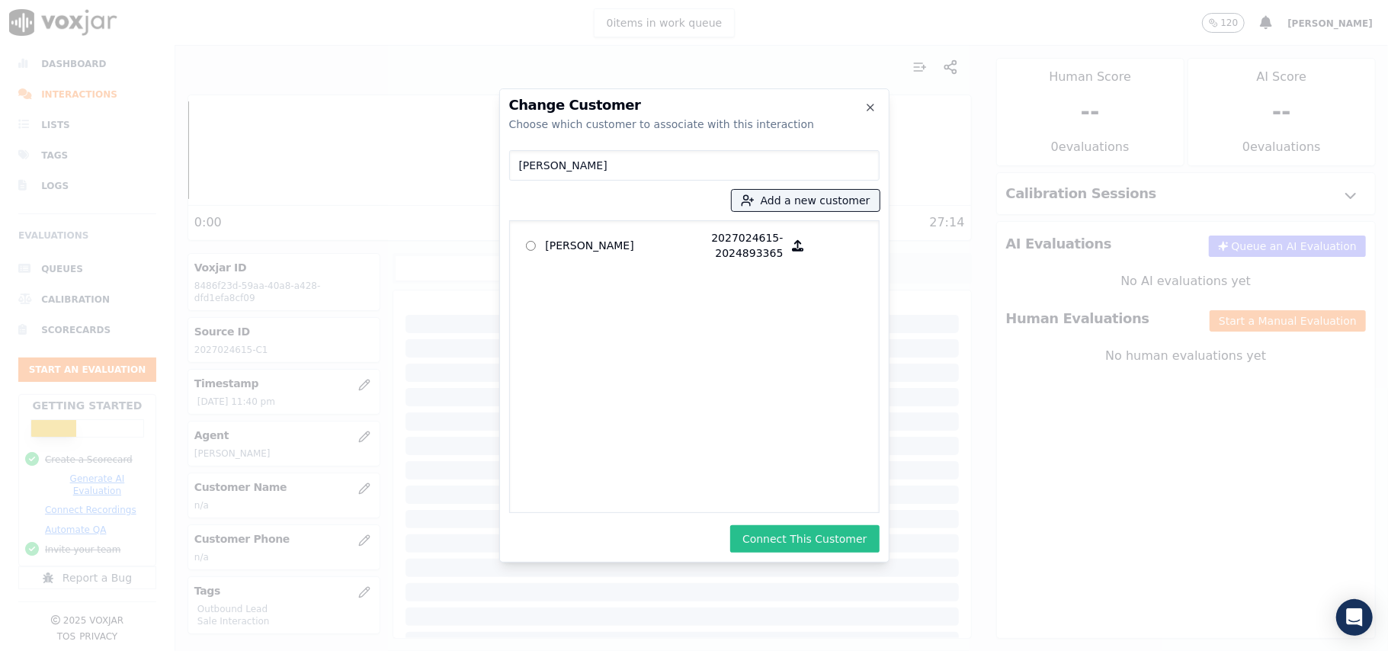
click at [770, 541] on button "Connect This Customer" at bounding box center [804, 538] width 149 height 27
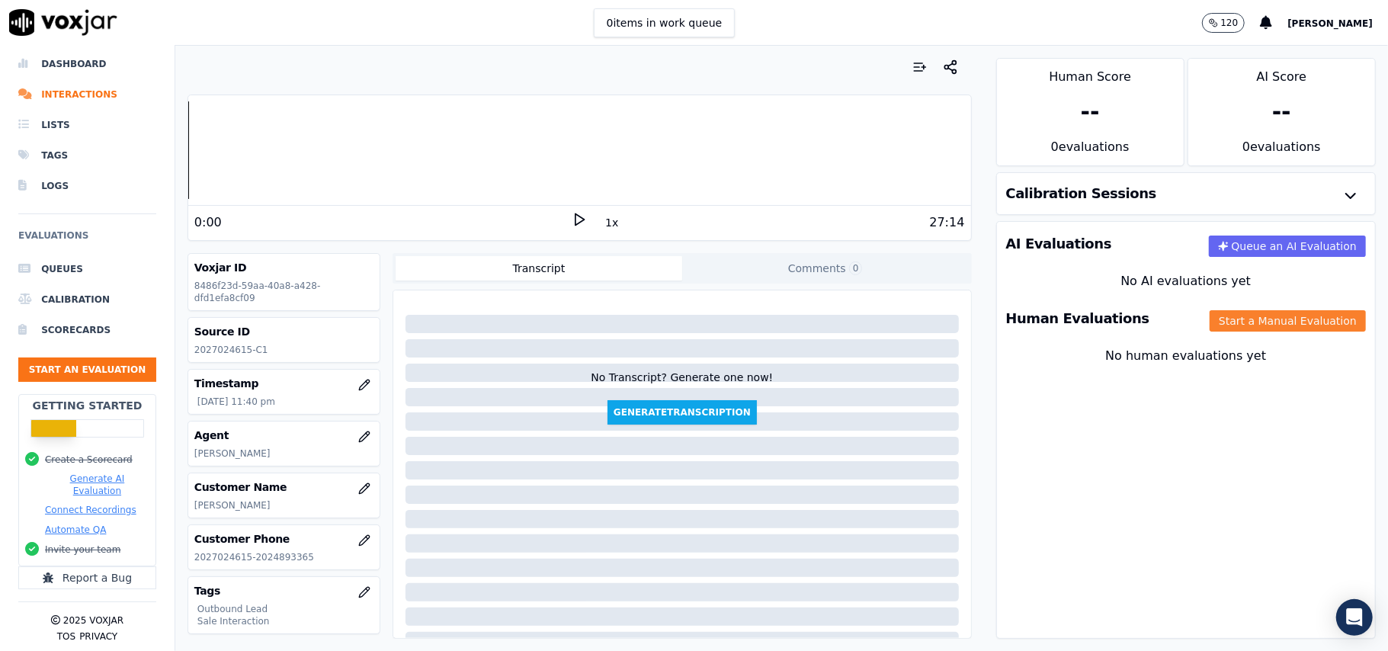
click at [1250, 327] on button "Start a Manual Evaluation" at bounding box center [1288, 320] width 156 height 21
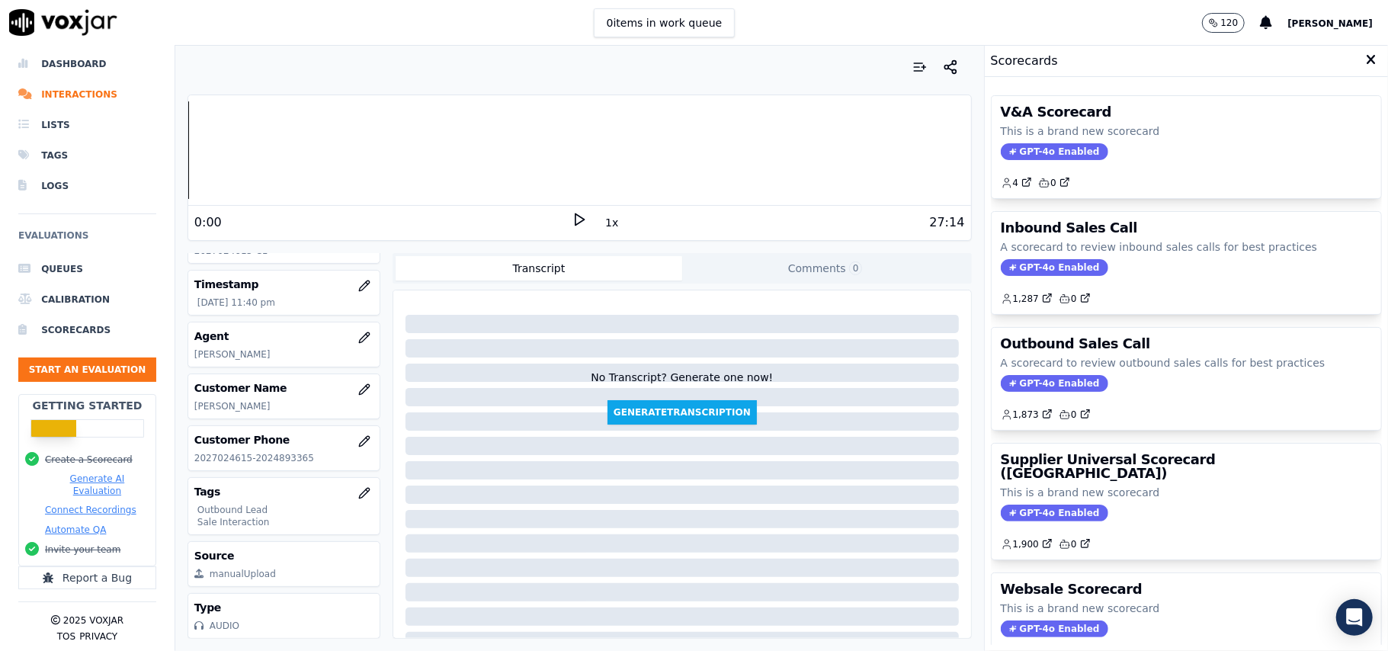
scroll to position [149, 0]
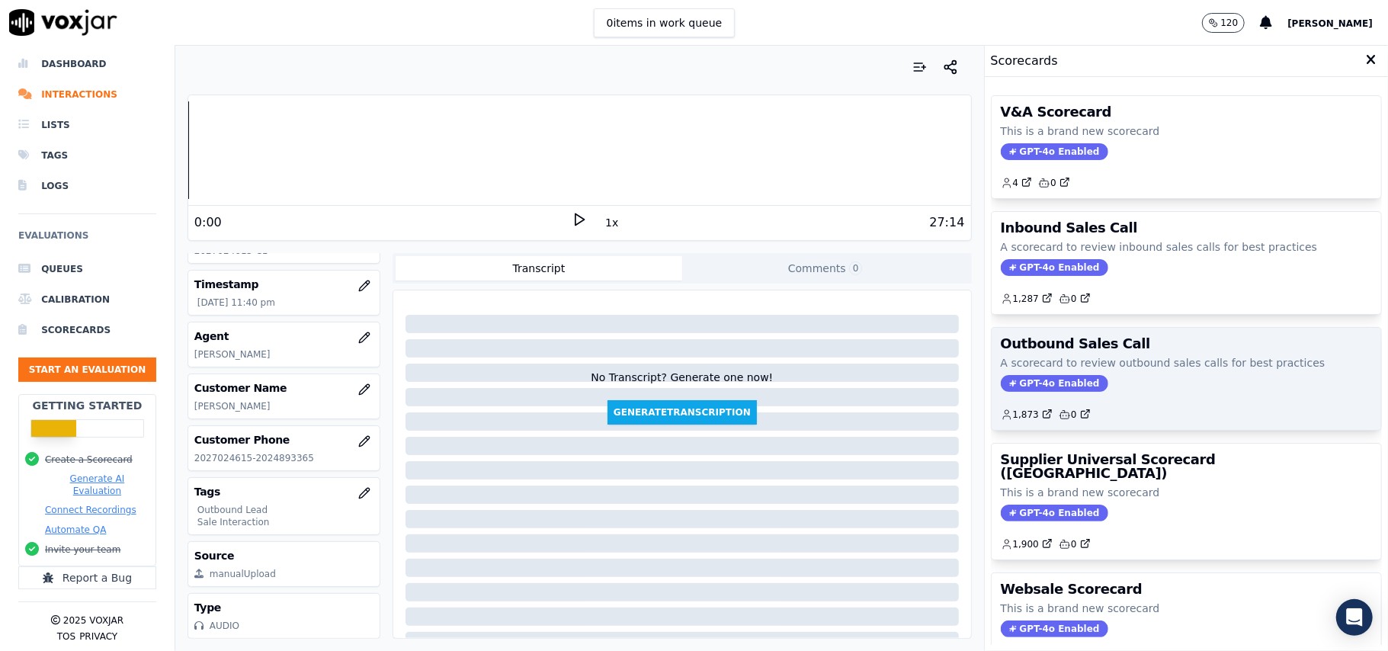
click at [1038, 384] on span "GPT-4o Enabled" at bounding box center [1054, 383] width 107 height 17
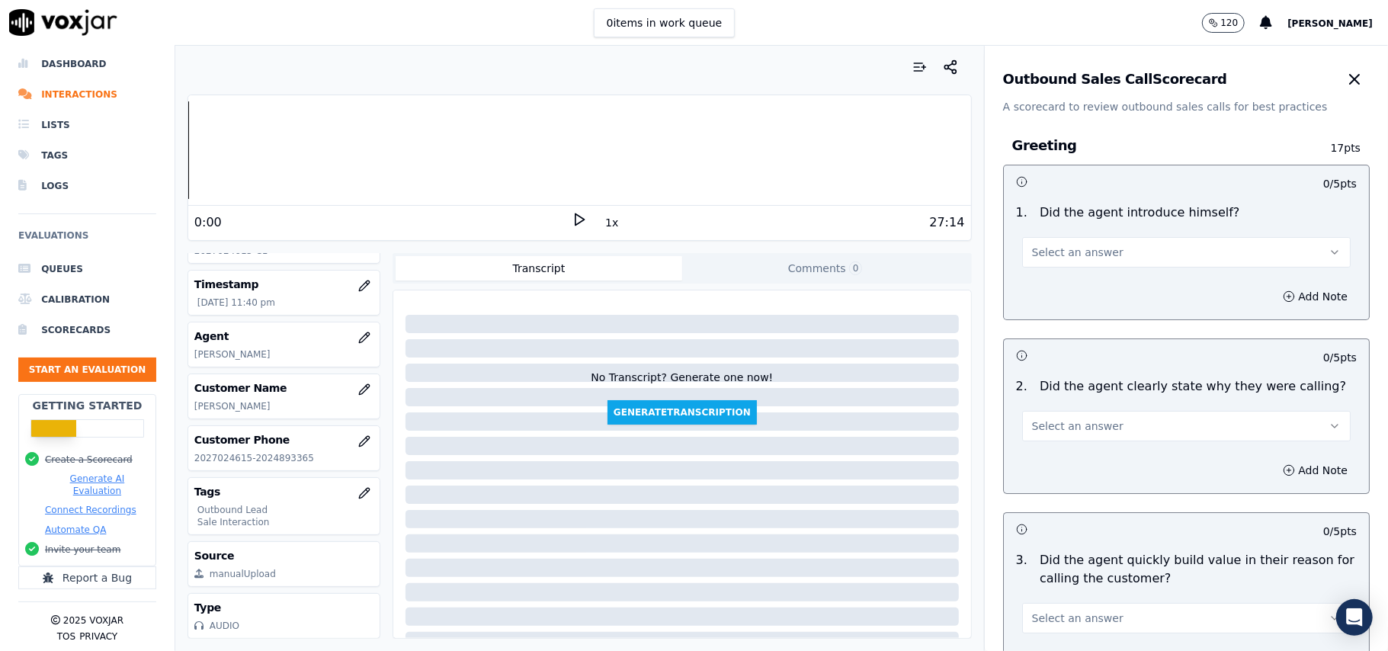
scroll to position [1087, 0]
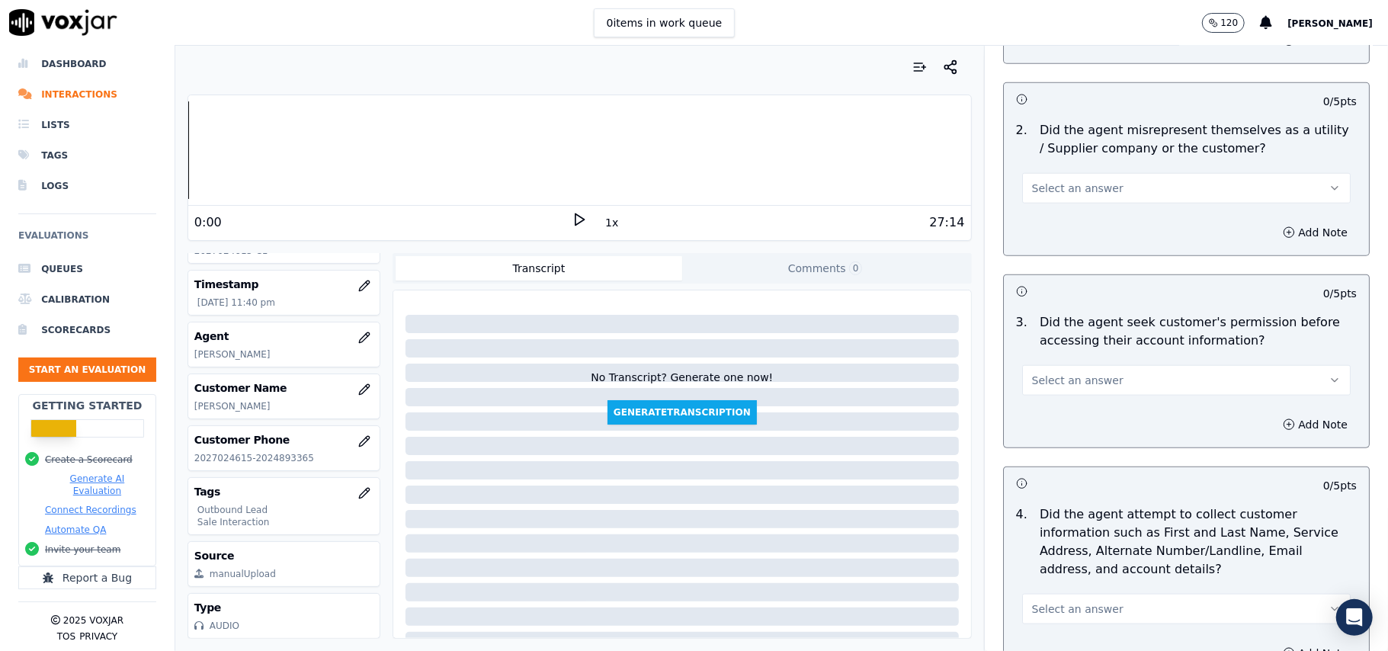
click at [1037, 370] on button "Select an answer" at bounding box center [1186, 380] width 329 height 30
click at [1031, 435] on div "No" at bounding box center [1153, 442] width 295 height 24
click at [1274, 431] on button "Add Note" at bounding box center [1315, 424] width 83 height 21
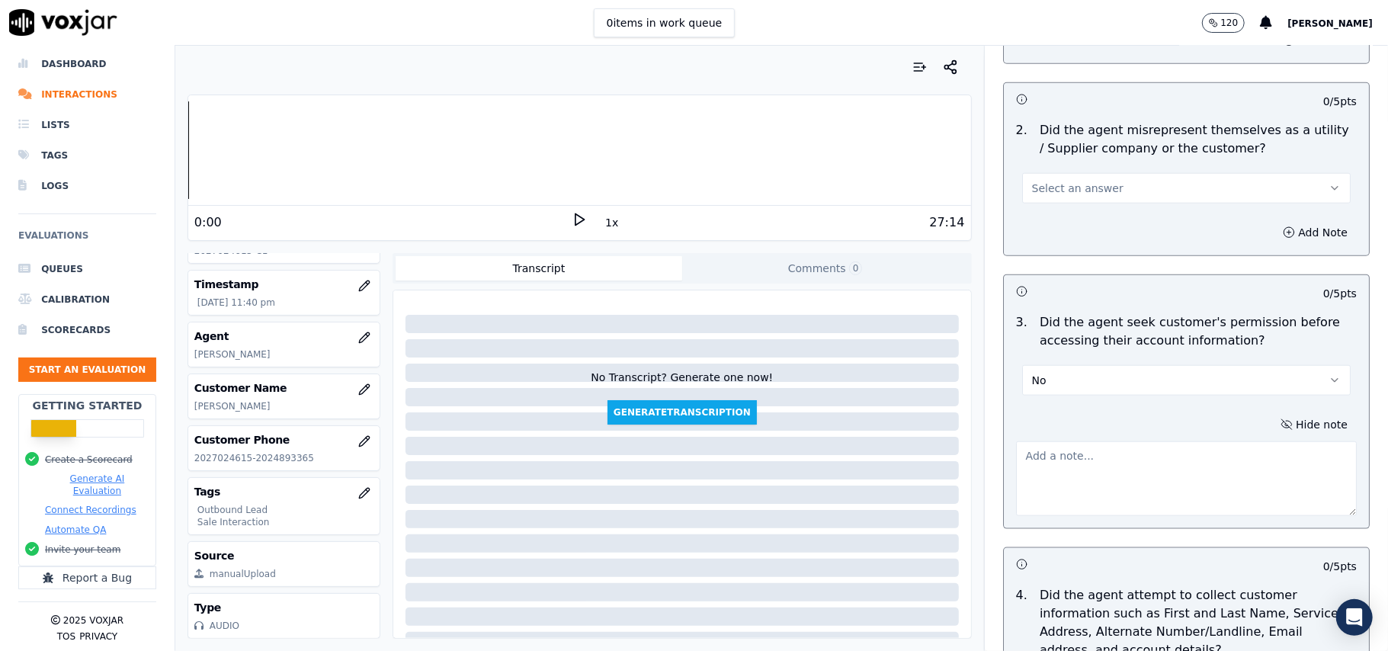
click at [1137, 448] on textarea at bounding box center [1186, 478] width 341 height 75
paste textarea "@03:24 – The agent did not take permission from the customer before accessing t…"
click at [1035, 450] on textarea "@03:24 – The agent did not take permission from the customer before accessing t…" at bounding box center [1186, 478] width 341 height 75
paste textarea "Call ID: 144935"
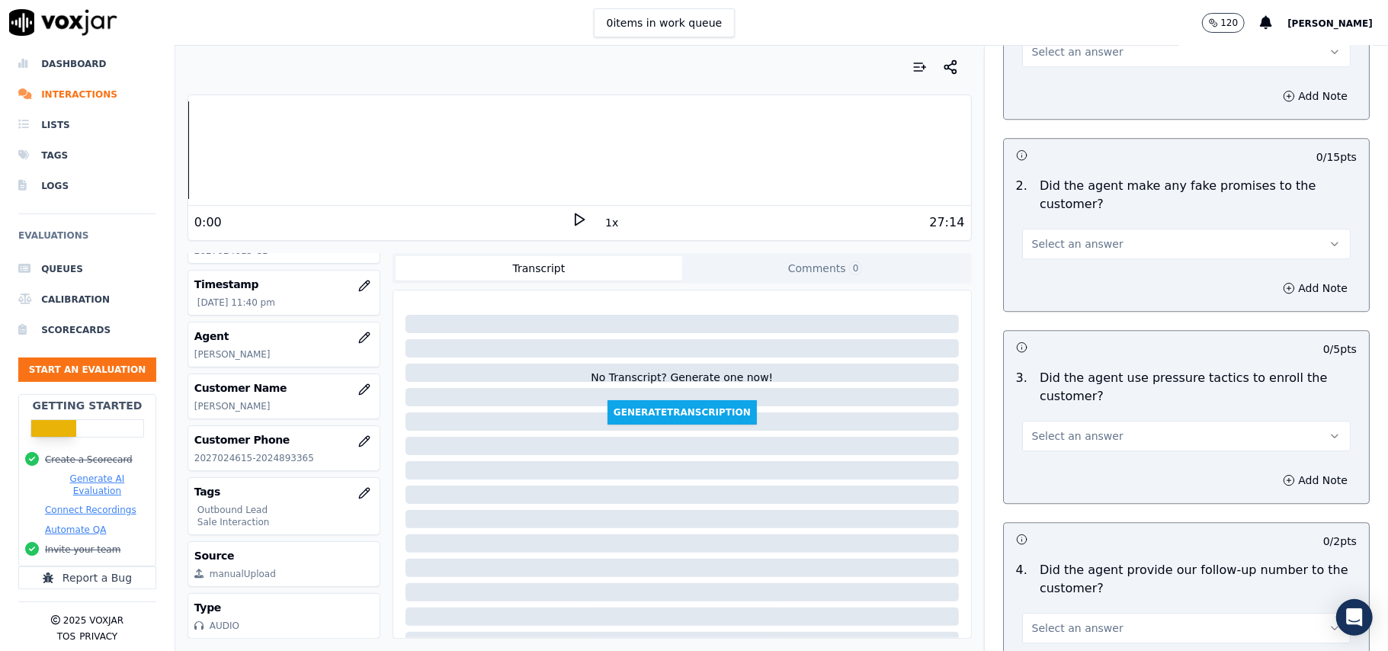
scroll to position [3883, 0]
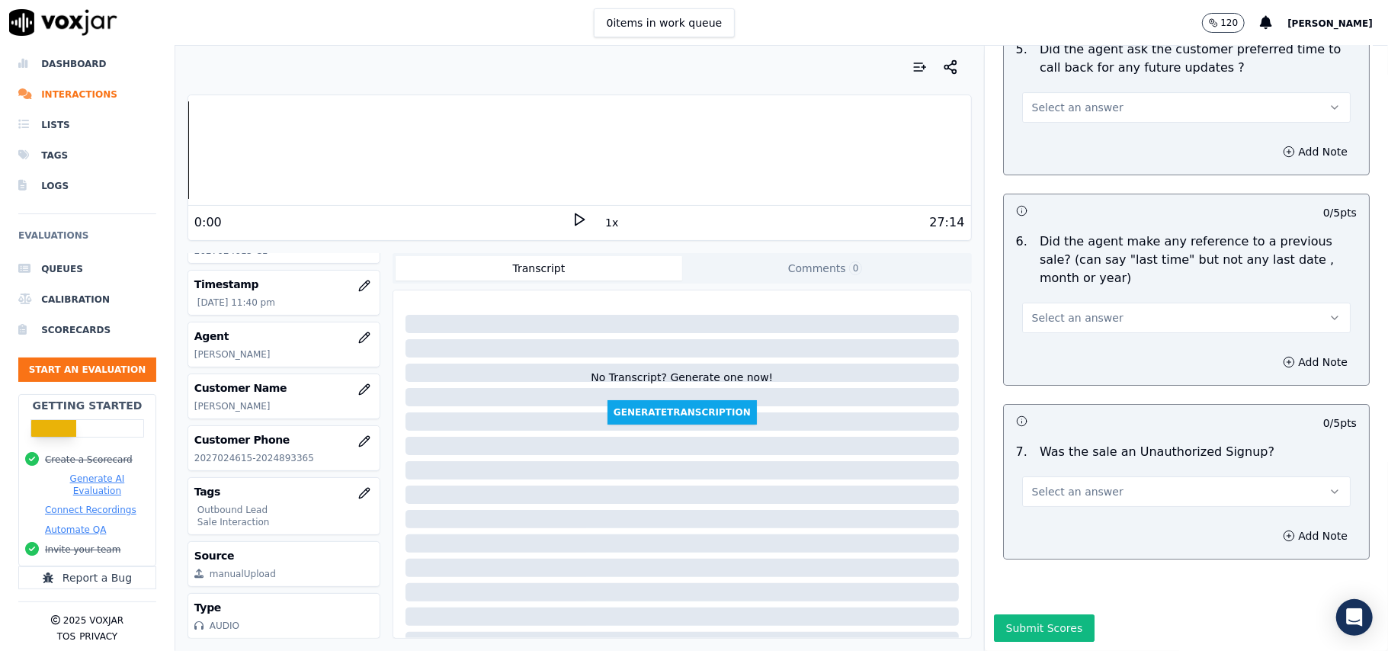
type textarea "Call ID: 144935 @03:24 – The agent did not take permission from the customer be…"
click at [1126, 476] on button "Select an answer" at bounding box center [1186, 491] width 329 height 30
click at [1058, 506] on div "No" at bounding box center [1153, 504] width 295 height 24
click at [1078, 310] on span "Select an answer" at bounding box center [1077, 317] width 91 height 15
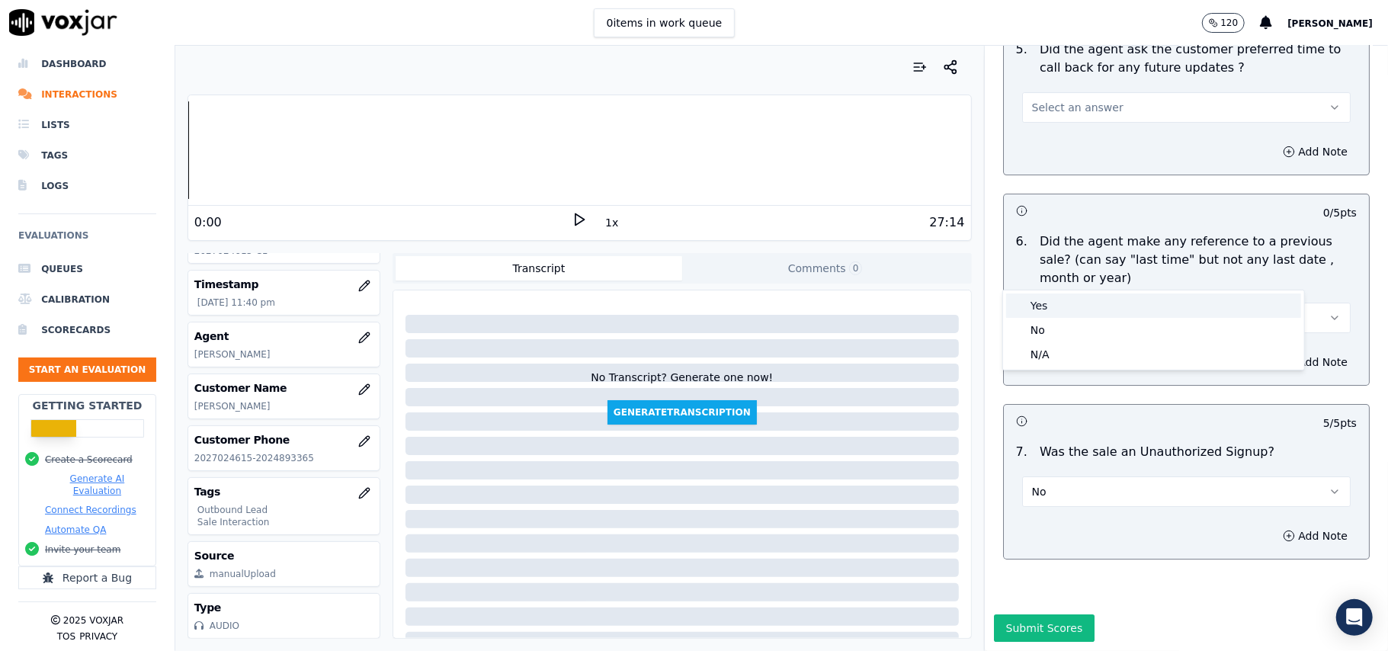
click at [1067, 306] on div "Yes" at bounding box center [1153, 306] width 295 height 24
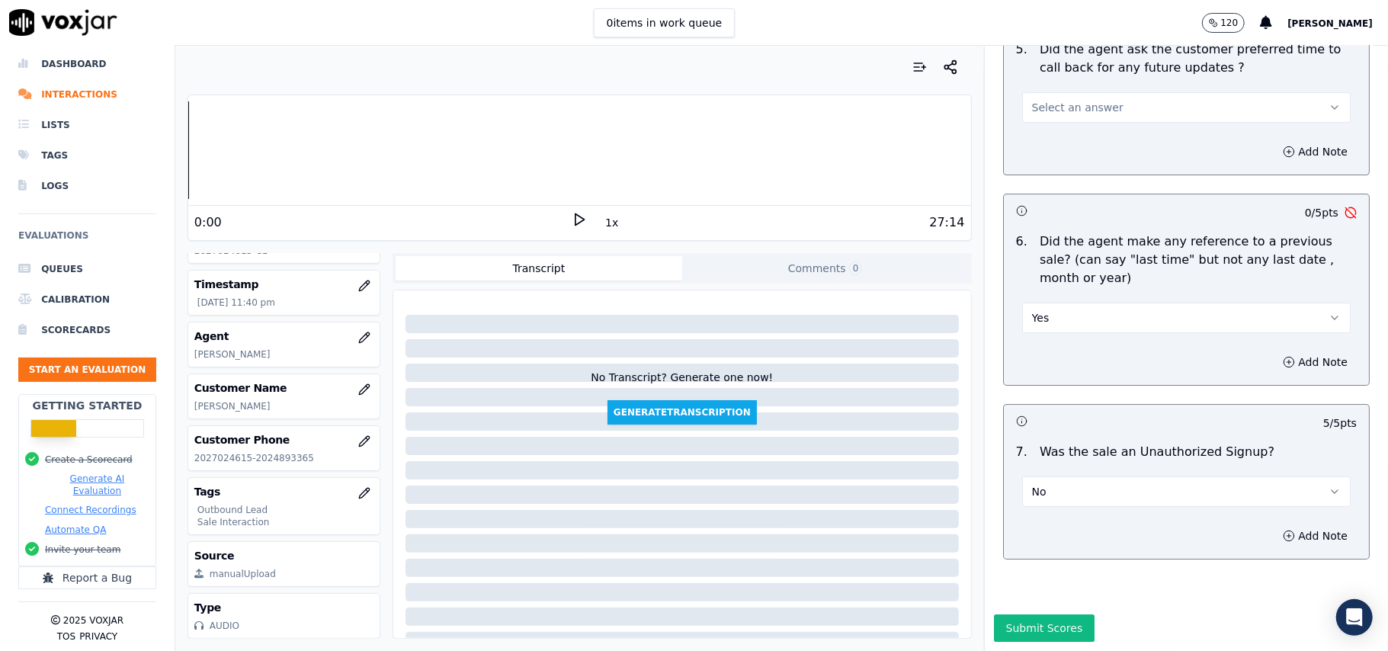
click at [1120, 300] on div "Yes" at bounding box center [1186, 317] width 329 height 34
click at [1118, 303] on button "Yes" at bounding box center [1186, 318] width 329 height 30
click at [1092, 326] on div "No" at bounding box center [1153, 330] width 295 height 24
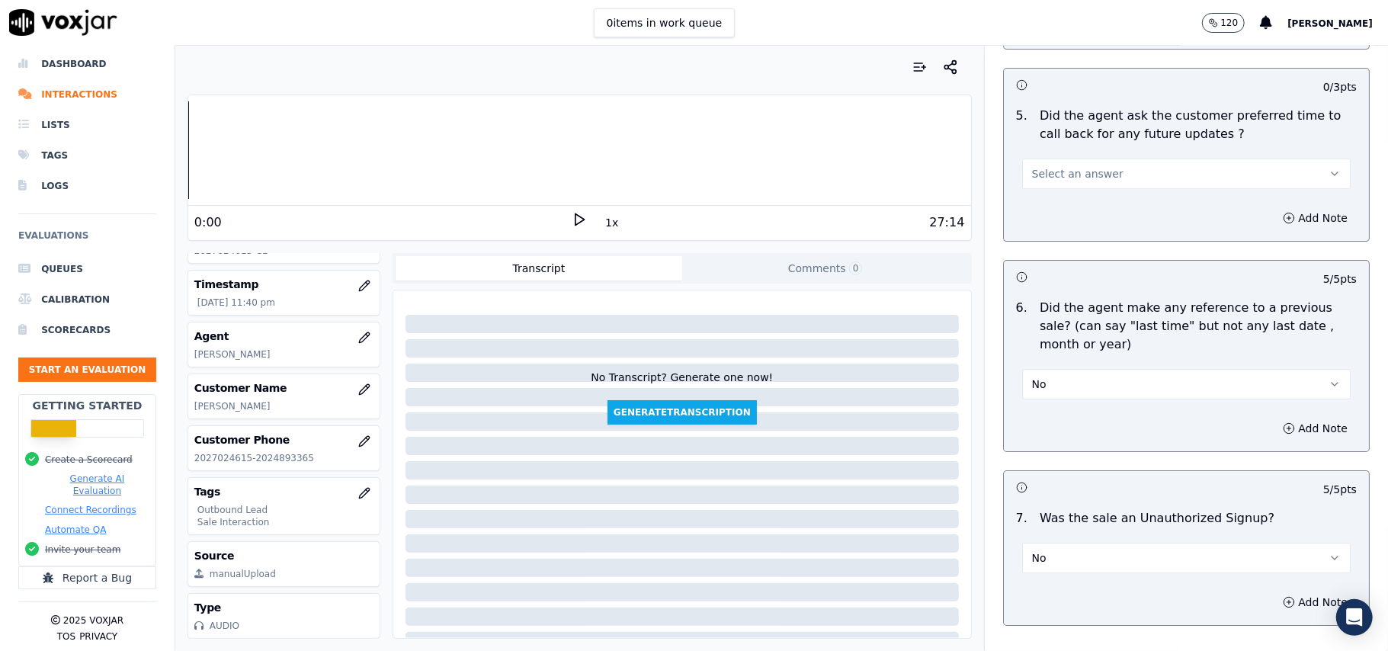
scroll to position [3681, 0]
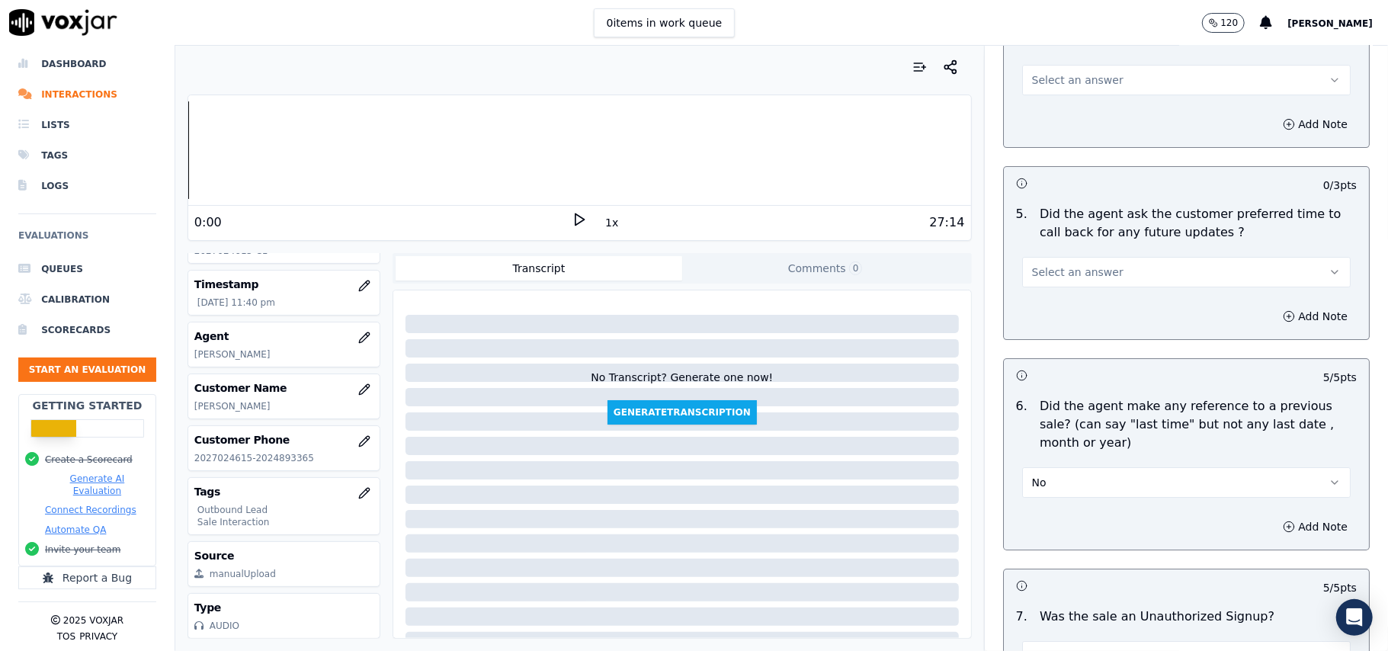
click at [1083, 265] on span "Select an answer" at bounding box center [1077, 272] width 91 height 15
click at [1084, 296] on div "Yes" at bounding box center [1153, 298] width 295 height 24
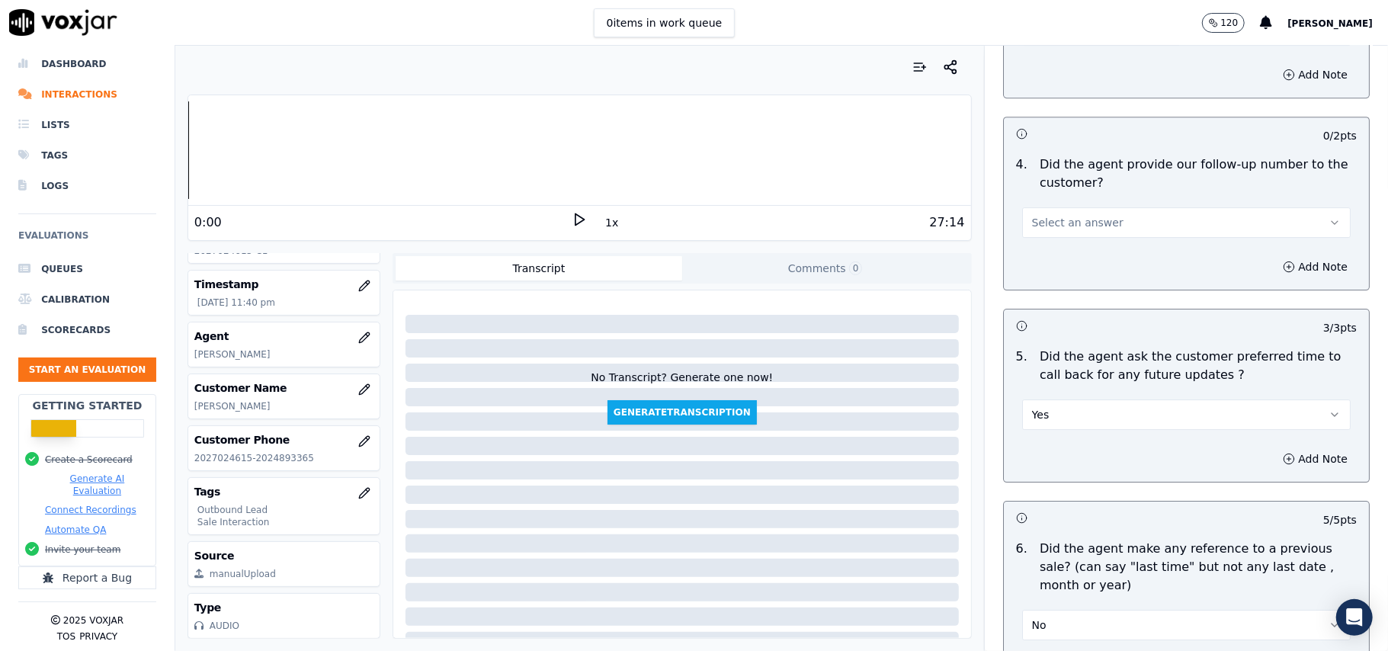
scroll to position [3376, 0]
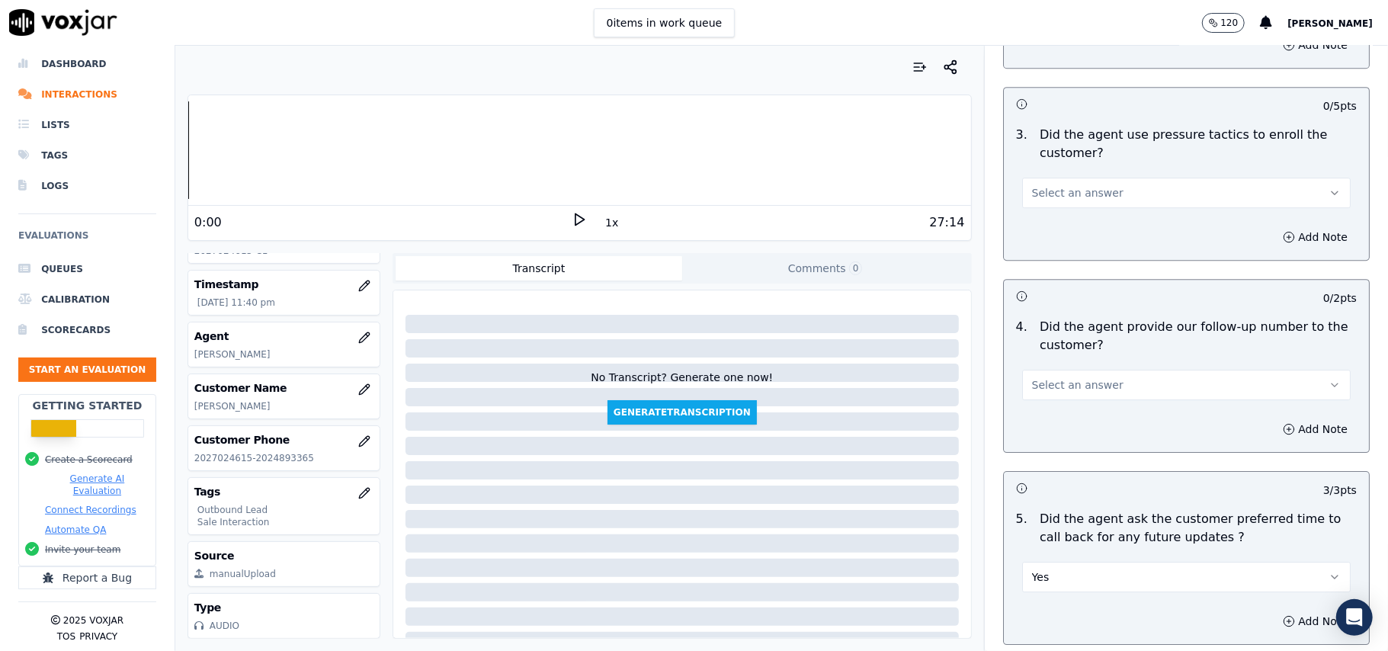
click at [1083, 367] on div "Select an answer" at bounding box center [1186, 384] width 329 height 34
click at [1086, 378] on span "Select an answer" at bounding box center [1077, 384] width 91 height 15
click at [1073, 399] on div "Yes" at bounding box center [1153, 411] width 295 height 24
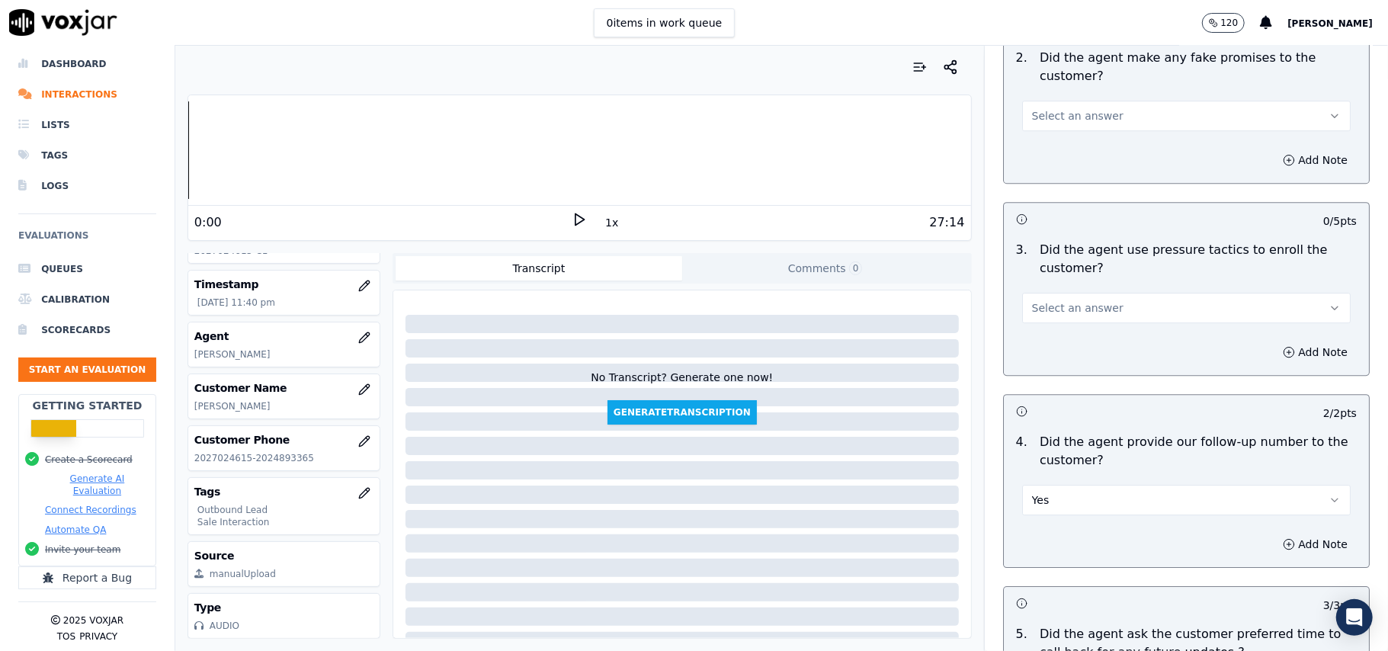
scroll to position [3172, 0]
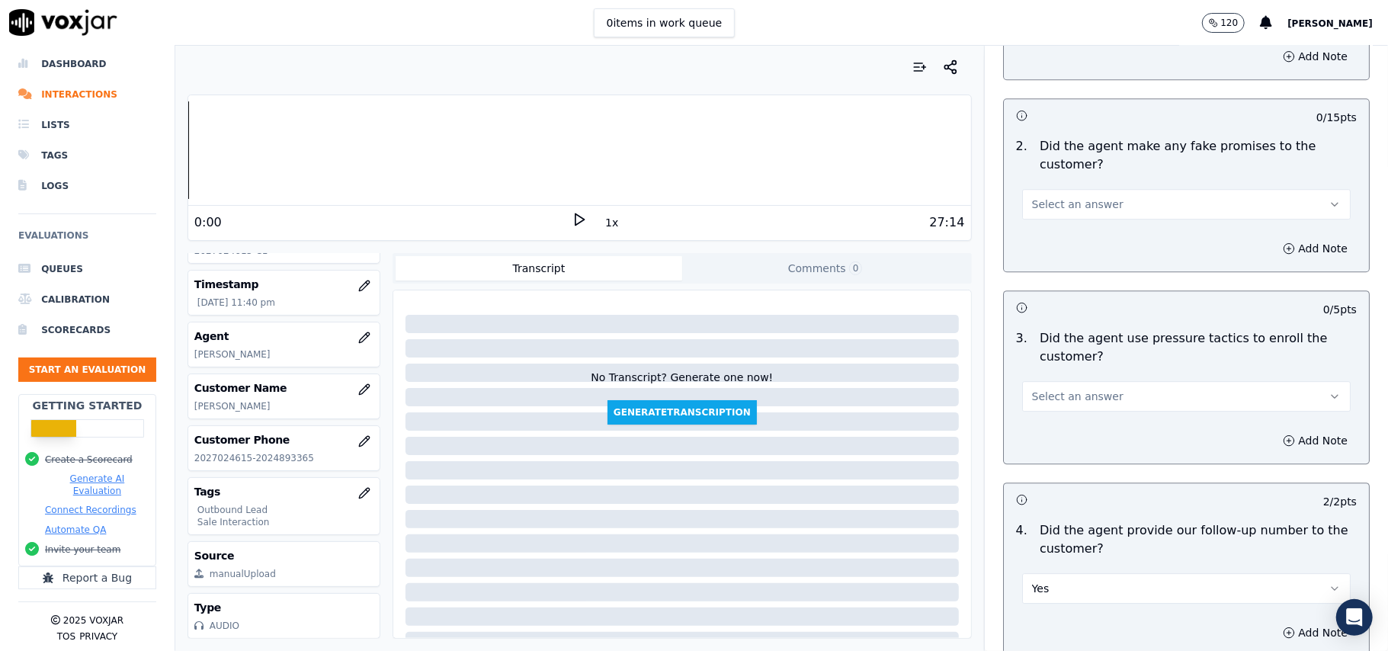
click at [1083, 392] on span "Select an answer" at bounding box center [1077, 396] width 91 height 15
click at [1080, 452] on div "No" at bounding box center [1153, 446] width 295 height 24
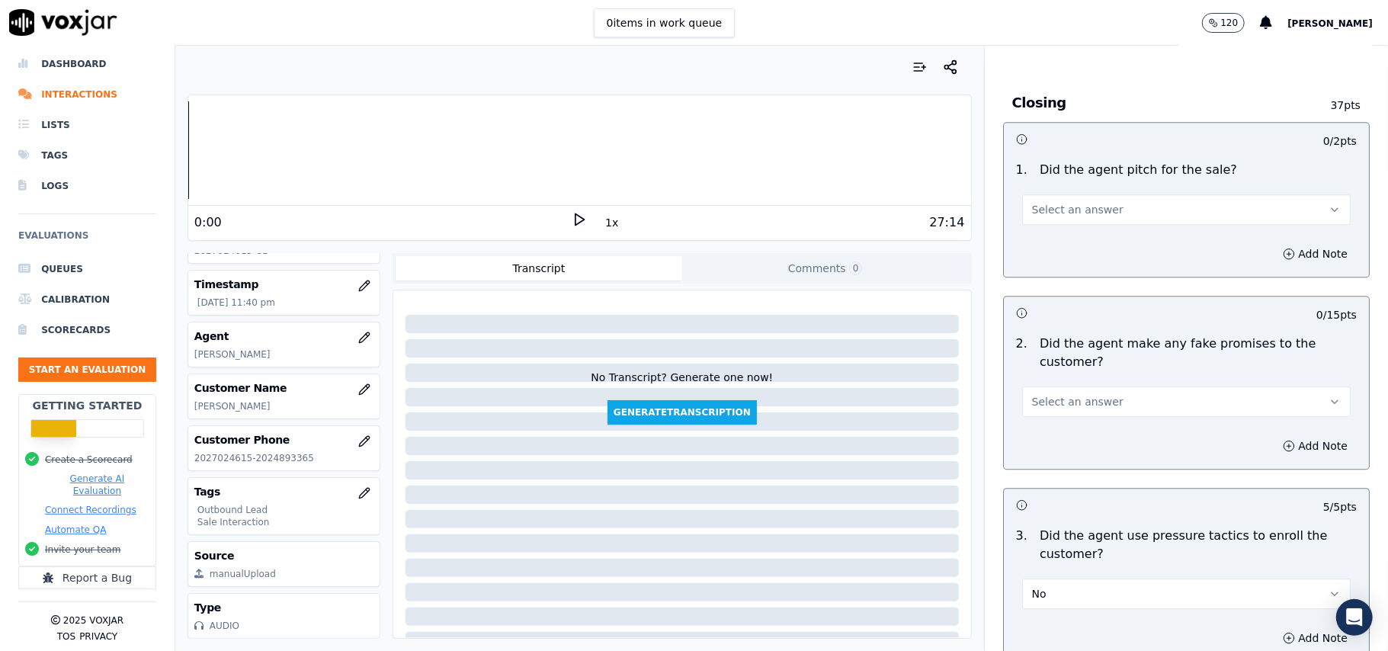
scroll to position [2867, 0]
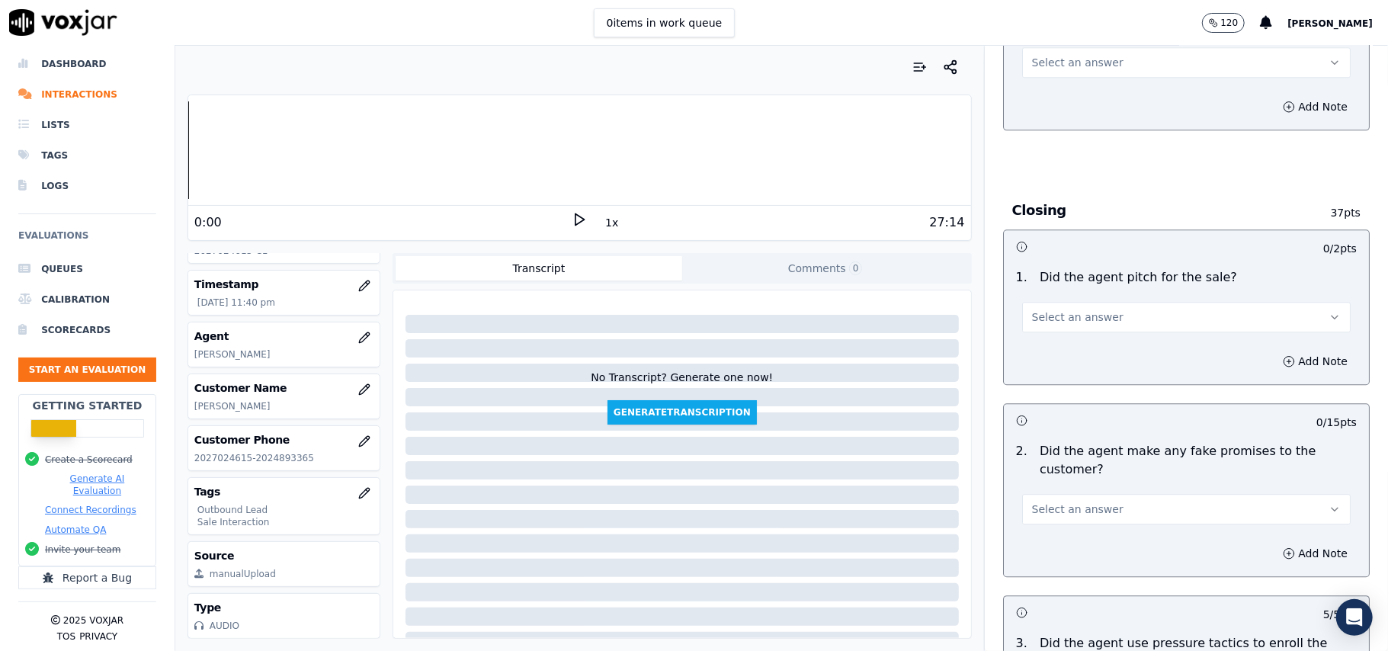
click at [1092, 501] on button "Select an answer" at bounding box center [1186, 509] width 329 height 30
click at [1084, 553] on div "No" at bounding box center [1153, 558] width 295 height 24
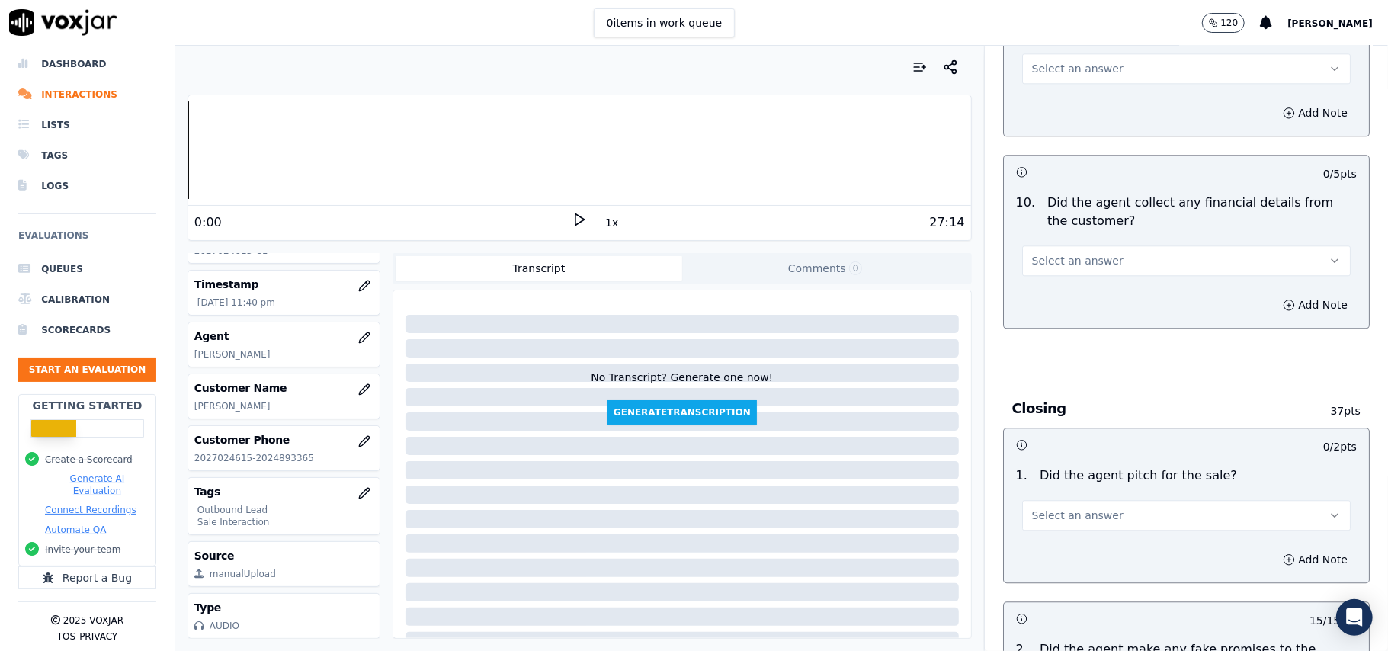
scroll to position [2664, 0]
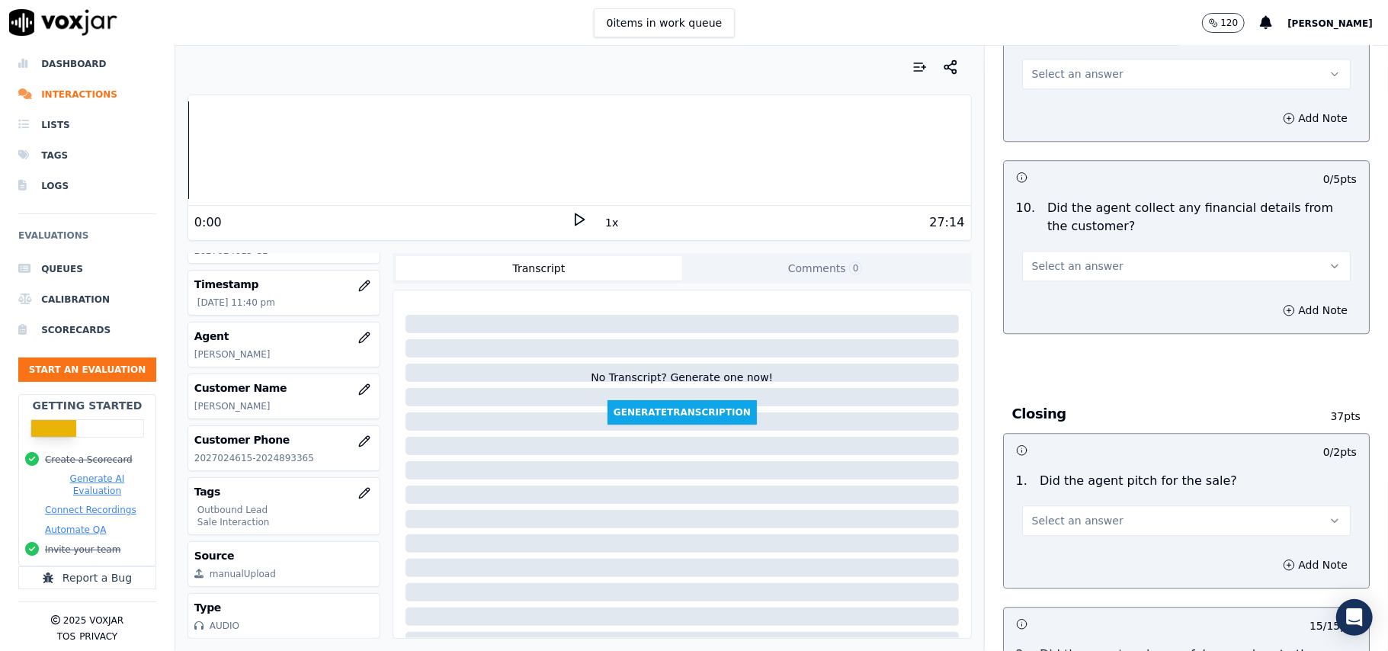
click at [1089, 513] on span "Select an answer" at bounding box center [1077, 520] width 91 height 15
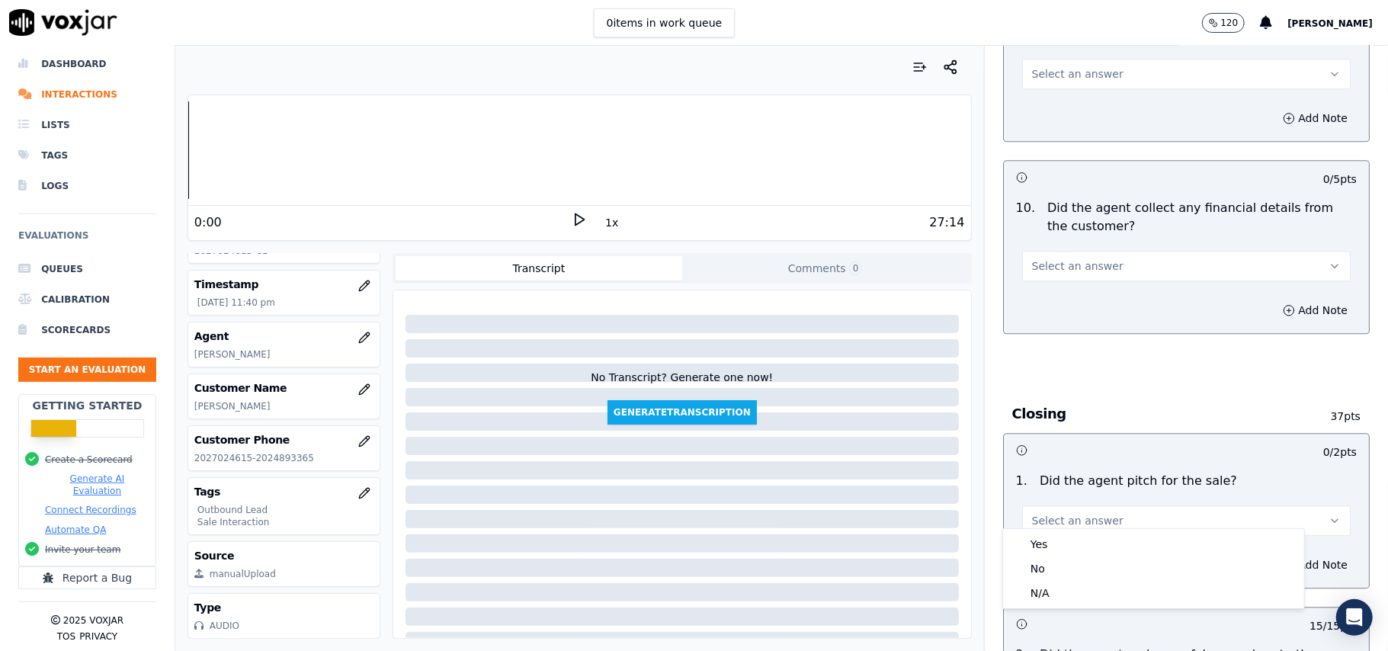
click at [1089, 526] on div "1 . Did the agent pitch for the sale? Select an answer" at bounding box center [1186, 504] width 365 height 76
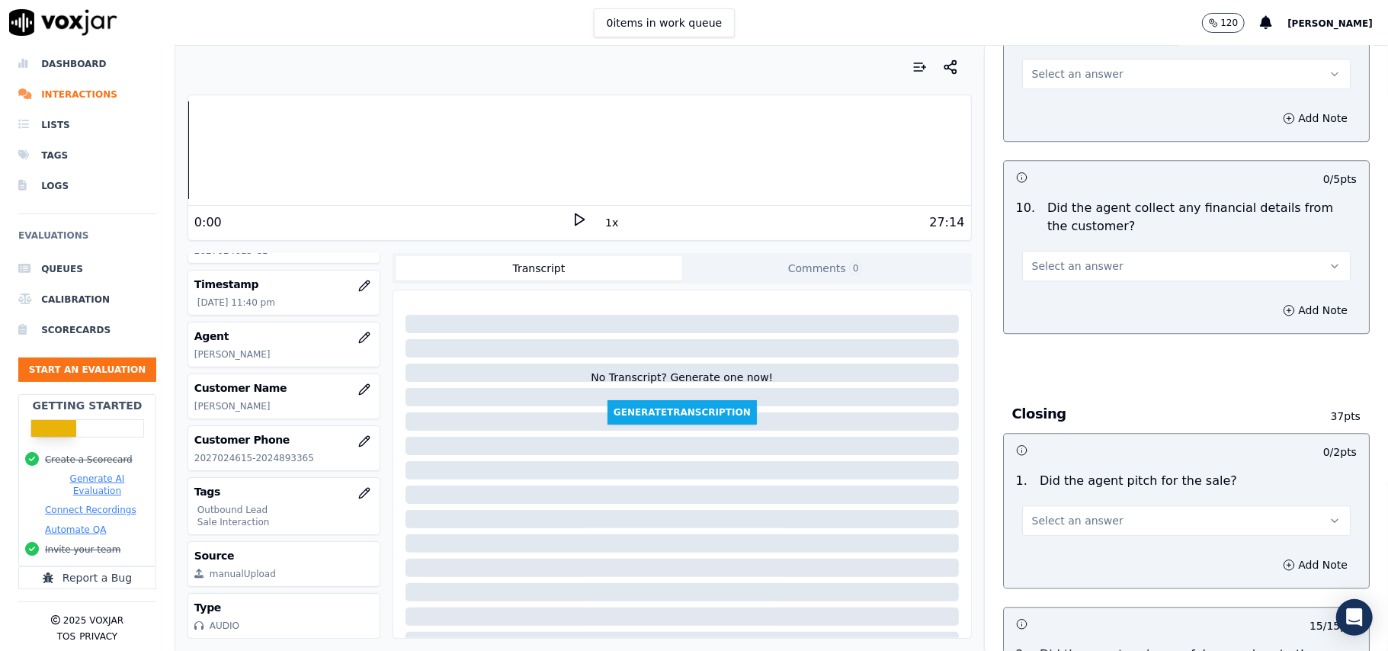
click at [1099, 490] on div "Select an answer" at bounding box center [1186, 513] width 353 height 46
click at [1087, 513] on span "Select an answer" at bounding box center [1077, 520] width 91 height 15
click at [1081, 544] on div "Yes" at bounding box center [1153, 544] width 295 height 24
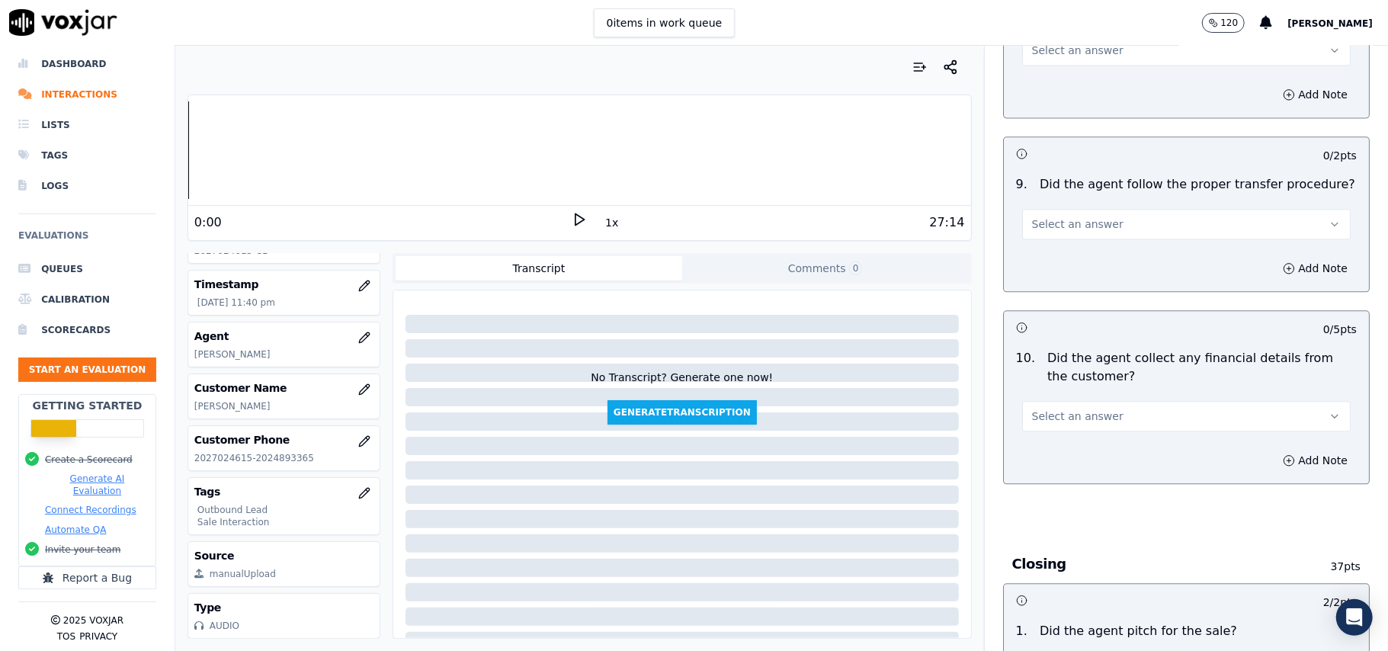
scroll to position [2359, 0]
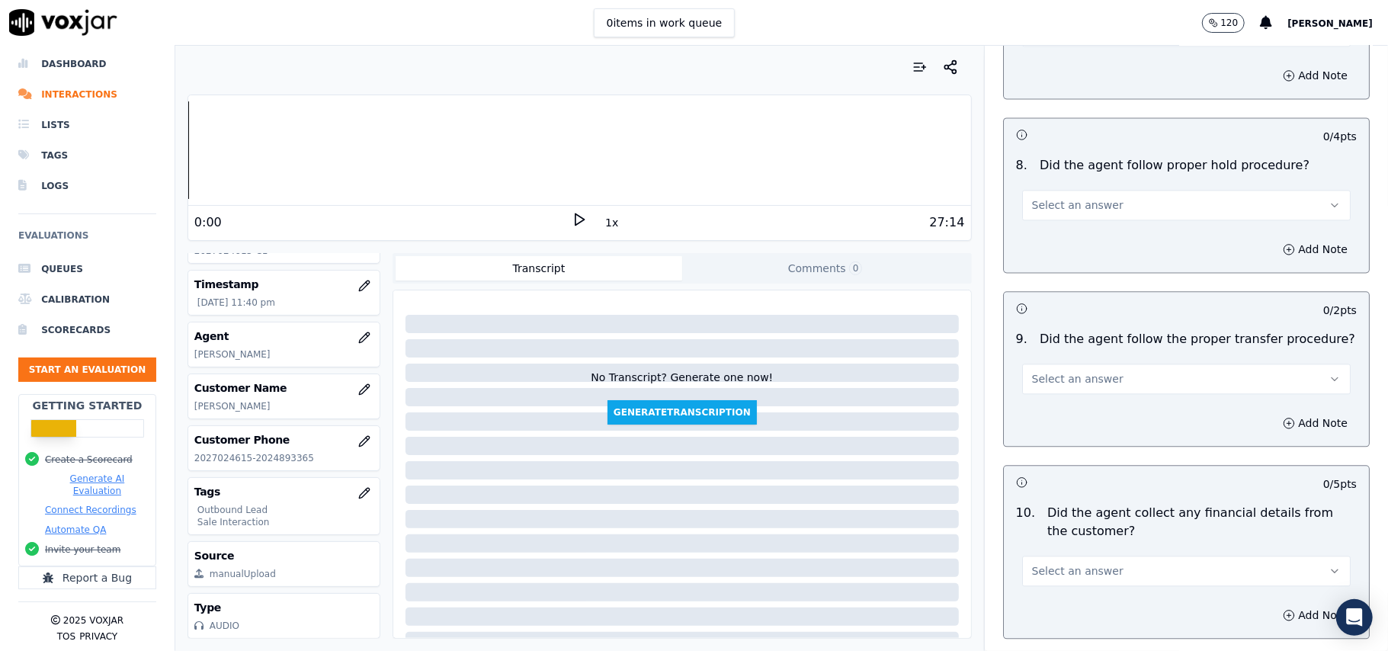
click at [1104, 567] on button "Select an answer" at bounding box center [1186, 571] width 329 height 30
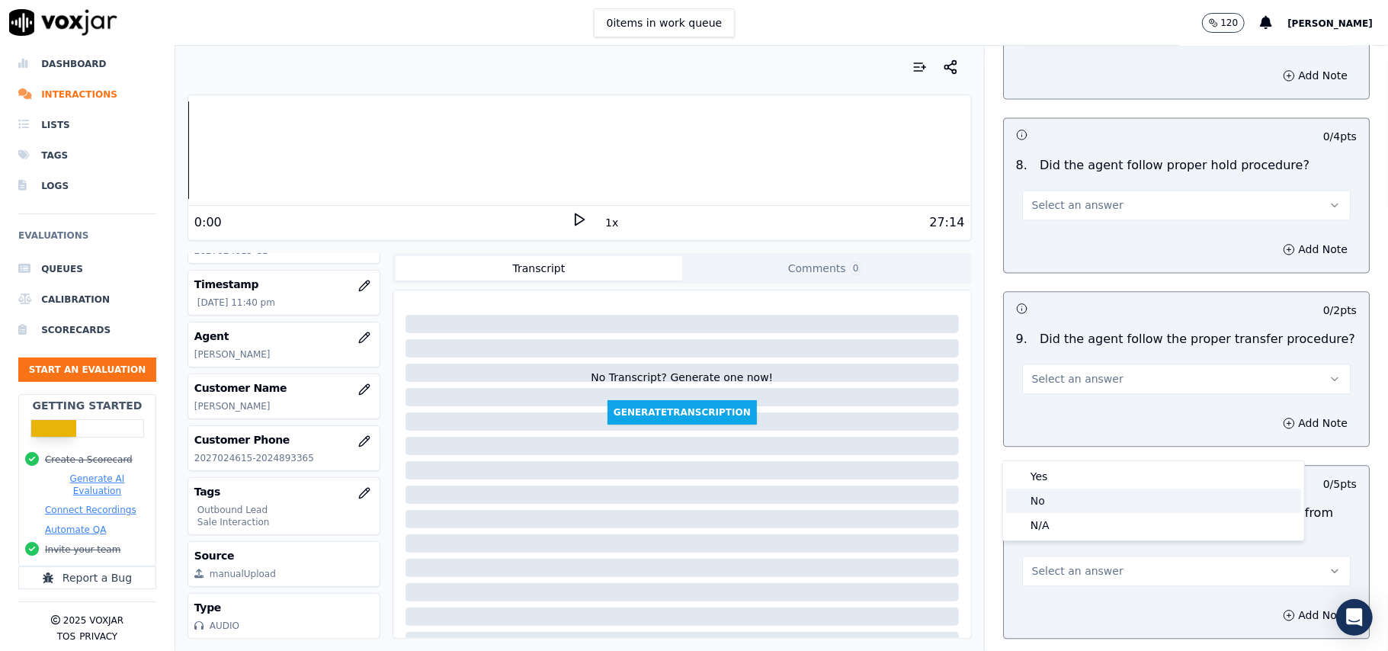
click at [1092, 506] on div "No" at bounding box center [1153, 501] width 295 height 24
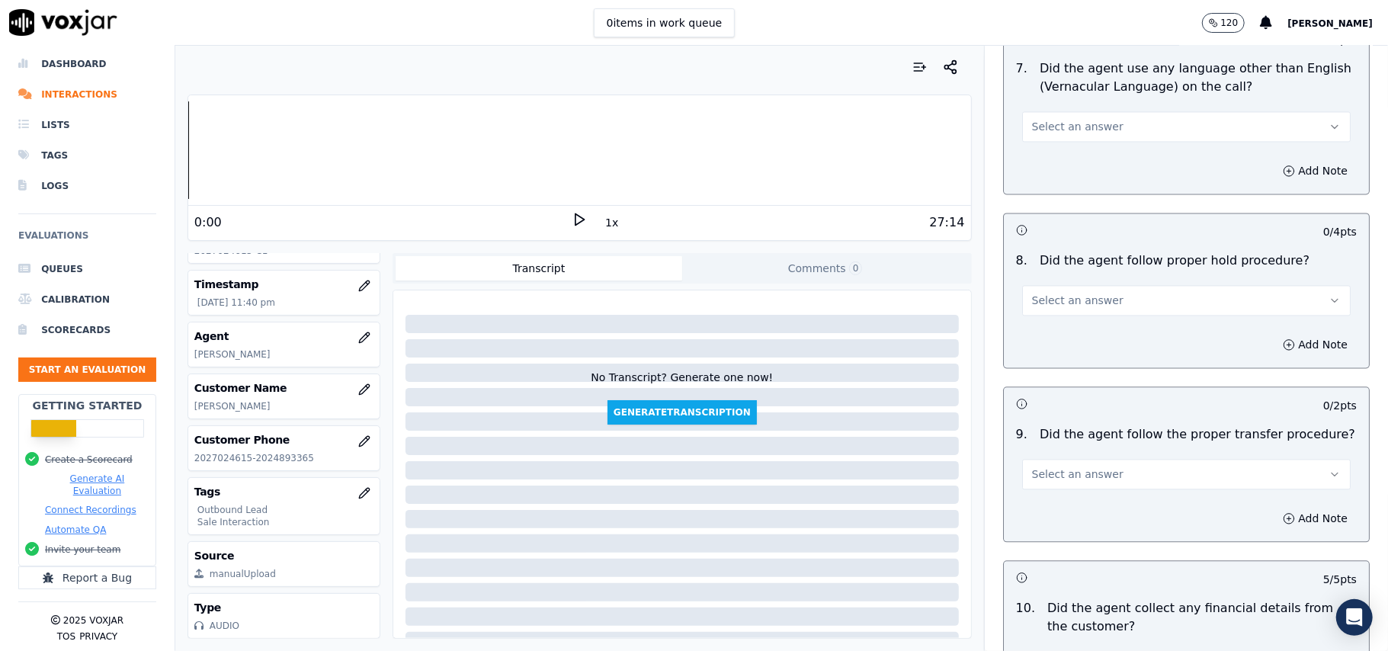
scroll to position [2156, 0]
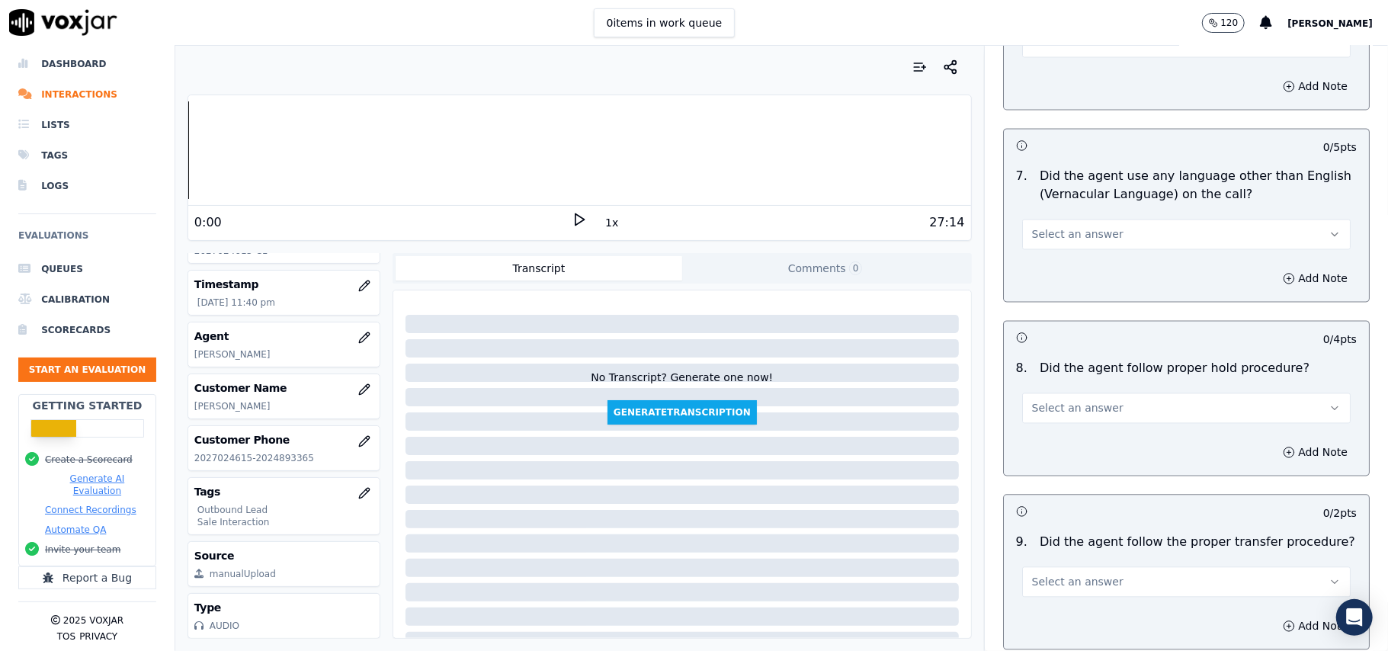
click at [1118, 571] on button "Select an answer" at bounding box center [1186, 581] width 329 height 30
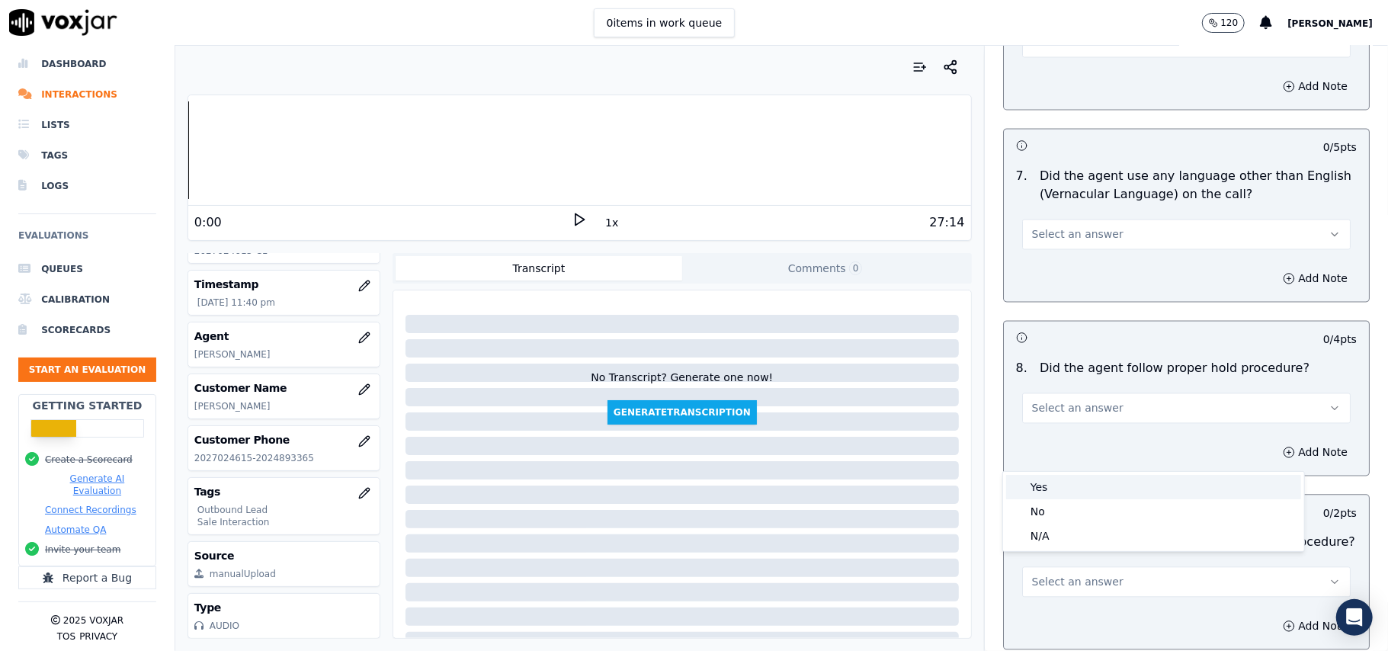
click at [1102, 475] on div "Yes" at bounding box center [1153, 487] width 295 height 24
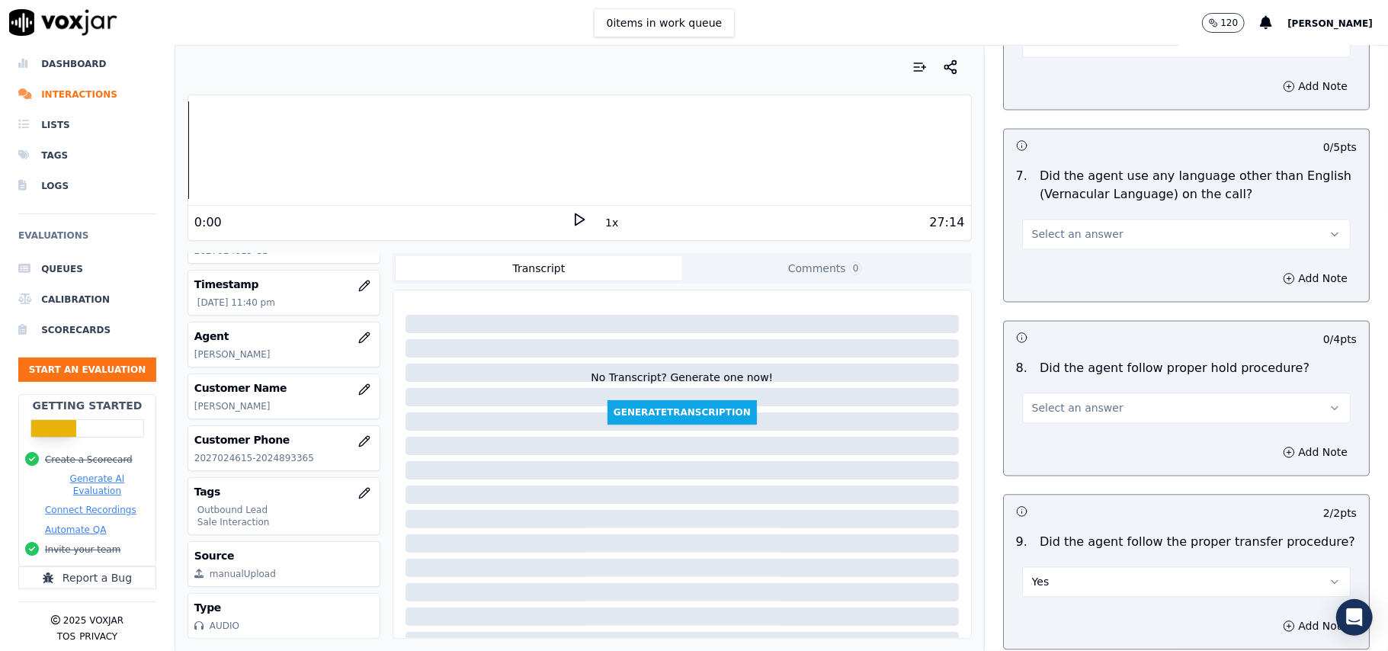
click at [1126, 398] on button "Select an answer" at bounding box center [1186, 408] width 329 height 30
click at [1093, 443] on div "No" at bounding box center [1153, 455] width 295 height 24
click at [1098, 403] on button "No" at bounding box center [1186, 408] width 329 height 30
click at [1096, 393] on button "No" at bounding box center [1186, 408] width 329 height 30
drag, startPoint x: 1092, startPoint y: 398, endPoint x: 1092, endPoint y: 412, distance: 13.7
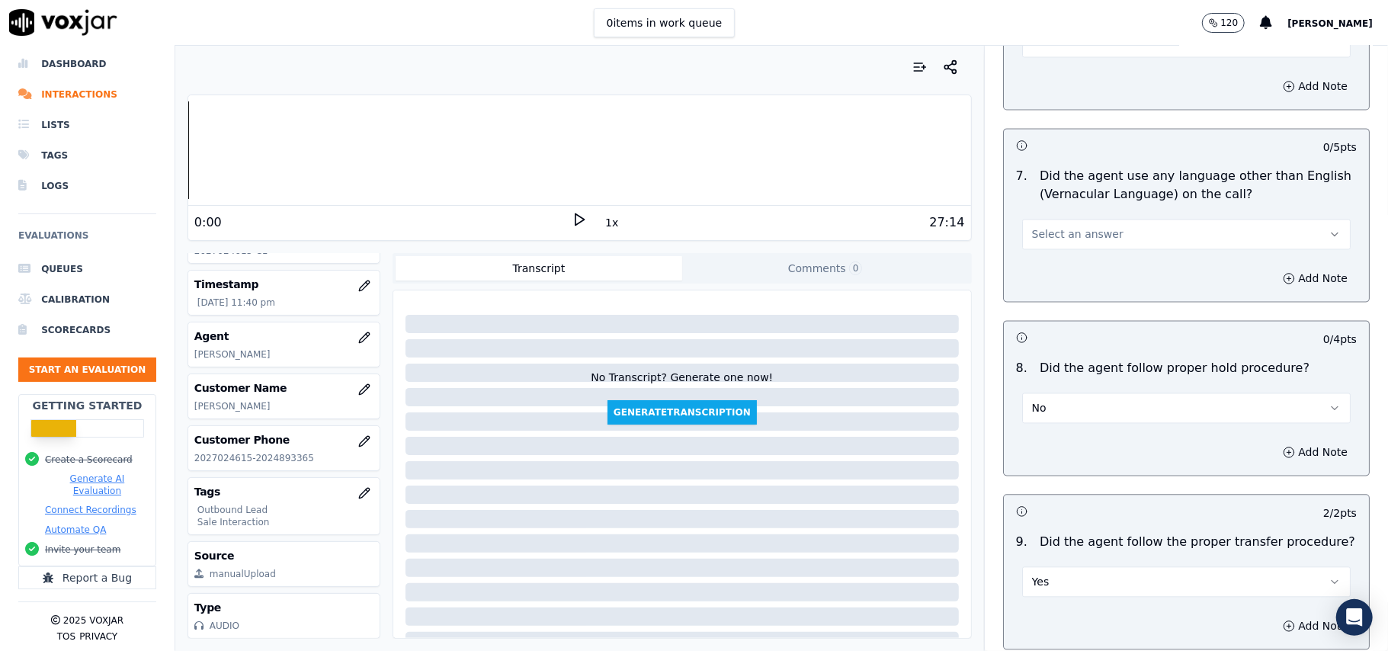
click at [1092, 398] on button "No" at bounding box center [1186, 408] width 329 height 30
click at [1092, 433] on div "Yes" at bounding box center [1153, 431] width 295 height 24
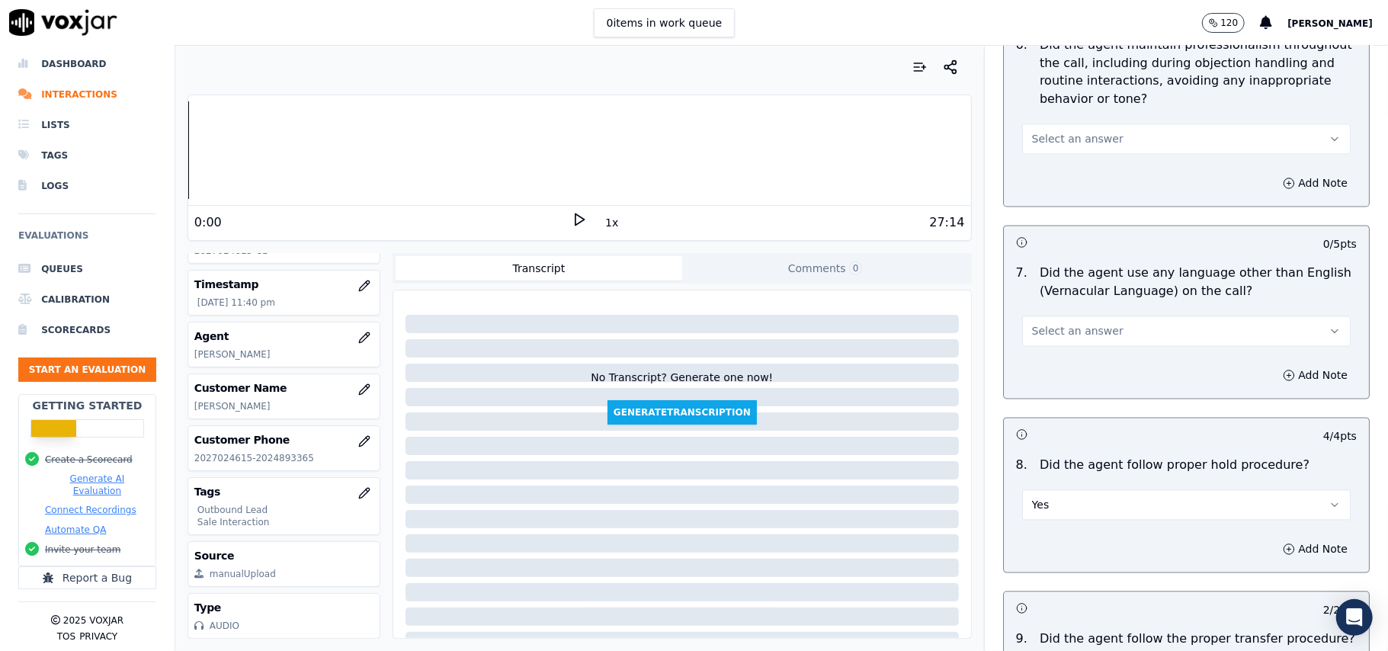
scroll to position [1952, 0]
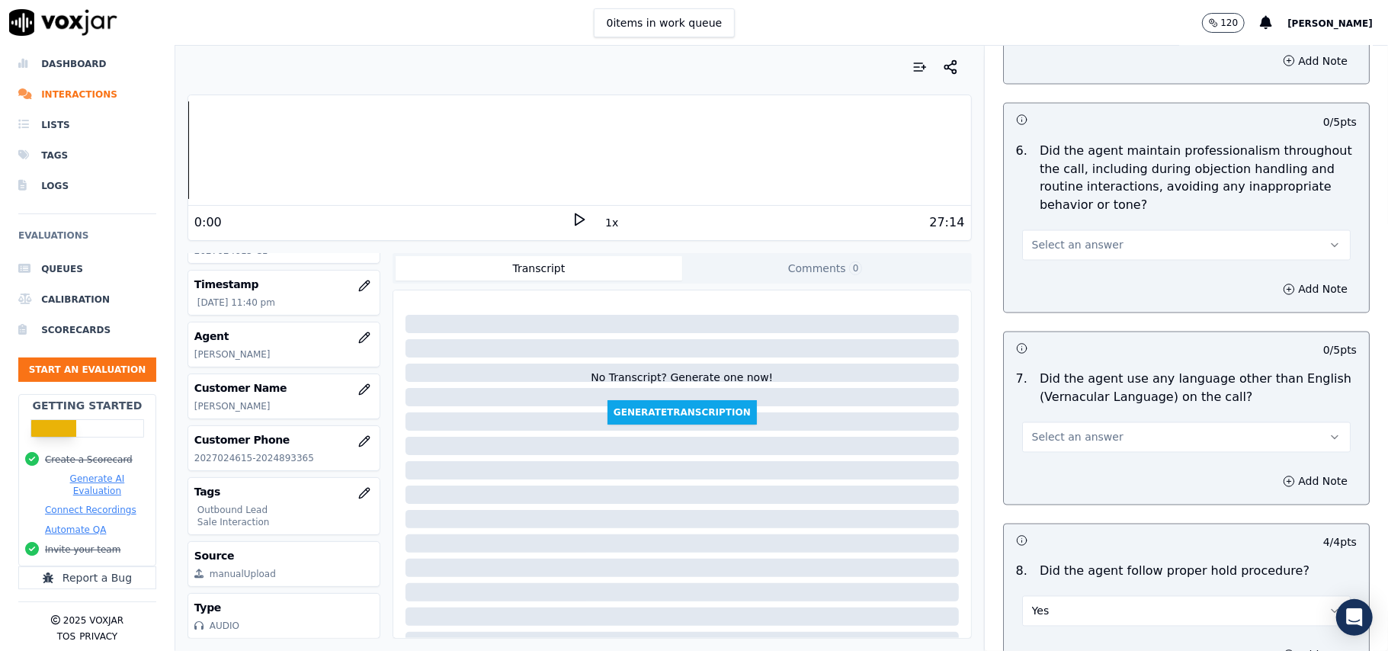
click at [1081, 430] on span "Select an answer" at bounding box center [1077, 437] width 91 height 15
click at [1067, 489] on div "No" at bounding box center [1153, 484] width 295 height 24
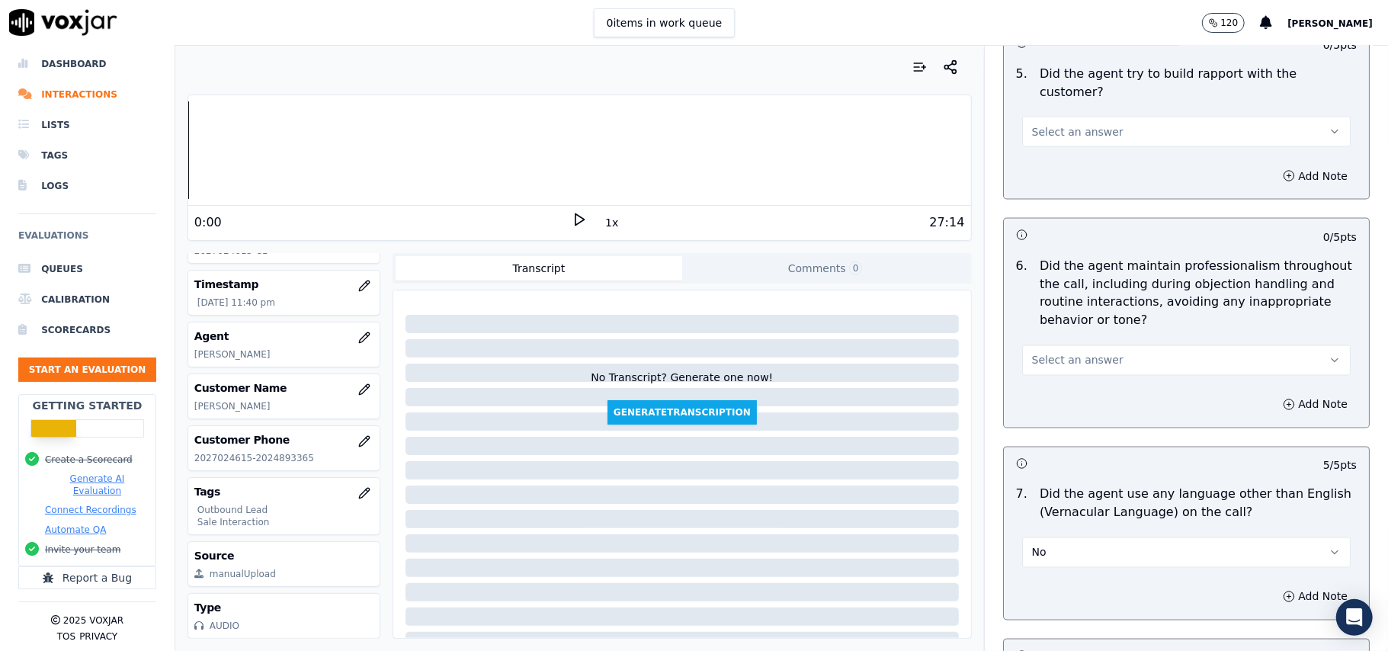
scroll to position [1749, 0]
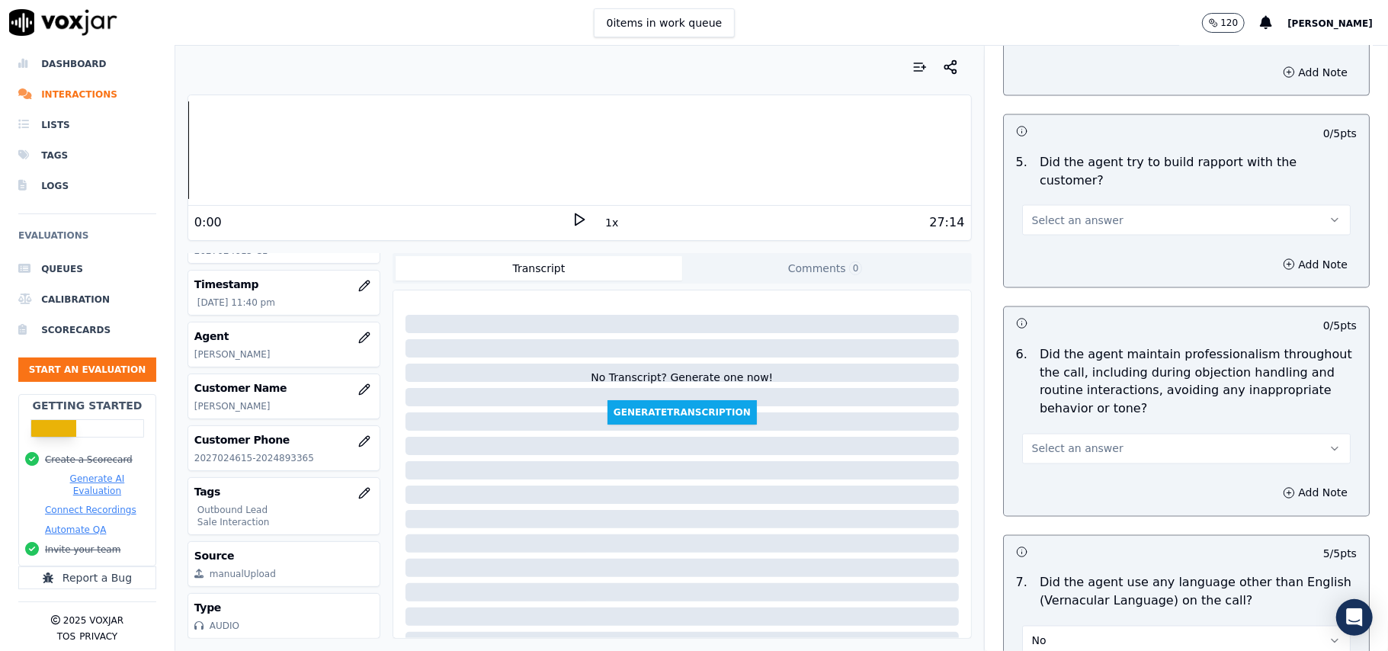
click at [1092, 436] on button "Select an answer" at bounding box center [1186, 449] width 329 height 30
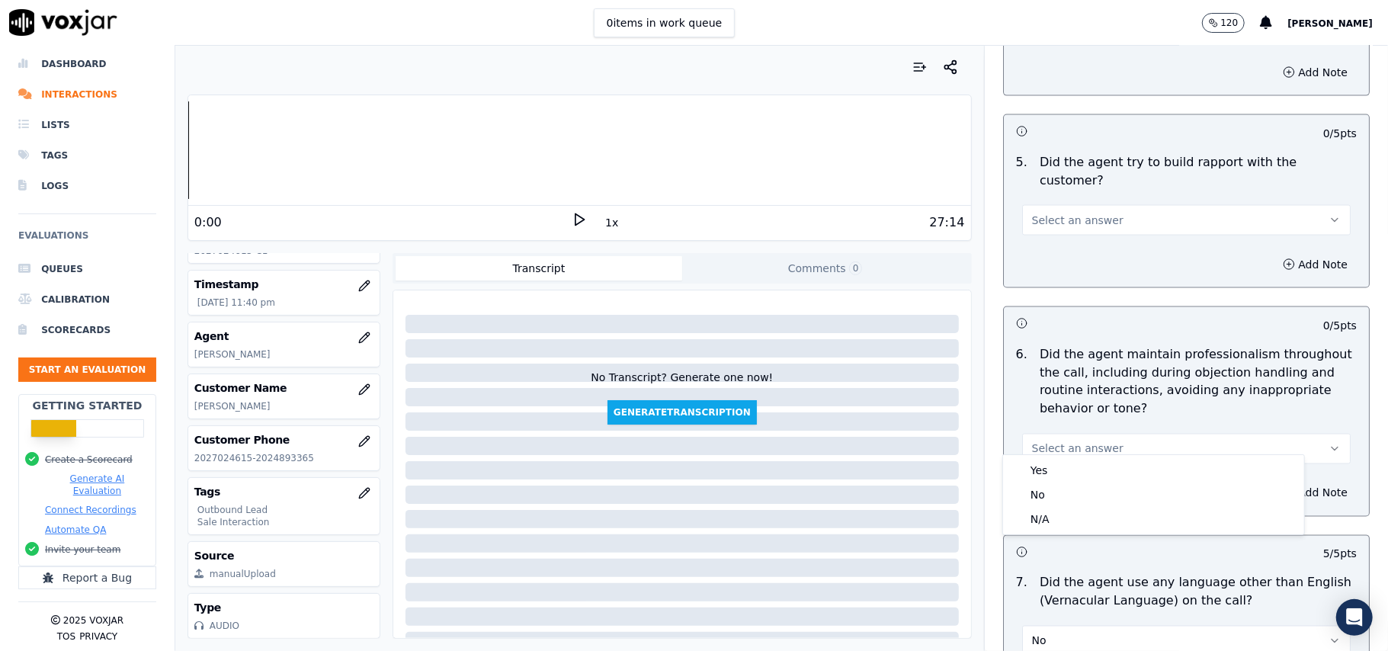
click at [1087, 459] on div "Yes" at bounding box center [1153, 470] width 295 height 24
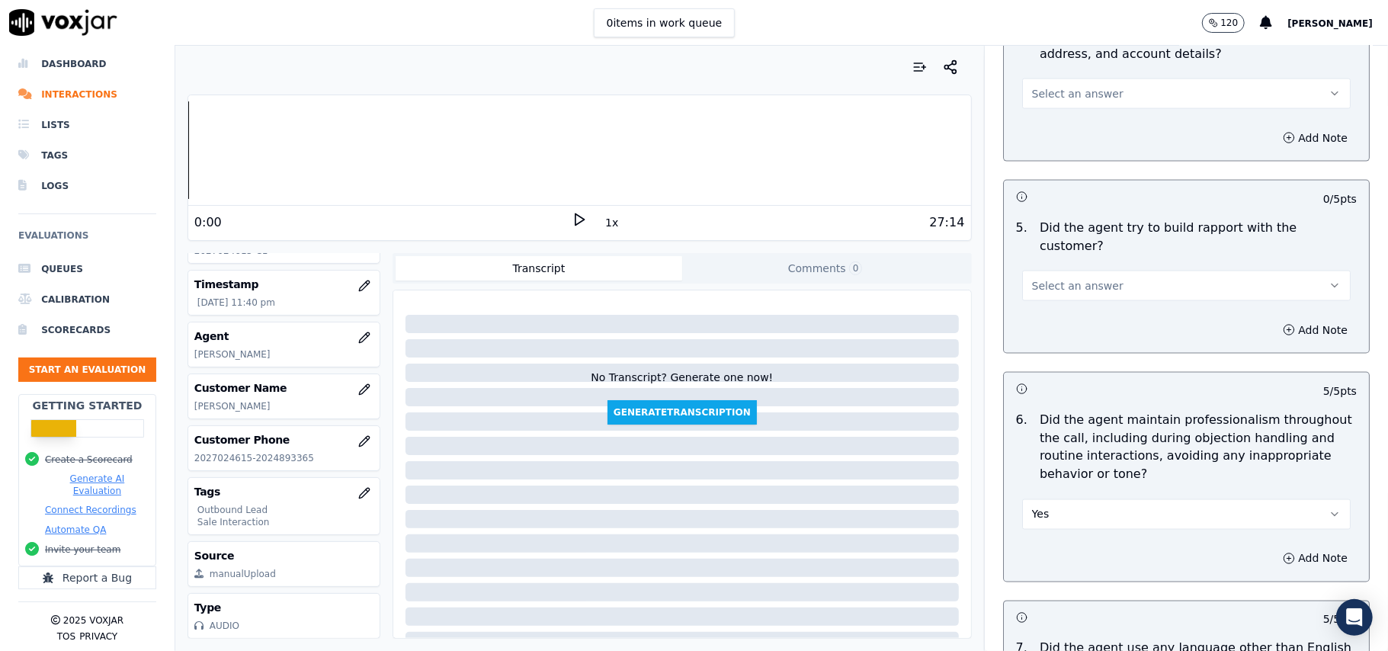
scroll to position [1647, 0]
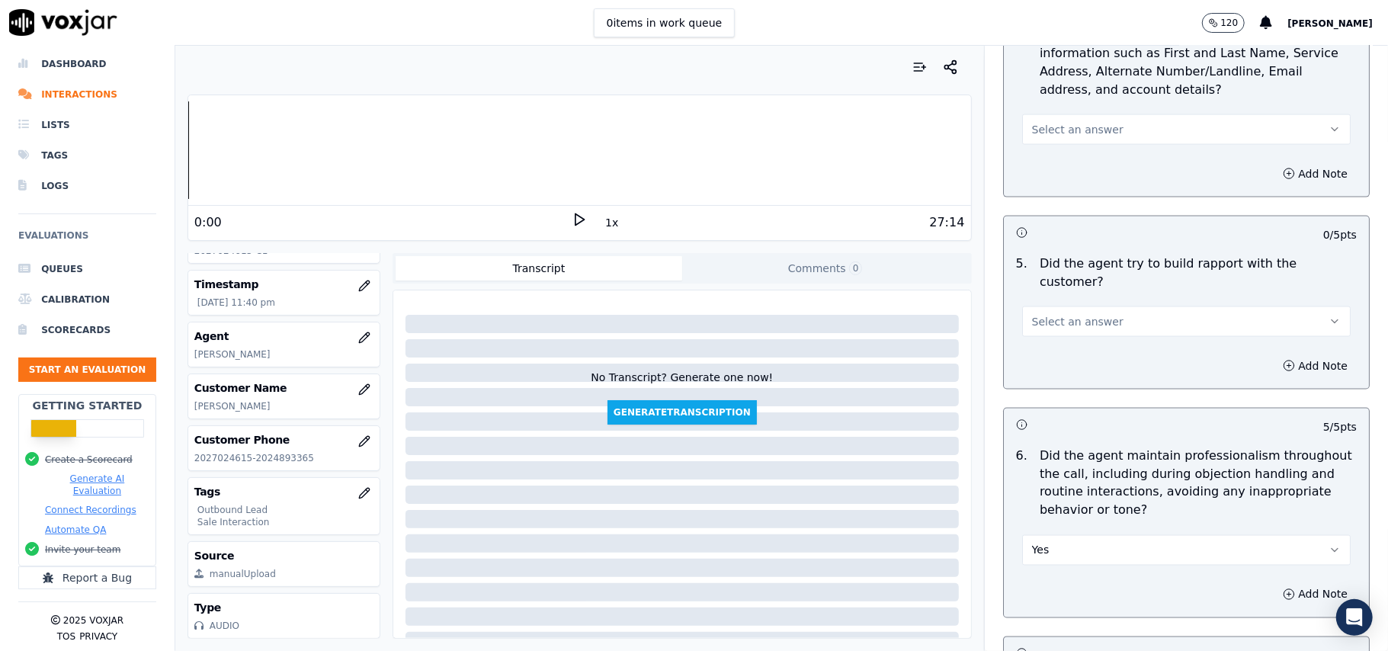
click at [1098, 306] on button "Select an answer" at bounding box center [1186, 321] width 329 height 30
click at [1089, 342] on div "Yes" at bounding box center [1153, 342] width 295 height 24
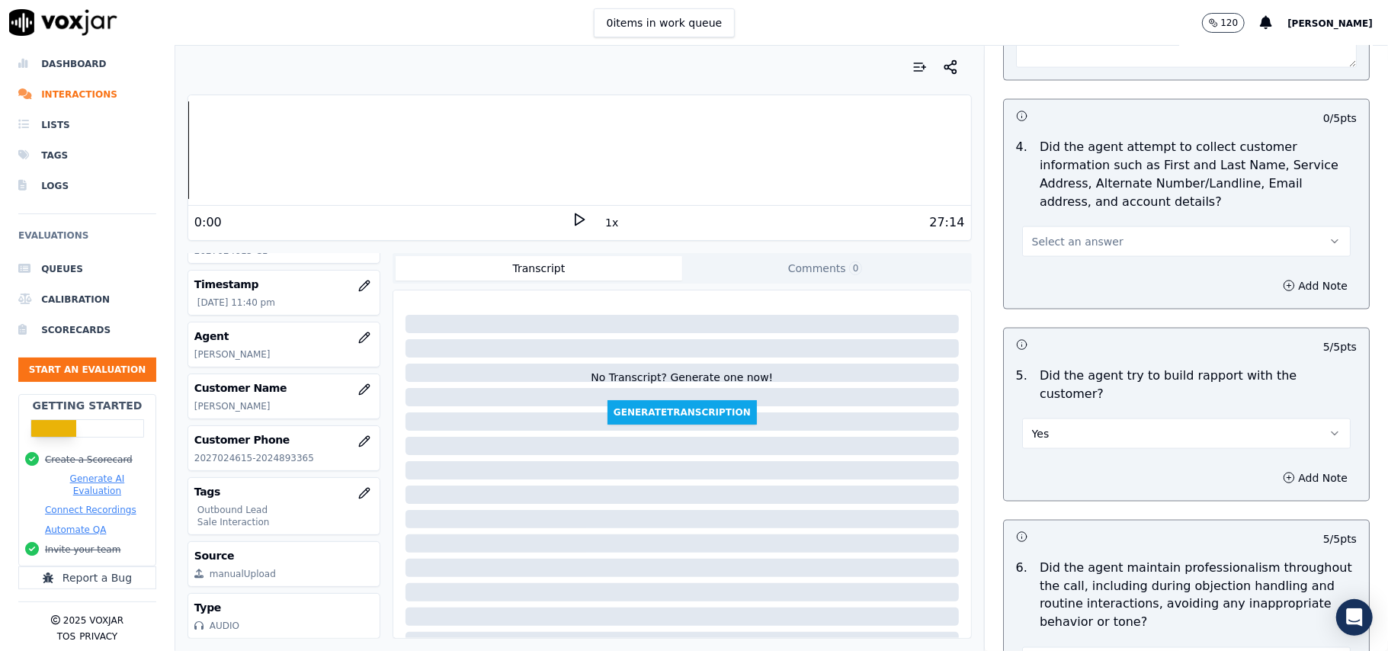
scroll to position [1342, 0]
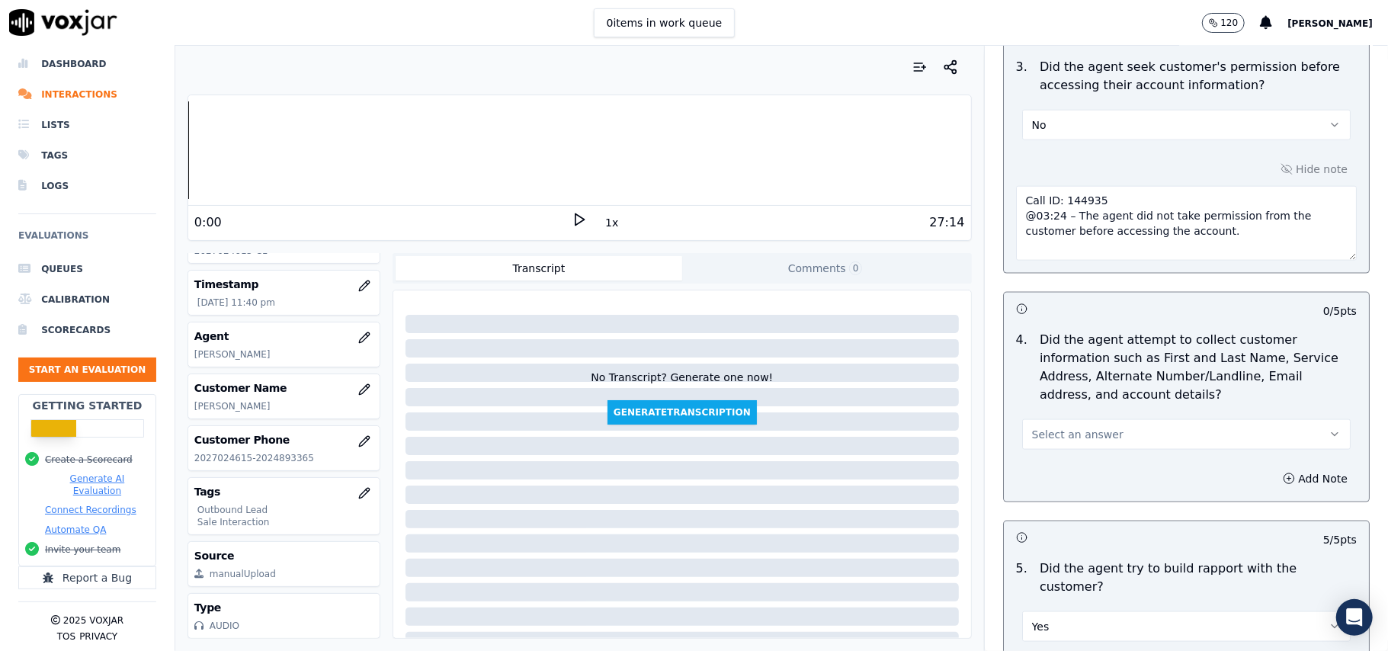
click at [1105, 436] on button "Select an answer" at bounding box center [1186, 434] width 329 height 30
click at [1092, 474] on div "Yes" at bounding box center [1153, 473] width 295 height 24
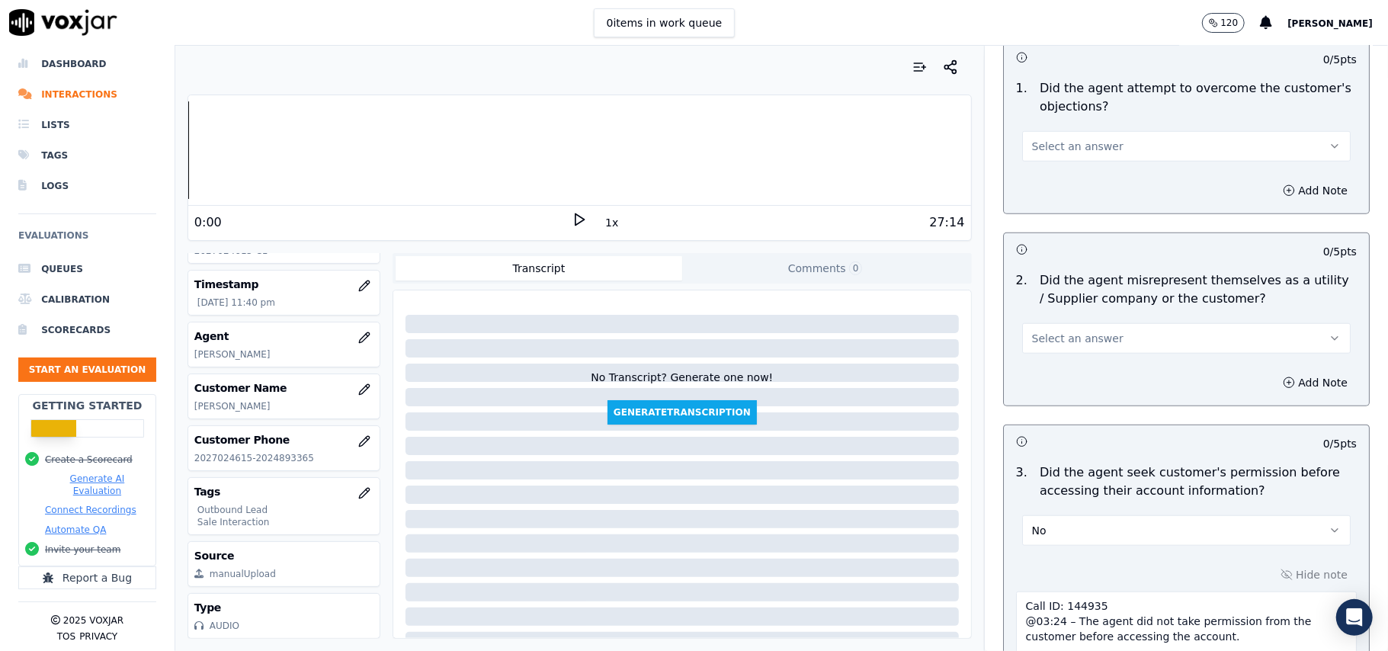
scroll to position [936, 0]
click at [1102, 346] on button "Select an answer" at bounding box center [1186, 339] width 329 height 30
click at [1105, 386] on div "Yes" at bounding box center [1153, 376] width 295 height 24
click at [1105, 348] on button "Yes" at bounding box center [1186, 339] width 329 height 30
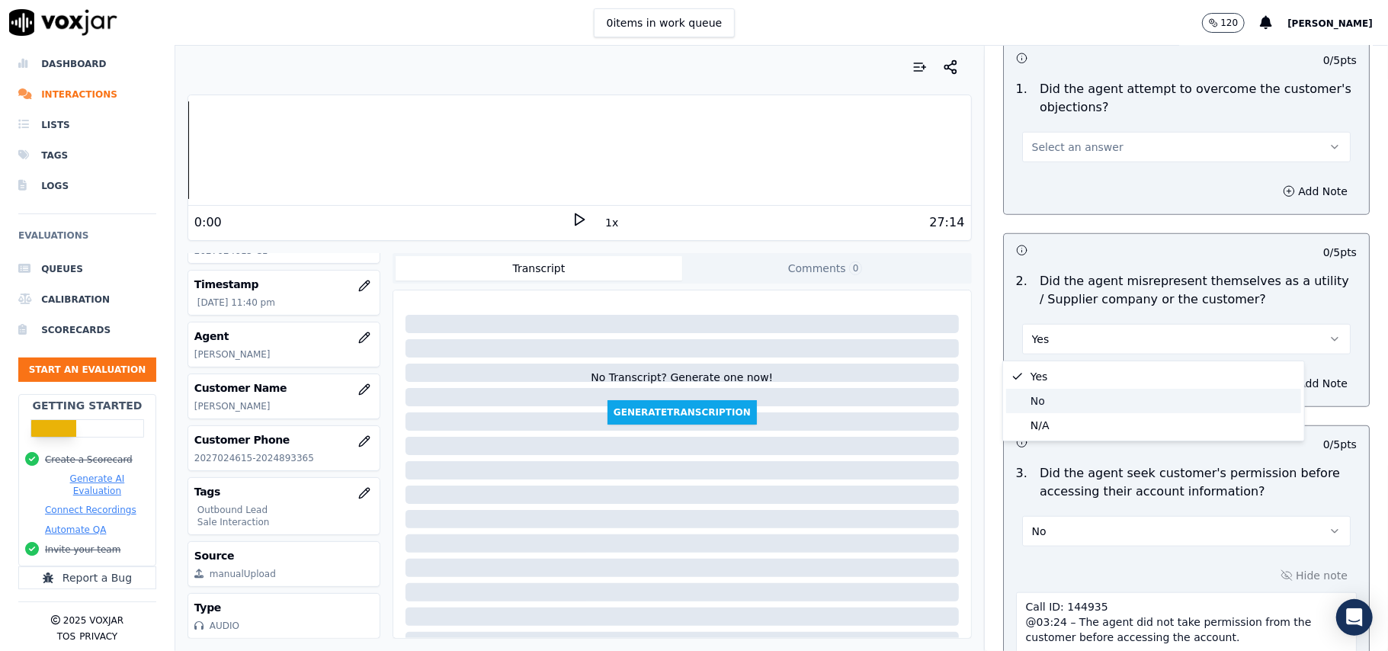
click at [1087, 392] on div "No" at bounding box center [1153, 401] width 295 height 24
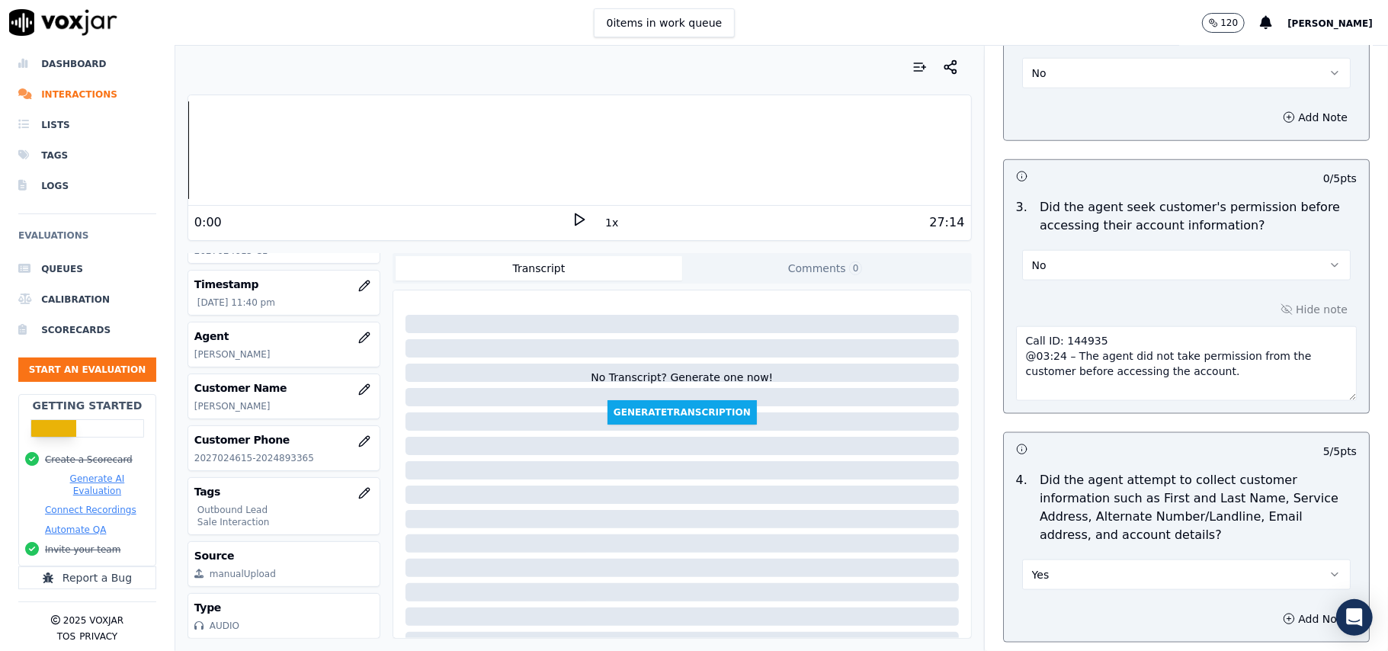
scroll to position [1546, 0]
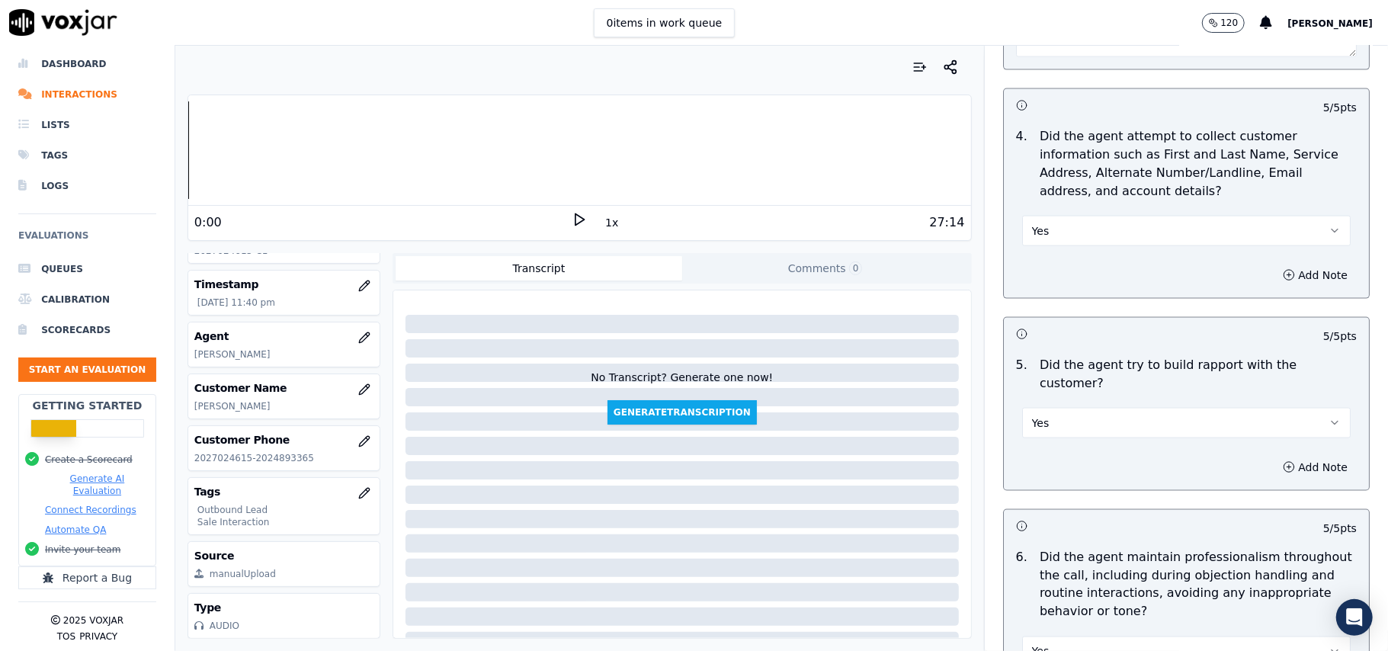
click at [1115, 230] on button "Yes" at bounding box center [1186, 231] width 329 height 30
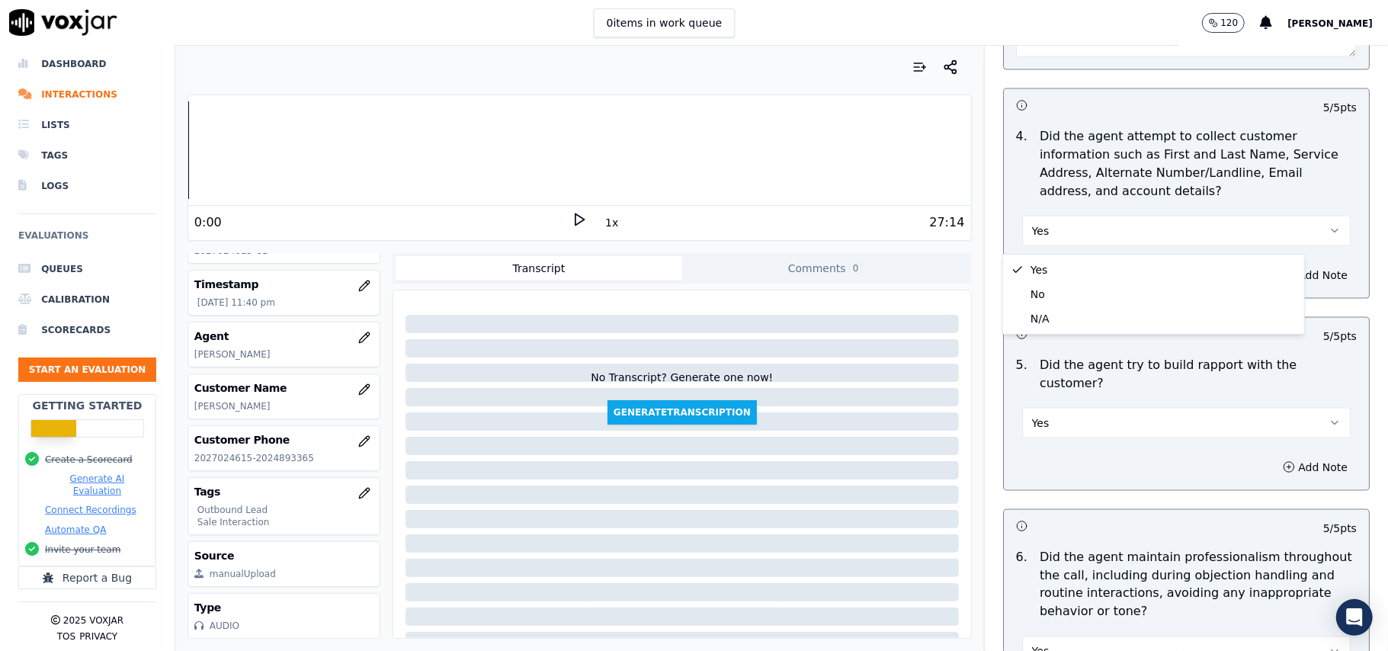
click at [1102, 337] on h3 at bounding box center [1101, 334] width 171 height 20
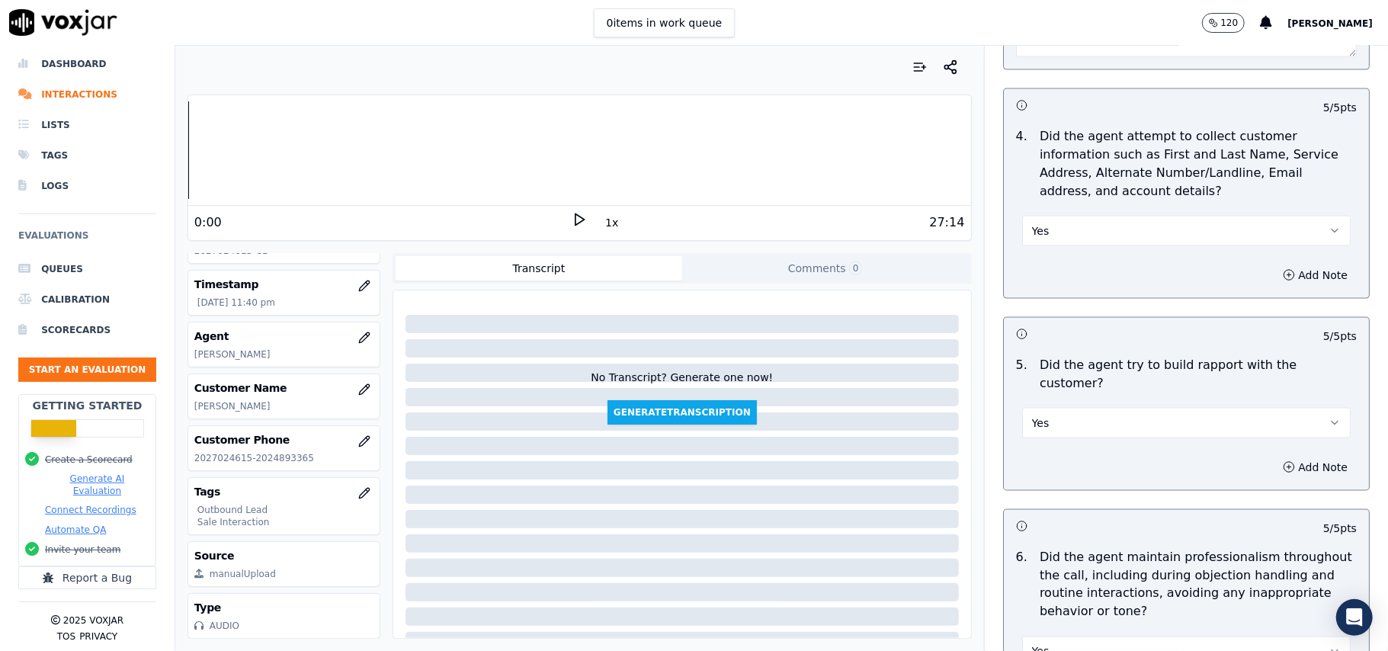
click at [1083, 226] on button "Yes" at bounding box center [1186, 231] width 329 height 30
click at [1059, 313] on div "N/A" at bounding box center [1153, 318] width 295 height 24
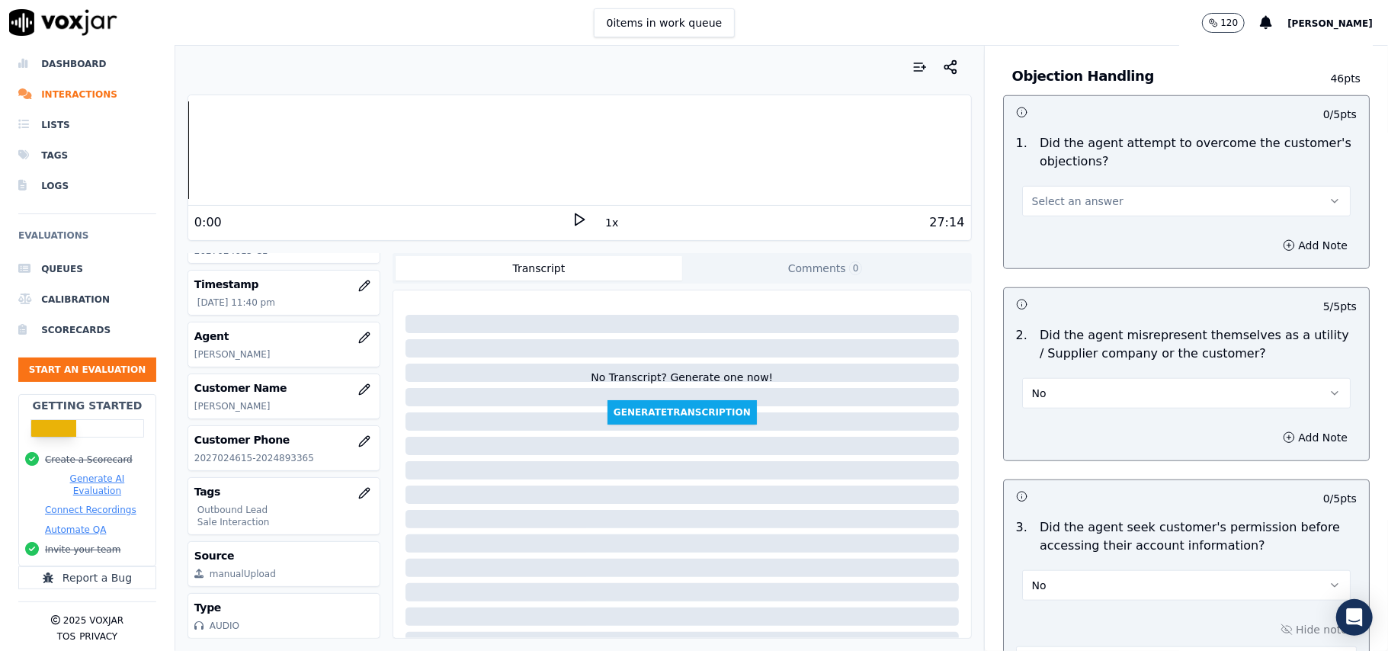
scroll to position [631, 0]
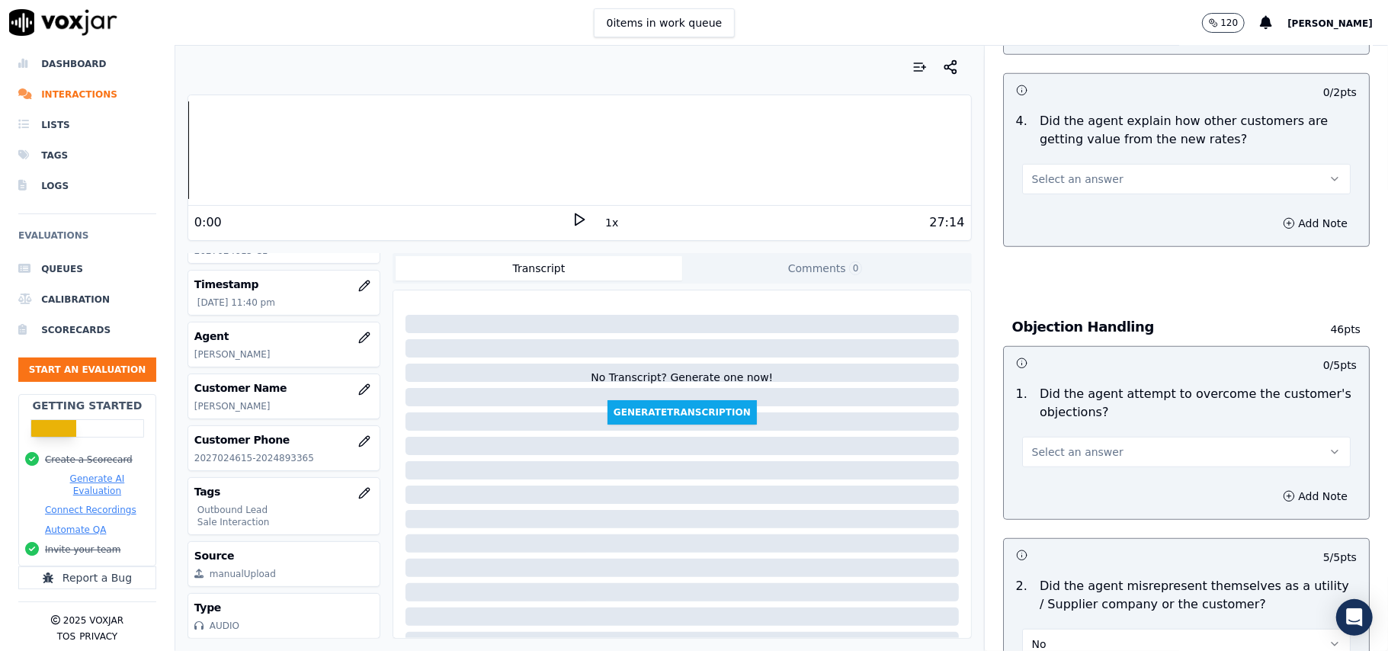
click at [1066, 467] on button "Select an answer" at bounding box center [1186, 452] width 329 height 30
click at [1065, 486] on div "Yes" at bounding box center [1153, 488] width 295 height 24
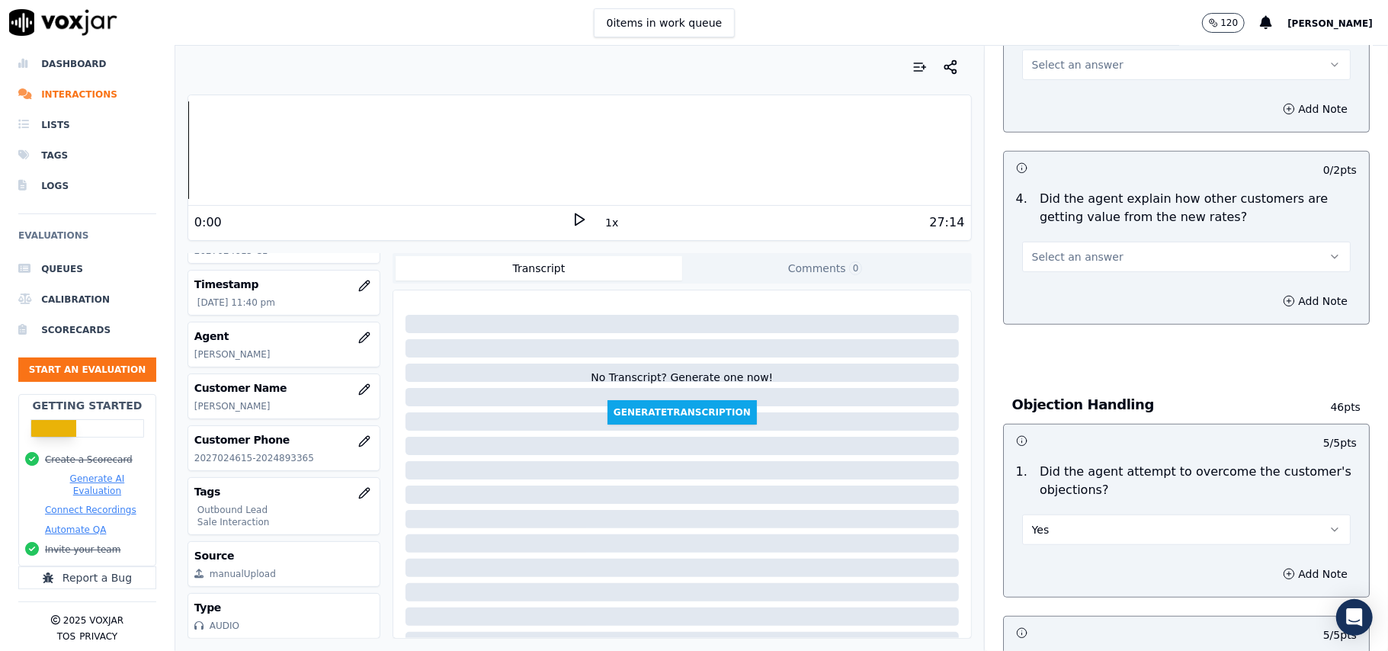
scroll to position [428, 0]
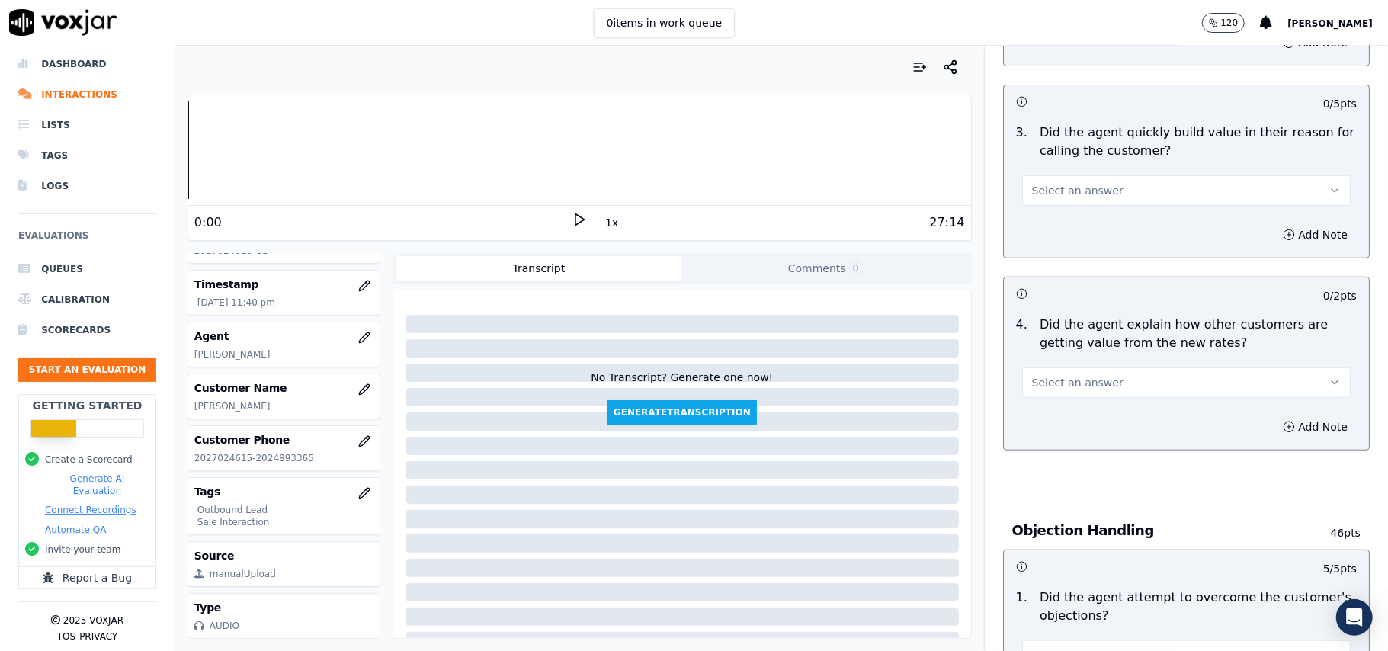
click at [1119, 384] on button "Select an answer" at bounding box center [1186, 382] width 329 height 30
click at [1108, 422] on div "Yes" at bounding box center [1153, 418] width 295 height 24
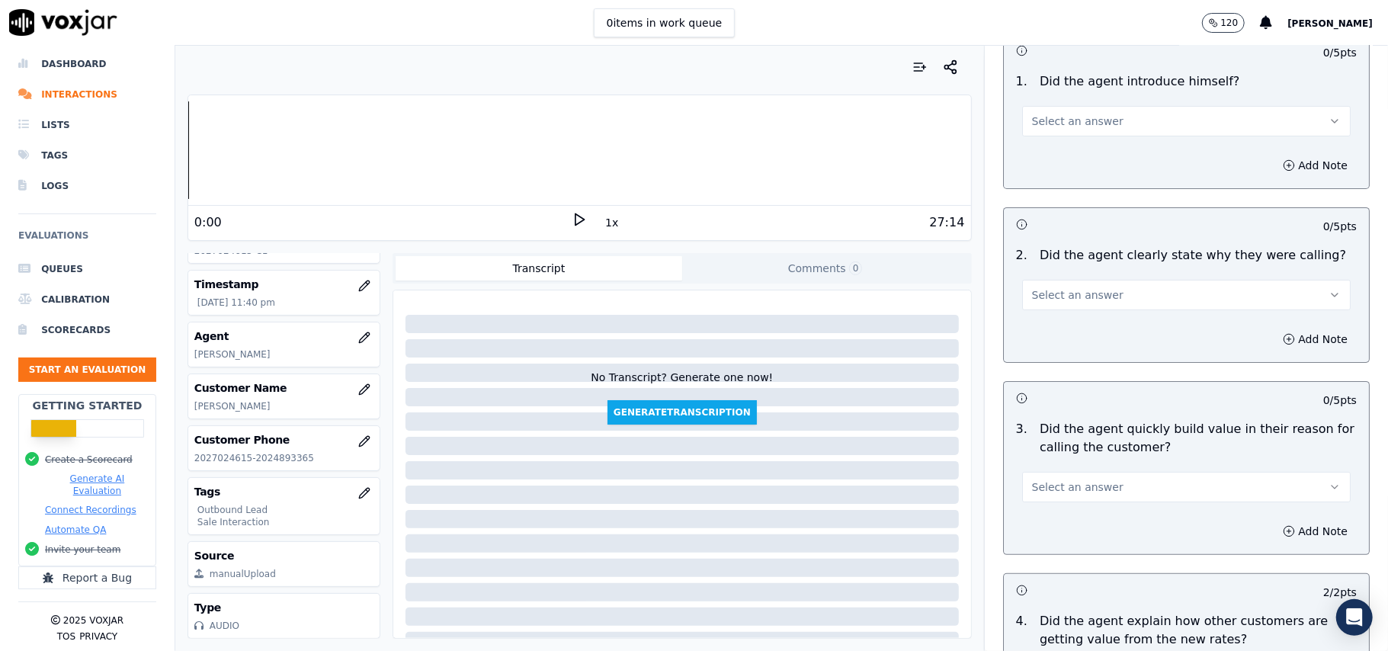
scroll to position [123, 0]
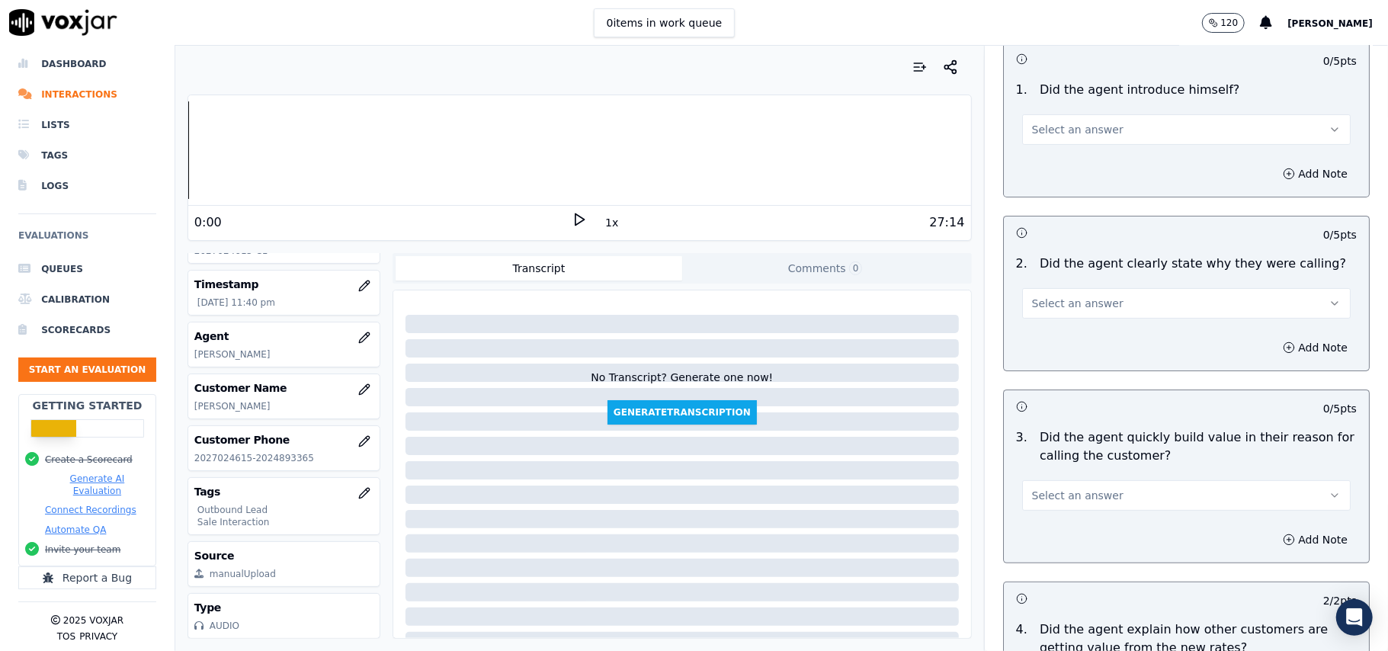
drag, startPoint x: 1129, startPoint y: 492, endPoint x: 1125, endPoint y: 507, distance: 15.0
click at [1129, 495] on button "Select an answer" at bounding box center [1186, 495] width 329 height 30
click at [1108, 541] on div "Yes" at bounding box center [1153, 531] width 295 height 24
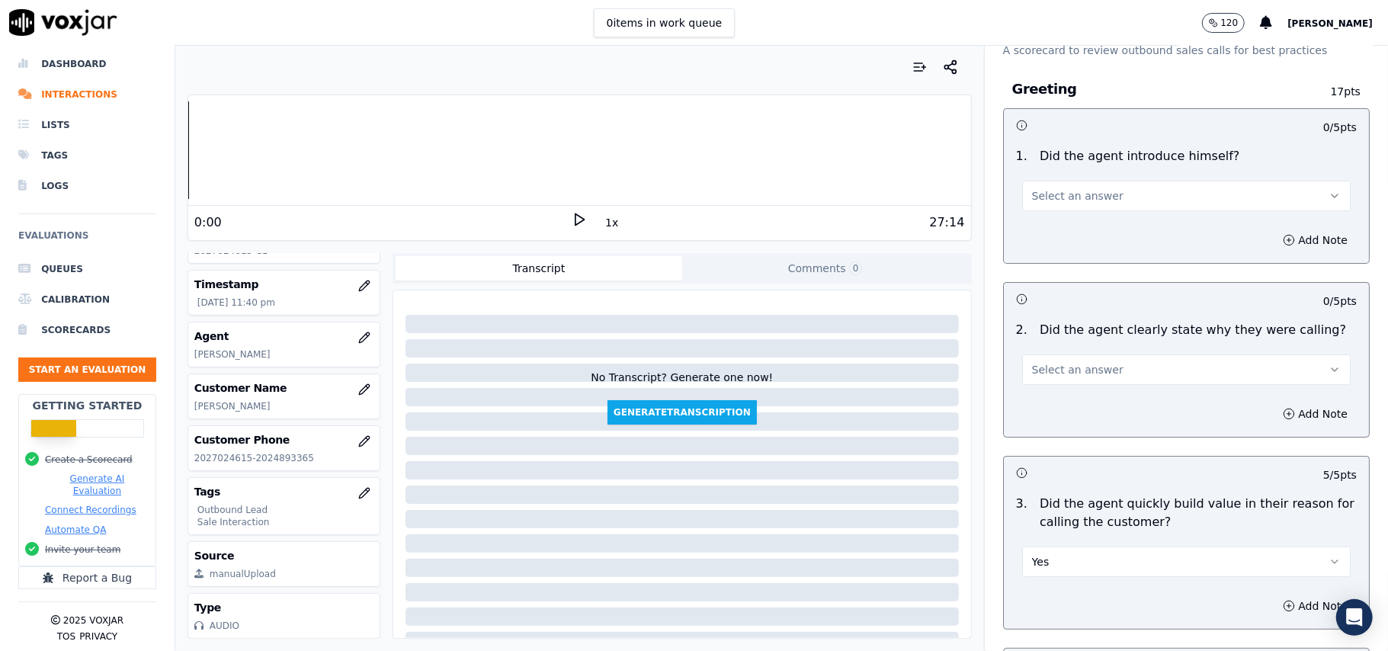
scroll to position [21, 0]
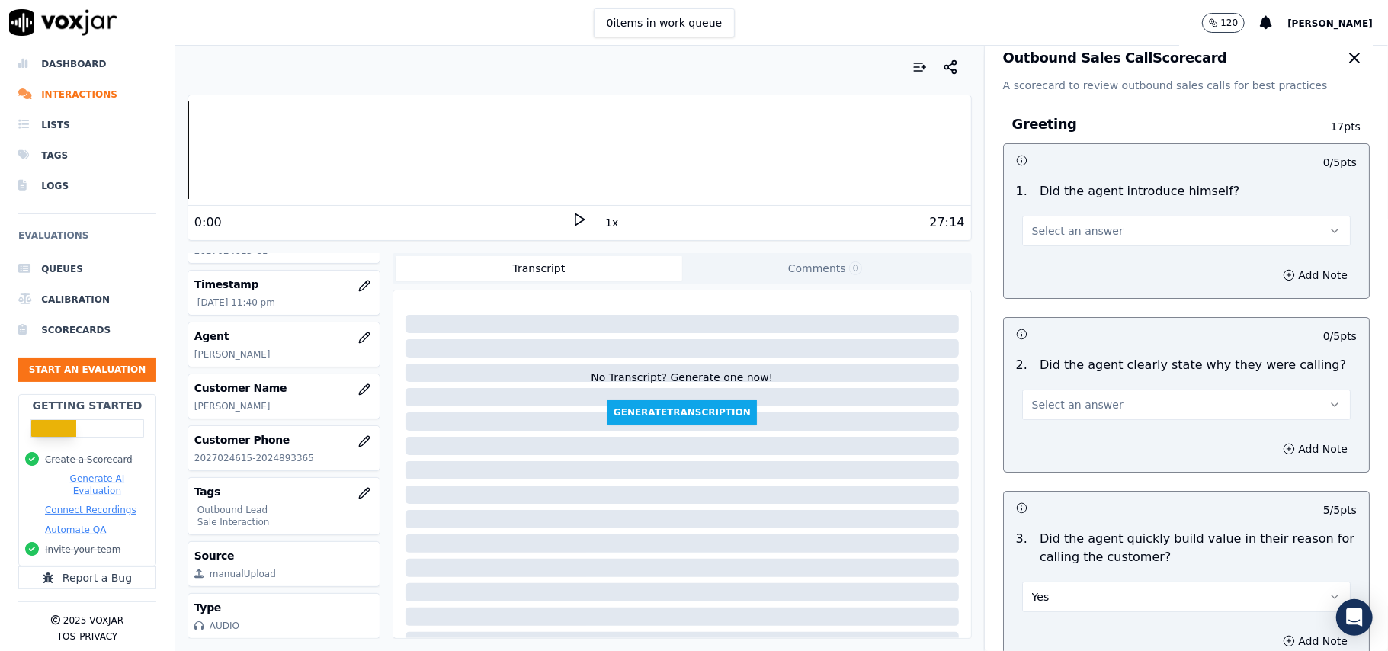
click at [1105, 412] on button "Select an answer" at bounding box center [1186, 405] width 329 height 30
click at [1079, 443] on div "Yes" at bounding box center [1153, 440] width 295 height 24
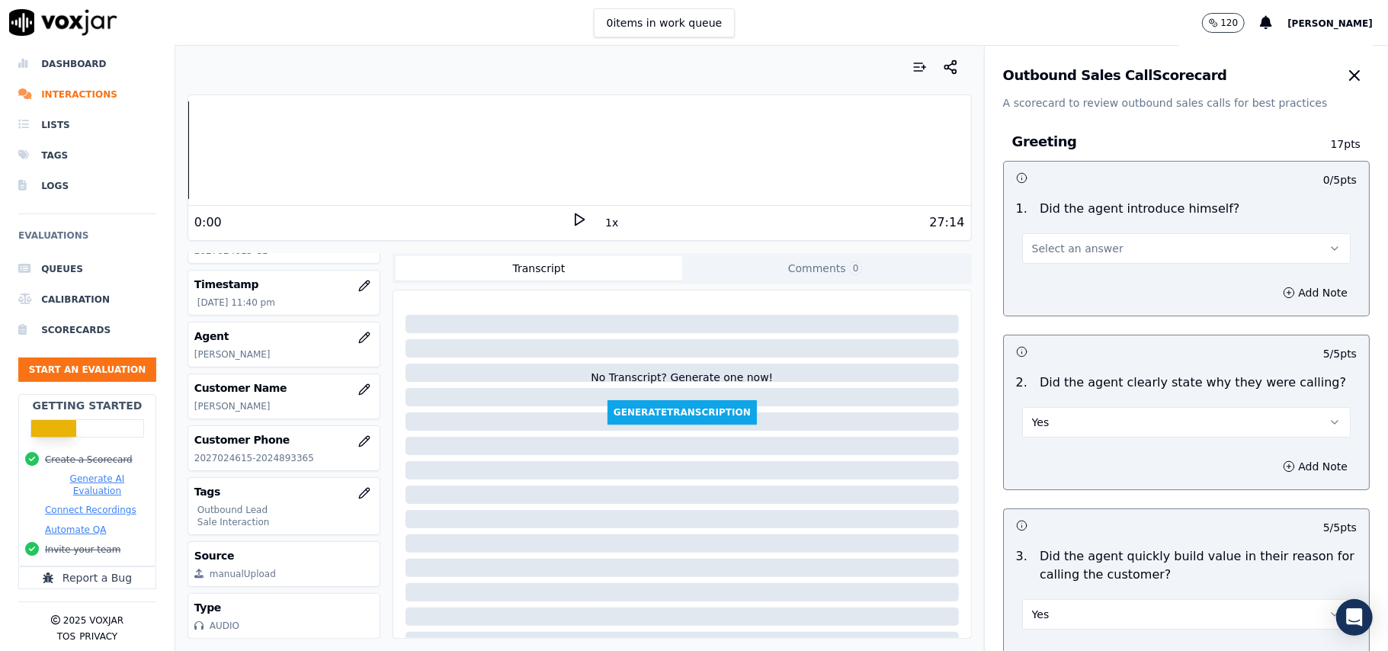
scroll to position [0, 0]
click at [1079, 268] on div "1 . Did the agent introduce himself? Select an answer" at bounding box center [1186, 235] width 365 height 76
click at [1074, 260] on span "Select an answer" at bounding box center [1077, 252] width 91 height 15
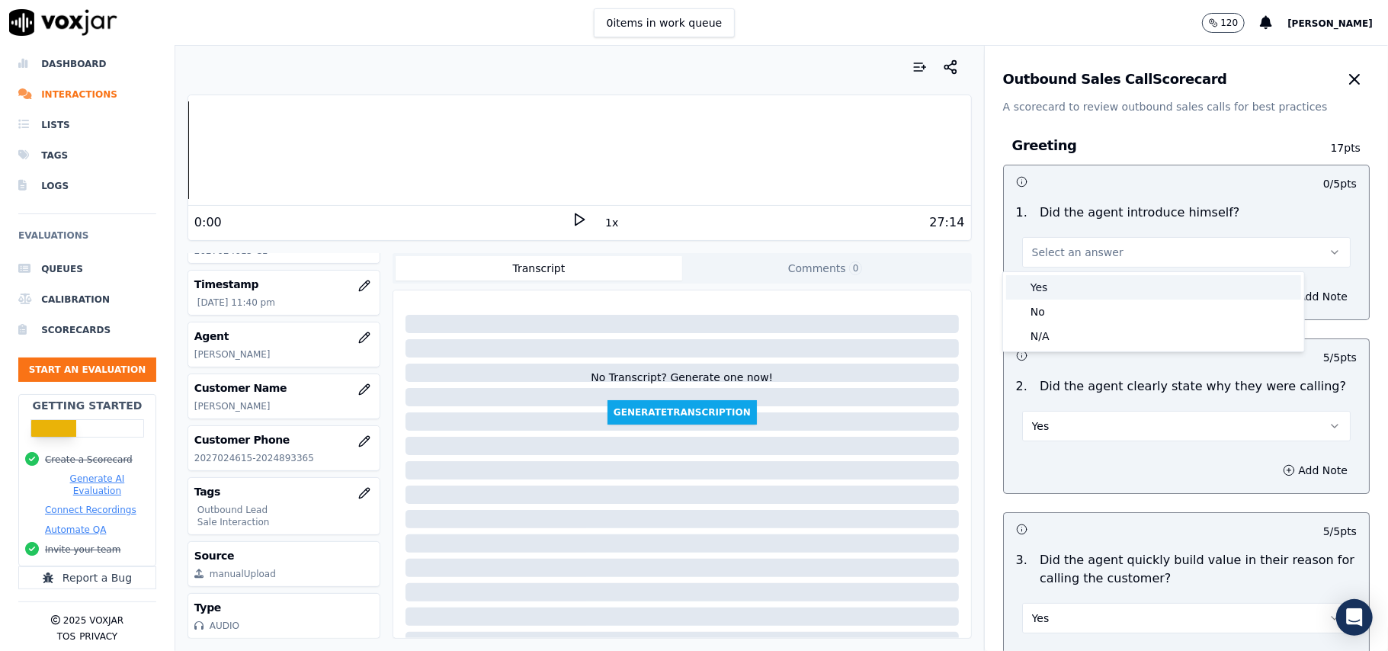
click at [1049, 290] on div "Yes" at bounding box center [1153, 287] width 295 height 24
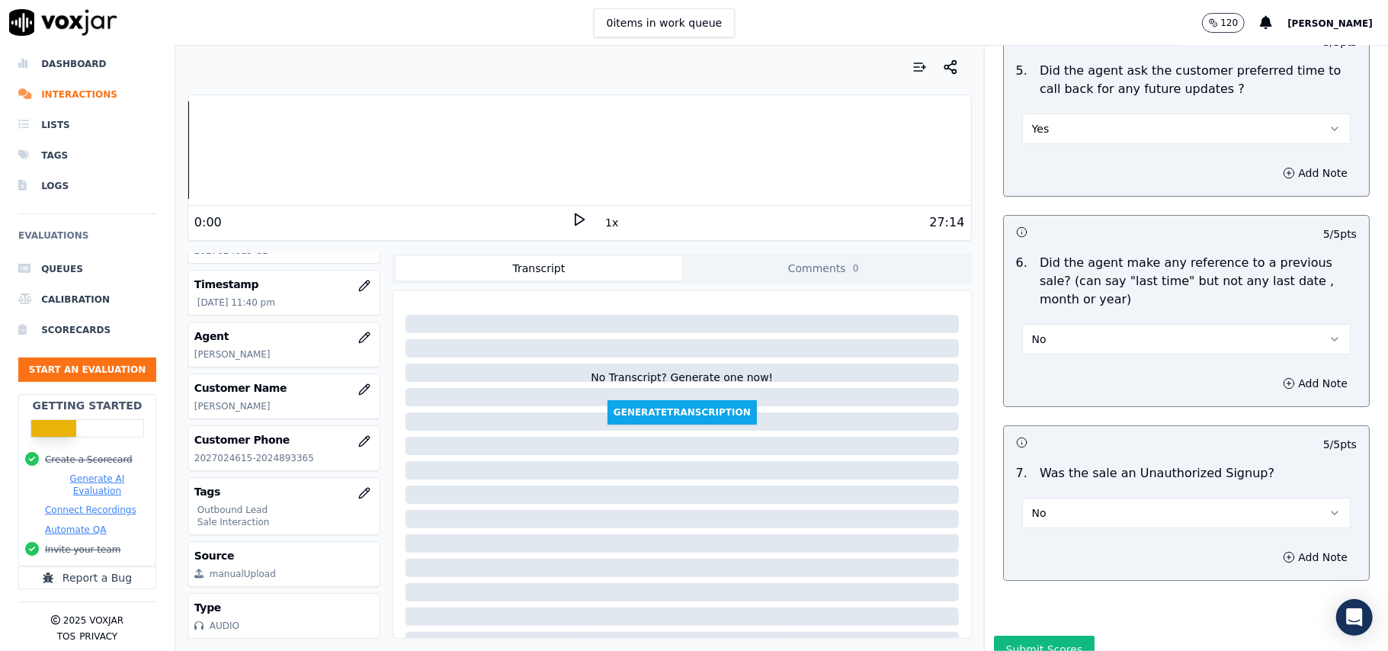
scroll to position [3883, 0]
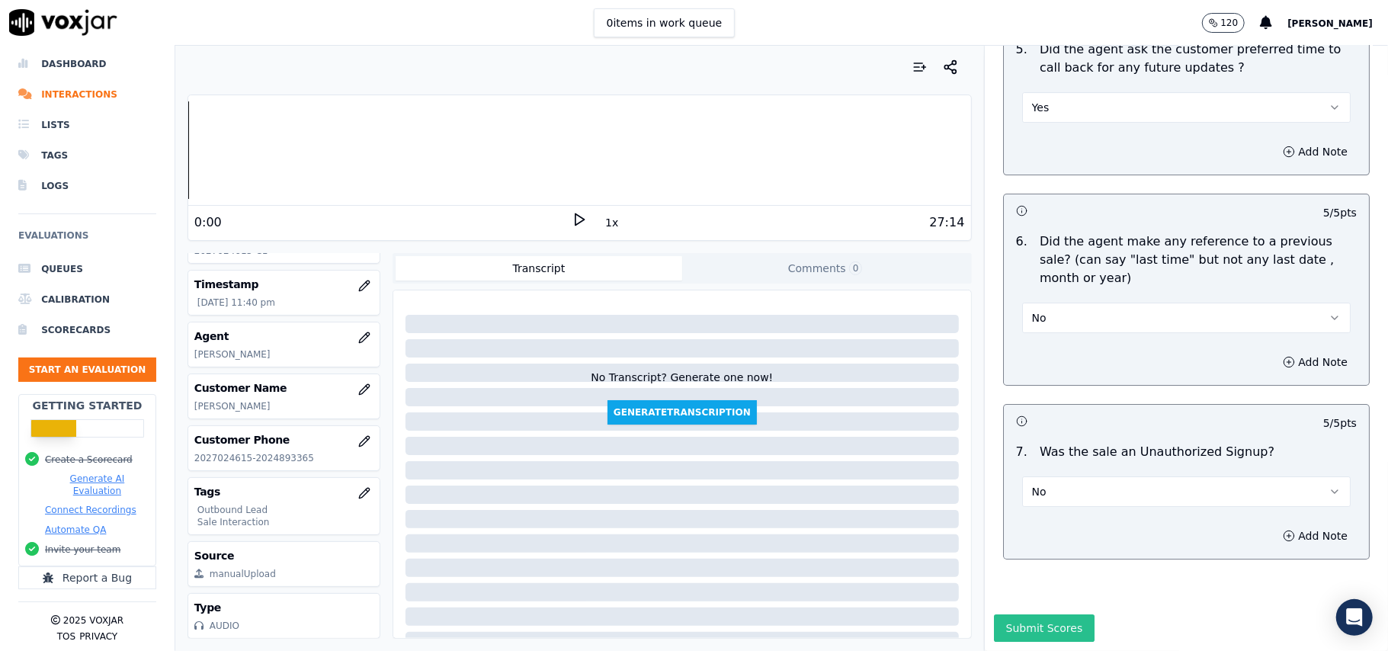
click at [1017, 614] on button "Submit Scores" at bounding box center [1044, 627] width 101 height 27
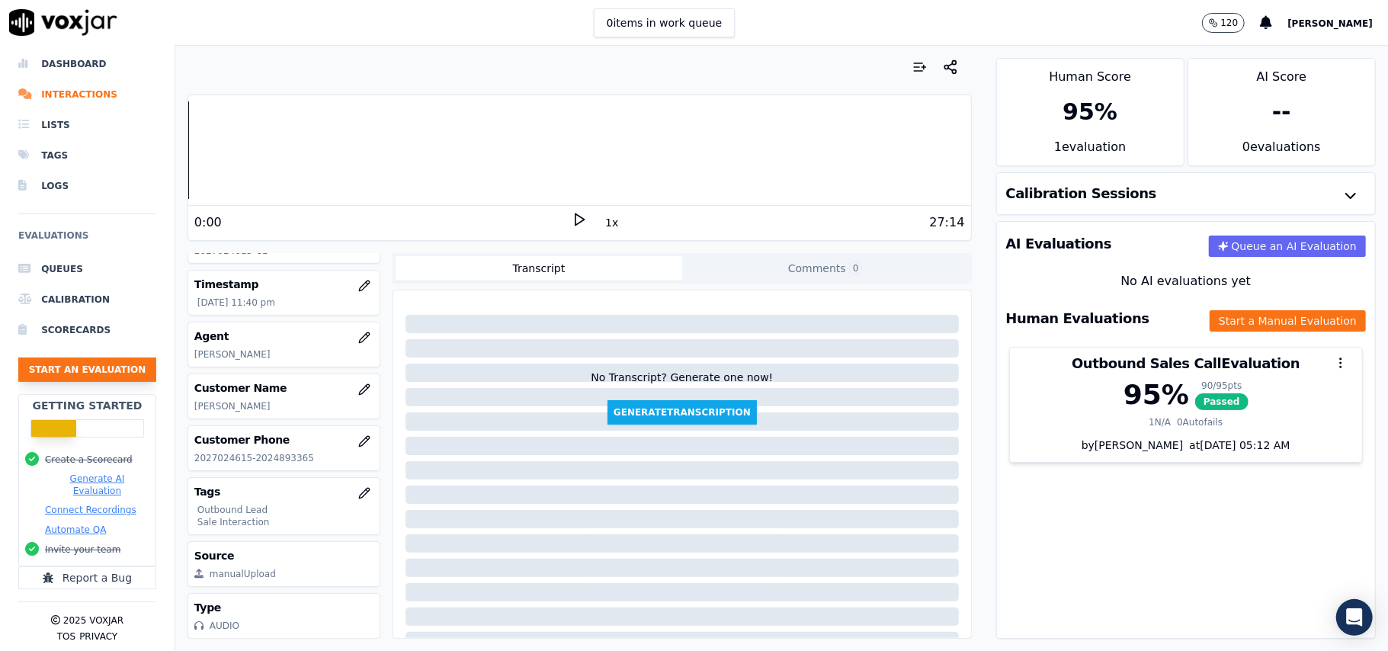
click at [85, 358] on button "Start an Evaluation" at bounding box center [87, 370] width 138 height 24
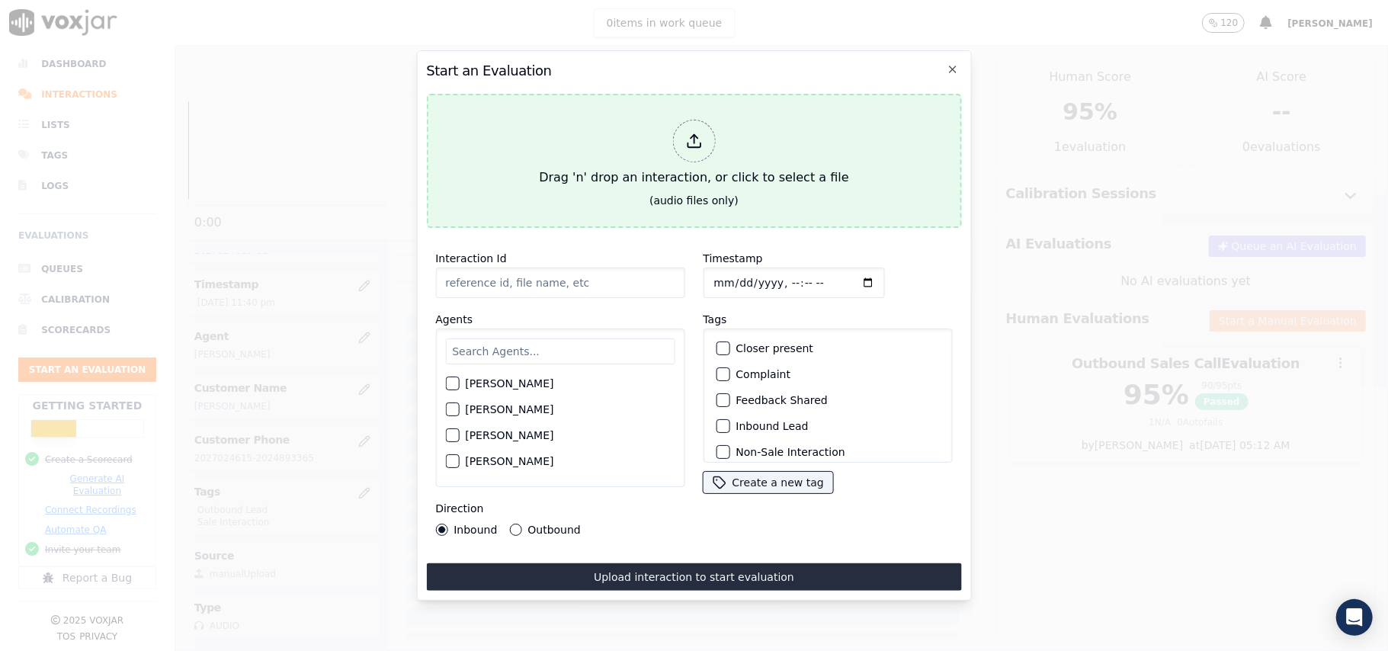
click at [704, 138] on div at bounding box center [693, 141] width 43 height 43
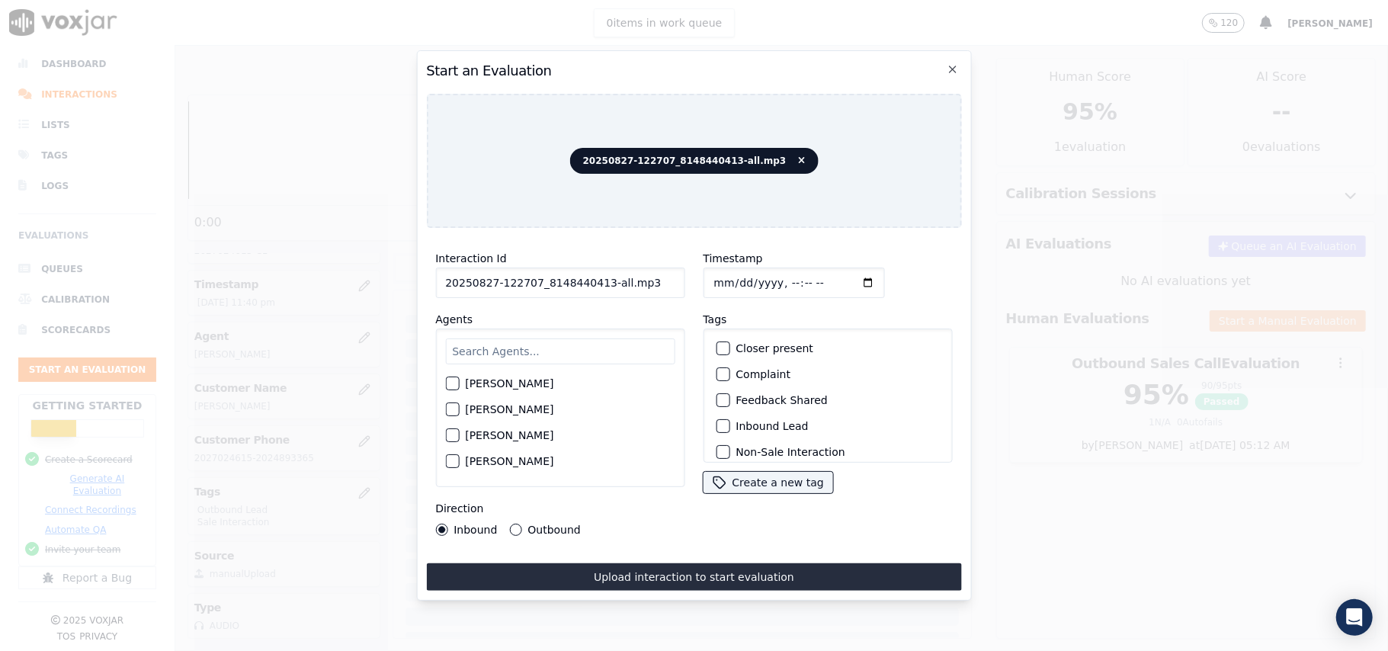
drag, startPoint x: 631, startPoint y: 276, endPoint x: 595, endPoint y: 281, distance: 37.0
click at [595, 281] on input "20250827-122707_8148440413-all.mp3" at bounding box center [559, 283] width 249 height 30
click at [636, 276] on input "20250827-122707_8148440413-all.mp3" at bounding box center [559, 283] width 249 height 30
drag, startPoint x: 641, startPoint y: 275, endPoint x: 593, endPoint y: 282, distance: 48.5
click at [593, 282] on input "20250827-122707_8148440413-all.mp3" at bounding box center [559, 283] width 249 height 30
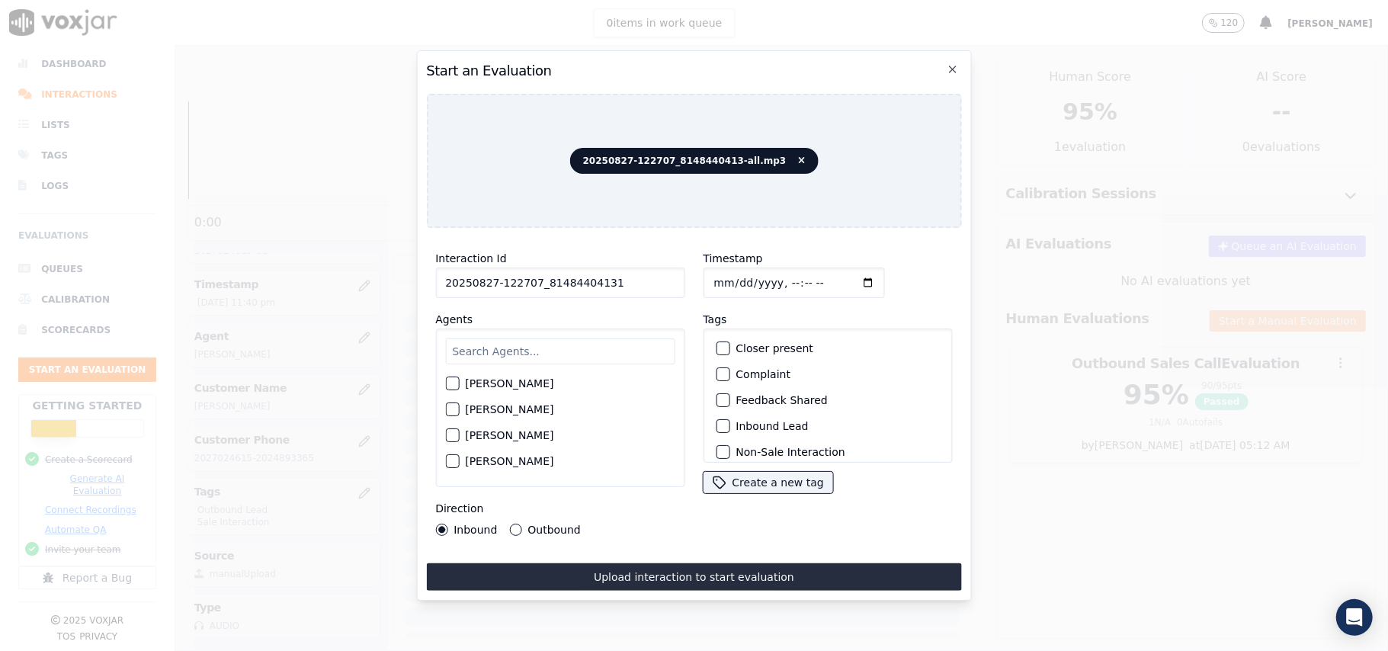
click at [593, 281] on input "20250827-122707_81484404131" at bounding box center [559, 283] width 249 height 30
type input "20250827-122707_8148440413-C1"
click at [727, 273] on input "Timestamp" at bounding box center [793, 283] width 181 height 30
type input "2025-09-27T23:42"
click at [717, 277] on input "Timestamp" at bounding box center [793, 283] width 181 height 30
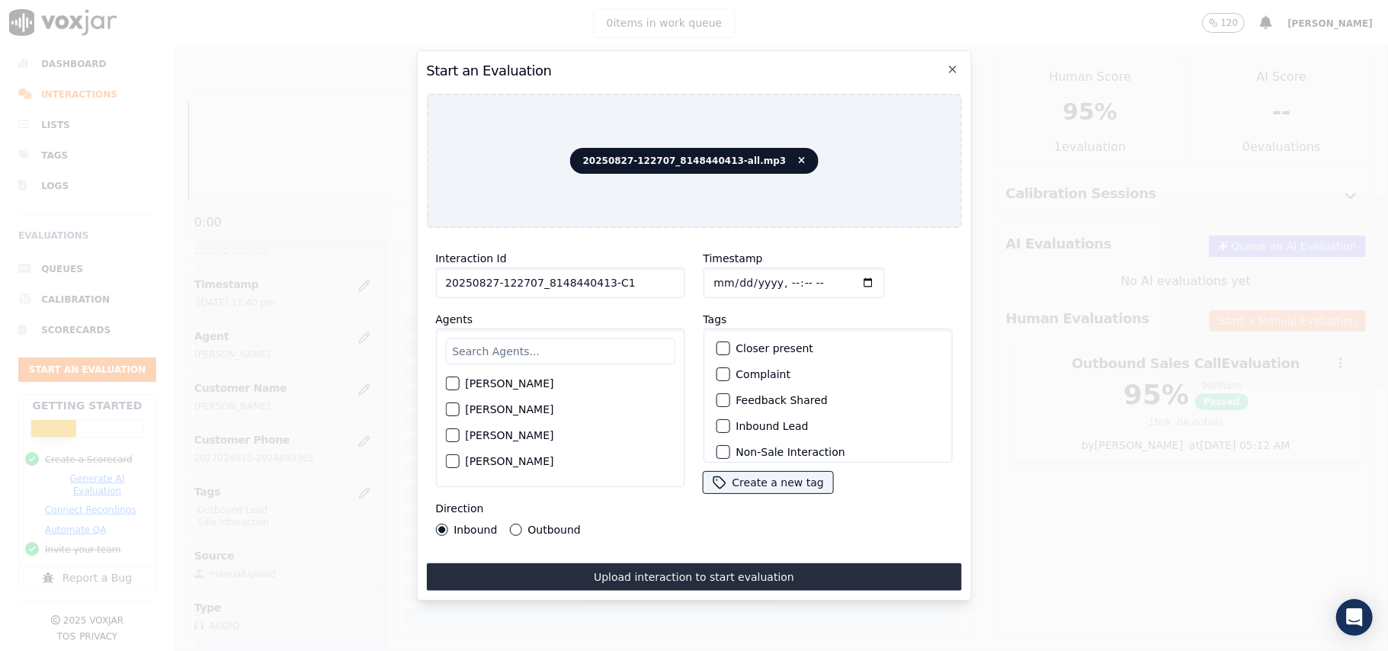
type input "2025-08-27T23:42"
click at [654, 338] on input "text" at bounding box center [559, 351] width 229 height 26
type input "geor"
click at [459, 385] on button "George Aich" at bounding box center [452, 388] width 14 height 14
click at [726, 422] on div "Inbound Lead" at bounding box center [828, 426] width 236 height 26
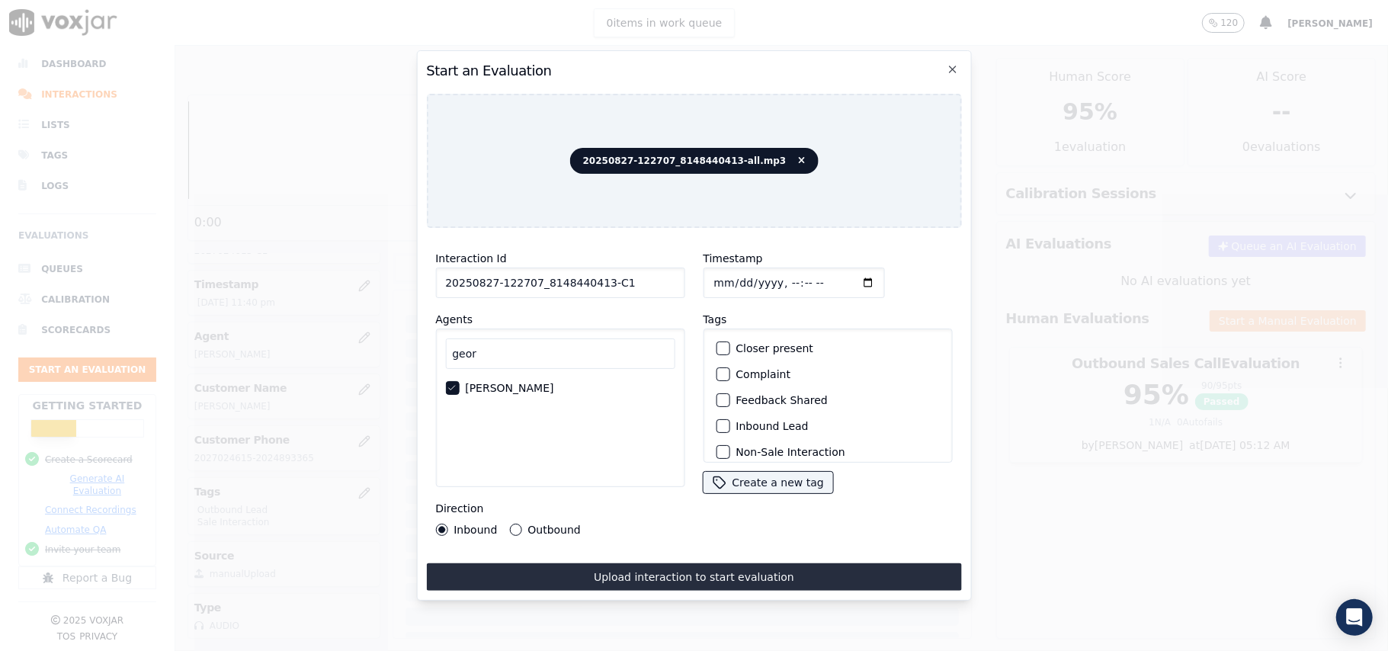
click at [727, 415] on div "Inbound Lead" at bounding box center [828, 426] width 236 height 26
click at [720, 424] on div "button" at bounding box center [722, 426] width 11 height 11
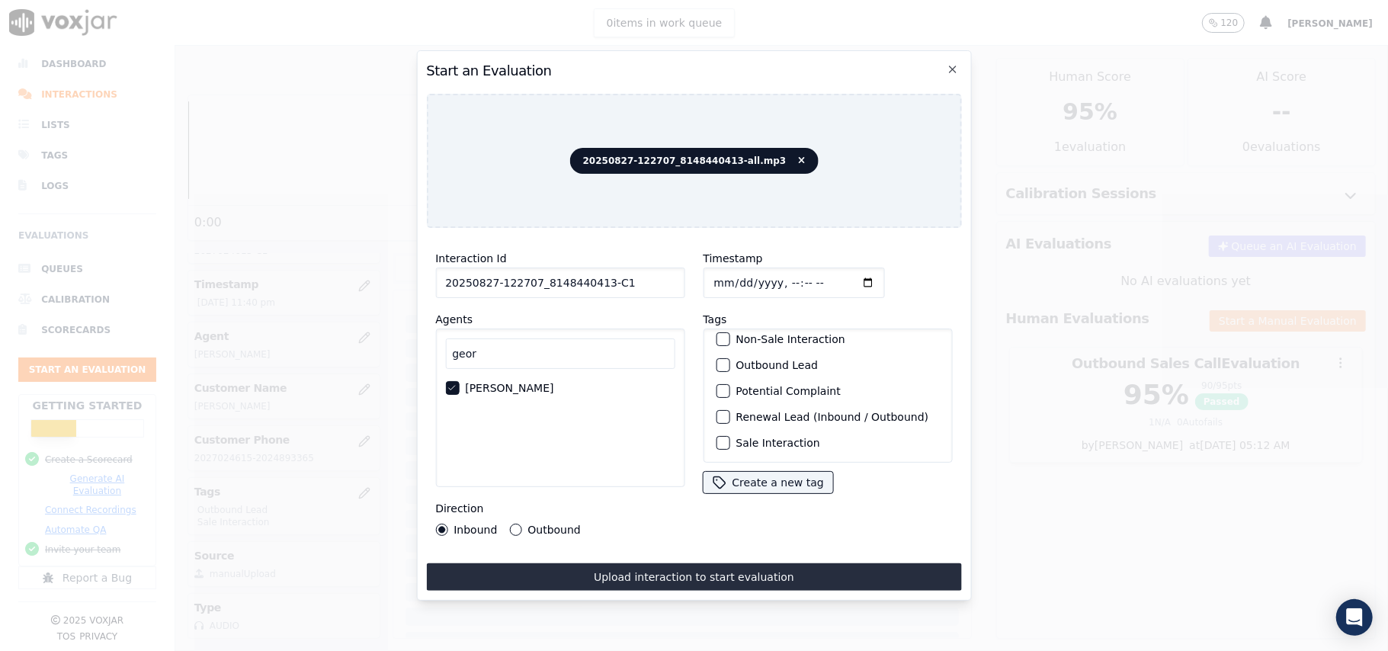
click at [736, 438] on label "Sale Interaction" at bounding box center [778, 443] width 84 height 11
click at [729, 436] on button "Sale Interaction" at bounding box center [723, 443] width 14 height 14
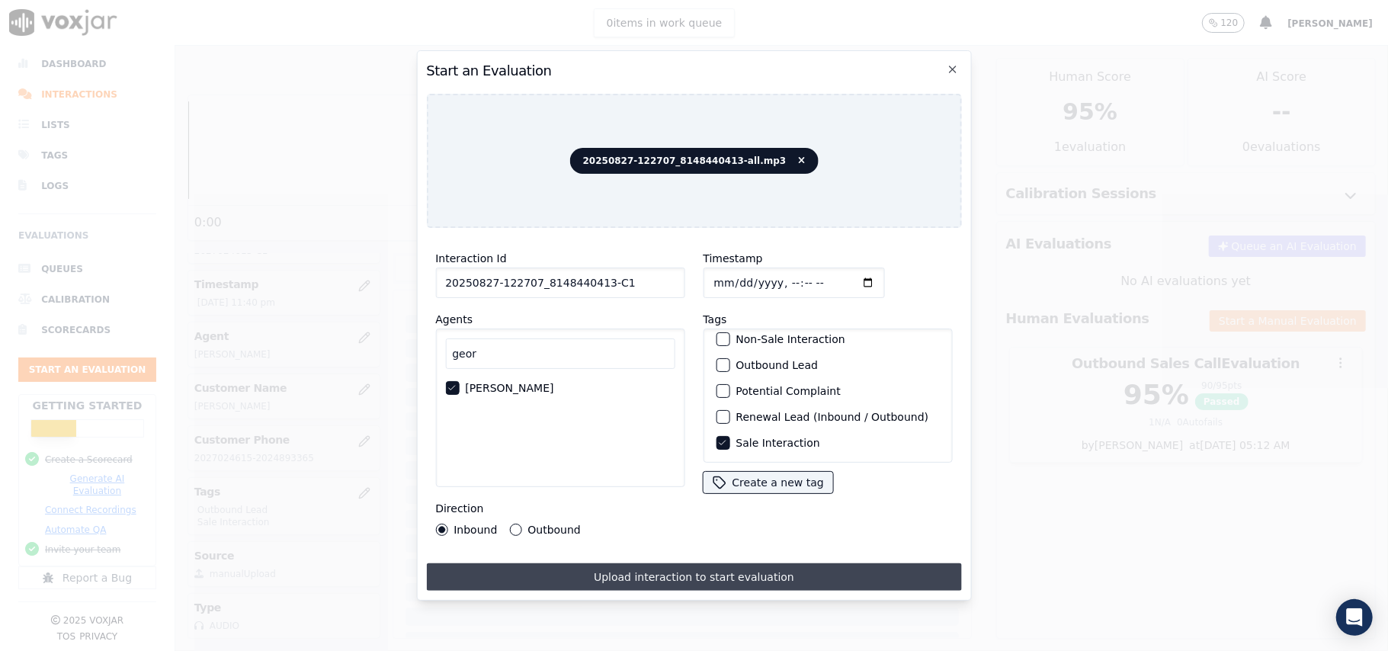
click at [669, 563] on button "Upload interaction to start evaluation" at bounding box center [693, 576] width 535 height 27
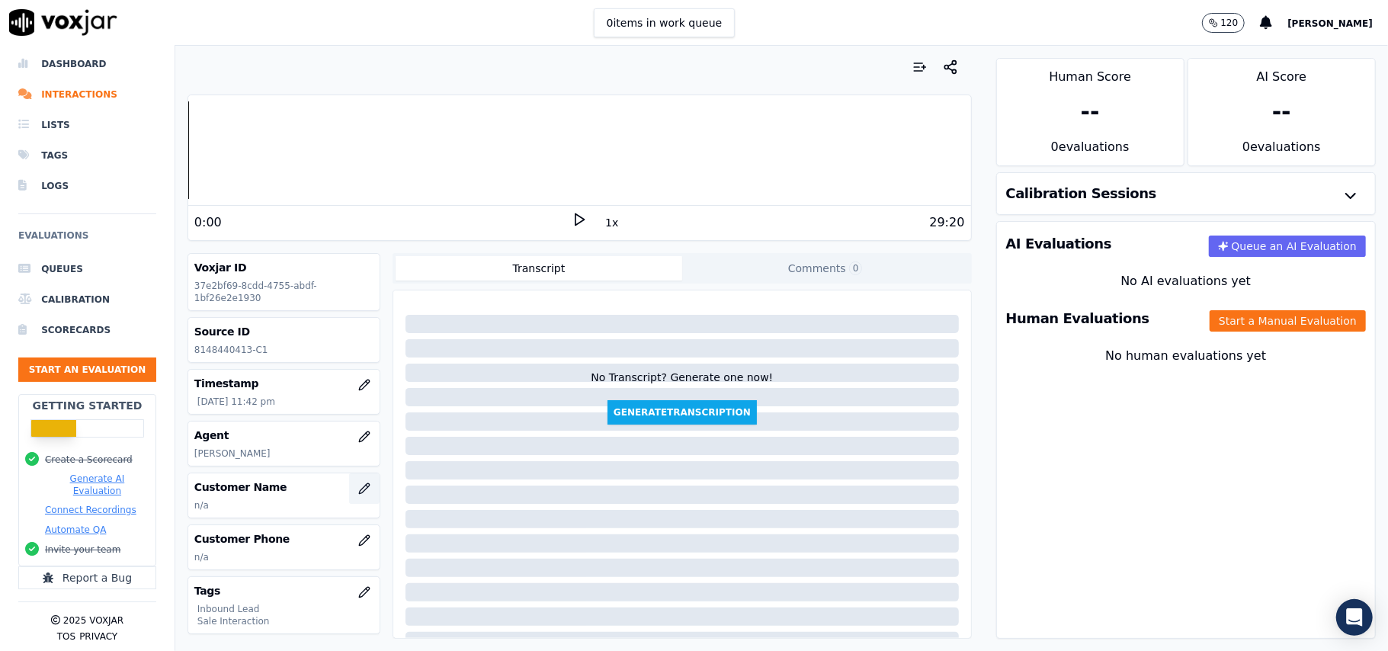
click at [358, 492] on icon "button" at bounding box center [364, 489] width 12 height 12
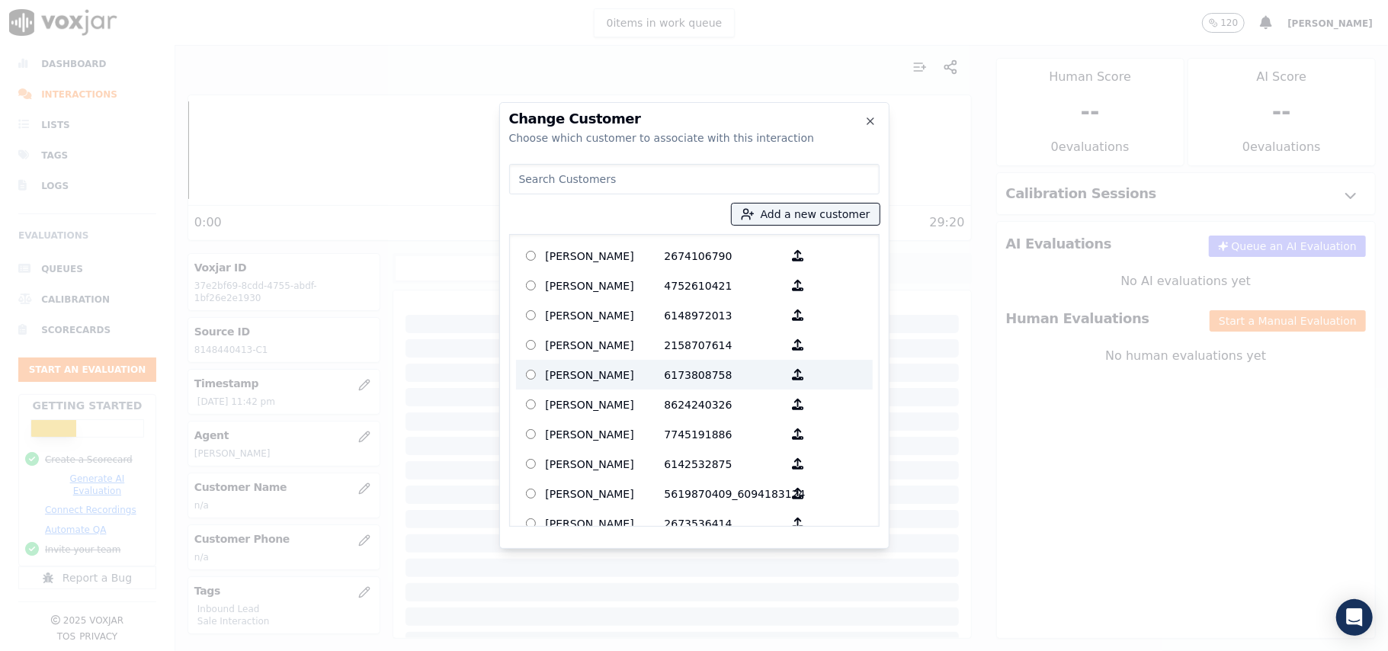
paste input "ROLAND L CHANDLER"
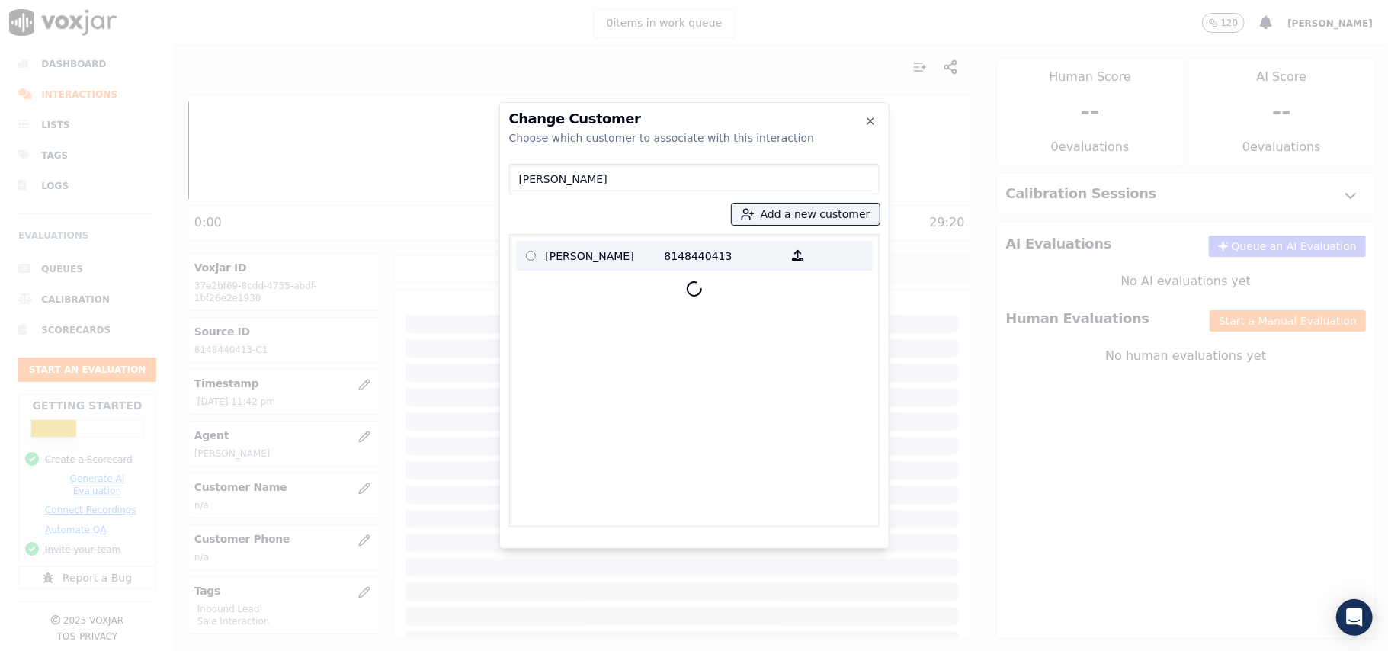
type input "ROLAND L CHANDLER"
click at [641, 259] on p "ROLAND L CHANDLER" at bounding box center [605, 256] width 119 height 24
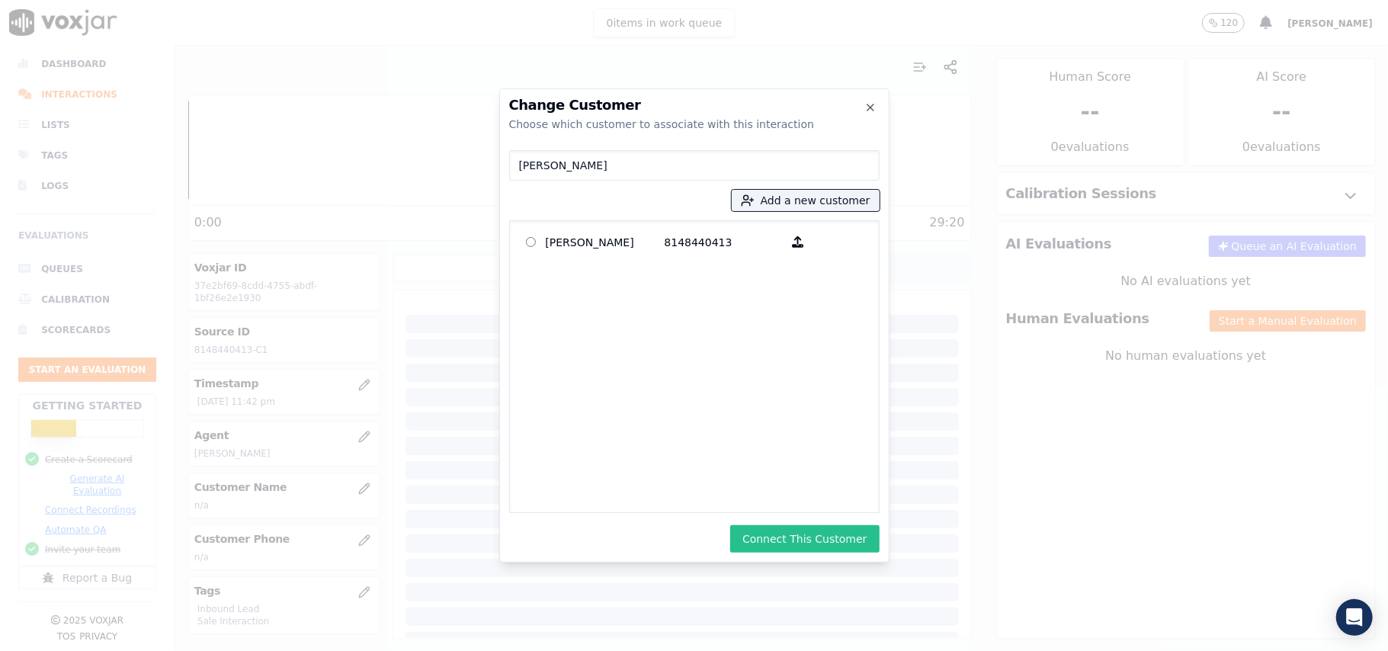
click at [837, 534] on button "Connect This Customer" at bounding box center [804, 538] width 149 height 27
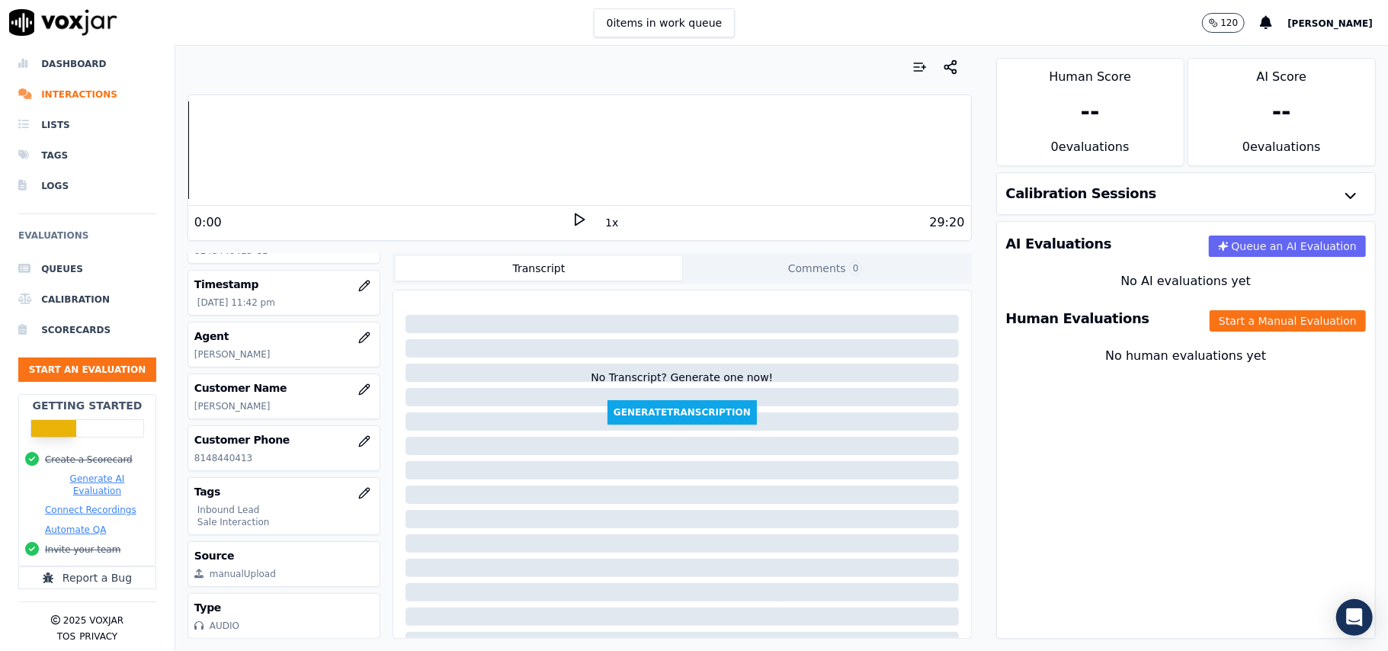
scroll to position [101, 0]
click at [1214, 331] on button "Start a Manual Evaluation" at bounding box center [1288, 320] width 156 height 21
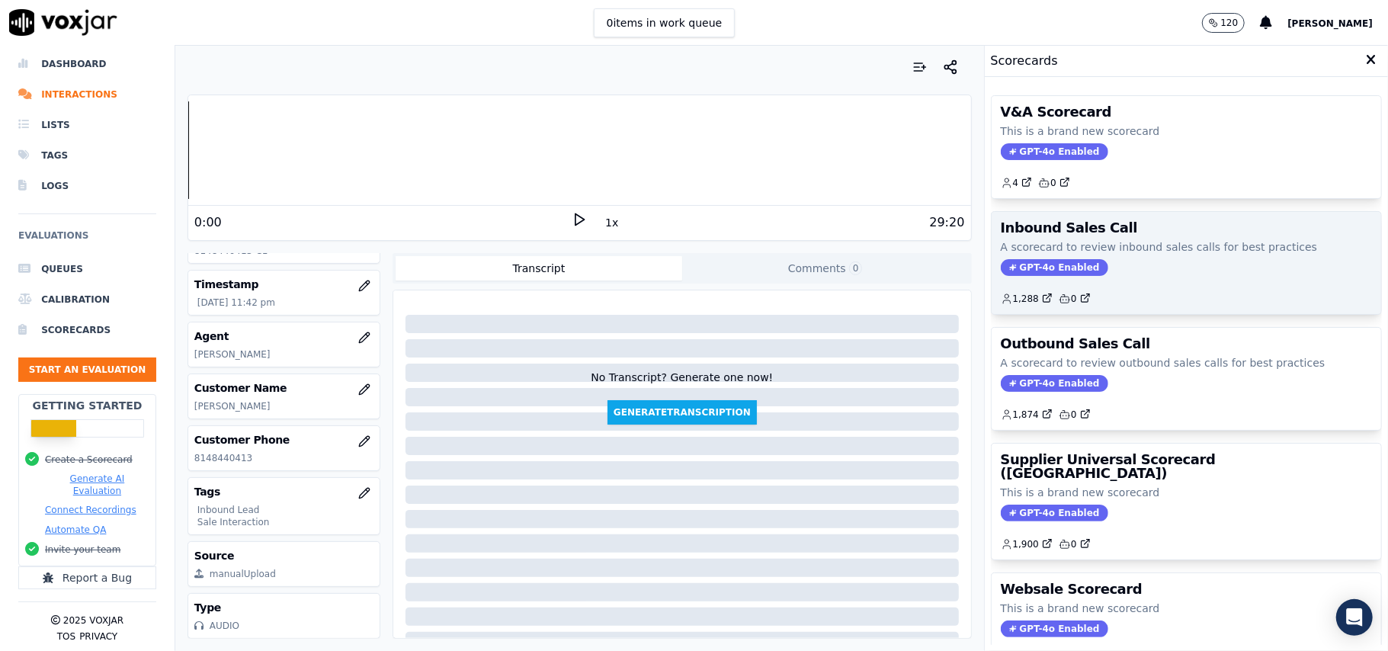
click at [1044, 270] on span "GPT-4o Enabled" at bounding box center [1054, 267] width 107 height 17
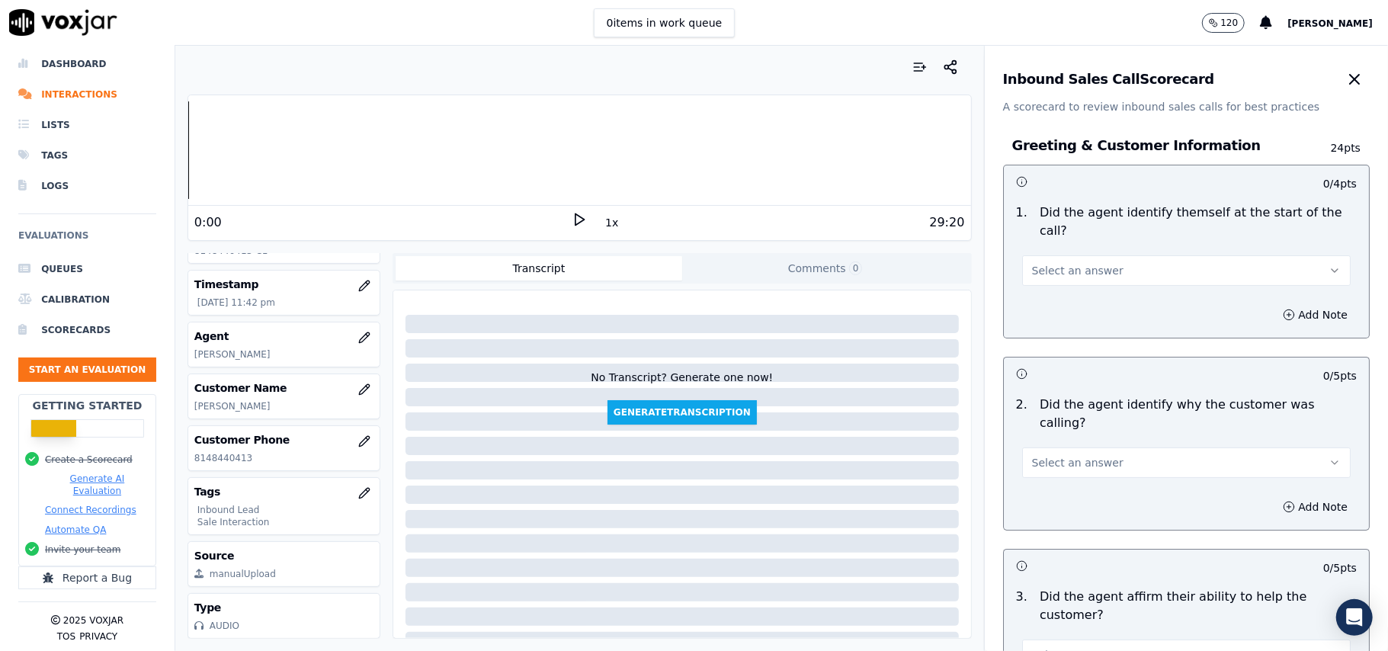
click at [1050, 263] on span "Select an answer" at bounding box center [1077, 270] width 91 height 15
click at [1049, 290] on div "Yes" at bounding box center [1153, 287] width 295 height 24
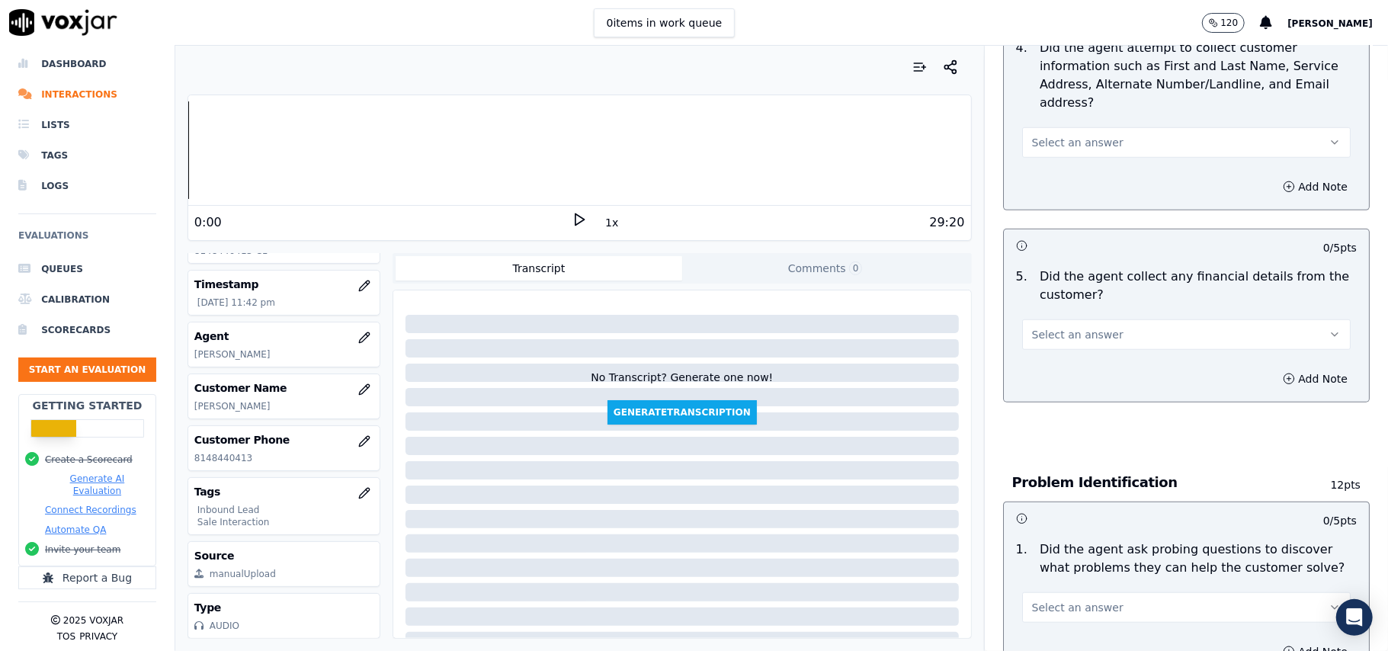
scroll to position [4267, 0]
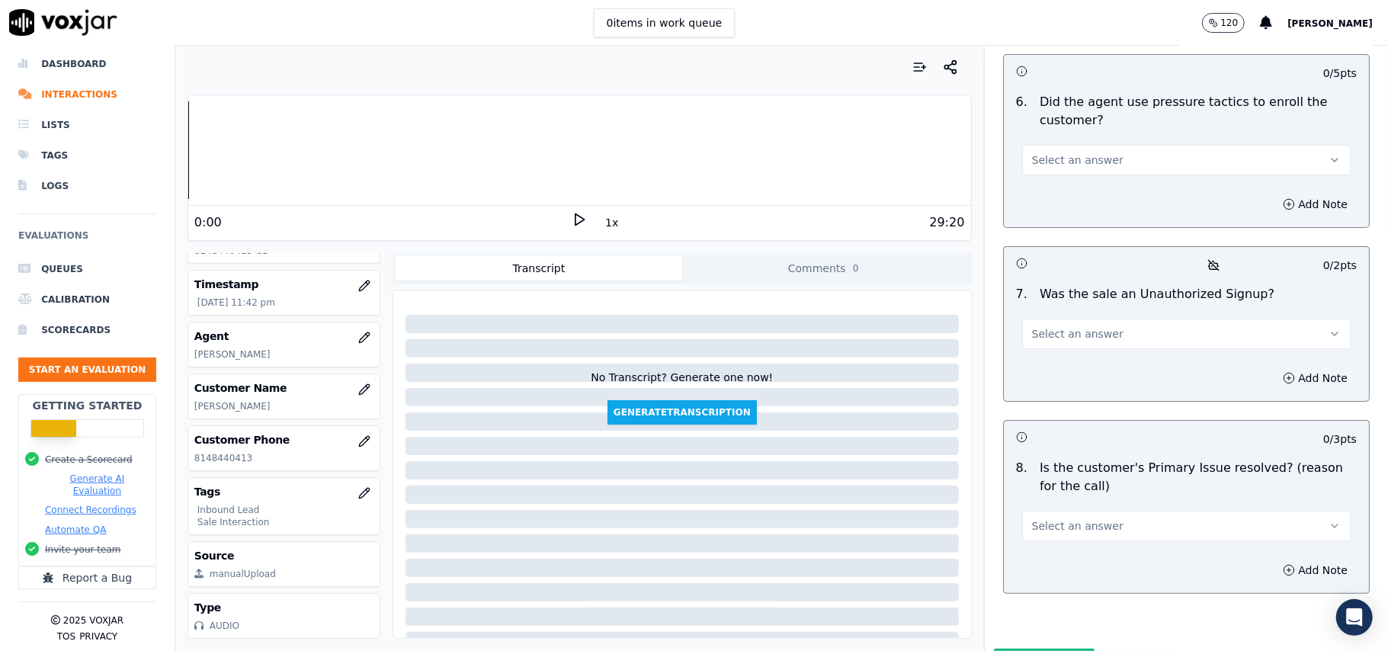
click at [1081, 518] on span "Select an answer" at bounding box center [1077, 525] width 91 height 15
click at [1053, 486] on div "Yes" at bounding box center [1153, 480] width 295 height 24
click at [1069, 319] on button "Select an answer" at bounding box center [1186, 334] width 329 height 30
click at [1054, 305] on div "No" at bounding box center [1153, 312] width 295 height 24
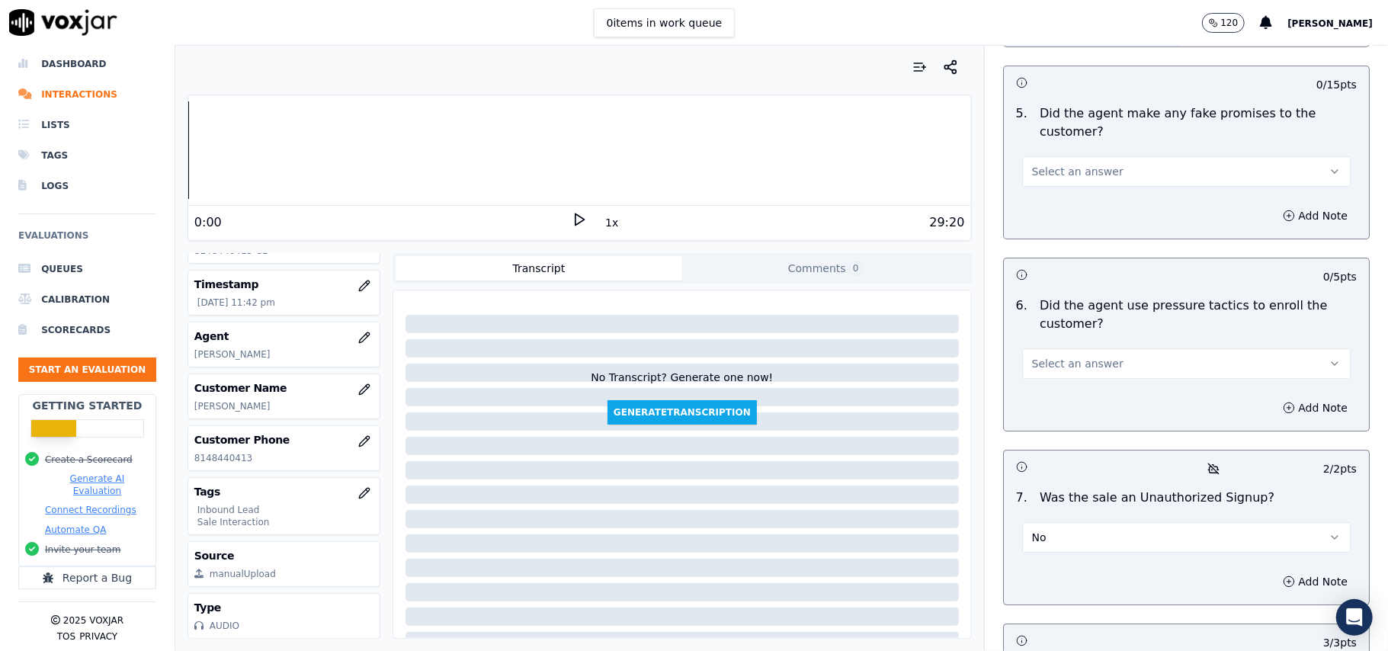
click at [1061, 356] on span "Select an answer" at bounding box center [1077, 363] width 91 height 15
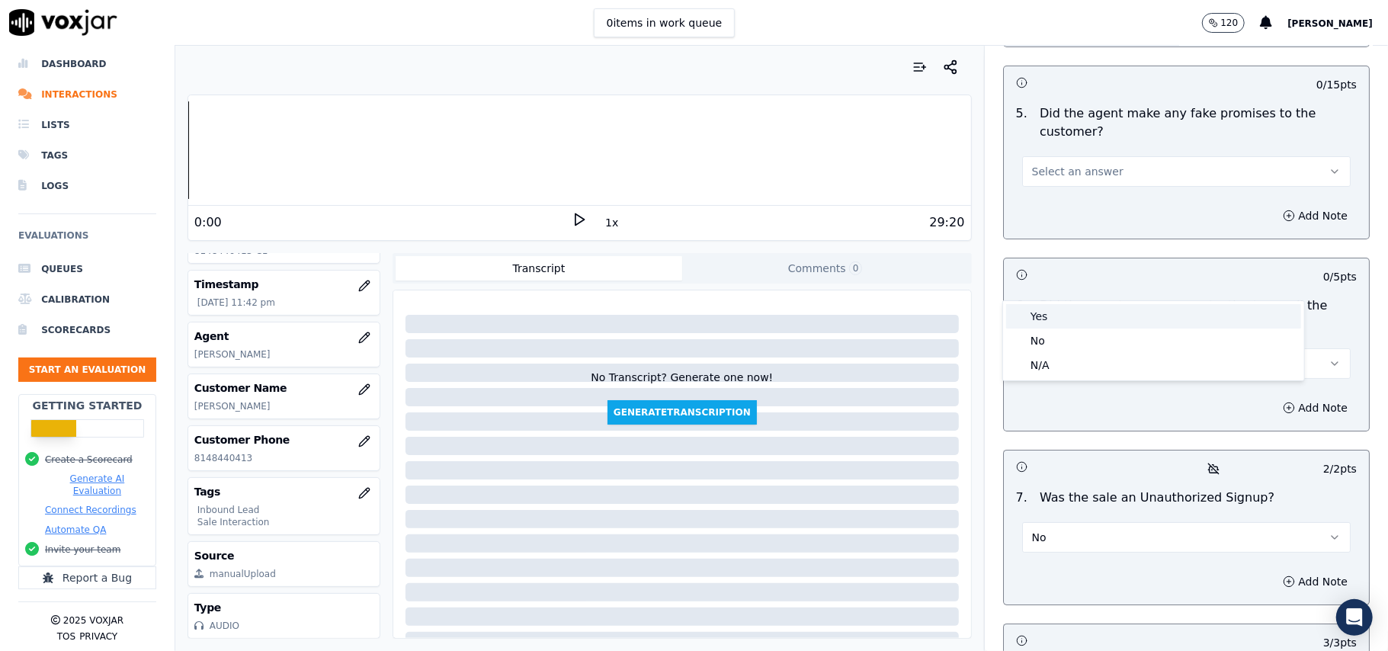
click at [1061, 308] on div "Yes" at bounding box center [1153, 316] width 295 height 24
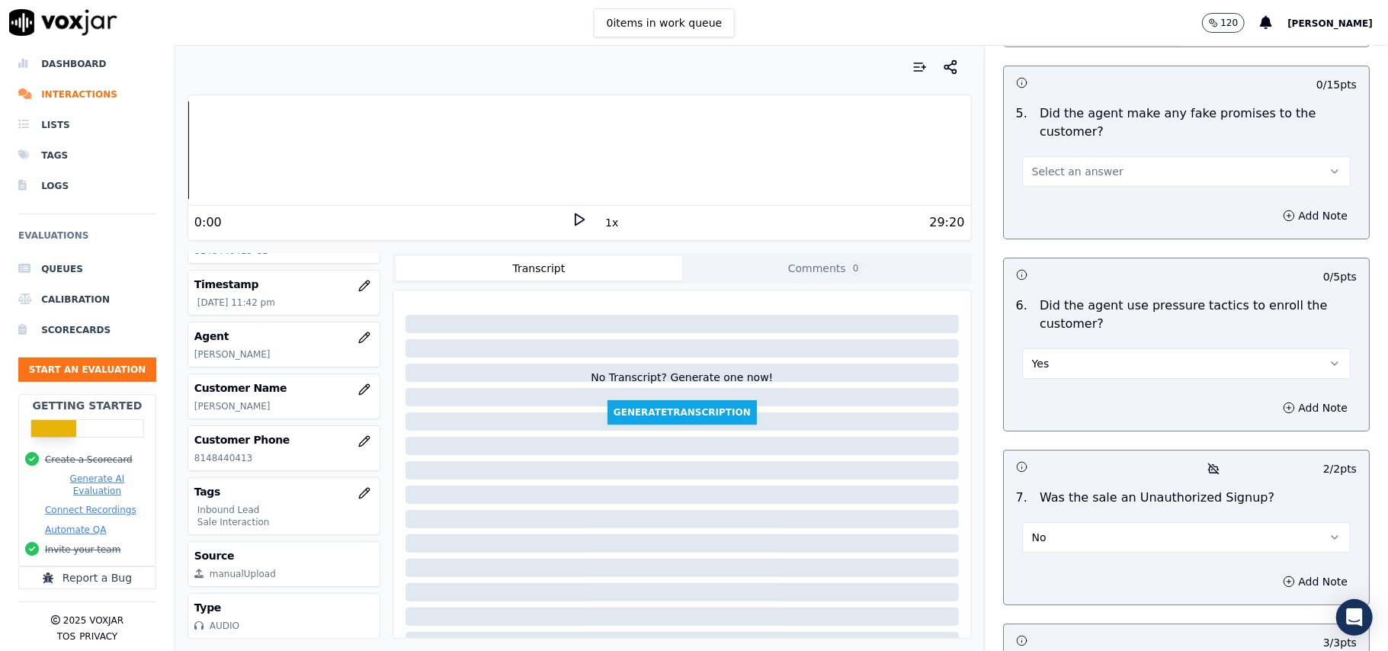
drag, startPoint x: 1066, startPoint y: 272, endPoint x: 1068, endPoint y: 297, distance: 24.5
click at [1066, 348] on button "Yes" at bounding box center [1186, 363] width 329 height 30
click at [1056, 329] on div "No" at bounding box center [1153, 341] width 295 height 24
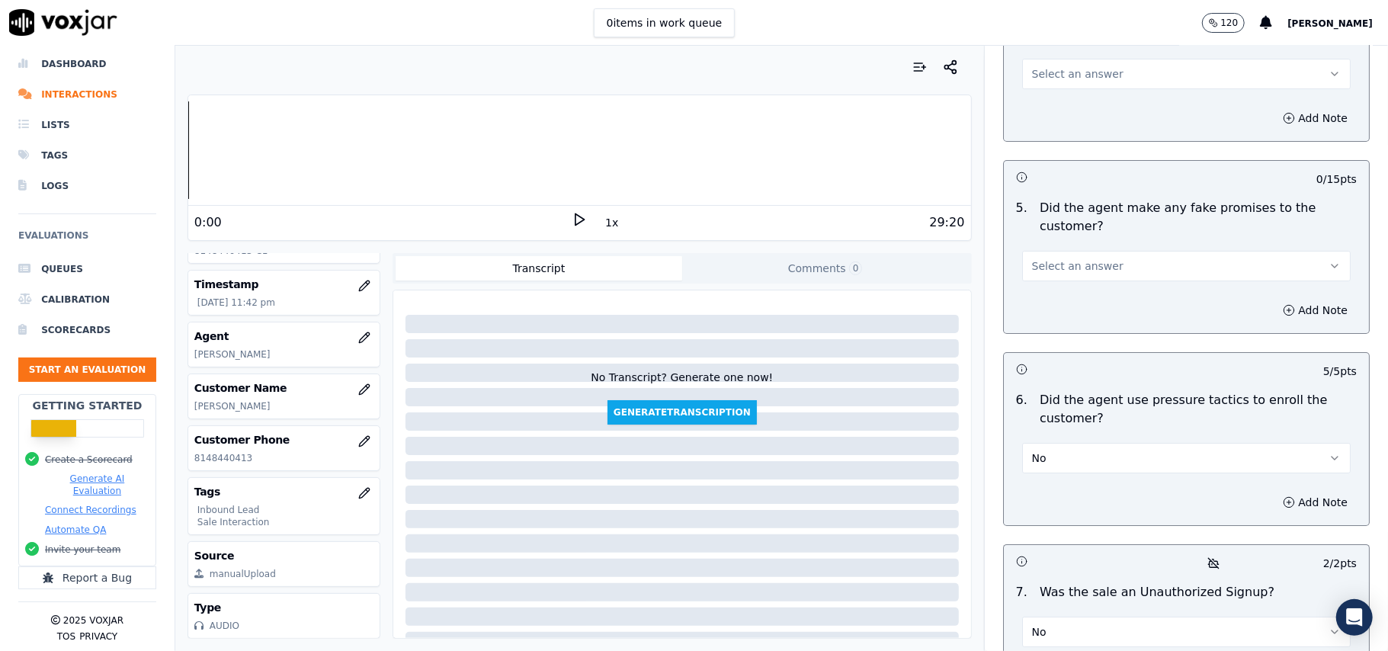
scroll to position [3861, 0]
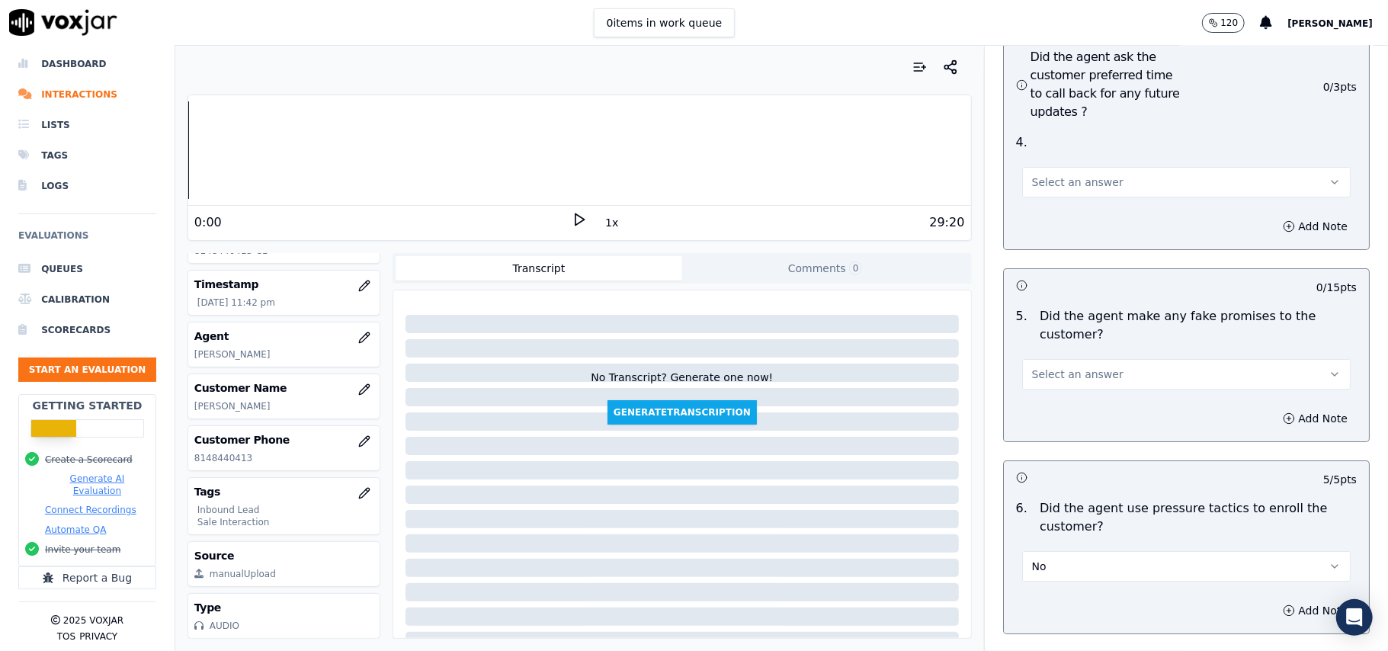
click at [1090, 359] on button "Select an answer" at bounding box center [1186, 374] width 329 height 30
click at [1077, 354] on div "No" at bounding box center [1153, 351] width 295 height 24
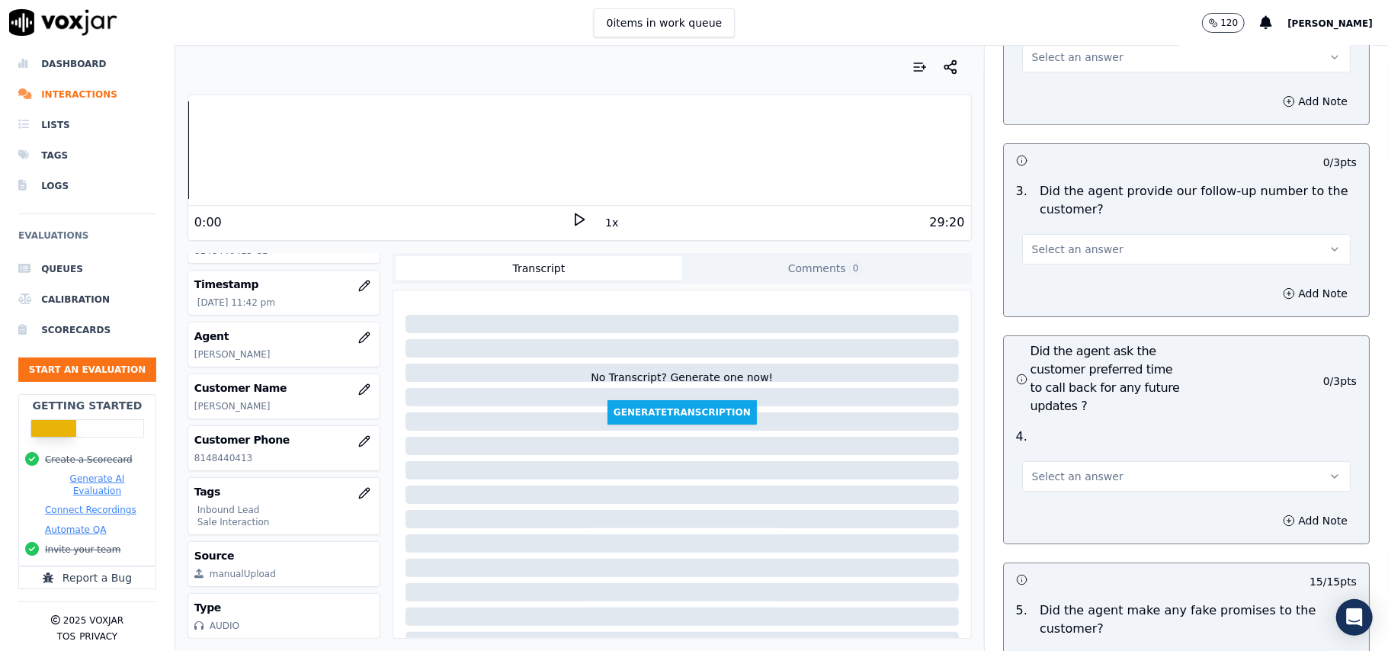
scroll to position [3556, 0]
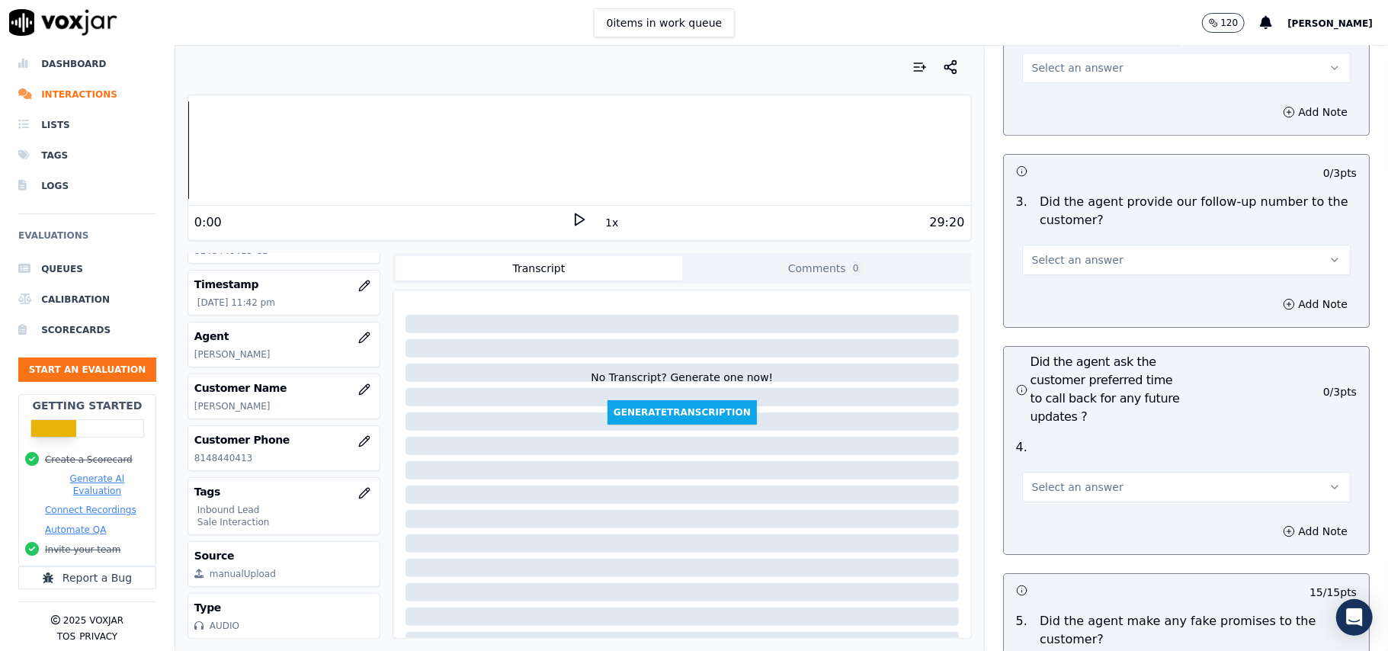
click at [1076, 472] on button "Select an answer" at bounding box center [1186, 487] width 329 height 30
click at [1074, 427] on div "Yes No N/A" at bounding box center [1153, 464] width 301 height 79
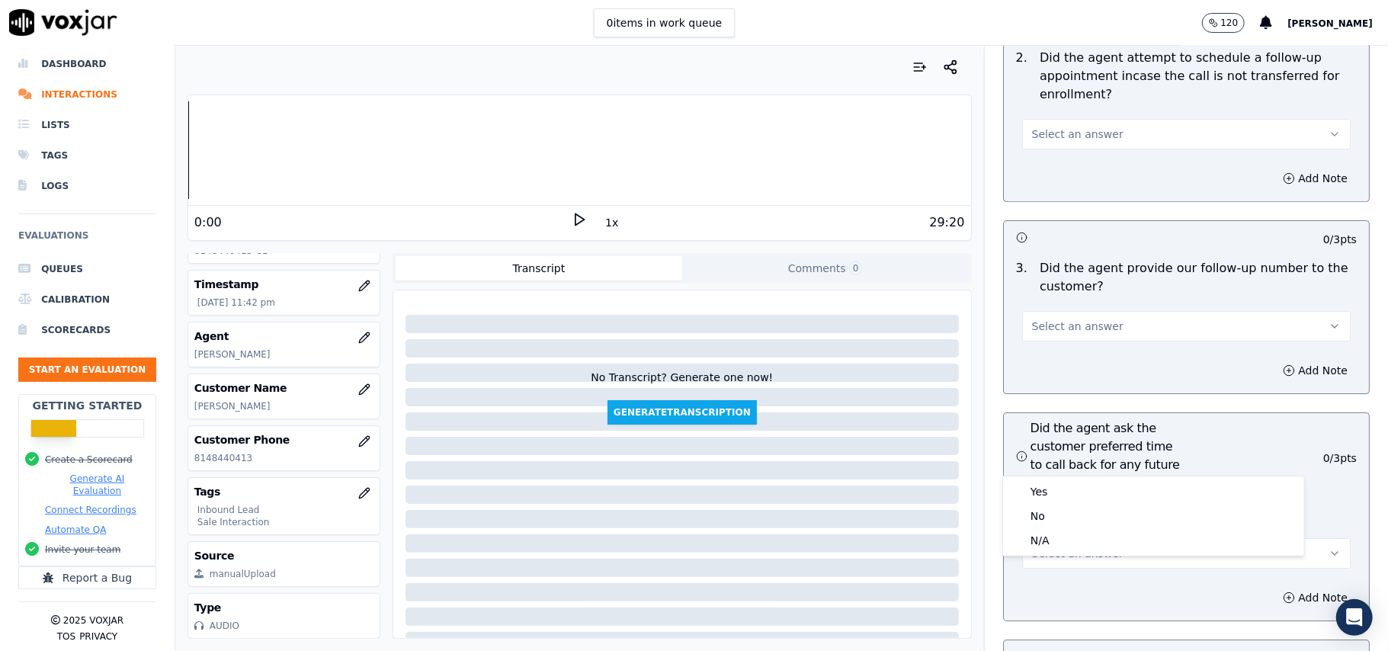
scroll to position [3453, 0]
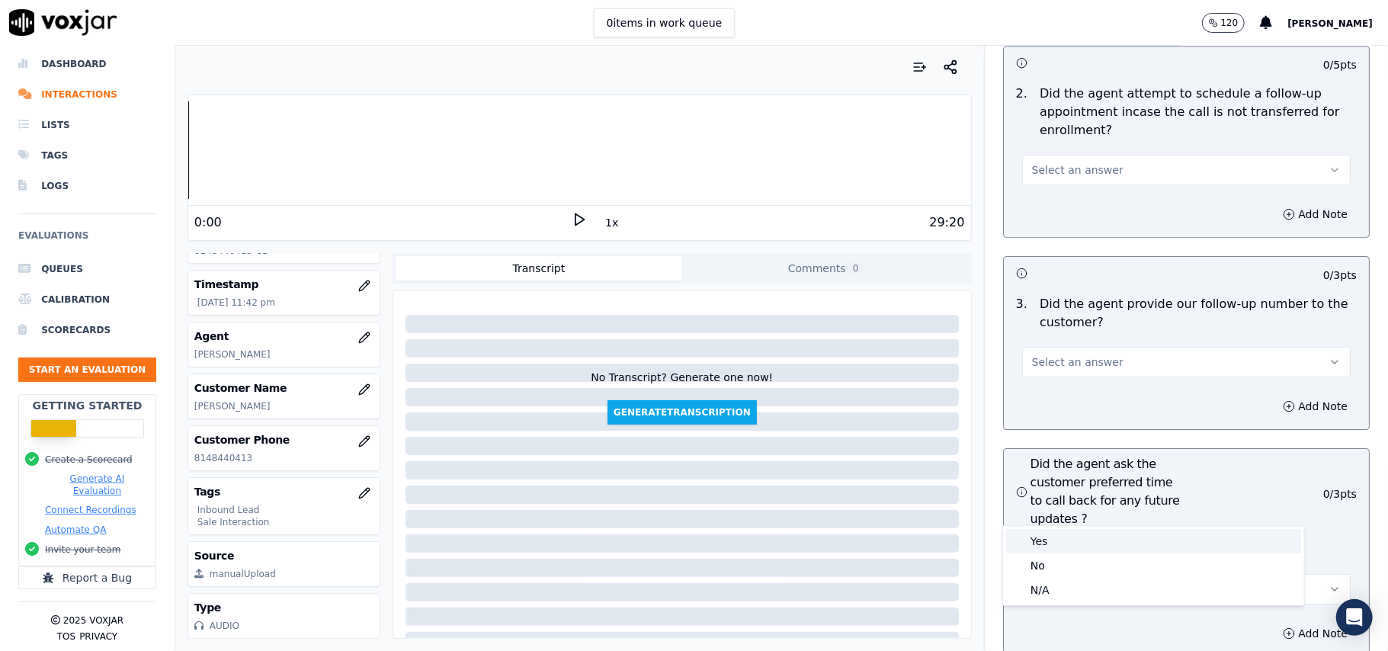
click at [1031, 541] on div "Yes" at bounding box center [1153, 541] width 295 height 24
click at [1064, 354] on span "Select an answer" at bounding box center [1077, 361] width 91 height 15
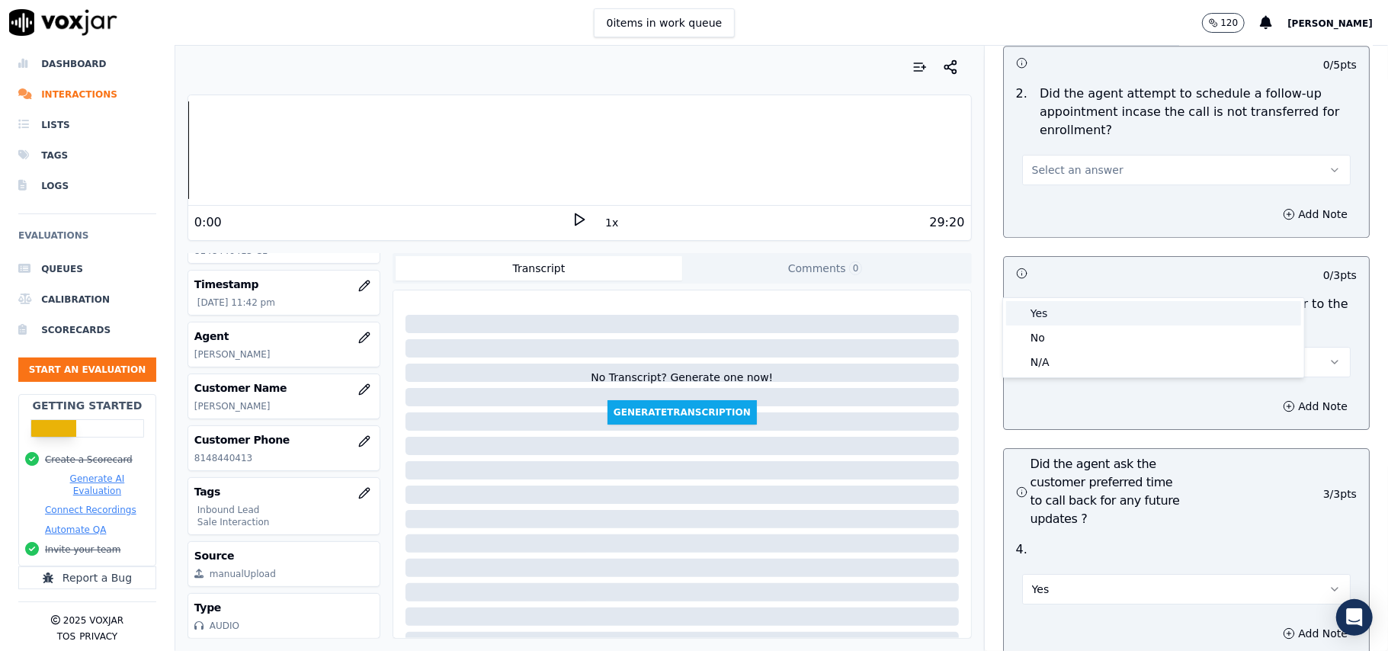
click at [1066, 309] on div "Yes" at bounding box center [1153, 313] width 295 height 24
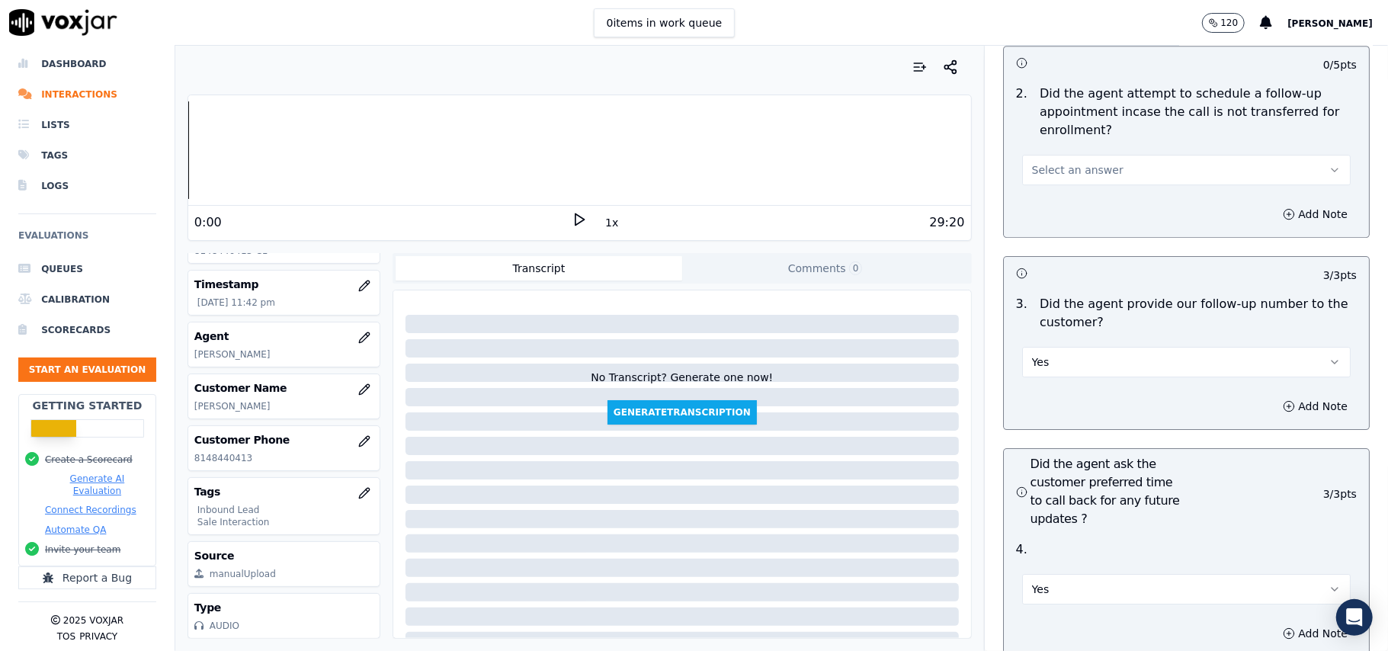
scroll to position [3148, 0]
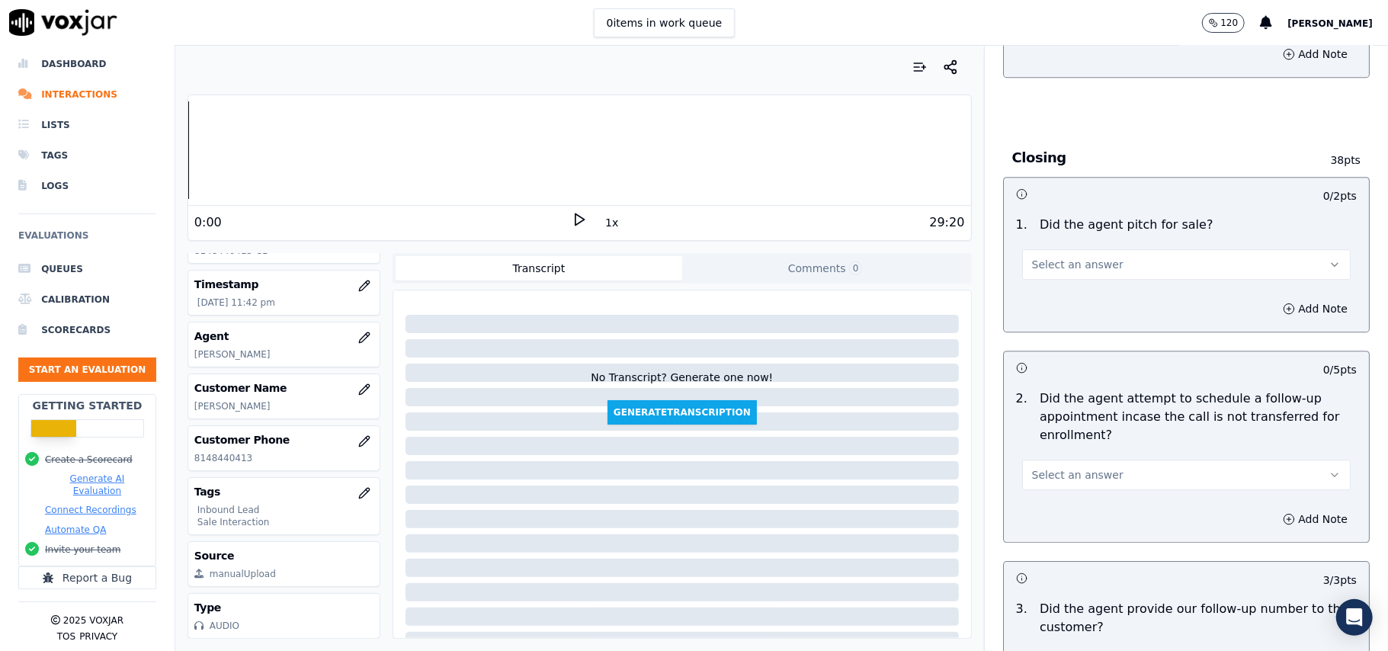
click at [1057, 409] on div "2 . Did the agent attempt to schedule a follow-up appointment incase the call i…" at bounding box center [1186, 439] width 365 height 113
click at [1056, 467] on span "Select an answer" at bounding box center [1077, 474] width 91 height 15
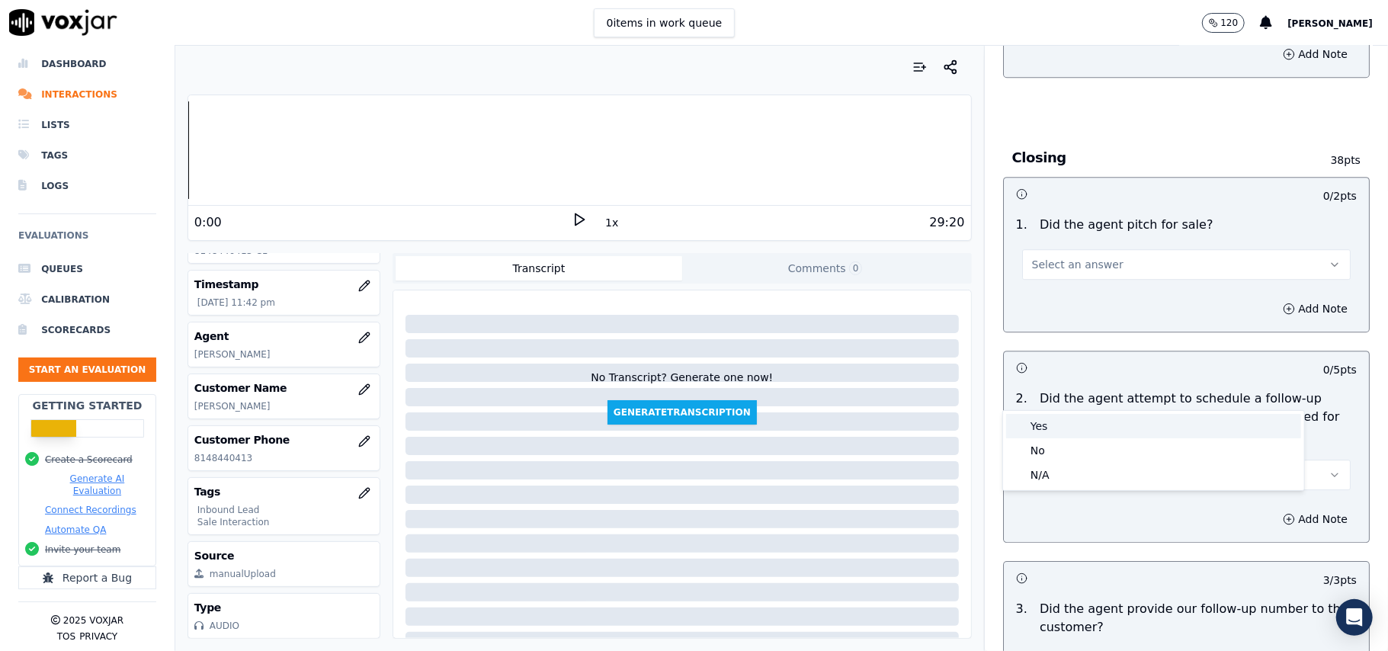
click at [1046, 422] on div "Yes" at bounding box center [1153, 426] width 295 height 24
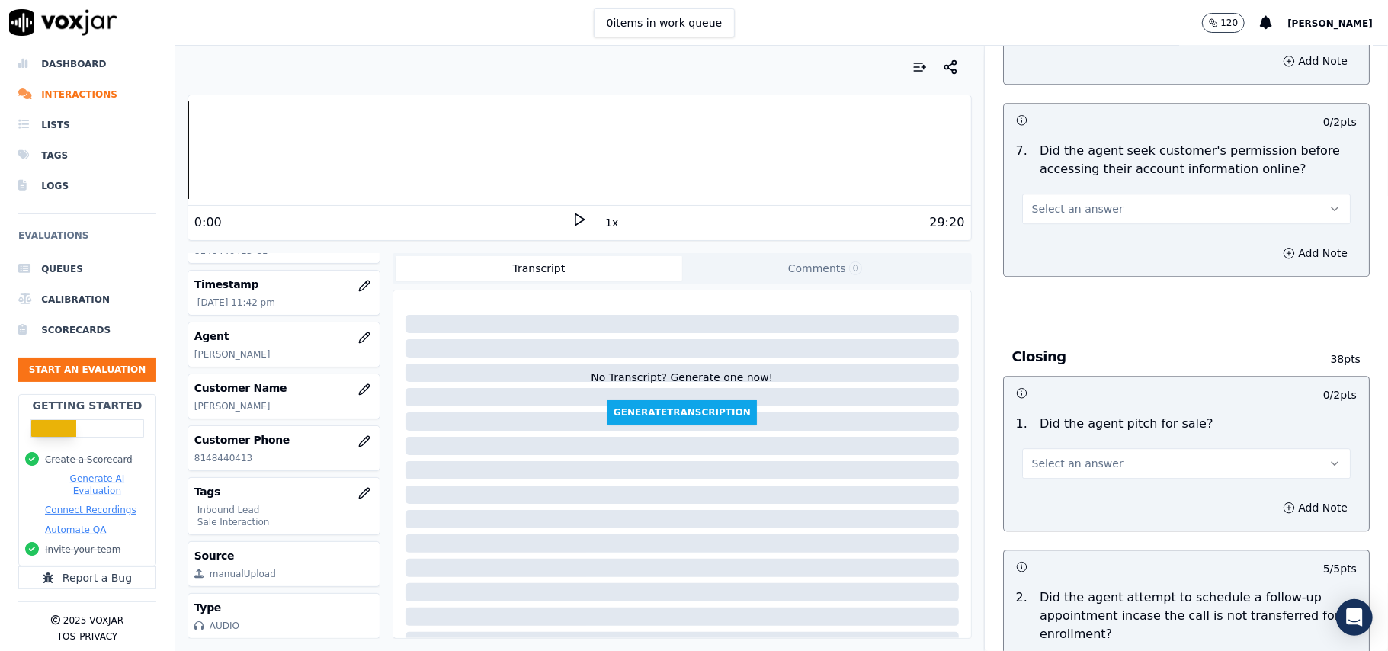
scroll to position [2946, 0]
click at [1065, 460] on span "Select an answer" at bounding box center [1077, 467] width 91 height 15
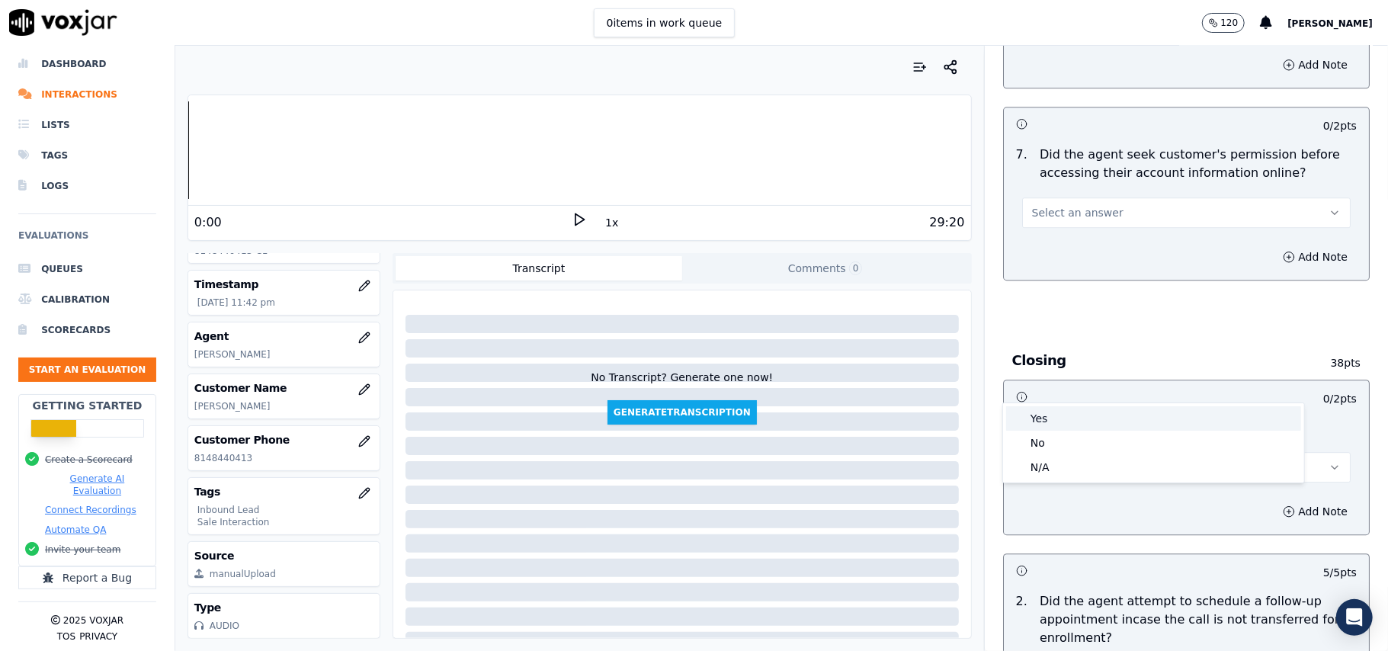
click at [1058, 415] on div "Yes" at bounding box center [1153, 418] width 295 height 24
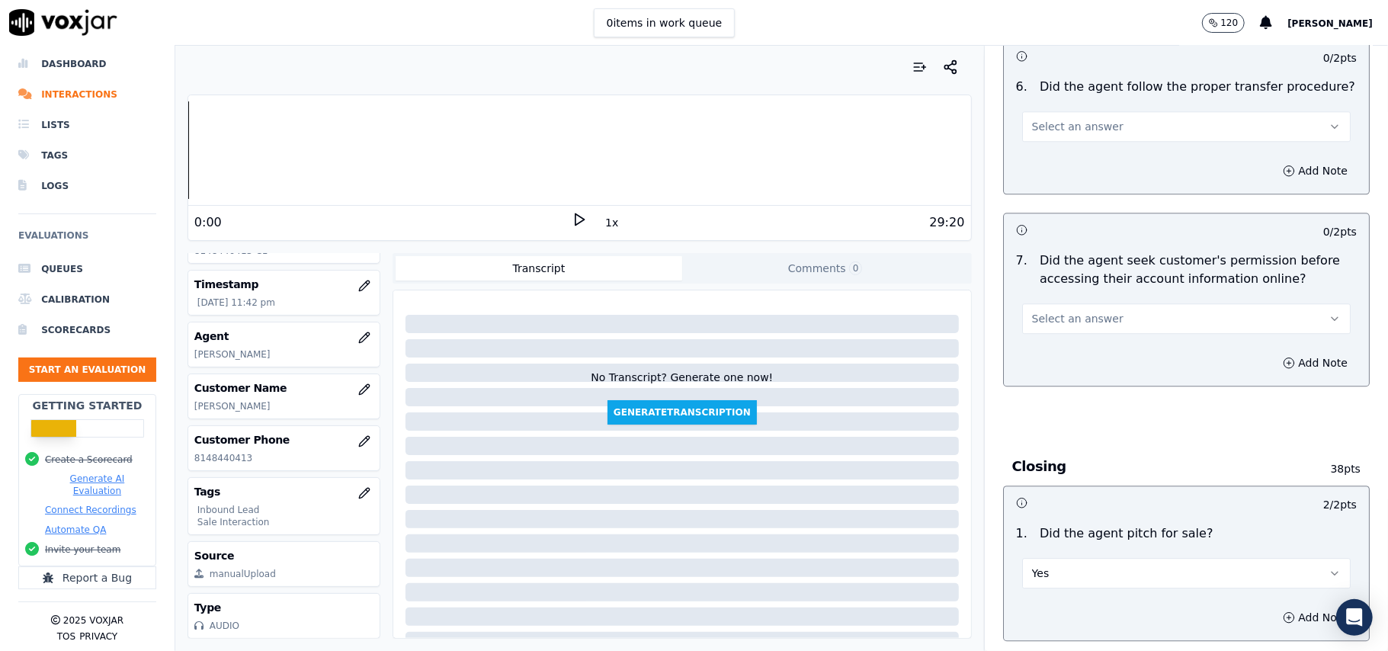
scroll to position [2742, 0]
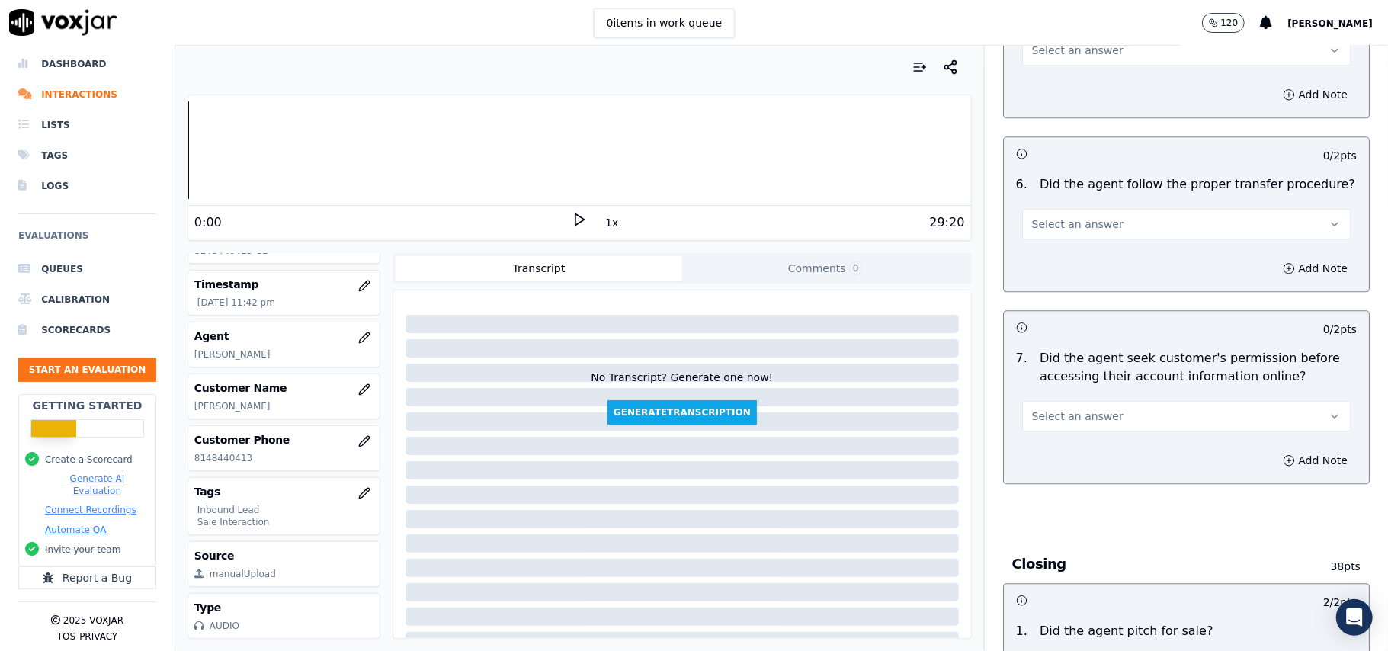
click at [1065, 409] on span "Select an answer" at bounding box center [1077, 416] width 91 height 15
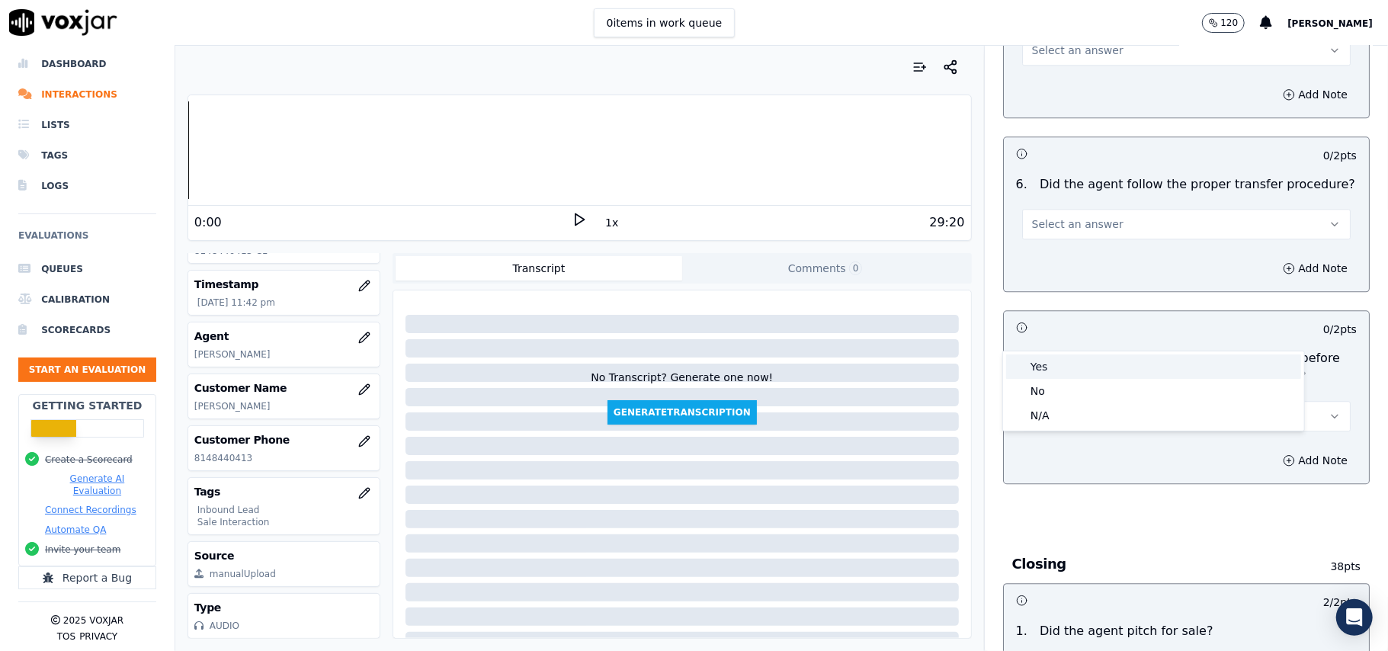
click at [1078, 376] on div "Yes" at bounding box center [1153, 366] width 295 height 24
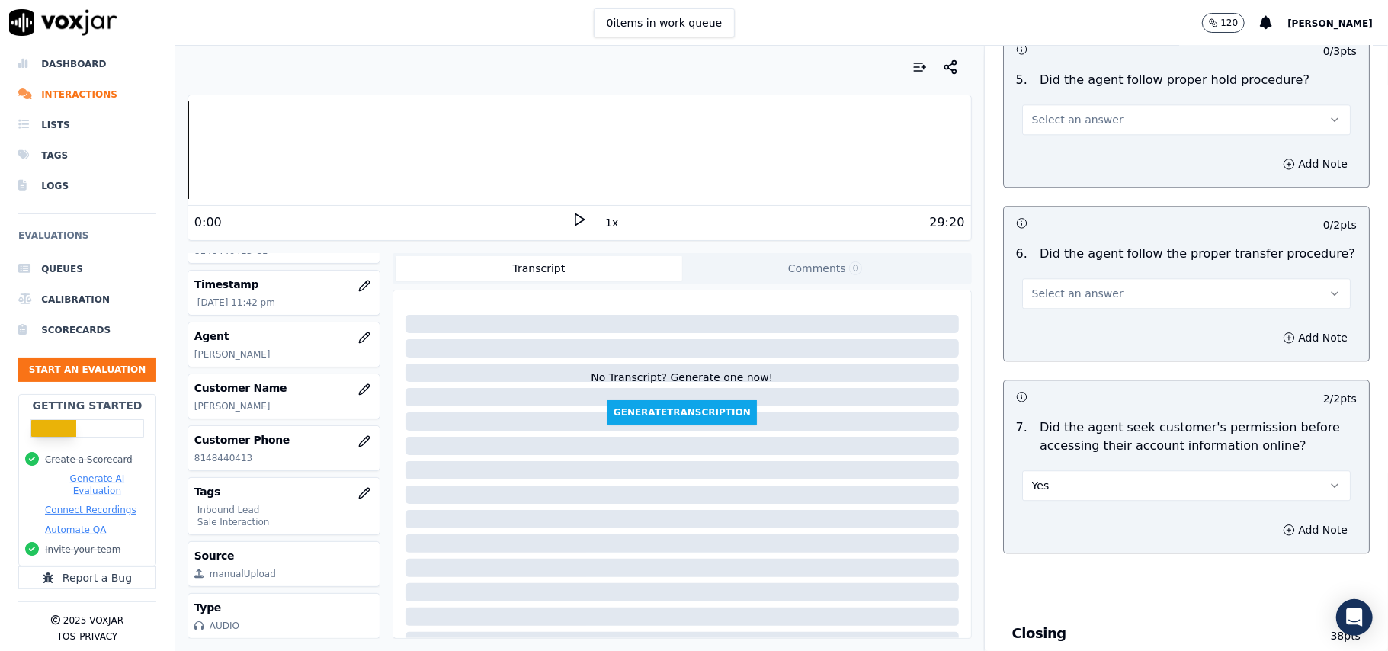
scroll to position [2539, 0]
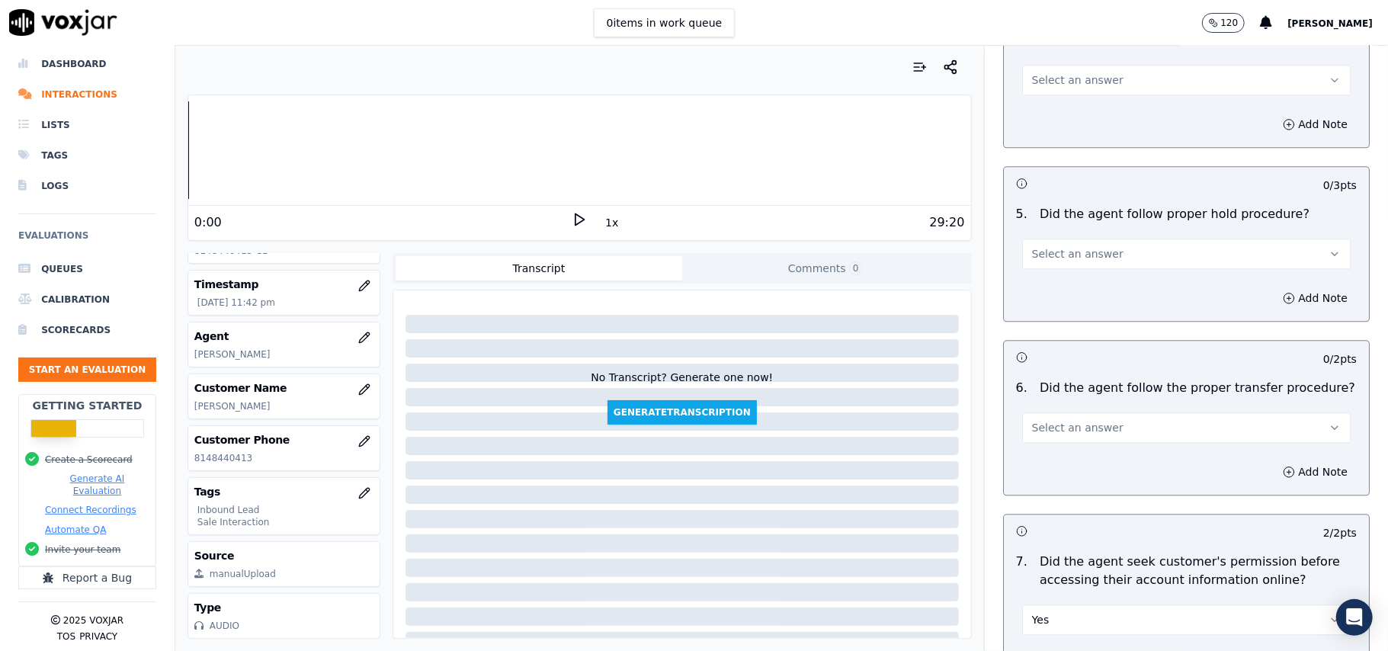
click at [1075, 420] on span "Select an answer" at bounding box center [1077, 427] width 91 height 15
click at [1086, 378] on div "Yes" at bounding box center [1153, 377] width 295 height 24
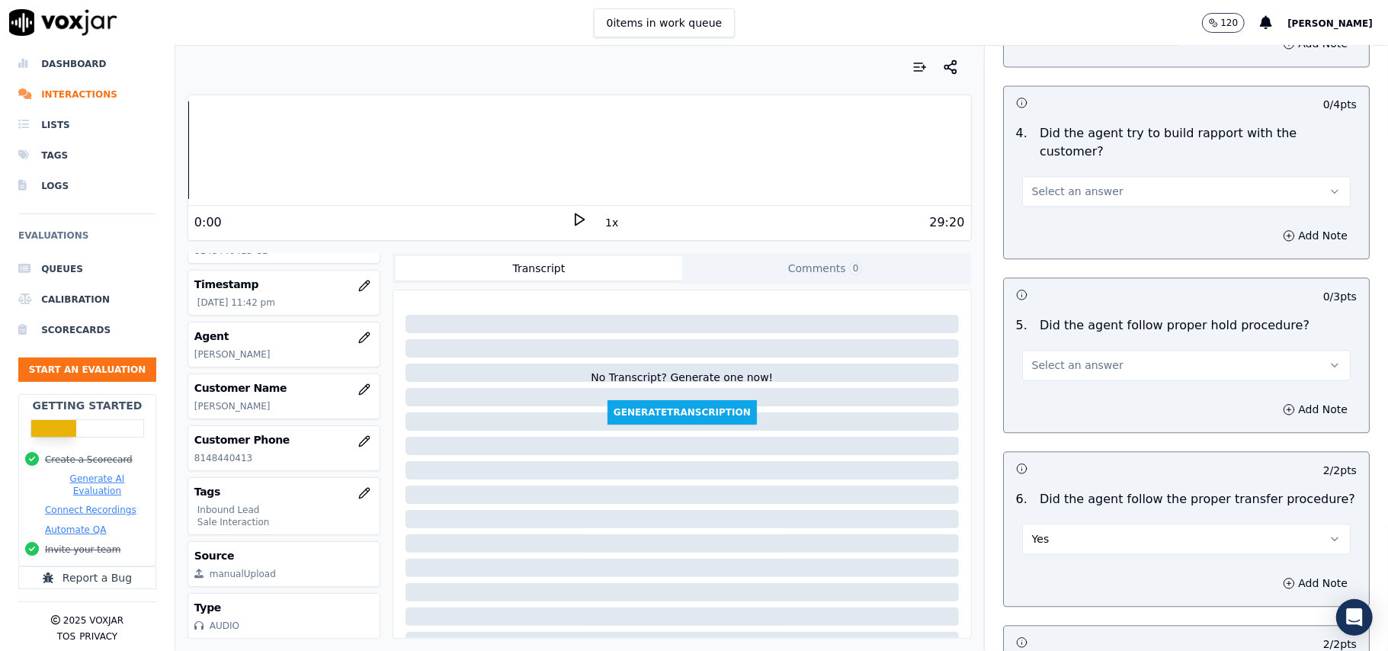
scroll to position [2336, 0]
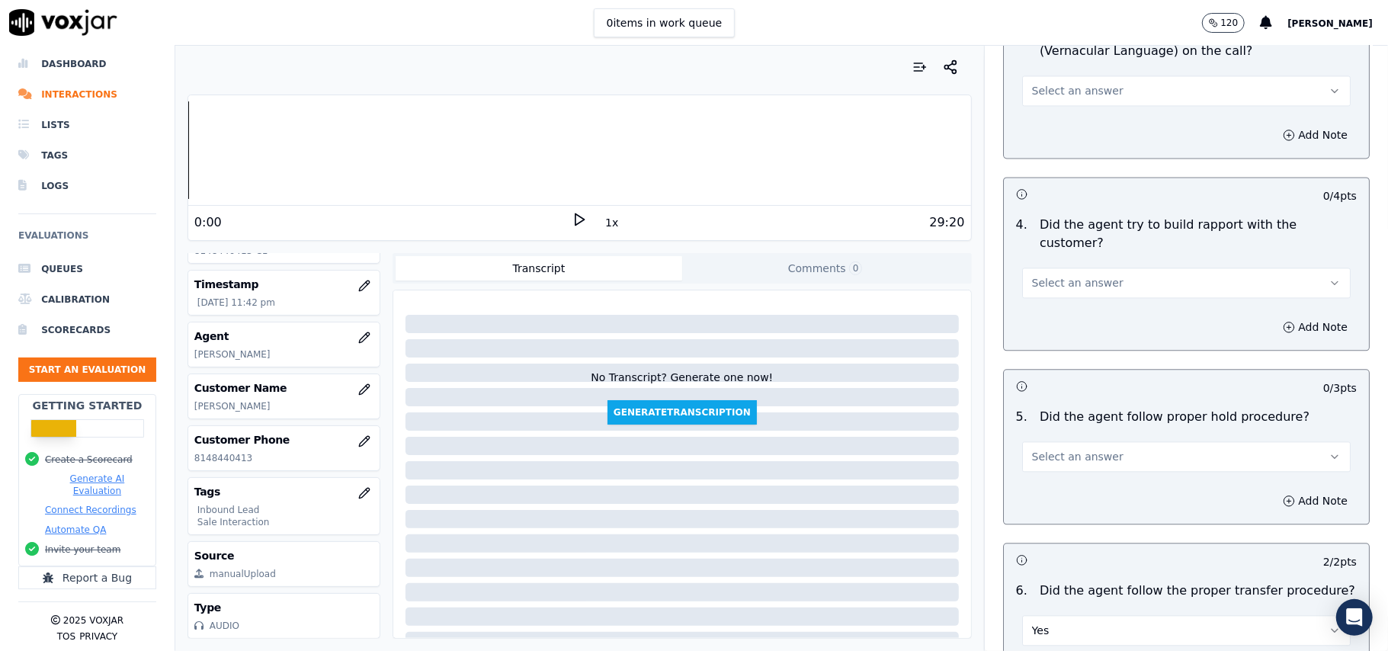
click at [1096, 441] on button "Select an answer" at bounding box center [1186, 456] width 329 height 30
click at [1096, 410] on div "Yes" at bounding box center [1153, 406] width 295 height 24
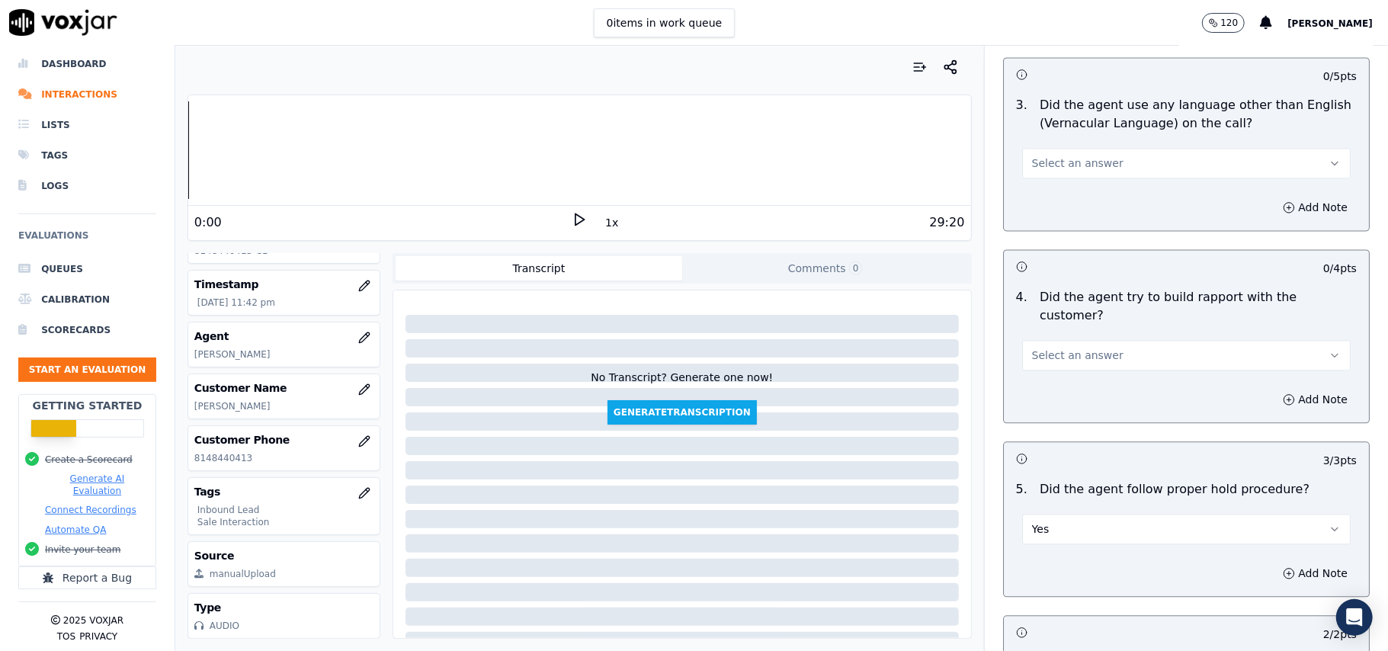
scroll to position [2234, 0]
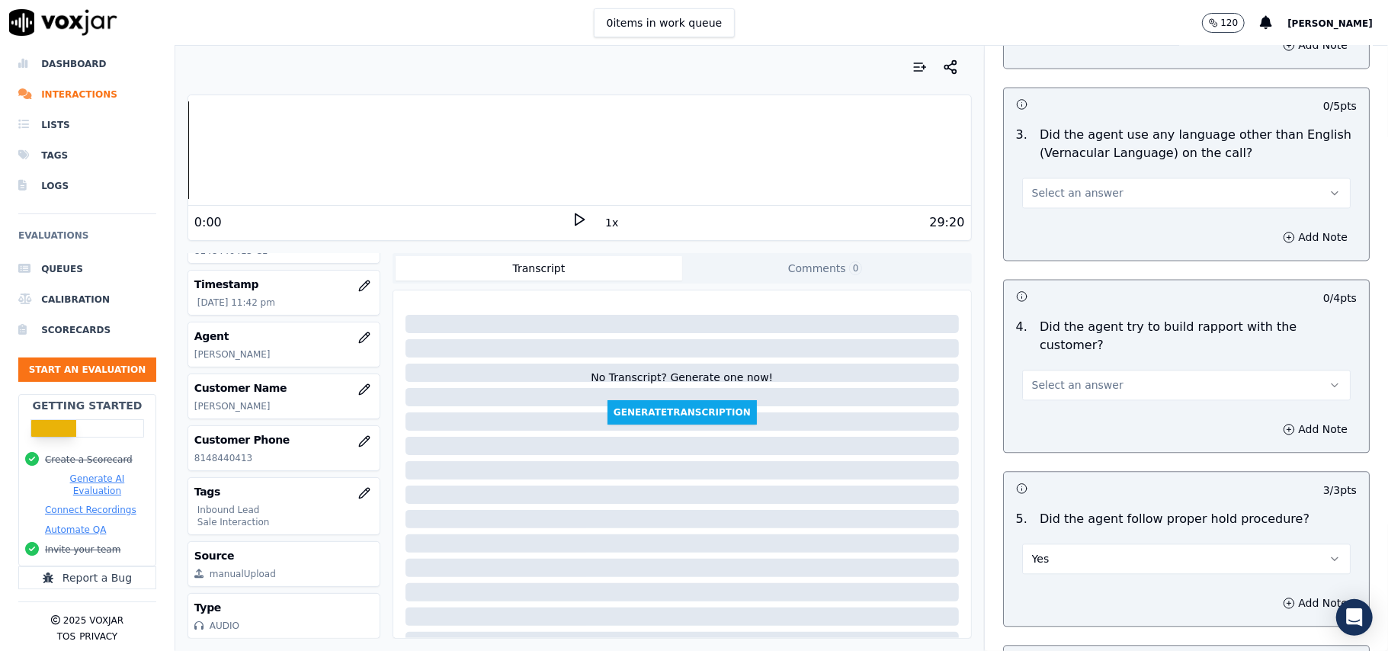
click at [1081, 377] on span "Select an answer" at bounding box center [1077, 384] width 91 height 15
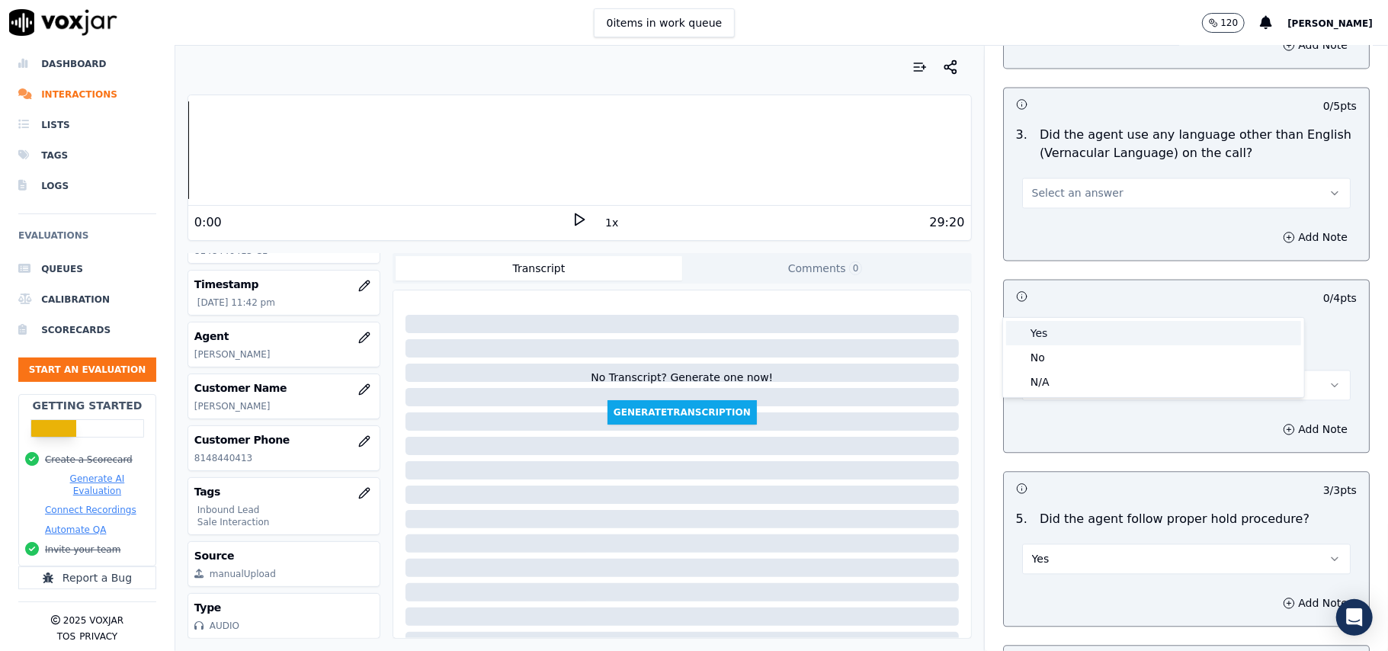
click at [1084, 331] on div "Yes" at bounding box center [1153, 333] width 295 height 24
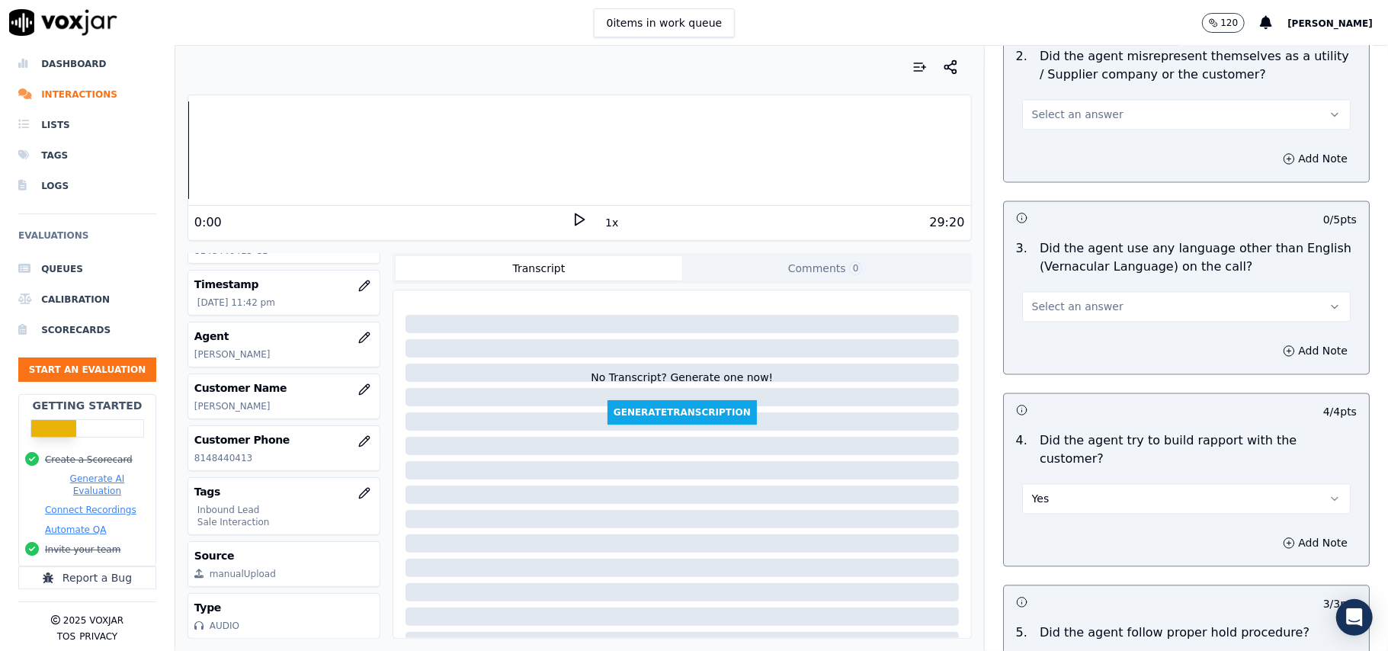
scroll to position [1929, 0]
click at [1070, 490] on span "Select an answer" at bounding box center [1077, 497] width 91 height 15
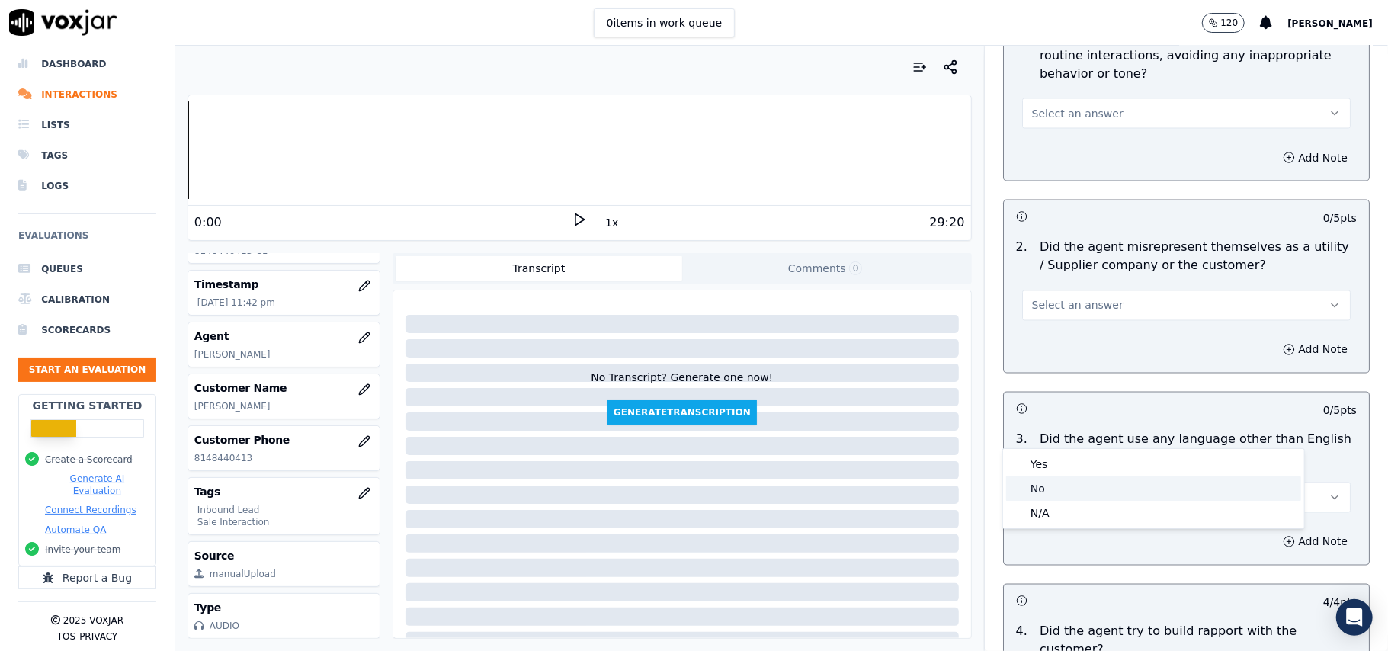
click at [1069, 483] on div "No" at bounding box center [1153, 488] width 295 height 24
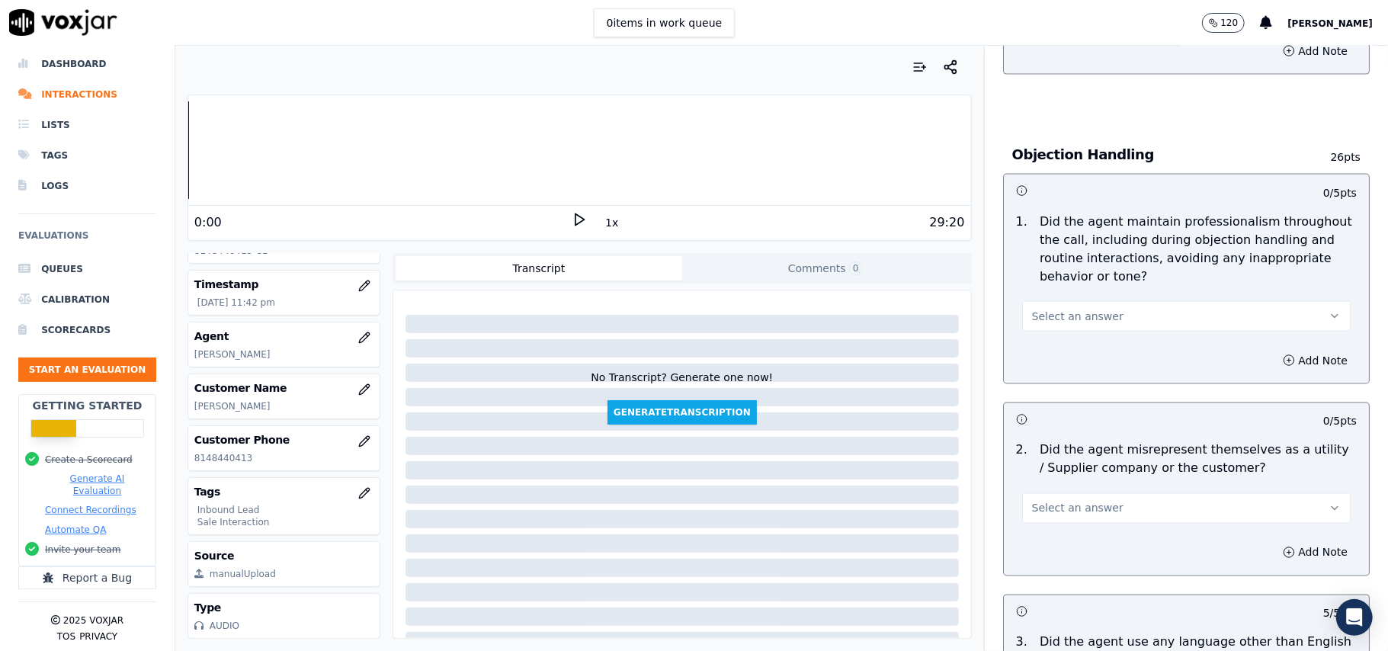
click at [1081, 501] on span "Select an answer" at bounding box center [1077, 508] width 91 height 15
click at [1078, 474] on div "Yes" at bounding box center [1153, 475] width 295 height 24
click at [1075, 458] on div "2 . Did the agent misrepresent themselves as a utility / Supplier company or th…" at bounding box center [1186, 482] width 365 height 95
click at [1067, 493] on button "Yes" at bounding box center [1186, 508] width 329 height 30
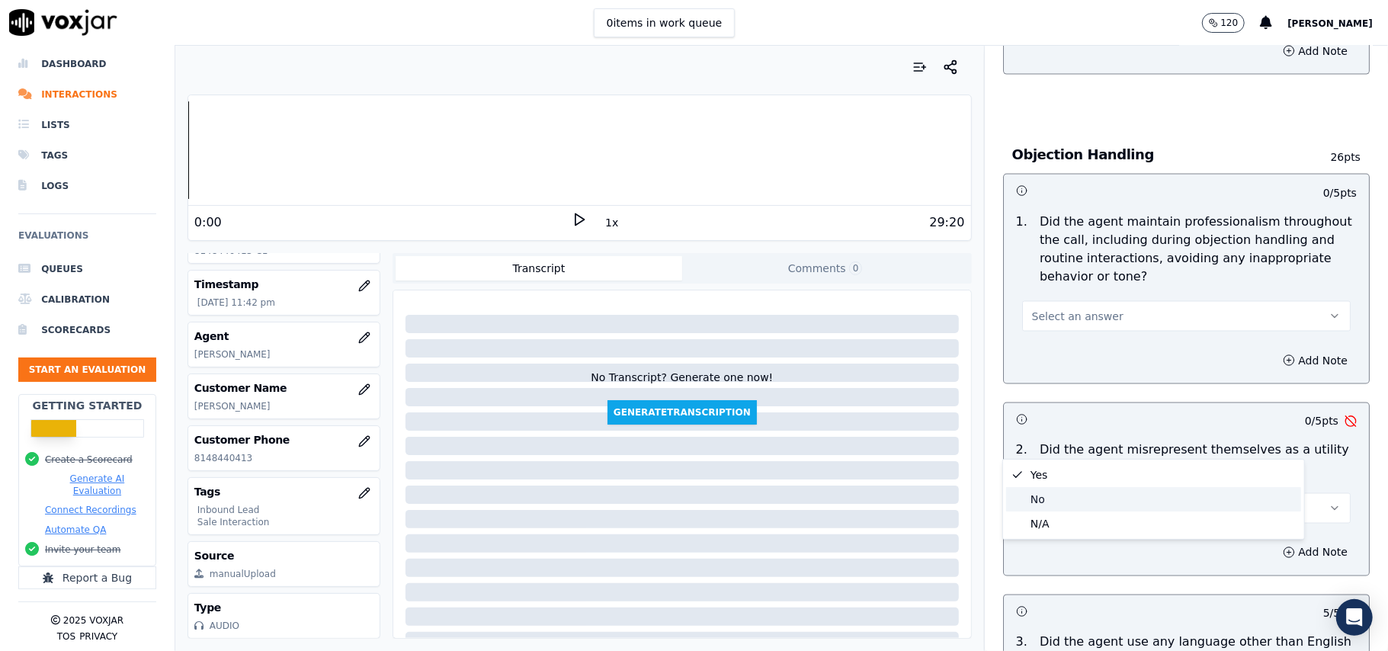
click at [1052, 495] on div "No" at bounding box center [1153, 499] width 295 height 24
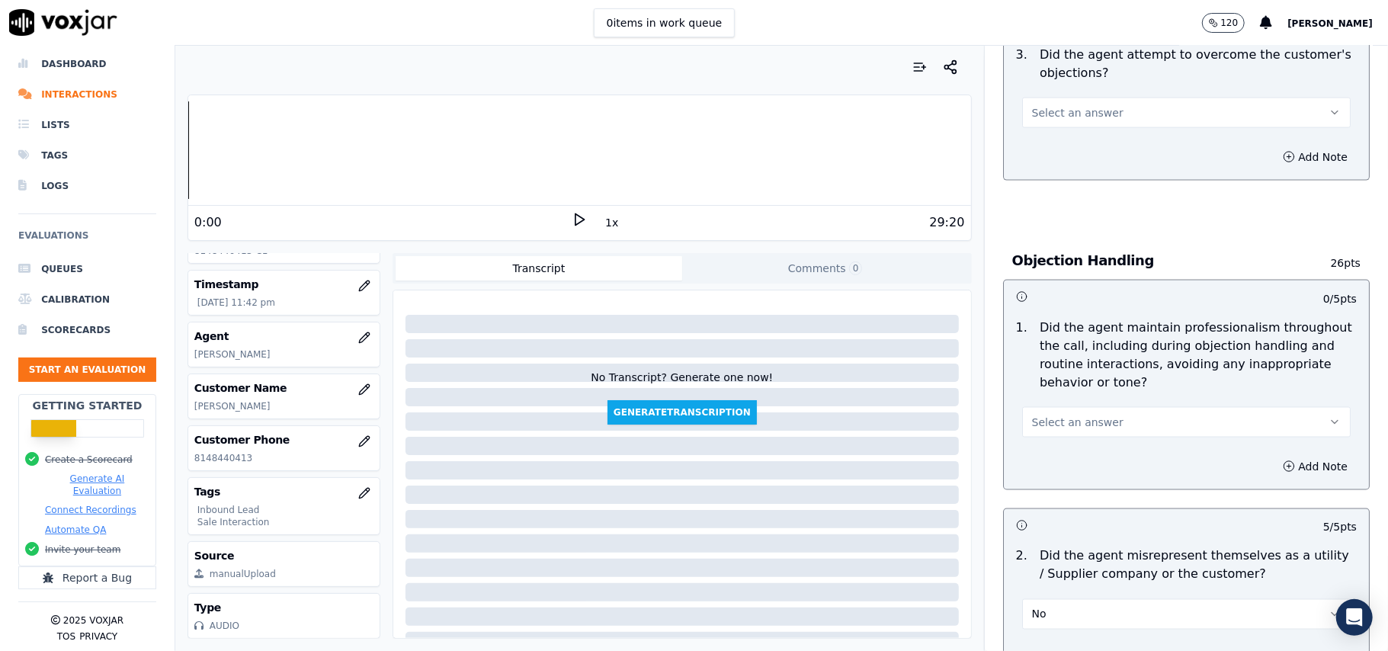
scroll to position [1522, 0]
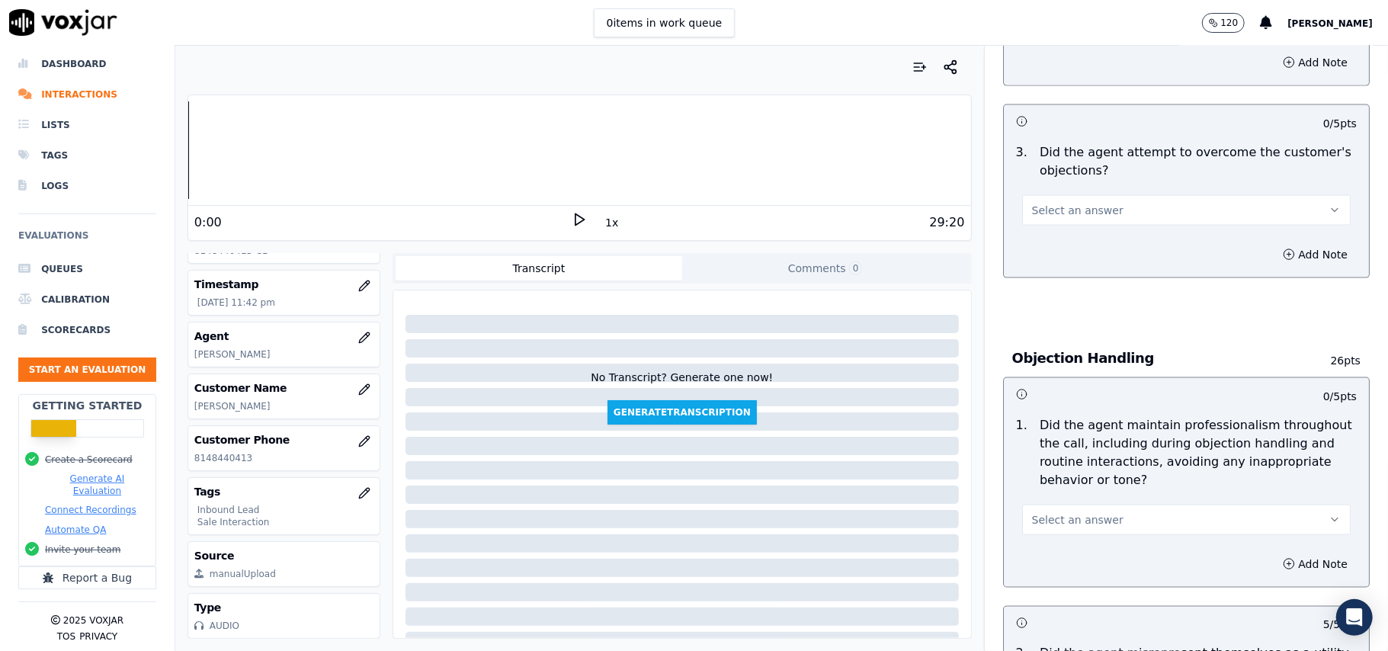
click at [1081, 512] on span "Select an answer" at bounding box center [1077, 519] width 91 height 15
click at [1075, 473] on div "Yes" at bounding box center [1153, 485] width 295 height 24
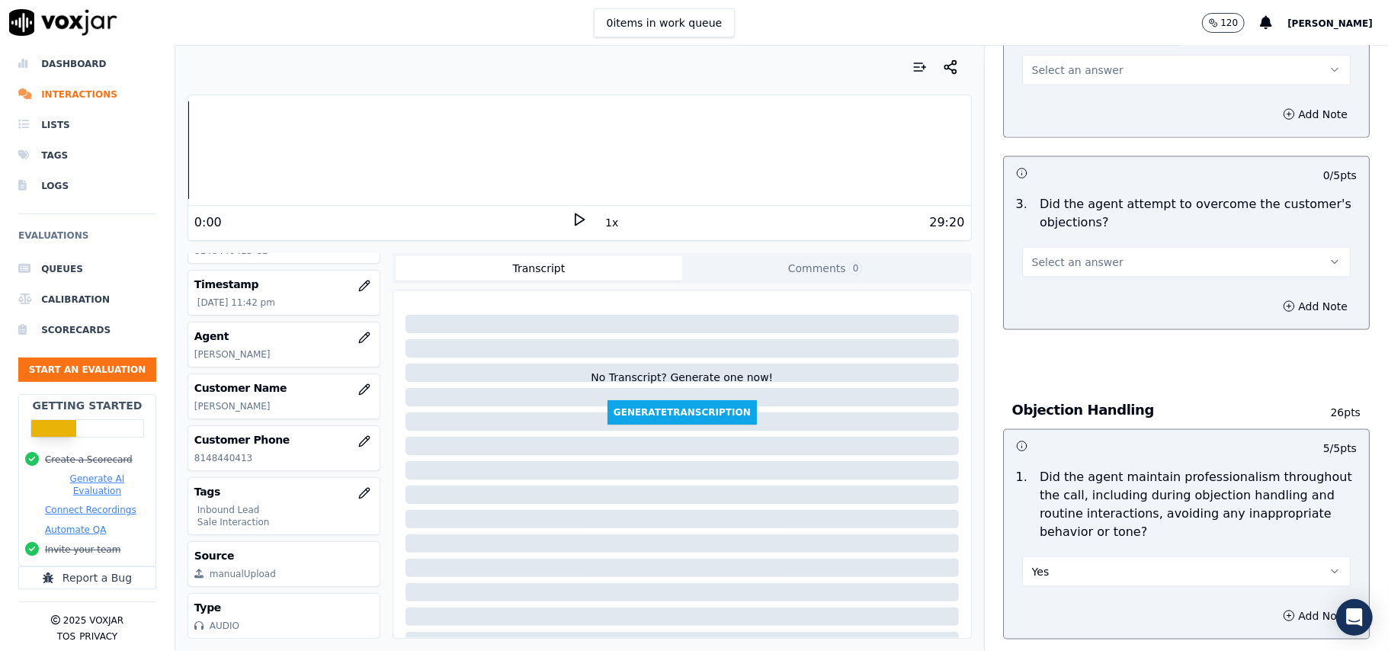
scroll to position [1421, 0]
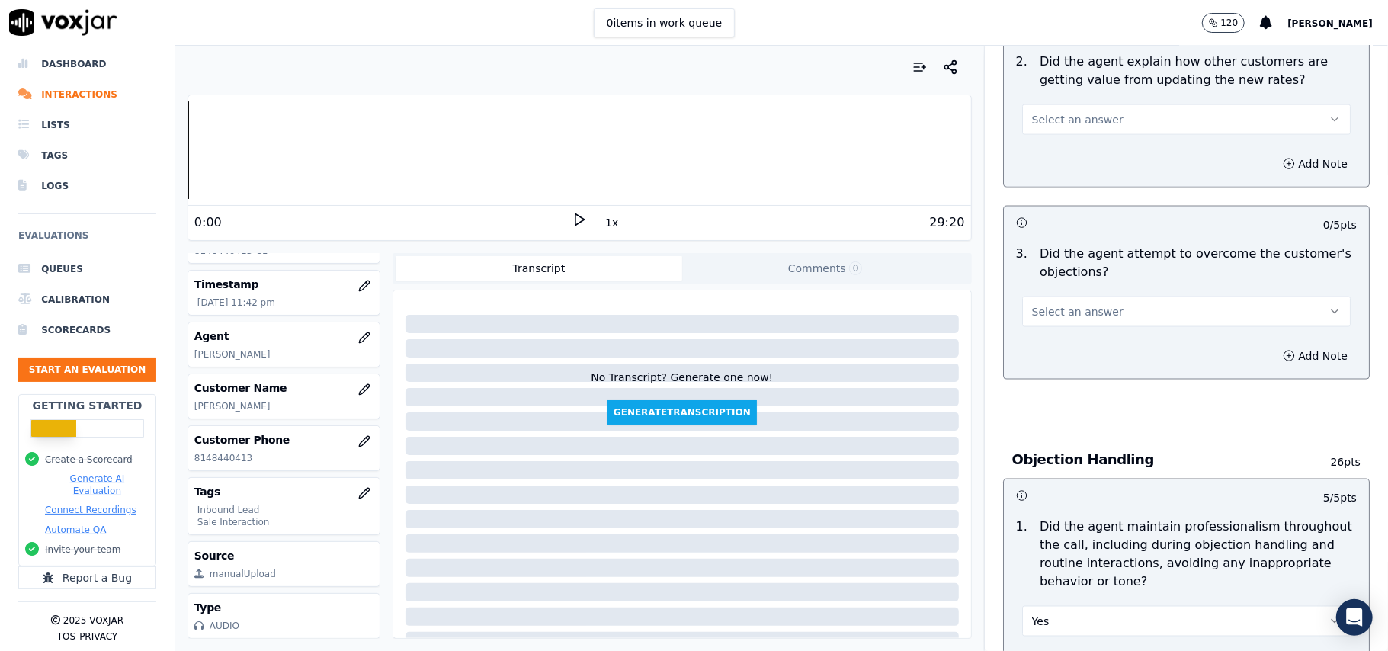
click at [1095, 297] on button "Select an answer" at bounding box center [1186, 312] width 329 height 30
click at [1086, 275] on div "Yes" at bounding box center [1153, 277] width 295 height 24
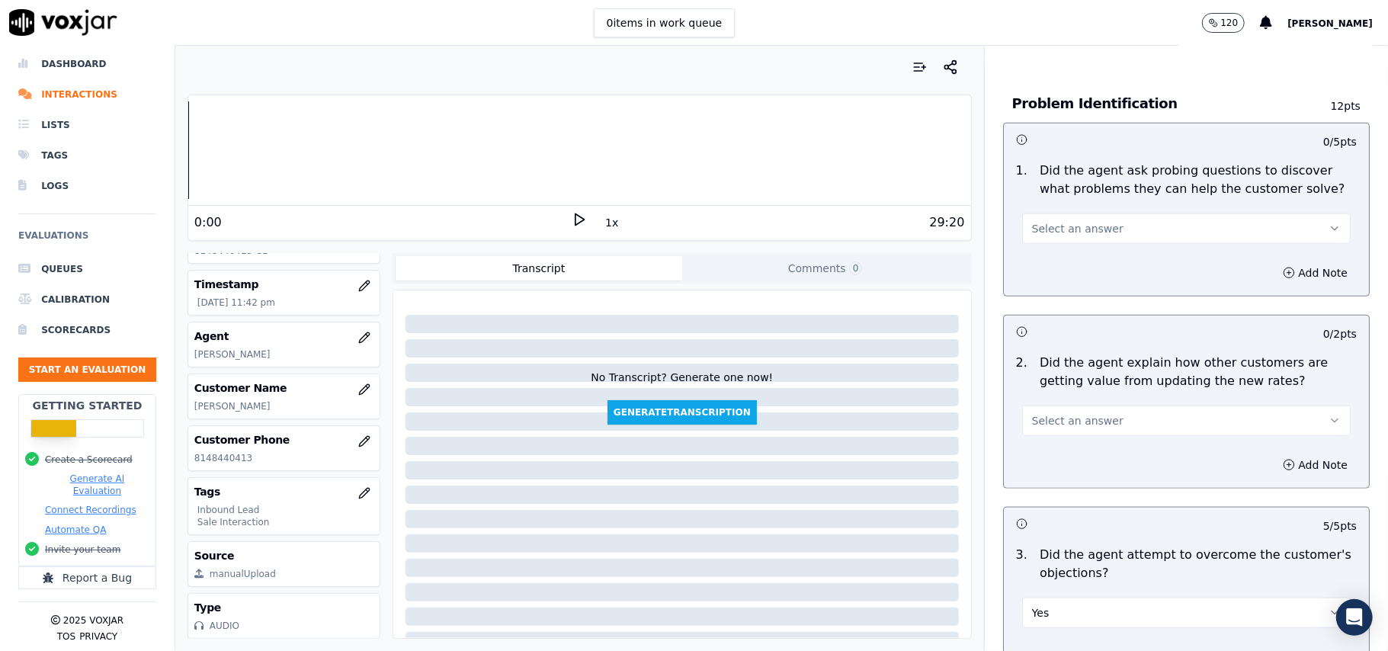
scroll to position [1116, 0]
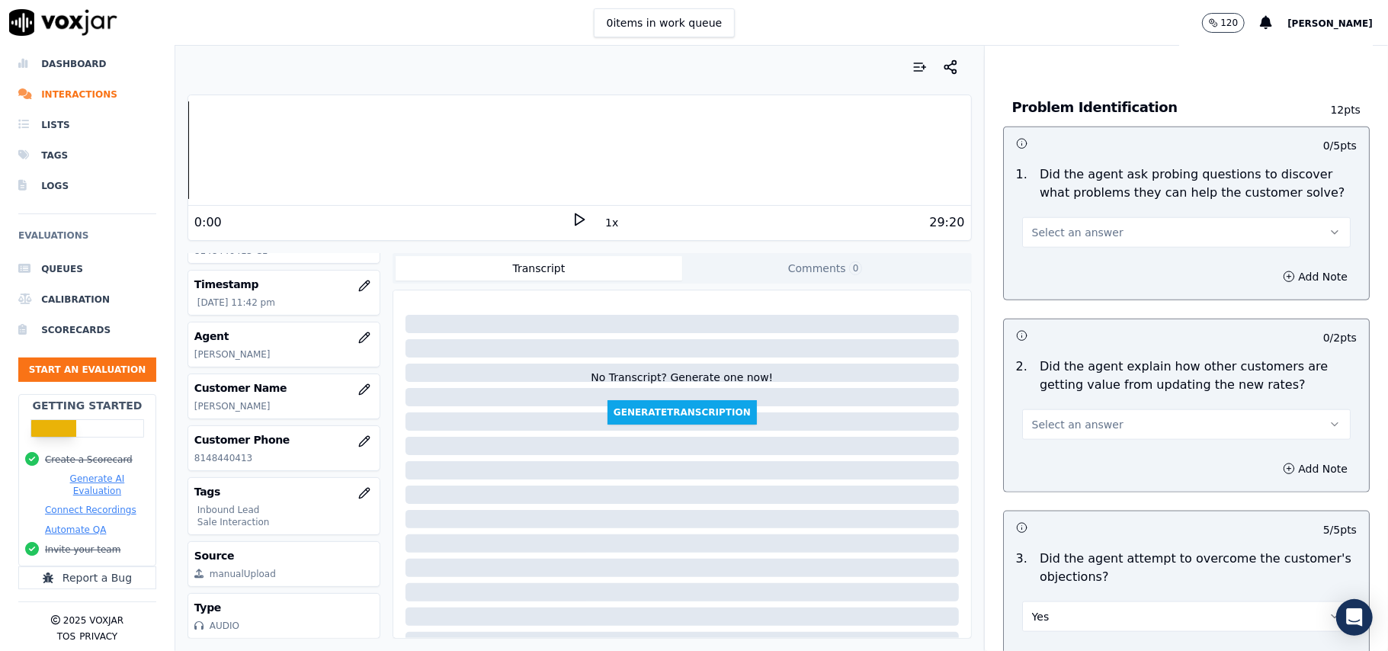
click at [1063, 417] on span "Select an answer" at bounding box center [1077, 424] width 91 height 15
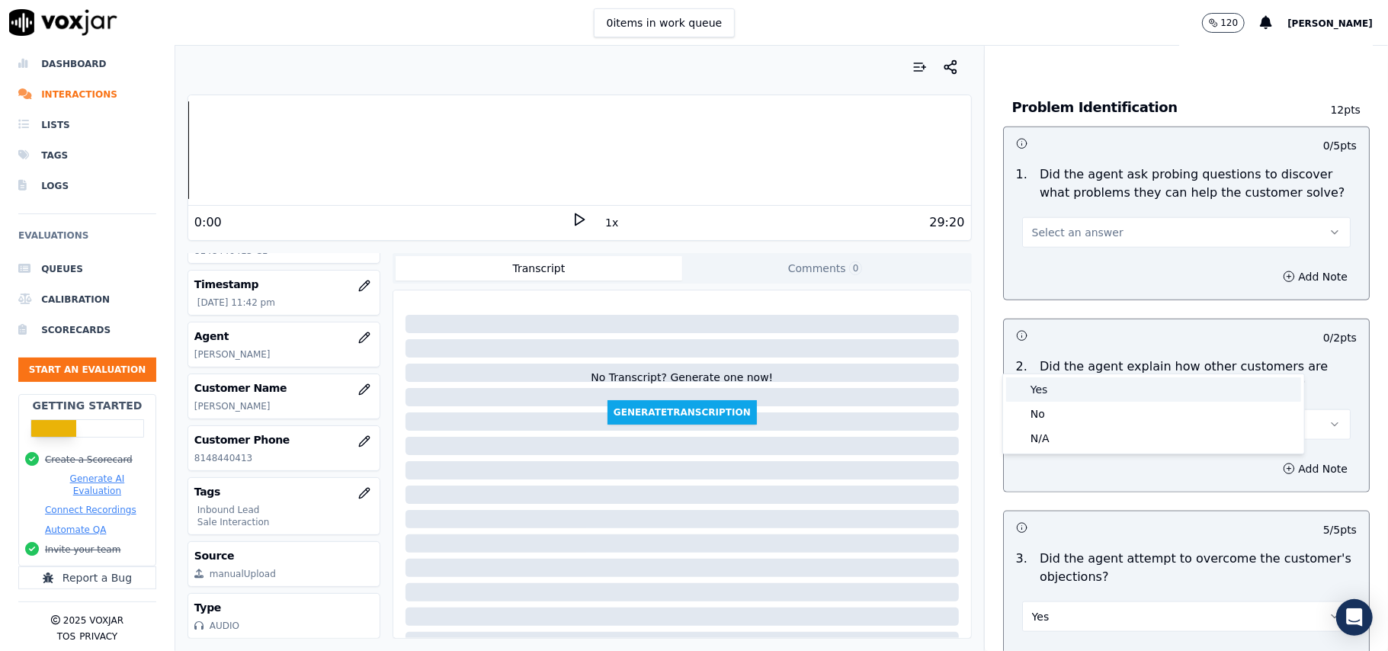
click at [1063, 380] on div "Yes" at bounding box center [1153, 389] width 295 height 24
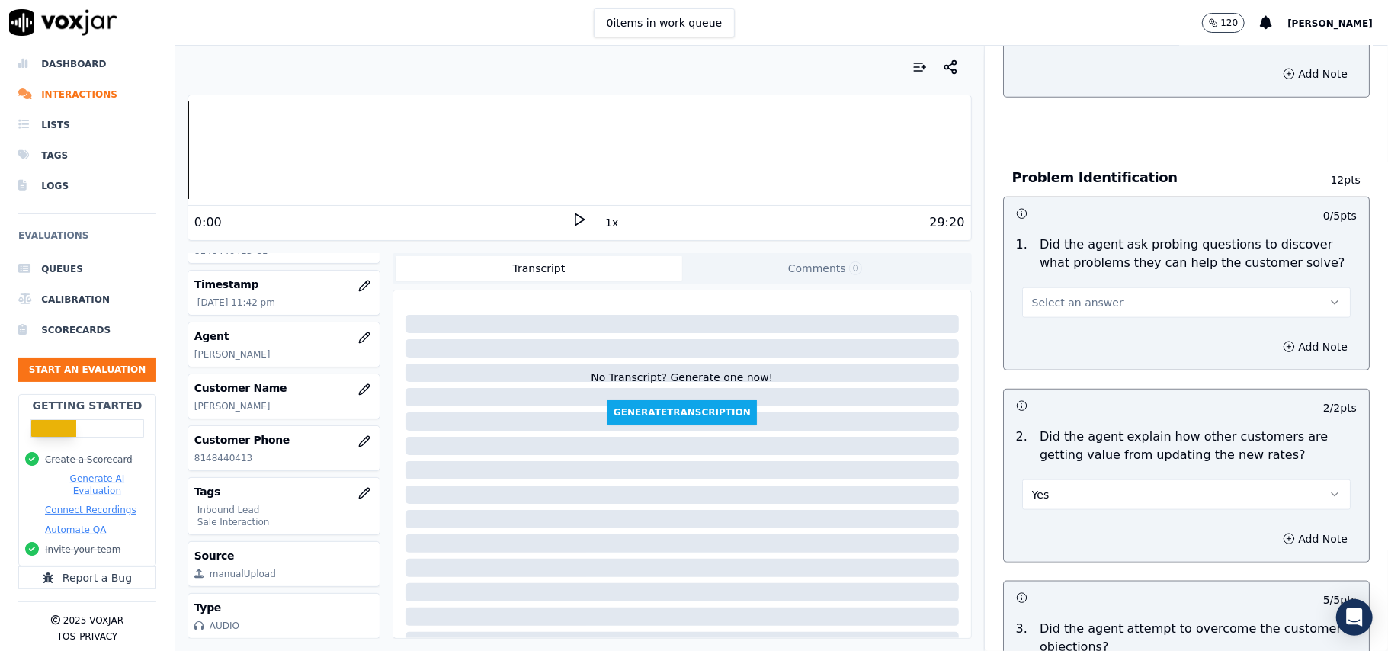
scroll to position [1014, 0]
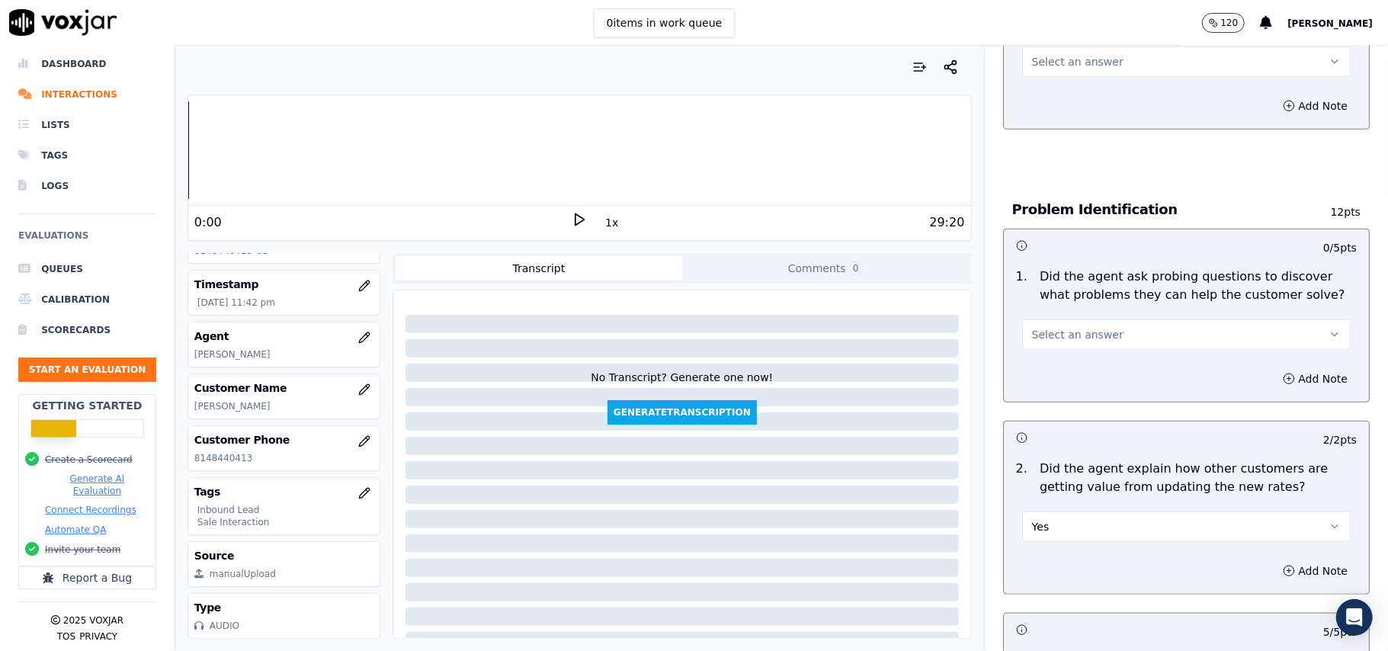
drag, startPoint x: 1076, startPoint y: 255, endPoint x: 1072, endPoint y: 278, distance: 24.1
click at [1077, 319] on button "Select an answer" at bounding box center [1186, 334] width 329 height 30
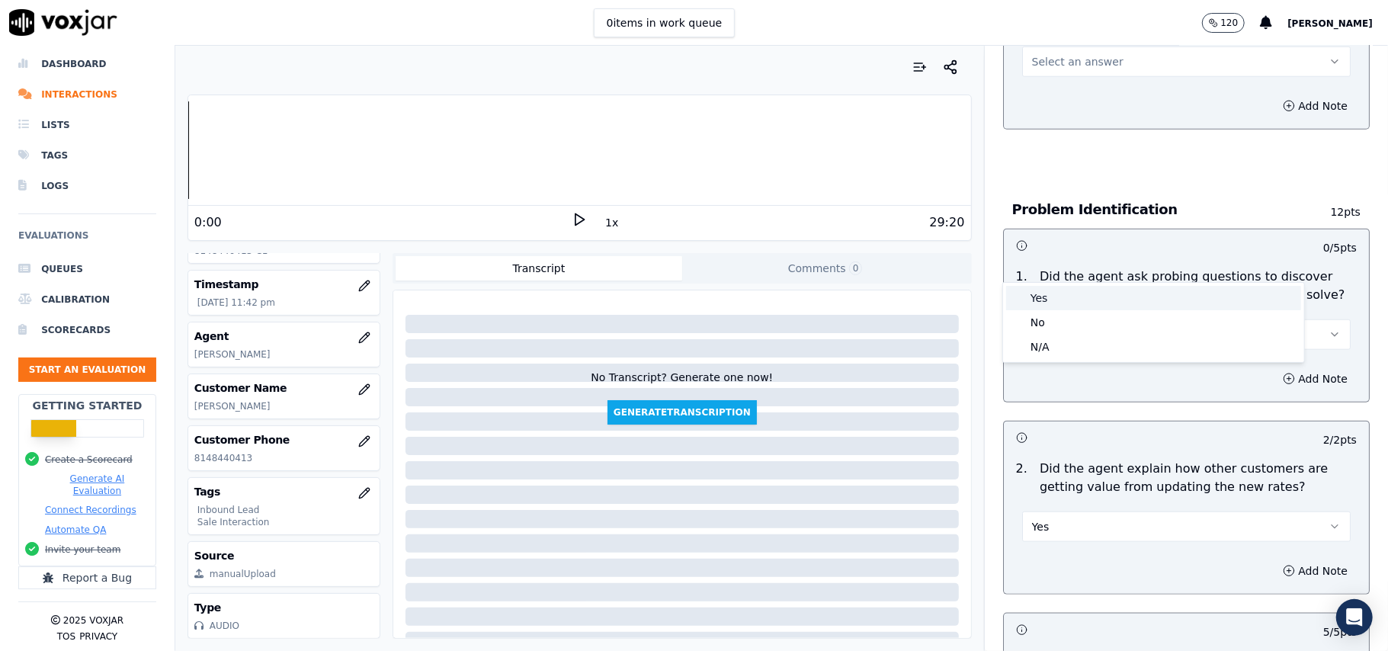
click at [1069, 290] on div "Yes" at bounding box center [1153, 298] width 295 height 24
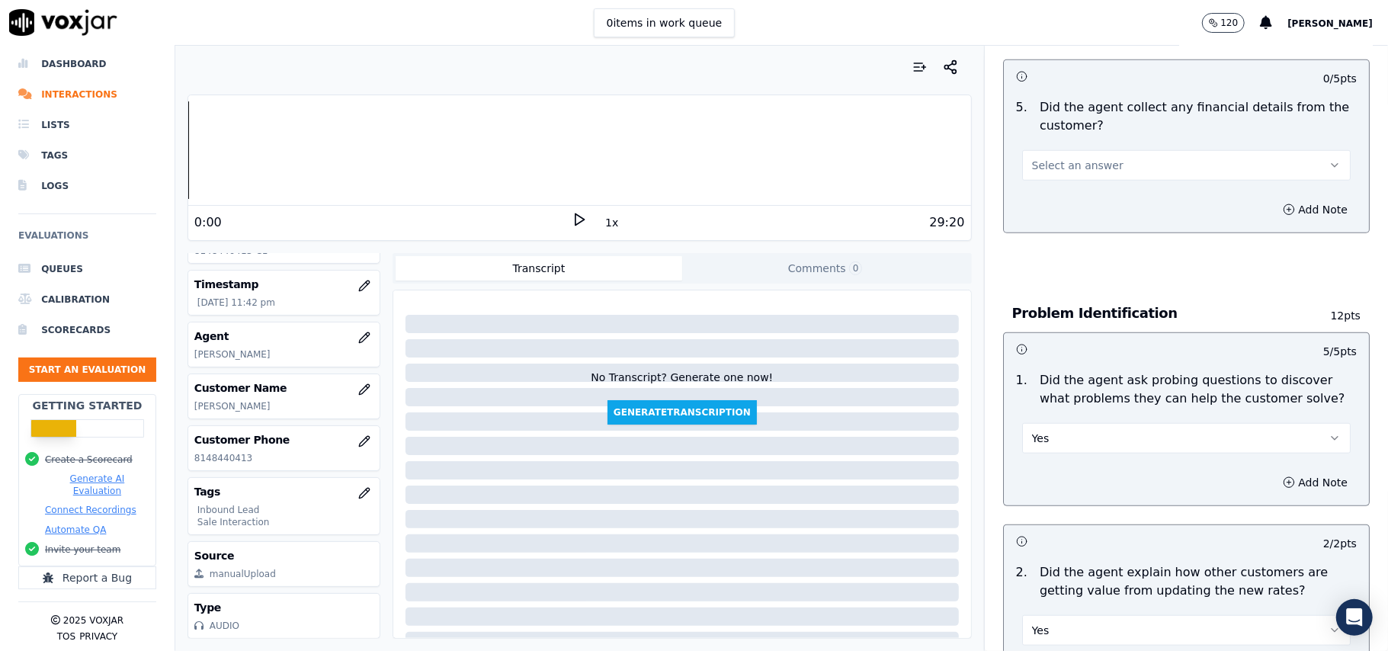
scroll to position [608, 0]
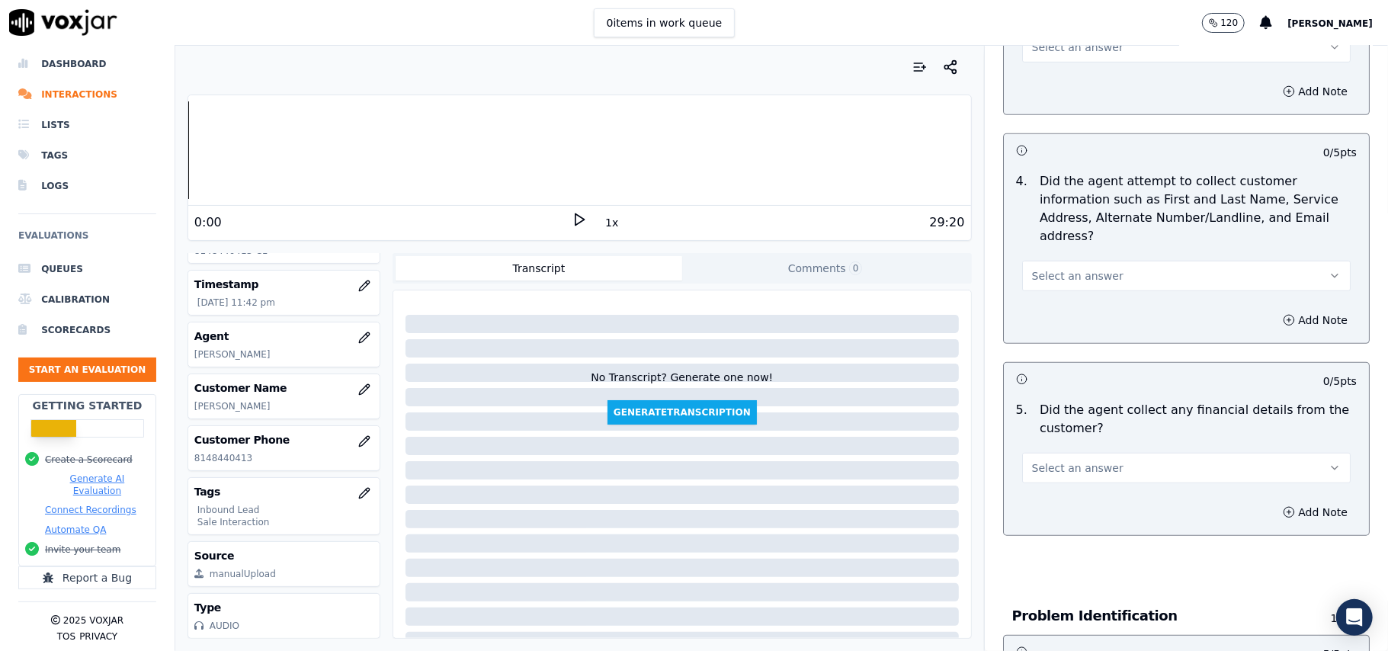
click at [1081, 453] on button "Select an answer" at bounding box center [1186, 468] width 329 height 30
click at [1071, 425] on div "Yes" at bounding box center [1153, 431] width 295 height 24
click at [1072, 453] on button "Yes" at bounding box center [1186, 468] width 329 height 30
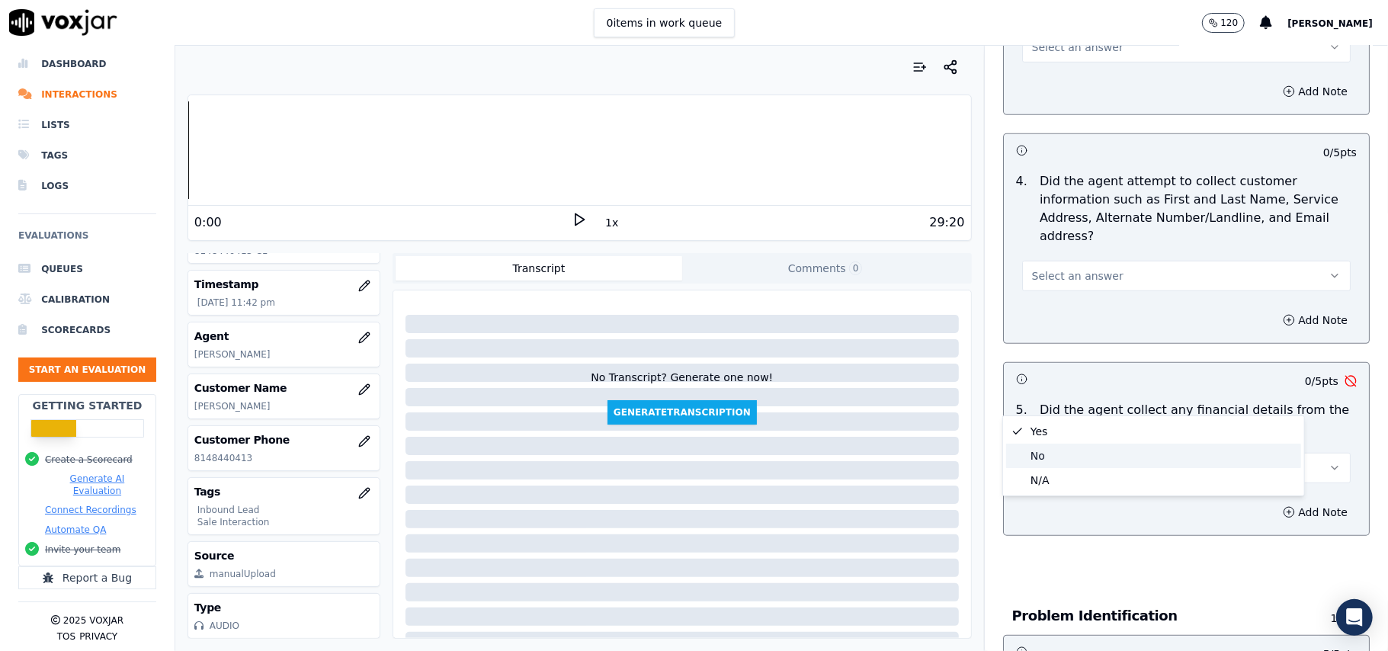
click at [1067, 449] on div "No" at bounding box center [1153, 456] width 295 height 24
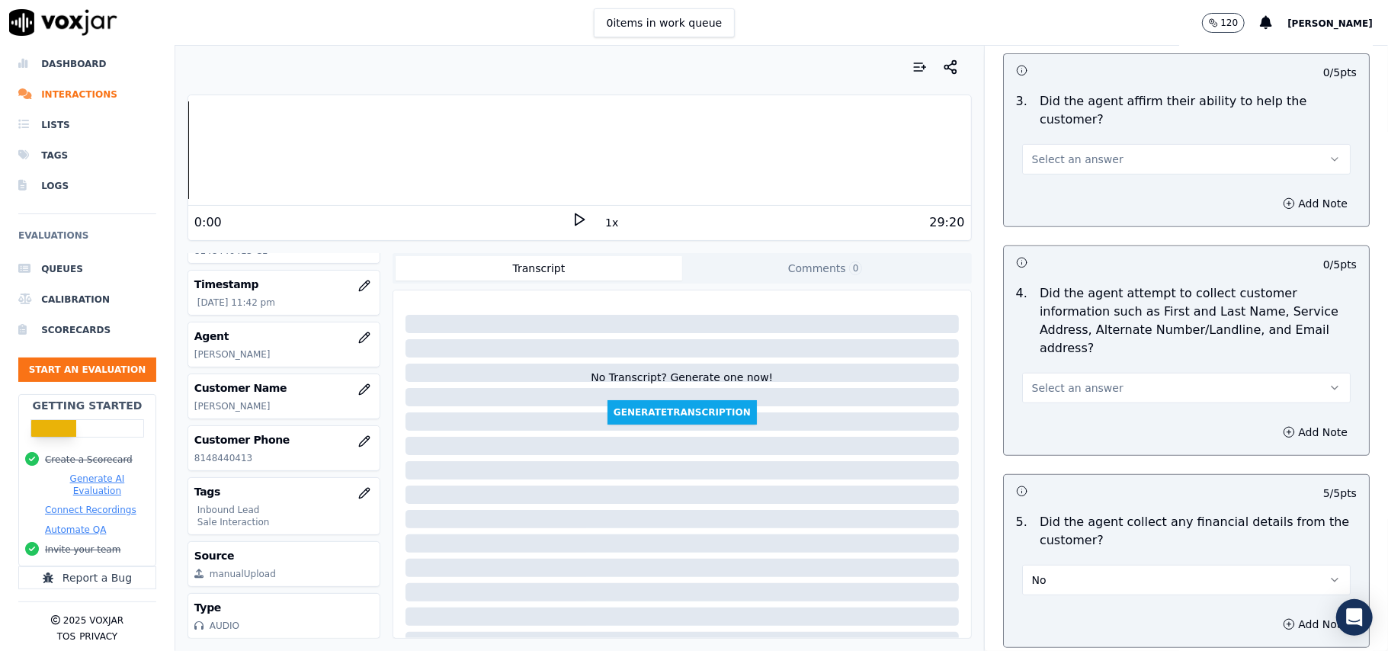
scroll to position [404, 0]
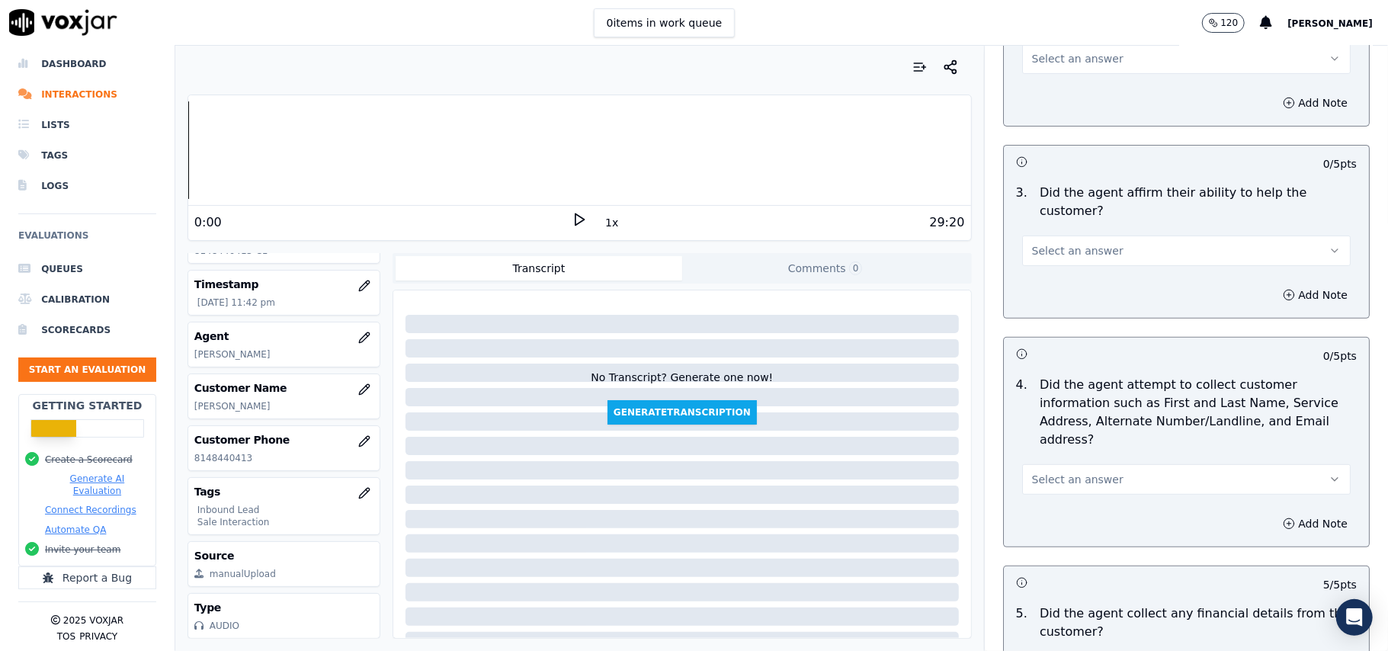
click at [1075, 472] on span "Select an answer" at bounding box center [1077, 479] width 91 height 15
click at [1072, 433] on div "Yes" at bounding box center [1153, 442] width 295 height 24
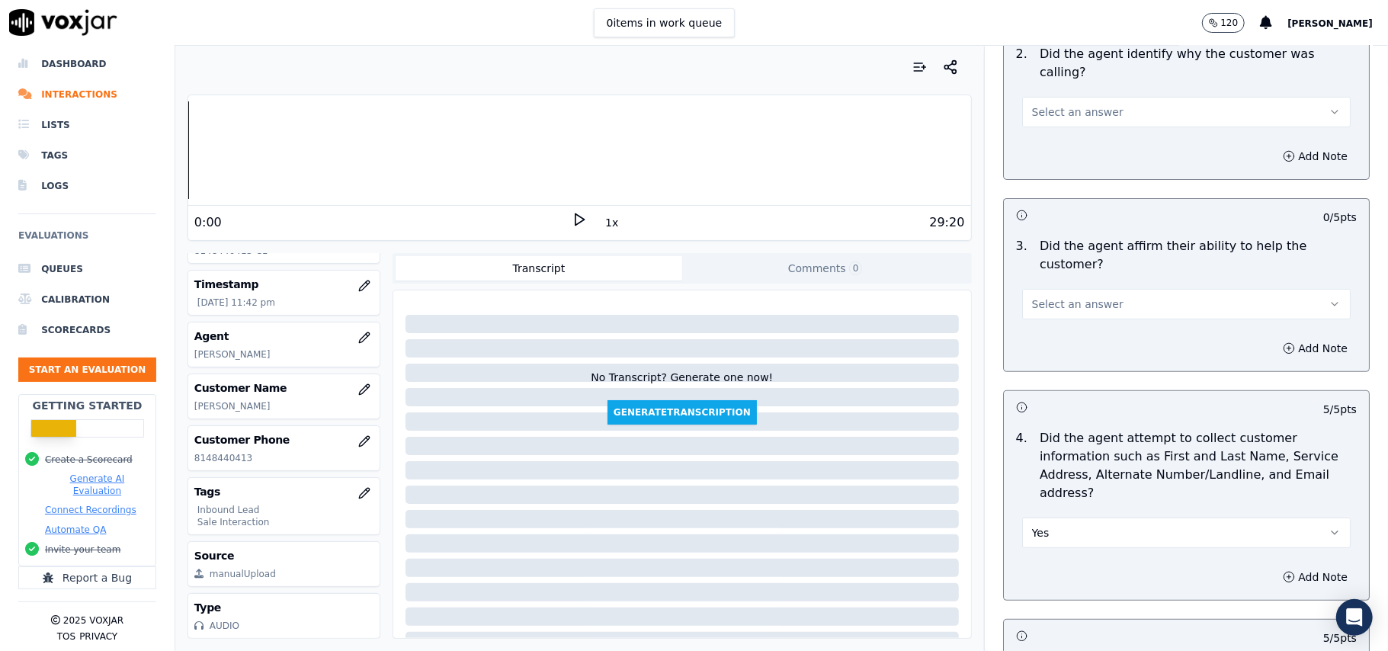
scroll to position [303, 0]
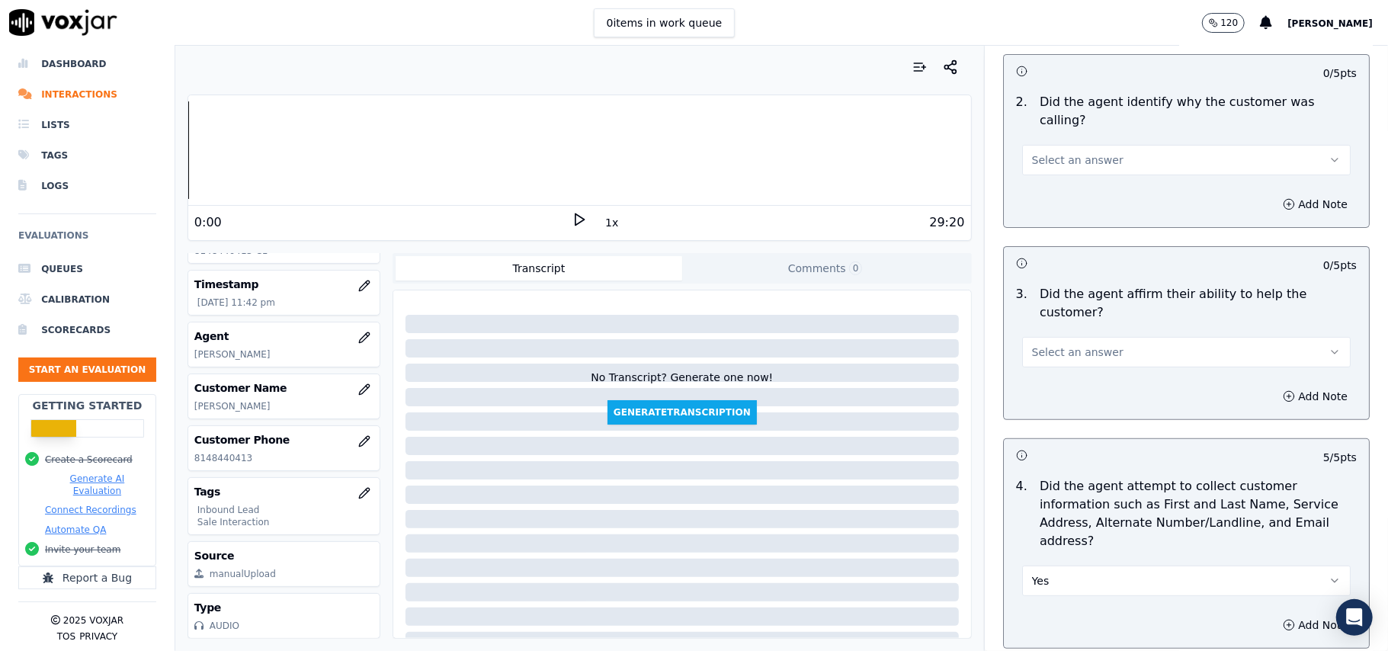
click at [1063, 345] on span "Select an answer" at bounding box center [1077, 352] width 91 height 15
click at [1059, 333] on div "Yes" at bounding box center [1153, 333] width 295 height 24
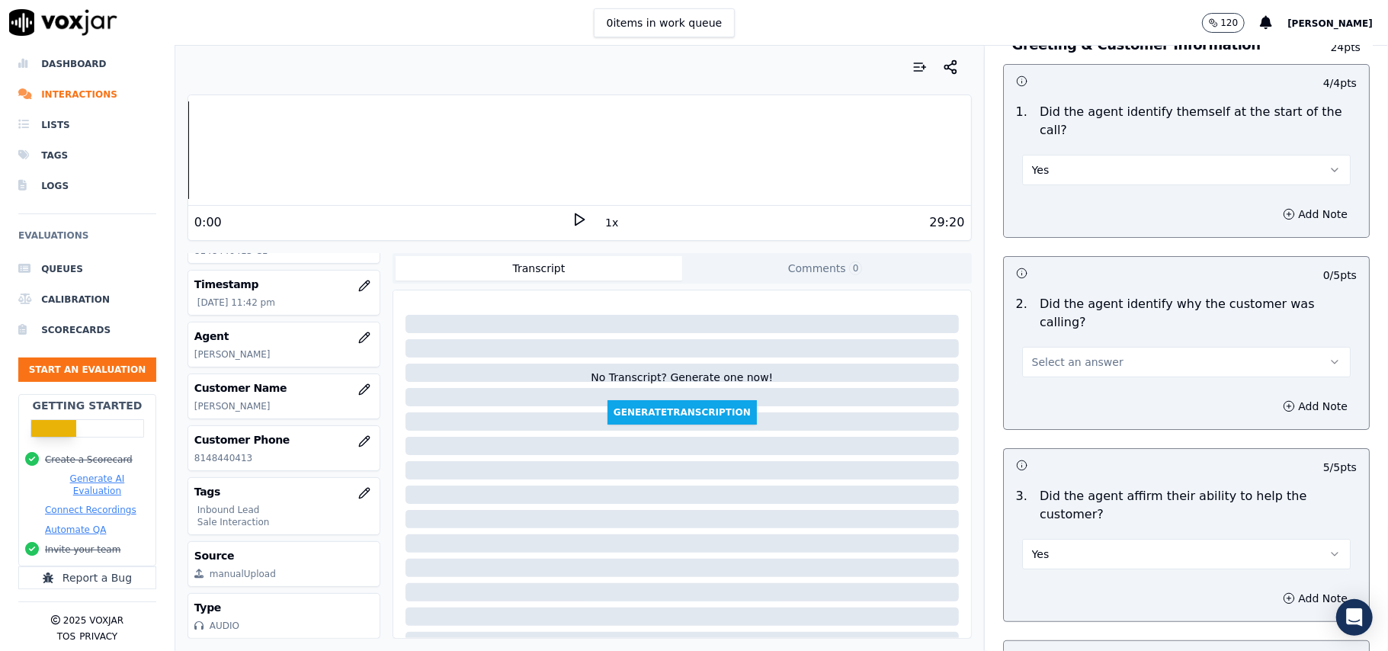
scroll to position [99, 0]
drag, startPoint x: 1071, startPoint y: 314, endPoint x: 1068, endPoint y: 332, distance: 18.5
click at [1070, 348] on button "Select an answer" at bounding box center [1186, 363] width 329 height 30
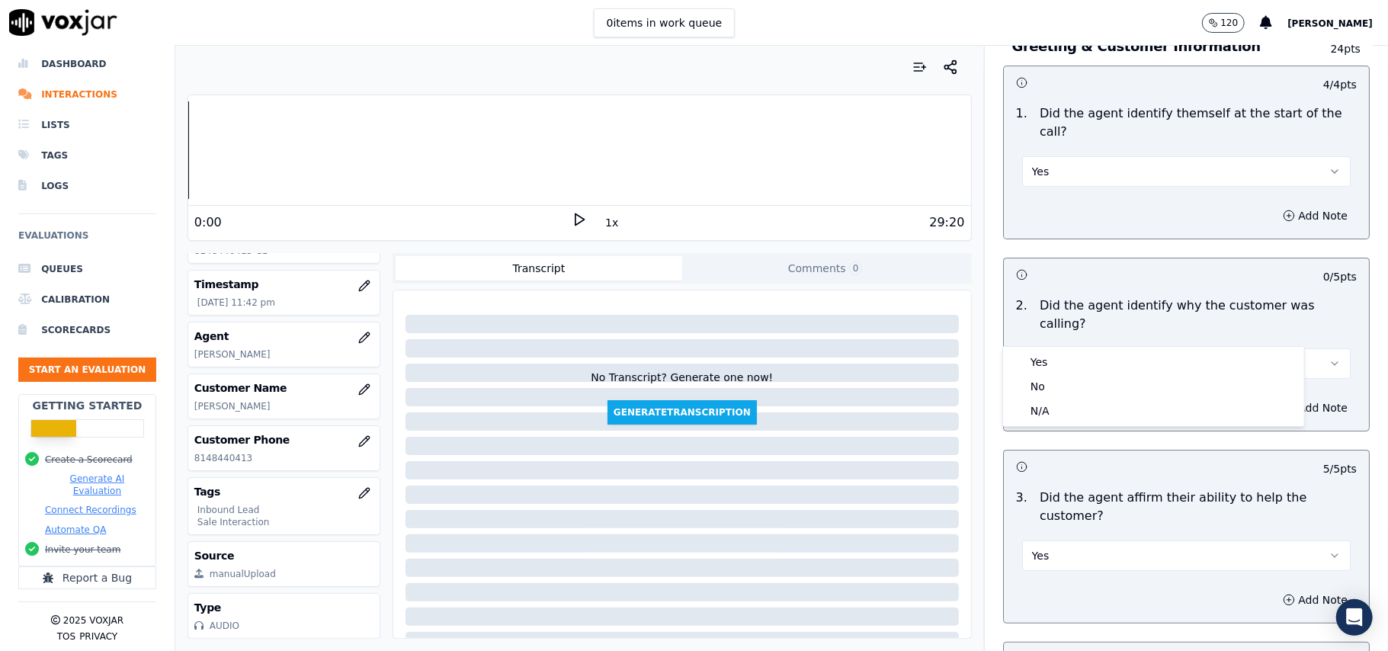
click at [1065, 348] on div "Yes No N/A" at bounding box center [1153, 386] width 301 height 79
click at [1055, 361] on div "Yes" at bounding box center [1153, 362] width 295 height 24
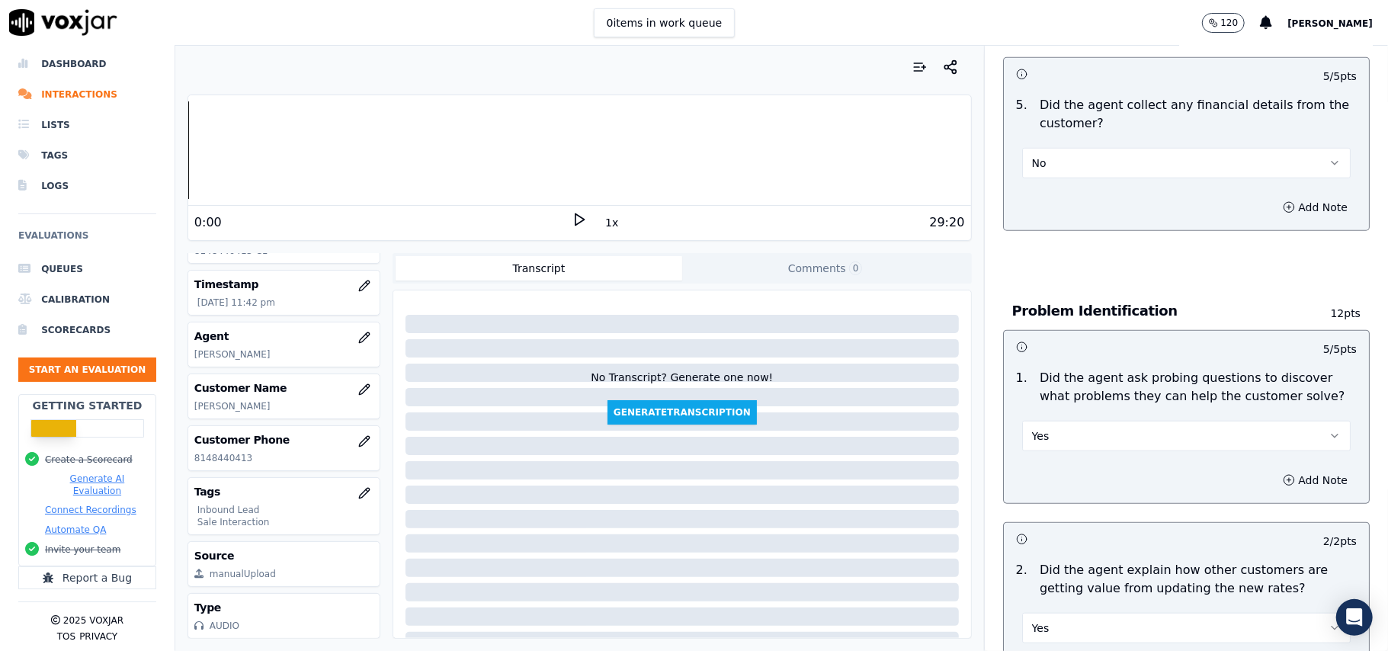
scroll to position [4267, 0]
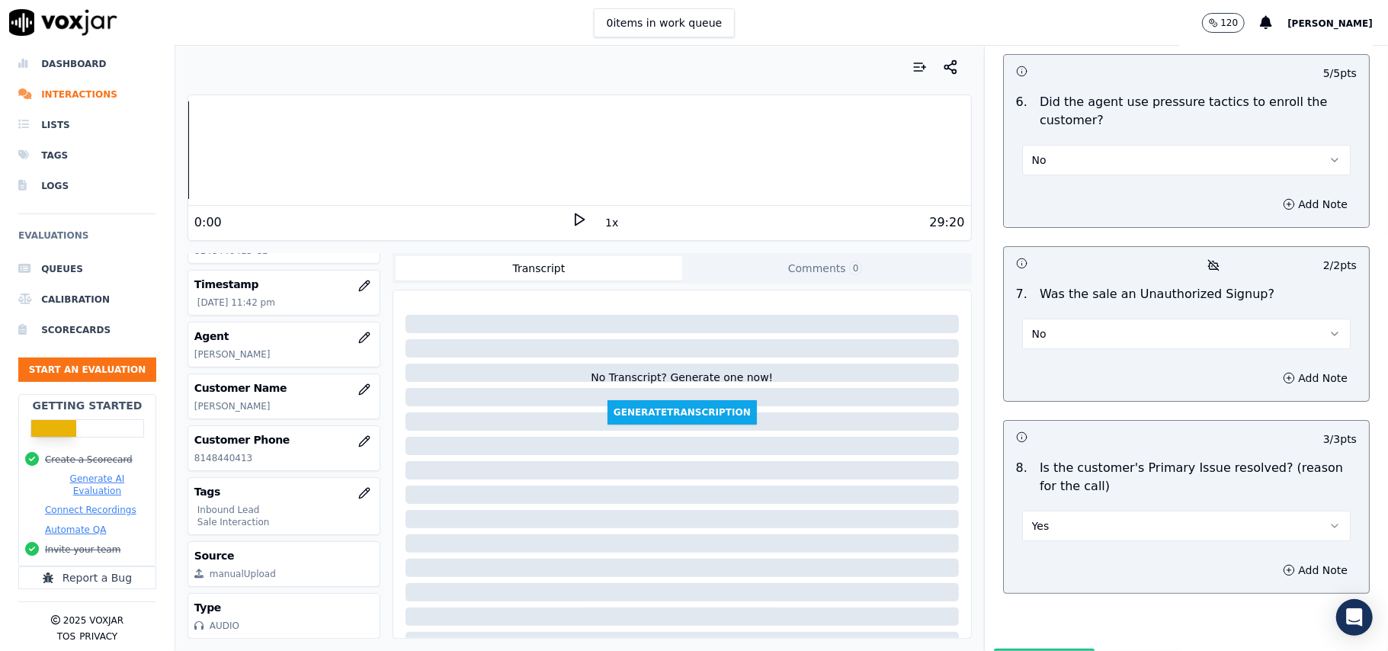
click at [1009, 649] on button "Submit Scores" at bounding box center [1044, 662] width 101 height 27
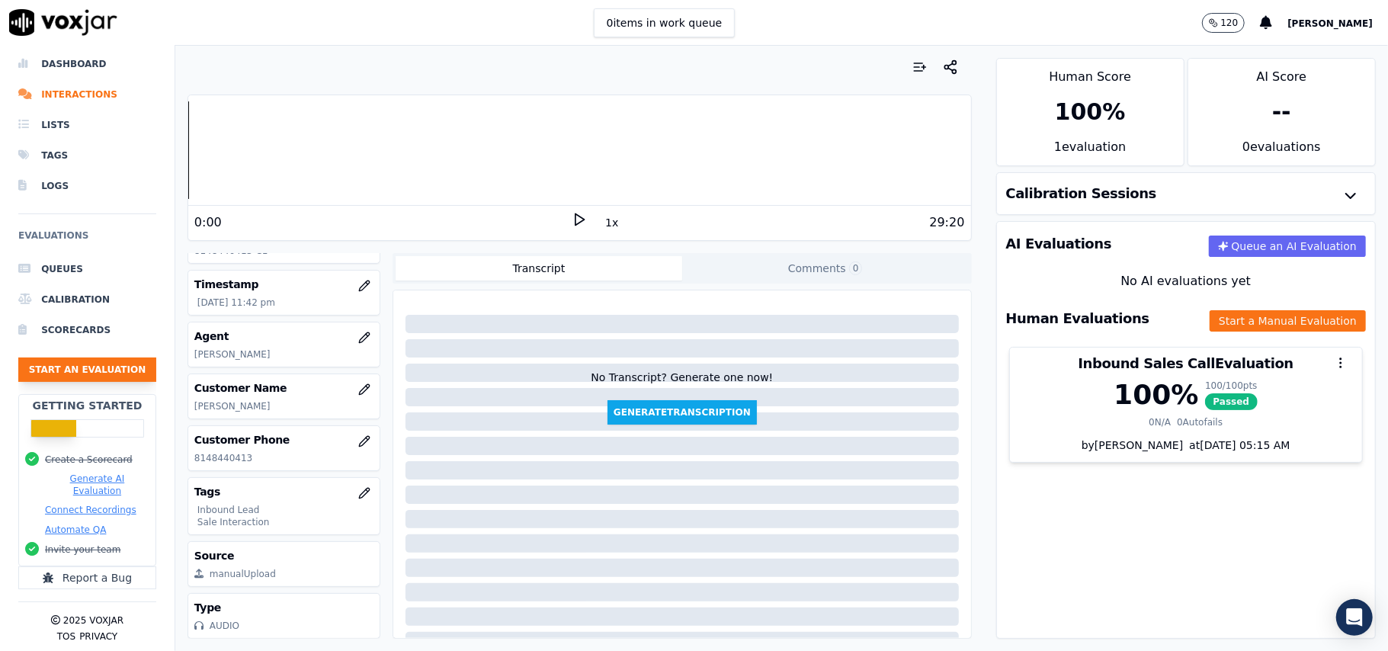
click at [98, 358] on button "Start an Evaluation" at bounding box center [87, 370] width 138 height 24
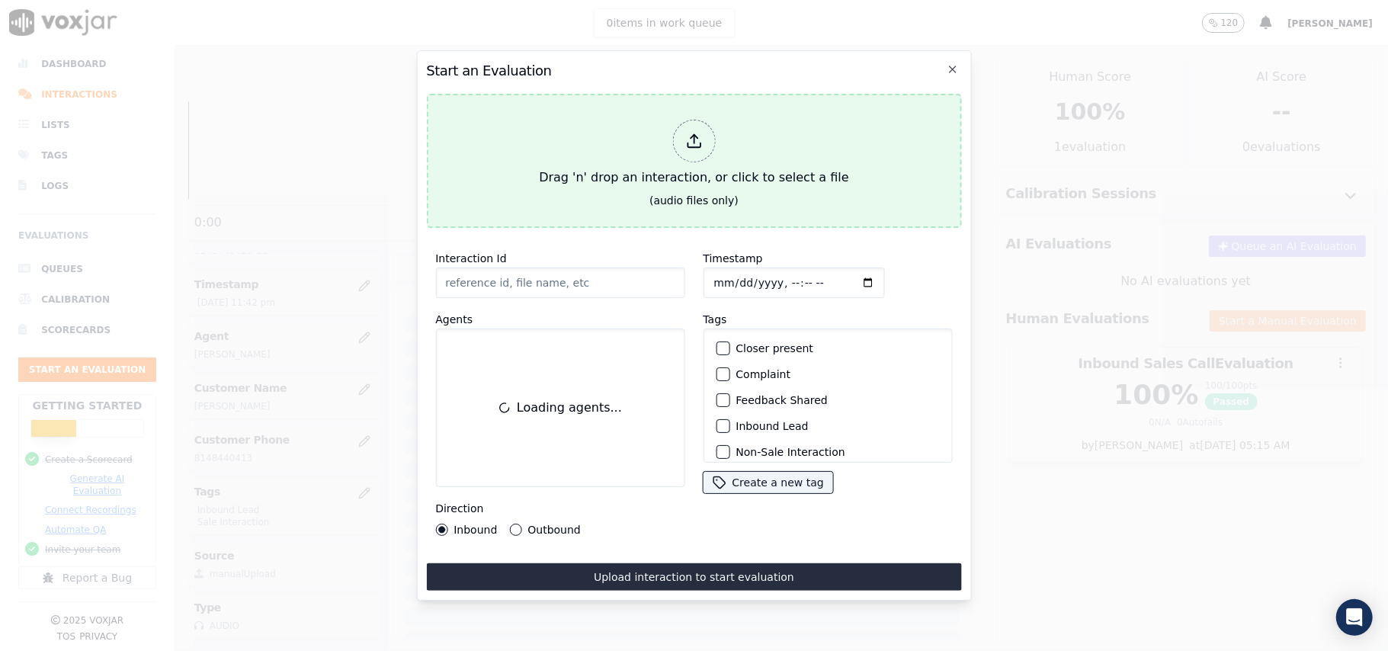
click at [680, 131] on div at bounding box center [693, 141] width 43 height 43
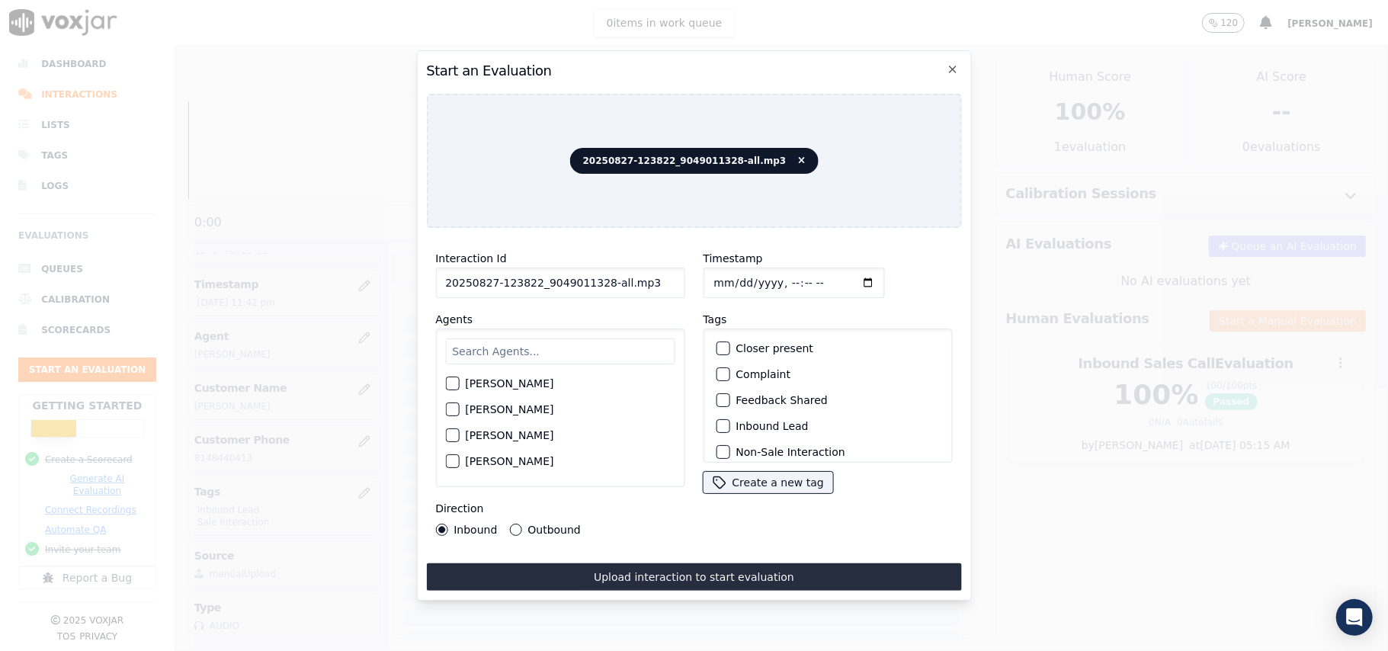
drag, startPoint x: 653, startPoint y: 277, endPoint x: 598, endPoint y: 279, distance: 54.1
click at [598, 279] on input "20250827-123822_9049011328-all.mp3" at bounding box center [559, 283] width 249 height 30
type input "20250827-123822_9049011328-C1"
click at [732, 274] on input "Timestamp" at bounding box center [793, 283] width 181 height 30
type input "2025-09-27T23:45"
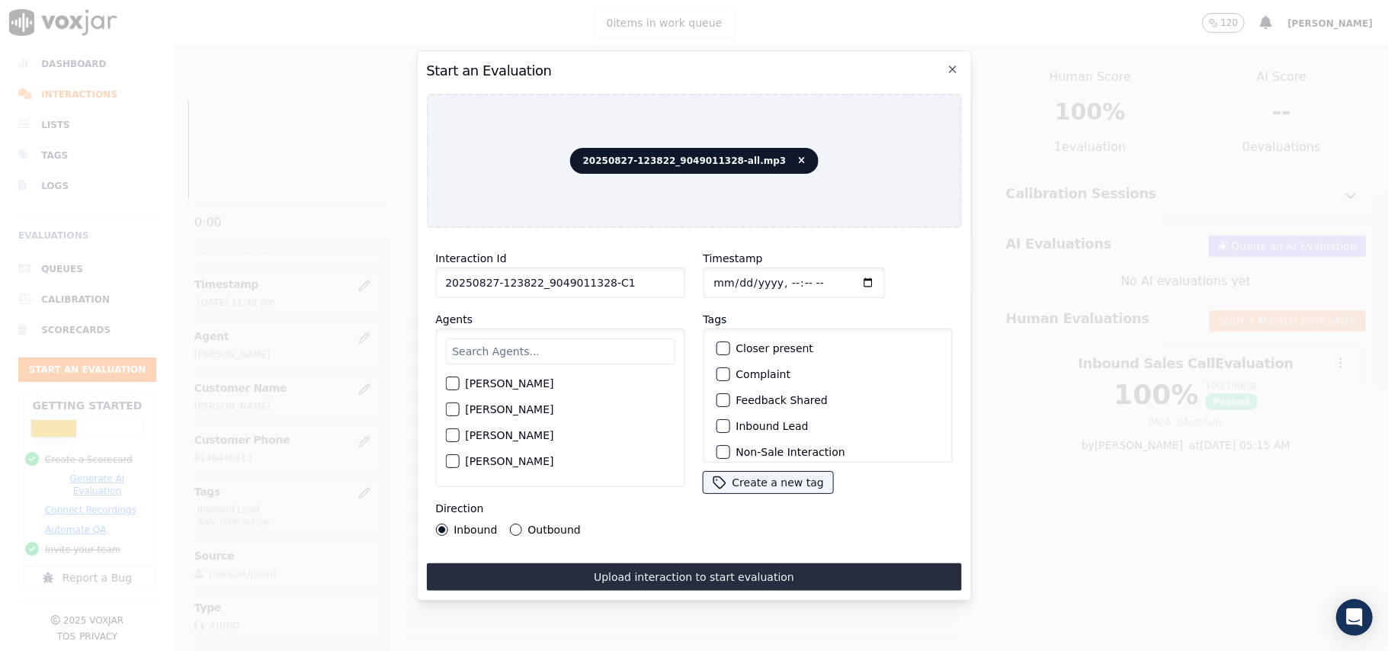
type input "2025-08-27T23:45"
click at [604, 352] on input "text" at bounding box center [559, 351] width 229 height 26
type input "All"
click at [486, 384] on label "Allen Alam" at bounding box center [509, 388] width 88 height 11
click at [459, 384] on button "Allen Alam" at bounding box center [452, 388] width 14 height 14
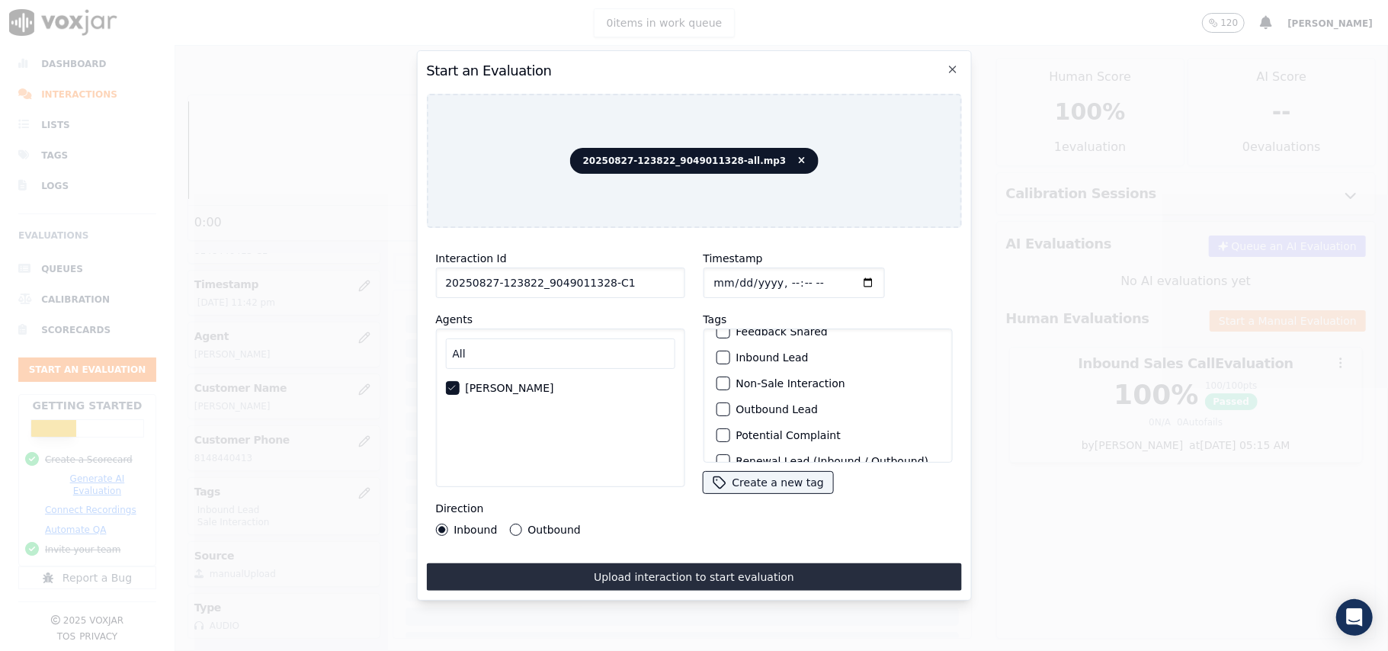
scroll to position [101, 0]
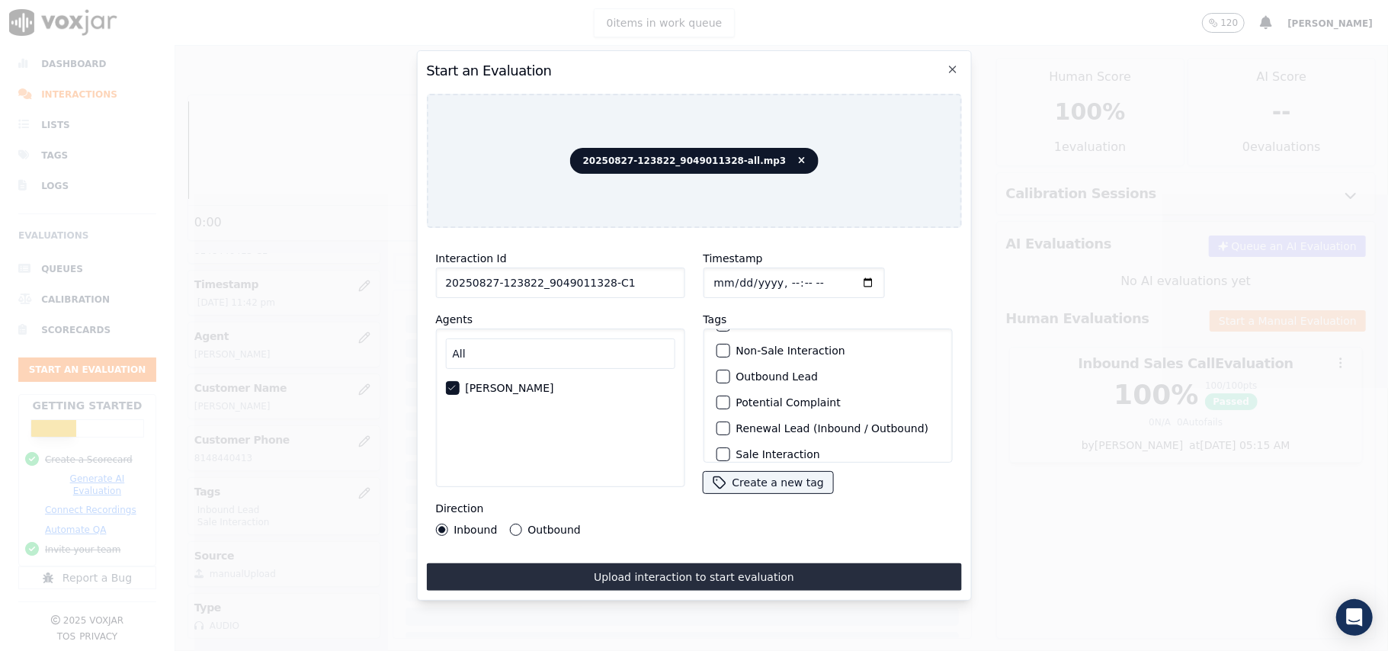
click at [720, 373] on button "Outbound Lead" at bounding box center [723, 377] width 14 height 14
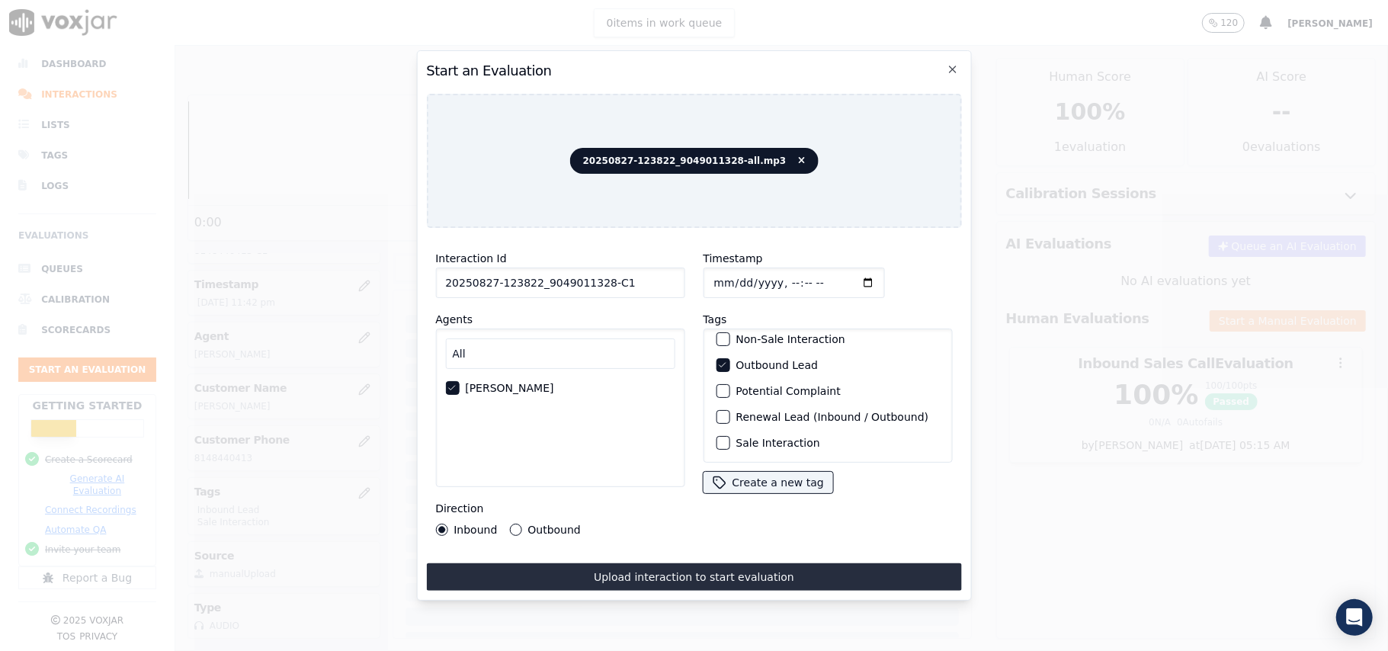
scroll to position [133, 0]
click at [726, 430] on div "Sale Interaction" at bounding box center [828, 443] width 236 height 26
click at [717, 438] on div "button" at bounding box center [722, 443] width 11 height 11
click at [522, 524] on div "Outbound" at bounding box center [544, 530] width 71 height 12
click at [506, 524] on div "Inbound Outbound" at bounding box center [508, 530] width 146 height 12
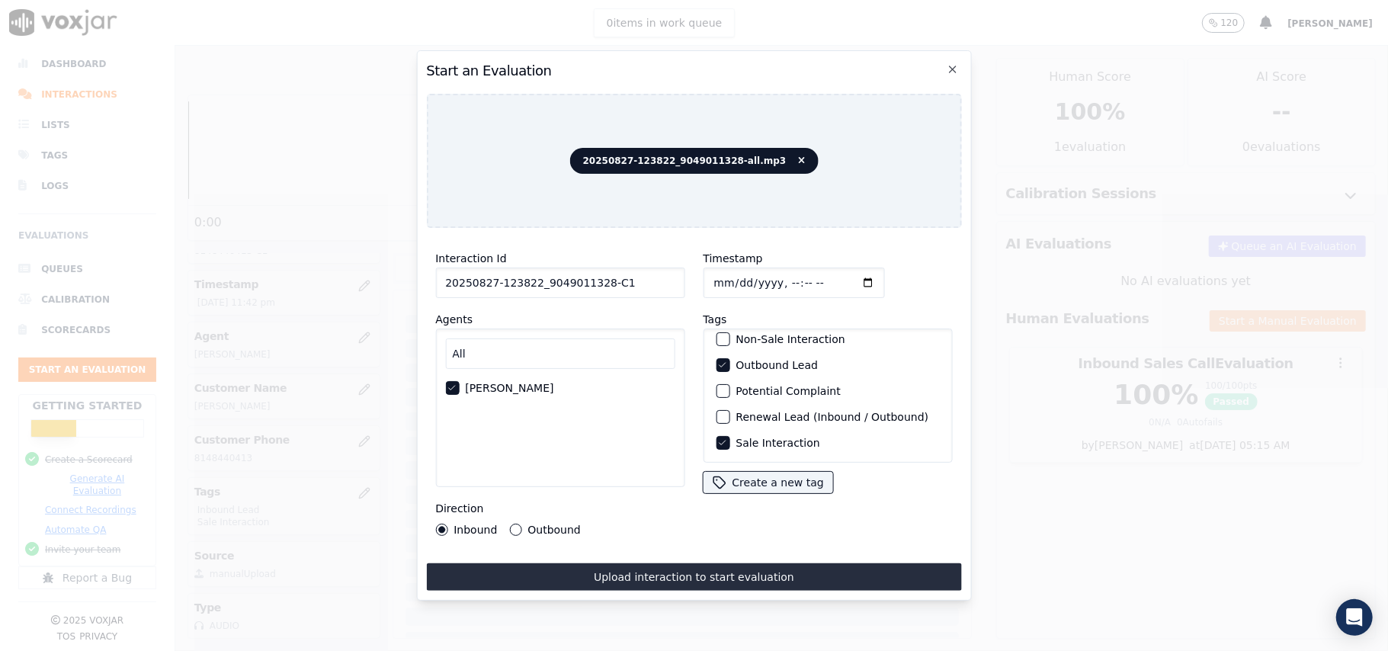
click at [510, 515] on div "Direction Inbound Outbound" at bounding box center [559, 517] width 249 height 37
click at [514, 524] on button "Outbound" at bounding box center [515, 530] width 12 height 12
click at [636, 568] on button "Upload interaction to start evaluation" at bounding box center [693, 576] width 535 height 27
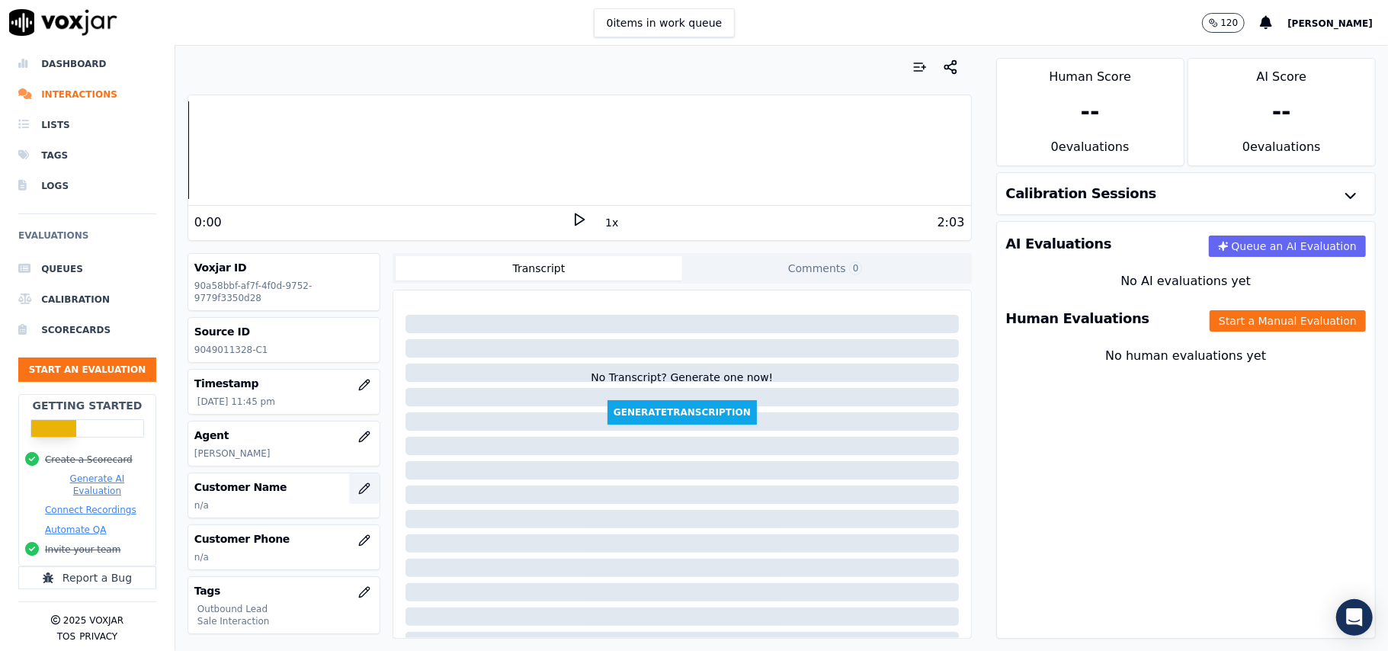
click at [358, 495] on icon "button" at bounding box center [364, 489] width 12 height 12
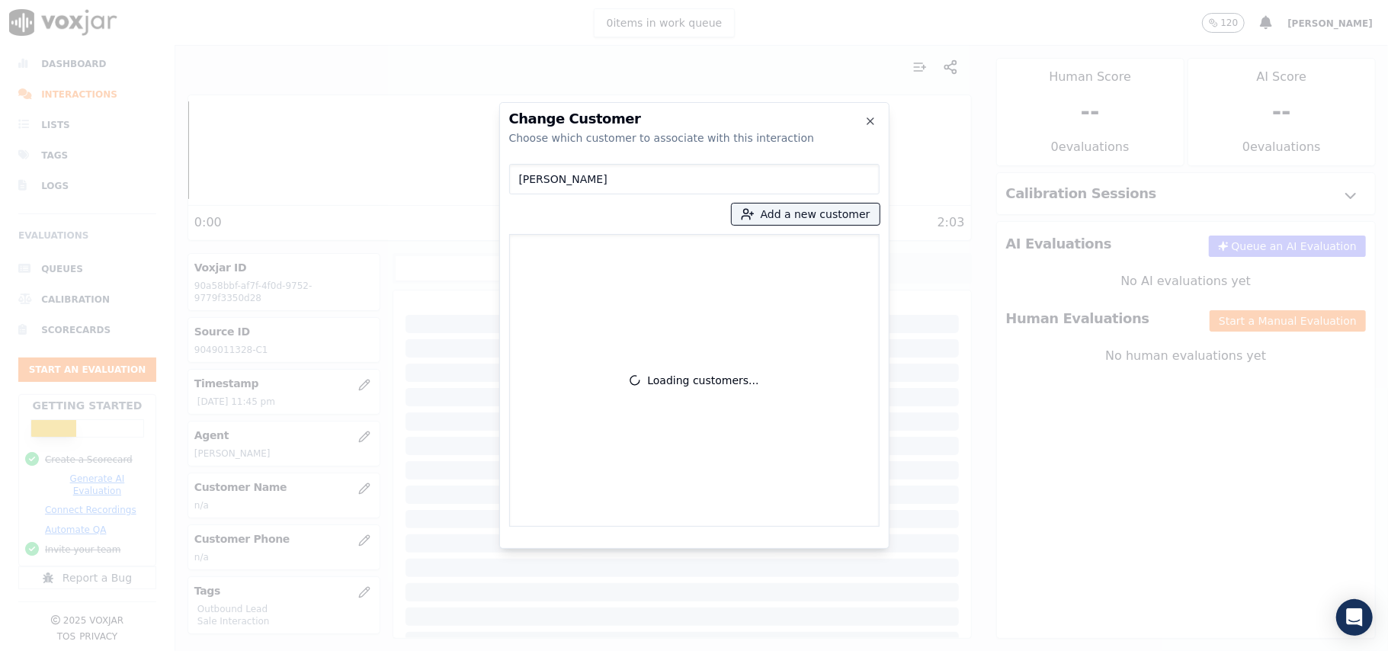
click at [518, 181] on input "LILLIE P GIDDINS" at bounding box center [694, 179] width 370 height 30
type input "LILLIE P GIDDINS"
click at [666, 245] on p "9049011328" at bounding box center [724, 256] width 119 height 24
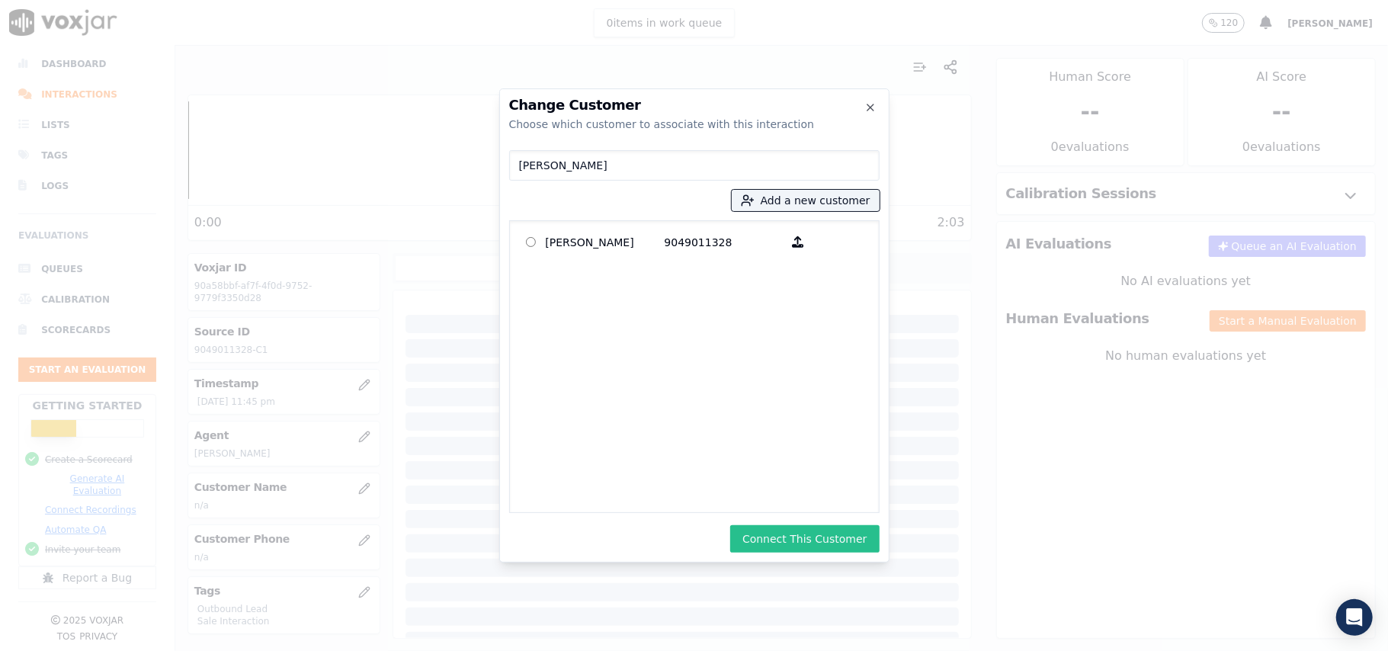
click at [773, 550] on button "Connect This Customer" at bounding box center [804, 538] width 149 height 27
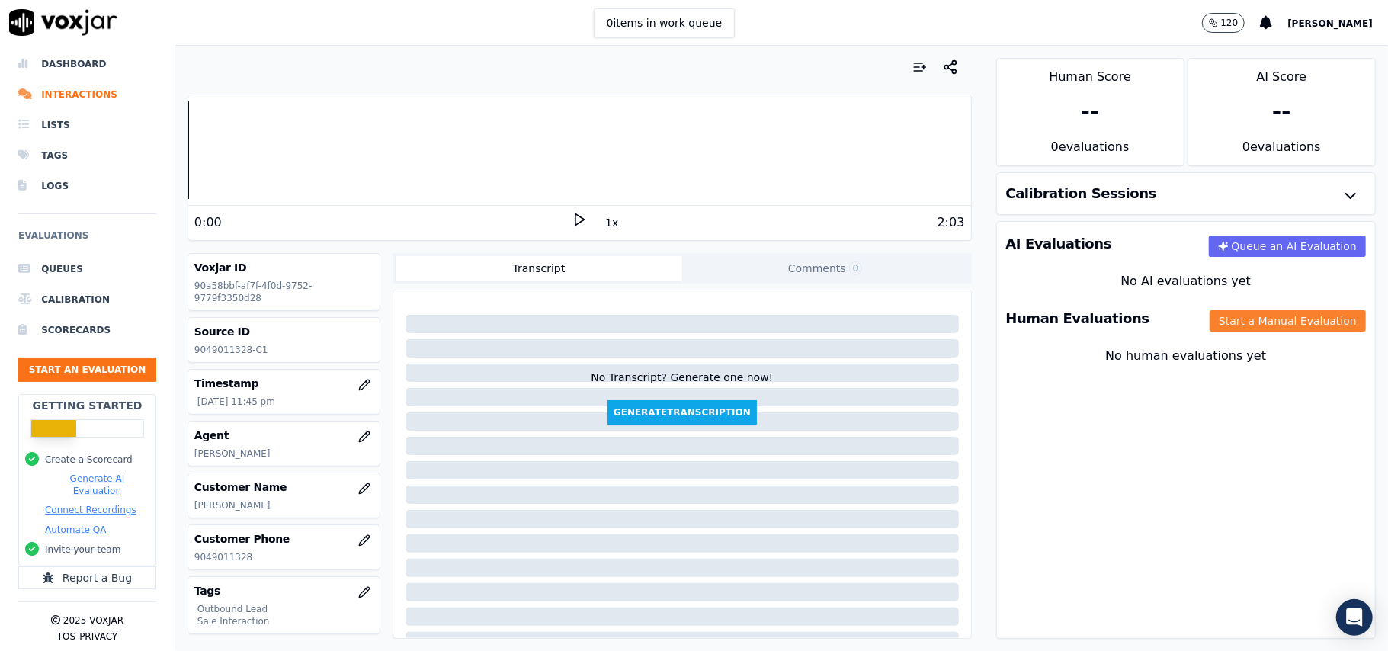
click at [1233, 319] on button "Start a Manual Evaluation" at bounding box center [1288, 320] width 156 height 21
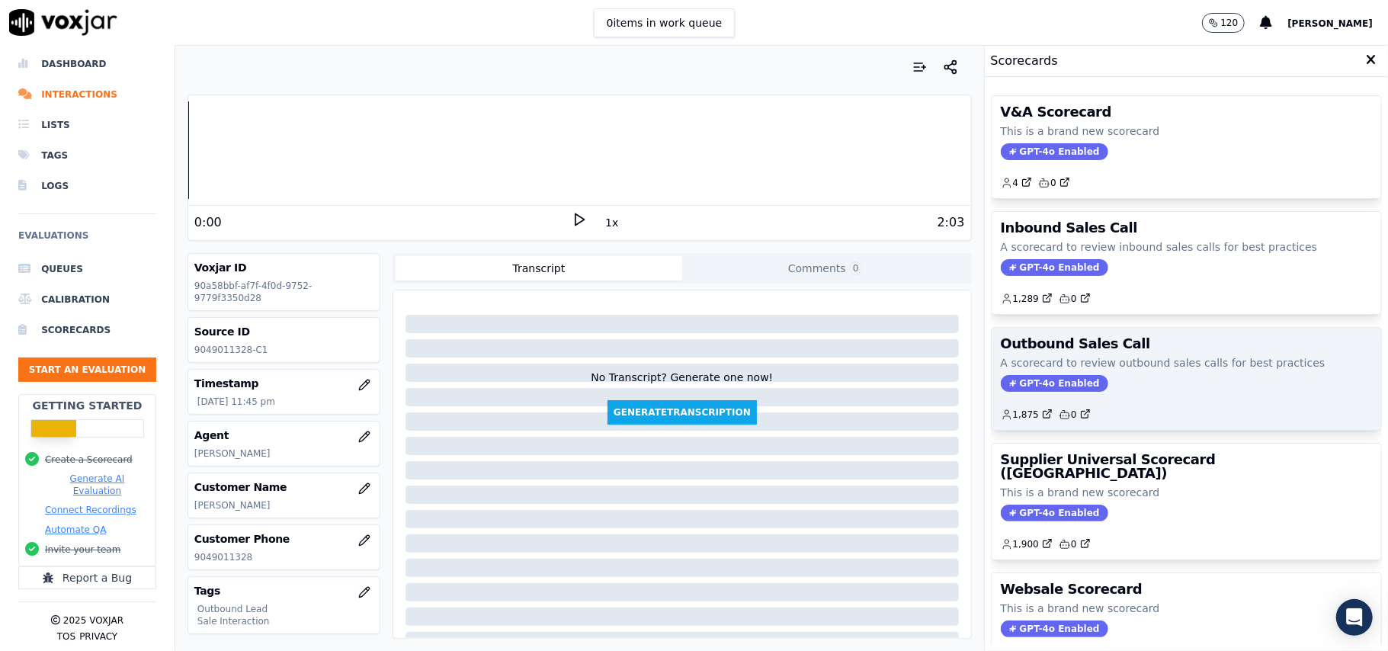
click at [1001, 392] on span "GPT-4o Enabled" at bounding box center [1054, 383] width 107 height 17
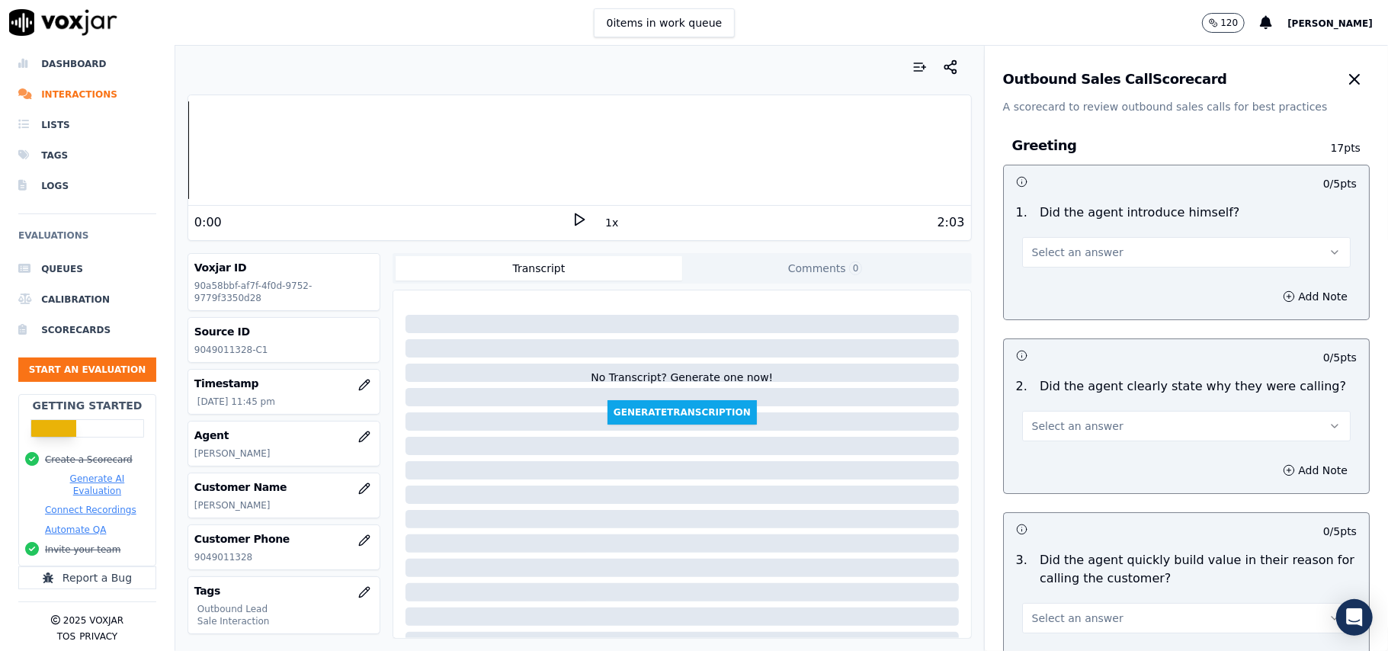
click at [1110, 260] on button "Select an answer" at bounding box center [1186, 252] width 329 height 30
click at [1083, 287] on div "Yes" at bounding box center [1153, 287] width 295 height 24
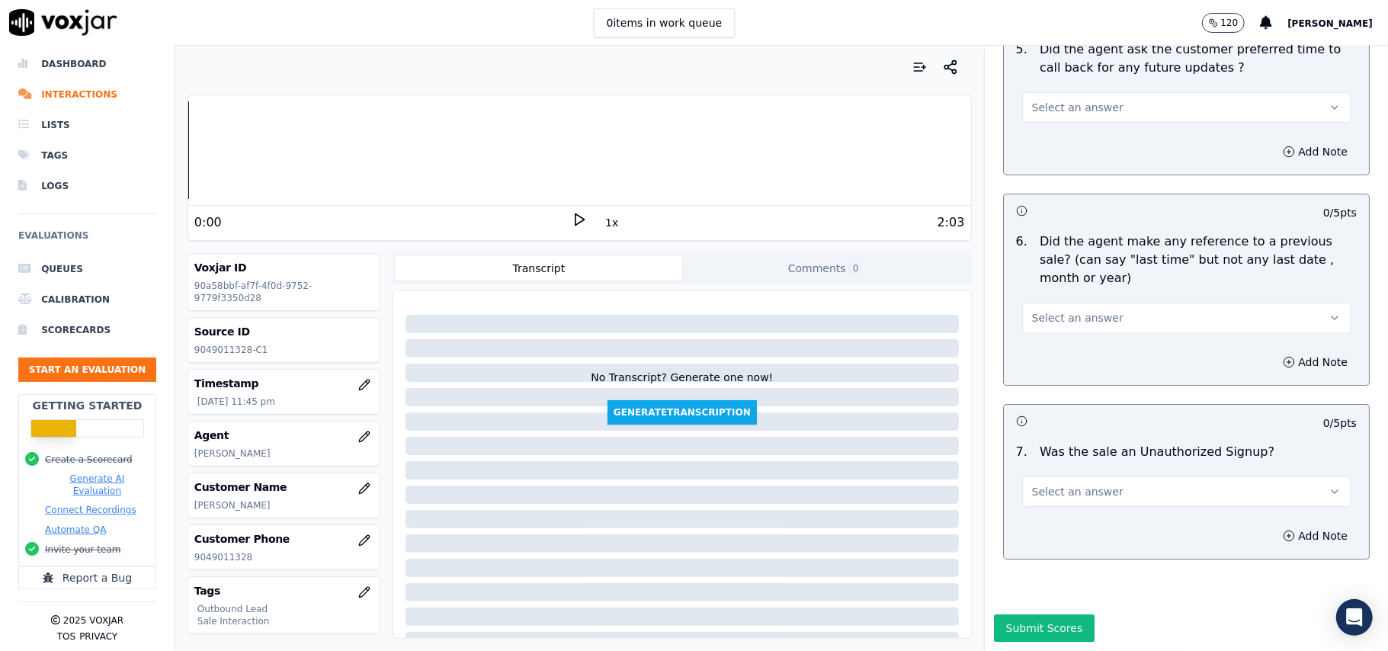
click at [1095, 476] on button "Select an answer" at bounding box center [1186, 491] width 329 height 30
click at [1044, 500] on div "No" at bounding box center [1153, 504] width 295 height 24
click at [1053, 310] on span "Select an answer" at bounding box center [1077, 317] width 91 height 15
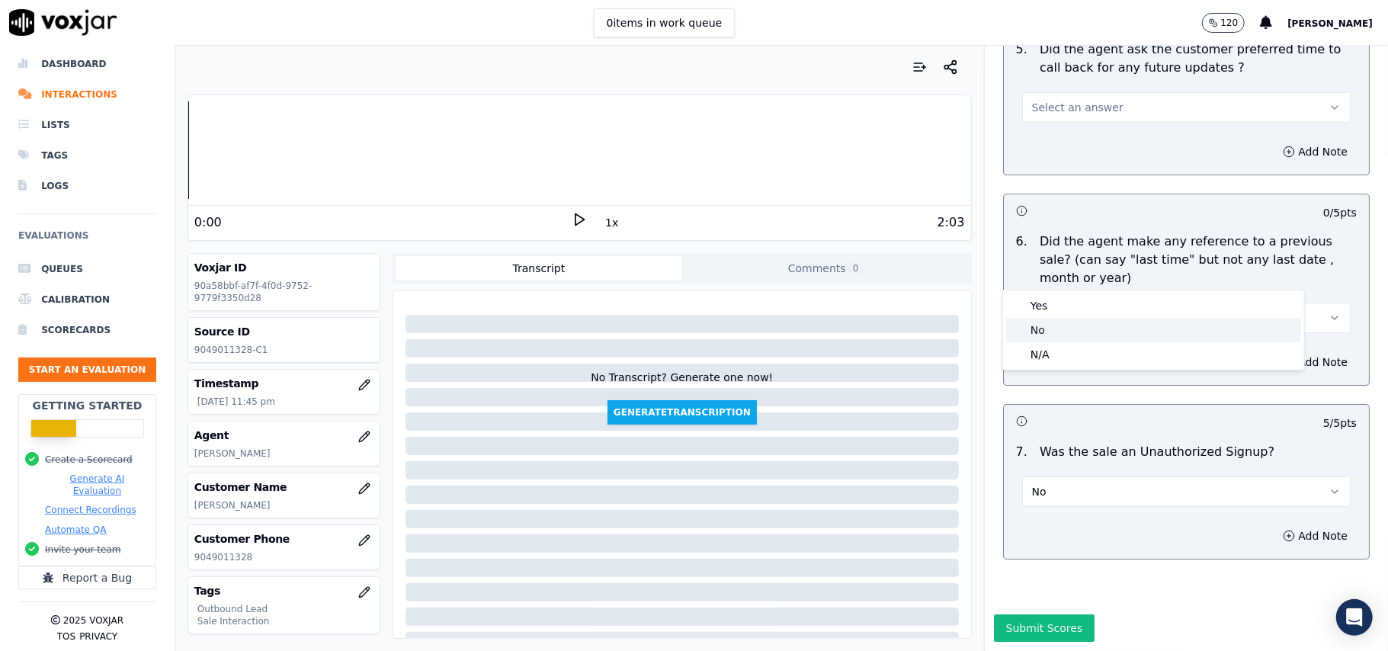
click at [1044, 330] on div "No" at bounding box center [1153, 330] width 295 height 24
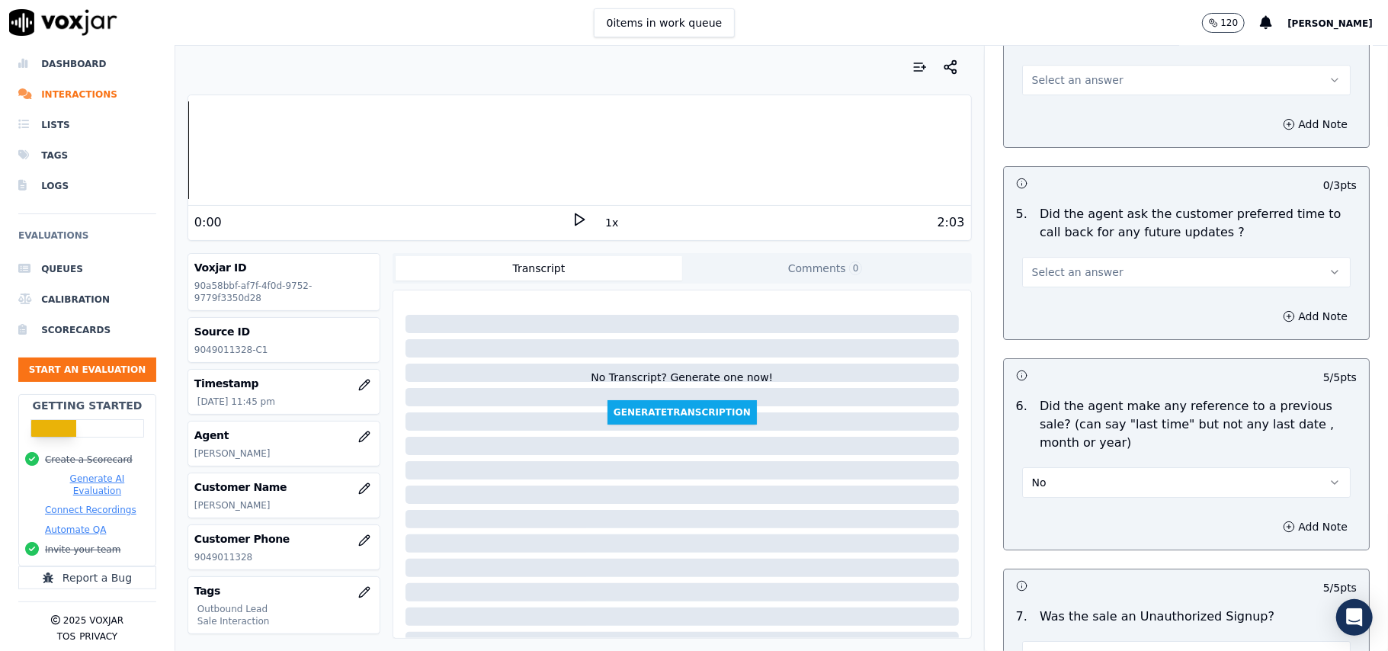
scroll to position [3599, 0]
click at [1058, 269] on span "Select an answer" at bounding box center [1077, 272] width 91 height 15
click at [1055, 299] on div "Yes" at bounding box center [1153, 298] width 295 height 24
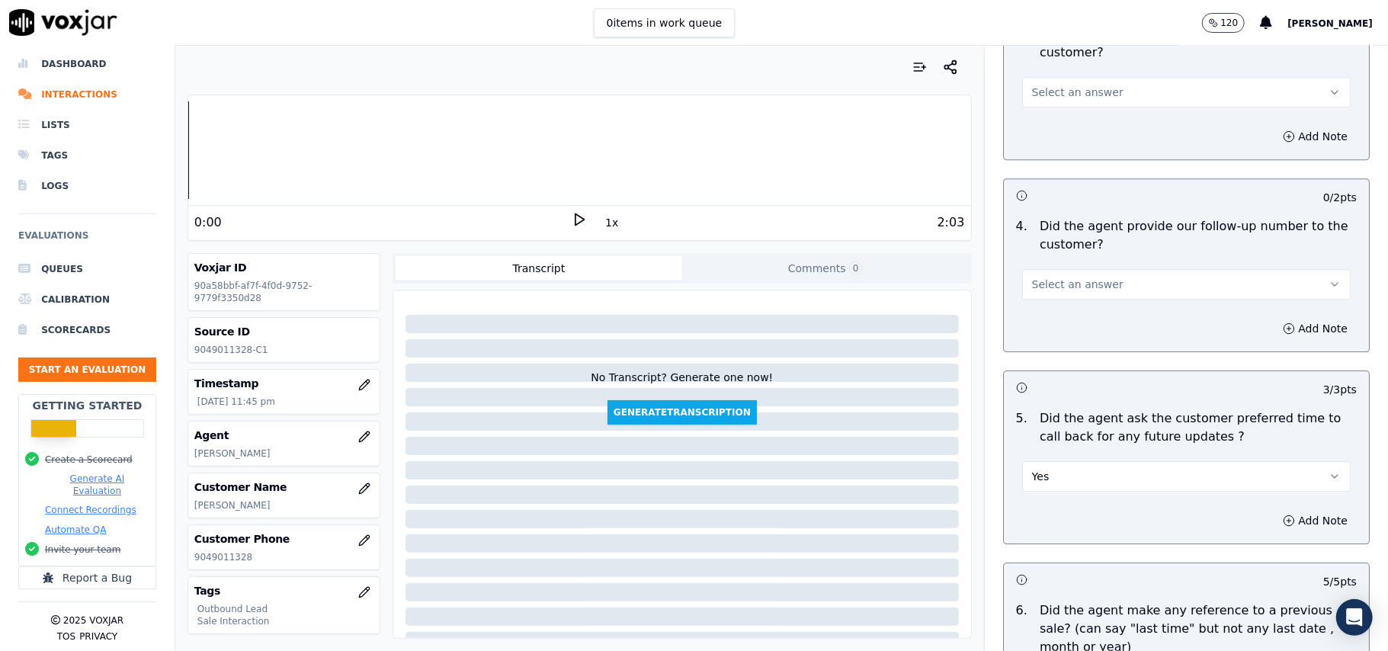
click at [1064, 277] on span "Select an answer" at bounding box center [1077, 284] width 91 height 15
click at [1063, 303] on div "Yes" at bounding box center [1153, 309] width 295 height 24
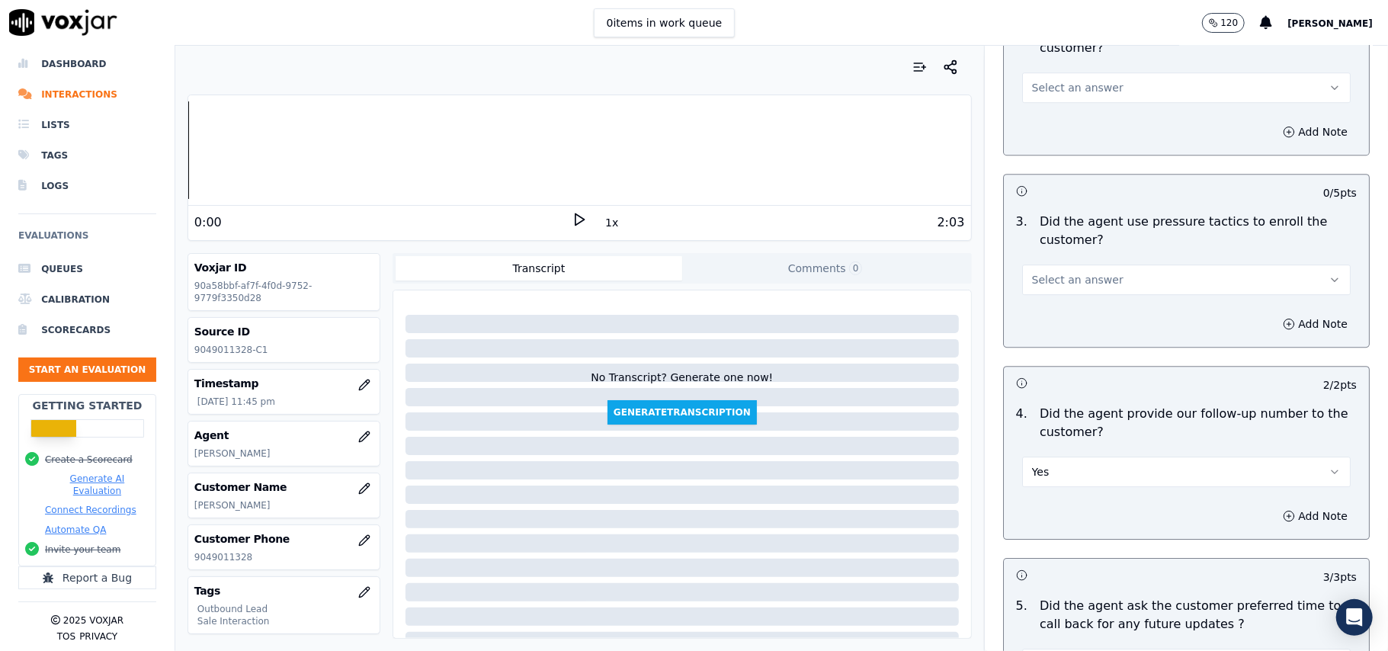
scroll to position [3193, 0]
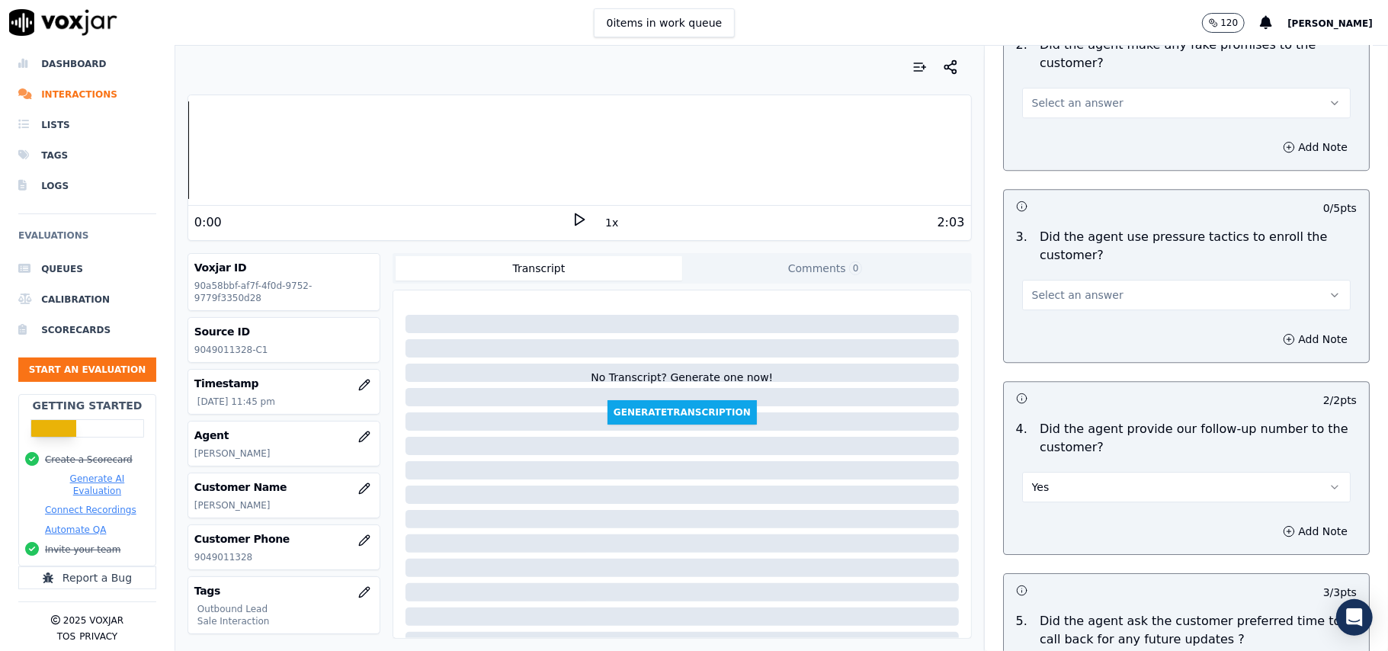
click at [1095, 284] on button "Select an answer" at bounding box center [1186, 295] width 329 height 30
click at [1059, 343] on div "No" at bounding box center [1153, 344] width 295 height 24
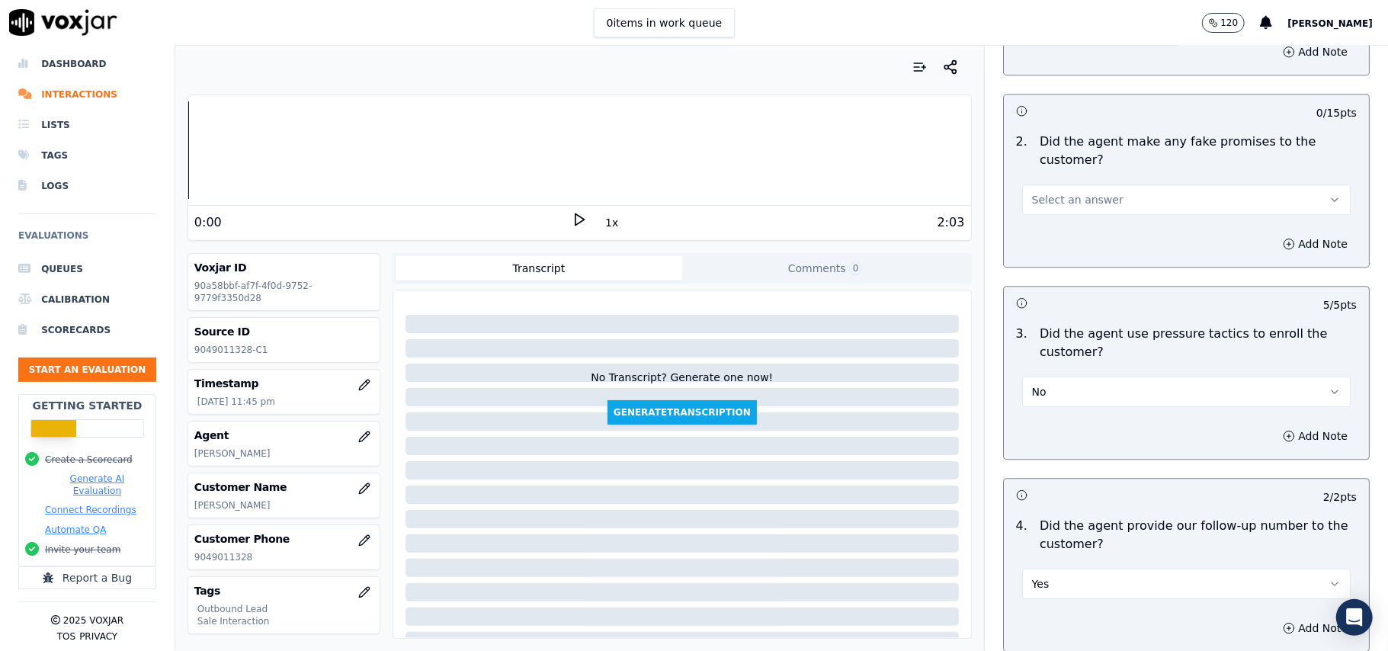
scroll to position [2989, 0]
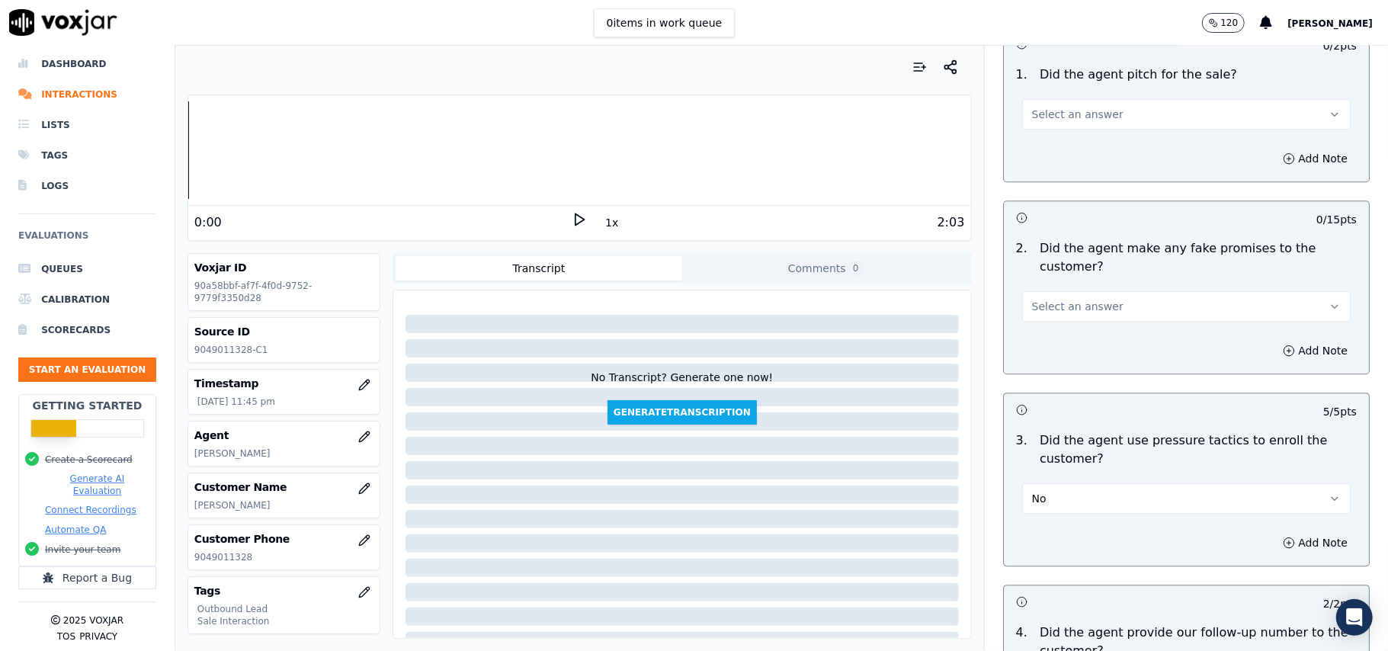
click at [1092, 291] on button "Select an answer" at bounding box center [1186, 306] width 329 height 30
click at [1071, 348] on div "No" at bounding box center [1153, 354] width 295 height 24
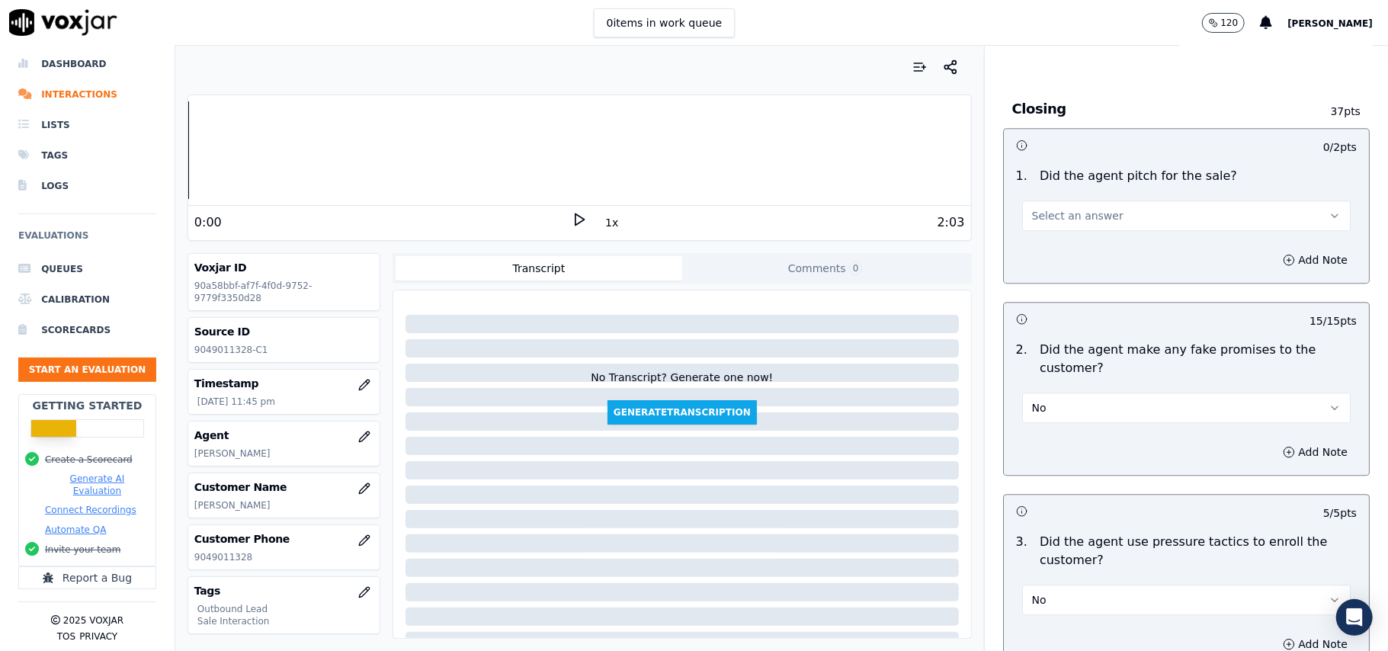
click at [1089, 200] on button "Select an answer" at bounding box center [1186, 215] width 329 height 30
click at [1054, 236] on div "Yes" at bounding box center [1153, 239] width 295 height 24
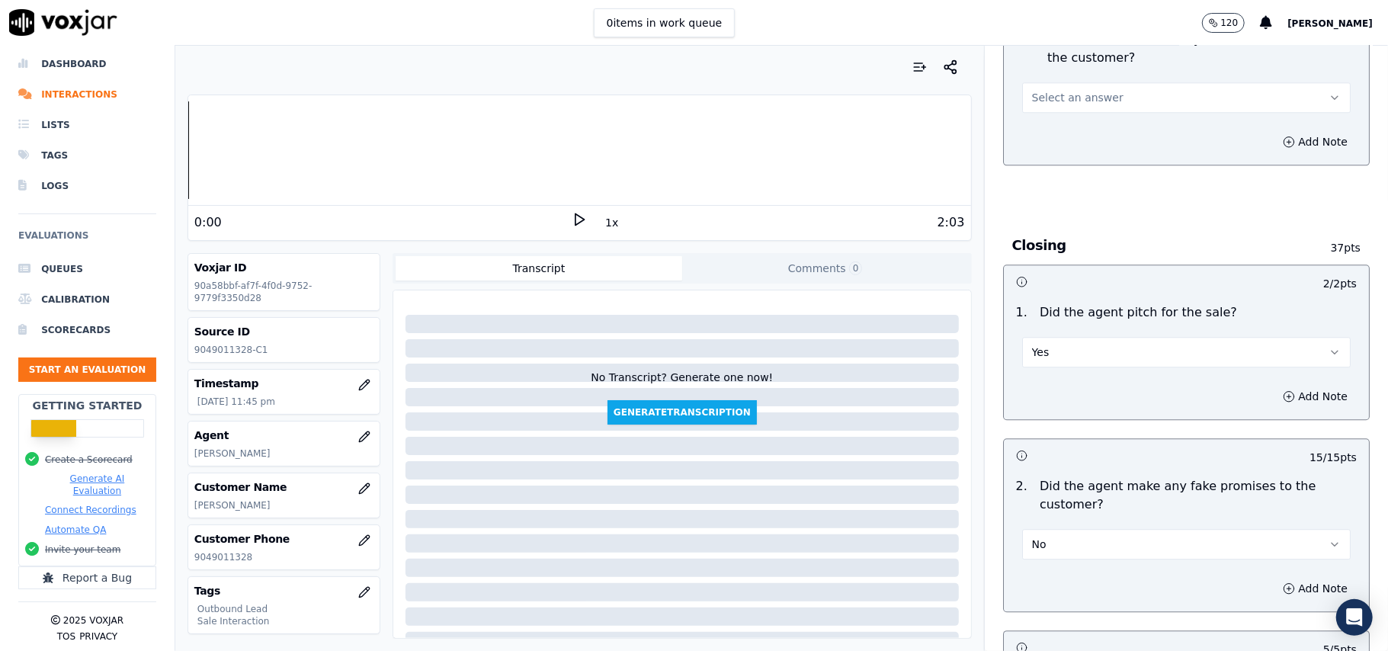
scroll to position [2583, 0]
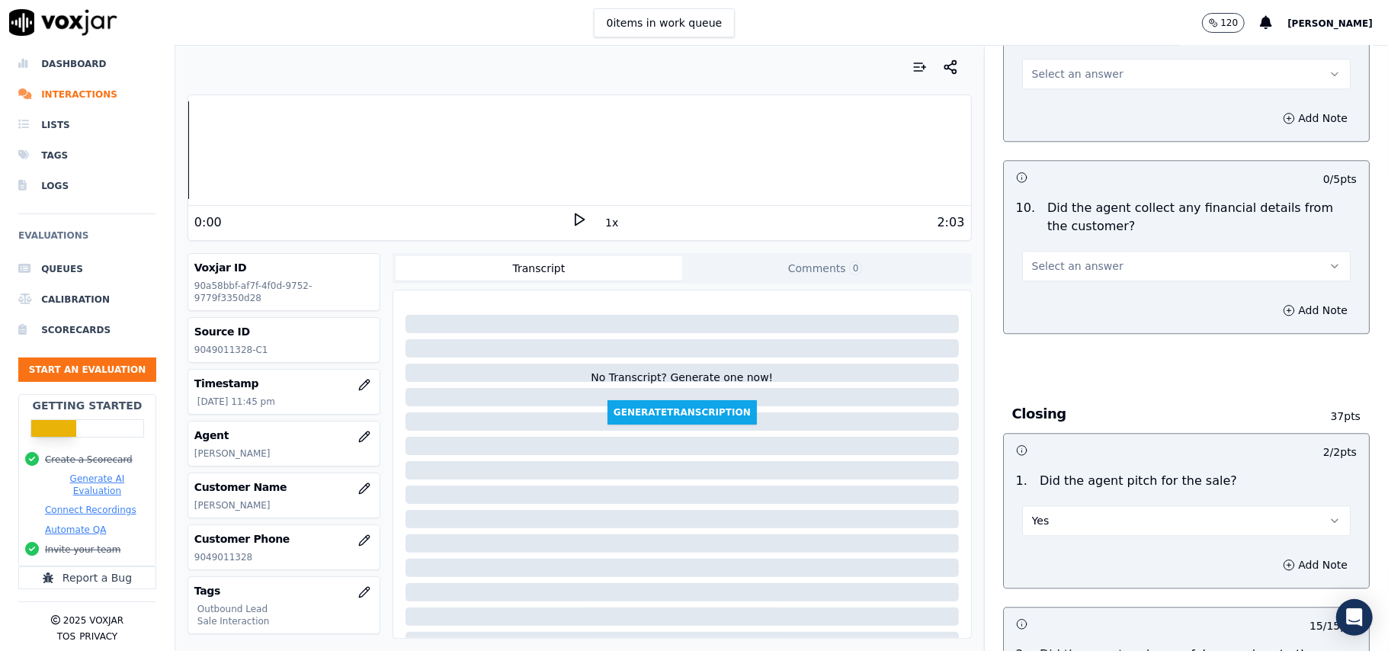
click at [1083, 251] on button "Select an answer" at bounding box center [1186, 266] width 329 height 30
click at [1059, 313] on div "No" at bounding box center [1153, 313] width 295 height 24
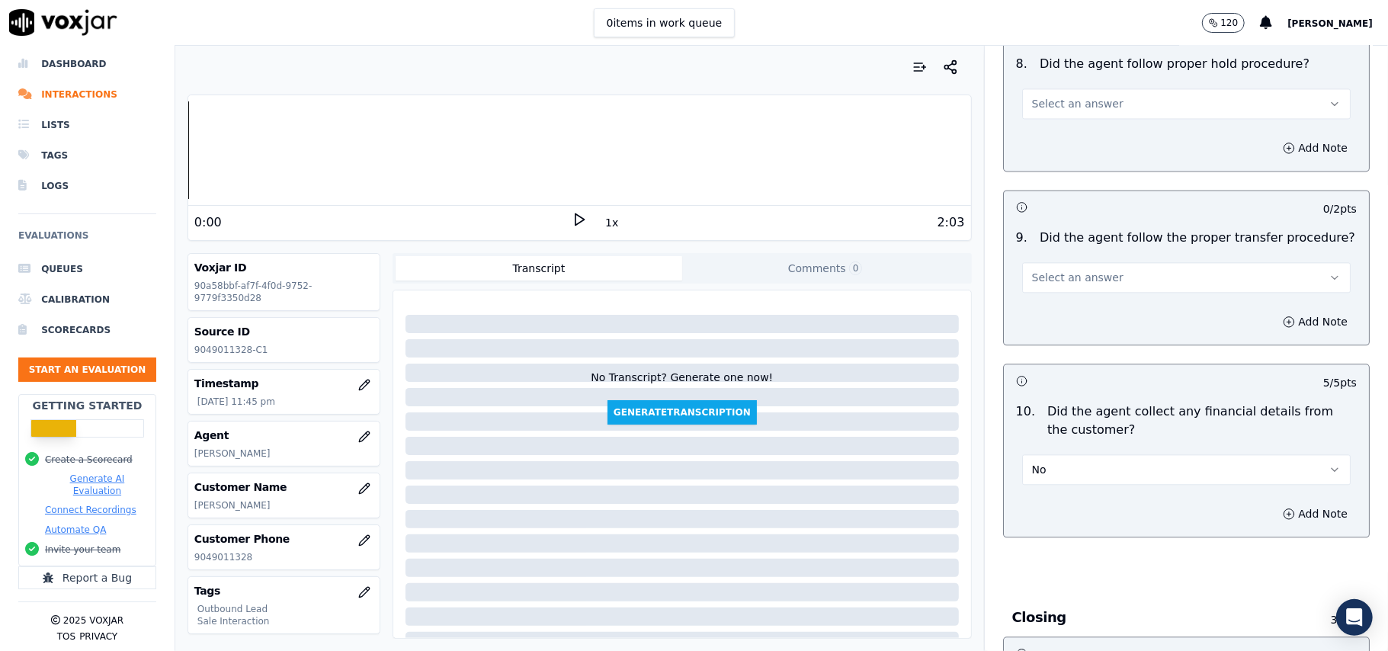
click at [1066, 271] on span "Select an answer" at bounding box center [1077, 277] width 91 height 15
click at [1060, 306] on div "Yes" at bounding box center [1153, 299] width 295 height 24
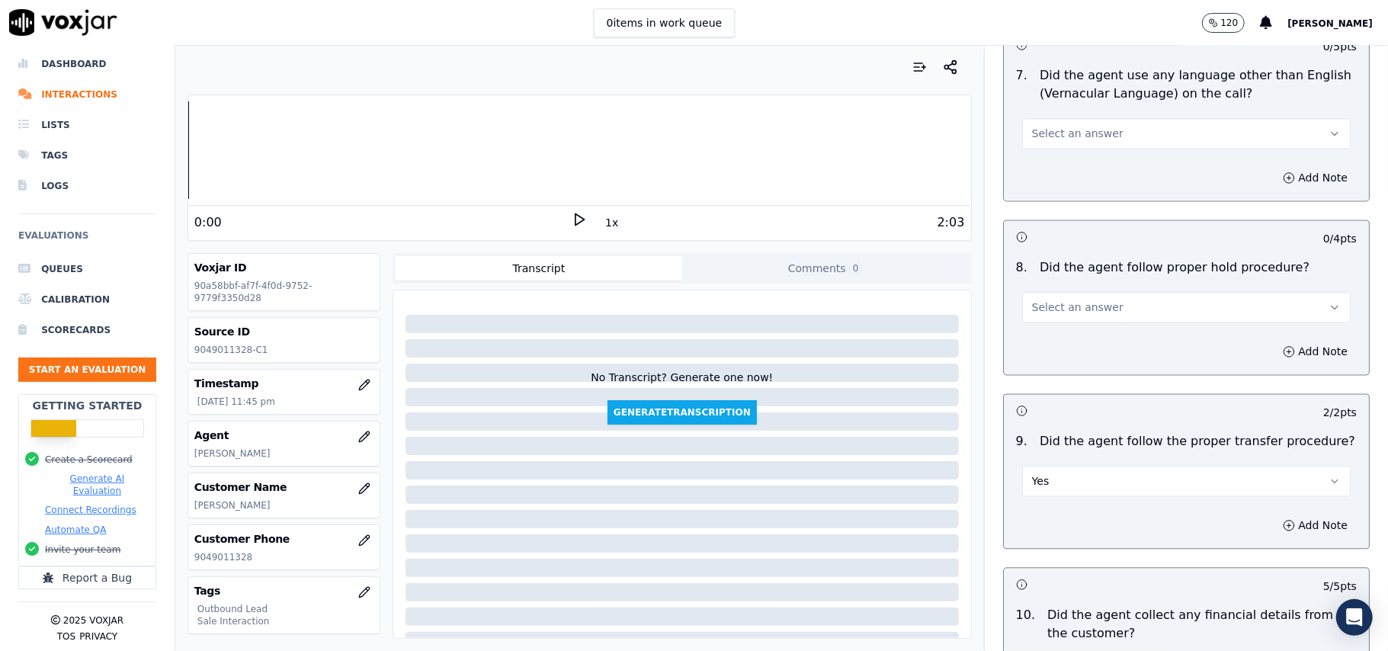
click at [1074, 300] on span "Select an answer" at bounding box center [1077, 307] width 91 height 15
click at [1070, 318] on div "Yes" at bounding box center [1153, 328] width 295 height 24
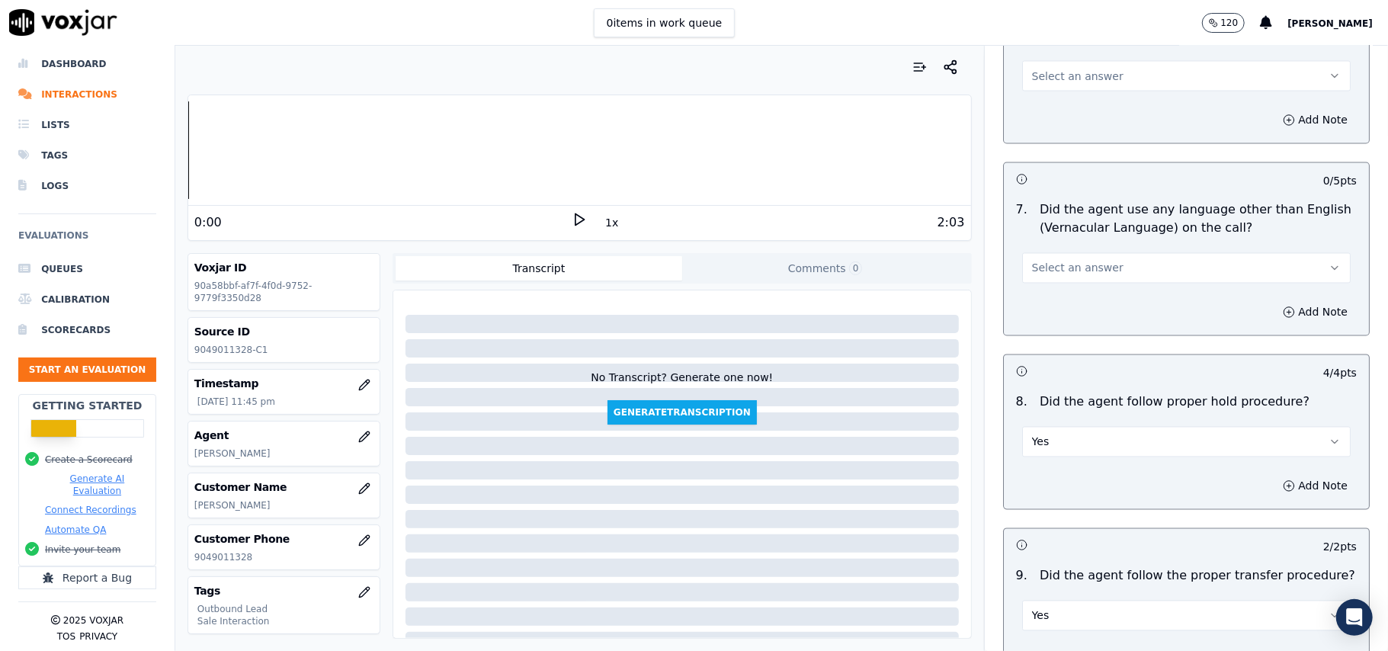
scroll to position [1769, 0]
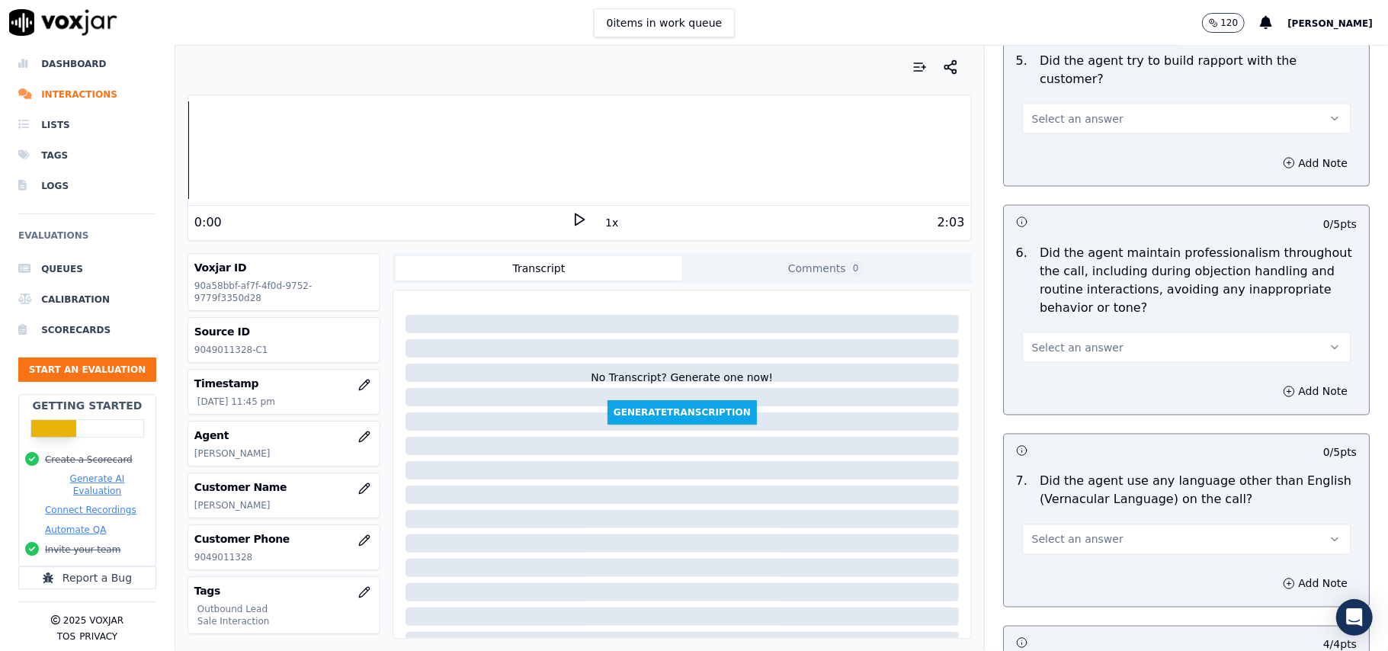
click at [1077, 532] on span "Select an answer" at bounding box center [1077, 539] width 91 height 15
click at [1061, 573] on div "No" at bounding box center [1153, 585] width 295 height 24
click at [1053, 345] on button "Select an answer" at bounding box center [1186, 347] width 329 height 30
click at [1047, 369] on div "Yes" at bounding box center [1153, 368] width 295 height 24
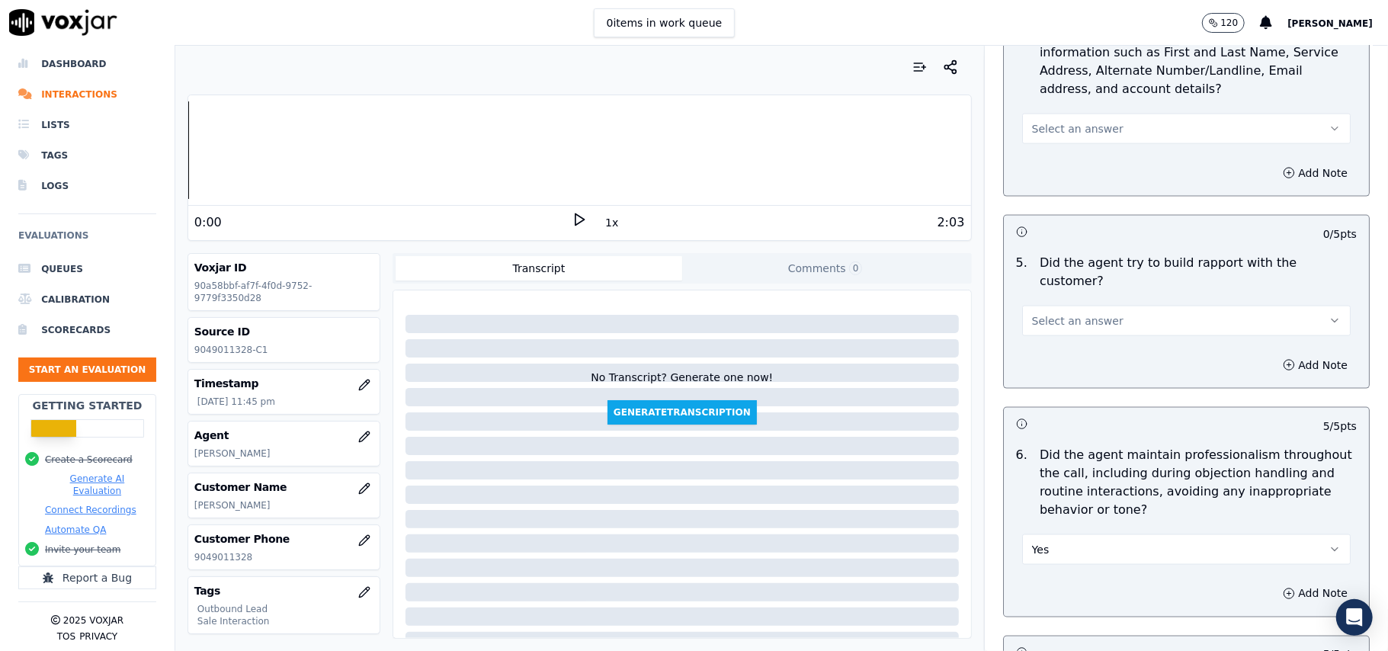
scroll to position [1566, 0]
click at [1076, 315] on span "Select an answer" at bounding box center [1077, 322] width 91 height 15
click at [1044, 349] on div "Yes" at bounding box center [1153, 342] width 295 height 24
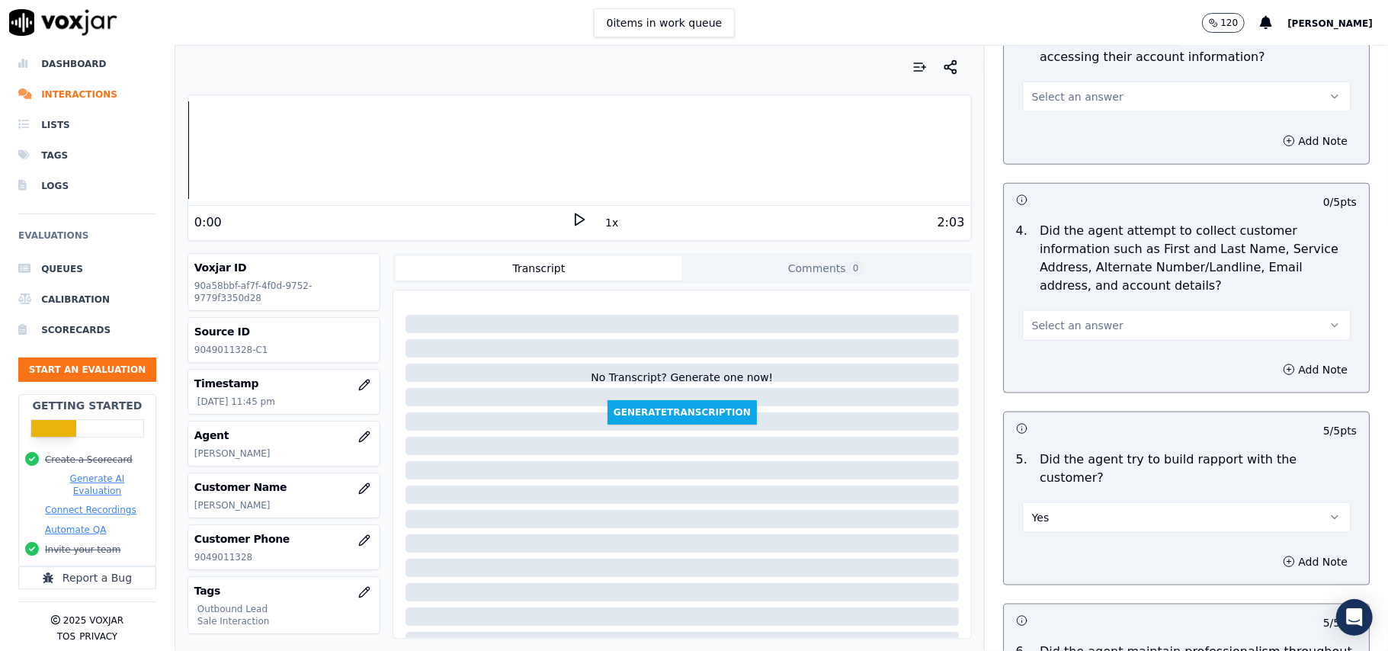
scroll to position [1363, 0]
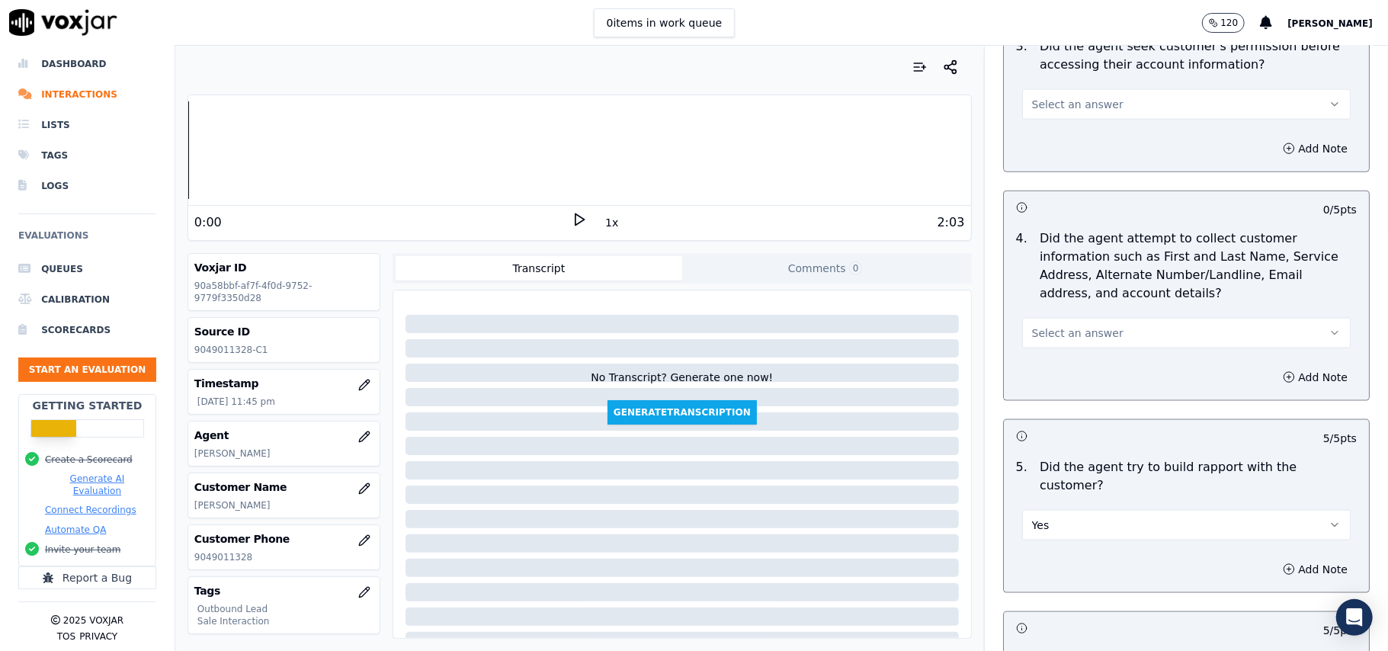
click at [1061, 328] on button "Select an answer" at bounding box center [1186, 333] width 329 height 30
click at [1050, 410] on div "N/A" at bounding box center [1153, 420] width 295 height 24
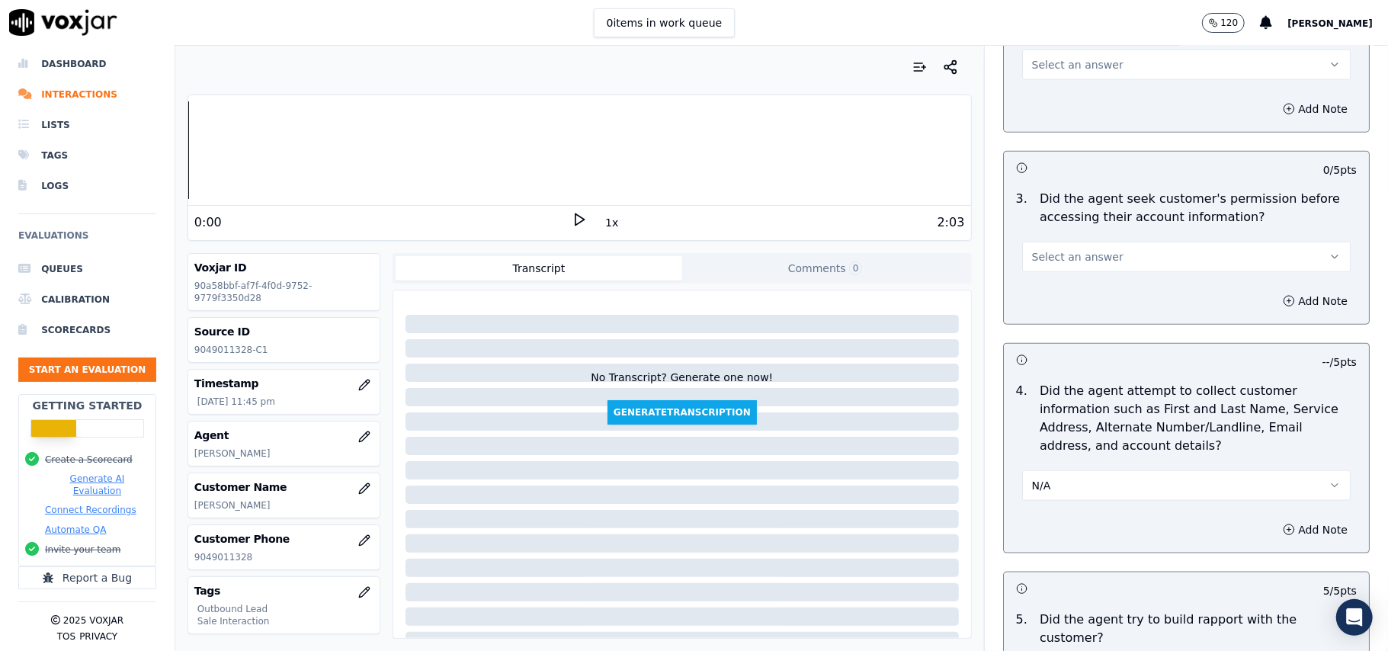
scroll to position [1058, 0]
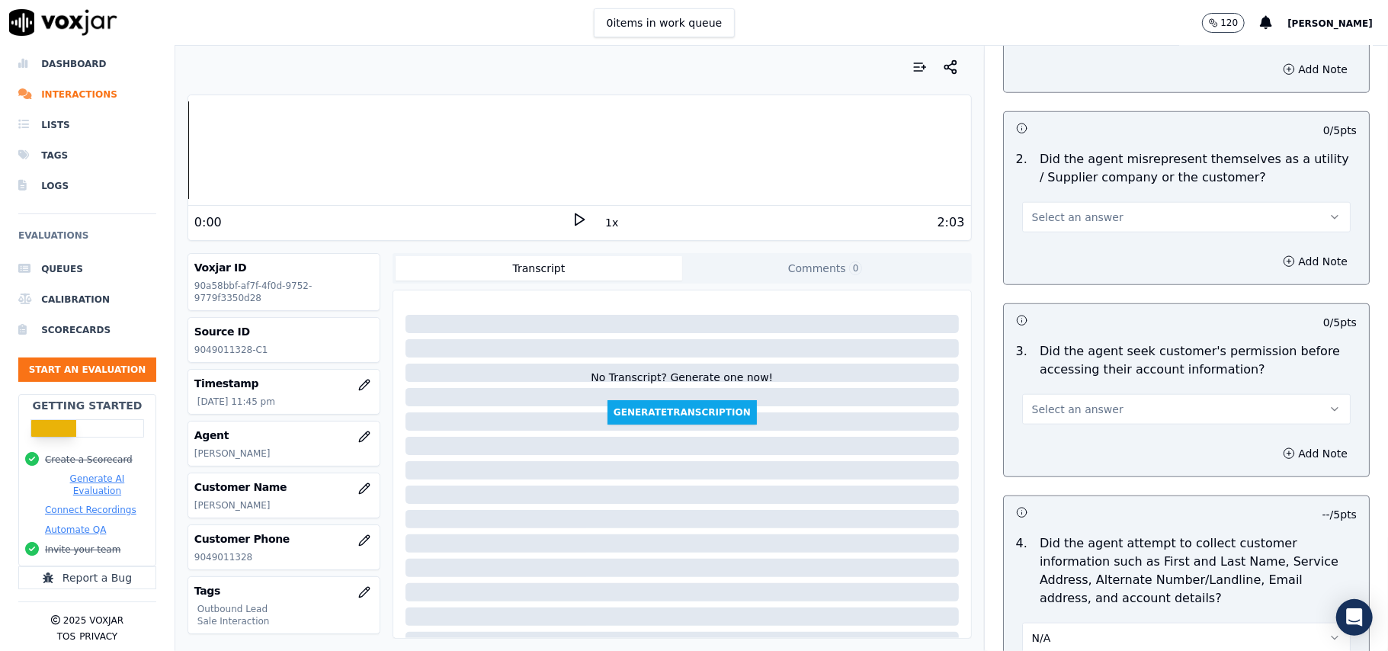
click at [1046, 413] on span "Select an answer" at bounding box center [1077, 409] width 91 height 15
click at [1044, 449] on div "Yes" at bounding box center [1153, 447] width 295 height 24
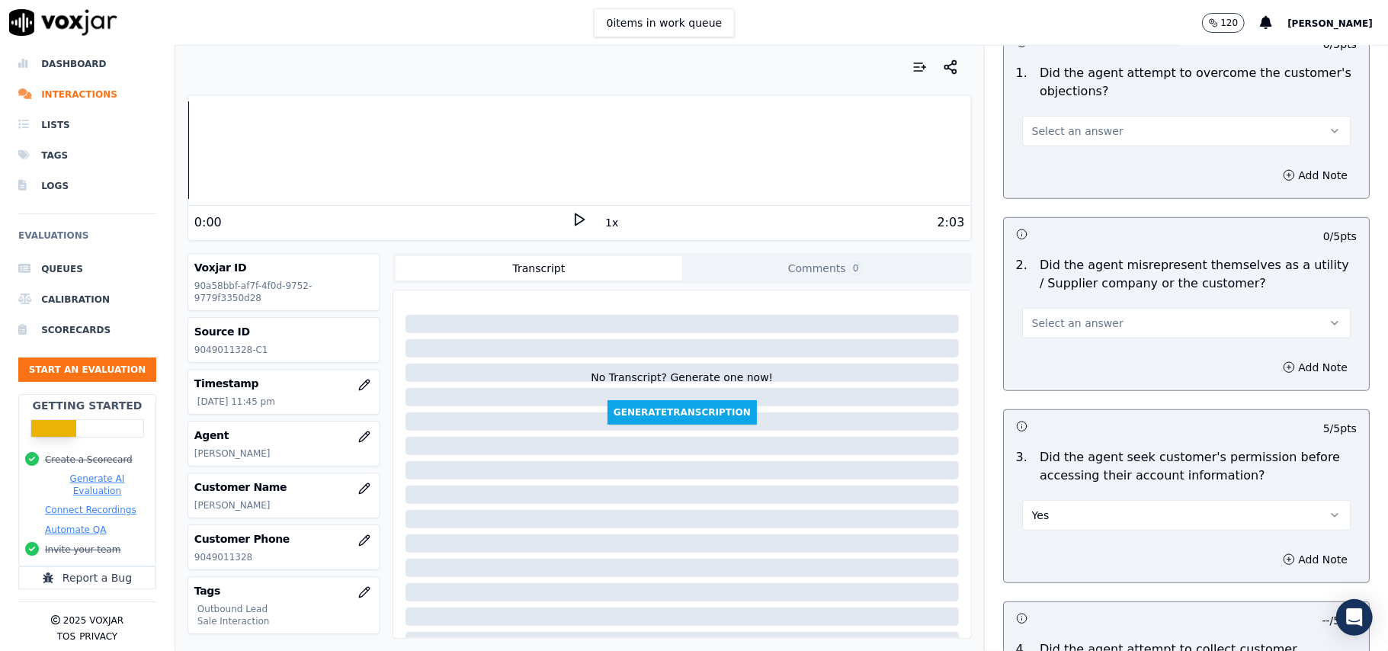
scroll to position [855, 0]
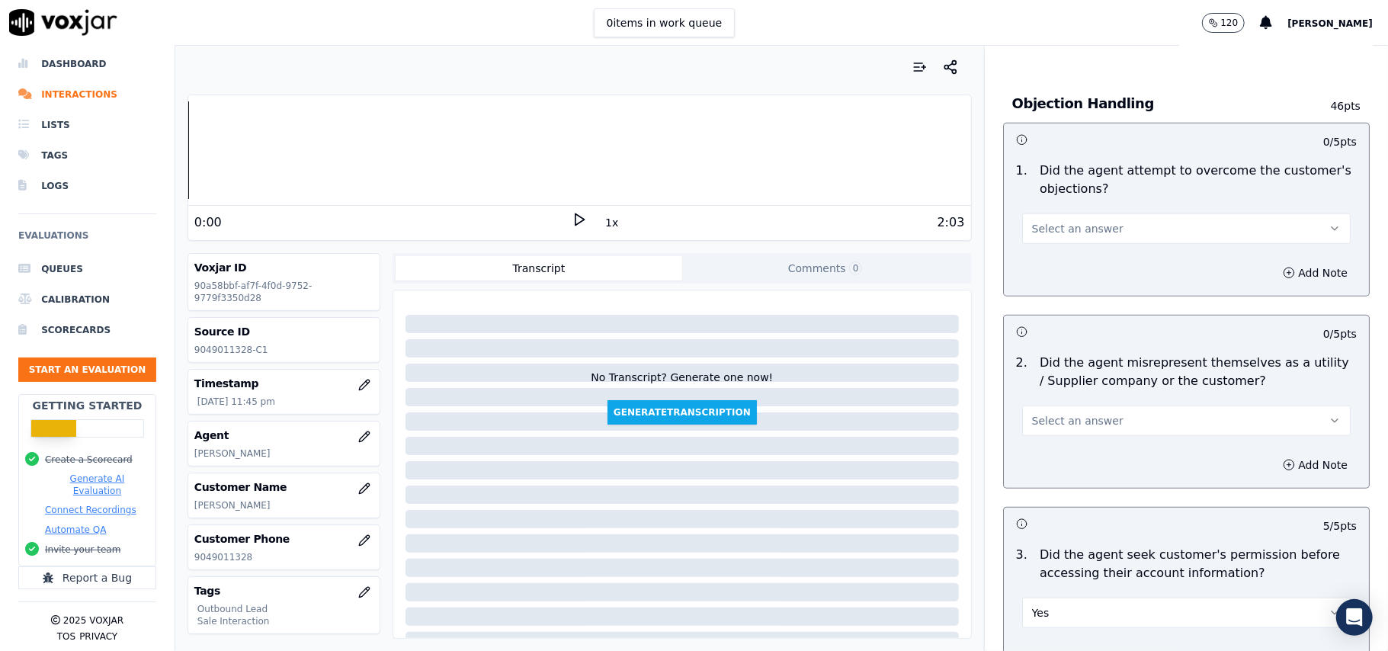
click at [1055, 419] on span "Select an answer" at bounding box center [1077, 420] width 91 height 15
click at [1052, 480] on div "No" at bounding box center [1153, 482] width 295 height 24
click at [1032, 236] on span "Select an answer" at bounding box center [1077, 228] width 91 height 15
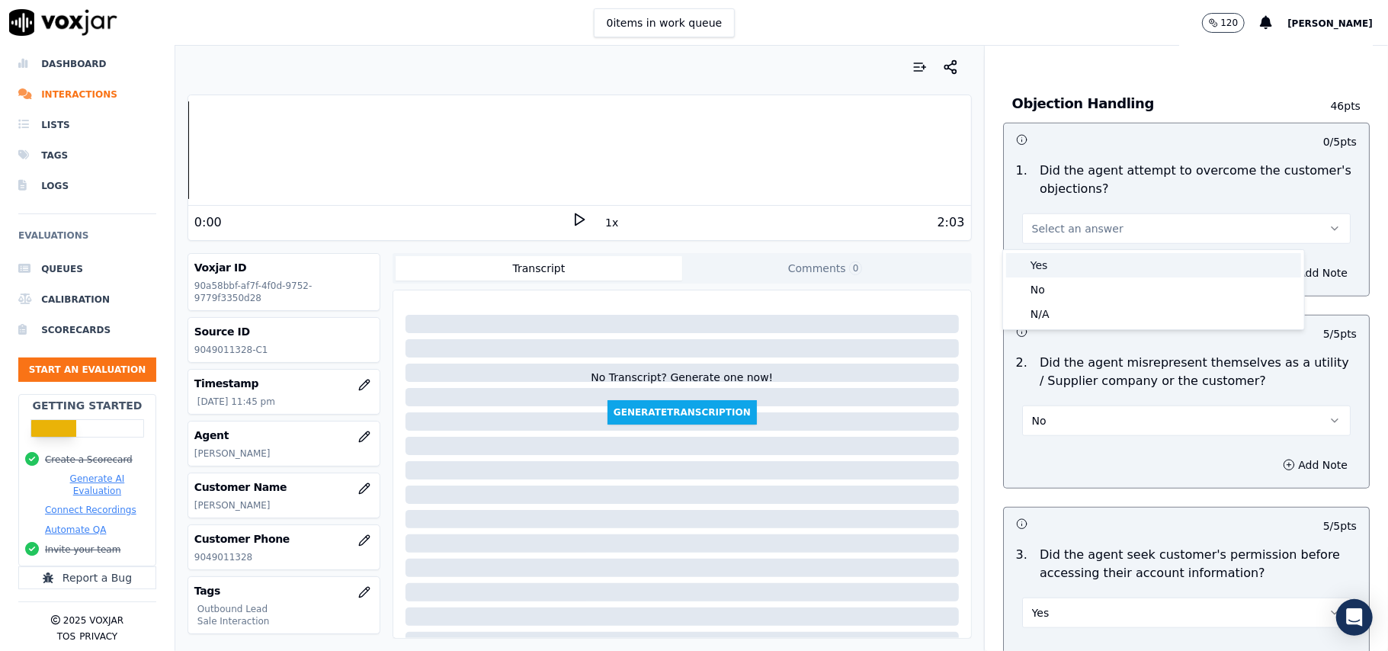
click at [1032, 272] on div "Yes" at bounding box center [1153, 265] width 295 height 24
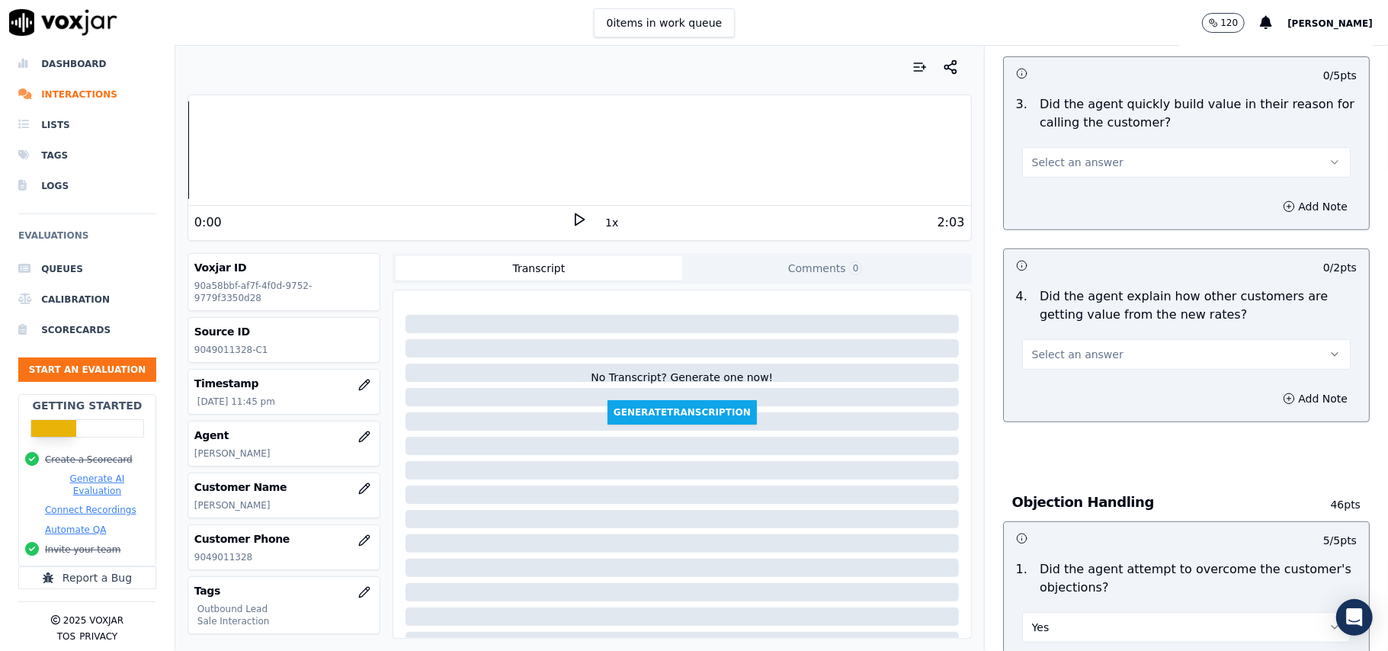
scroll to position [448, 0]
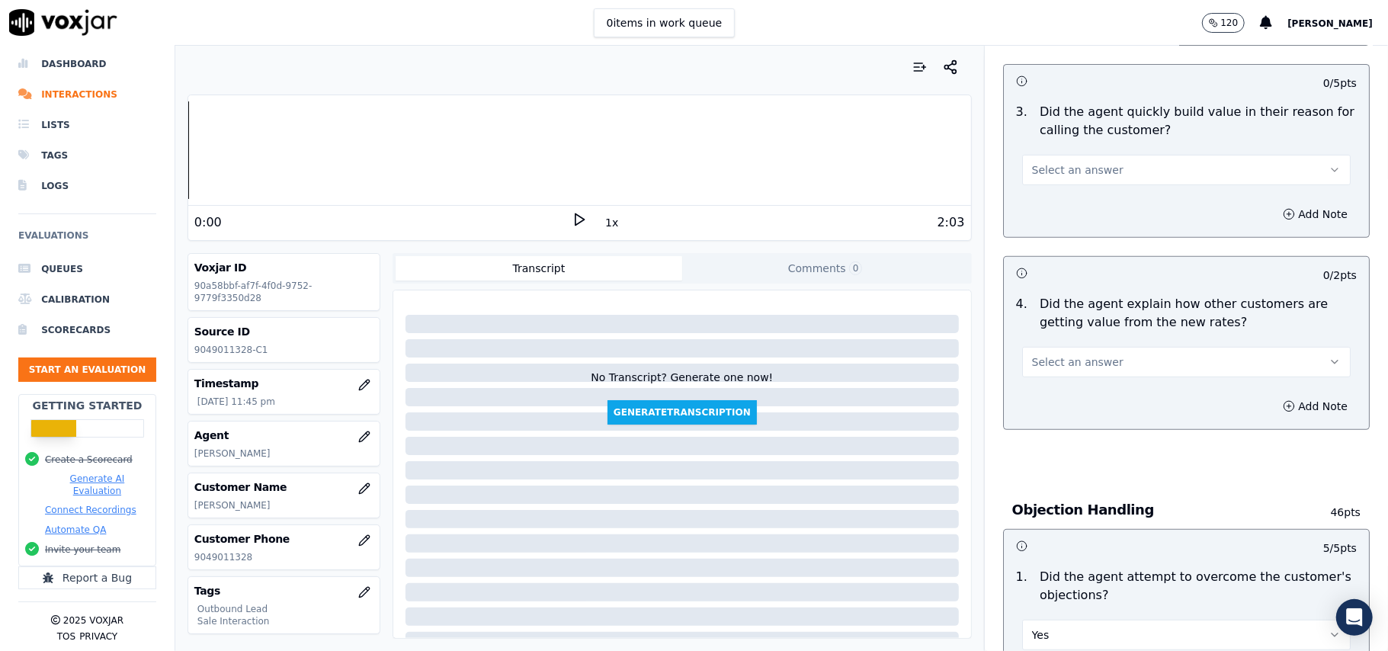
click at [1098, 375] on button "Select an answer" at bounding box center [1186, 362] width 329 height 30
click at [1079, 395] on div "Yes" at bounding box center [1153, 399] width 295 height 24
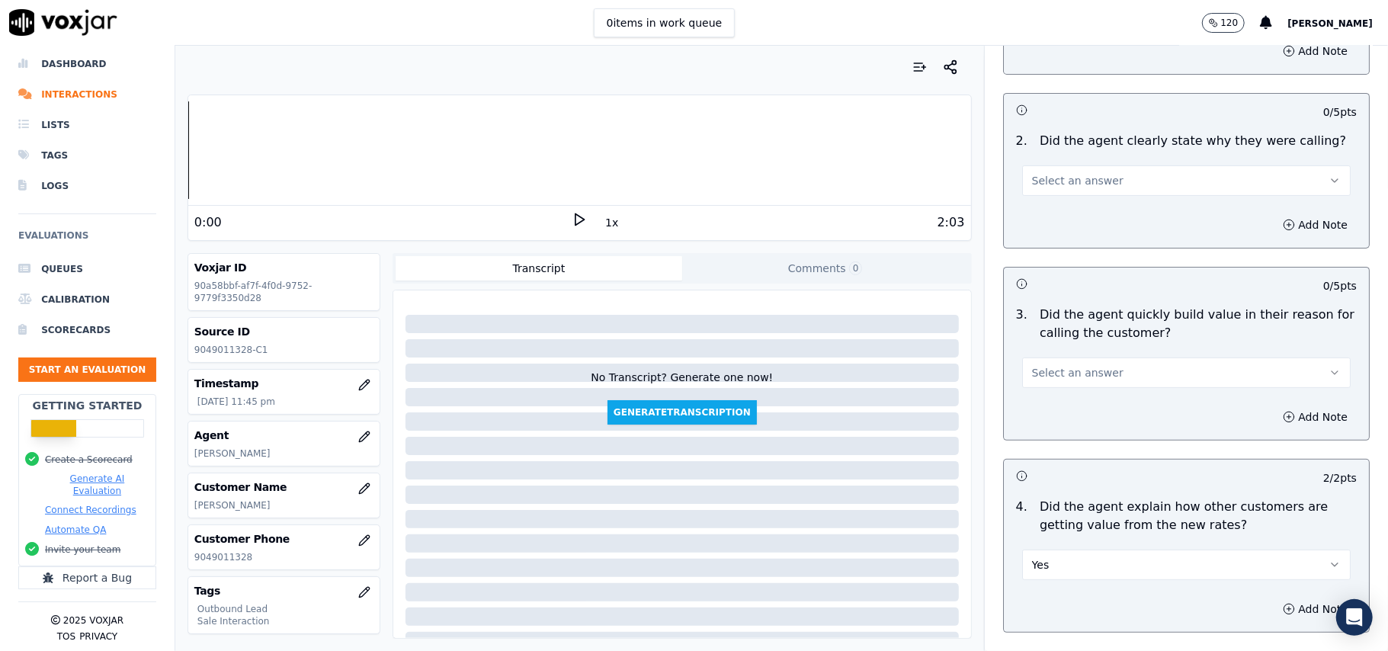
scroll to position [245, 0]
click at [1079, 374] on span "Select an answer" at bounding box center [1077, 373] width 91 height 15
click at [1071, 413] on div "Yes" at bounding box center [1153, 409] width 295 height 24
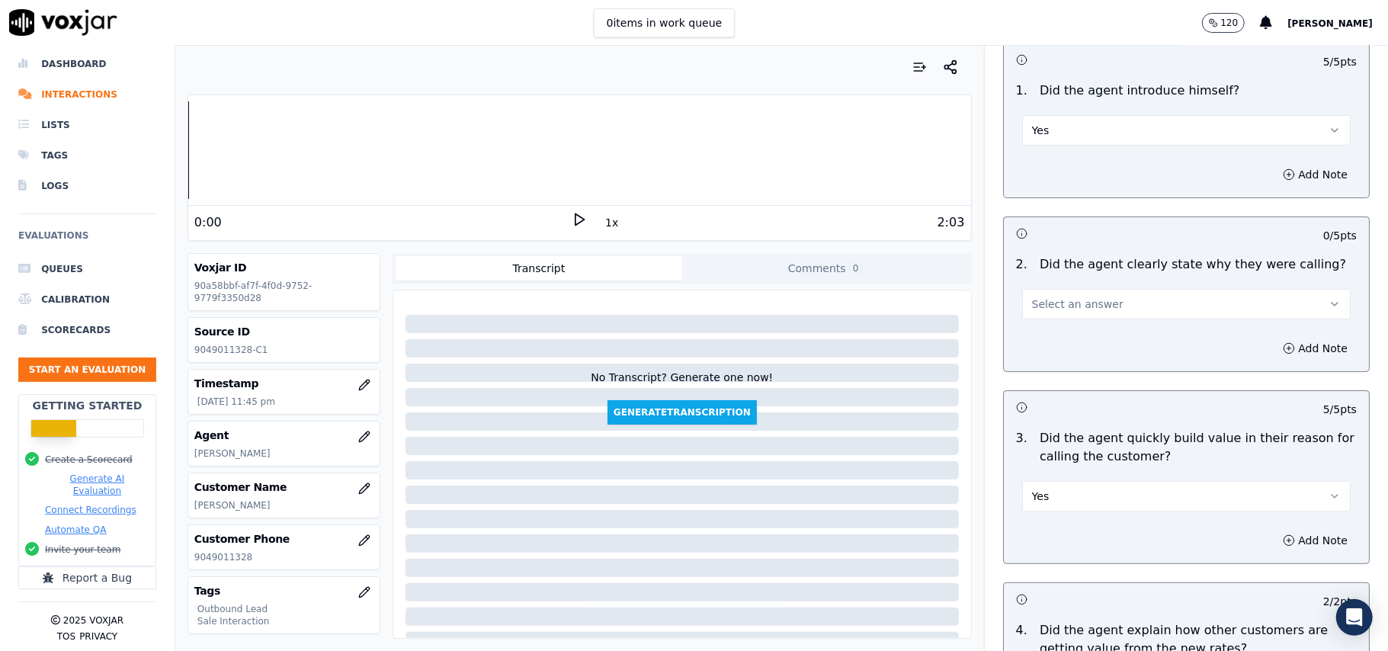
scroll to position [0, 0]
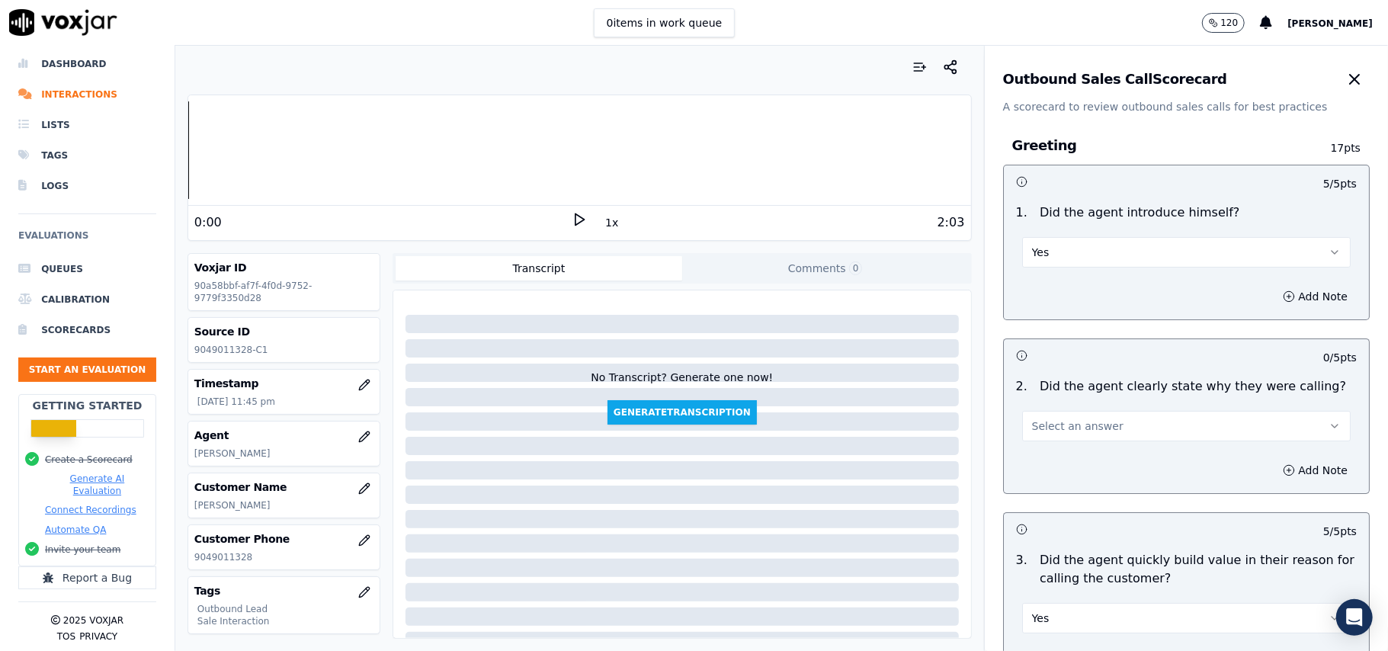
click at [1067, 413] on button "Select an answer" at bounding box center [1186, 426] width 329 height 30
click at [1061, 462] on div "Yes" at bounding box center [1153, 461] width 295 height 24
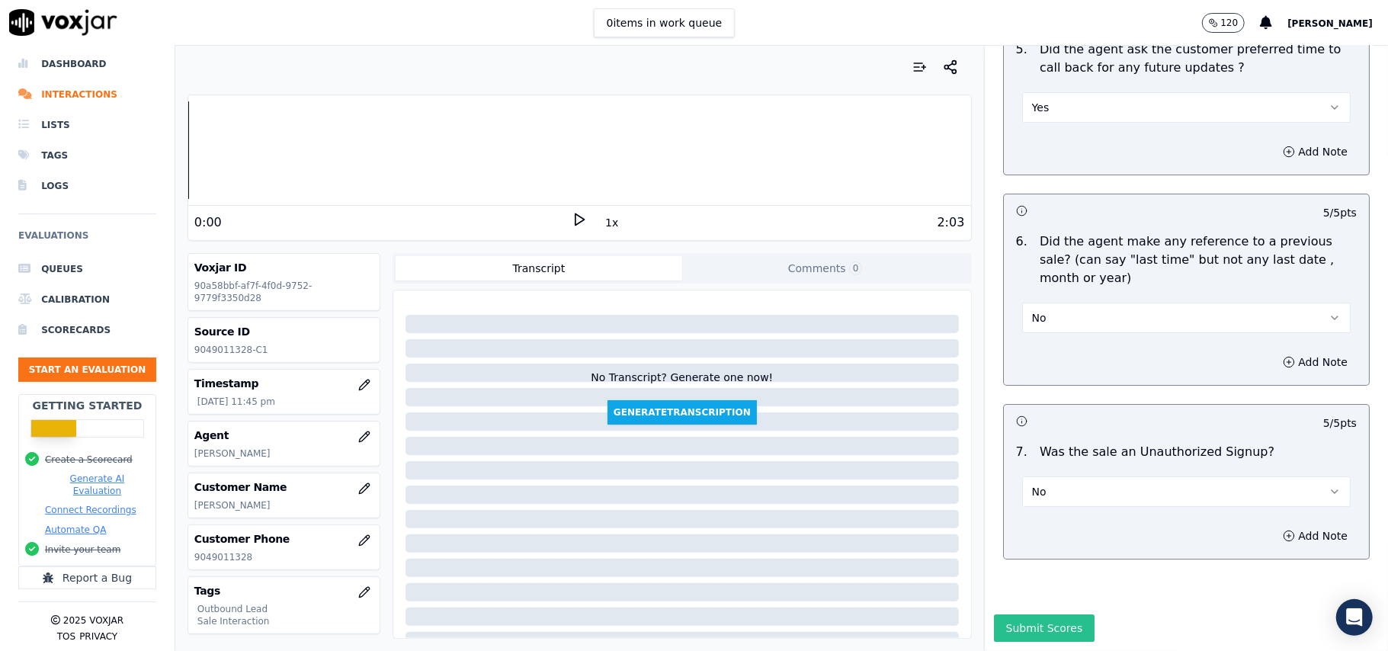
click at [1050, 614] on button "Submit Scores" at bounding box center [1044, 627] width 101 height 27
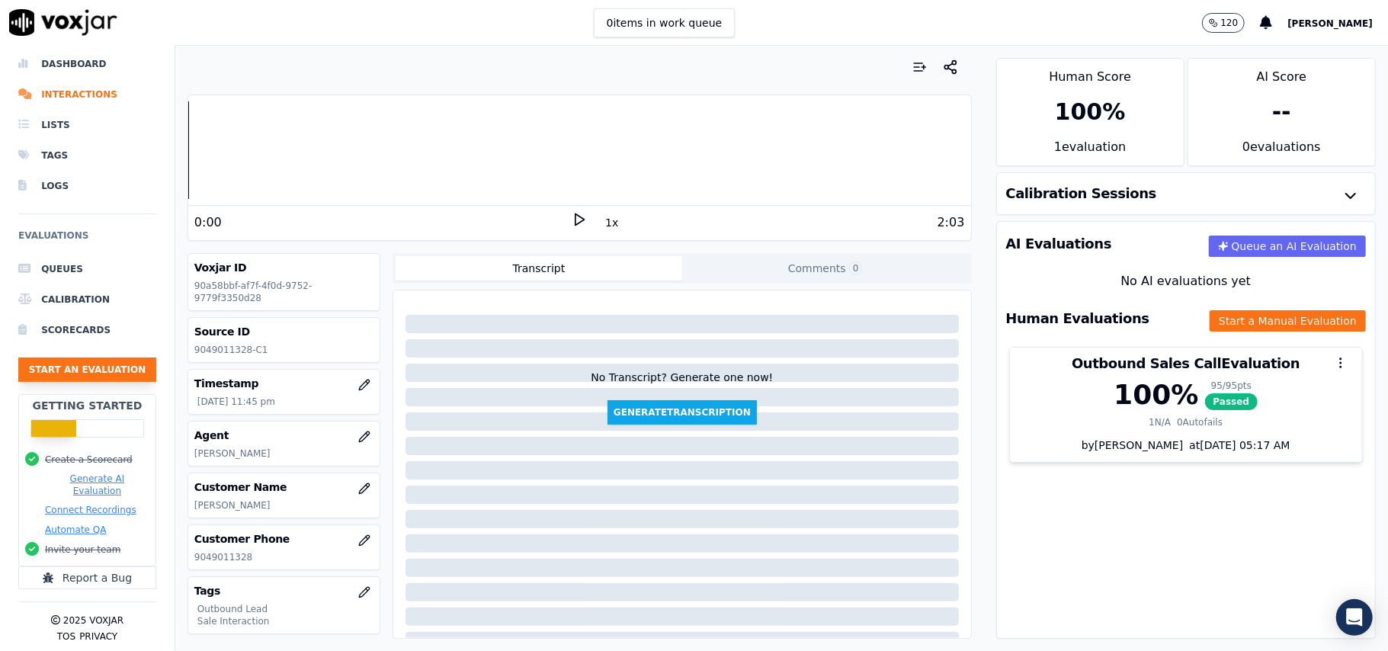
click at [95, 358] on button "Start an Evaluation" at bounding box center [87, 370] width 138 height 24
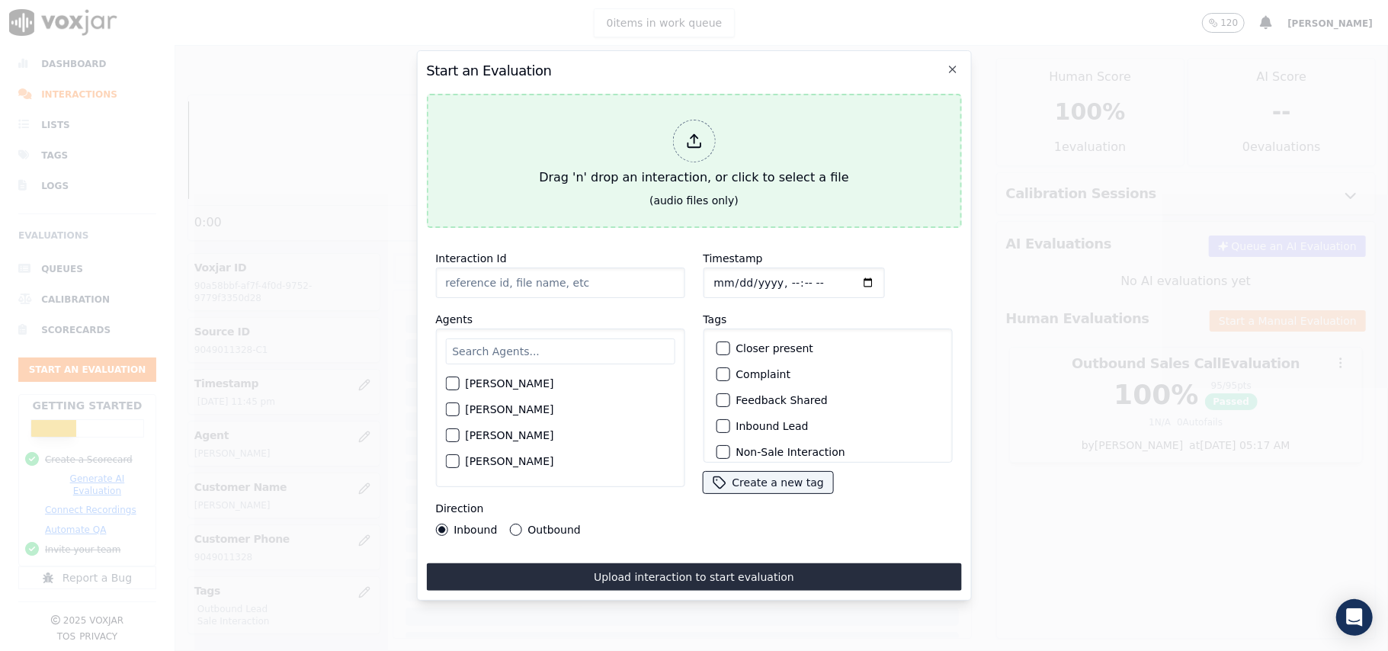
click at [695, 135] on icon at bounding box center [693, 141] width 17 height 17
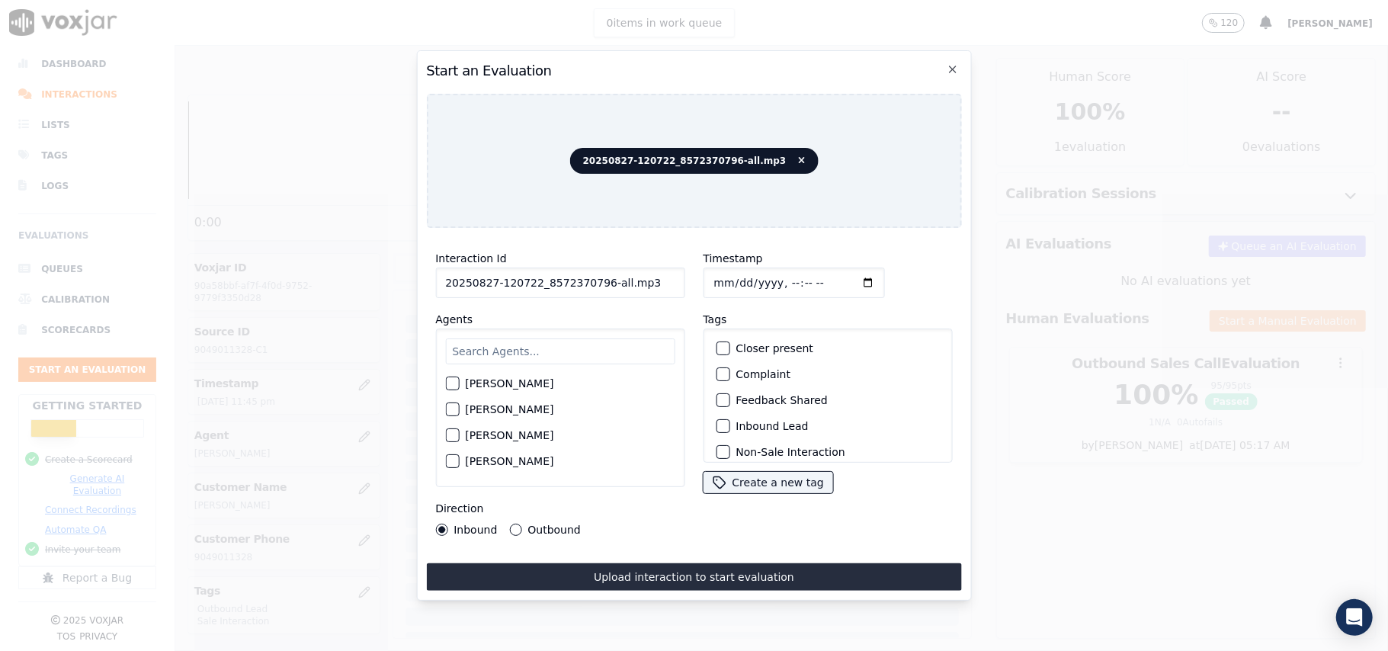
drag, startPoint x: 643, startPoint y: 276, endPoint x: 596, endPoint y: 284, distance: 47.9
click at [596, 284] on input "20250827-120722_8572370796-all.mp3" at bounding box center [559, 283] width 249 height 30
type input "20250827-120722_8572370796-C1"
click
type input "2025-09-27T23:47"
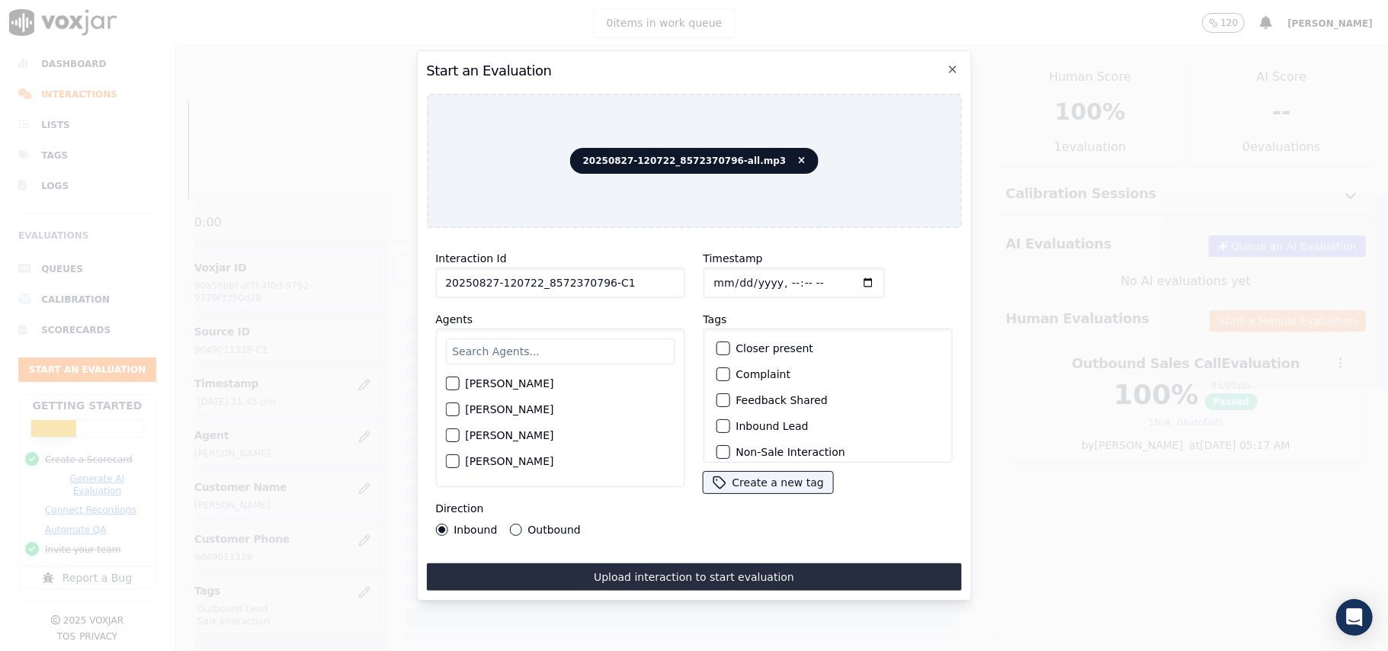
type input "2025-08-27T23:47"
paste input "Jim"
type input "Jim"
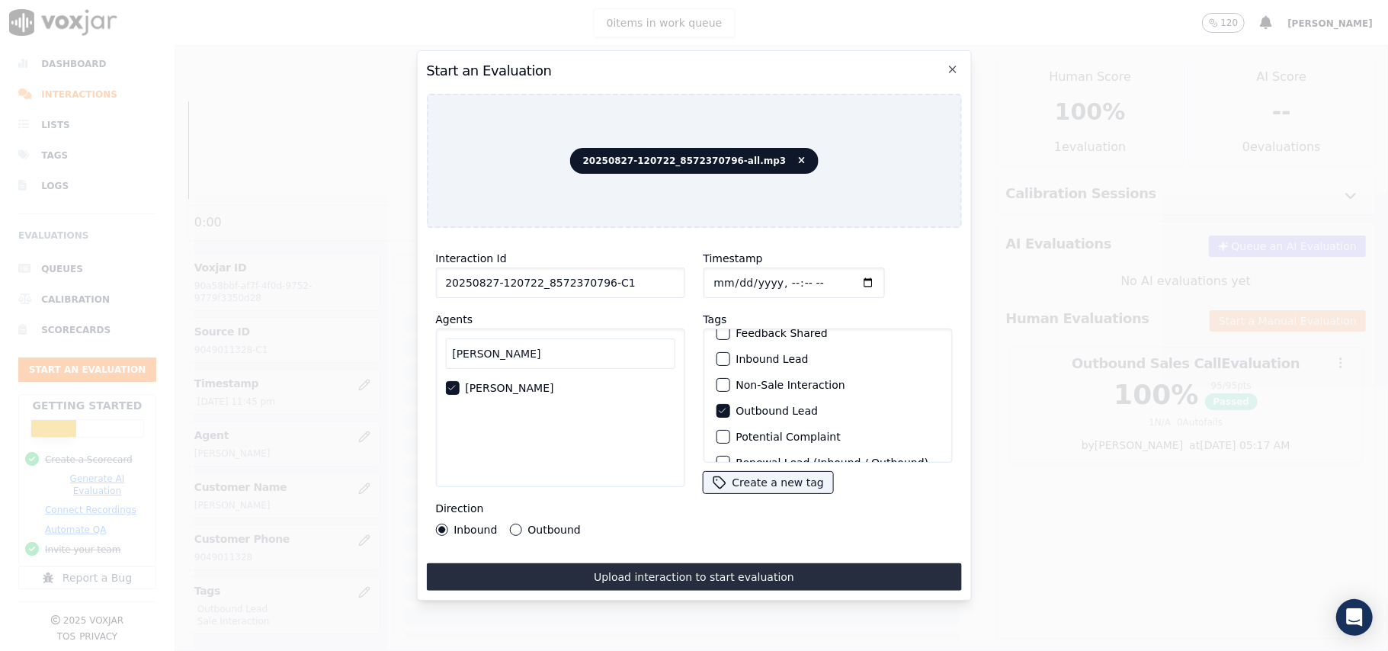
scroll to position [31, 0]
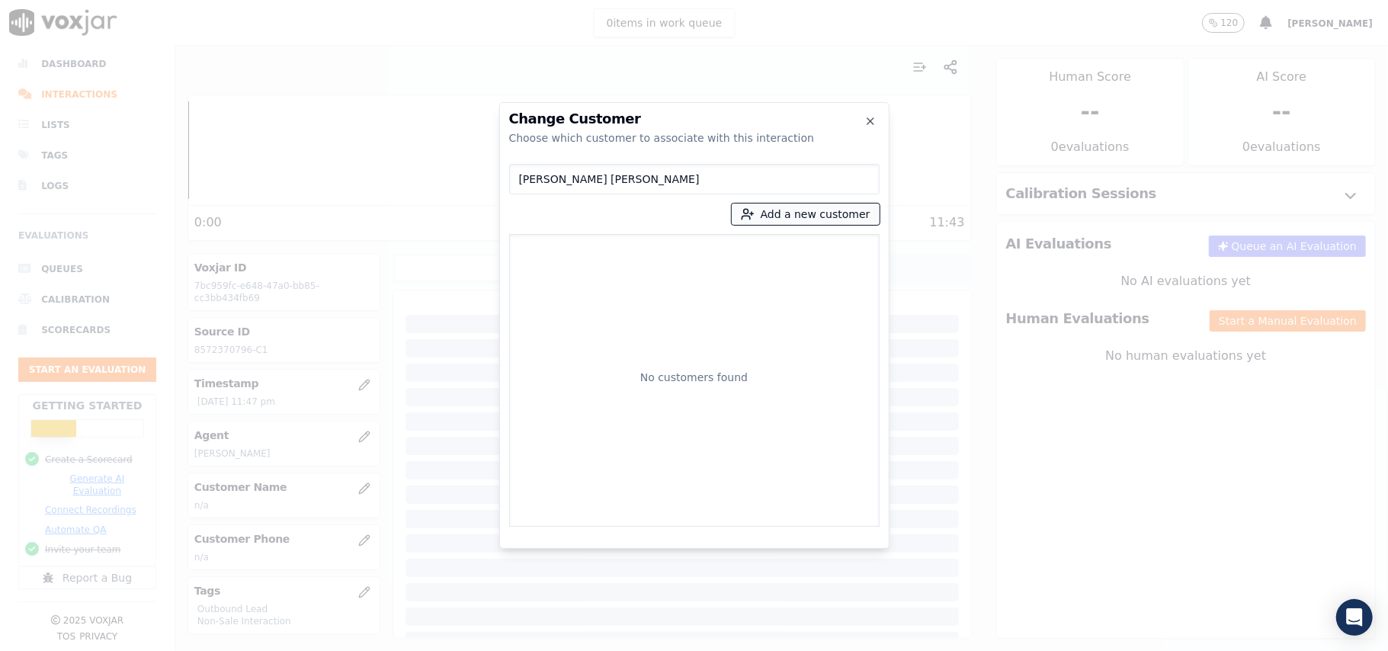
type input "JERONIMO Colon Cora"
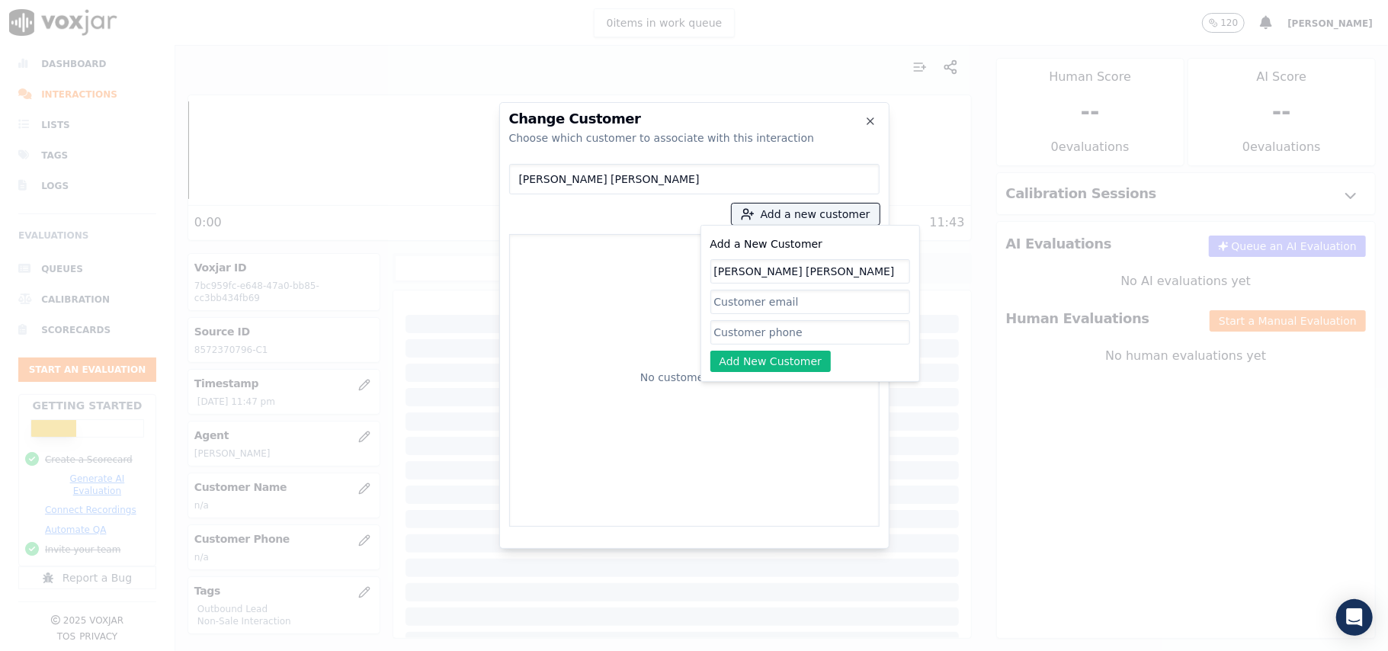
type input "JERONIMO Colon Cora"
paste input "8572370796"
type input "8572370796"
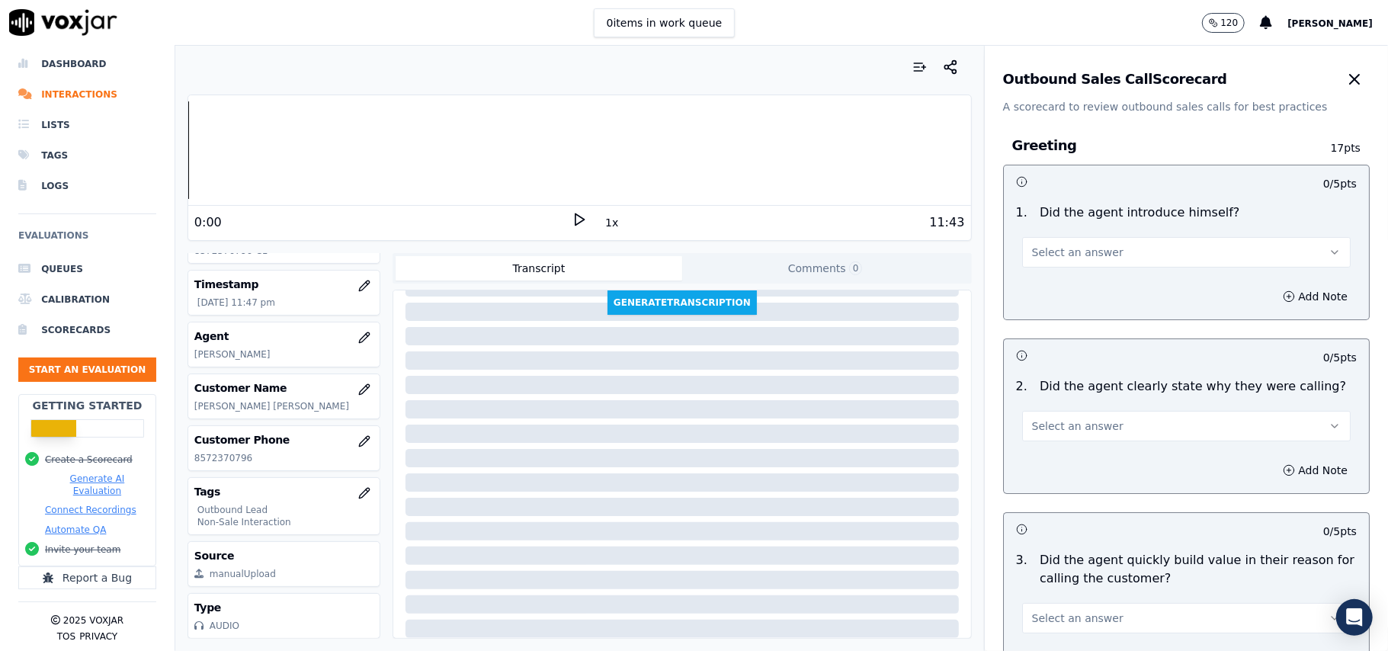
scroll to position [1087, 0]
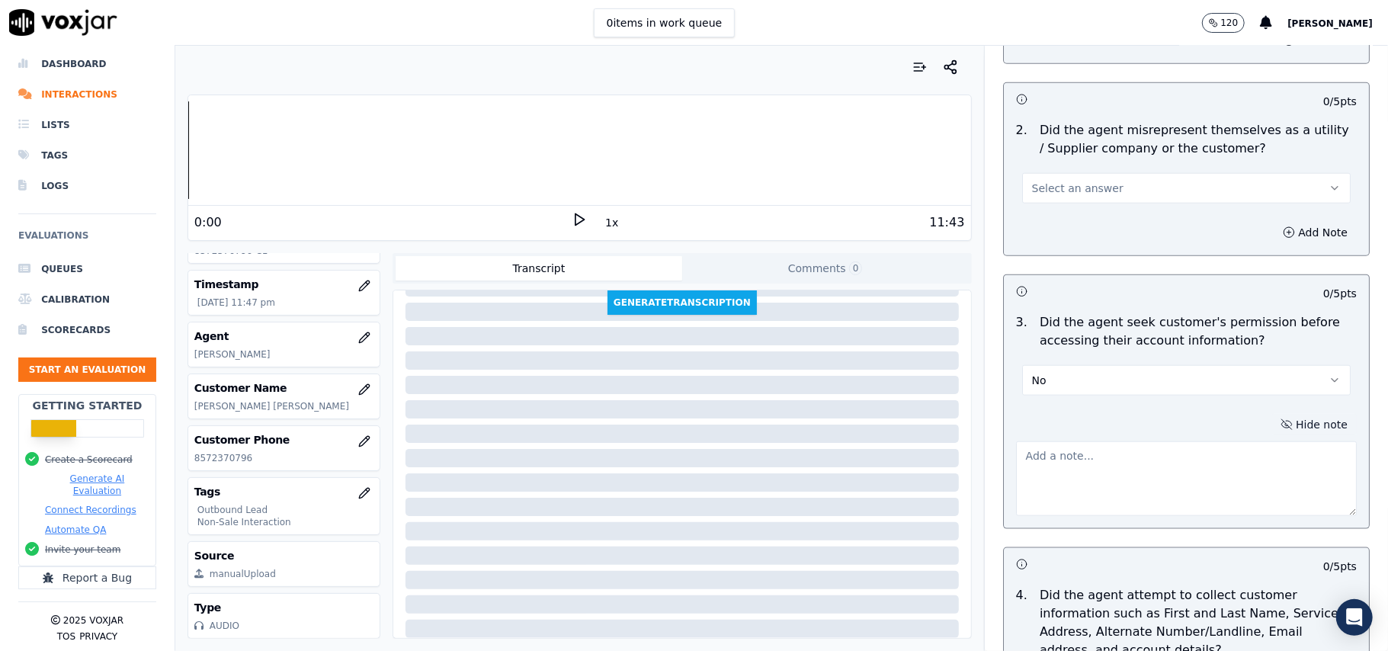
paste textarea "@01:36 – The agent did not take permission from the customer before accessing t…"
type textarea "@01:36 – The agent did not take permission from the customer before accessing t…"
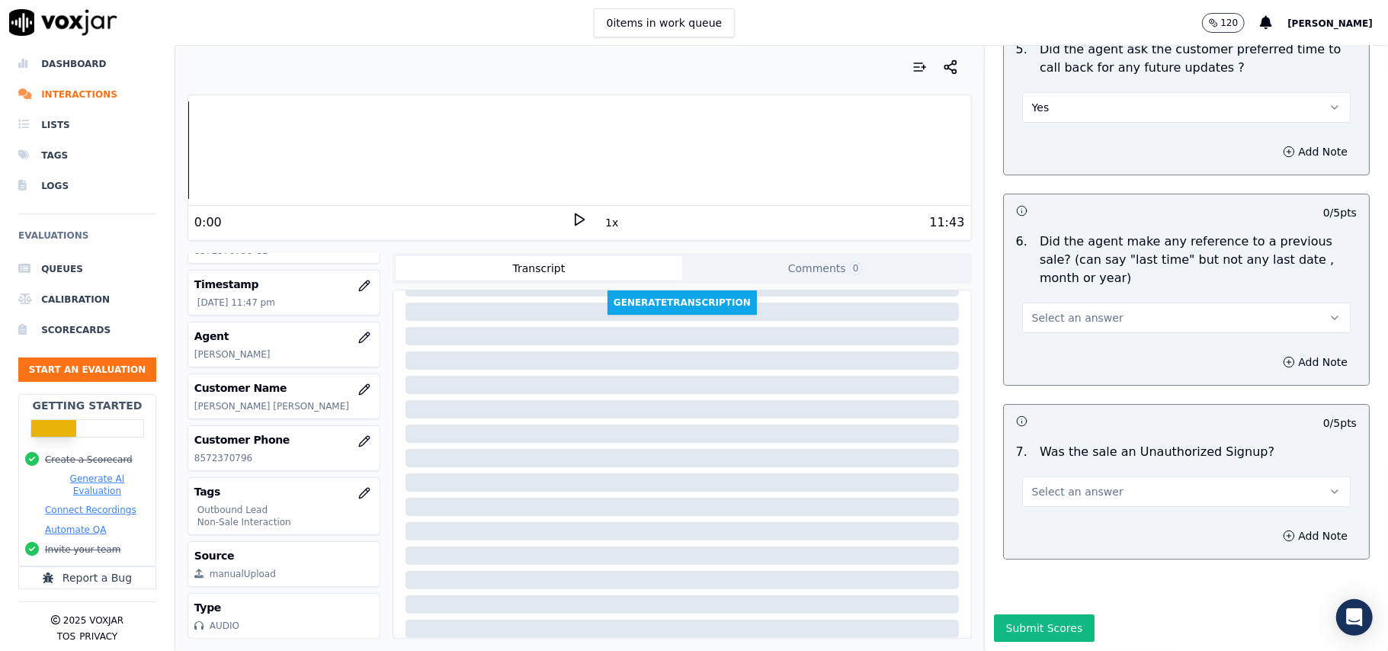
scroll to position [3883, 0]
drag, startPoint x: 999, startPoint y: 583, endPoint x: 970, endPoint y: 558, distance: 37.8
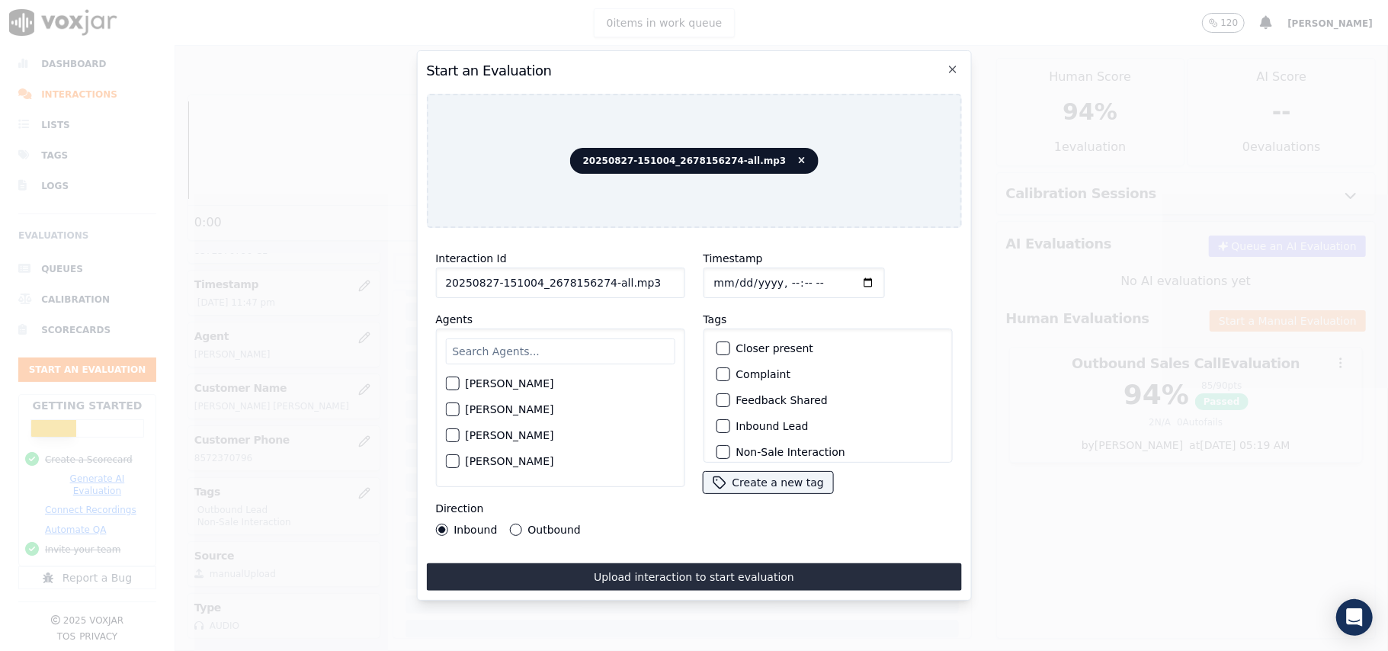
drag, startPoint x: 639, startPoint y: 276, endPoint x: 596, endPoint y: 277, distance: 42.7
type input "20250827-151004_2678156274-C1"
type input "2025-09-27T23:50"
type input "2025-08-27T23:50"
type input "Will"
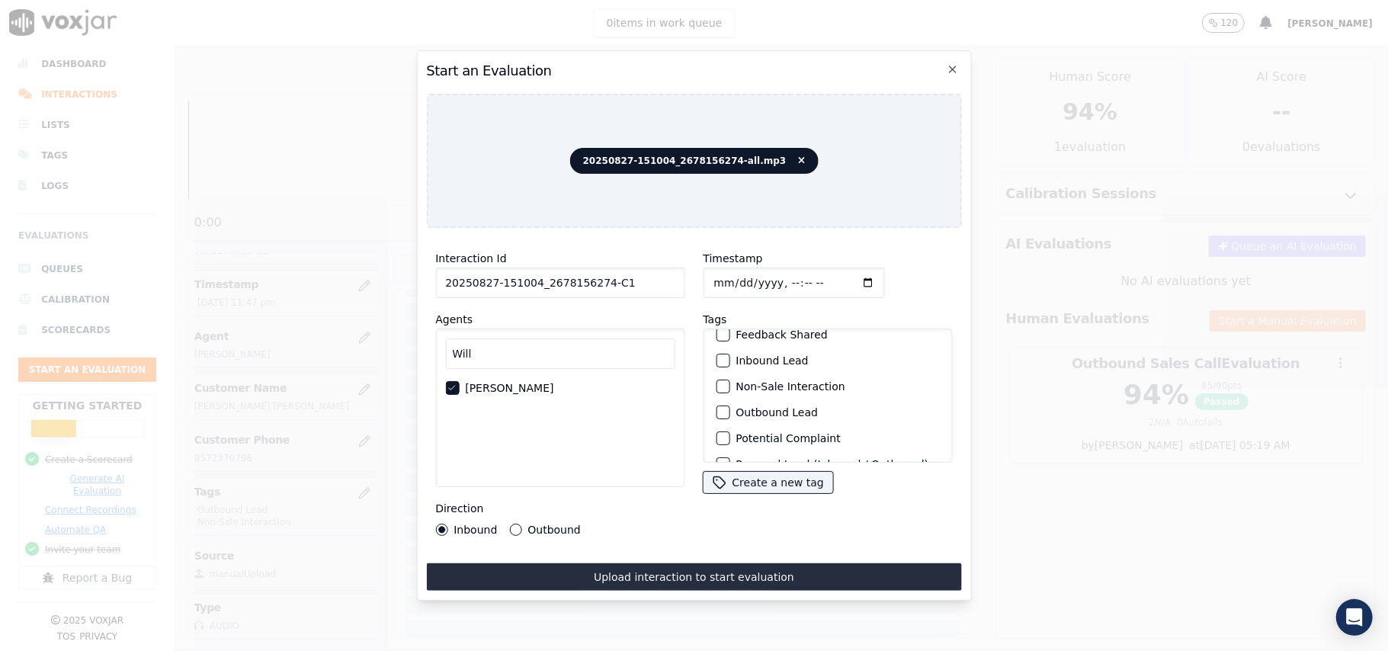
scroll to position [101, 0]
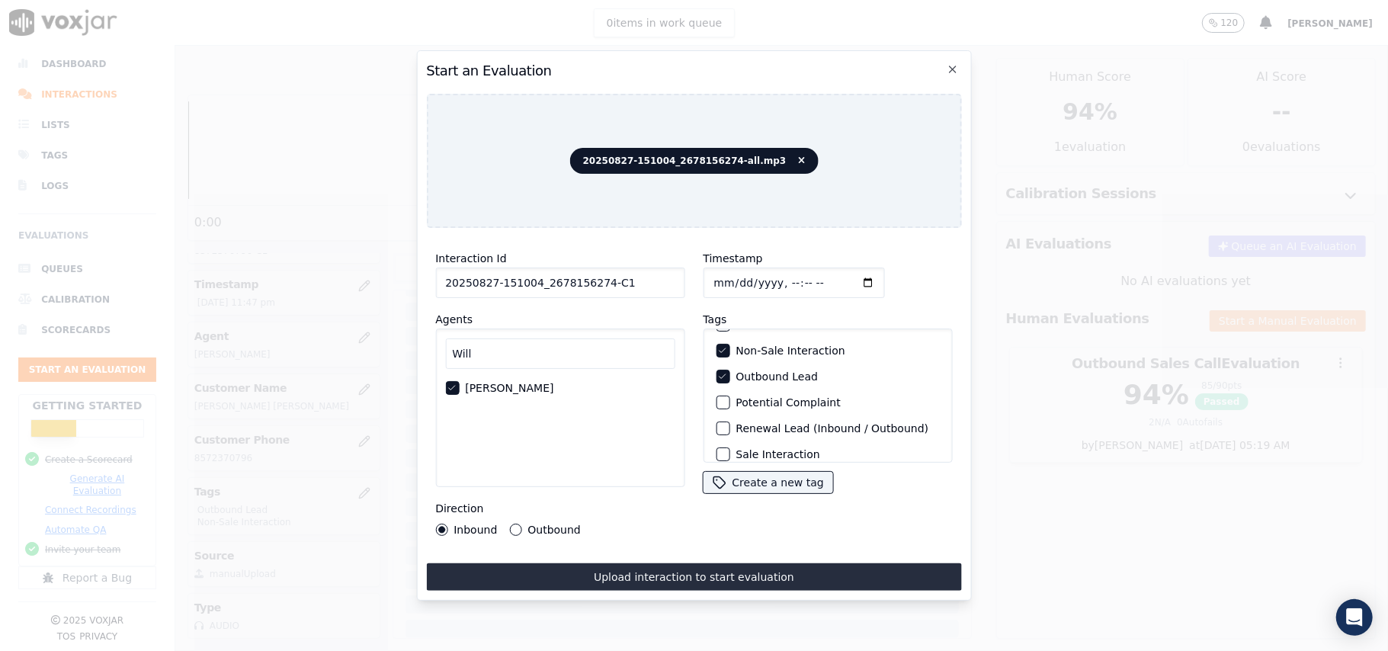
drag, startPoint x: 513, startPoint y: 523, endPoint x: 523, endPoint y: 547, distance: 25.6
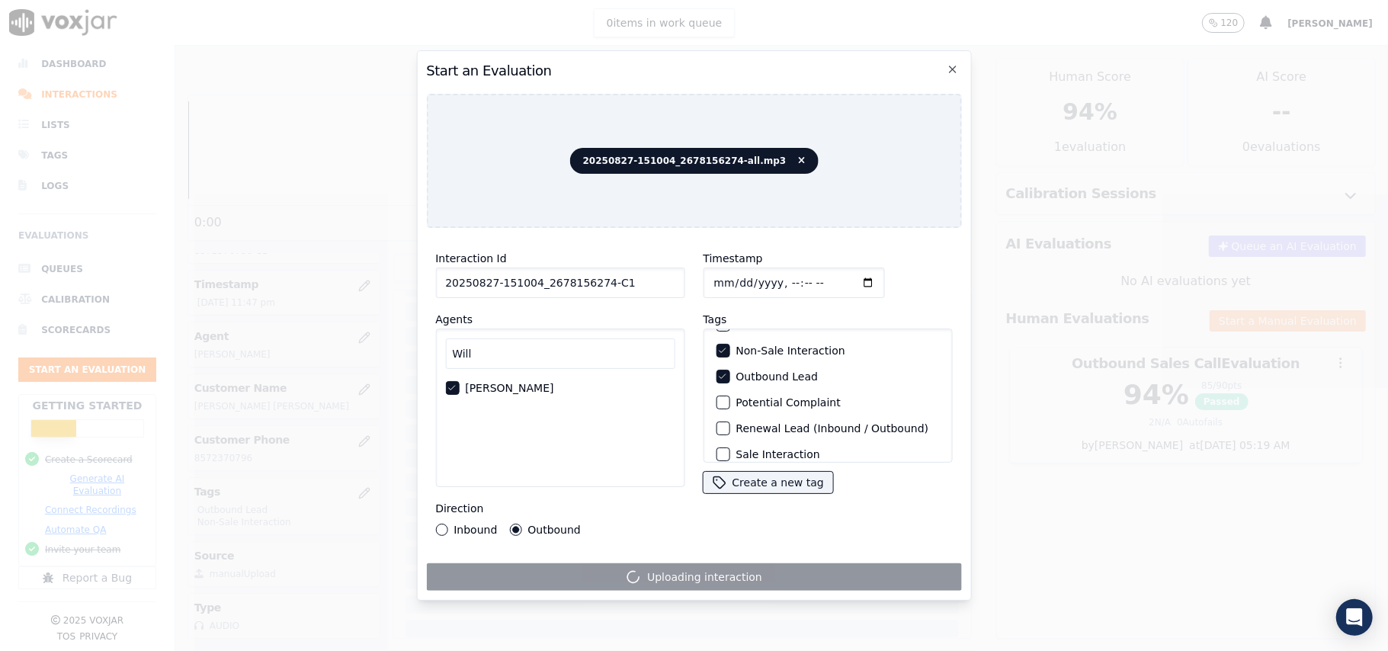
scroll to position [123, 0]
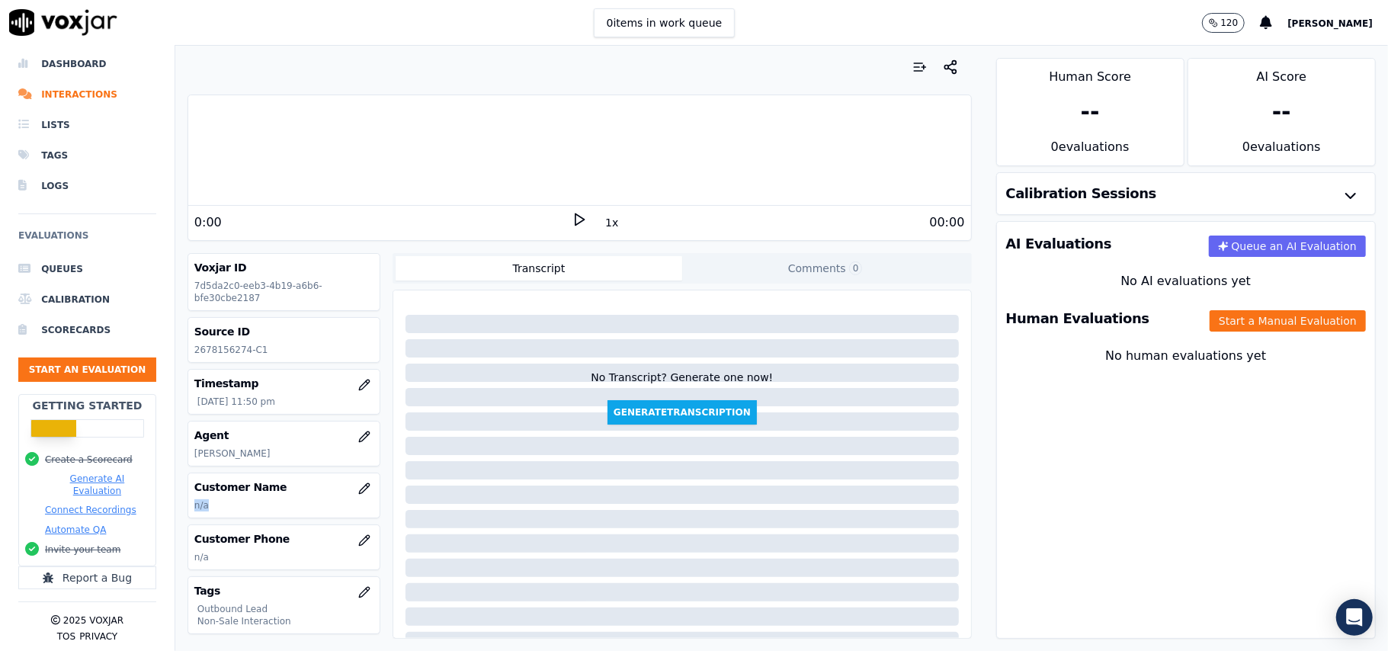
drag, startPoint x: 328, startPoint y: 506, endPoint x: 305, endPoint y: 503, distance: 23.1
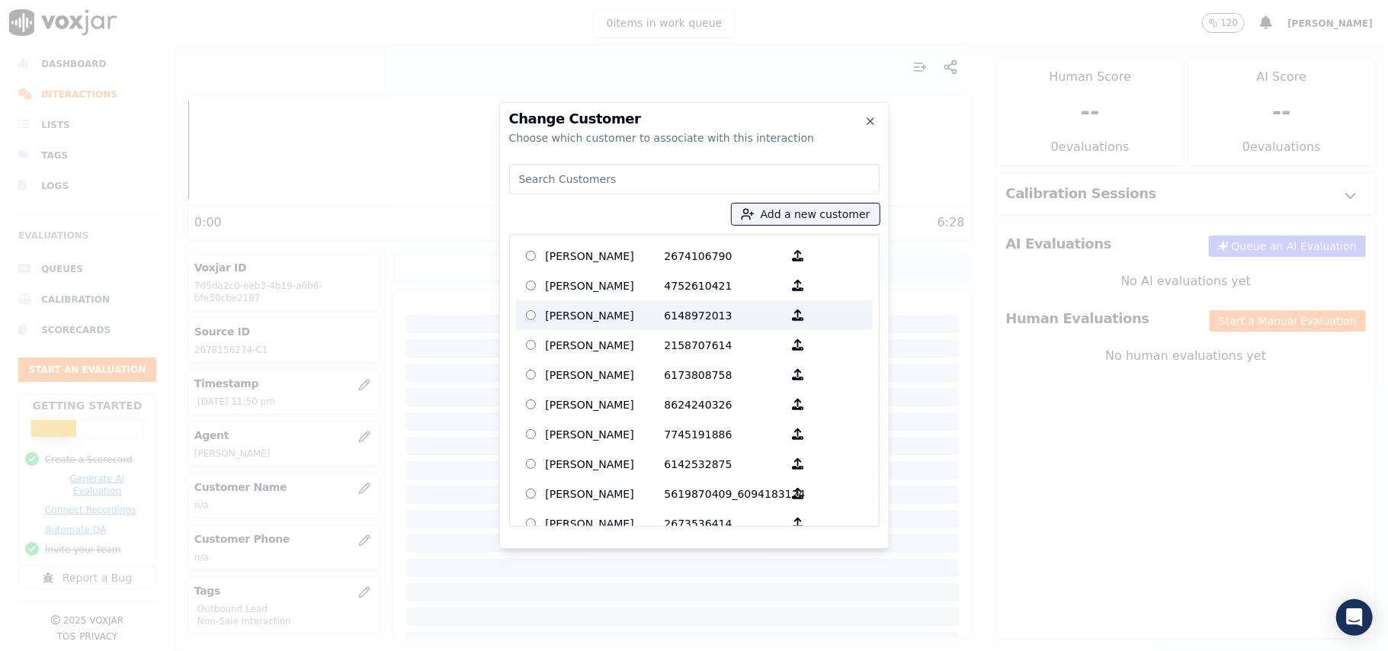
paste input "MARYAM ABDULMATIN"
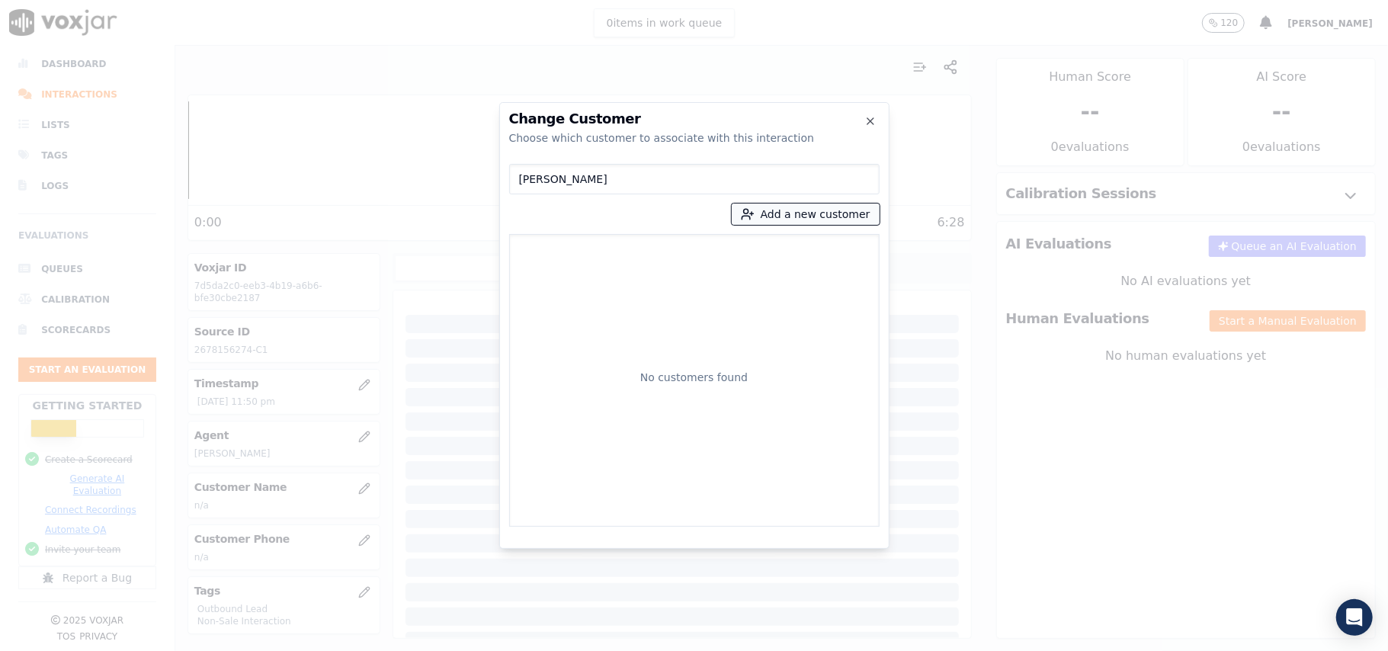
type input "MARYAM ABDULMATIN"
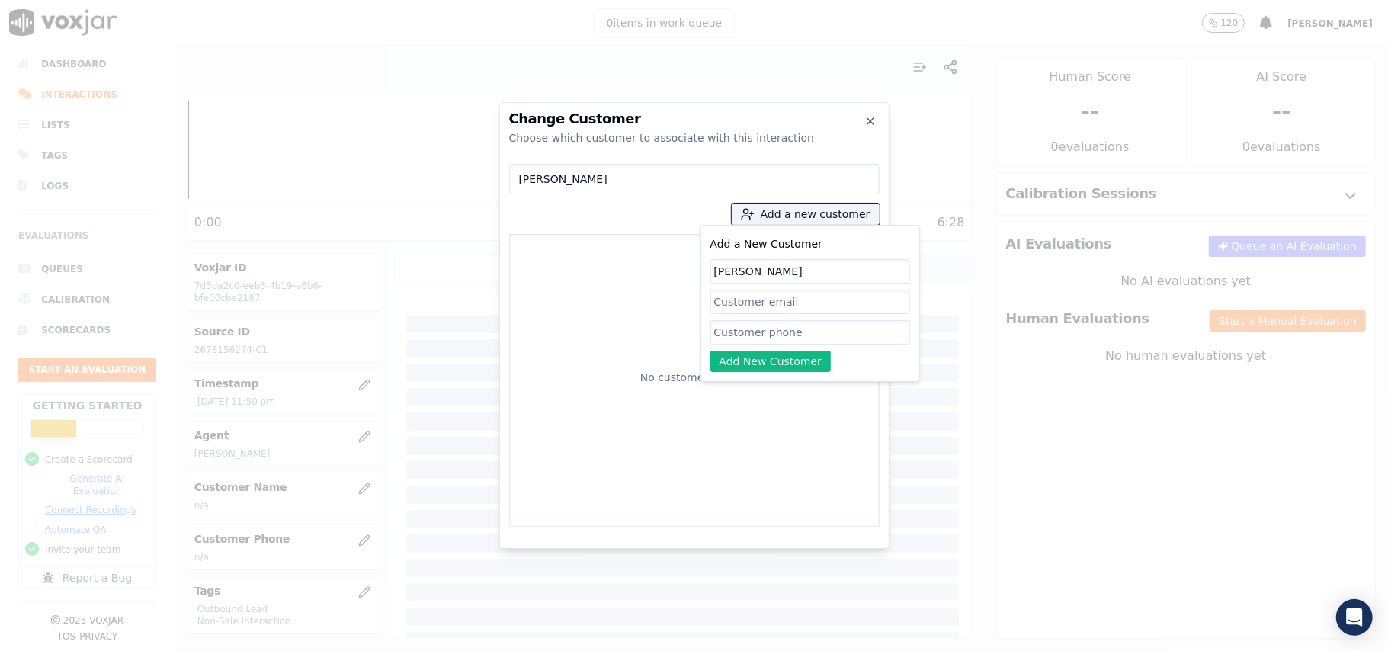
type input "MARYAM ABDULMATIN"
paste input "2678156274 2679518144"
type input "2678156274_2679518144"
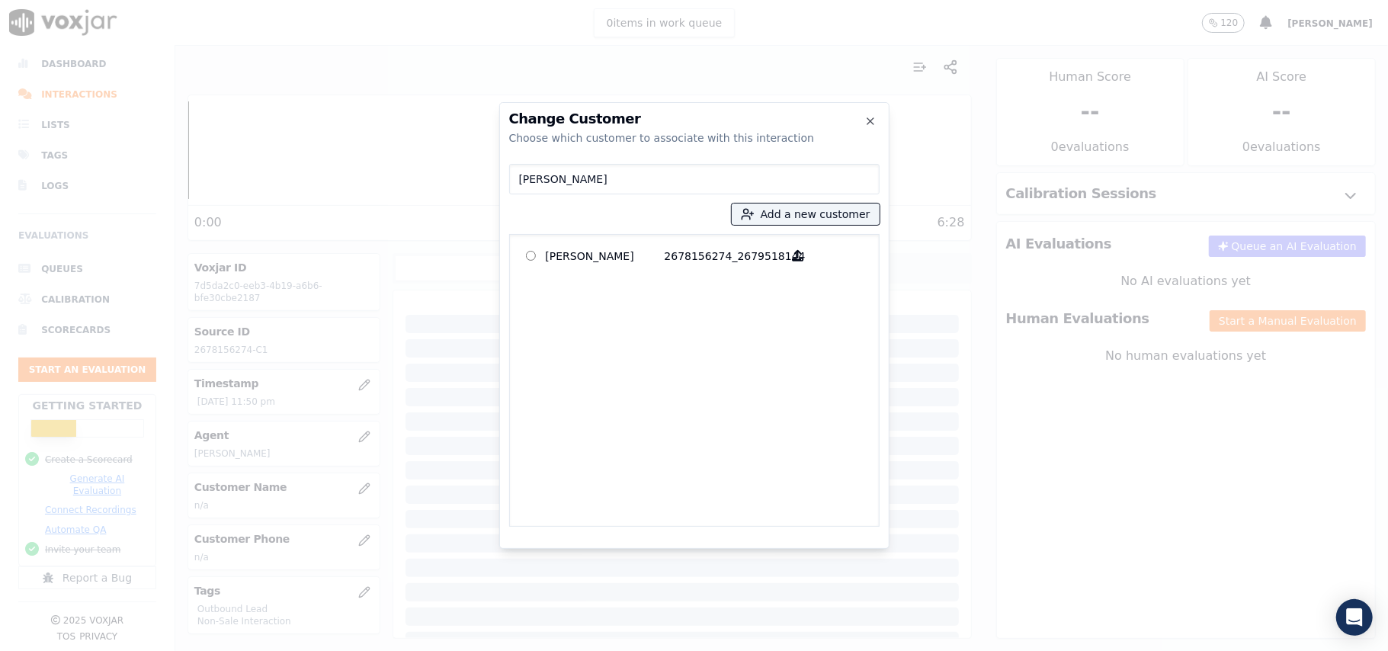
drag, startPoint x: 537, startPoint y: 258, endPoint x: 553, endPoint y: 270, distance: 20.7
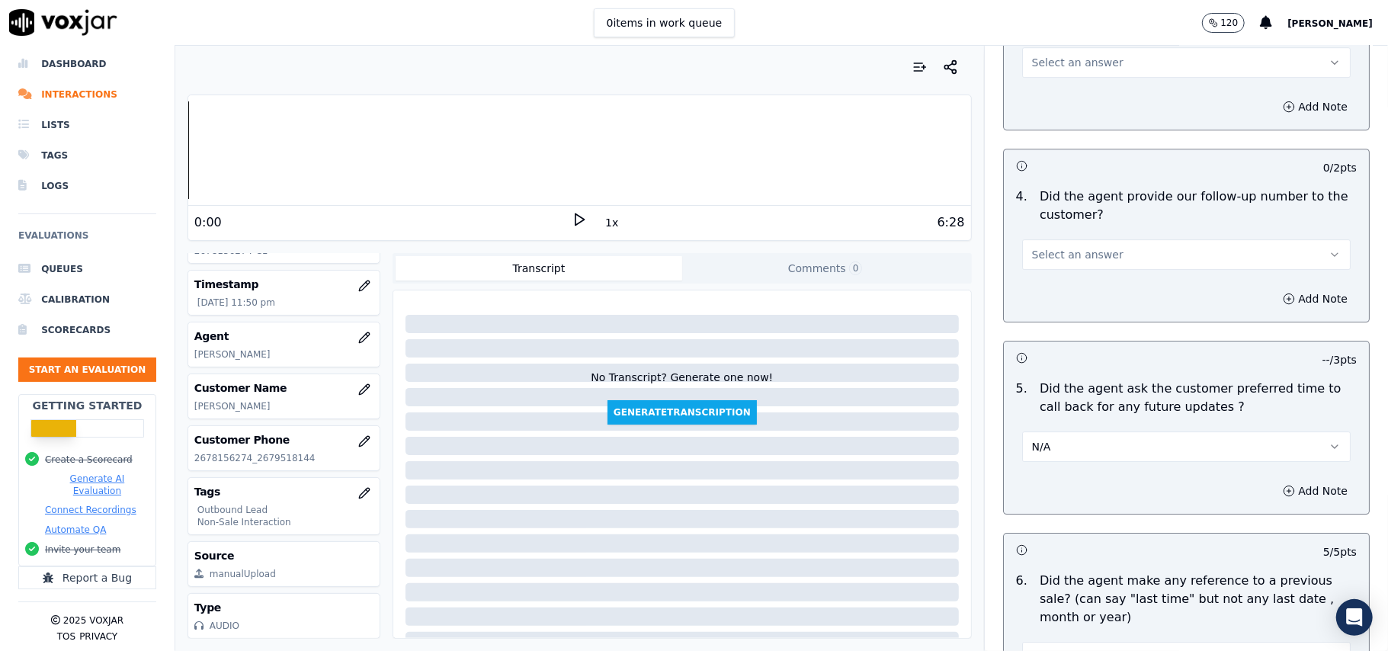
scroll to position [3193, 0]
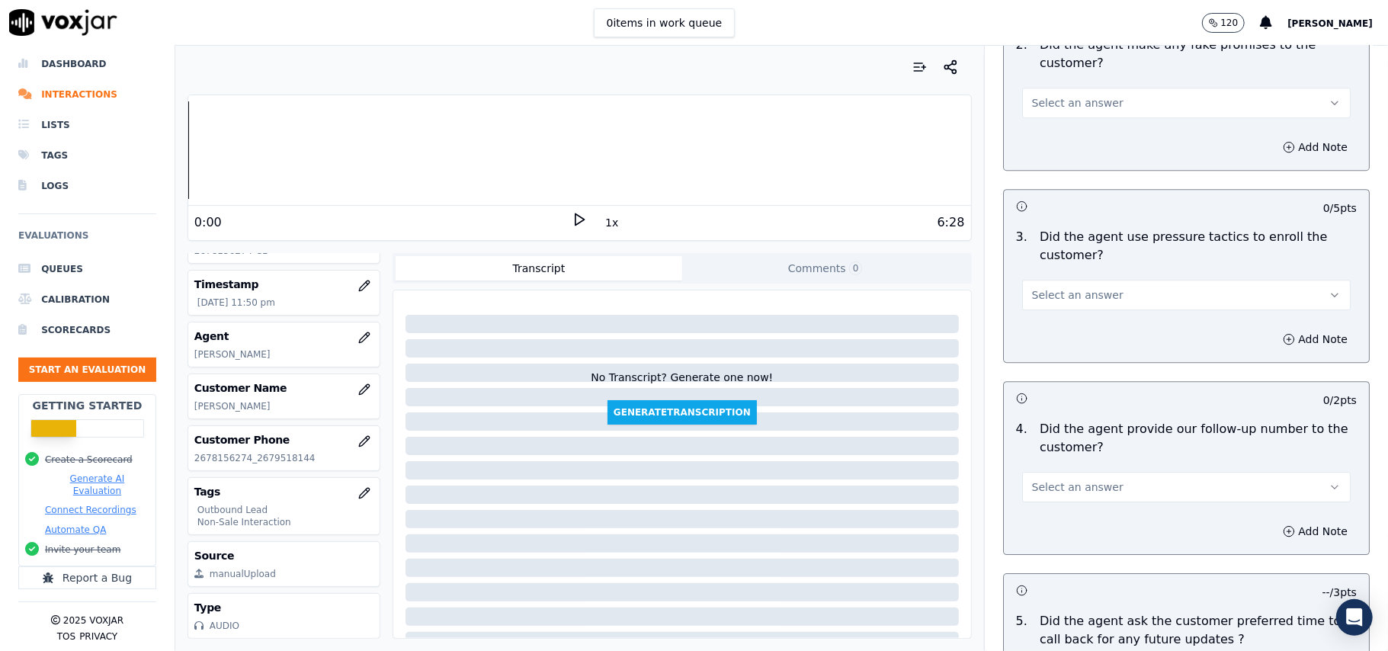
drag, startPoint x: 1067, startPoint y: 470, endPoint x: 1061, endPoint y: 492, distance: 22.2
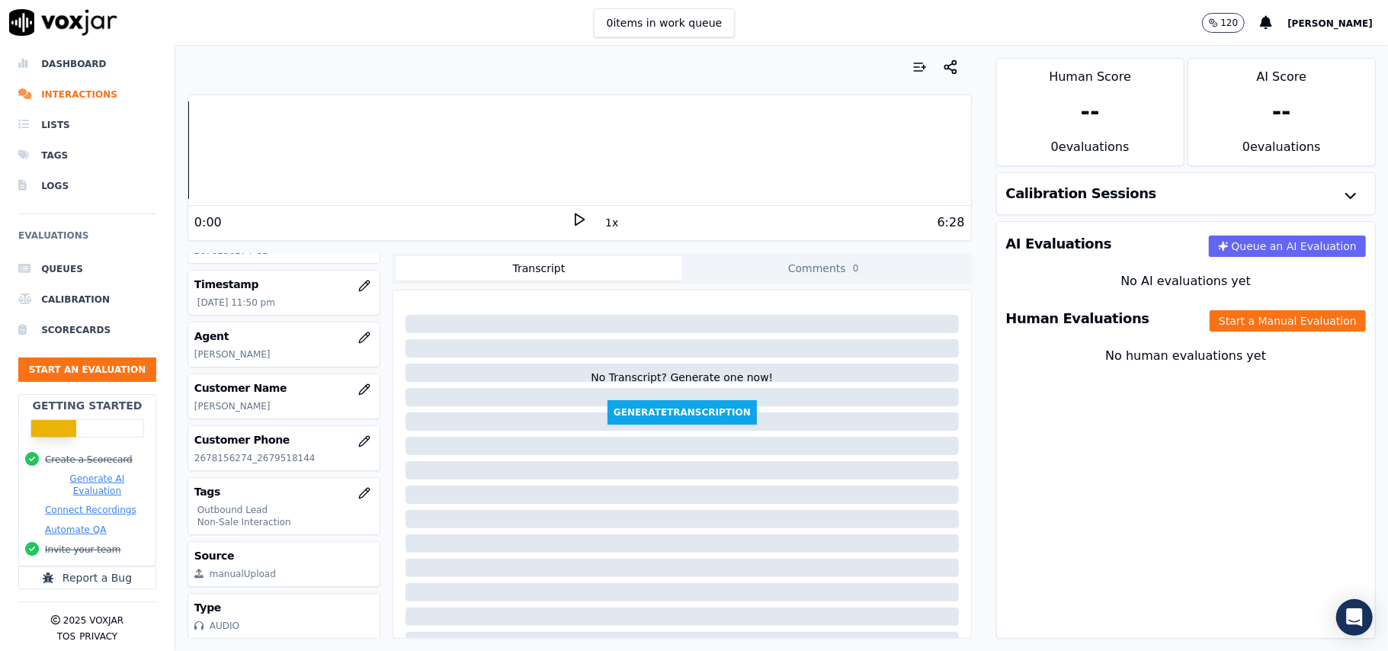
scroll to position [2583, 0]
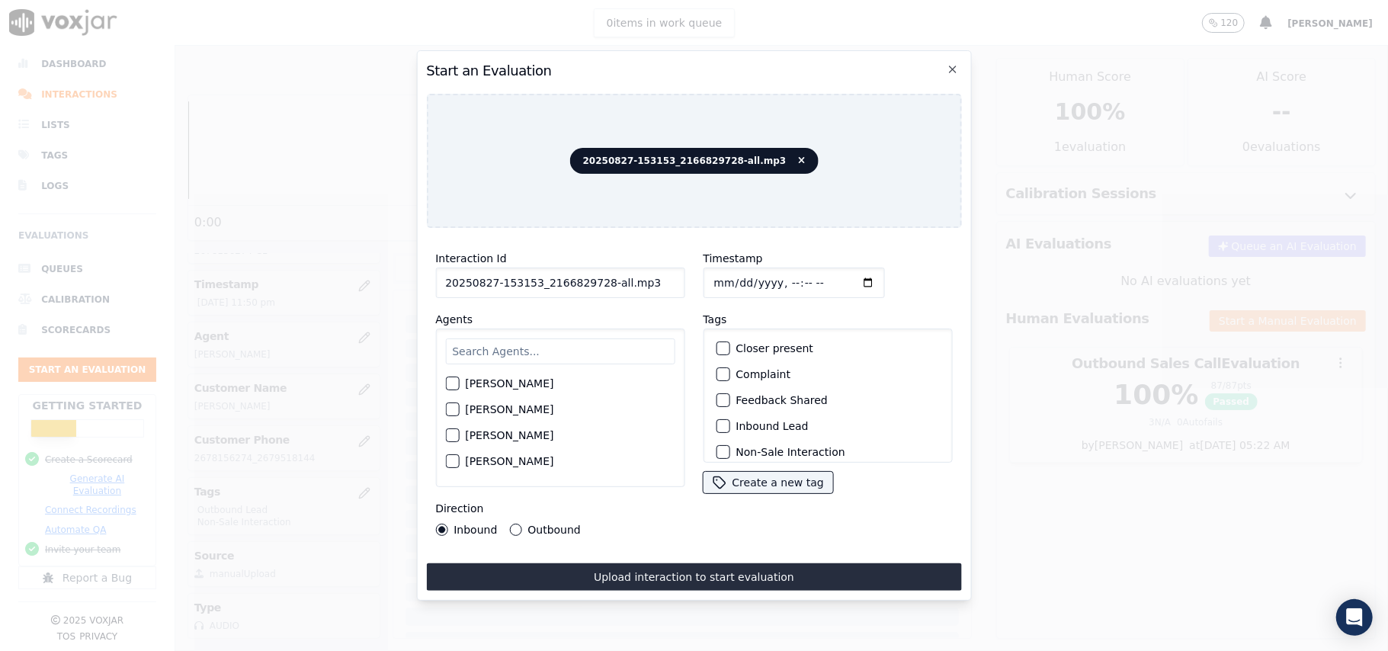
drag, startPoint x: 622, startPoint y: 279, endPoint x: 598, endPoint y: 285, distance: 25.1
type input "20250827-153153_2166829728-C1"
type input "2025-09-27T23:52"
type input "2025-08-27T23:52"
type input "james"
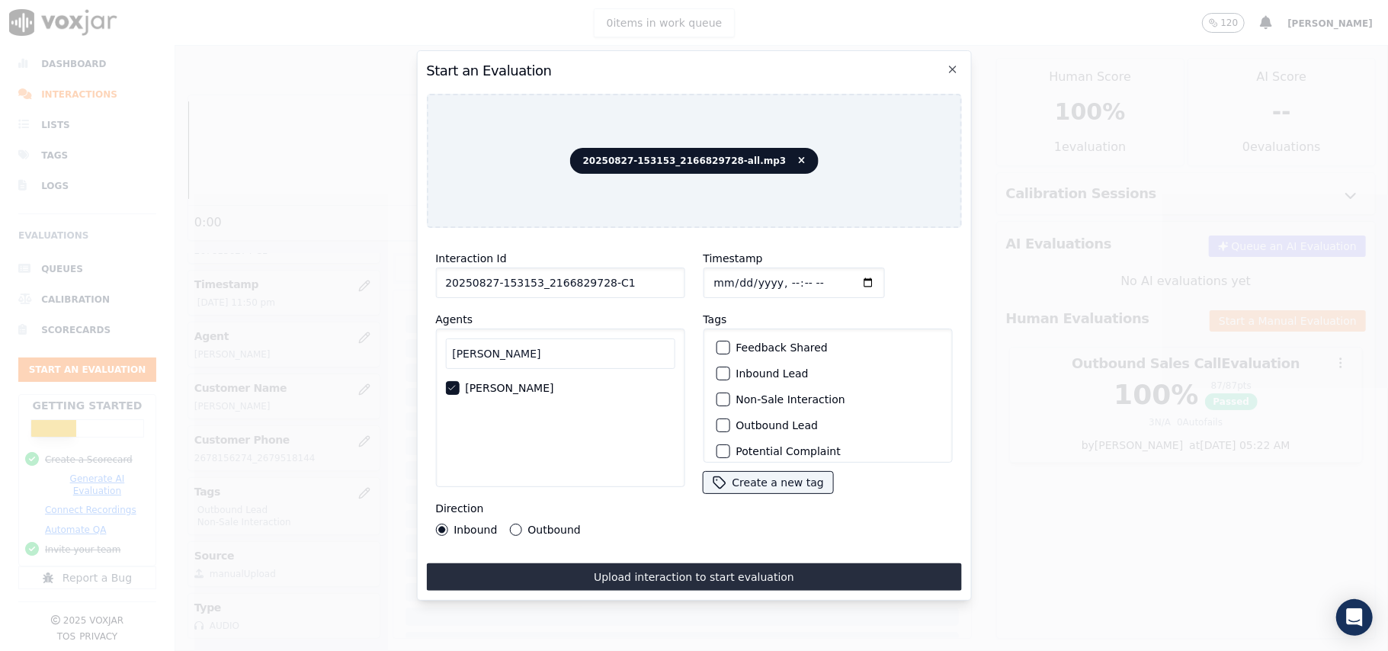
scroll to position [101, 0]
drag, startPoint x: 626, startPoint y: 565, endPoint x: 620, endPoint y: 518, distance: 46.9
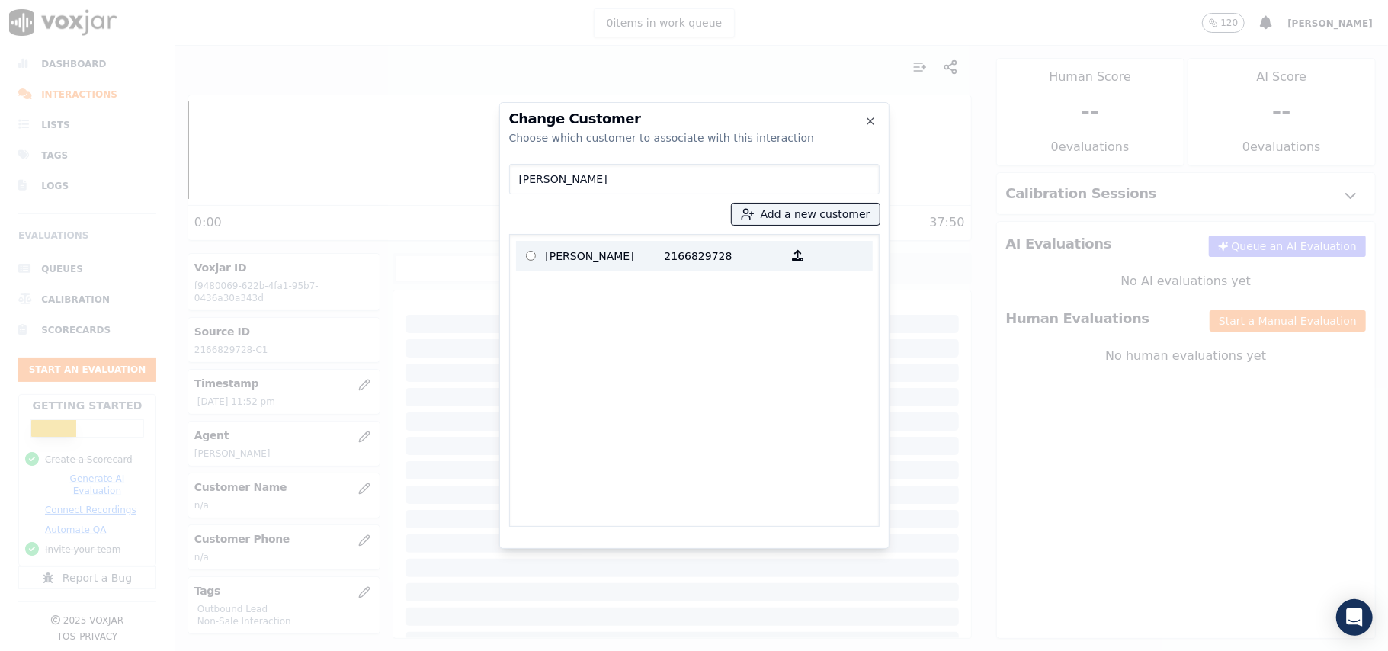
type input "BLANCA PATTON"
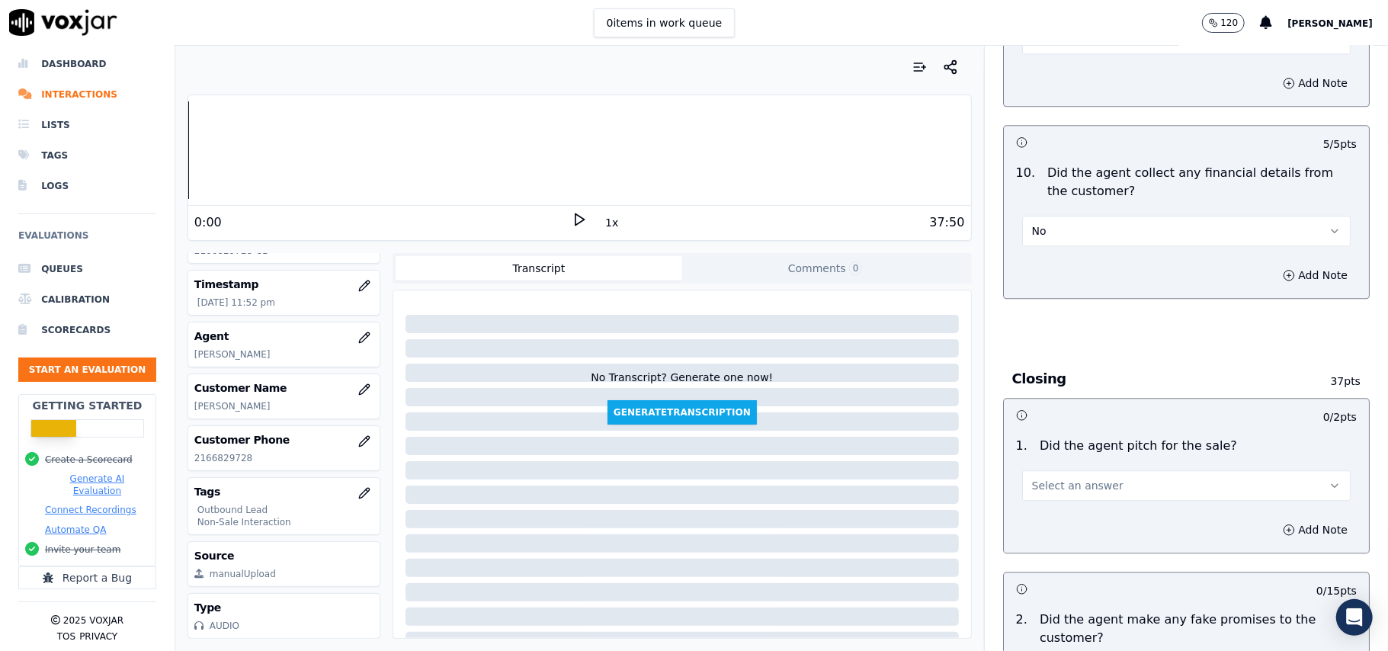
scroll to position [2744, 0]
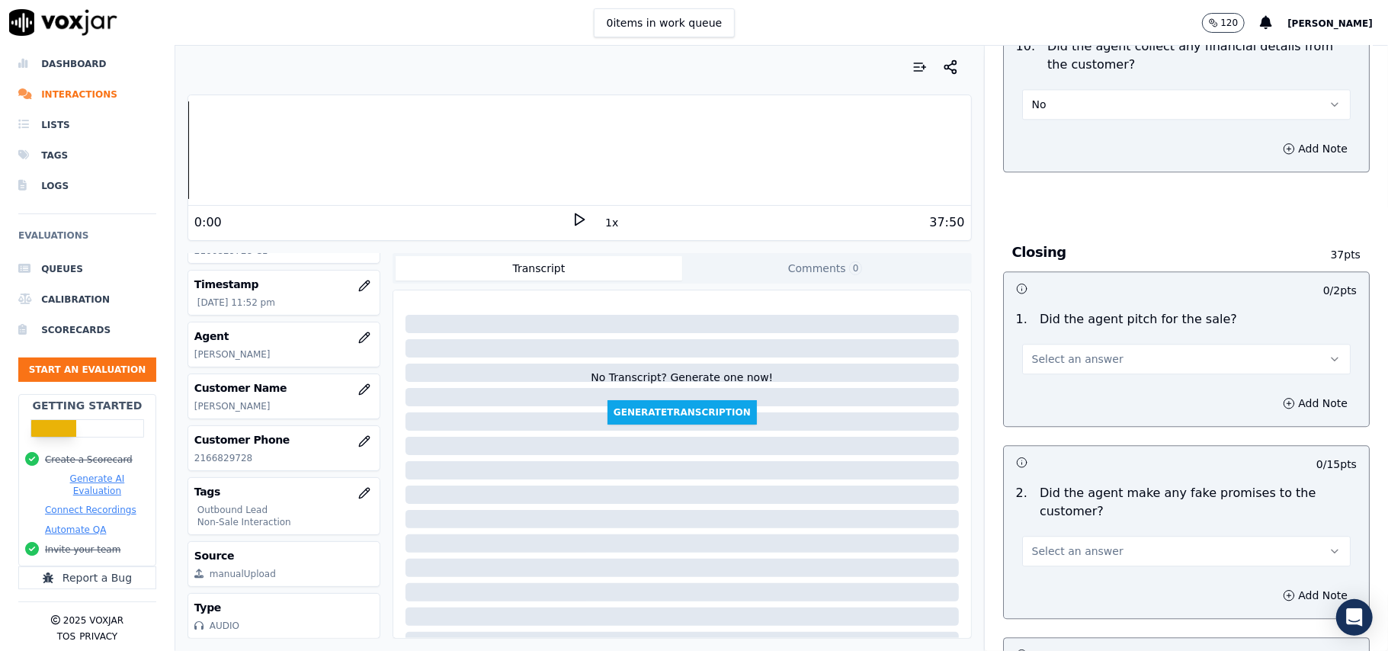
drag, startPoint x: 1076, startPoint y: 343, endPoint x: 1073, endPoint y: 355, distance: 12.6
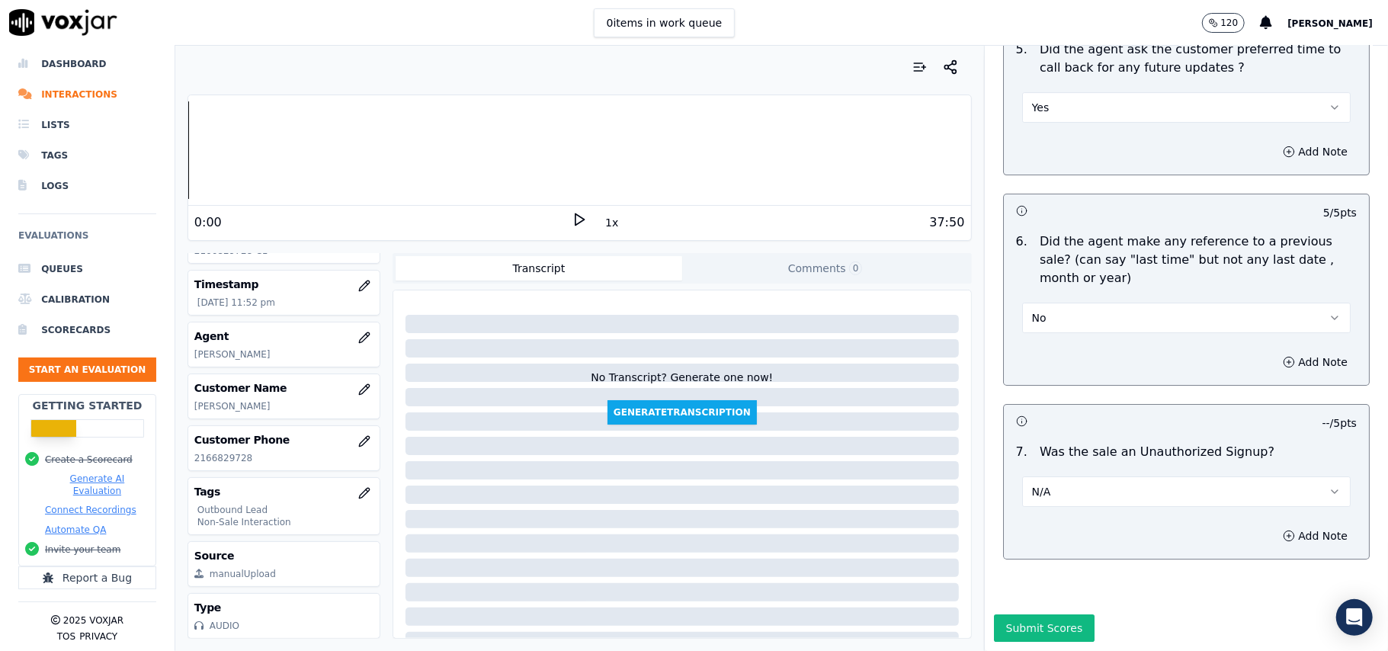
scroll to position [3803, 0]
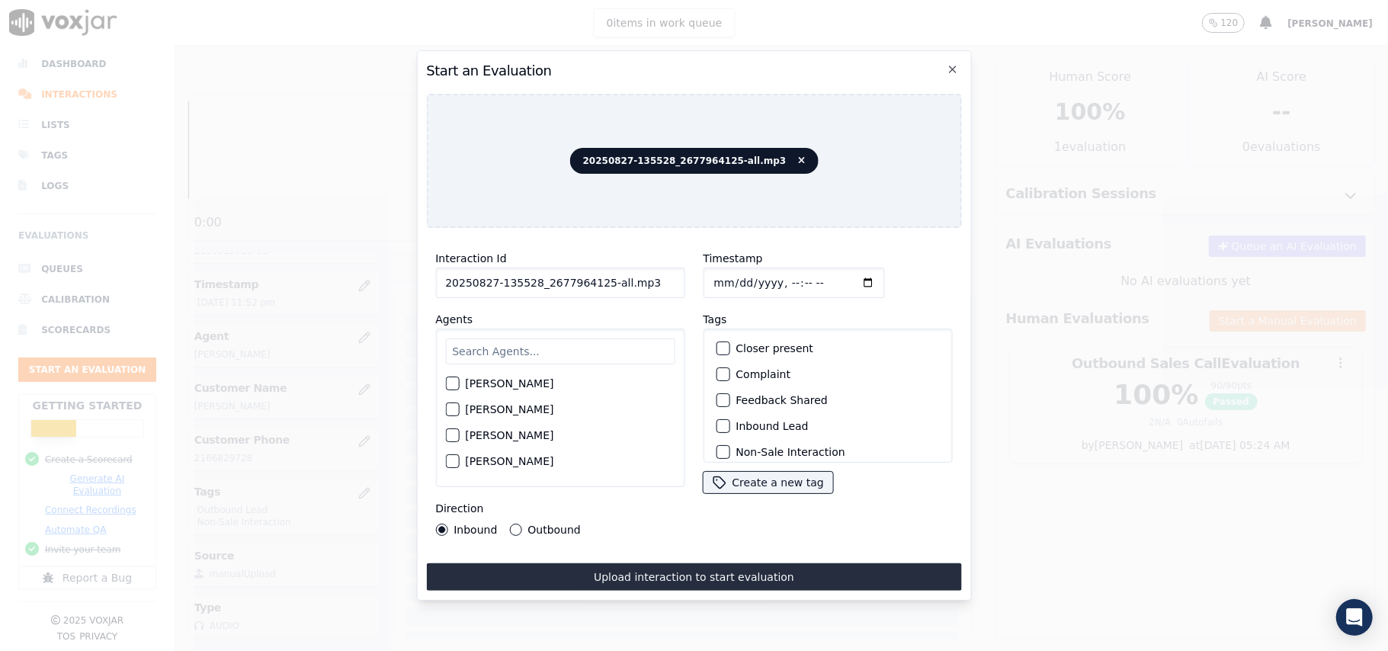
drag, startPoint x: 650, startPoint y: 271, endPoint x: 596, endPoint y: 279, distance: 53.9
type input "20250827-135528_2677964125-C1"
type input "2025-09-27T23:54"
type input "2025-08-27T23:54"
paste input "Stark"
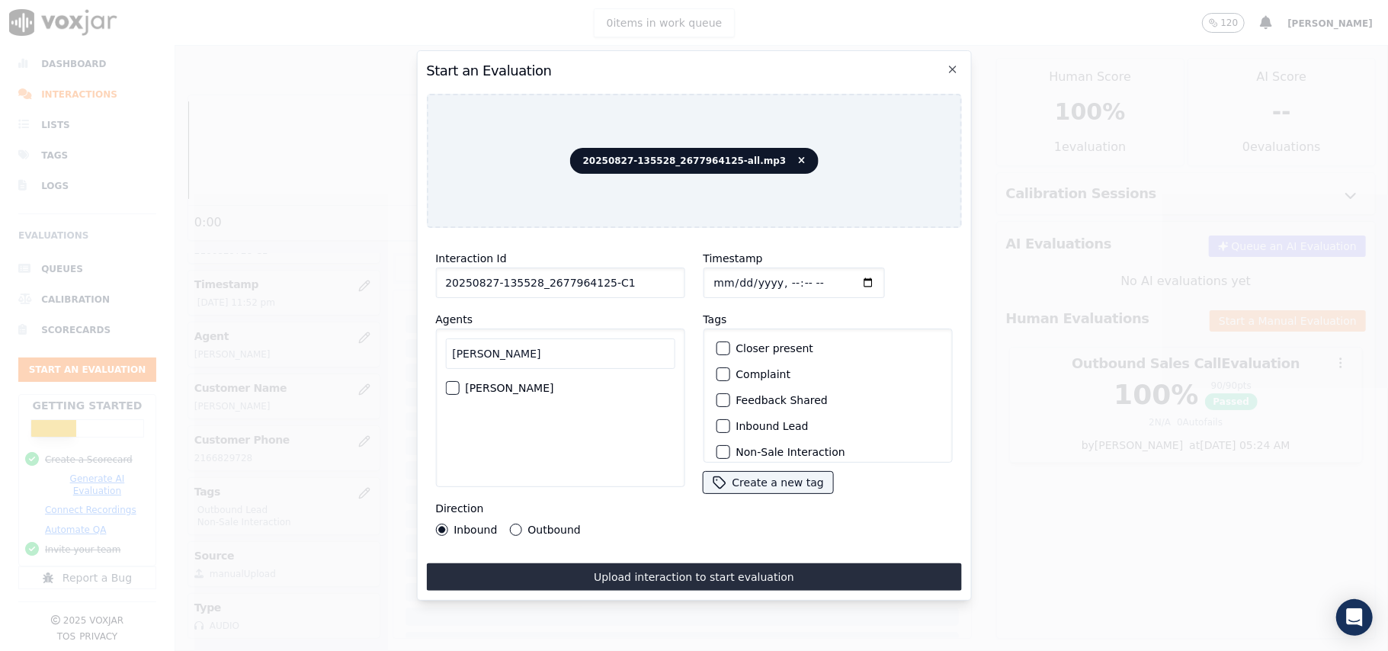
type input "Stark"
drag, startPoint x: 449, startPoint y: 378, endPoint x: 508, endPoint y: 410, distance: 66.9
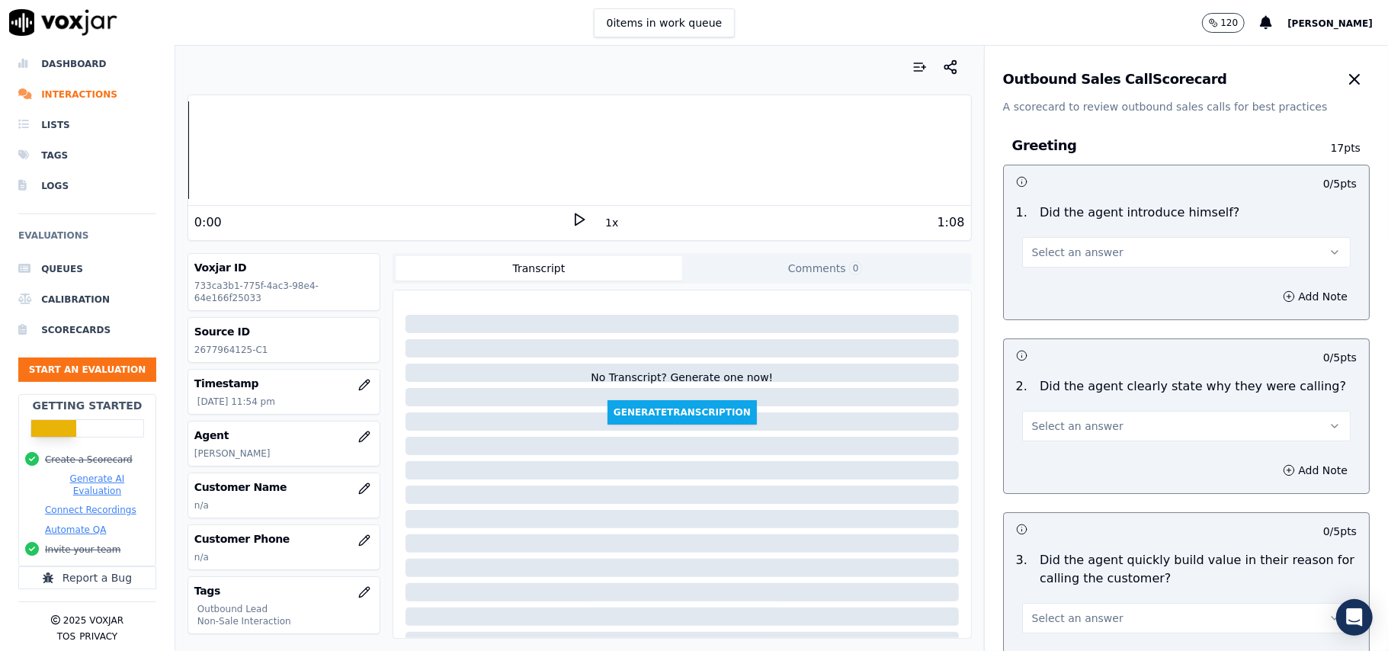
scroll to position [1087, 0]
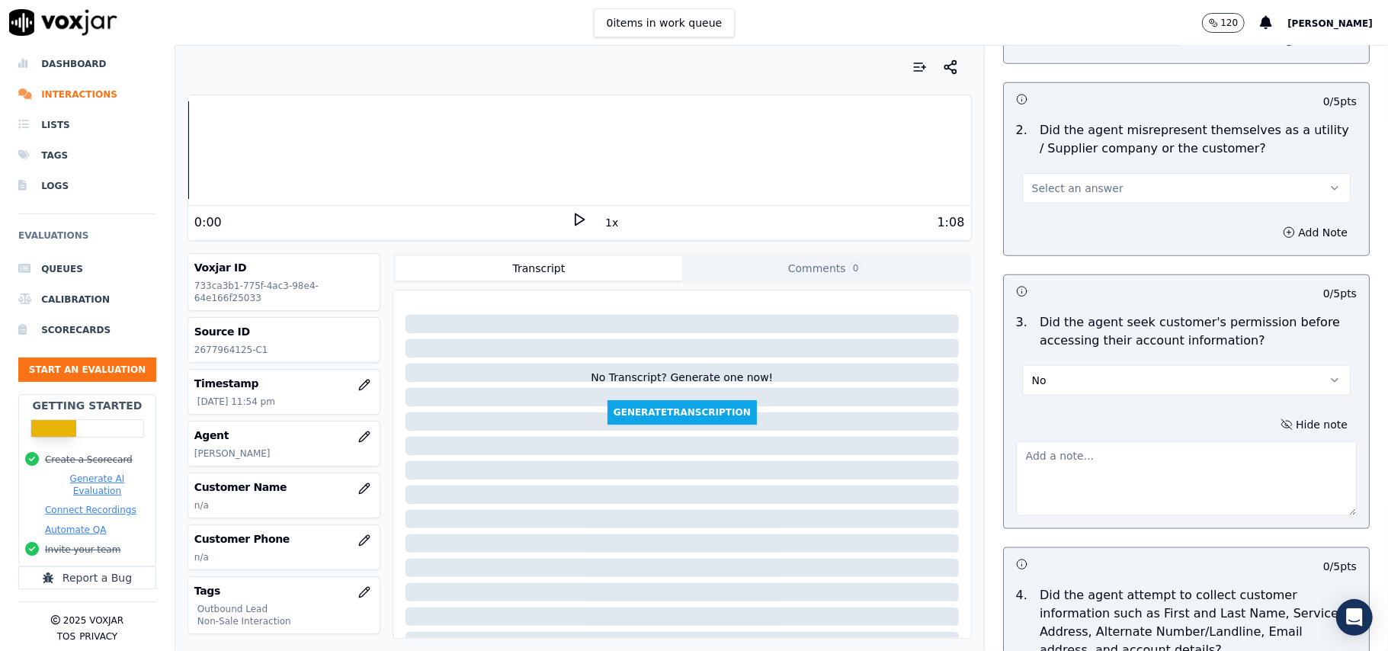
paste textarea "@01:01 – The agent did not take permission from the customer before accessing t…"
type textarea "@01:01 – The agent did not take permission from the customer before accessing t…"
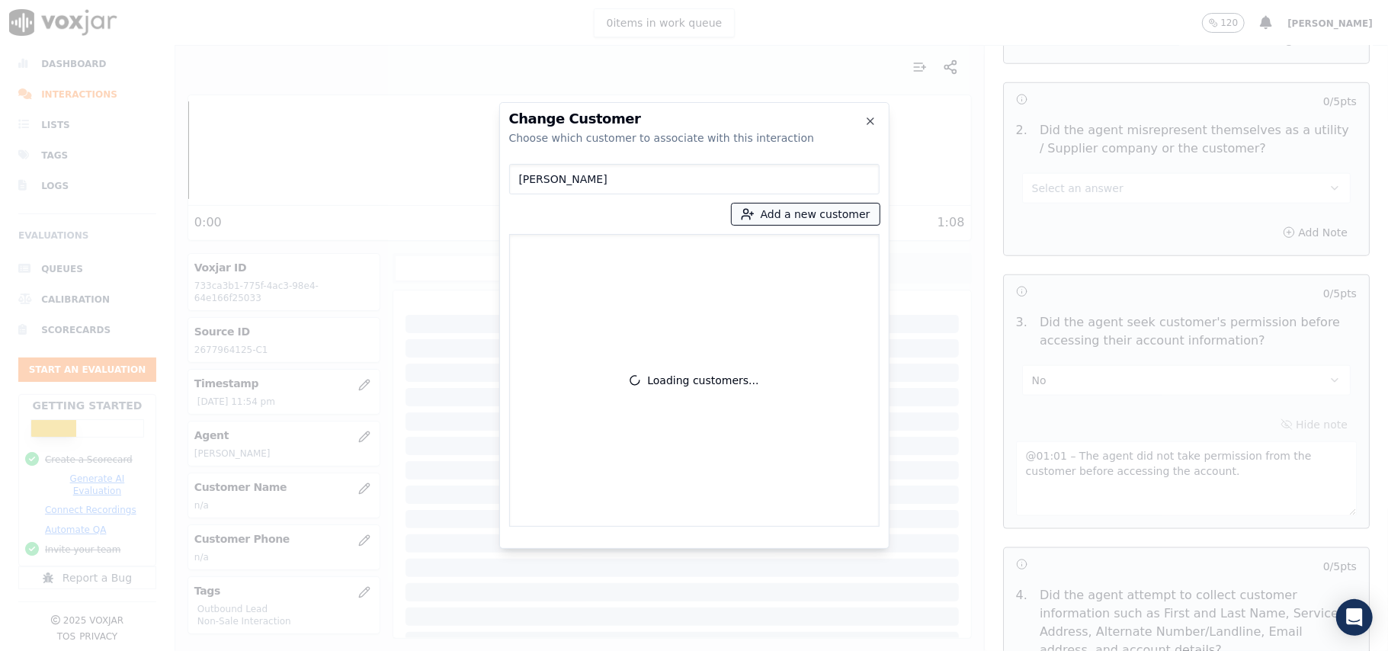
type input "JANET CONNOR"
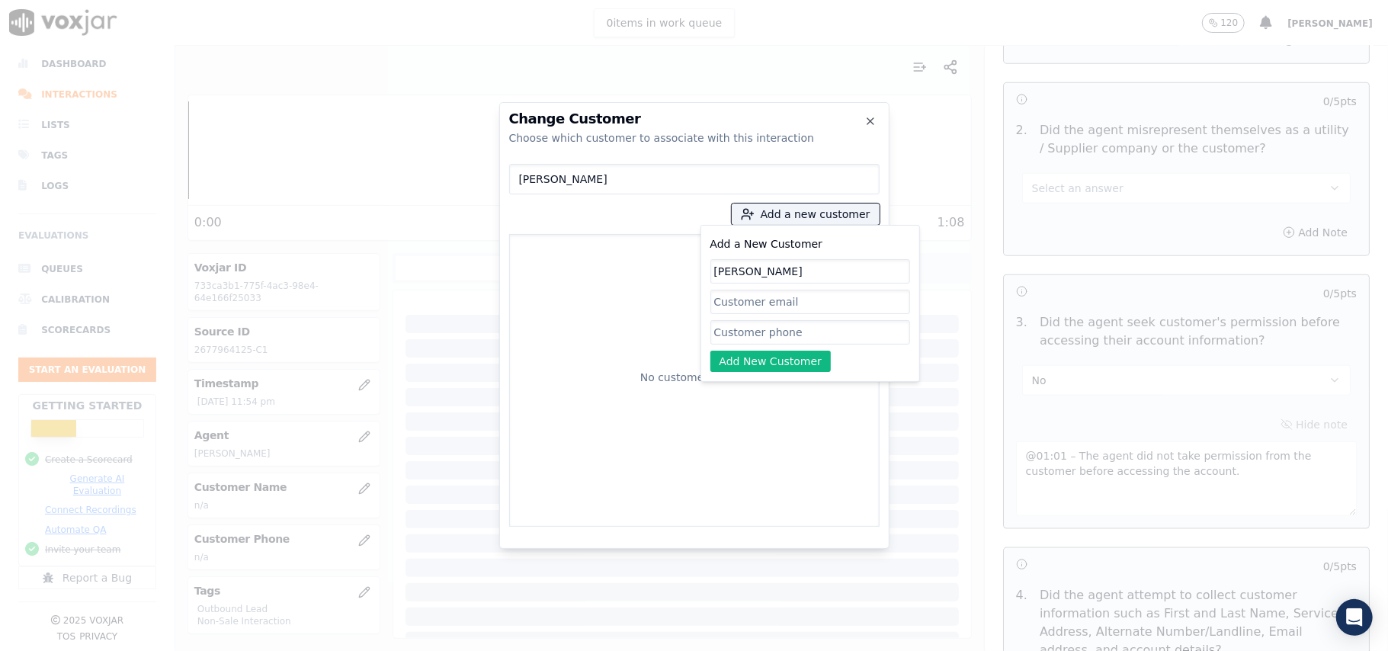
type input "JANET CONNOR"
paste input "2677964125"
type input "2677964125"
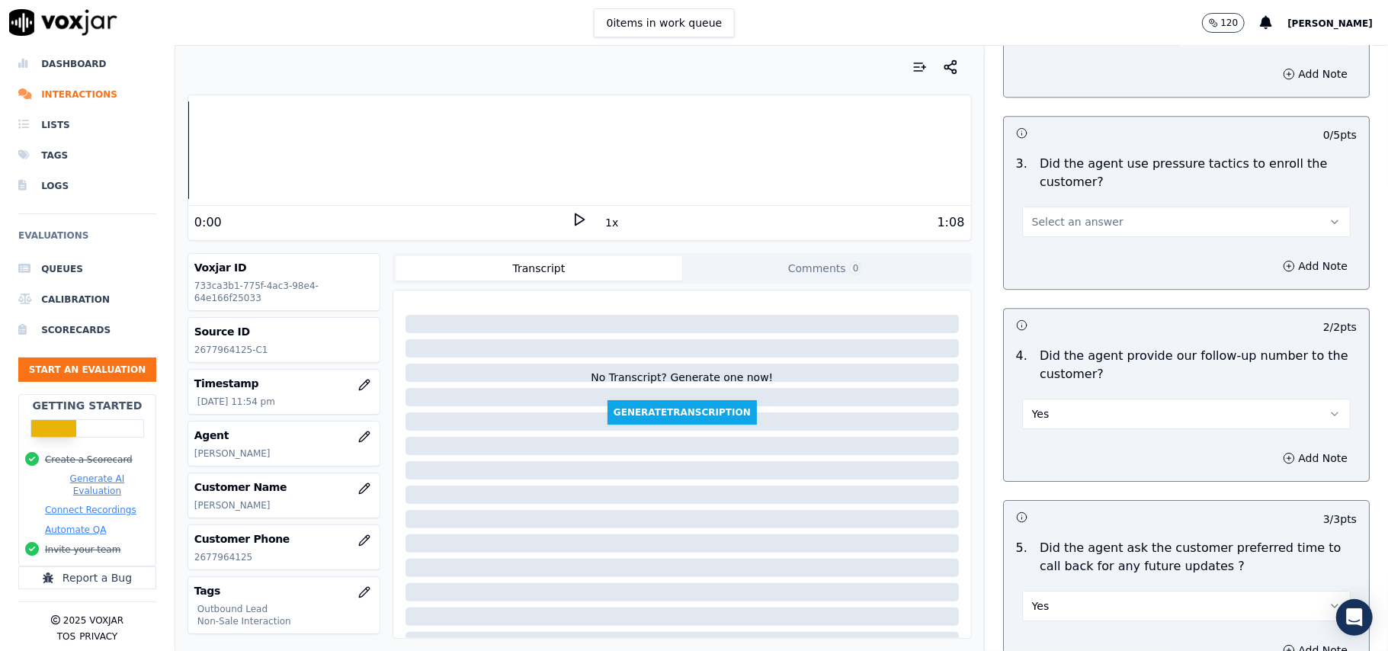
scroll to position [3274, 0]
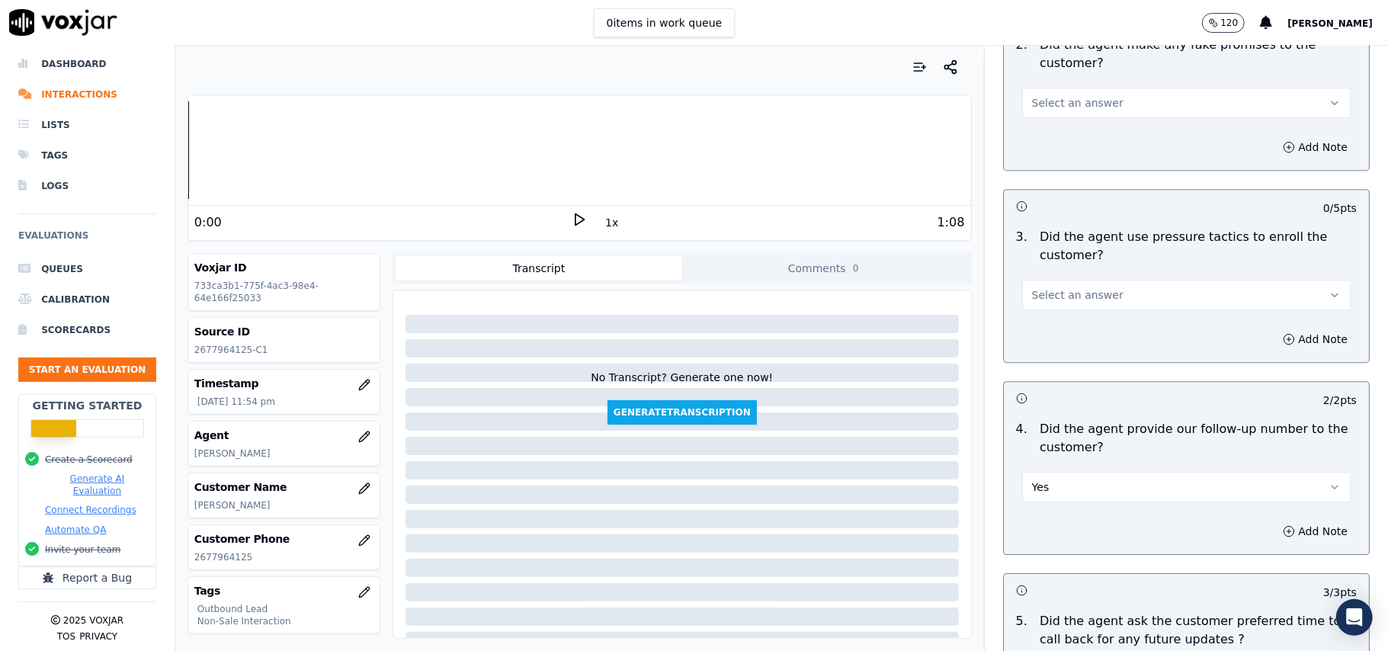
drag, startPoint x: 1058, startPoint y: 277, endPoint x: 1058, endPoint y: 300, distance: 22.9
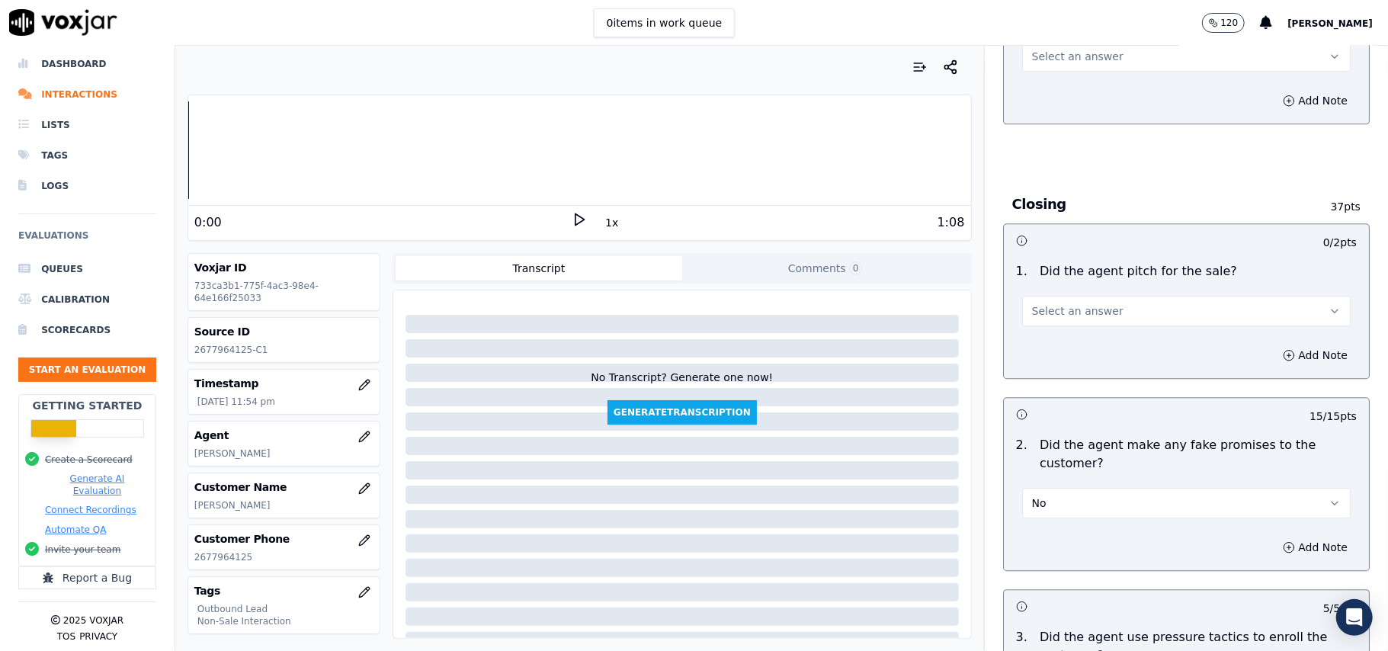
scroll to position [2766, 0]
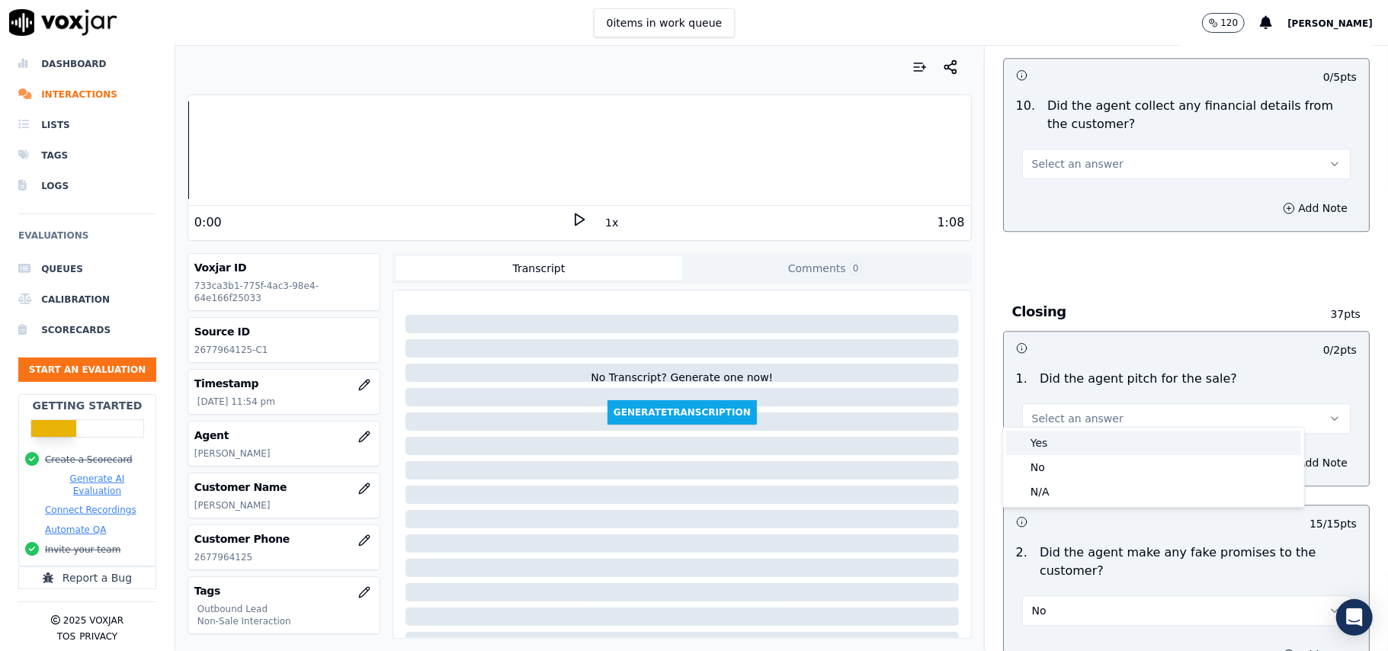
drag, startPoint x: 1047, startPoint y: 439, endPoint x: 1053, endPoint y: 422, distance: 17.6
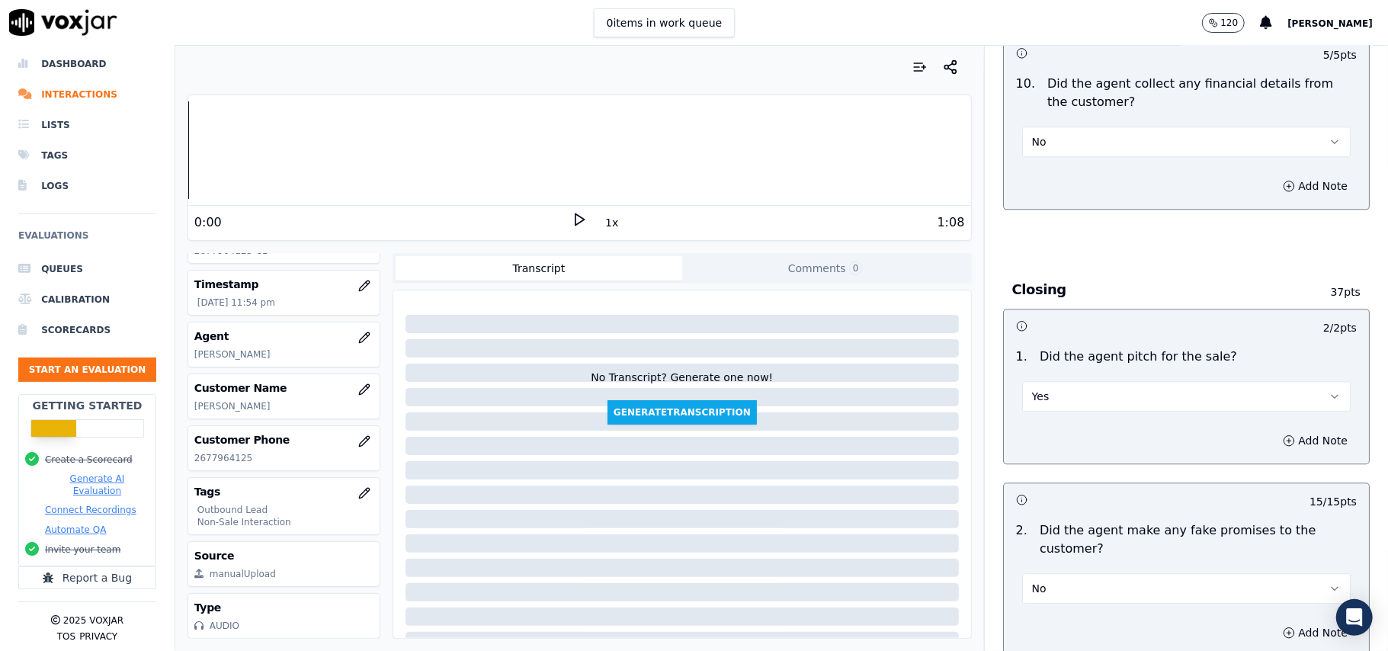
scroll to position [3883, 0]
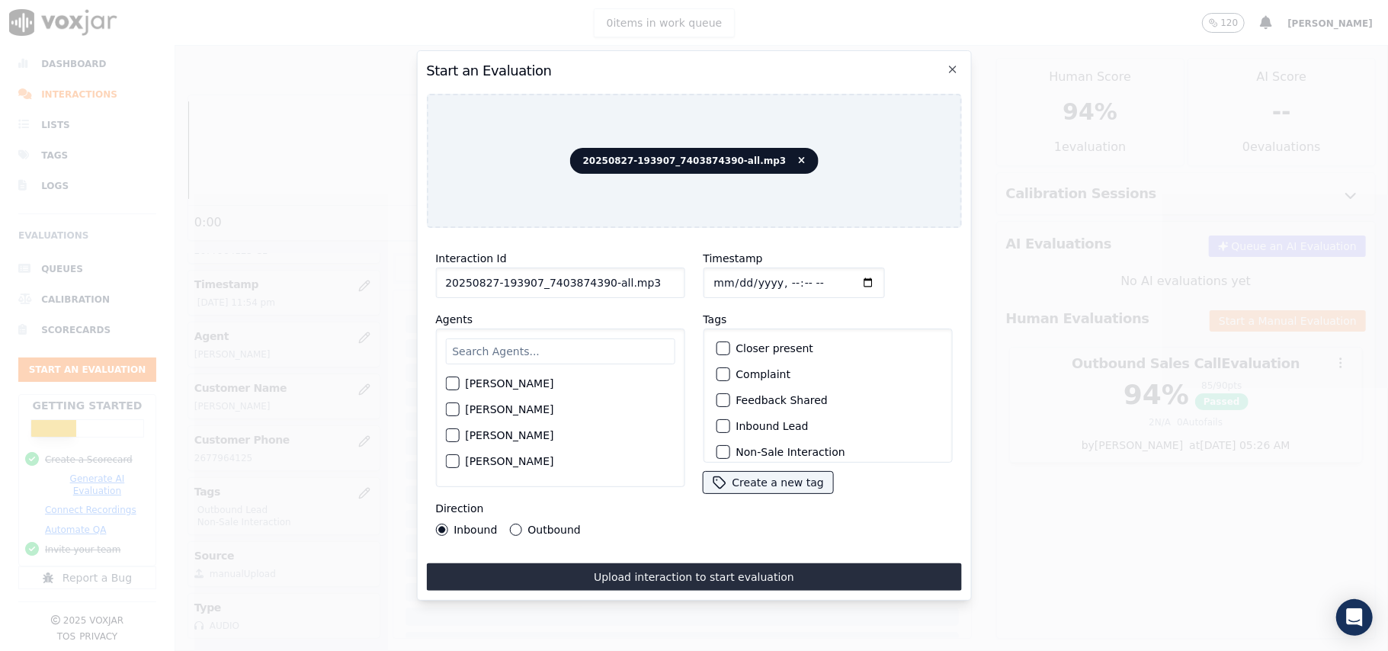
drag, startPoint x: 646, startPoint y: 272, endPoint x: 599, endPoint y: 273, distance: 47.3
type input "20250827-193907_7403874390-C1"
type input "2025-09-27T23:56"
type input "2025-08-27T23:56"
paste input "Stark"
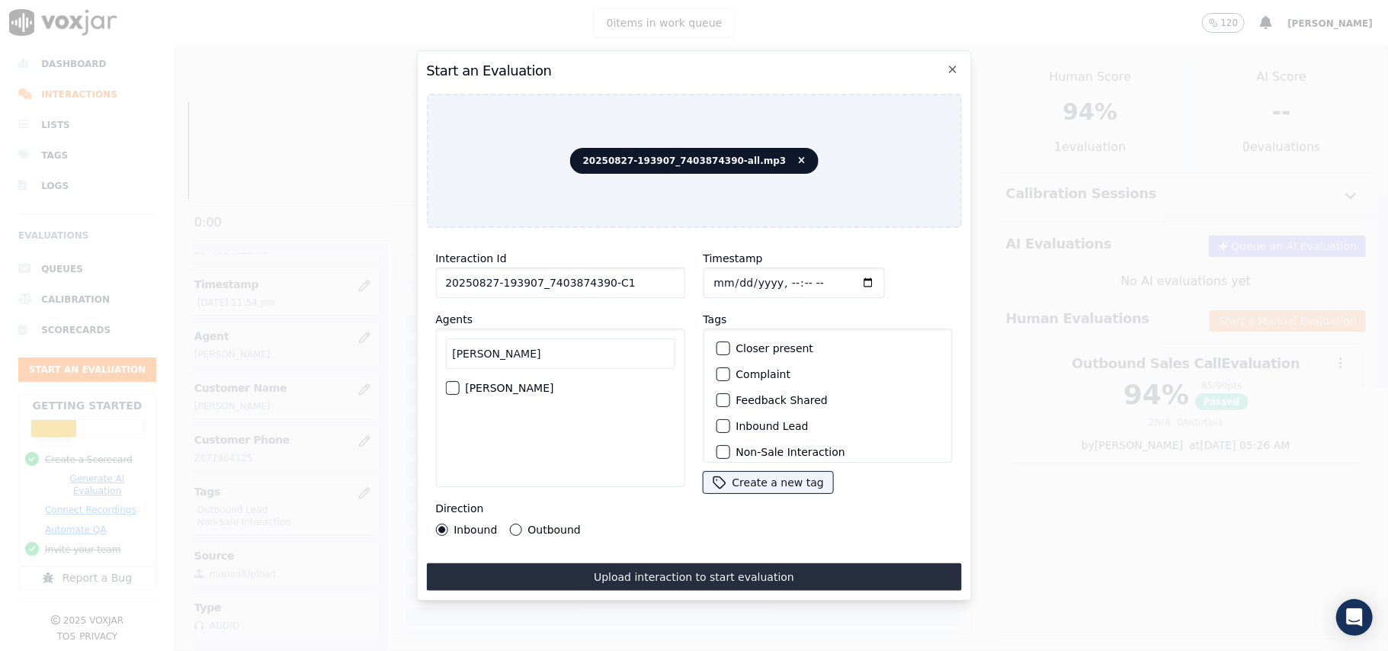
type input "Stark"
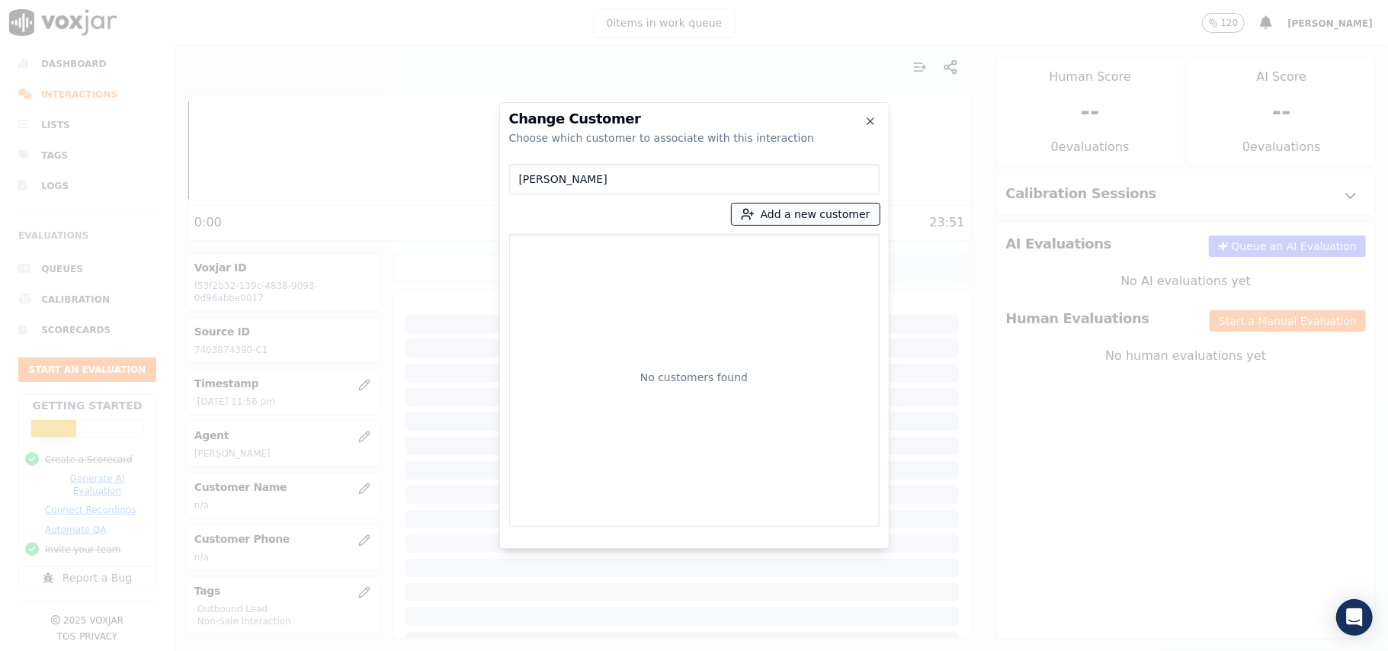
type input "JEAN HOFFMANN"
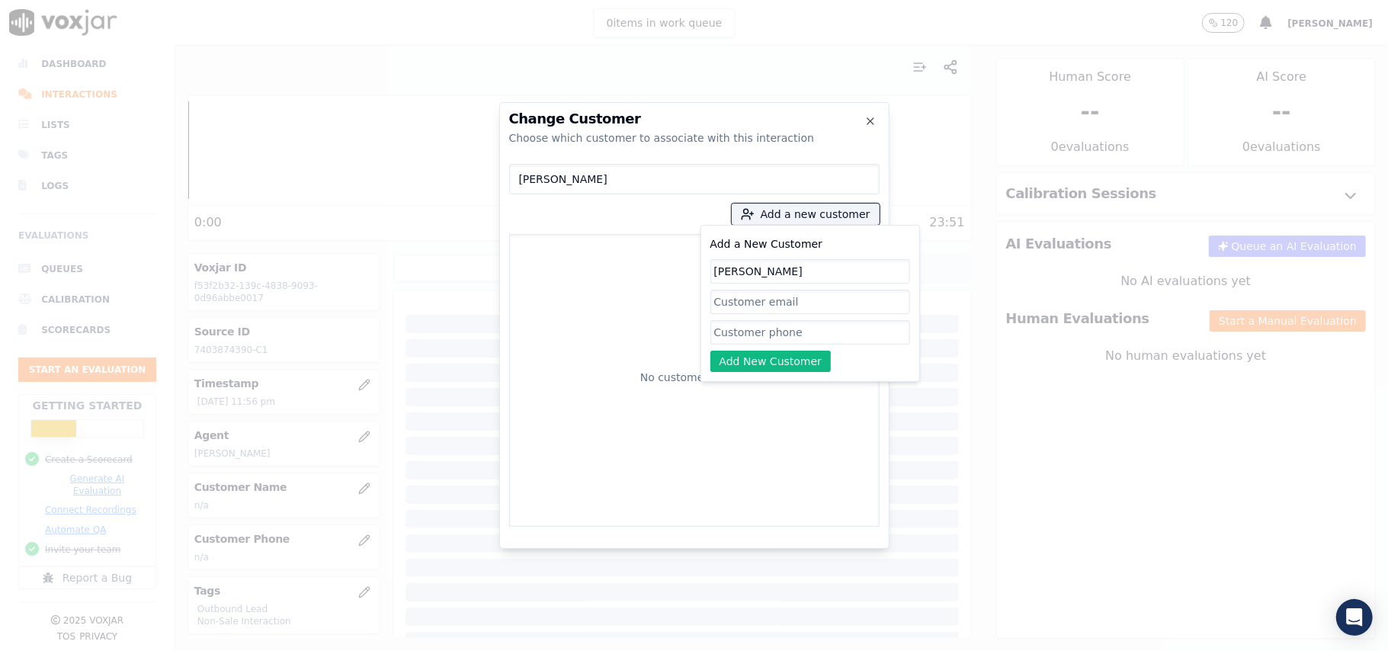
type input "JEAN HOFFMANN"
paste input "7403874390"
type input "7403874390"
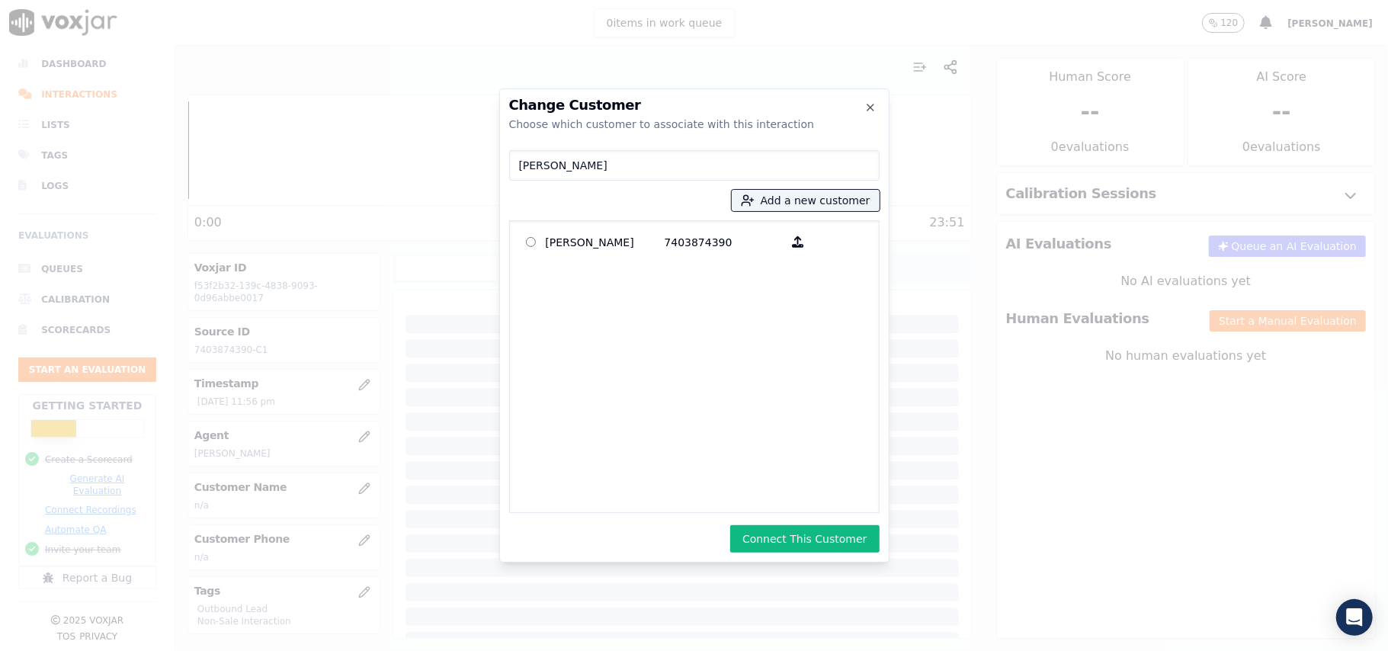
drag, startPoint x: 766, startPoint y: 546, endPoint x: 749, endPoint y: 532, distance: 22.3
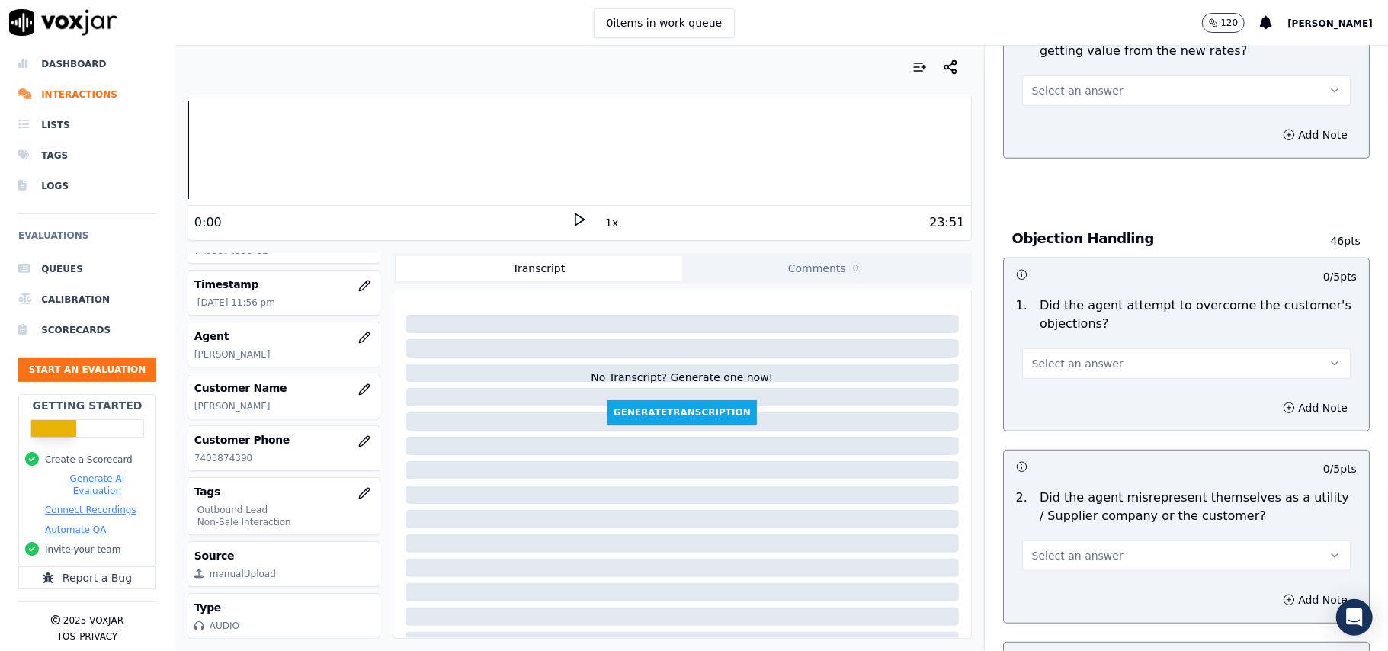
scroll to position [3803, 0]
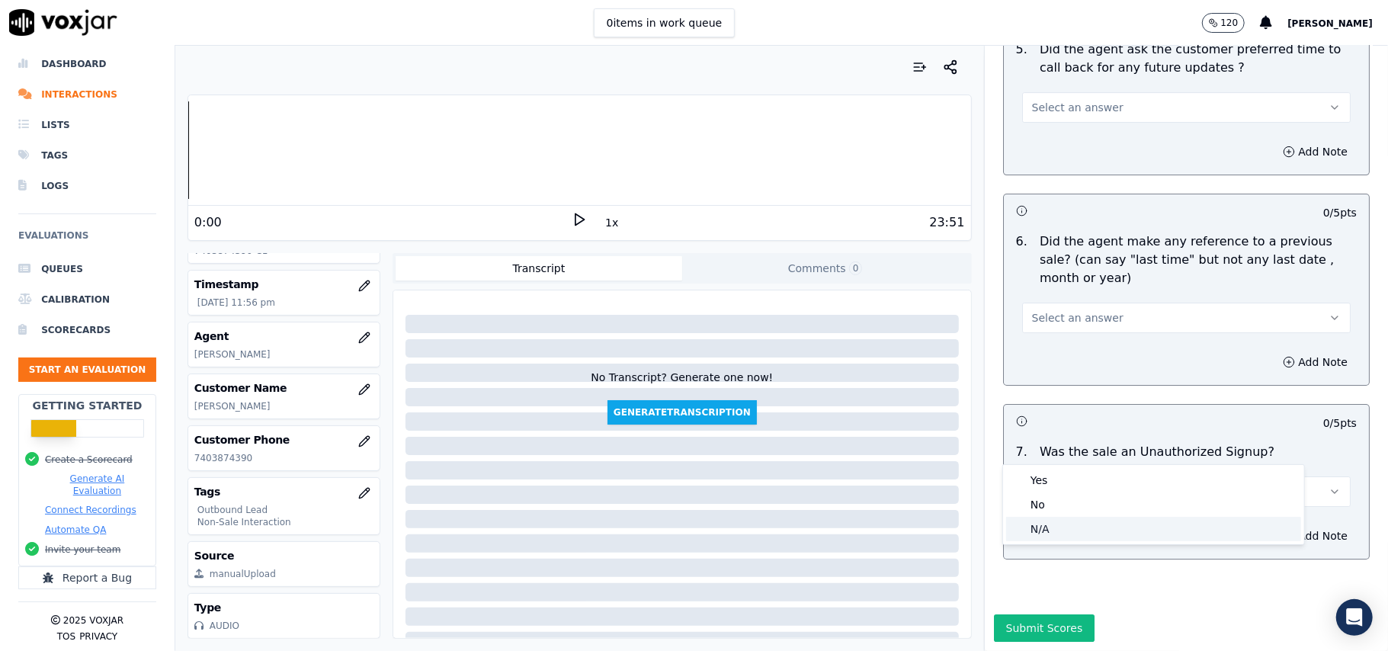
drag, startPoint x: 1052, startPoint y: 524, endPoint x: 1055, endPoint y: 483, distance: 41.3
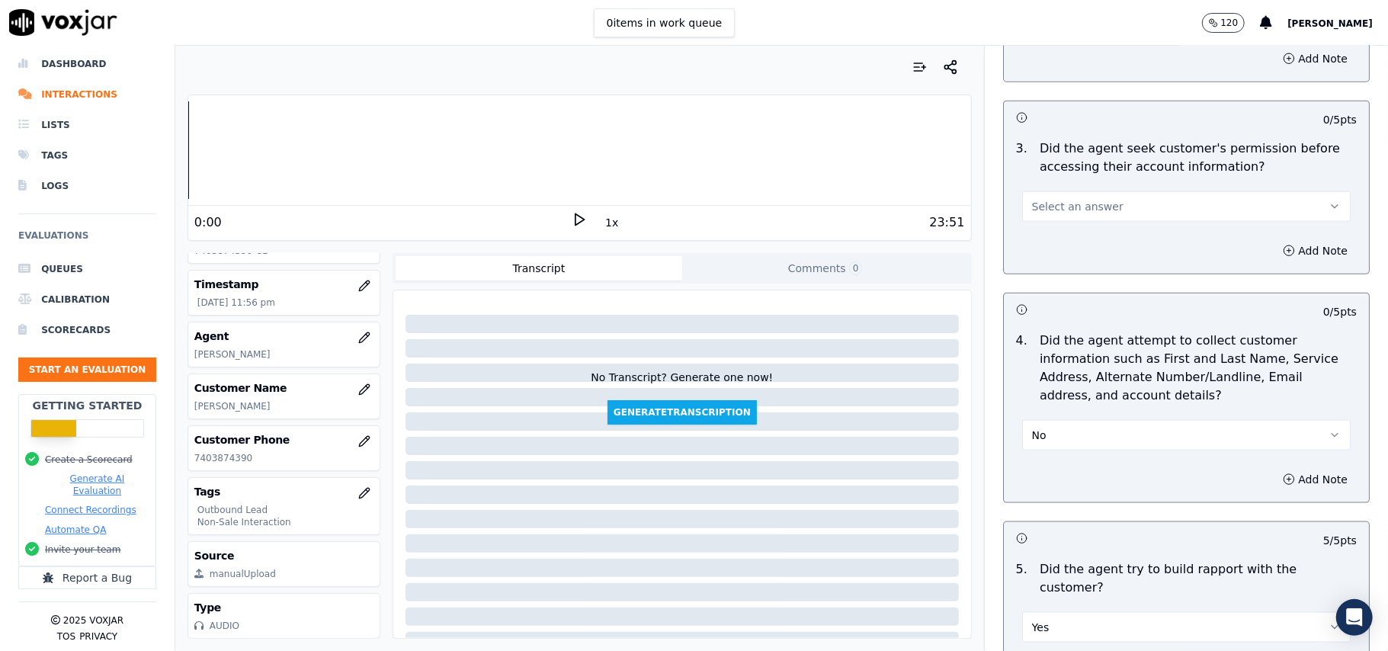
scroll to position [956, 0]
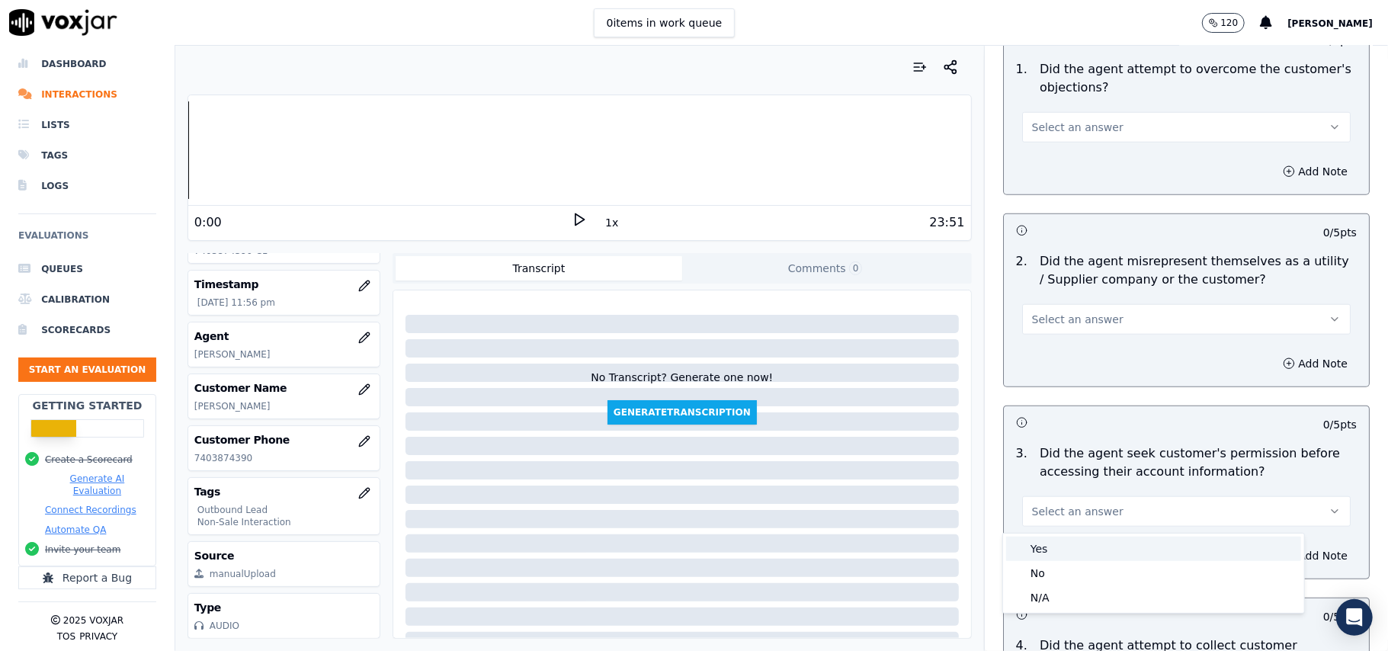
drag, startPoint x: 1059, startPoint y: 550, endPoint x: 1059, endPoint y: 389, distance: 161.6
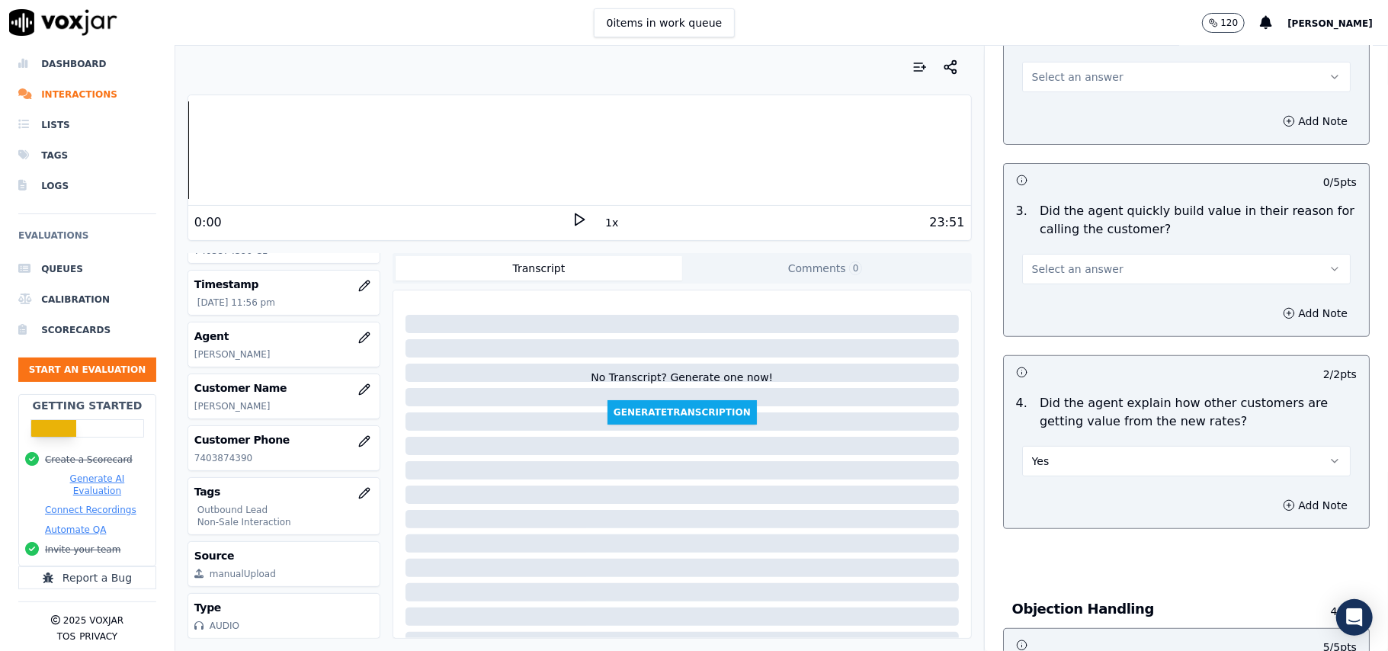
scroll to position [346, 0]
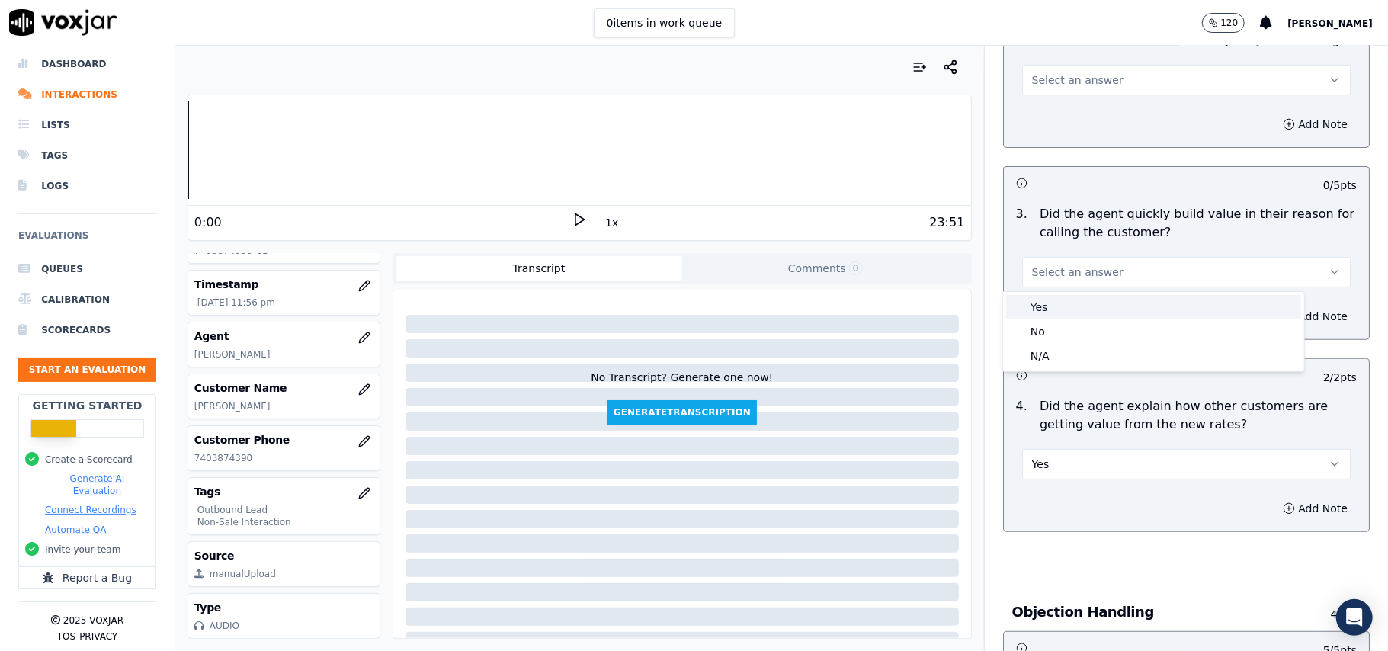
drag, startPoint x: 1064, startPoint y: 309, endPoint x: 1081, endPoint y: 303, distance: 17.8
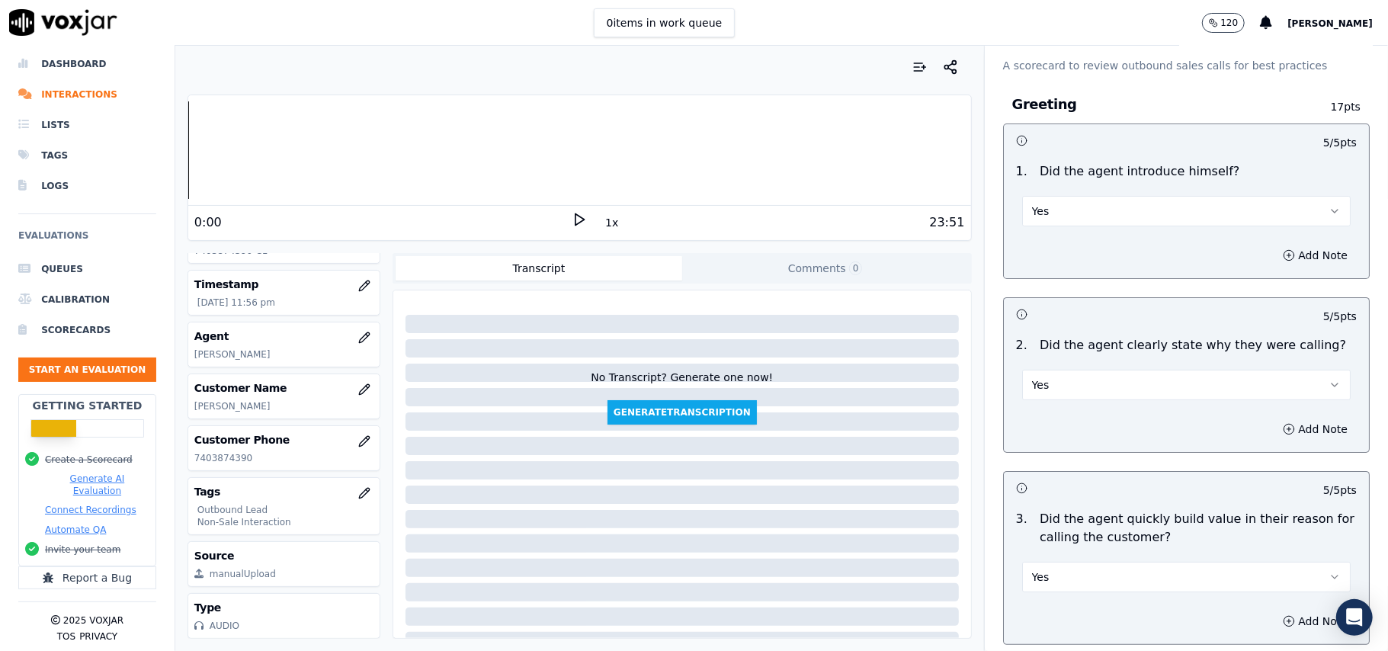
scroll to position [3803, 0]
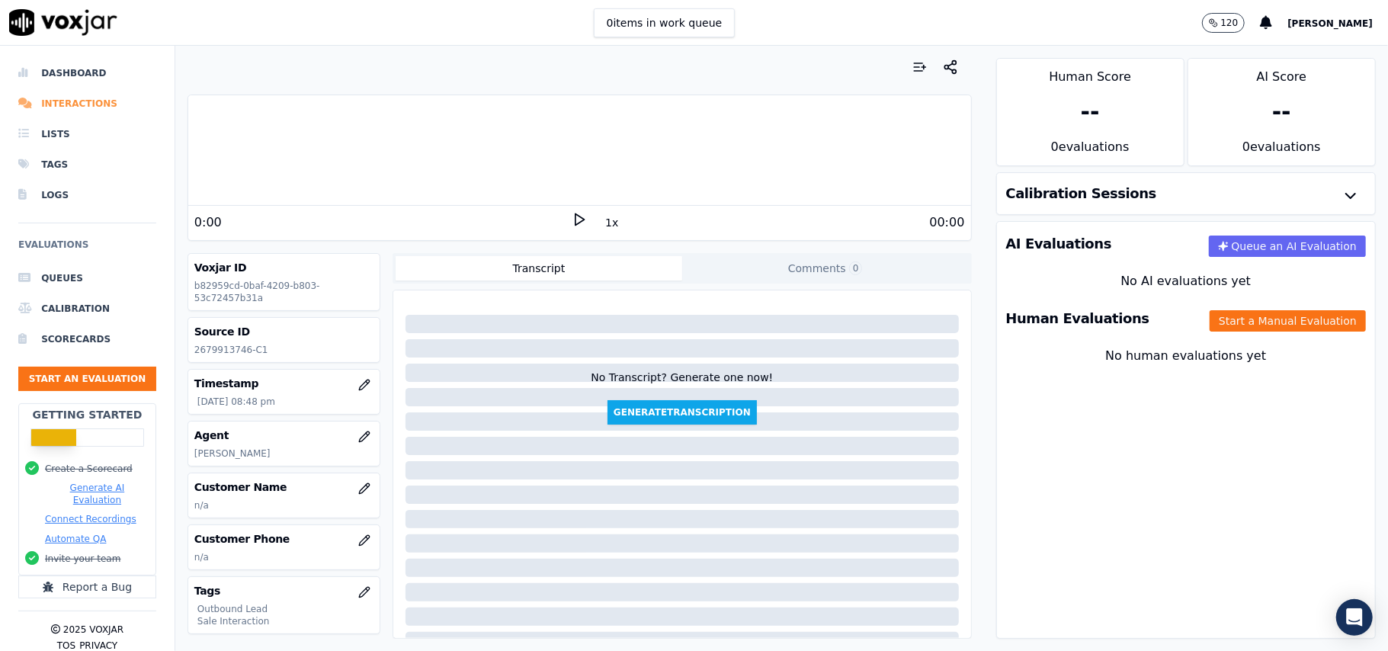
click at [46, 99] on li "Interactions" at bounding box center [87, 103] width 138 height 30
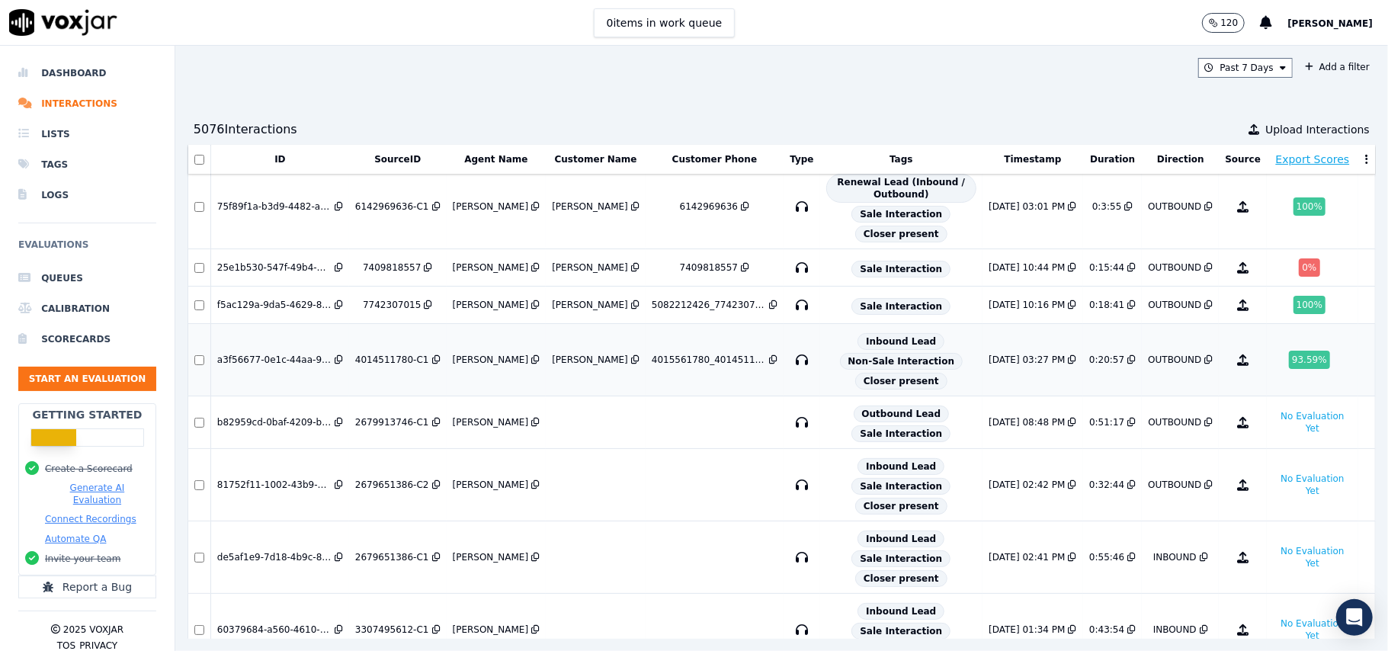
scroll to position [203, 0]
